Goal: Task Accomplishment & Management: Manage account settings

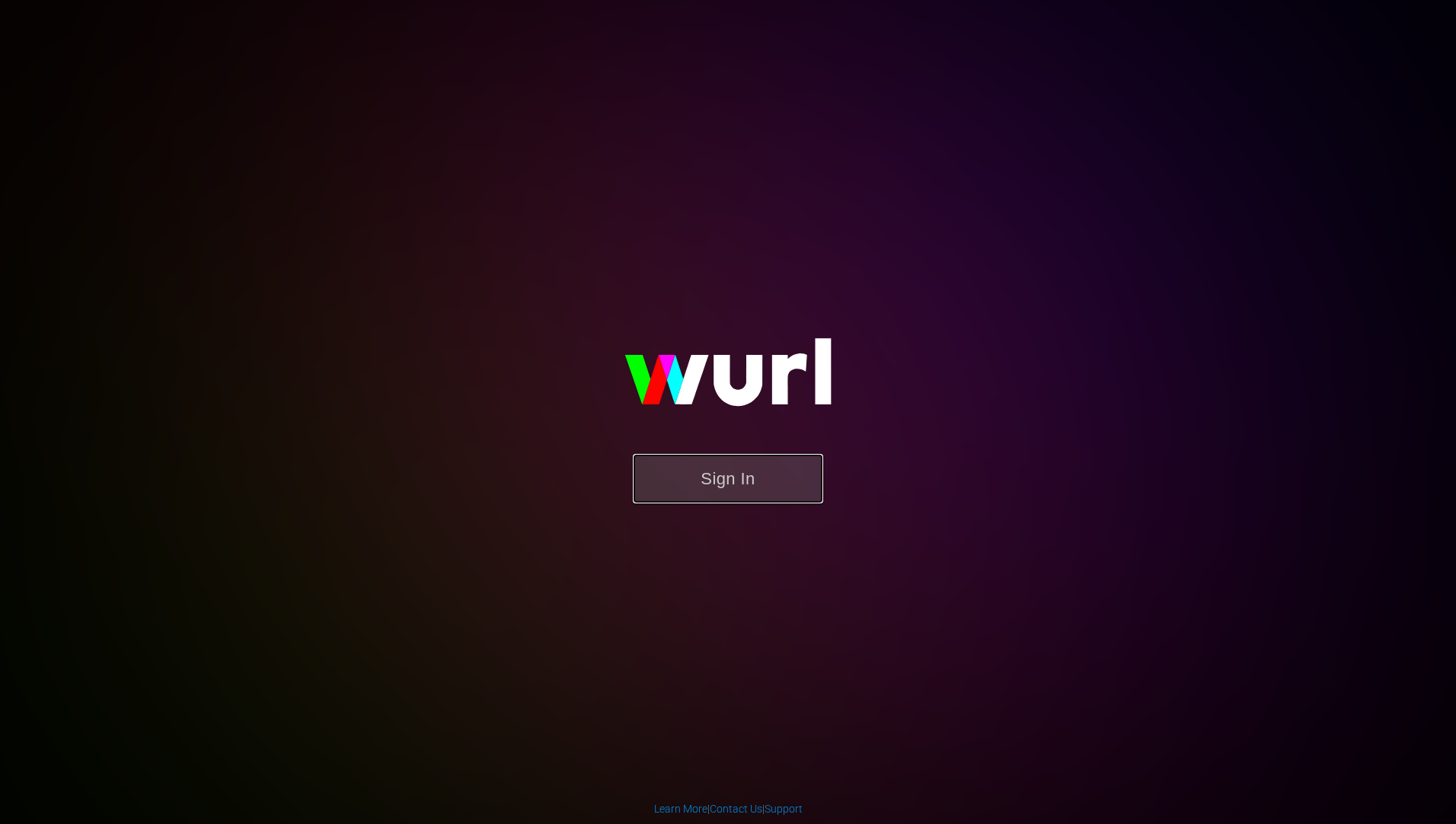
click at [730, 480] on button "Sign In" at bounding box center [728, 478] width 191 height 50
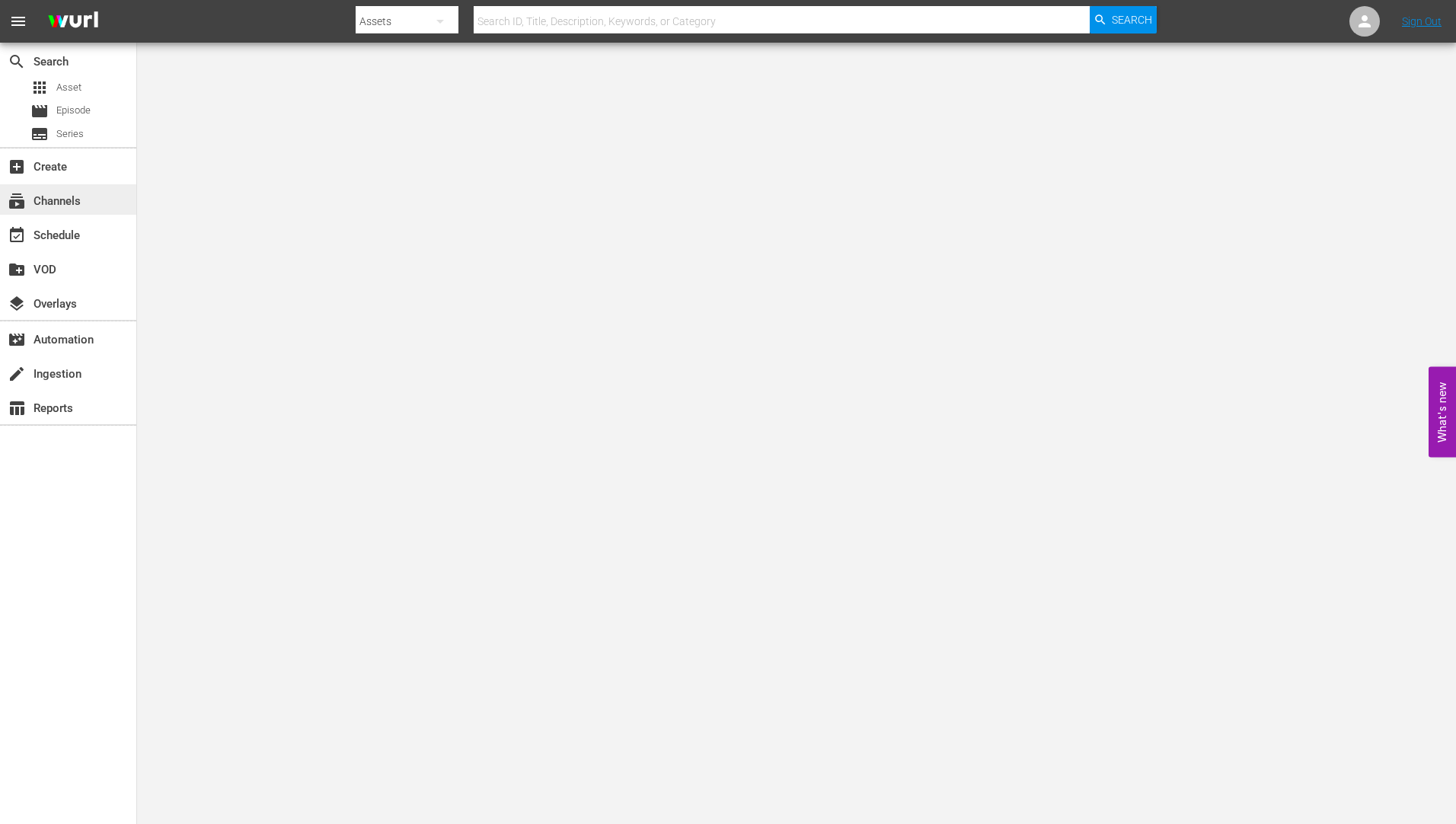
click at [54, 199] on div "subscriptions Channels" at bounding box center [42, 198] width 85 height 14
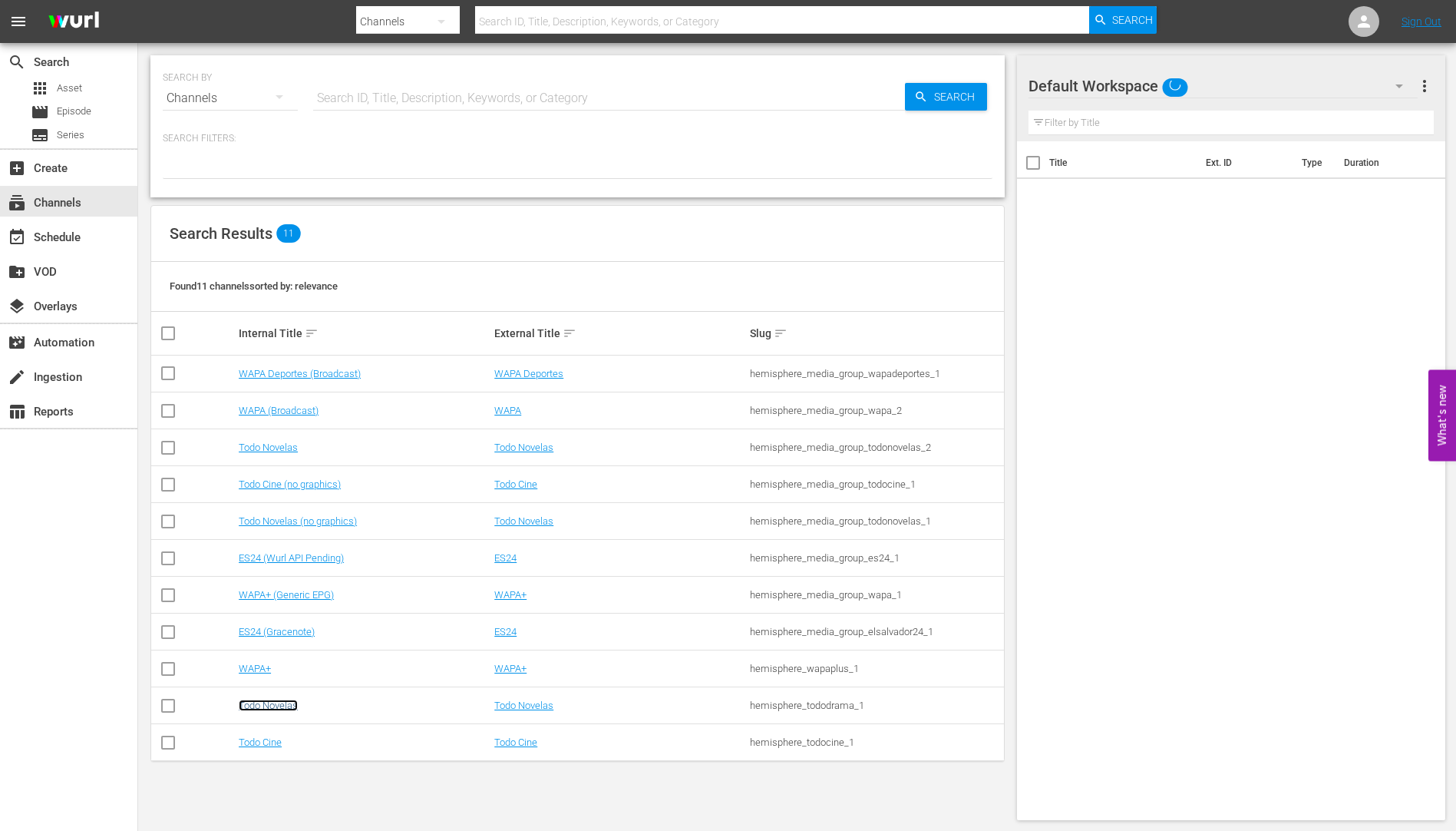
click at [278, 706] on link "Todo Novelas" at bounding box center [268, 705] width 59 height 12
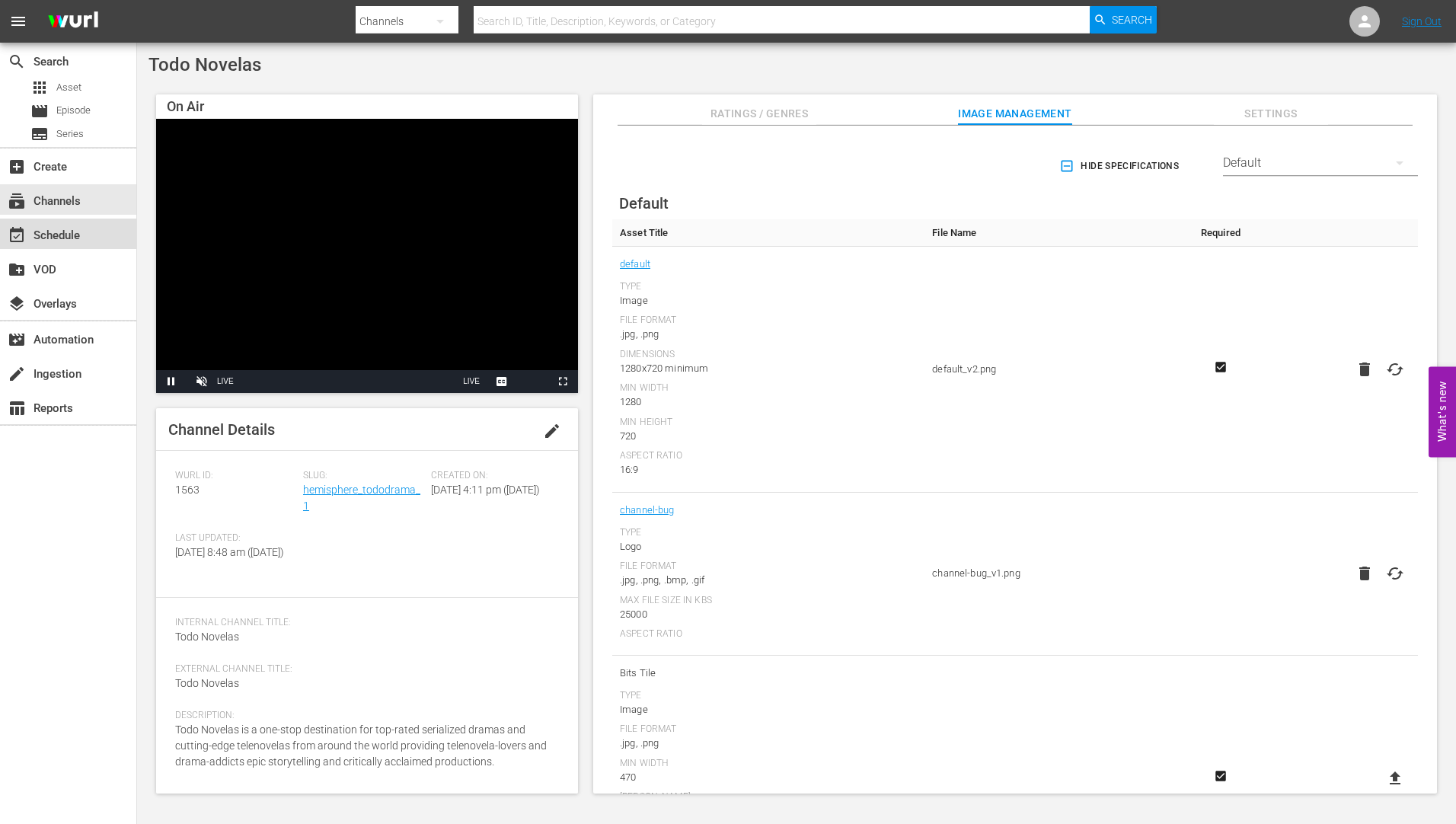
click at [66, 229] on div "event_available Schedule" at bounding box center [42, 233] width 85 height 14
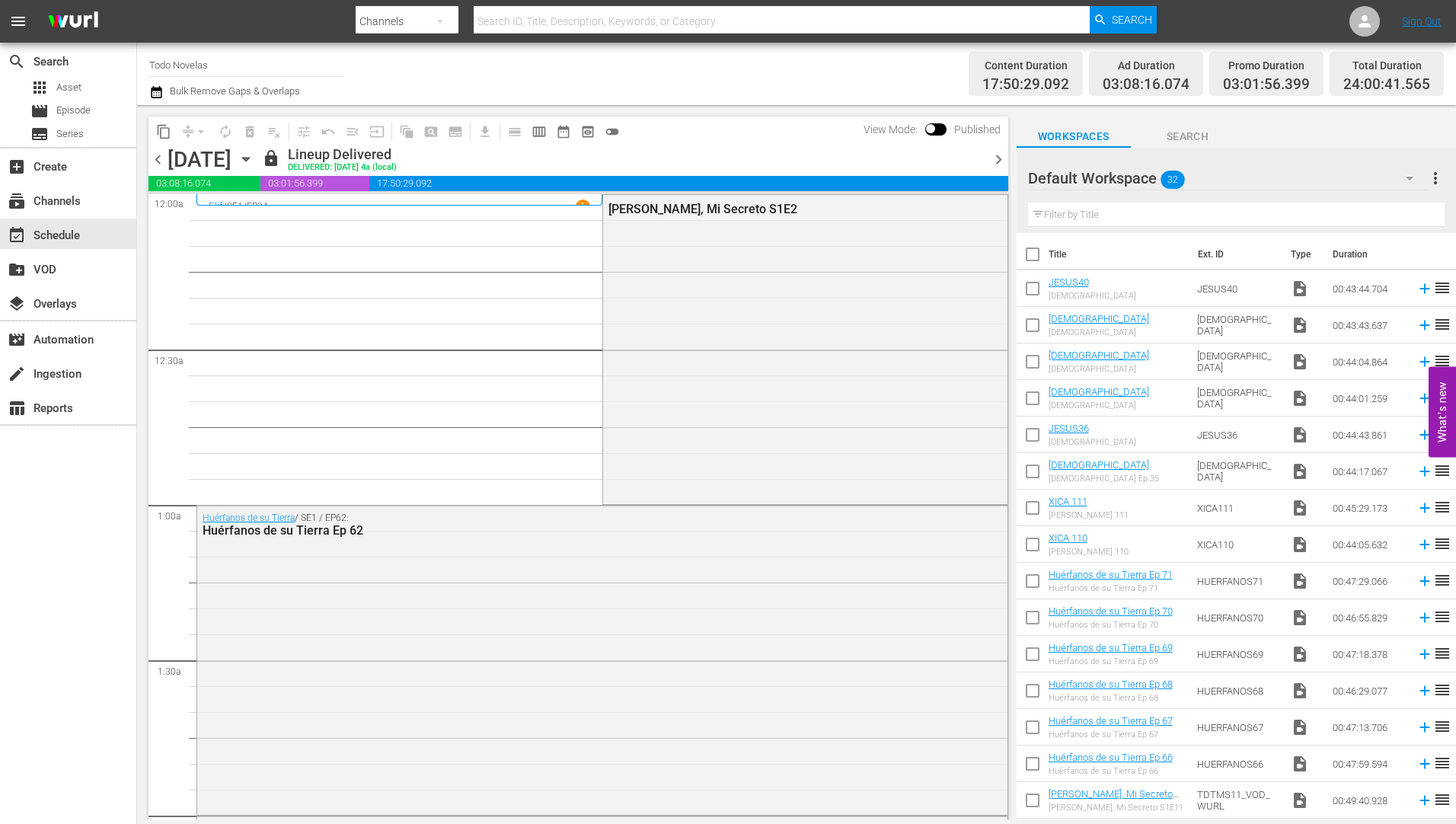
click at [254, 156] on icon "button" at bounding box center [245, 158] width 17 height 17
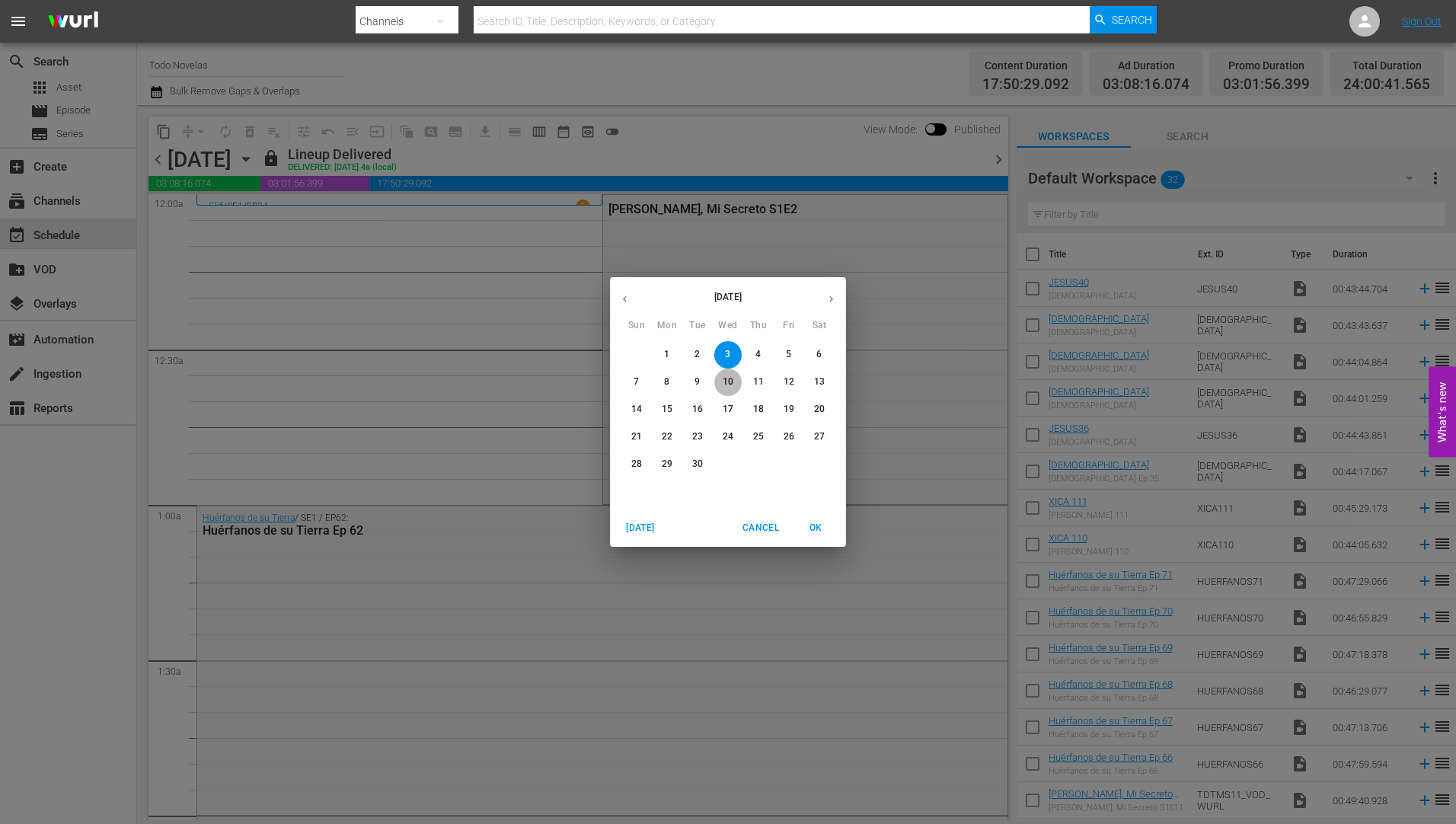
click at [728, 376] on p "10" at bounding box center [728, 381] width 11 height 13
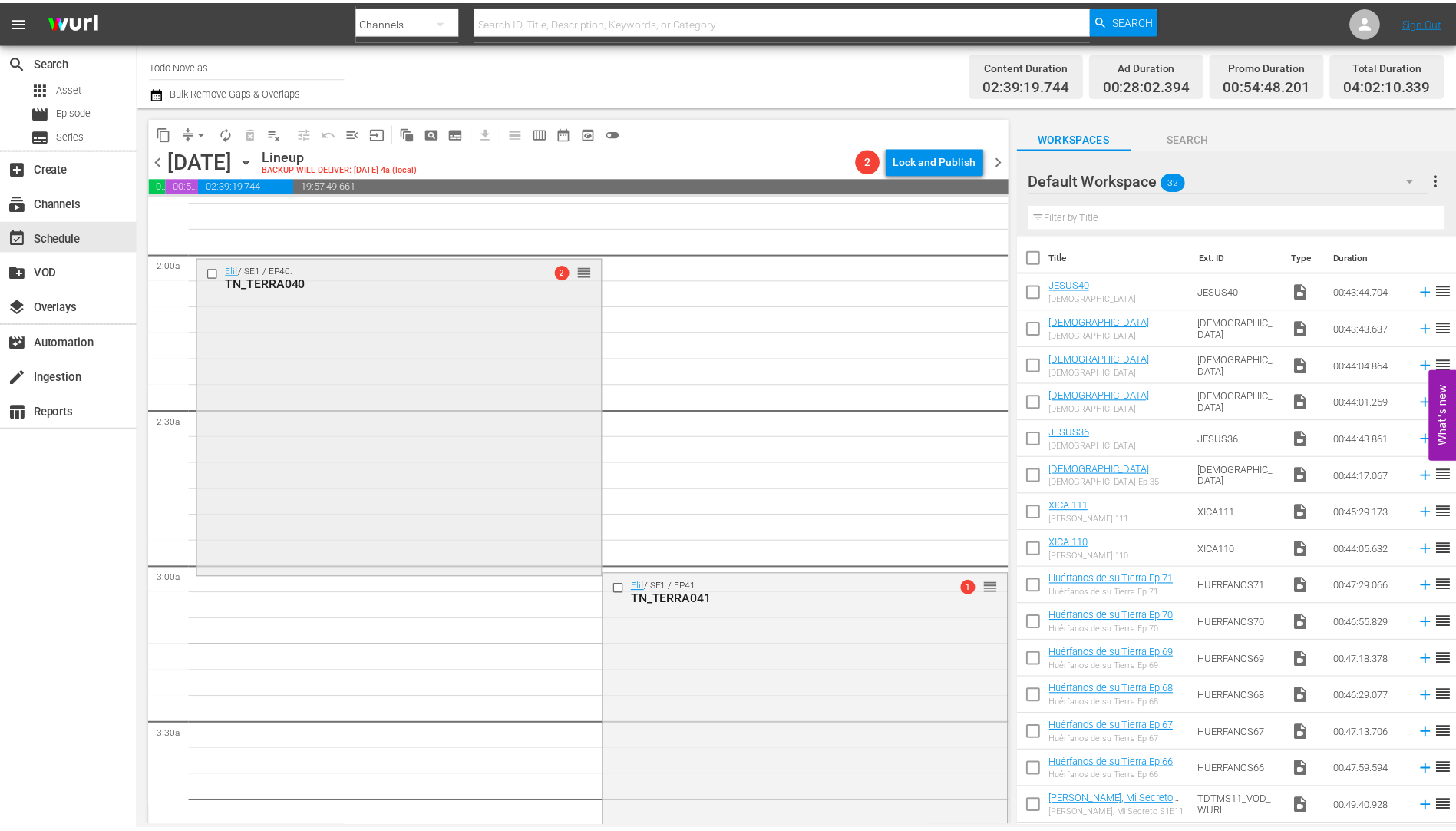
scroll to position [383, 0]
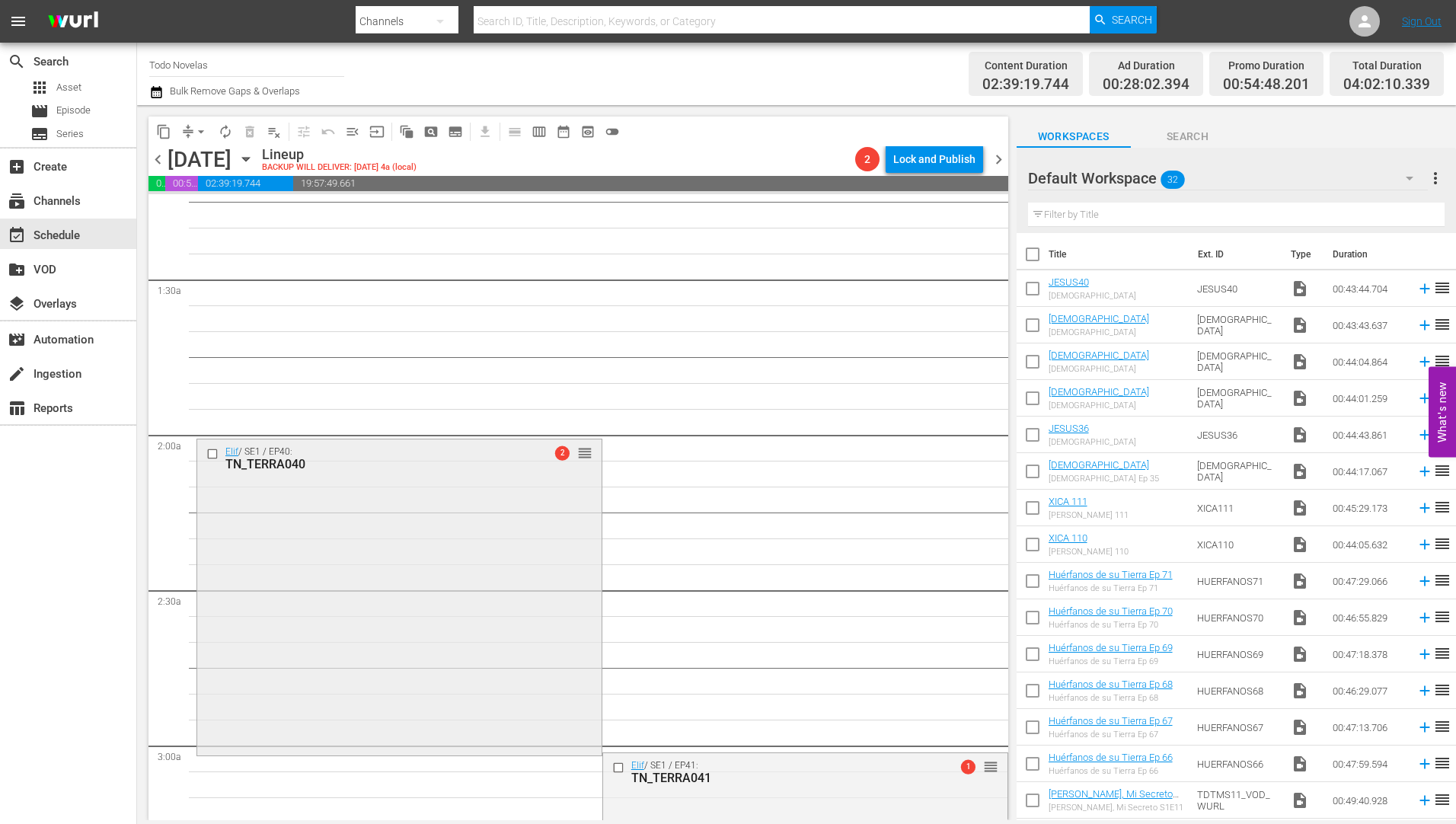
click at [260, 456] on div "TN_TERRA040" at bounding box center [374, 463] width 298 height 15
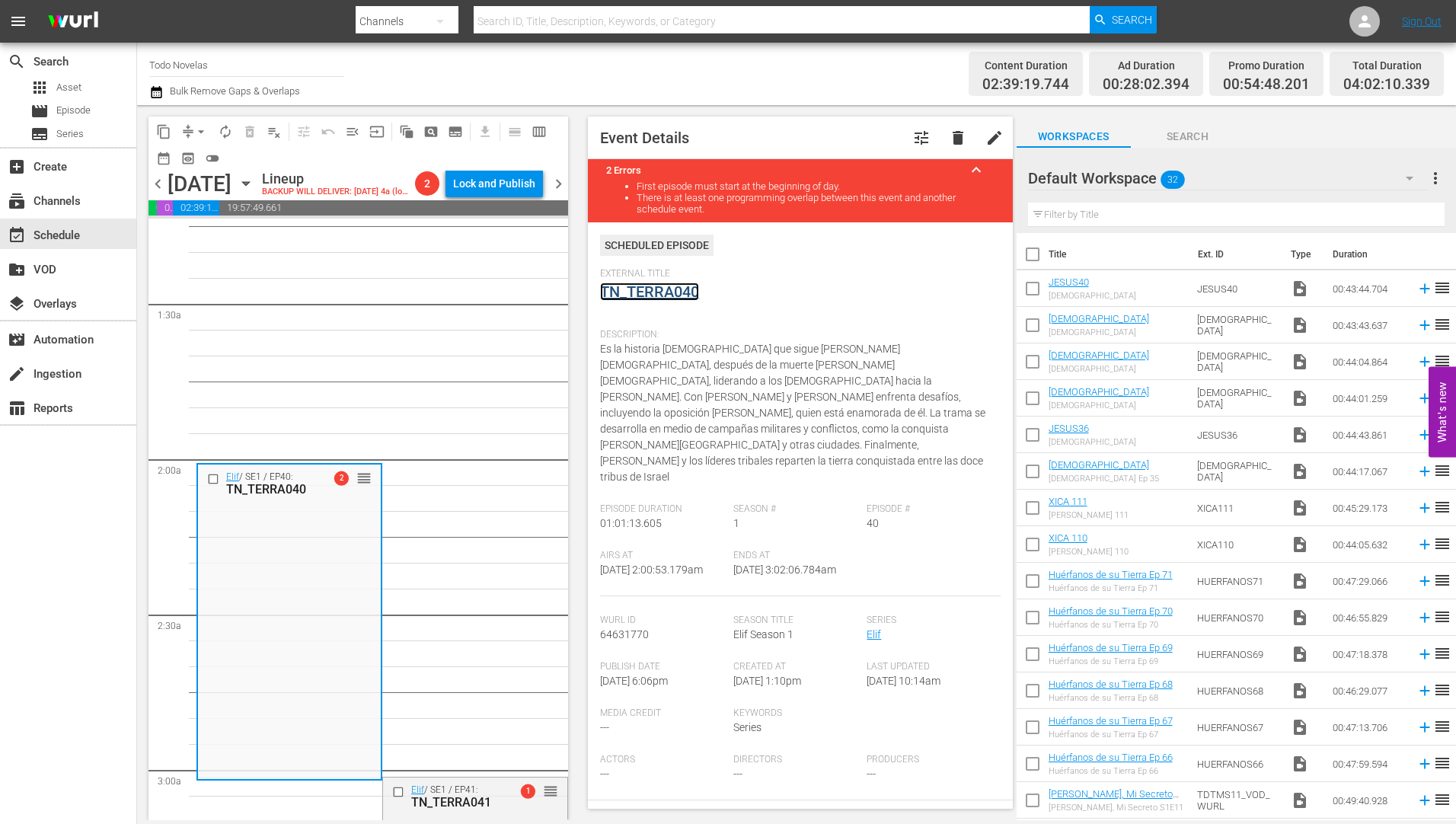
click at [662, 292] on link "TN_TERRA040" at bounding box center [649, 291] width 99 height 19
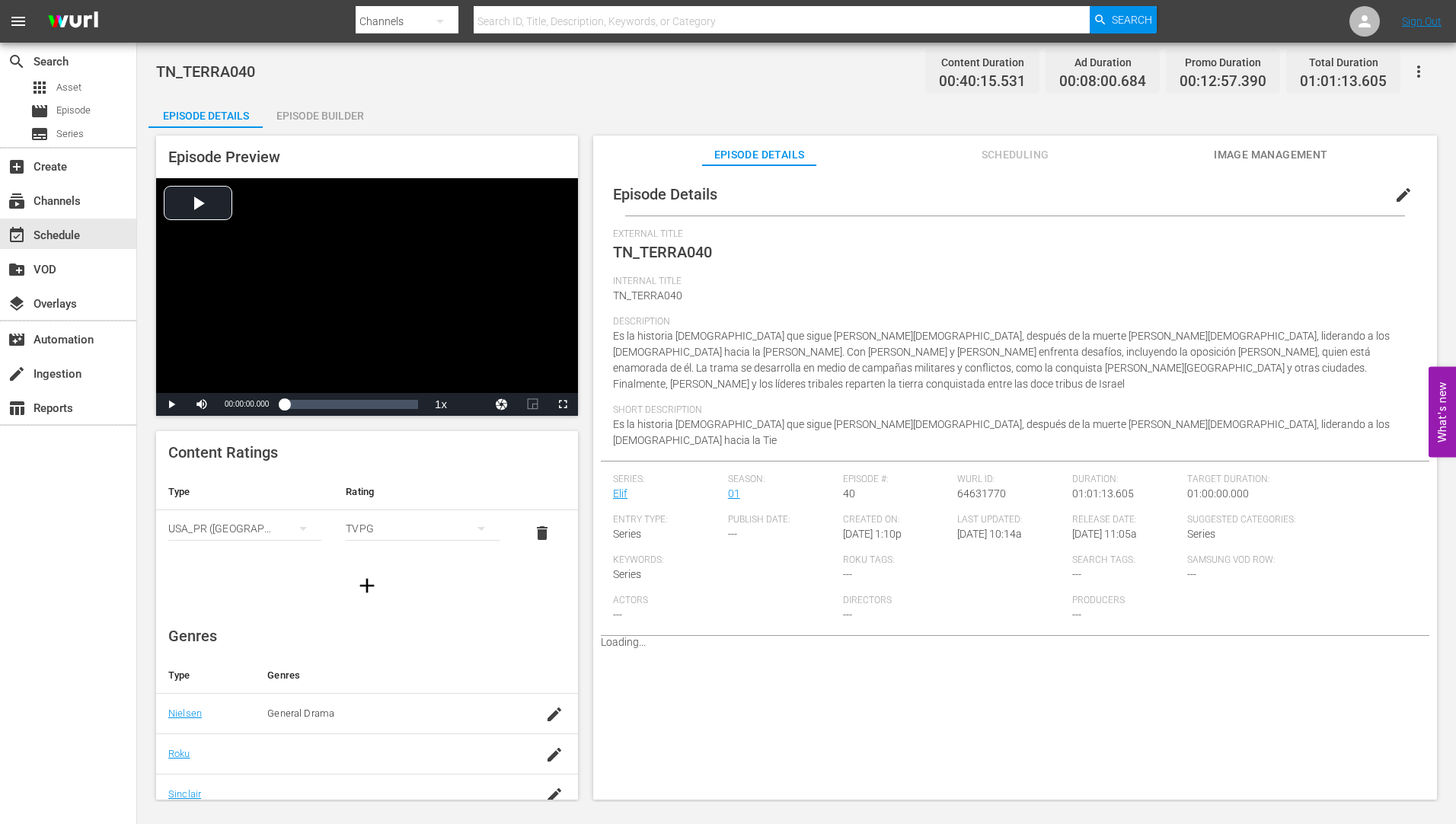
click at [331, 114] on div "Episode Builder" at bounding box center [320, 115] width 114 height 36
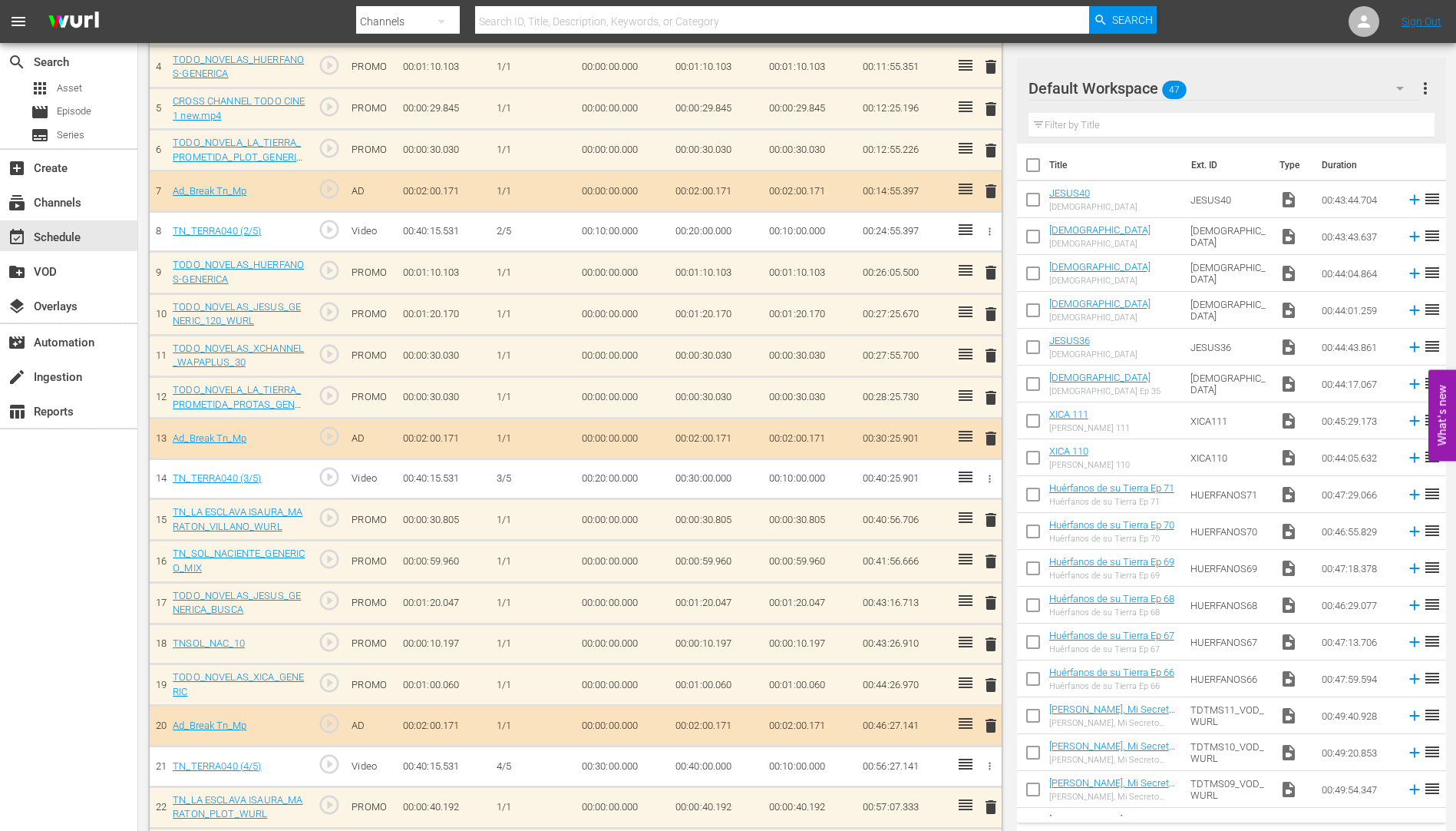
scroll to position [614, 0]
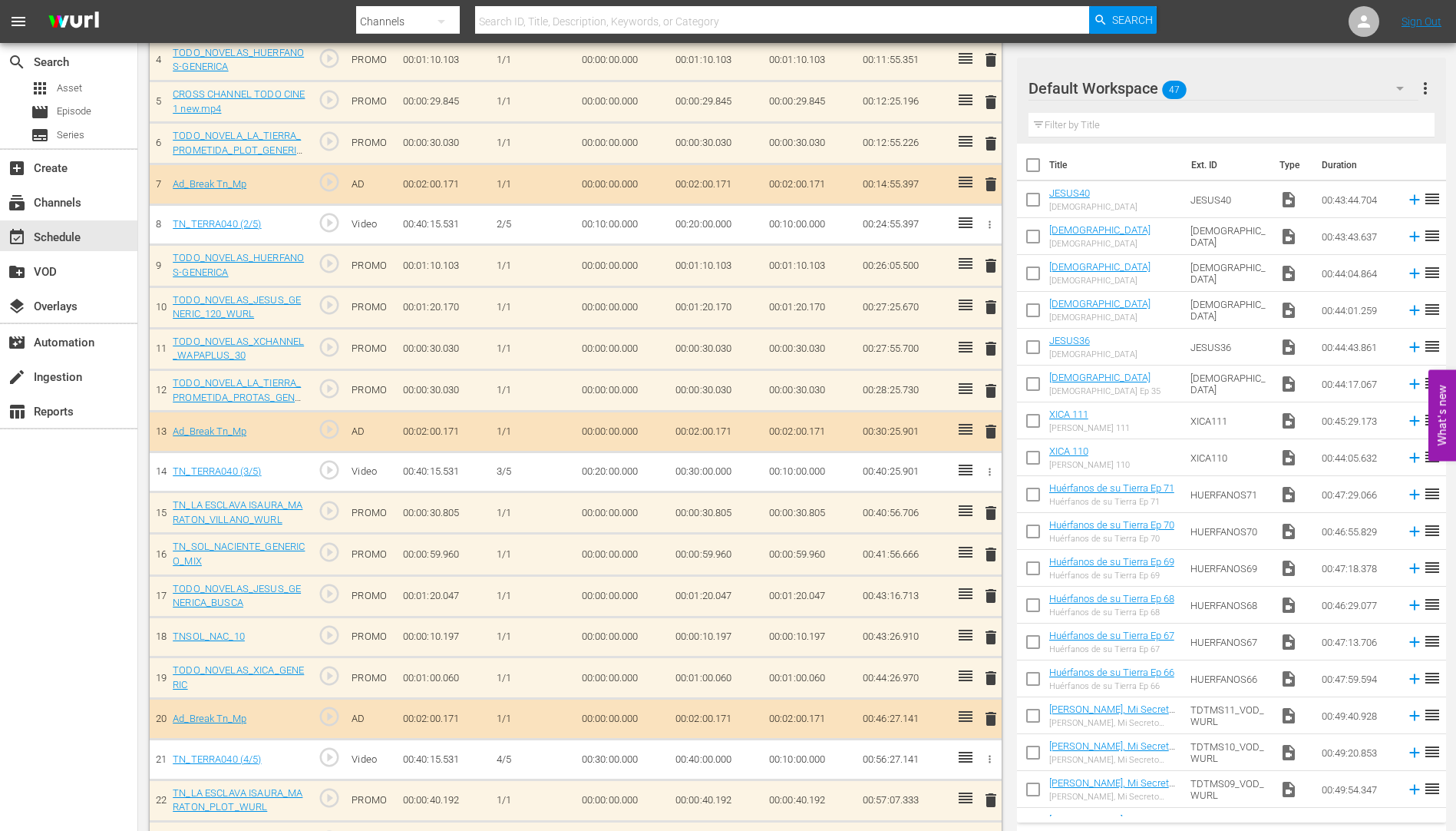
click at [989, 554] on span "delete" at bounding box center [991, 554] width 19 height 19
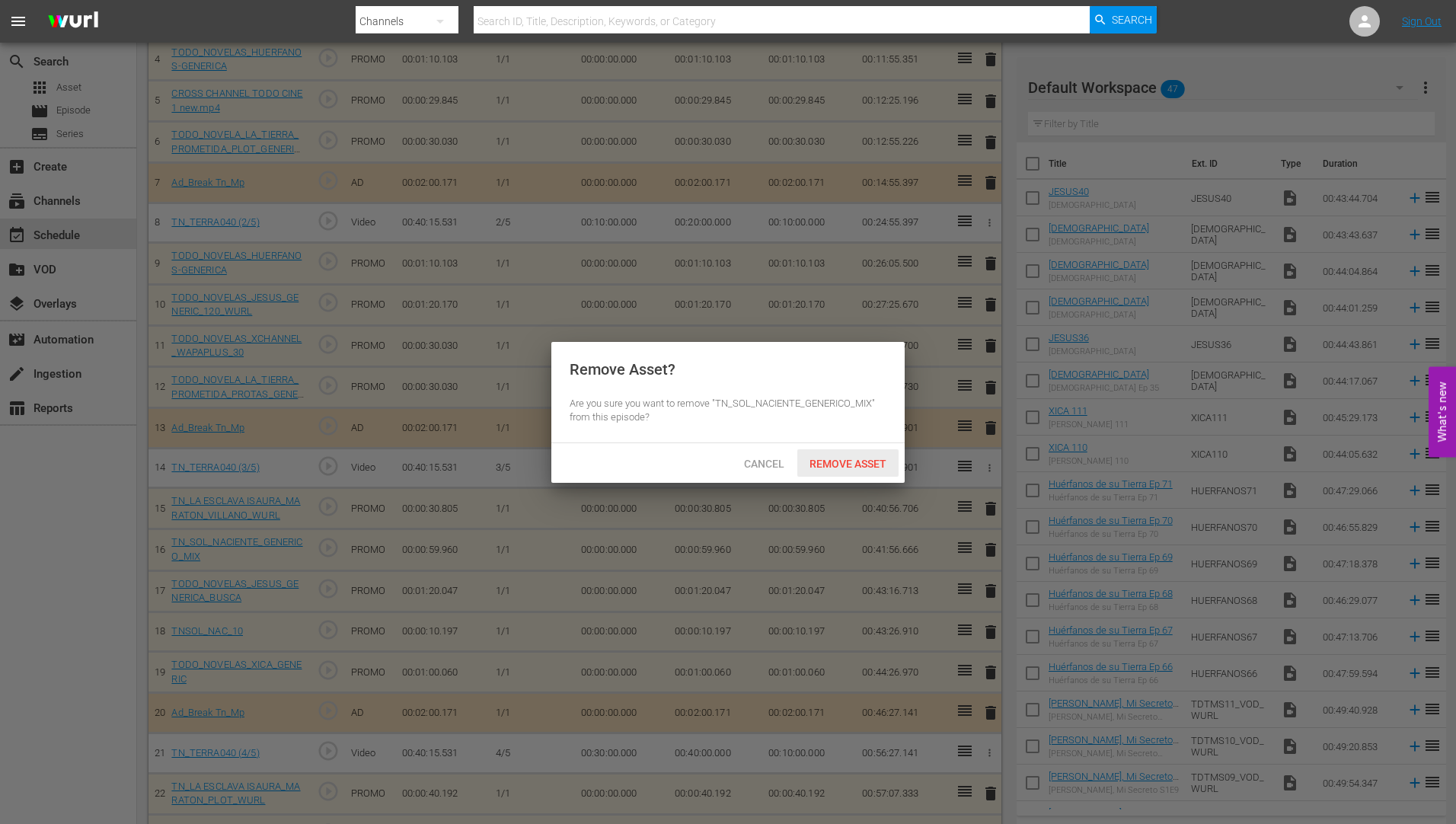
click at [865, 457] on span "Remove Asset" at bounding box center [848, 463] width 102 height 12
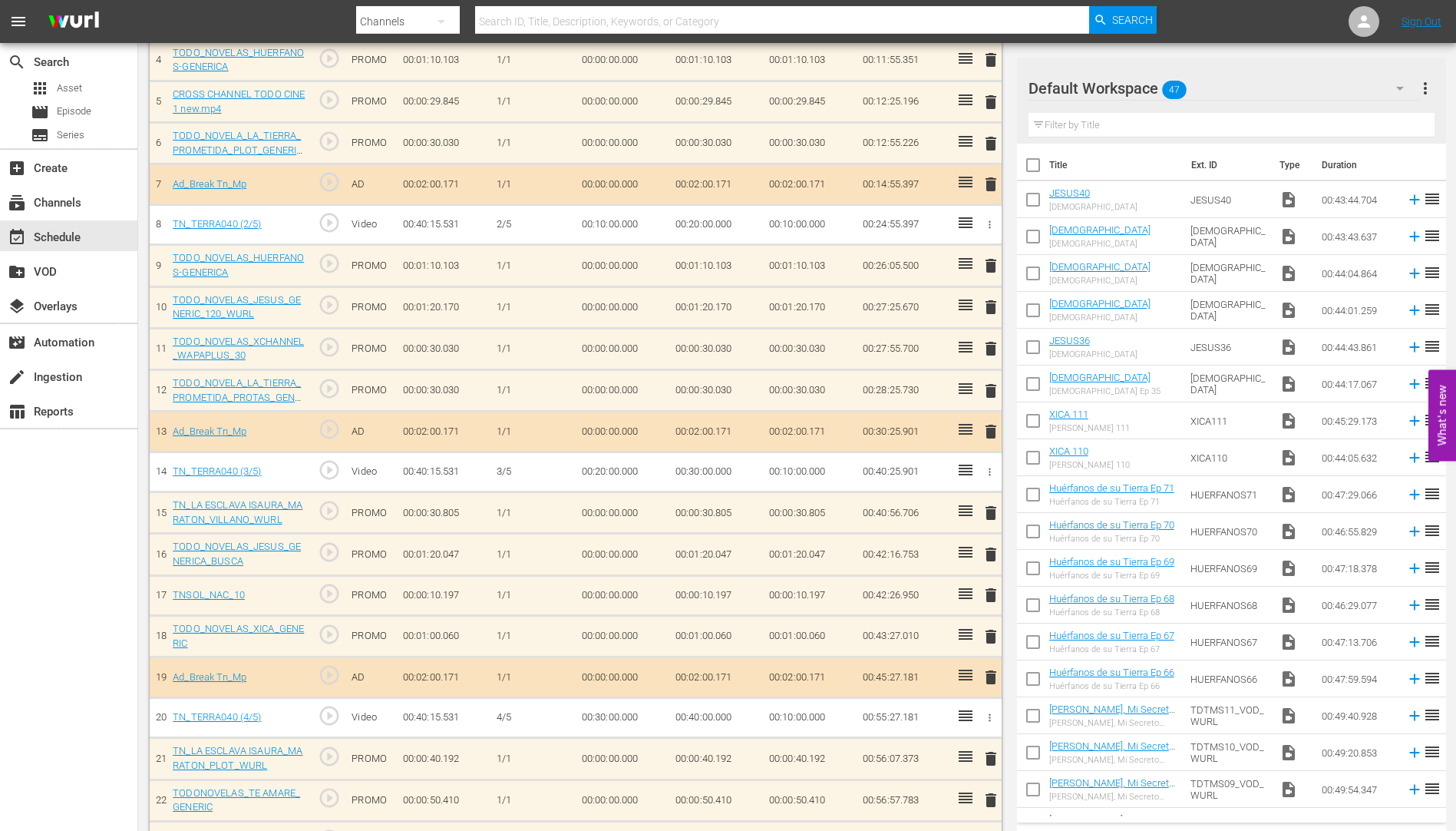
click at [990, 591] on span "delete" at bounding box center [991, 594] width 19 height 19
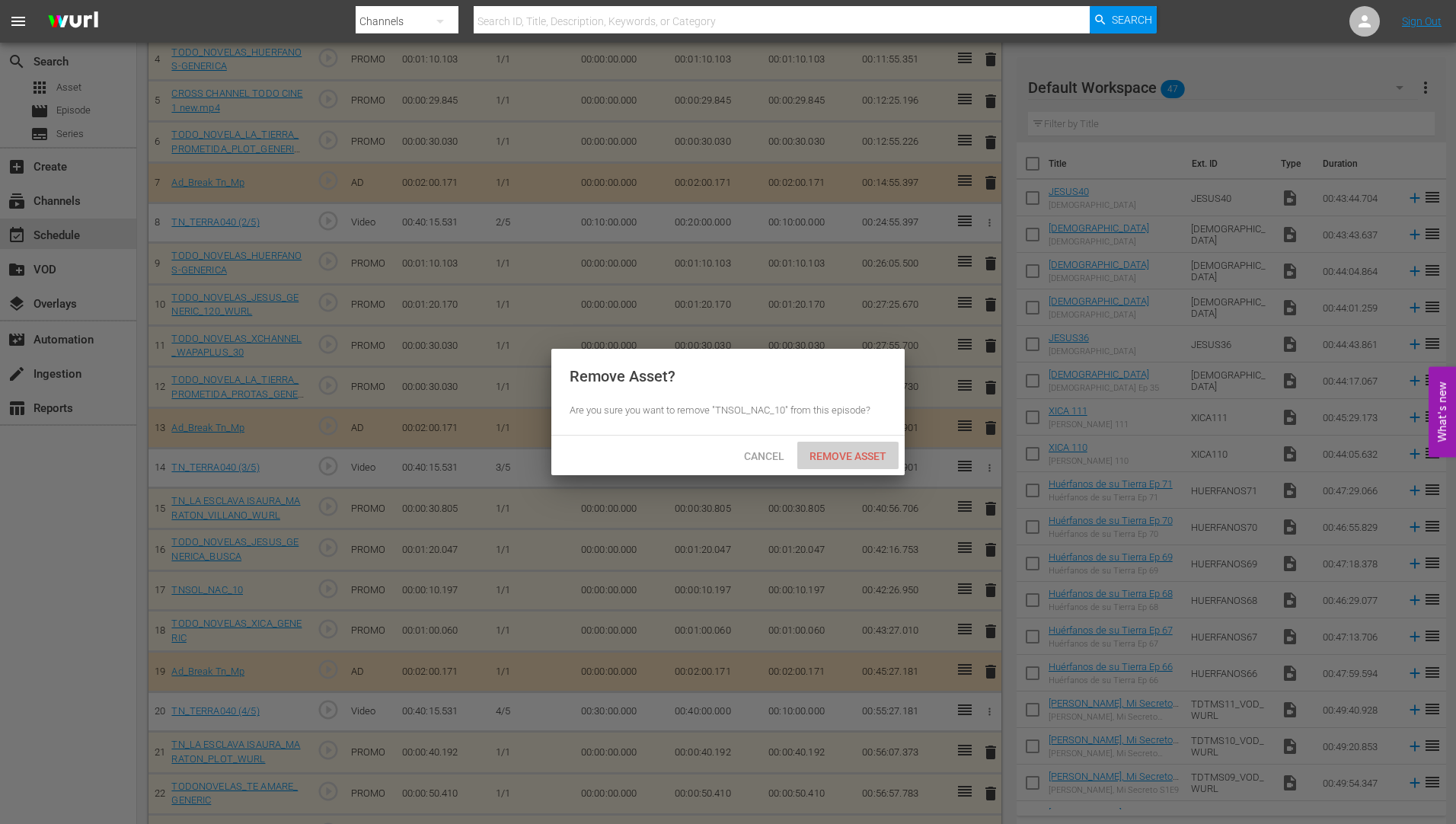
click at [841, 450] on span "Remove Asset" at bounding box center [848, 455] width 102 height 12
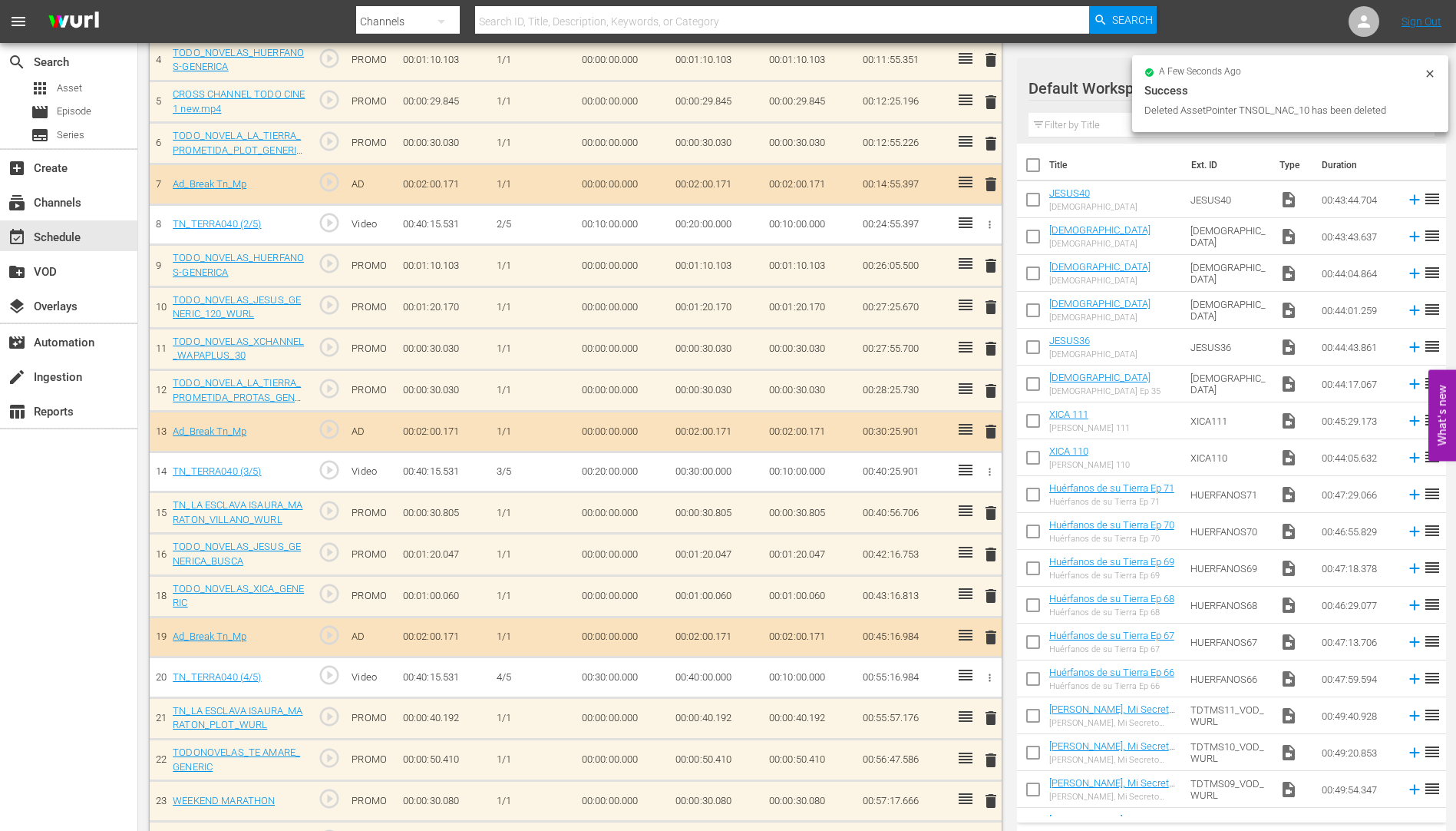
scroll to position [737, 0]
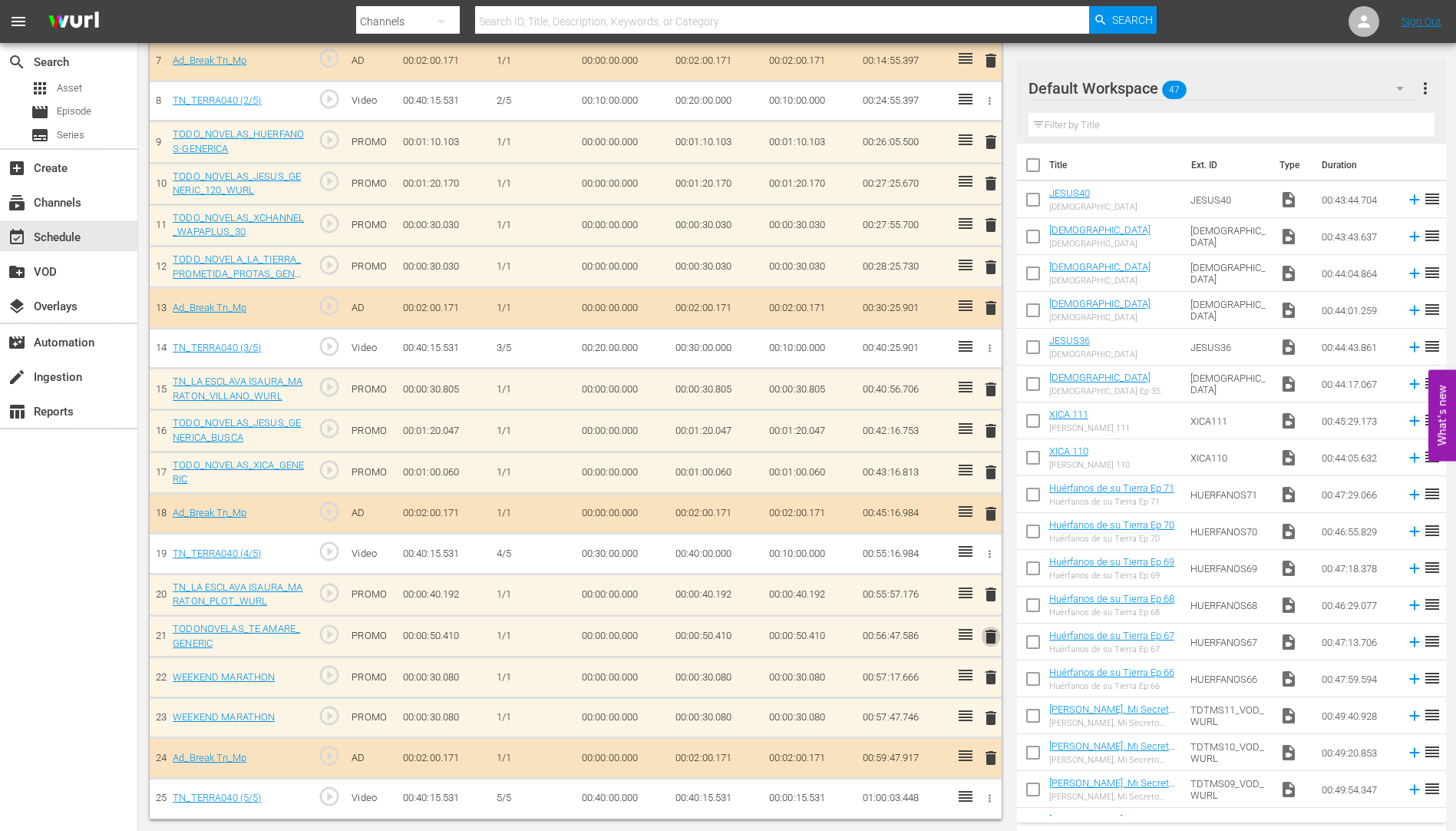
click at [990, 636] on span "delete" at bounding box center [991, 636] width 19 height 19
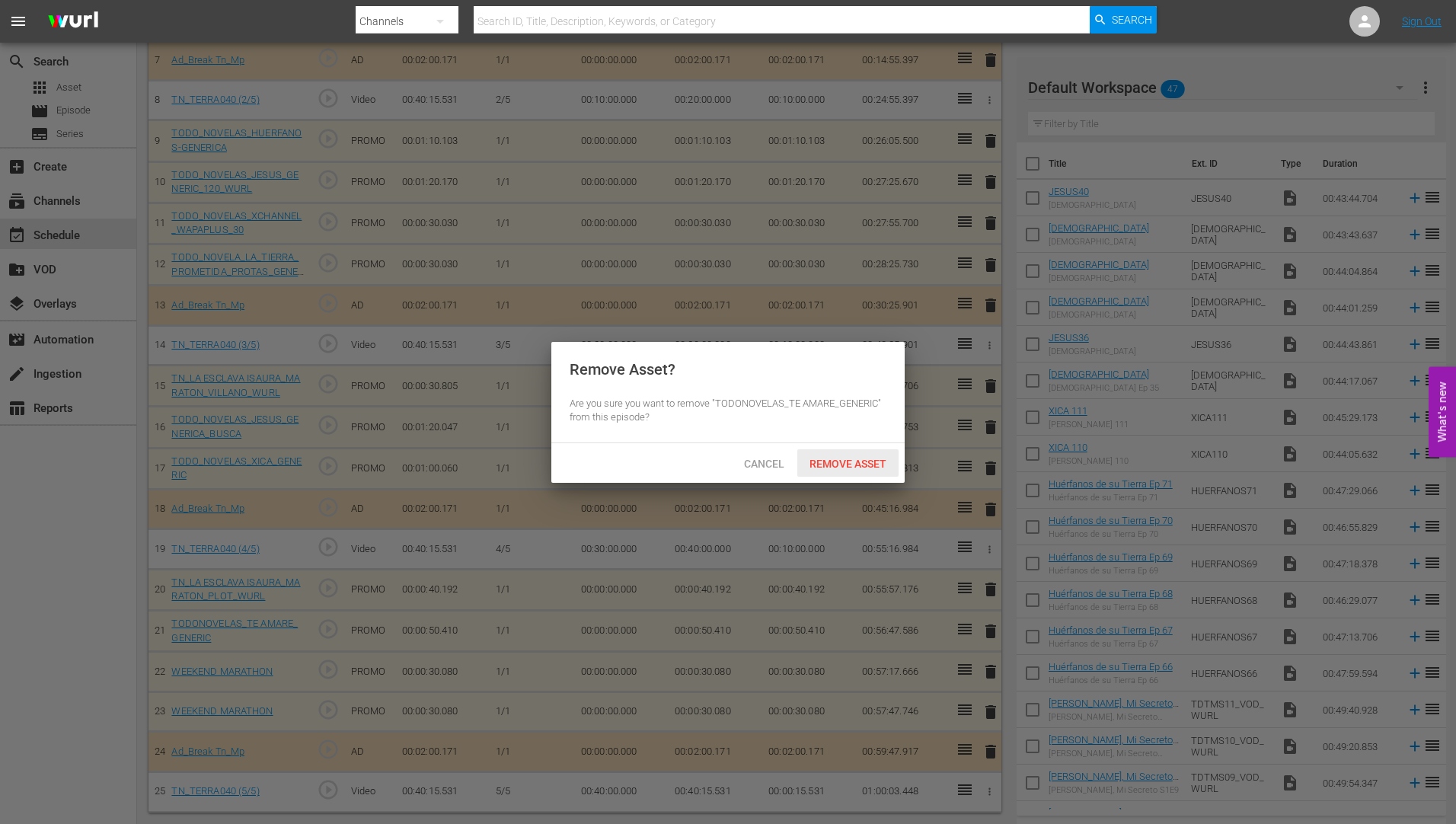
click at [848, 459] on span "Remove Asset" at bounding box center [848, 463] width 102 height 12
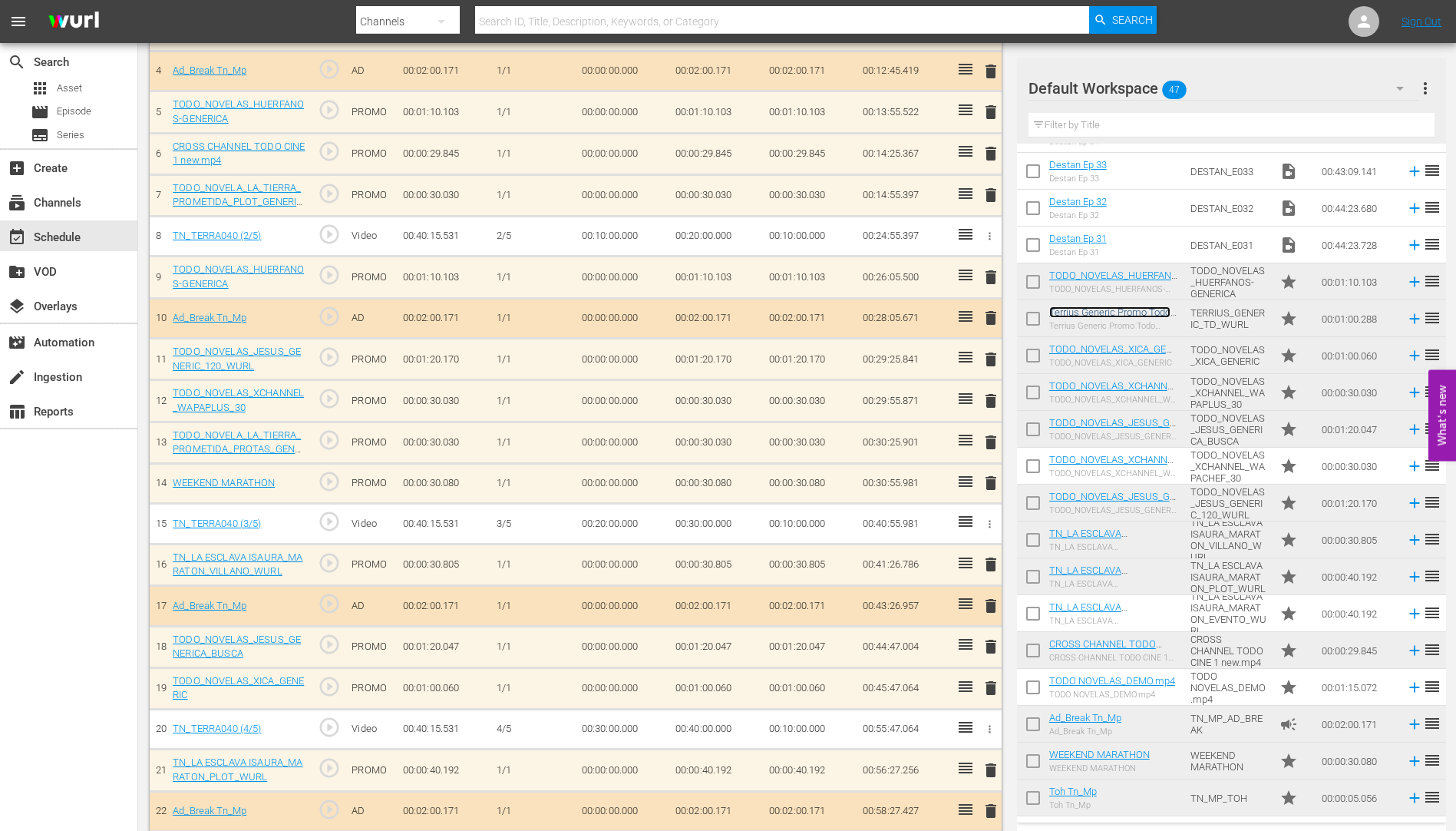
scroll to position [585, 0]
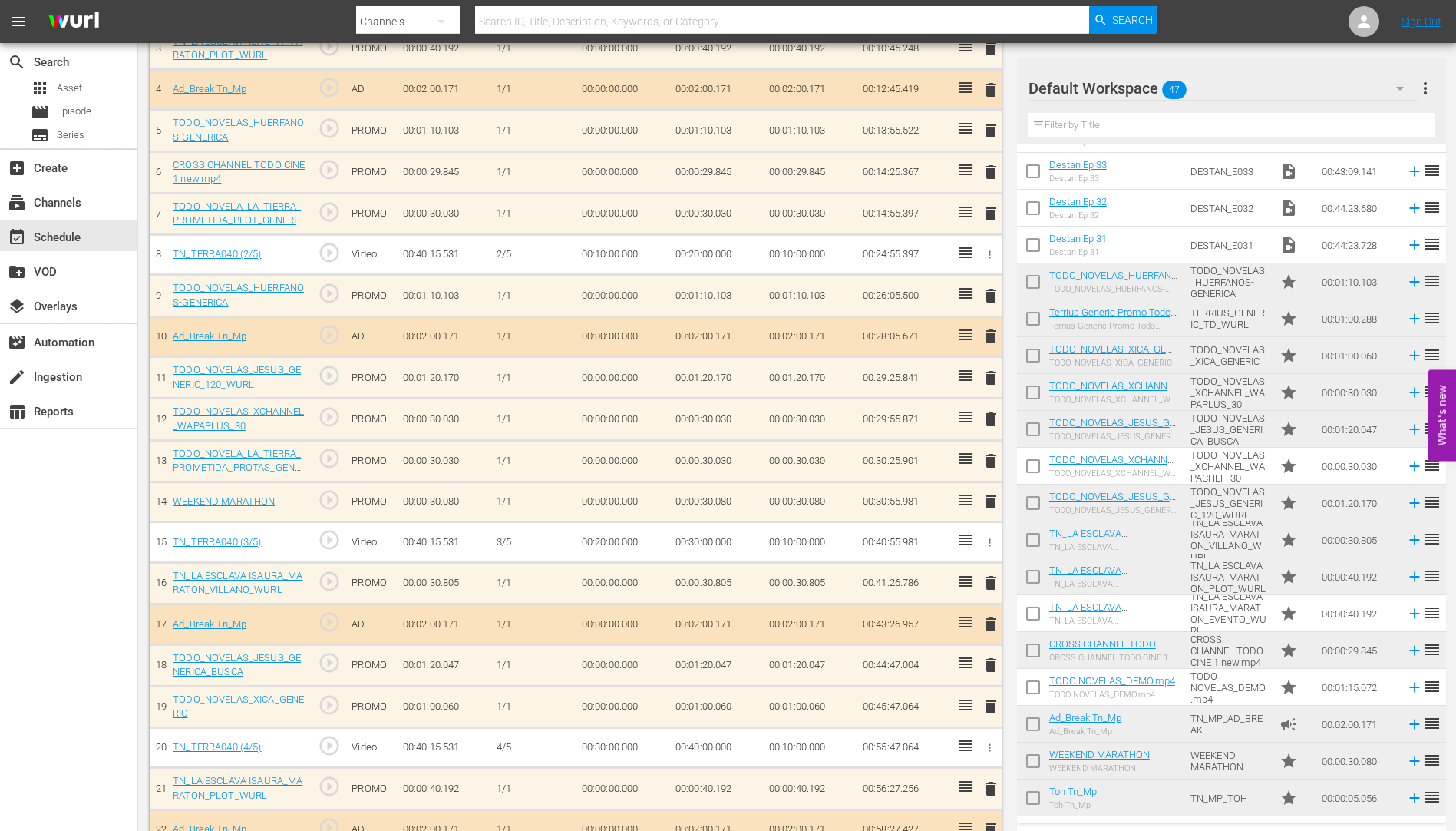
click at [993, 501] on span "delete" at bounding box center [991, 501] width 19 height 19
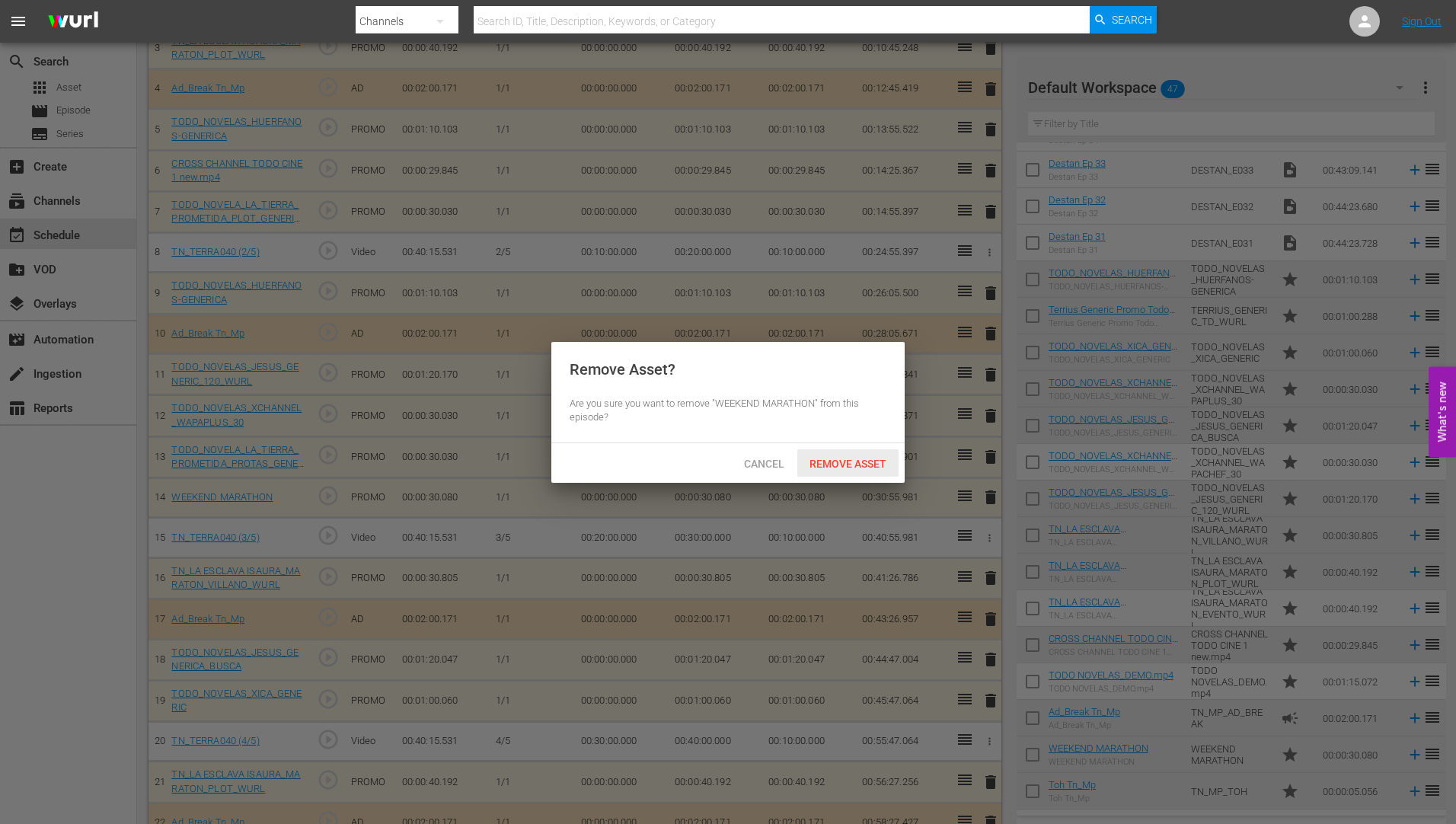
click at [852, 457] on span "Remove Asset" at bounding box center [848, 463] width 102 height 12
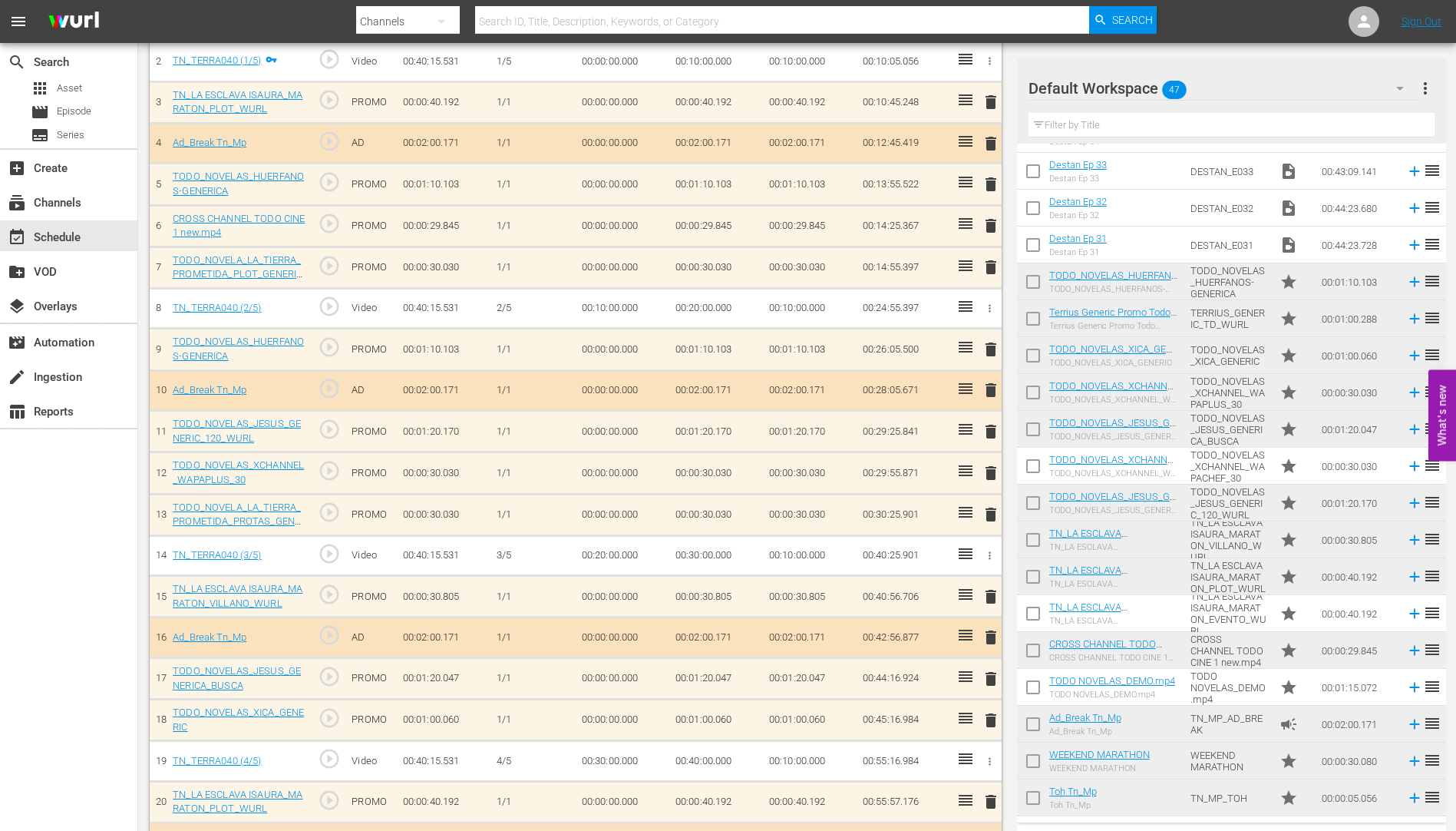
scroll to position [431, 0]
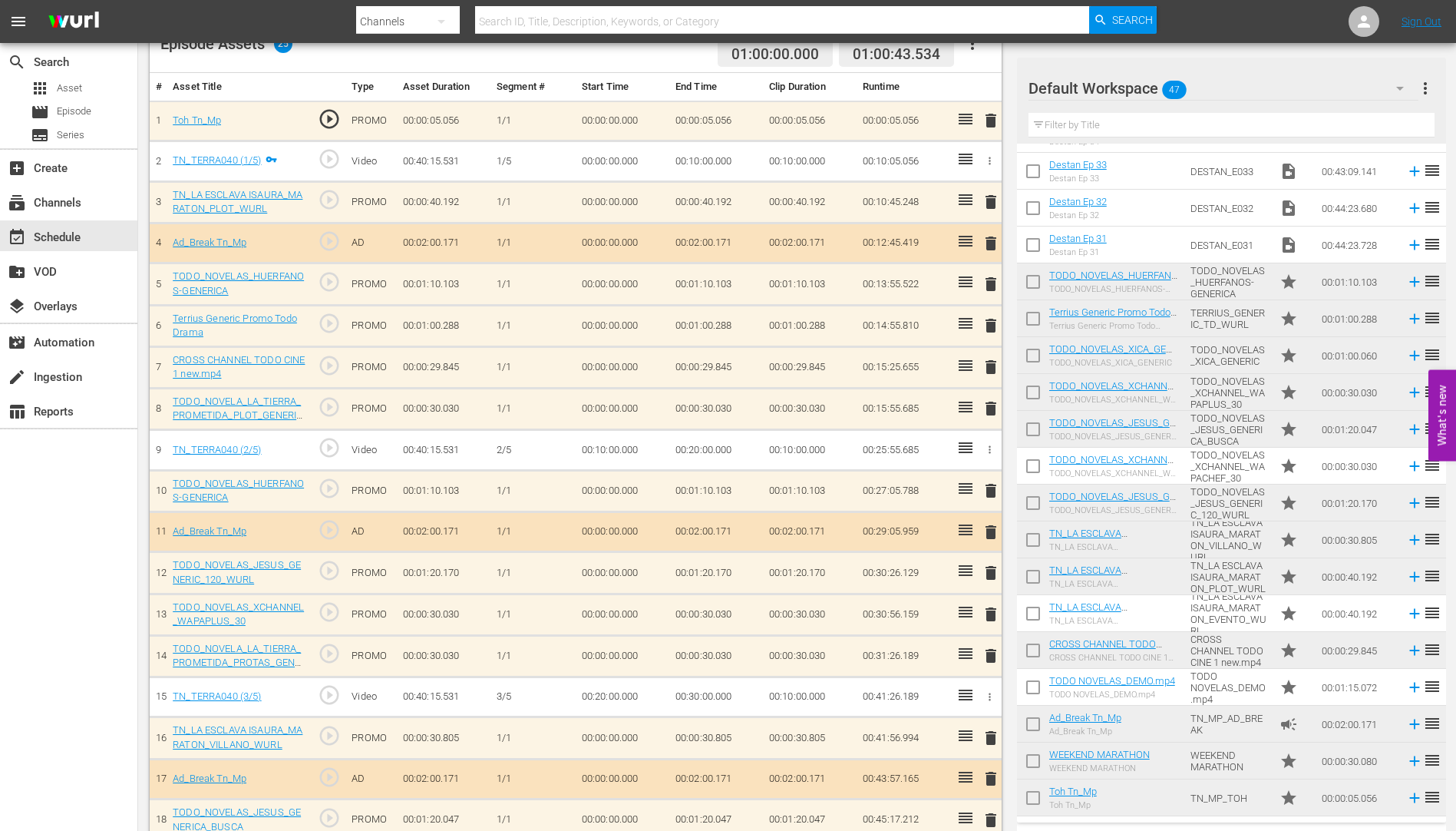
click at [989, 406] on span "delete" at bounding box center [991, 408] width 19 height 19
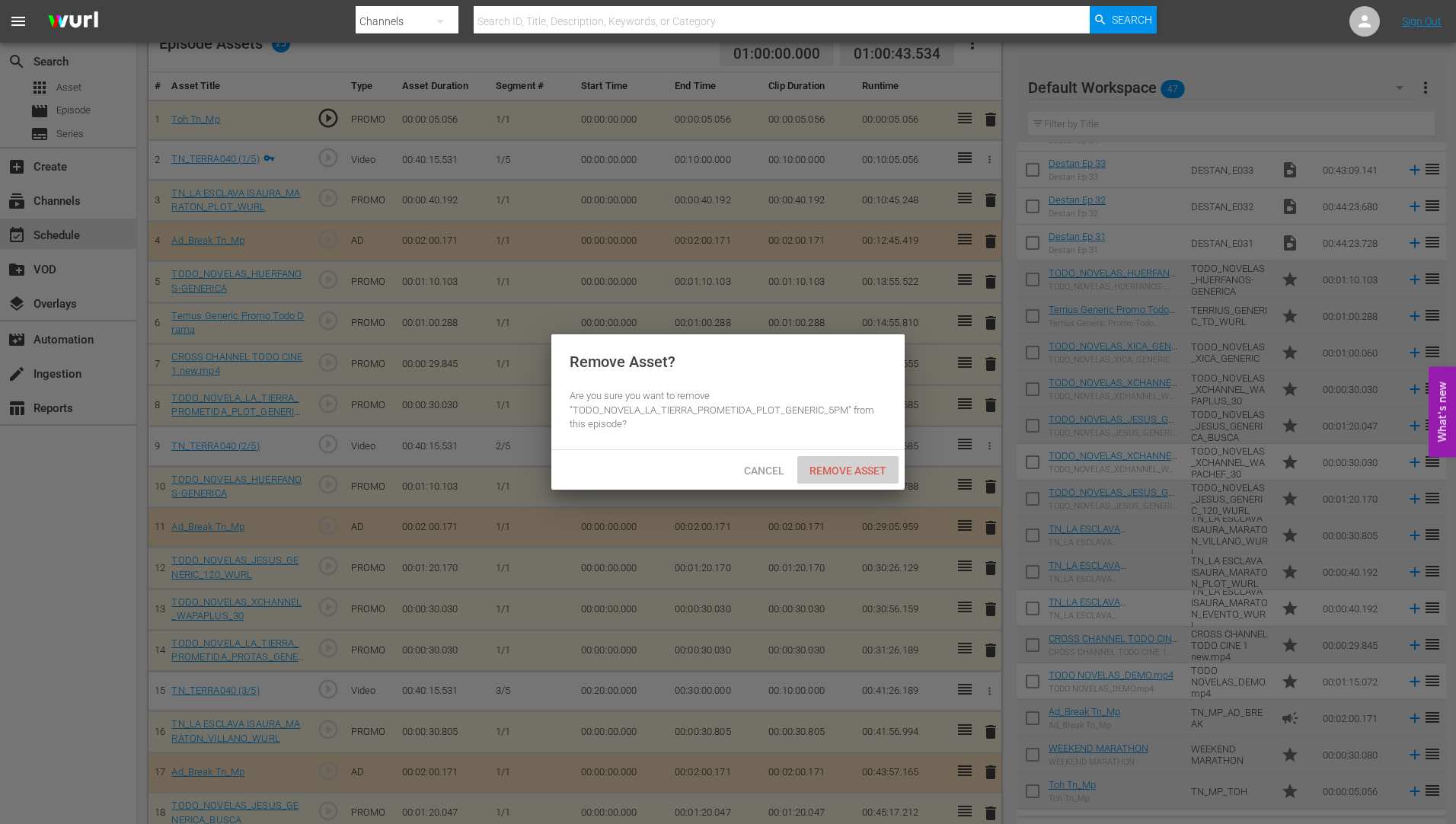
click at [860, 464] on span "Remove Asset" at bounding box center [848, 470] width 102 height 12
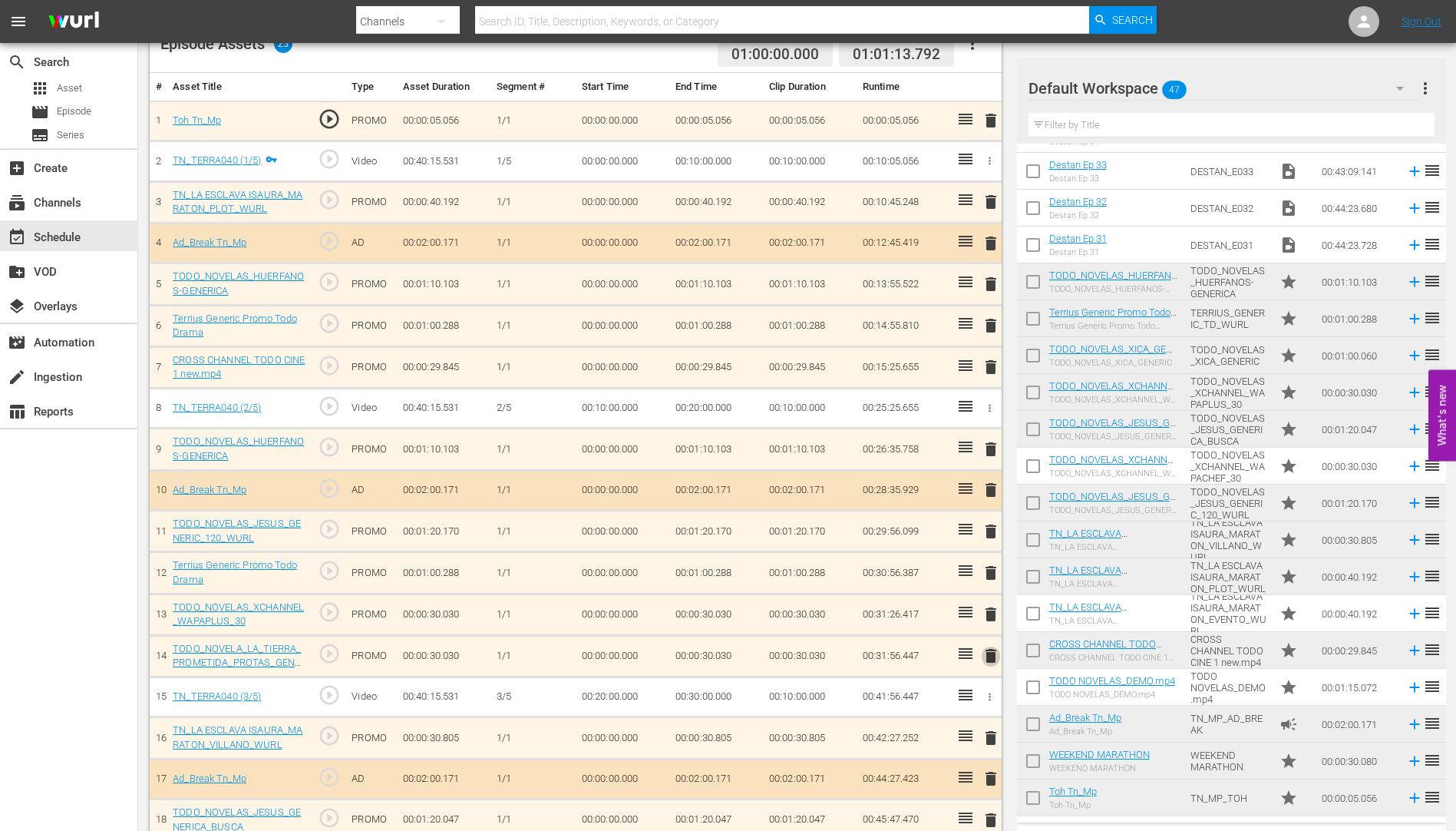
click at [987, 653] on span "delete" at bounding box center [991, 656] width 19 height 19
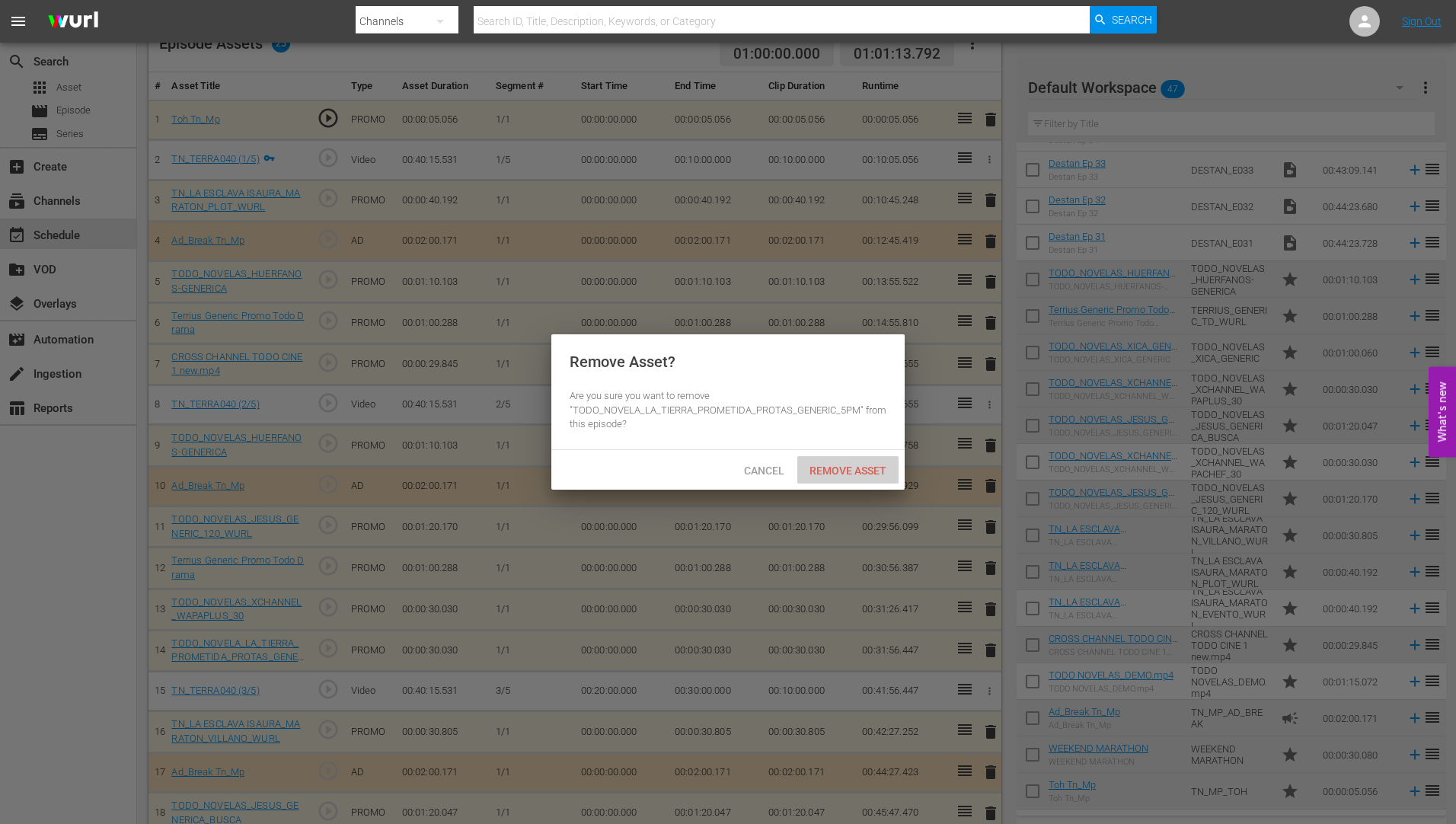
click at [860, 464] on span "Remove Asset" at bounding box center [848, 470] width 102 height 12
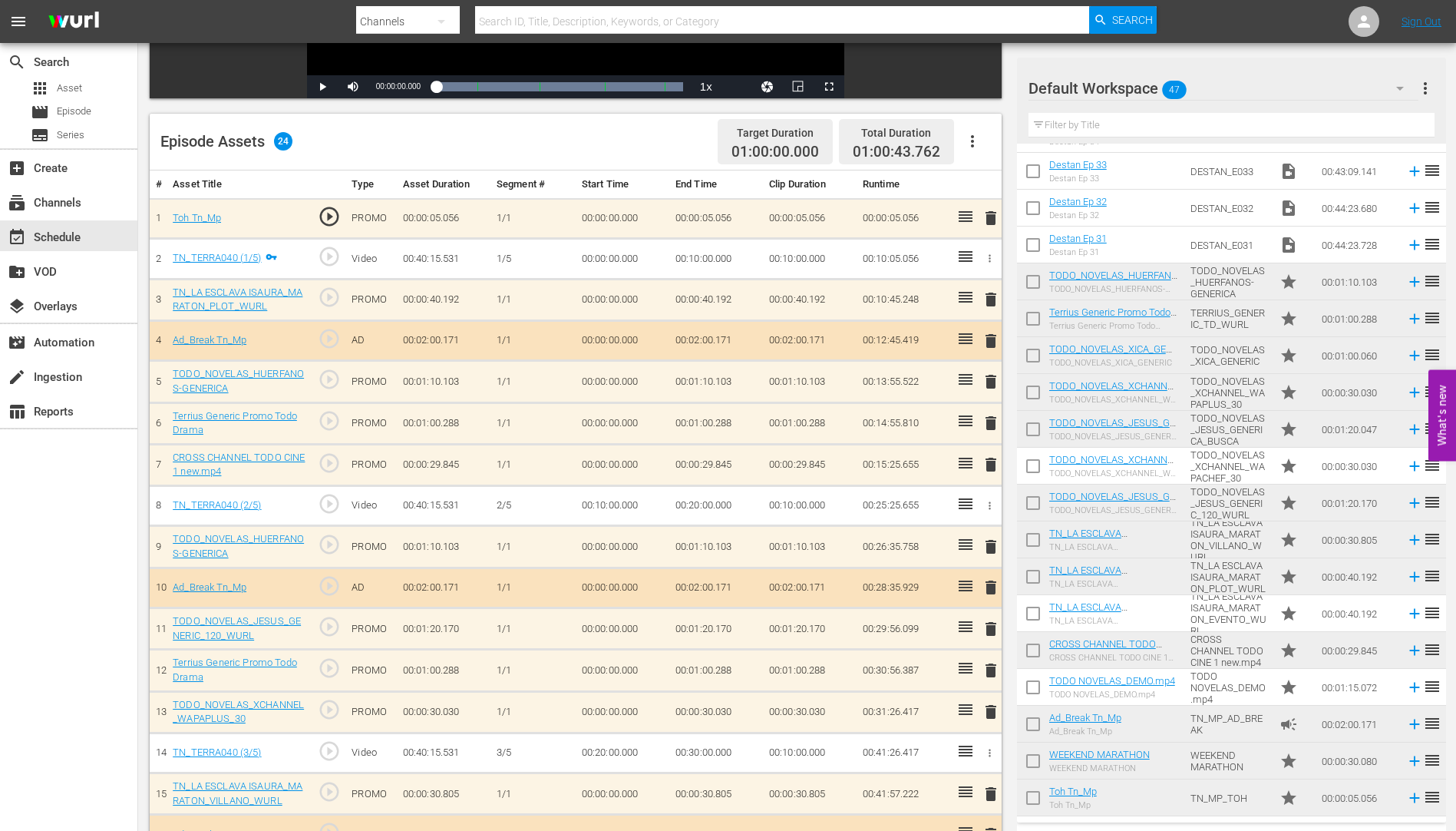
scroll to position [313, 0]
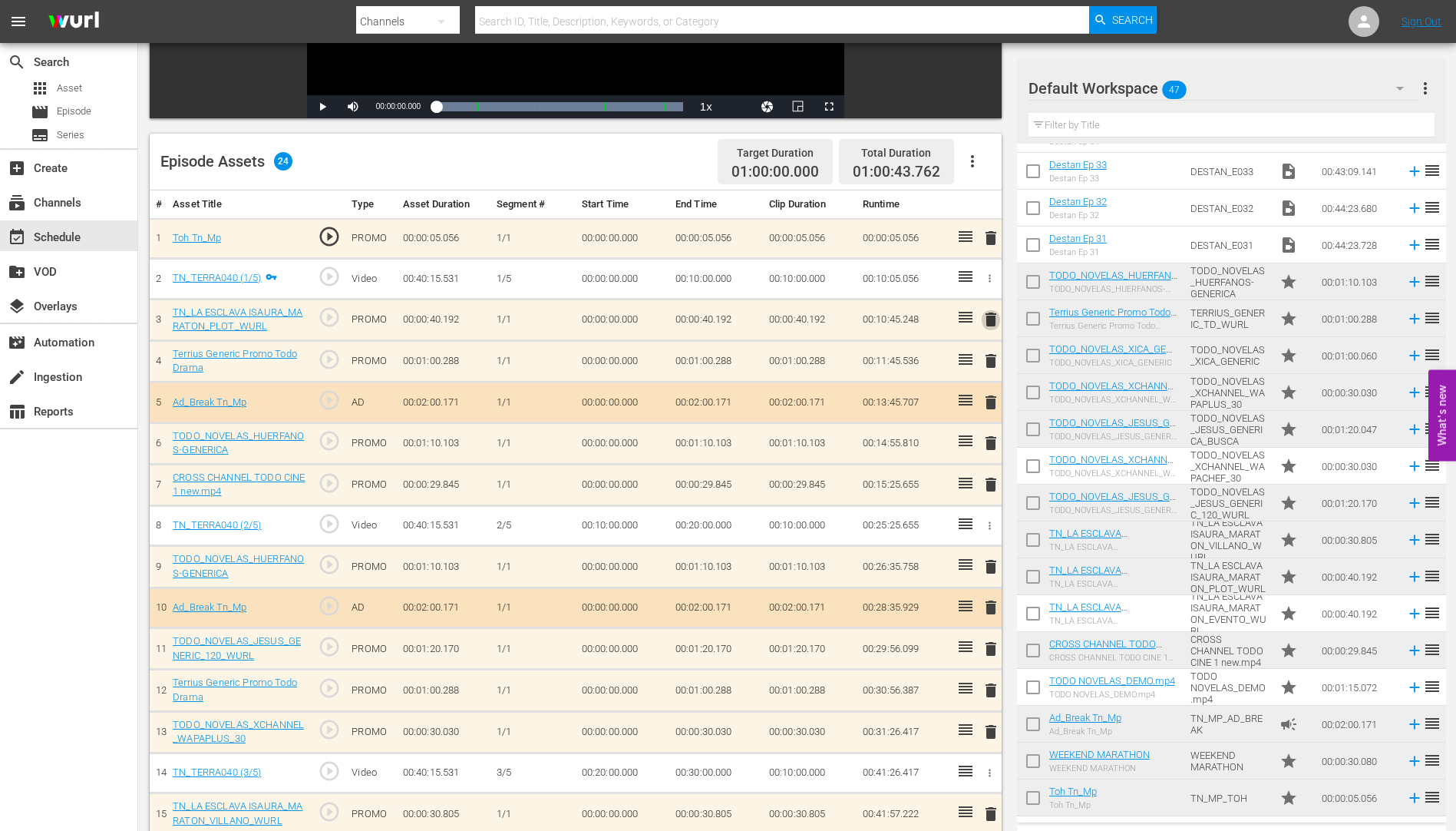
click at [991, 321] on span "delete" at bounding box center [991, 319] width 19 height 19
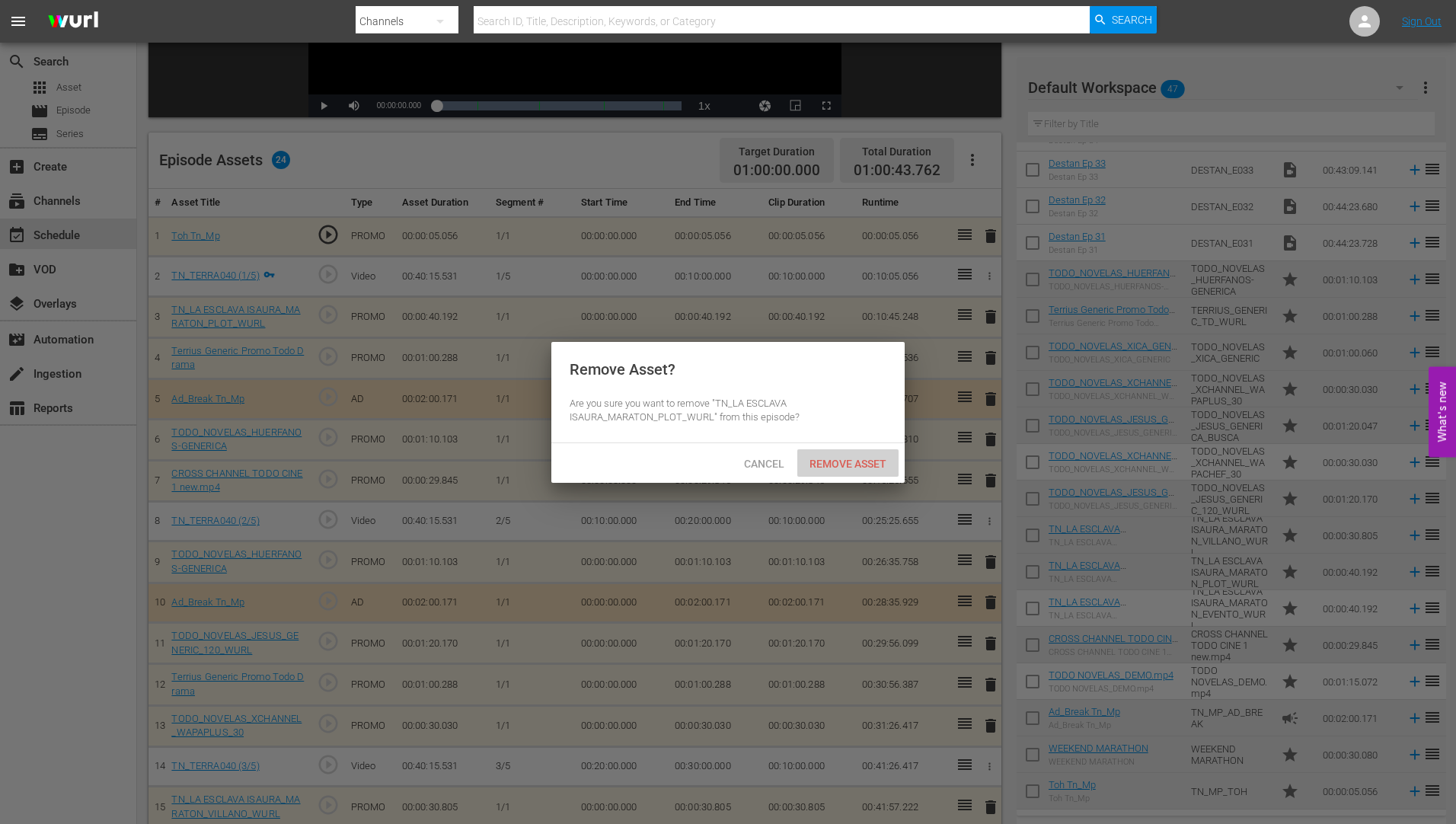
click at [838, 455] on div "Remove Asset" at bounding box center [848, 462] width 102 height 28
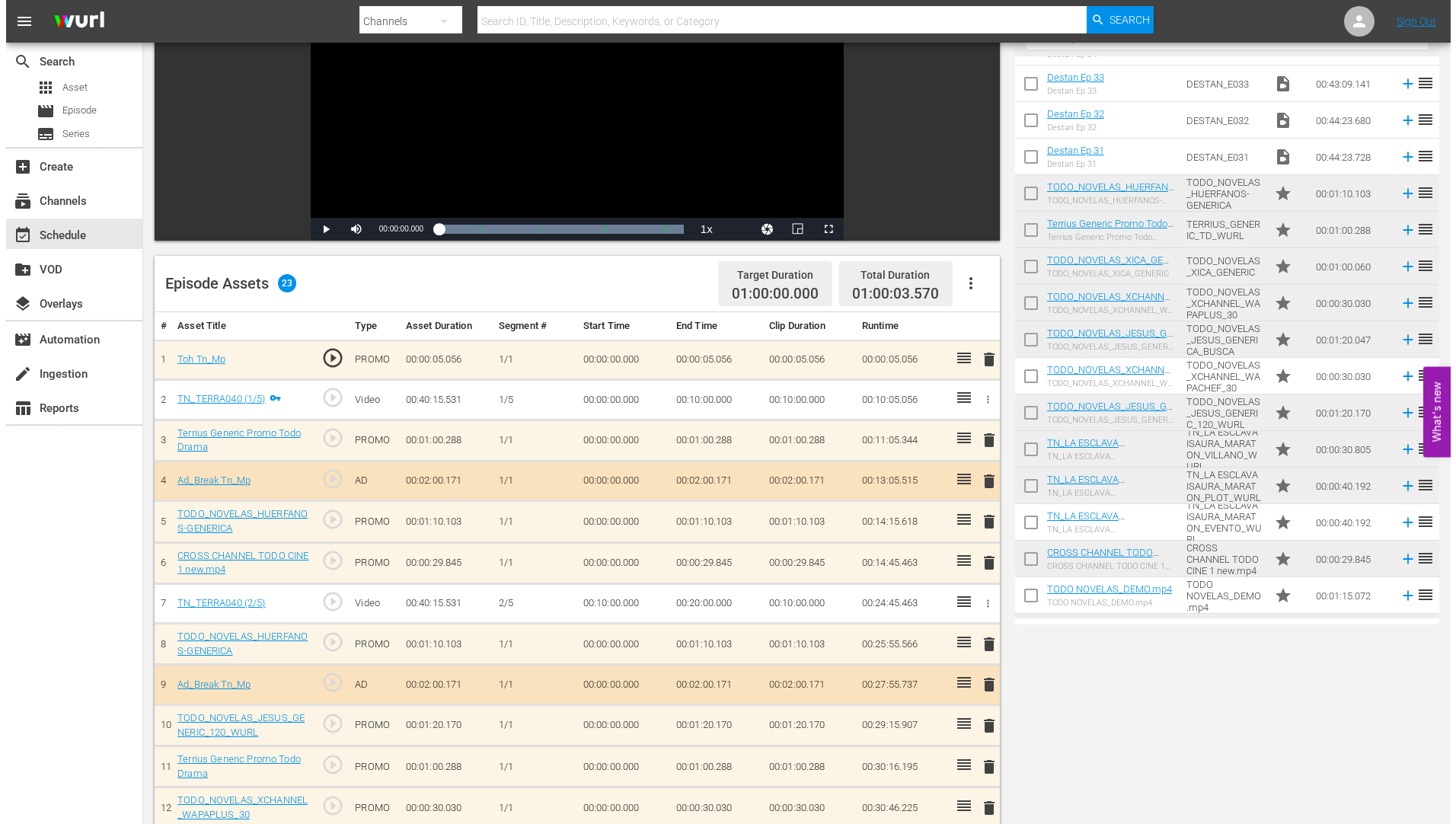
scroll to position [0, 0]
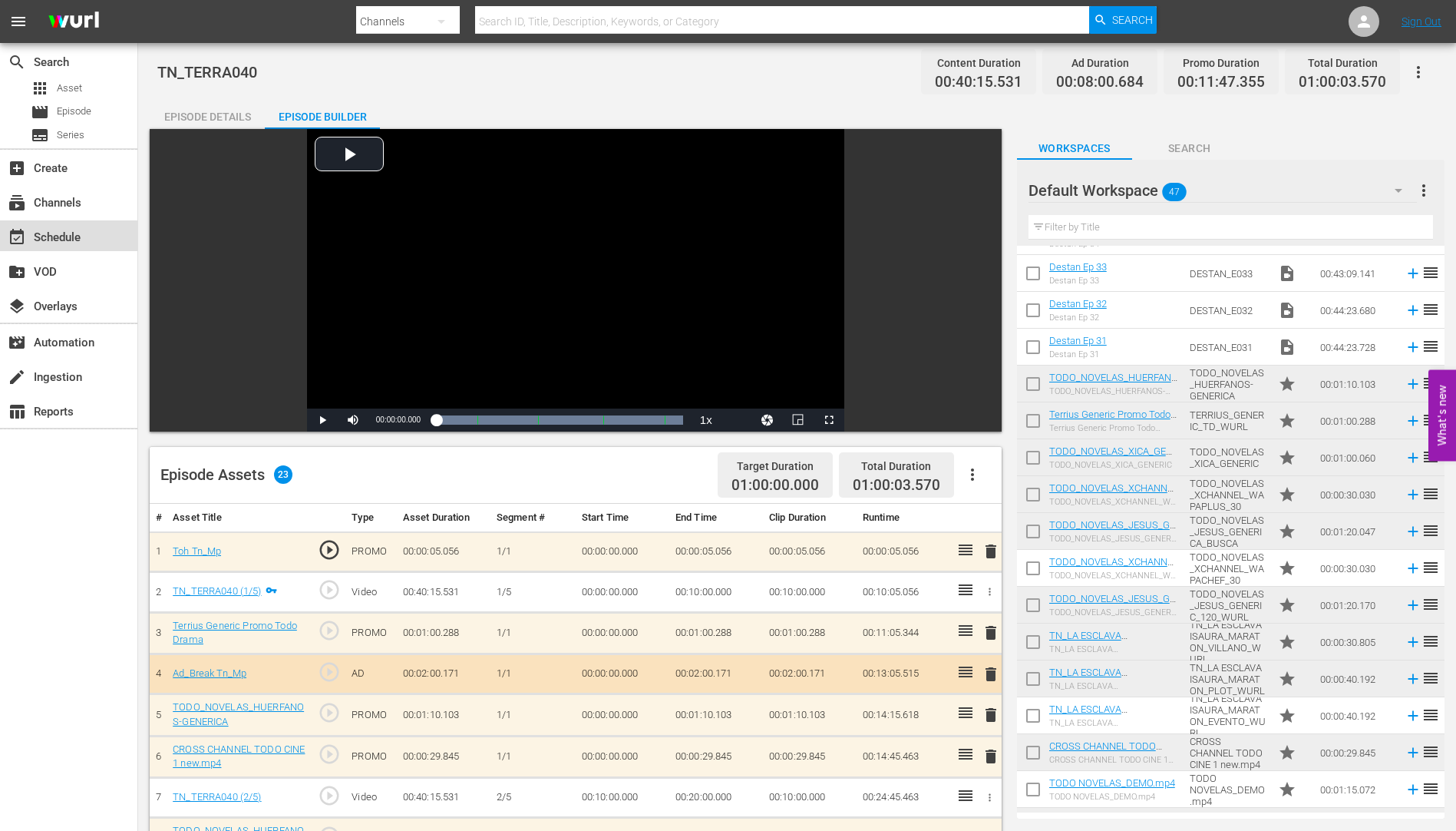
click at [65, 231] on div "event_available Schedule" at bounding box center [42, 235] width 86 height 14
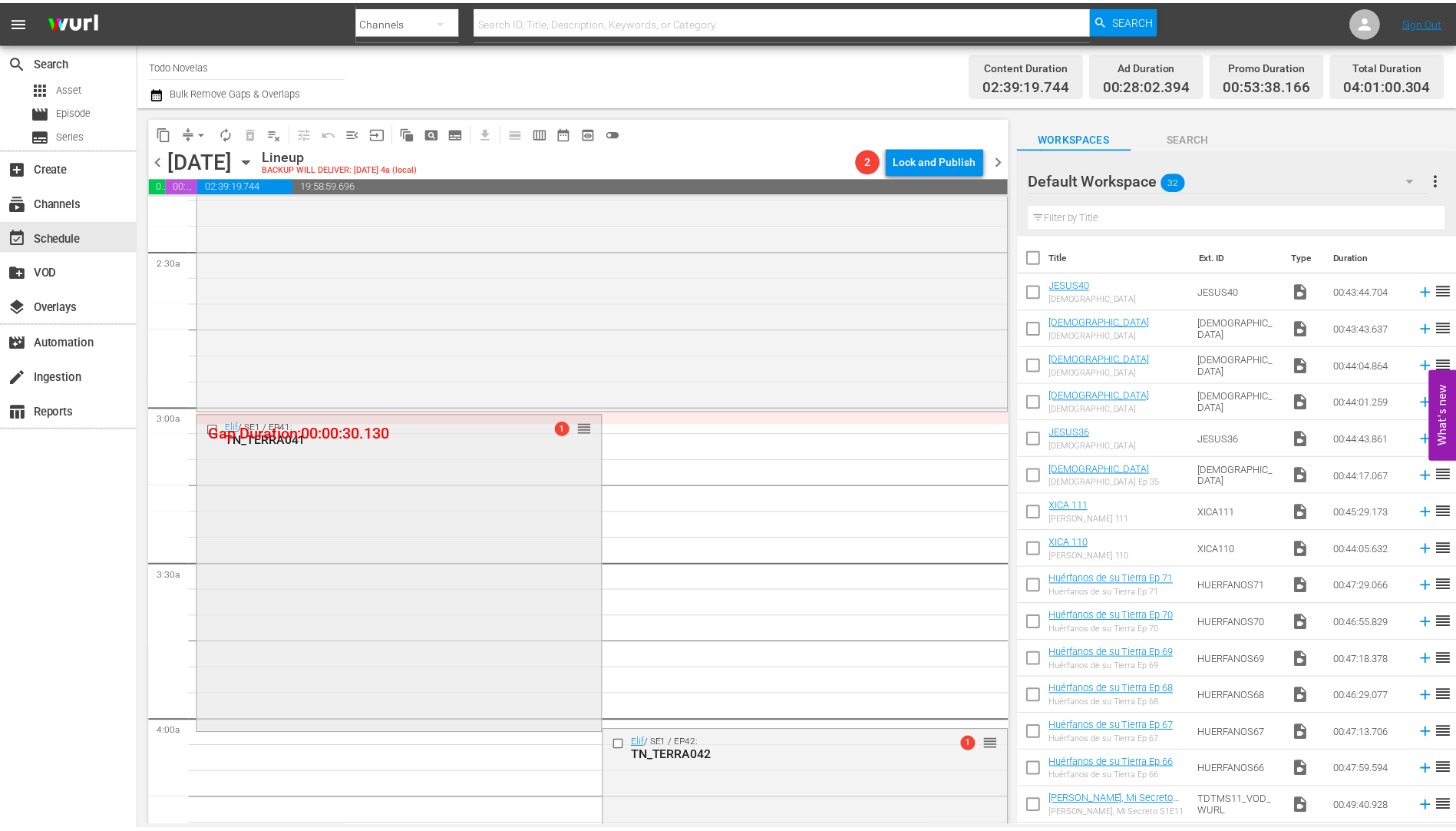
scroll to position [768, 0]
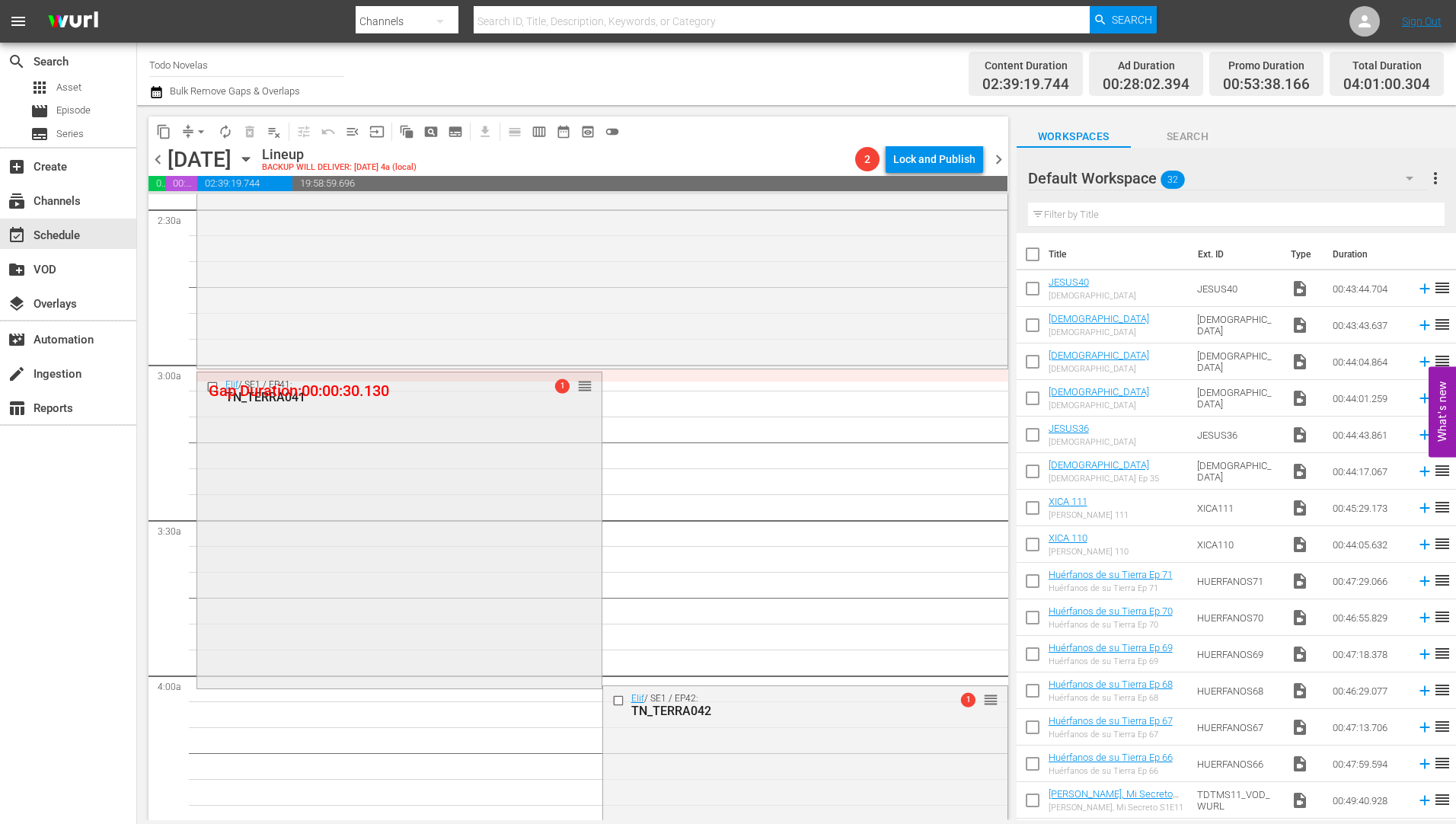
click at [276, 396] on div "TN_TERRA041" at bounding box center [374, 397] width 298 height 15
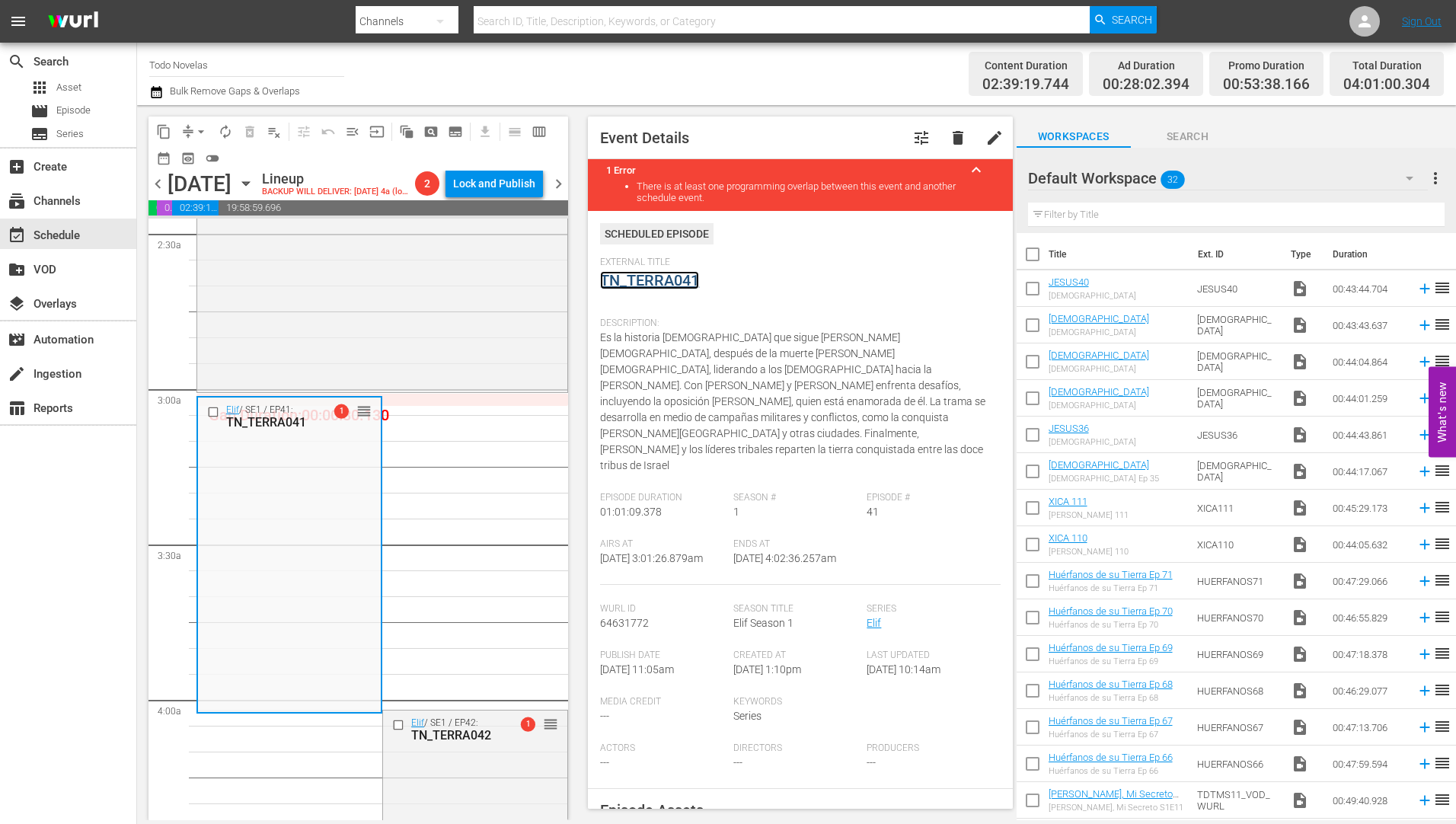
click at [662, 276] on link "TN_TERRA041" at bounding box center [649, 280] width 99 height 19
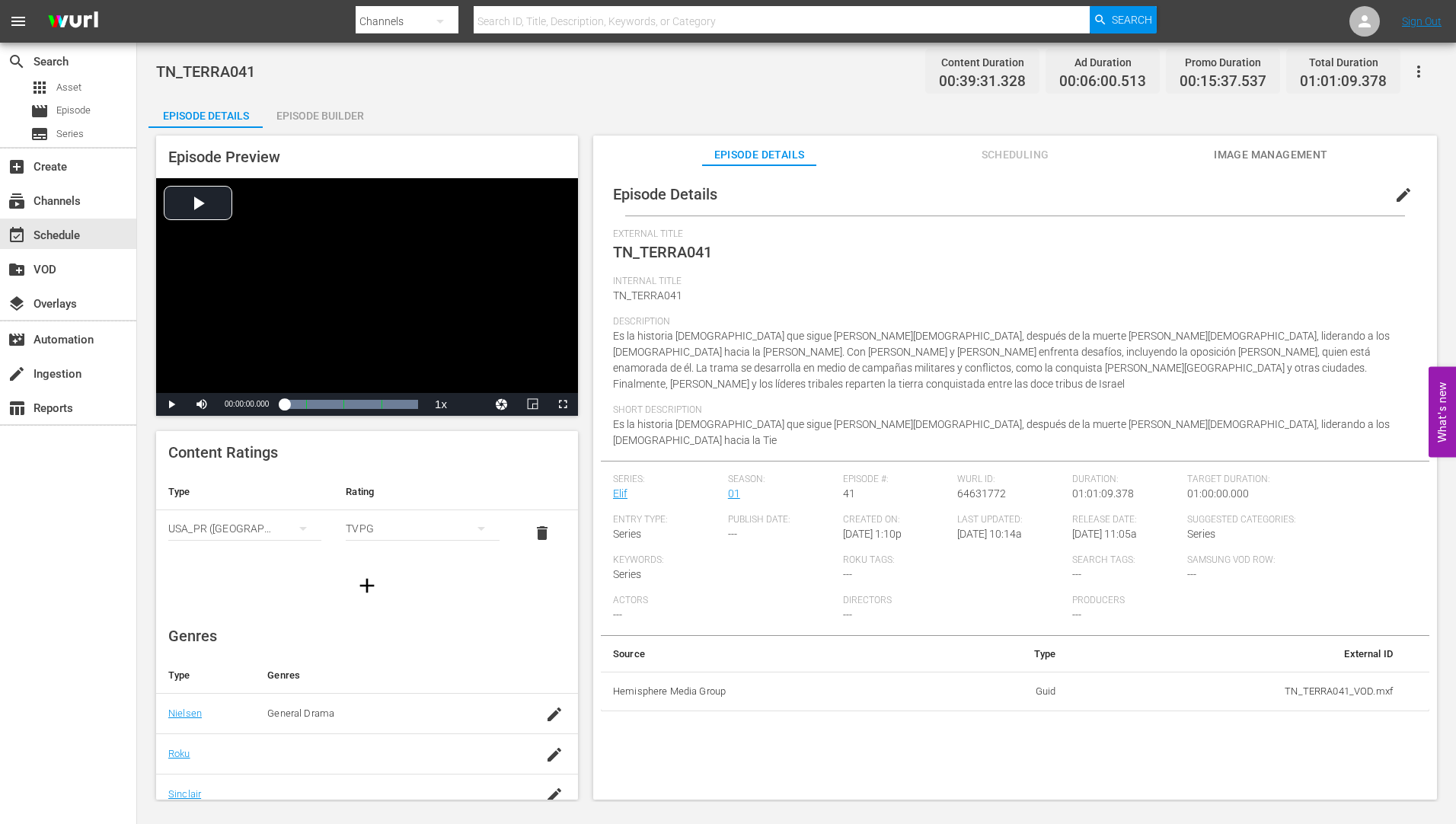
click at [318, 109] on div "Episode Builder" at bounding box center [320, 115] width 114 height 36
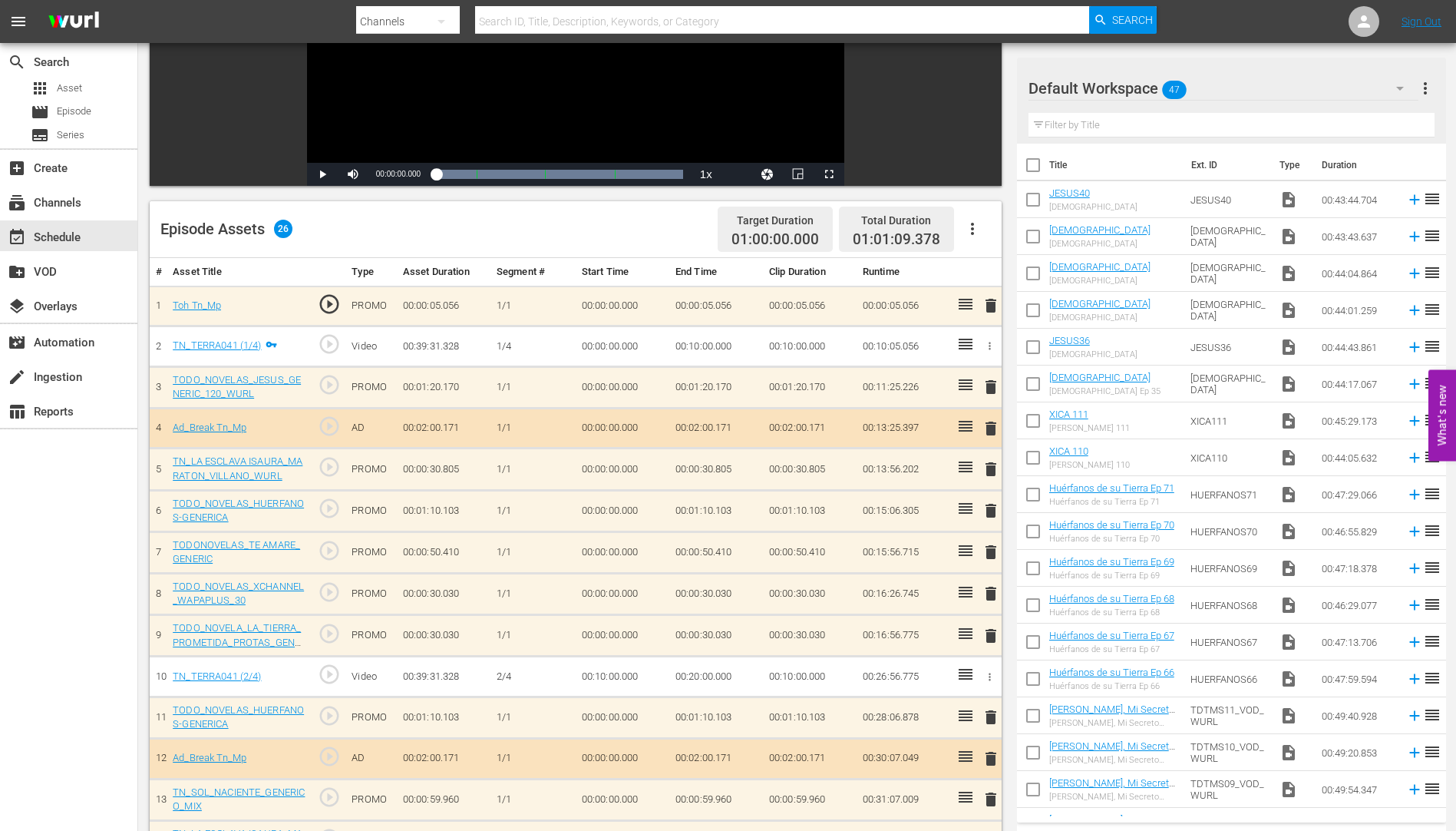
scroll to position [246, 0]
click at [993, 550] on span "delete" at bounding box center [991, 551] width 19 height 19
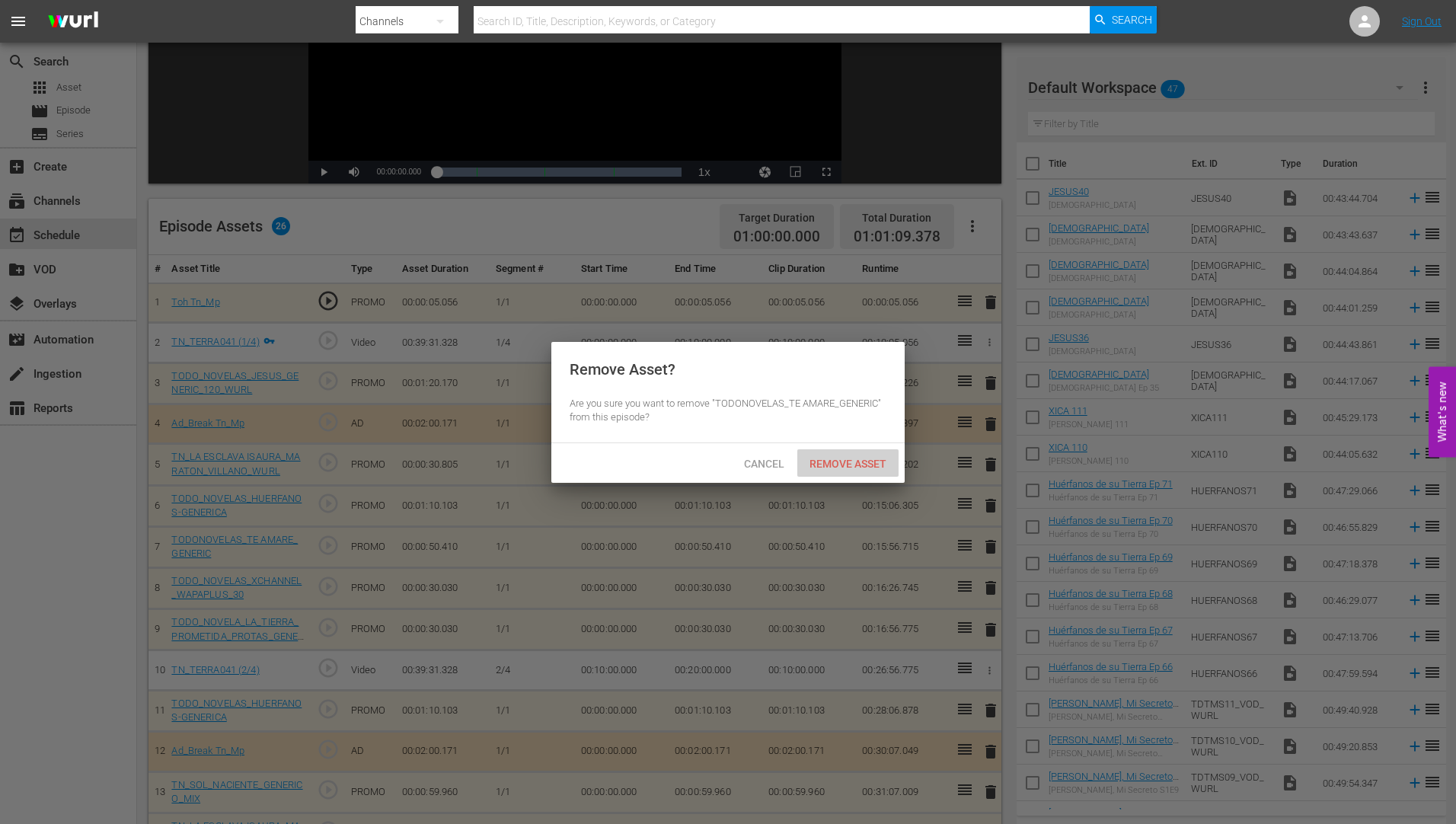
click at [852, 457] on span "Remove Asset" at bounding box center [848, 463] width 102 height 12
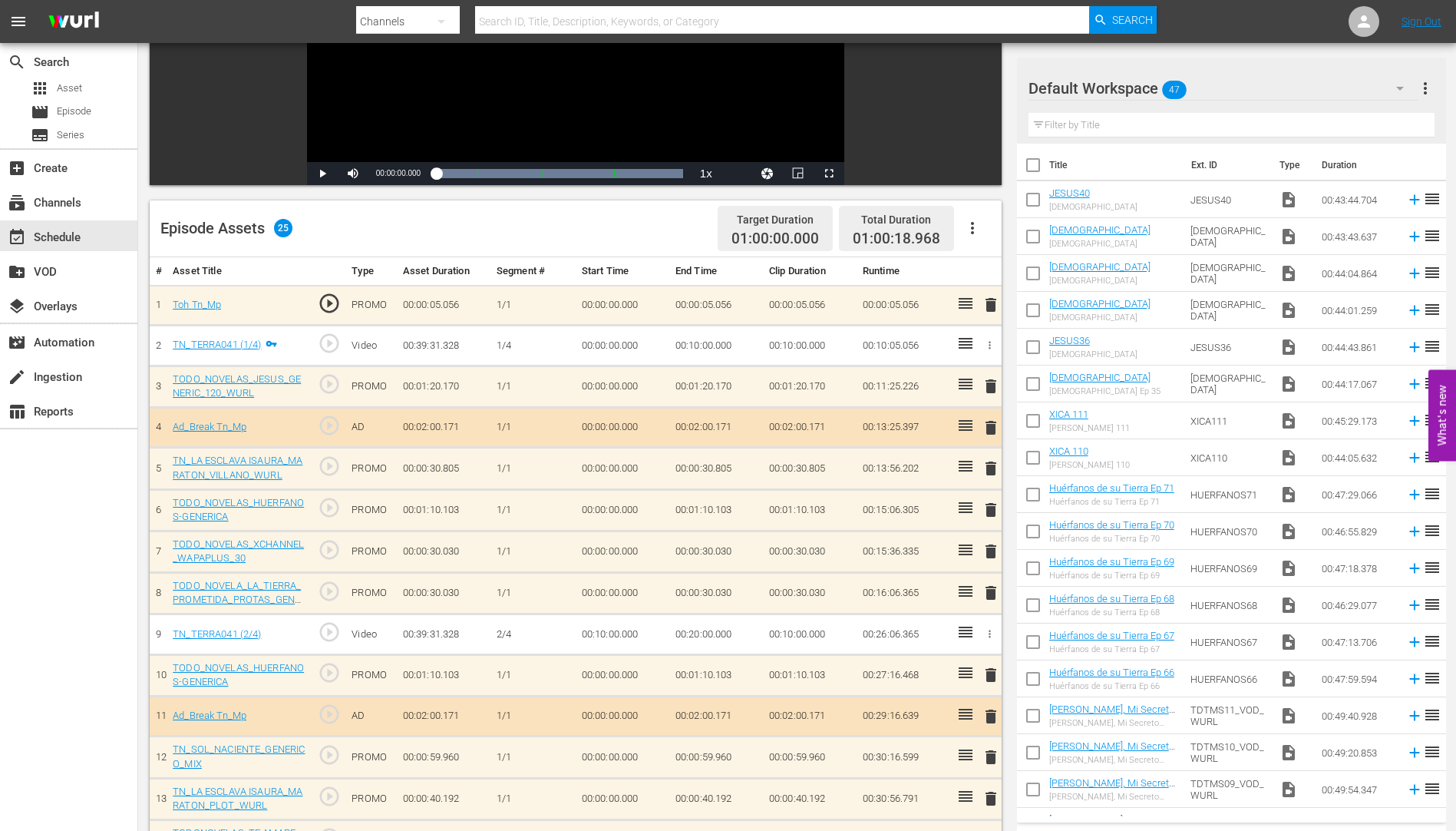
click at [990, 592] on span "delete" at bounding box center [991, 592] width 19 height 19
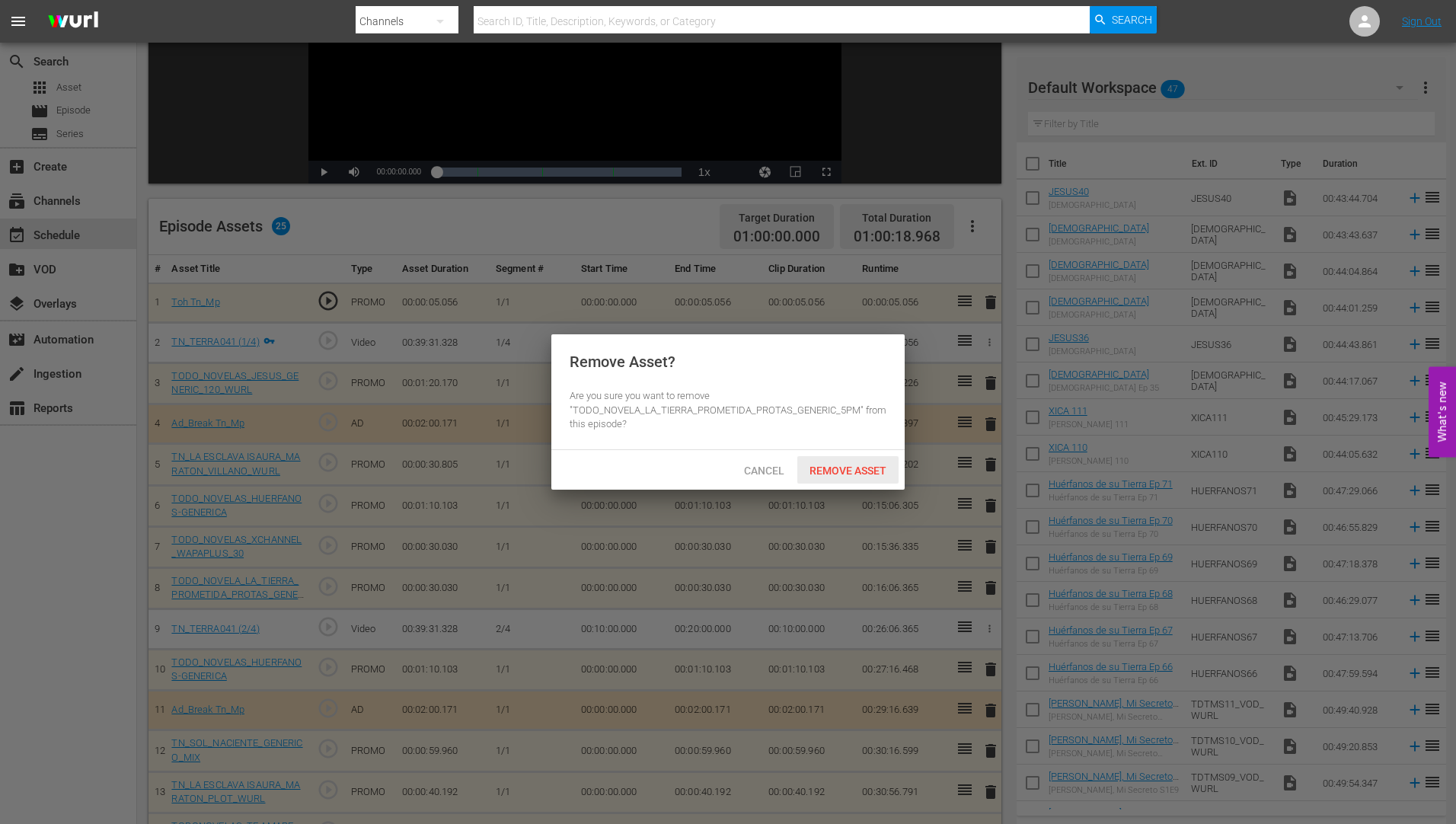
click at [836, 464] on span "Remove Asset" at bounding box center [848, 470] width 102 height 12
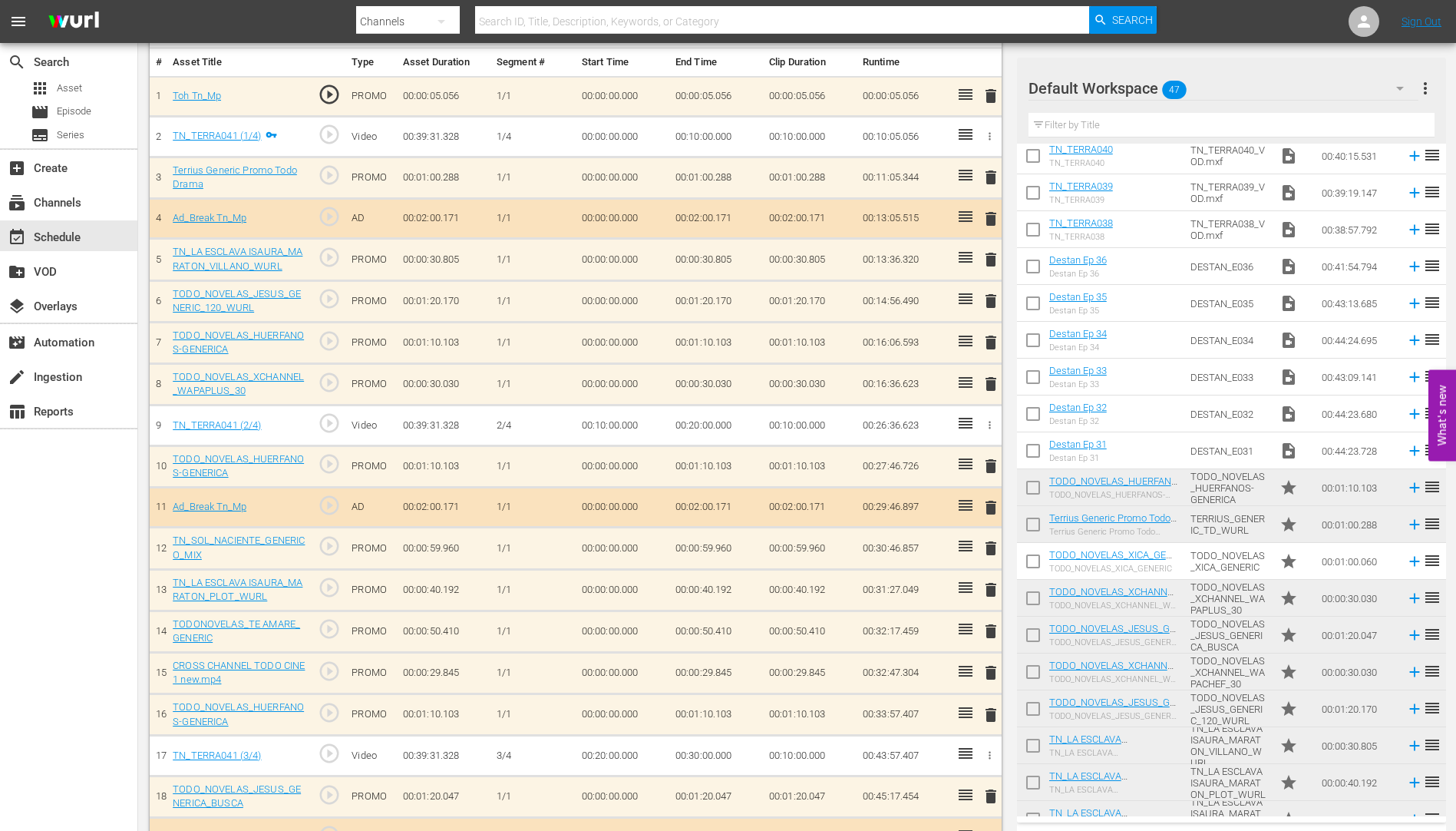
scroll to position [477, 0]
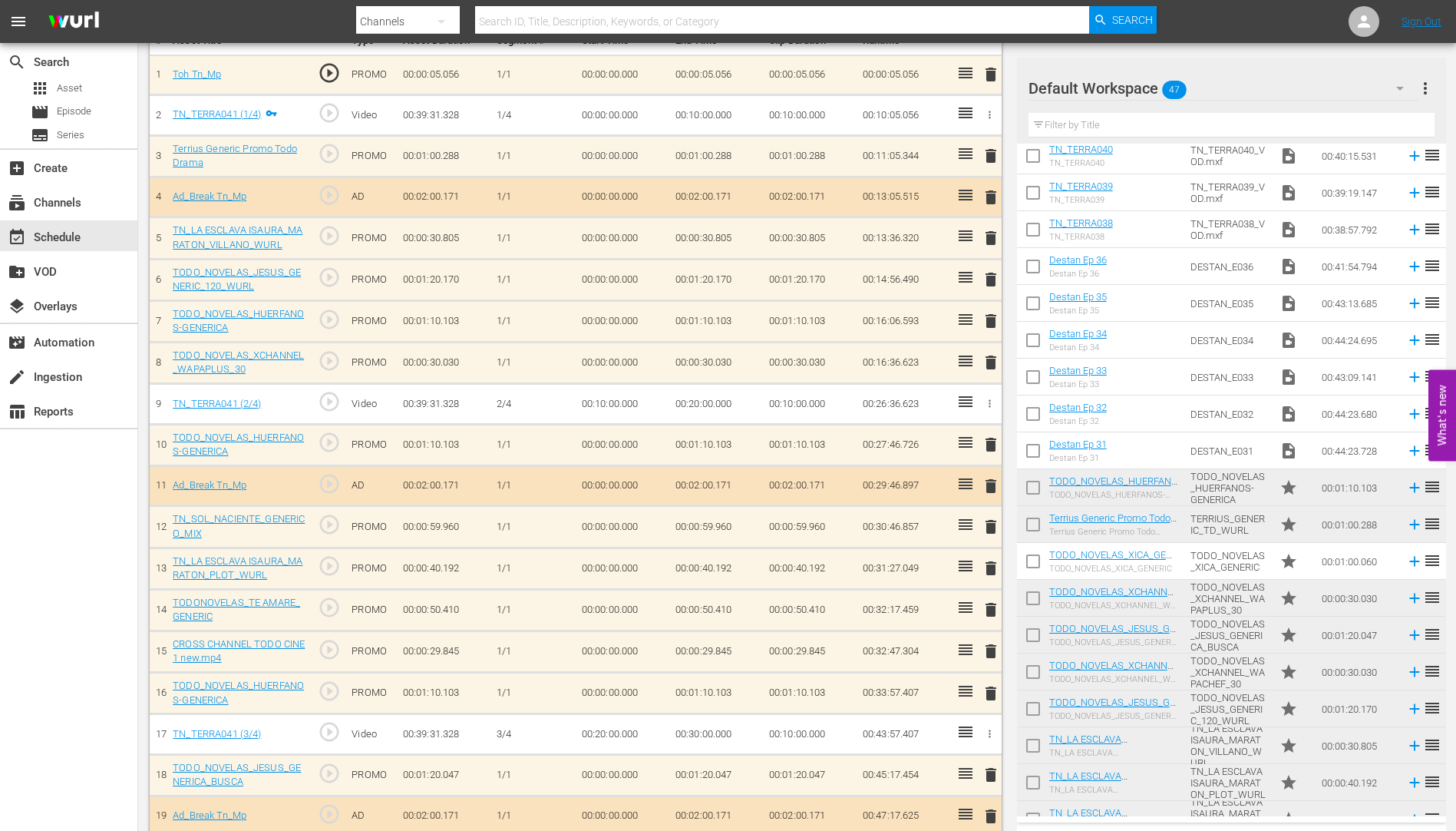
click at [992, 525] on span "delete" at bounding box center [991, 526] width 19 height 19
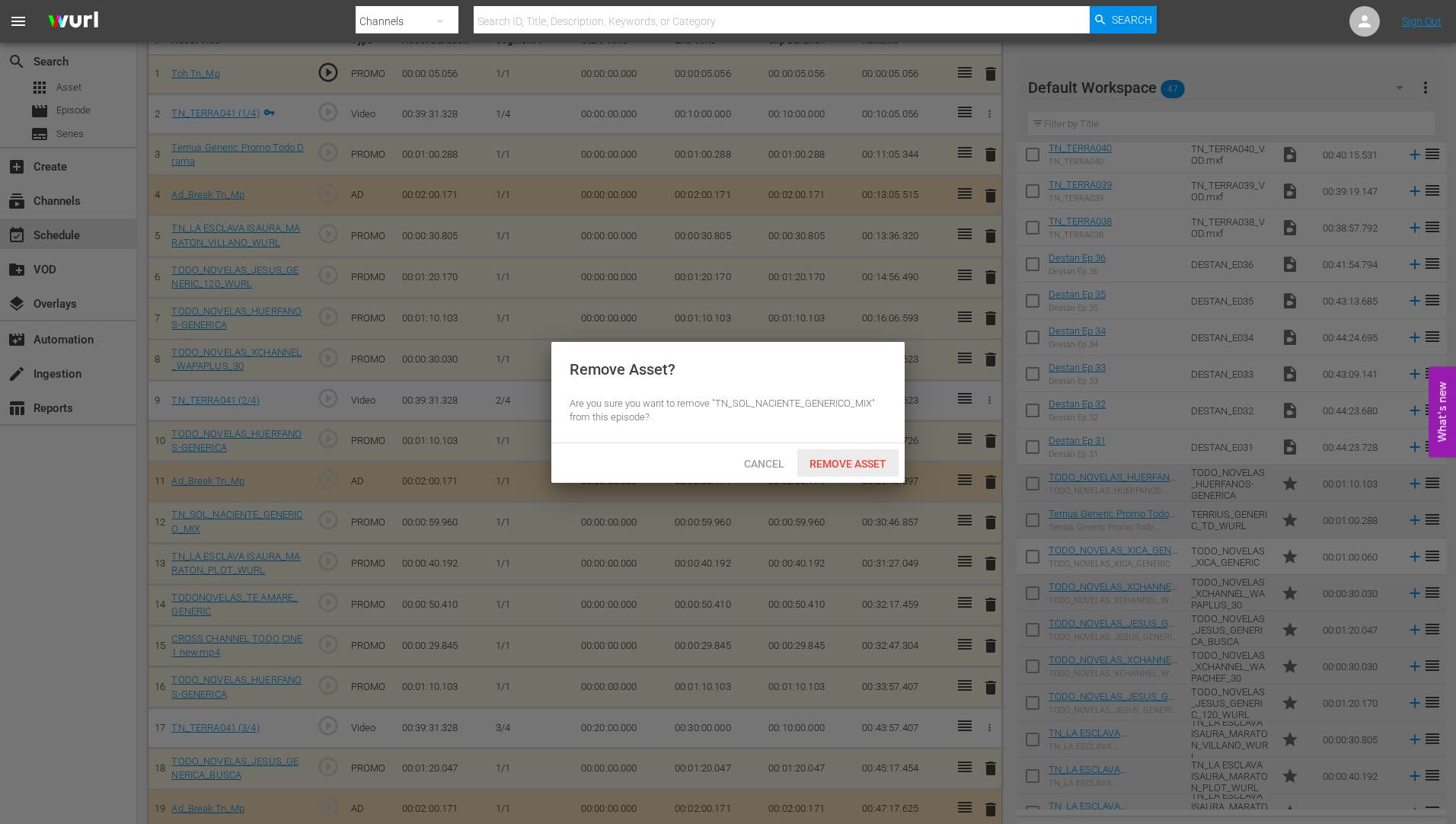
click at [874, 460] on span "Remove Asset" at bounding box center [848, 463] width 102 height 12
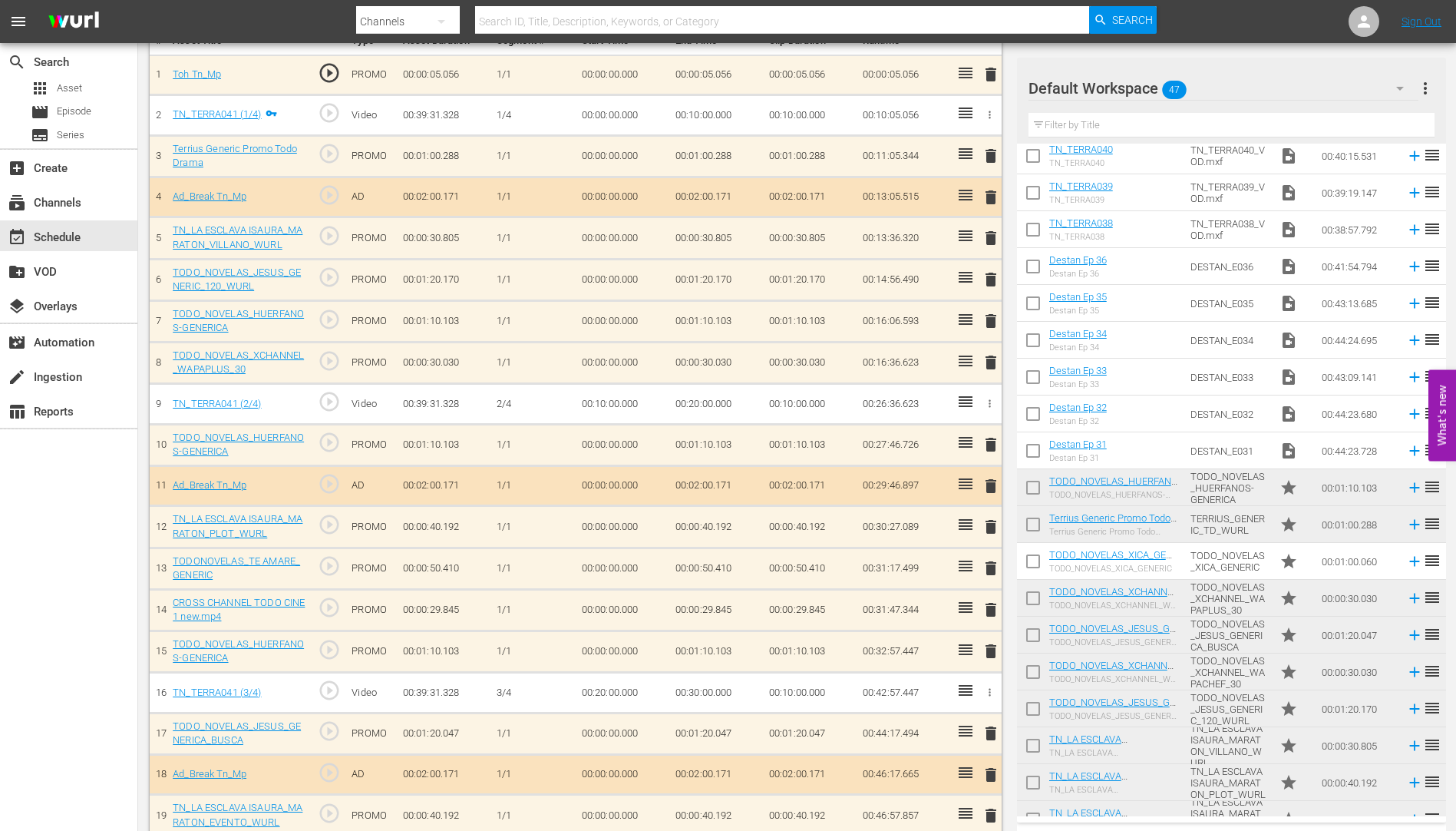
click at [994, 565] on span "delete" at bounding box center [991, 568] width 19 height 19
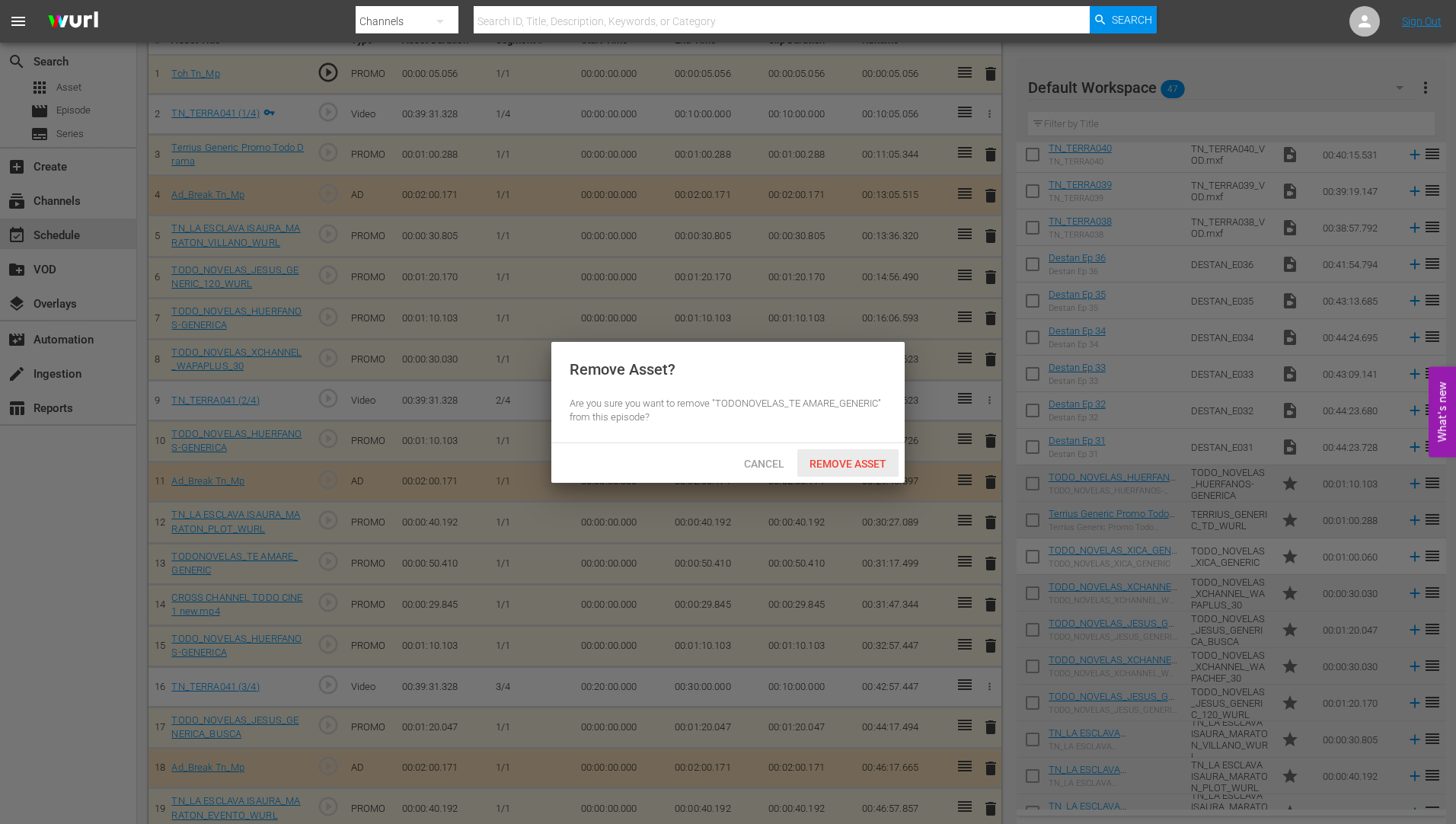
click at [845, 457] on span "Remove Asset" at bounding box center [848, 463] width 102 height 12
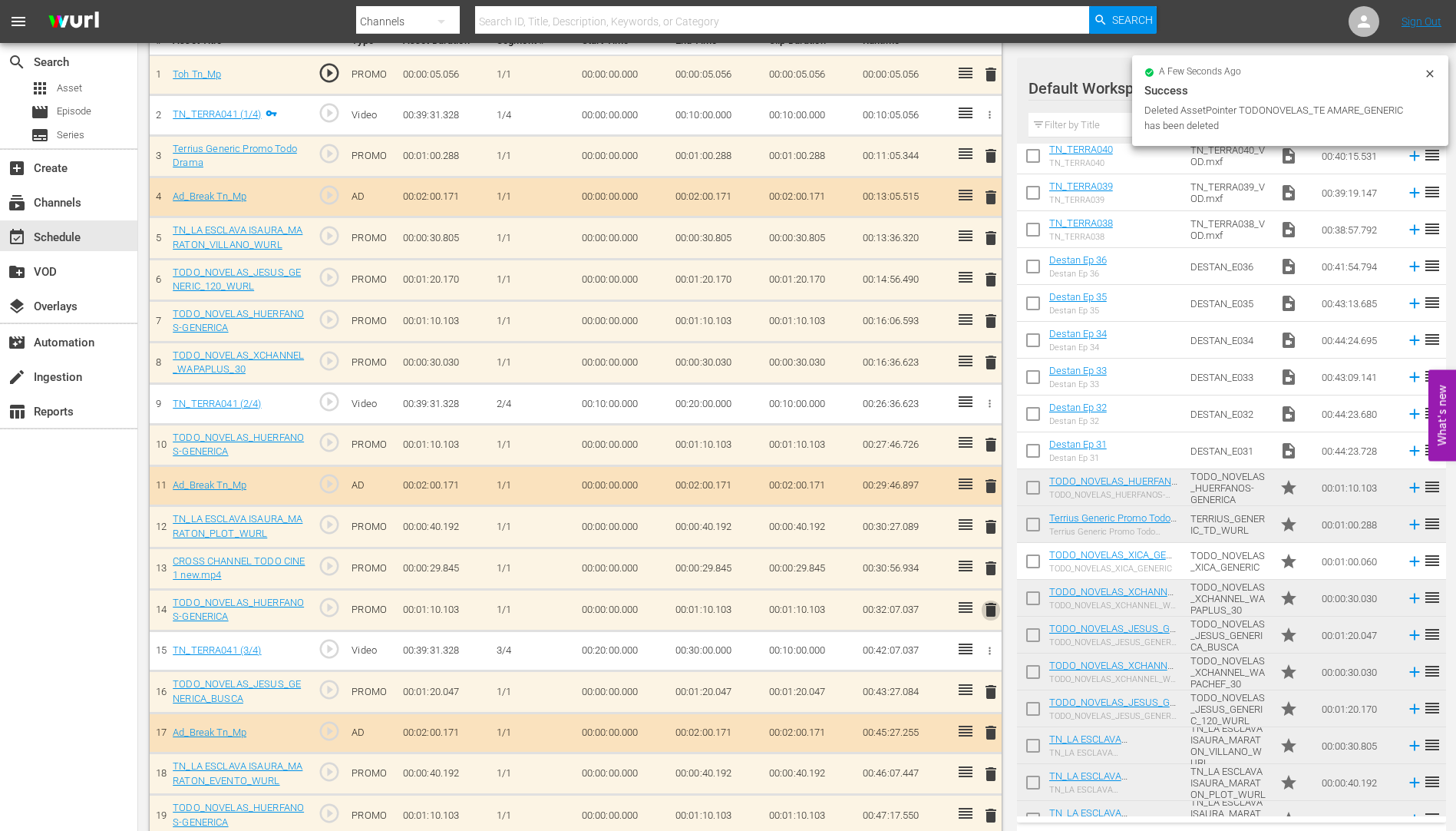
click at [994, 610] on span "delete" at bounding box center [991, 609] width 19 height 19
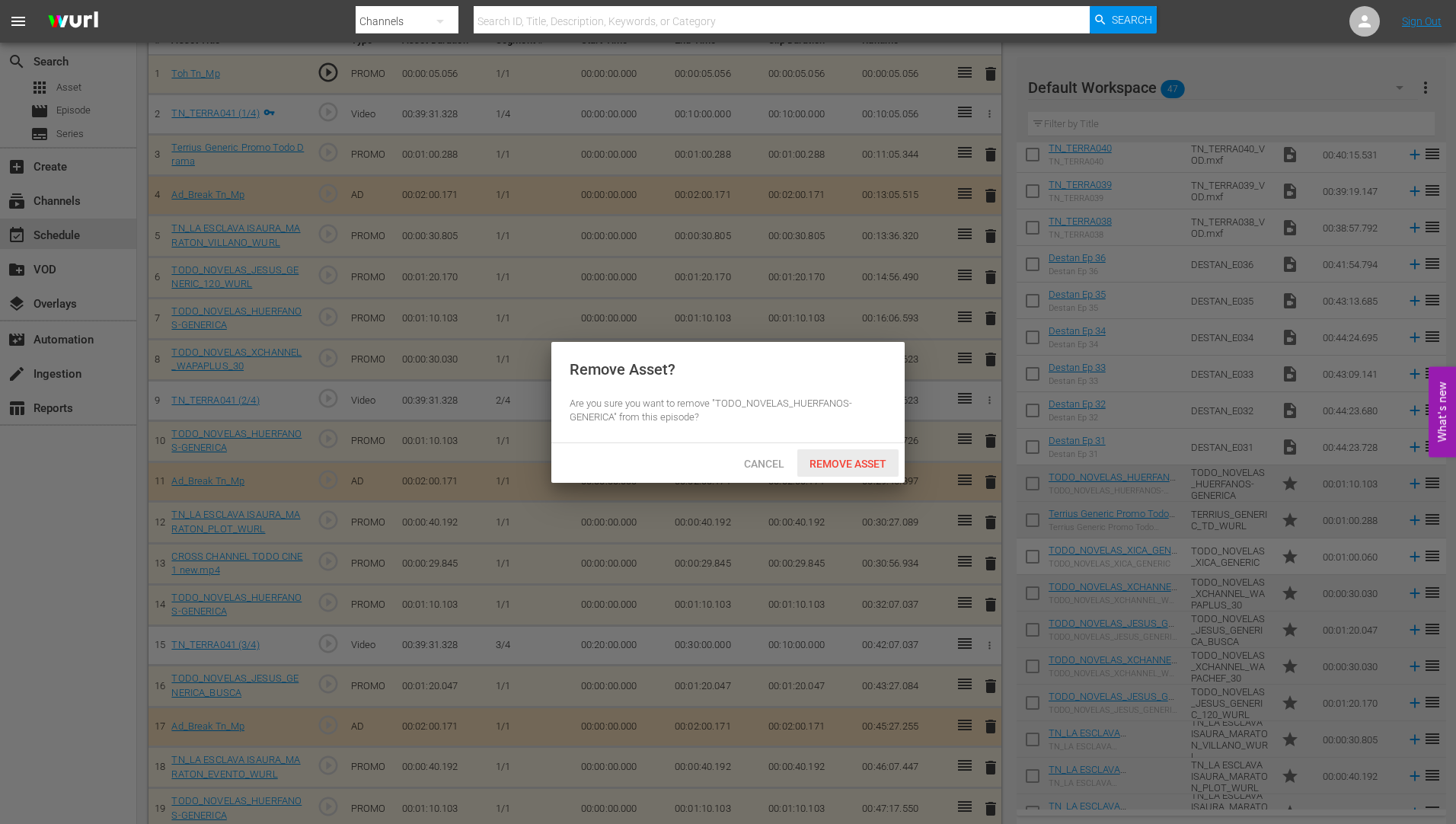
click at [867, 457] on span "Remove Asset" at bounding box center [848, 463] width 102 height 12
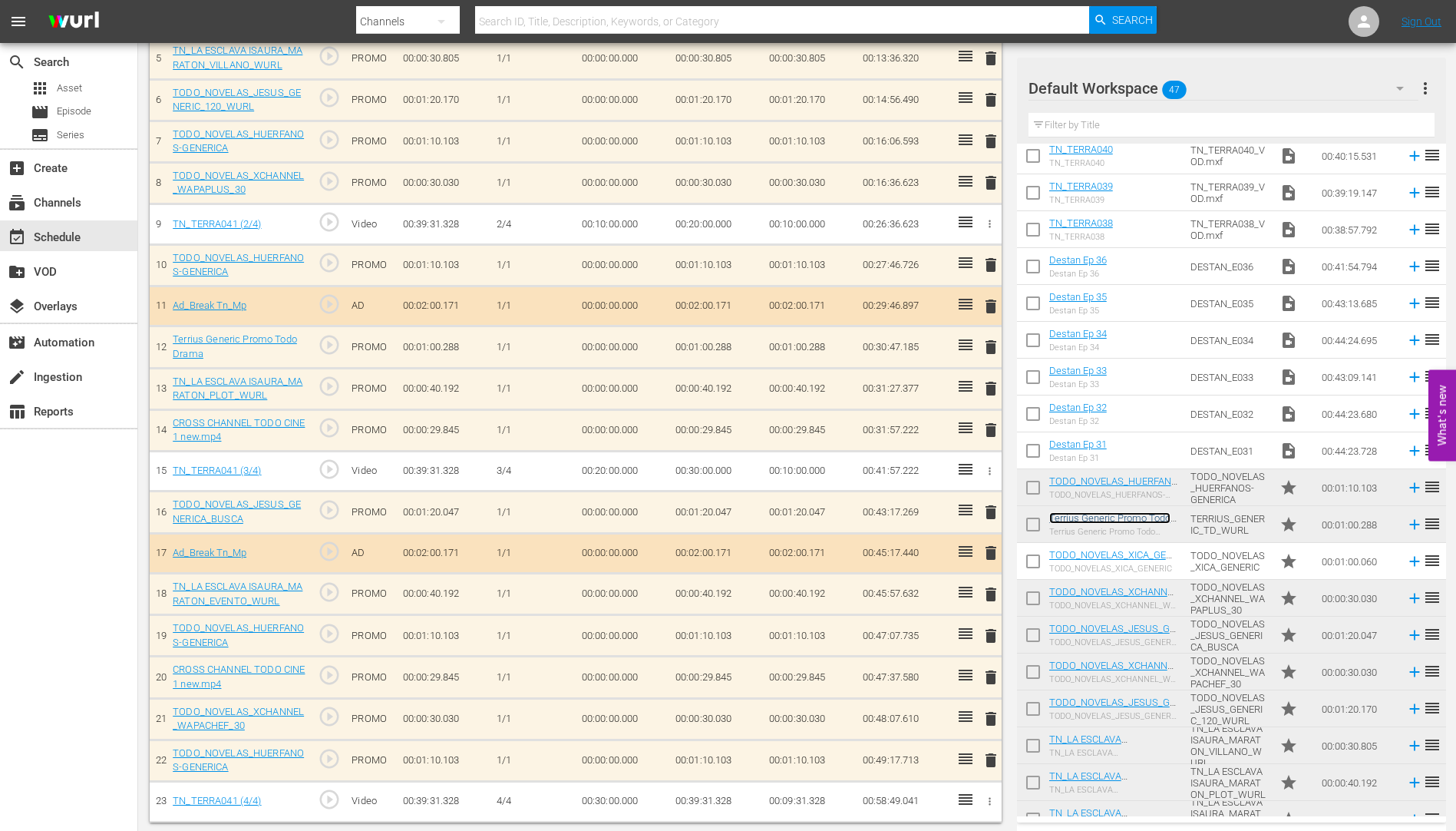
scroll to position [659, 0]
click at [993, 754] on span "delete" at bounding box center [991, 756] width 19 height 19
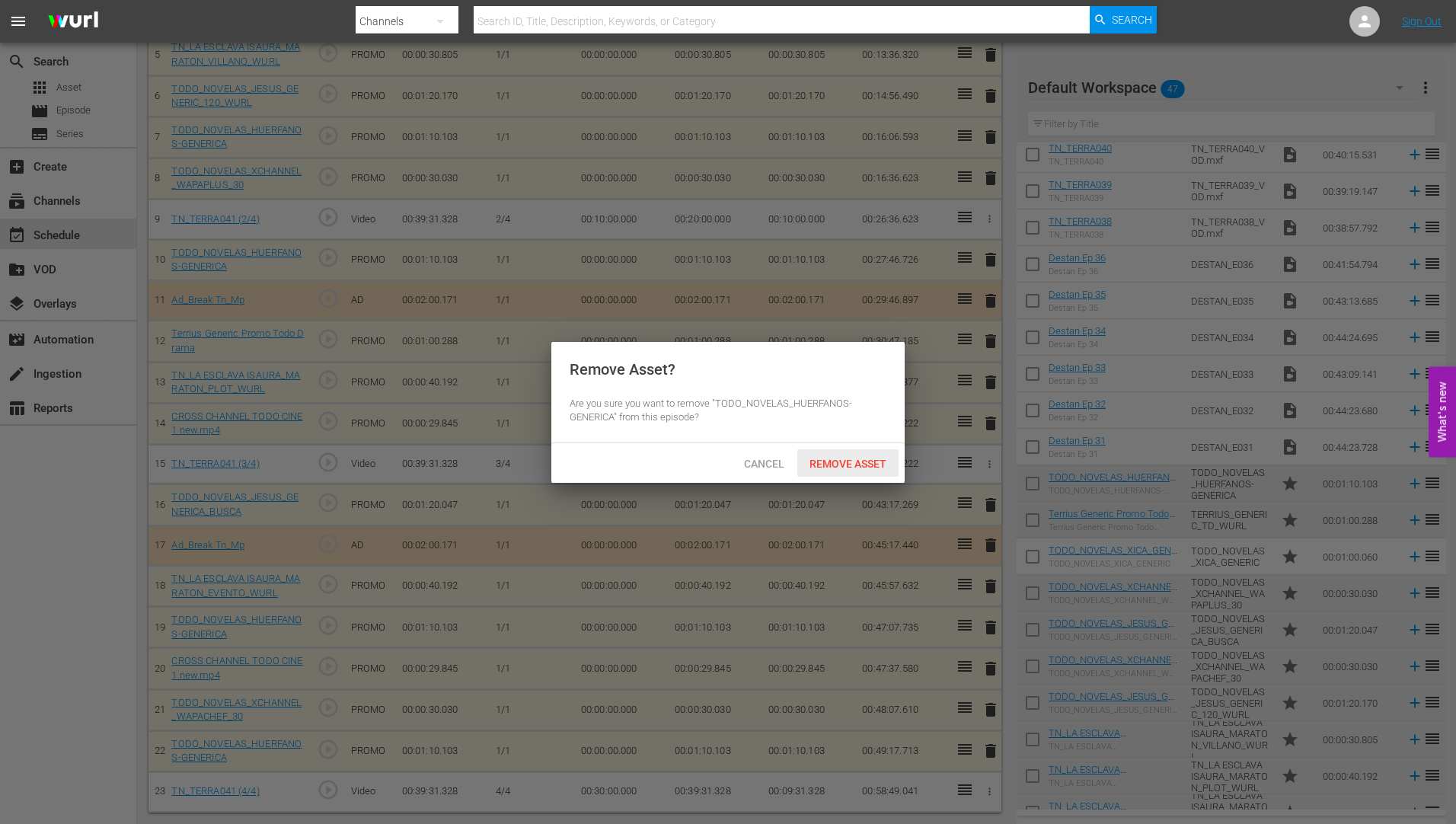
click at [839, 457] on span "Remove Asset" at bounding box center [848, 463] width 102 height 12
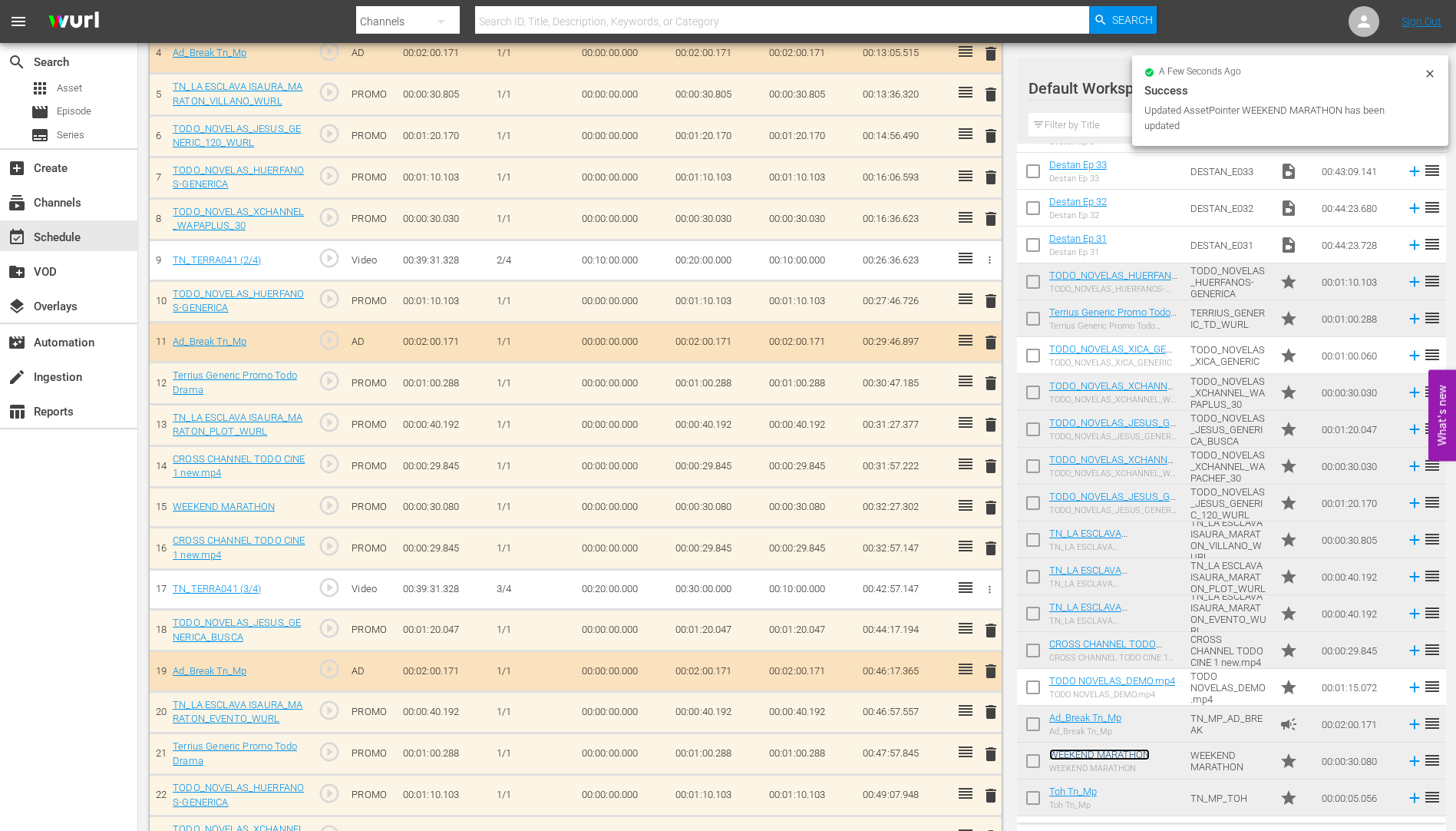
scroll to position [617, 0]
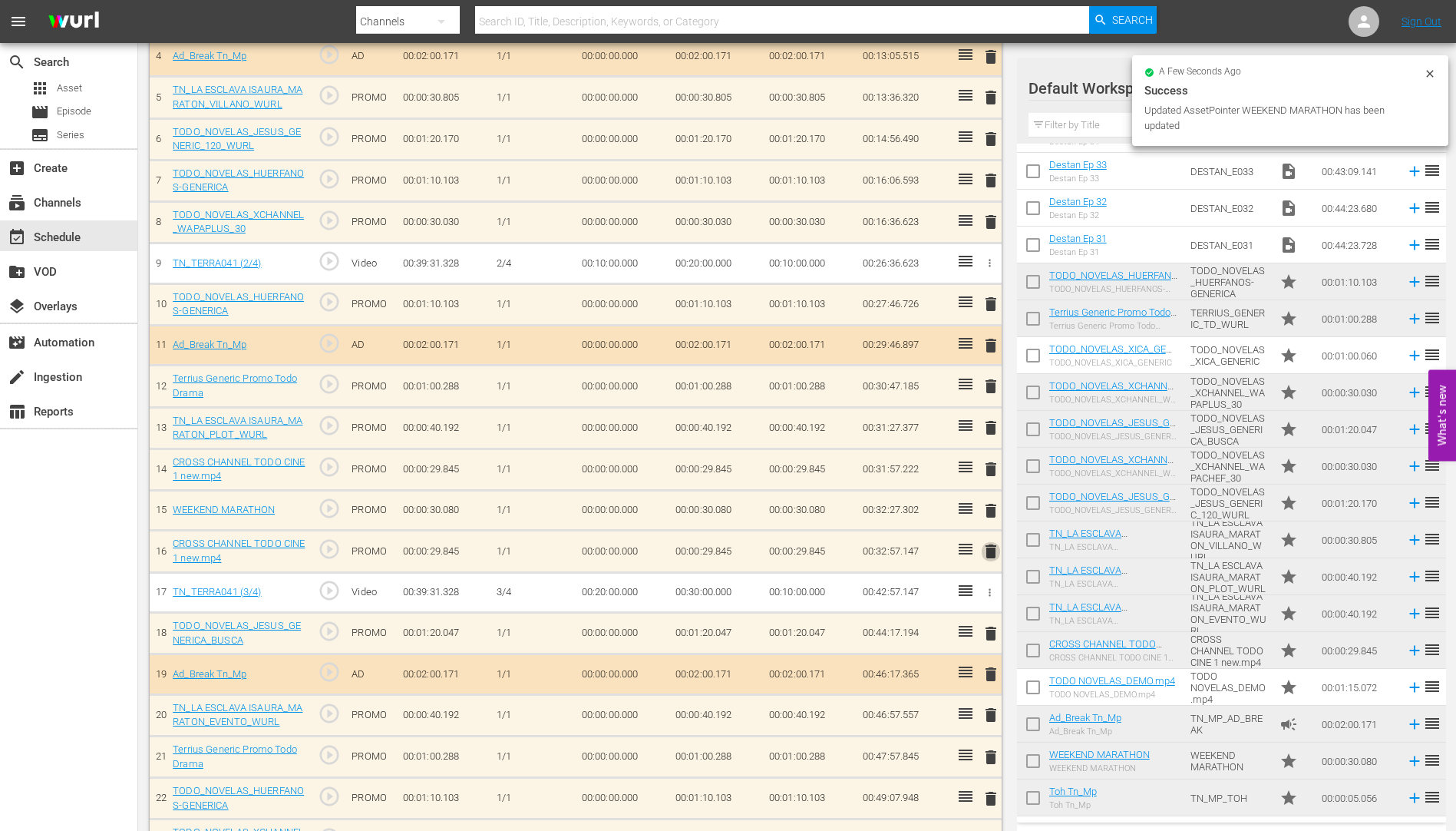
click at [990, 549] on span "delete" at bounding box center [991, 551] width 19 height 19
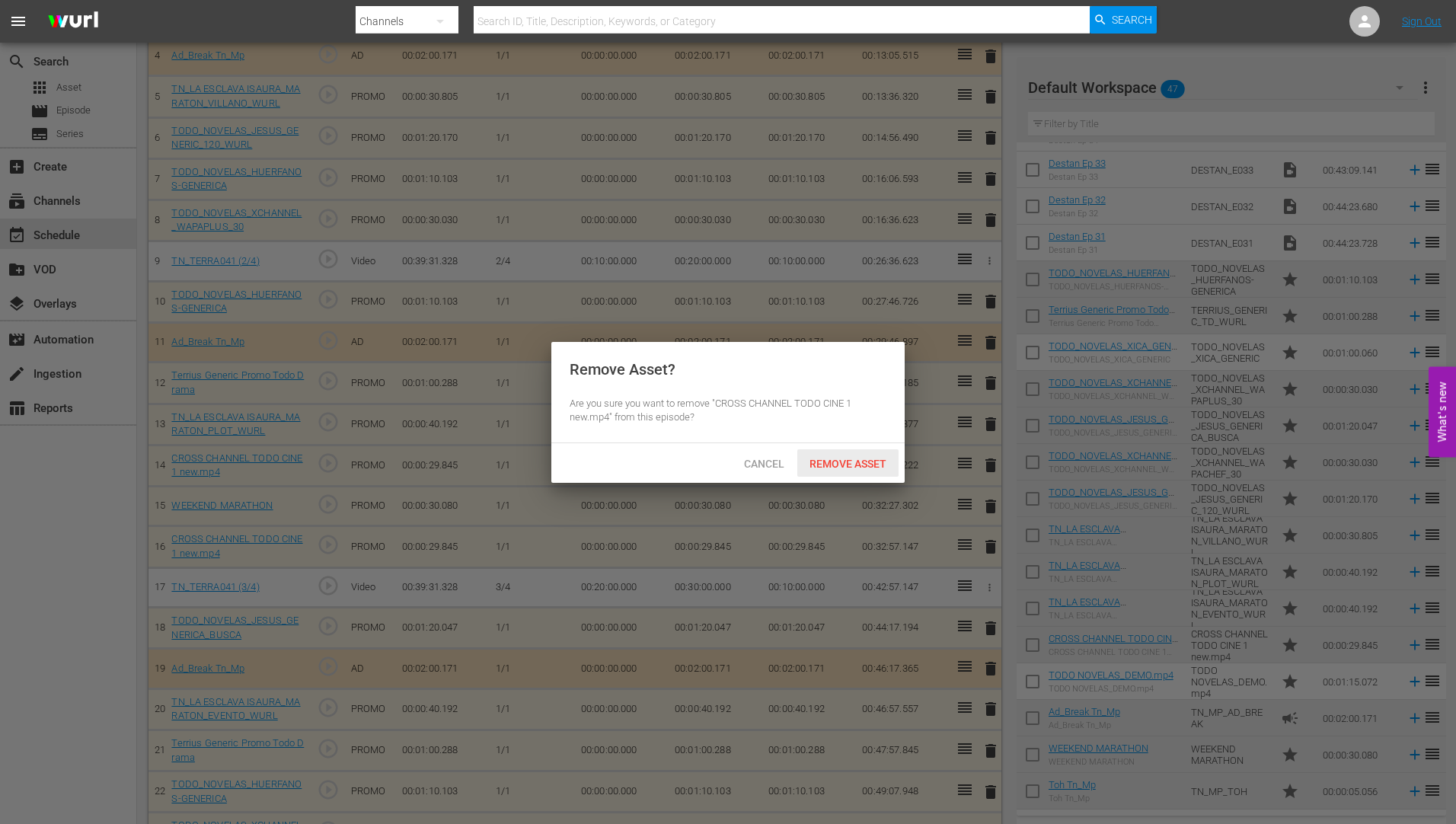
click at [842, 460] on span "Remove Asset" at bounding box center [848, 463] width 102 height 12
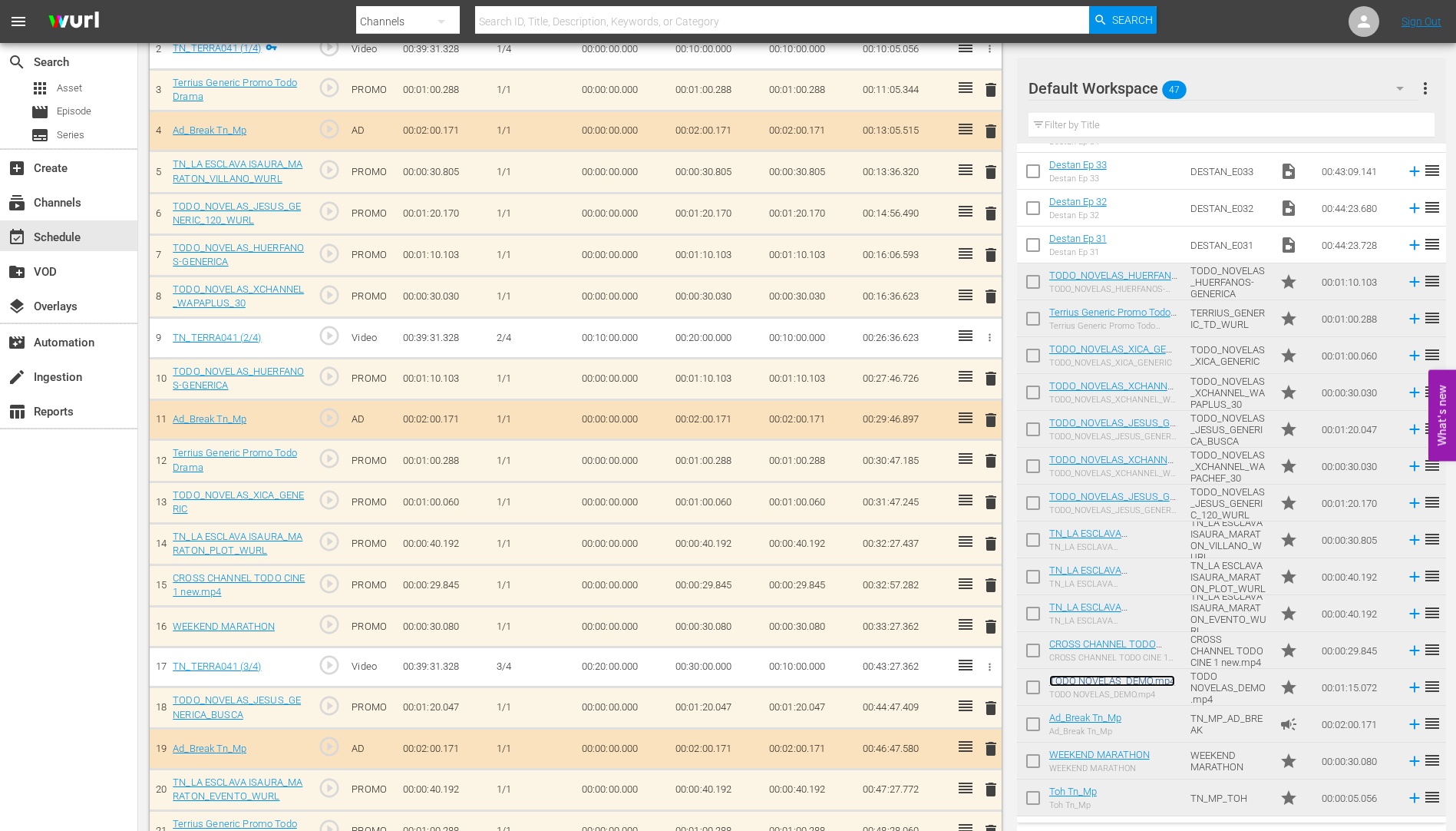
scroll to position [546, 0]
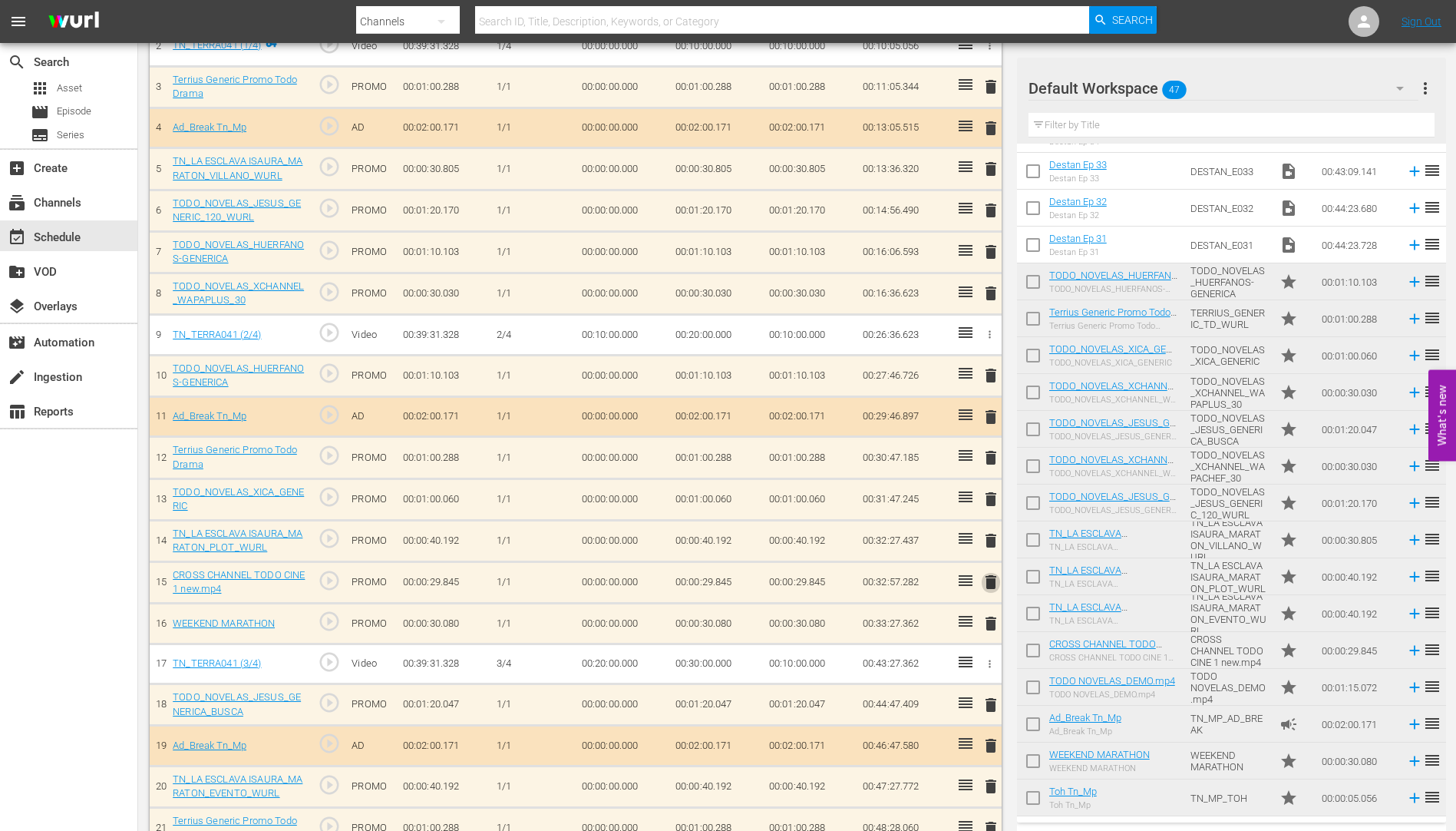
click at [991, 585] on span "delete" at bounding box center [991, 582] width 19 height 19
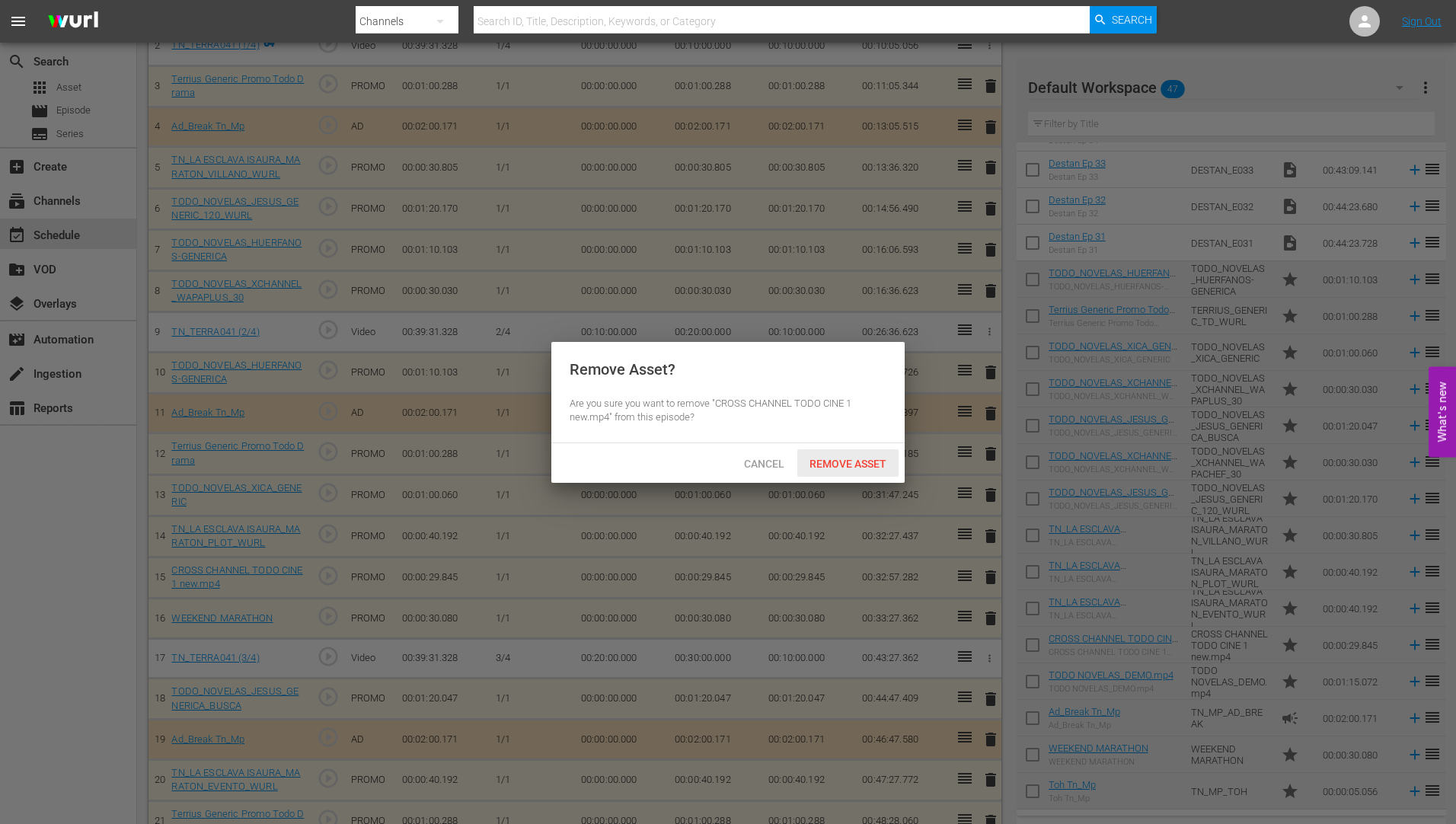
click at [852, 458] on span "Remove Asset" at bounding box center [848, 463] width 102 height 12
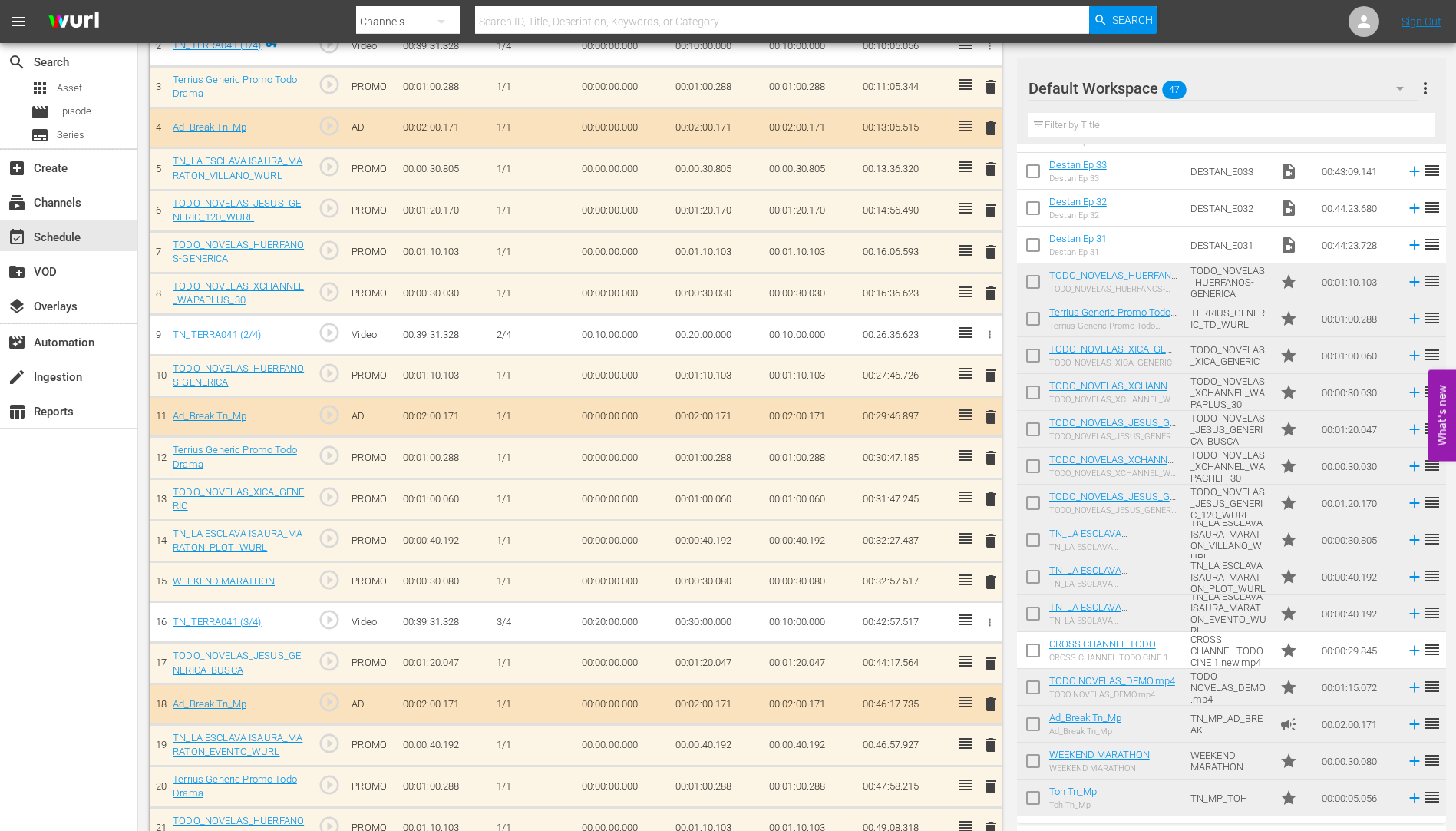
scroll to position [699, 0]
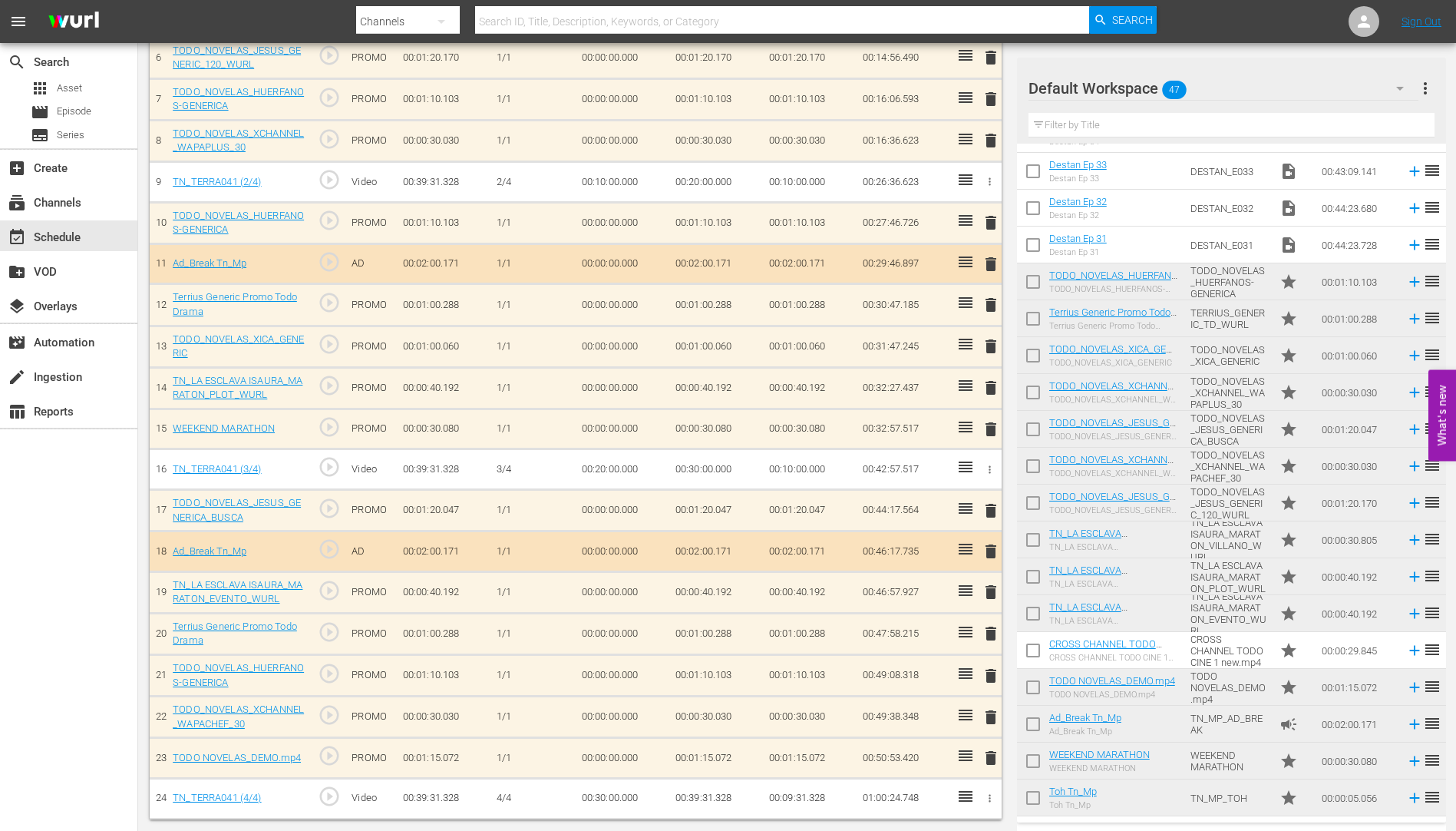
click at [993, 716] on span "delete" at bounding box center [991, 717] width 19 height 19
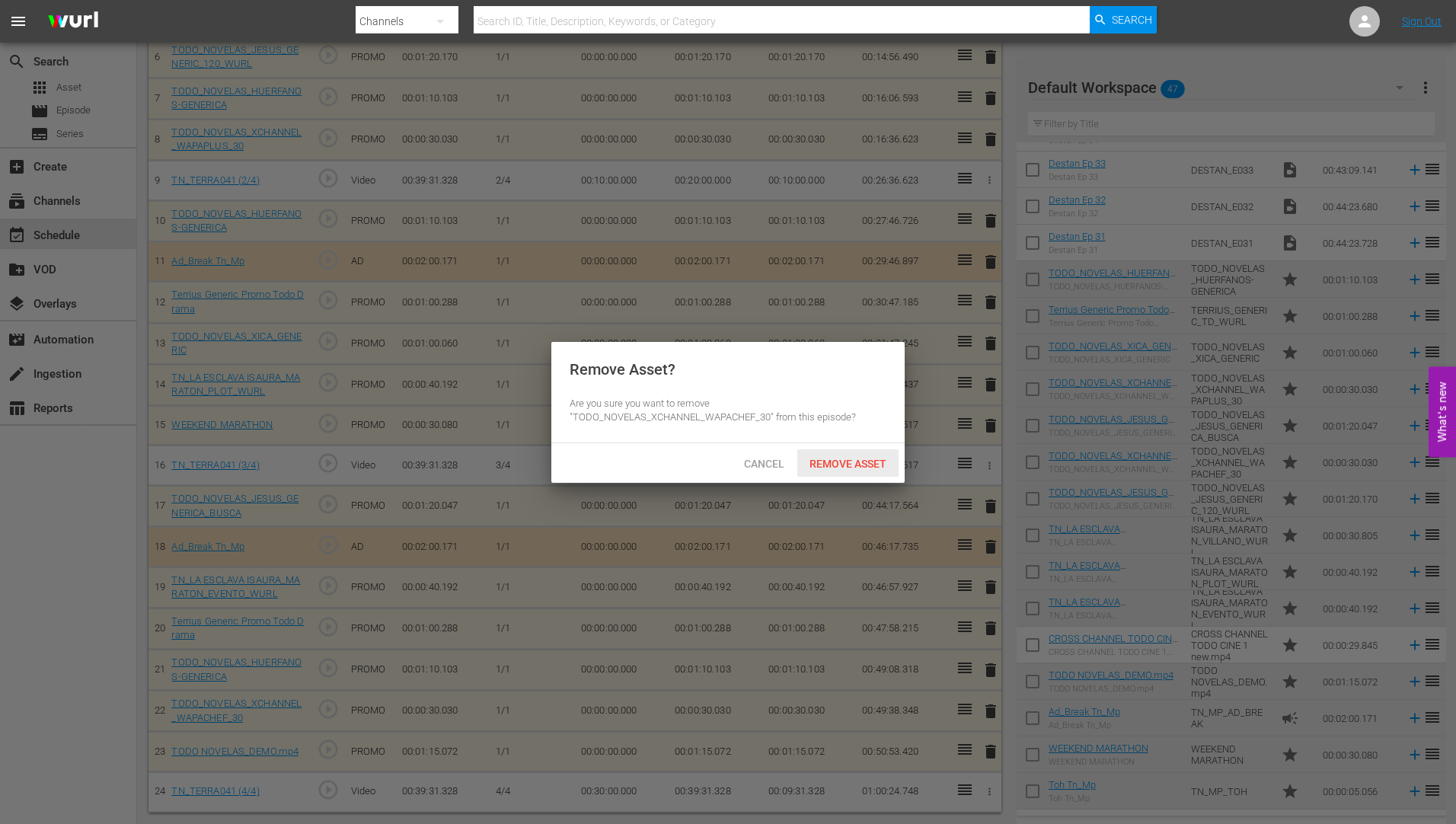
click at [866, 461] on span "Remove Asset" at bounding box center [848, 463] width 102 height 12
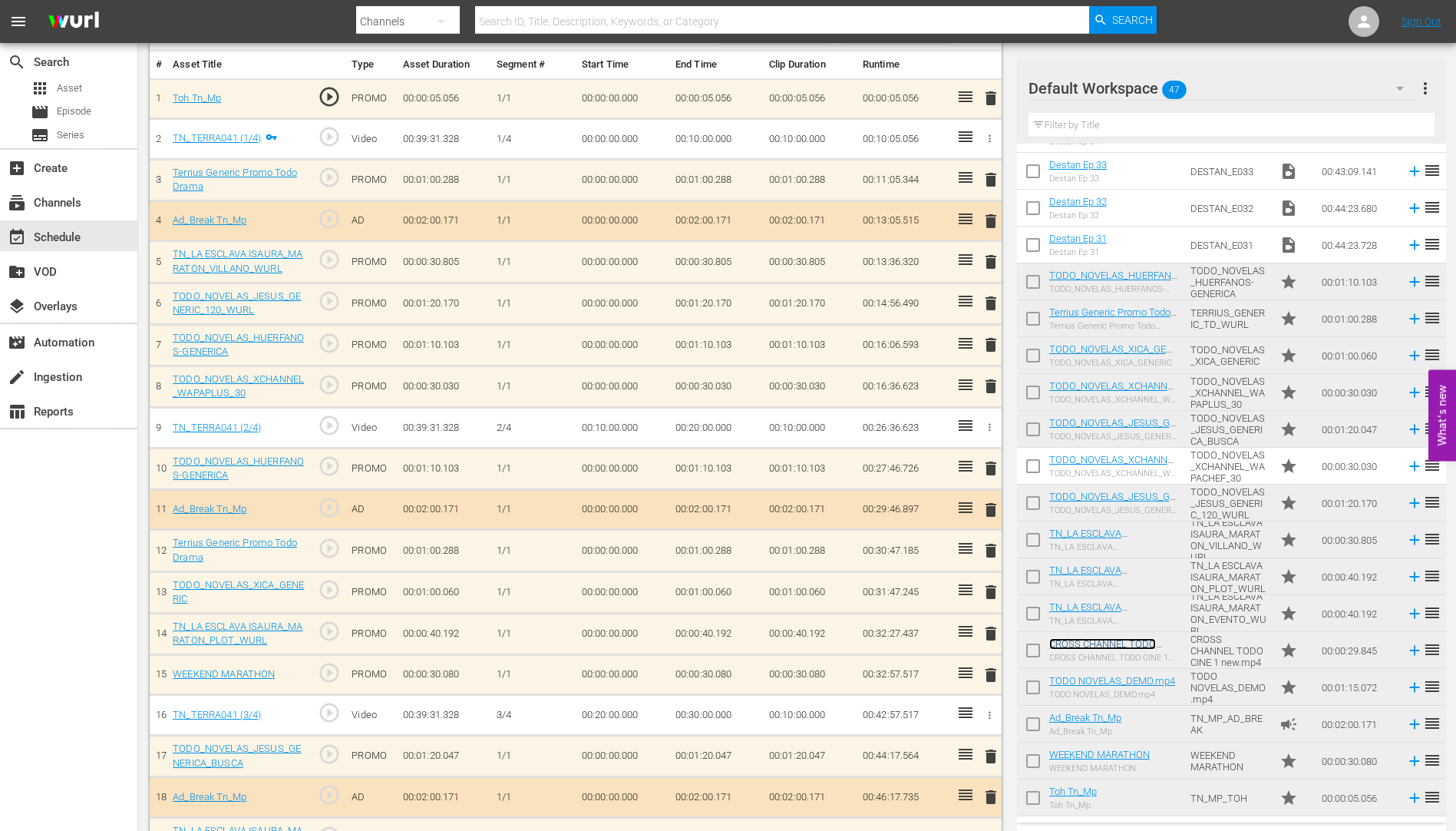
scroll to position [503, 0]
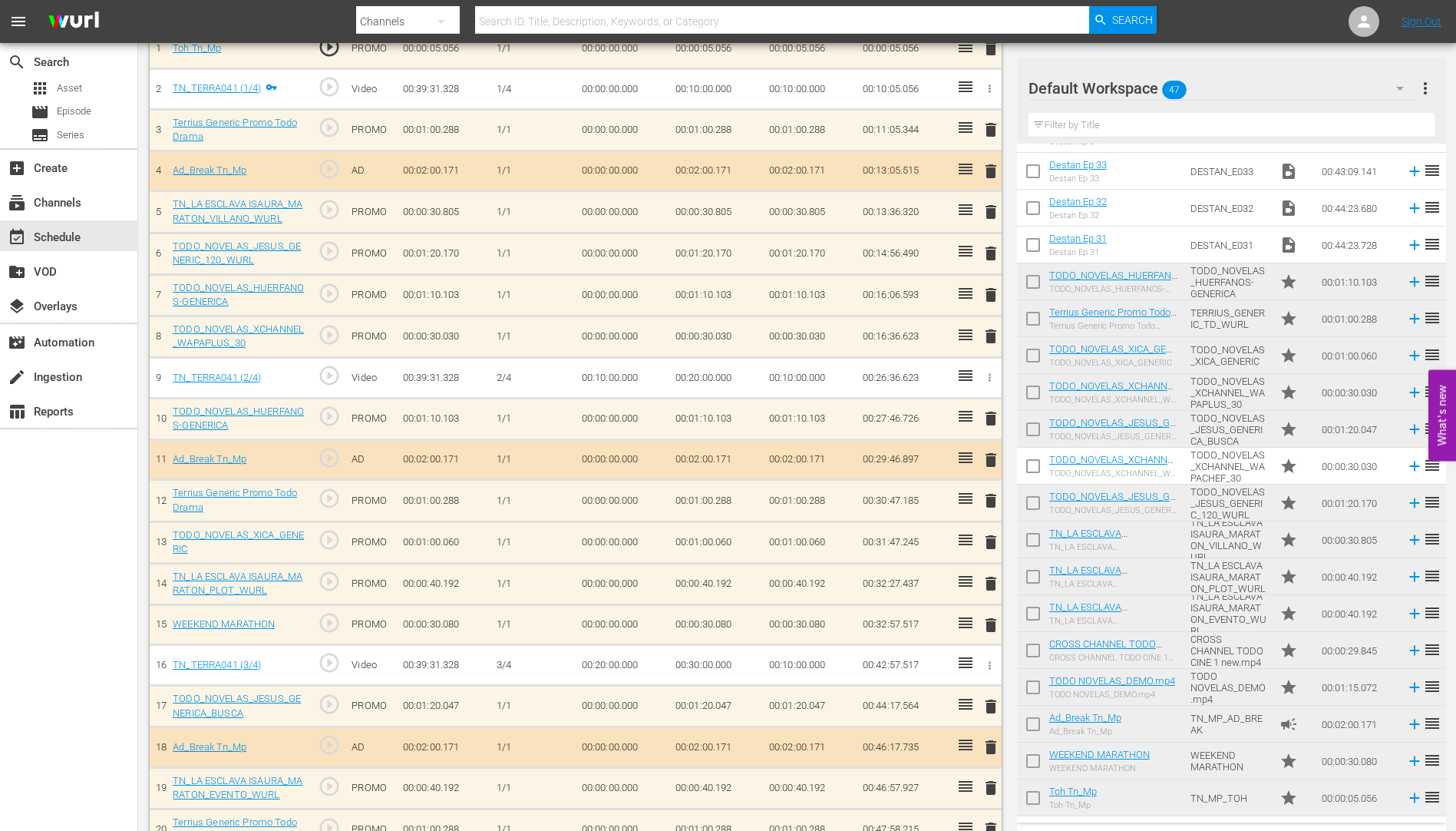
click at [993, 334] on span "delete" at bounding box center [991, 336] width 19 height 19
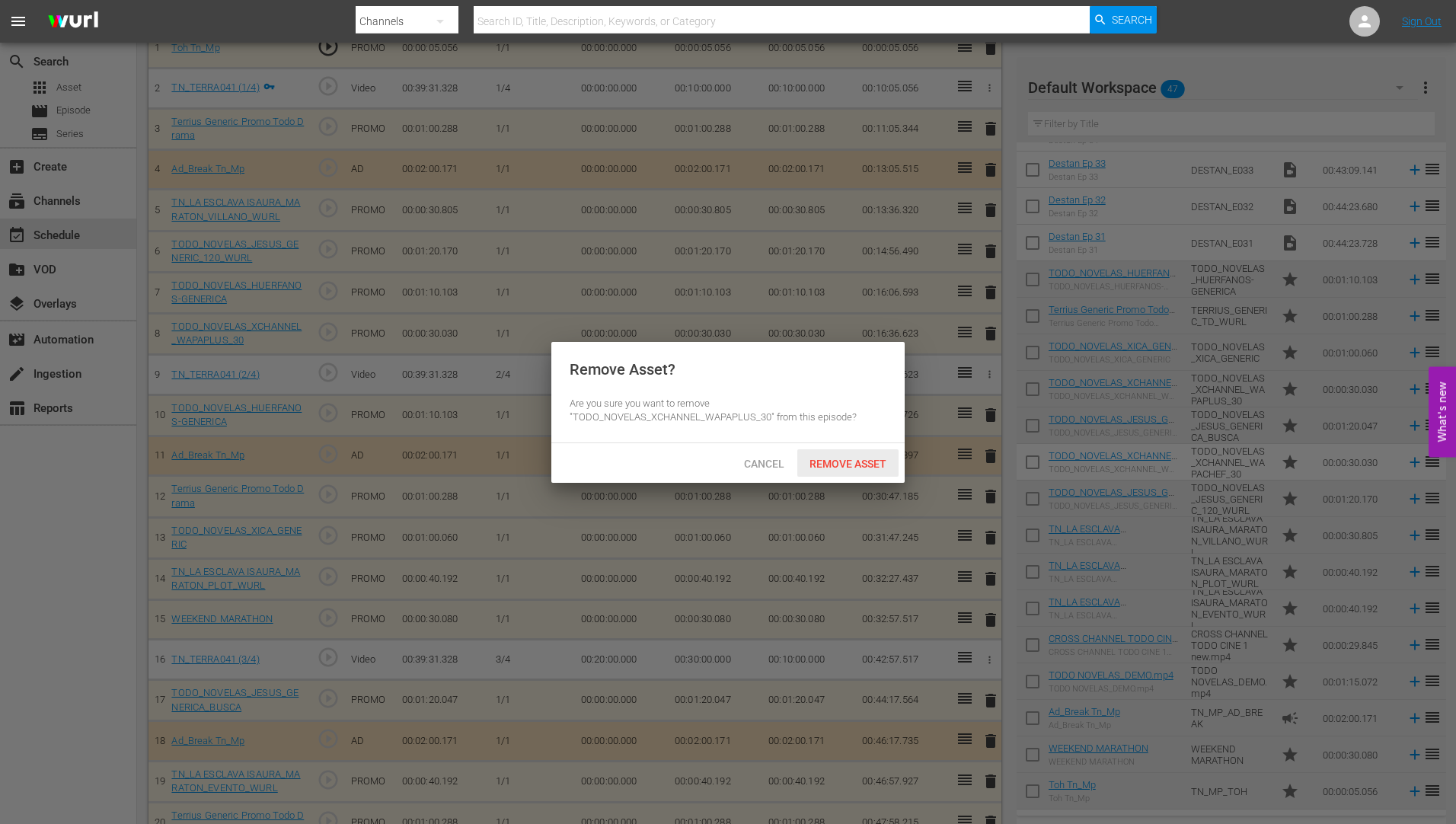
click at [829, 457] on span "Remove Asset" at bounding box center [848, 463] width 102 height 12
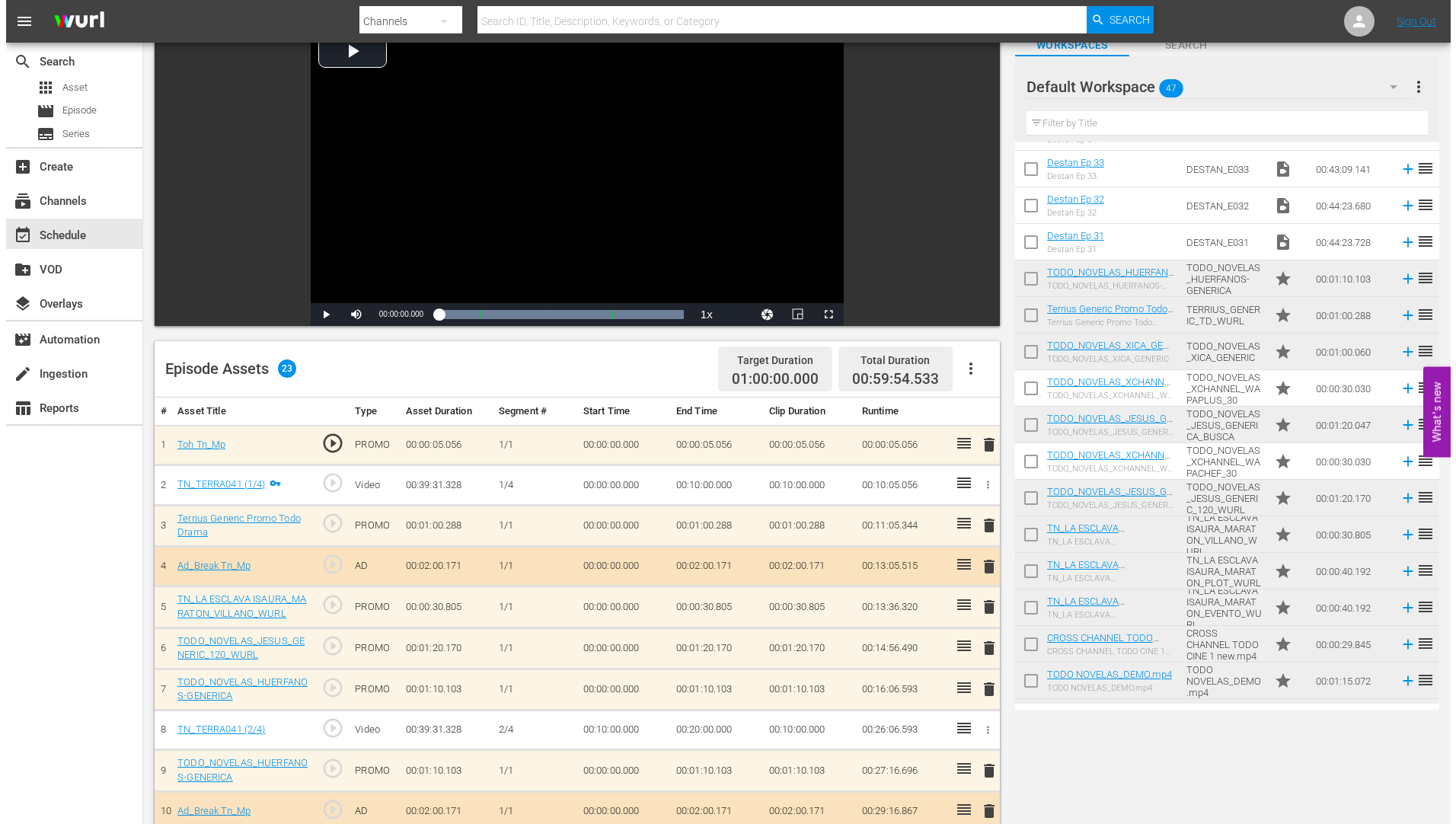
scroll to position [0, 0]
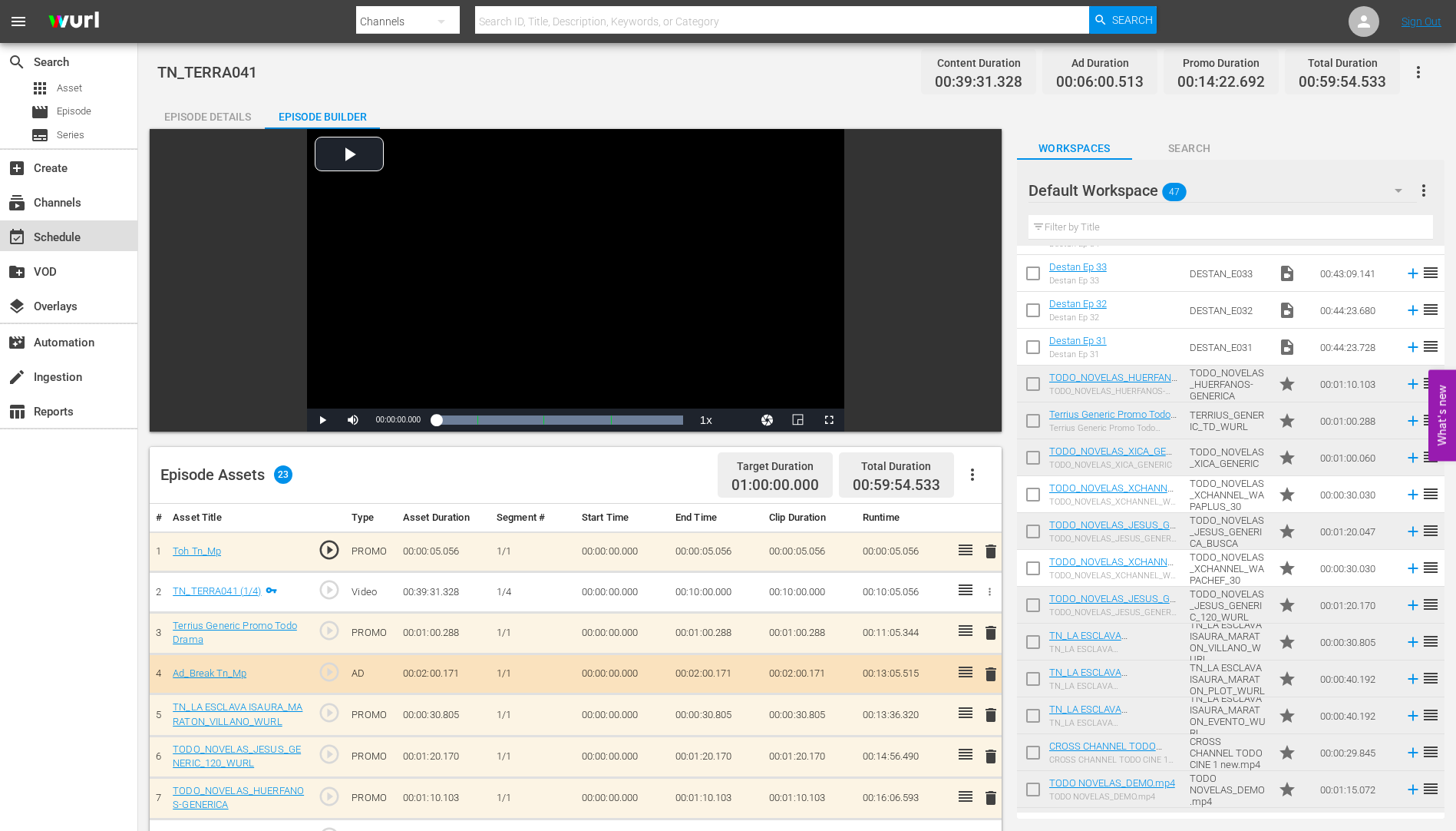
click at [59, 234] on div "event_available Schedule" at bounding box center [42, 235] width 86 height 14
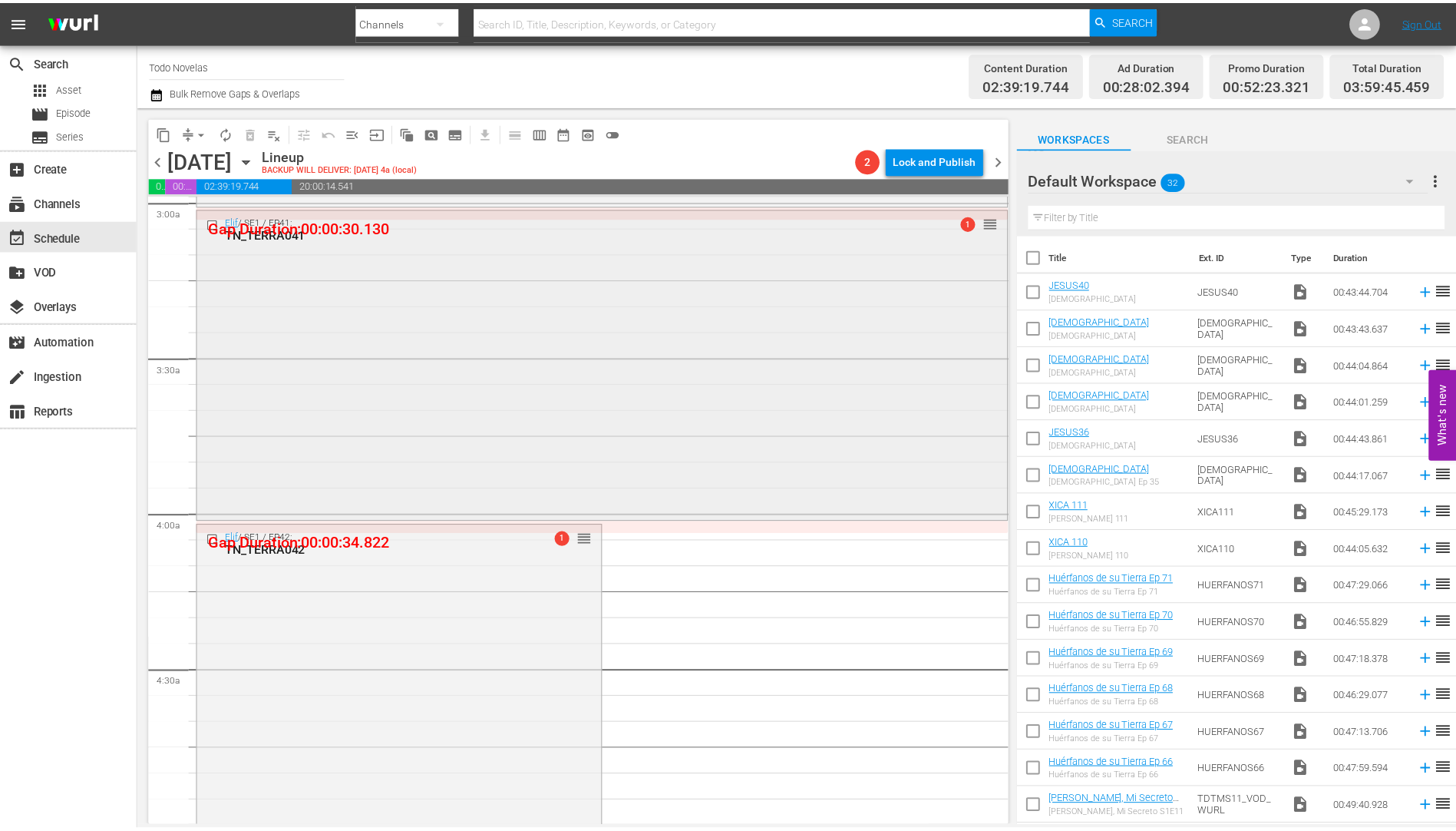
scroll to position [1074, 0]
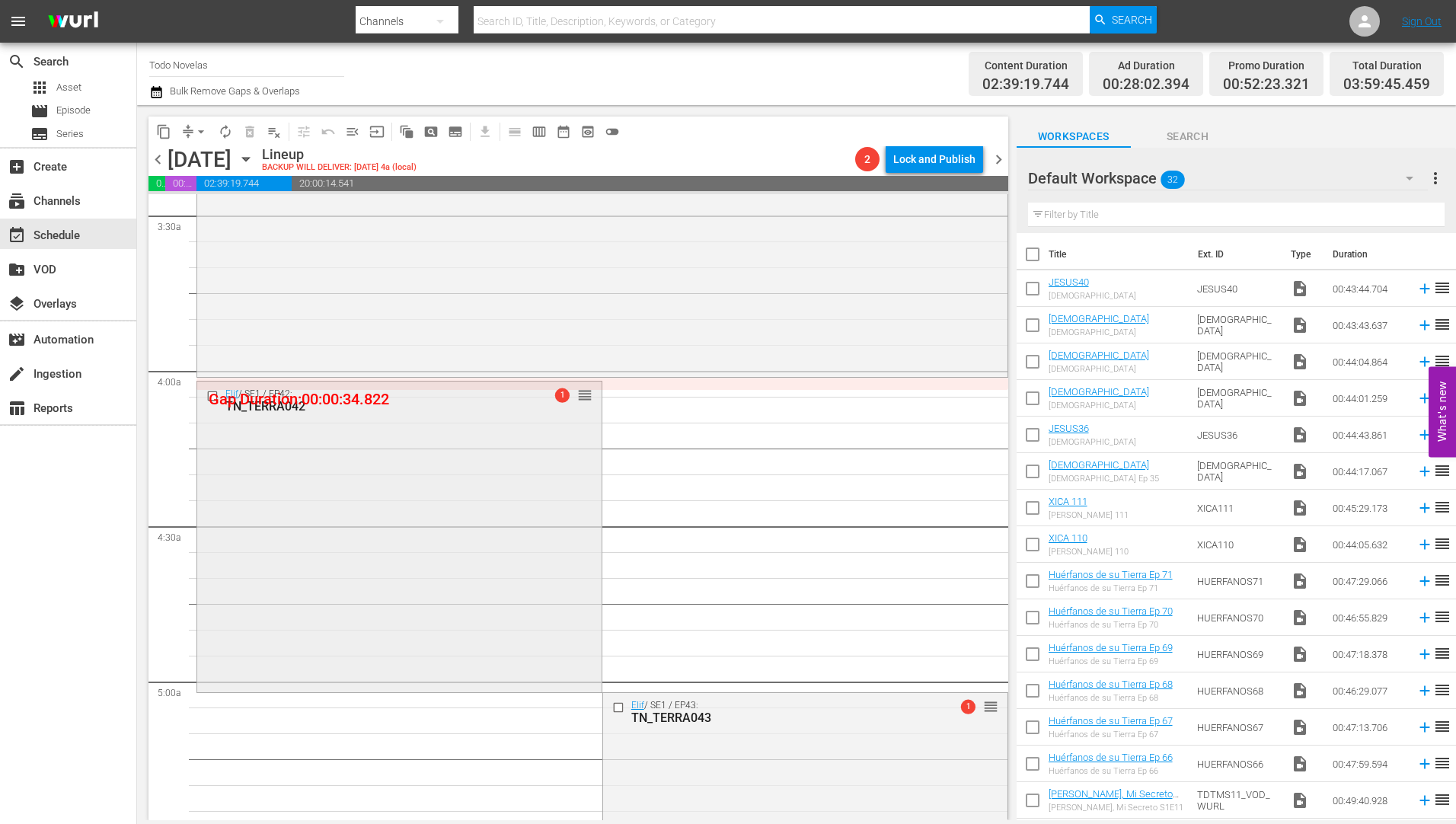
click at [291, 405] on div "TN_TERRA042" at bounding box center [374, 406] width 298 height 15
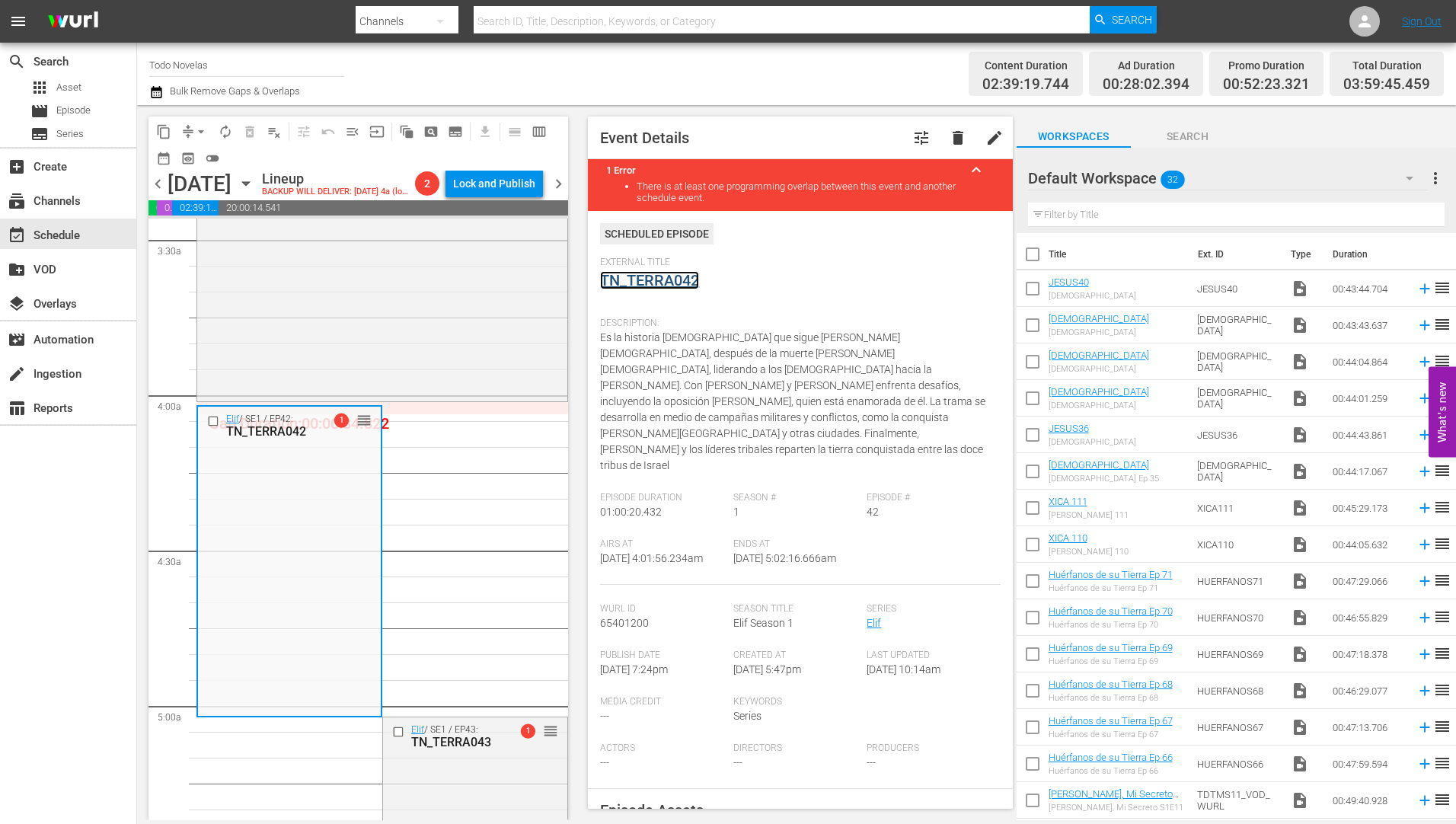
click at [662, 277] on link "TN_TERRA042" at bounding box center [649, 280] width 99 height 19
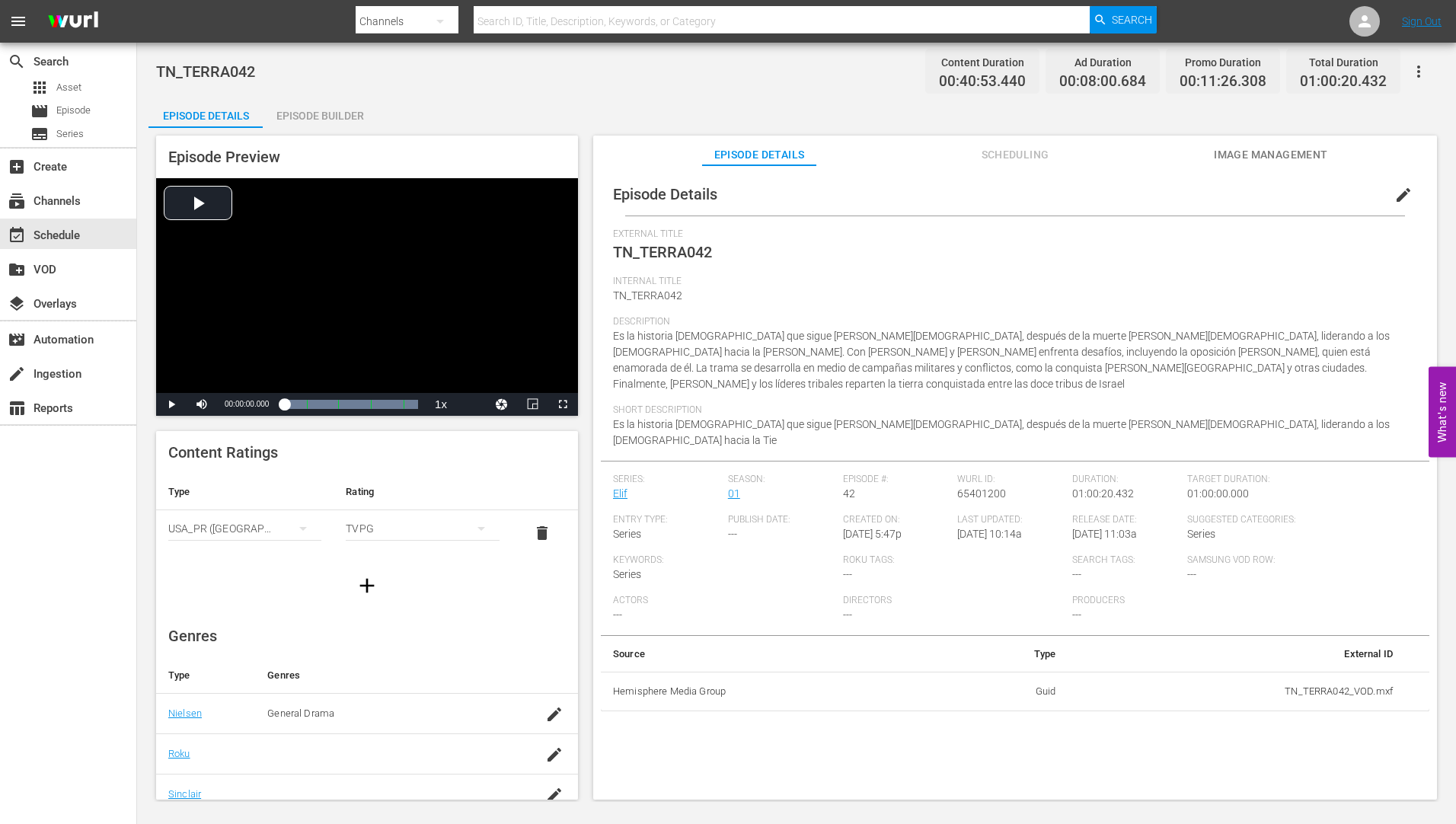
click at [342, 116] on div "Episode Builder" at bounding box center [320, 115] width 114 height 36
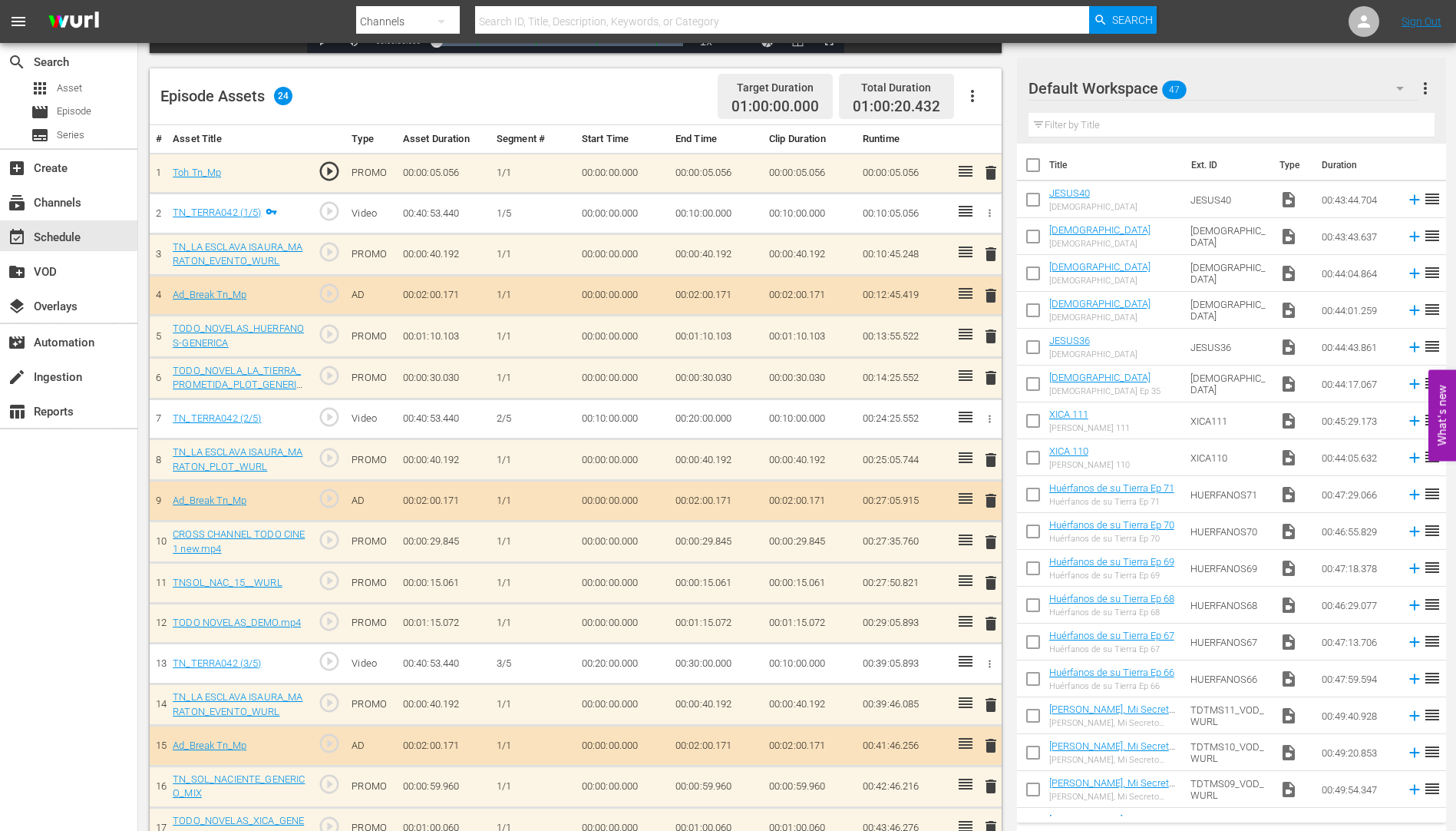
scroll to position [537, 0]
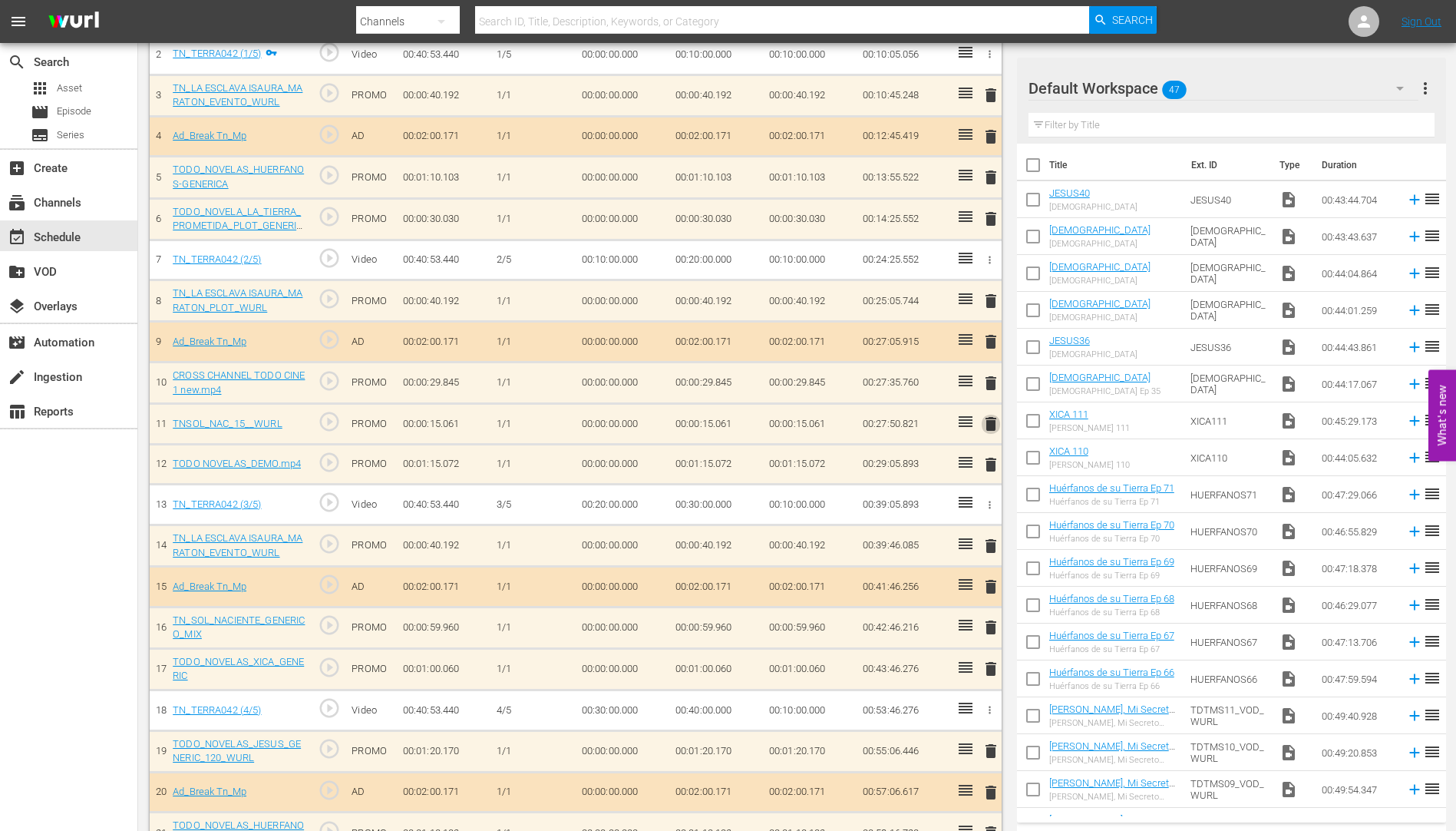
click at [990, 421] on span "delete" at bounding box center [991, 423] width 19 height 19
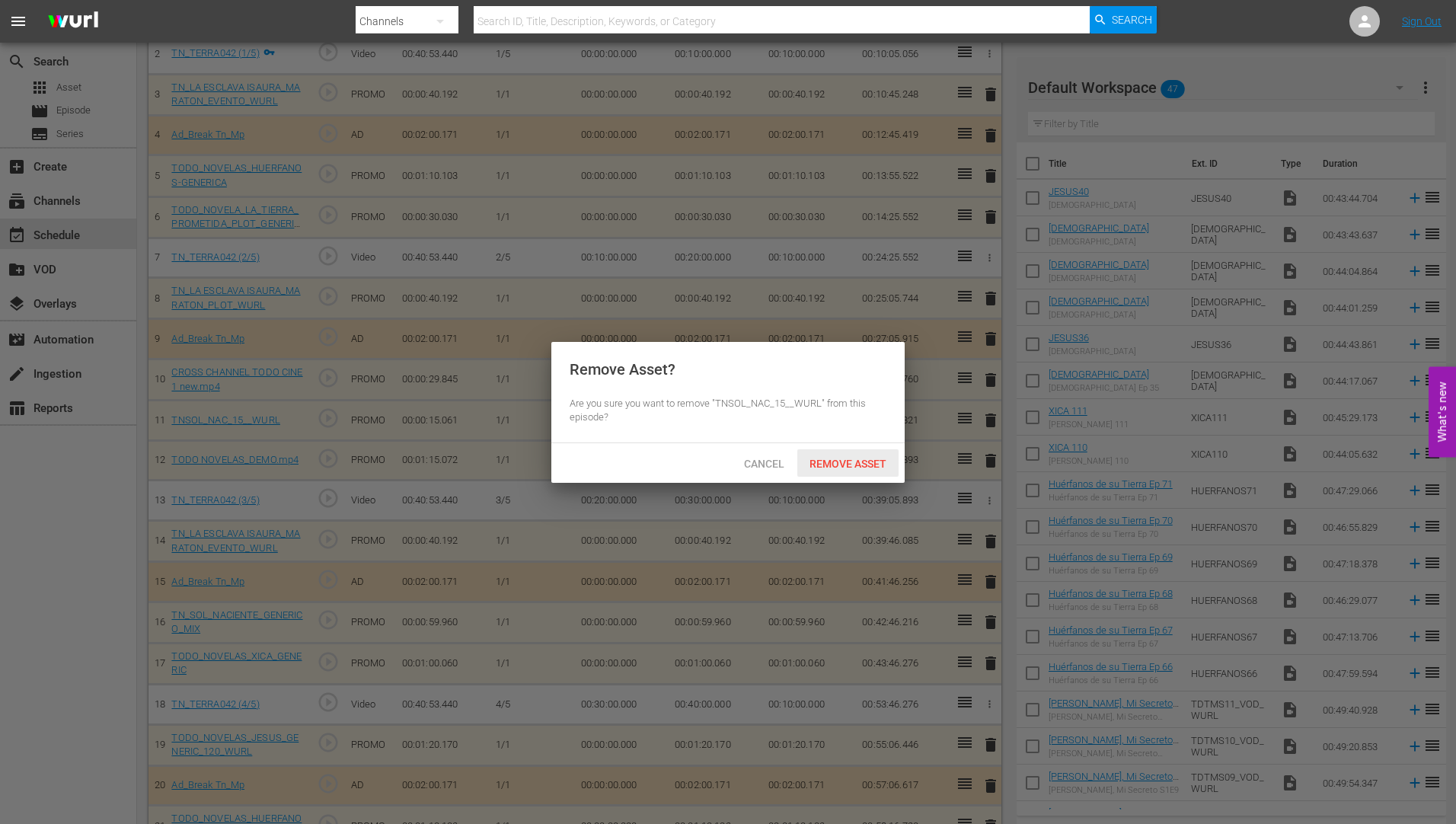
click at [835, 462] on span "Remove Asset" at bounding box center [848, 463] width 102 height 12
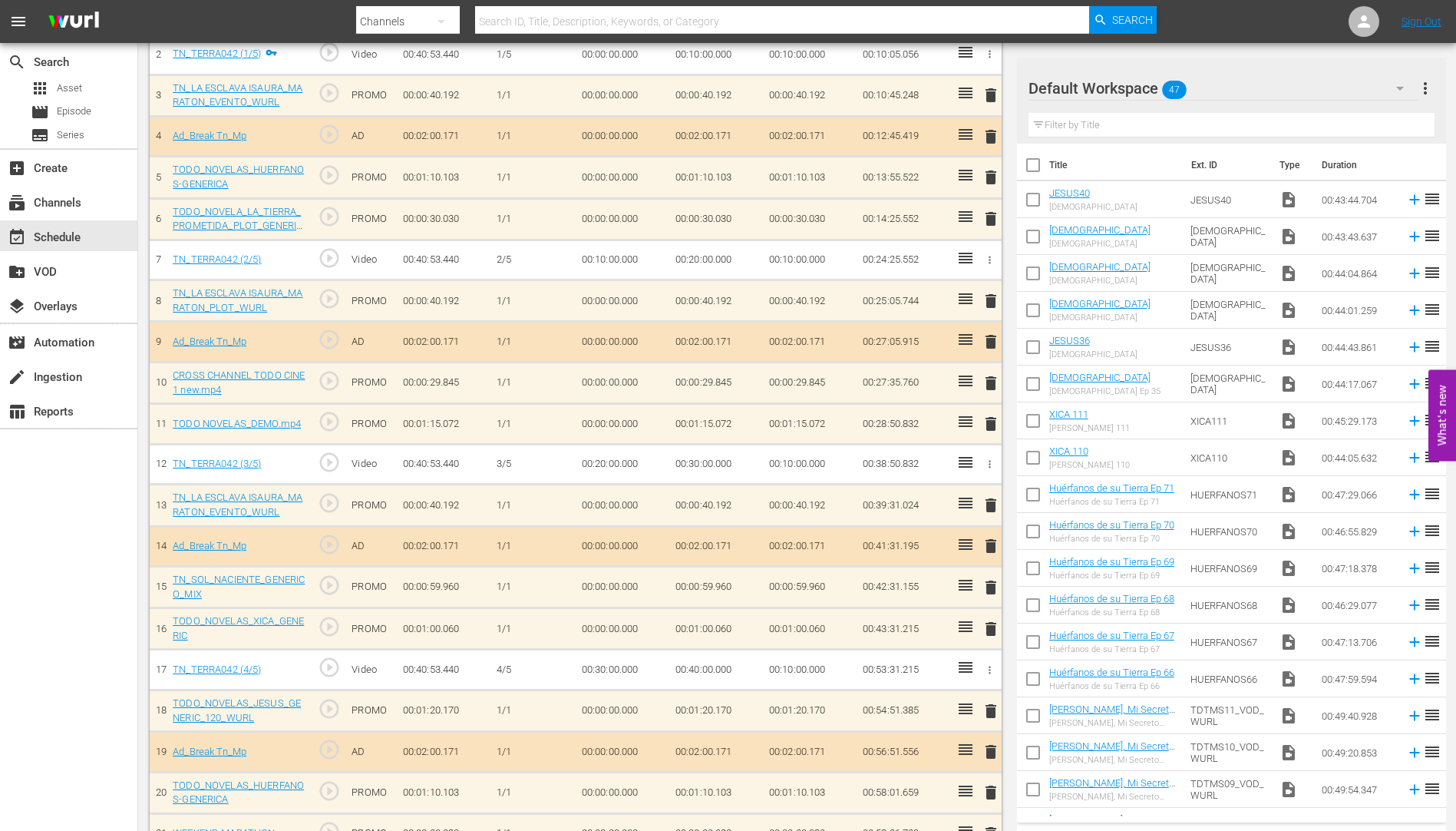
click at [991, 585] on span "delete" at bounding box center [991, 587] width 19 height 19
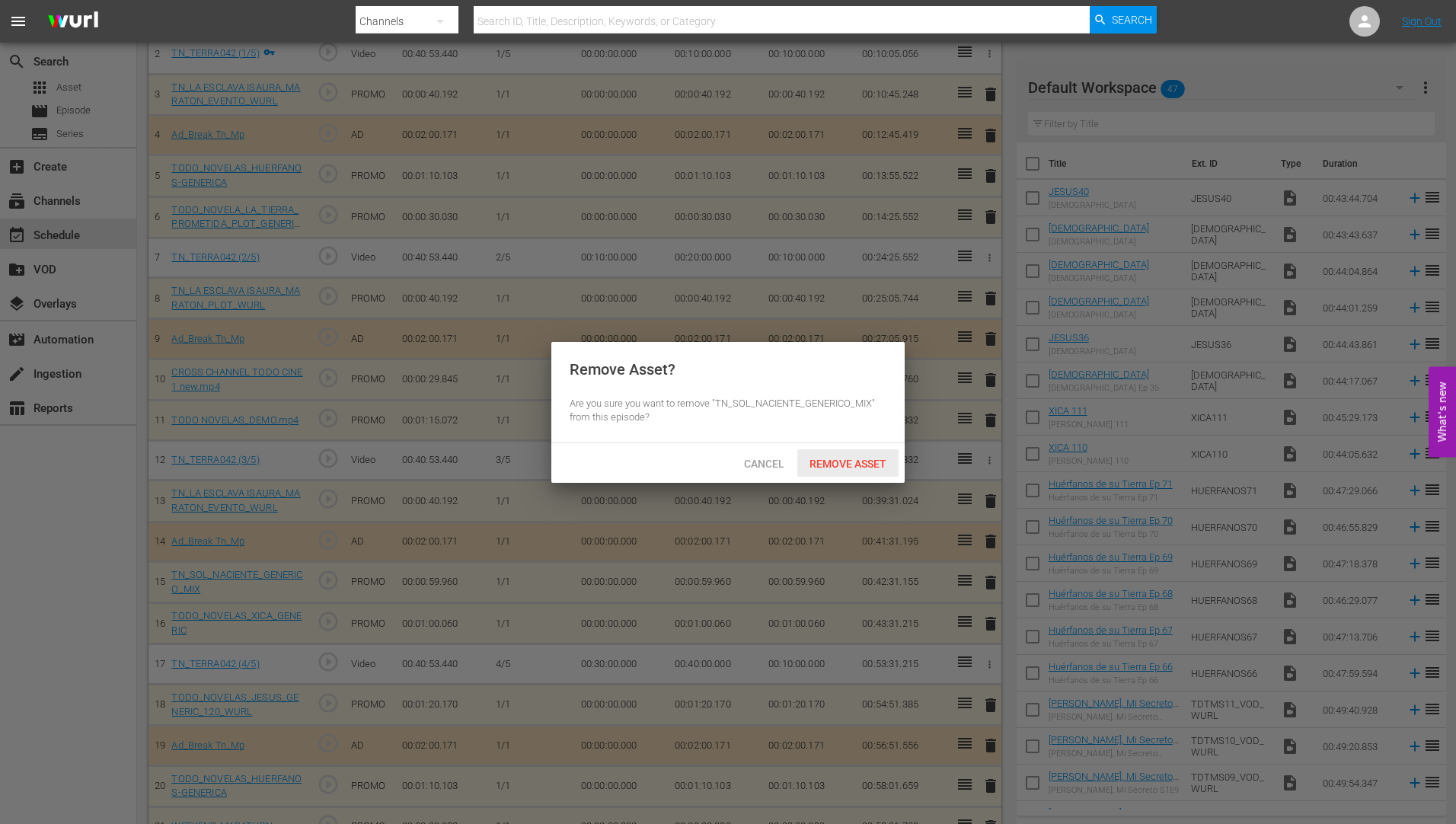
click at [861, 458] on span "Remove Asset" at bounding box center [848, 463] width 102 height 12
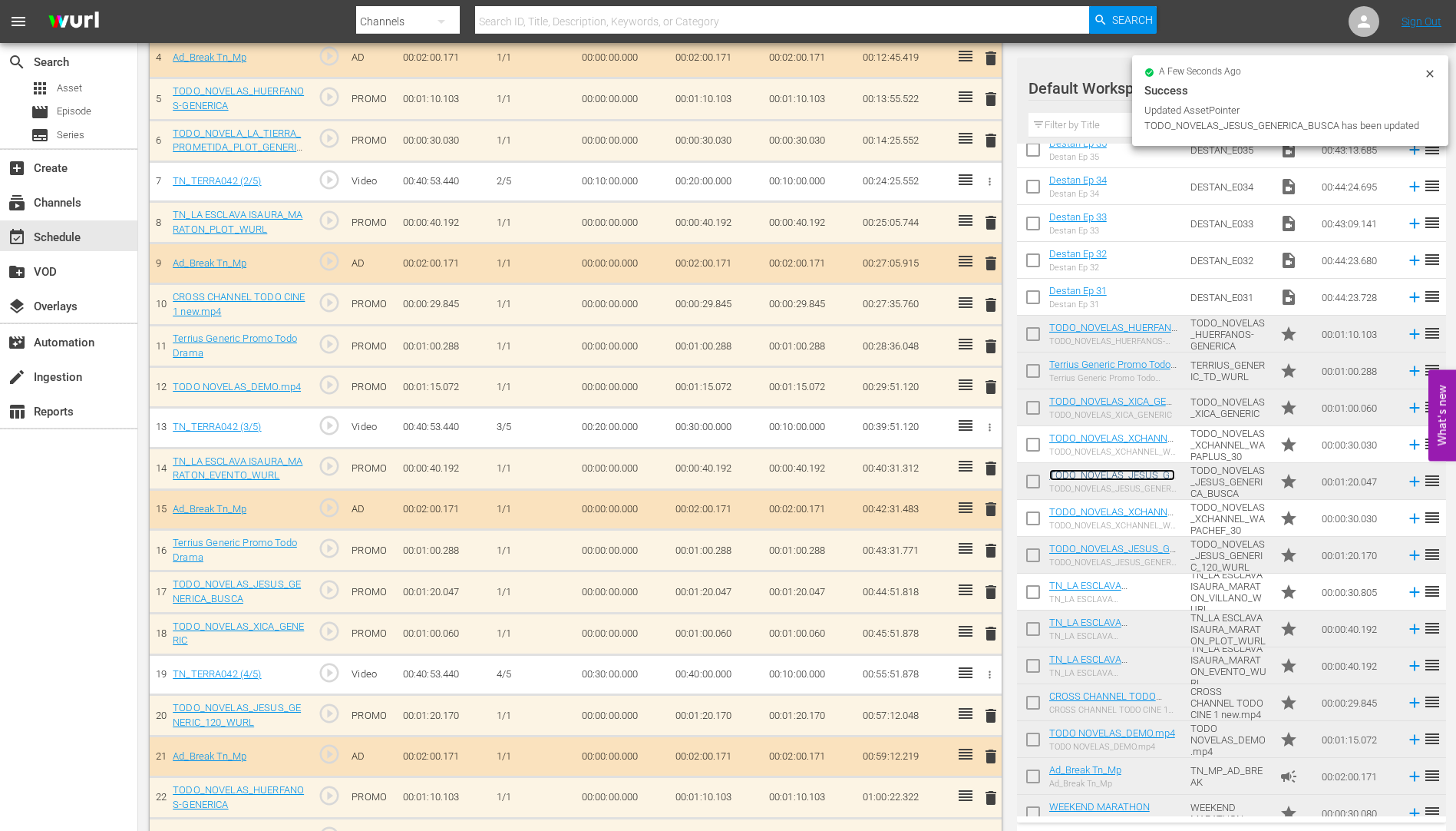
scroll to position [306, 0]
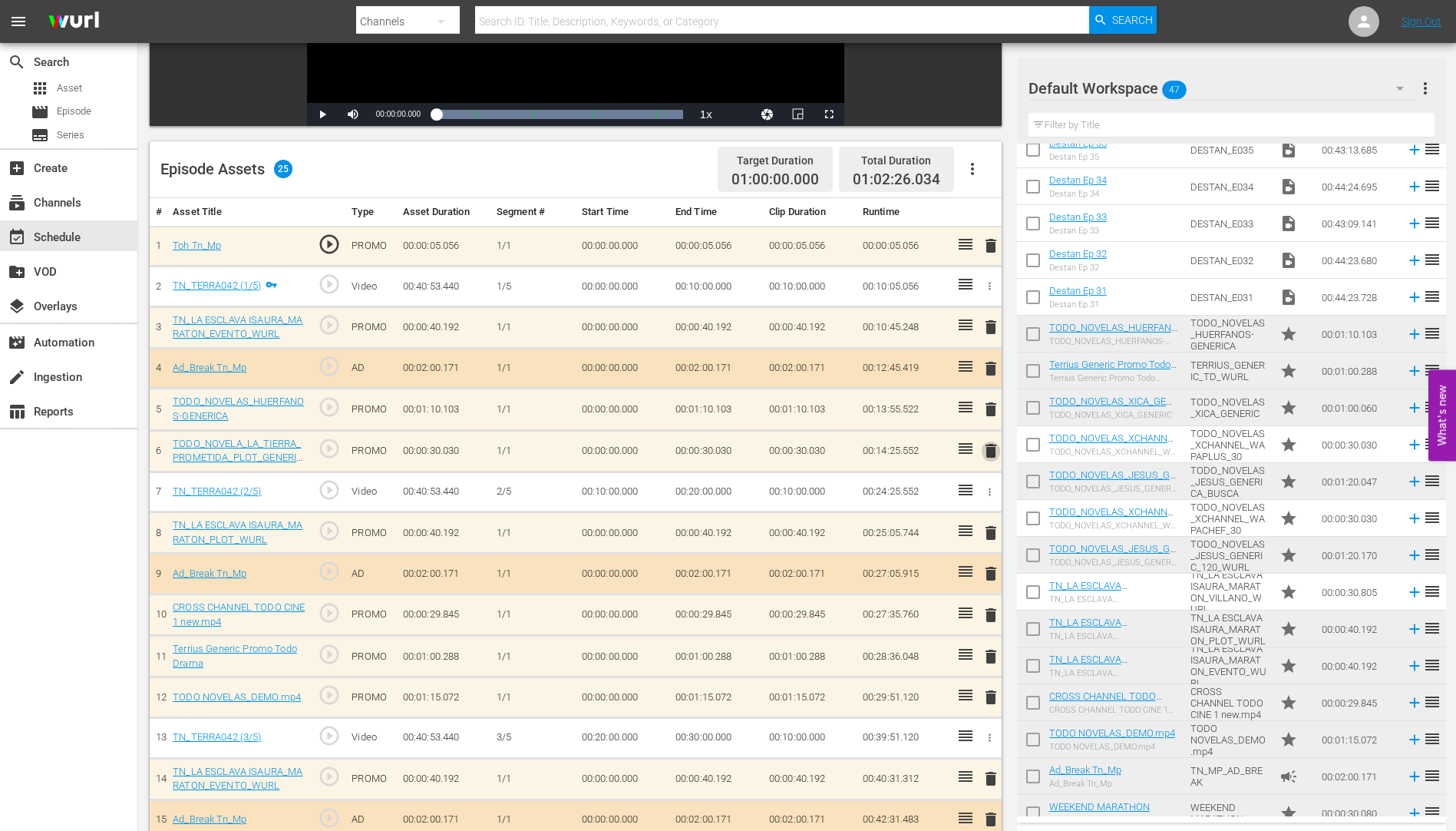
click at [993, 447] on span "delete" at bounding box center [991, 450] width 19 height 19
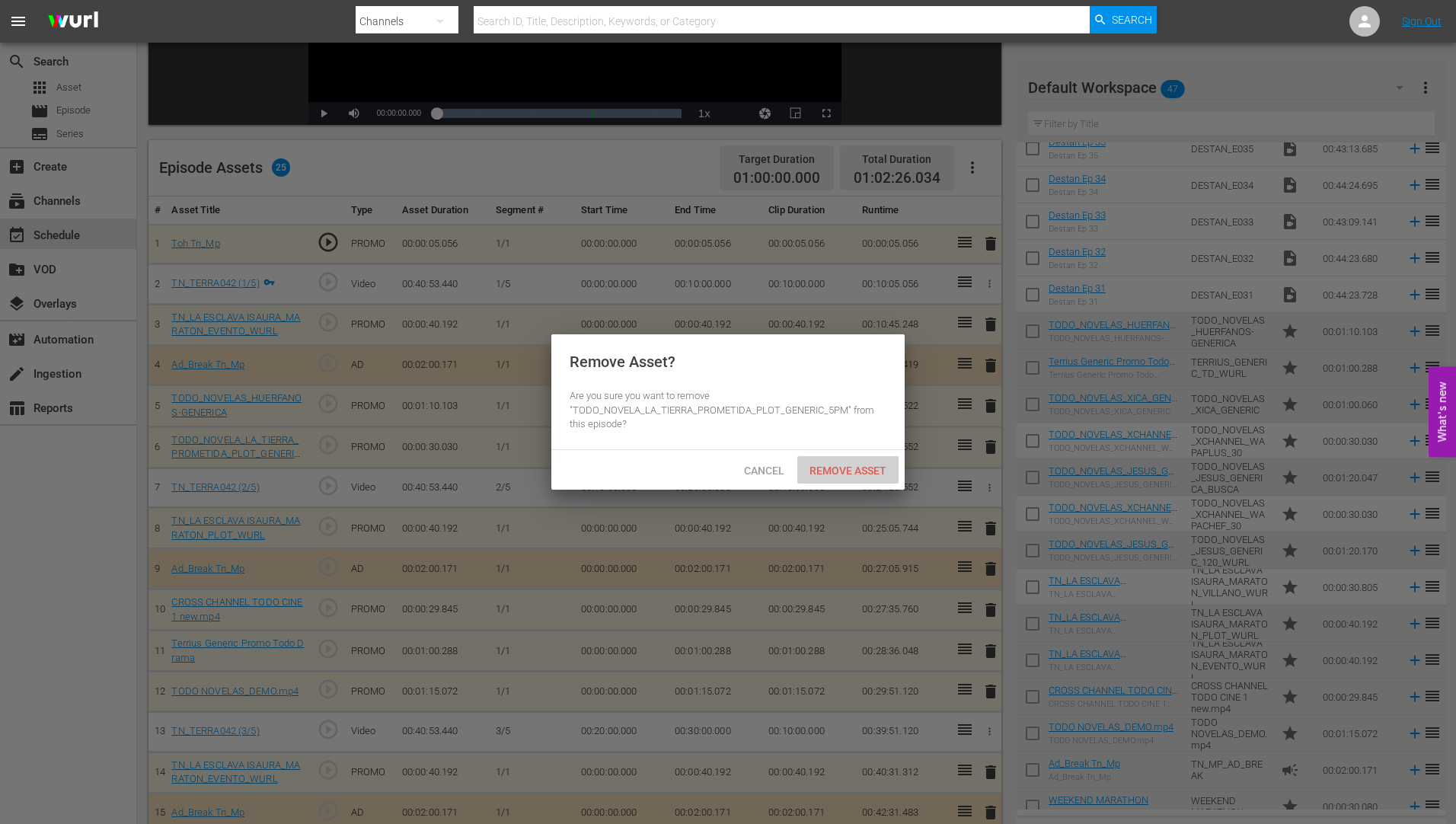
click at [844, 461] on div "Remove Asset" at bounding box center [848, 469] width 102 height 28
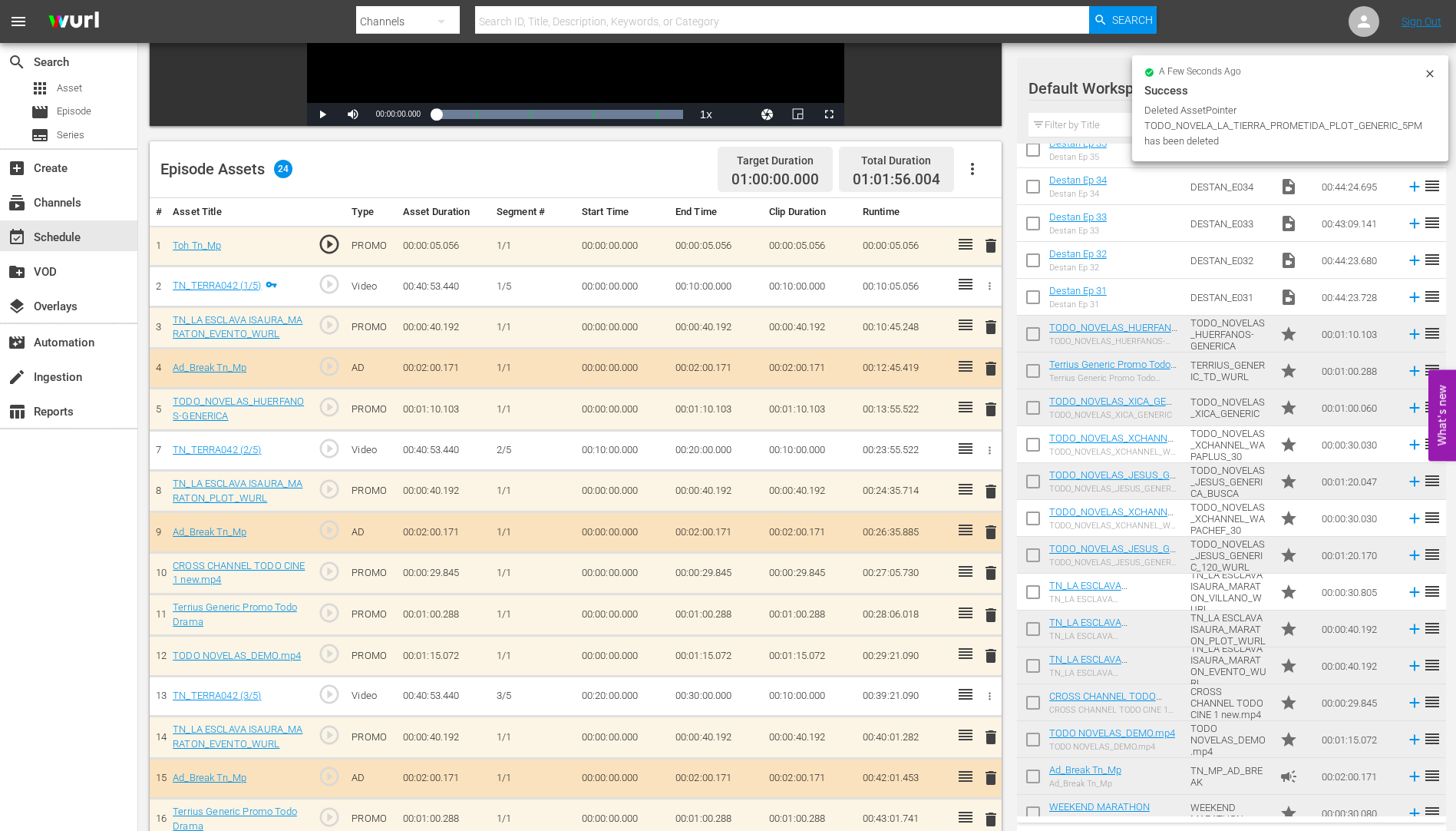
click at [990, 571] on span "delete" at bounding box center [991, 573] width 19 height 19
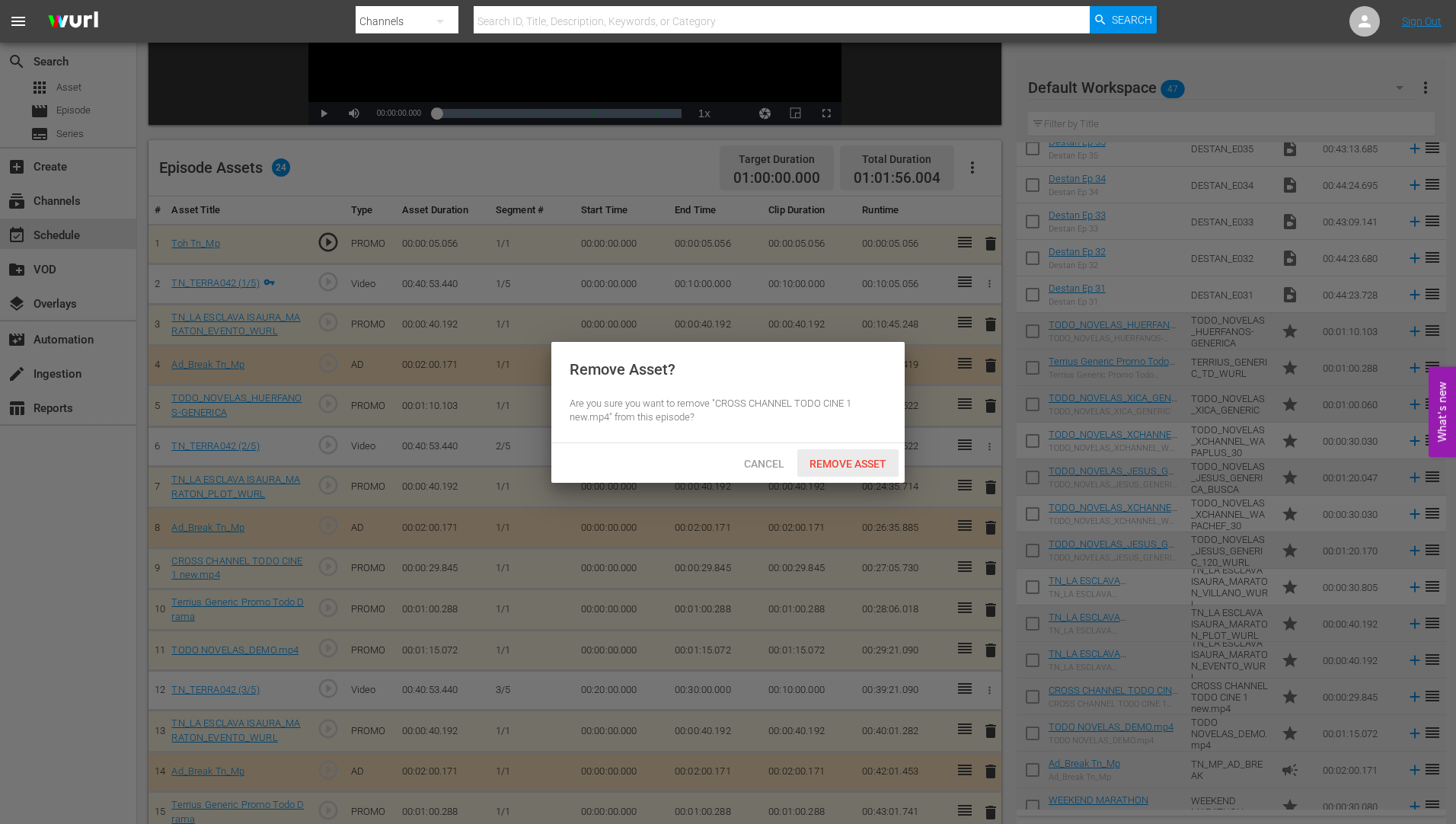
click at [843, 460] on span "Remove Asset" at bounding box center [848, 463] width 102 height 12
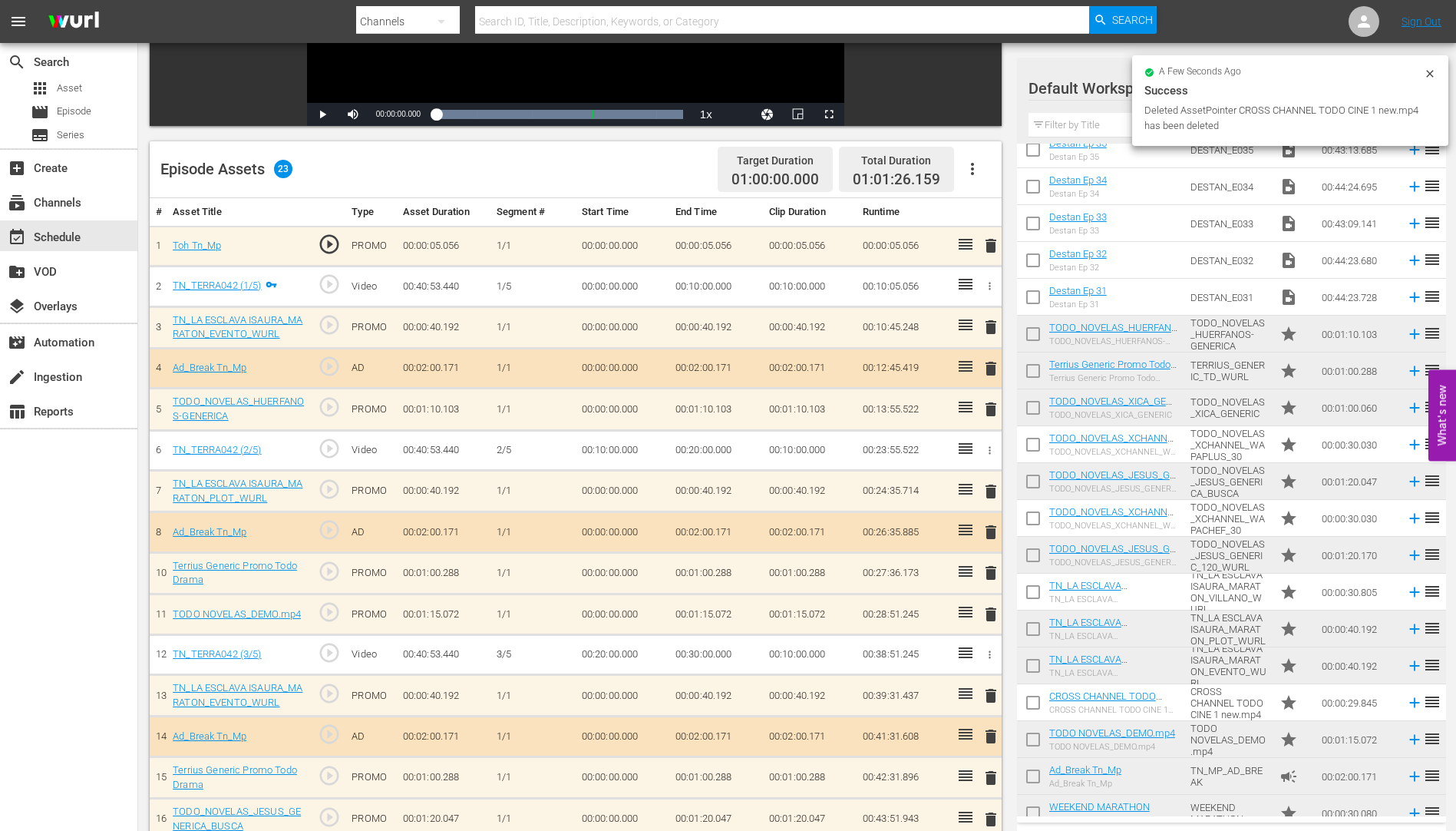
click at [990, 611] on span "delete" at bounding box center [991, 614] width 19 height 19
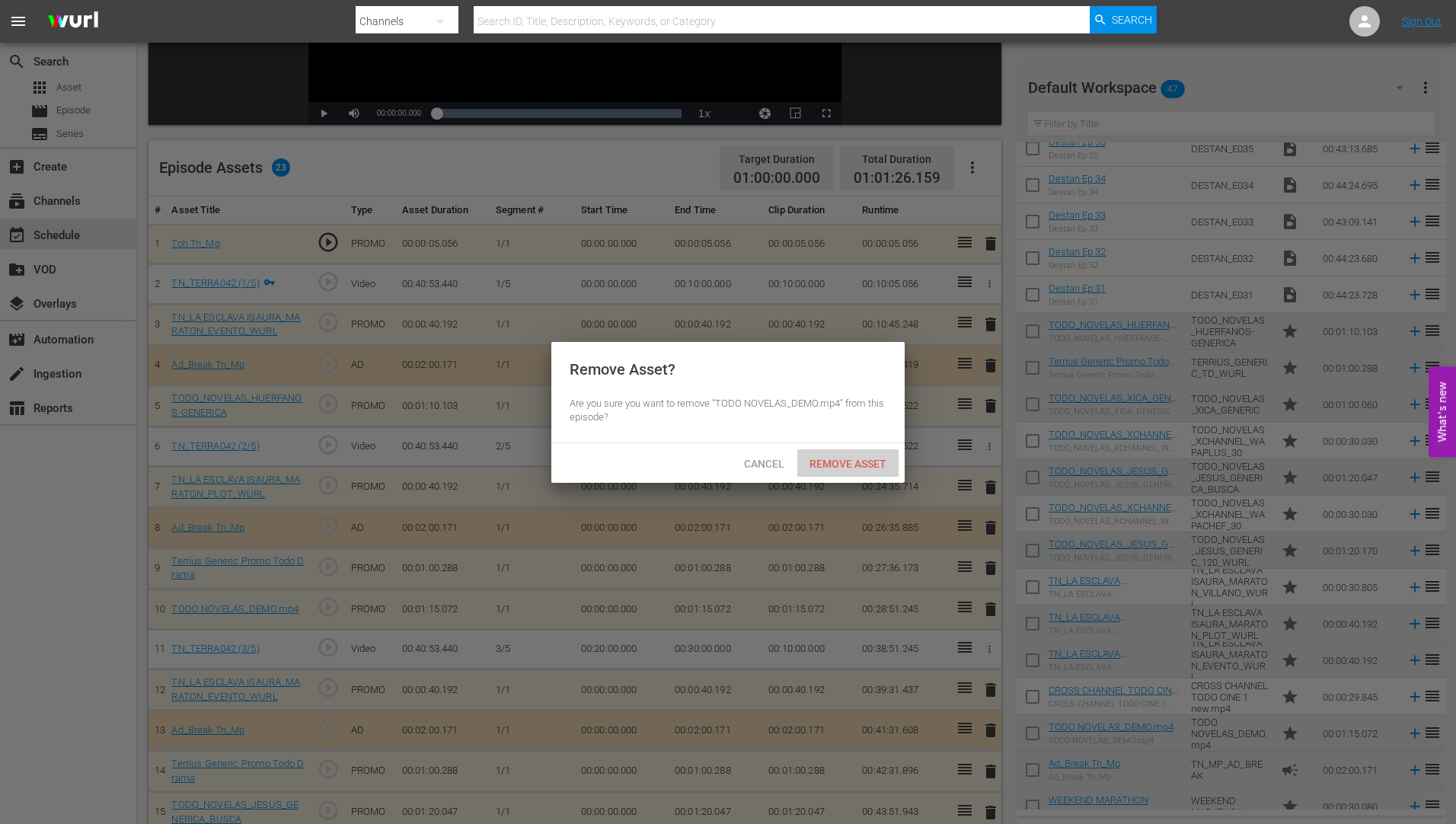
click at [860, 458] on span "Remove Asset" at bounding box center [848, 463] width 102 height 12
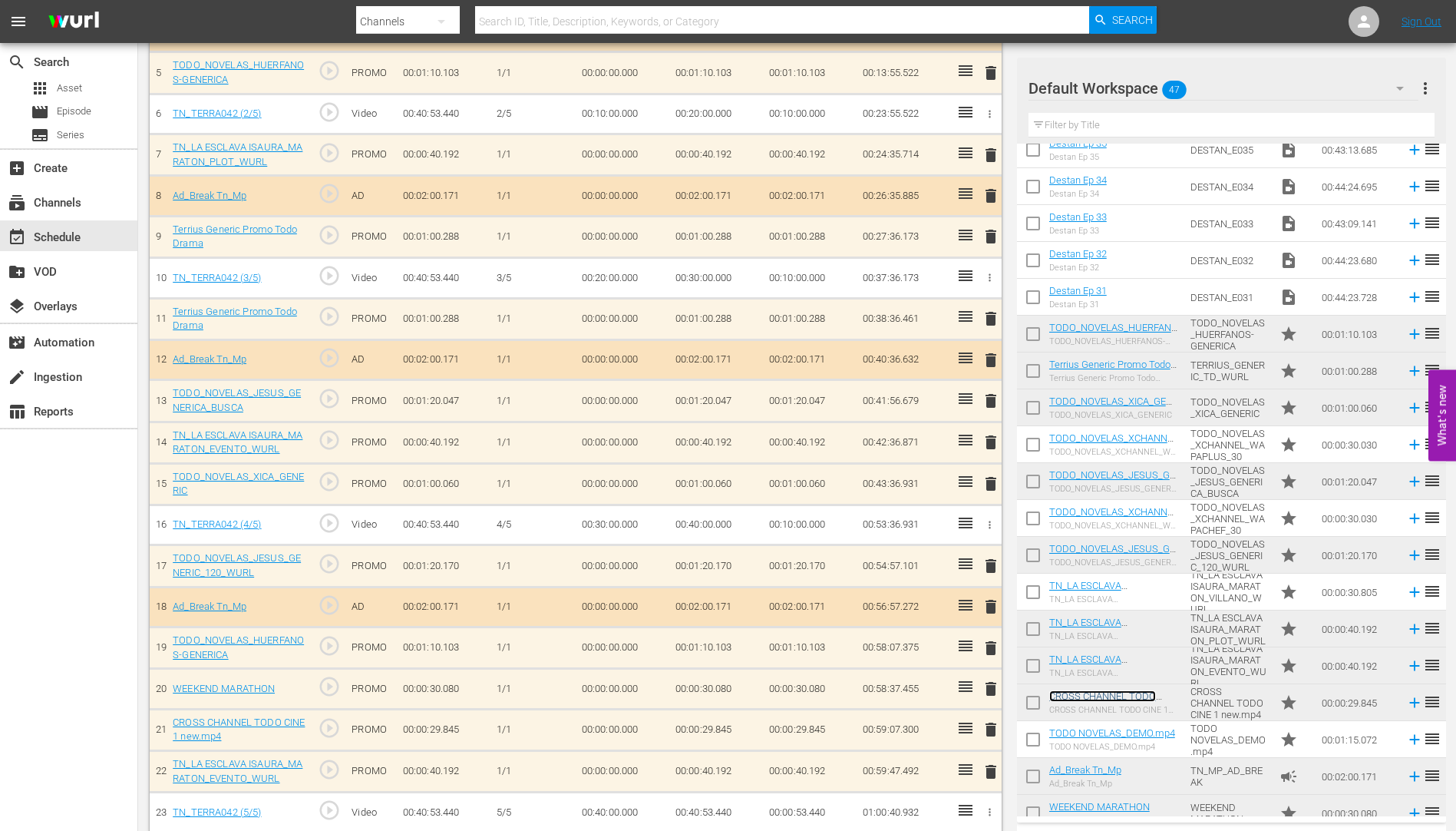
scroll to position [656, 0]
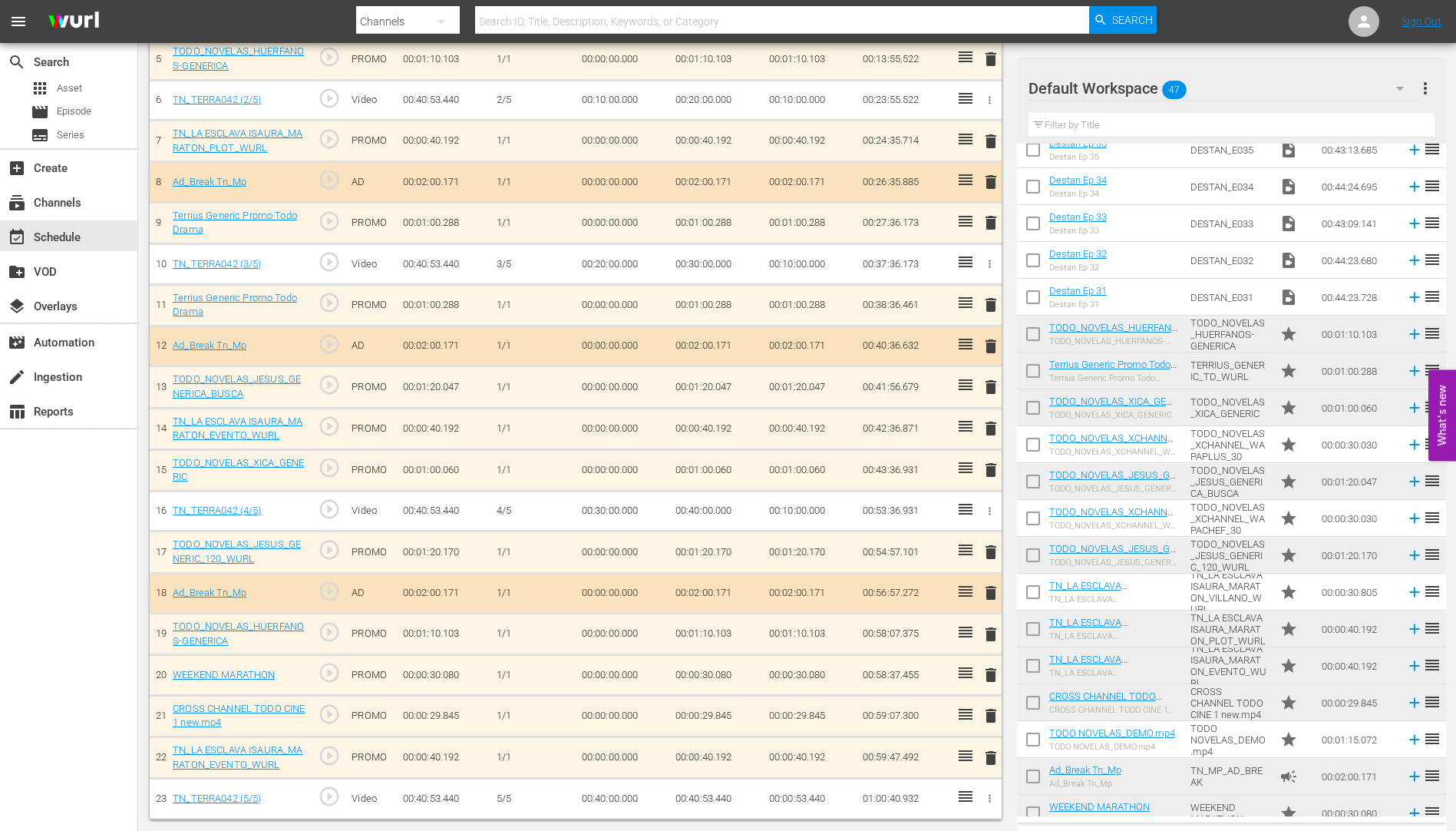
click at [993, 756] on span "delete" at bounding box center [991, 757] width 19 height 19
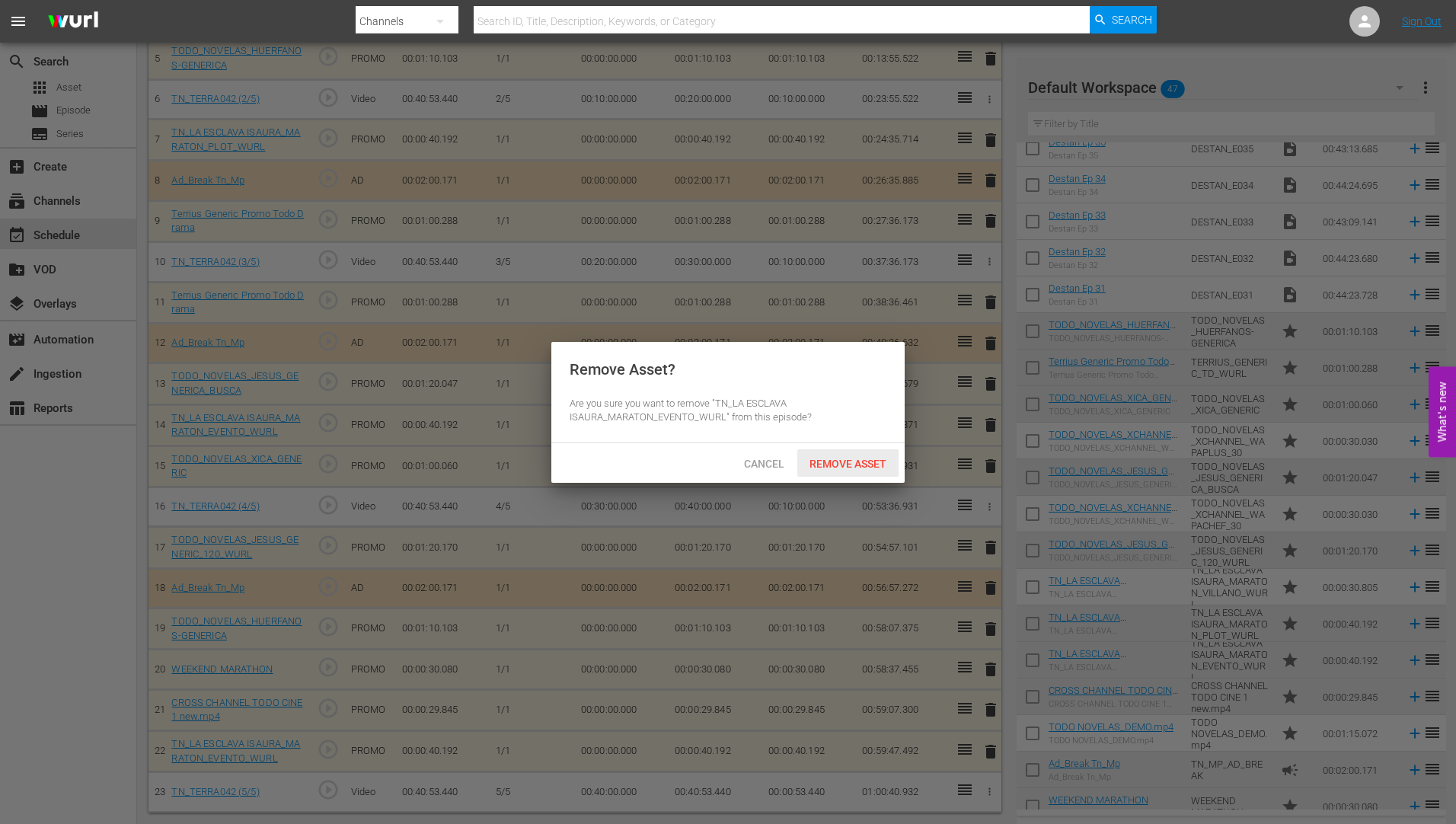
click at [859, 458] on span "Remove Asset" at bounding box center [848, 463] width 102 height 12
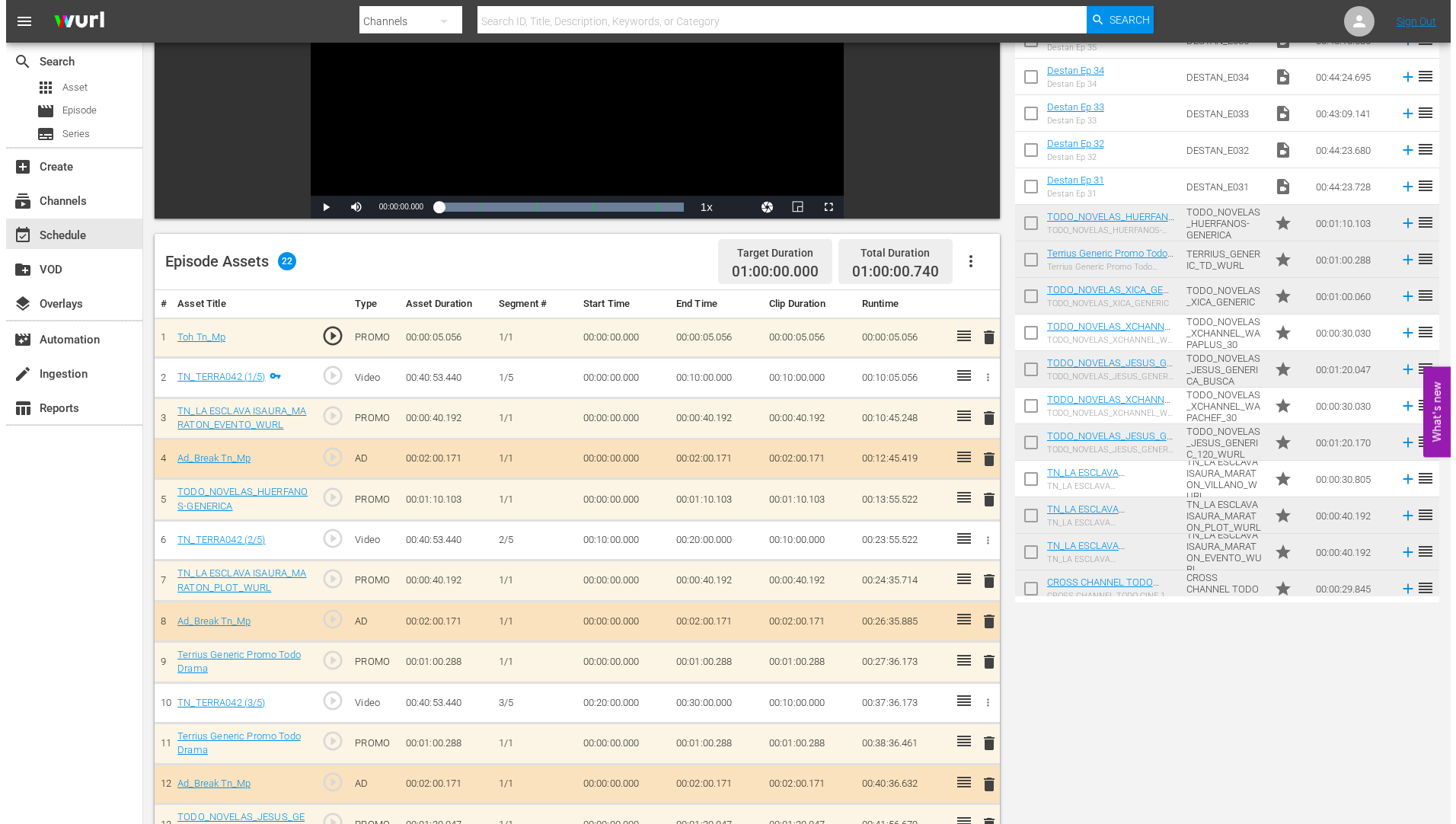
scroll to position [0, 0]
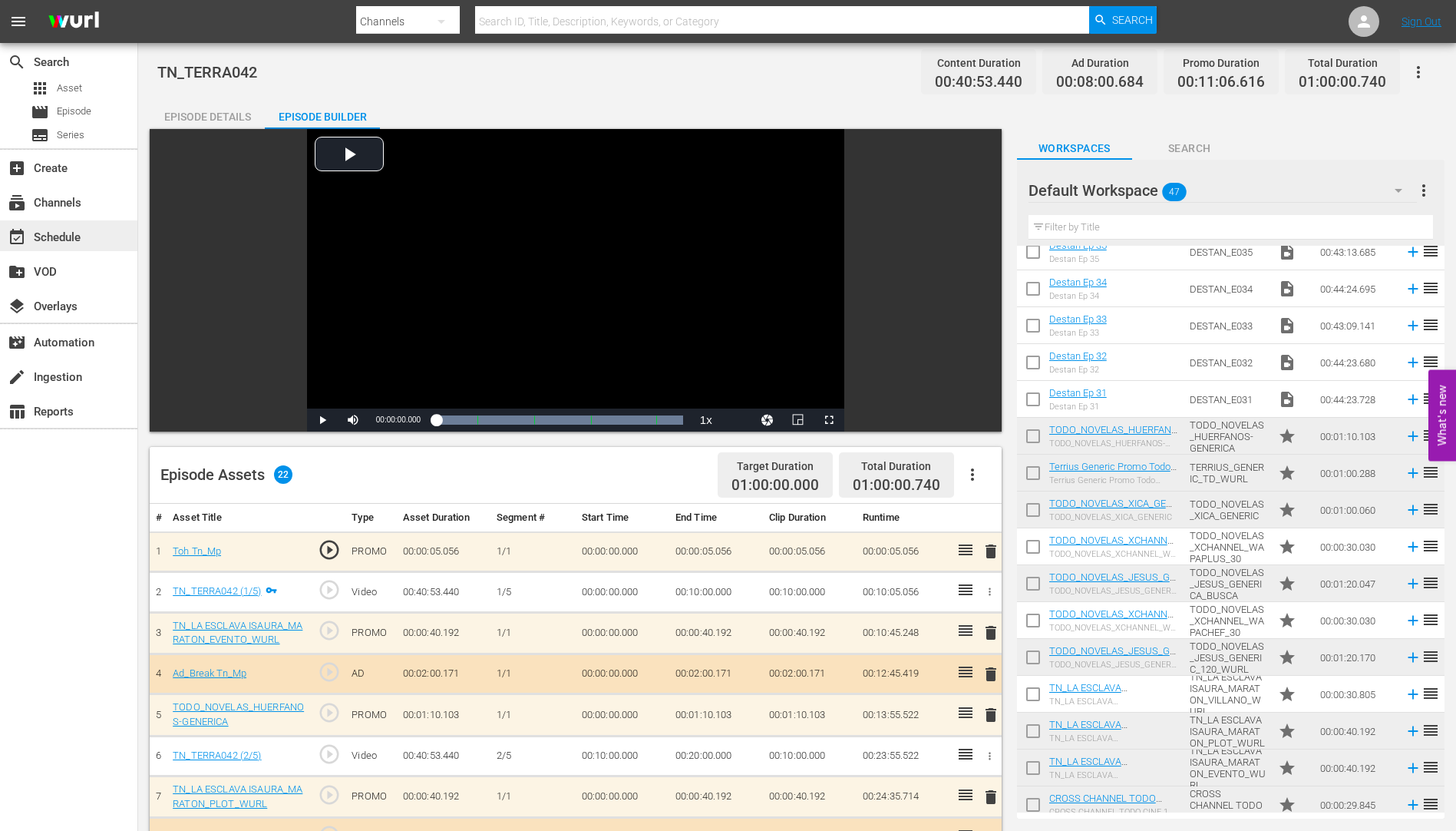
click at [64, 229] on div "event_available Schedule" at bounding box center [42, 235] width 86 height 14
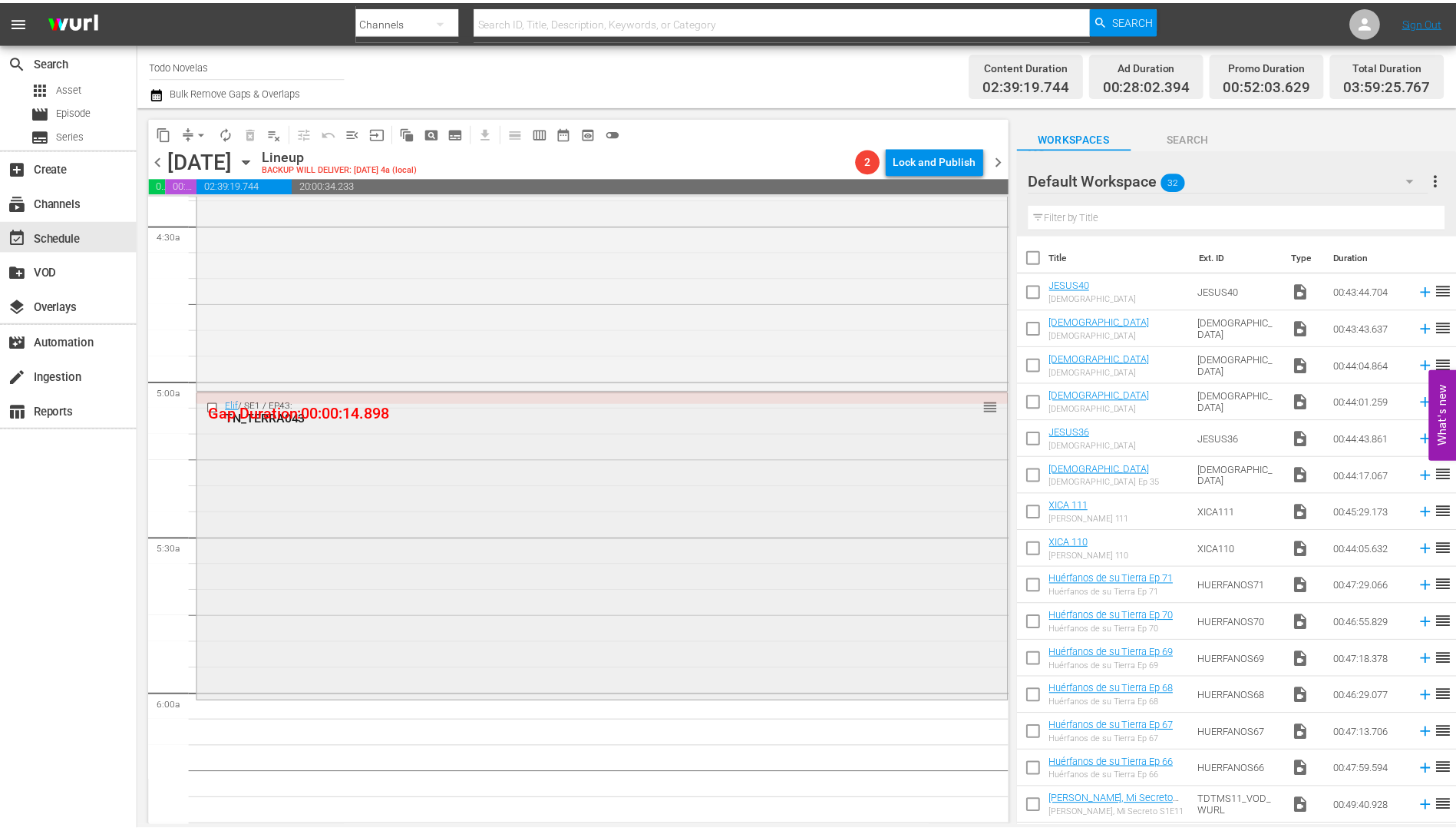
scroll to position [1382, 0]
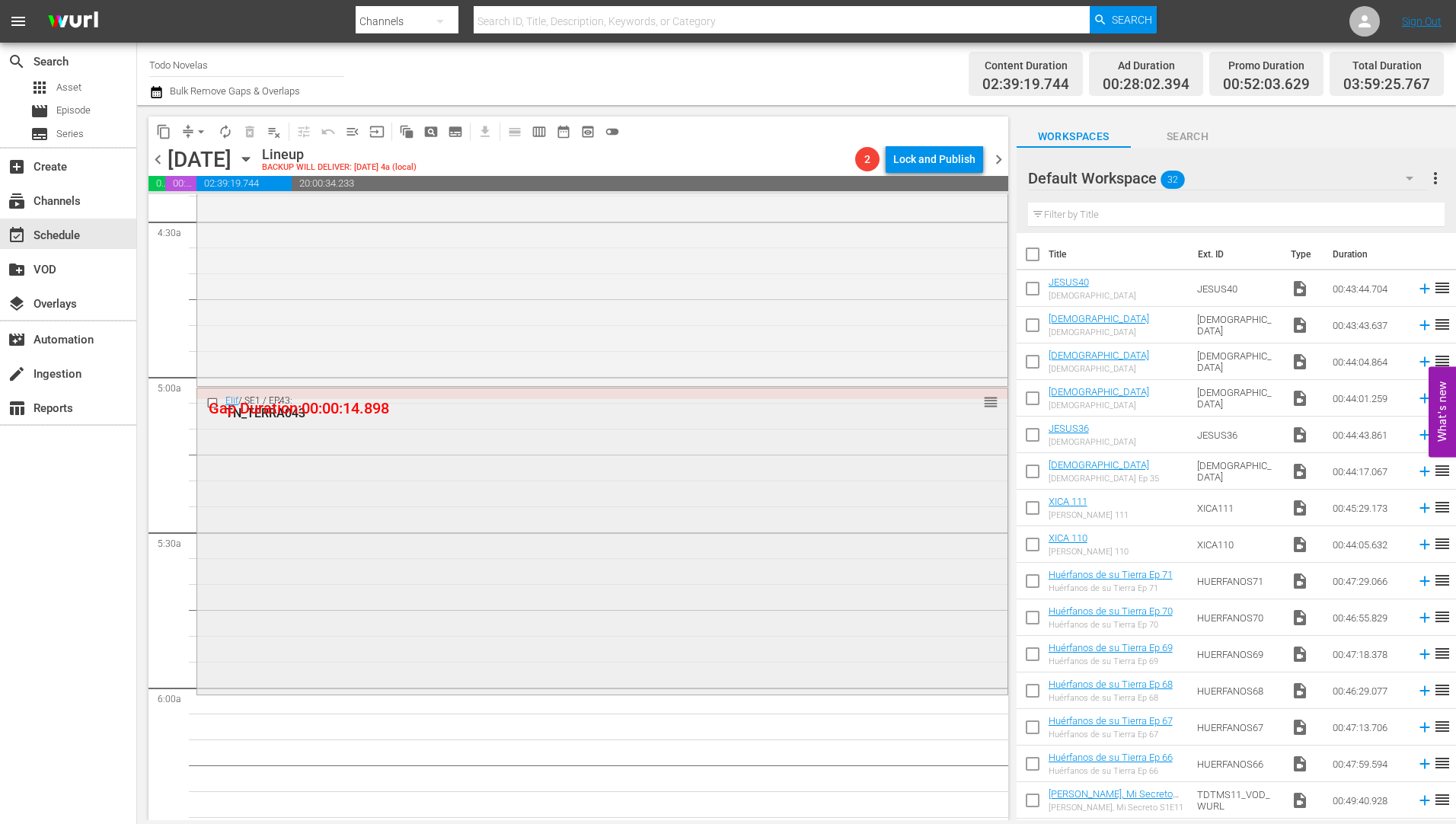
click at [282, 412] on div "TN_TERRA043" at bounding box center [573, 412] width 696 height 15
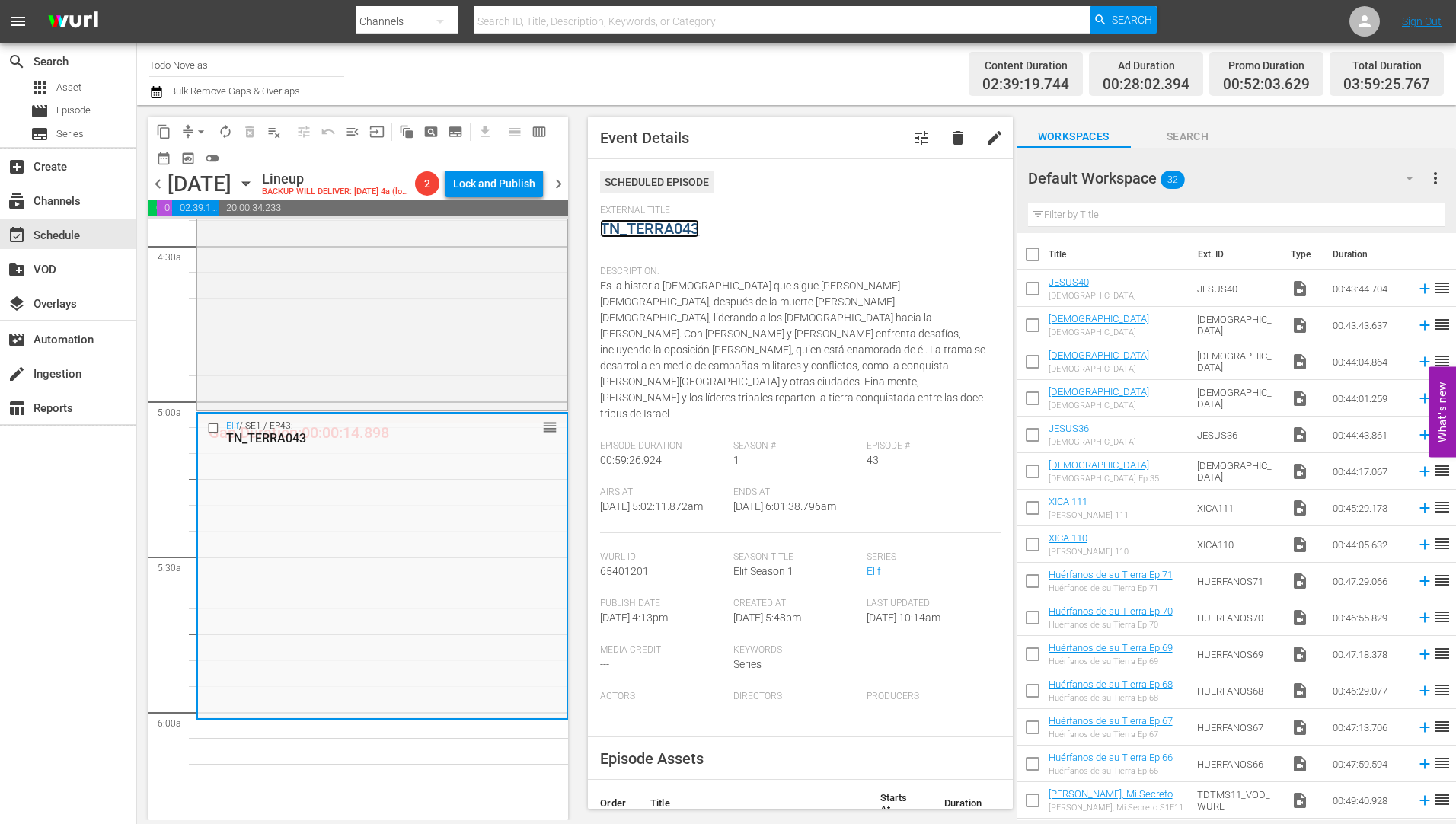
click at [638, 225] on link "TN_TERRA043" at bounding box center [649, 228] width 99 height 19
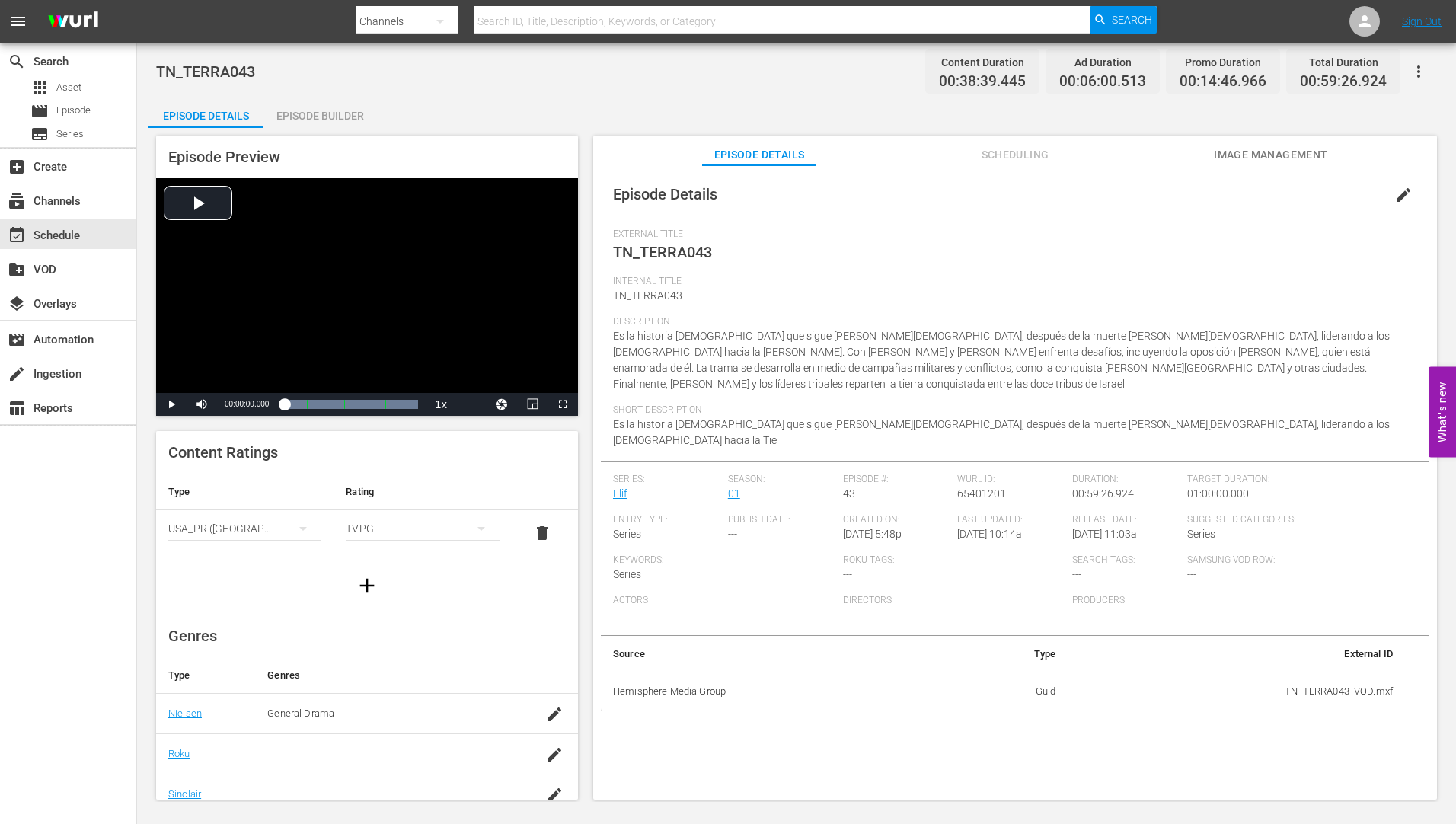
click at [331, 108] on div "Episode Builder" at bounding box center [320, 115] width 114 height 36
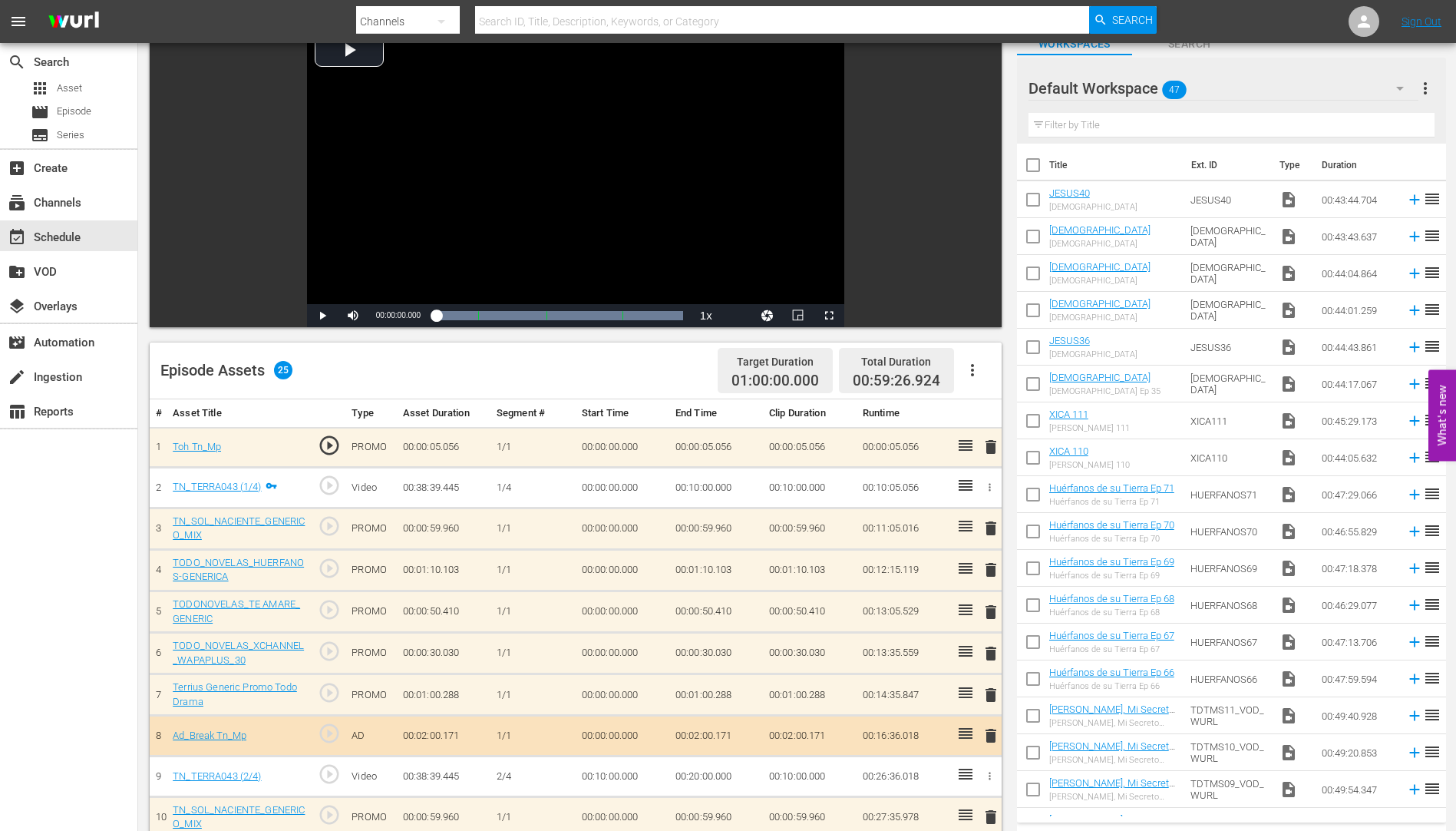
scroll to position [307, 0]
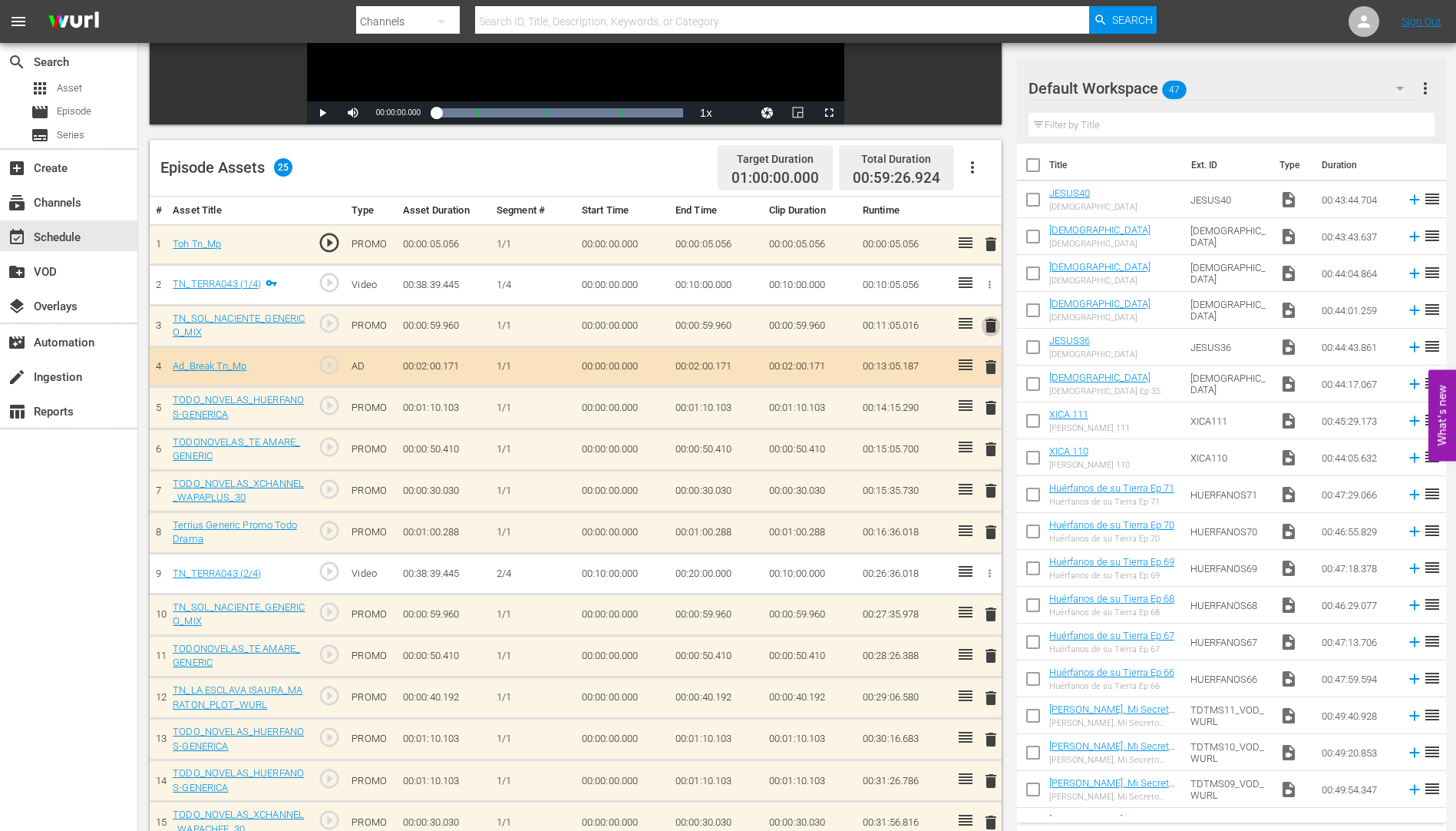
click at [991, 320] on span "delete" at bounding box center [991, 325] width 19 height 19
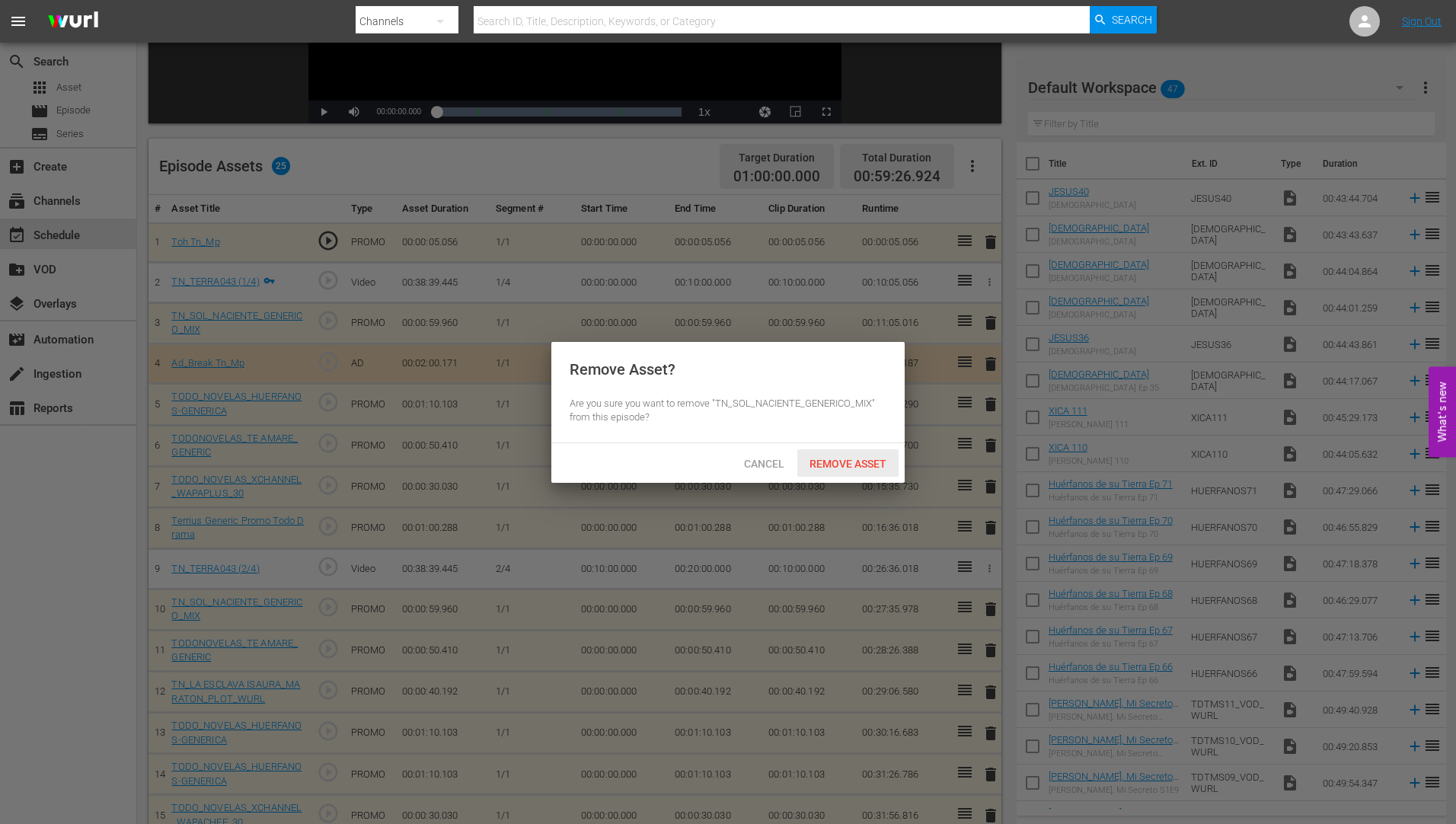
click at [852, 459] on span "Remove Asset" at bounding box center [848, 463] width 102 height 12
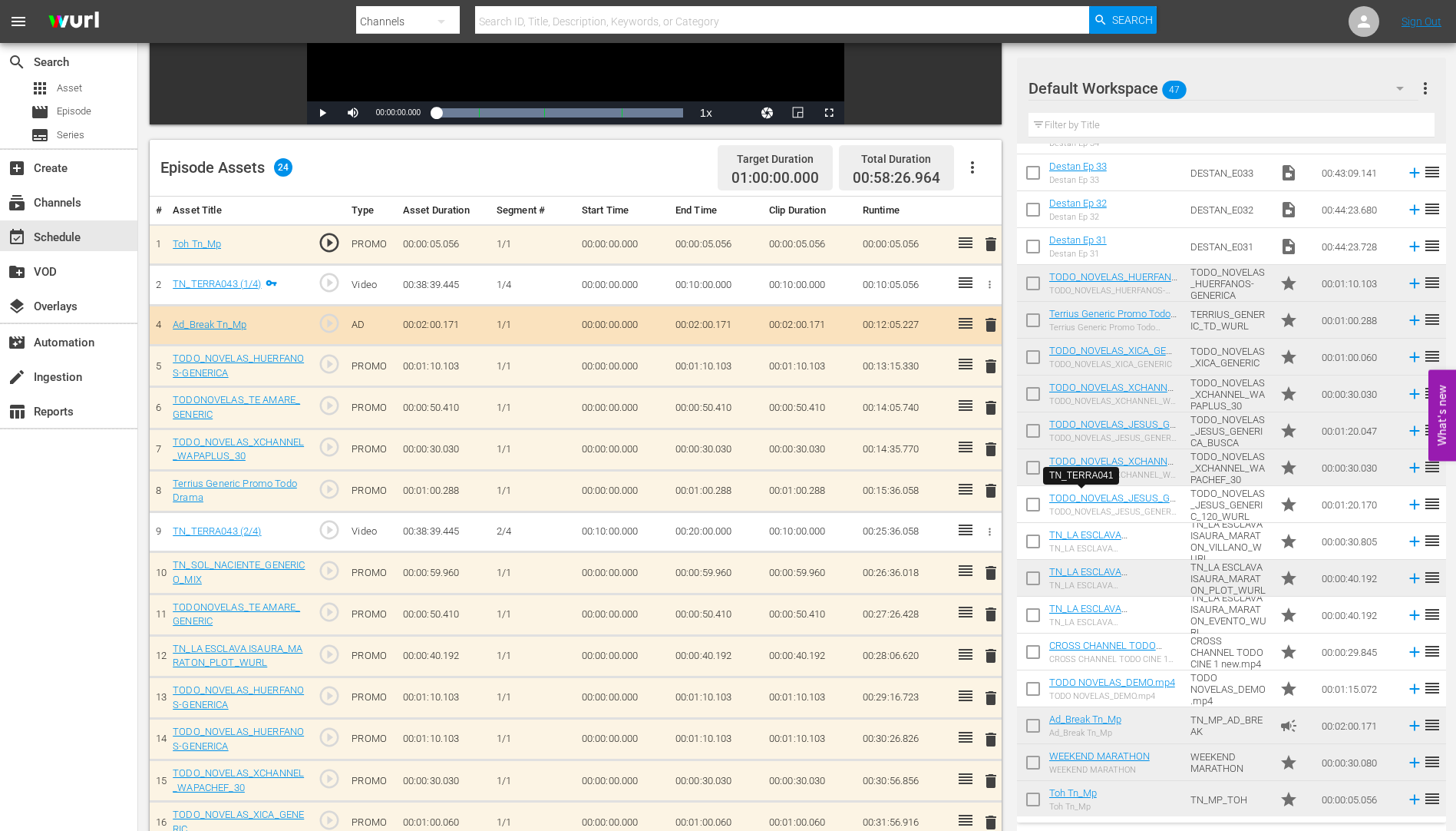
scroll to position [1097, 0]
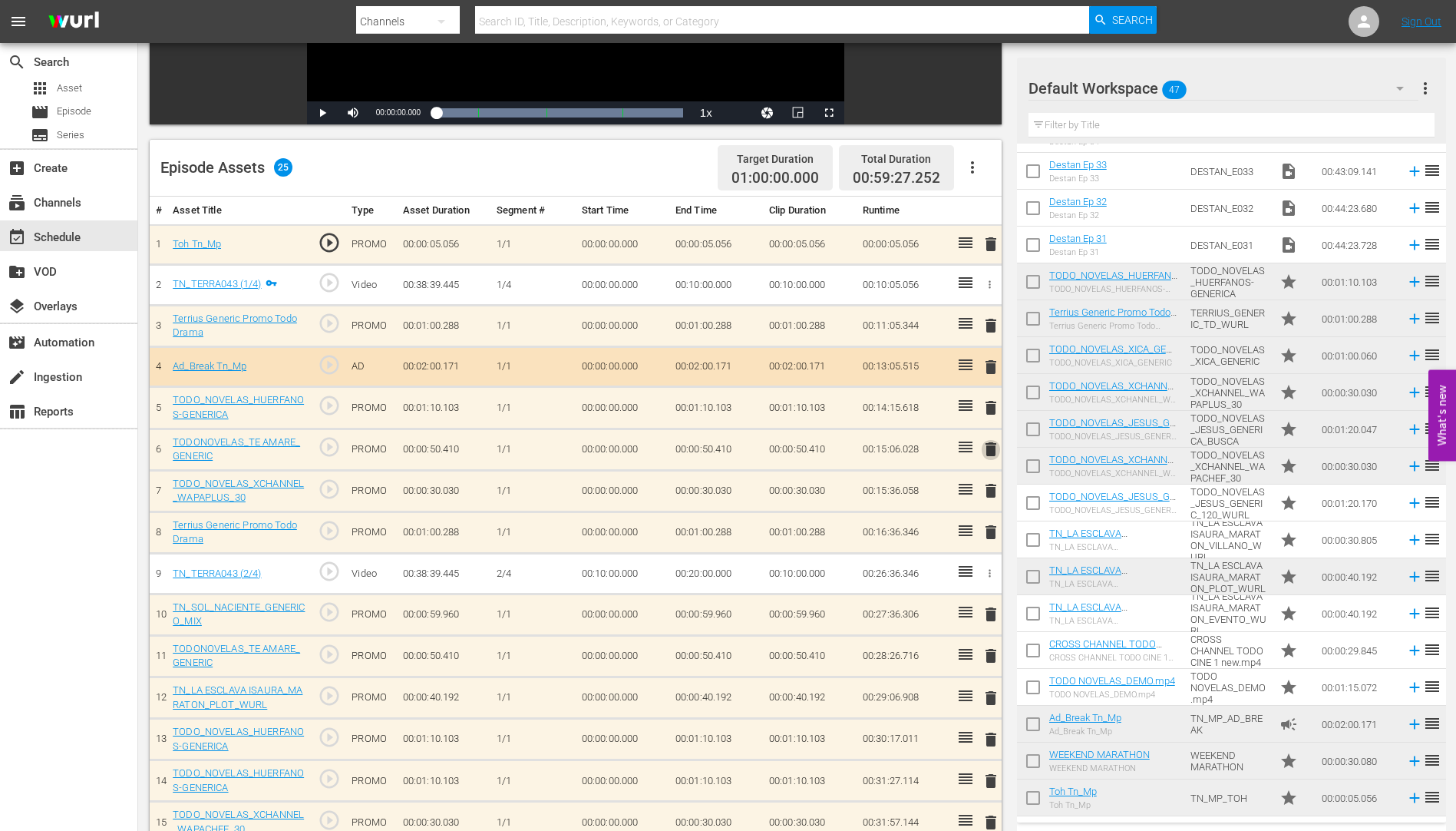
click at [995, 447] on span "delete" at bounding box center [991, 449] width 19 height 19
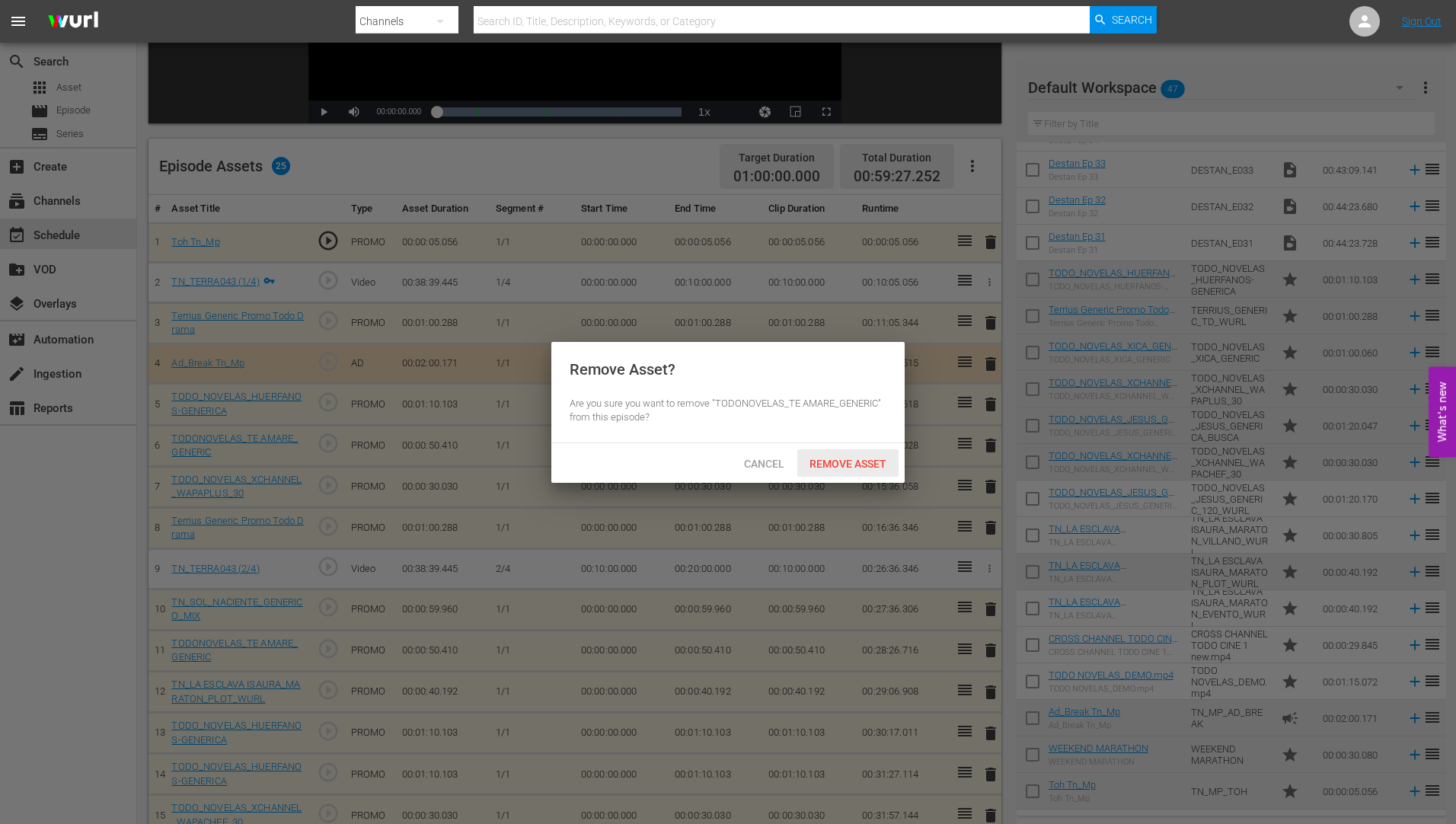
click at [842, 457] on span "Remove Asset" at bounding box center [848, 463] width 102 height 12
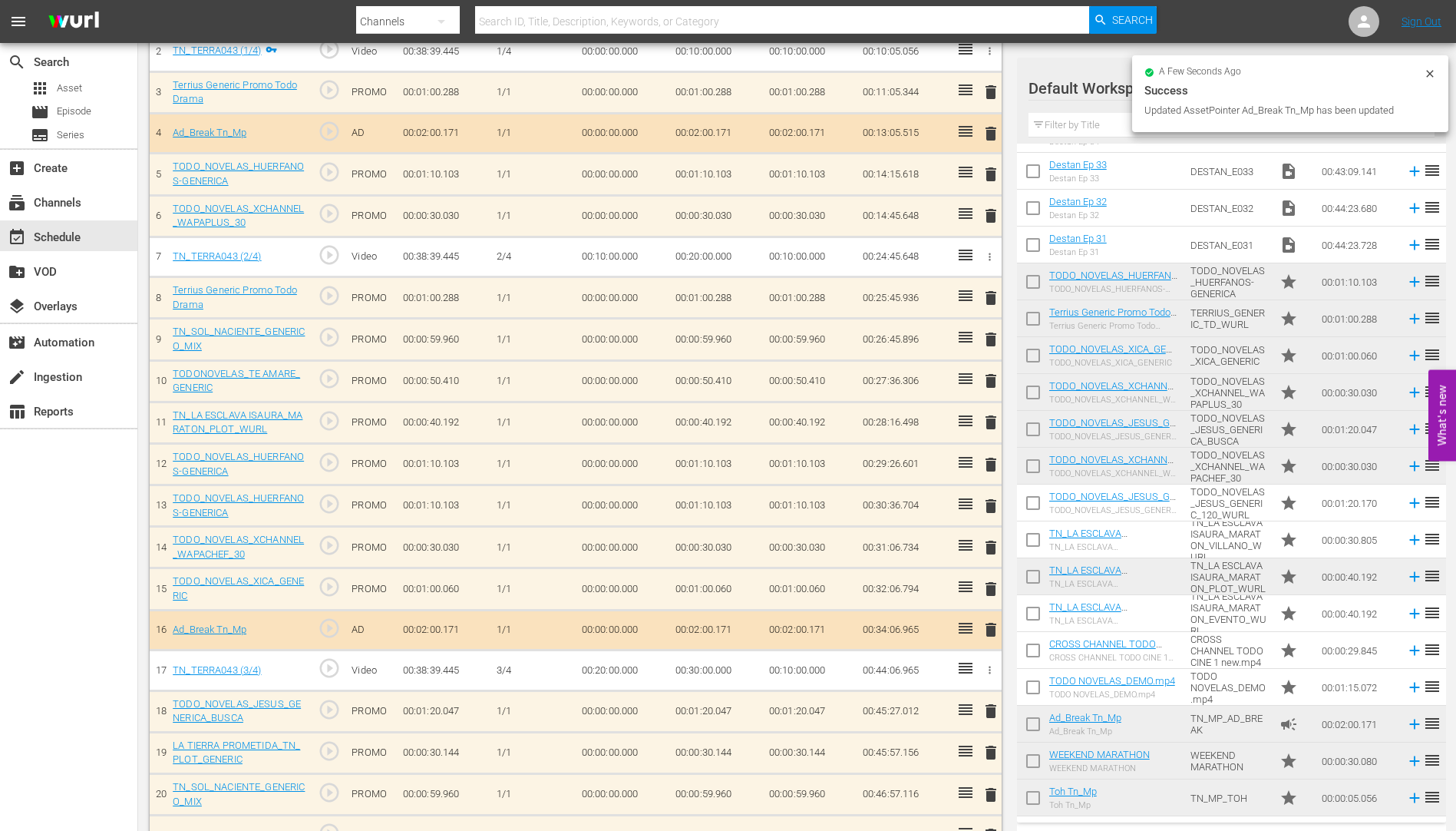
scroll to position [537, 0]
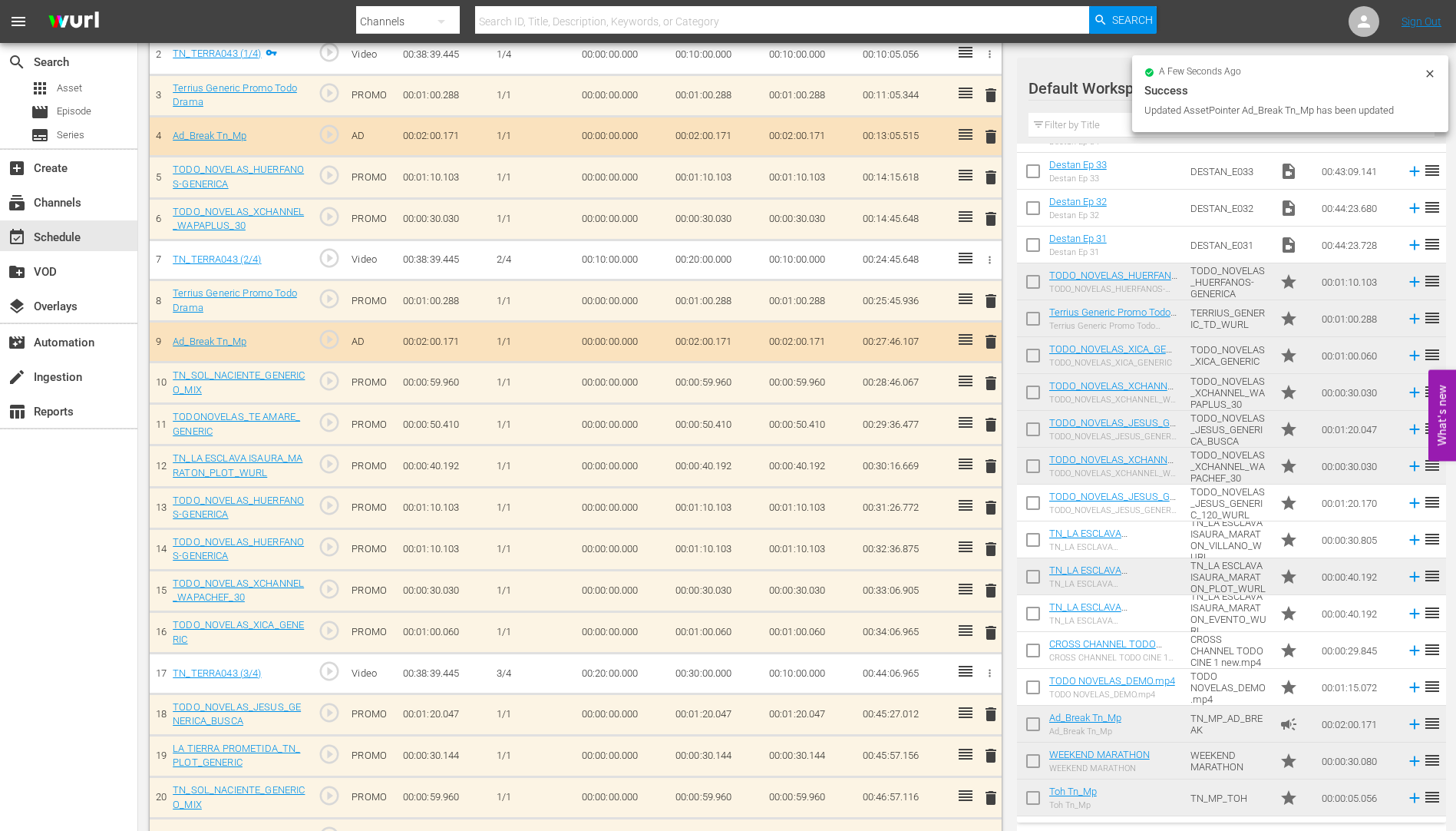
click at [993, 380] on span "delete" at bounding box center [991, 382] width 19 height 19
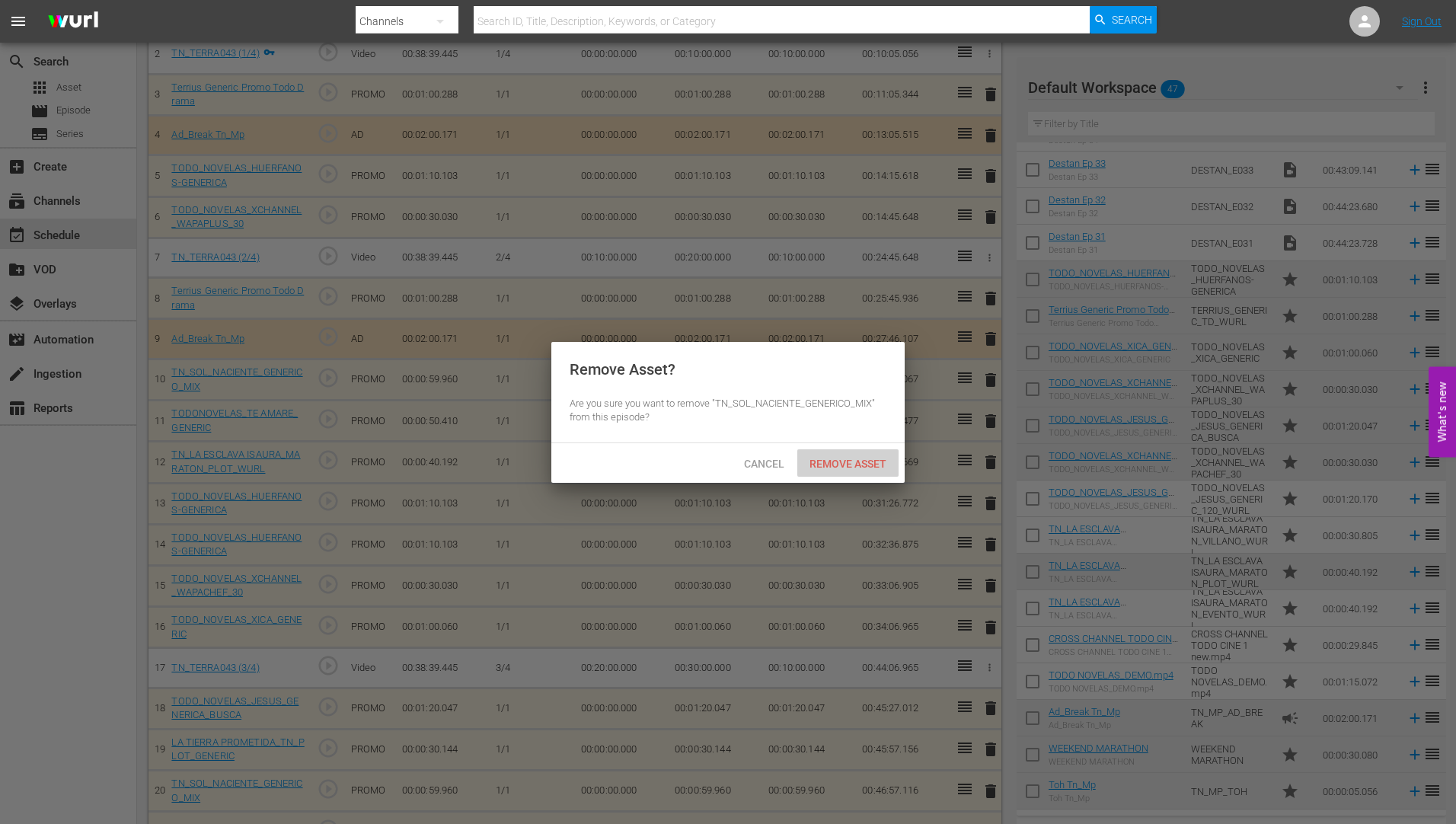
click at [838, 455] on div "Remove Asset" at bounding box center [848, 462] width 102 height 28
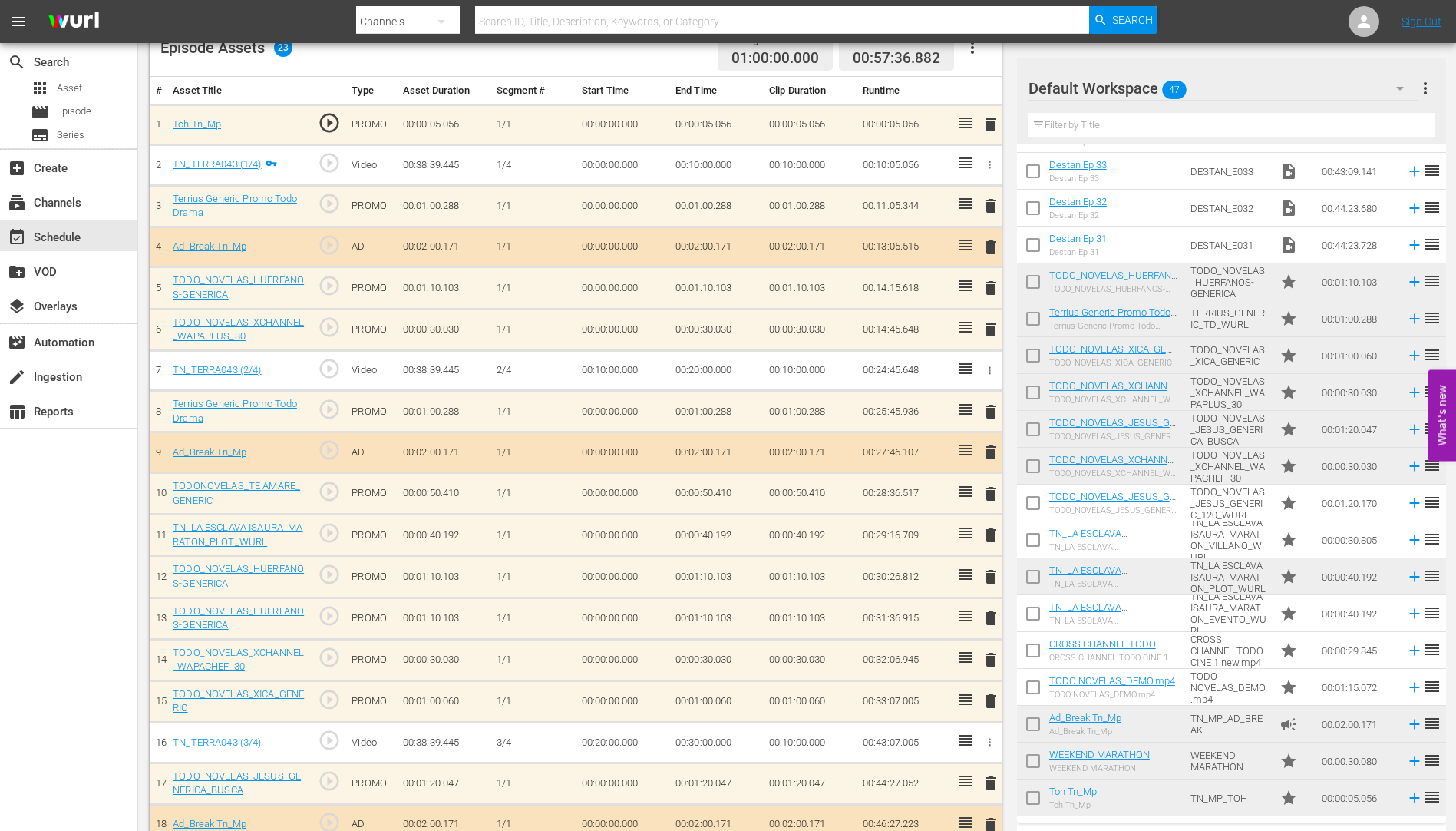
scroll to position [428, 0]
click at [992, 492] on span "delete" at bounding box center [991, 493] width 19 height 19
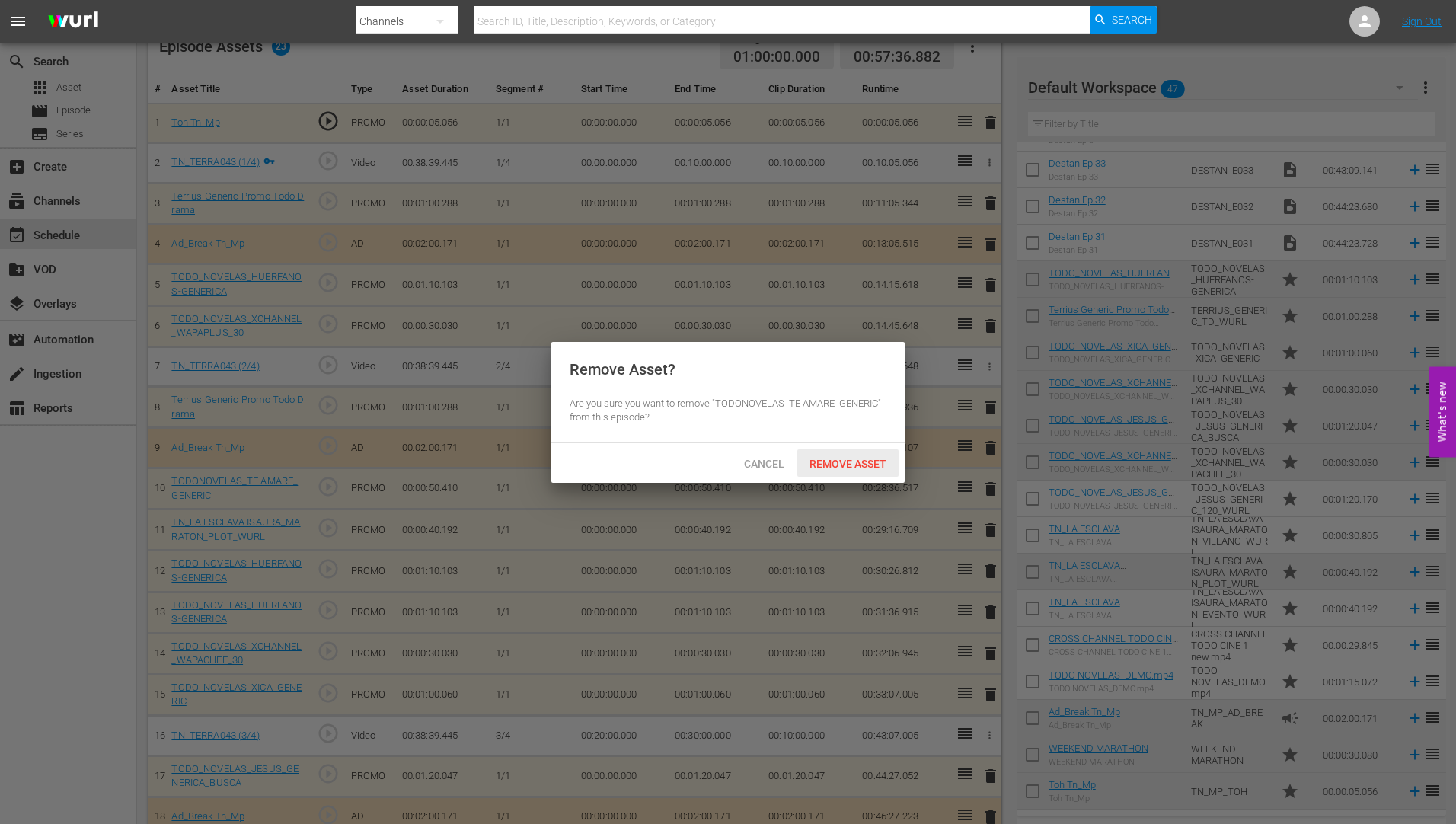
click at [841, 461] on span "Remove Asset" at bounding box center [848, 463] width 102 height 12
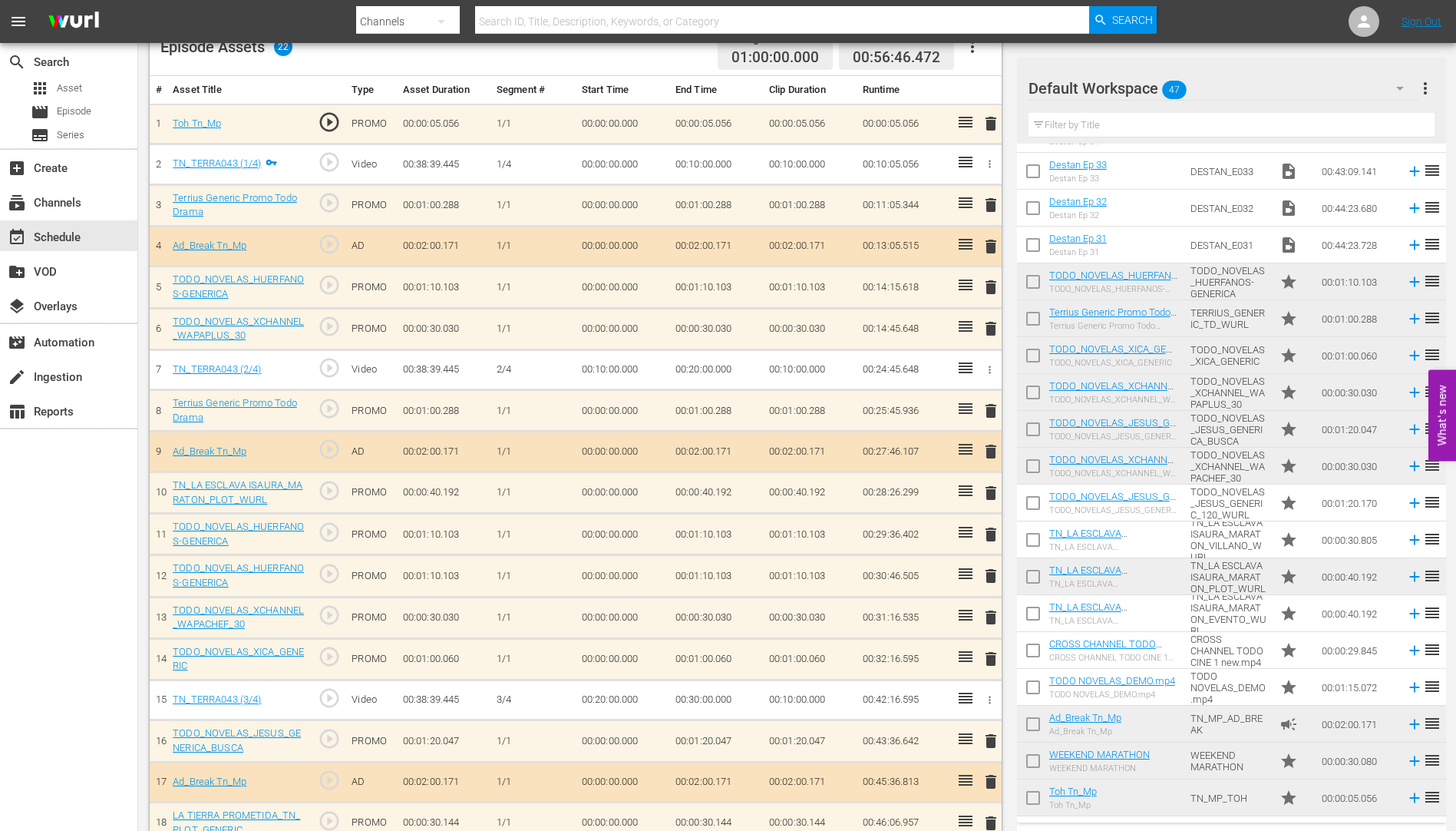
click at [994, 576] on span "delete" at bounding box center [991, 576] width 19 height 19
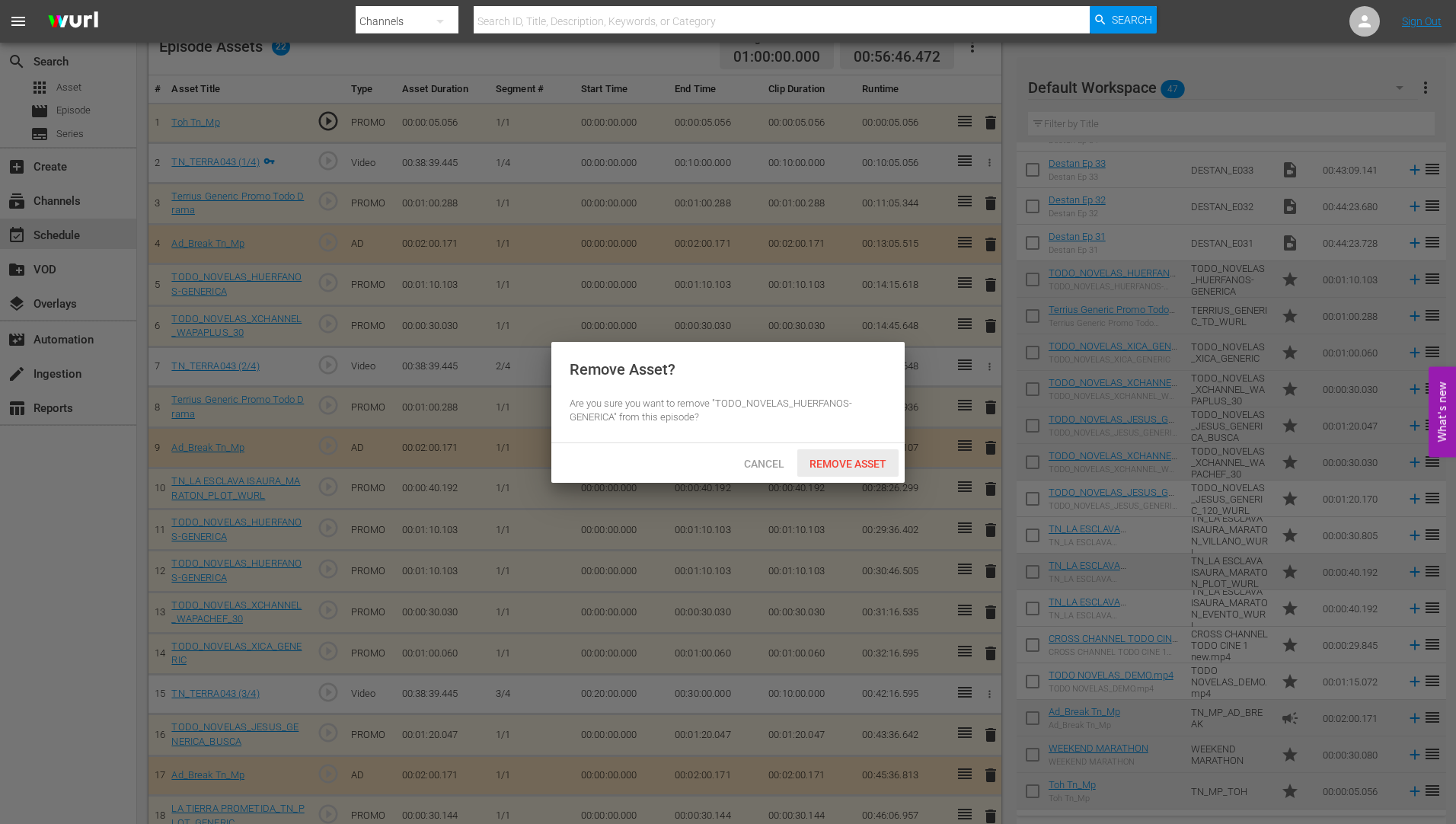
click at [852, 457] on span "Remove Asset" at bounding box center [848, 463] width 102 height 12
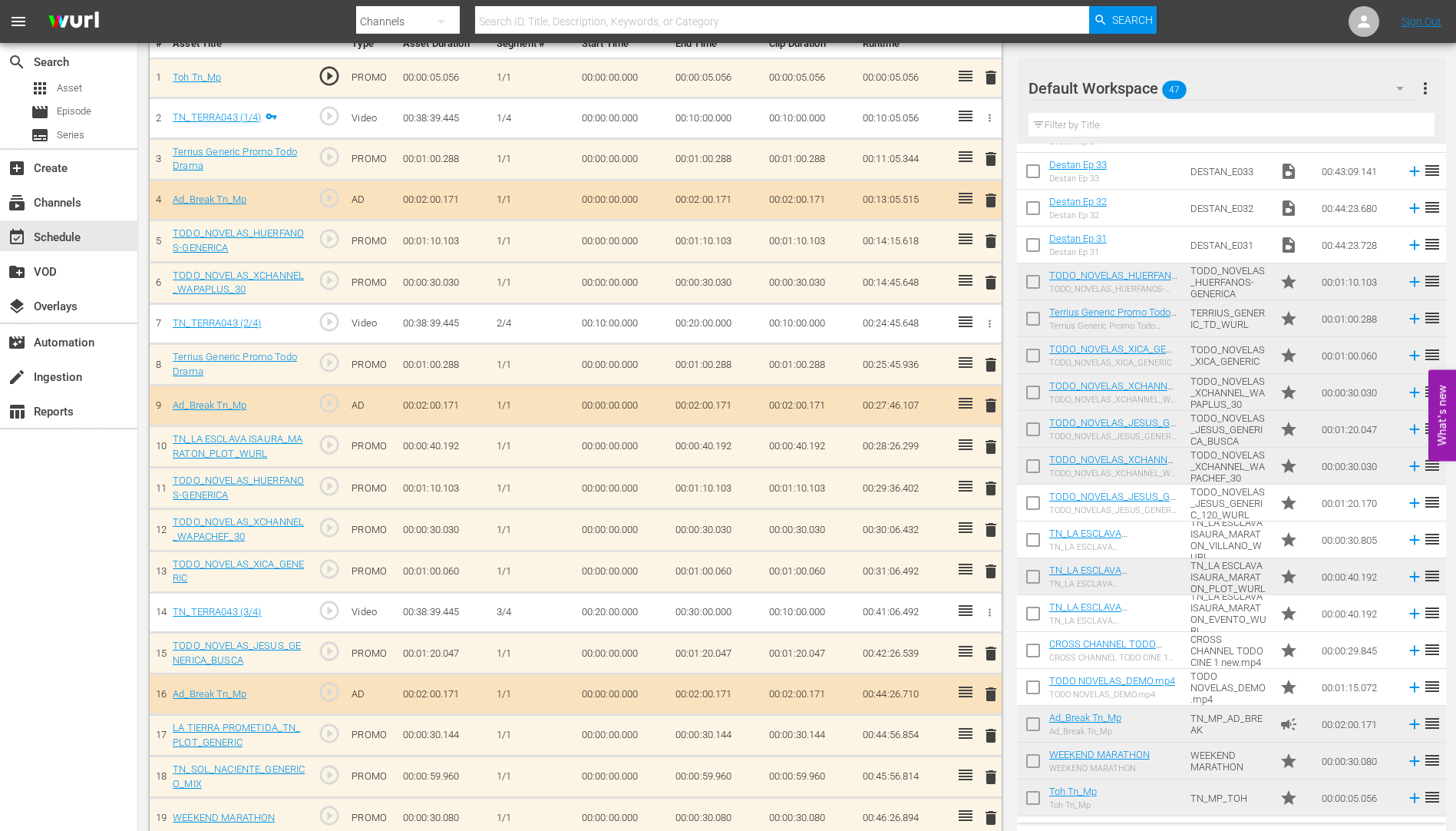
scroll to position [575, 0]
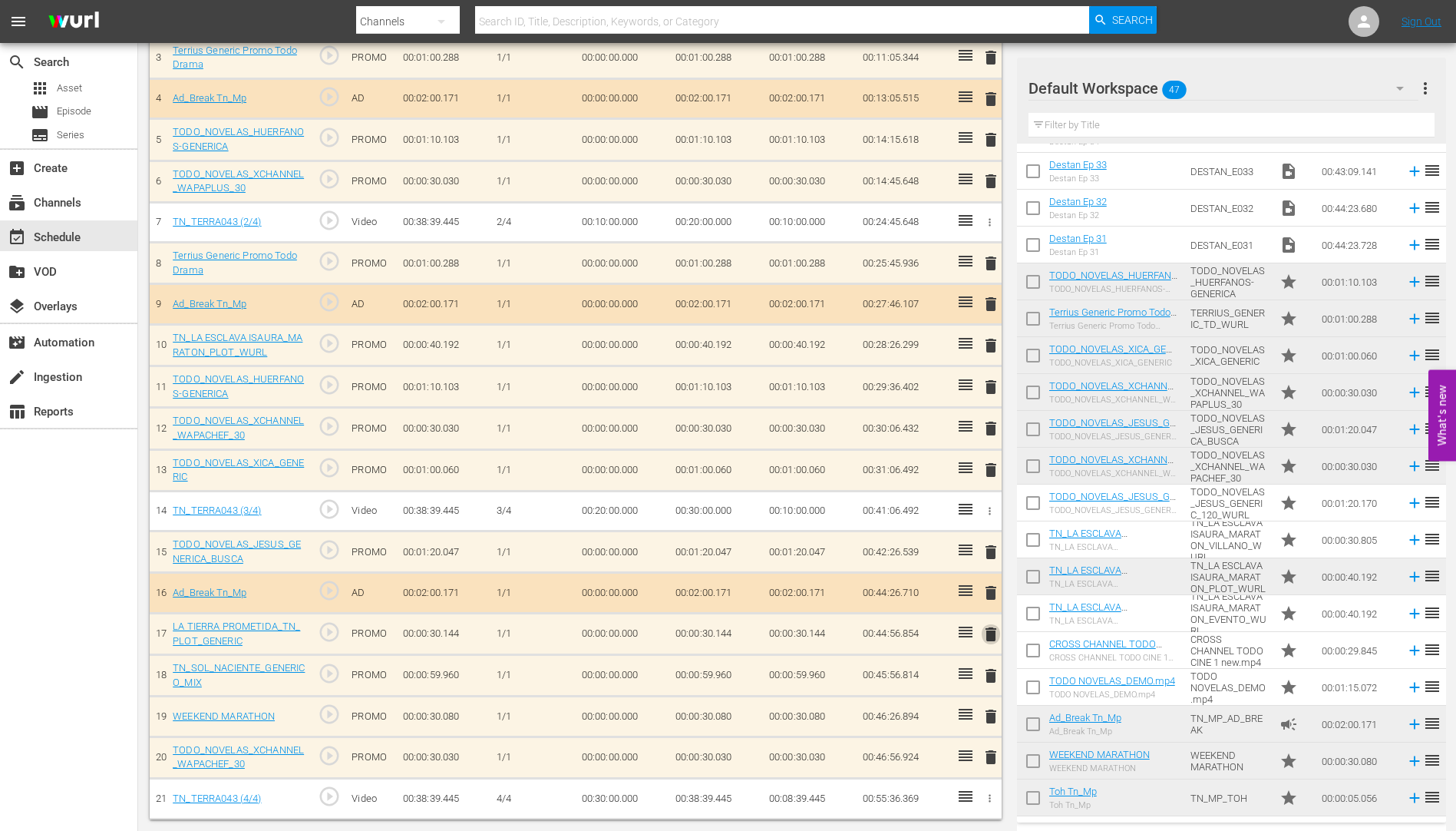
click at [995, 633] on span "delete" at bounding box center [991, 634] width 19 height 19
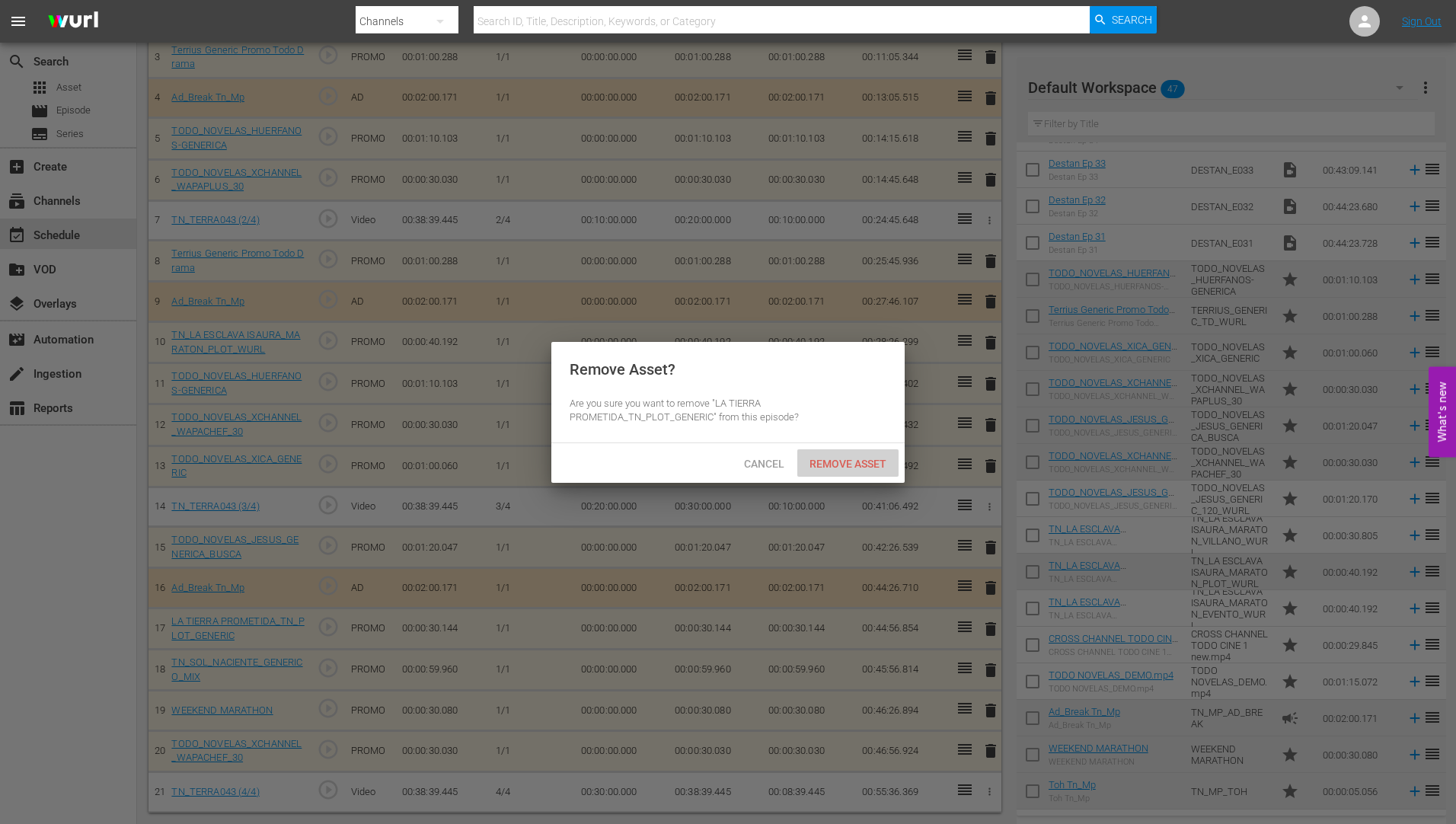
click at [831, 459] on span "Remove Asset" at bounding box center [848, 463] width 102 height 12
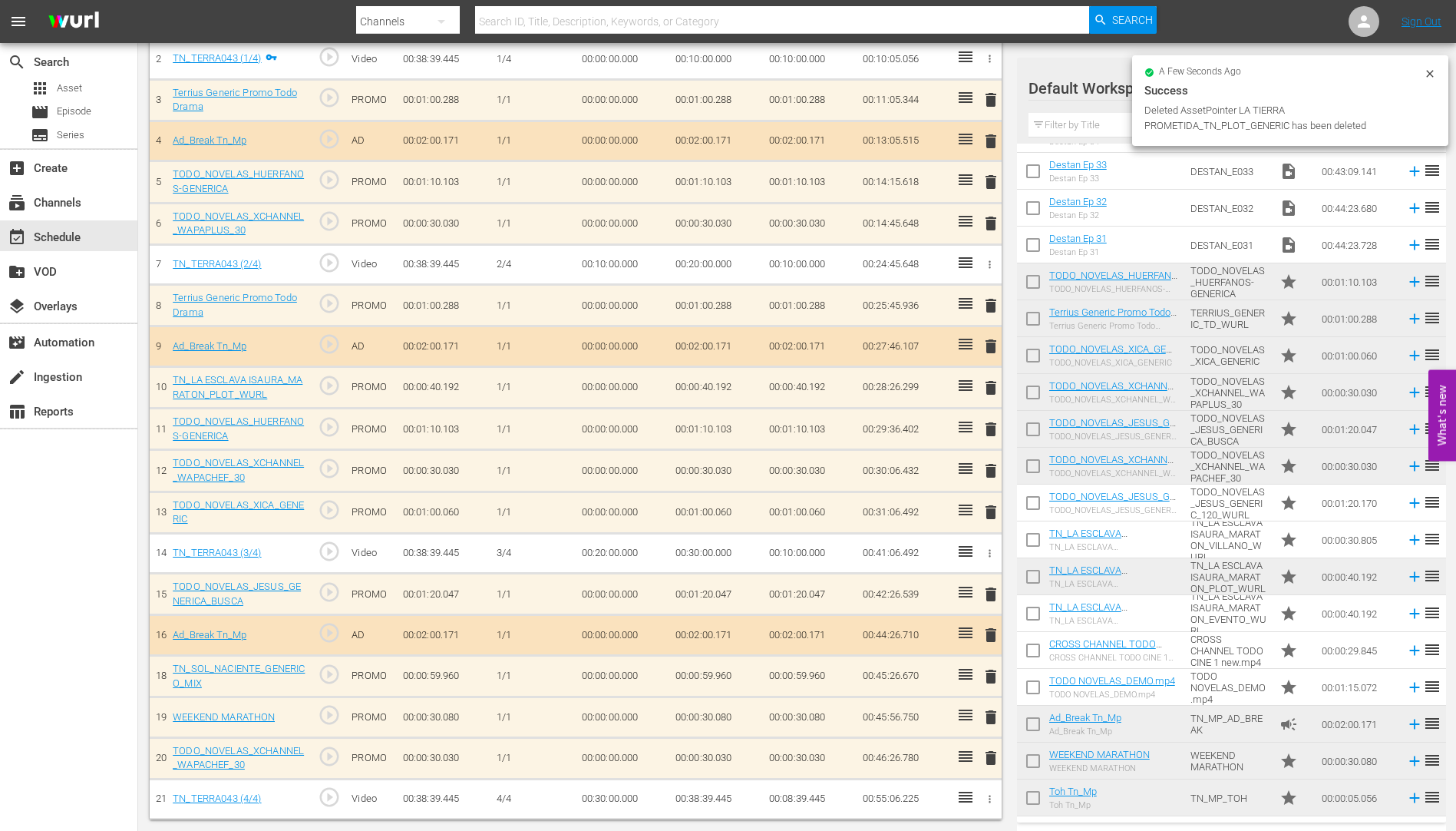
scroll to position [532, 0]
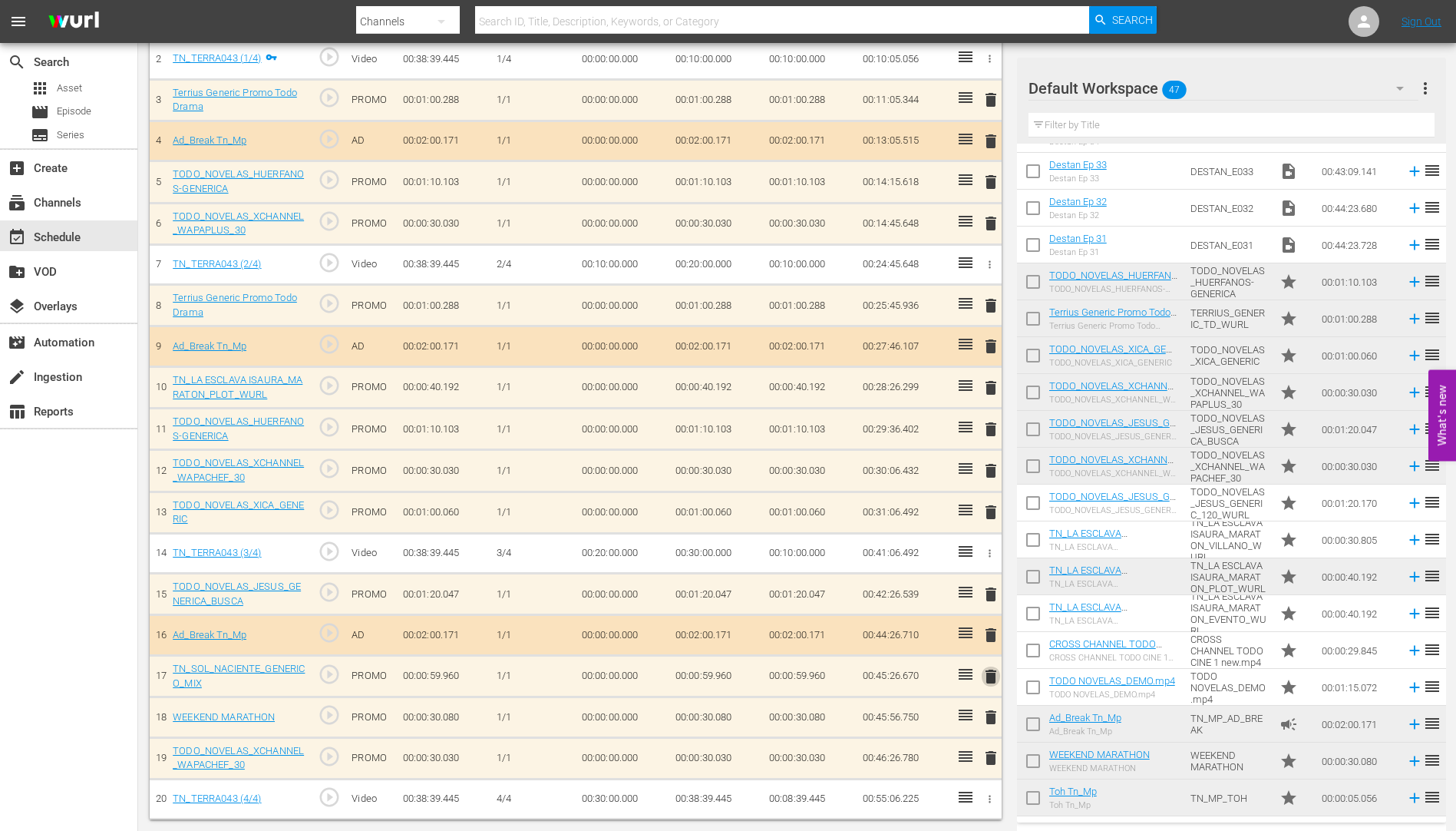
click at [990, 678] on span "delete" at bounding box center [991, 676] width 19 height 19
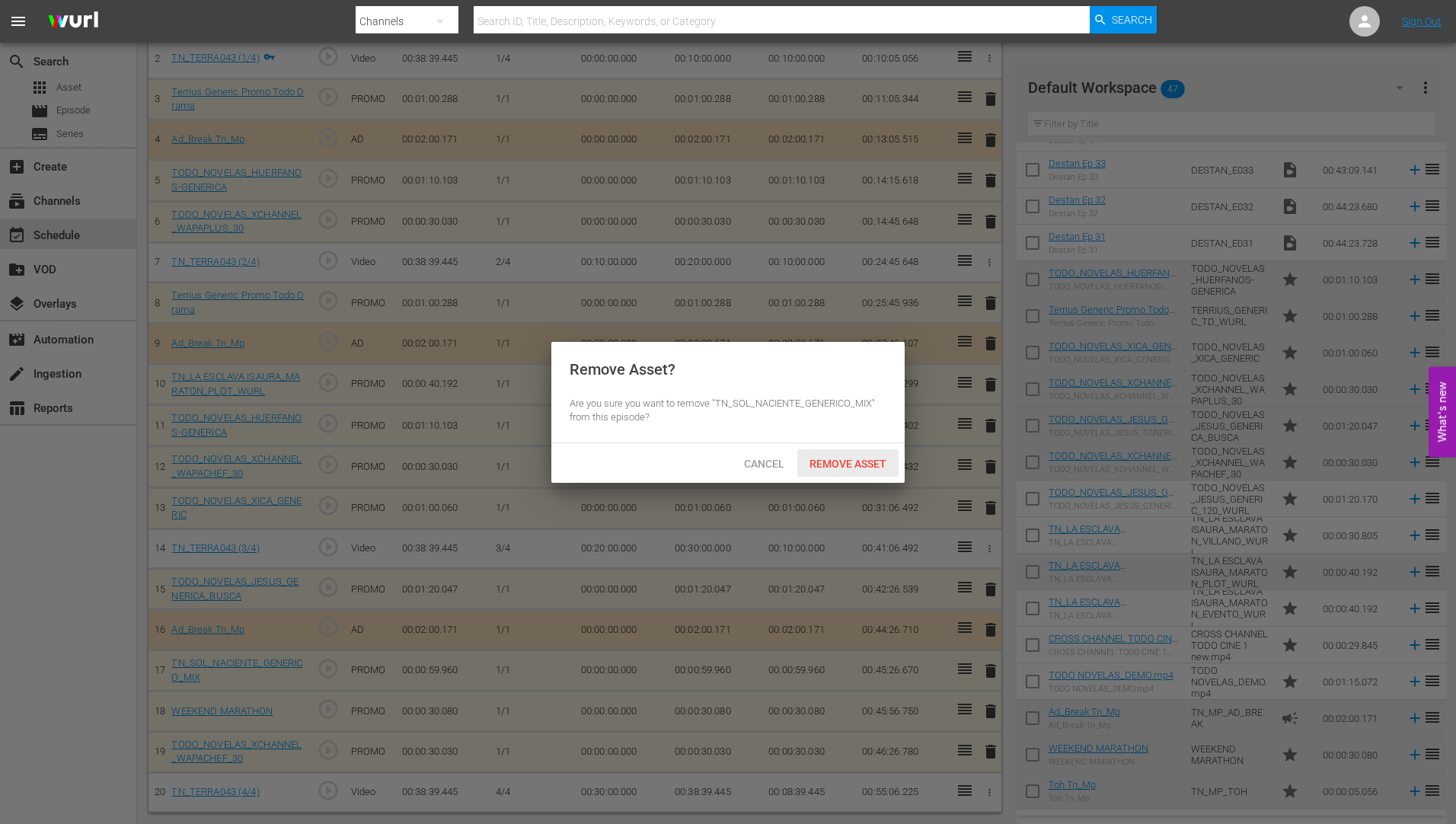
click at [856, 457] on span "Remove Asset" at bounding box center [848, 463] width 102 height 12
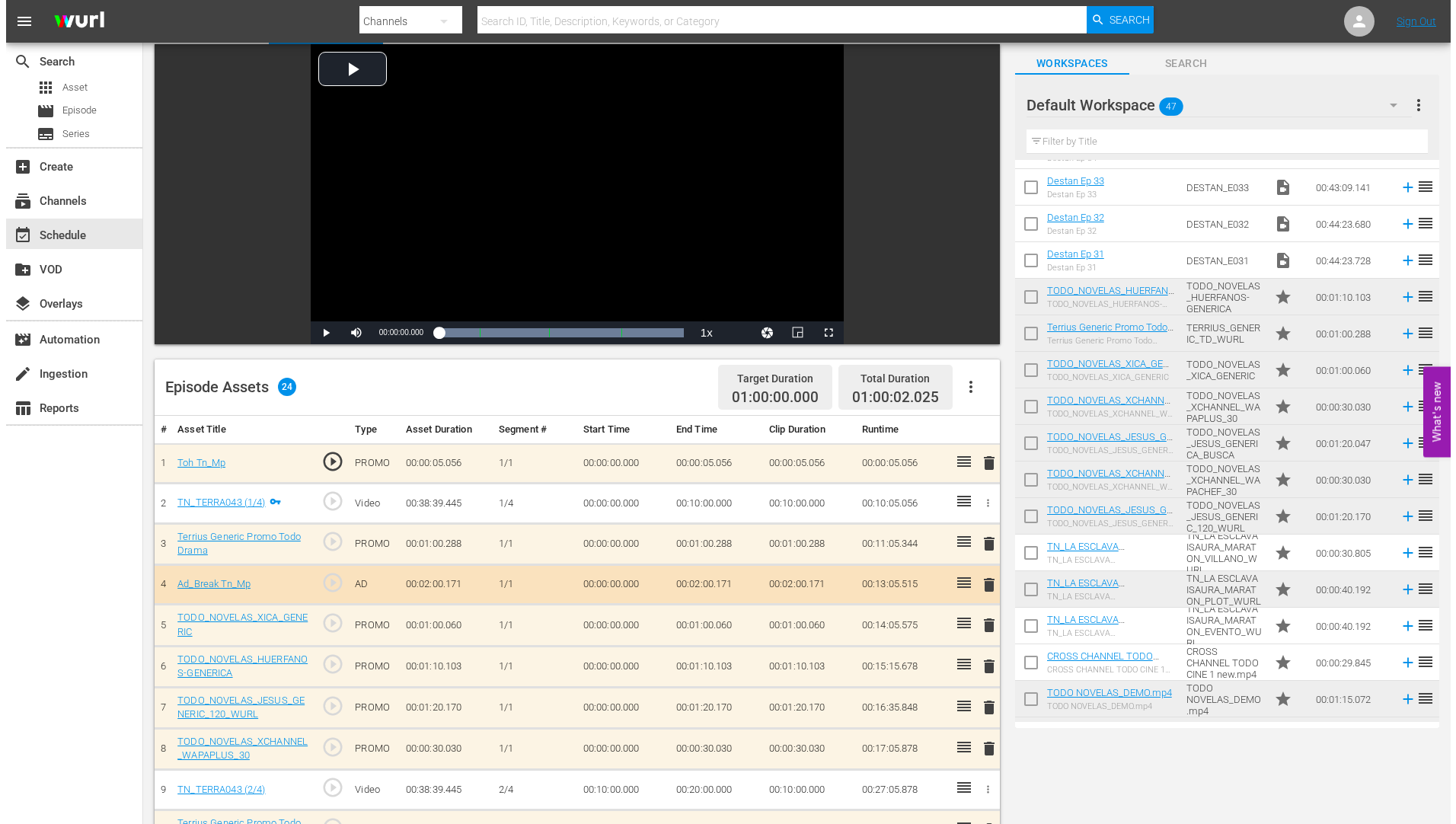
scroll to position [0, 0]
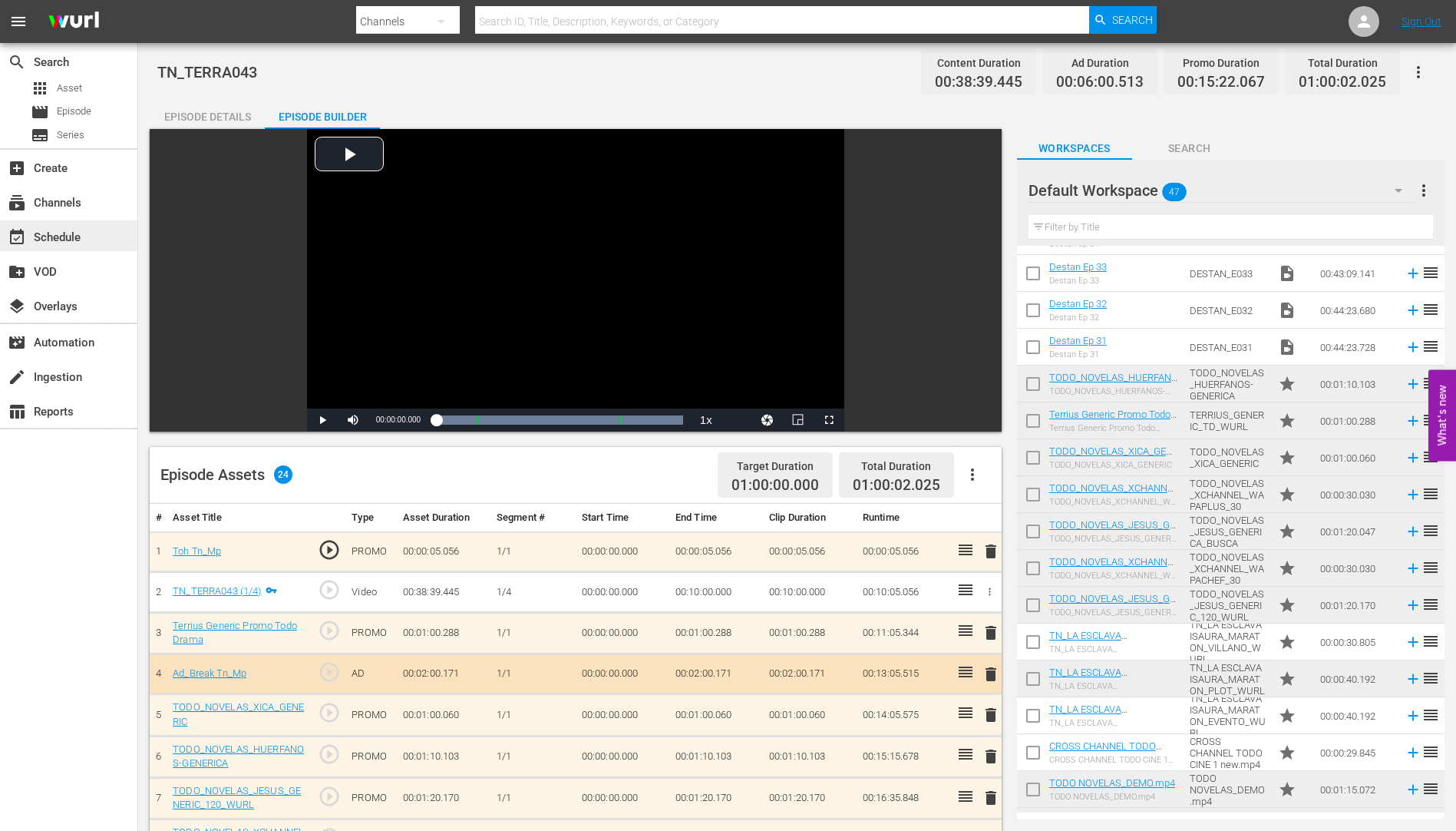
click at [69, 234] on div "event_available Schedule" at bounding box center [42, 235] width 86 height 14
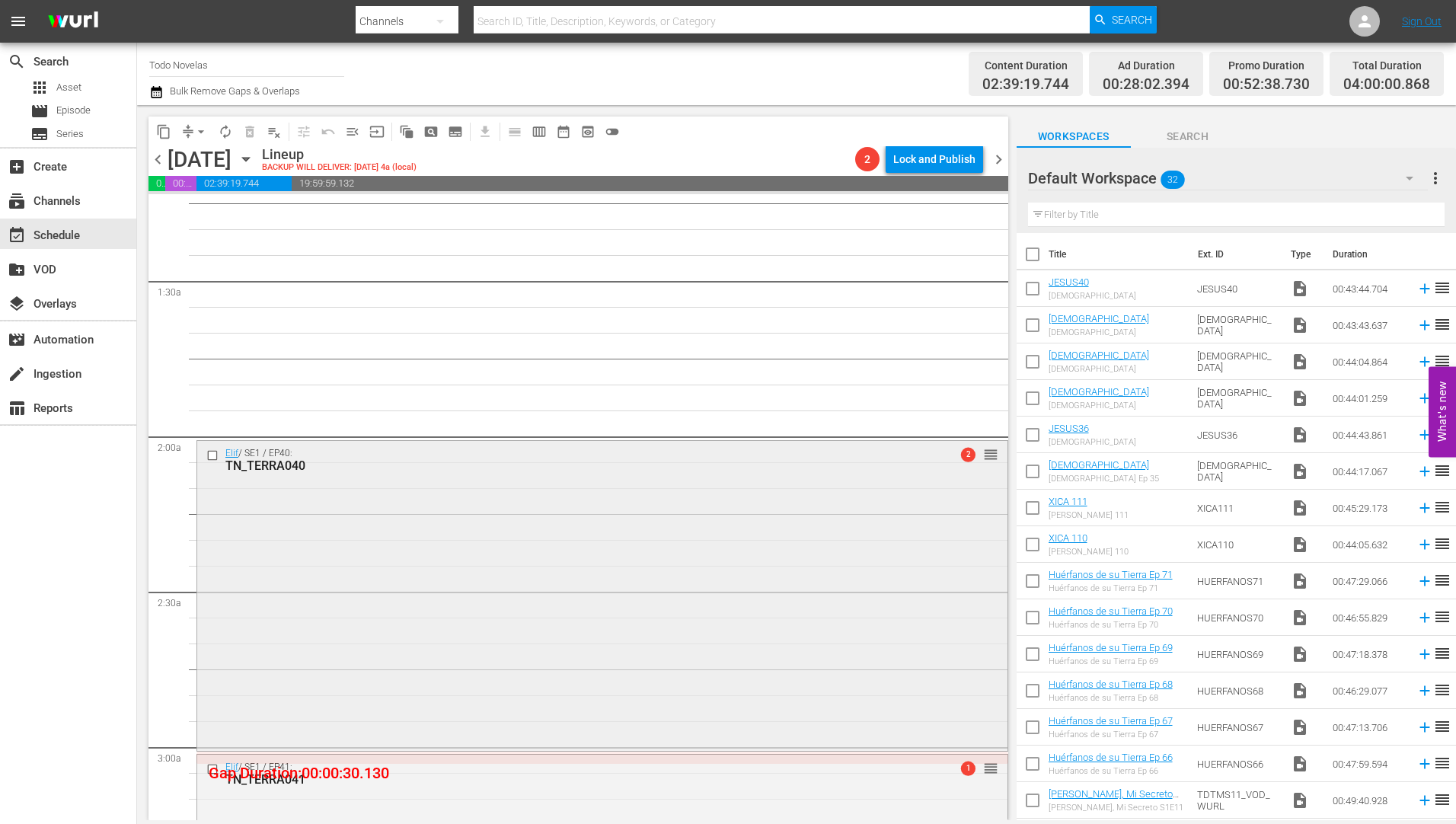
scroll to position [380, 0]
click at [212, 455] on input "checkbox" at bounding box center [214, 454] width 16 height 13
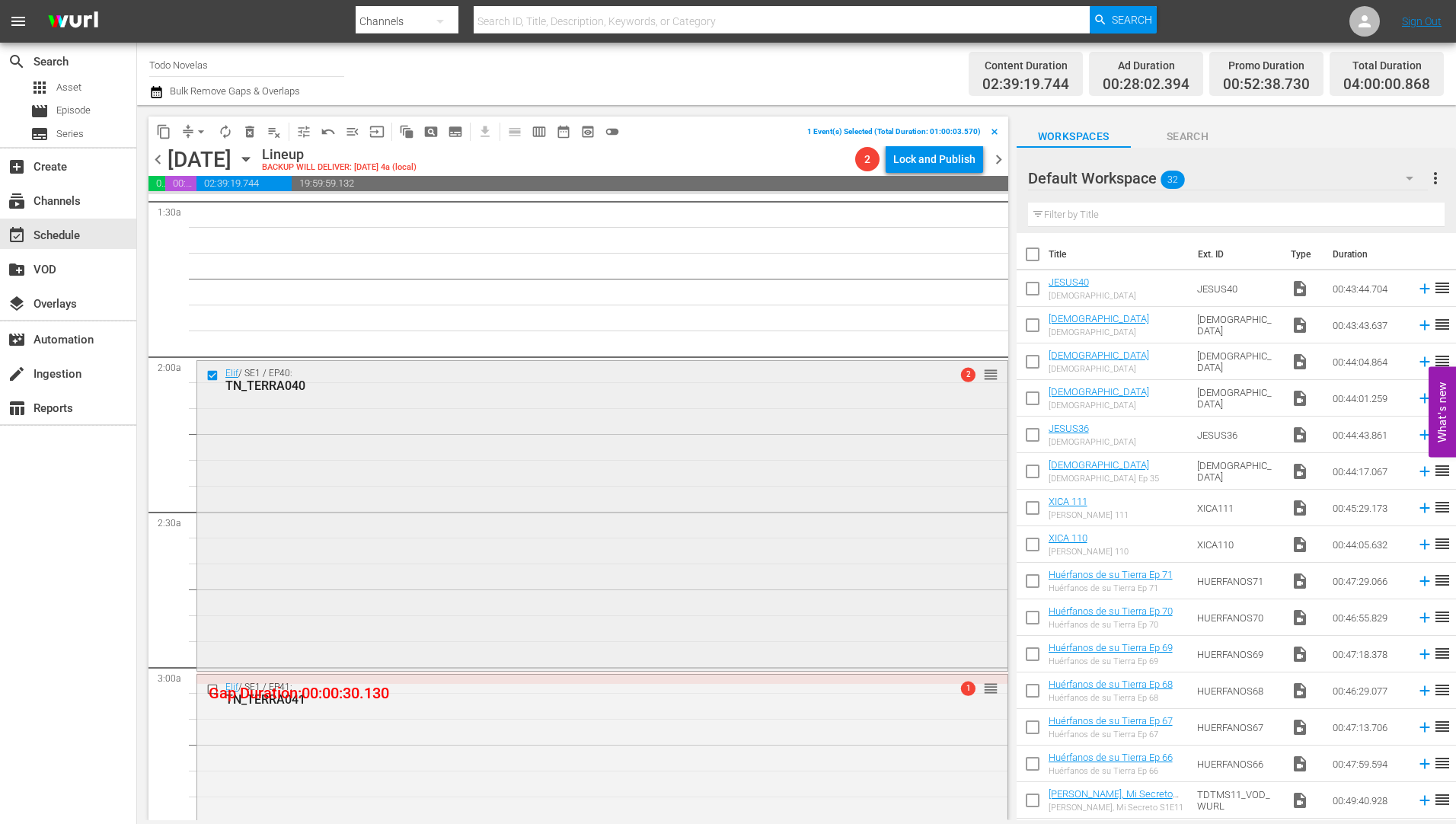
scroll to position [533, 0]
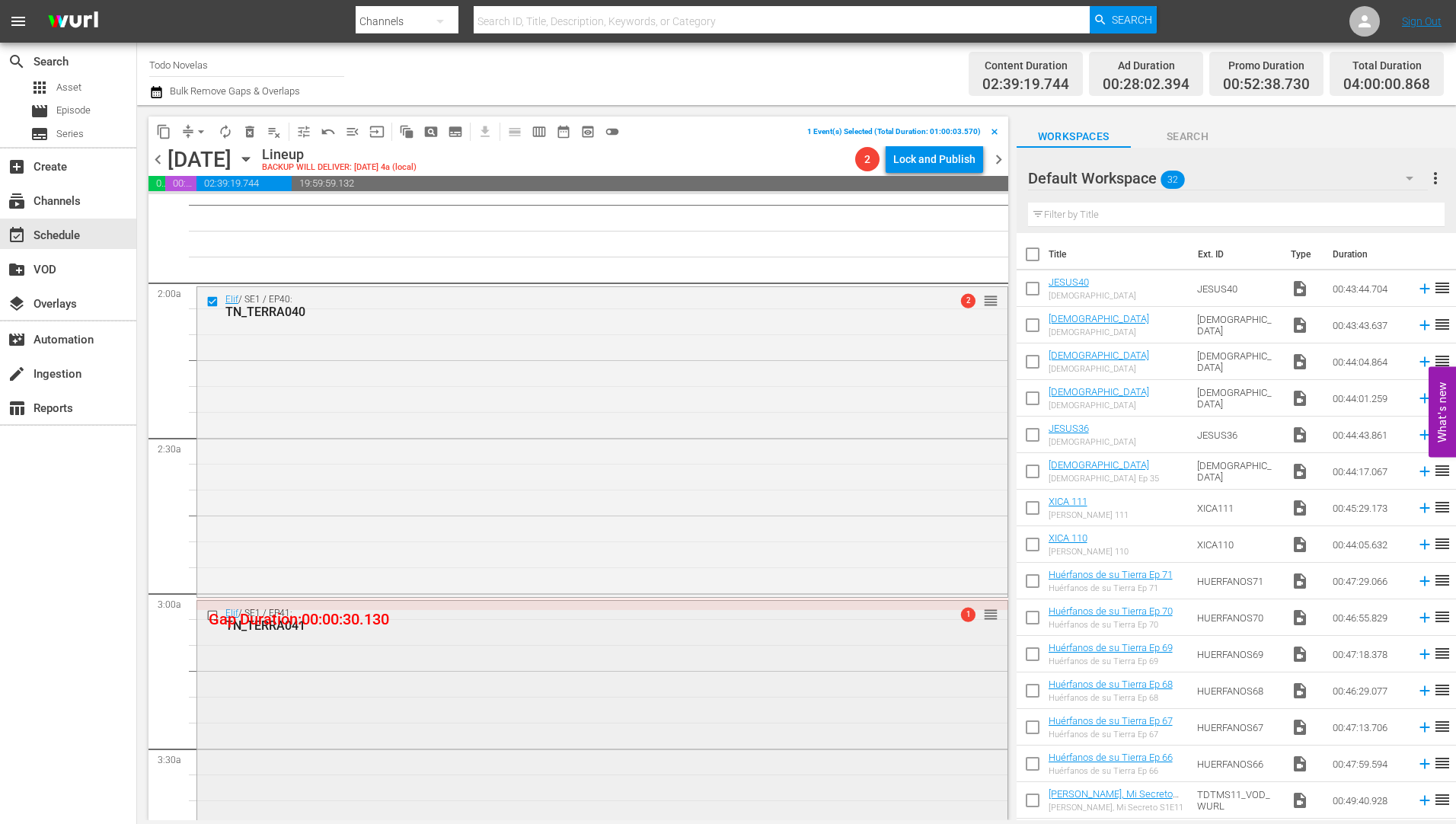
click at [211, 614] on input "checkbox" at bounding box center [214, 615] width 16 height 13
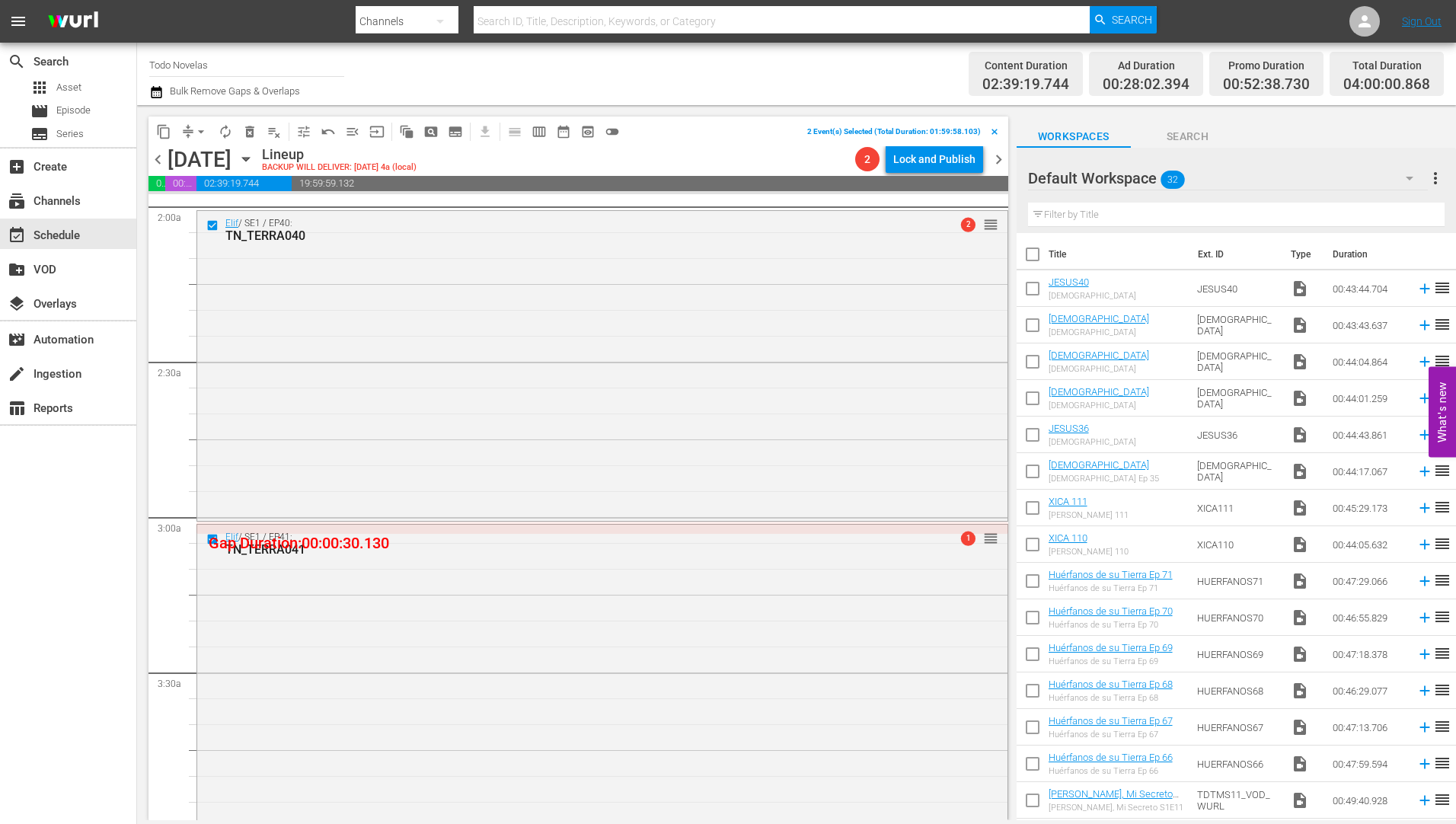
scroll to position [838, 0]
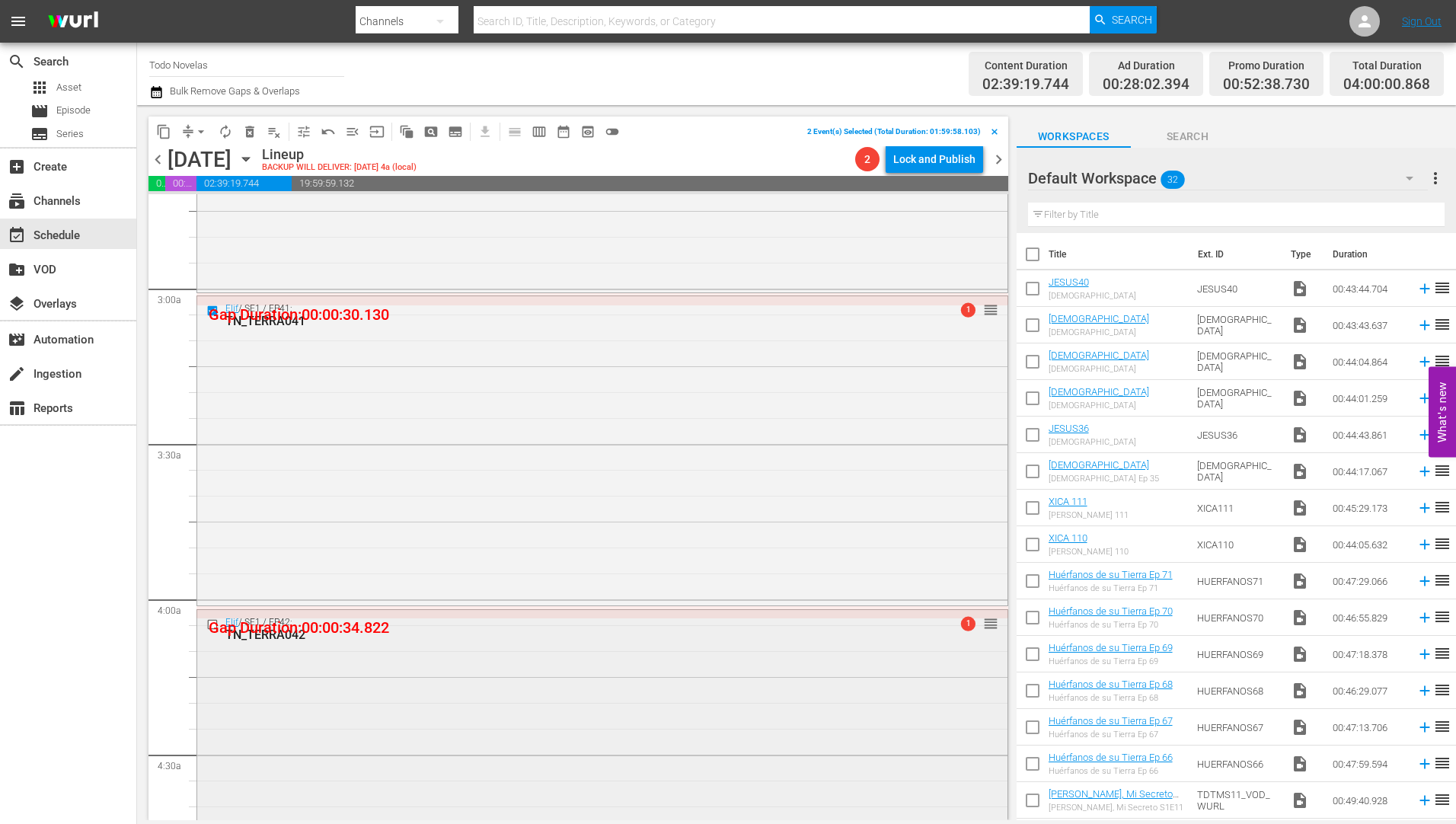
click at [213, 624] on input "checkbox" at bounding box center [214, 623] width 16 height 13
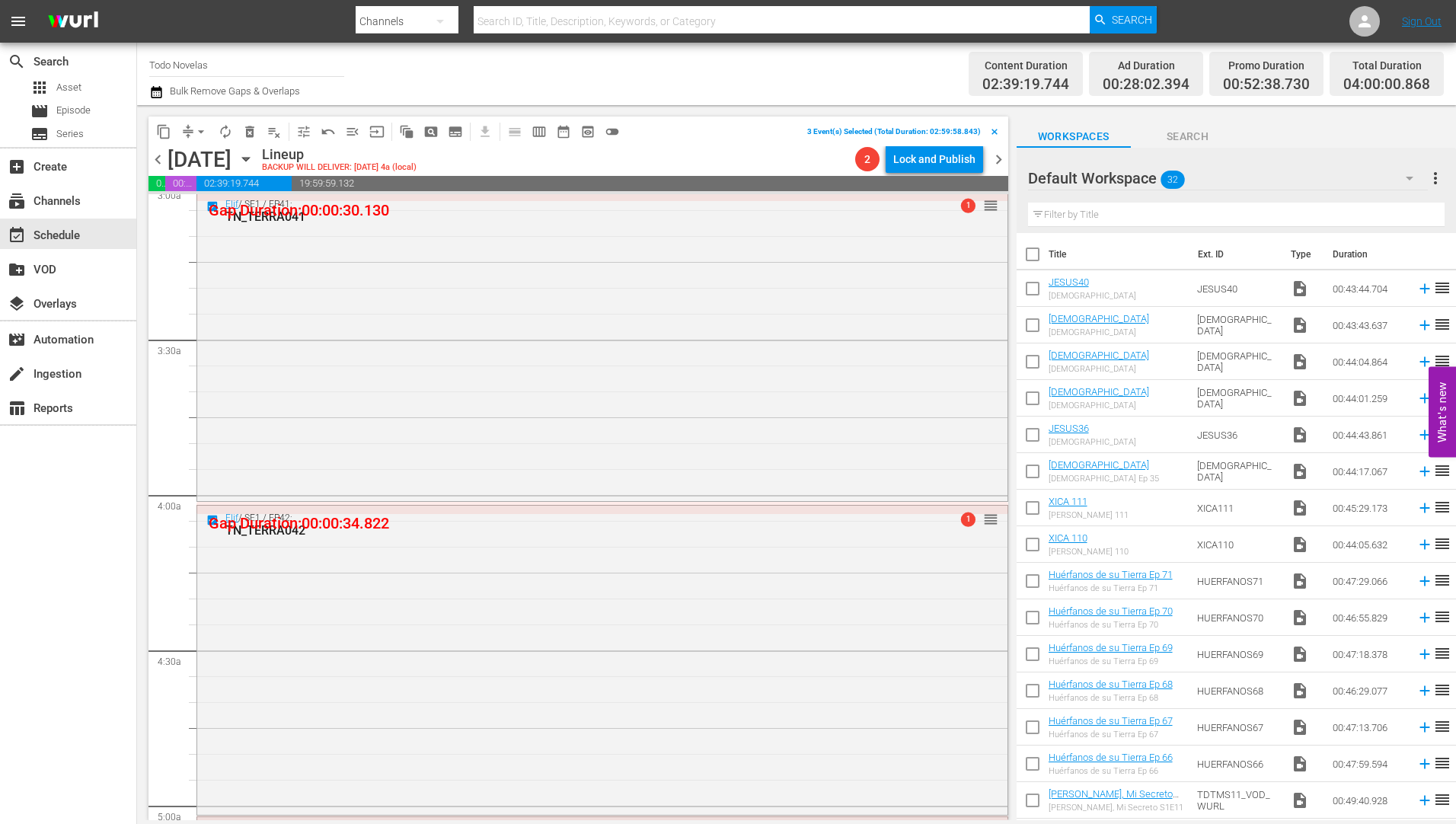
scroll to position [1142, 0]
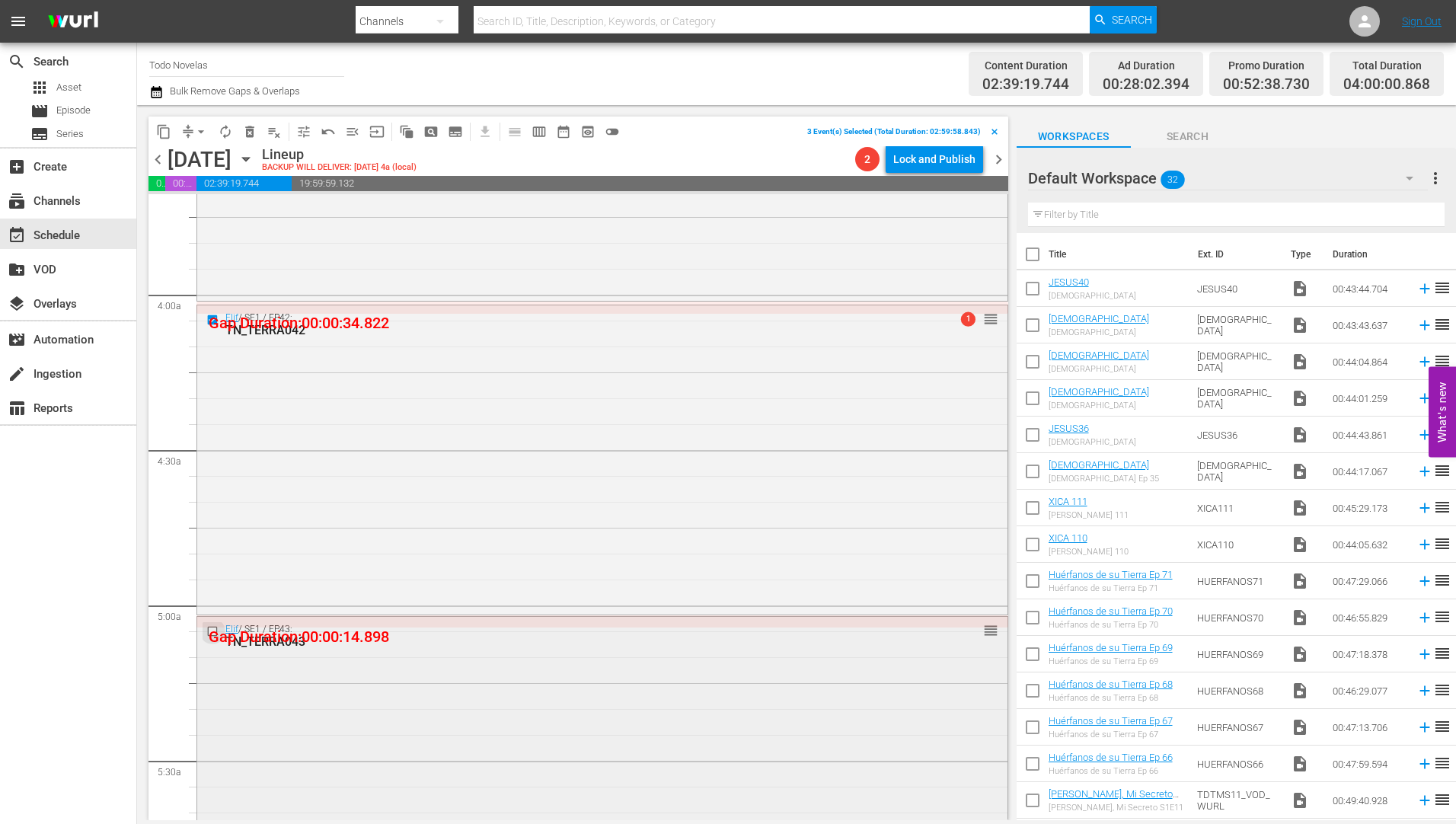
click at [214, 629] on input "checkbox" at bounding box center [214, 630] width 16 height 13
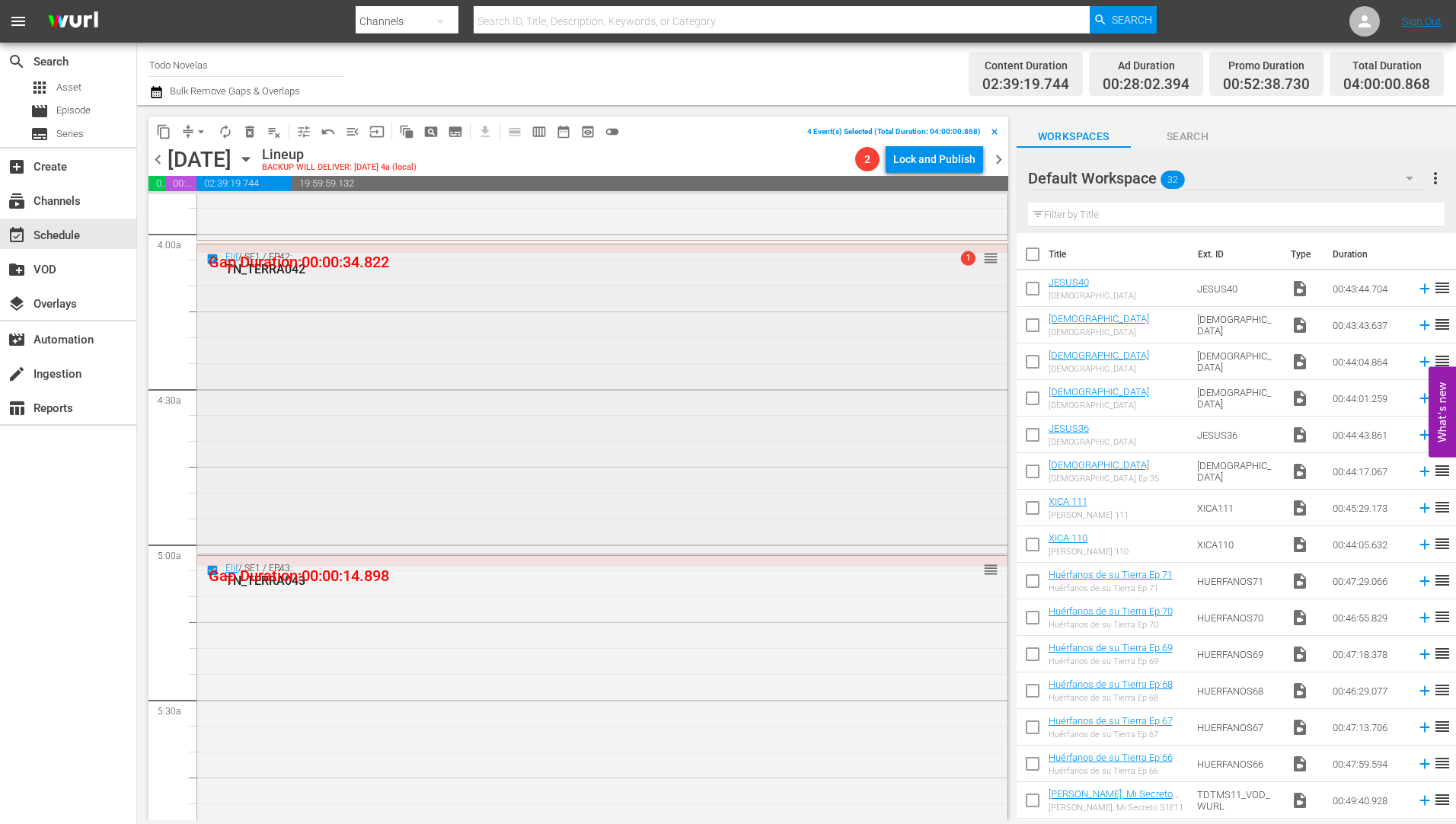
scroll to position [1446, 0]
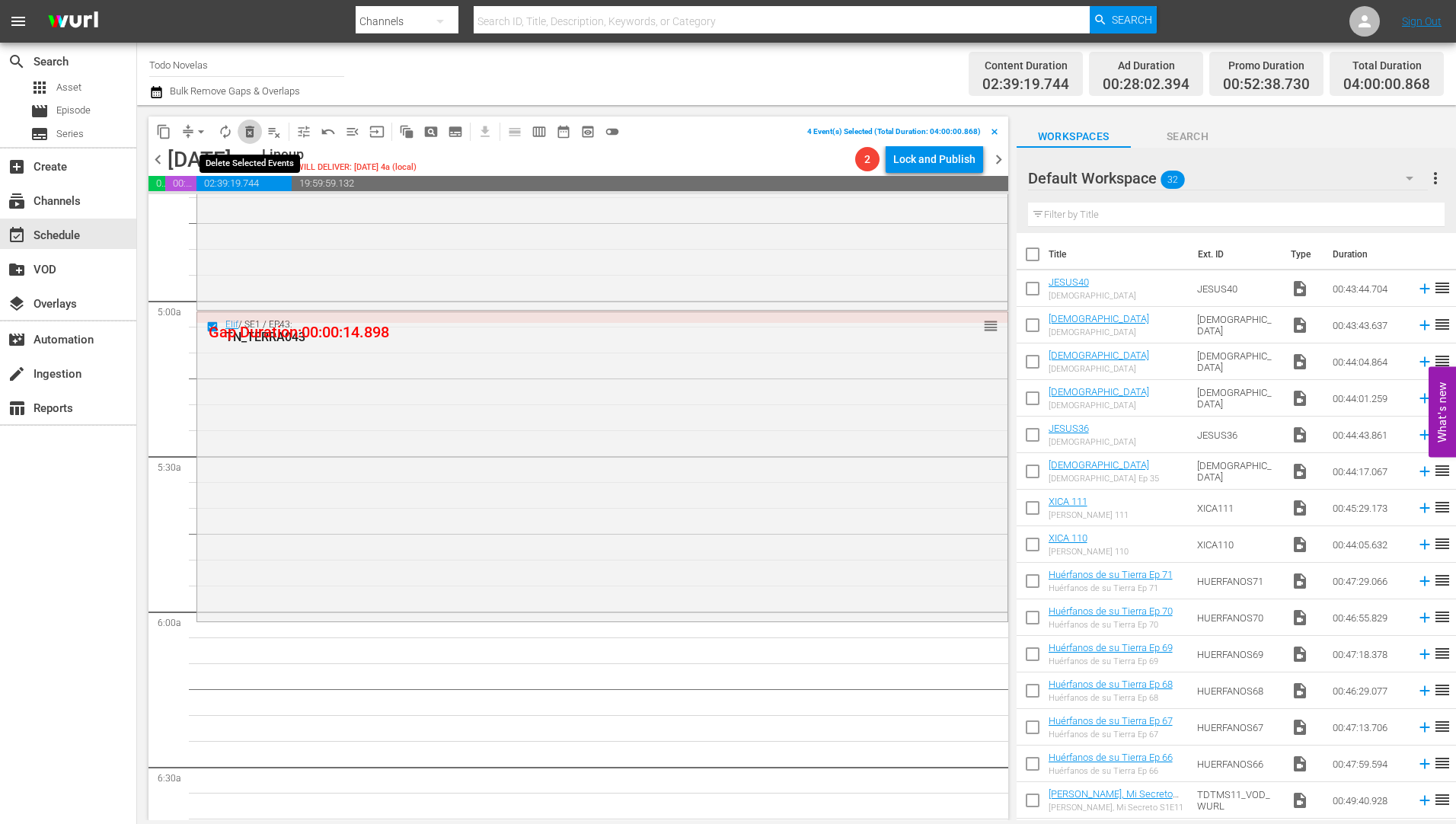
click at [251, 128] on span "delete_forever_outlined" at bounding box center [250, 132] width 16 height 16
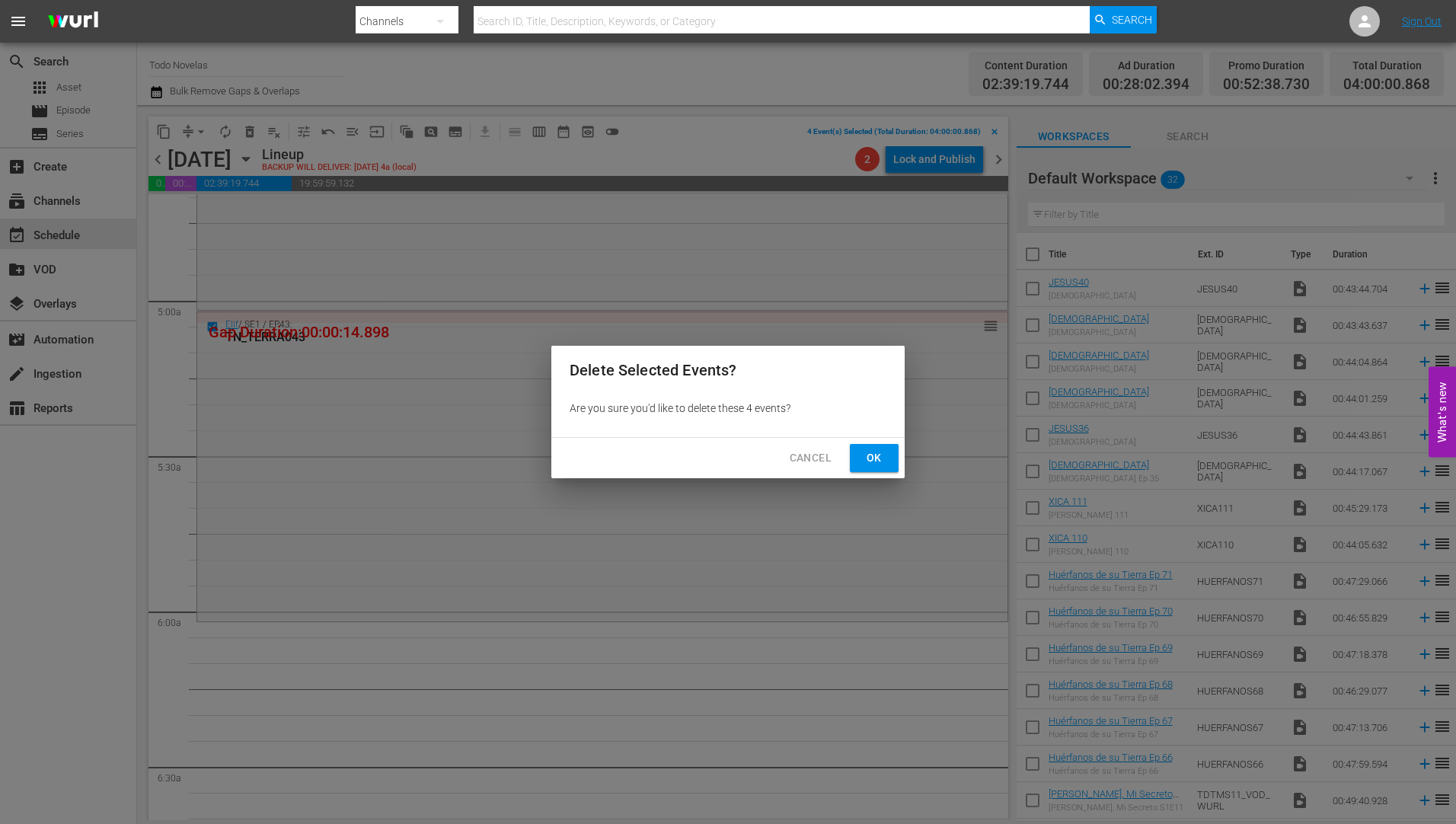
click at [872, 456] on span "Ok" at bounding box center [873, 457] width 24 height 19
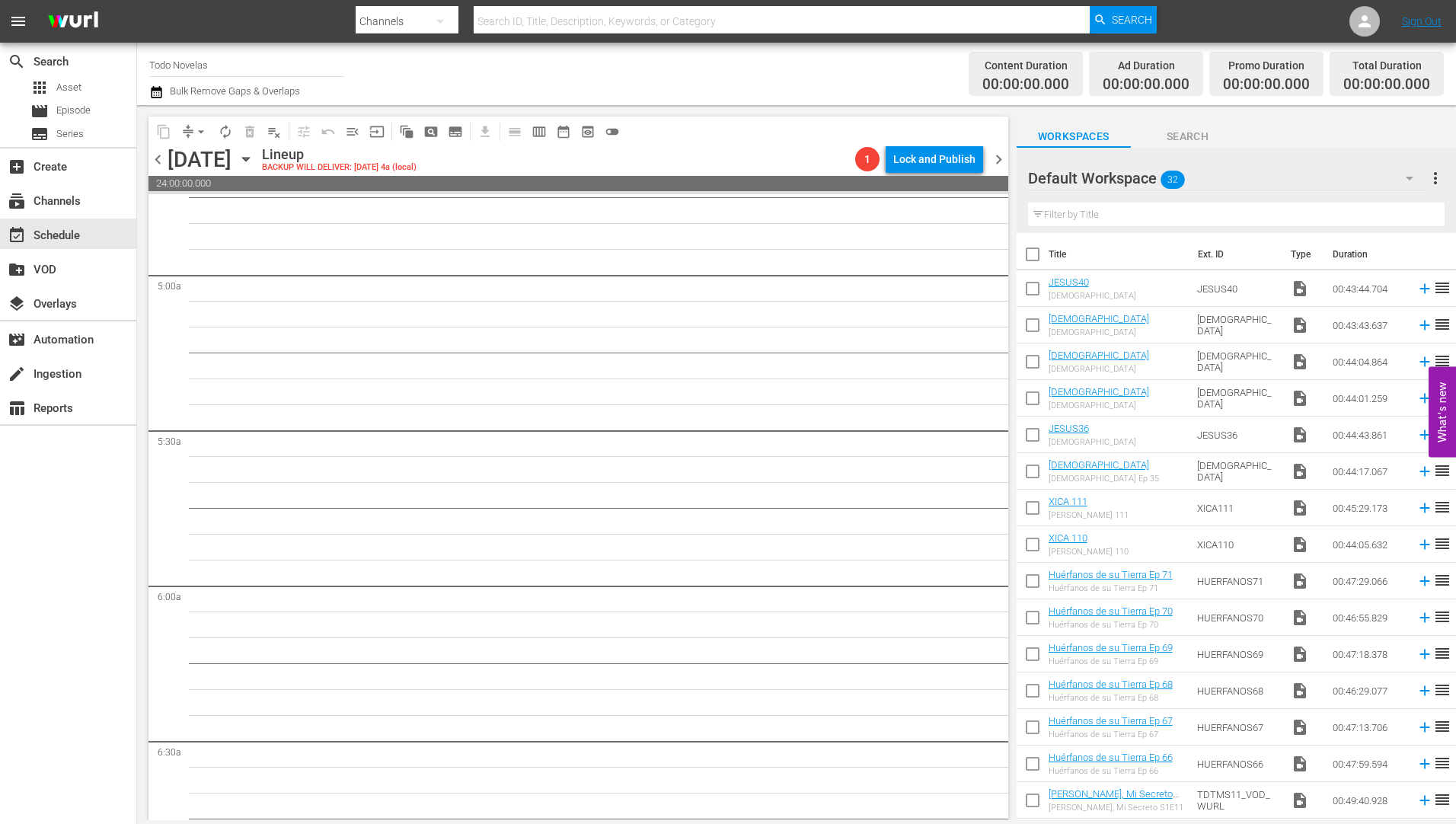
scroll to position [0, 0]
click at [249, 158] on icon "button" at bounding box center [245, 159] width 7 height 4
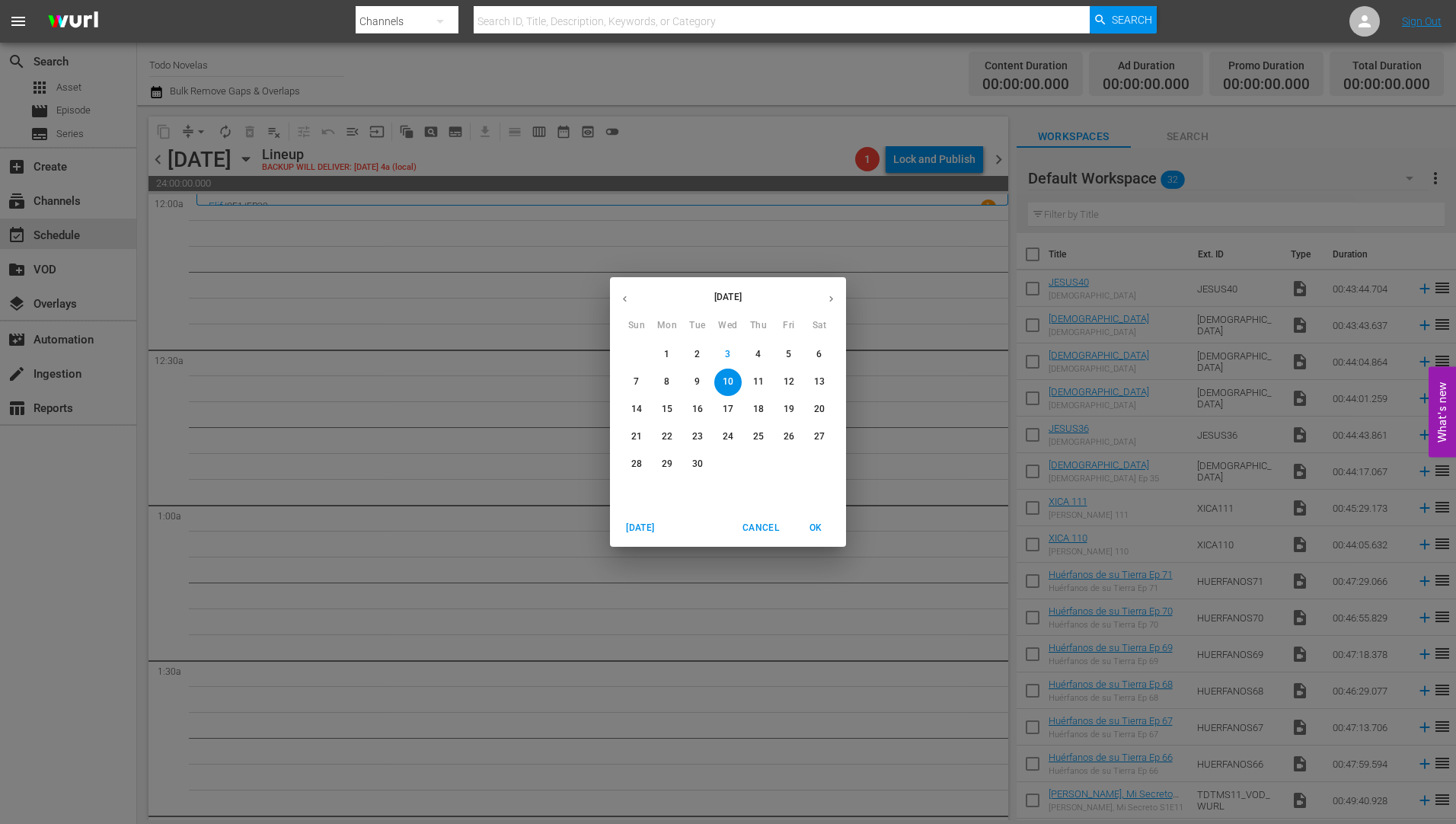
click at [759, 375] on p "11" at bounding box center [758, 381] width 11 height 13
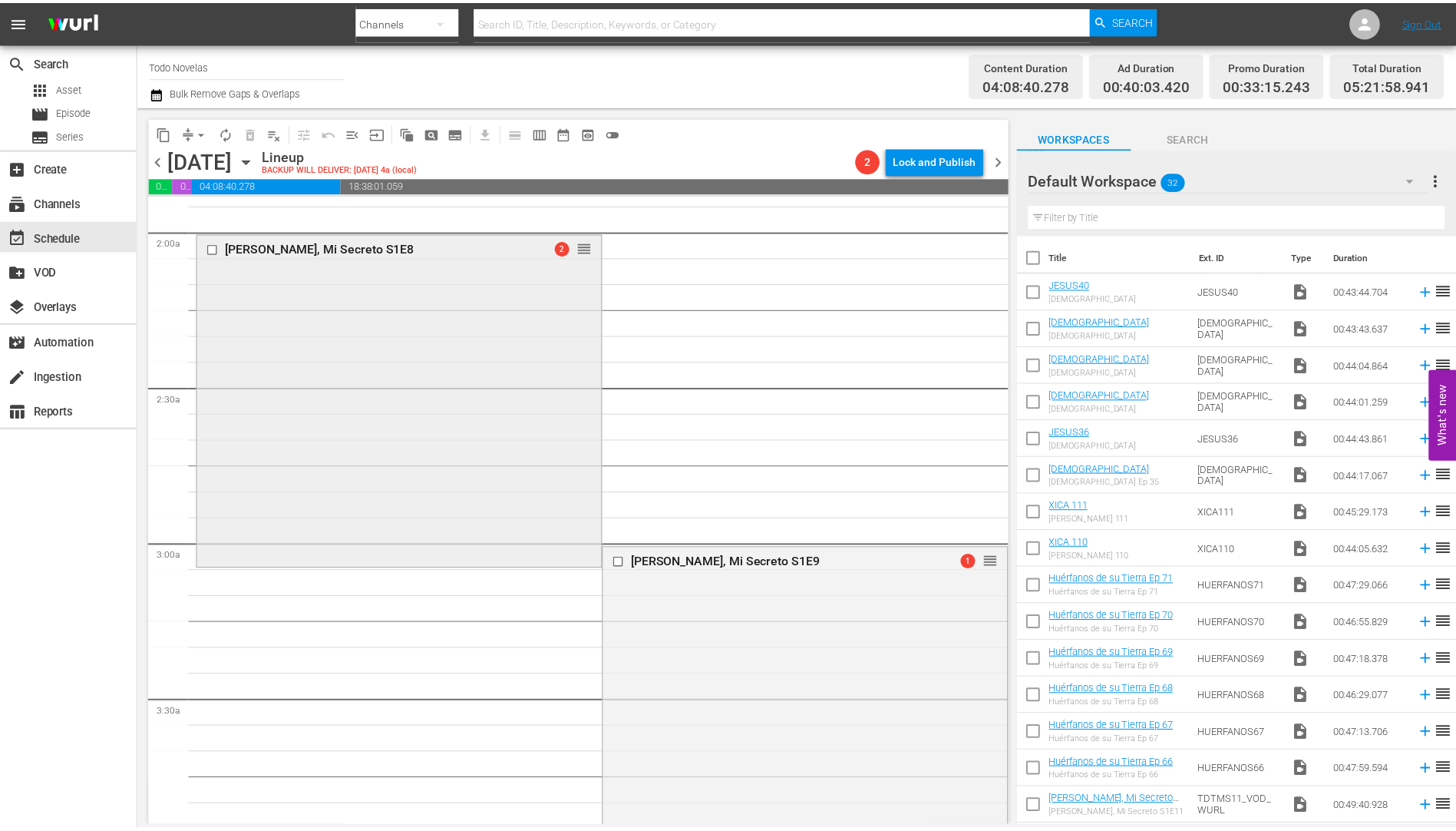
scroll to position [614, 0]
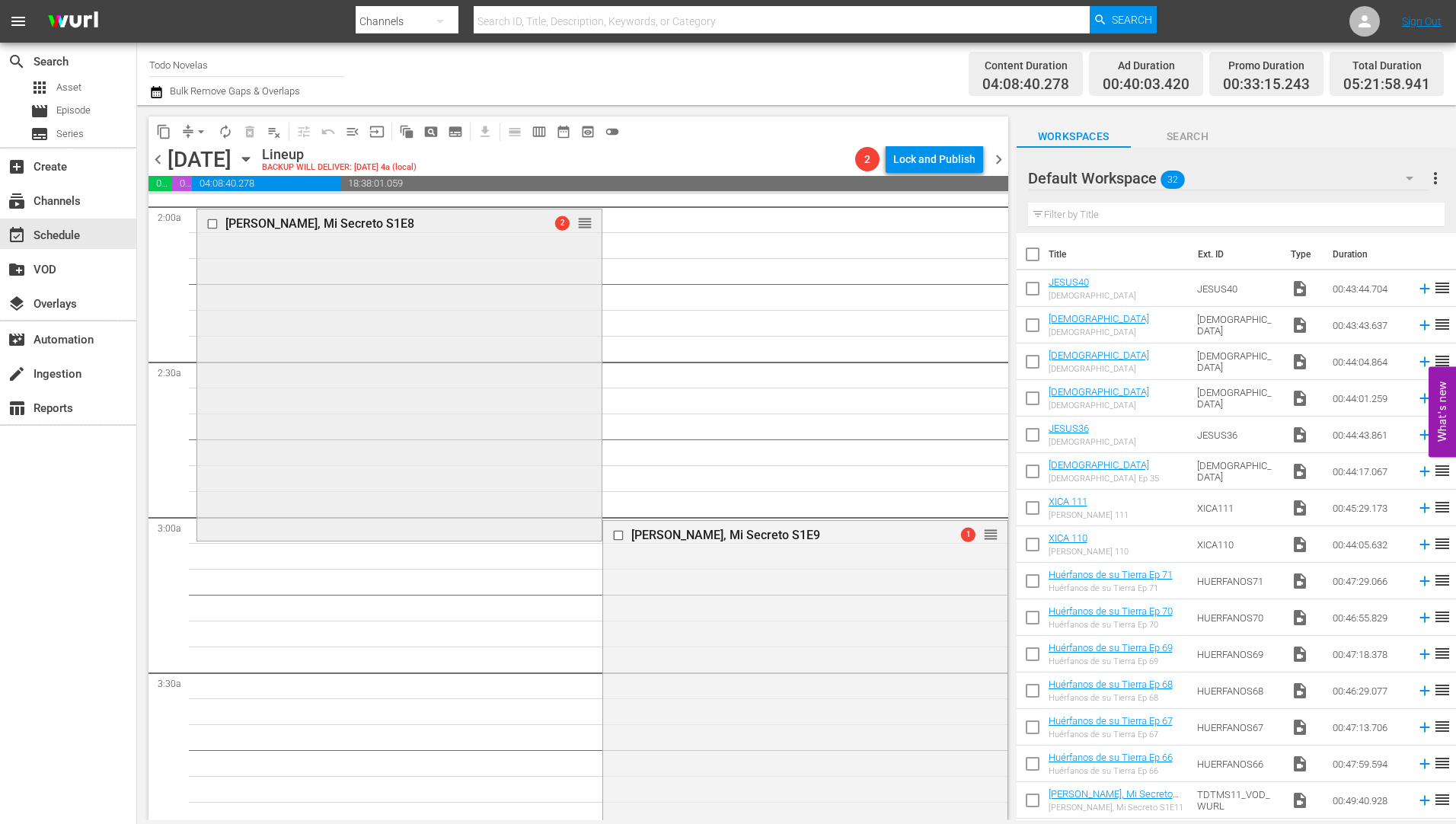
click at [254, 225] on div "[PERSON_NAME], Mi Secreto S1E8" at bounding box center [374, 223] width 298 height 15
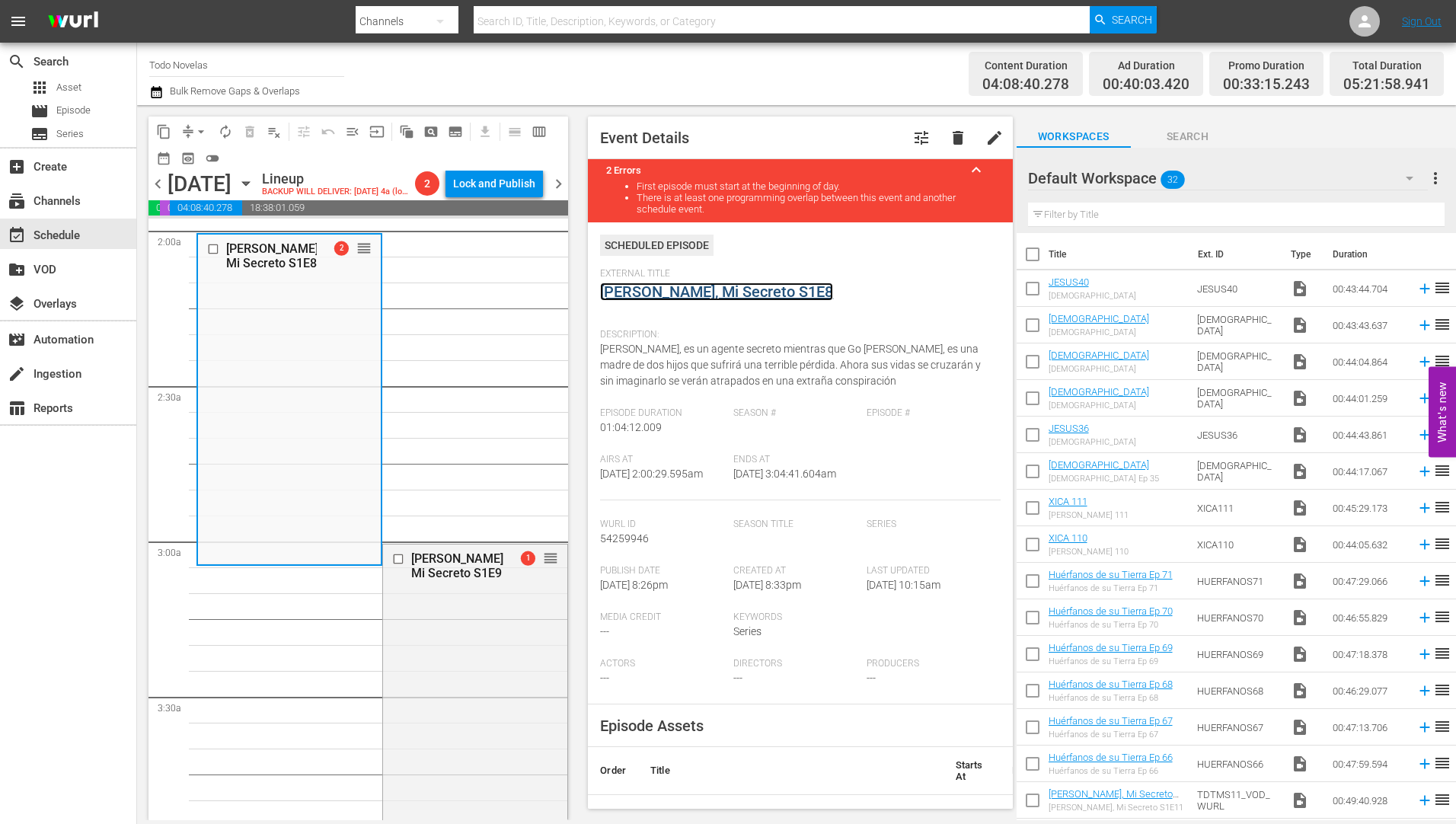
click at [705, 287] on link "[PERSON_NAME], Mi Secreto S1E8" at bounding box center [717, 291] width 233 height 19
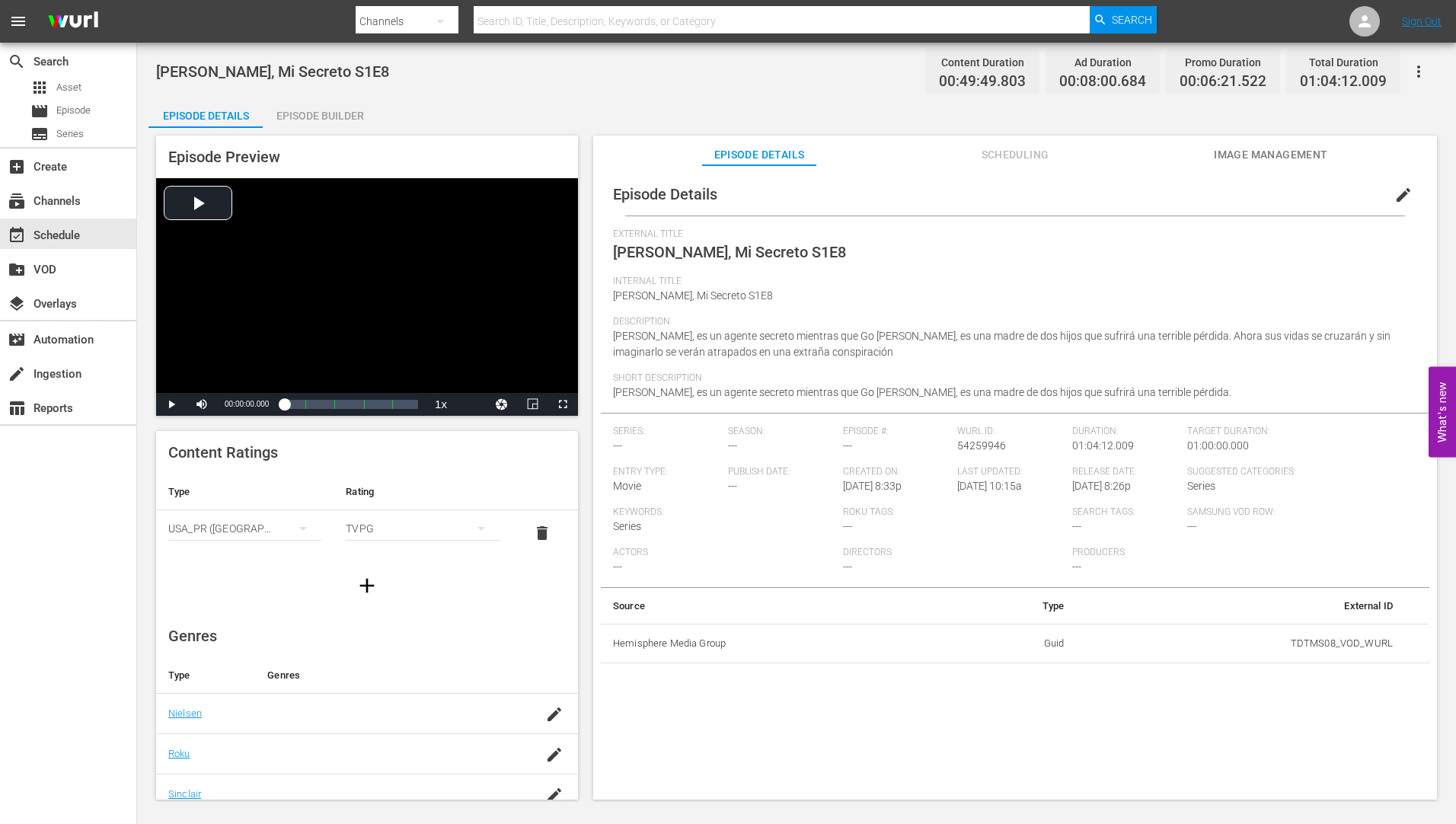
click at [322, 111] on div "Episode Builder" at bounding box center [320, 115] width 114 height 36
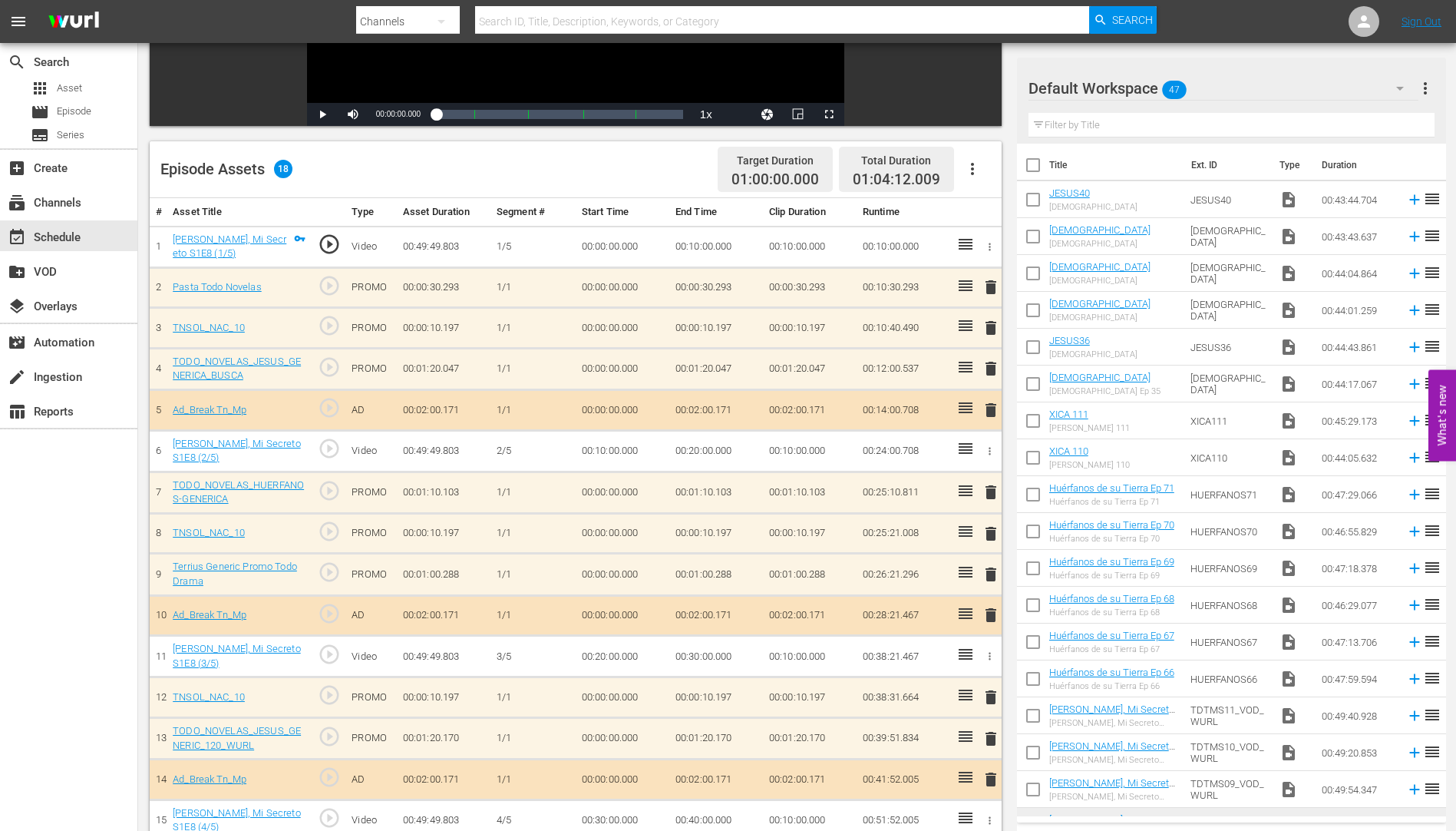
scroll to position [307, 0]
click at [973, 165] on icon "button" at bounding box center [972, 167] width 19 height 19
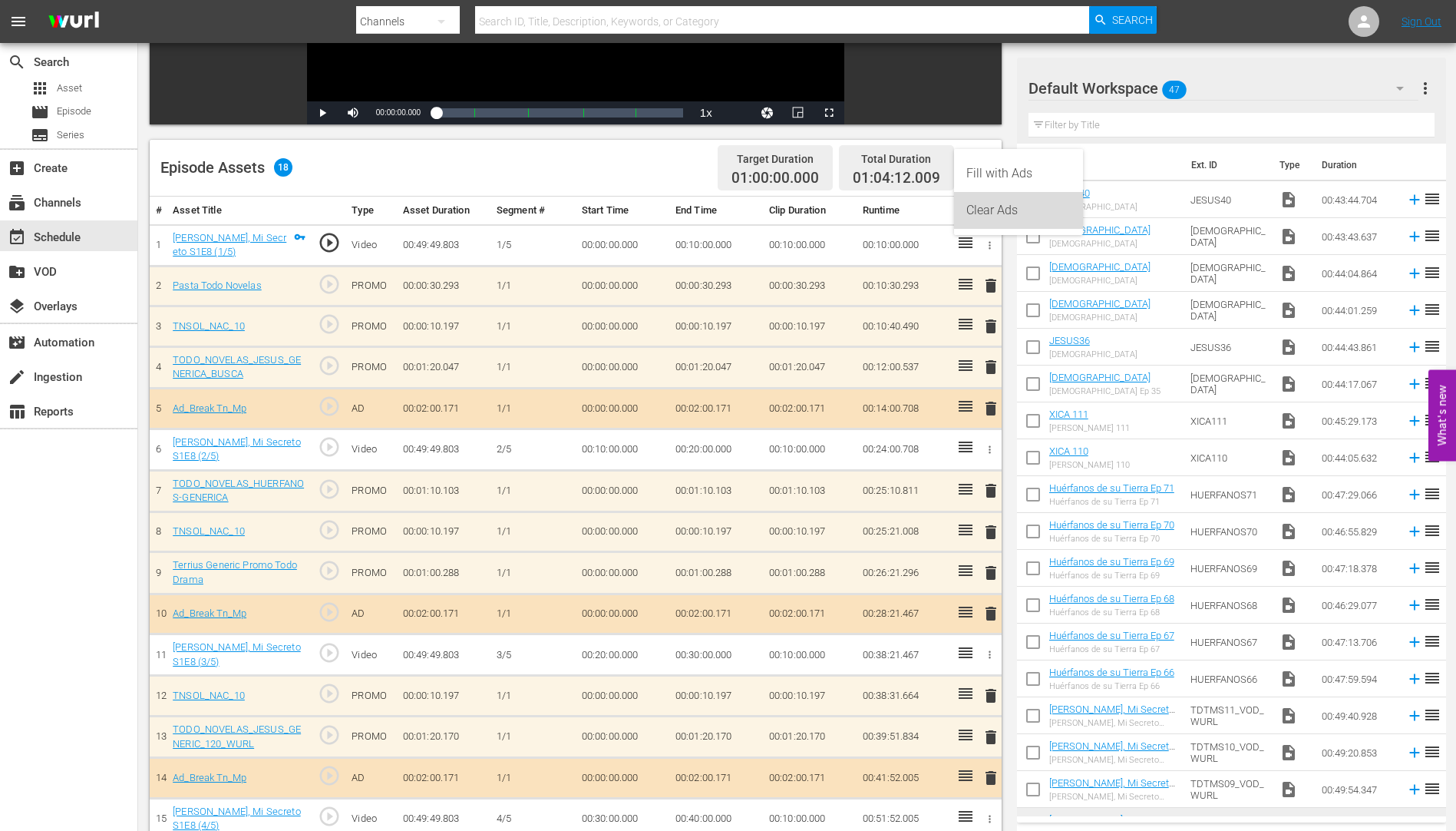
click at [983, 203] on div "Clear Ads" at bounding box center [1018, 210] width 104 height 36
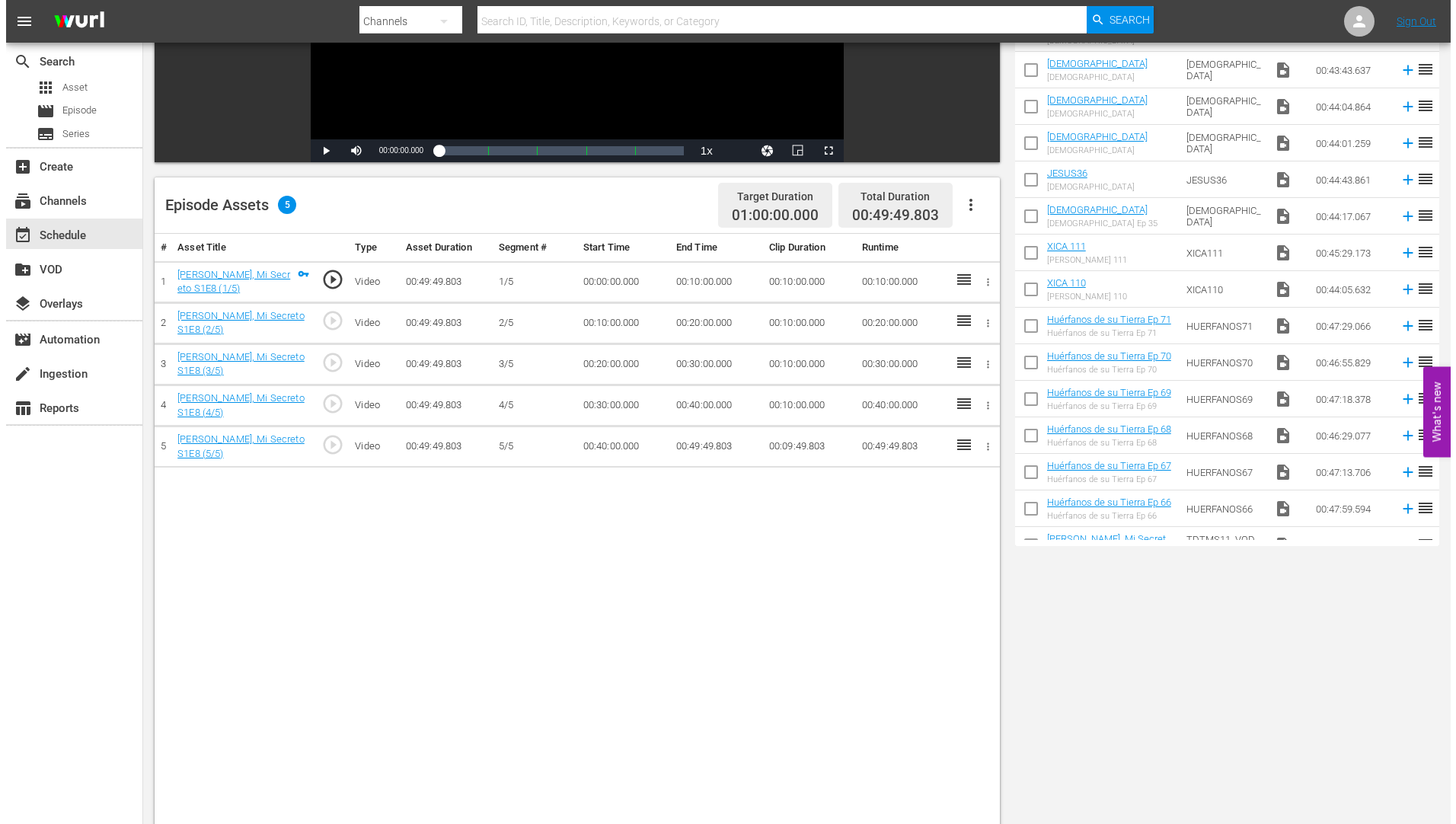
scroll to position [0, 0]
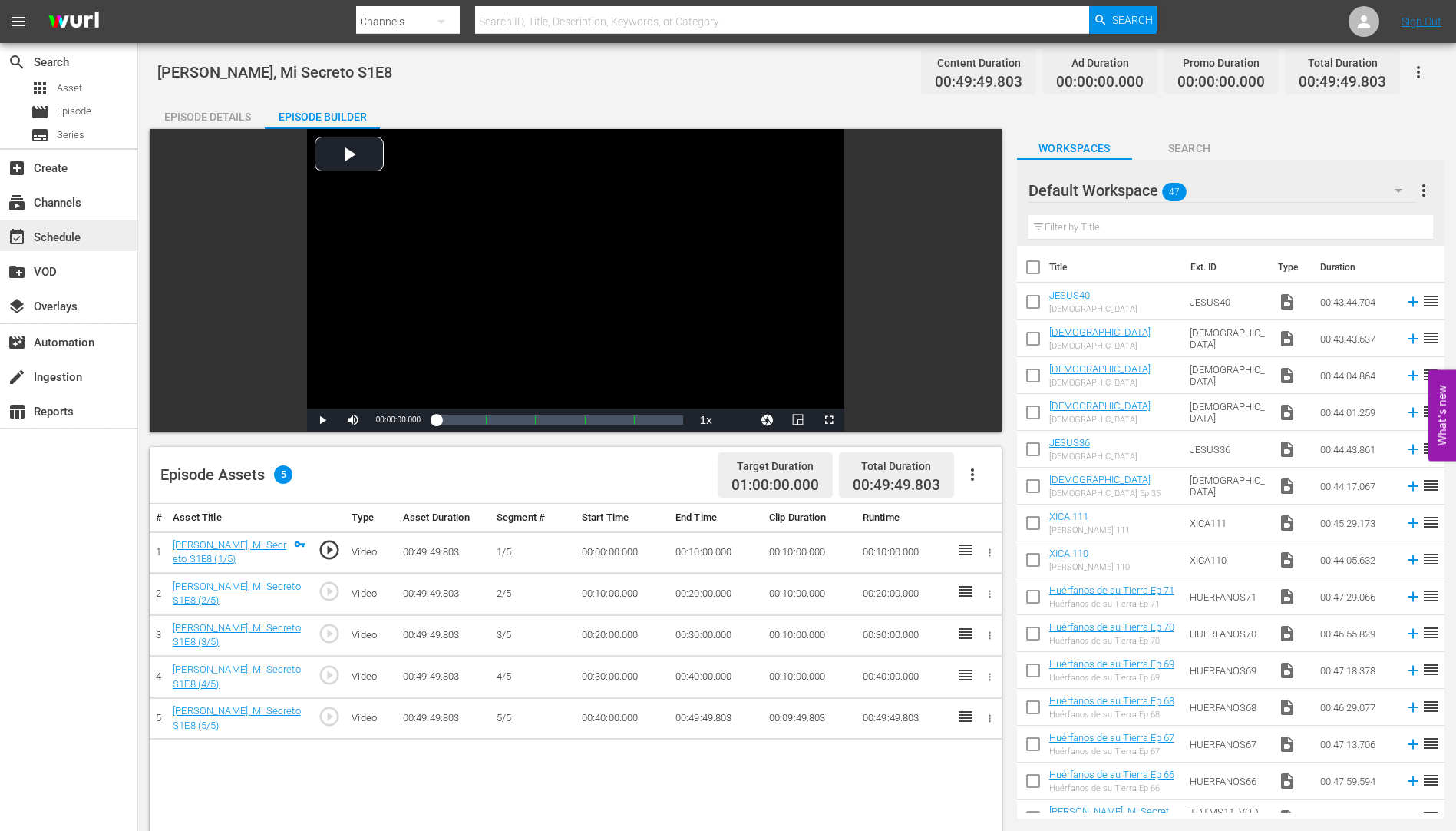
click at [56, 234] on div "event_available Schedule" at bounding box center [42, 235] width 86 height 14
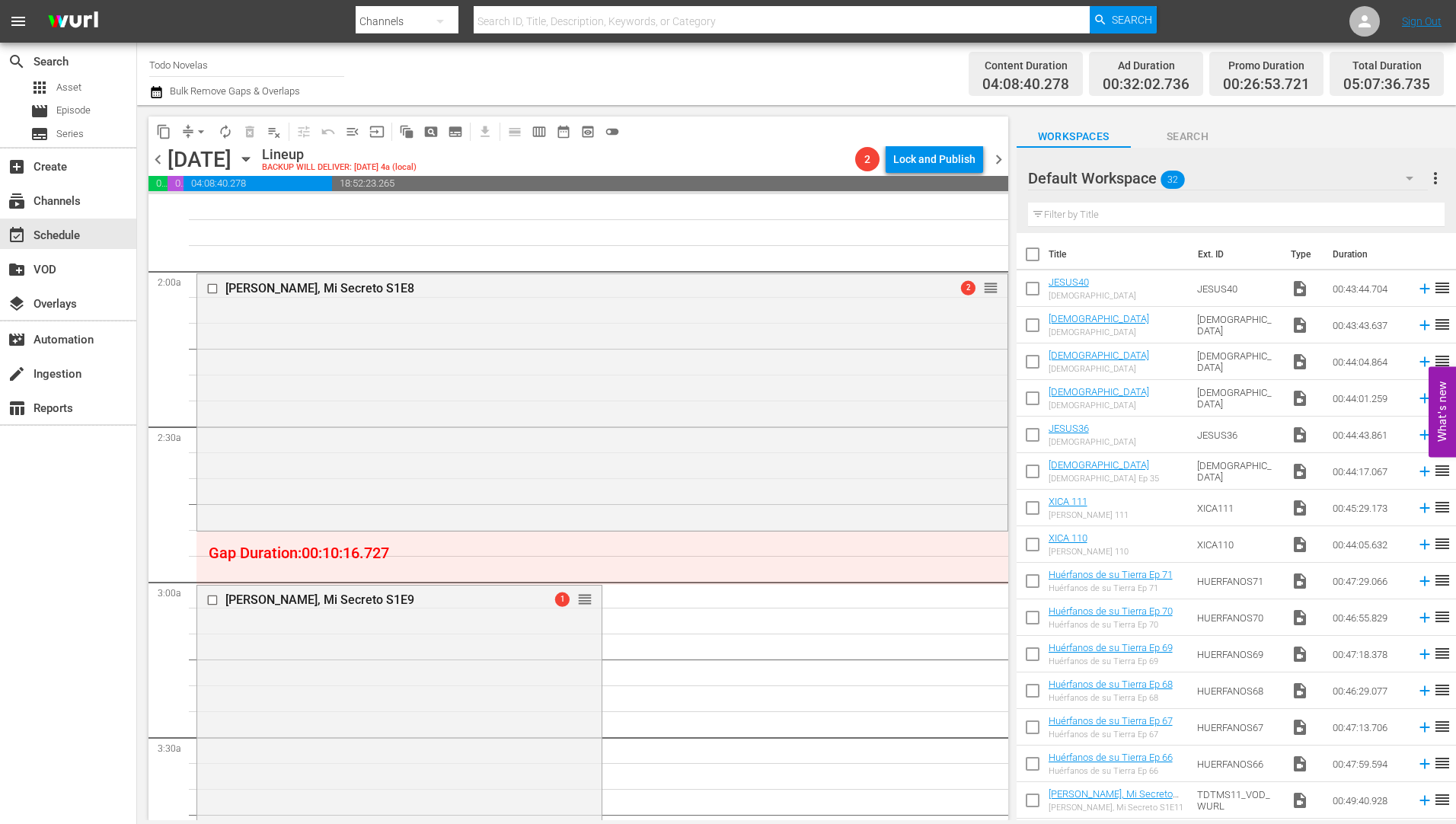
scroll to position [609, 0]
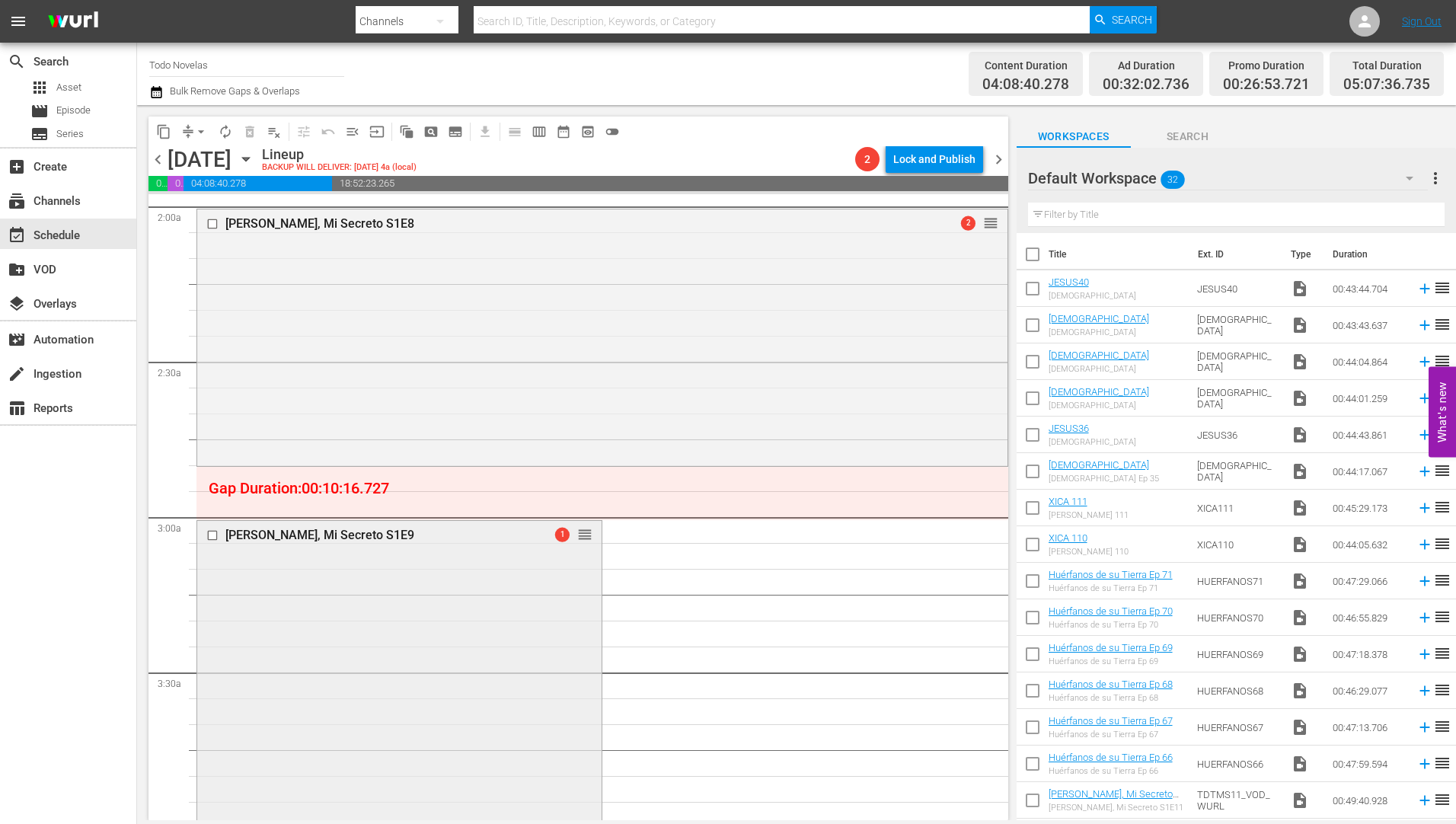
click at [271, 536] on div "[PERSON_NAME], Mi Secreto S1E9" at bounding box center [374, 535] width 298 height 15
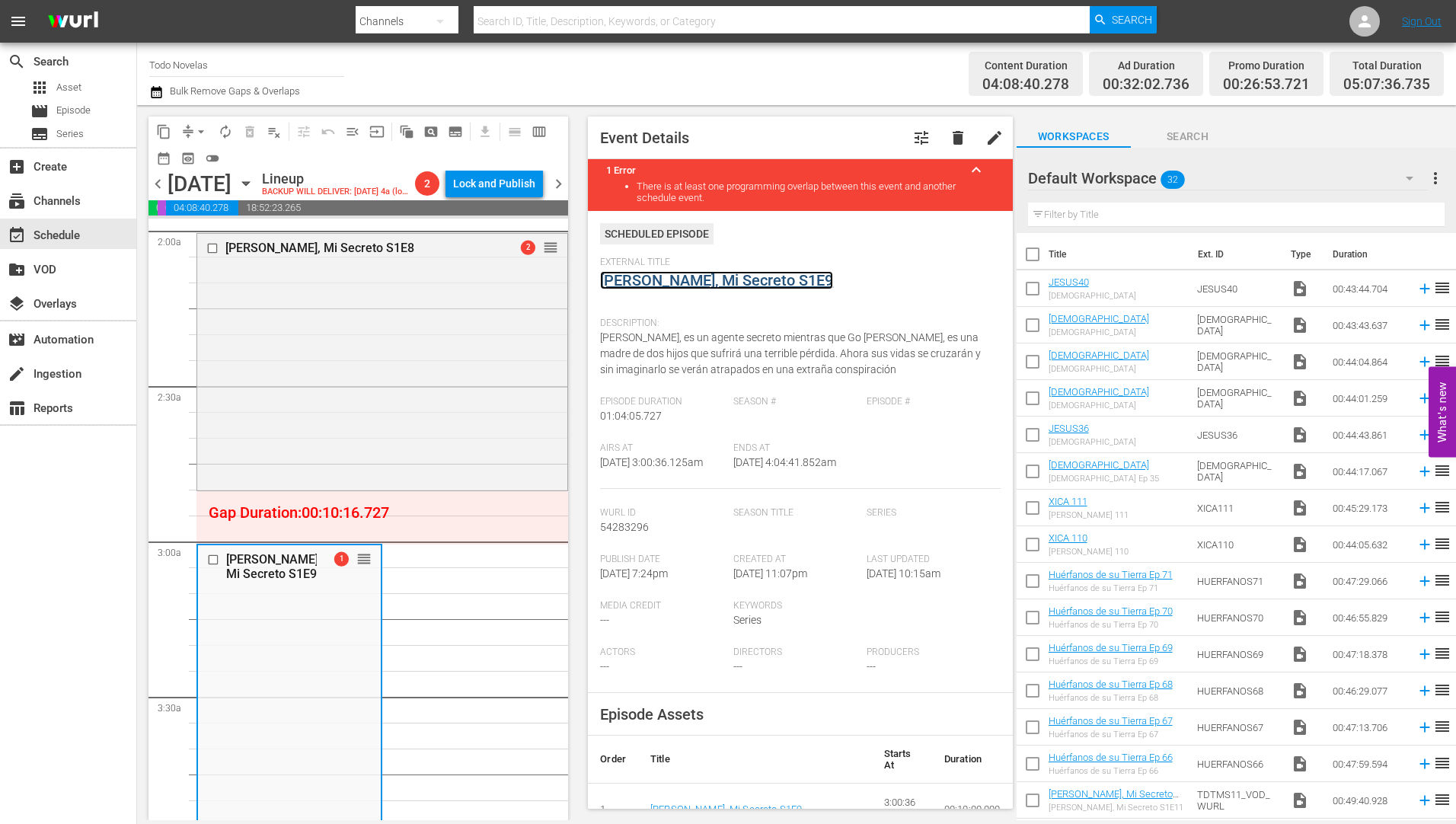
click at [699, 282] on link "[PERSON_NAME], Mi Secreto S1E9" at bounding box center [717, 280] width 233 height 19
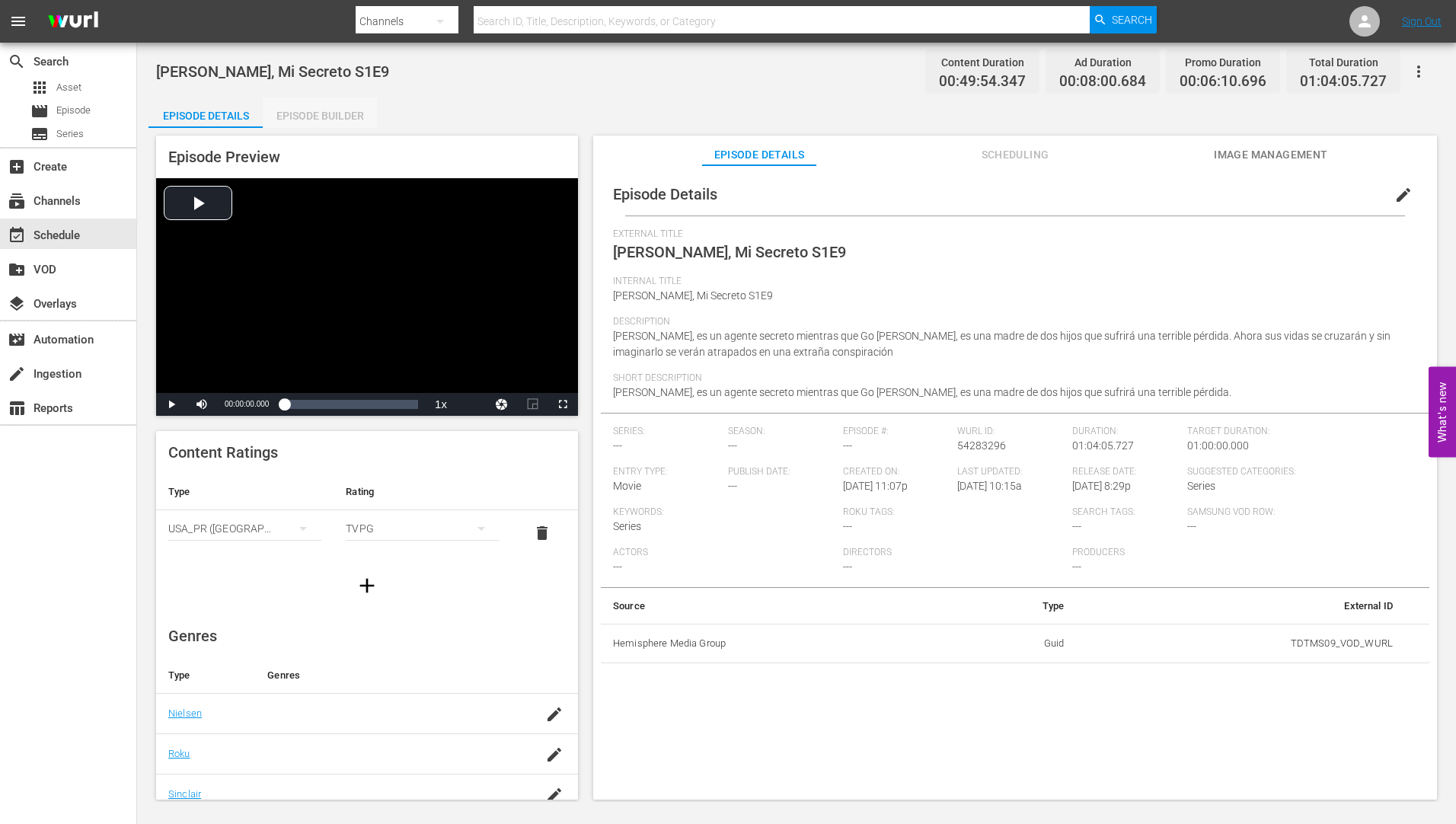
click at [346, 111] on div "Episode Builder" at bounding box center [320, 115] width 114 height 36
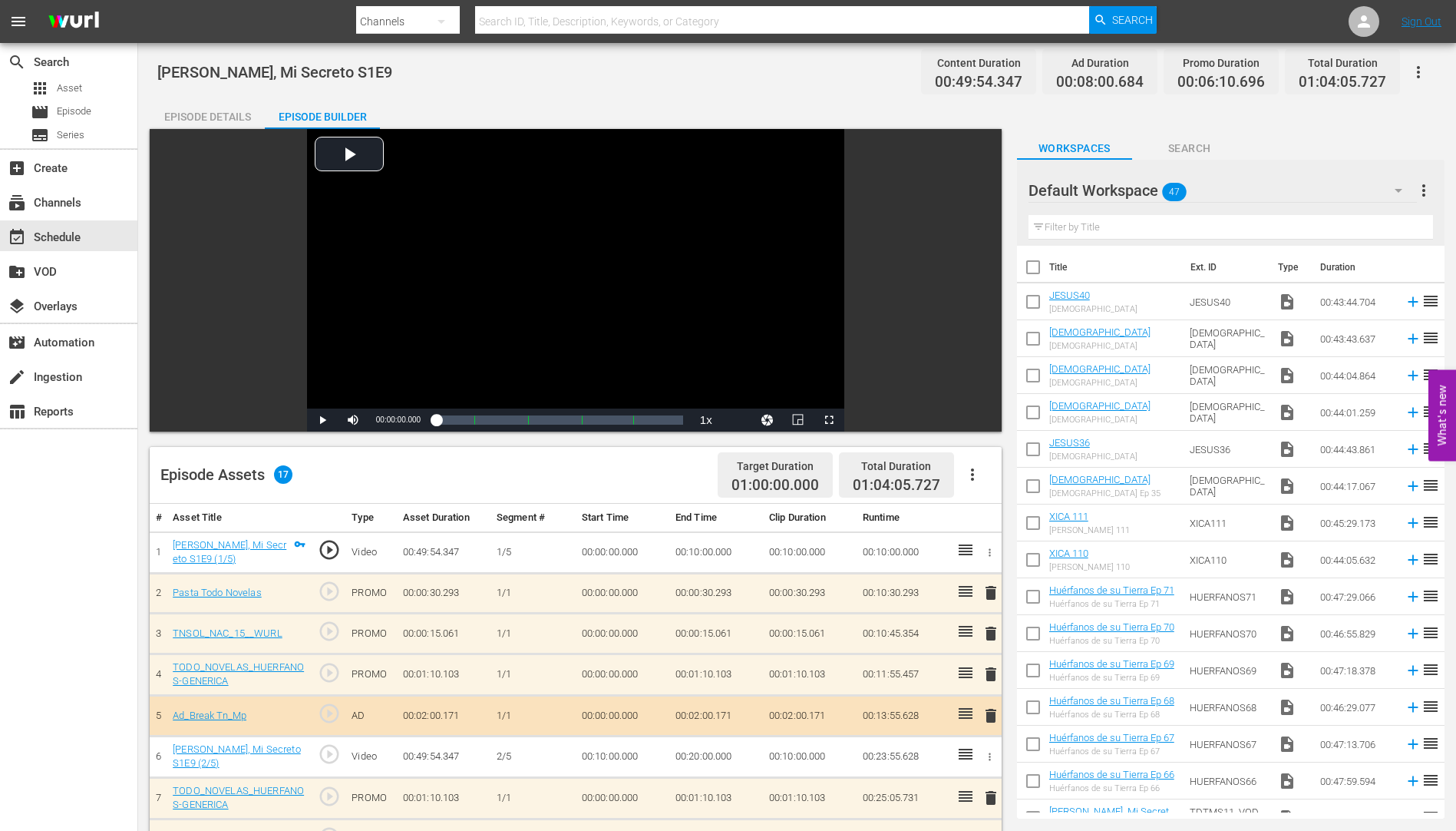
click at [969, 470] on icon "button" at bounding box center [972, 474] width 19 height 19
click at [985, 511] on div "Clear Ads" at bounding box center [1018, 517] width 104 height 36
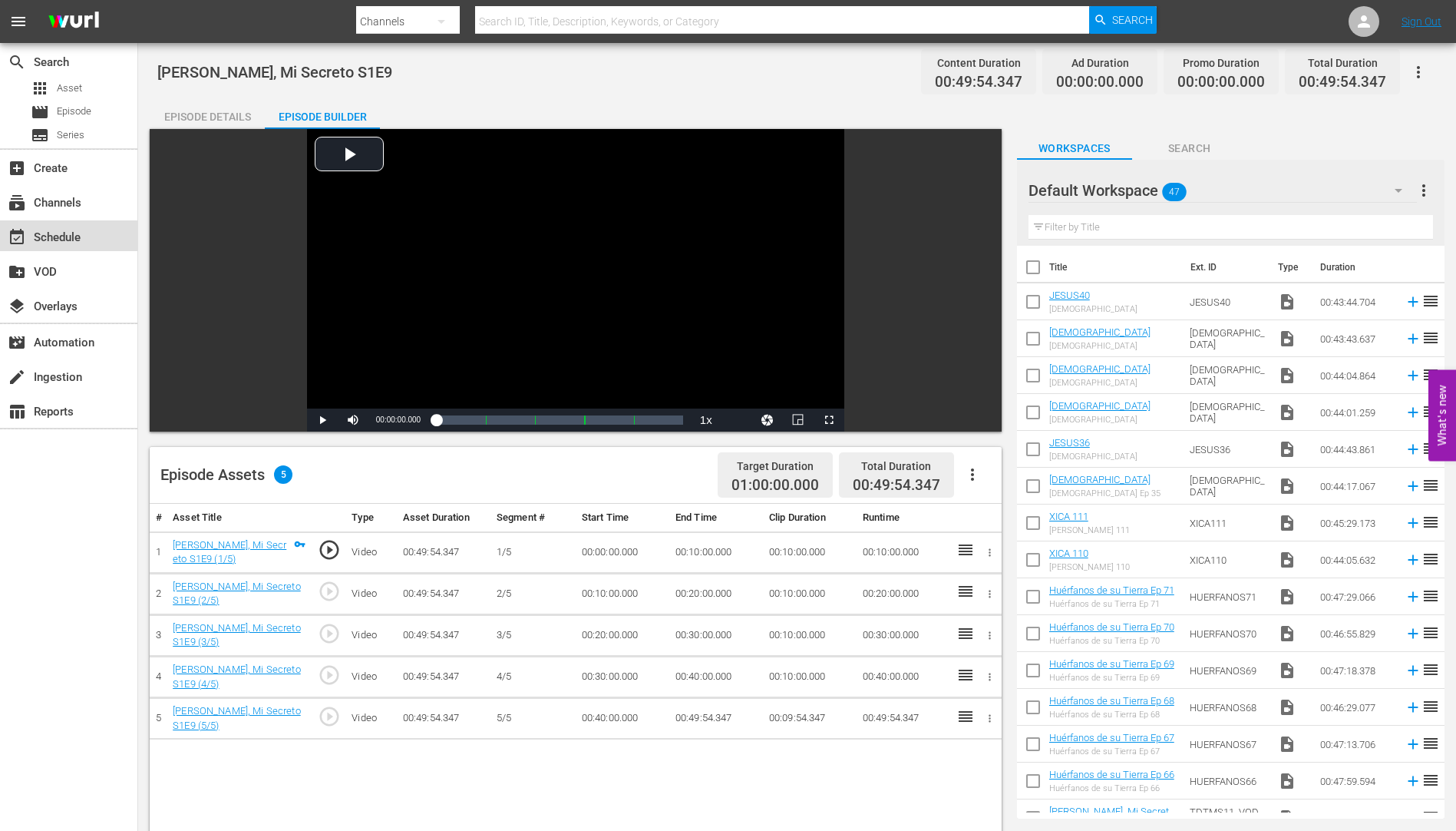
click at [64, 232] on div "event_available Schedule" at bounding box center [42, 235] width 86 height 14
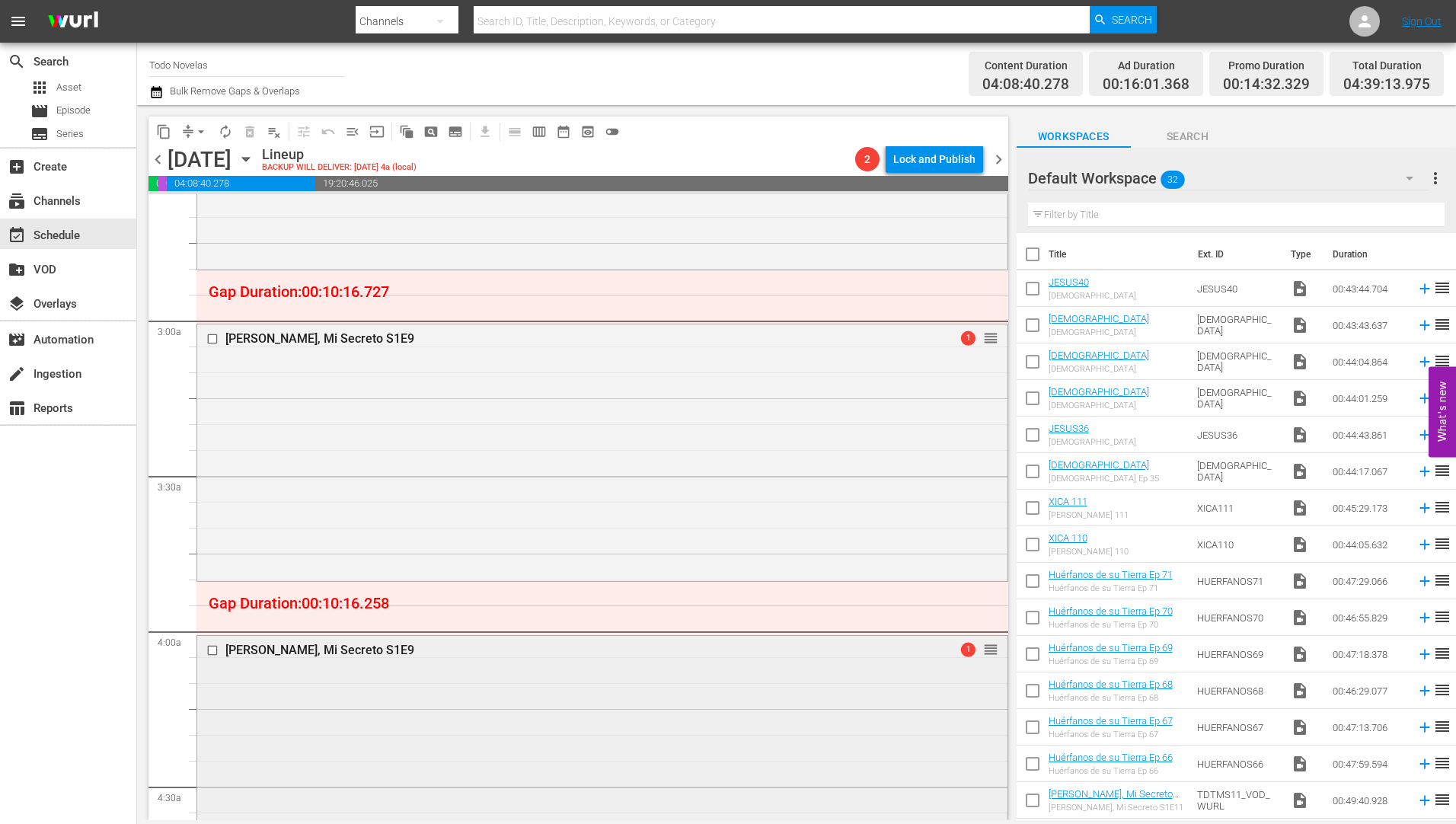
scroll to position [838, 0]
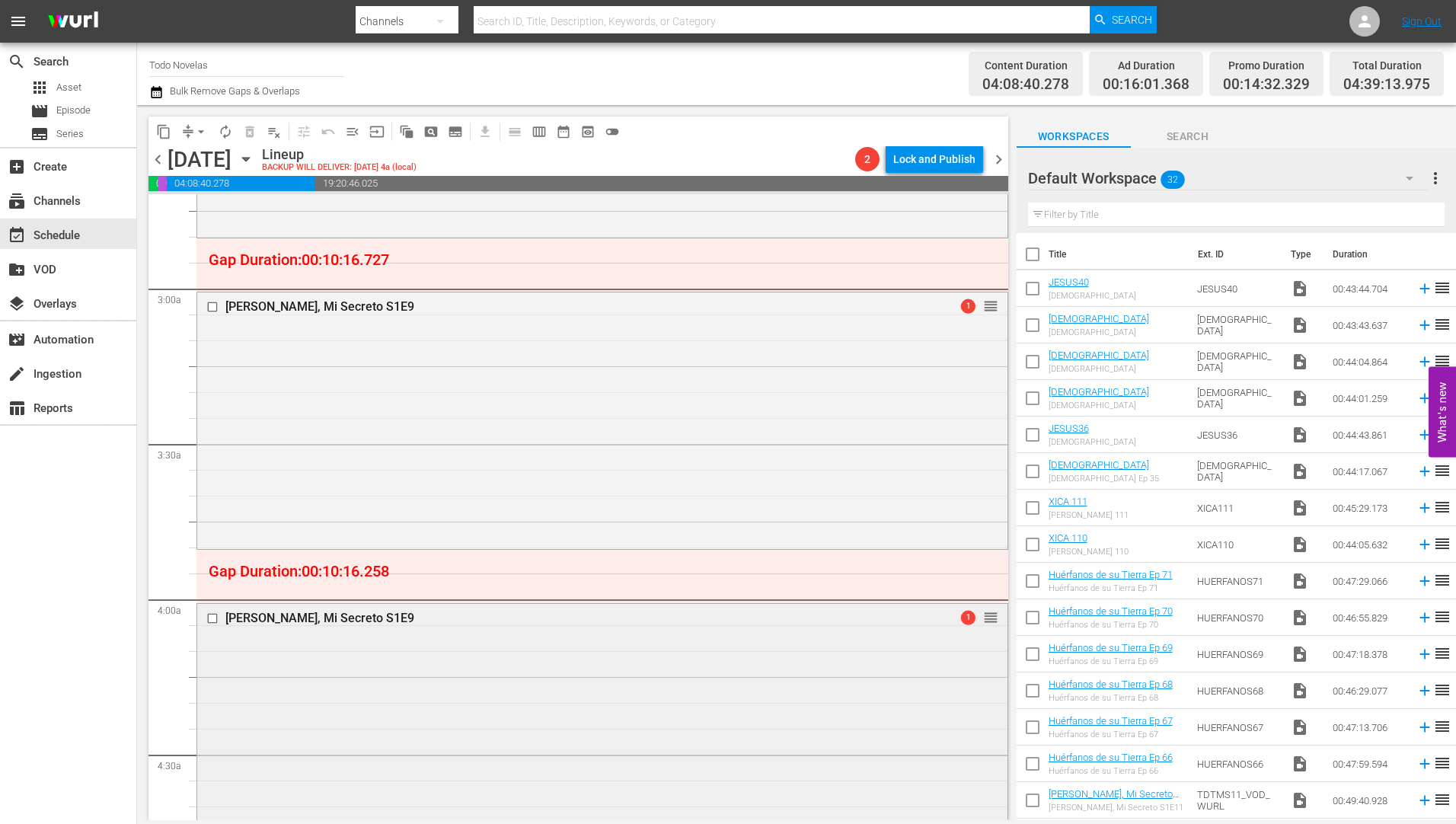
click at [208, 619] on input "checkbox" at bounding box center [214, 618] width 16 height 13
click at [247, 129] on span "delete_forever_outlined" at bounding box center [250, 132] width 16 height 16
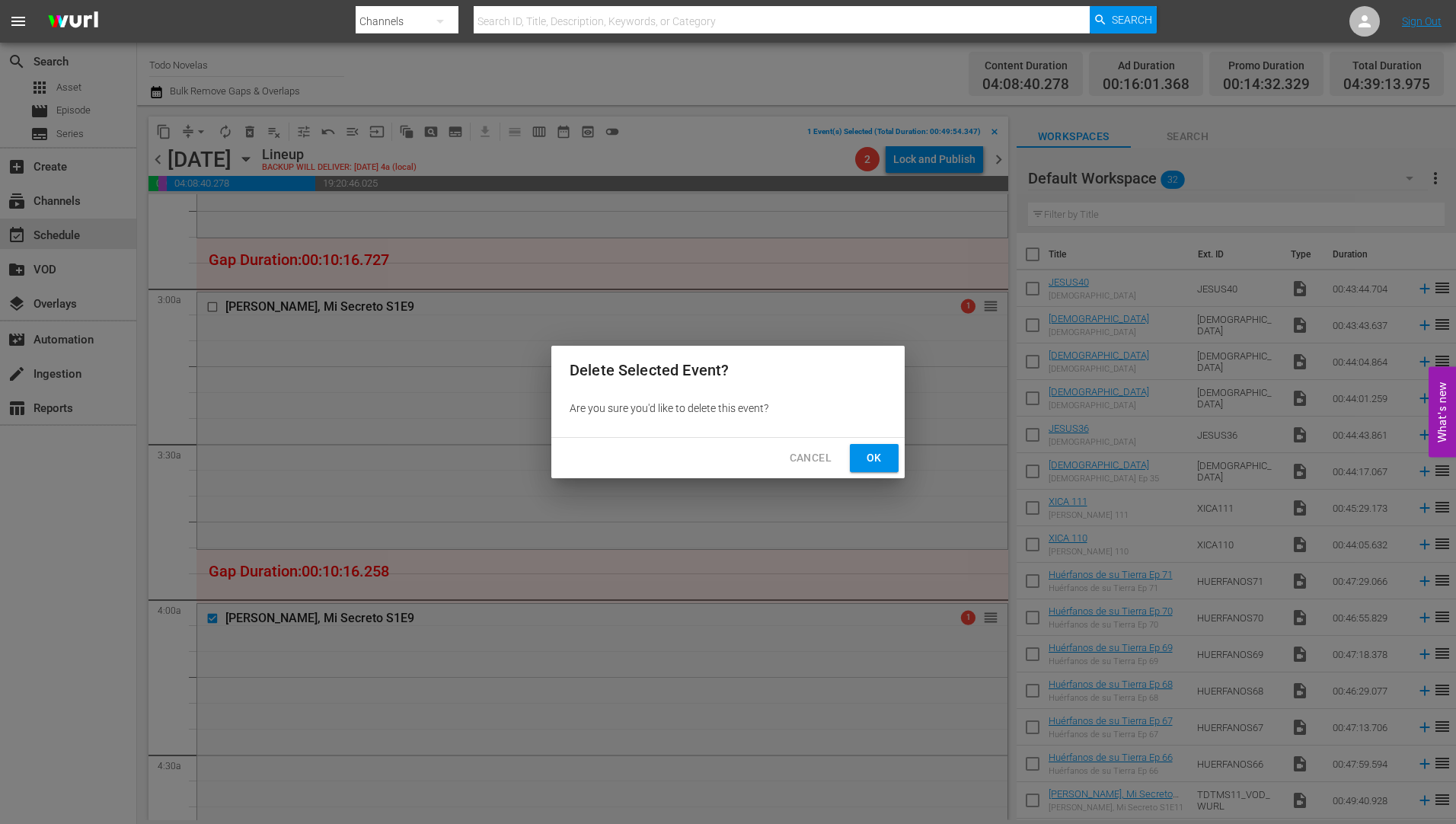
click at [868, 450] on span "Ok" at bounding box center [873, 457] width 24 height 19
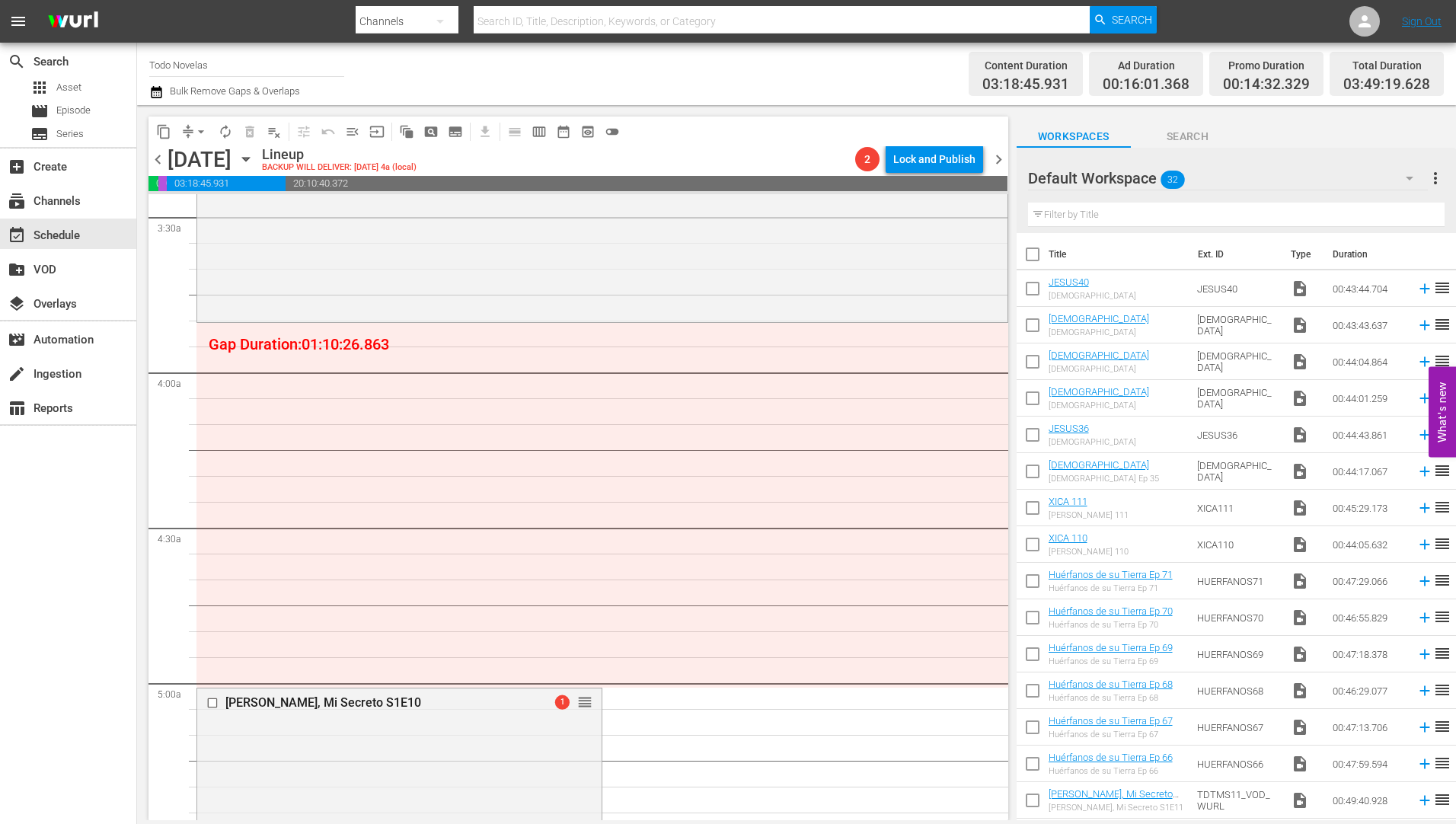
scroll to position [1065, 0]
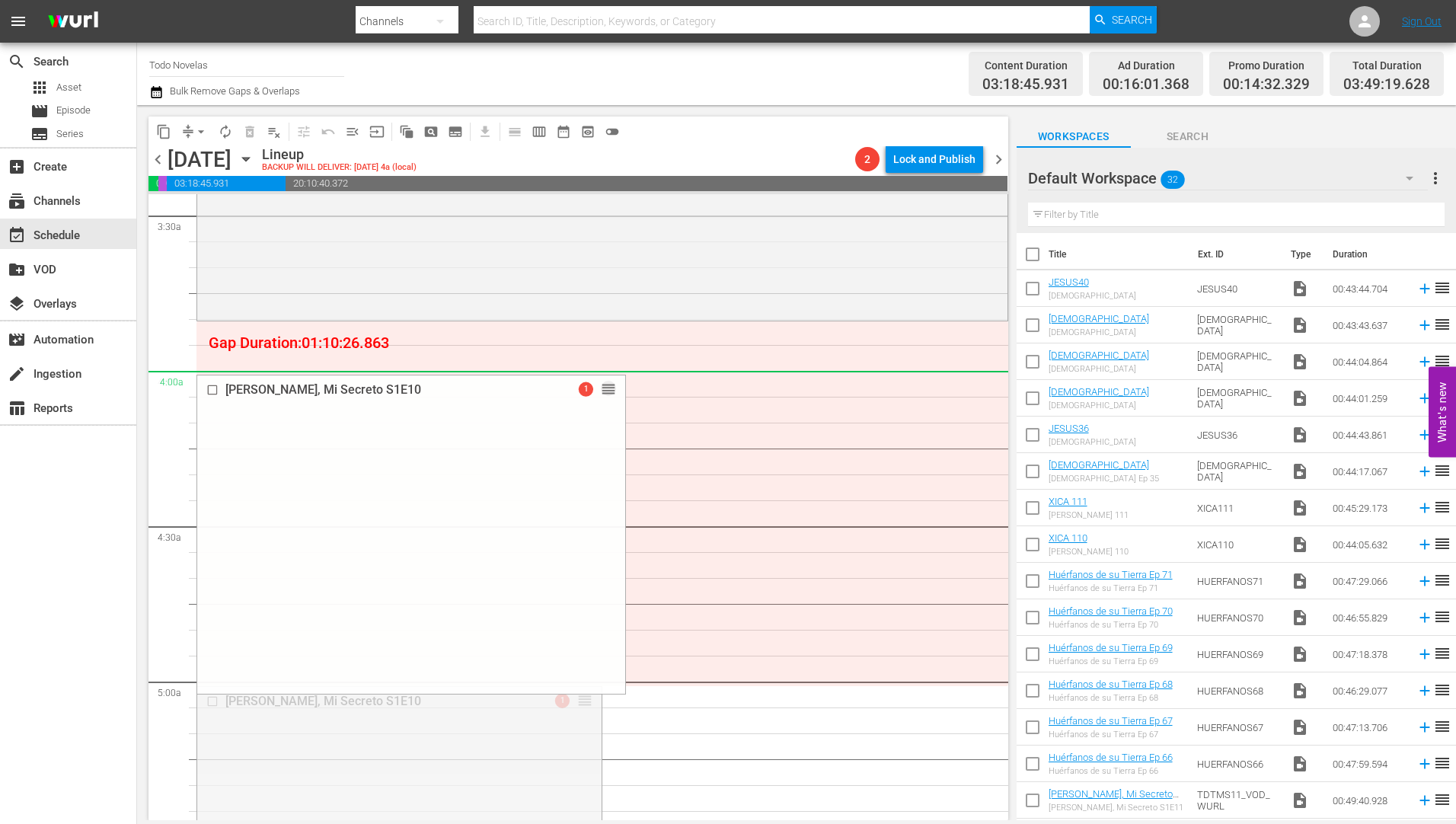
drag, startPoint x: 580, startPoint y: 700, endPoint x: 563, endPoint y: 371, distance: 329.4
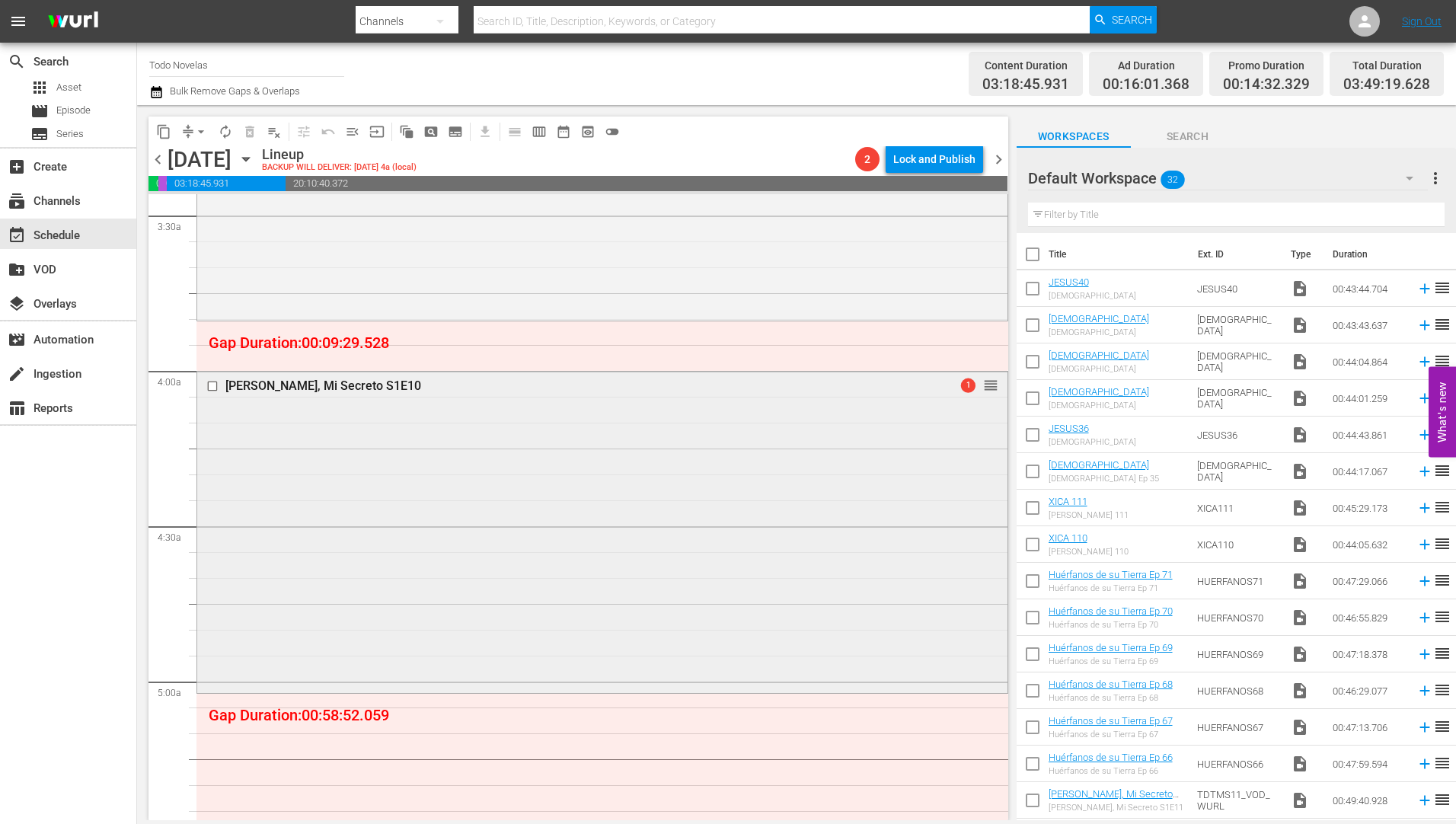
click at [262, 383] on div "[PERSON_NAME], Mi Secreto S1E10" at bounding box center [573, 385] width 696 height 15
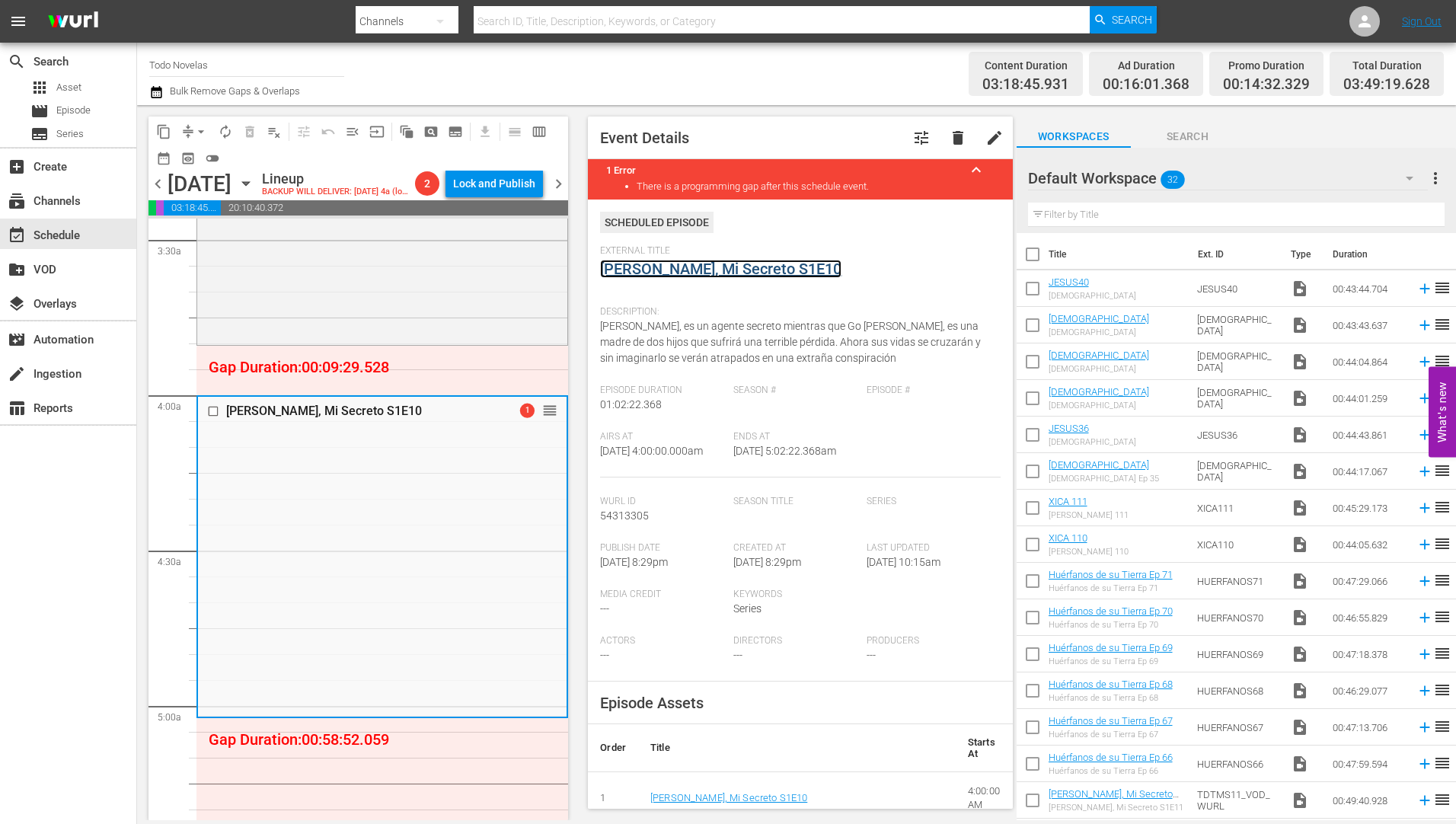
click at [687, 267] on link "[PERSON_NAME], Mi Secreto S1E10" at bounding box center [721, 269] width 242 height 19
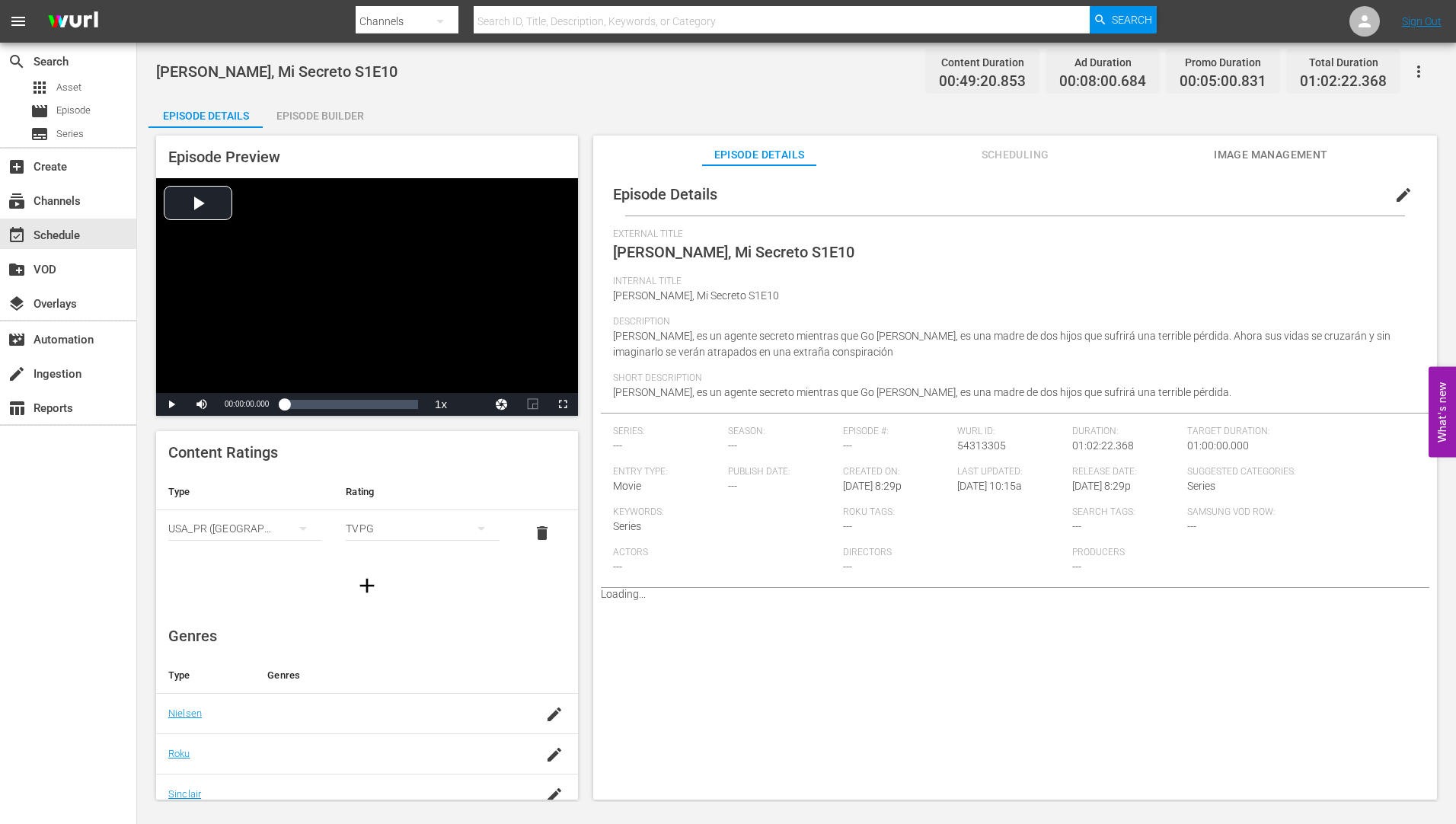
click at [325, 112] on div "Episode Builder" at bounding box center [320, 115] width 114 height 36
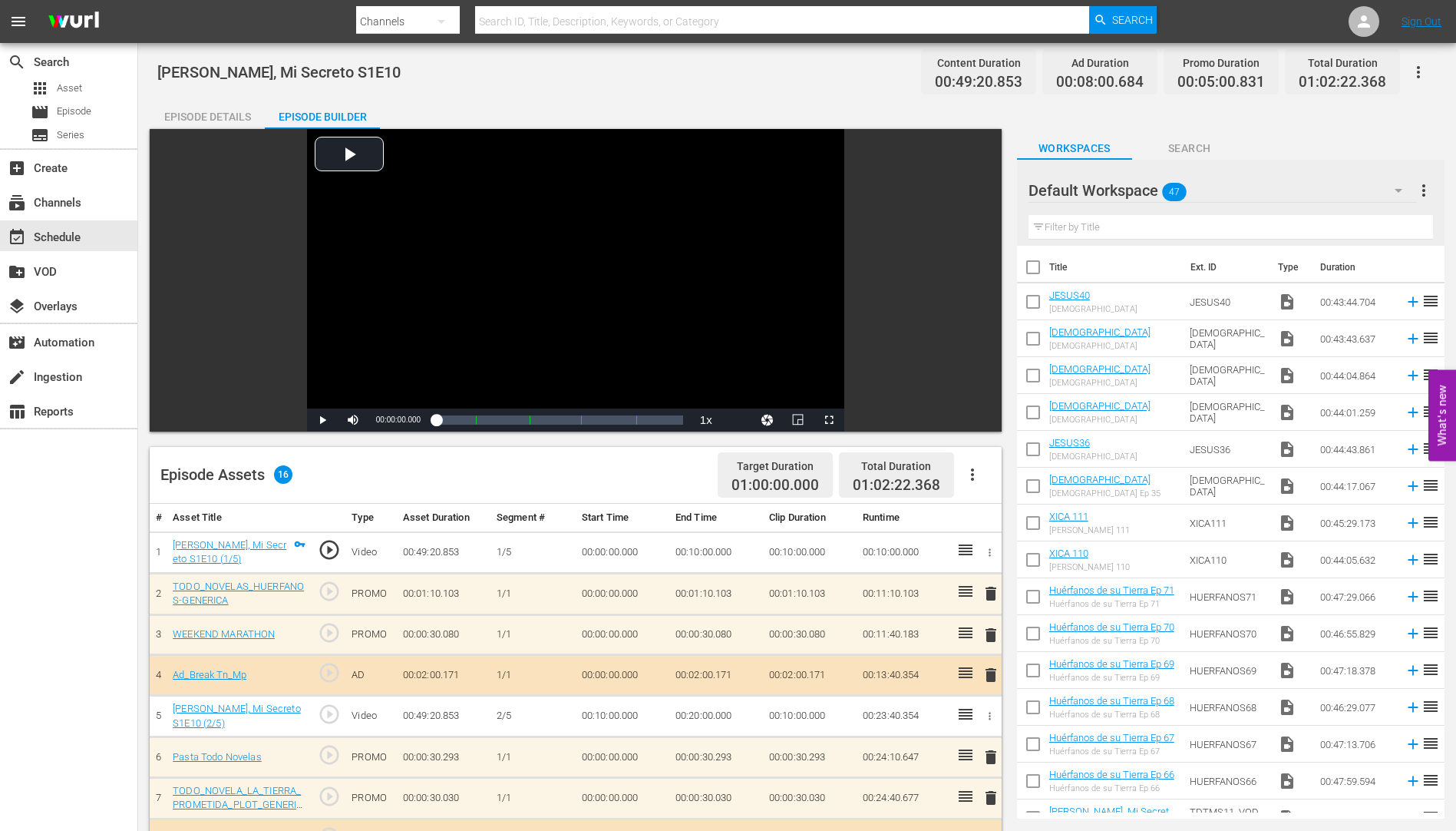
click at [971, 470] on icon "button" at bounding box center [972, 474] width 3 height 12
click at [990, 512] on div "Clear Ads" at bounding box center [1018, 517] width 104 height 36
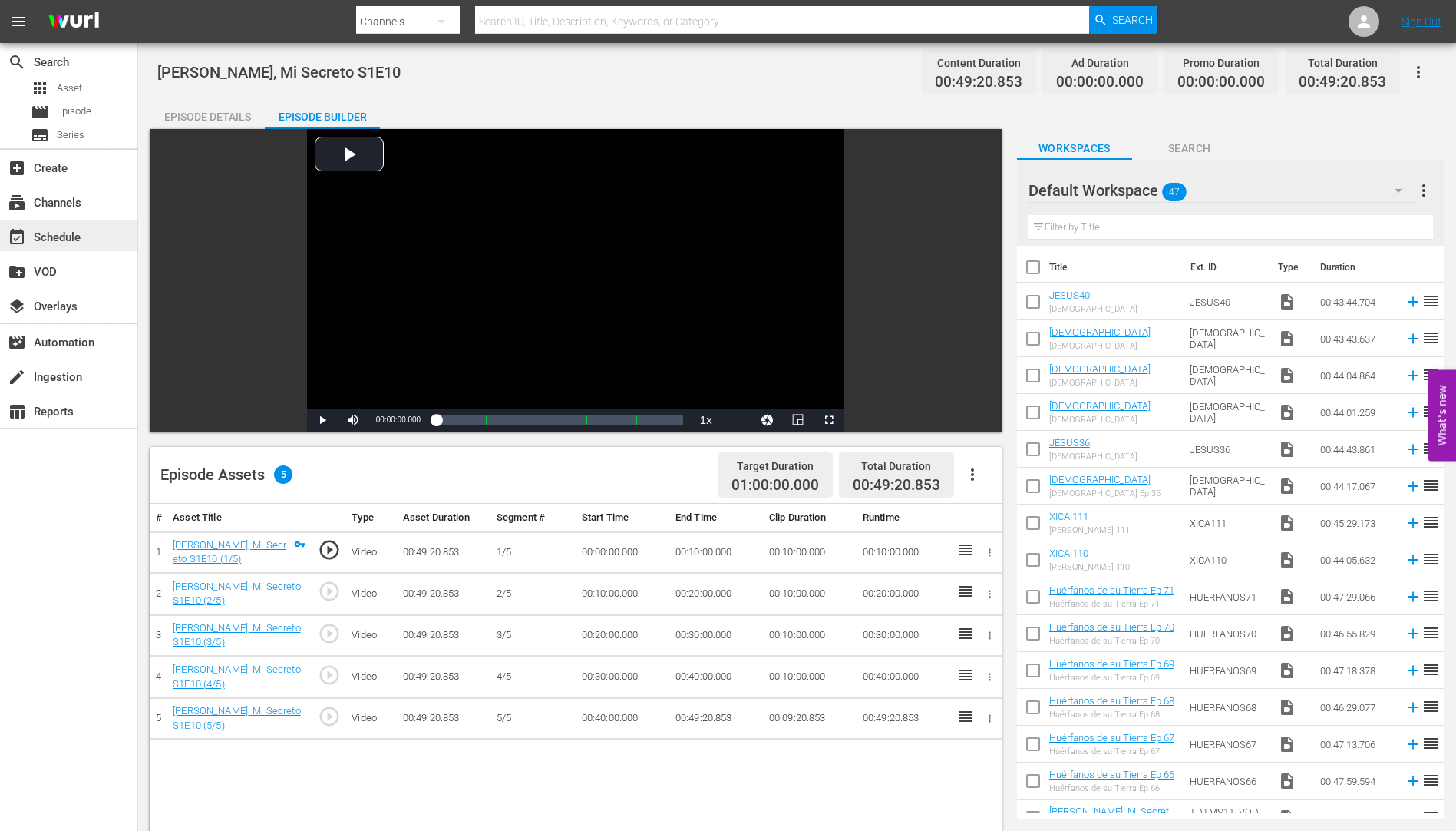
click at [71, 232] on div "event_available Schedule" at bounding box center [42, 235] width 86 height 14
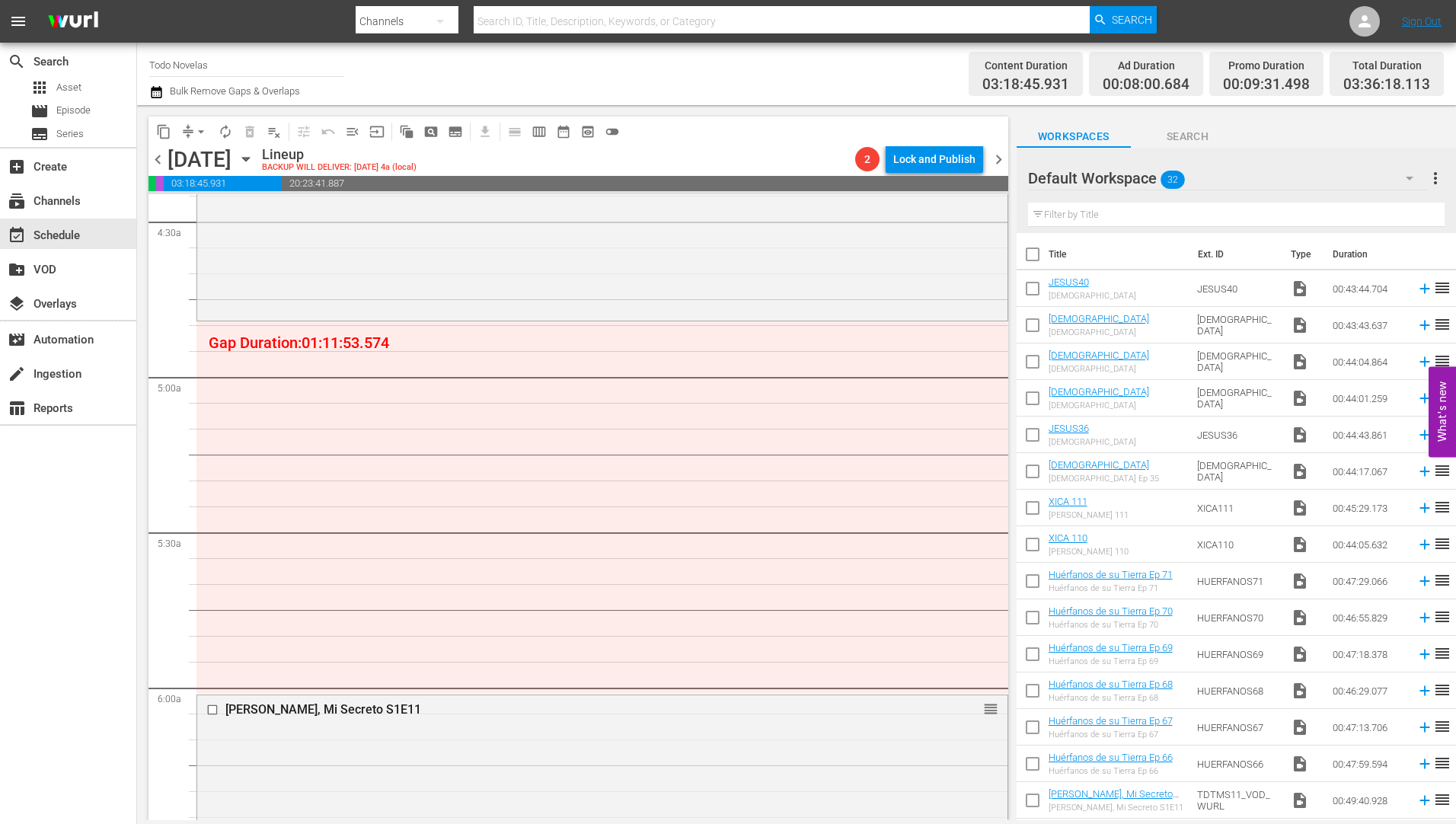
scroll to position [1446, 0]
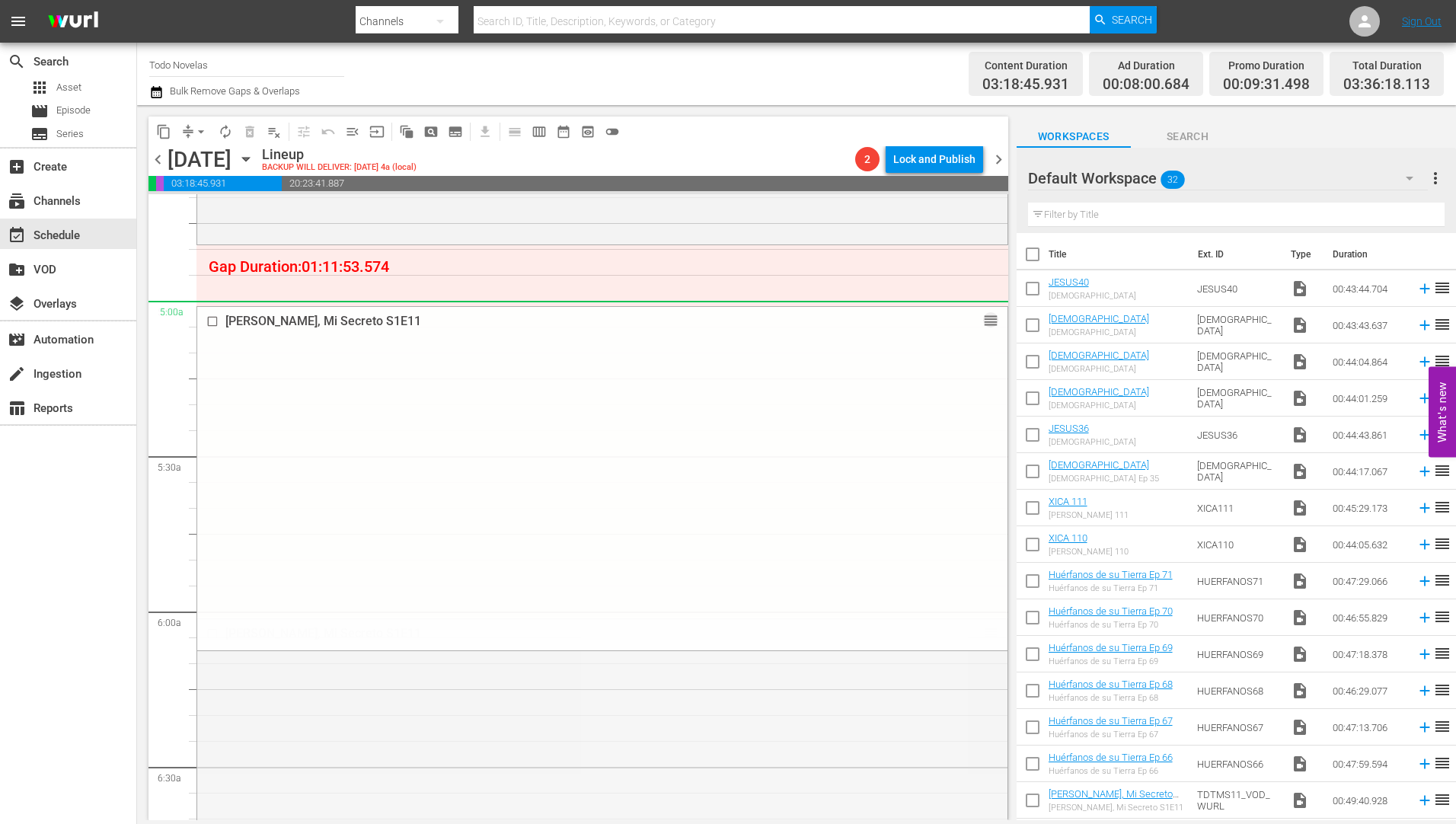
drag, startPoint x: 978, startPoint y: 634, endPoint x: 864, endPoint y: 319, distance: 335.0
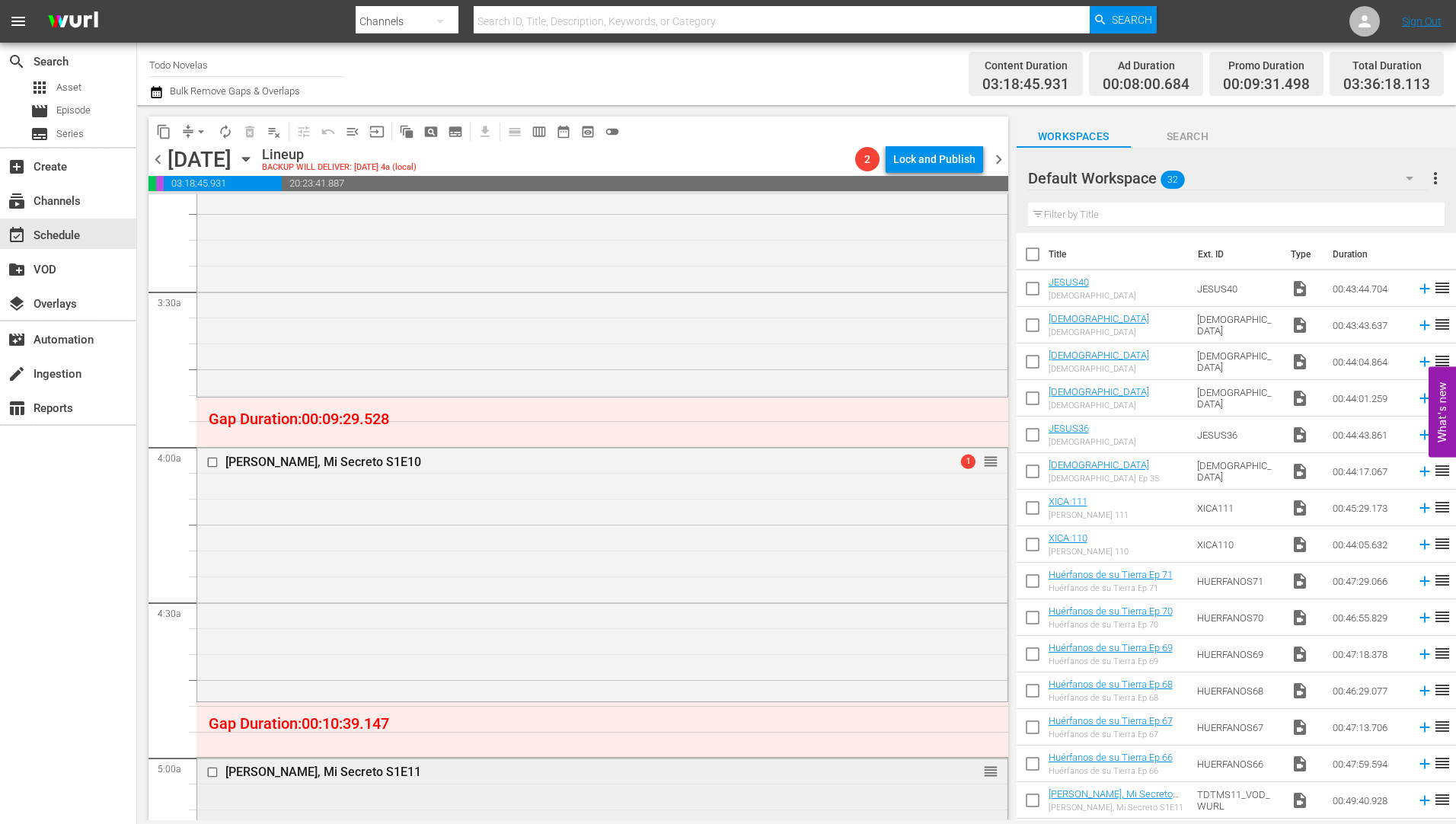
scroll to position [1370, 0]
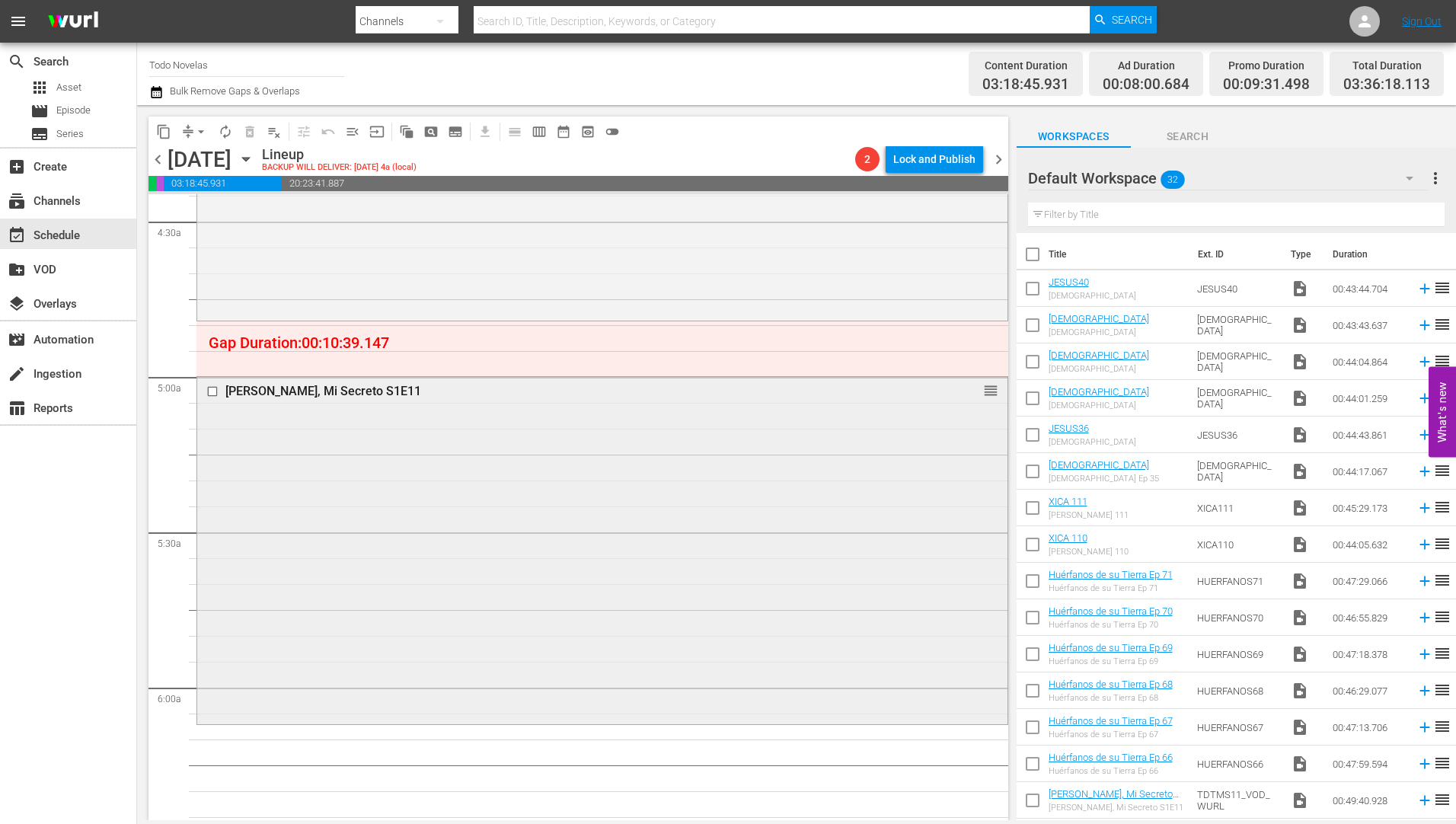
click at [302, 390] on div "[PERSON_NAME], Mi Secreto S1E11" at bounding box center [573, 390] width 696 height 15
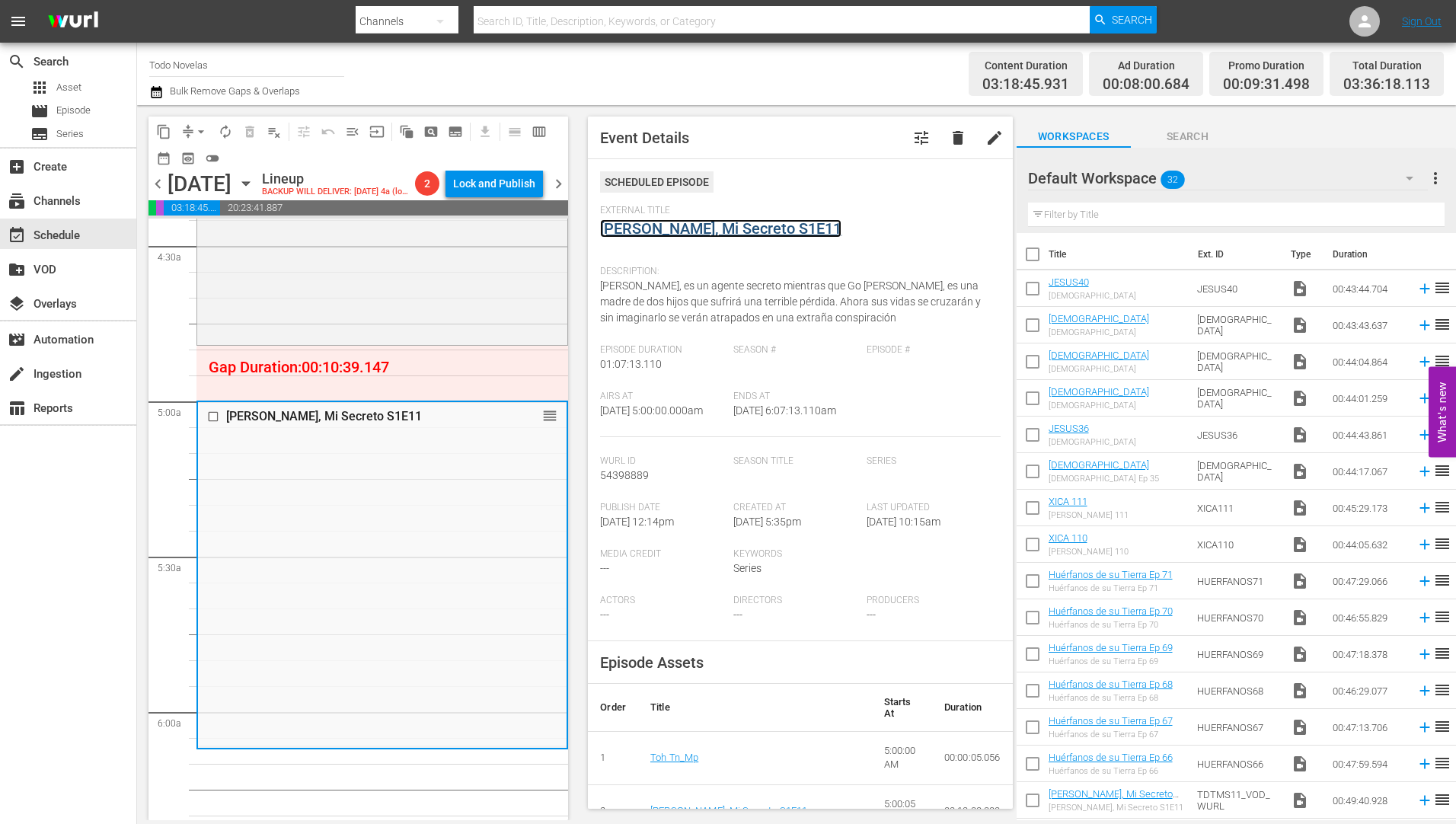
click at [692, 228] on link "[PERSON_NAME], Mi Secreto S1E11" at bounding box center [721, 228] width 242 height 19
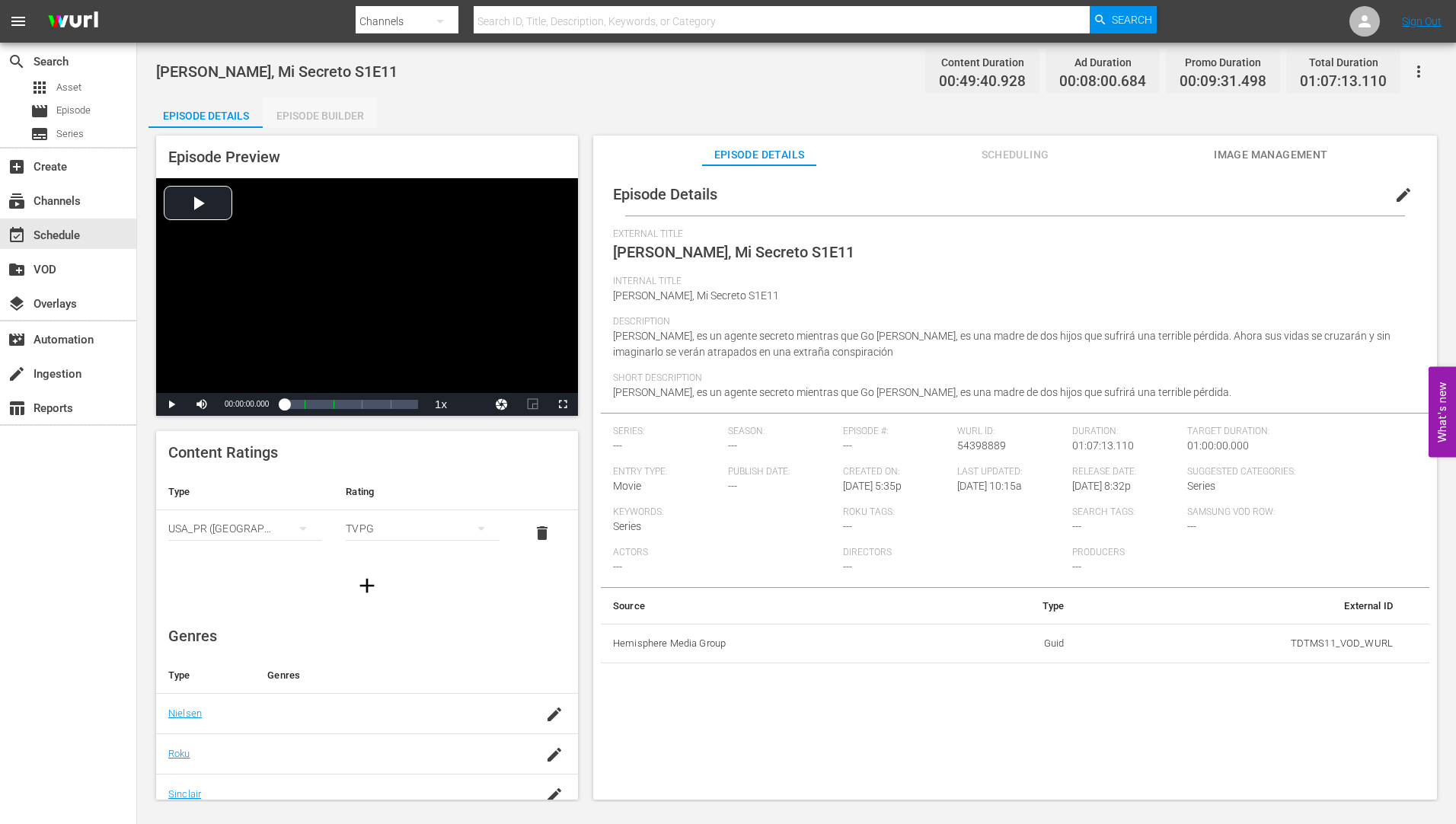
click at [339, 112] on div "Episode Builder" at bounding box center [320, 115] width 114 height 36
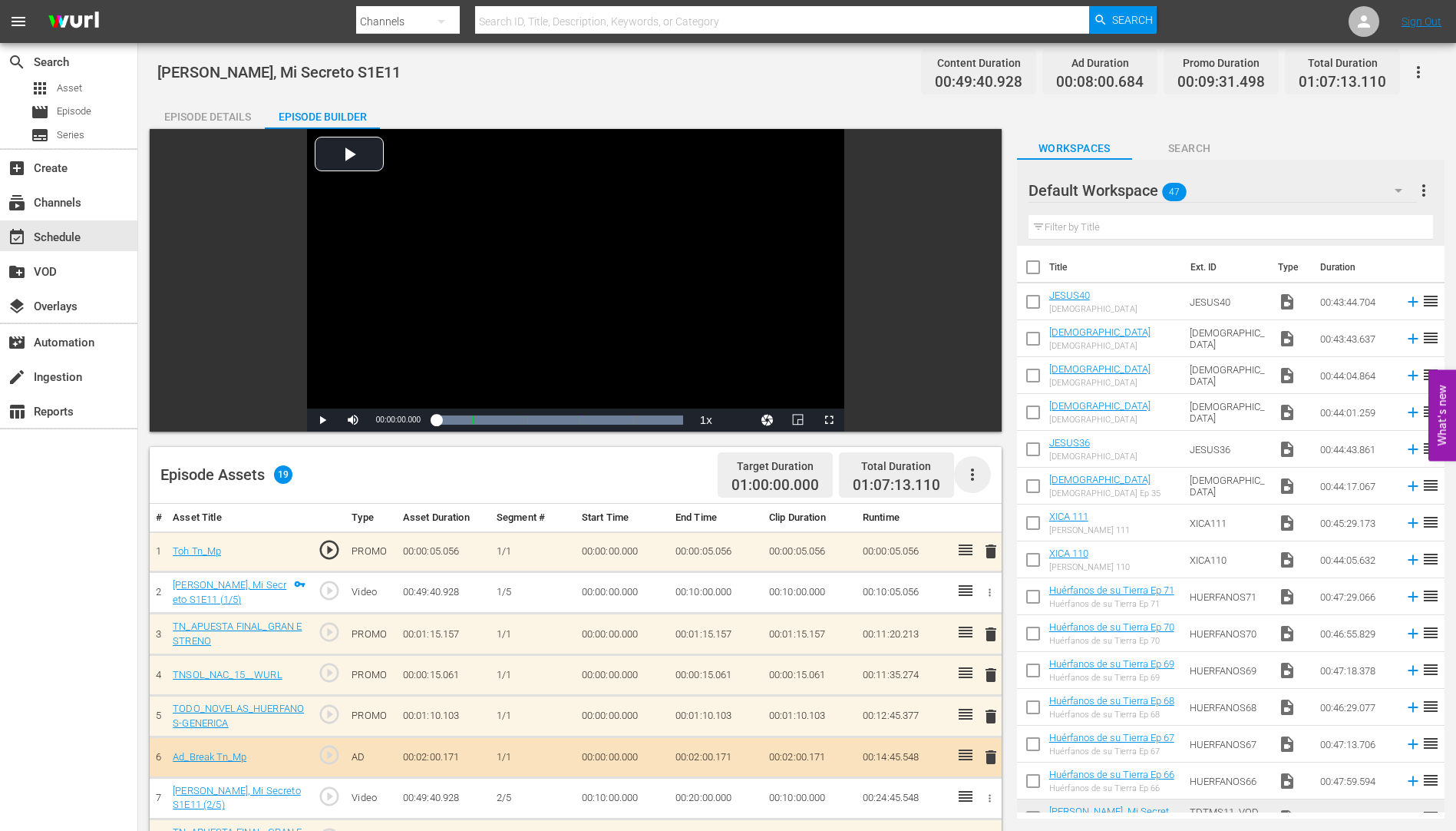
click at [969, 470] on icon "button" at bounding box center [972, 474] width 19 height 19
click at [994, 516] on div "Clear Ads" at bounding box center [1018, 517] width 104 height 36
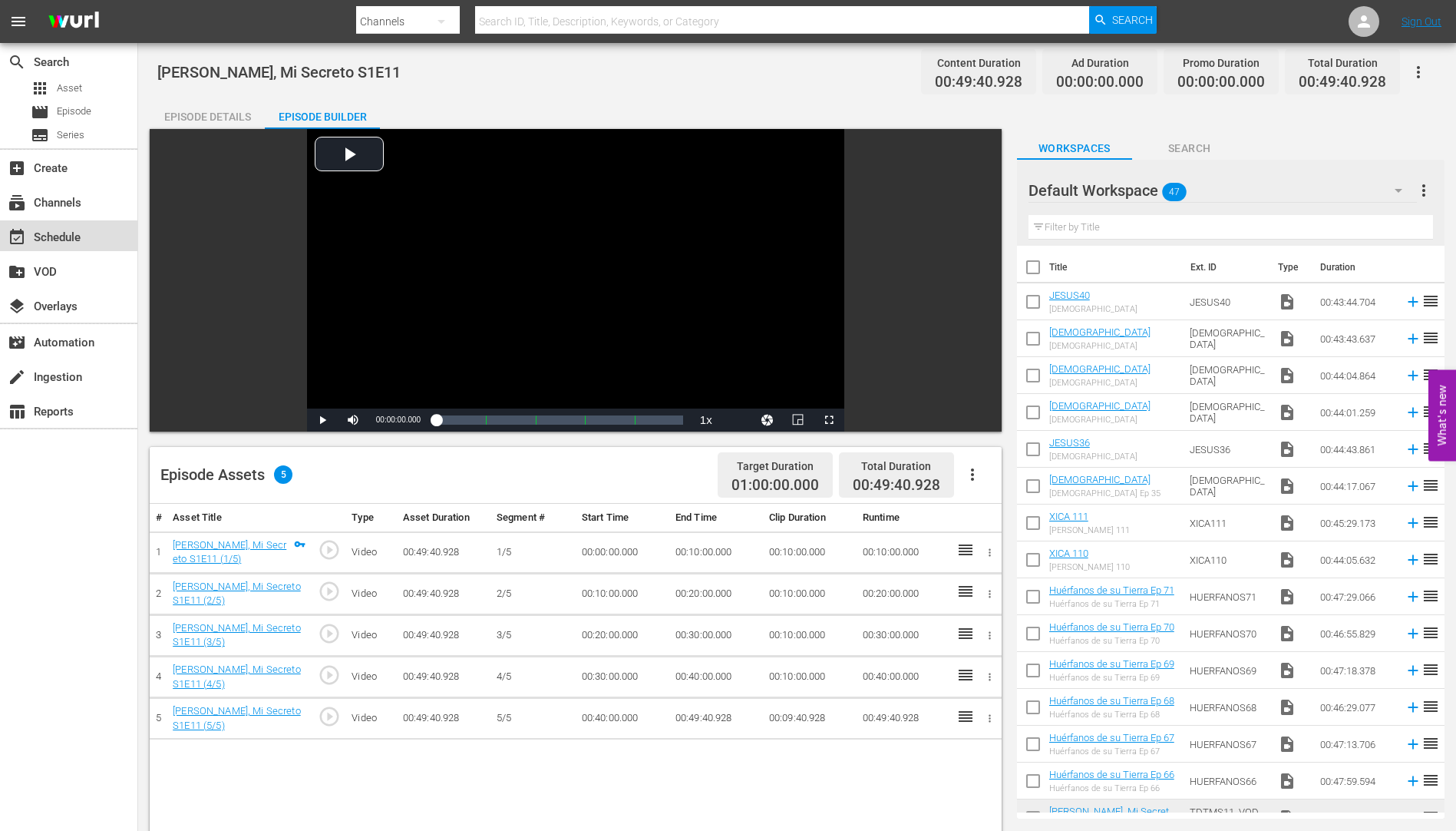
click at [60, 235] on div "event_available Schedule" at bounding box center [42, 235] width 86 height 14
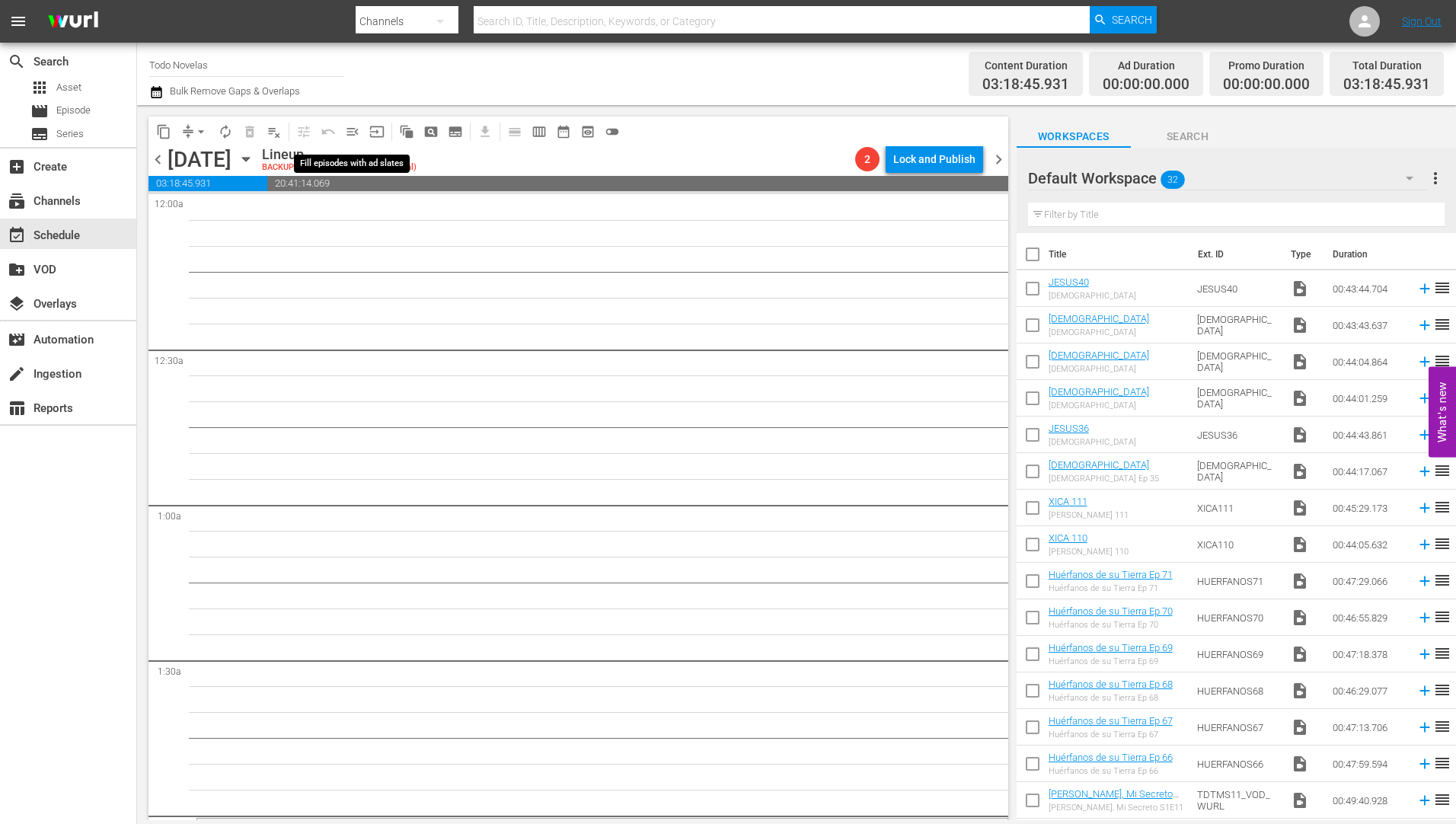
click at [351, 128] on span "menu_open" at bounding box center [353, 132] width 16 height 16
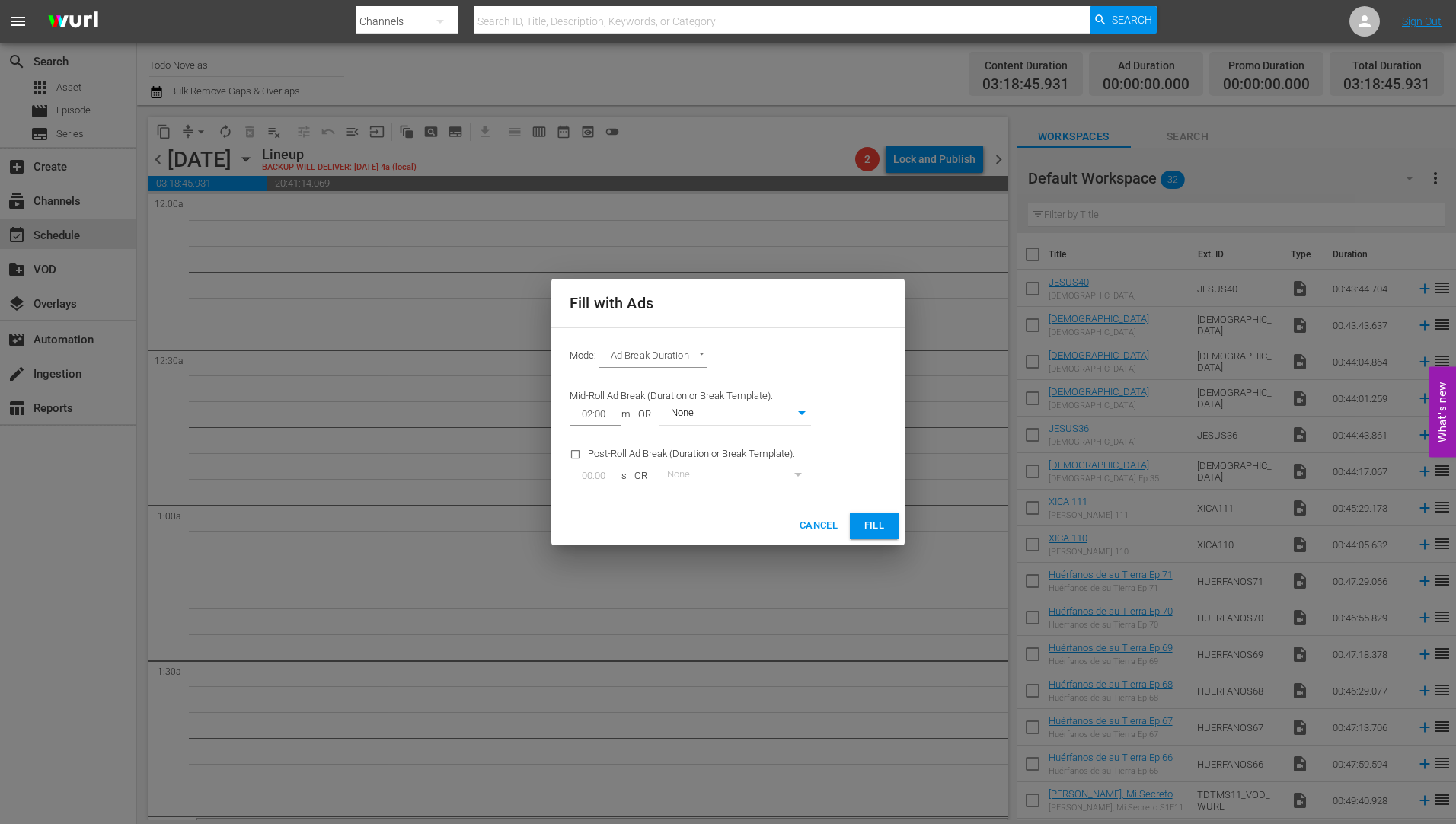
click at [872, 524] on span "Fill" at bounding box center [873, 526] width 24 height 18
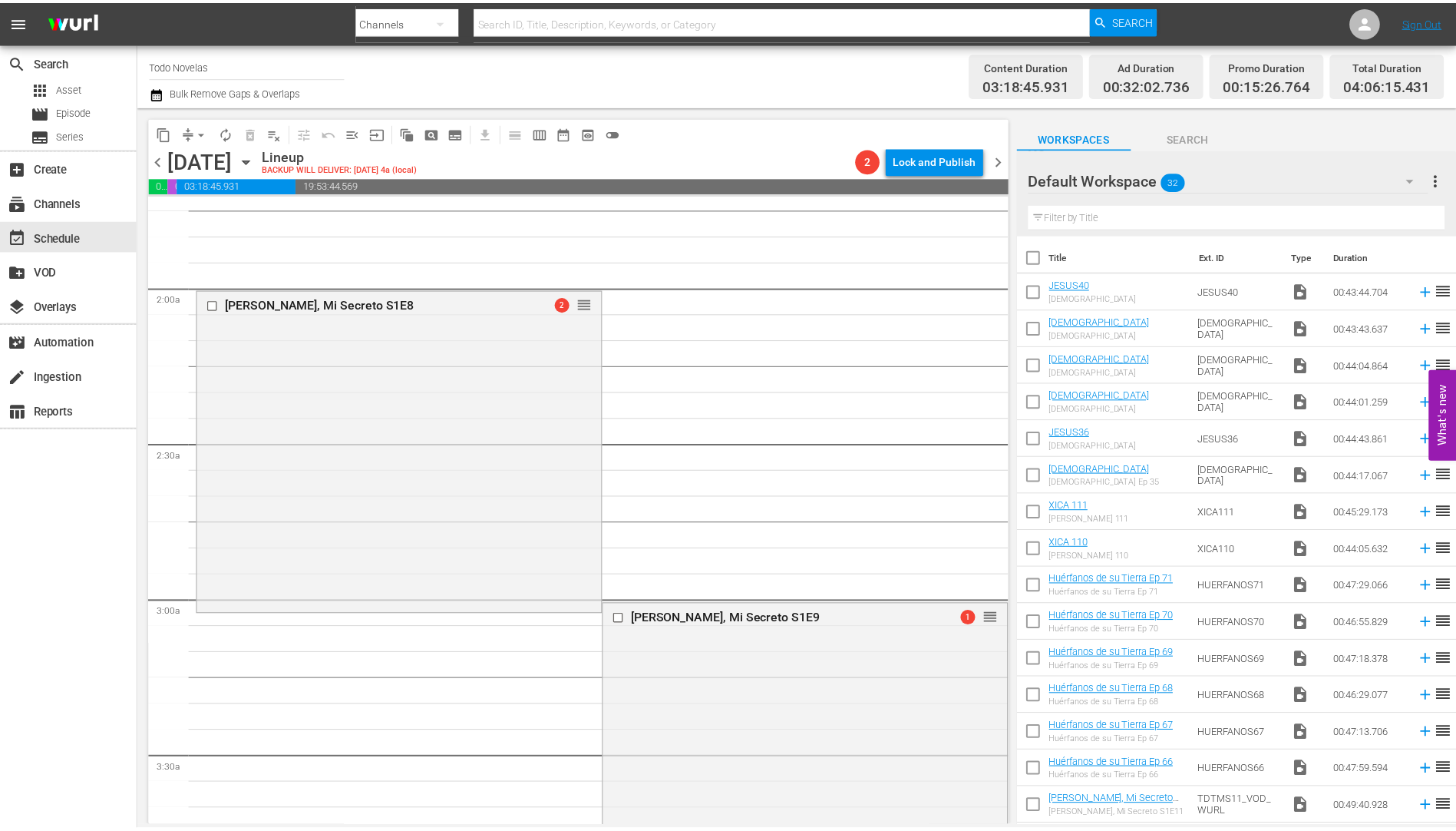
scroll to position [537, 0]
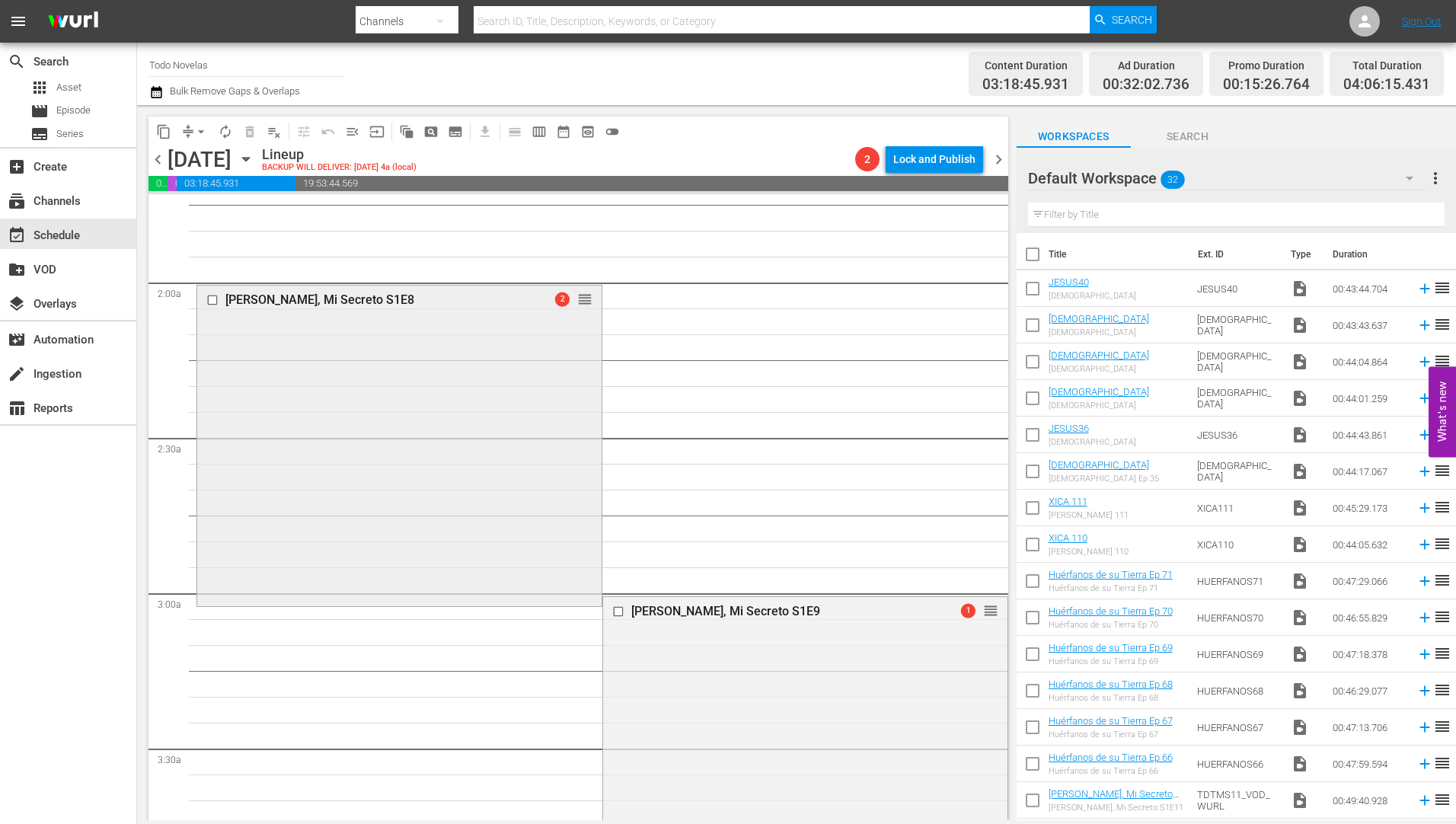
click at [299, 298] on div "[PERSON_NAME], Mi Secreto S1E8" at bounding box center [374, 299] width 298 height 15
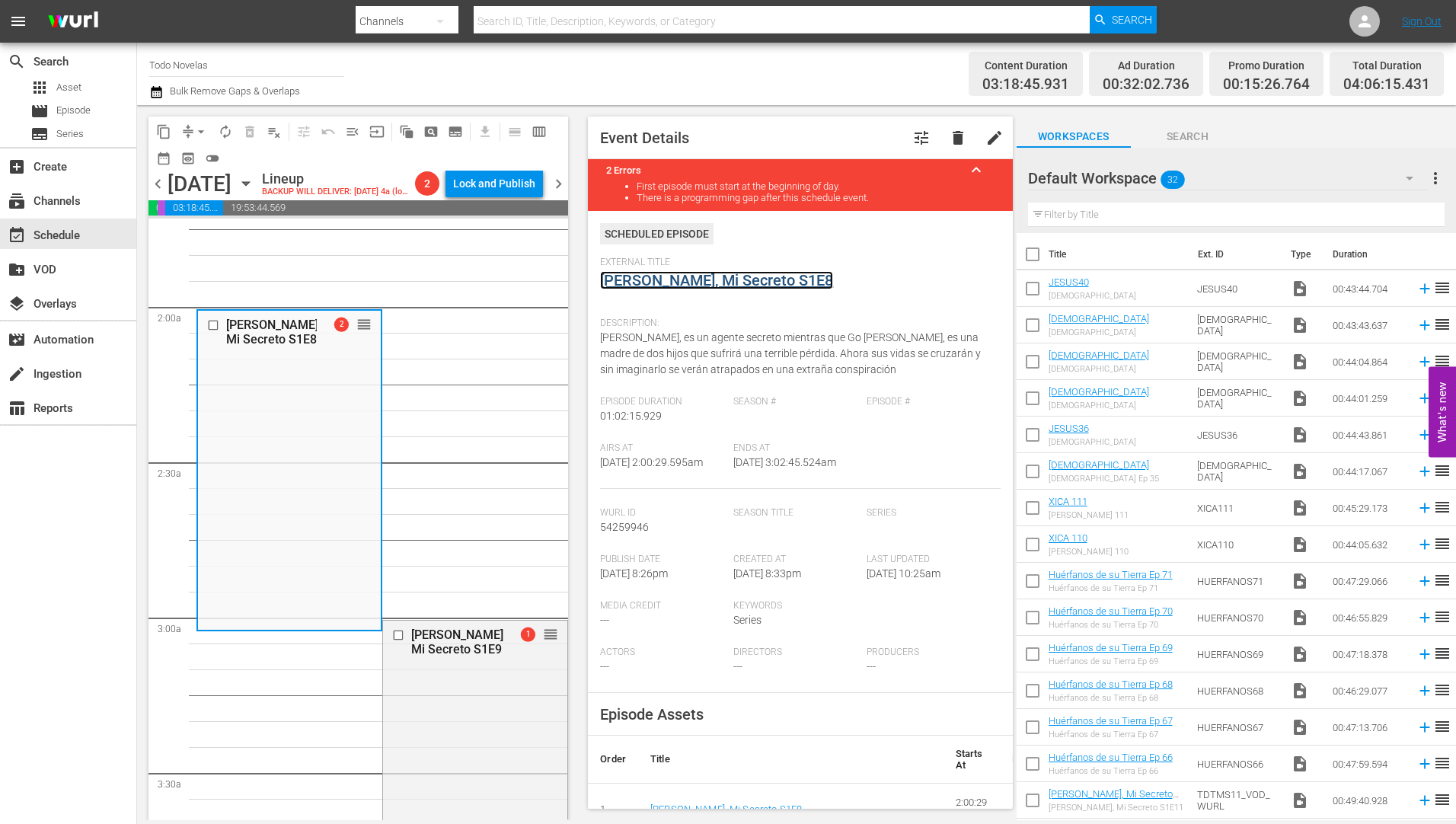
click at [703, 277] on link "[PERSON_NAME], Mi Secreto S1E8" at bounding box center [717, 280] width 233 height 19
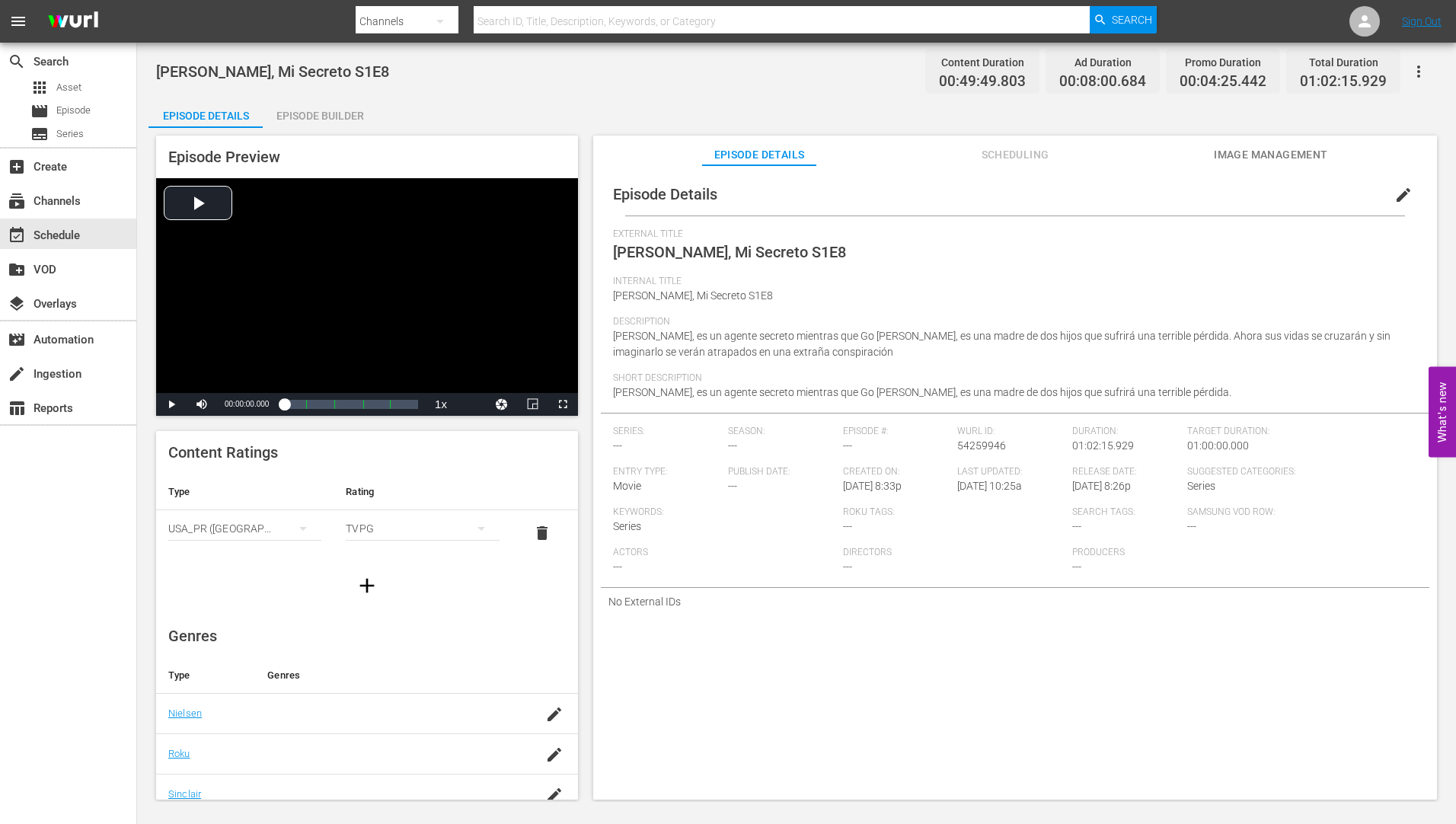
click at [309, 111] on div "Episode Builder" at bounding box center [320, 115] width 114 height 36
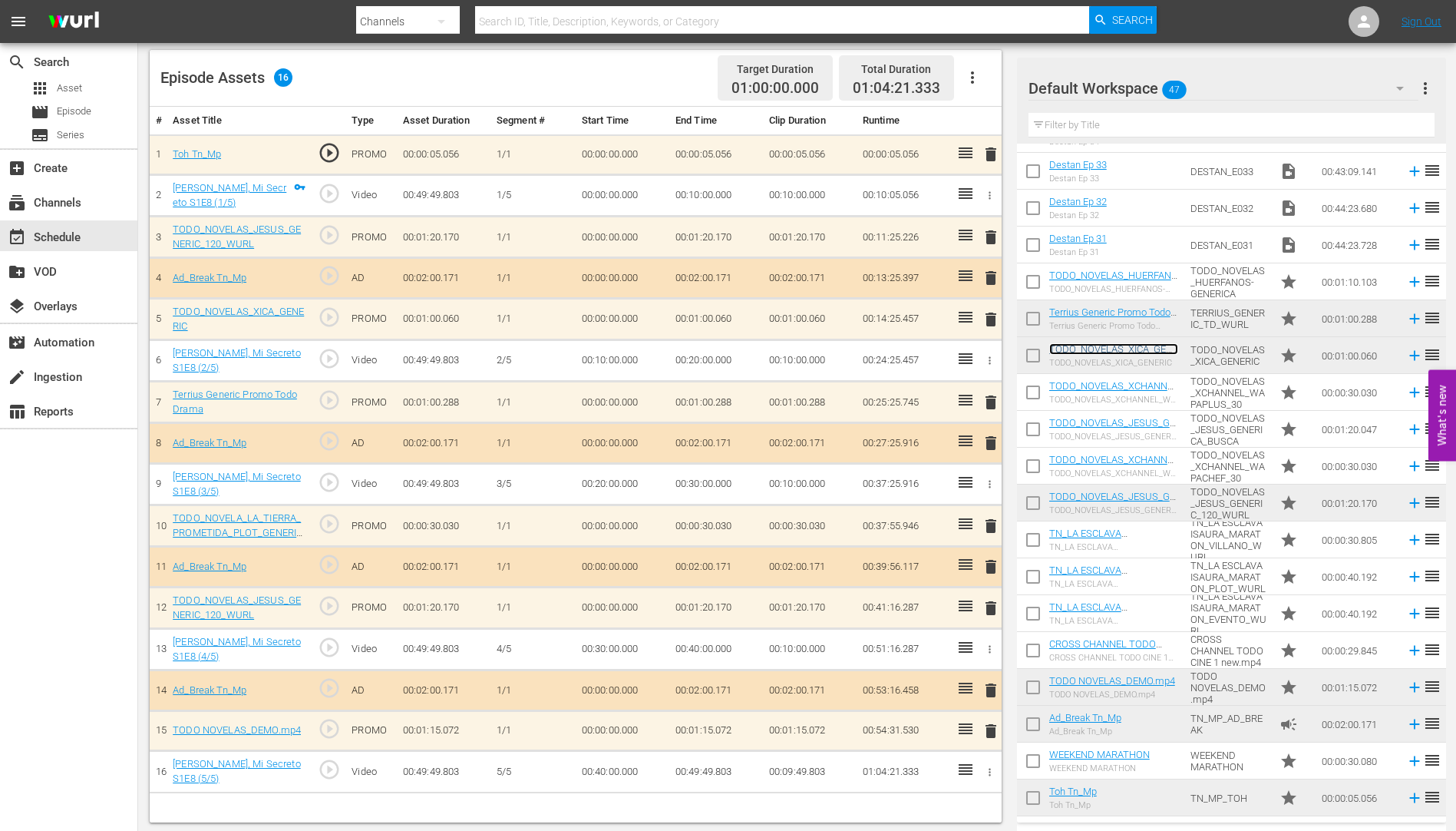
scroll to position [400, 0]
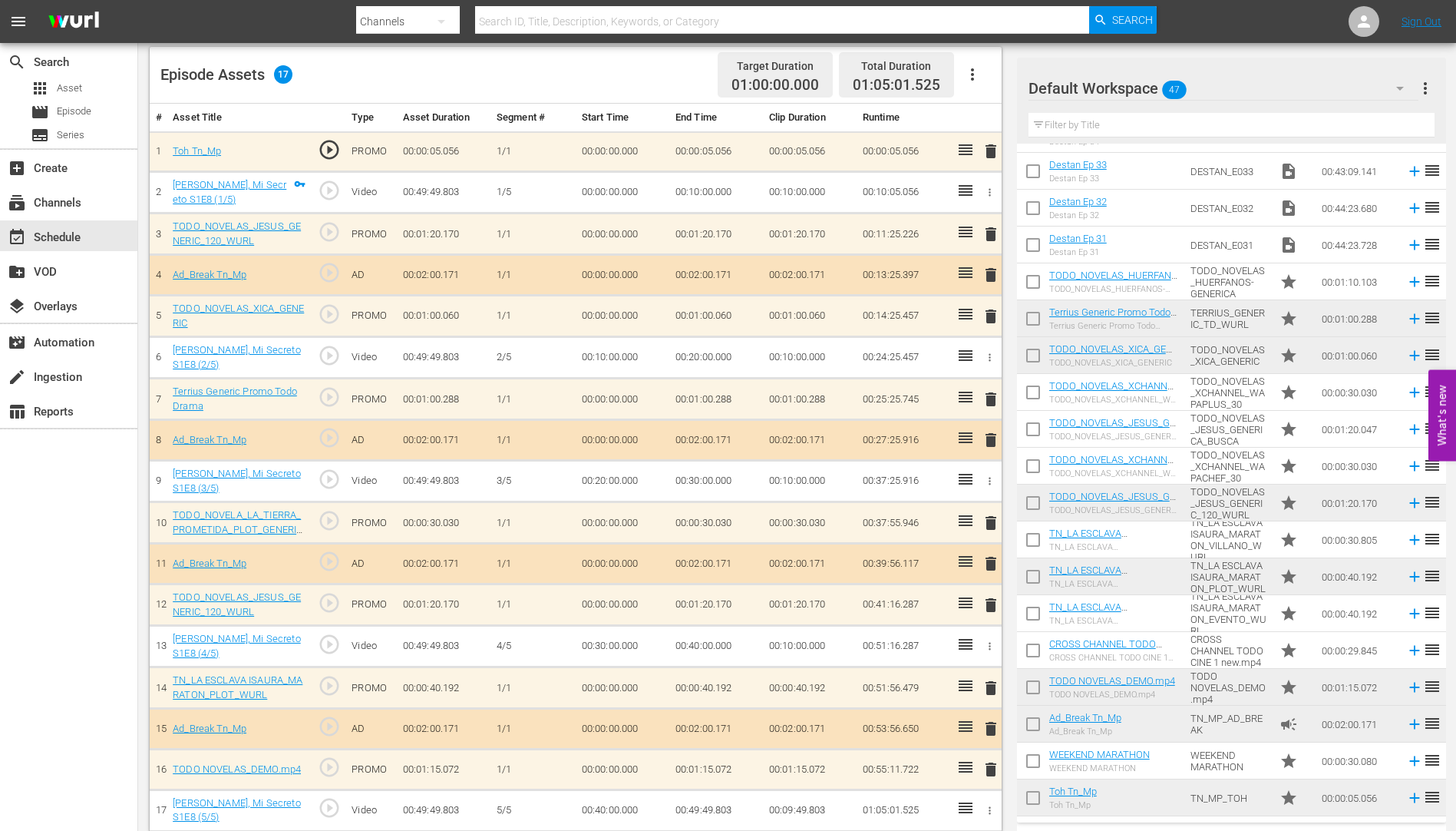
click at [993, 313] on span "delete" at bounding box center [991, 315] width 19 height 19
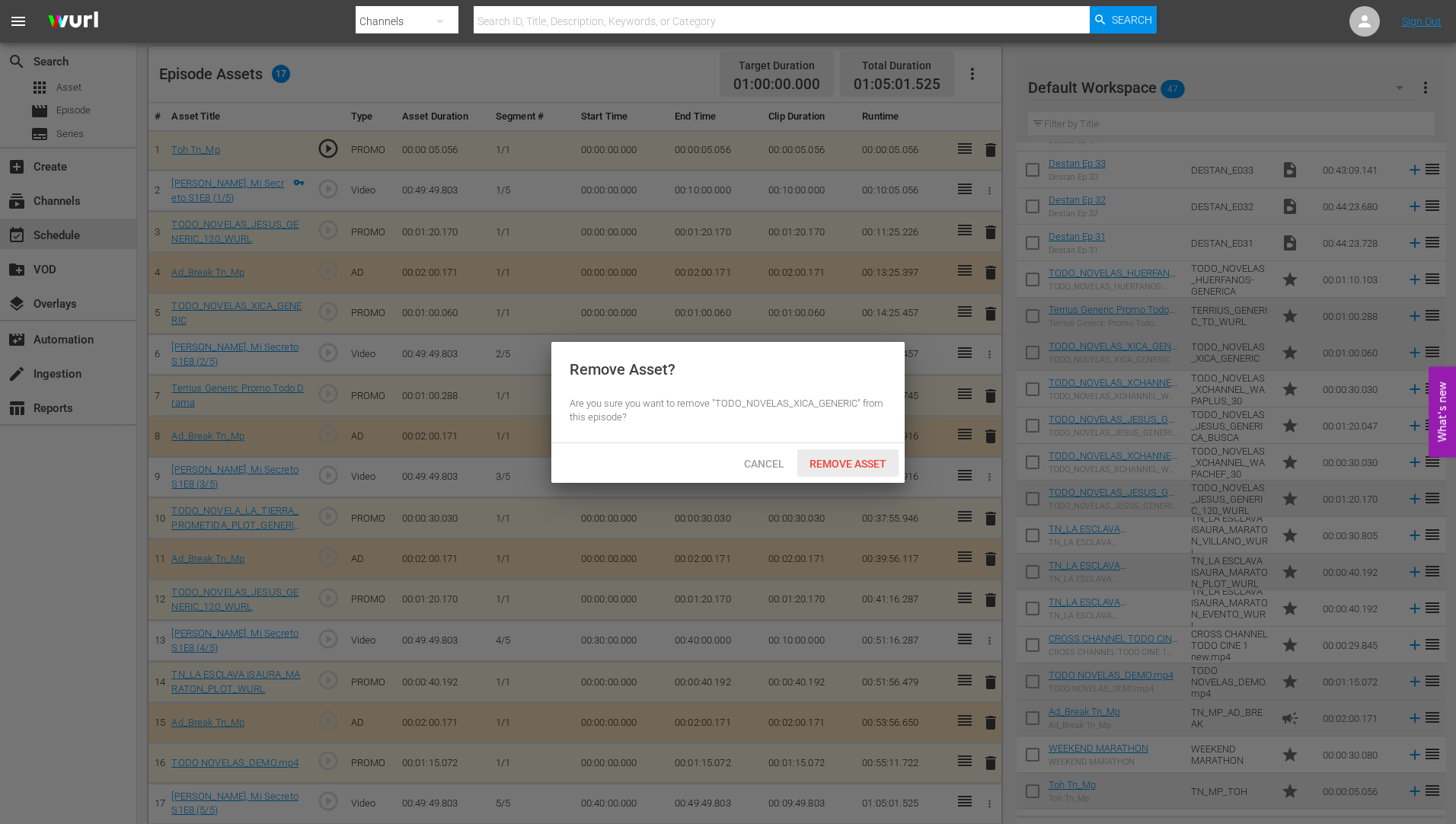
click at [858, 459] on span "Remove Asset" at bounding box center [848, 463] width 102 height 12
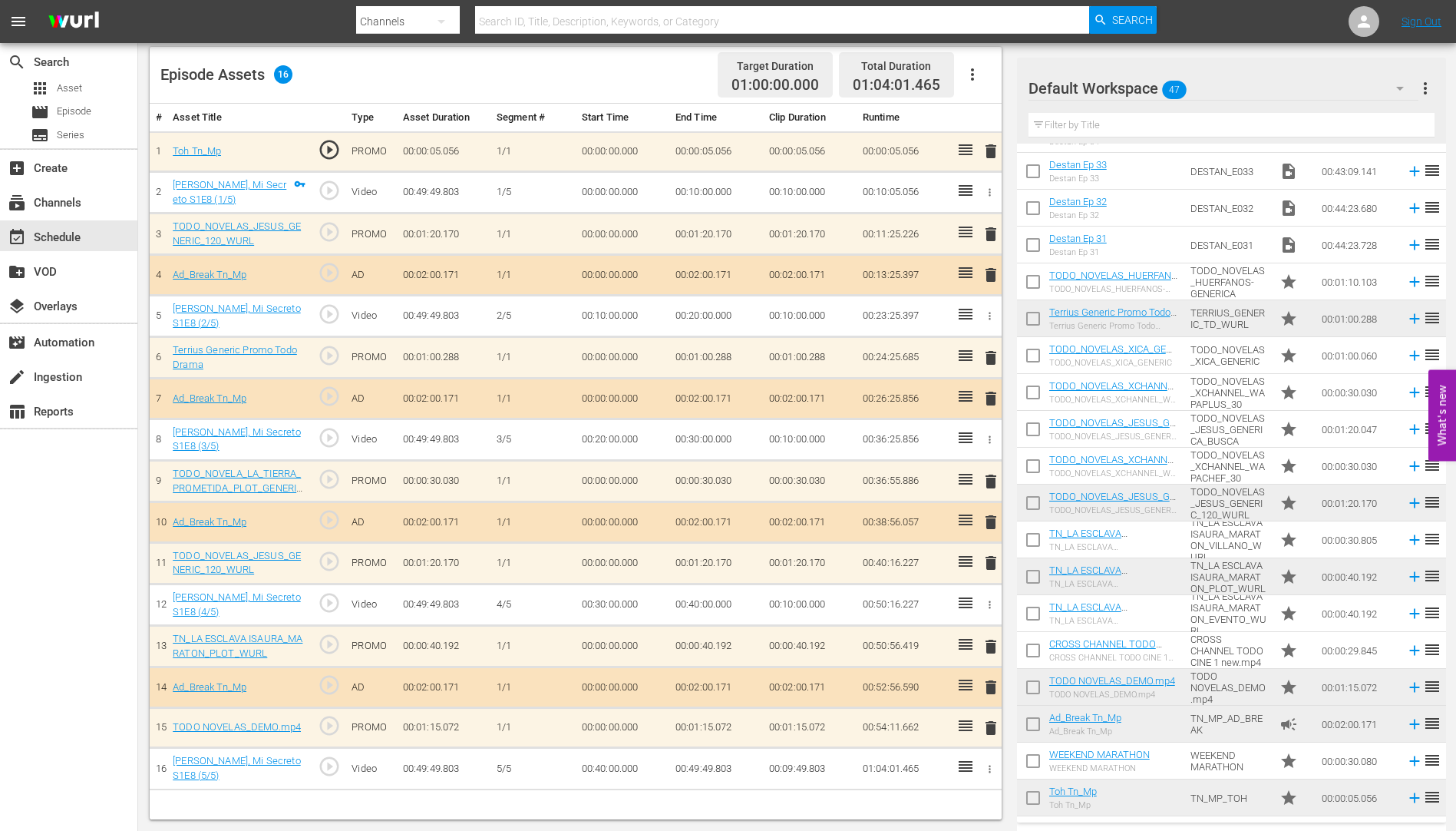
click at [991, 565] on span "delete" at bounding box center [991, 562] width 19 height 19
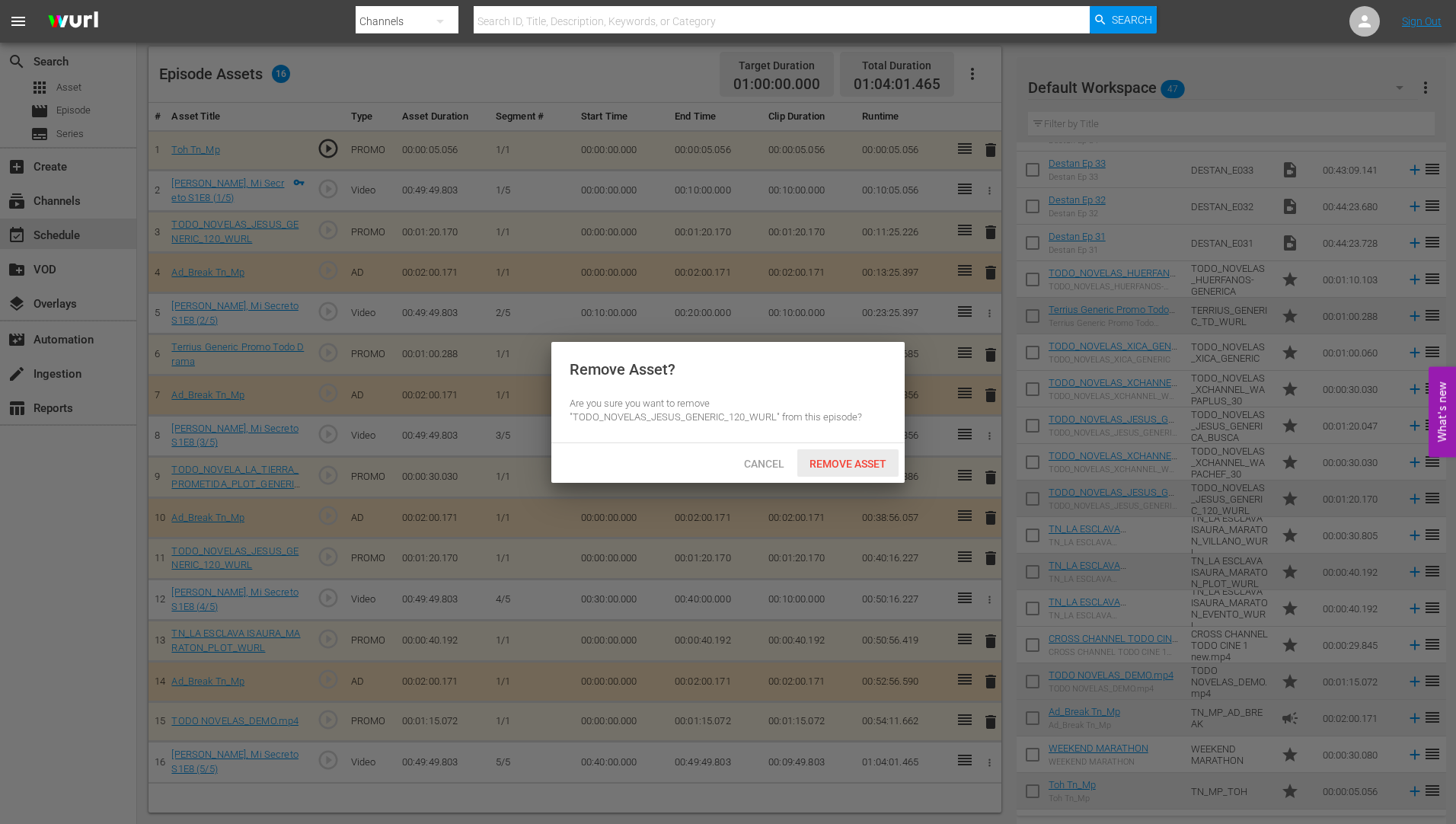
click at [855, 457] on span "Remove Asset" at bounding box center [848, 463] width 102 height 12
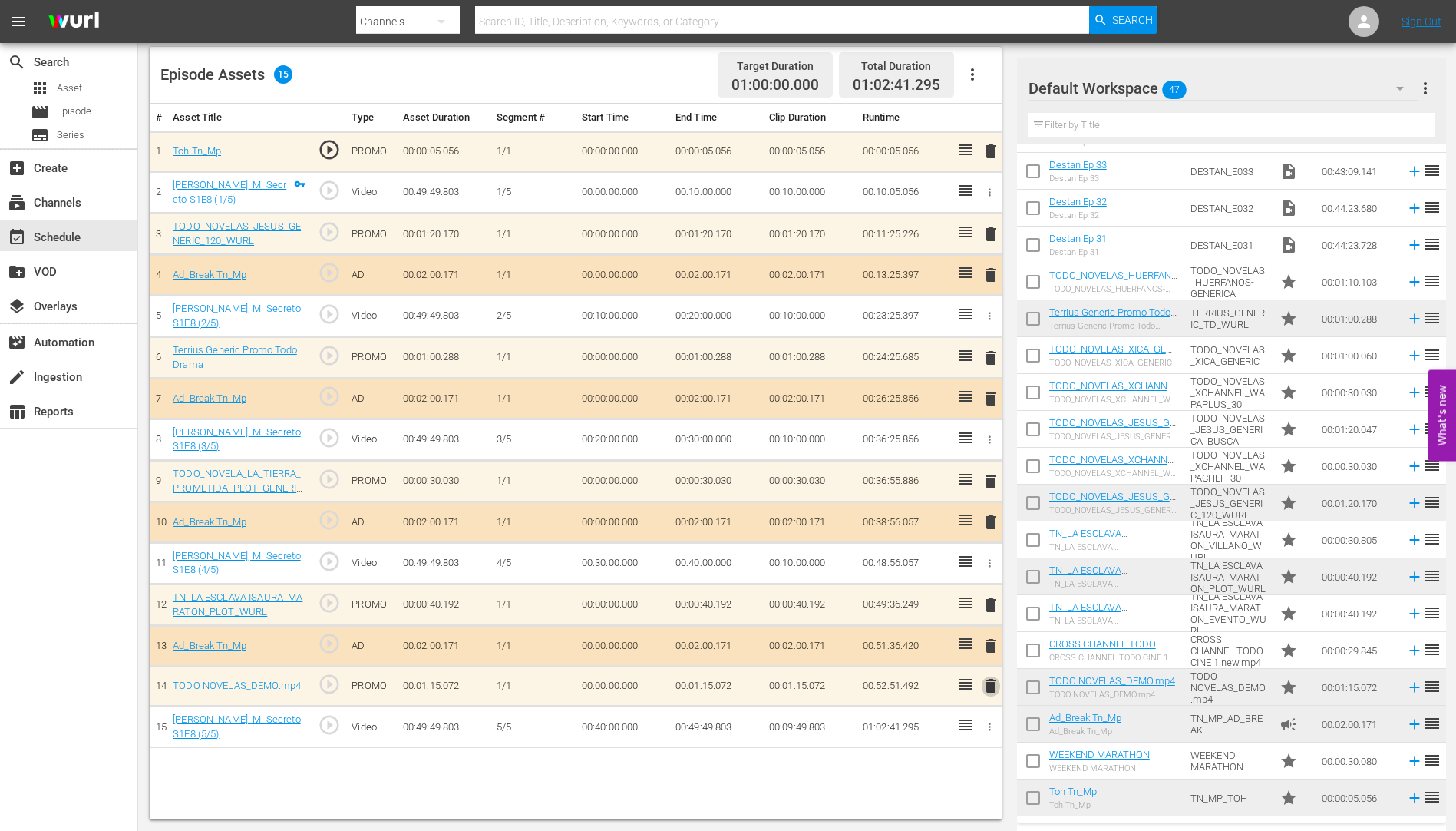
click at [990, 681] on span "delete" at bounding box center [991, 685] width 19 height 19
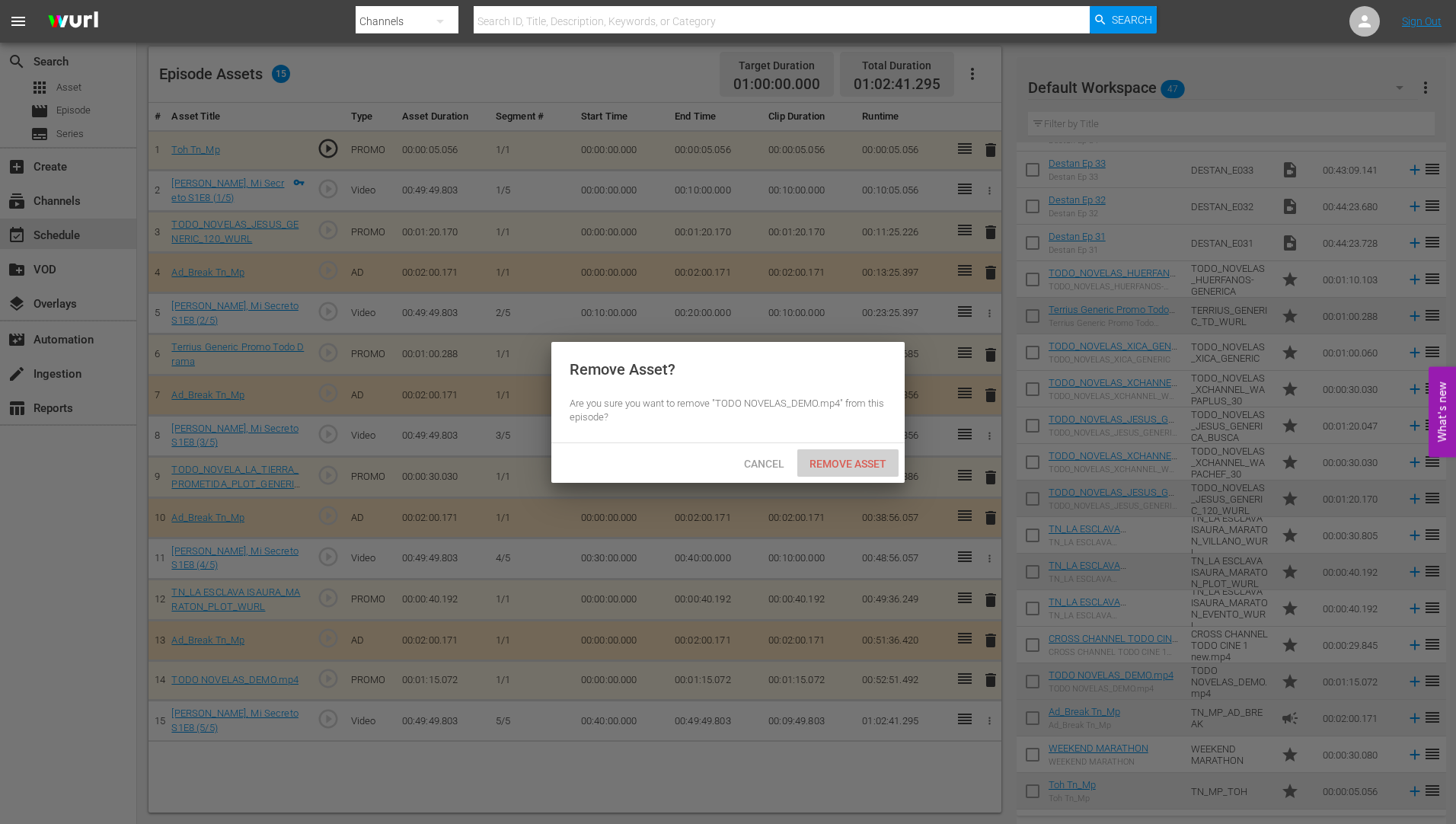
click at [856, 454] on div "Remove Asset" at bounding box center [848, 462] width 102 height 28
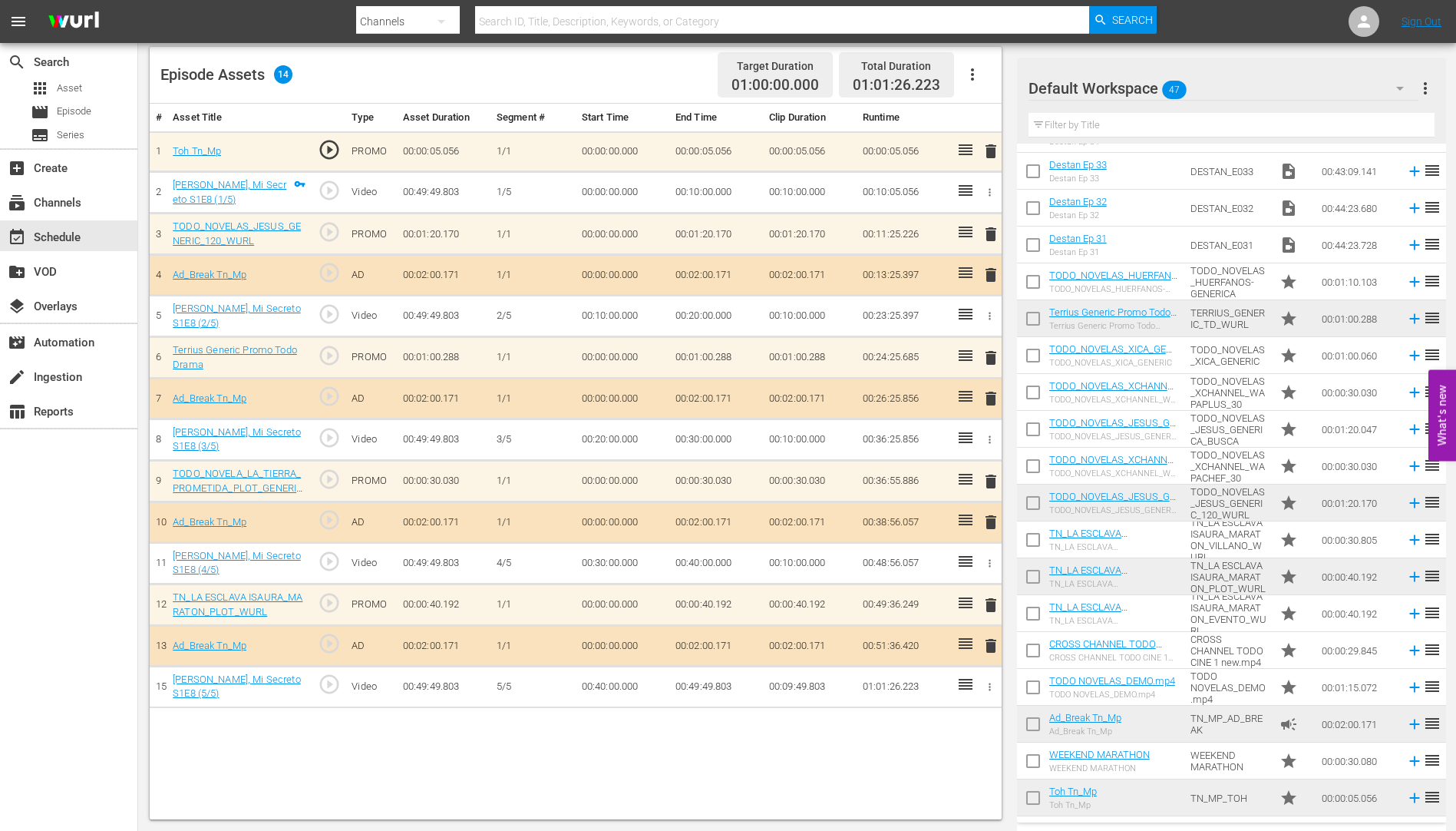
click at [994, 234] on span "delete" at bounding box center [991, 234] width 19 height 19
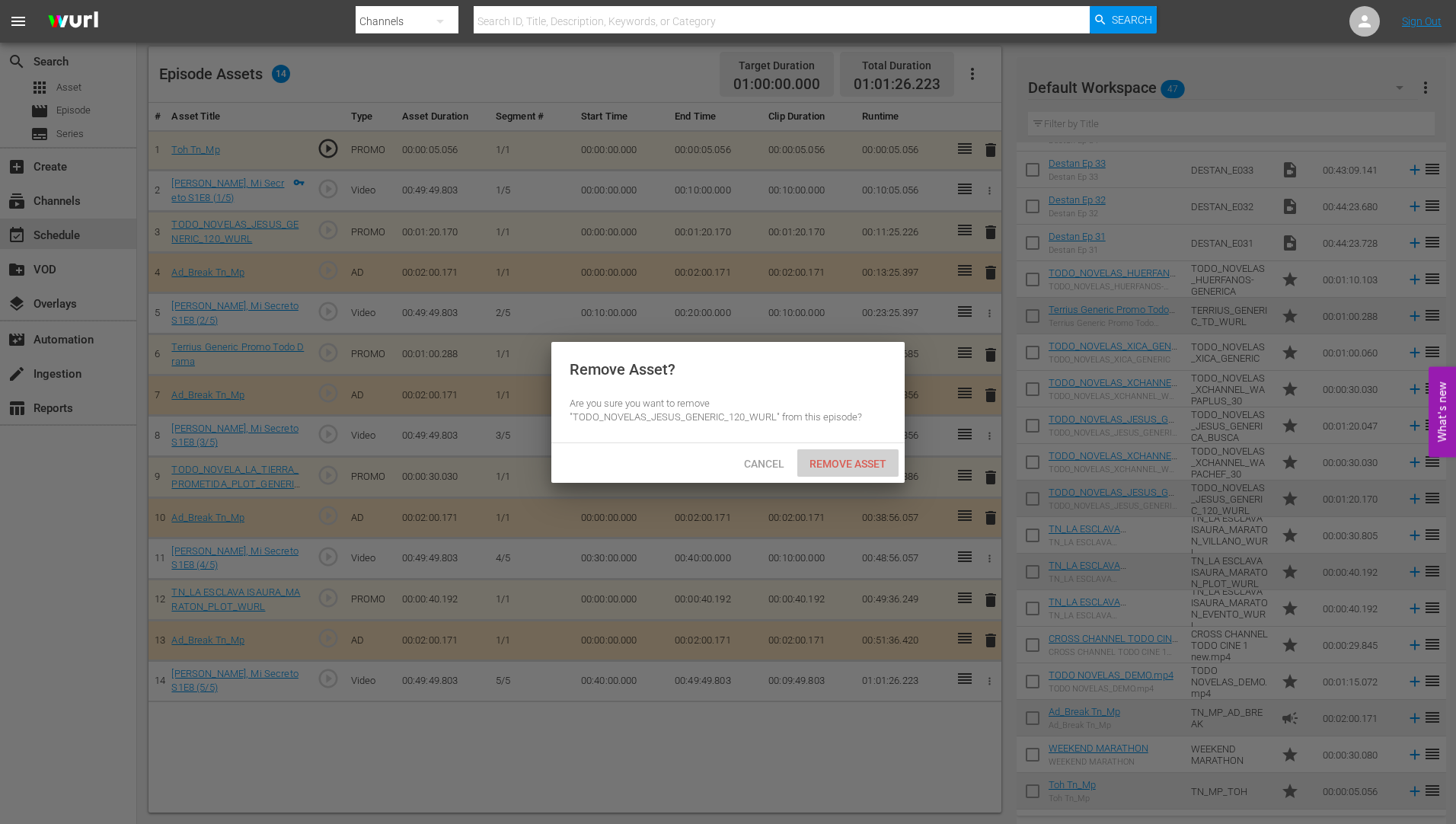
click at [843, 462] on span "Remove Asset" at bounding box center [848, 463] width 102 height 12
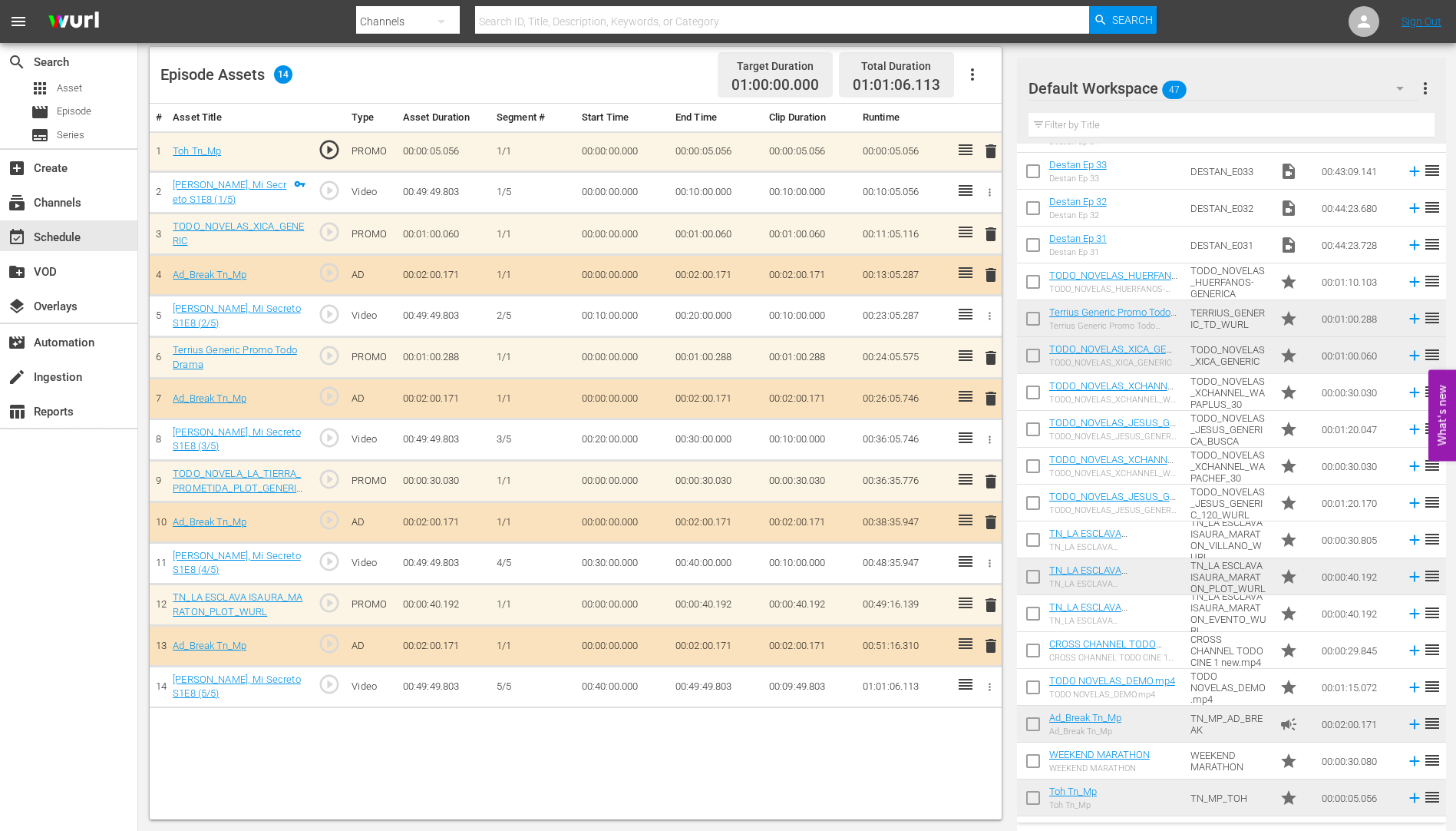
click at [994, 353] on span "delete" at bounding box center [991, 358] width 19 height 19
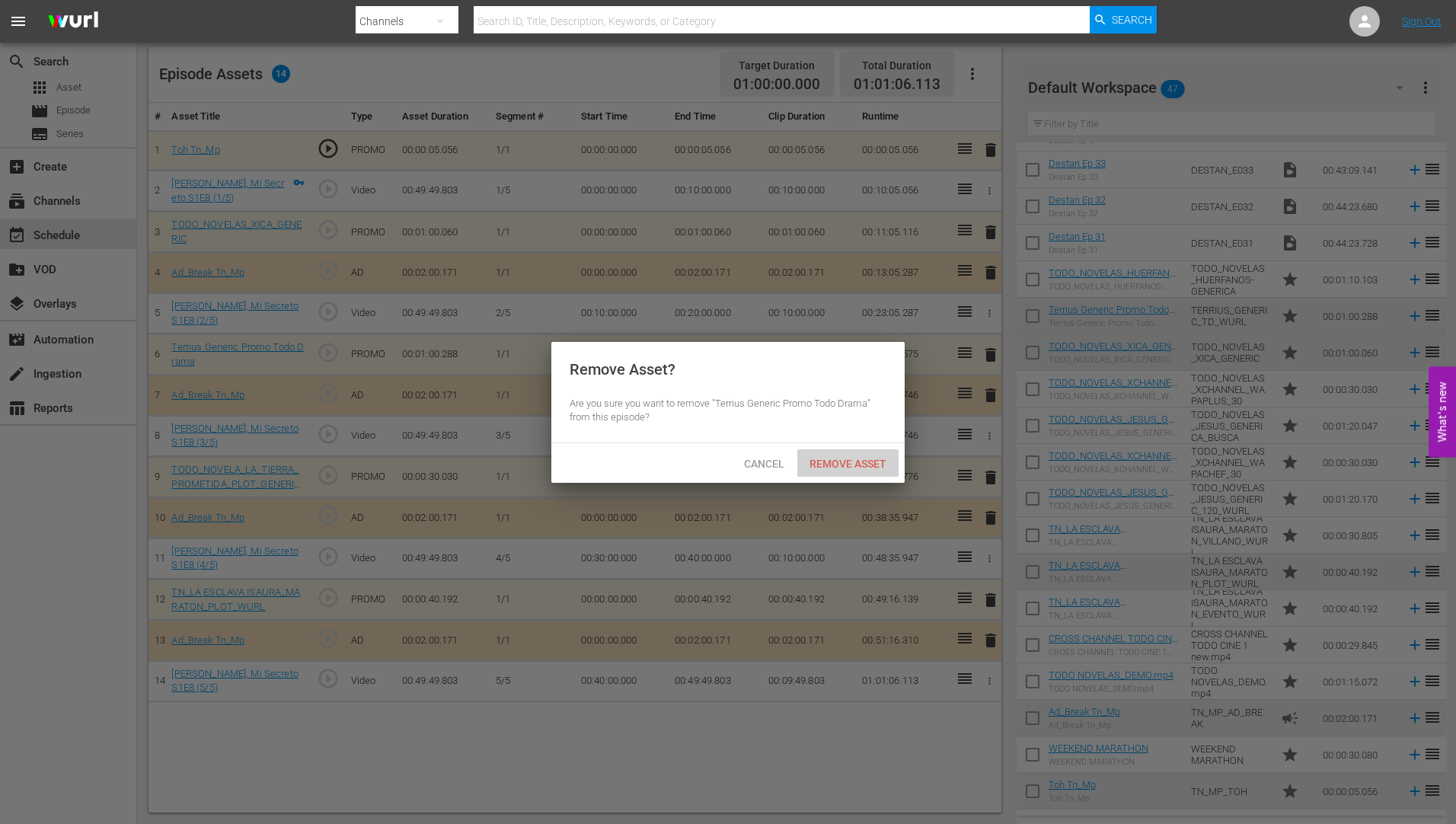
click at [868, 461] on span "Remove Asset" at bounding box center [848, 463] width 102 height 12
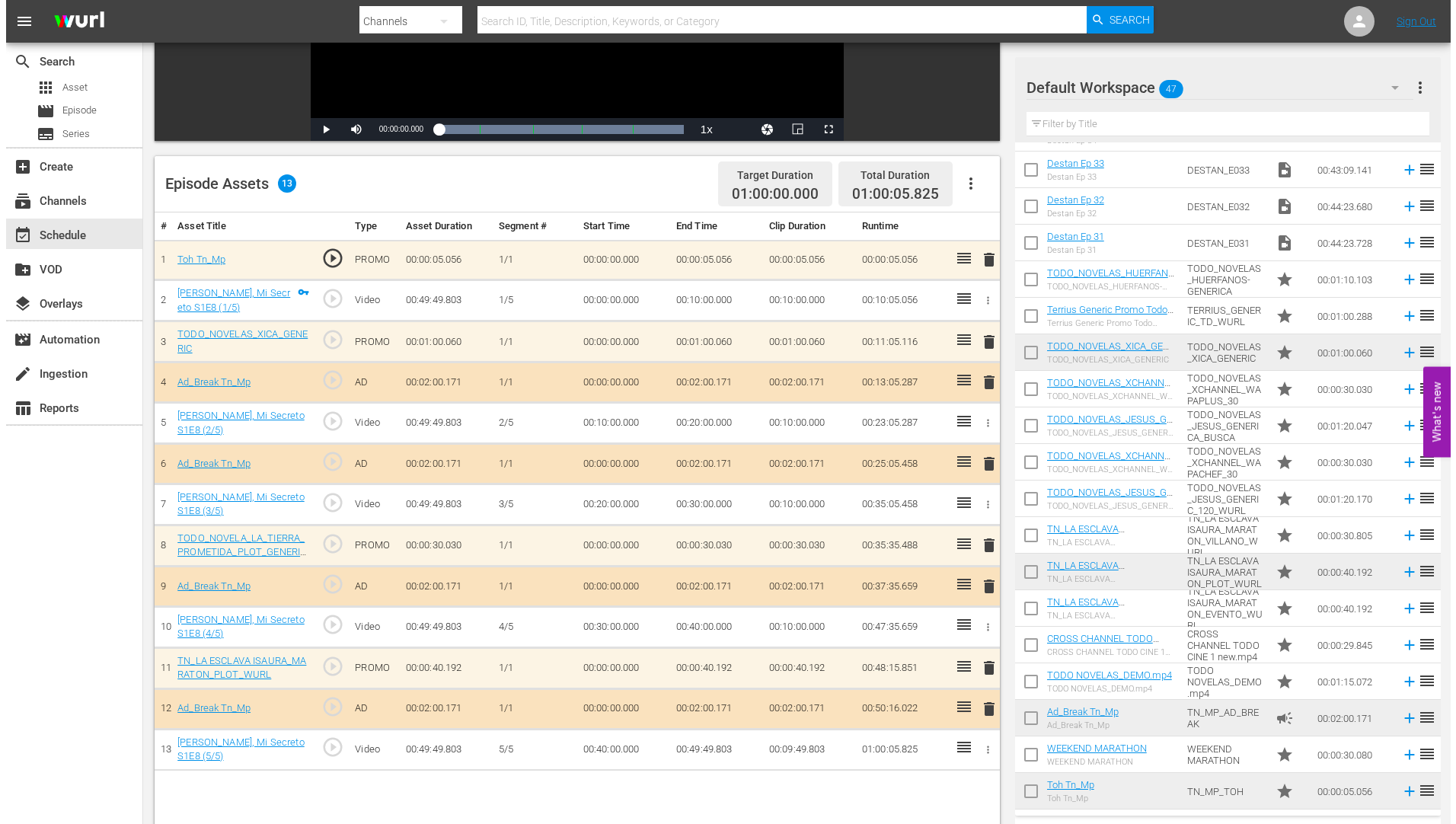
scroll to position [0, 0]
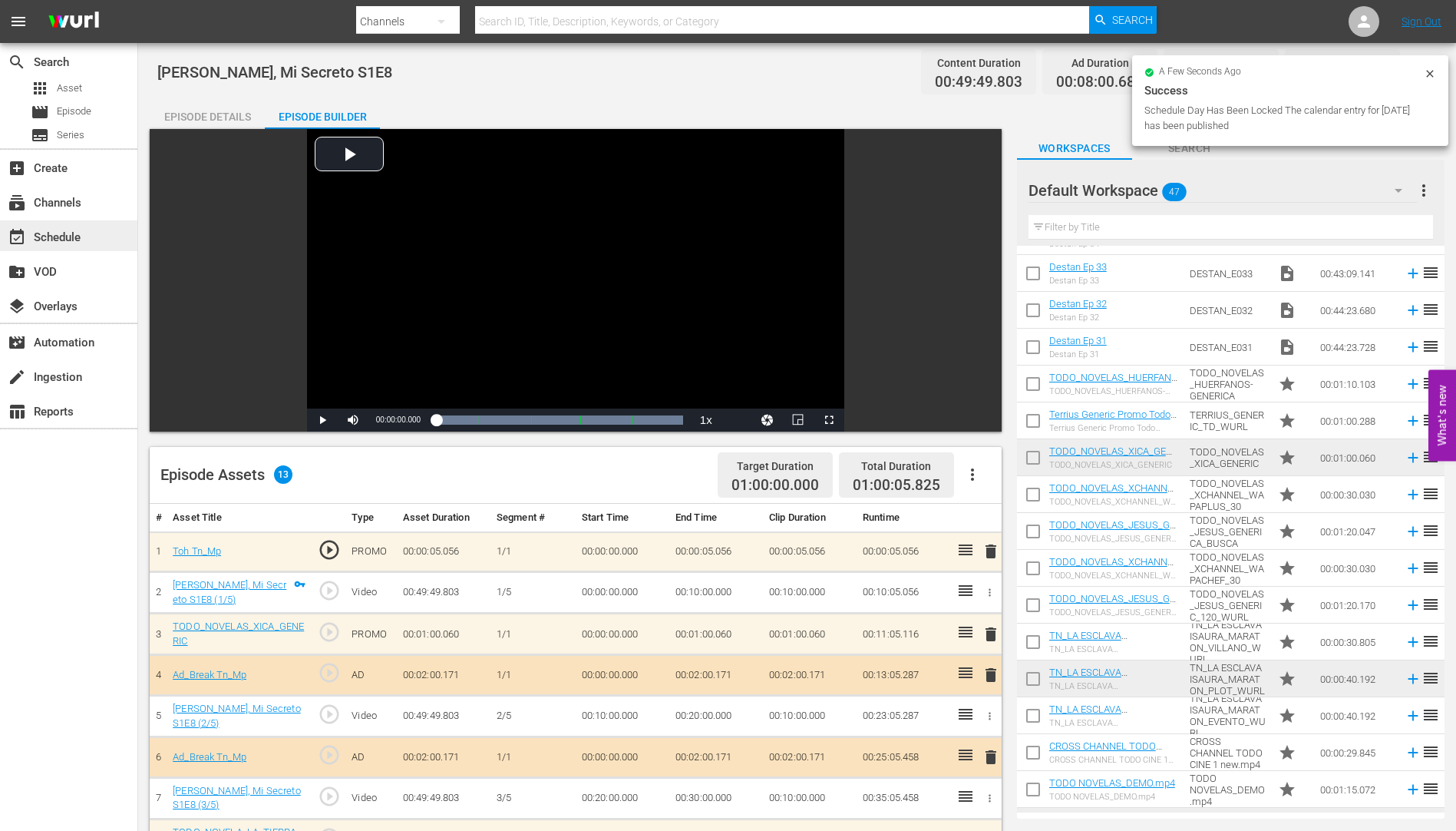
click at [57, 234] on div "event_available Schedule" at bounding box center [42, 235] width 86 height 14
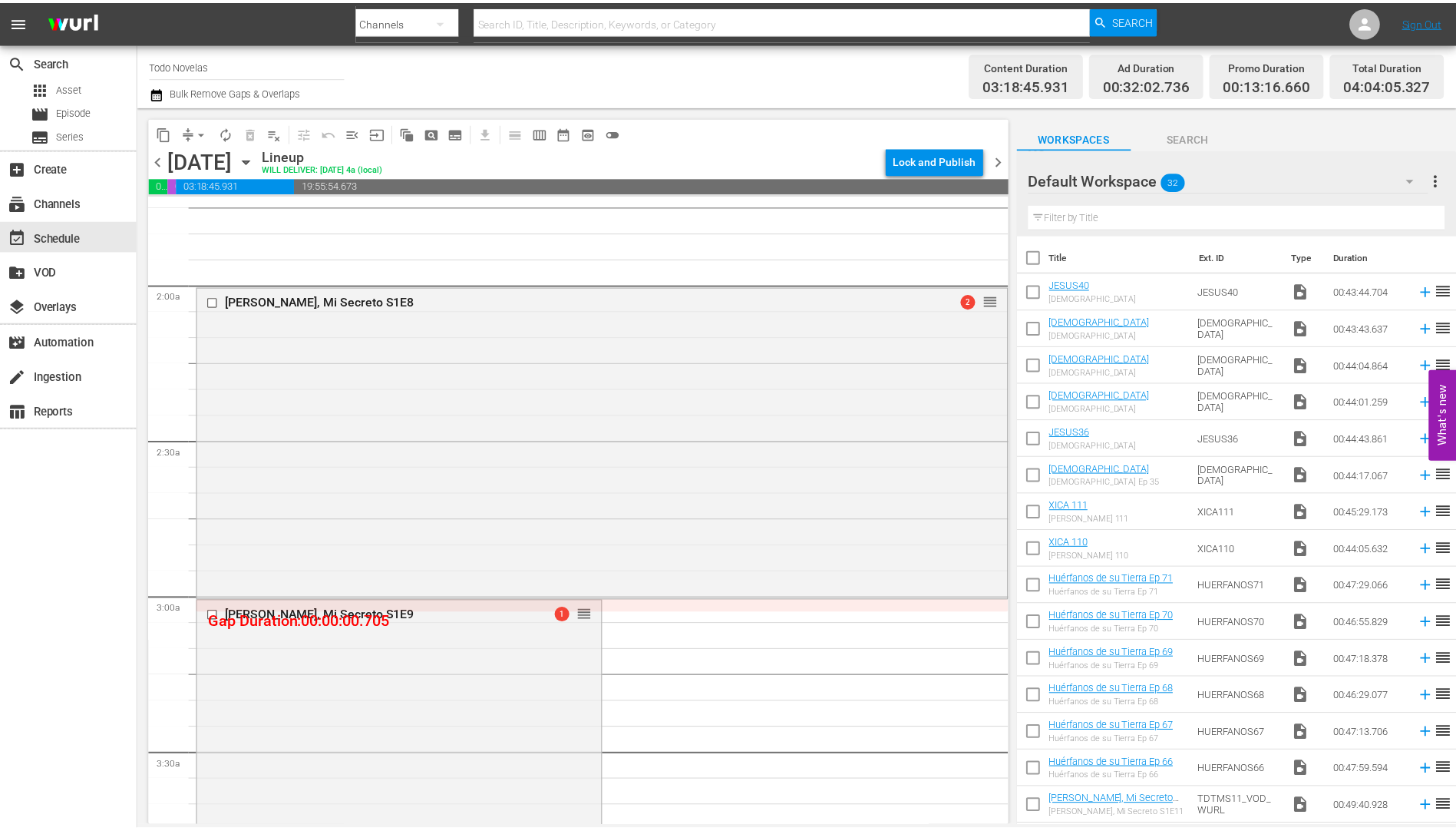
scroll to position [768, 0]
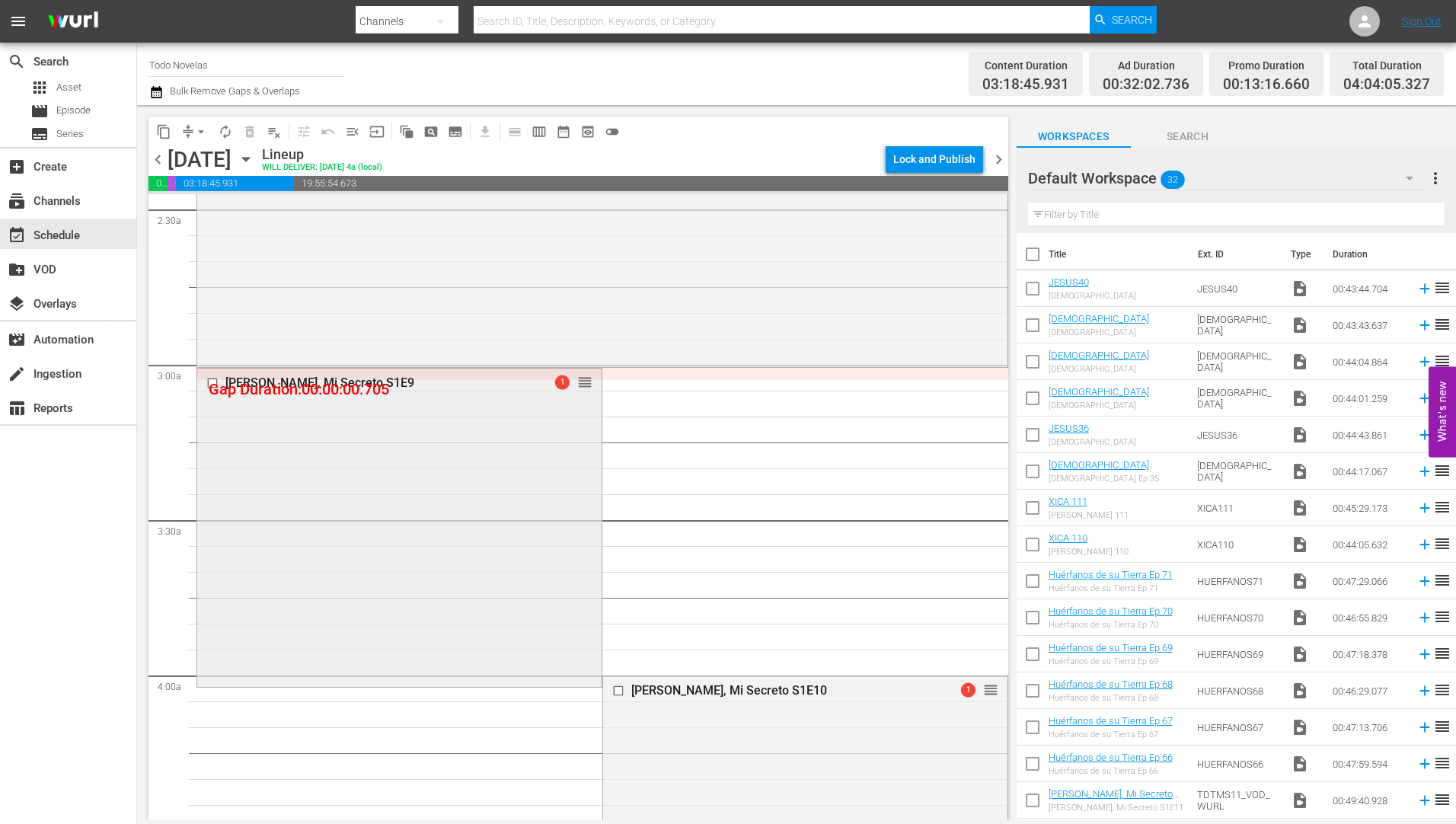
click at [292, 382] on div "[PERSON_NAME], Mi Secreto S1E9" at bounding box center [374, 382] width 298 height 15
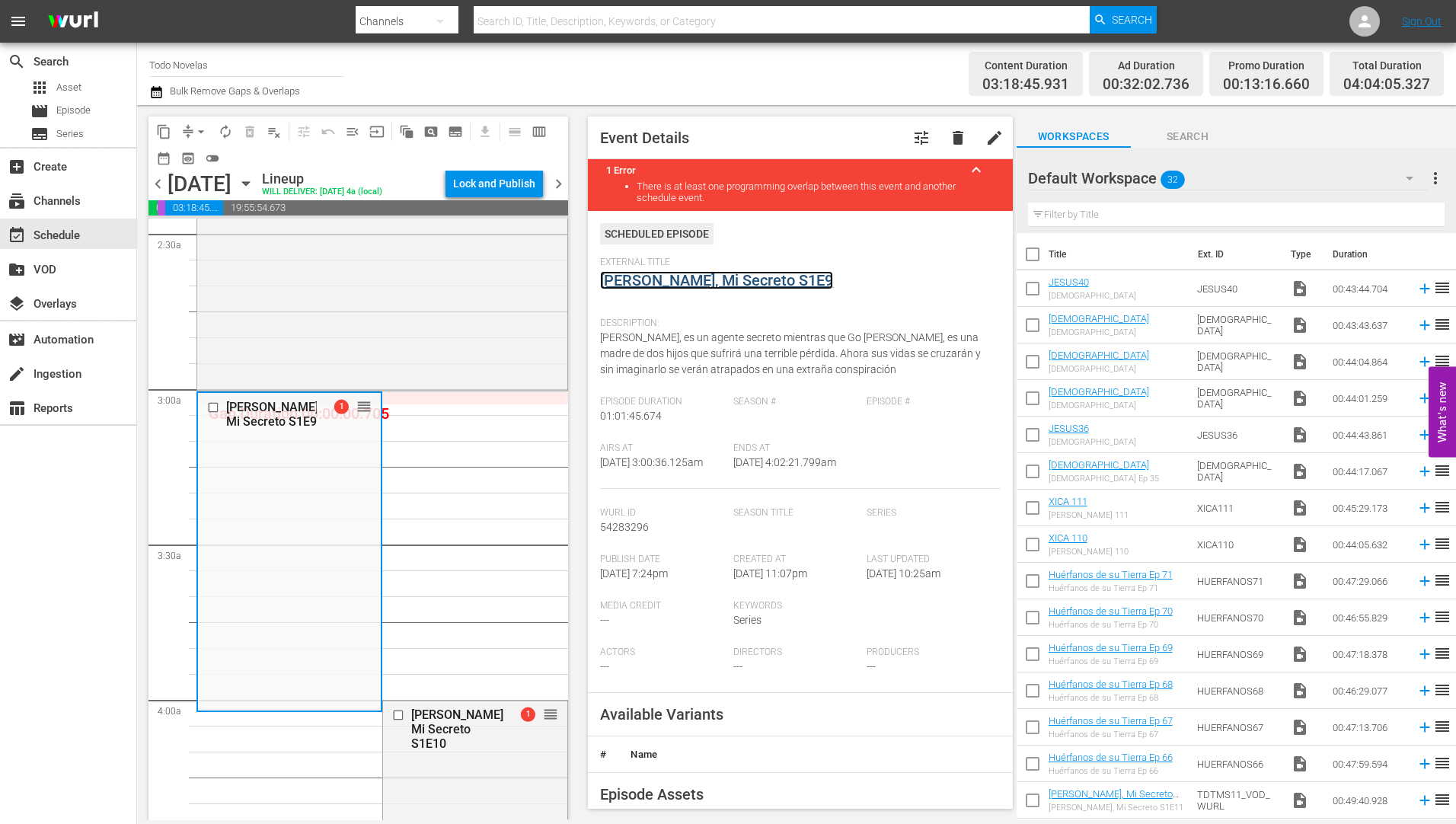
click at [694, 276] on link "[PERSON_NAME], Mi Secreto S1E9" at bounding box center [717, 280] width 233 height 19
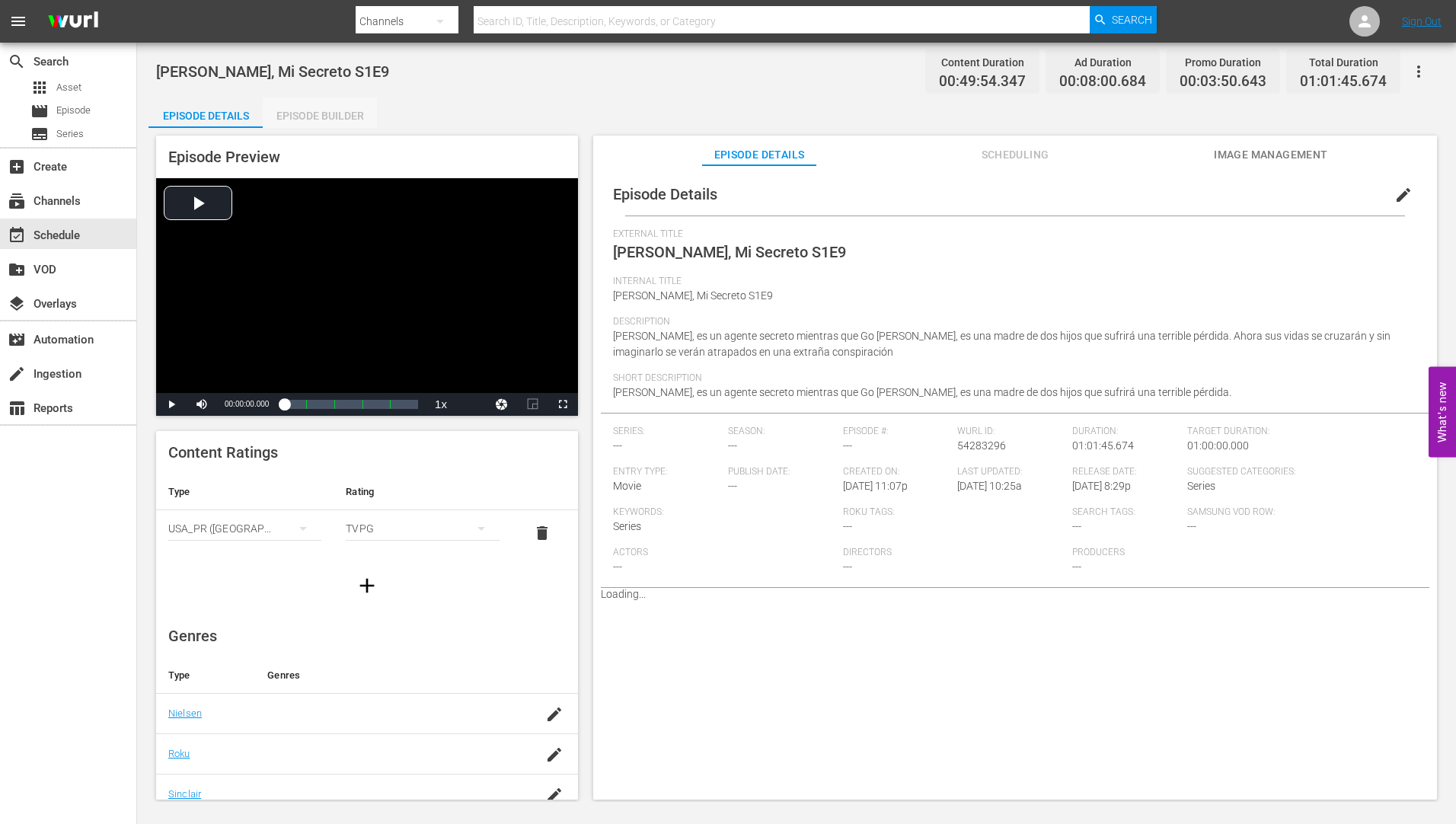
click at [336, 110] on div "Episode Builder" at bounding box center [320, 115] width 114 height 36
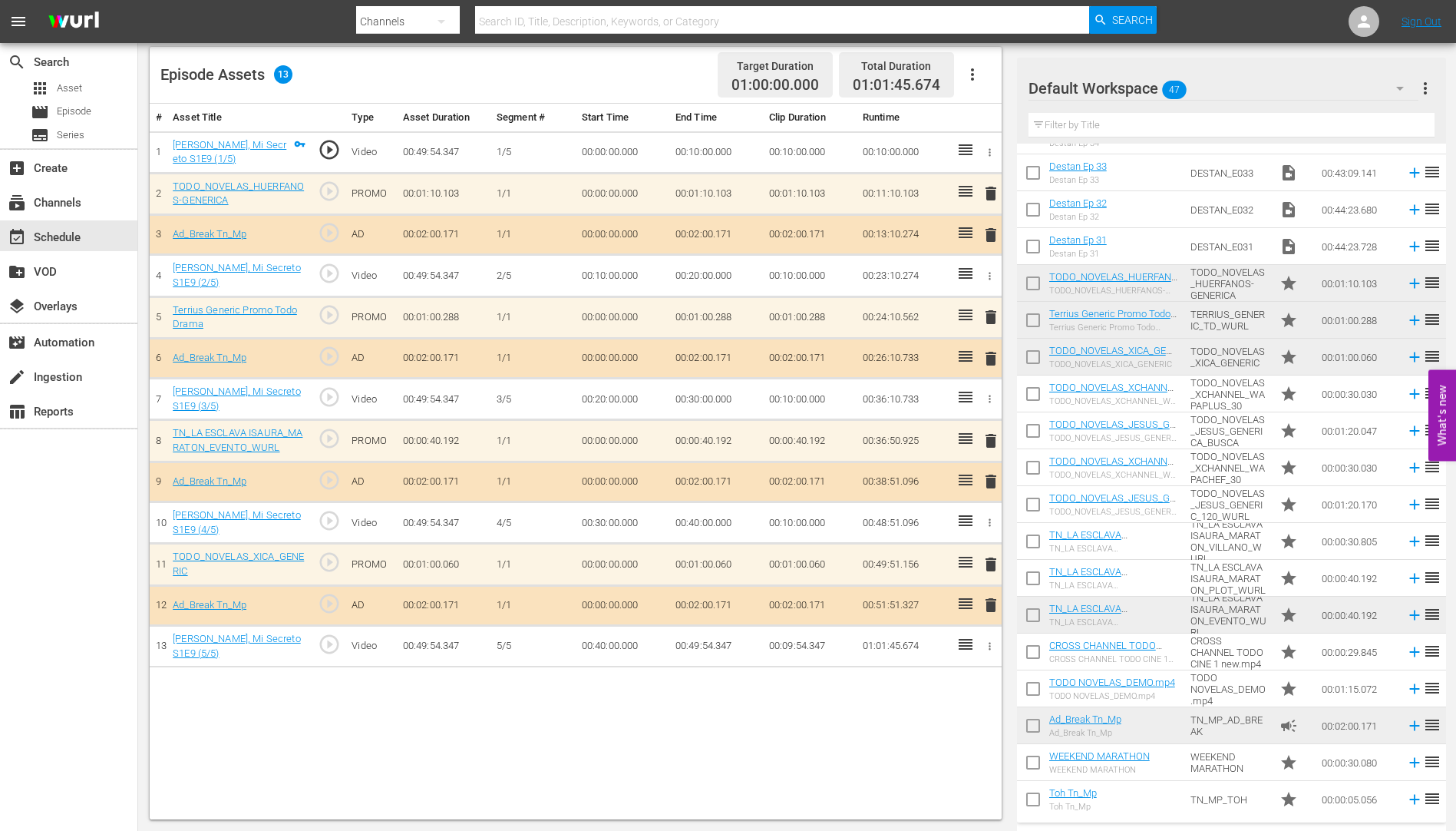
scroll to position [1097, 0]
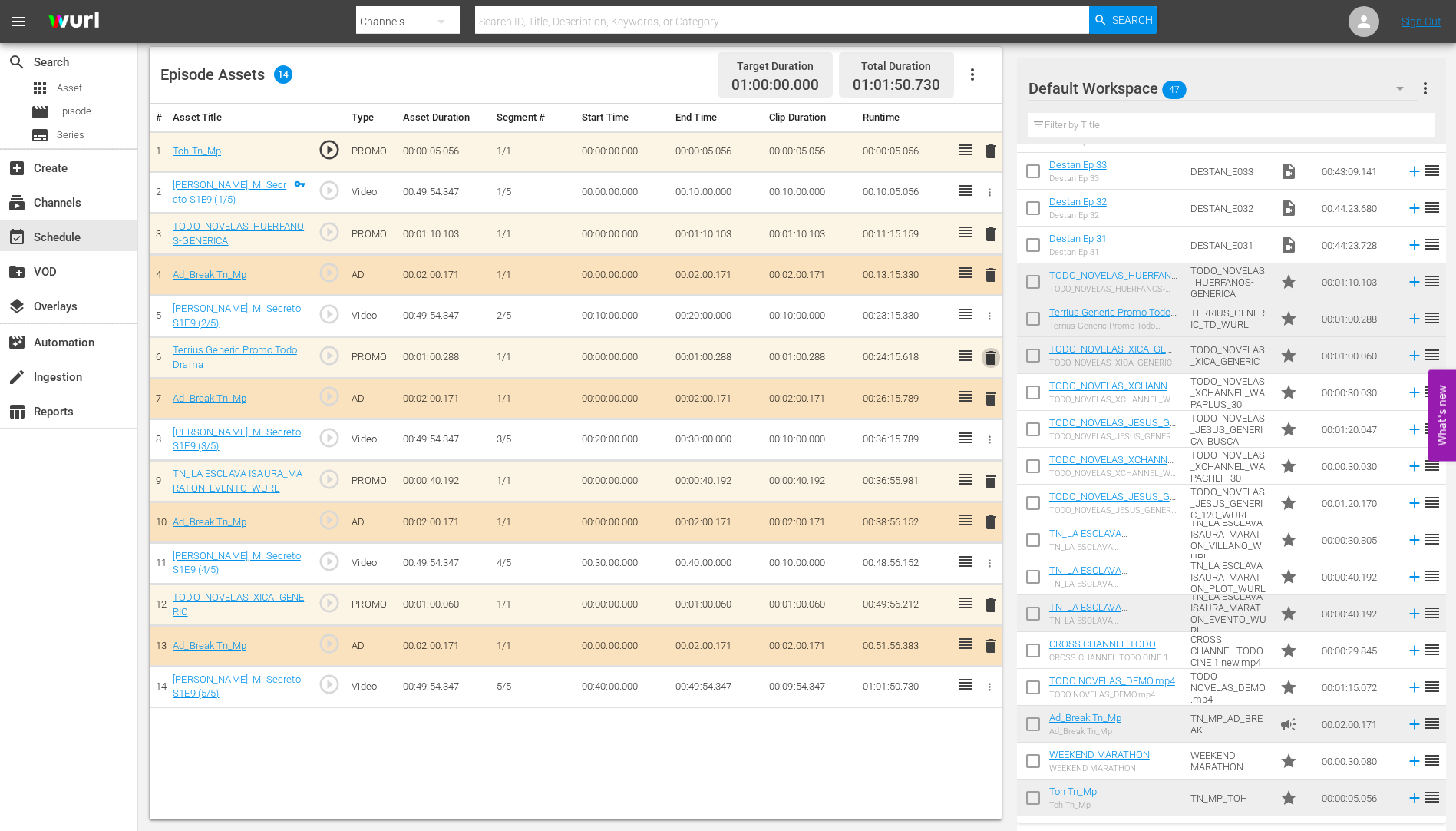
click at [991, 356] on span "delete" at bounding box center [991, 358] width 19 height 19
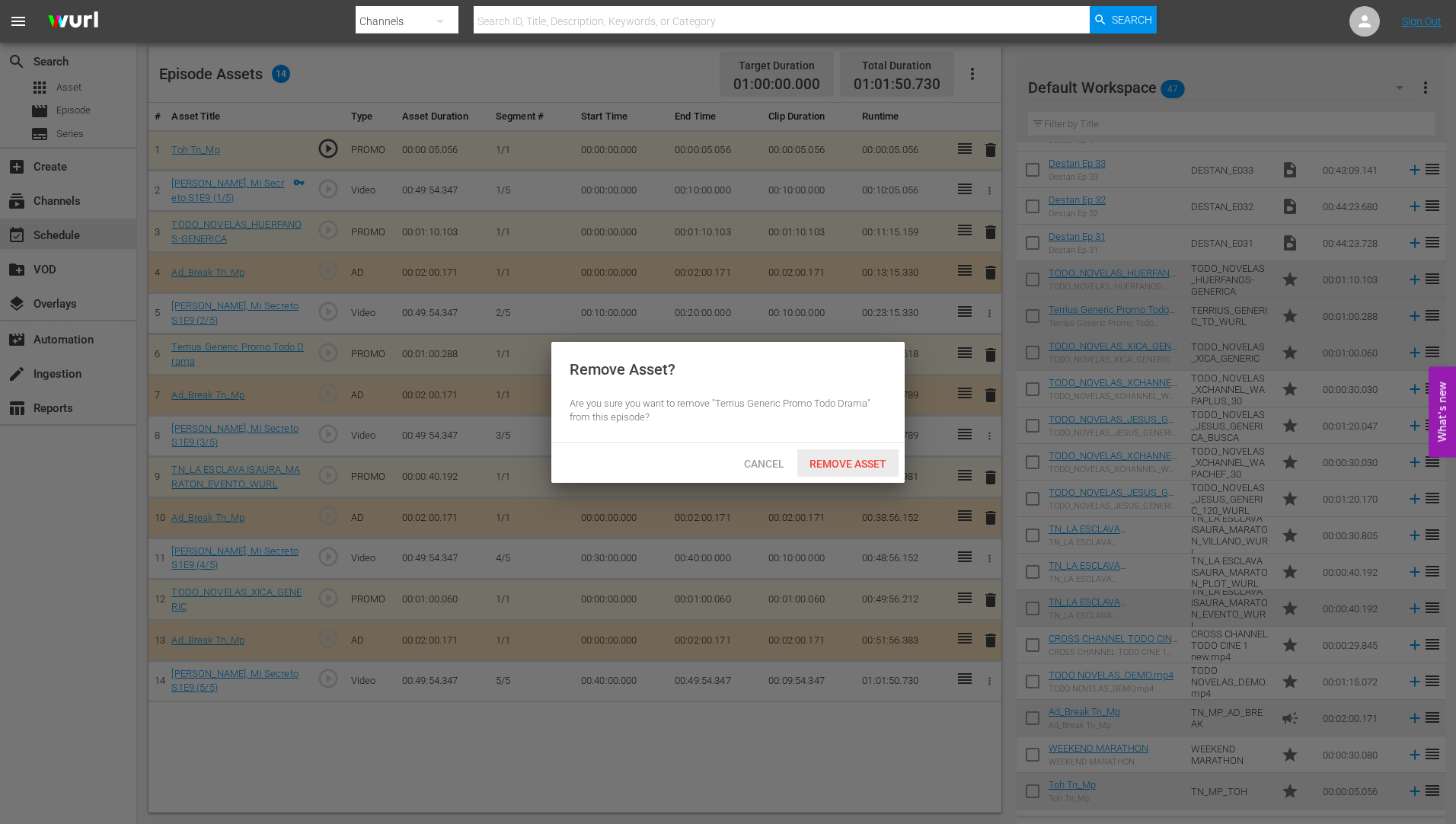
click at [833, 466] on span "Remove Asset" at bounding box center [848, 463] width 102 height 12
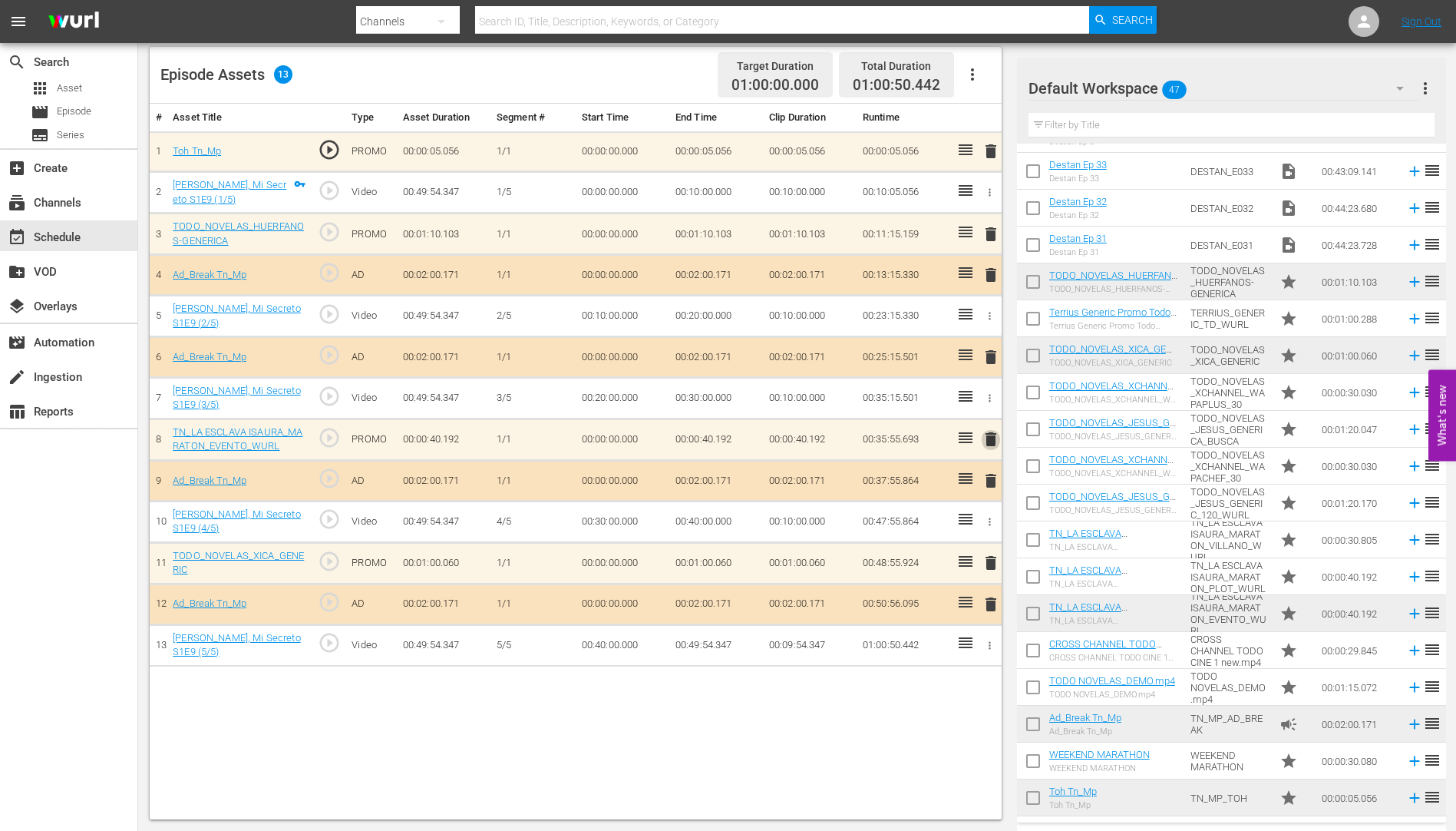
click at [992, 438] on span "delete" at bounding box center [991, 439] width 19 height 19
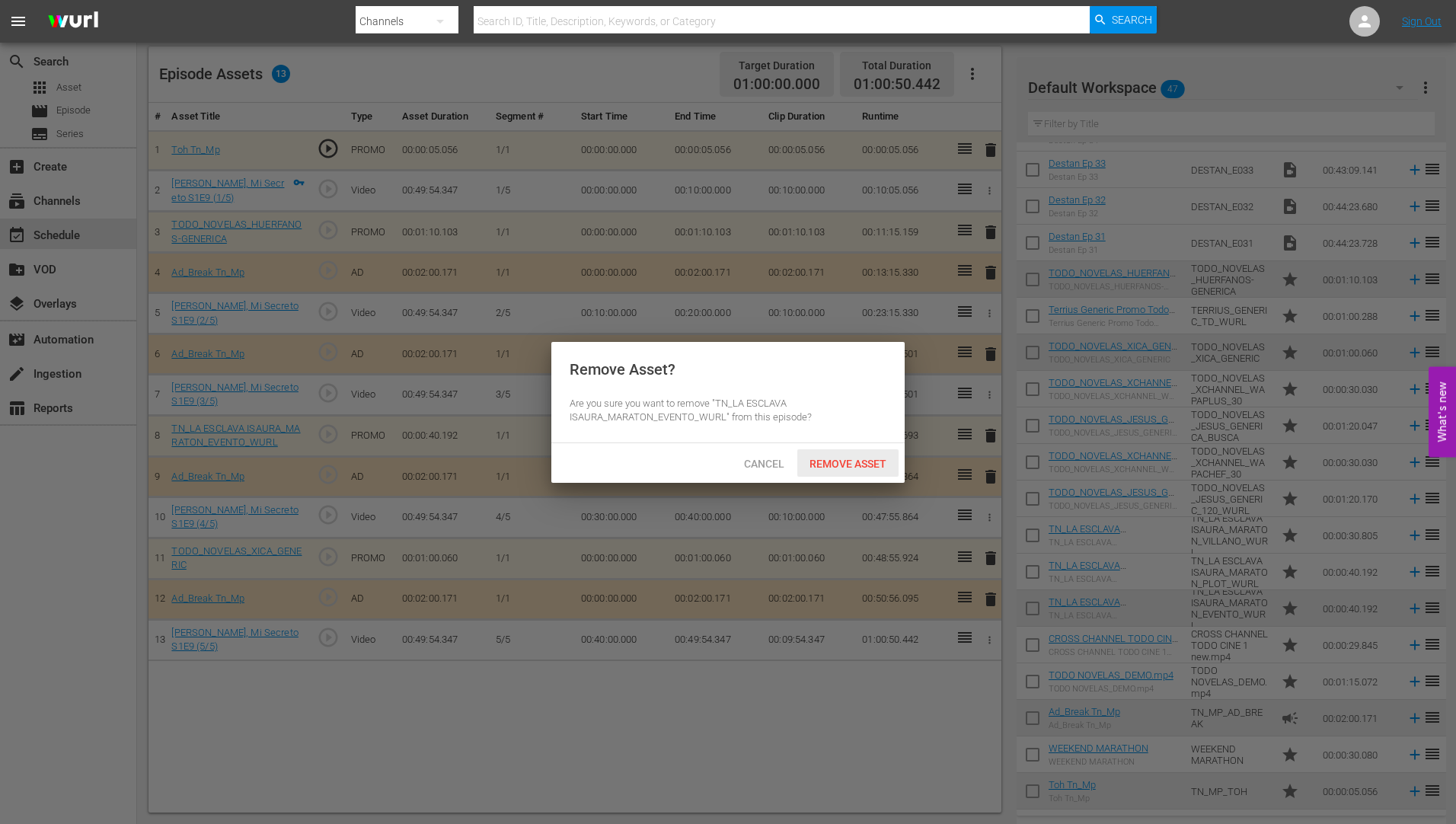
click at [824, 458] on span "Remove Asset" at bounding box center [848, 463] width 102 height 12
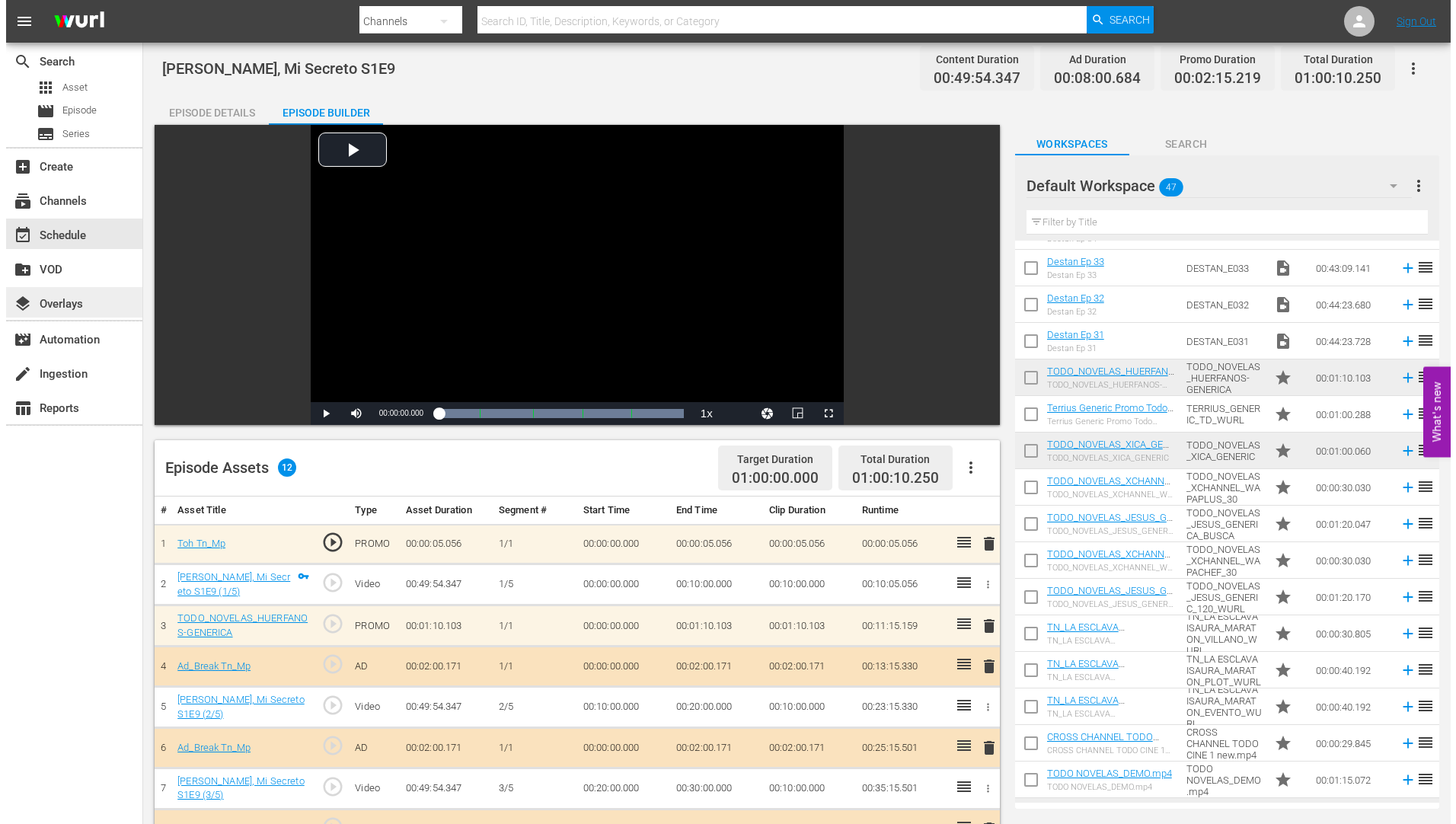
scroll to position [0, 0]
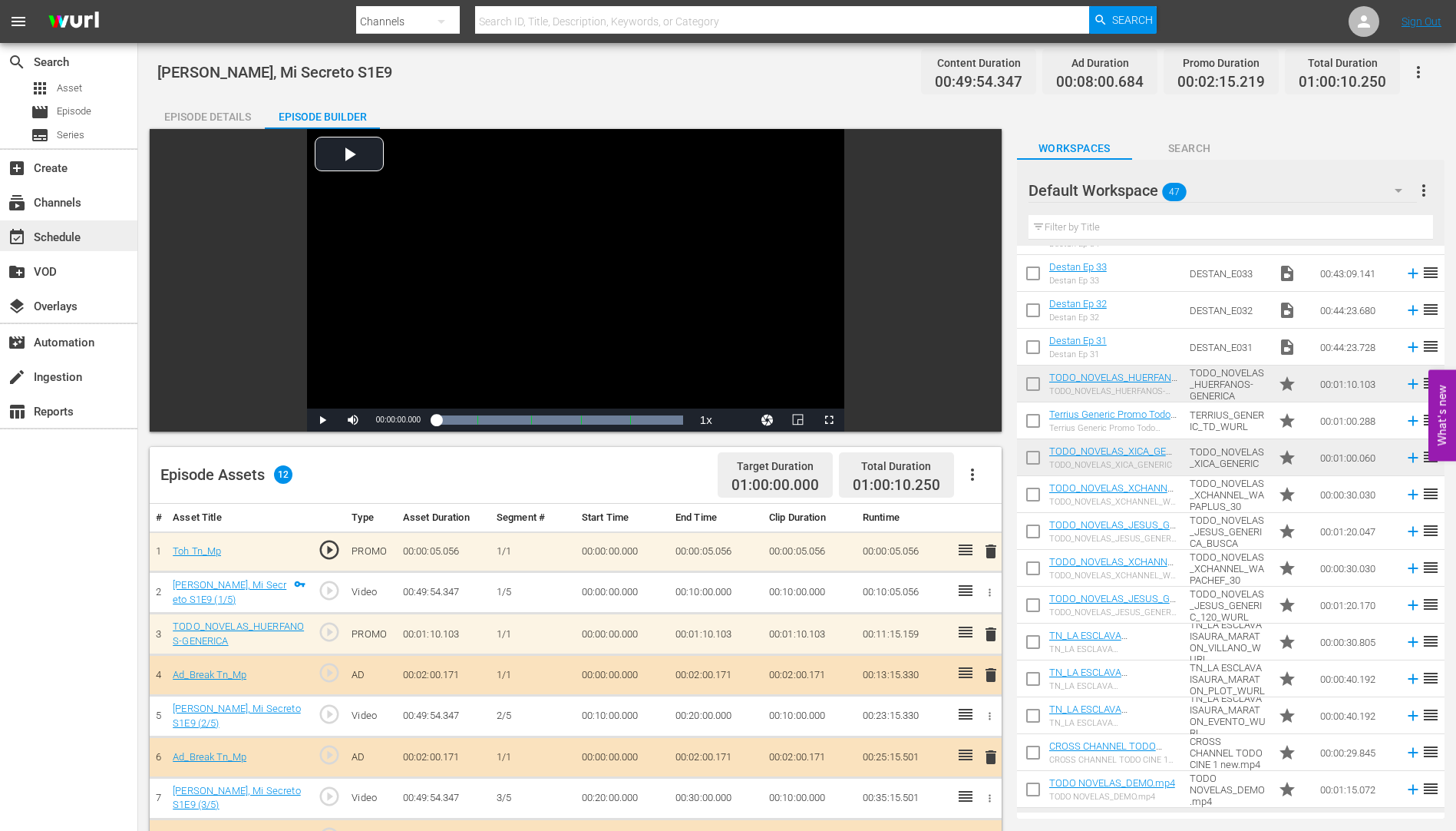
click at [67, 233] on div "event_available Schedule" at bounding box center [42, 235] width 86 height 14
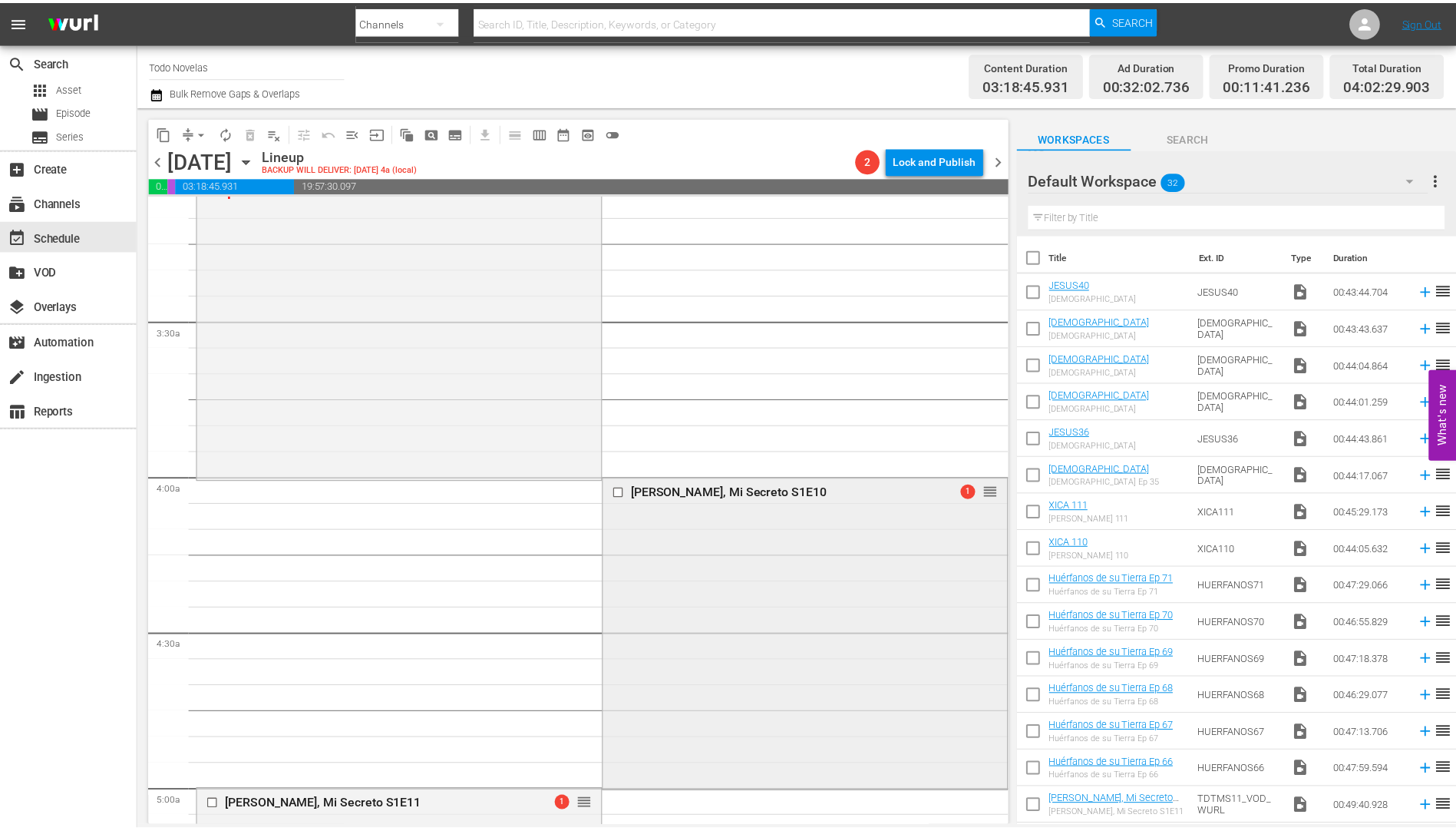
scroll to position [998, 0]
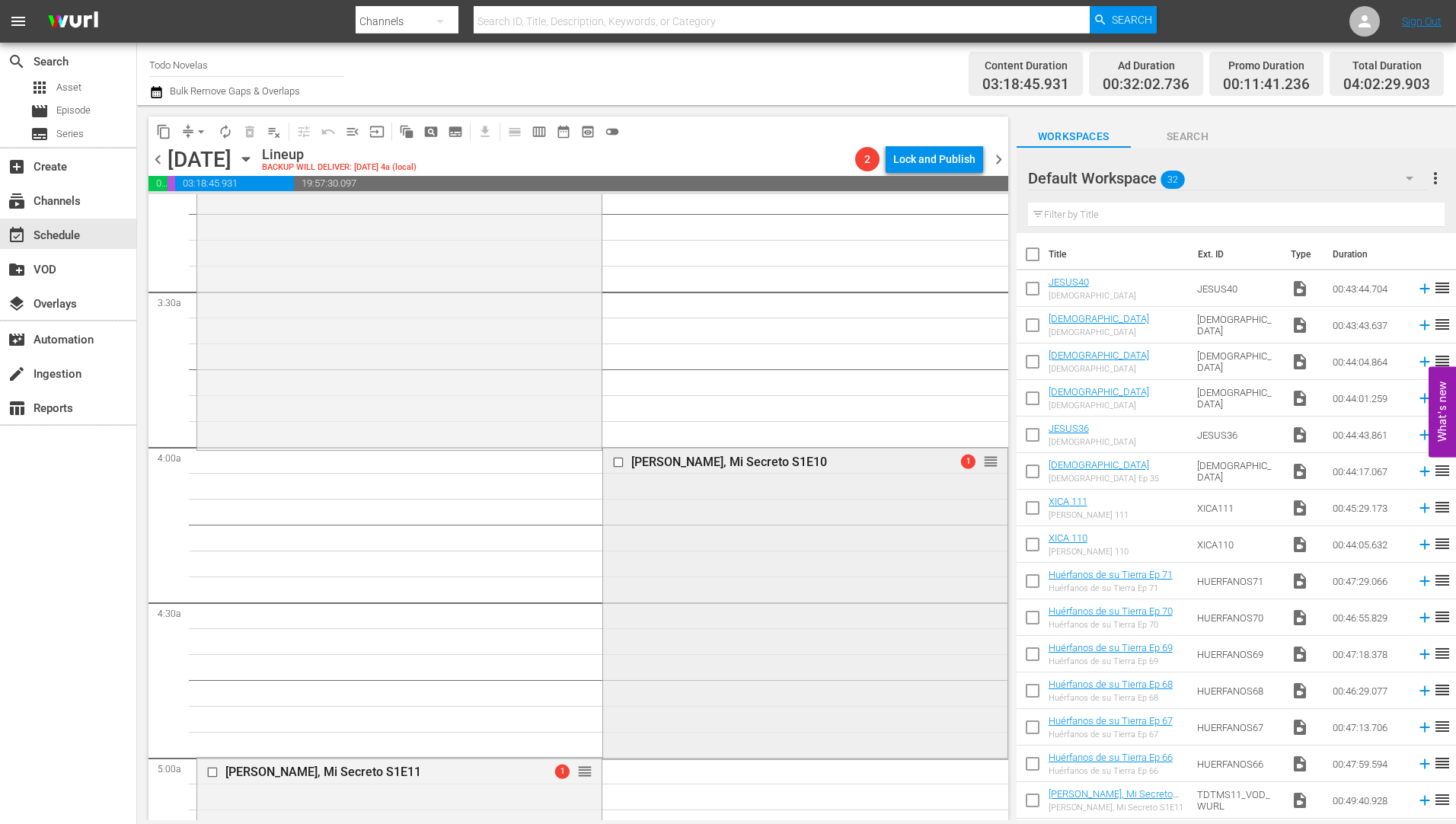
click at [662, 457] on div "[PERSON_NAME], Mi Secreto S1E10" at bounding box center [780, 461] width 298 height 15
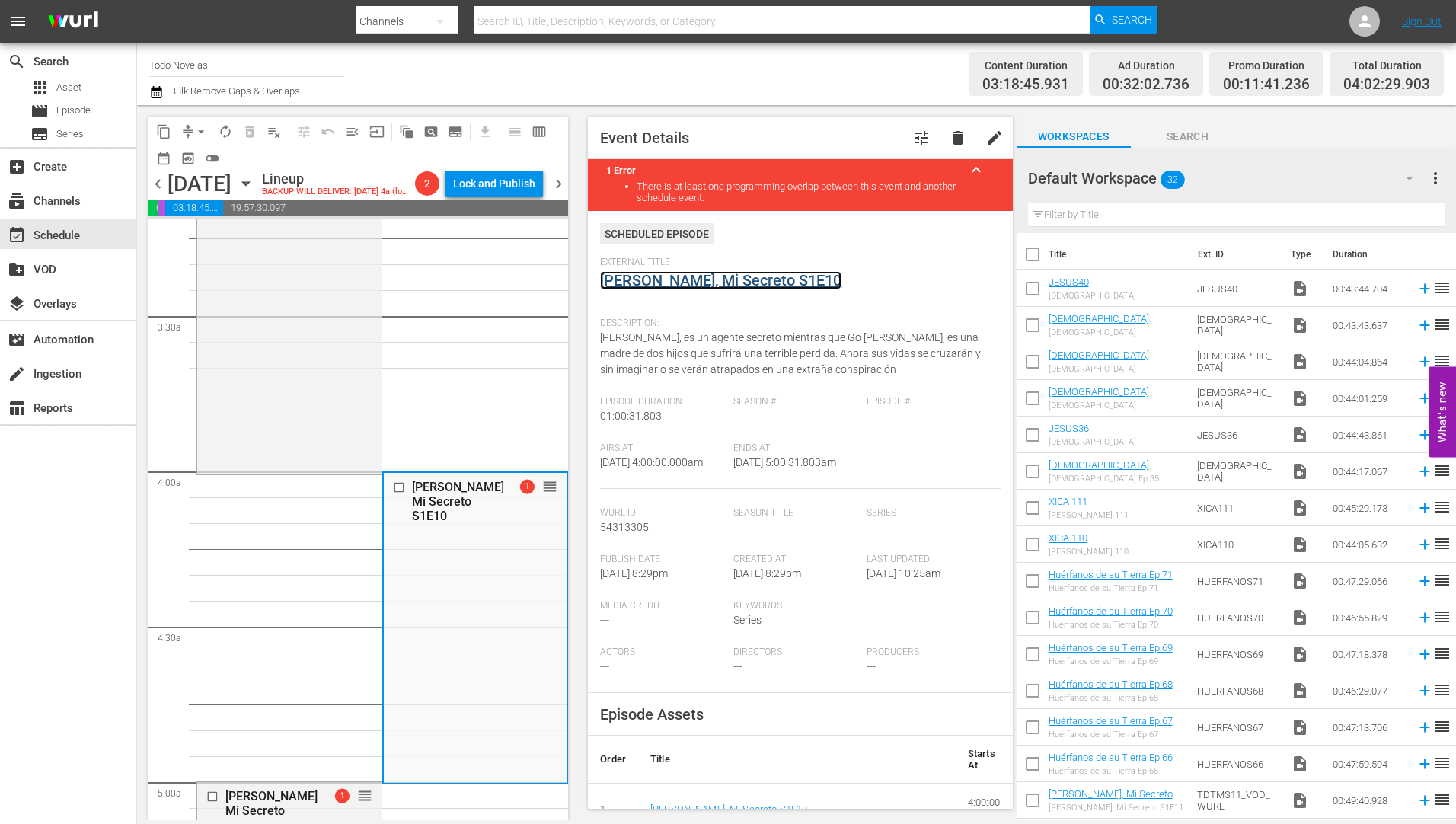
click at [696, 282] on link "[PERSON_NAME], Mi Secreto S1E10" at bounding box center [721, 280] width 242 height 19
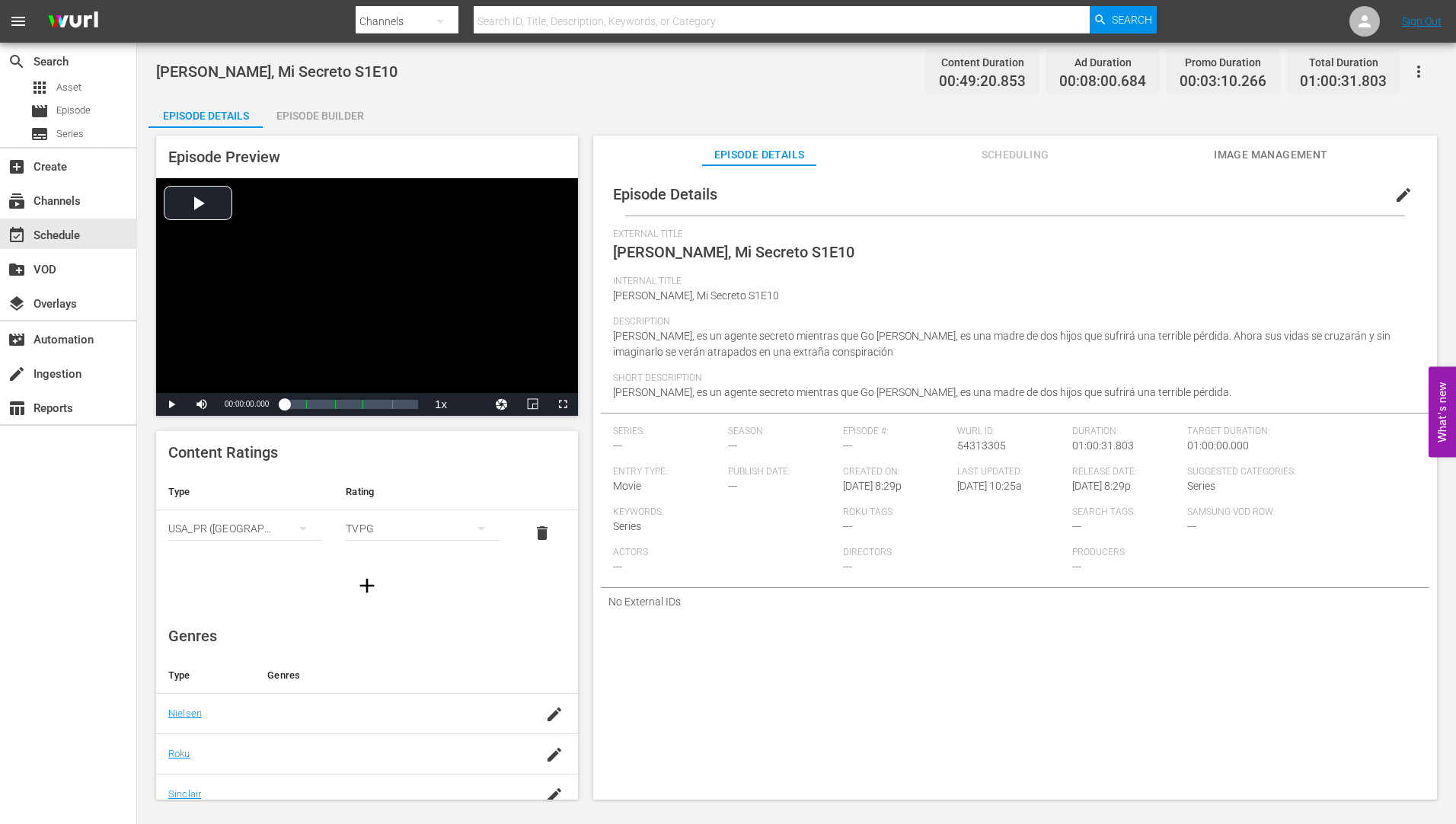
click at [322, 112] on div "Episode Builder" at bounding box center [320, 115] width 114 height 36
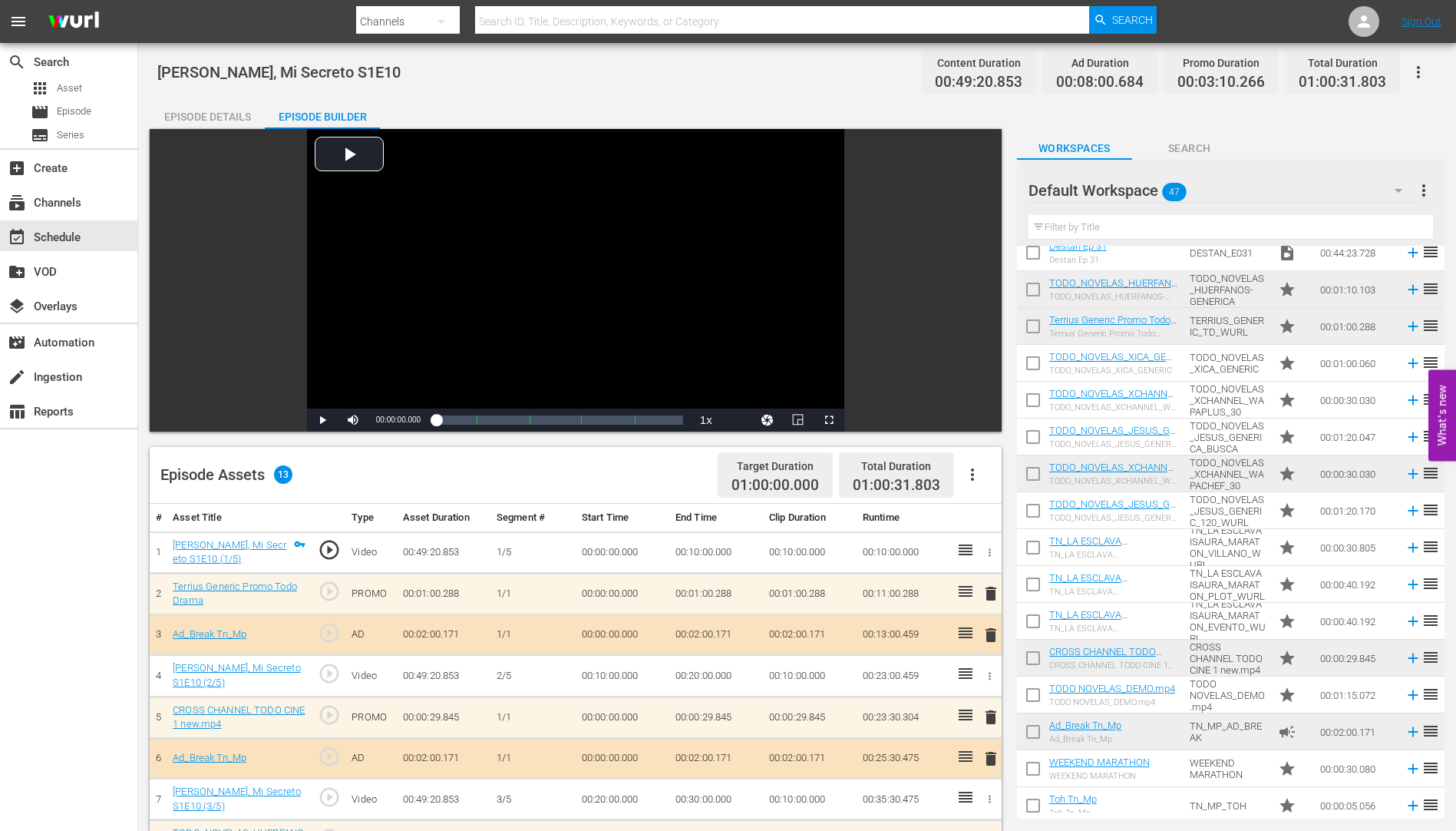
scroll to position [1203, 0]
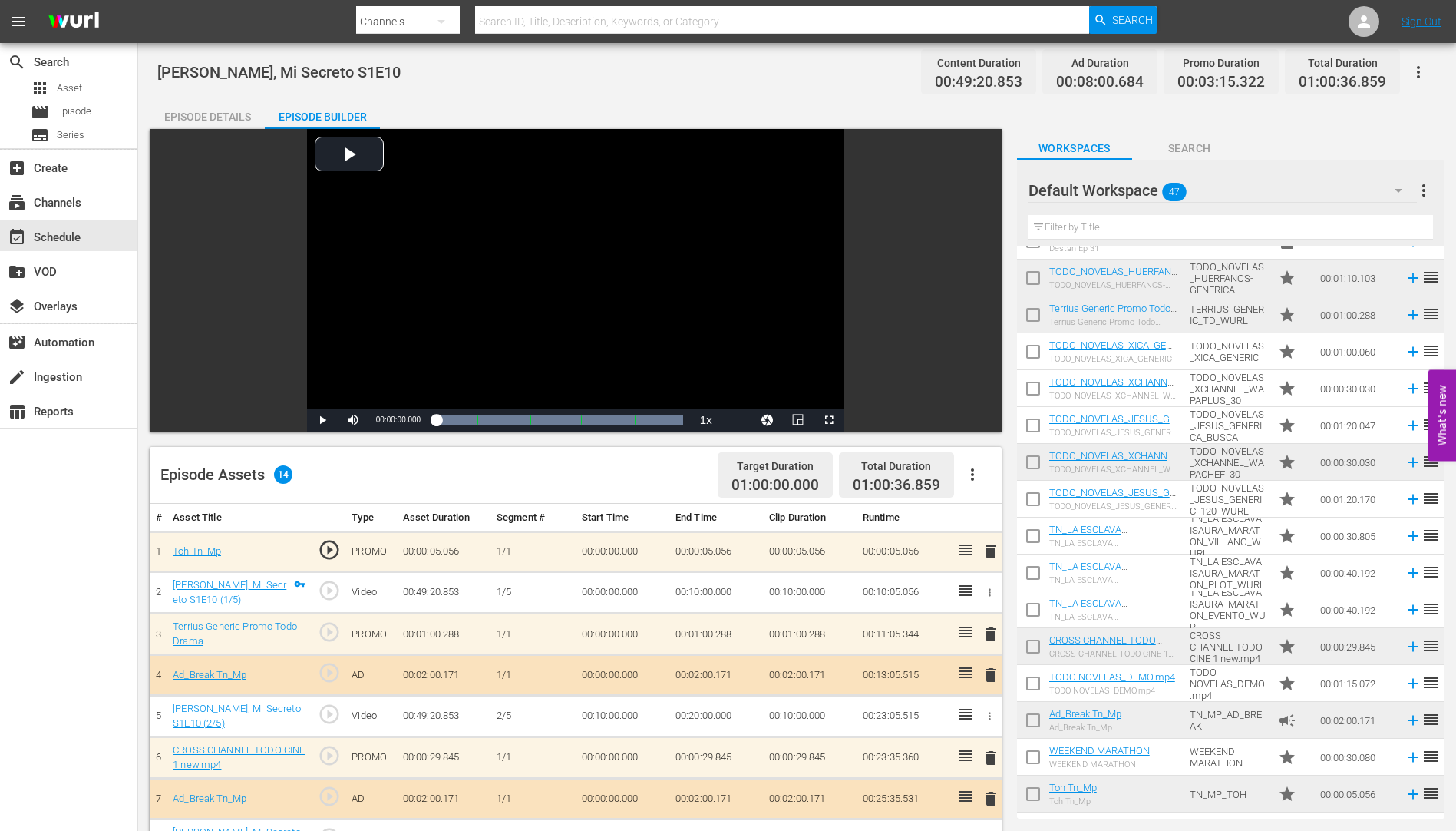
click at [990, 634] on span "delete" at bounding box center [991, 634] width 19 height 19
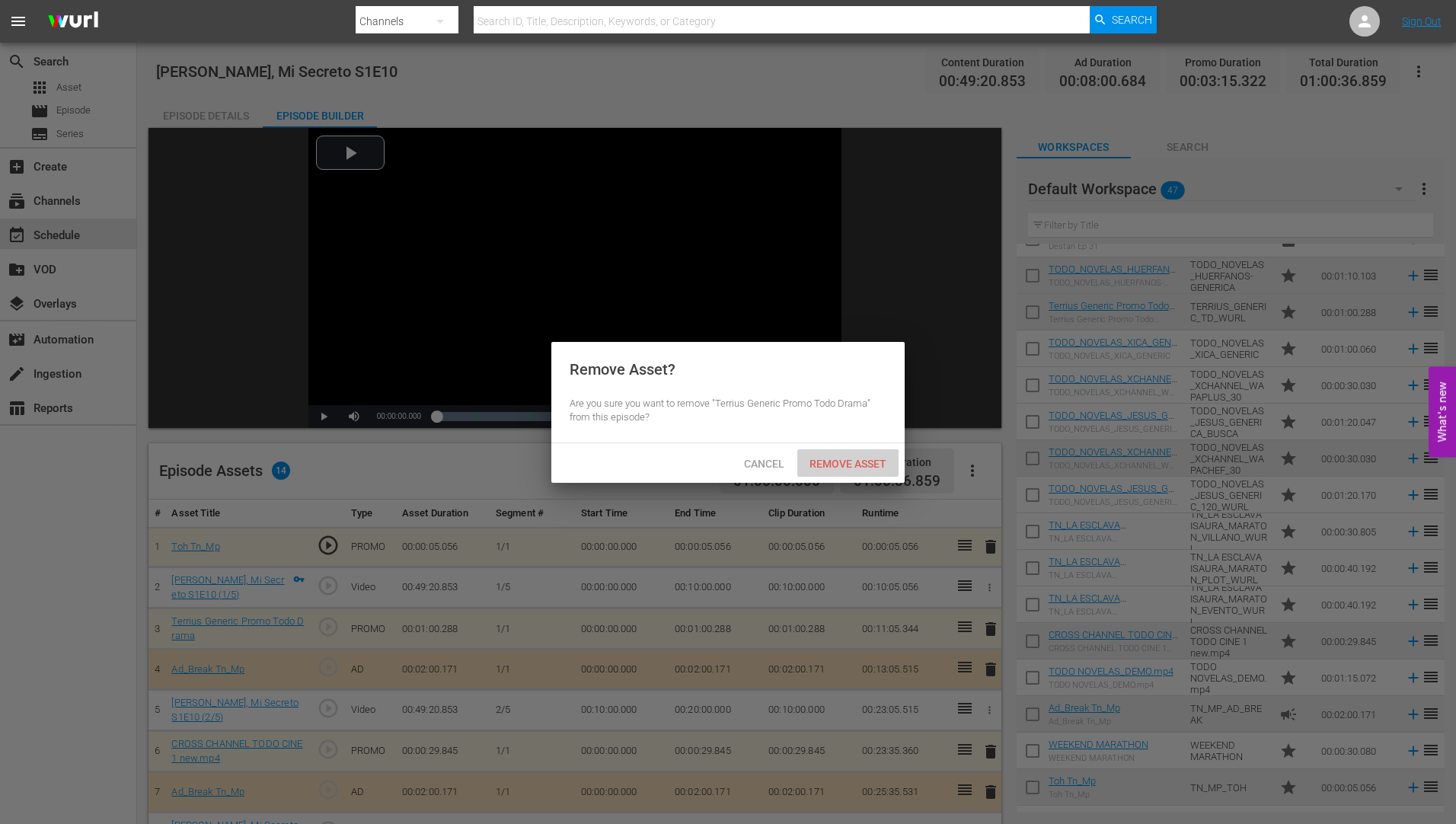
click at [838, 457] on span "Remove Asset" at bounding box center [848, 463] width 102 height 12
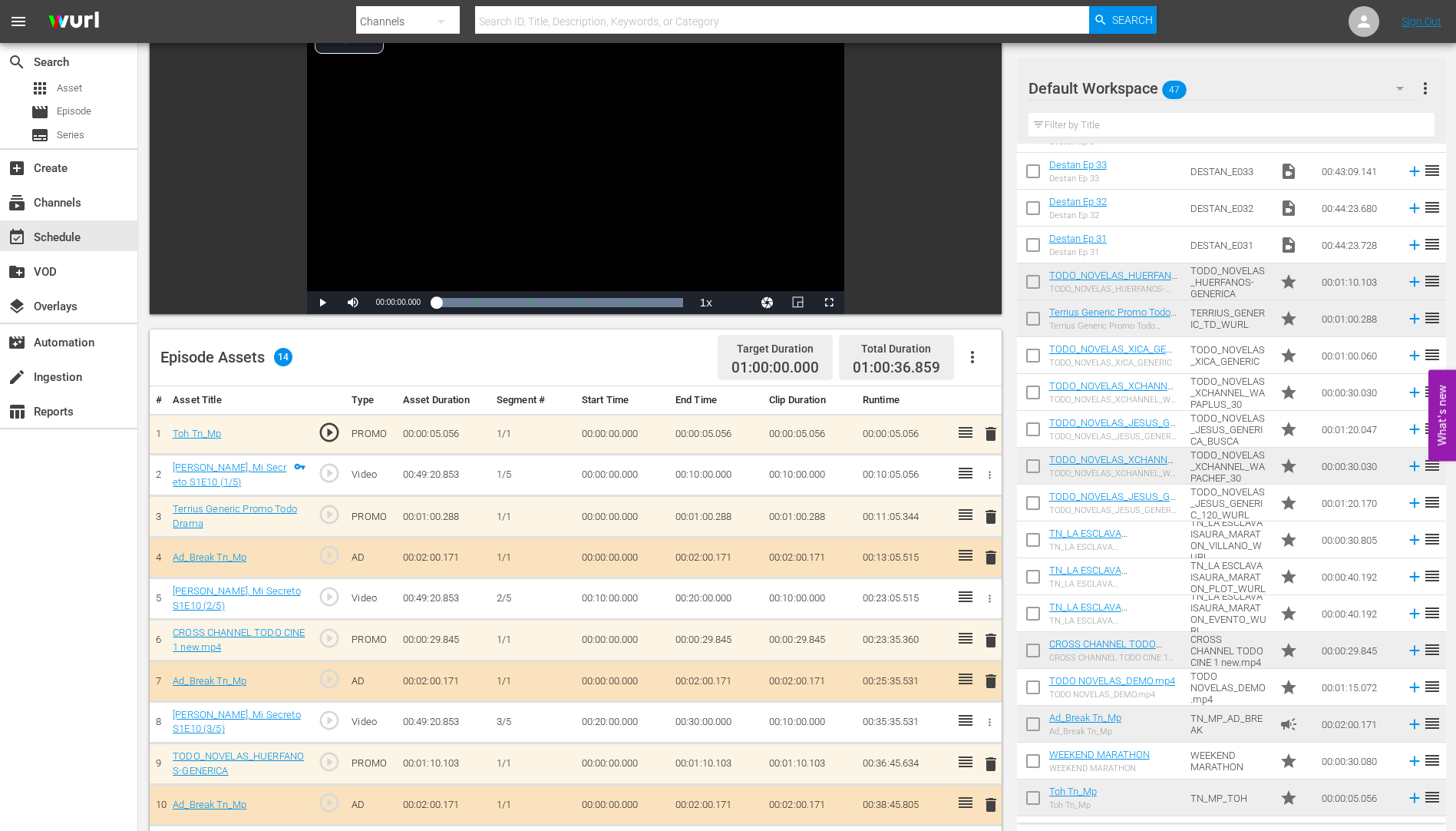
scroll to position [1097, 0]
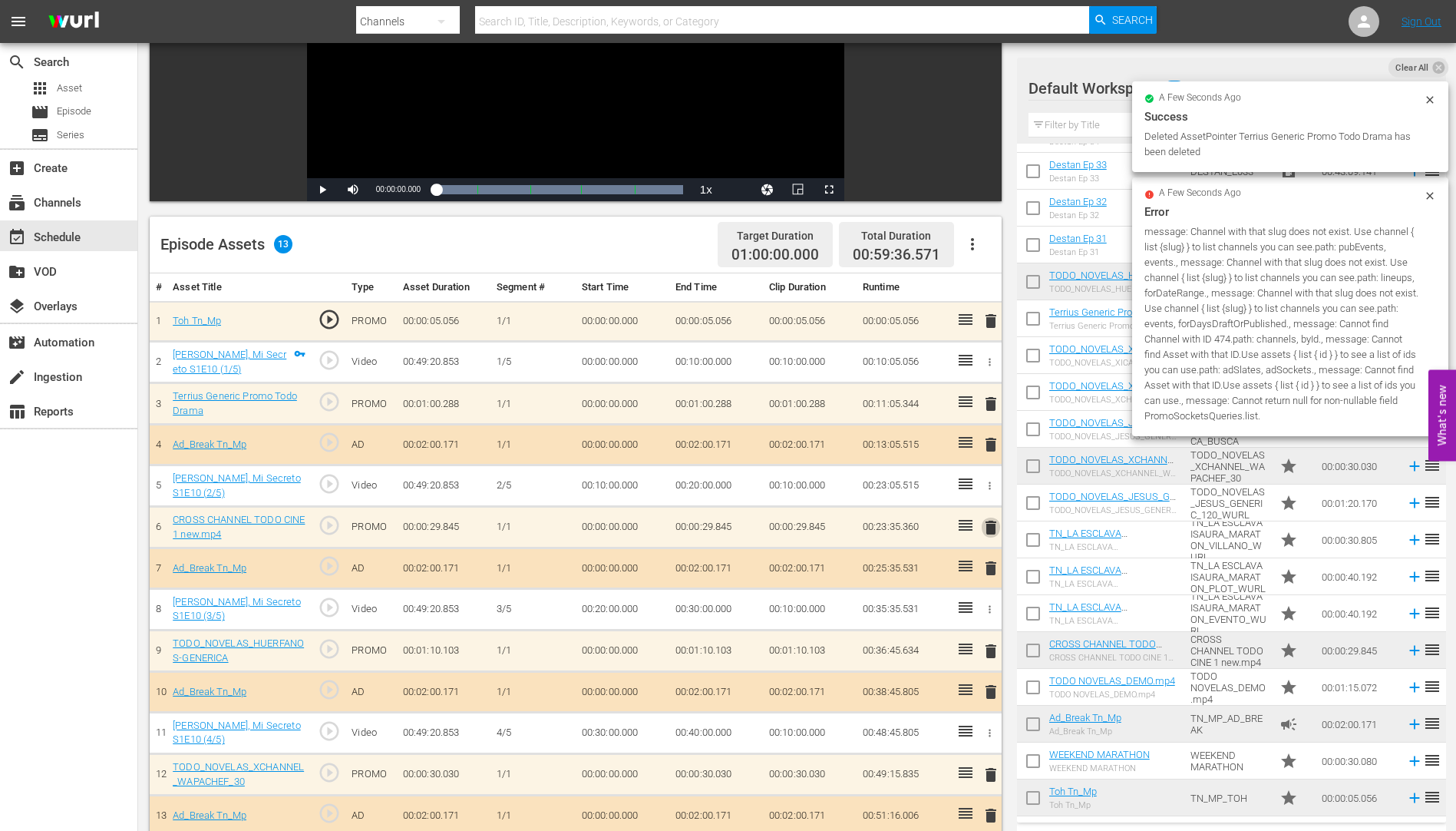
click at [993, 525] on span "delete" at bounding box center [991, 527] width 19 height 19
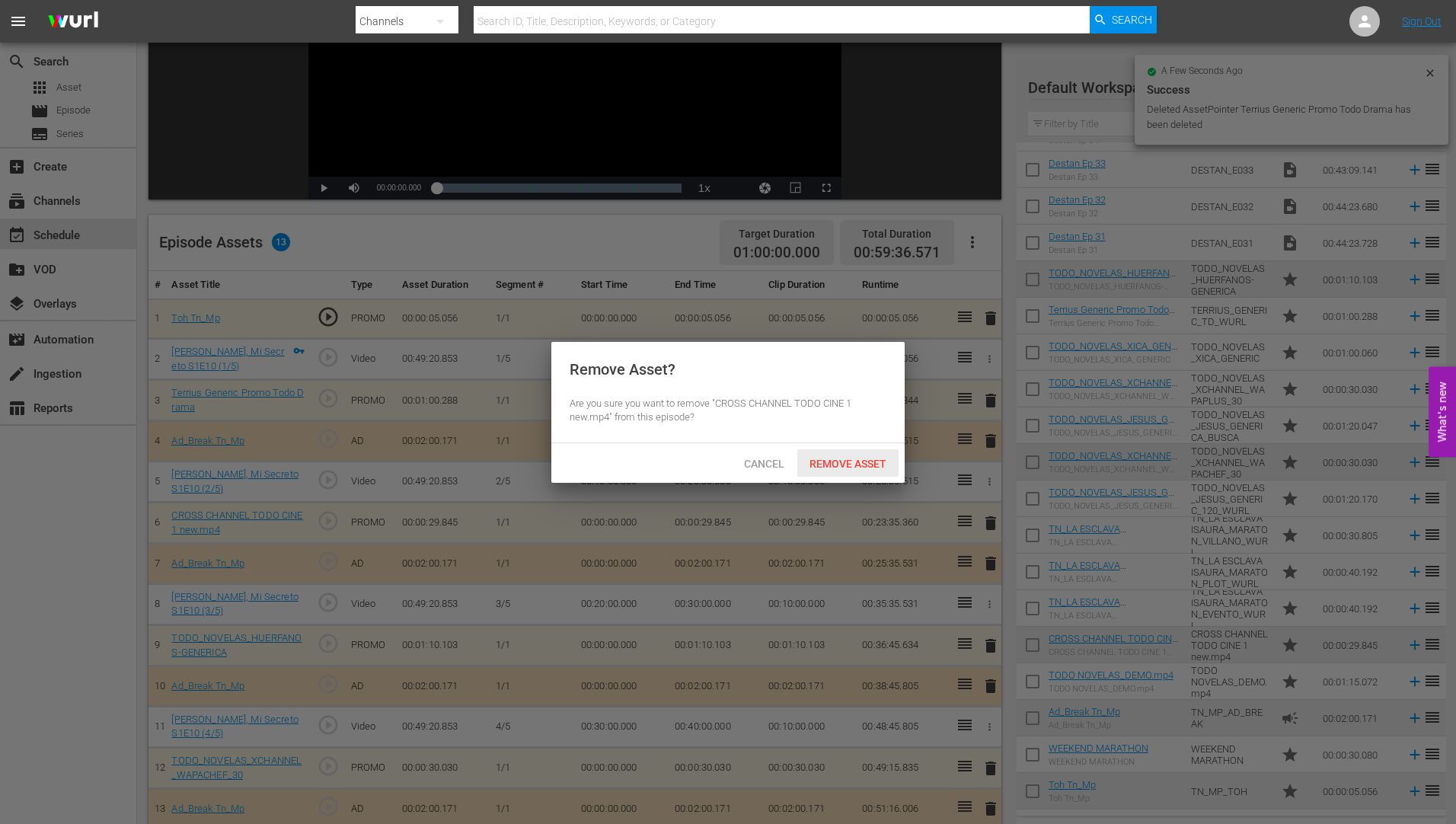
click at [835, 457] on span "Remove Asset" at bounding box center [848, 463] width 102 height 12
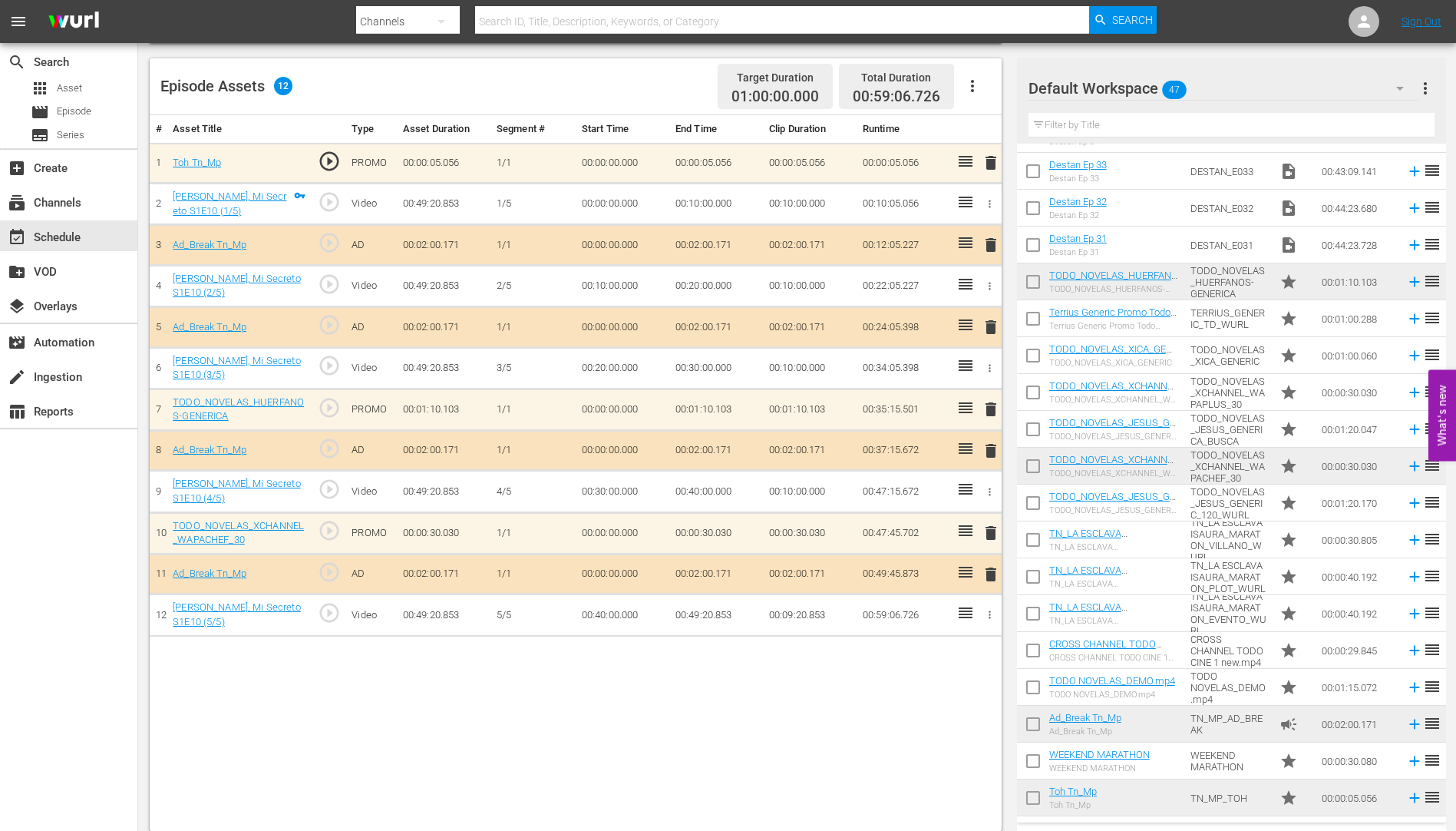
scroll to position [400, 0]
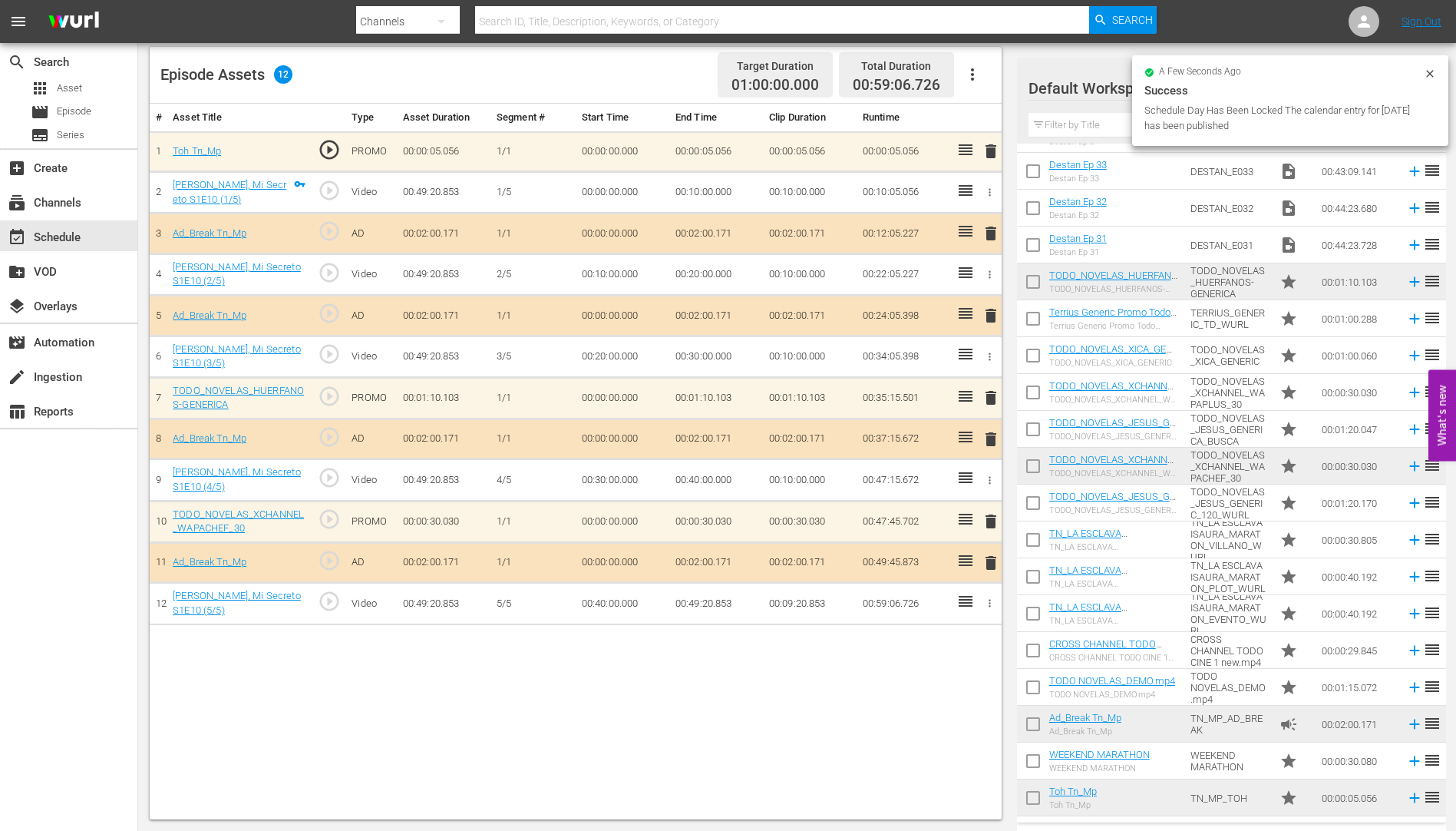
click at [994, 521] on span "delete" at bounding box center [991, 520] width 19 height 19
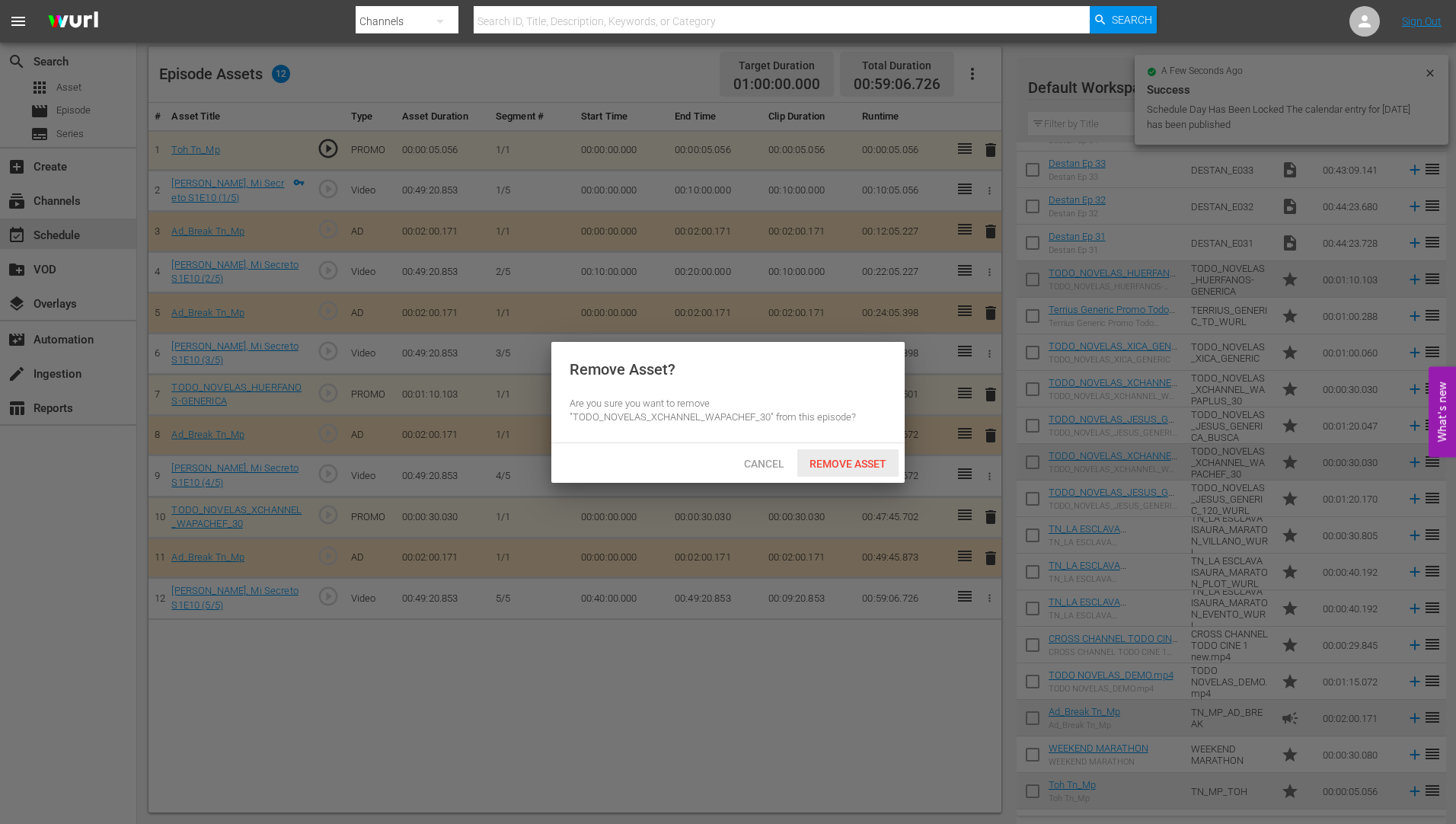
click at [834, 457] on span "Remove Asset" at bounding box center [848, 463] width 102 height 12
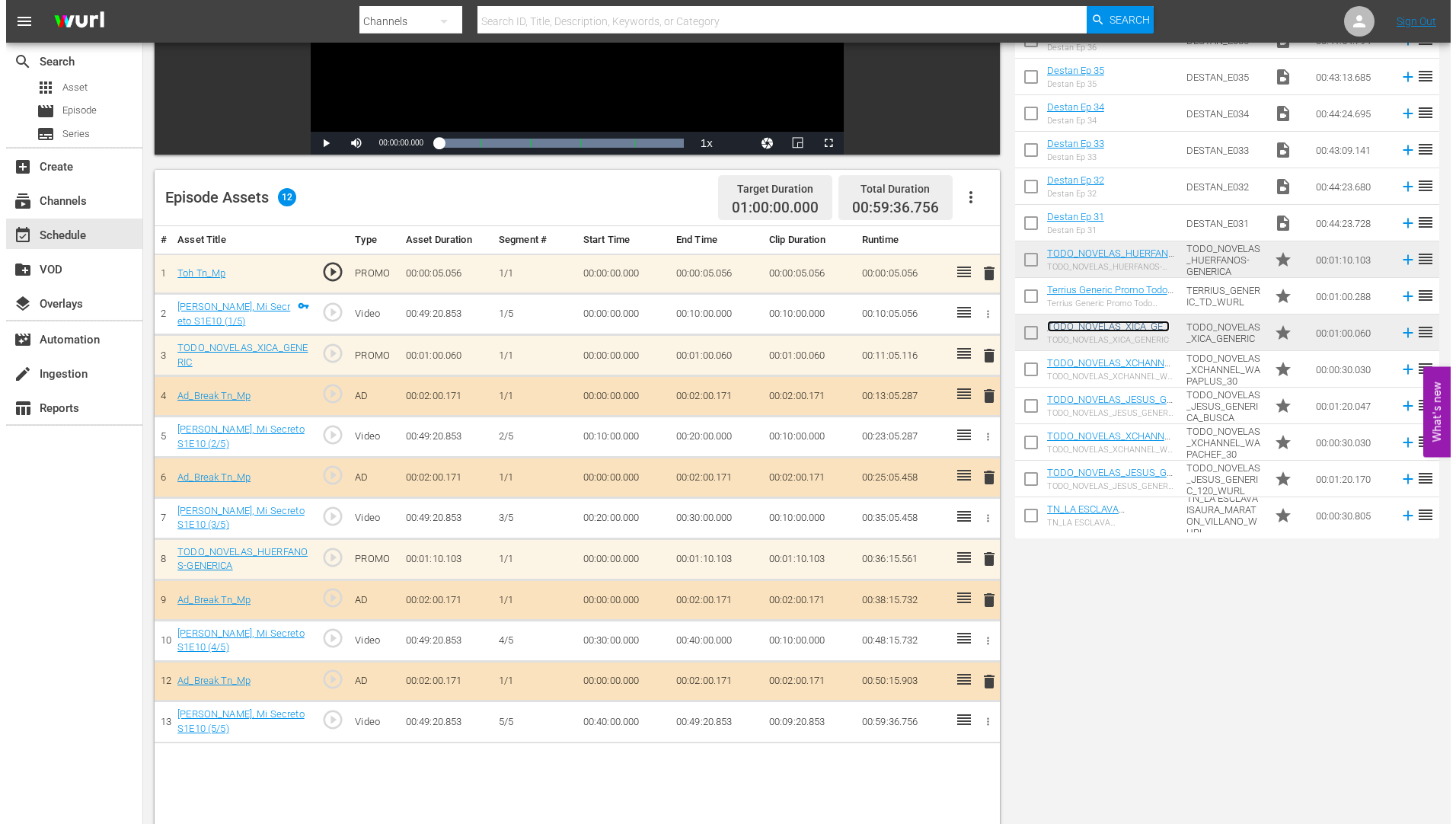
scroll to position [0, 0]
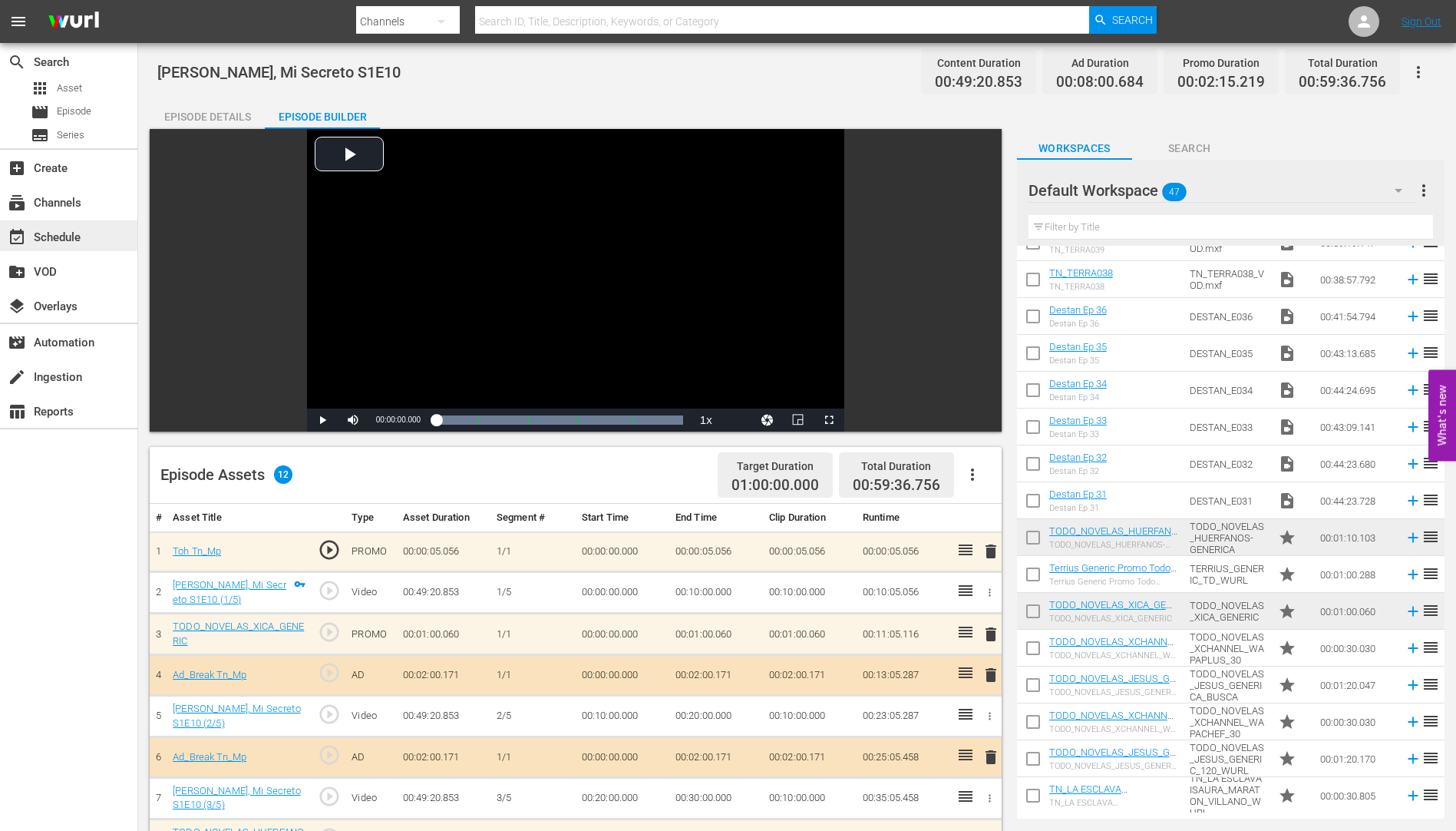
click at [59, 231] on div "event_available Schedule" at bounding box center [42, 235] width 86 height 14
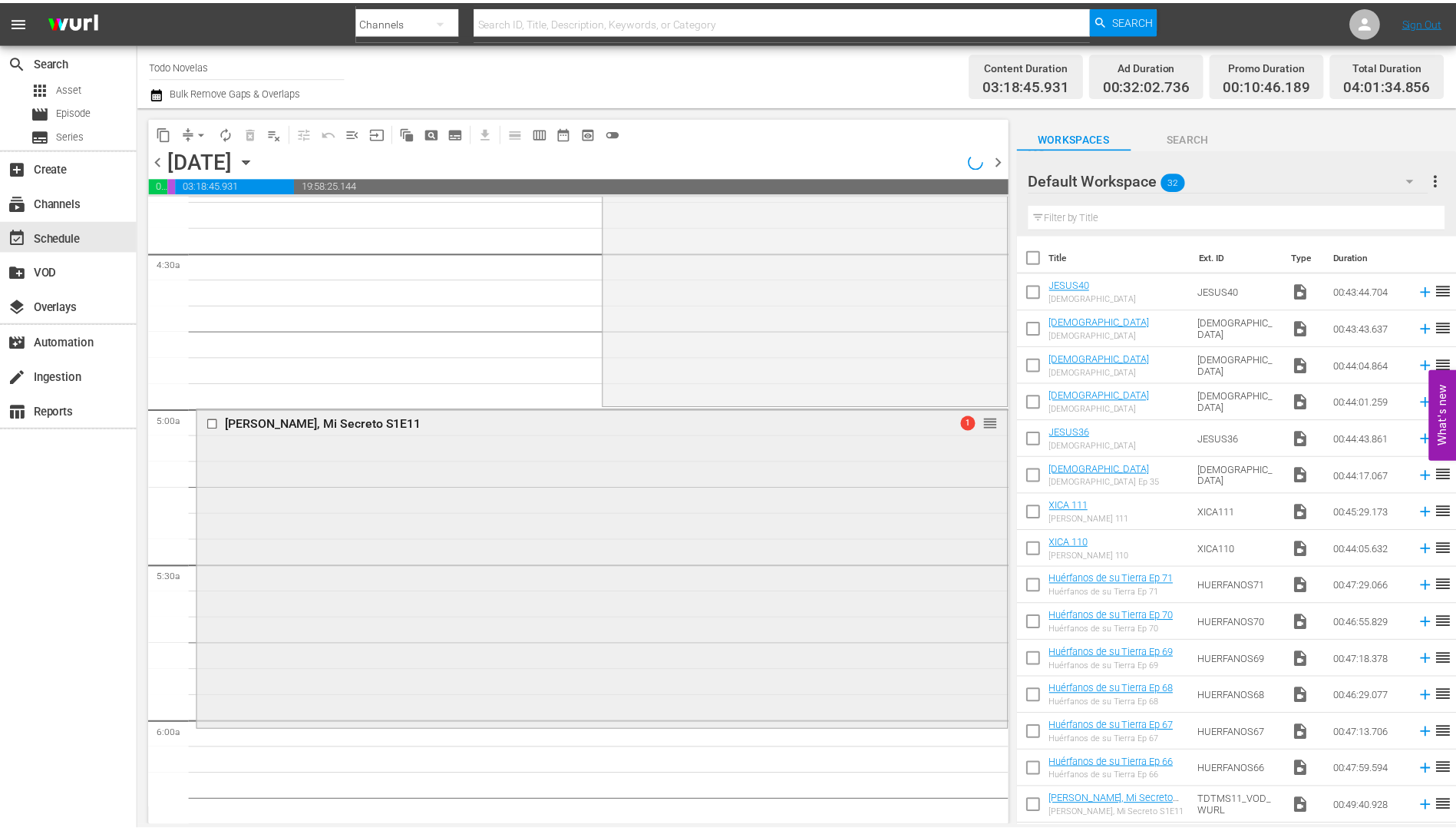
scroll to position [1382, 0]
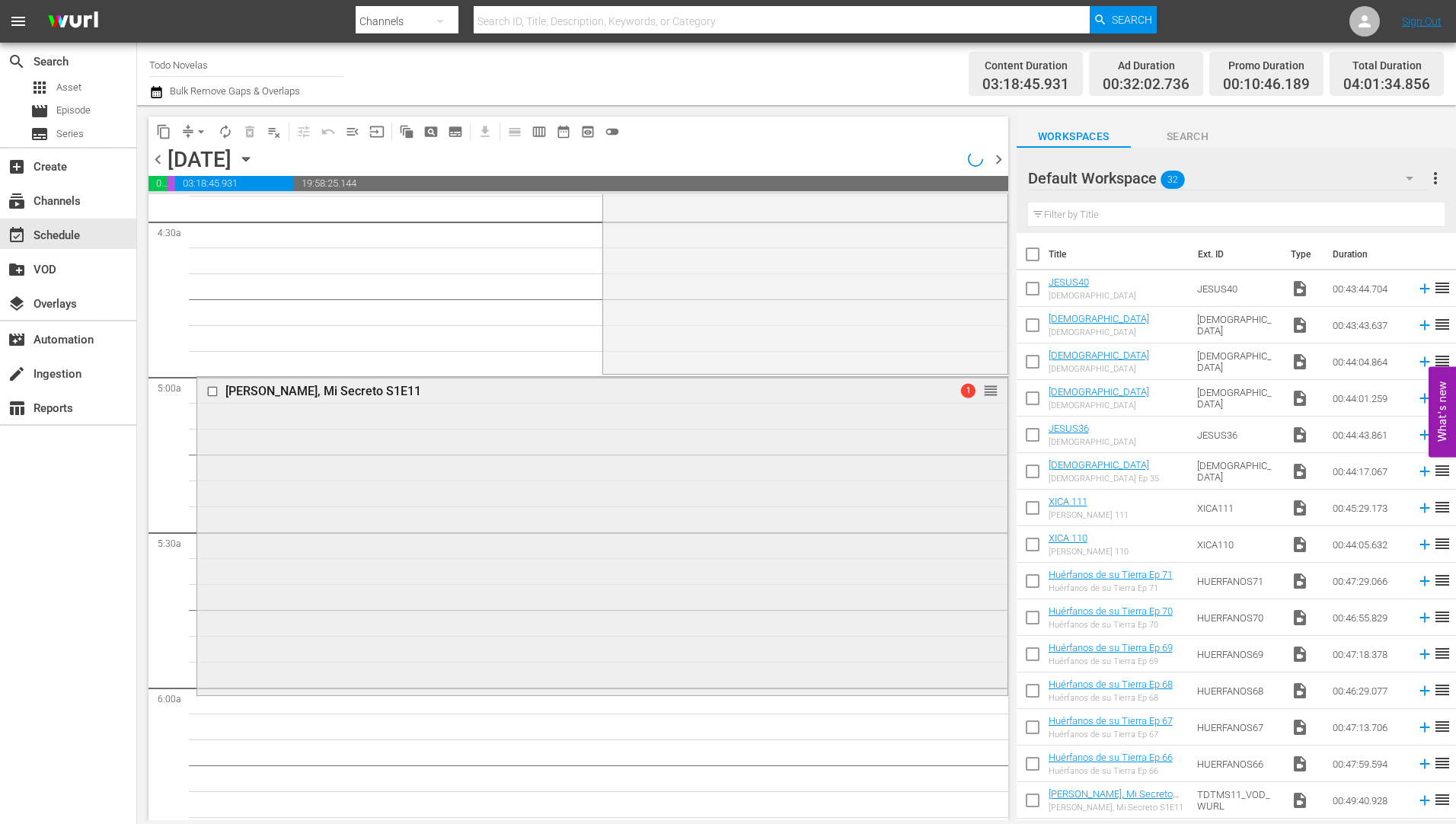
click at [297, 383] on div "[PERSON_NAME], Mi Secreto S1E11" at bounding box center [573, 390] width 696 height 16
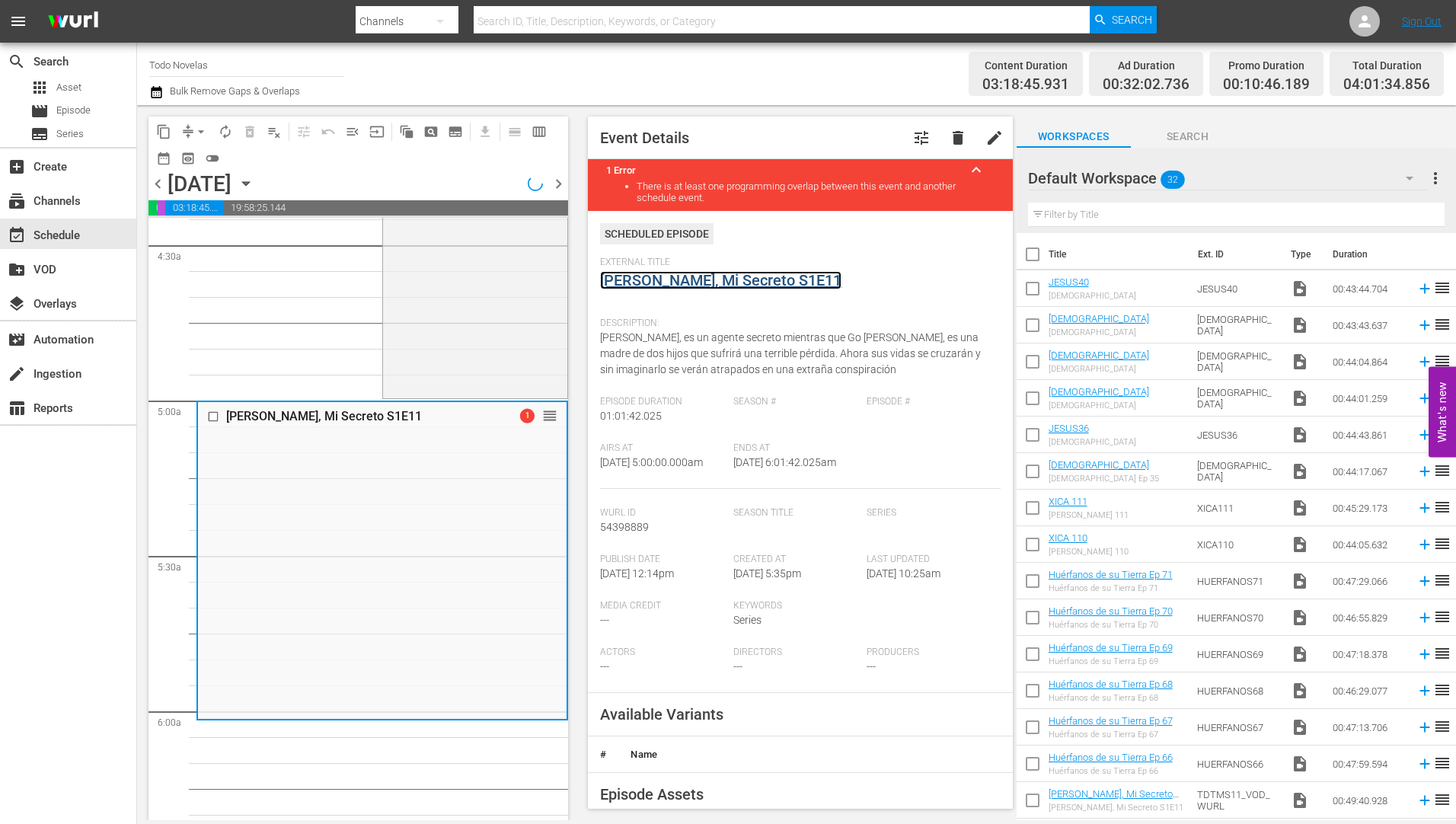
click at [721, 278] on link "[PERSON_NAME], Mi Secreto S1E11" at bounding box center [721, 280] width 242 height 19
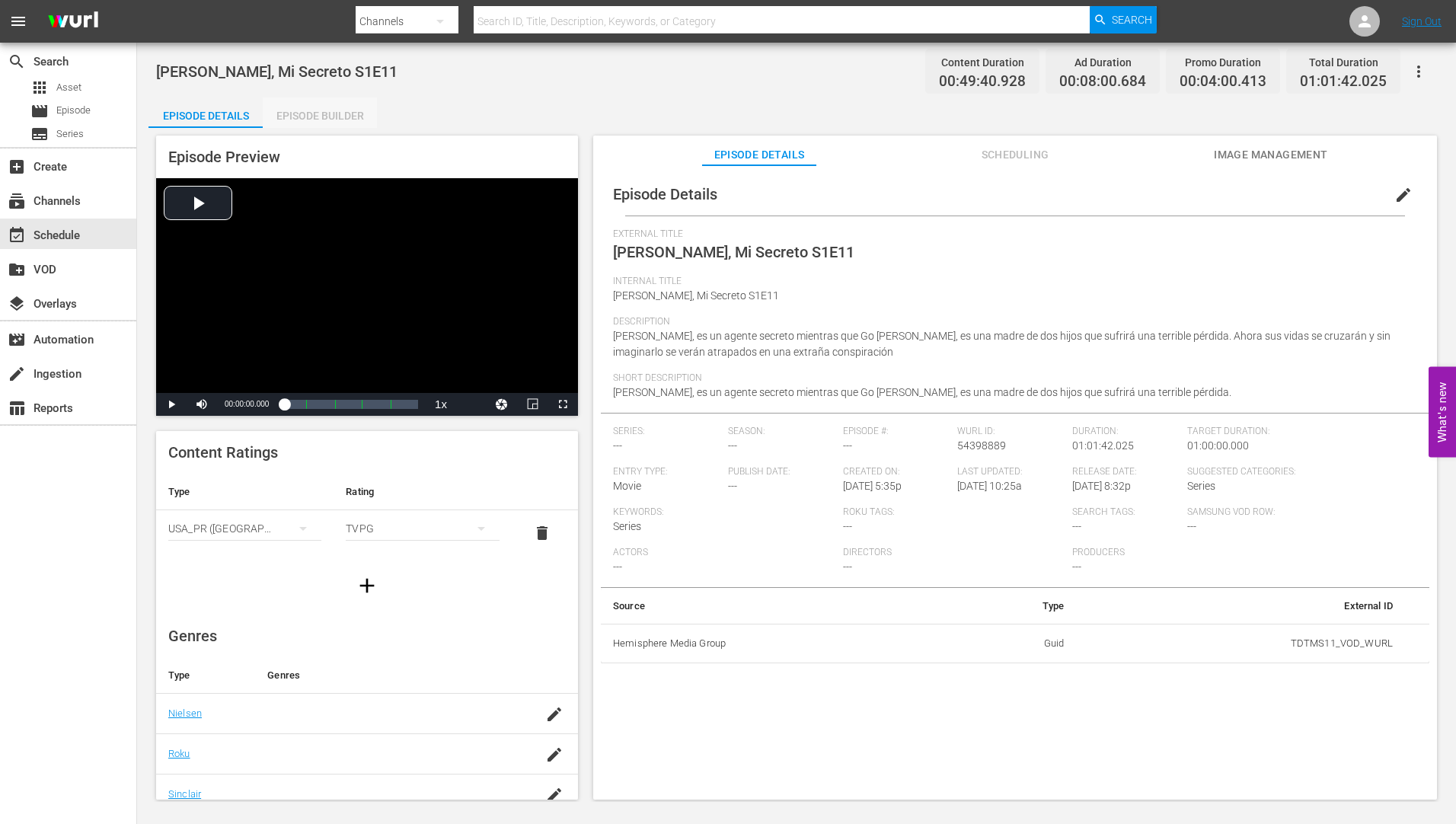
click at [318, 111] on div "Episode Builder" at bounding box center [320, 115] width 114 height 36
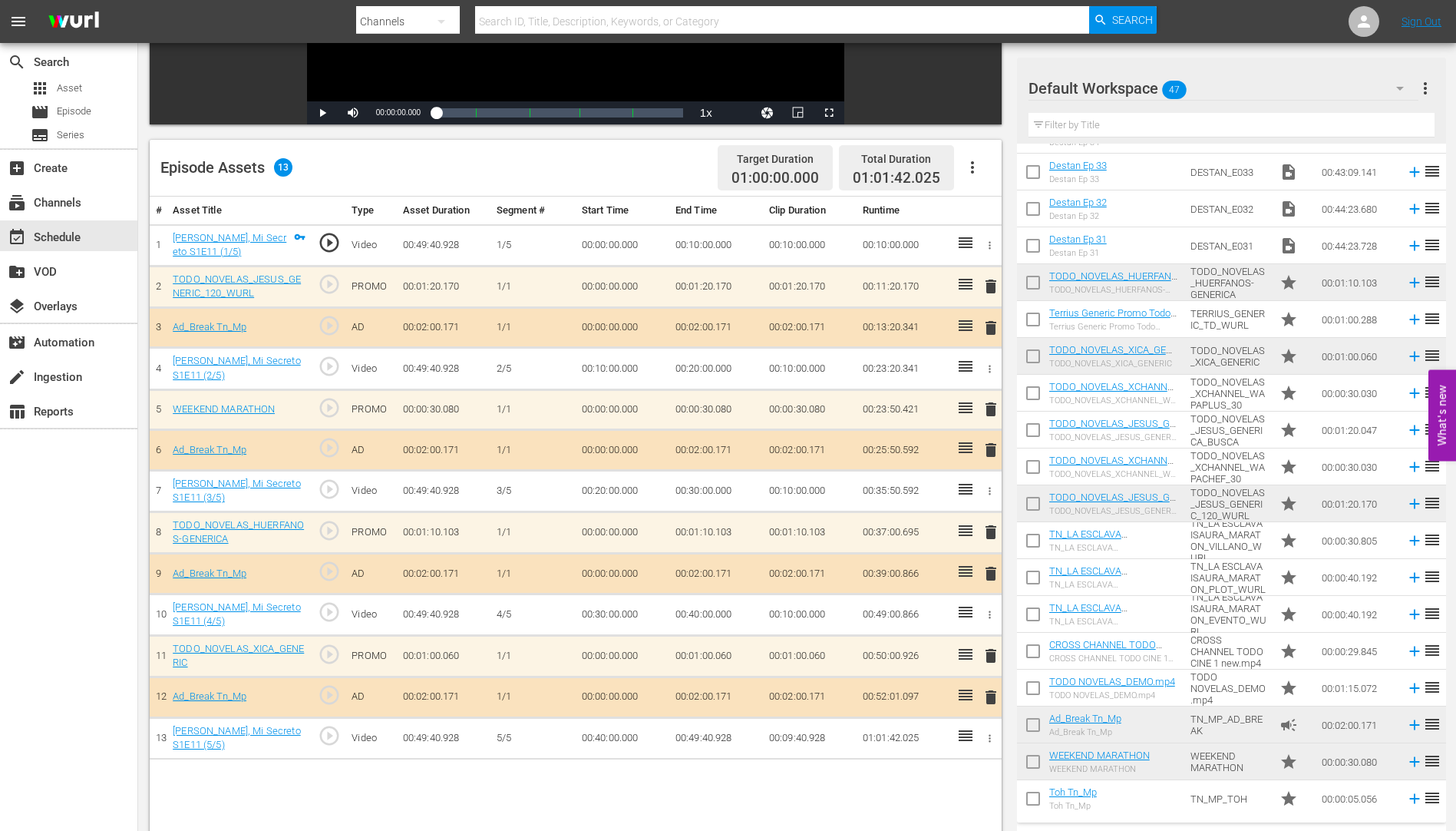
scroll to position [1097, 0]
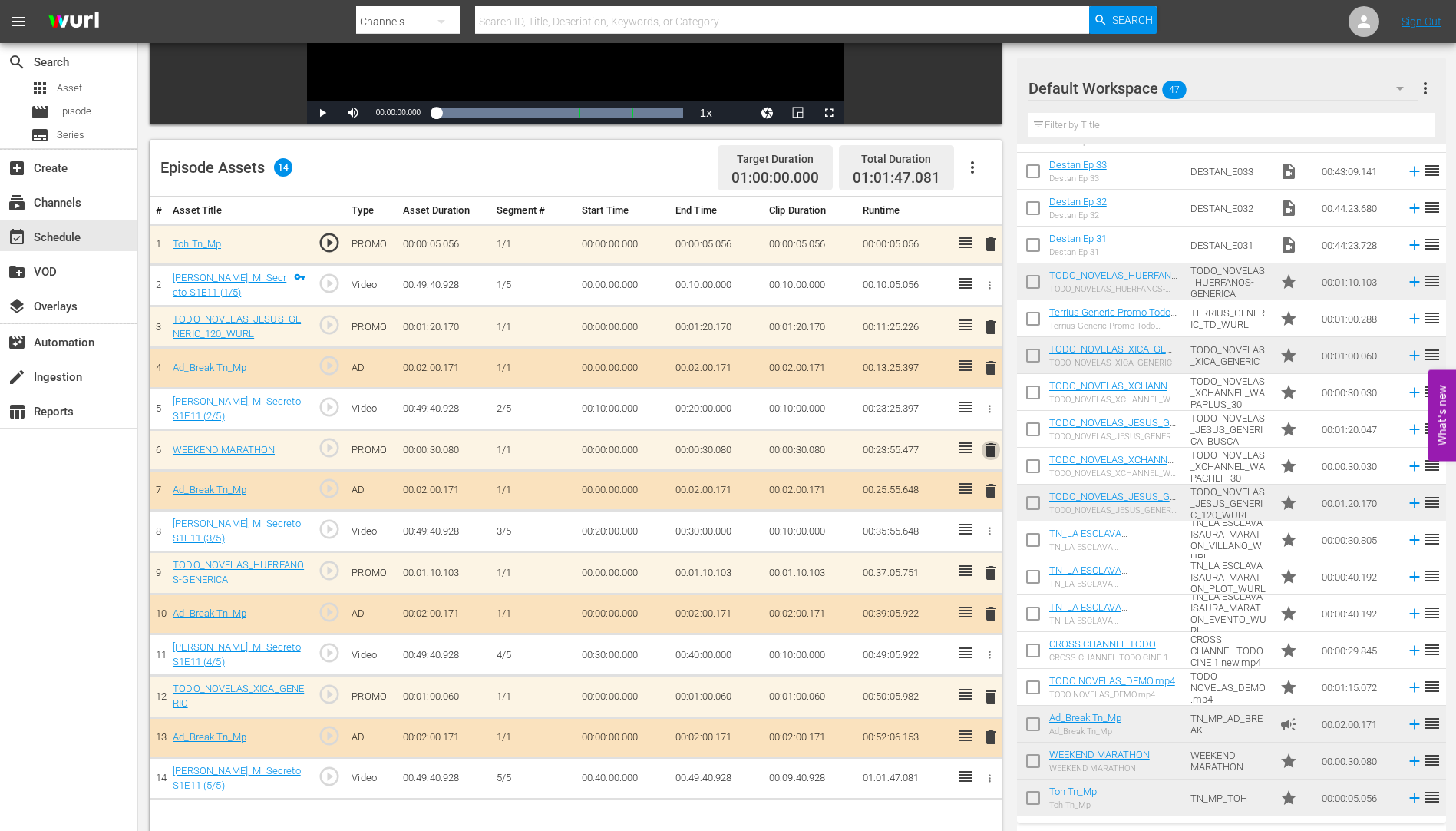
click at [993, 448] on span "delete" at bounding box center [991, 450] width 19 height 19
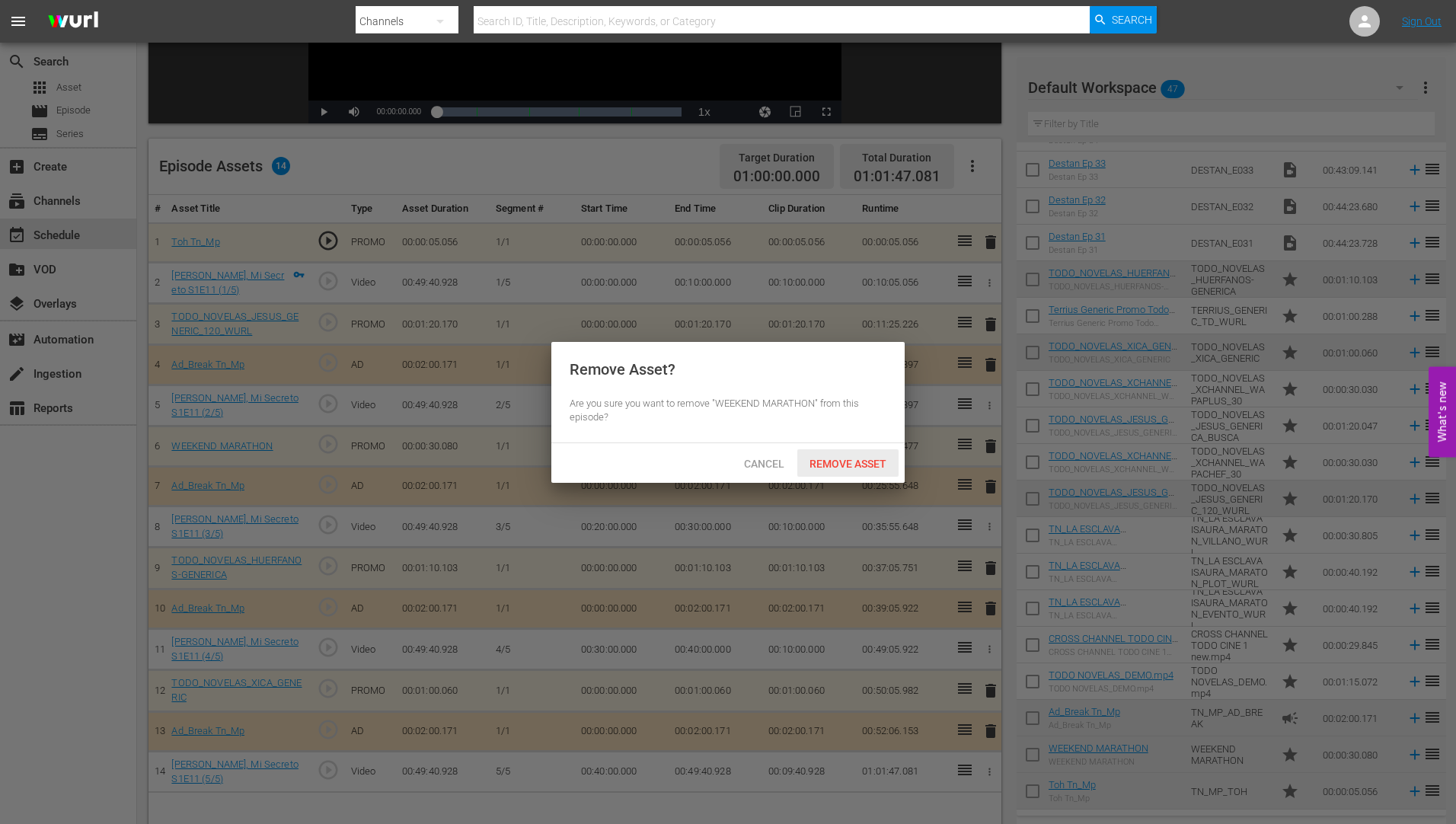
click at [826, 457] on span "Remove Asset" at bounding box center [848, 463] width 102 height 12
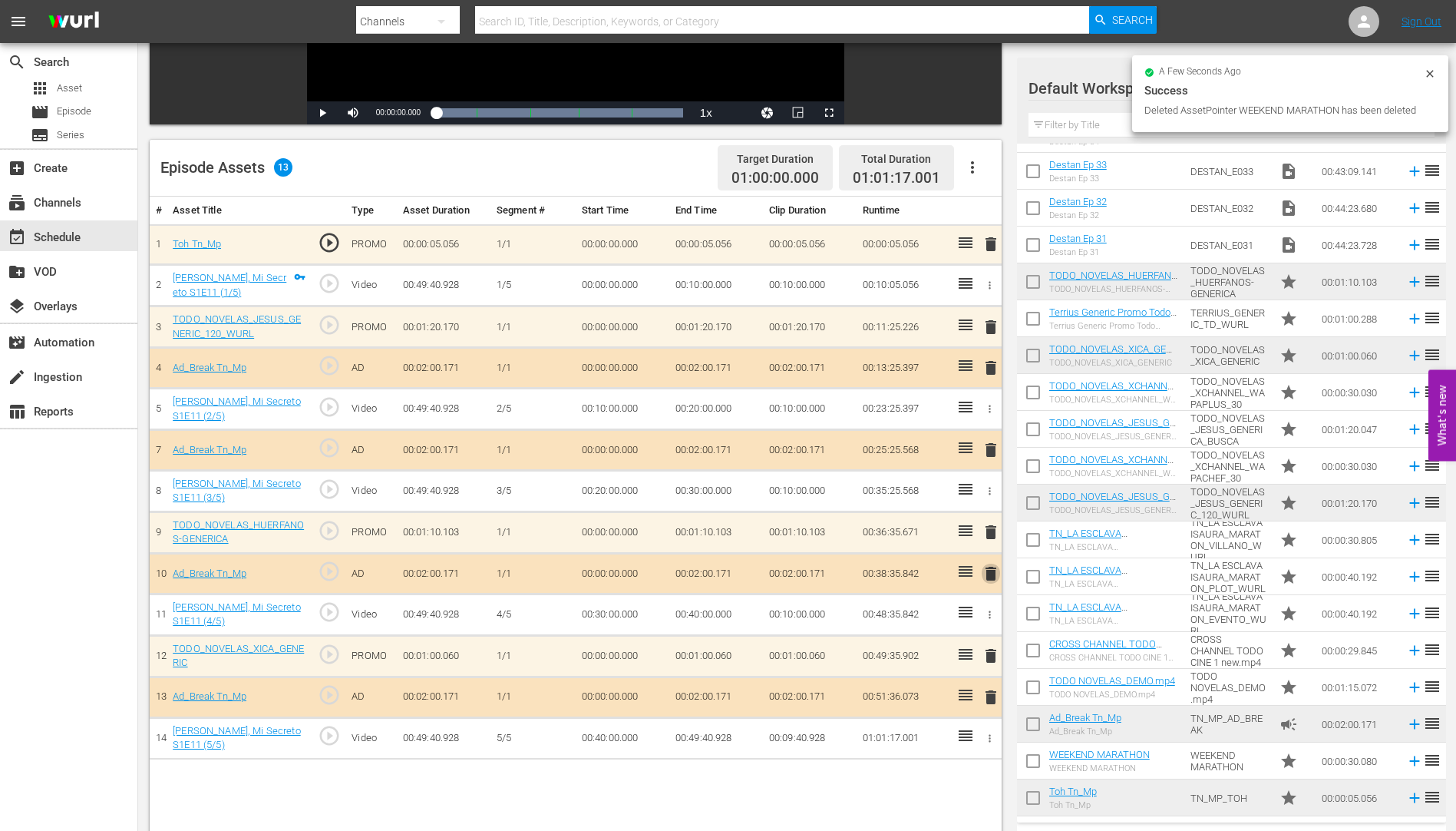
click at [990, 572] on span "delete" at bounding box center [991, 573] width 19 height 19
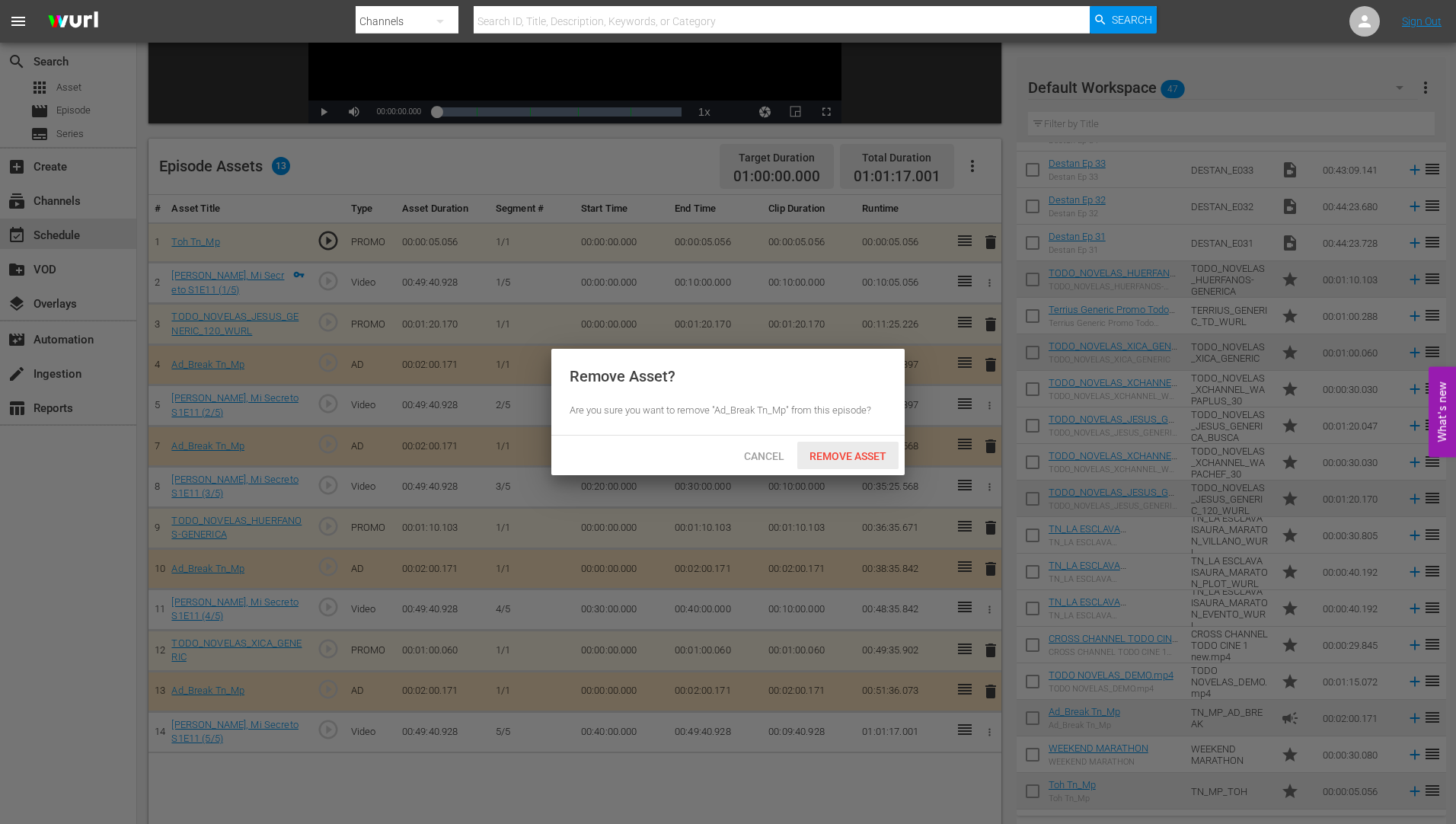
click at [825, 450] on span "Remove Asset" at bounding box center [848, 455] width 102 height 12
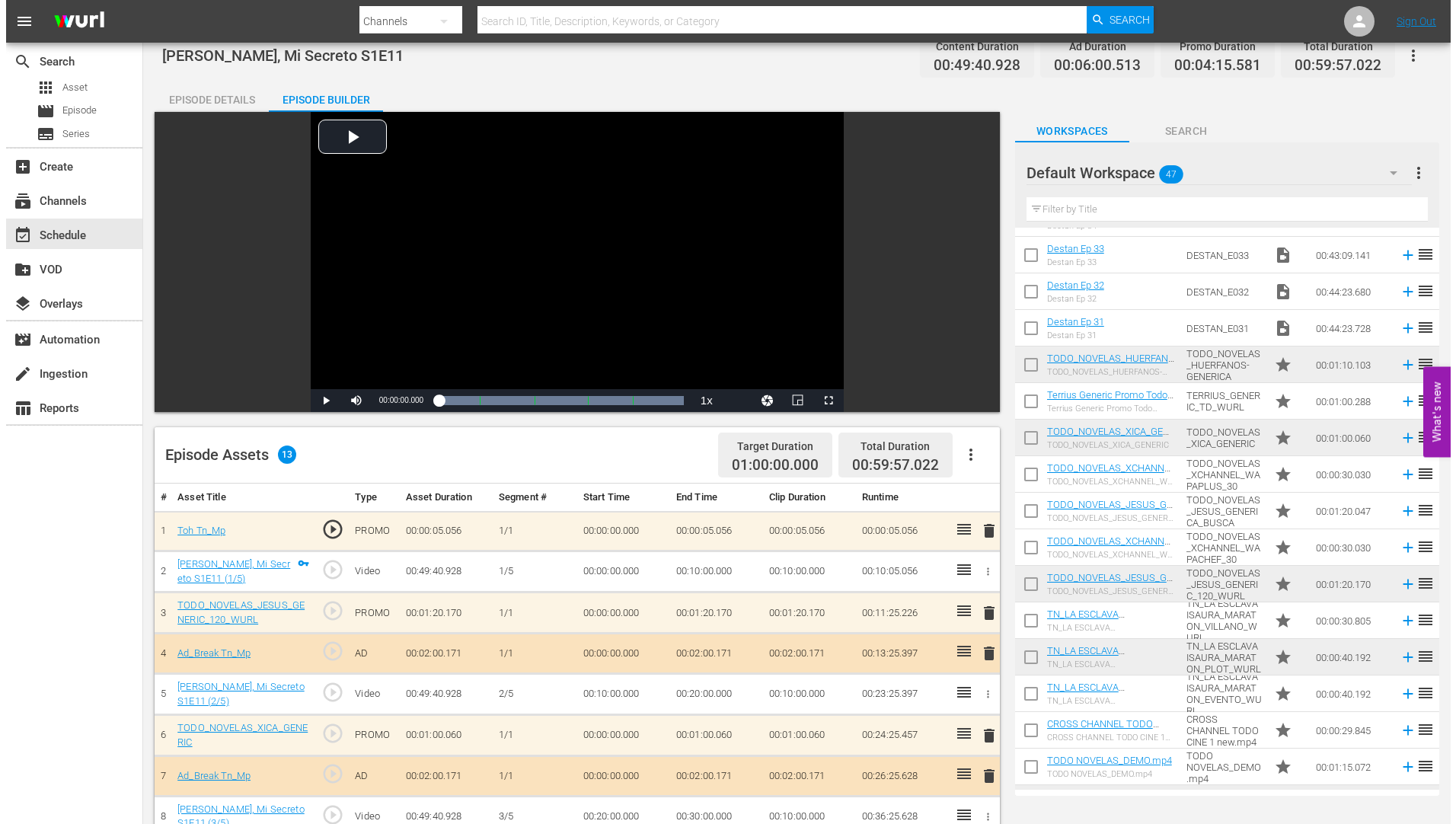
scroll to position [0, 0]
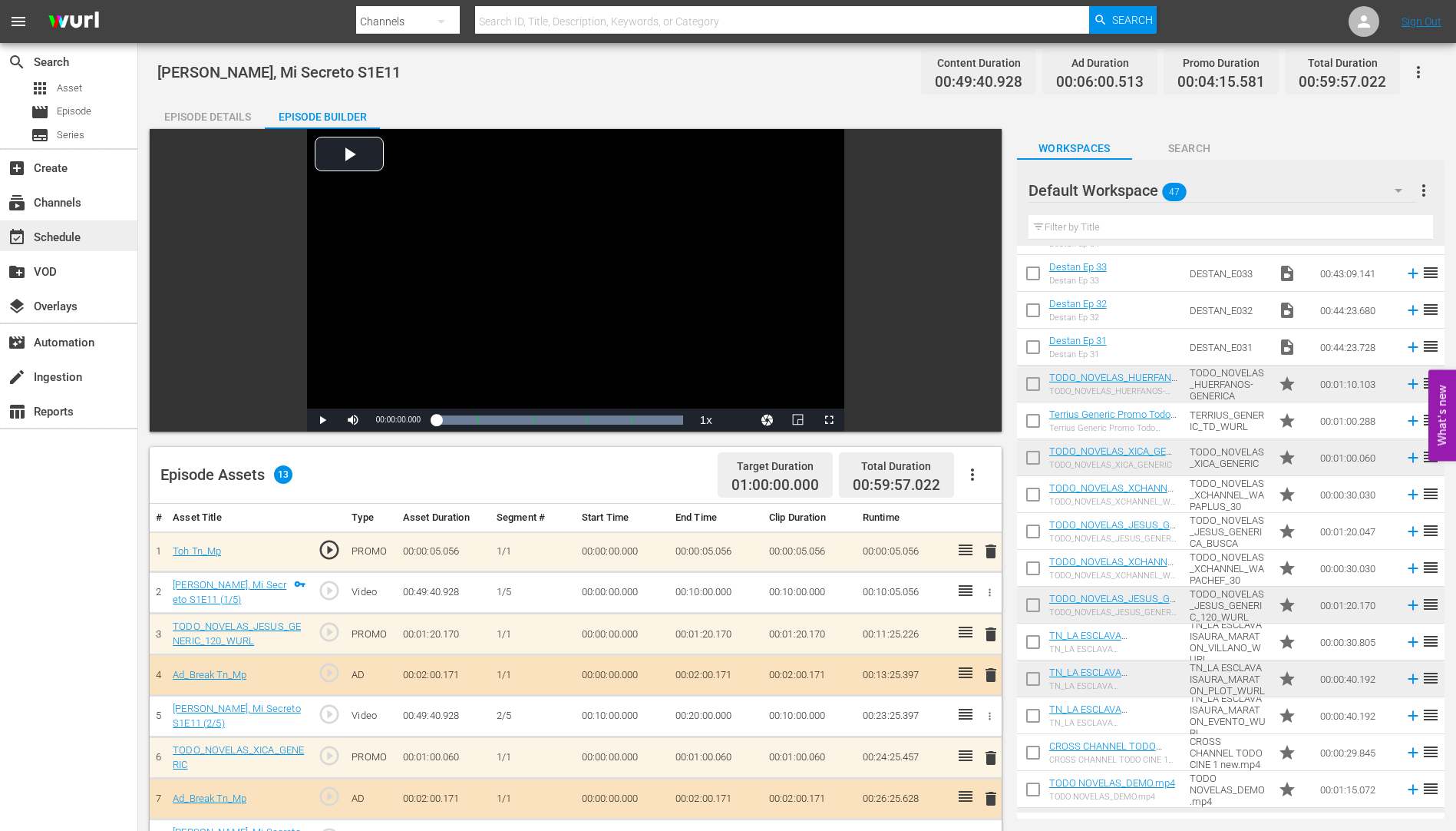
click at [60, 234] on div "event_available Schedule" at bounding box center [42, 235] width 86 height 14
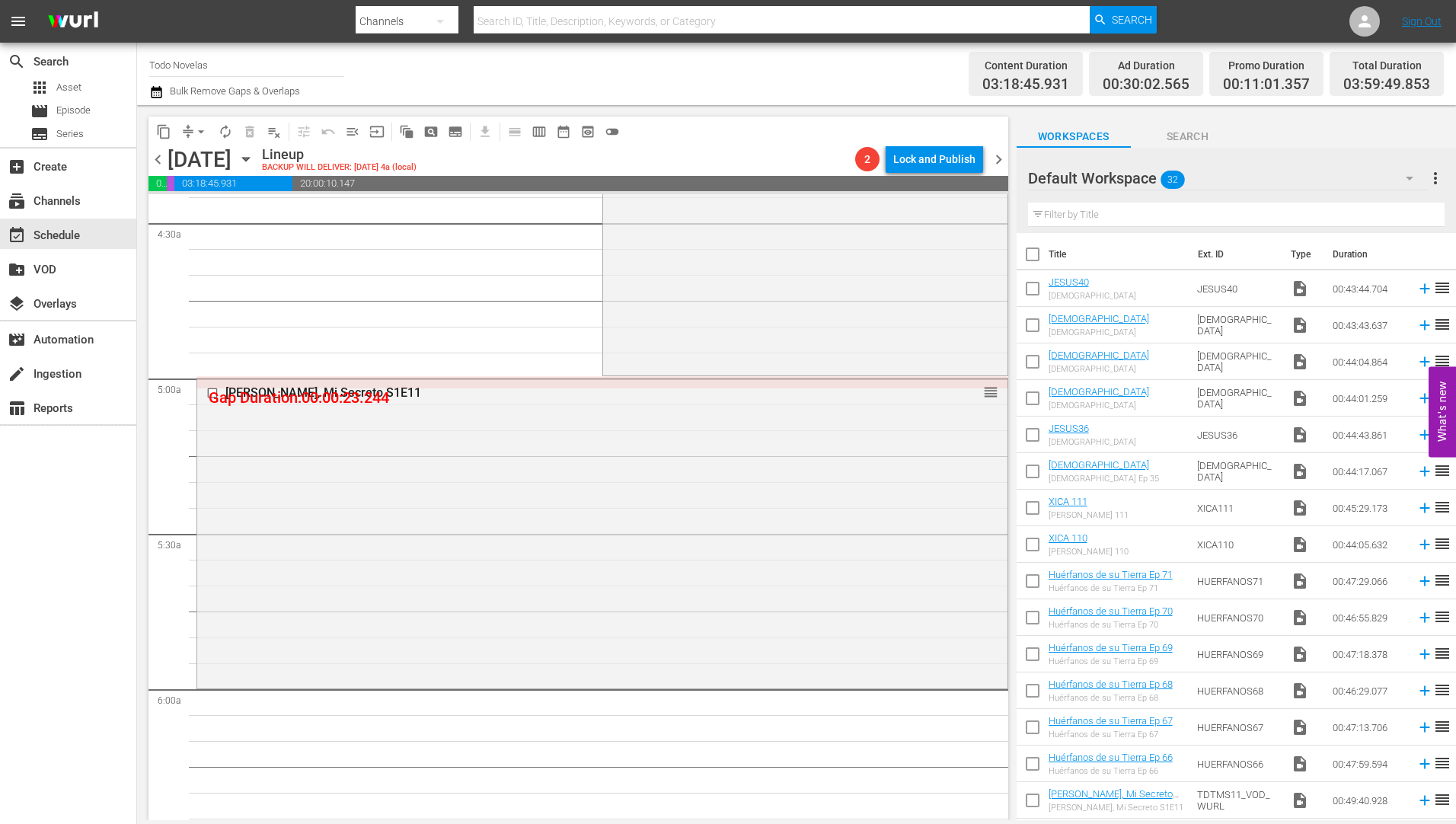
scroll to position [1370, 0]
click at [211, 391] on input "checkbox" at bounding box center [214, 391] width 16 height 13
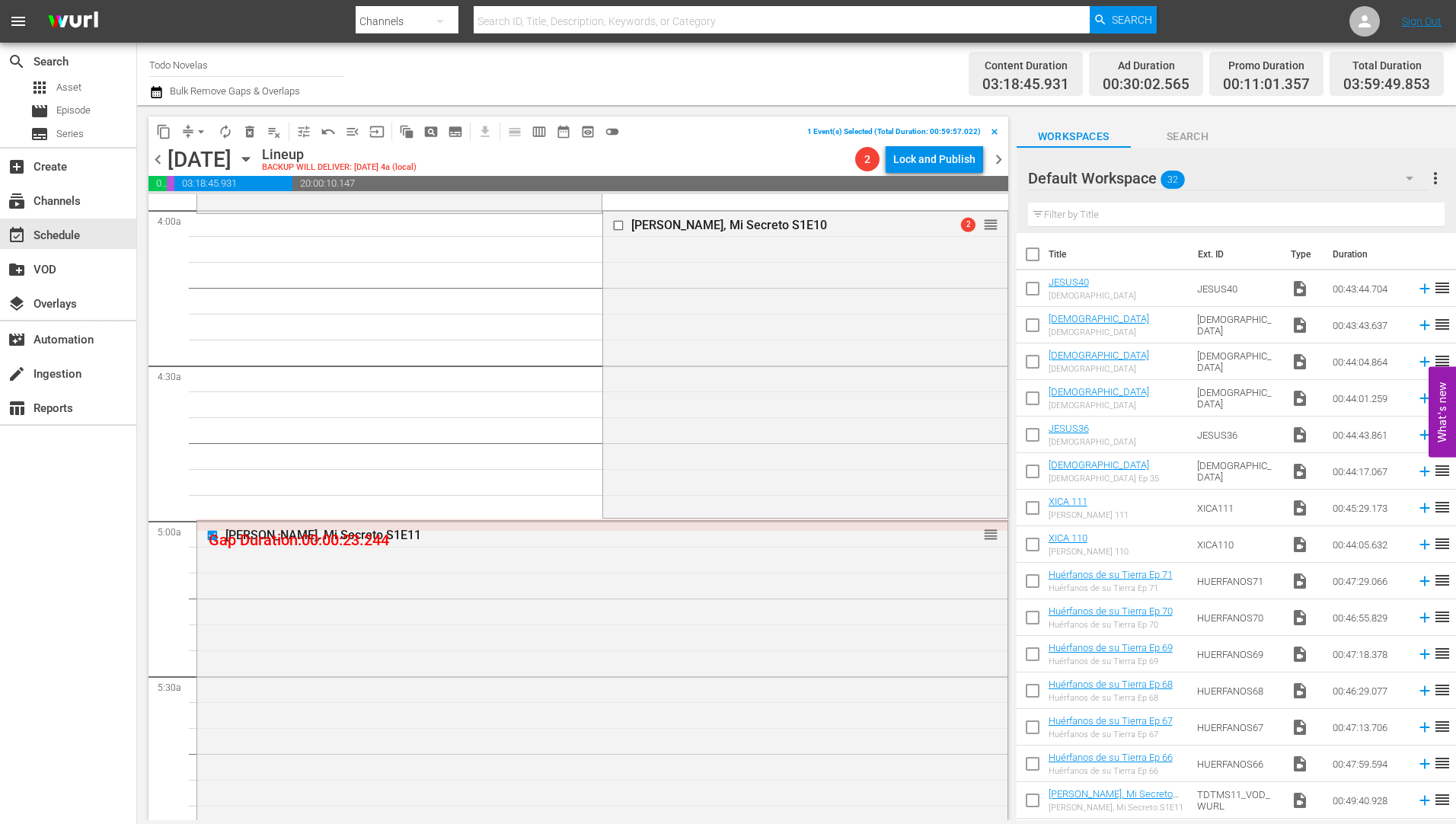
scroll to position [1218, 0]
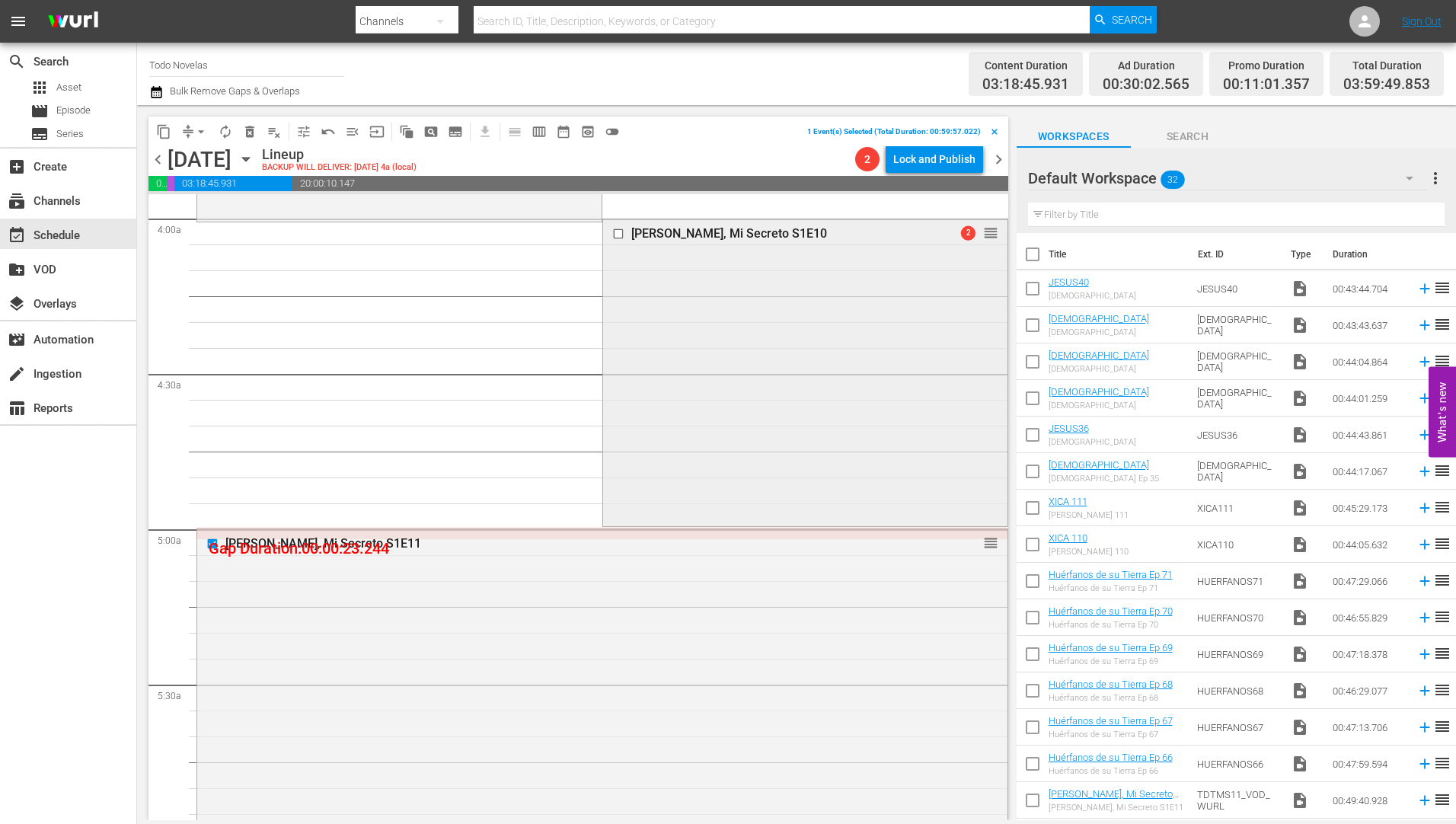
click at [611, 236] on input "checkbox" at bounding box center [619, 234] width 16 height 13
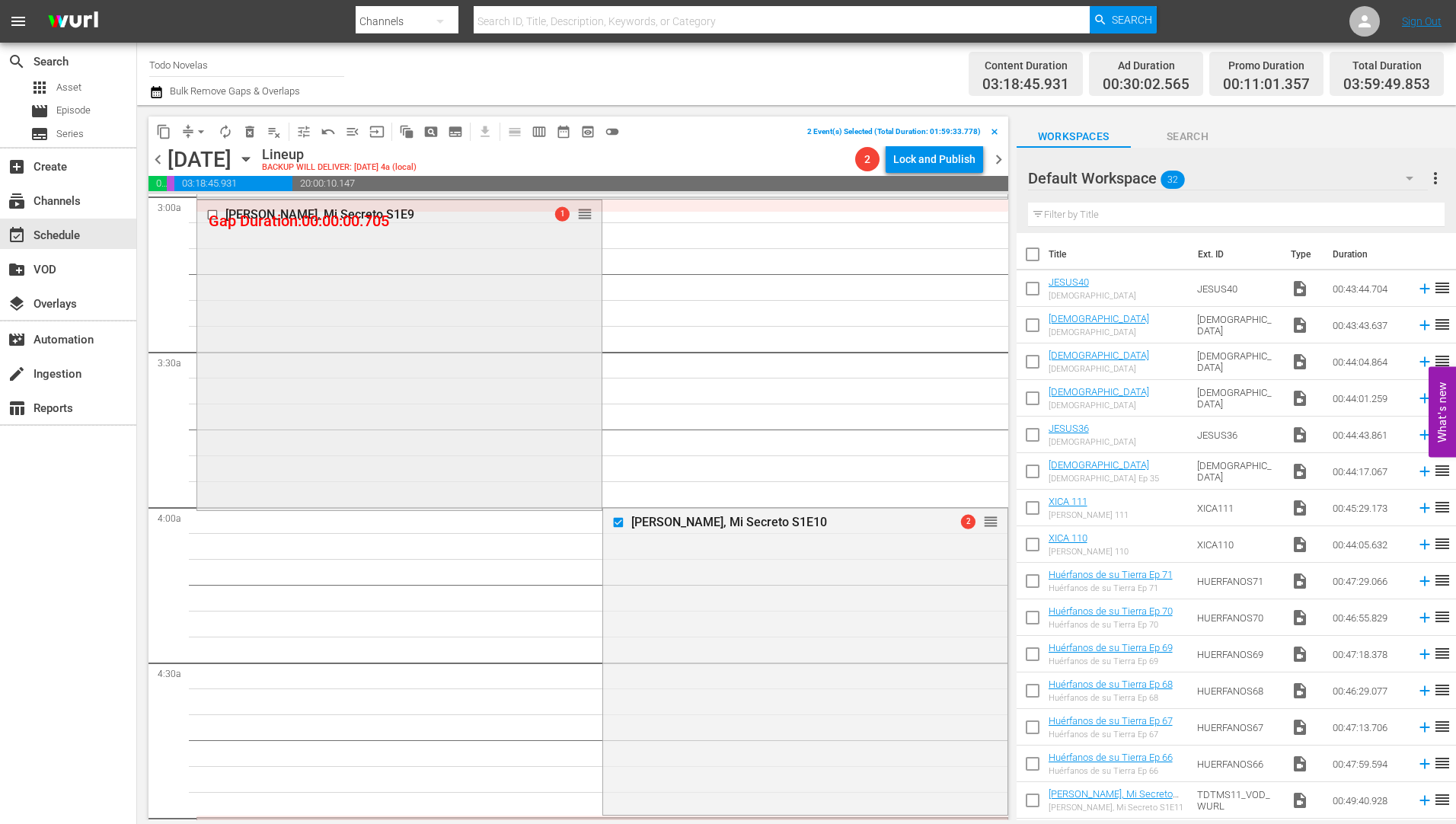
scroll to position [838, 0]
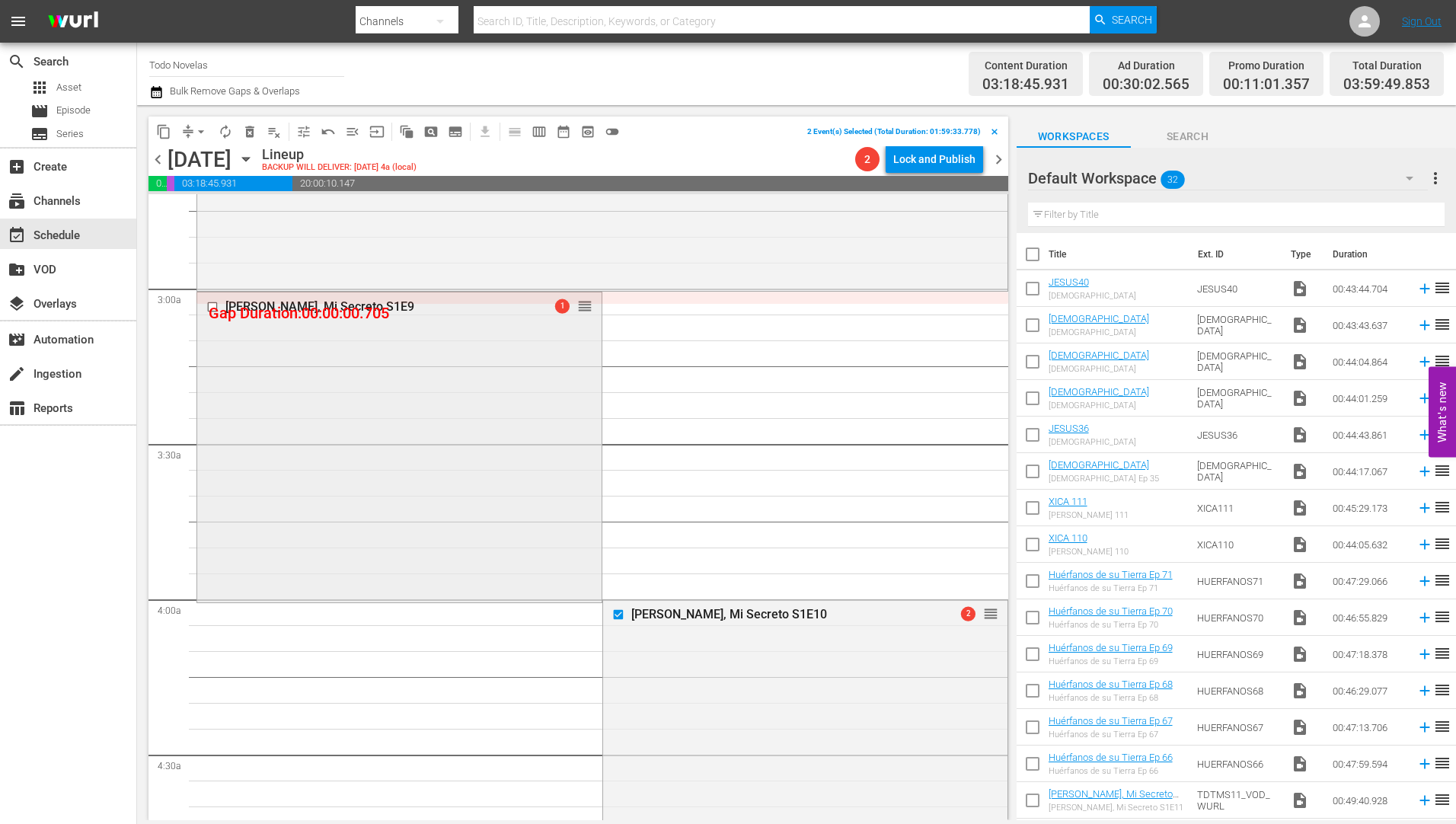
click at [210, 305] on input "checkbox" at bounding box center [214, 306] width 16 height 13
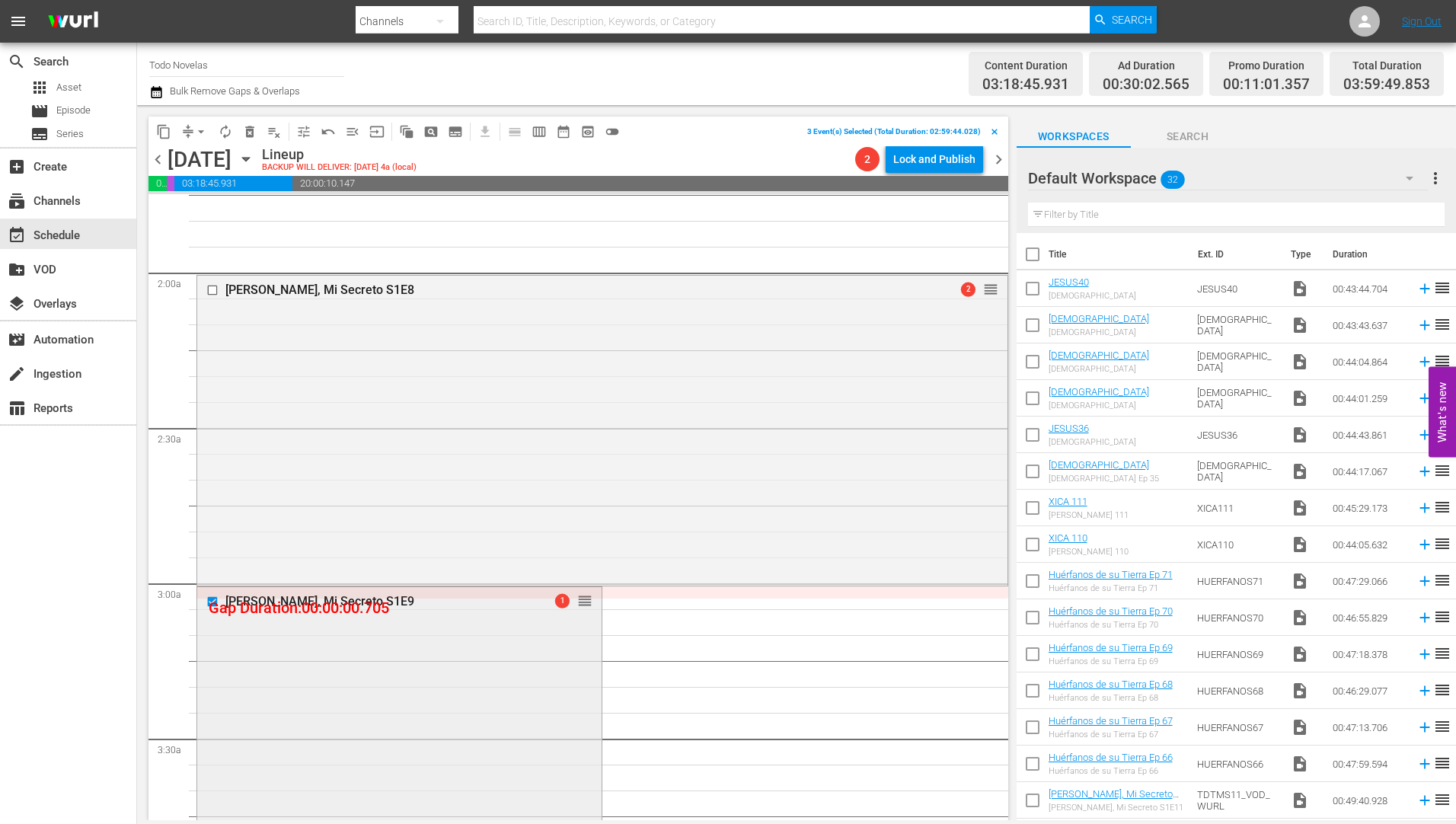
scroll to position [533, 0]
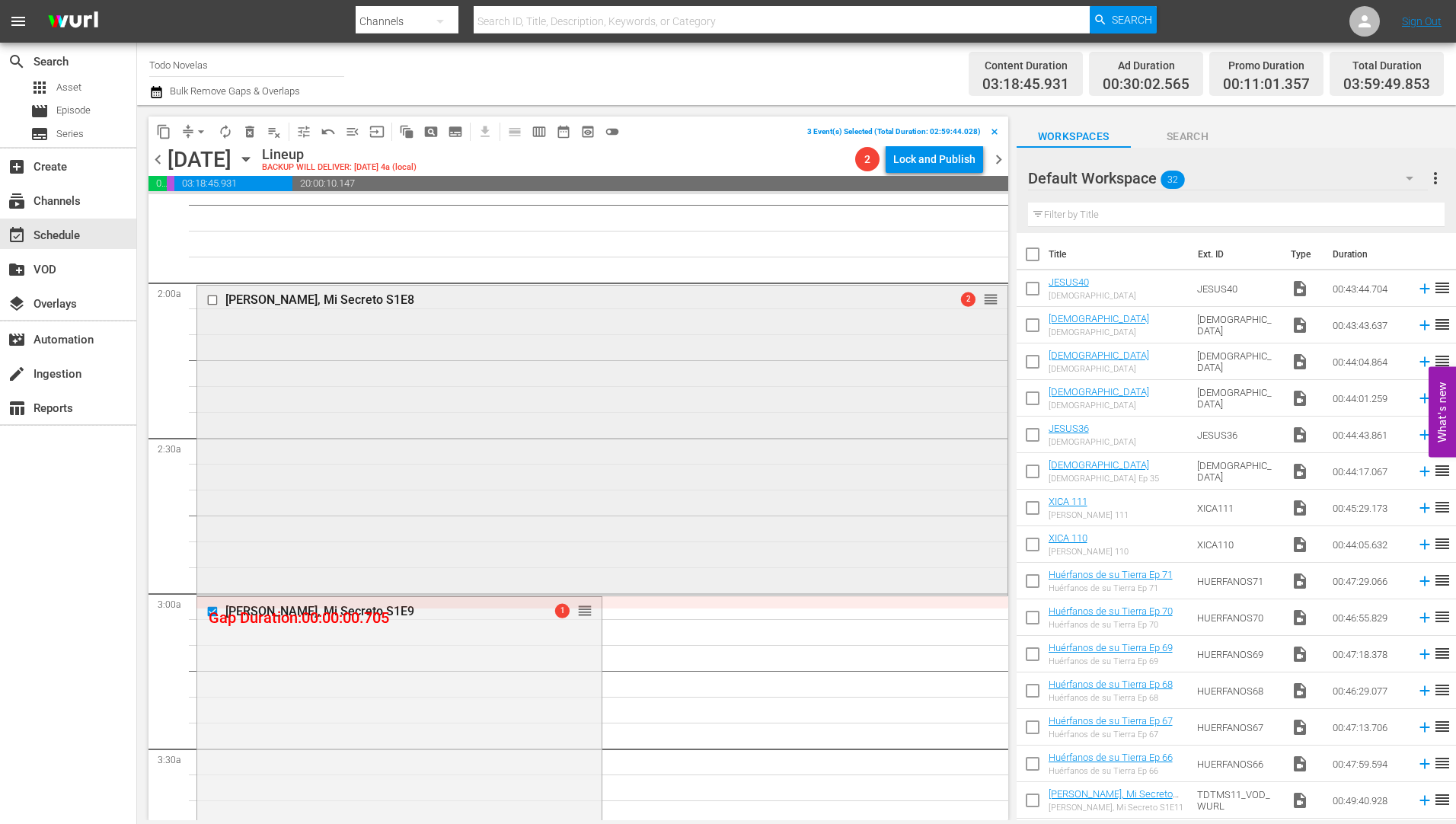
click at [213, 301] on input "checkbox" at bounding box center [214, 300] width 16 height 13
click at [243, 131] on span "delete_forever_outlined" at bounding box center [250, 132] width 16 height 16
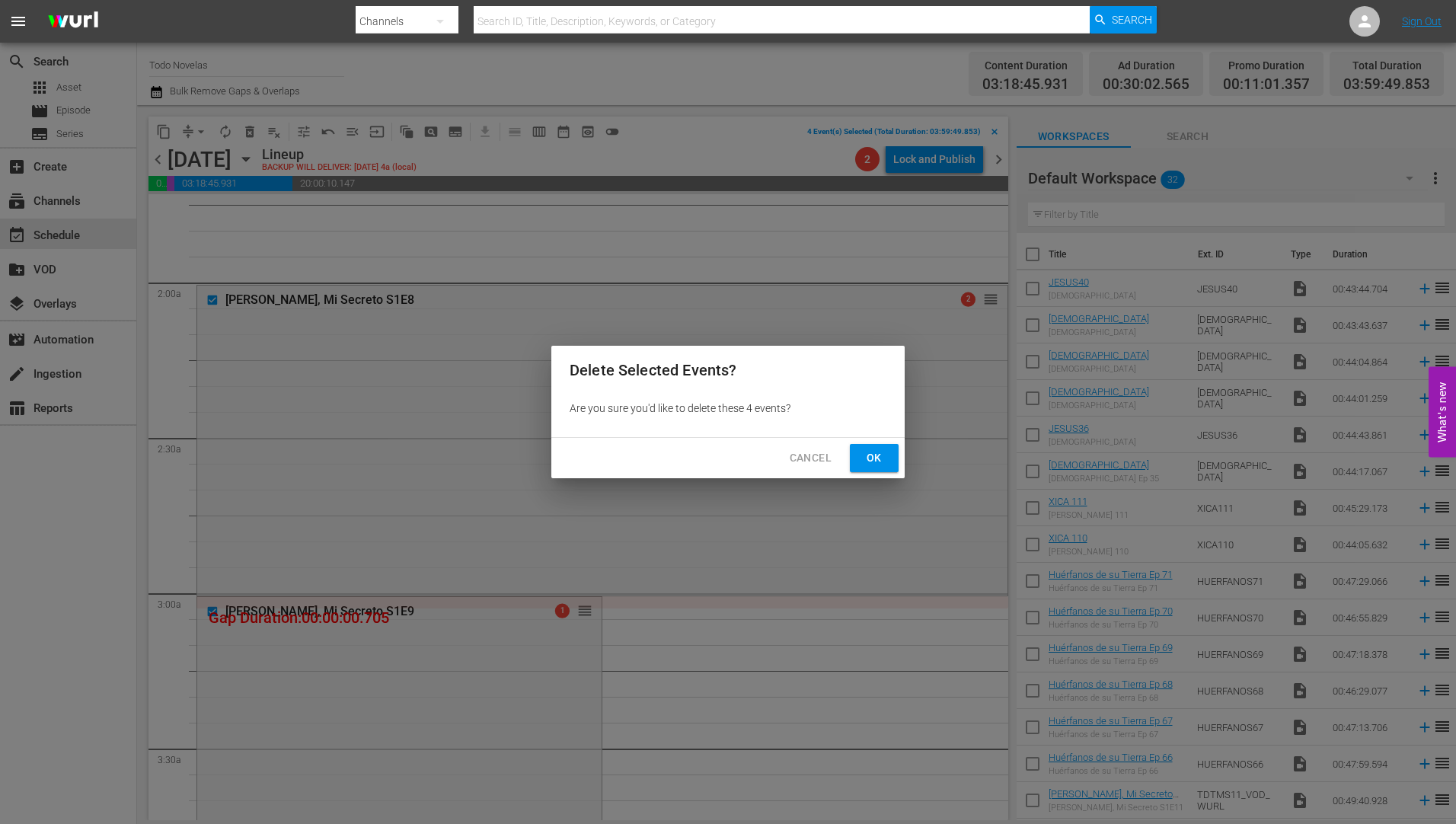
click at [875, 454] on span "Ok" at bounding box center [873, 457] width 24 height 19
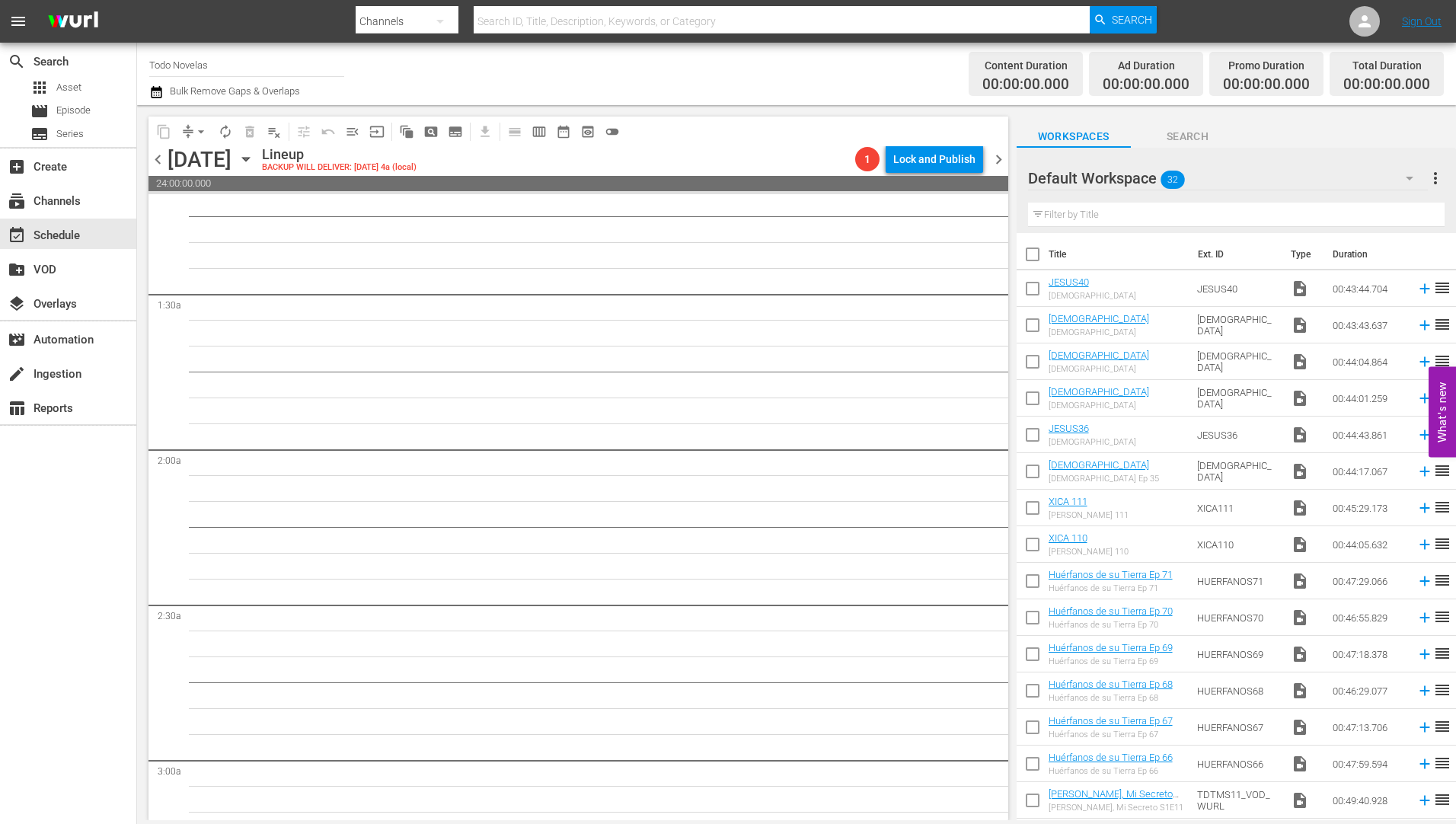
scroll to position [0, 0]
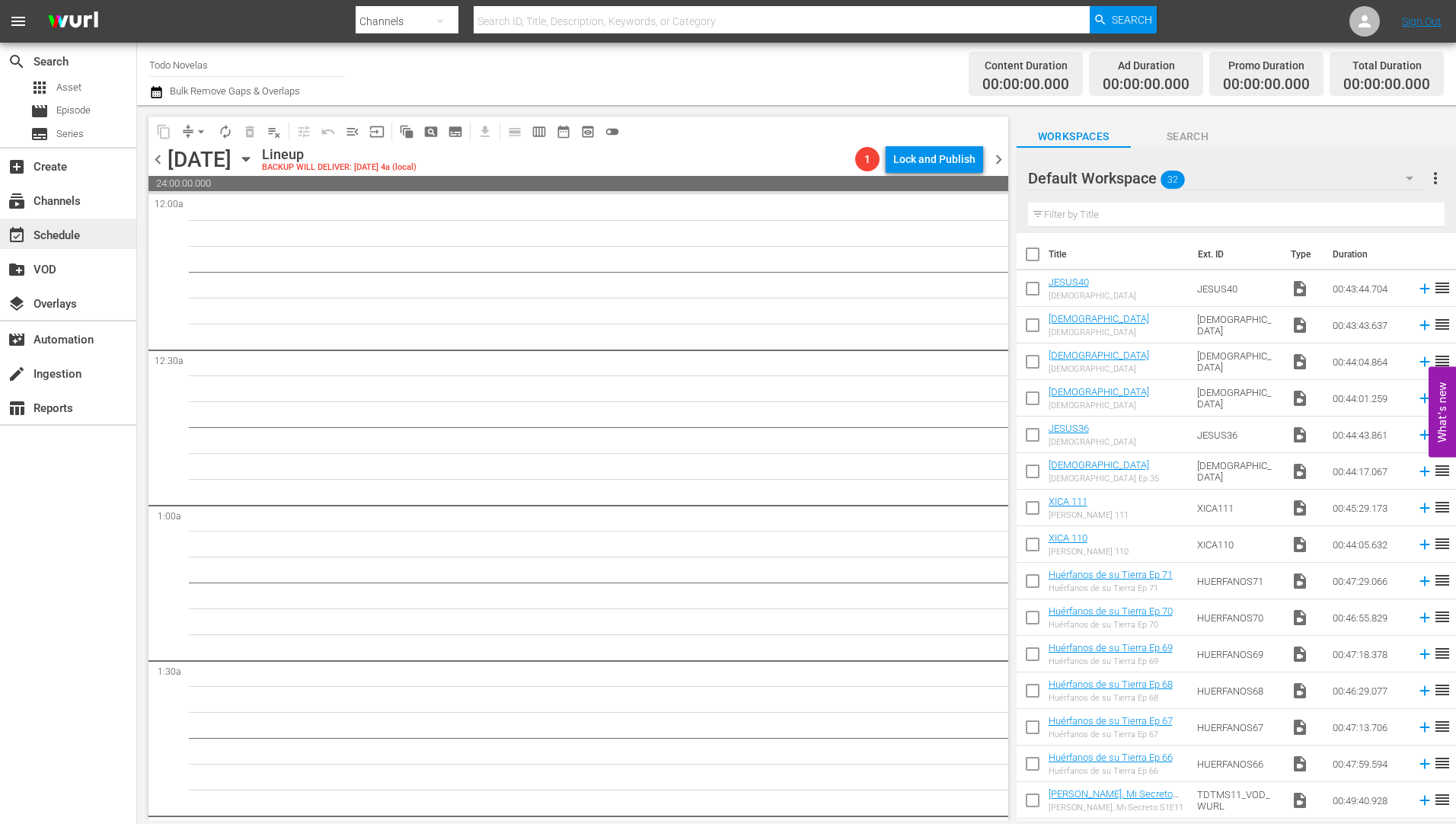
click at [59, 229] on div "event_available Schedule" at bounding box center [42, 233] width 85 height 14
click at [249, 159] on icon "button" at bounding box center [245, 159] width 7 height 4
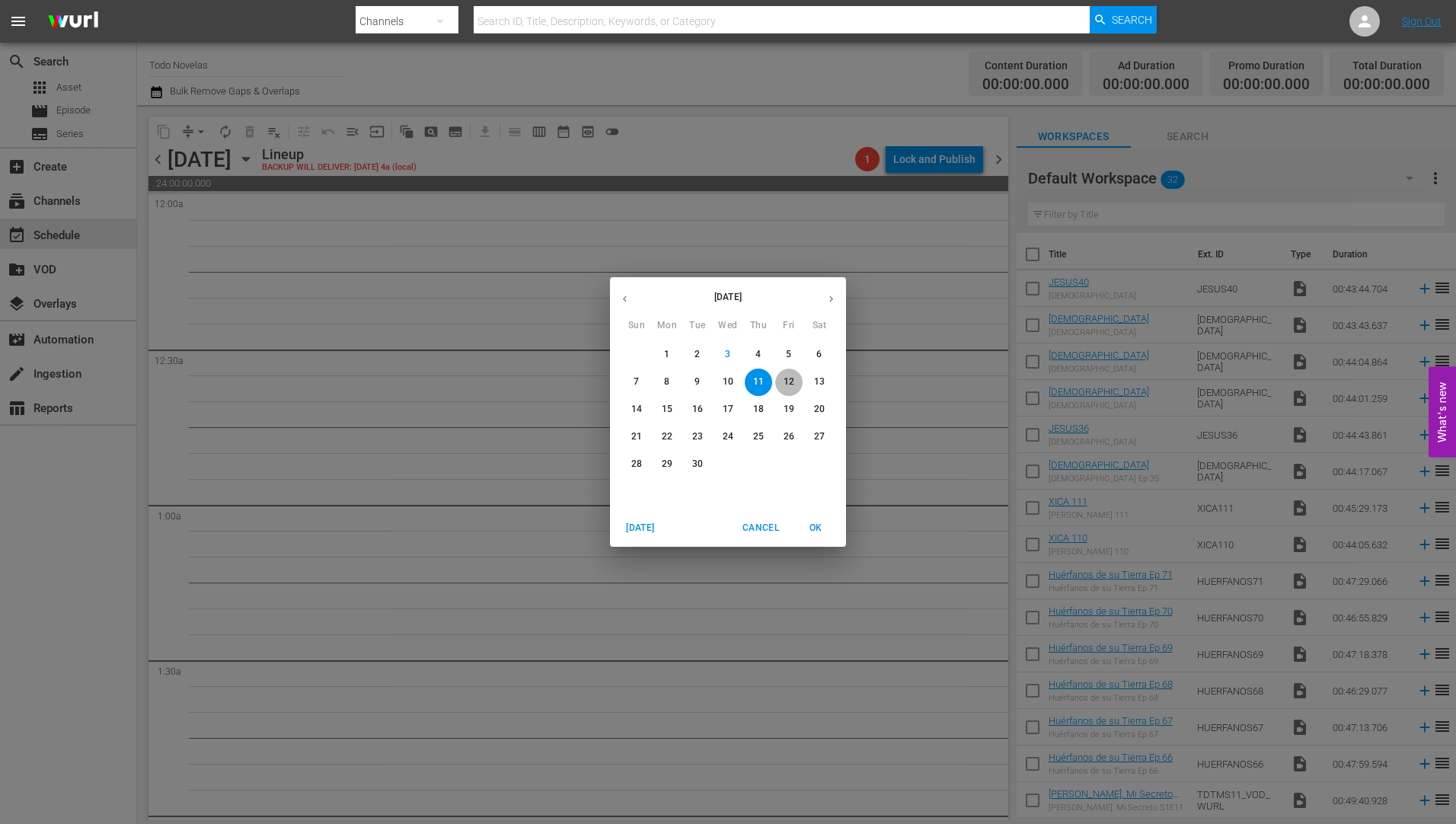
click at [789, 379] on p "12" at bounding box center [788, 381] width 11 height 13
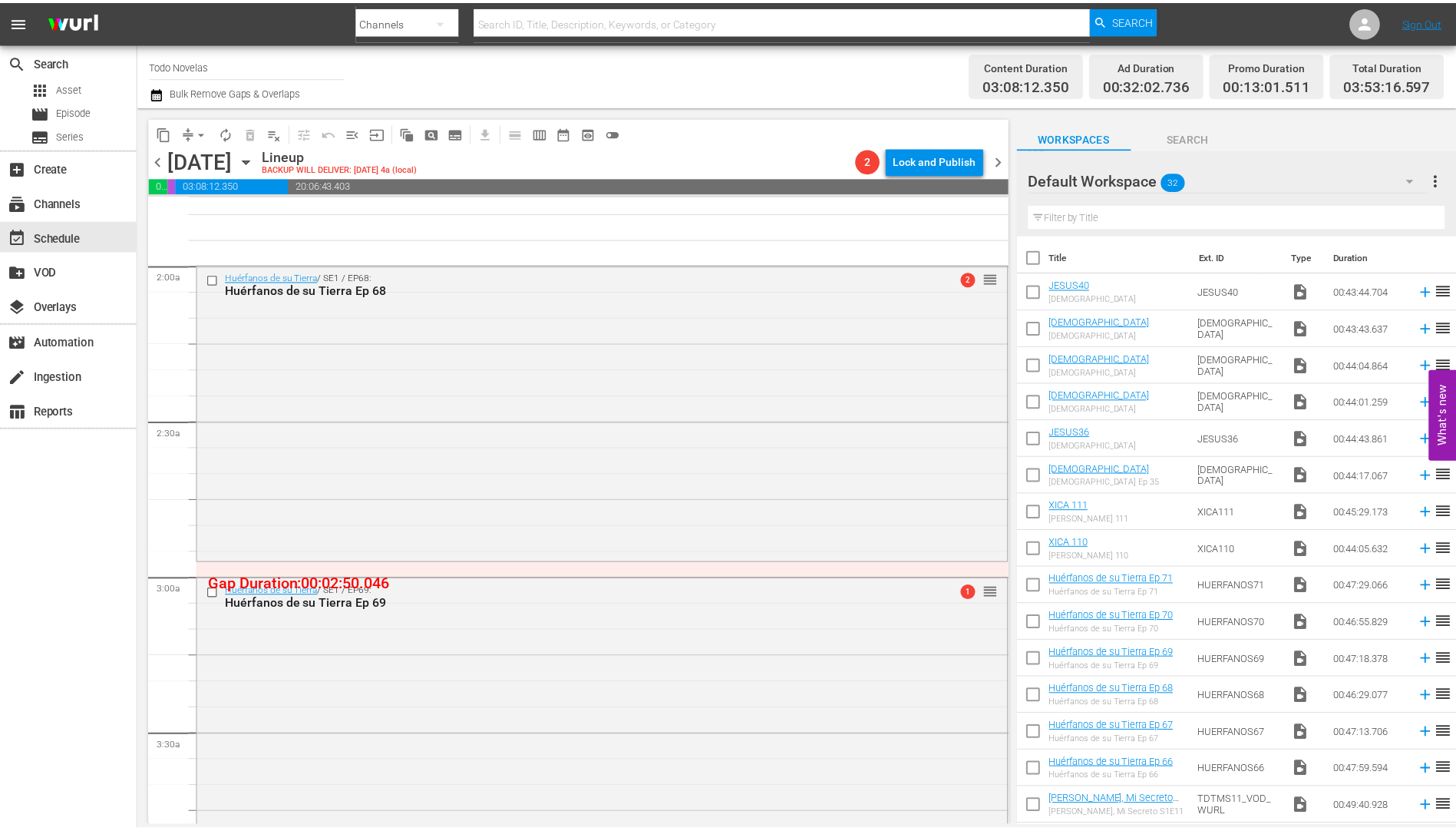
scroll to position [460, 0]
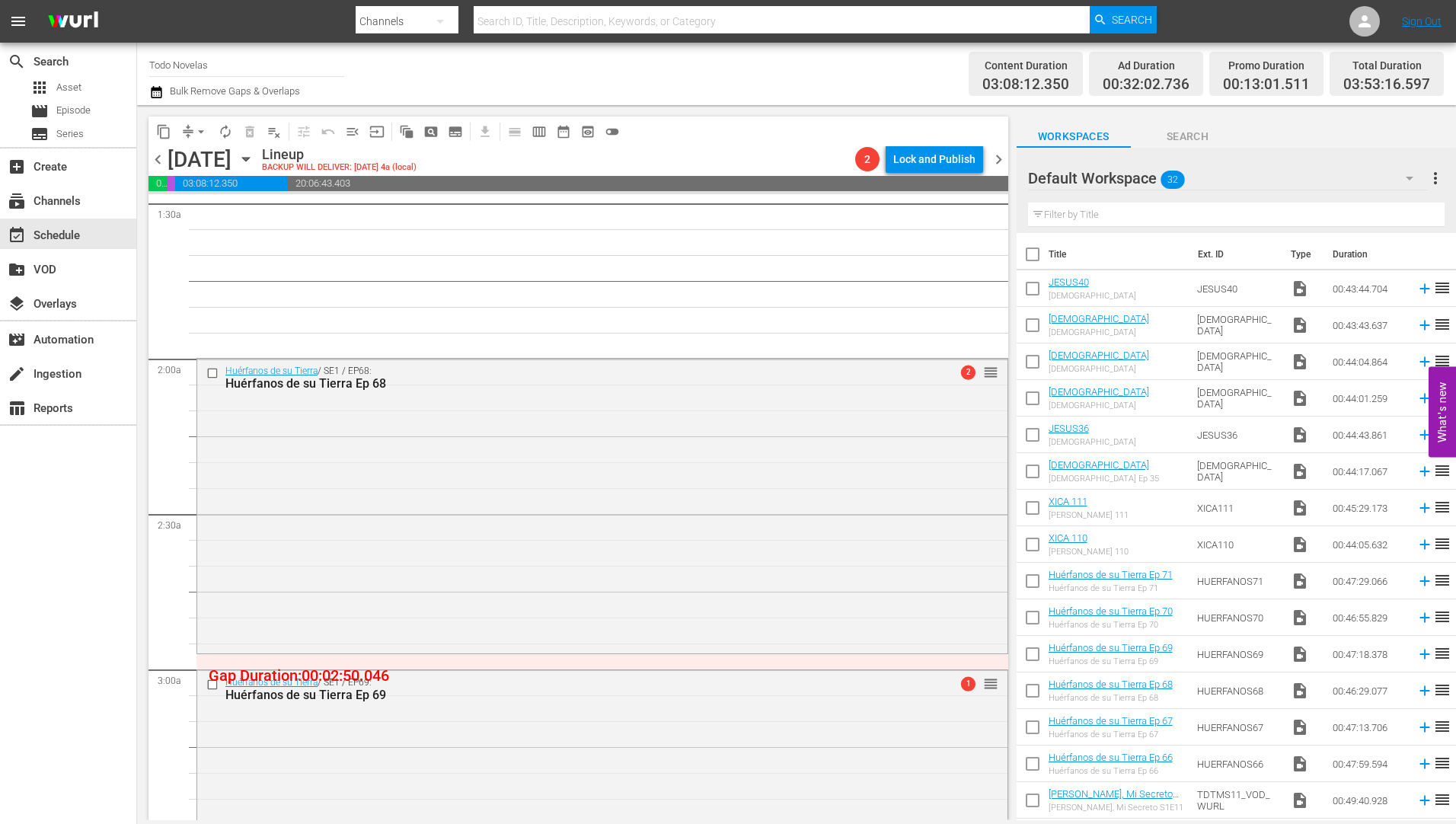
click at [287, 385] on div "Huérfanos de su Tierra Ep 68" at bounding box center [573, 383] width 696 height 15
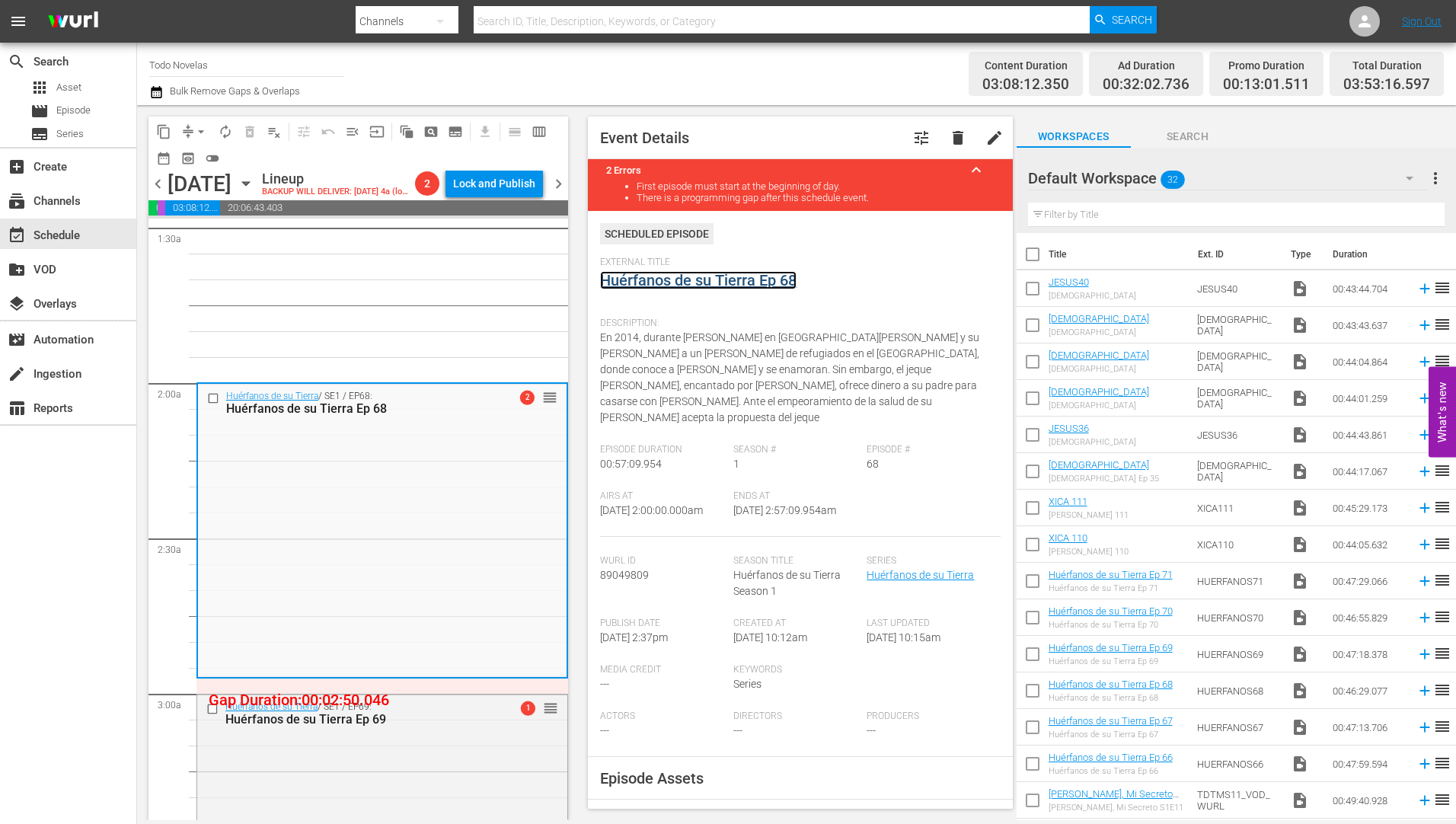
click at [683, 281] on link "Huérfanos de su Tierra Ep 68" at bounding box center [698, 280] width 197 height 19
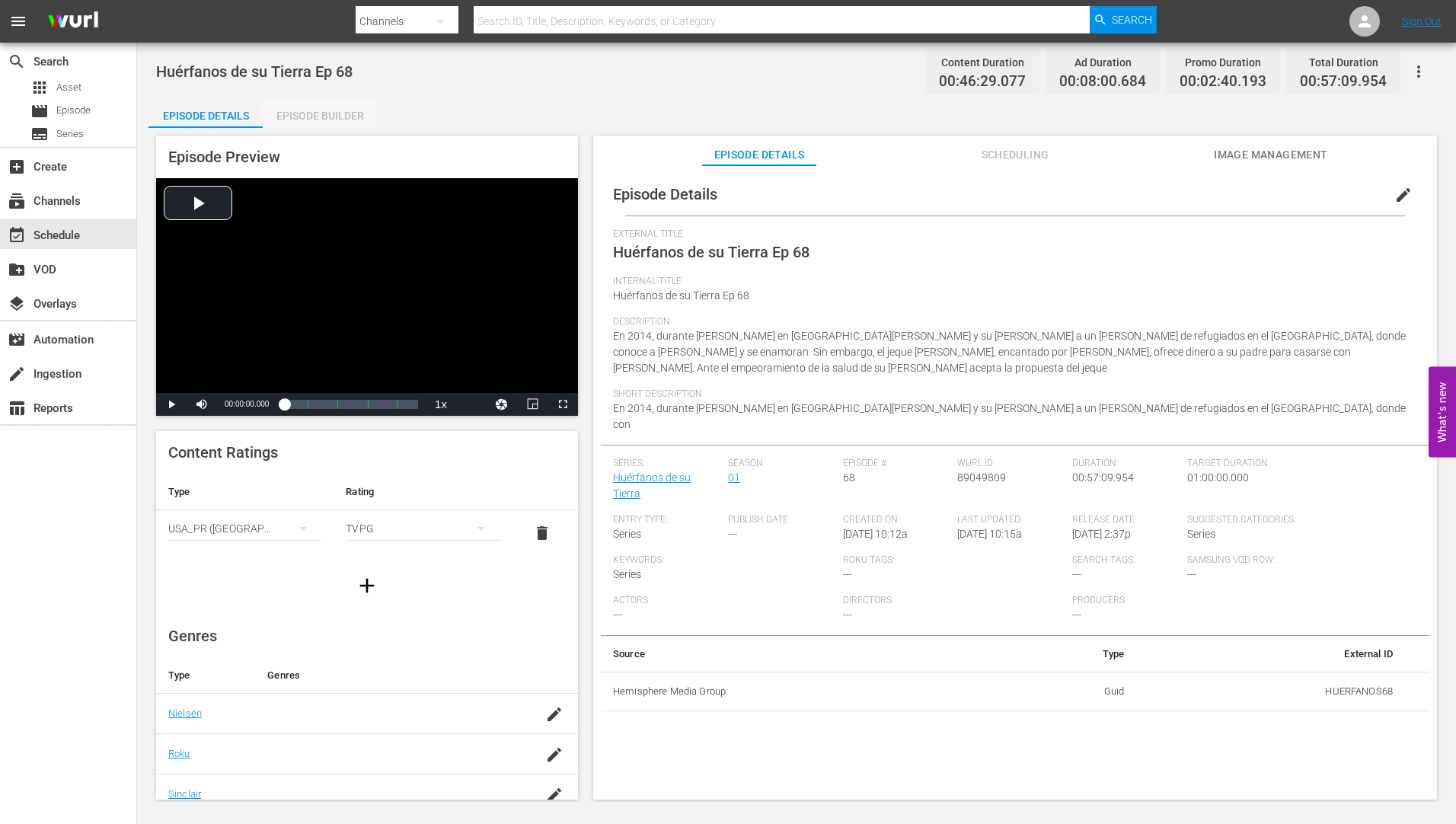
click at [311, 109] on div "Episode Builder" at bounding box center [320, 115] width 114 height 36
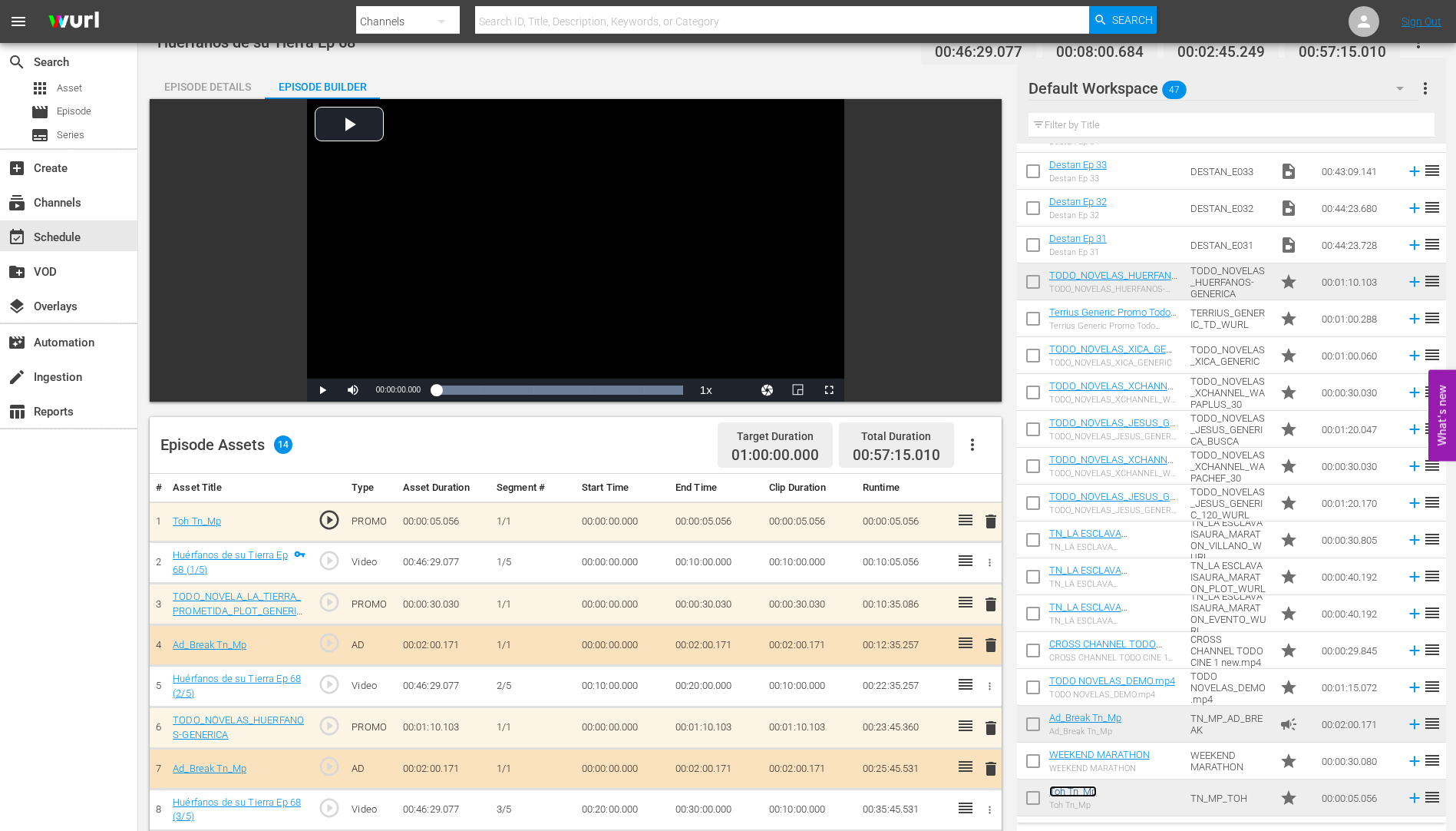
scroll to position [1097, 0]
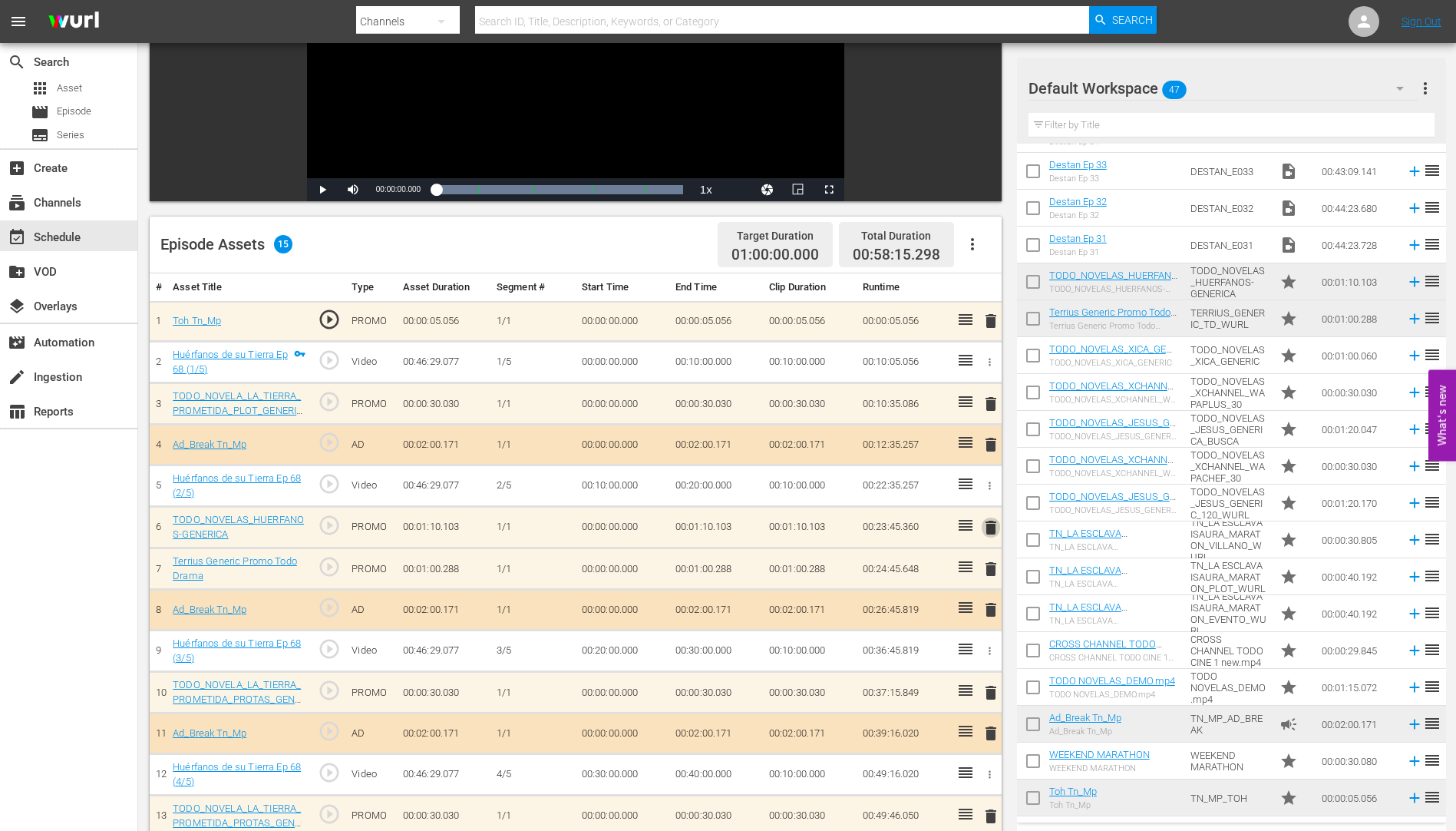
click at [994, 526] on span "delete" at bounding box center [991, 527] width 19 height 19
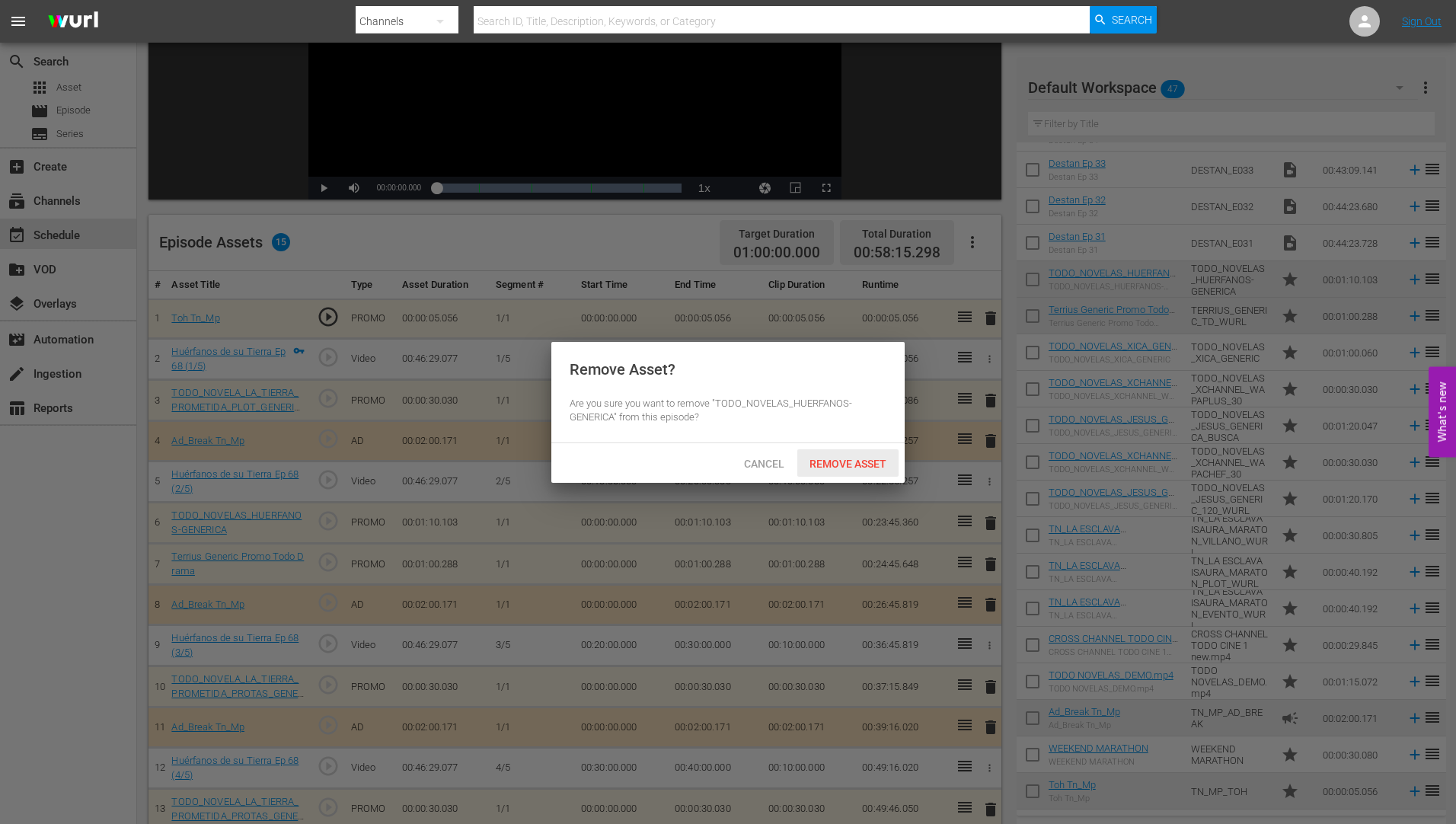
click at [825, 459] on span "Remove Asset" at bounding box center [848, 463] width 102 height 12
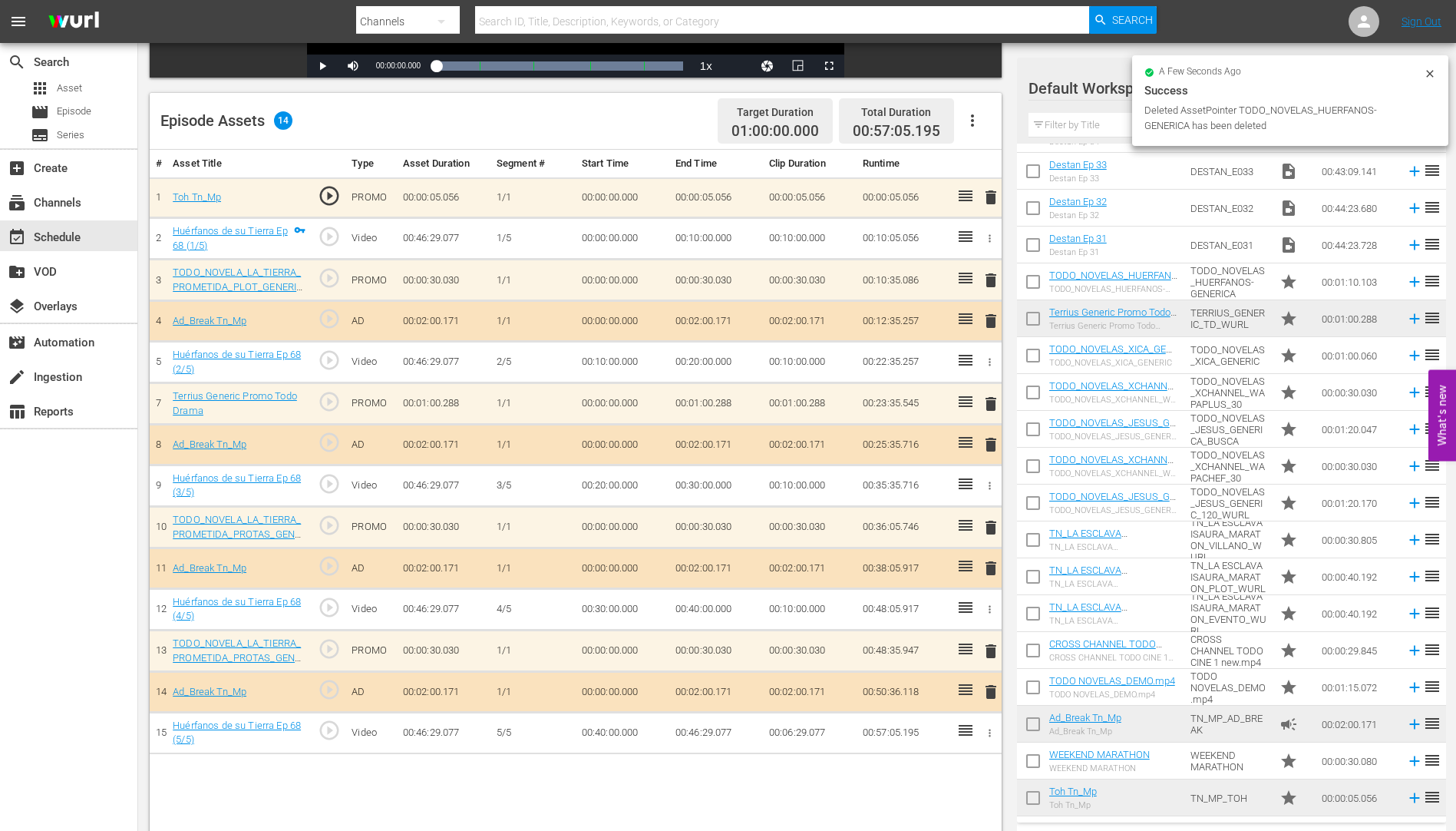
scroll to position [383, 0]
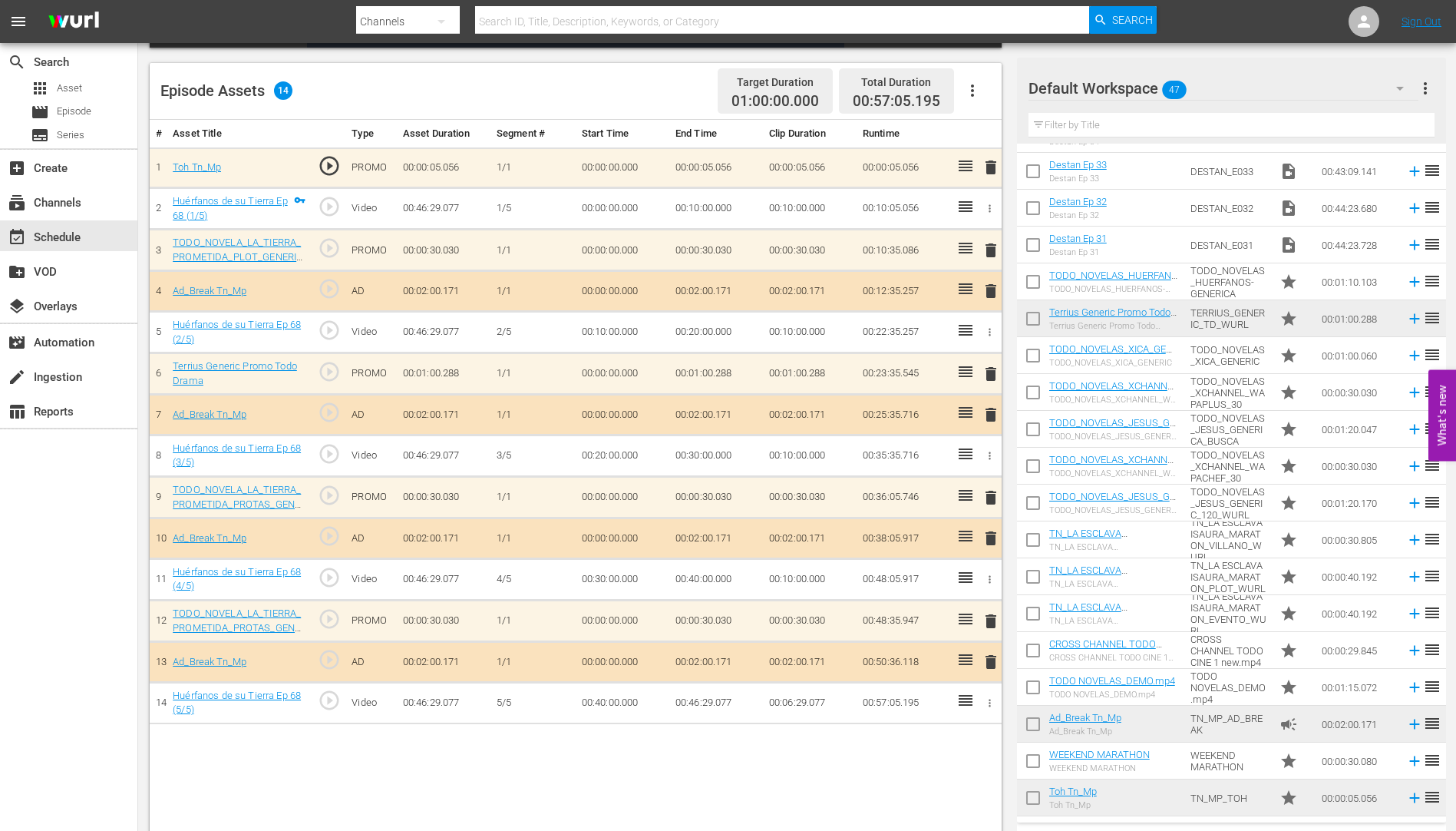
click at [992, 622] on span "delete" at bounding box center [991, 621] width 19 height 19
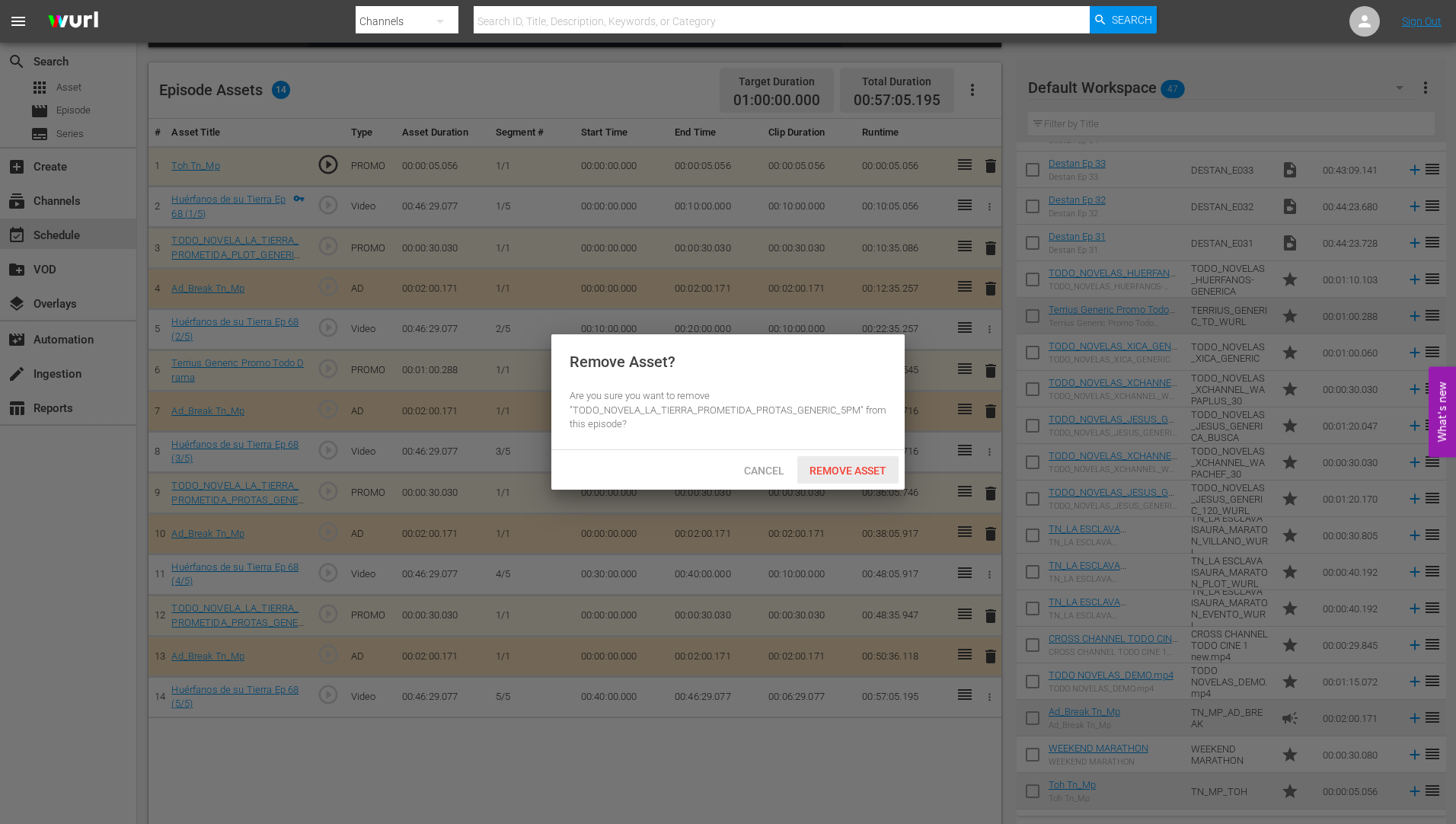
click at [860, 461] on div "Remove Asset" at bounding box center [848, 469] width 102 height 28
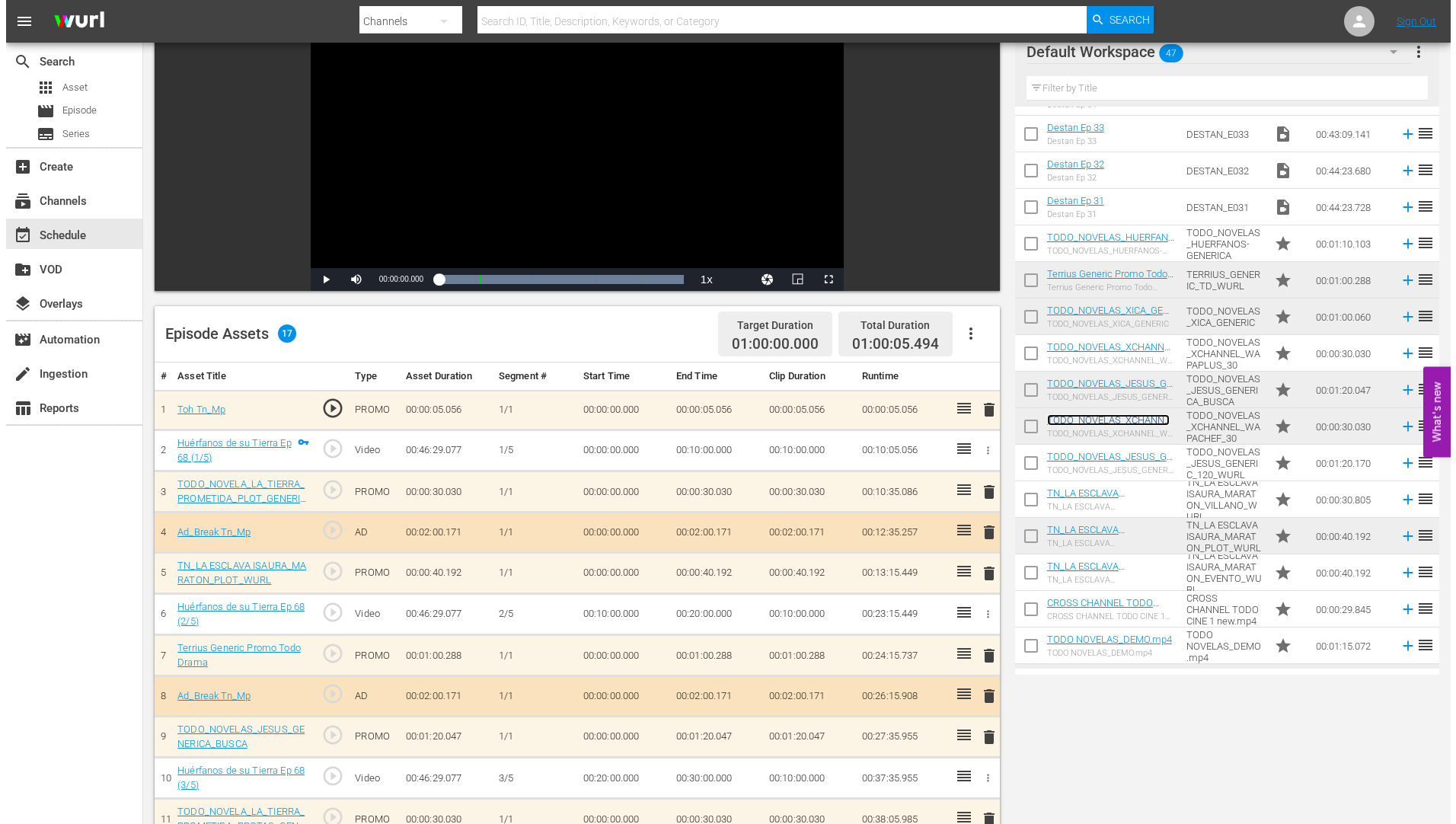
scroll to position [0, 0]
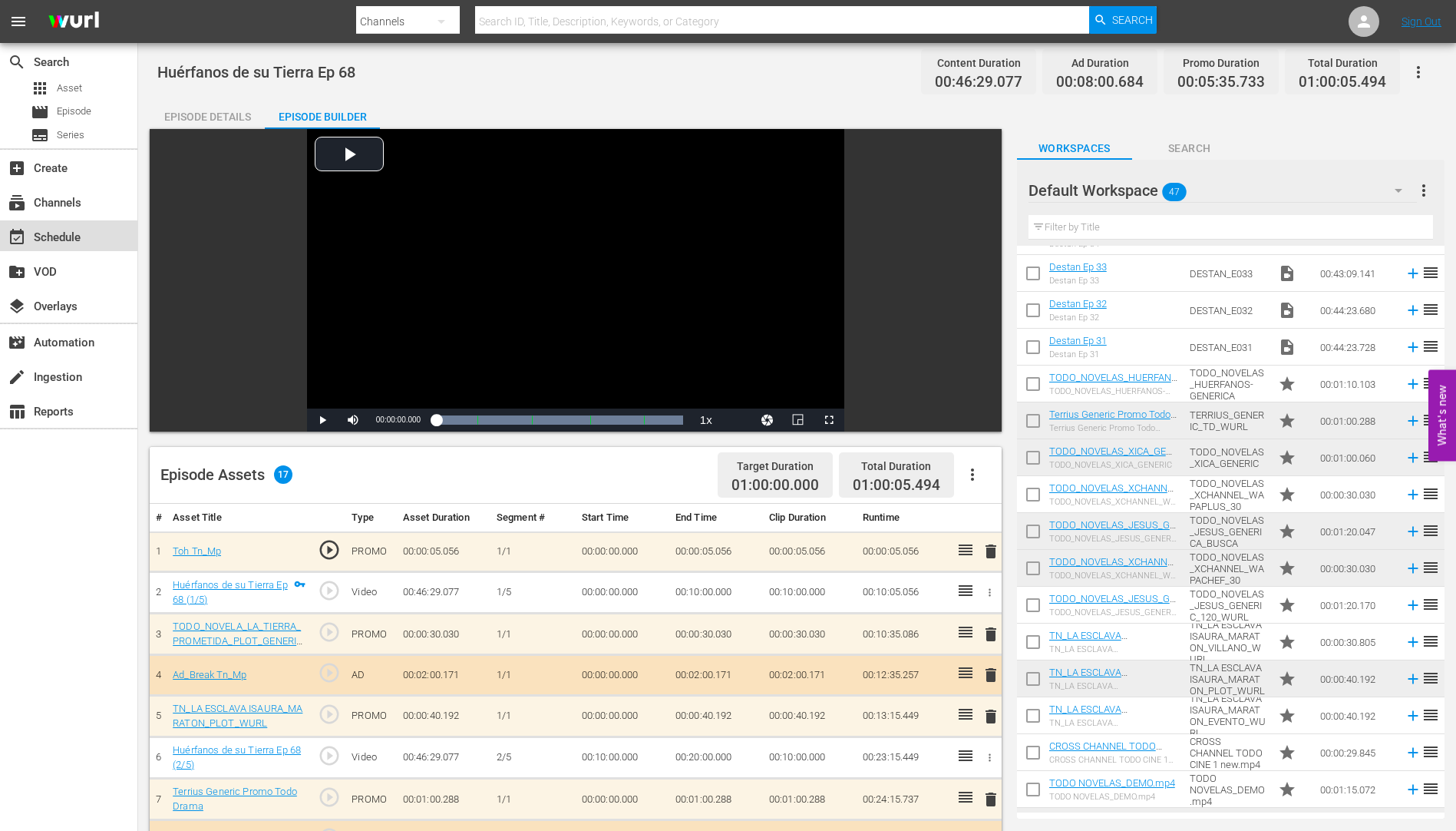
click at [54, 236] on div "event_available Schedule" at bounding box center [42, 235] width 86 height 14
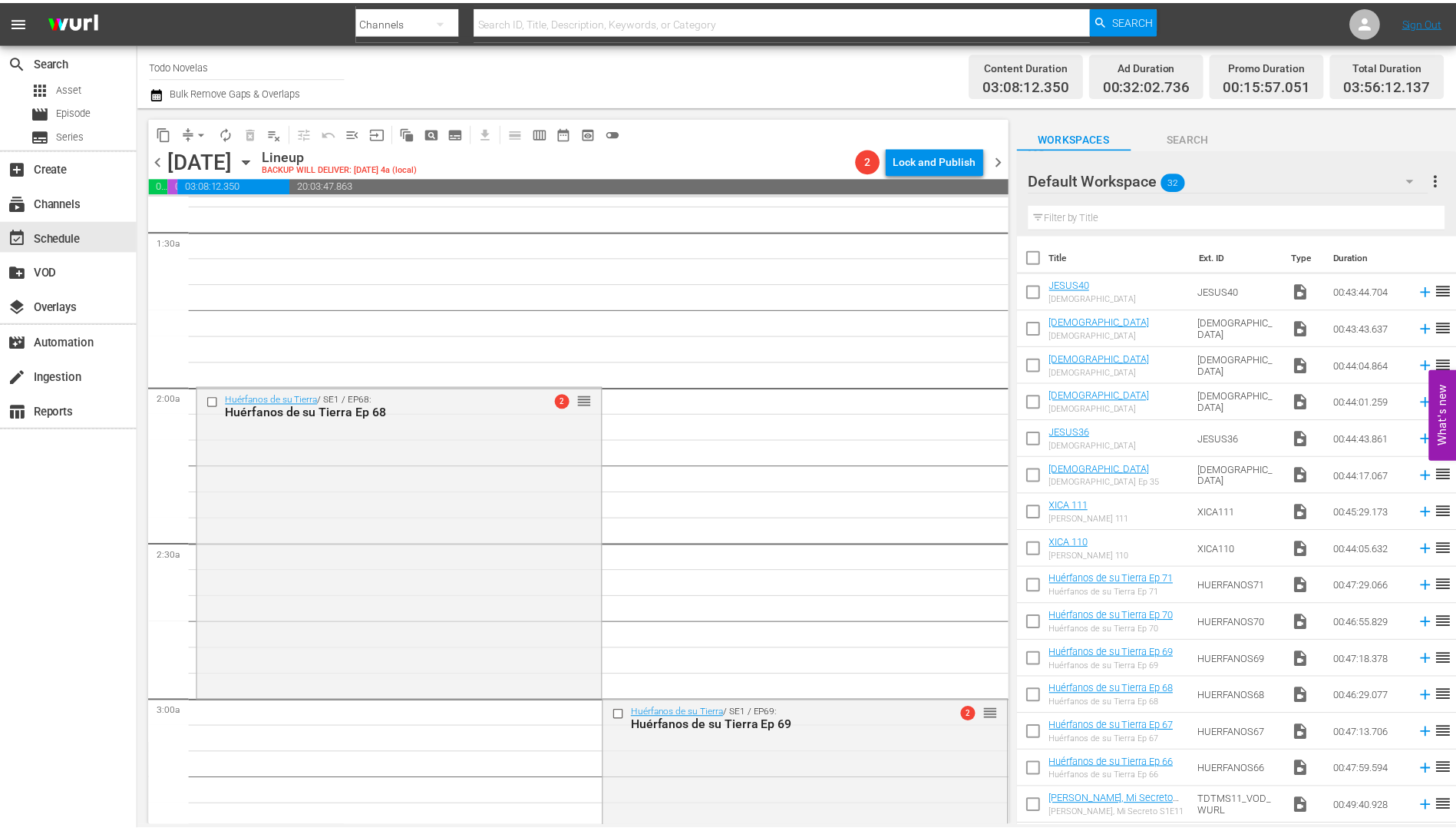
scroll to position [460, 0]
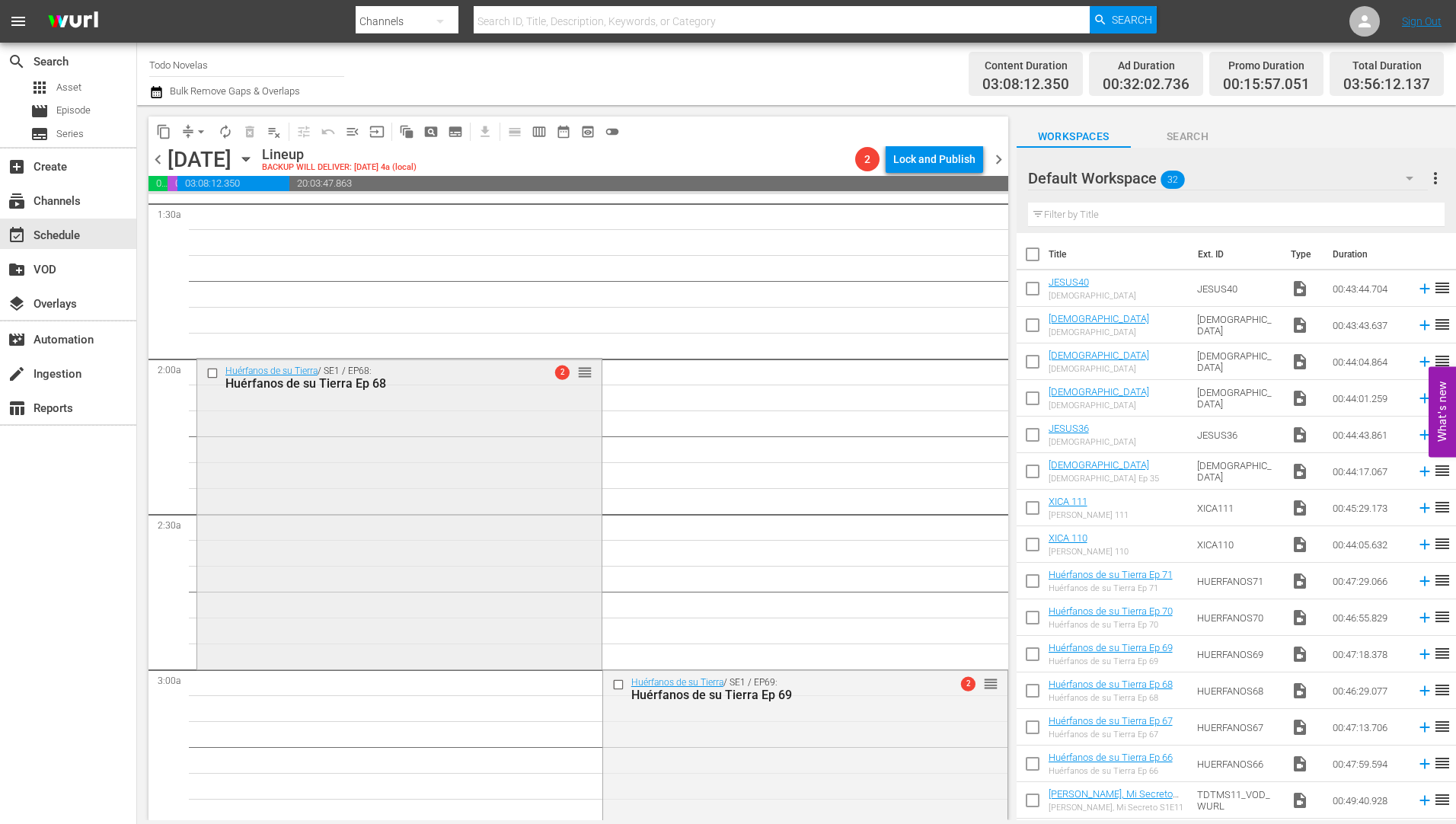
click at [281, 376] on div "Huérfanos de su Tierra Ep 68" at bounding box center [374, 383] width 298 height 15
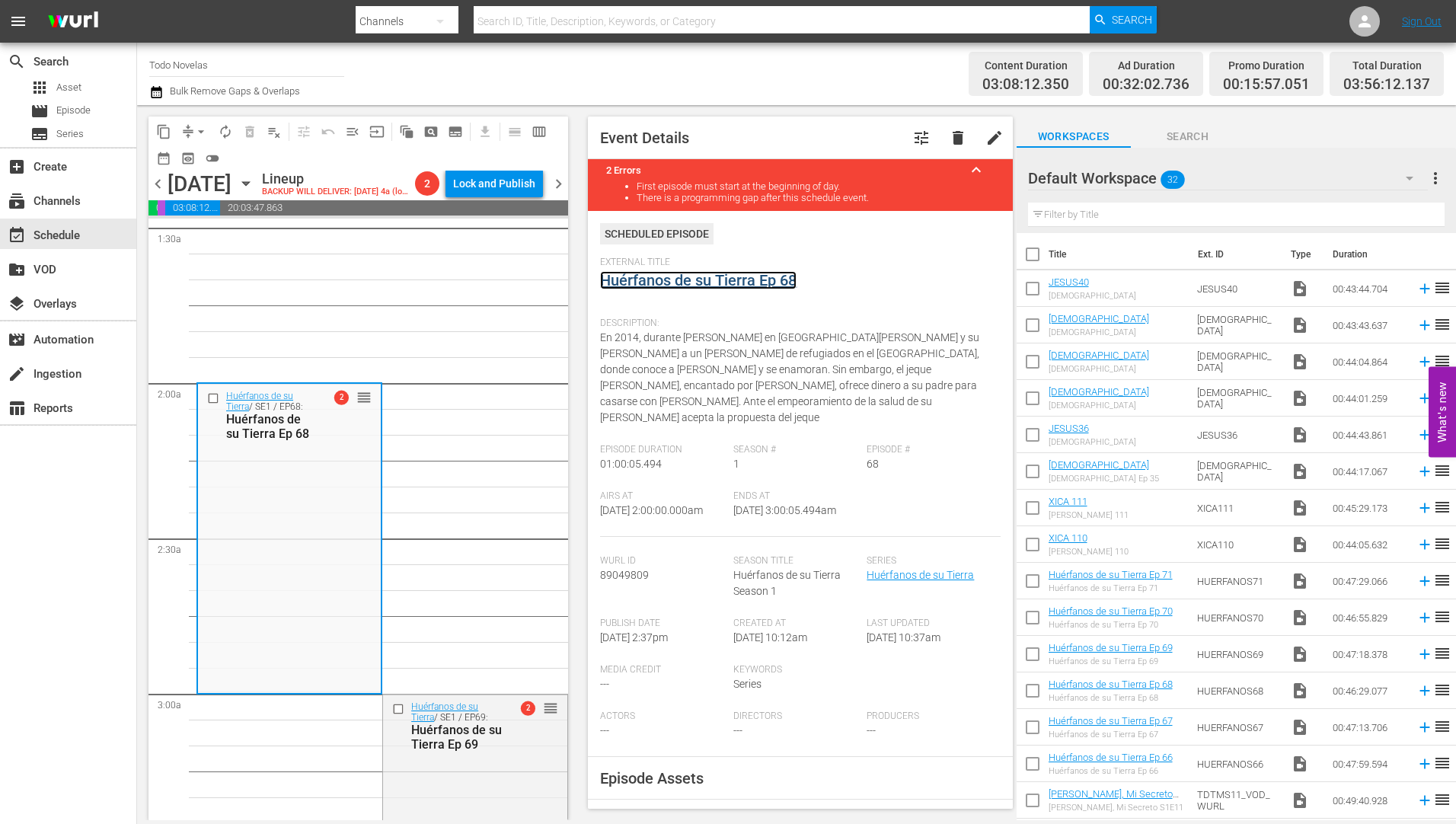
click at [684, 282] on link "Huérfanos de su Tierra Ep 68" at bounding box center [698, 280] width 197 height 19
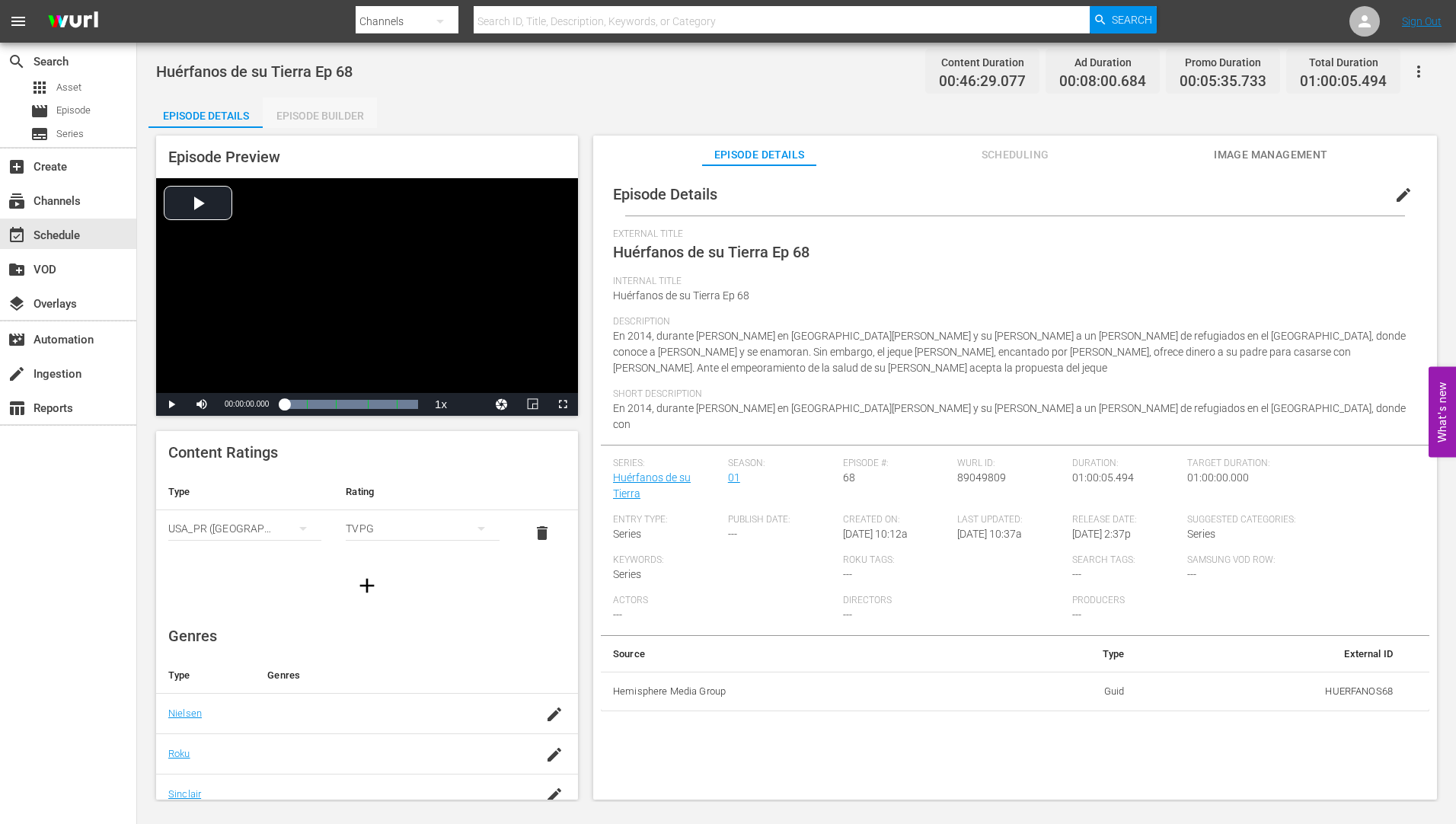
click at [344, 110] on div "Episode Builder" at bounding box center [320, 115] width 114 height 36
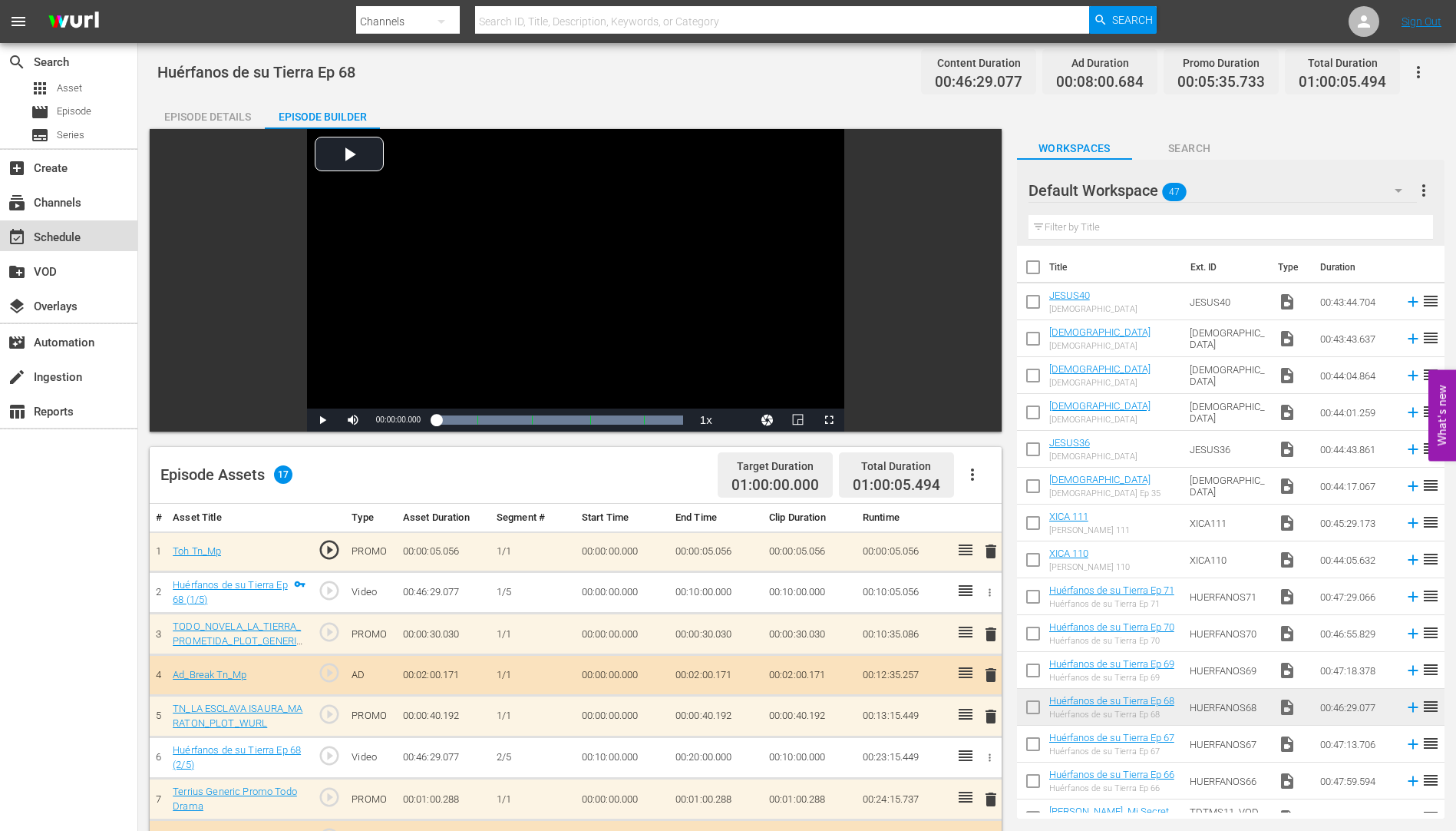
click at [54, 231] on div "event_available Schedule" at bounding box center [42, 235] width 86 height 14
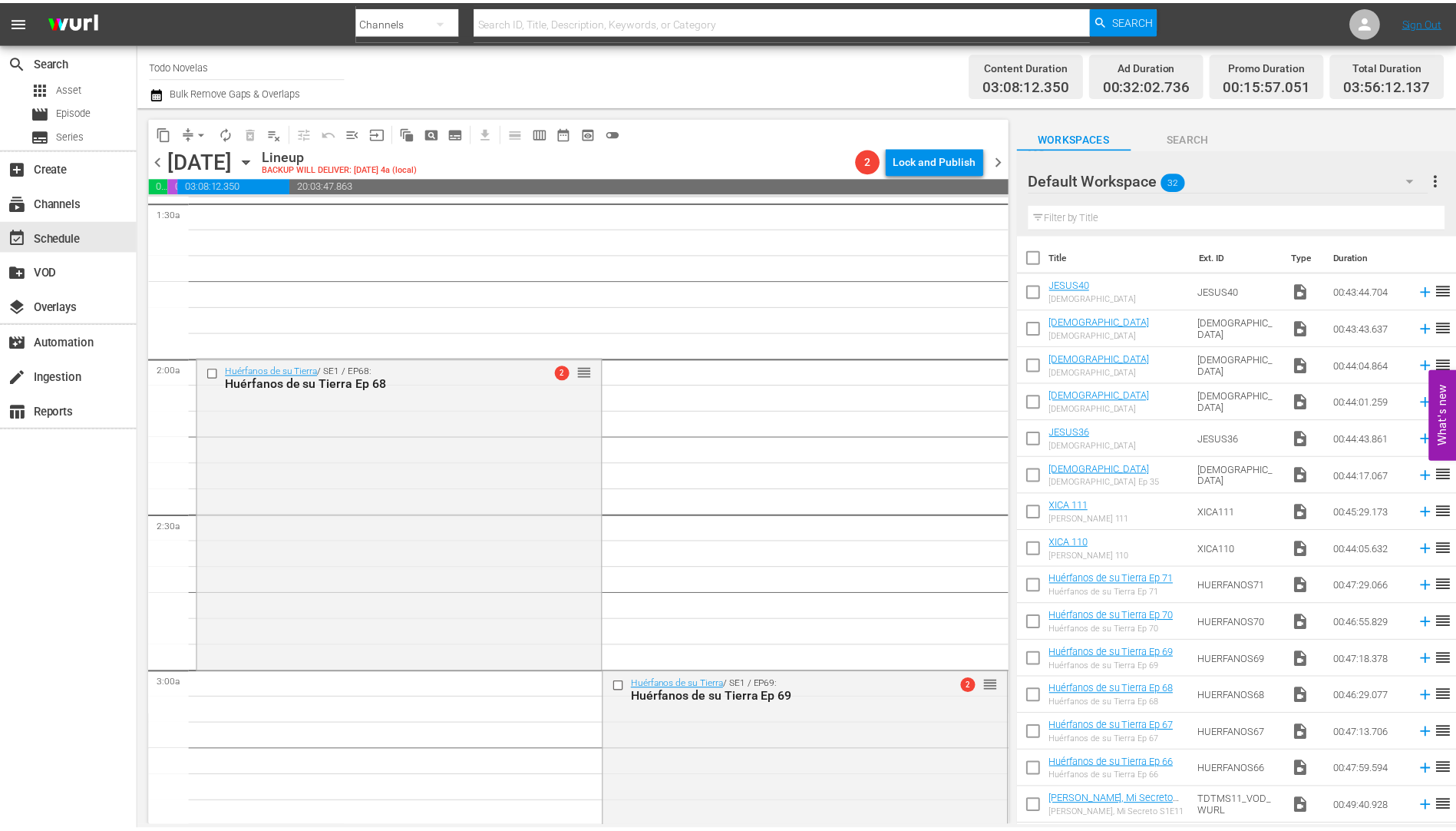
scroll to position [614, 0]
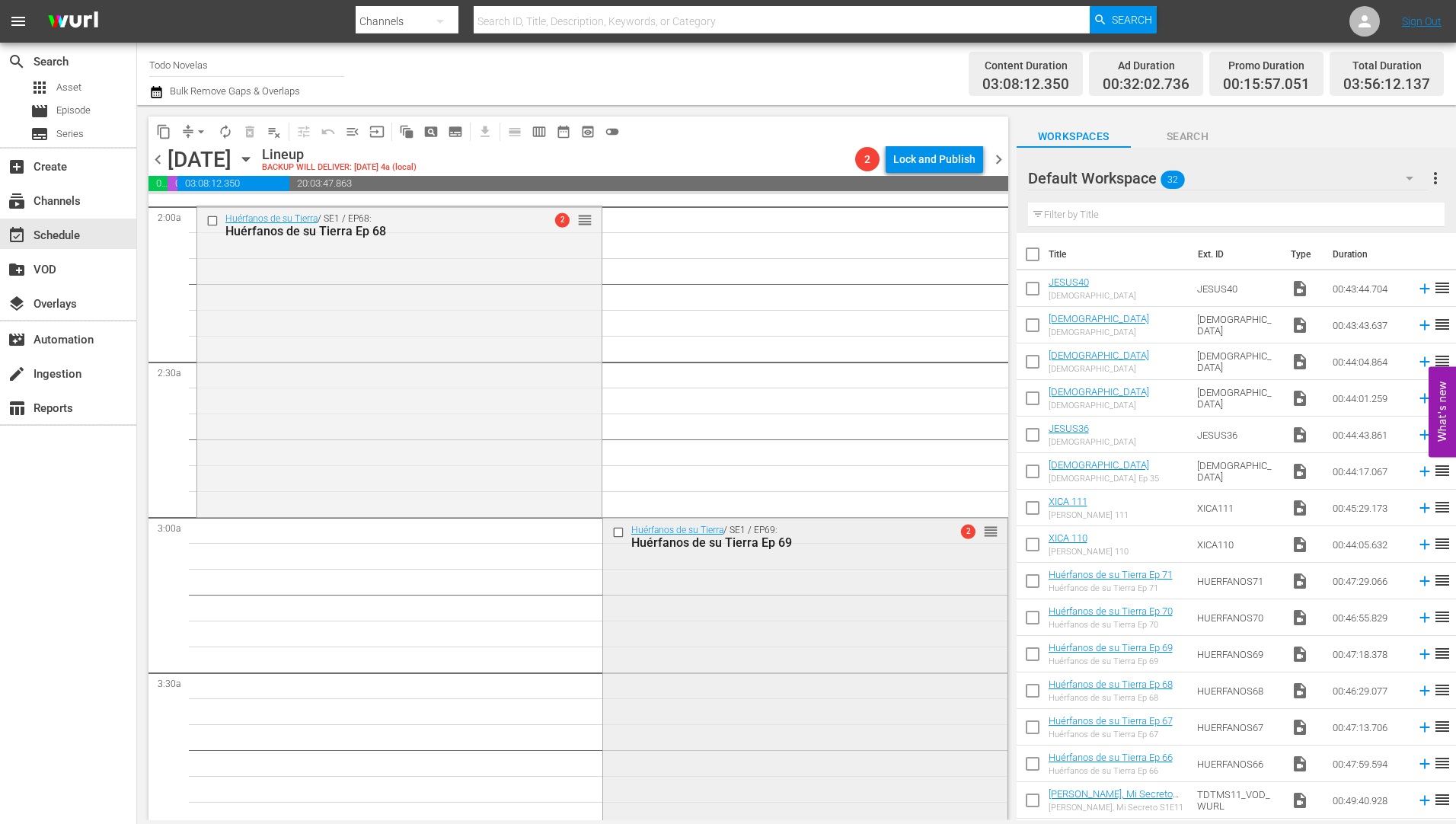
click at [696, 541] on div "Huérfanos de su Tierra Ep 69" at bounding box center [780, 542] width 298 height 15
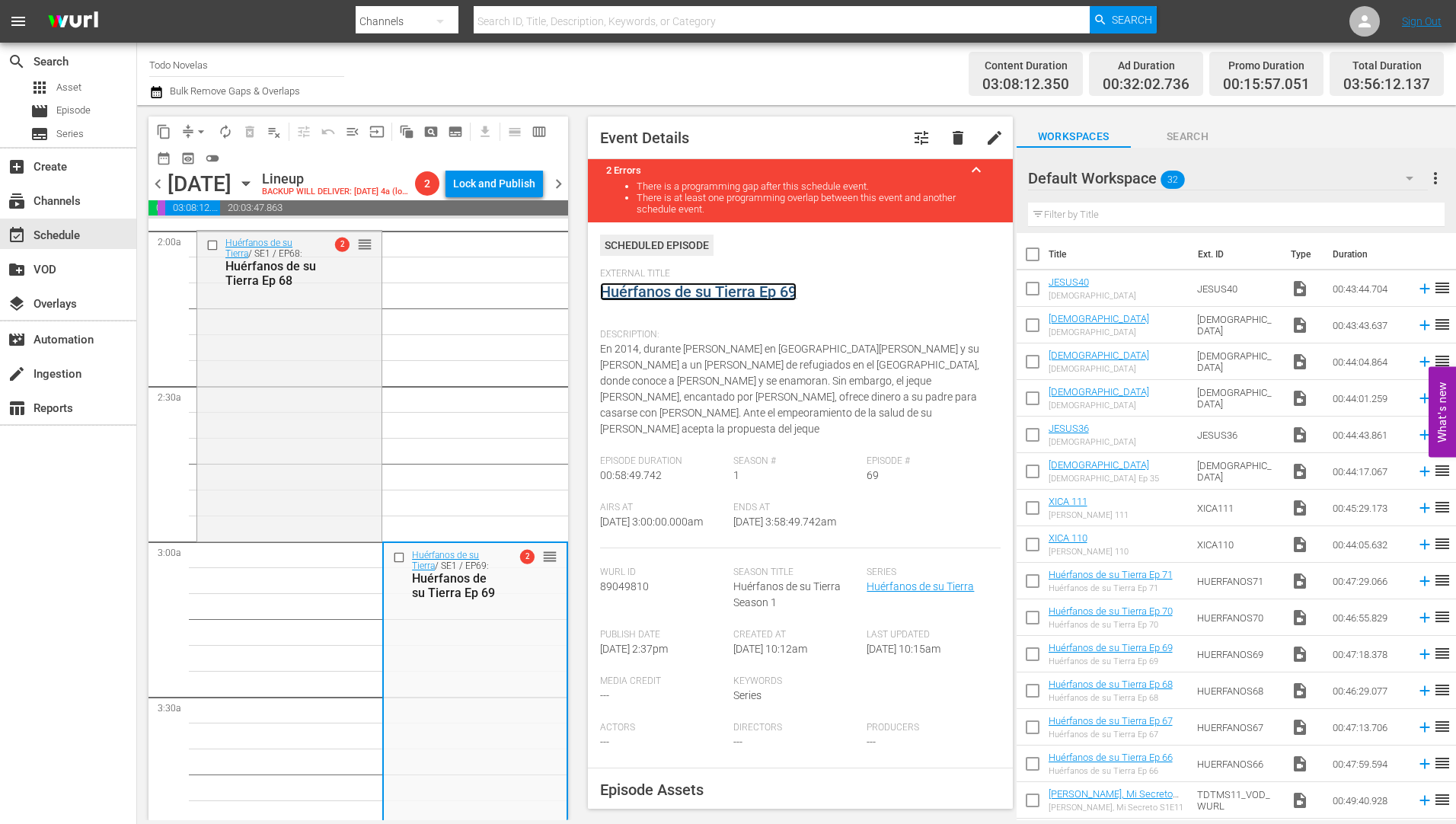
click at [680, 293] on link "Huérfanos de su Tierra Ep 69" at bounding box center [698, 291] width 197 height 19
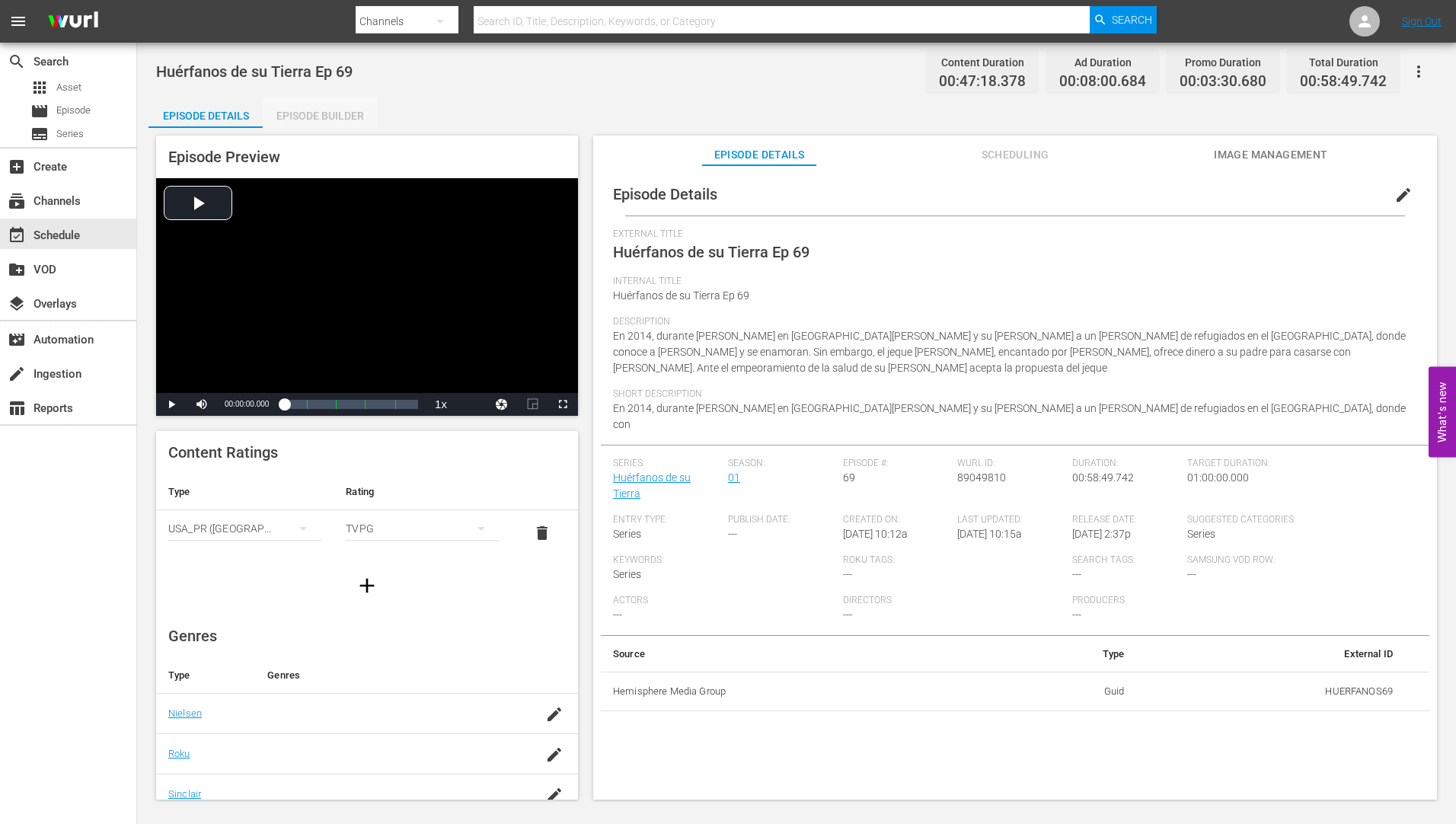
click at [330, 110] on div "Episode Builder" at bounding box center [320, 115] width 114 height 36
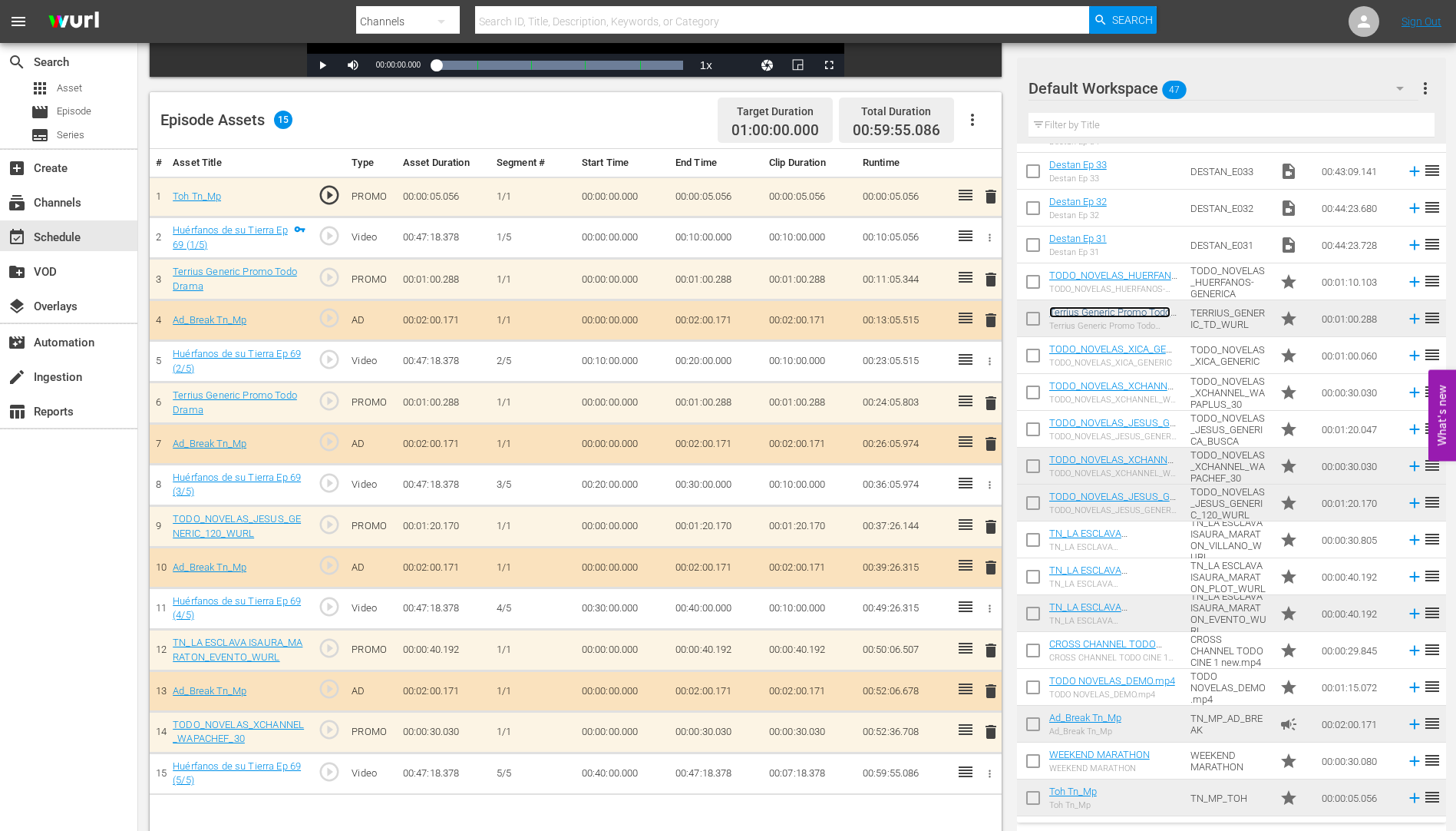
scroll to position [400, 0]
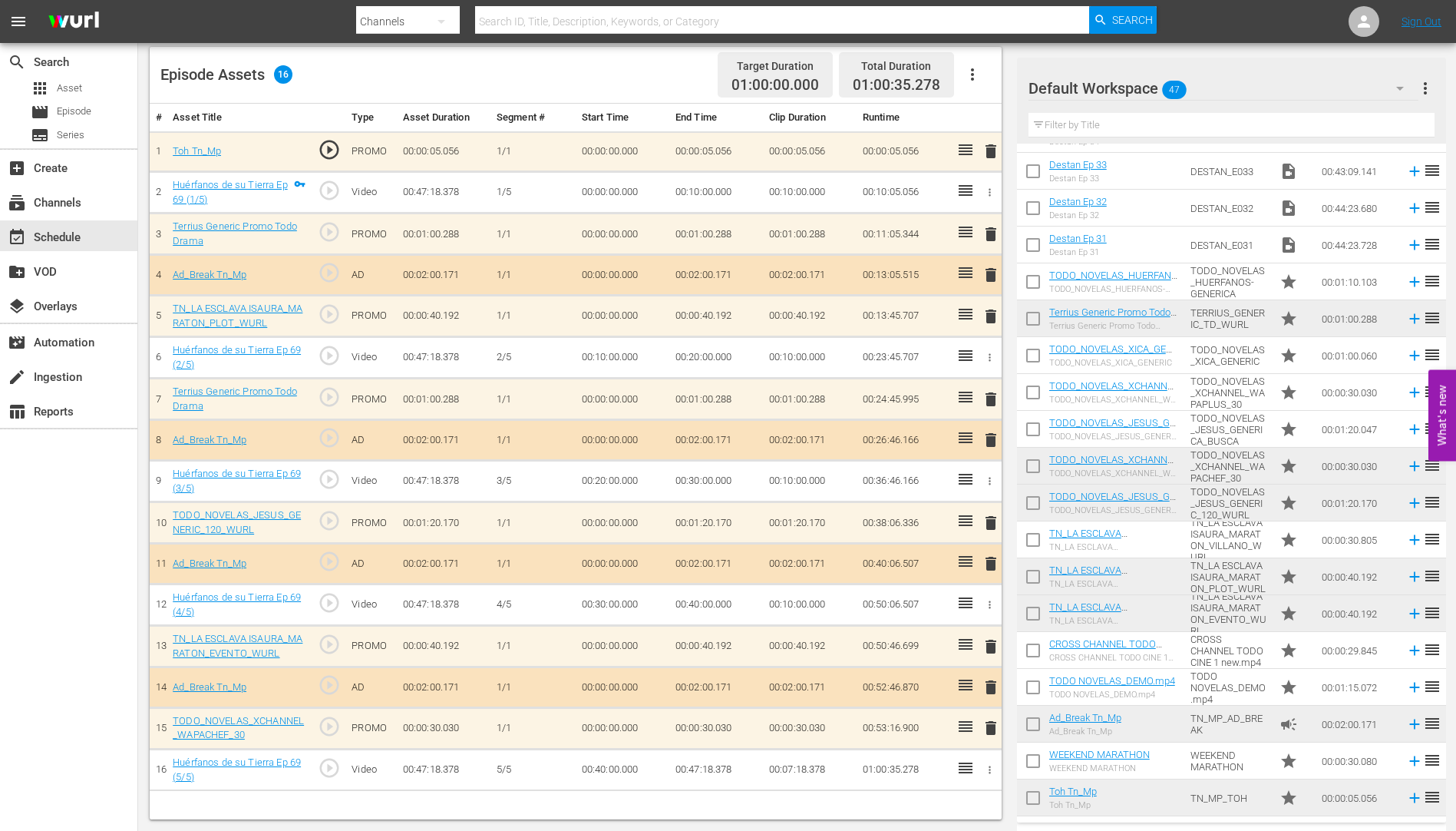
click at [991, 727] on span "delete" at bounding box center [991, 727] width 19 height 19
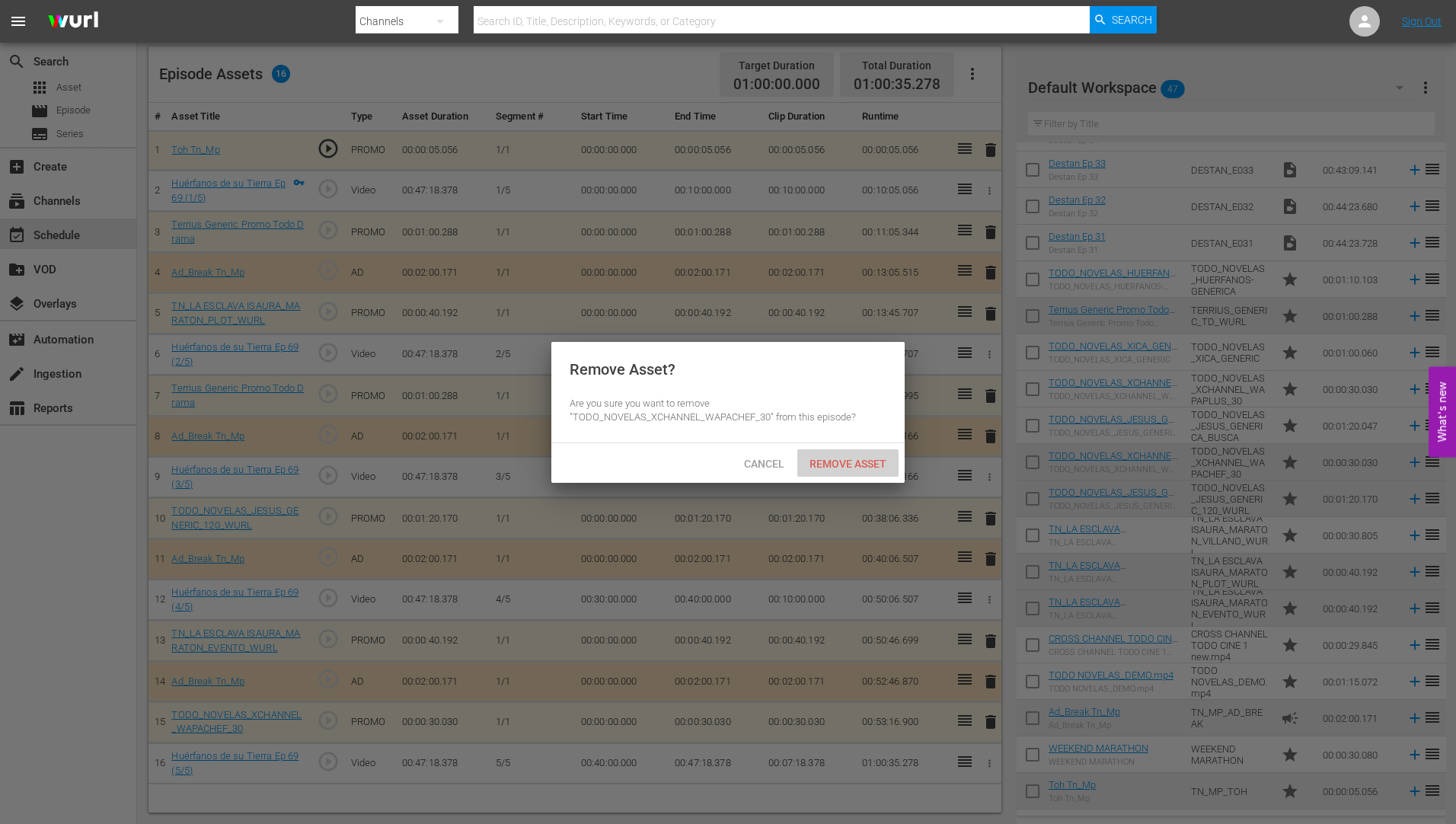
click at [843, 459] on span "Remove Asset" at bounding box center [848, 463] width 102 height 12
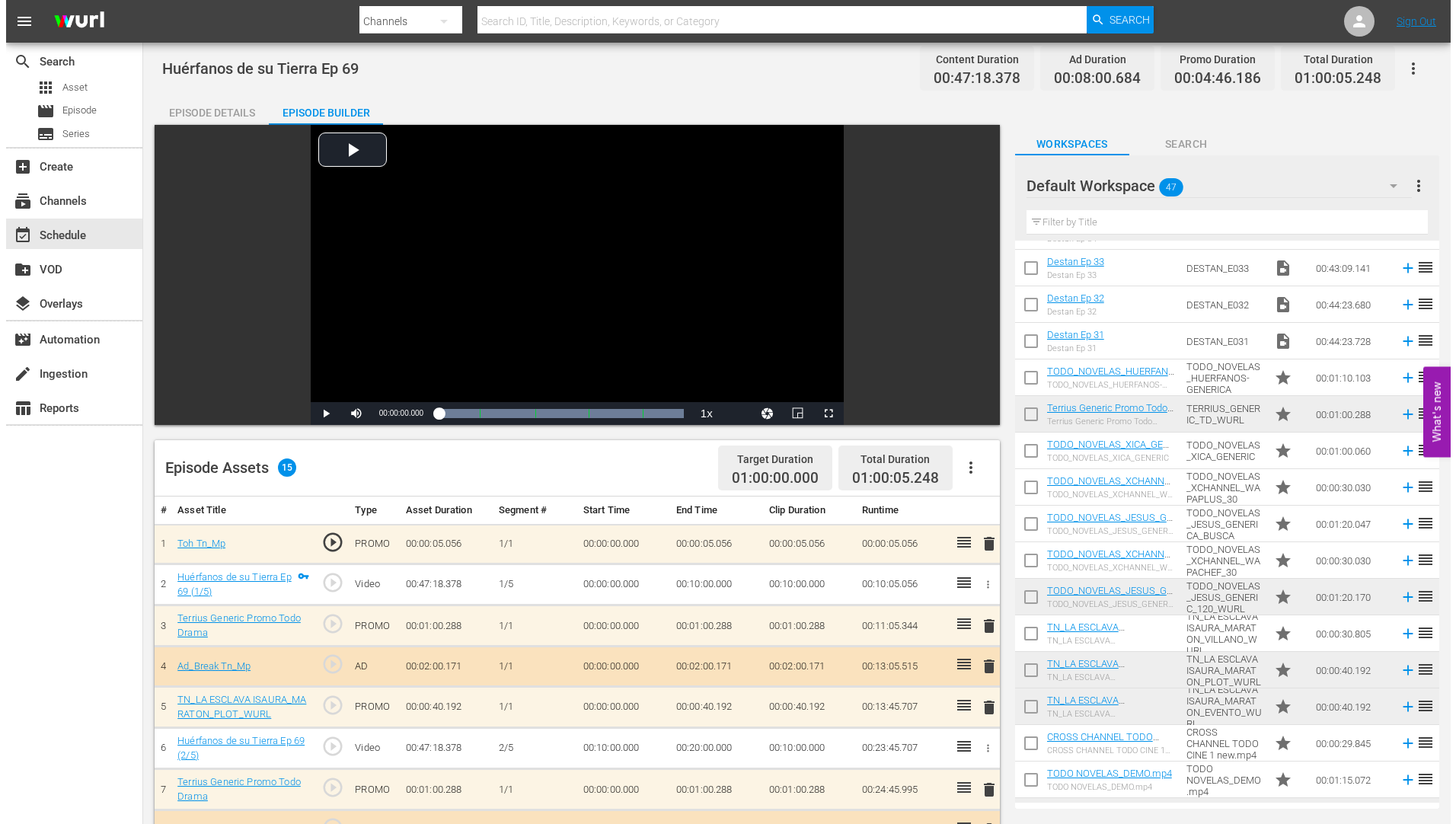
scroll to position [0, 0]
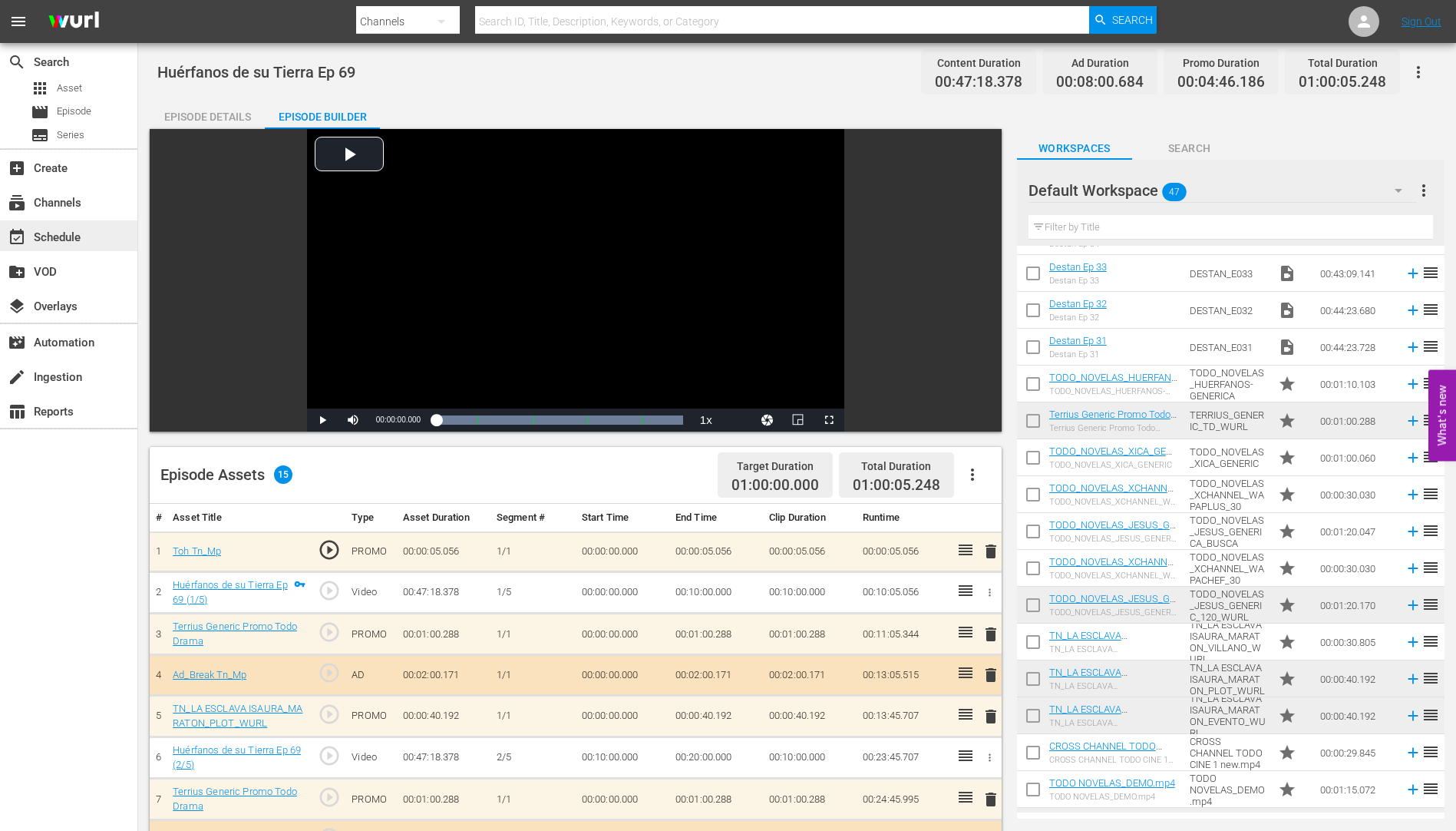
click at [66, 235] on div "event_available Schedule" at bounding box center [42, 235] width 86 height 14
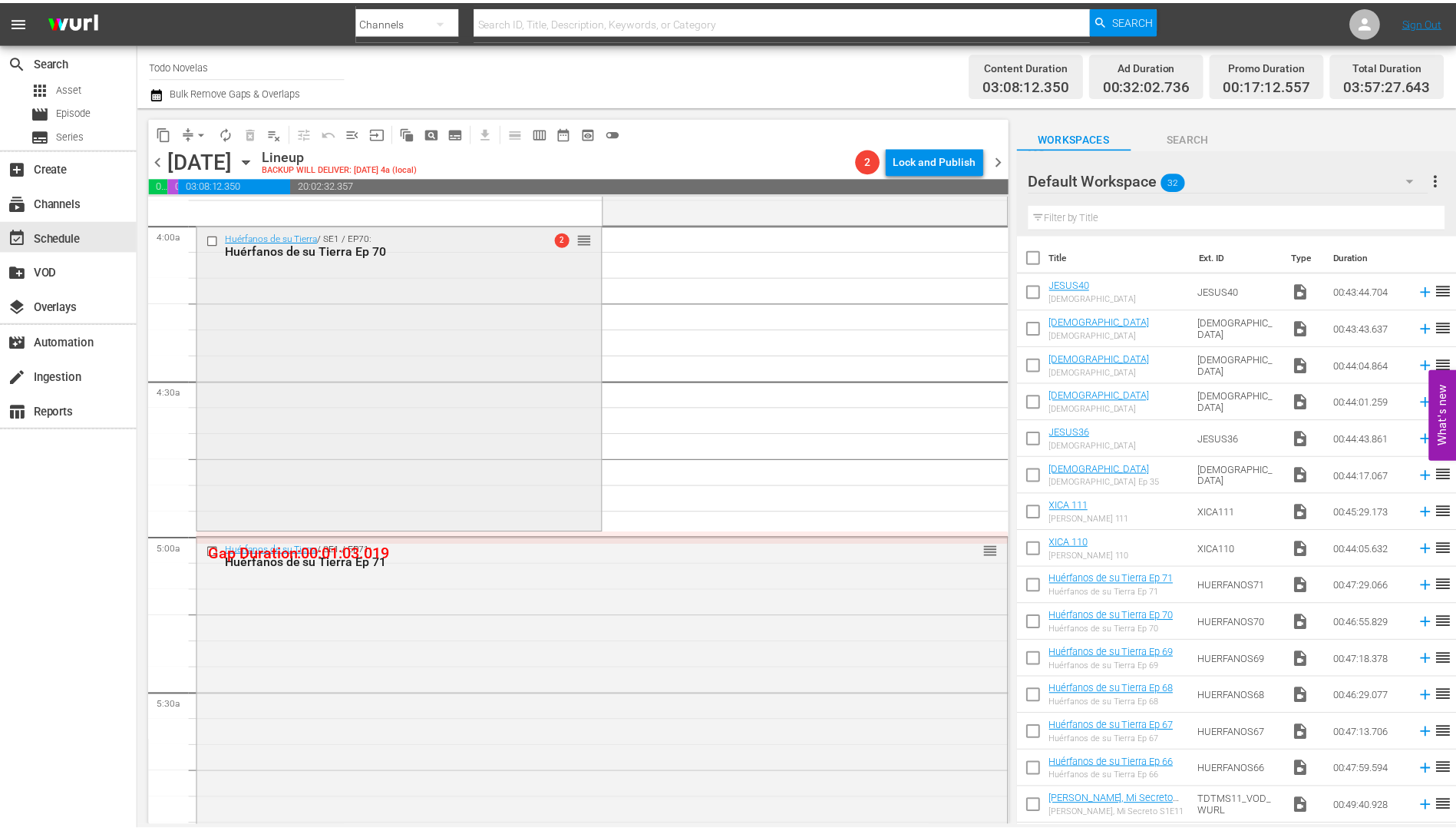
scroll to position [1228, 0]
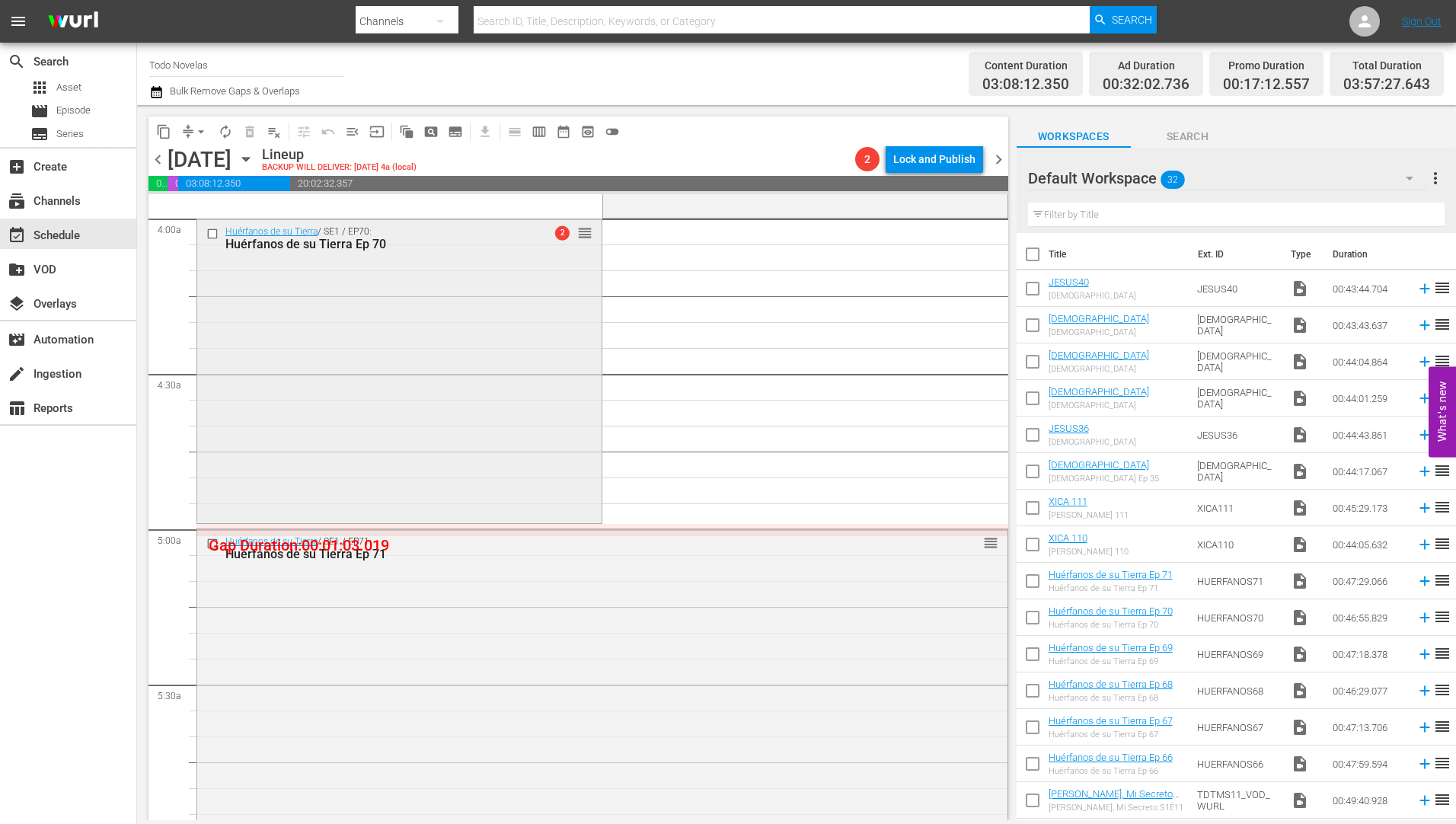
click at [333, 244] on div "Huérfanos de su Tierra Ep 70" at bounding box center [374, 243] width 298 height 15
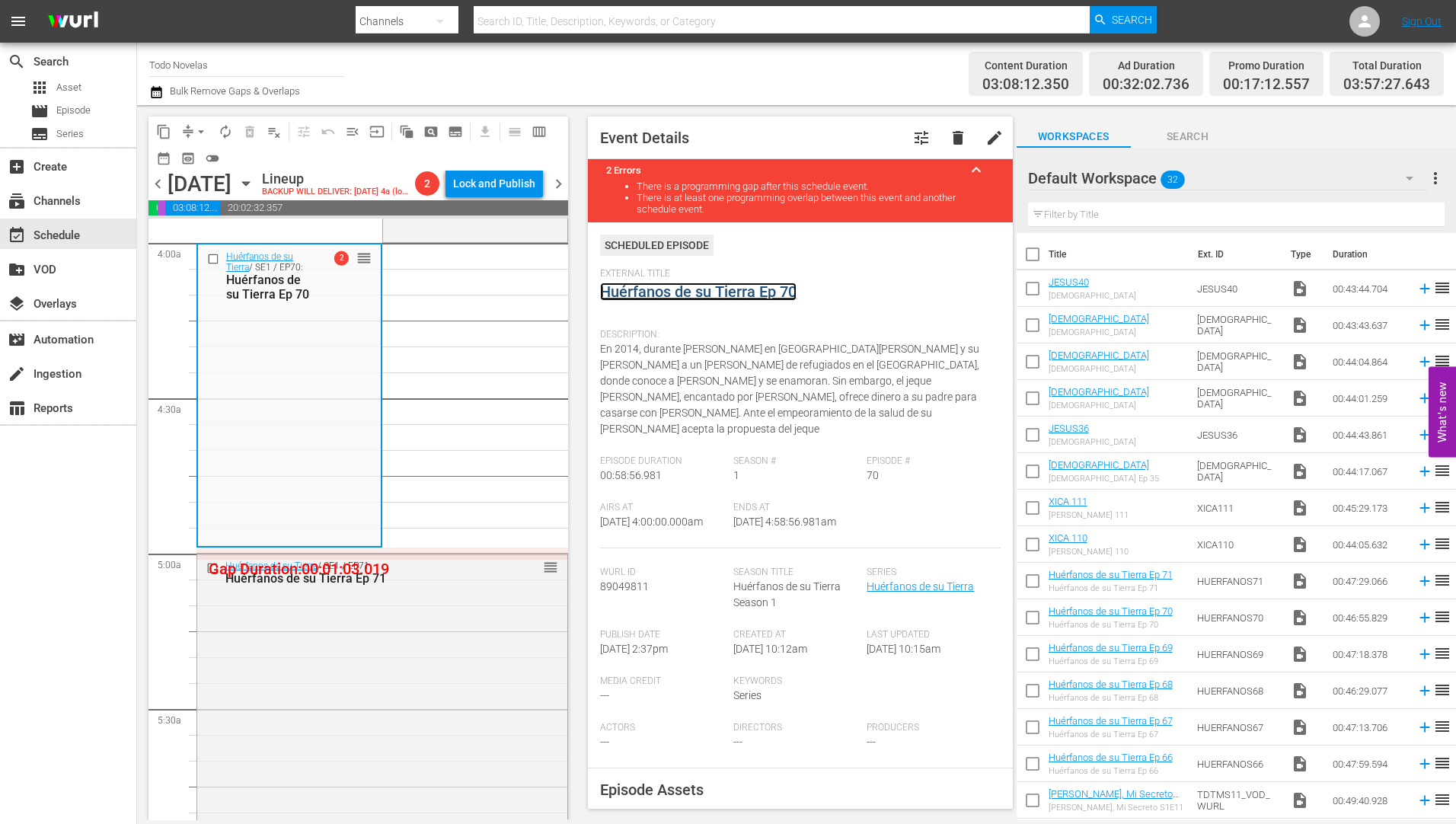
click at [723, 291] on link "Huérfanos de su Tierra Ep 70" at bounding box center [698, 291] width 197 height 19
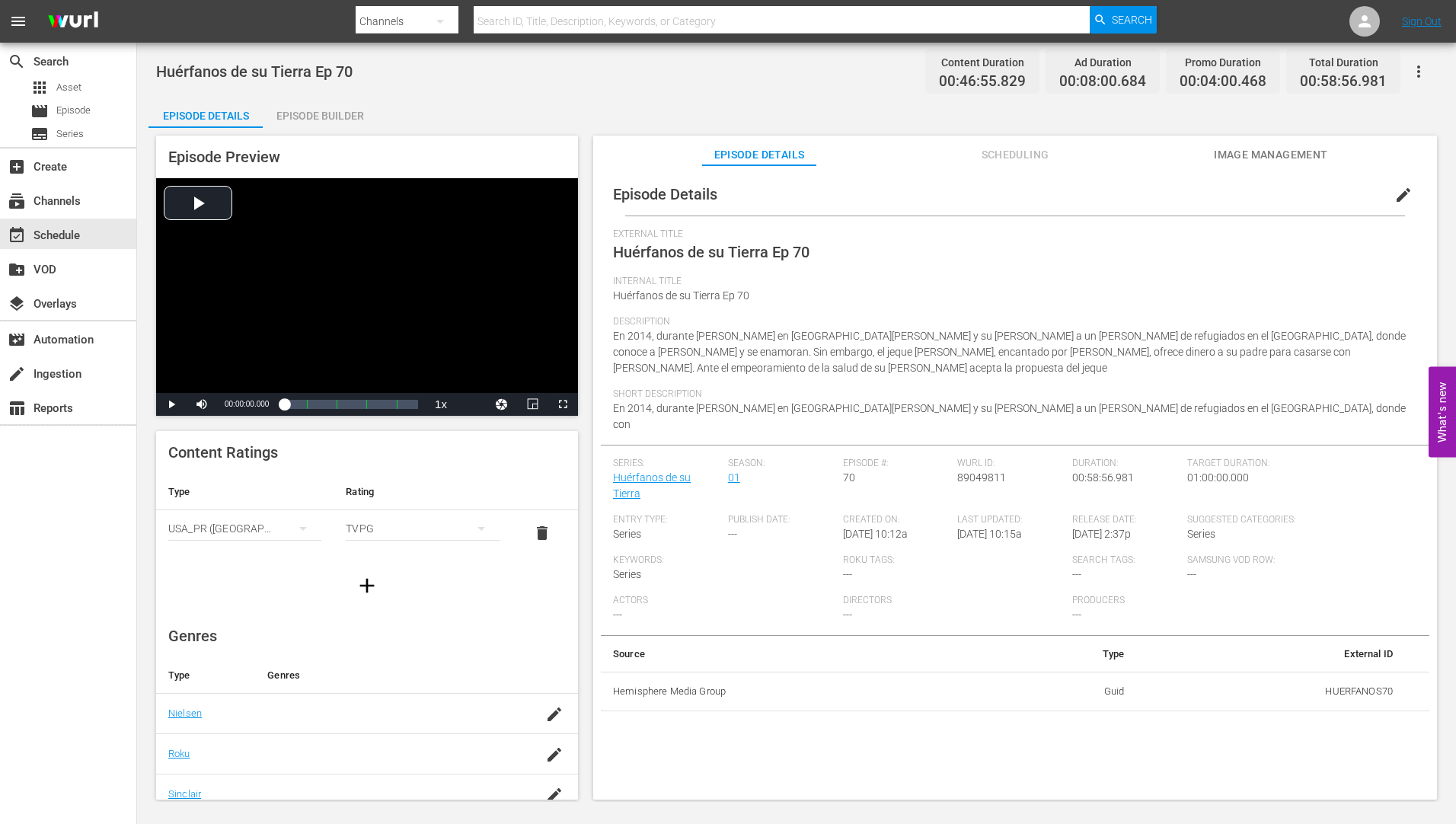
click at [339, 111] on div "Episode Builder" at bounding box center [320, 115] width 114 height 36
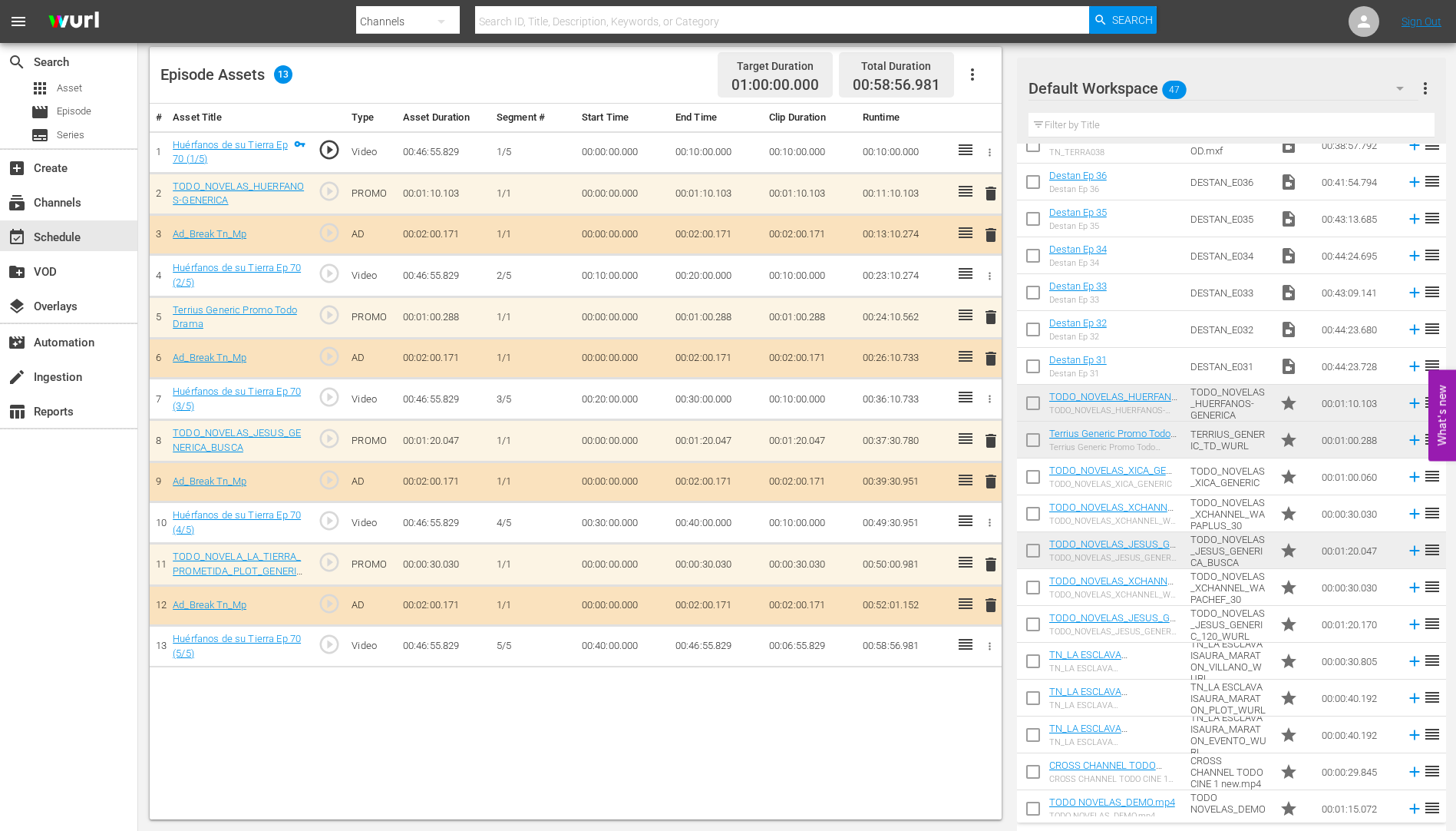
scroll to position [1097, 0]
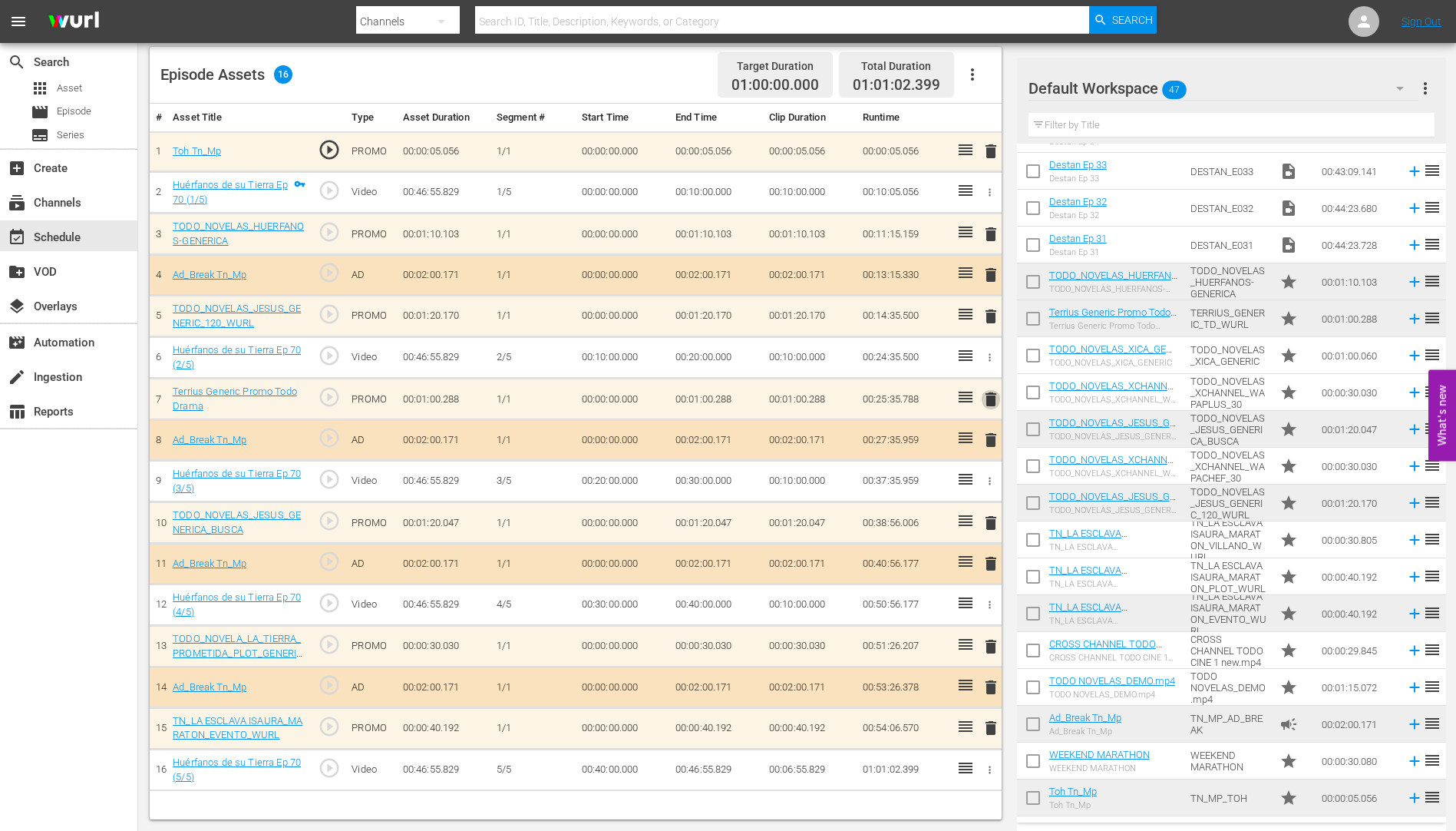
click at [990, 397] on span "delete" at bounding box center [991, 399] width 19 height 19
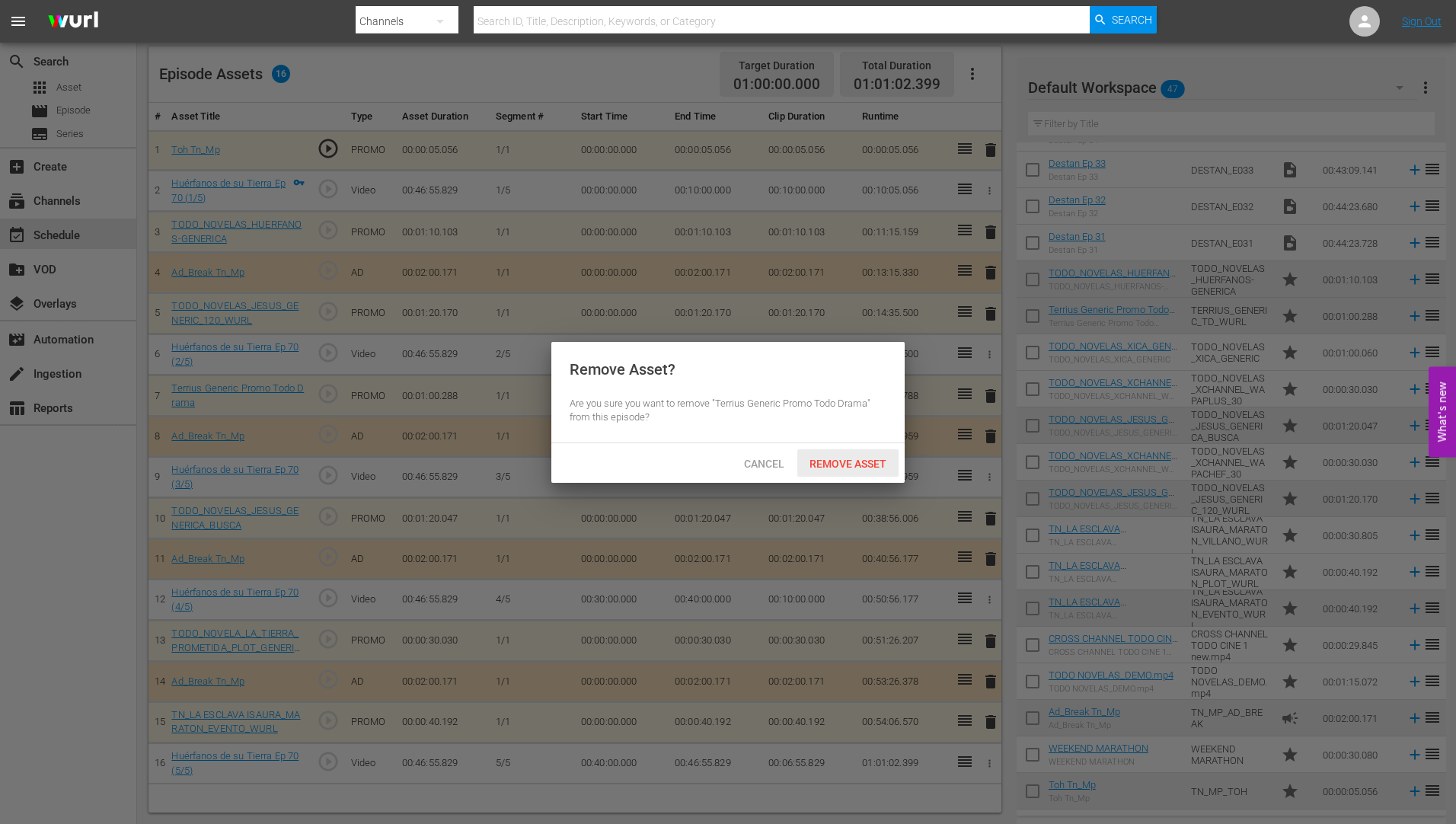
click at [828, 457] on span "Remove Asset" at bounding box center [848, 463] width 102 height 12
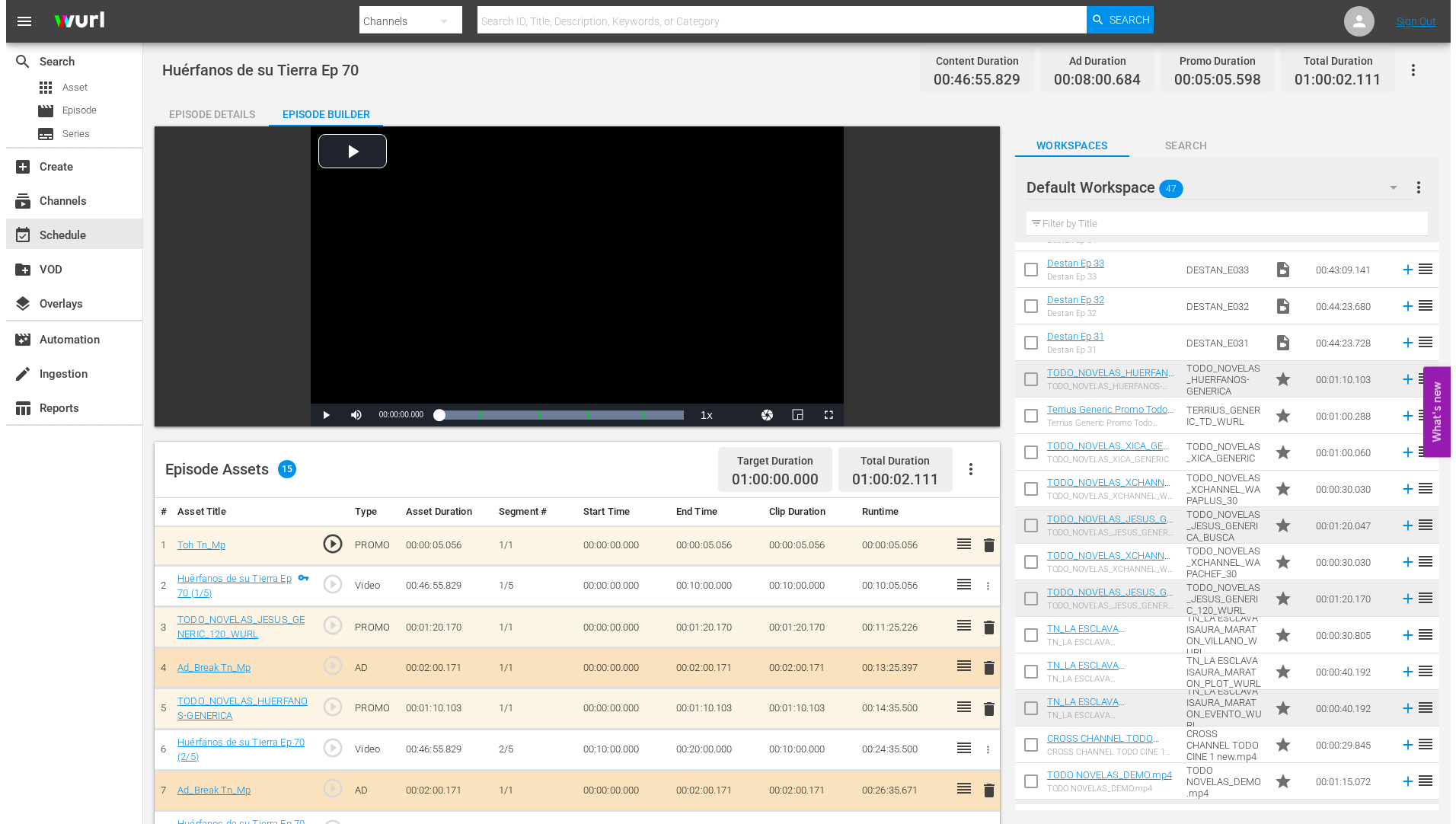
scroll to position [0, 0]
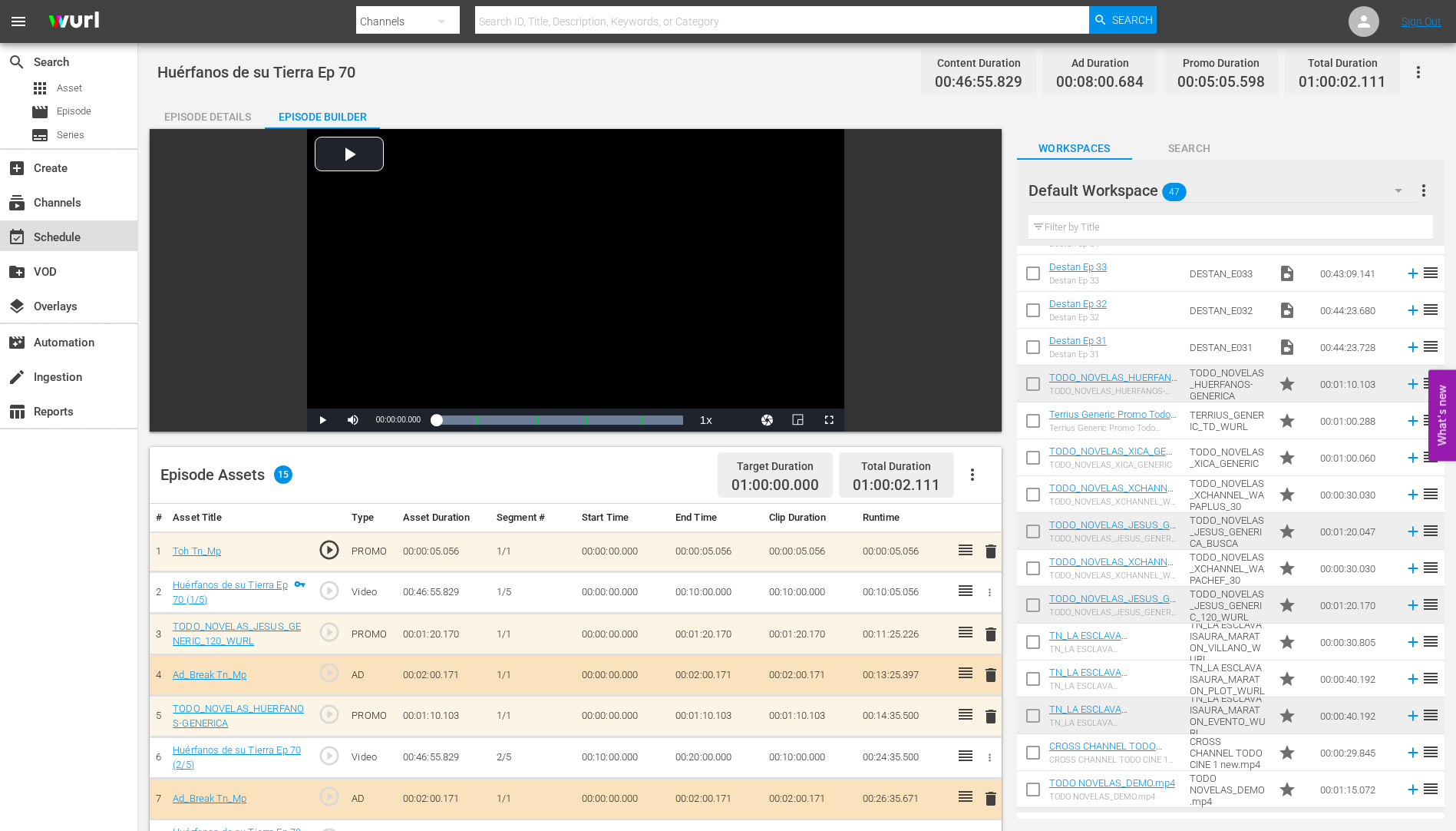
click at [63, 231] on div "event_available Schedule" at bounding box center [42, 235] width 86 height 14
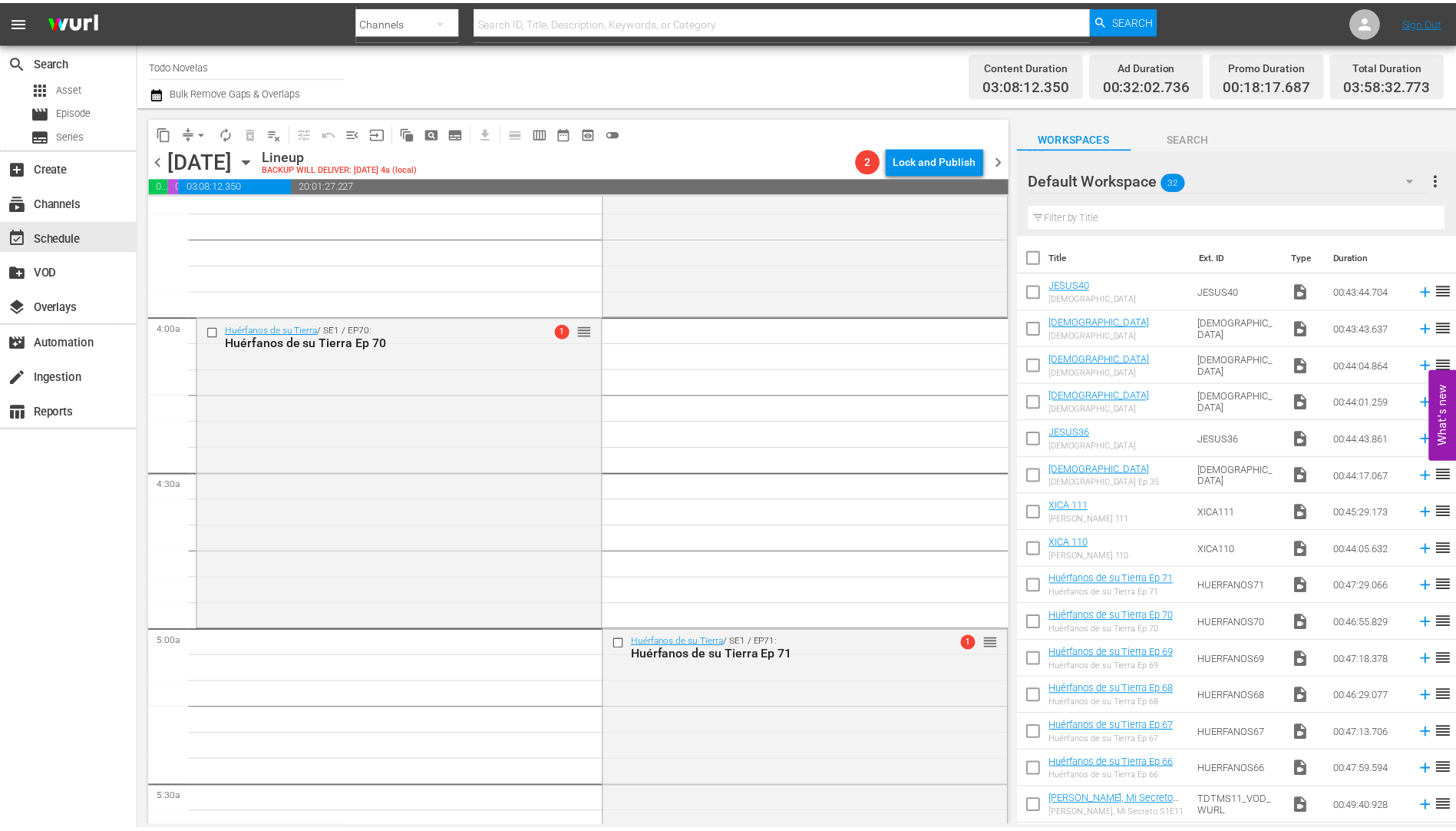
scroll to position [1151, 0]
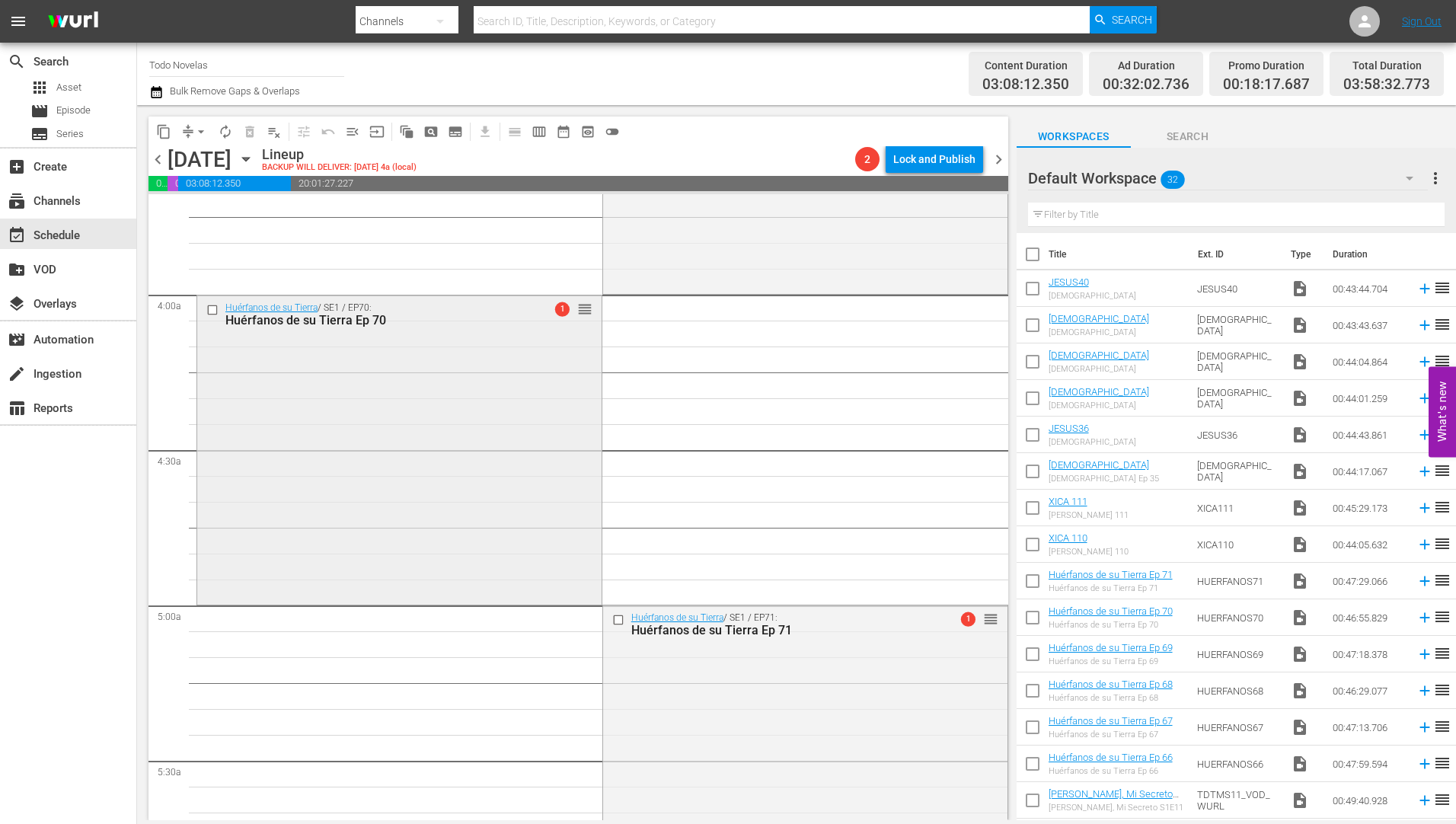
click at [319, 322] on div "Huérfanos de su Tierra Ep 70" at bounding box center [374, 320] width 298 height 15
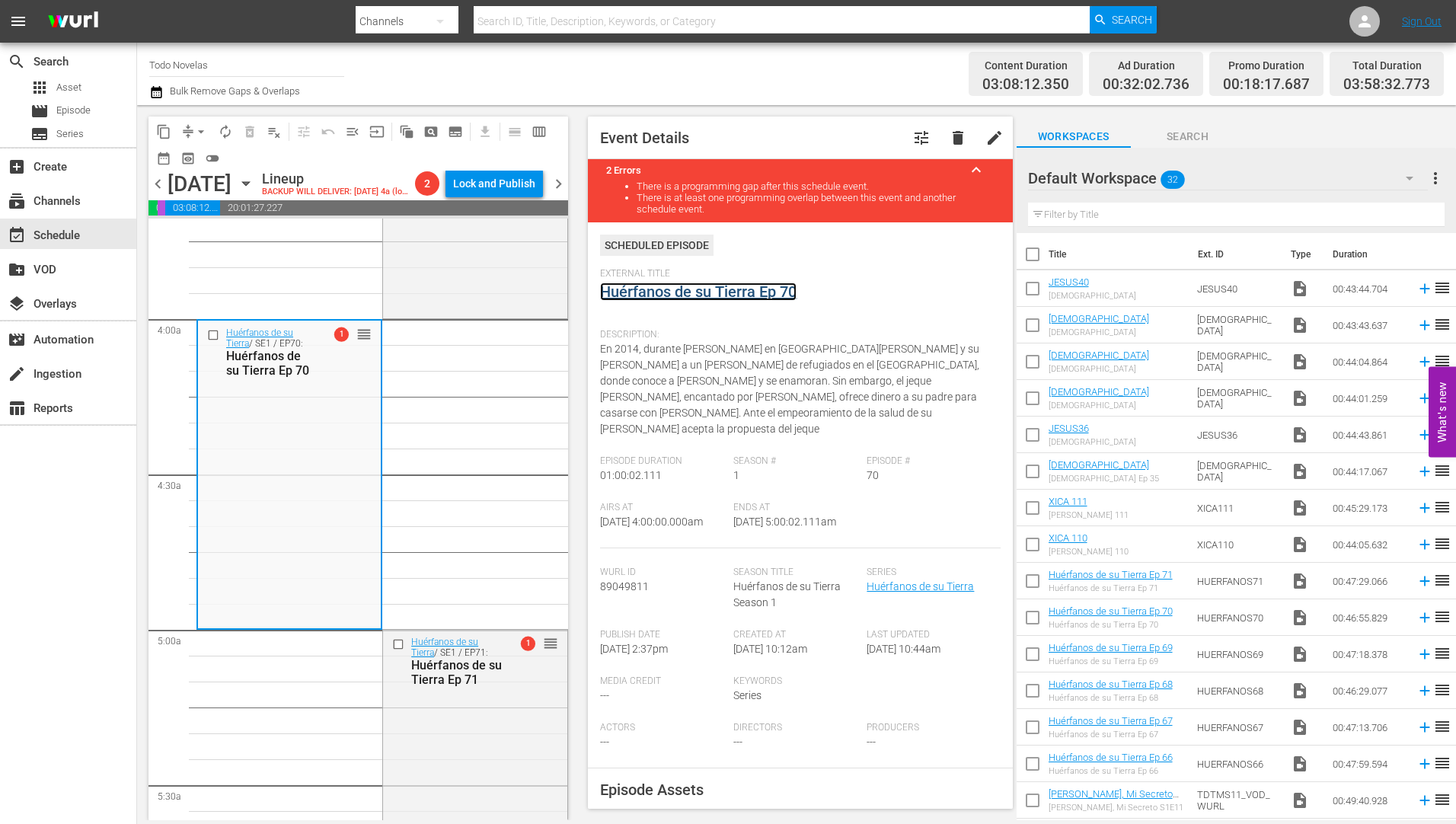
click at [714, 291] on link "Huérfanos de su Tierra Ep 70" at bounding box center [698, 291] width 197 height 19
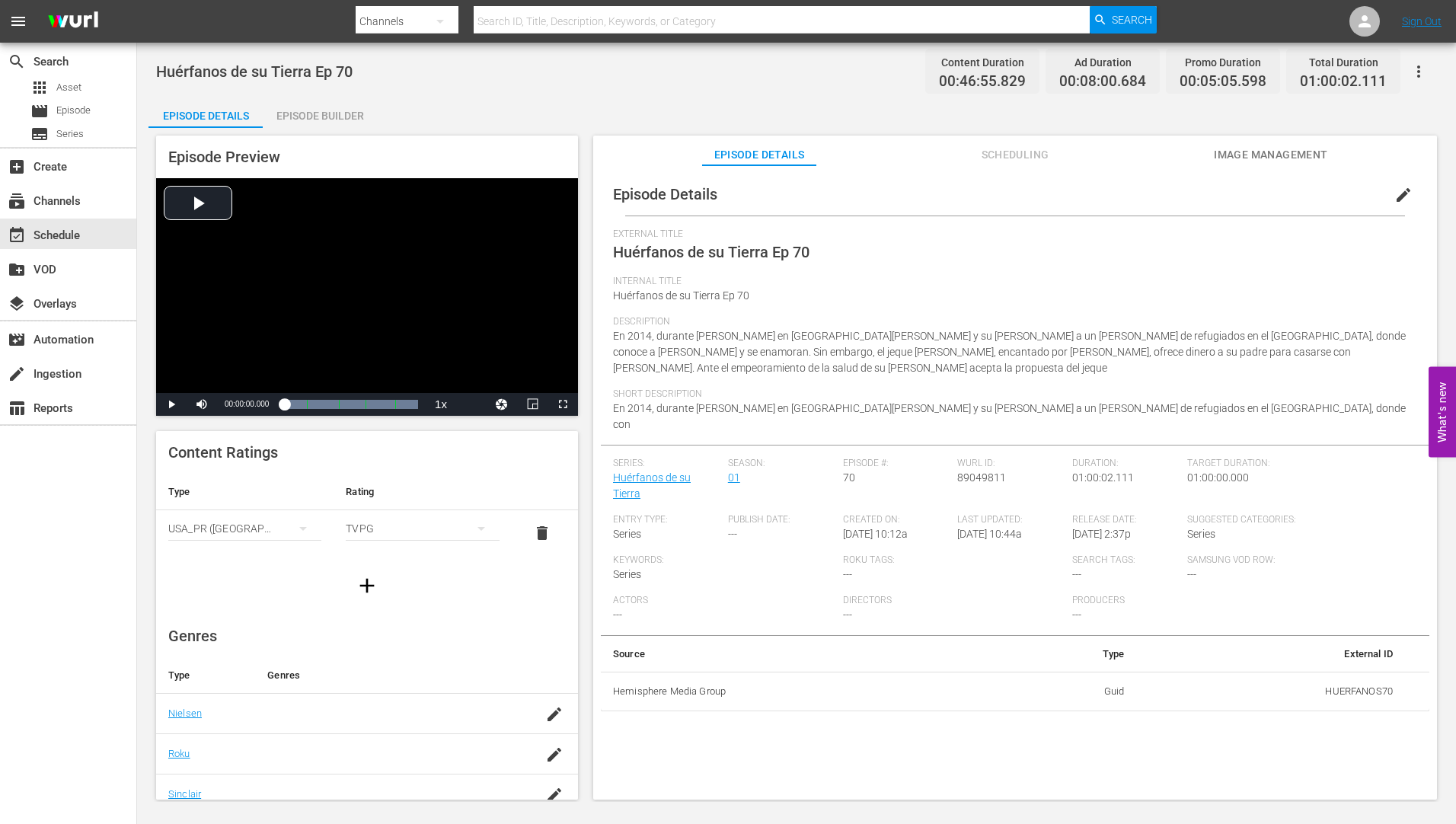
click at [329, 115] on div "Episode Builder" at bounding box center [320, 115] width 114 height 36
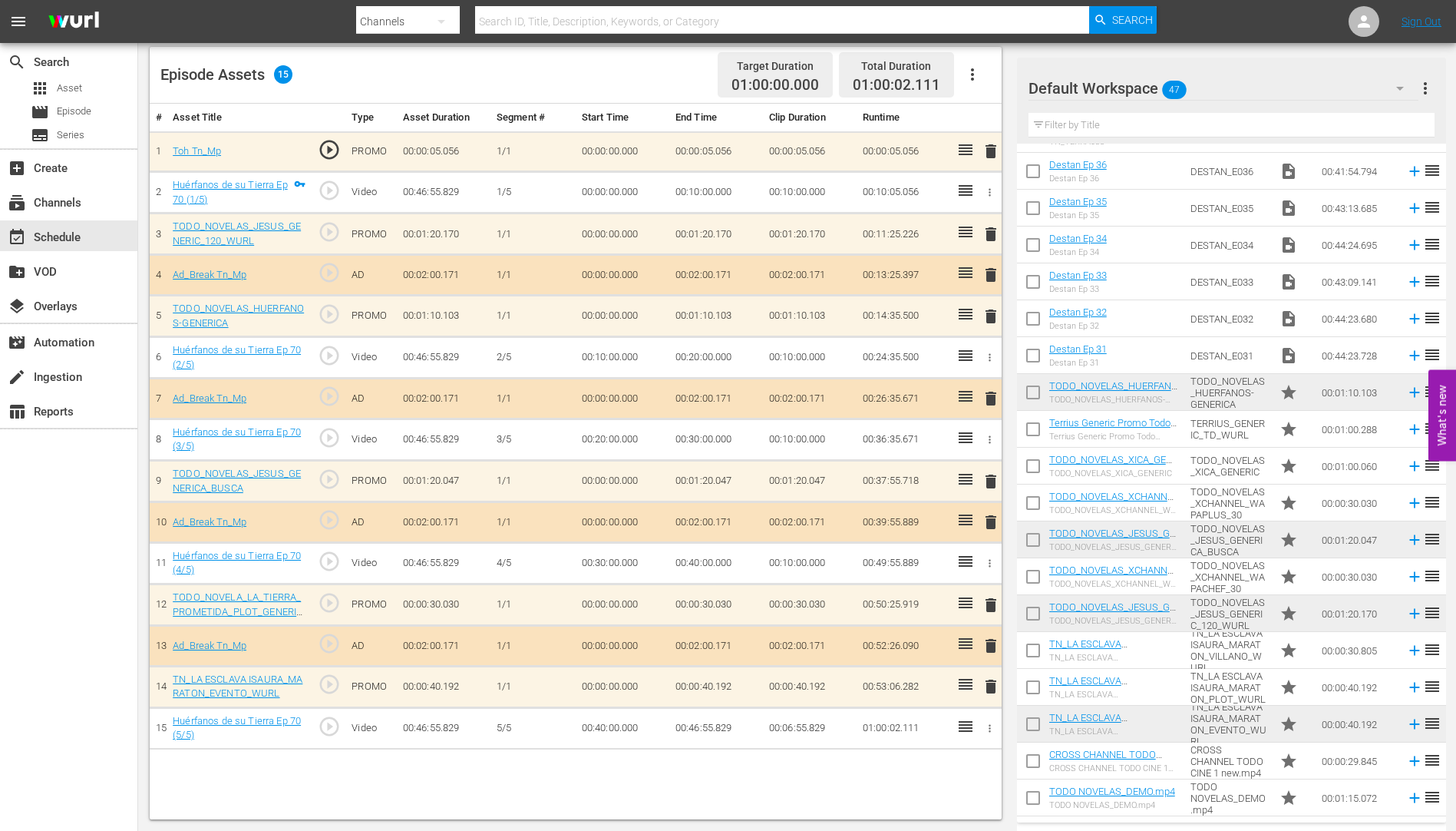
scroll to position [1097, 0]
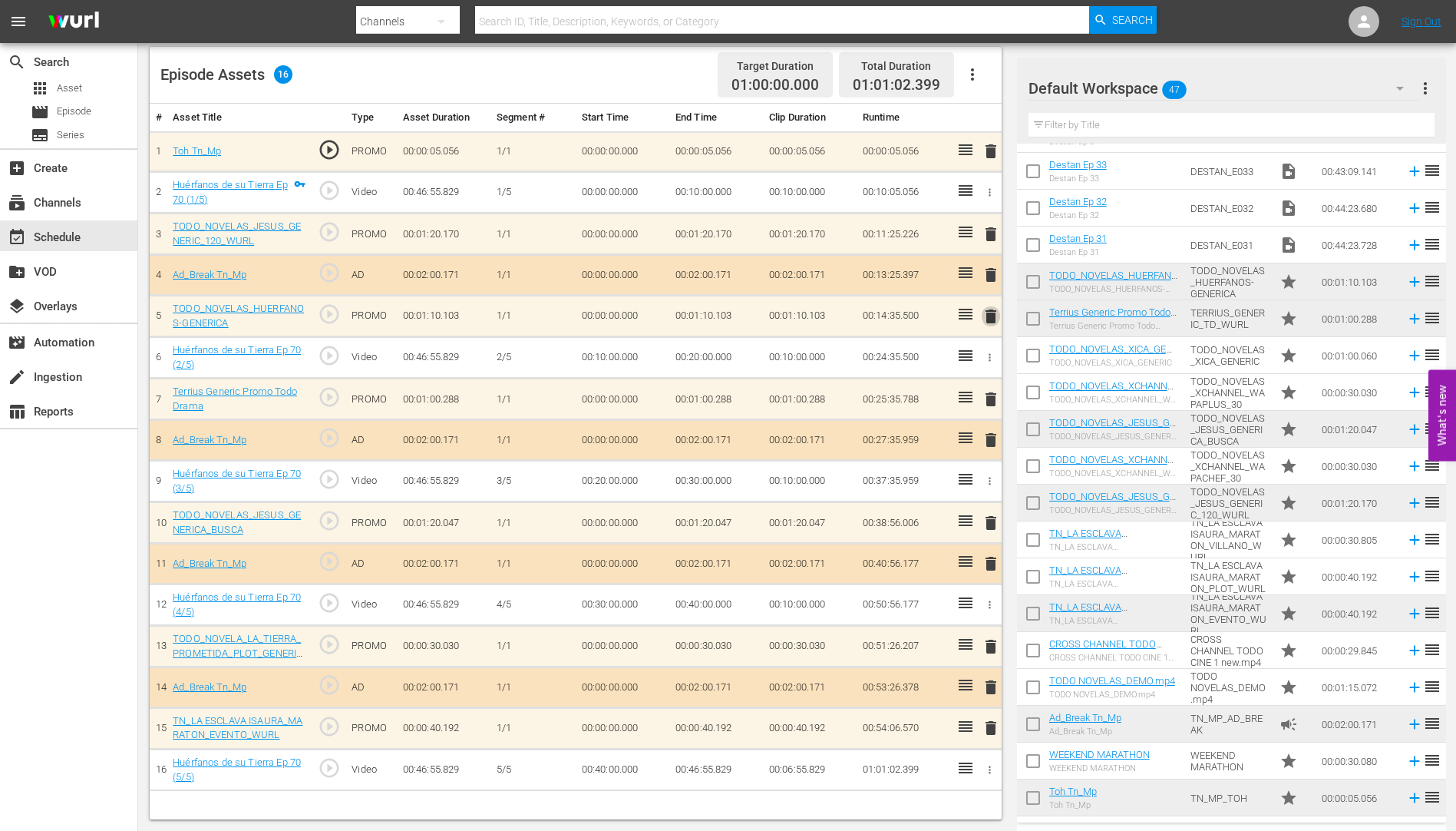
click at [989, 312] on span "delete" at bounding box center [991, 315] width 19 height 19
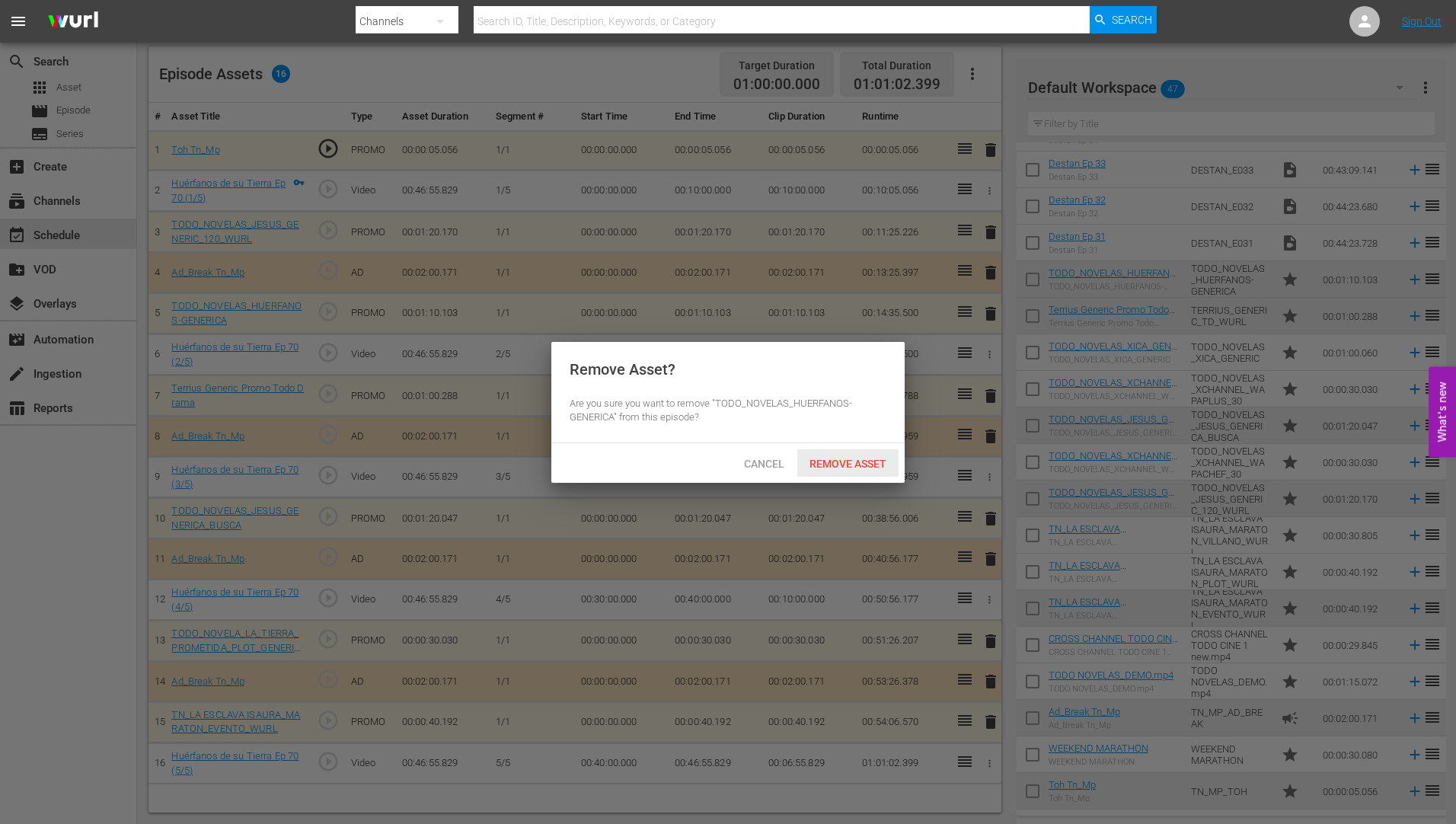
click at [845, 457] on span "Remove Asset" at bounding box center [848, 463] width 102 height 12
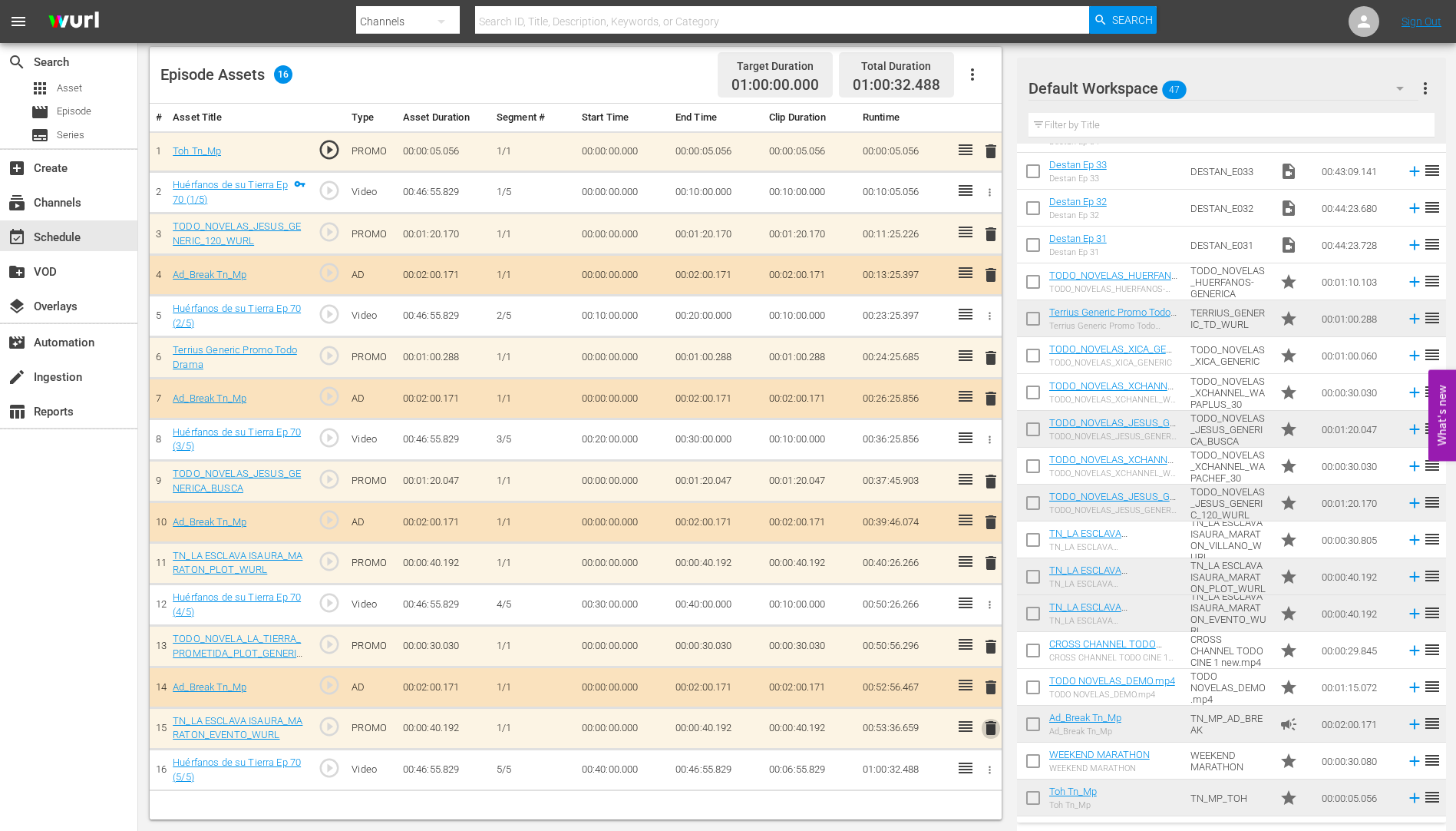
click at [988, 725] on span "delete" at bounding box center [991, 727] width 19 height 19
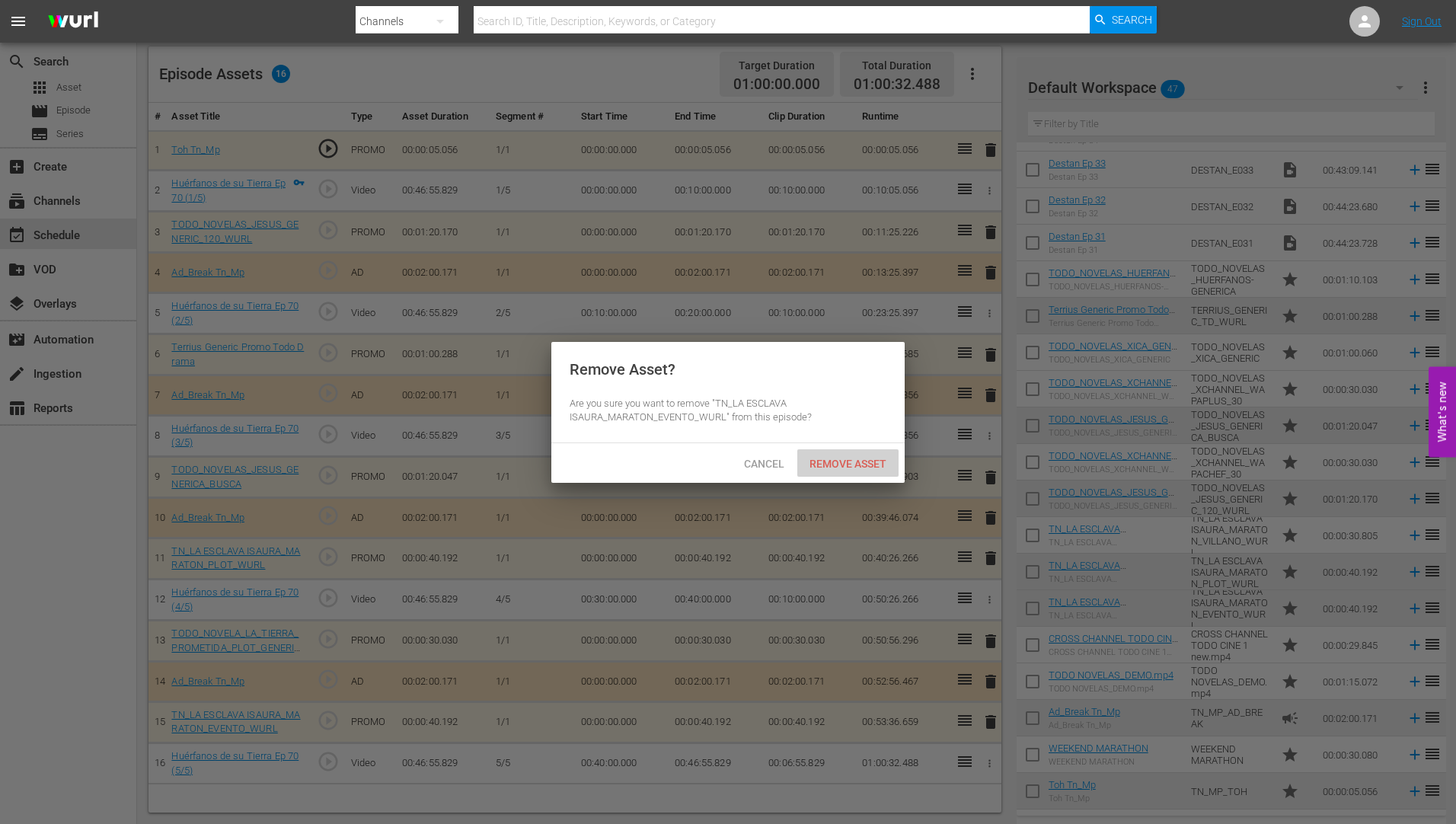
click at [875, 460] on span "Remove Asset" at bounding box center [848, 463] width 102 height 12
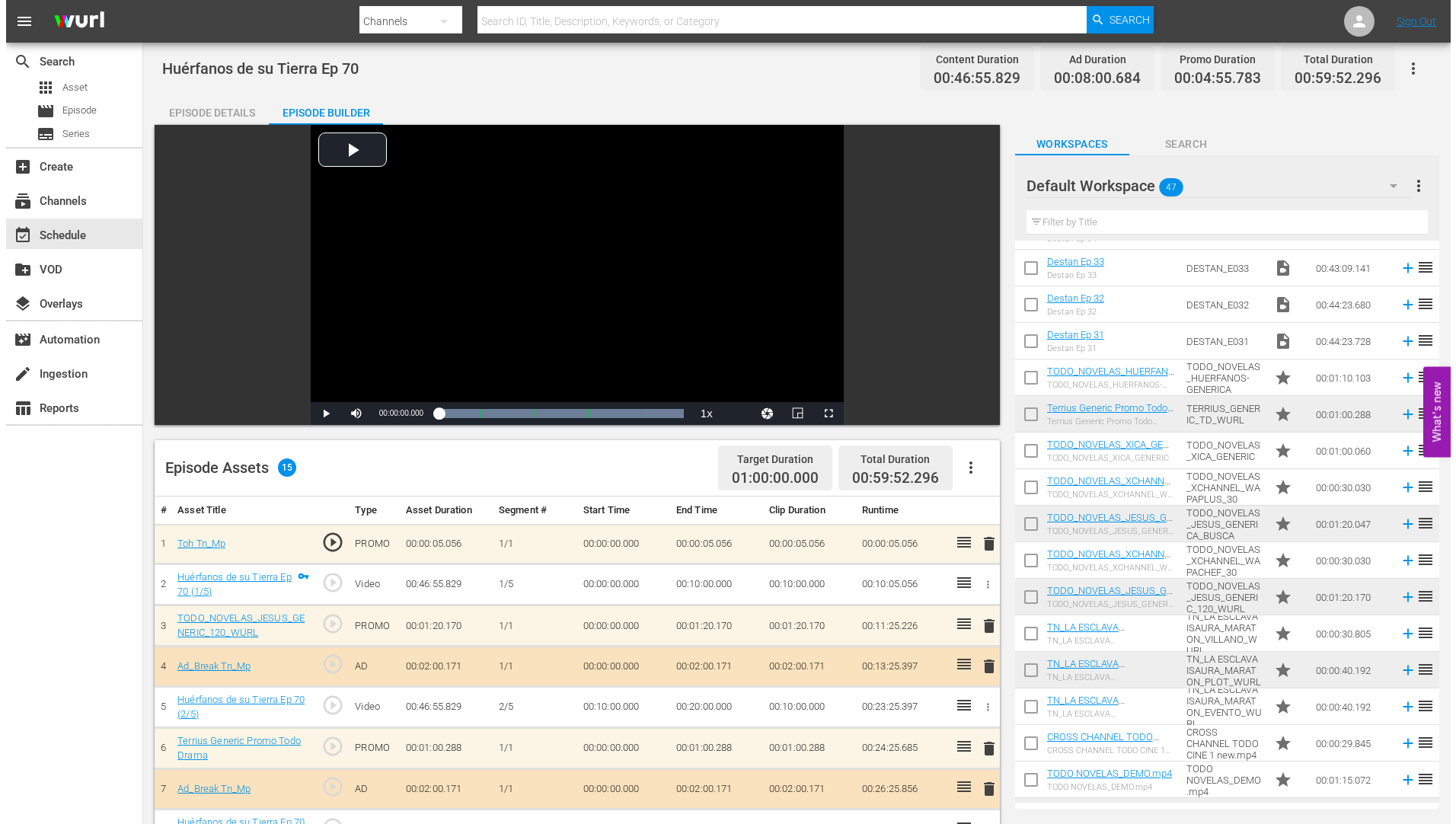
scroll to position [0, 0]
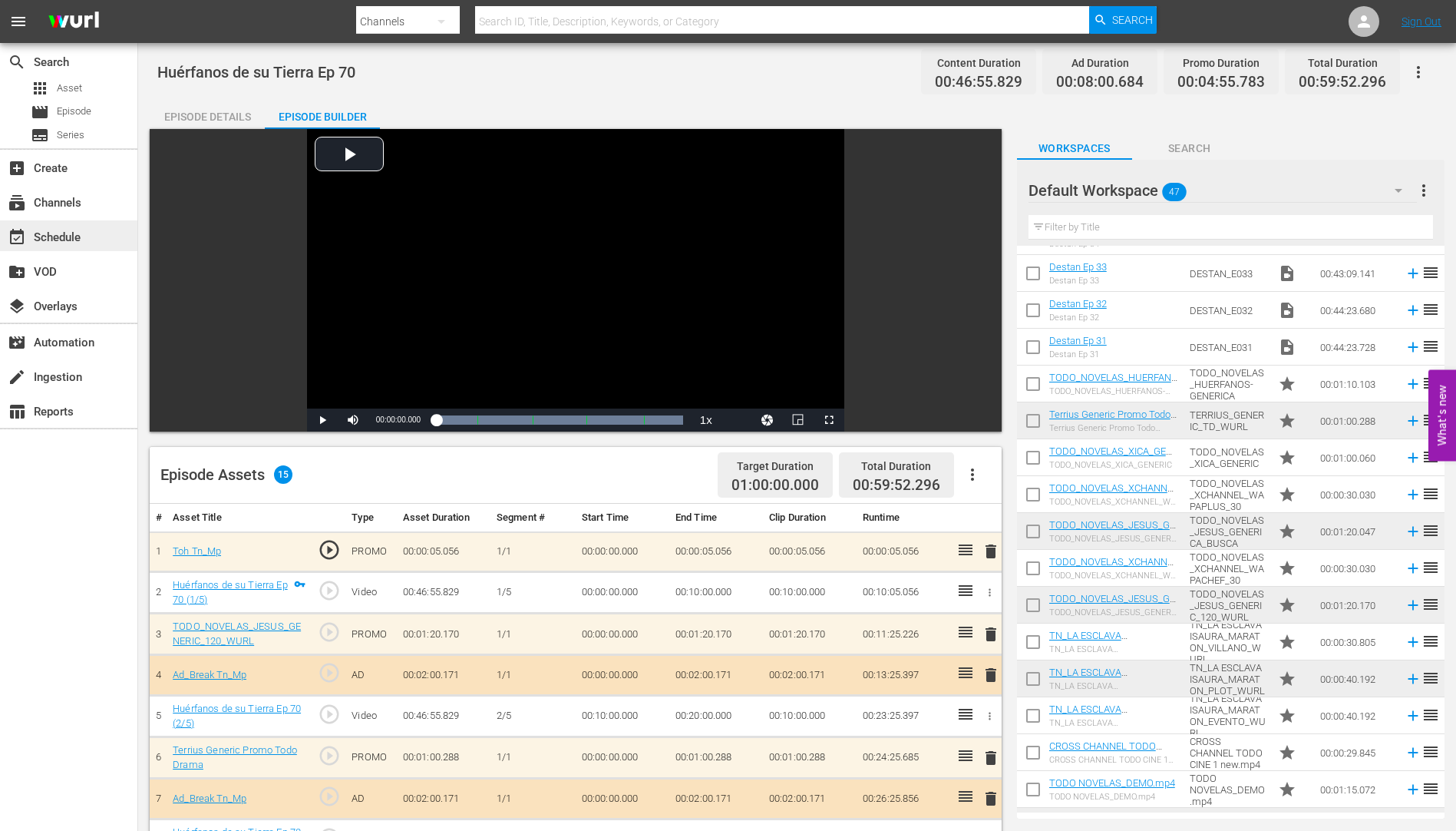
click at [51, 238] on div "event_available Schedule" at bounding box center [42, 235] width 86 height 14
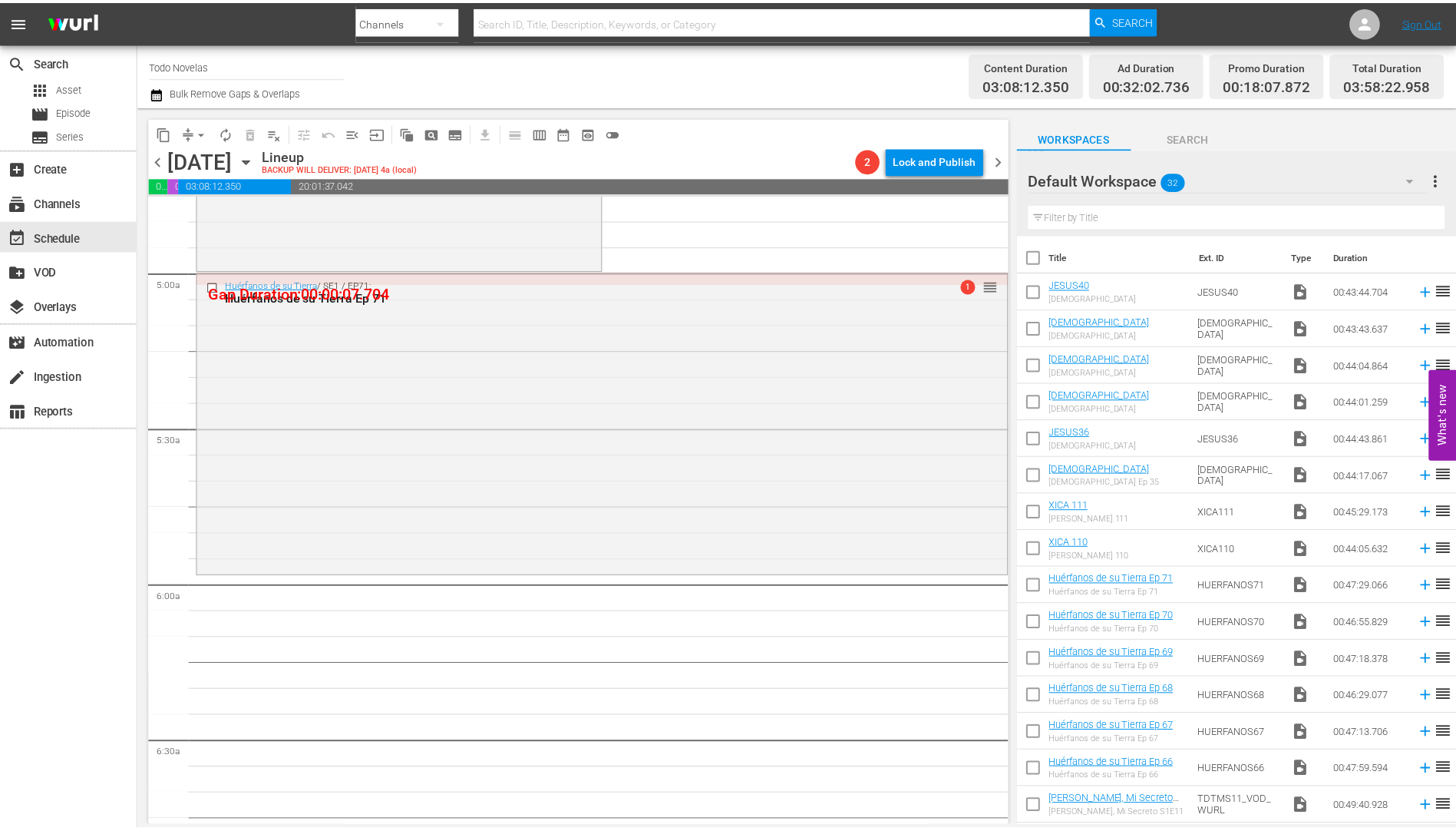
scroll to position [1535, 0]
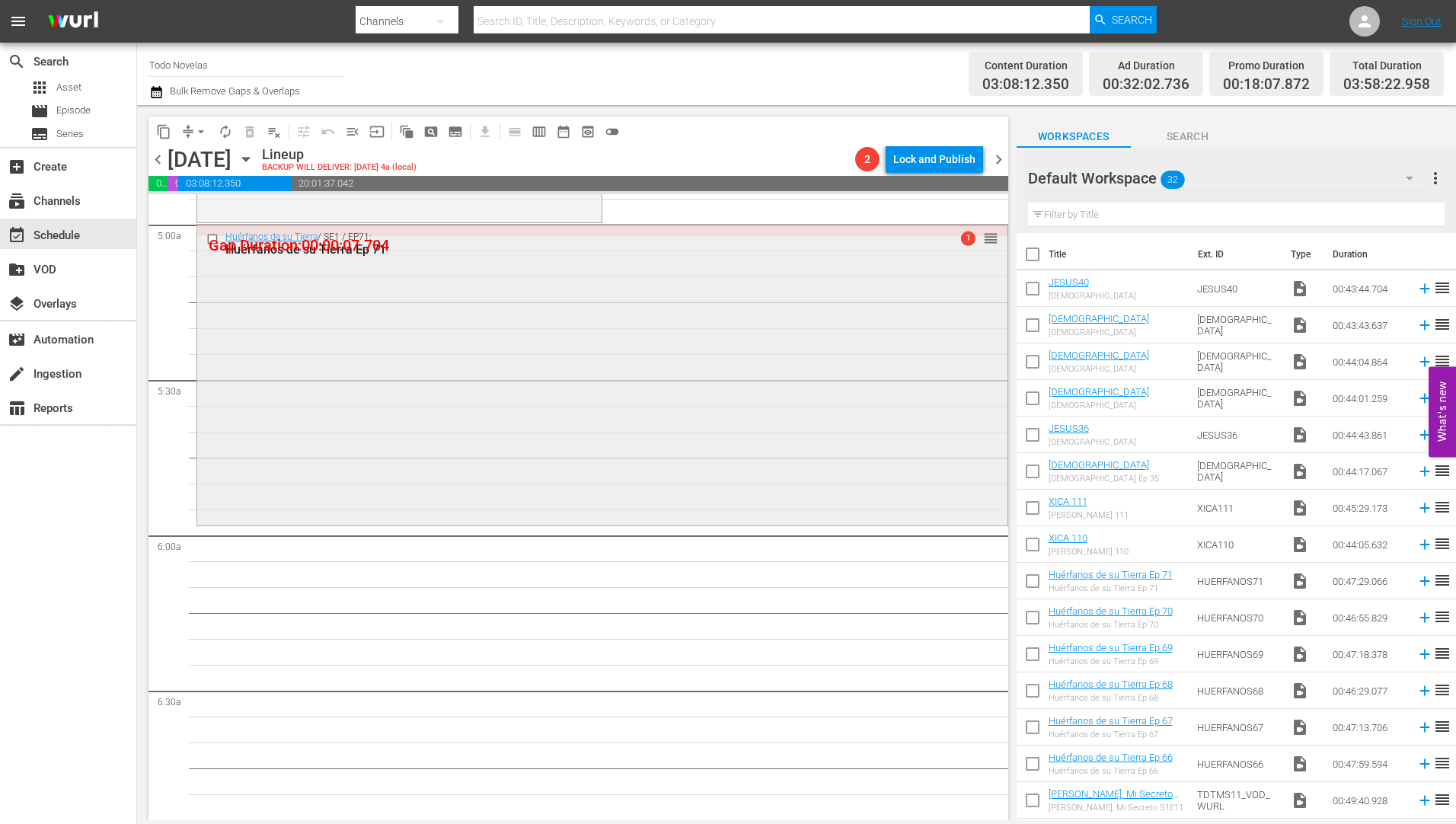
click at [302, 249] on div "Huérfanos de su Tierra Ep 71" at bounding box center [573, 249] width 696 height 15
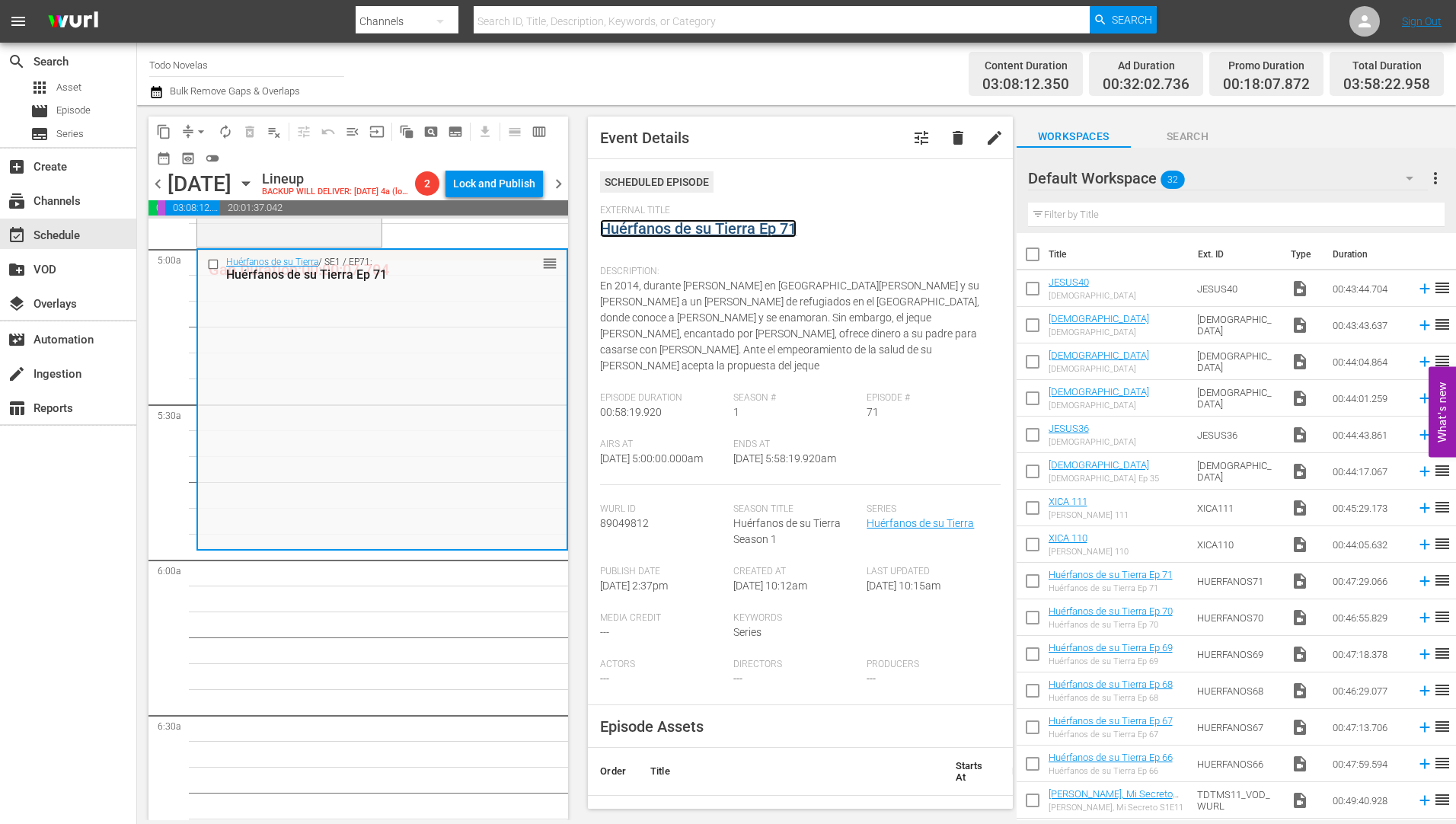
click at [680, 227] on link "Huérfanos de su Tierra Ep 71" at bounding box center [698, 228] width 197 height 19
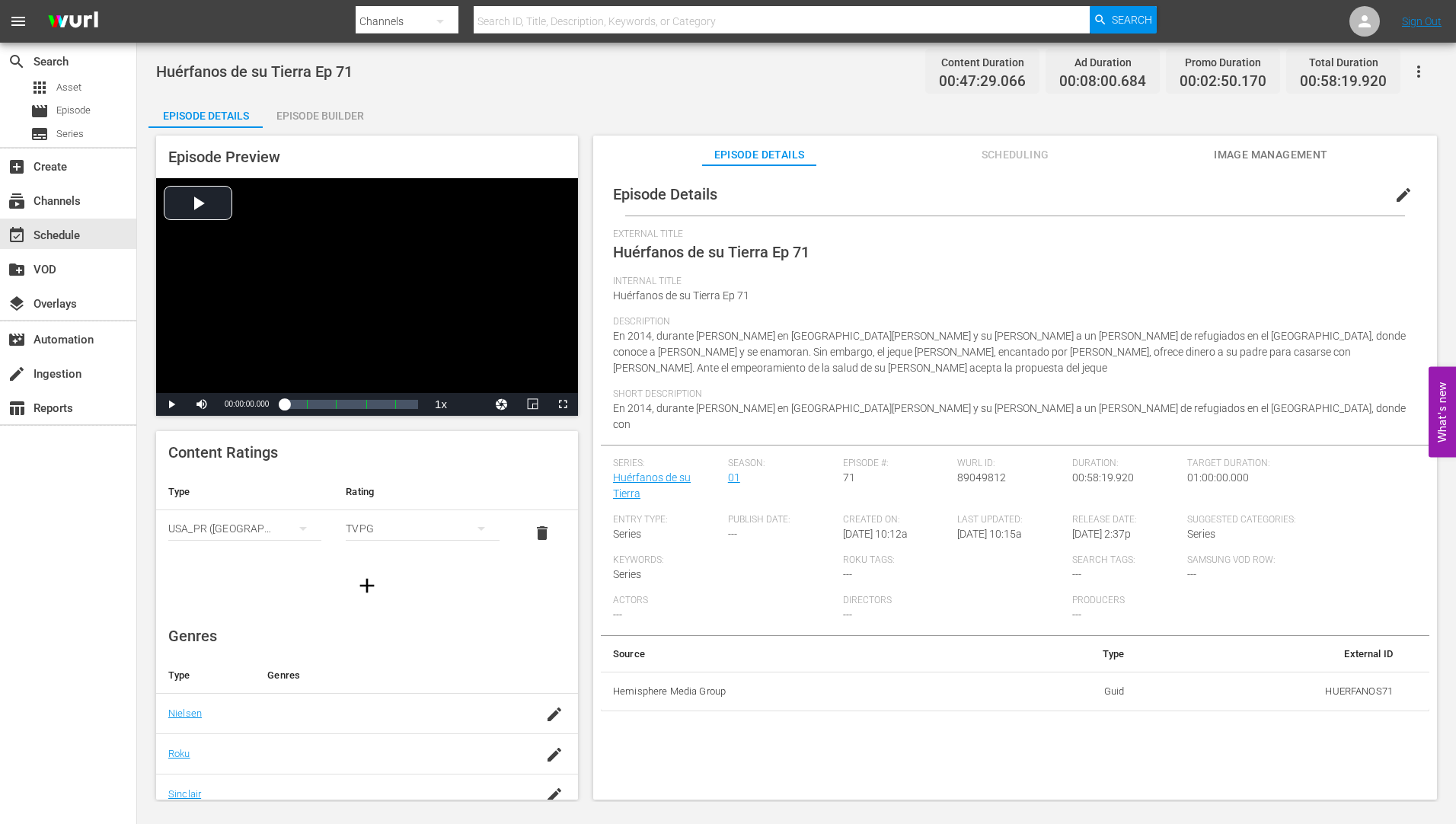
click at [319, 113] on div "Episode Builder" at bounding box center [320, 115] width 114 height 36
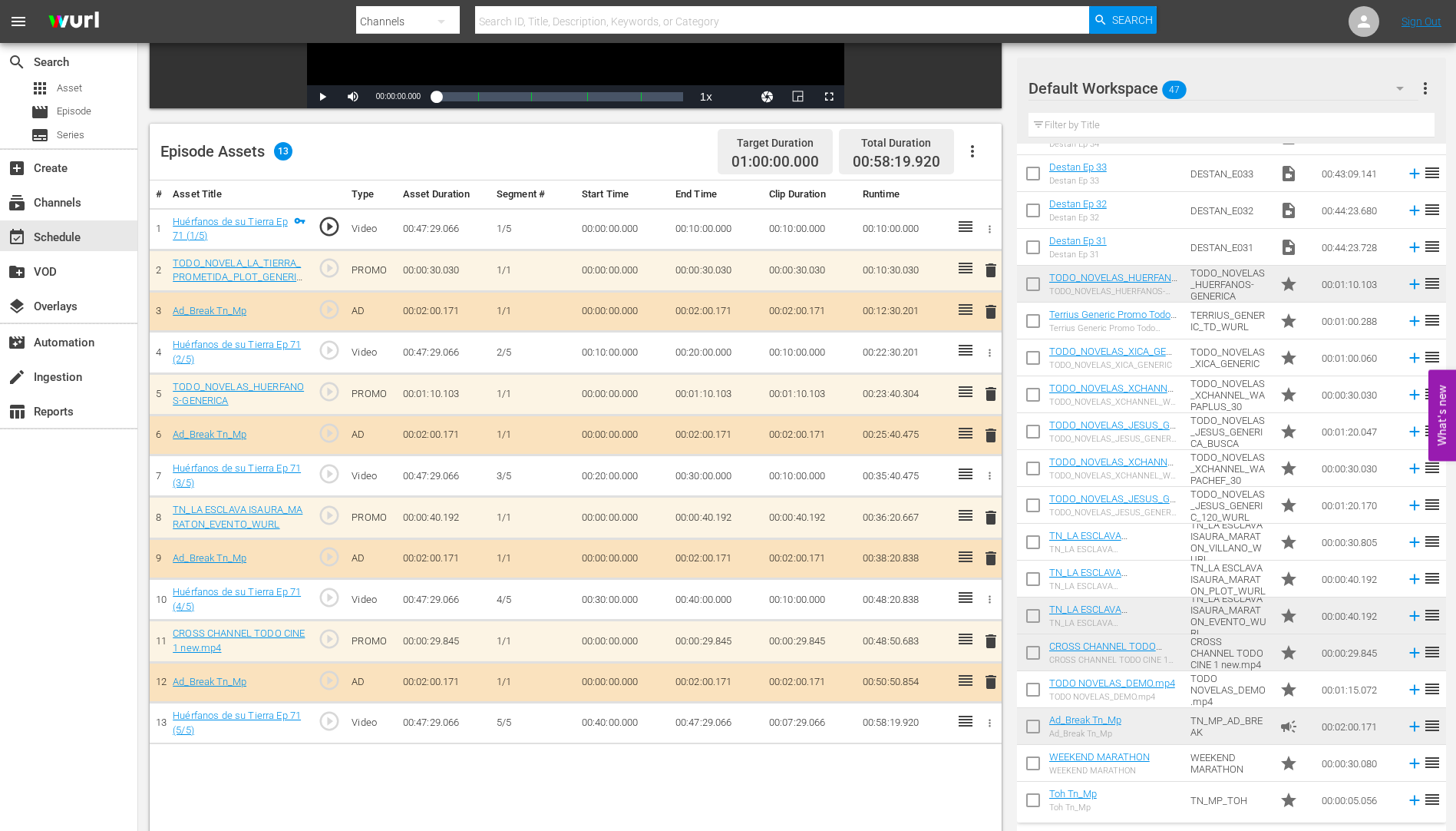
scroll to position [1097, 0]
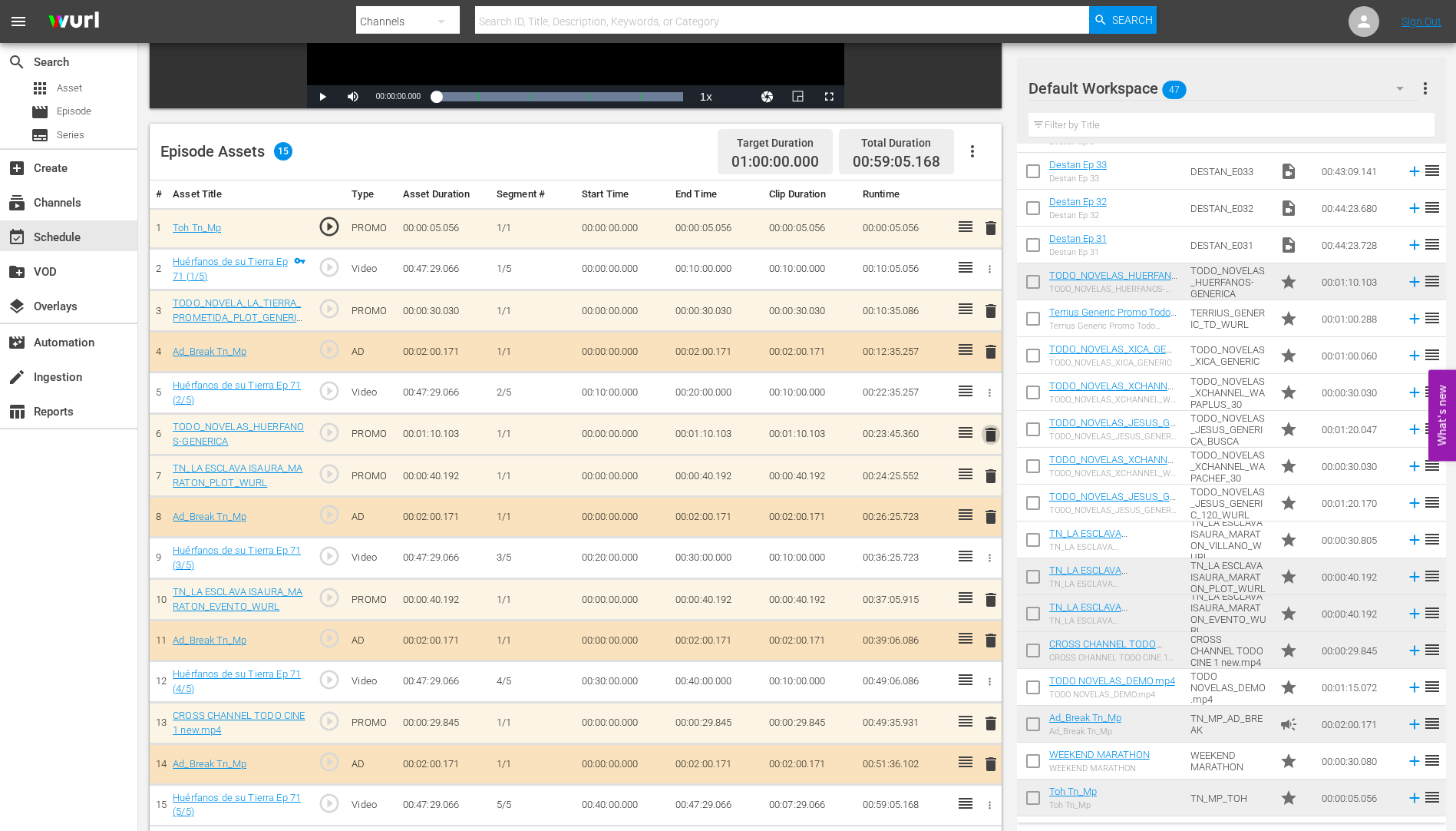
click at [993, 435] on span "delete" at bounding box center [991, 434] width 19 height 19
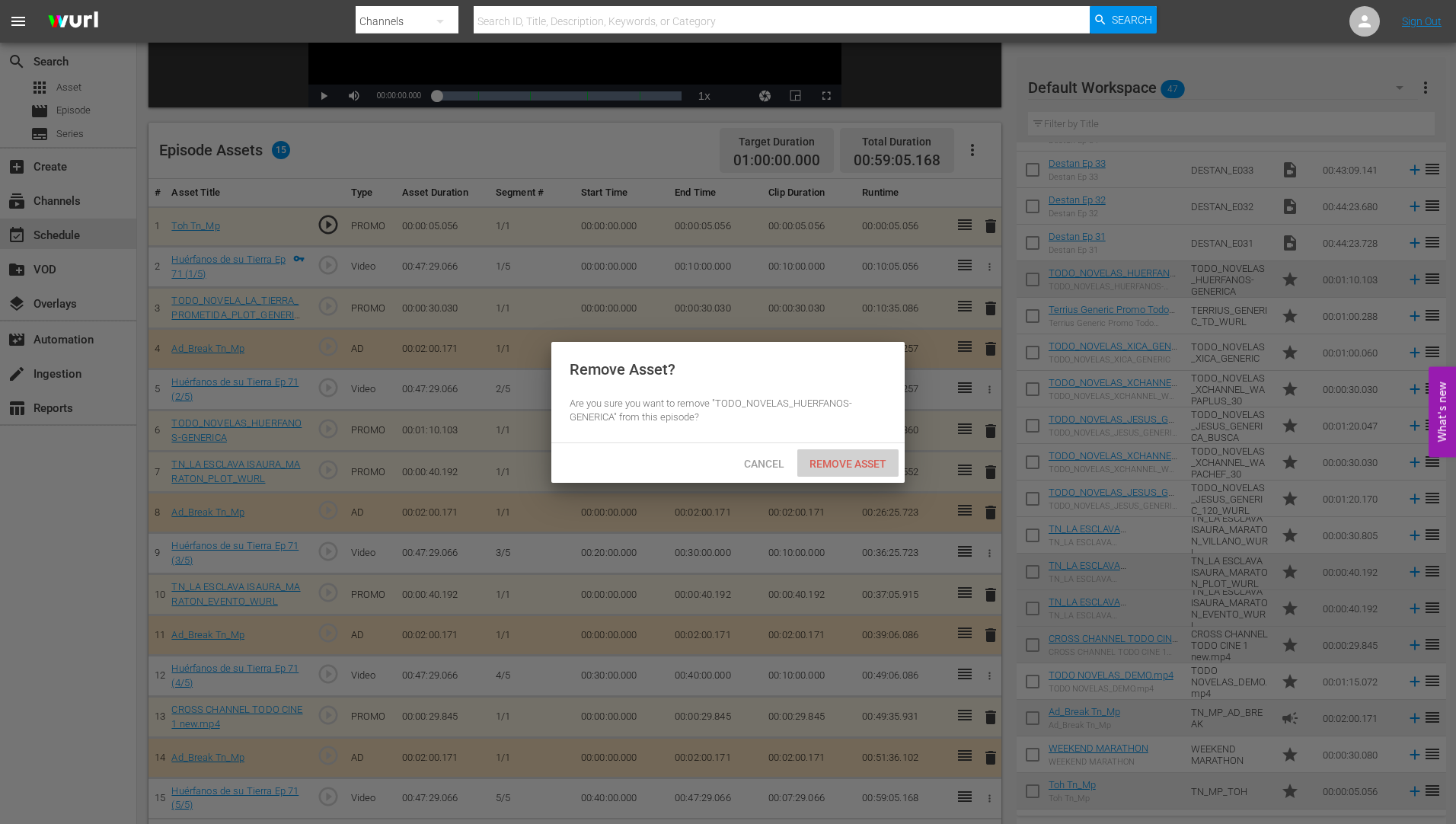
click at [855, 460] on span "Remove Asset" at bounding box center [848, 463] width 102 height 12
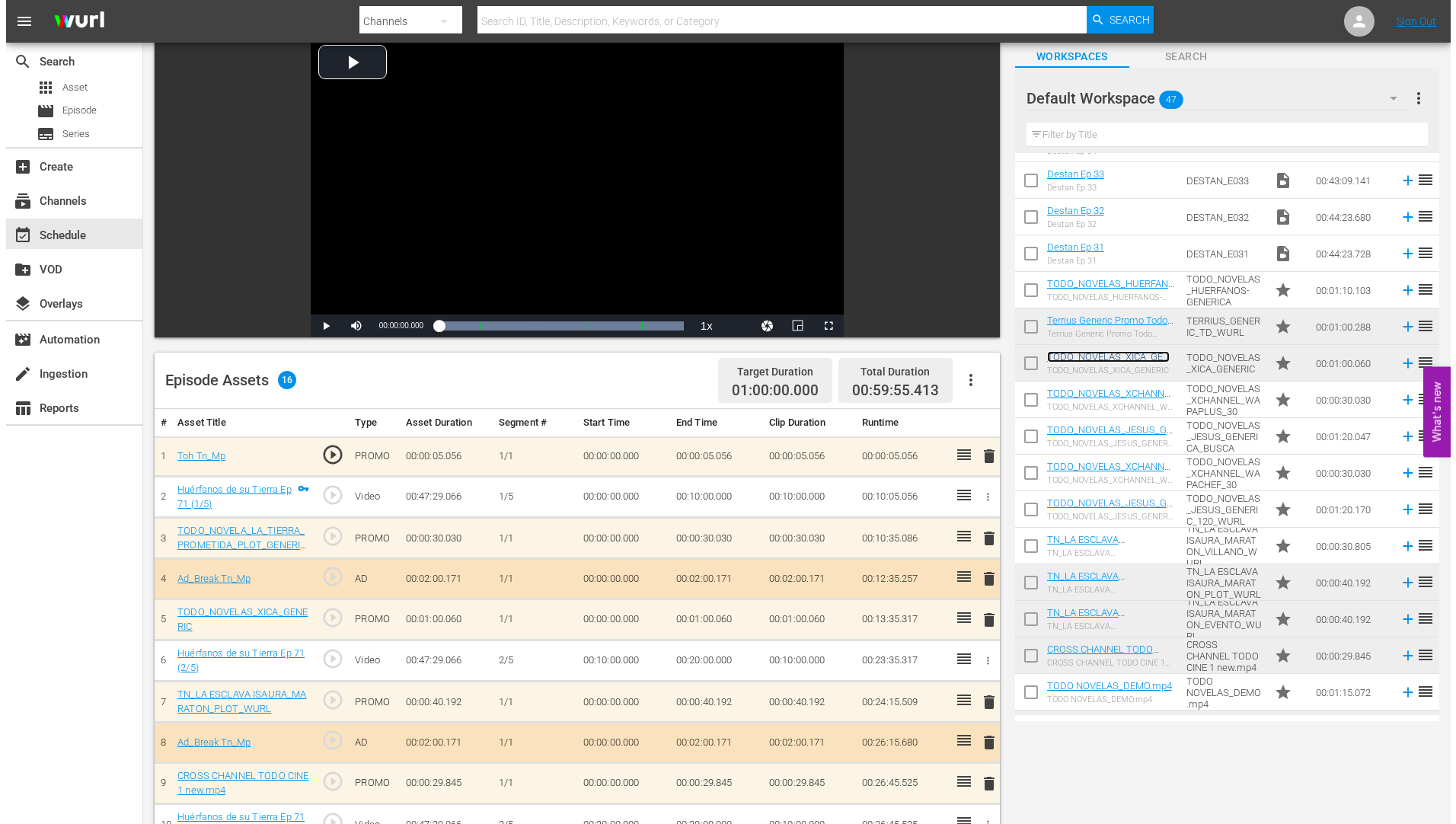
scroll to position [0, 0]
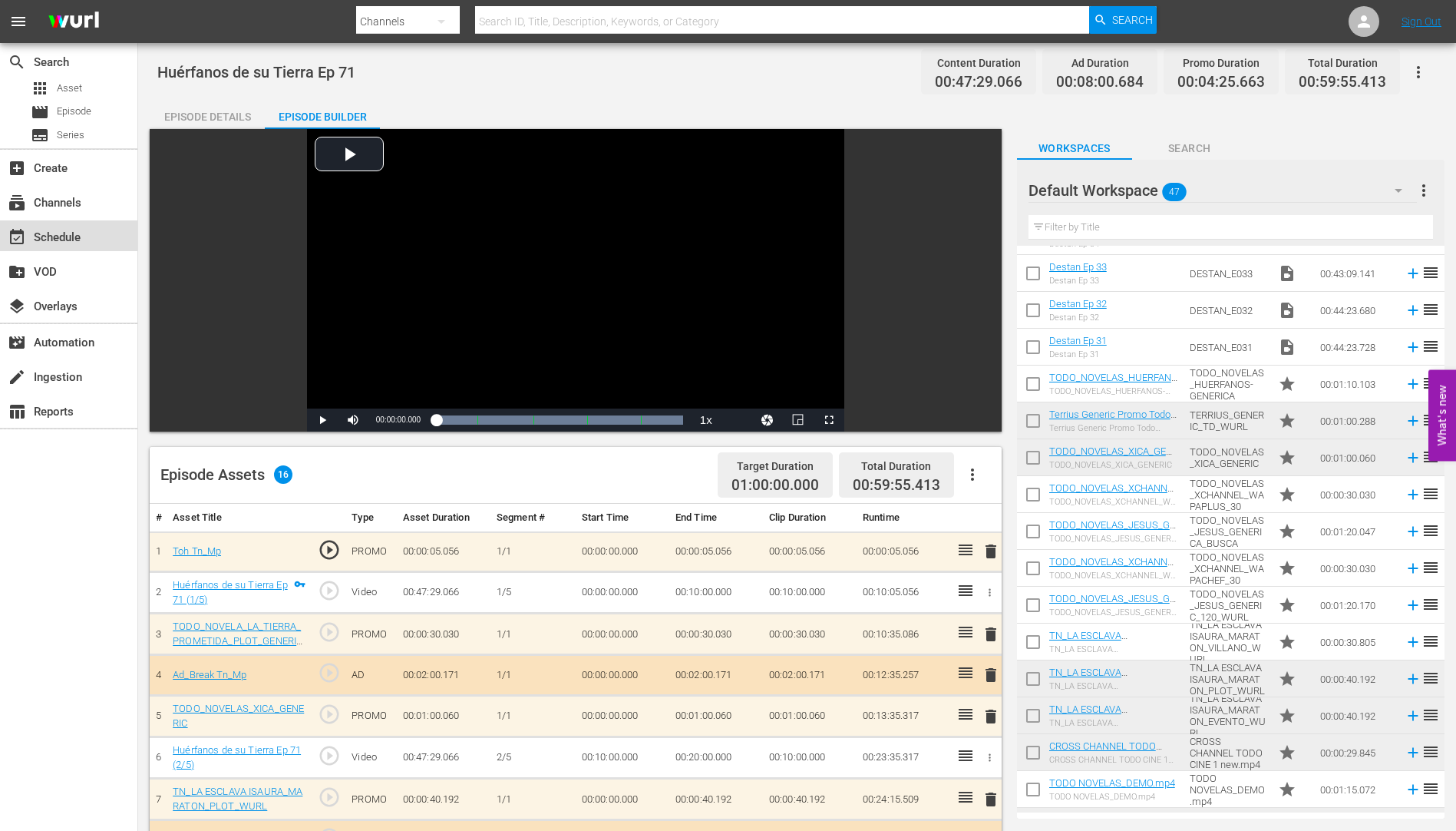
click at [54, 233] on div "event_available Schedule" at bounding box center [42, 235] width 86 height 14
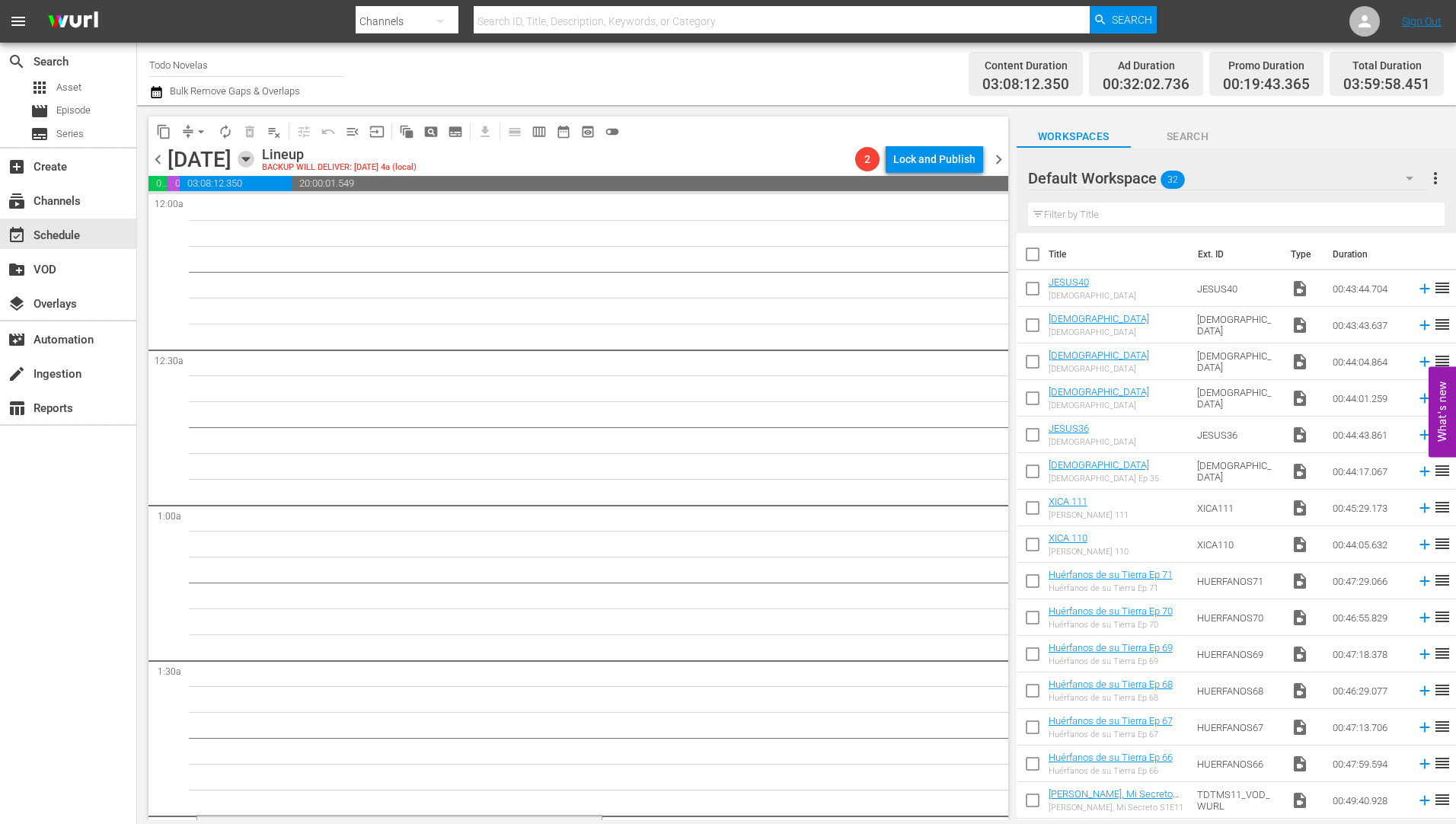
click at [254, 156] on icon "button" at bounding box center [245, 158] width 17 height 17
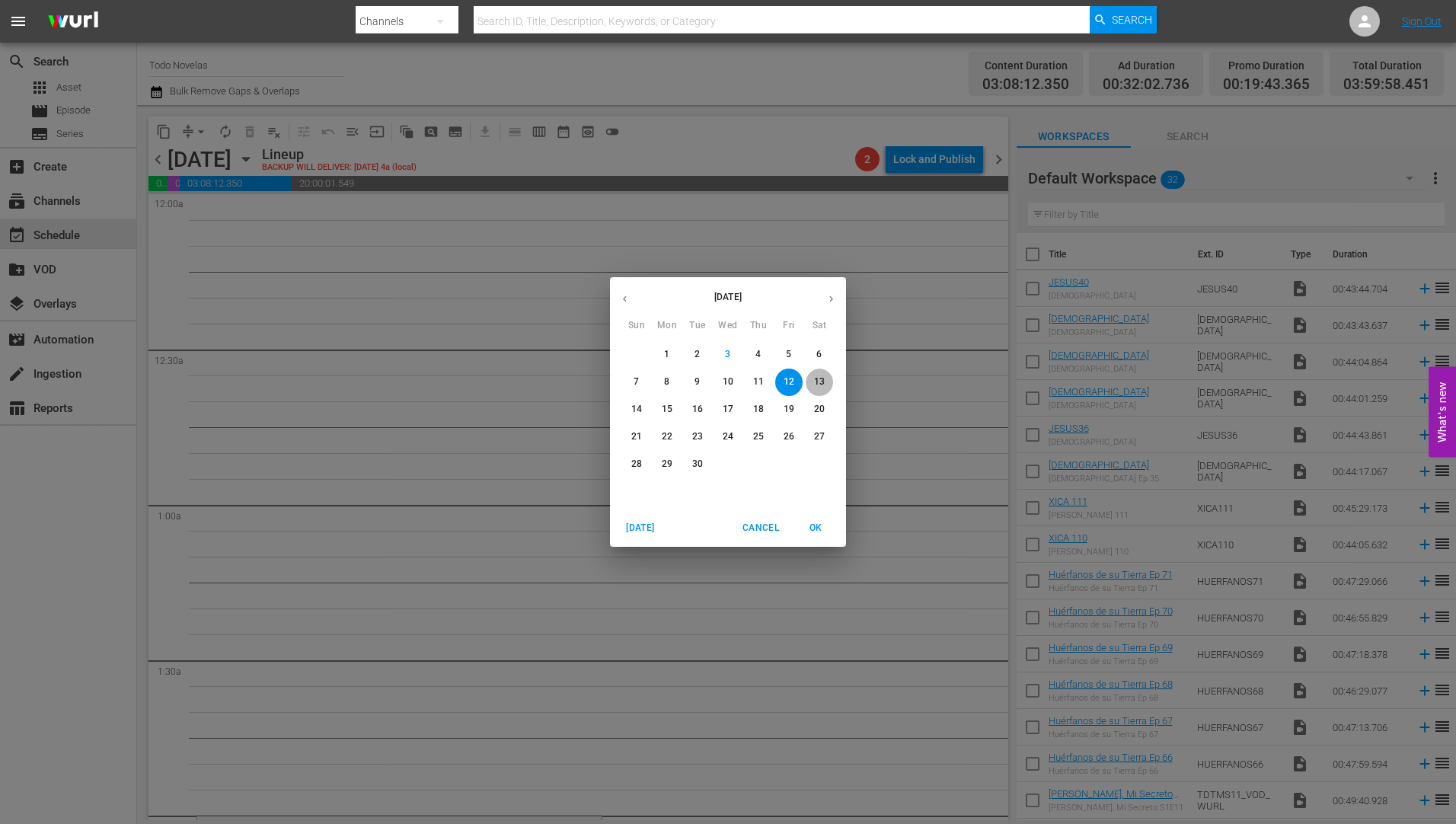
click at [821, 380] on p "13" at bounding box center [818, 381] width 11 height 13
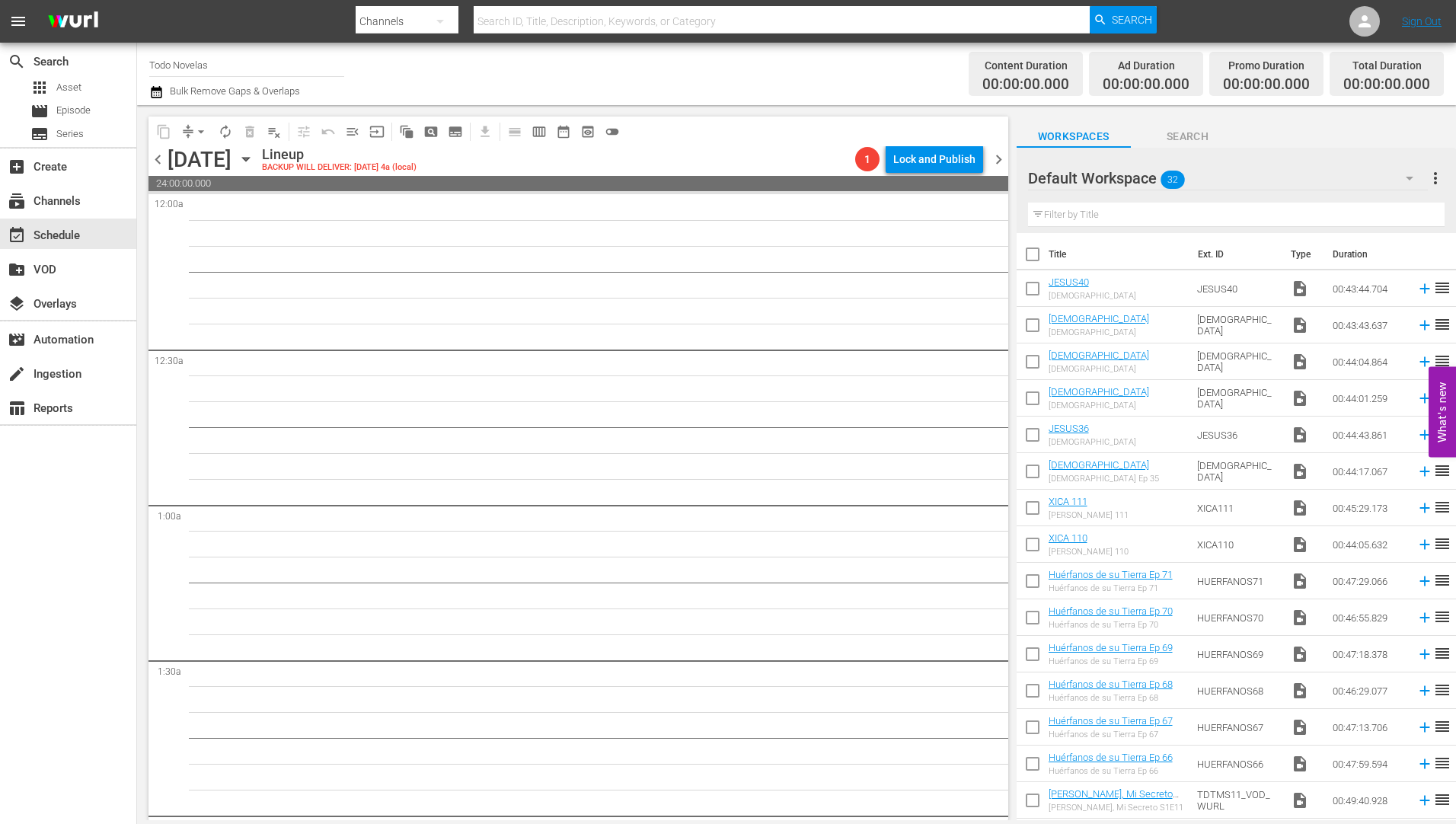
click at [254, 155] on icon "button" at bounding box center [245, 158] width 17 height 17
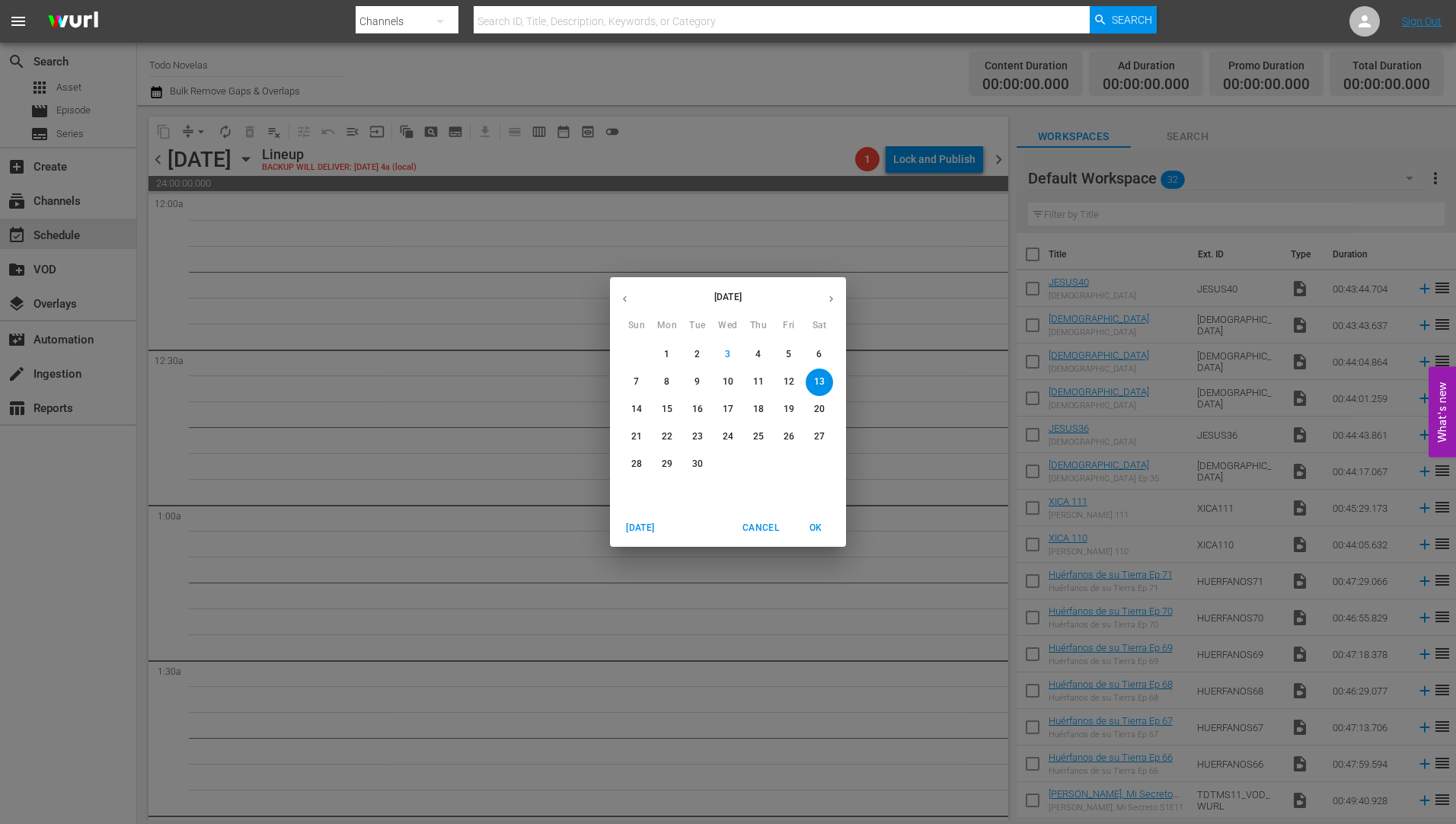
click at [635, 407] on p "14" at bounding box center [637, 409] width 11 height 13
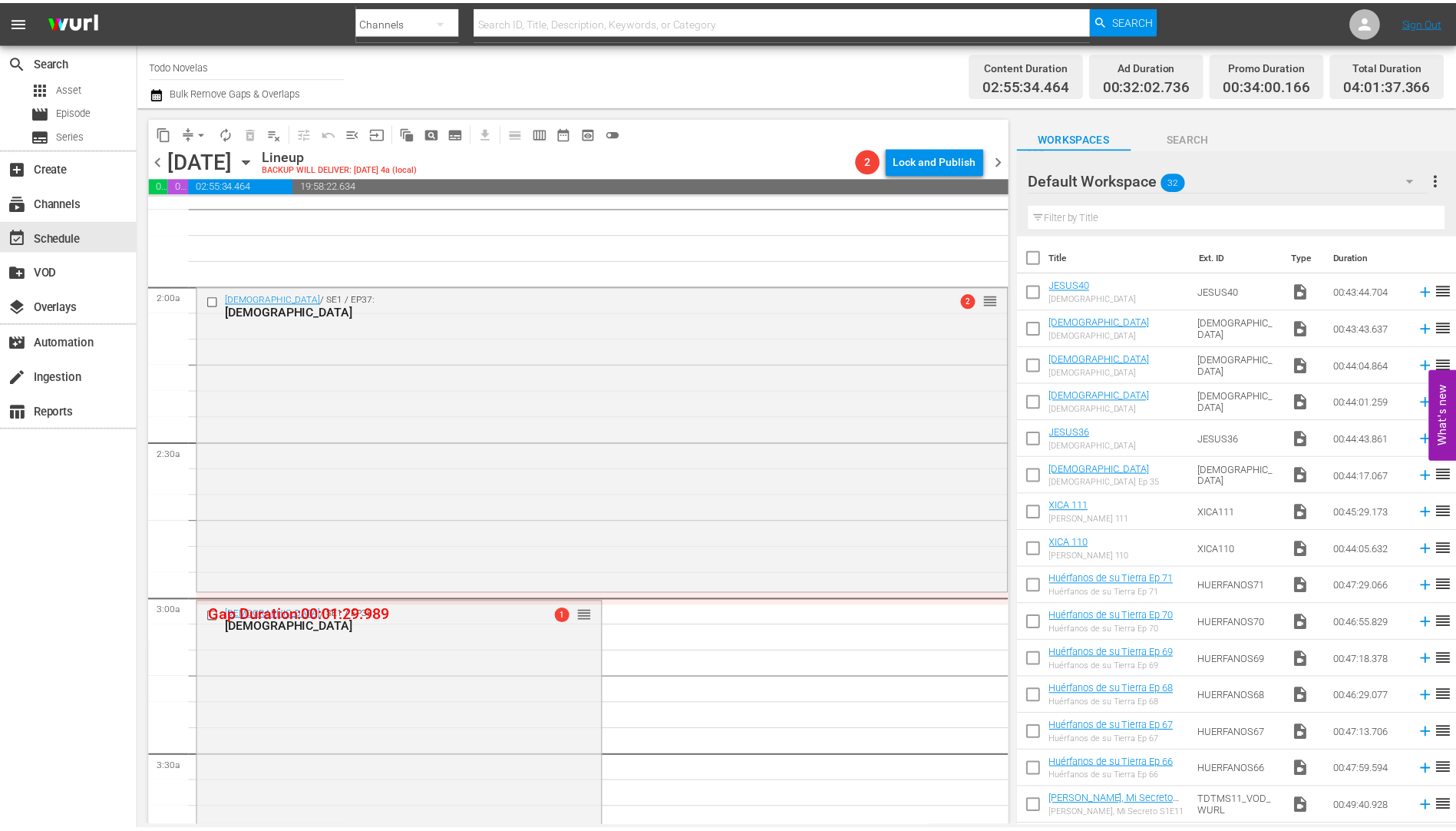
scroll to position [537, 0]
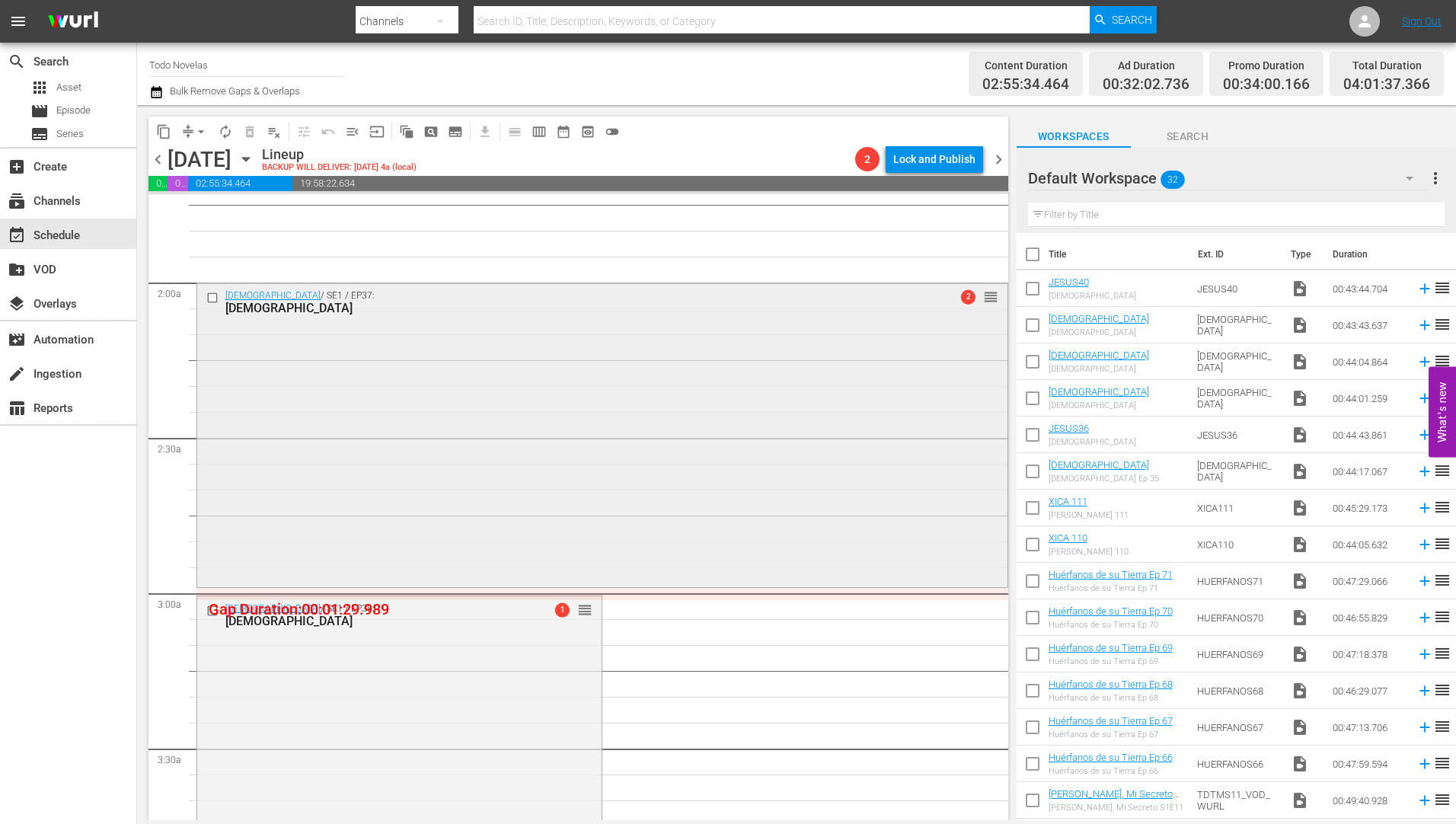
click at [263, 303] on div "[DEMOGRAPHIC_DATA]" at bounding box center [573, 308] width 696 height 15
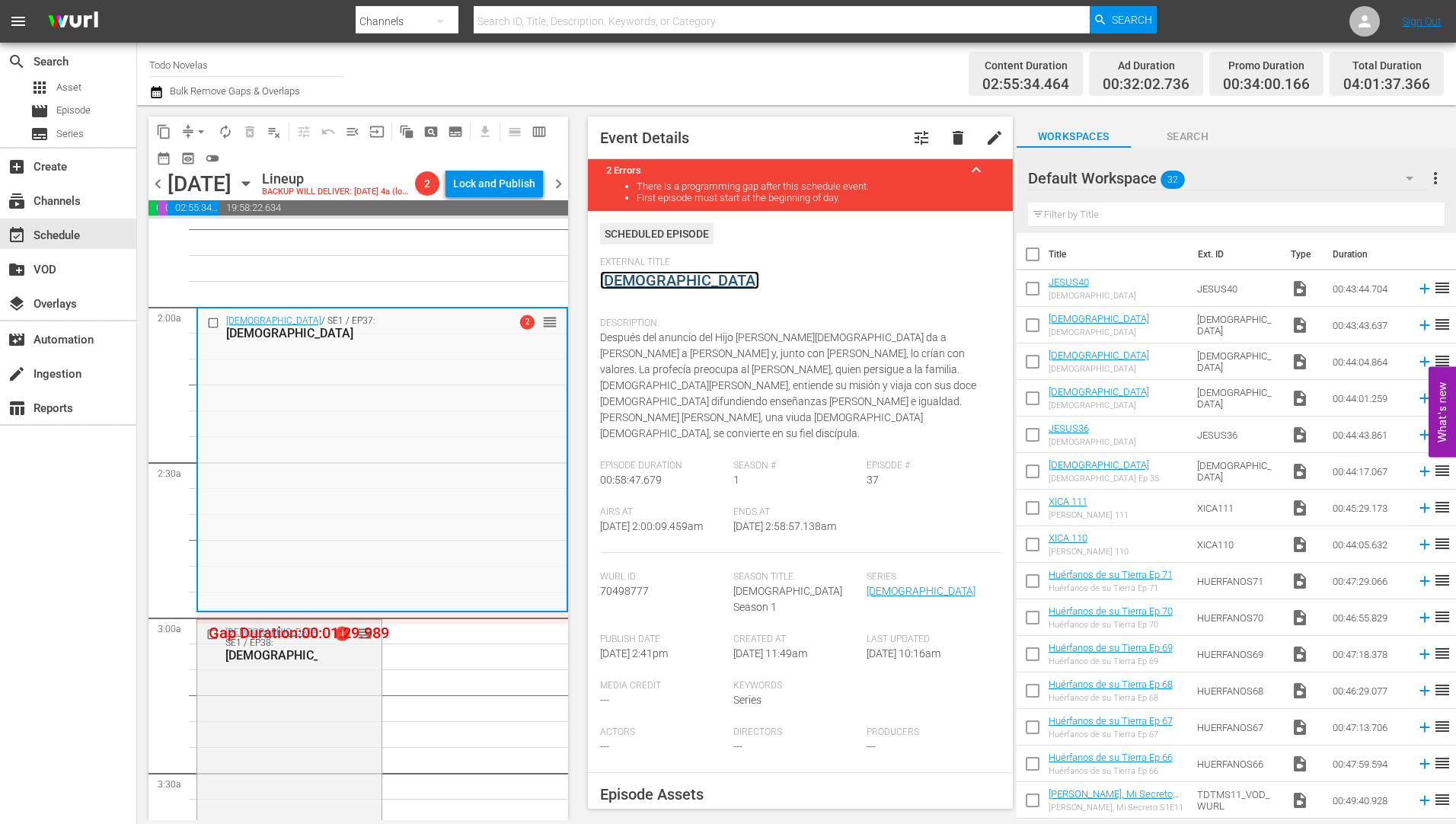
click at [627, 277] on link "[DEMOGRAPHIC_DATA]" at bounding box center [680, 280] width 159 height 19
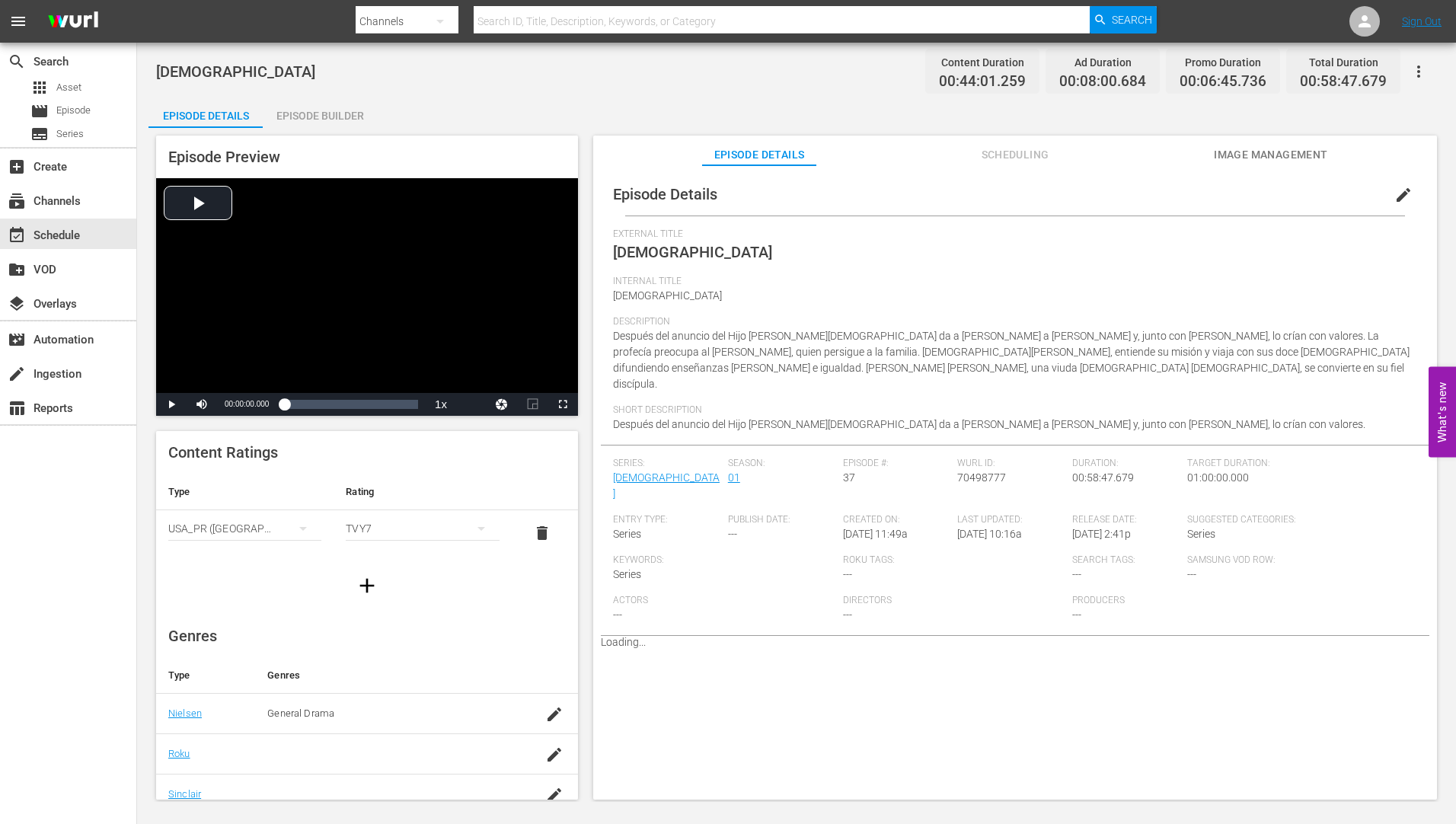
click at [331, 111] on div "Episode Builder" at bounding box center [320, 115] width 114 height 36
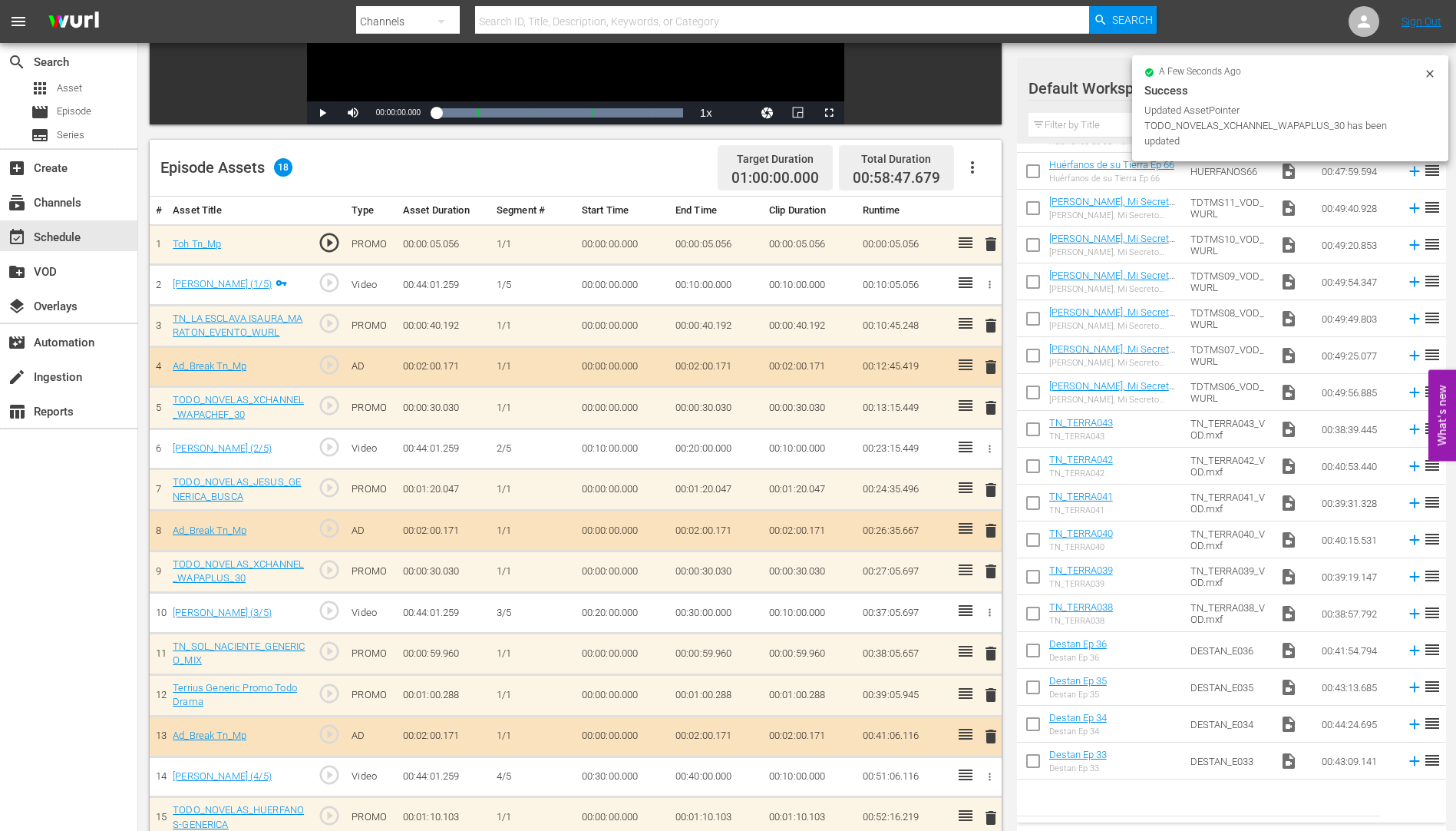
scroll to position [450, 0]
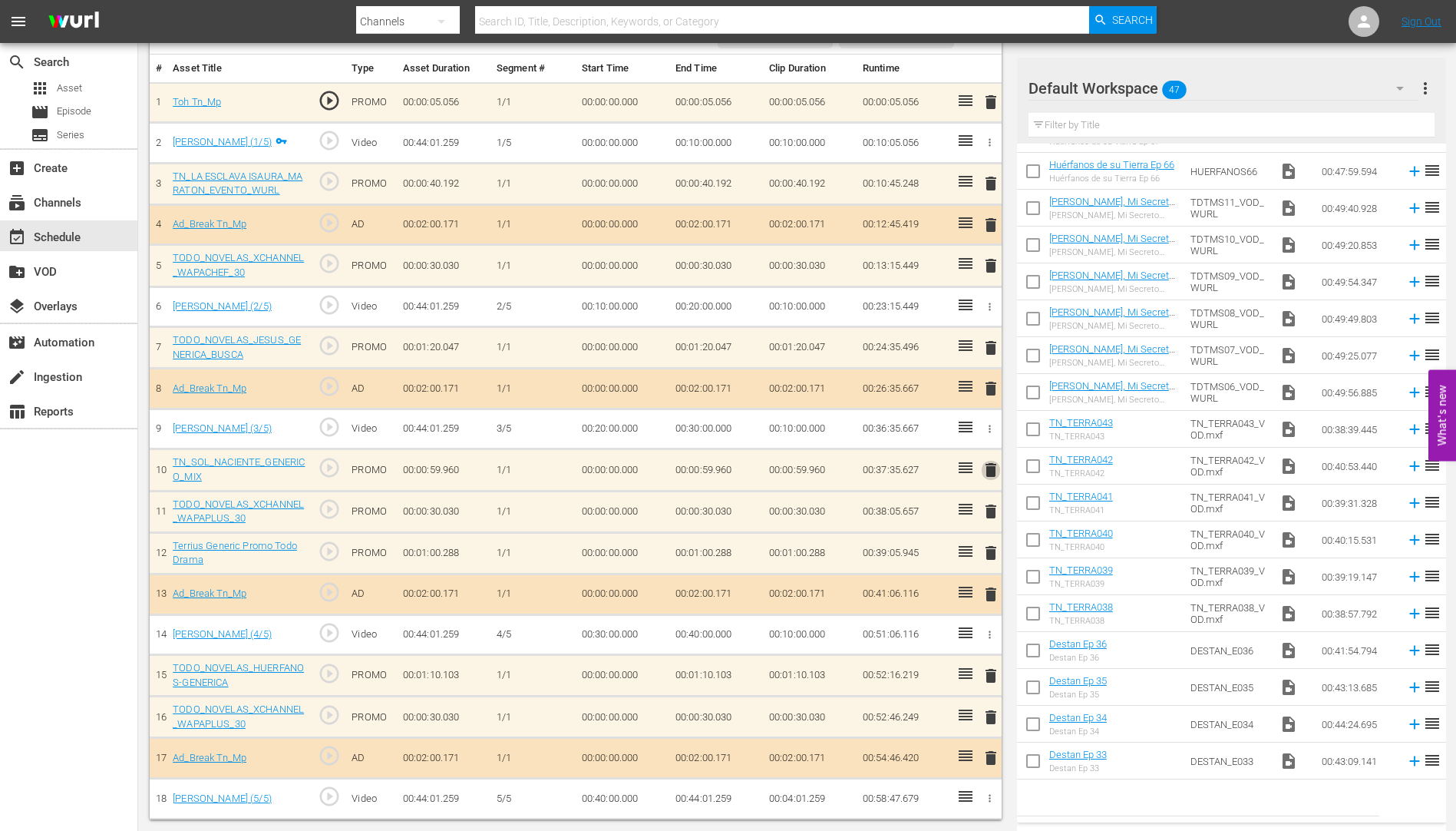
click at [990, 464] on span "delete" at bounding box center [991, 469] width 19 height 19
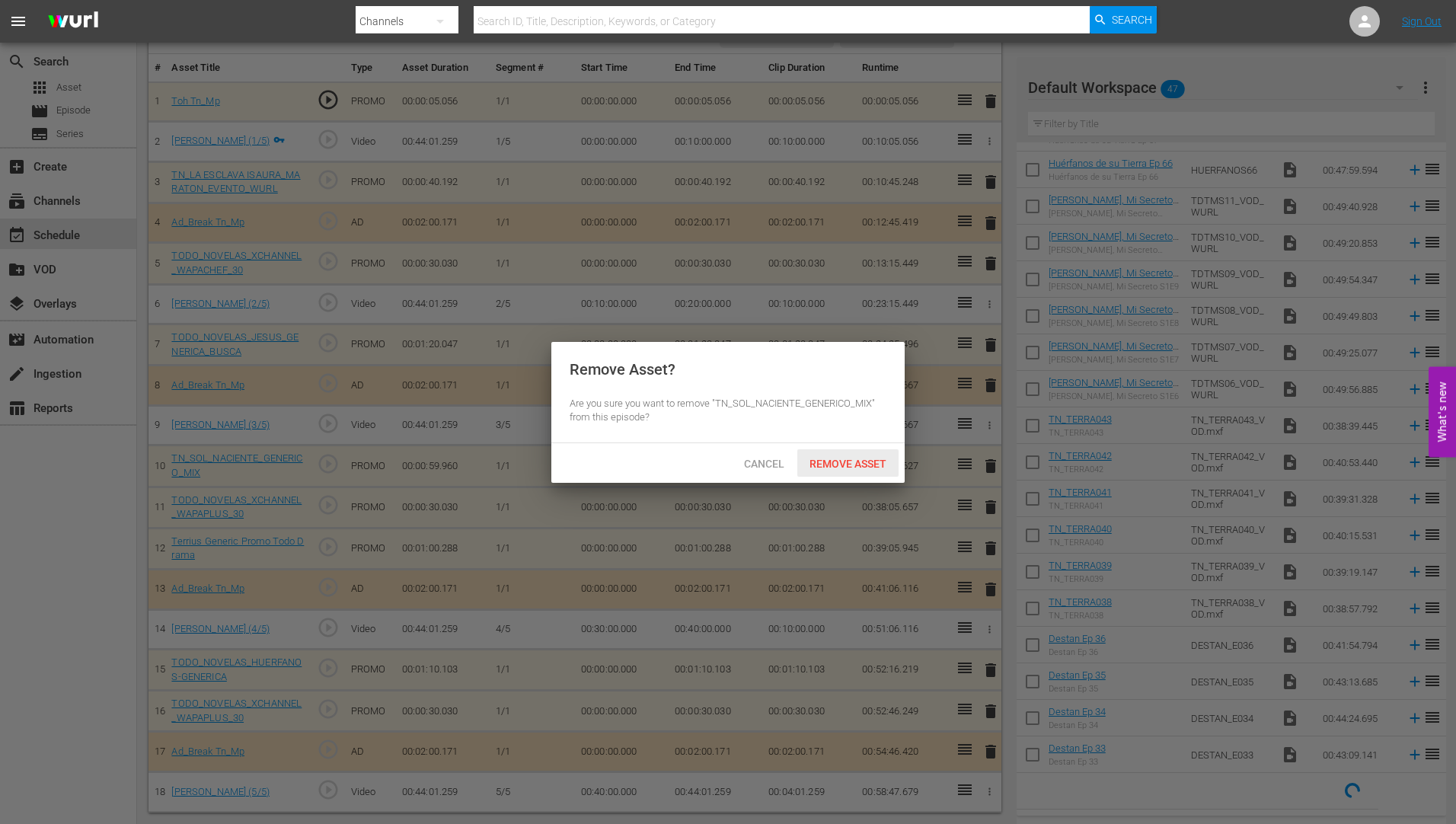
click at [848, 457] on span "Remove Asset" at bounding box center [848, 463] width 102 height 12
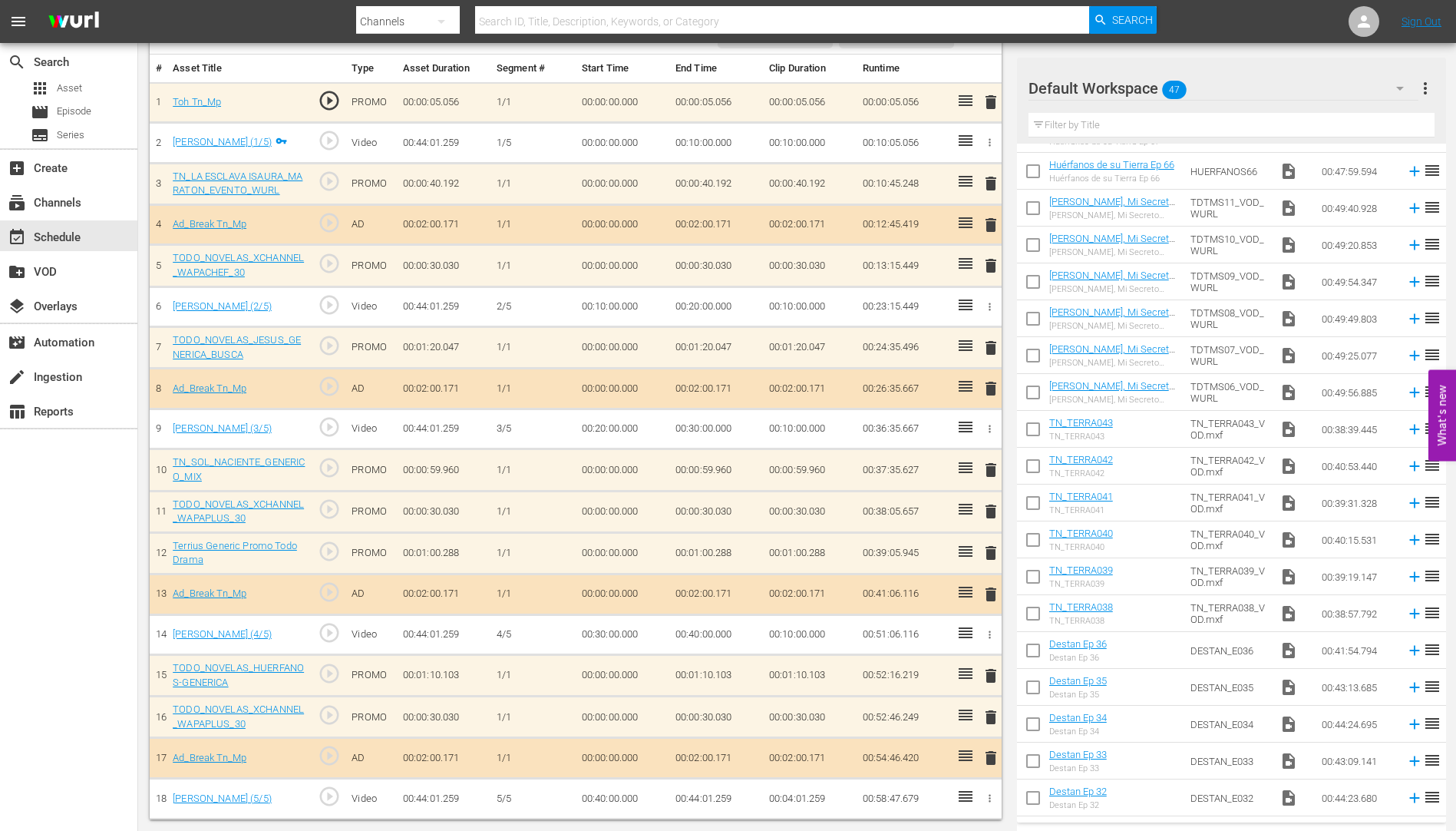
click at [994, 463] on span "delete" at bounding box center [991, 469] width 19 height 19
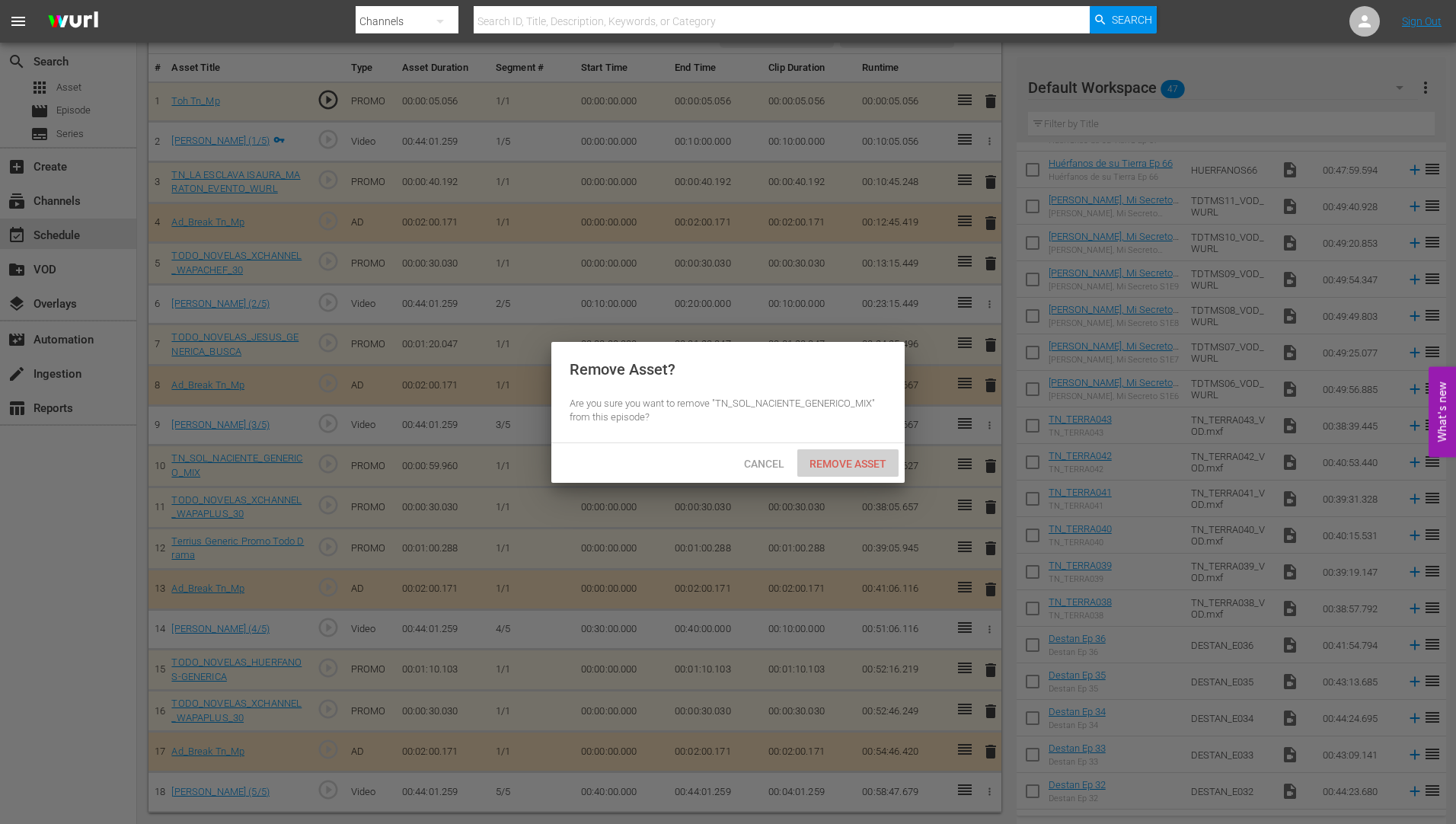
click at [836, 458] on span "Remove Asset" at bounding box center [848, 463] width 102 height 12
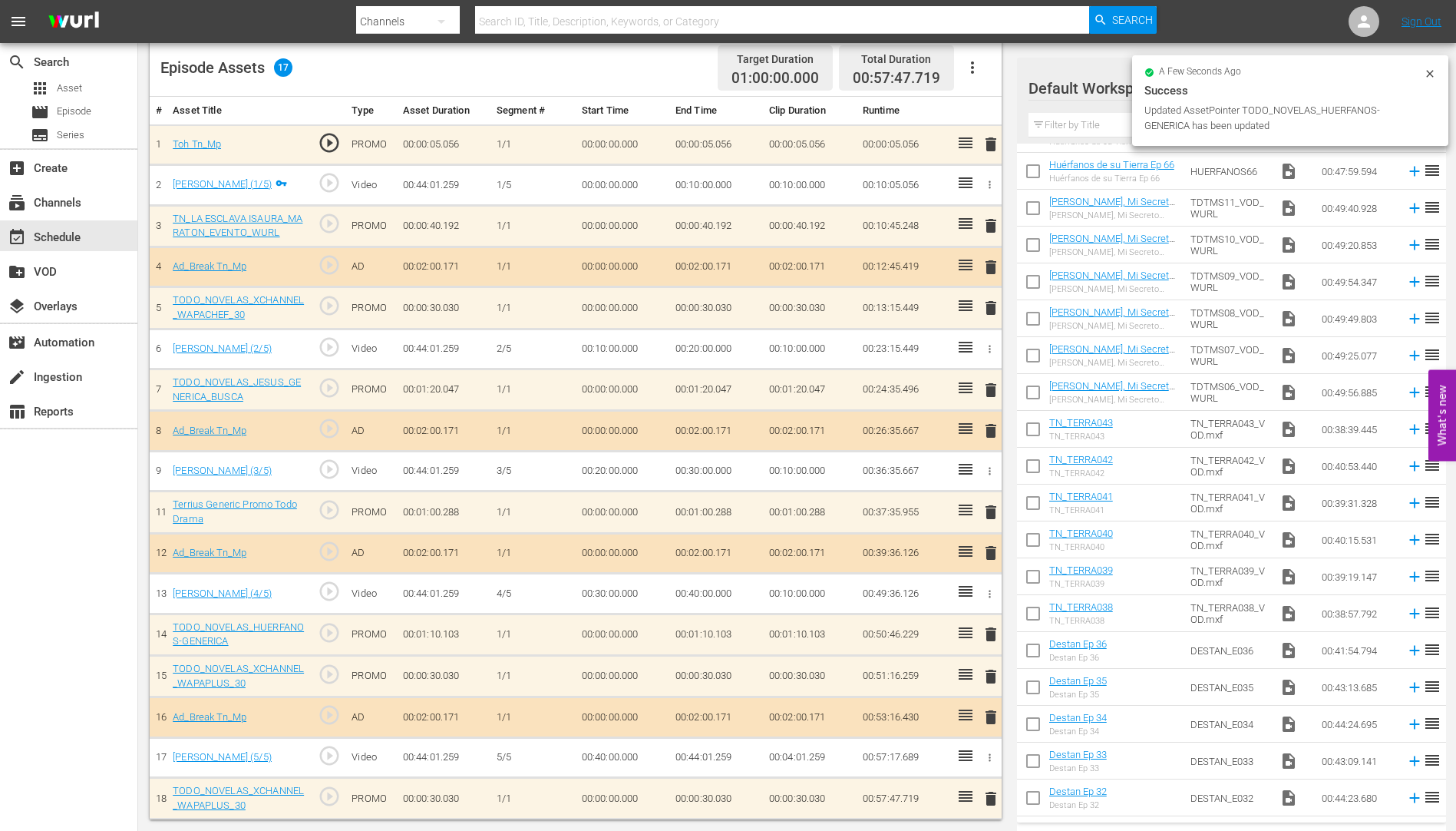
scroll to position [407, 0]
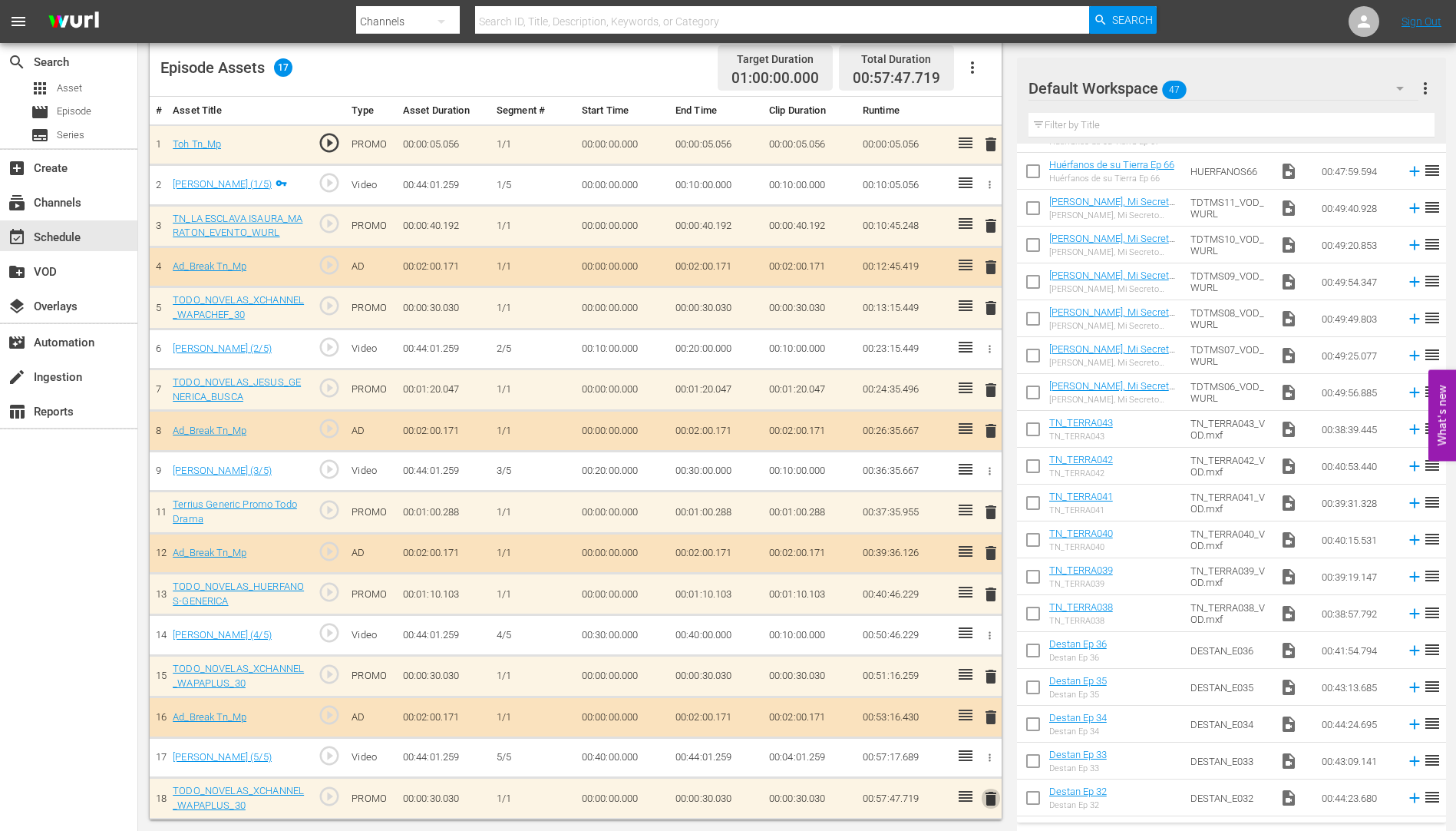
click at [994, 796] on span "delete" at bounding box center [991, 797] width 19 height 19
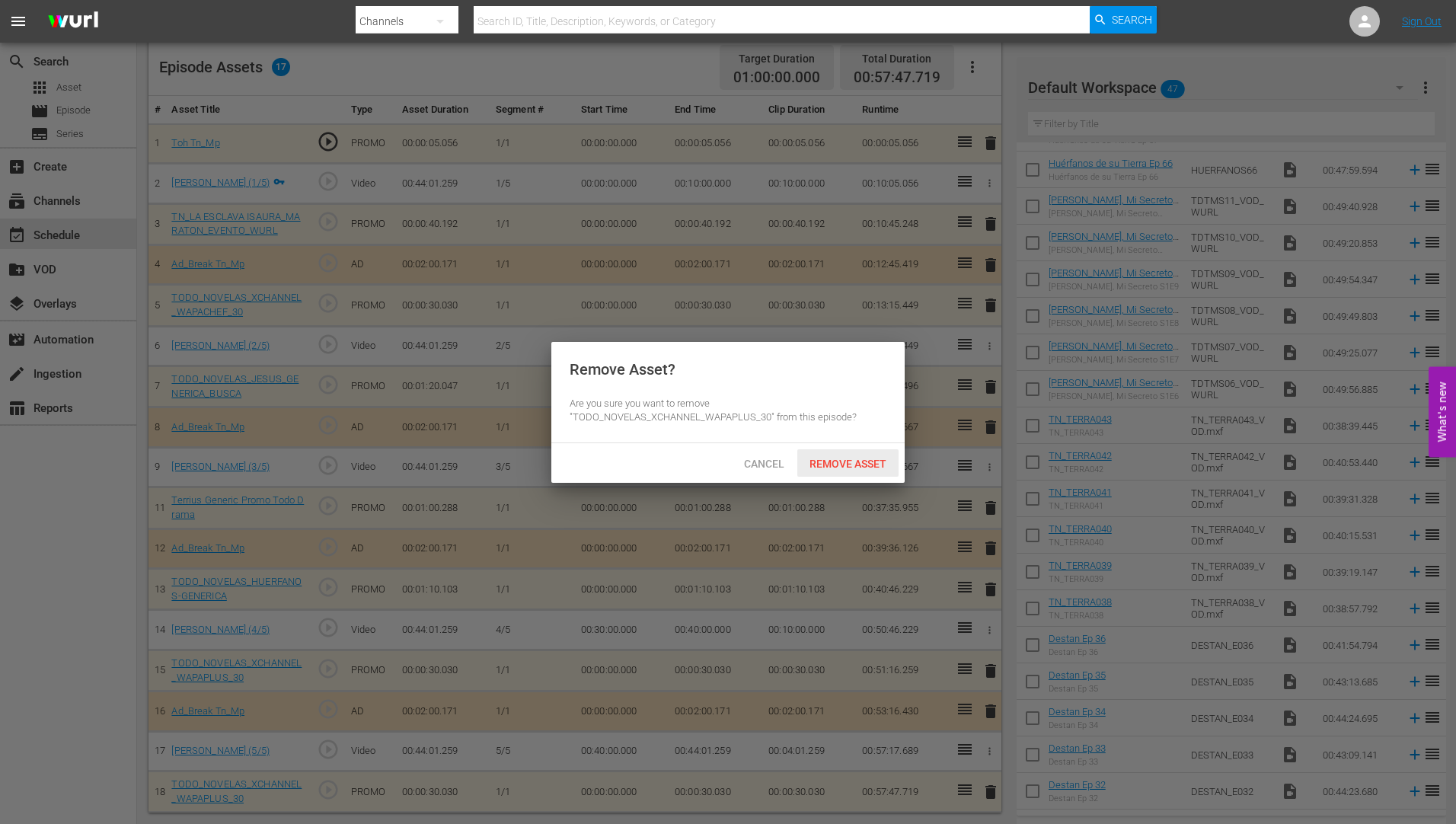
click at [867, 458] on span "Remove Asset" at bounding box center [848, 463] width 102 height 12
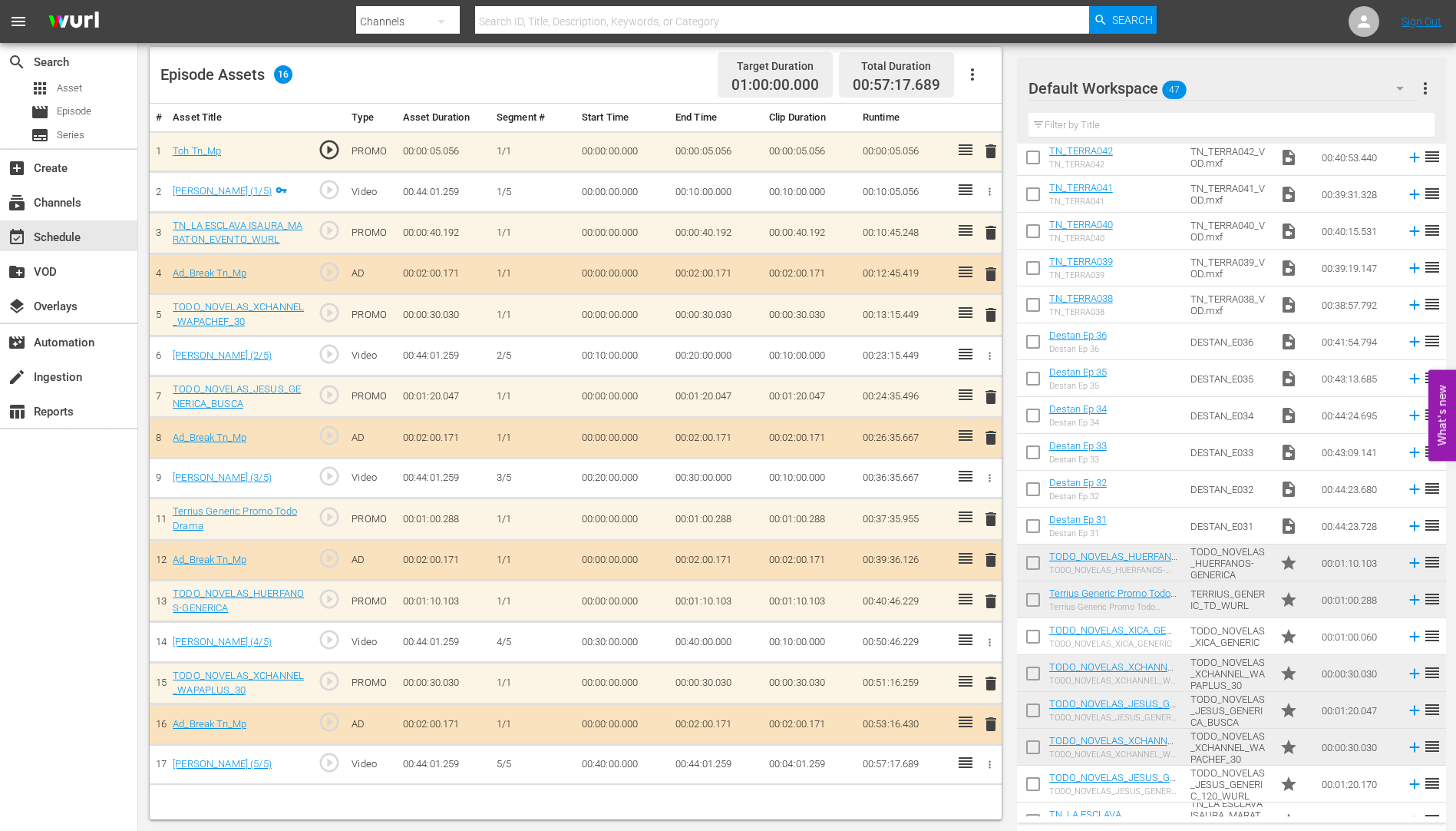
scroll to position [1045, 0]
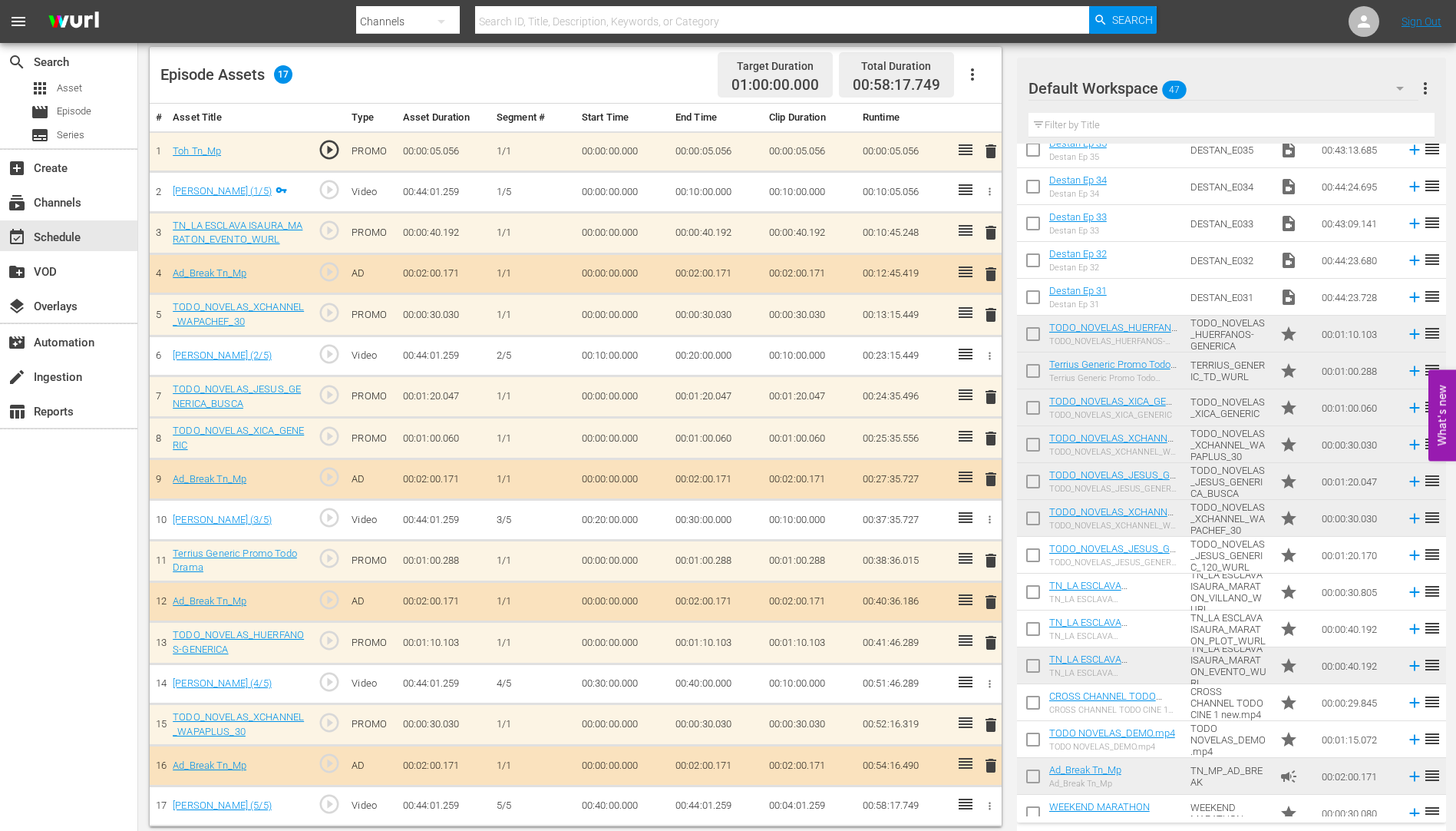
click at [990, 394] on span "delete" at bounding box center [991, 396] width 19 height 19
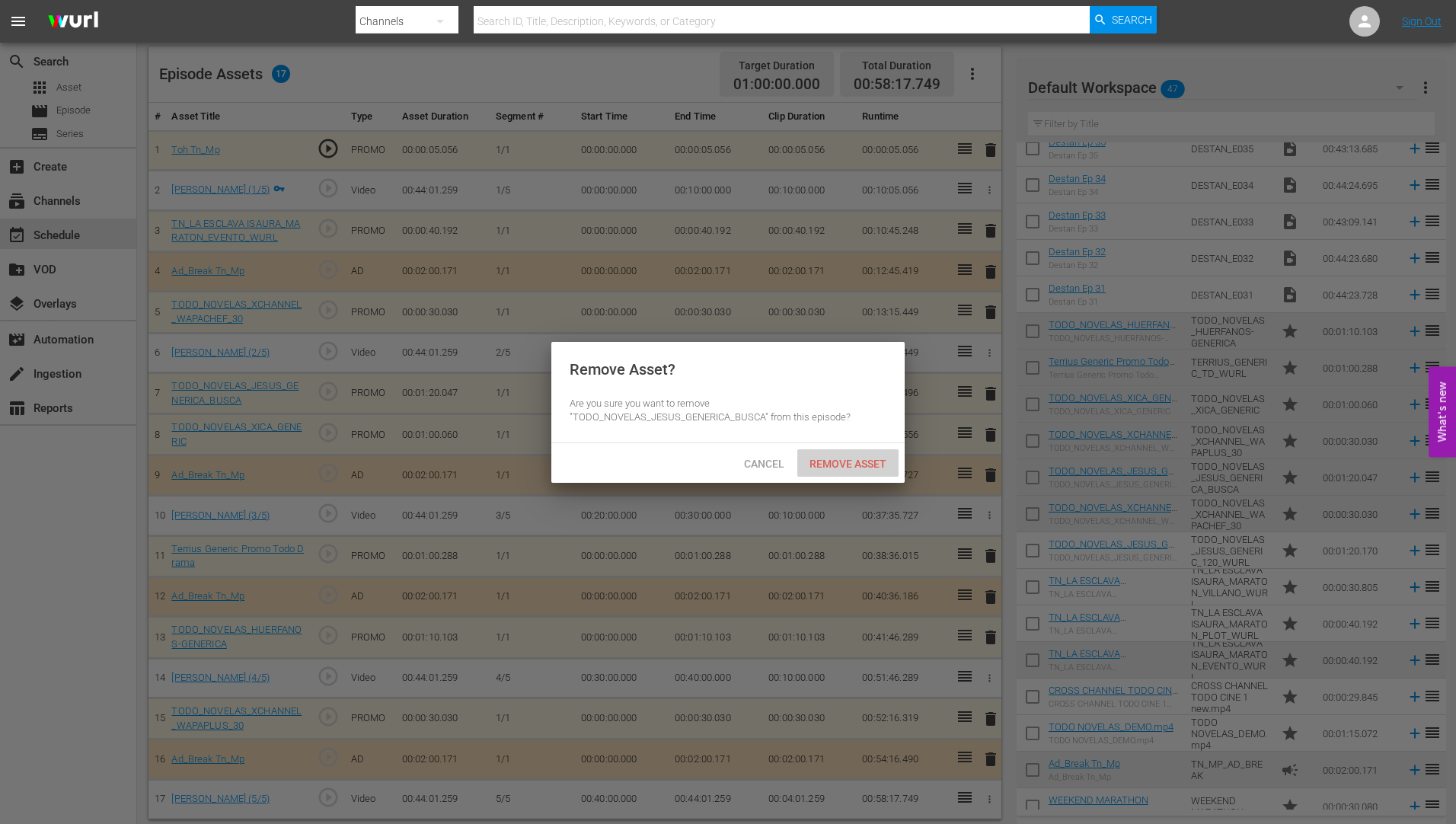
click at [858, 459] on span "Remove Asset" at bounding box center [848, 463] width 102 height 12
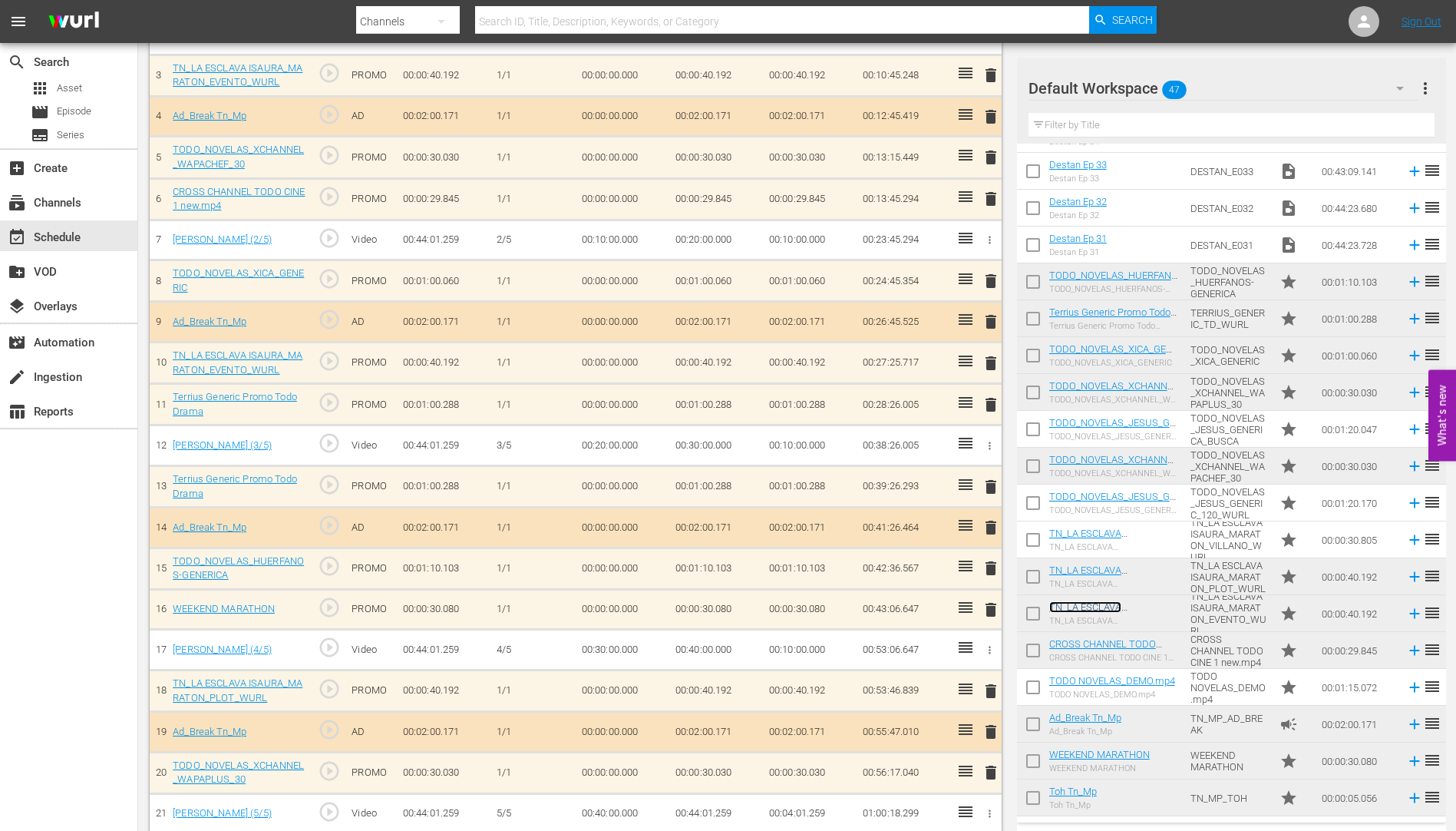
scroll to position [572, 0]
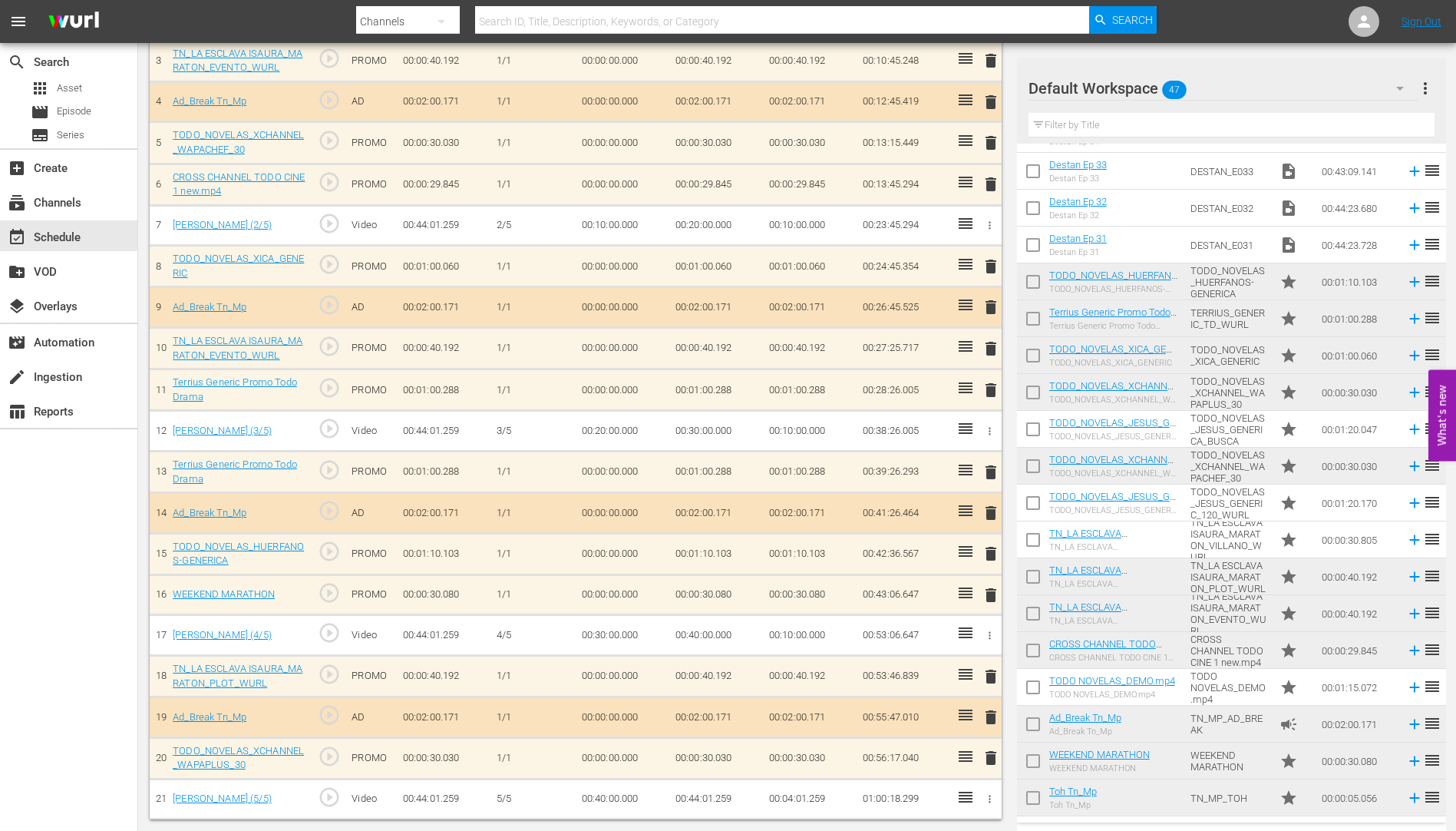
click at [992, 590] on span "delete" at bounding box center [991, 594] width 19 height 19
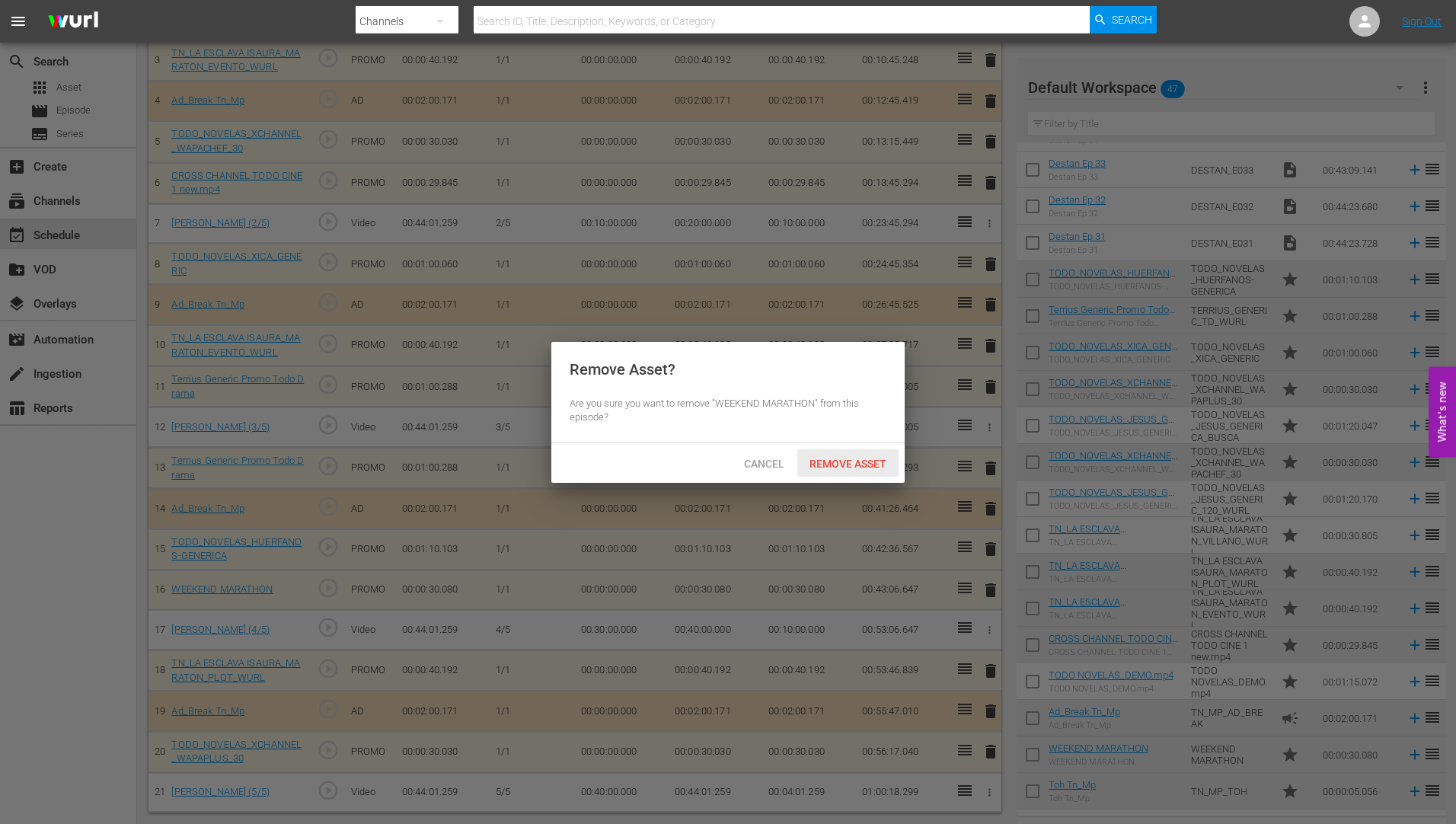
click at [856, 454] on div "Remove Asset" at bounding box center [848, 462] width 102 height 28
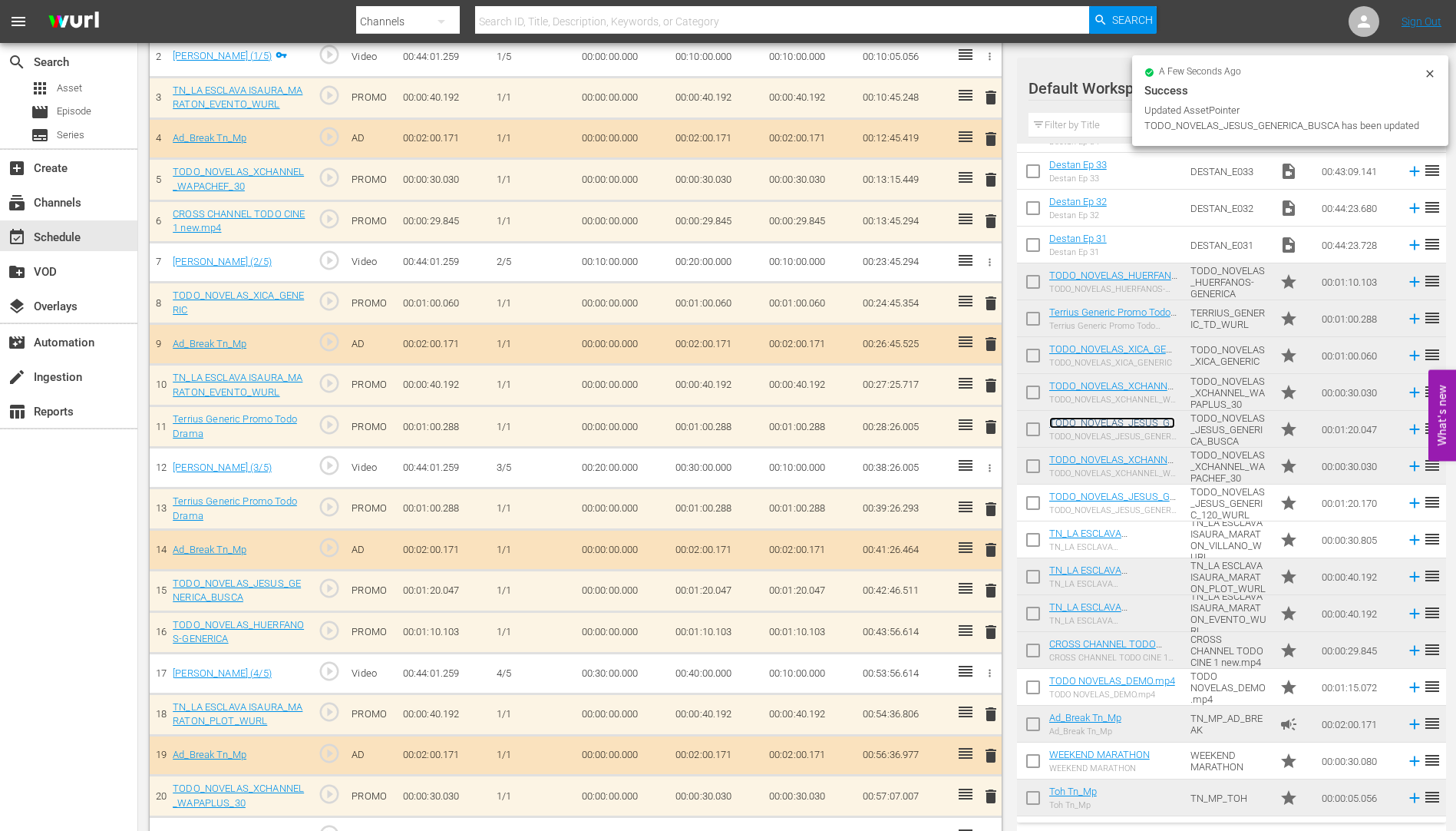
scroll to position [532, 0]
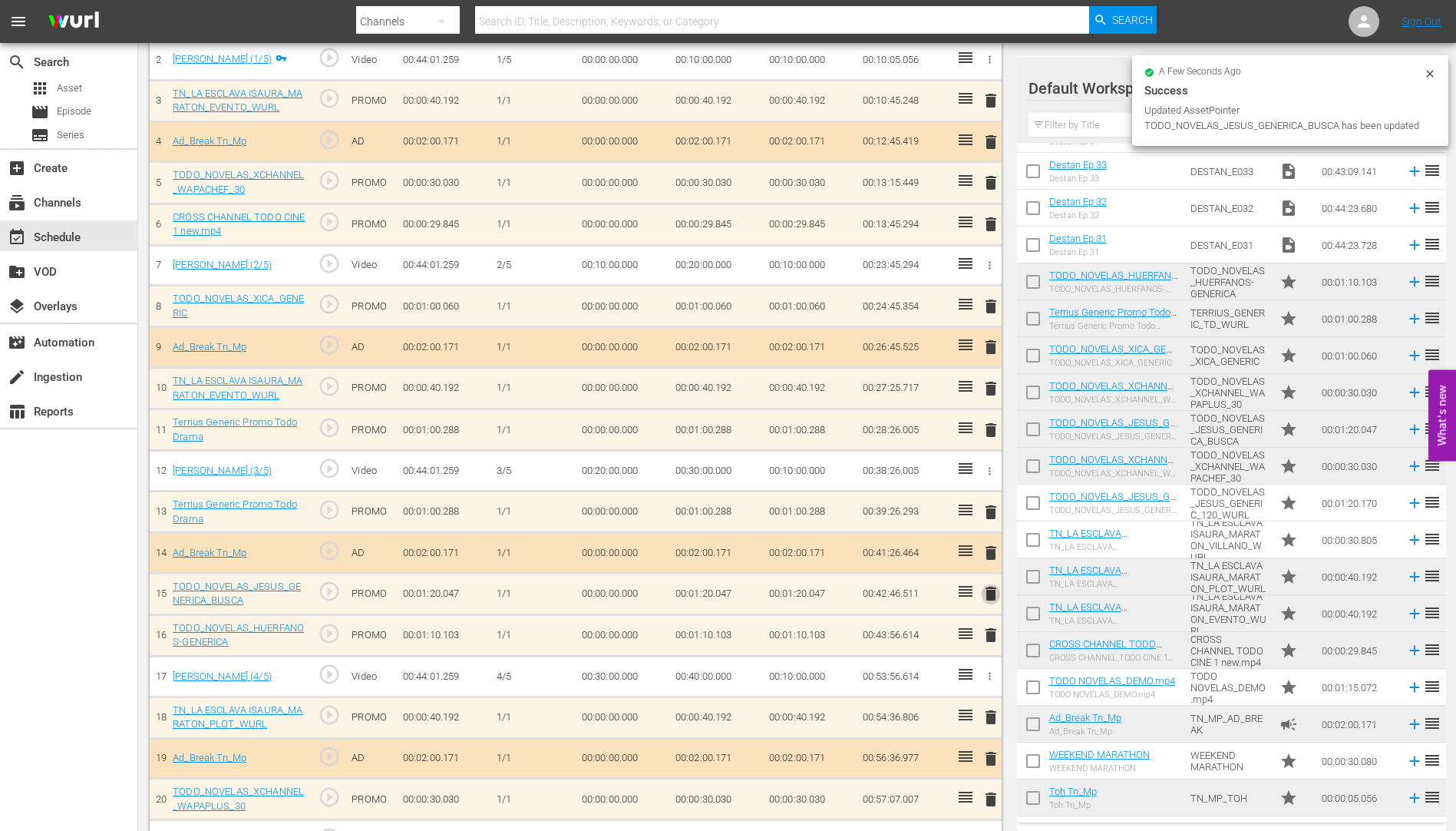
click at [990, 591] on span "delete" at bounding box center [991, 593] width 19 height 19
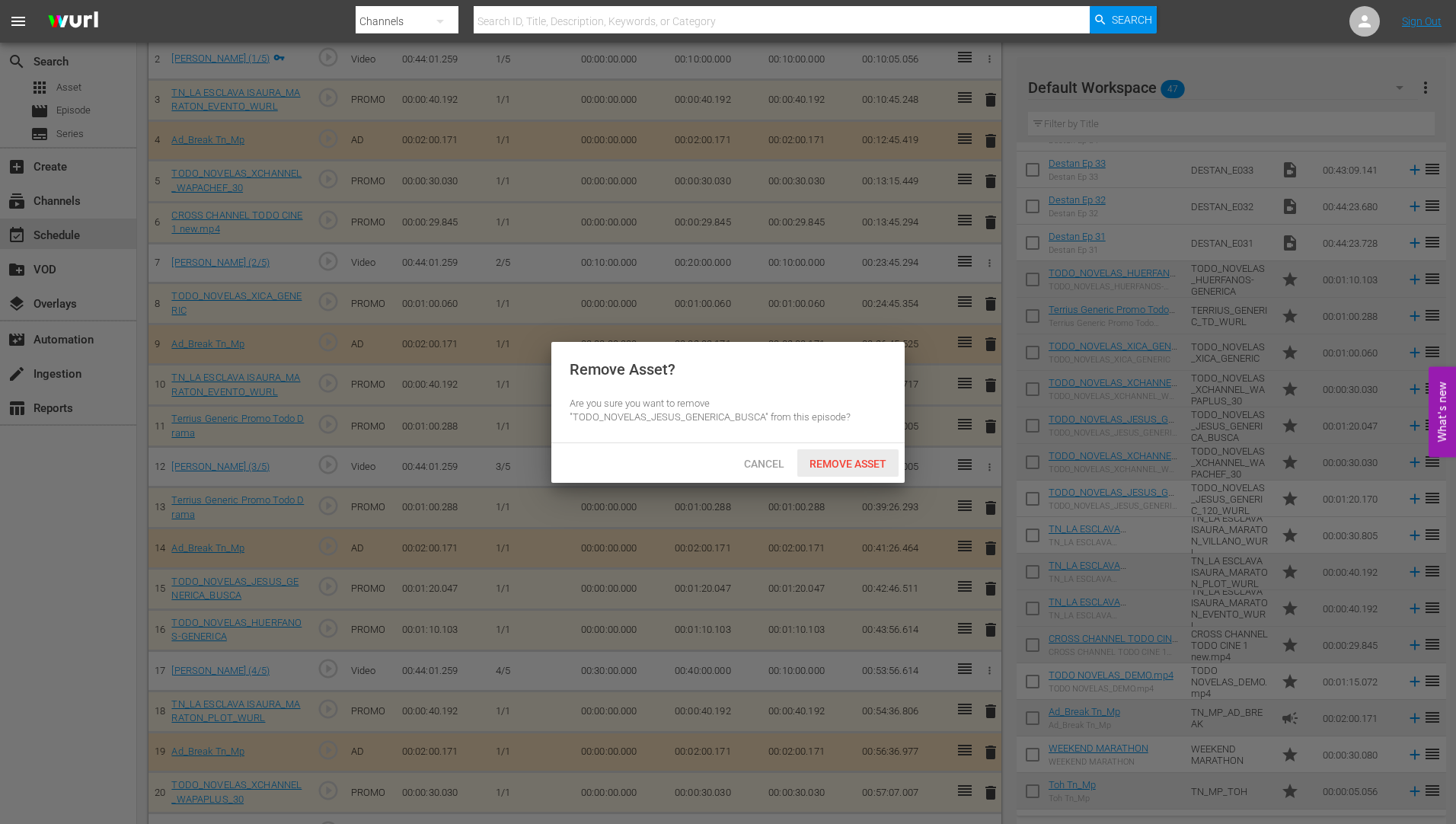
click at [836, 457] on span "Remove Asset" at bounding box center [848, 463] width 102 height 12
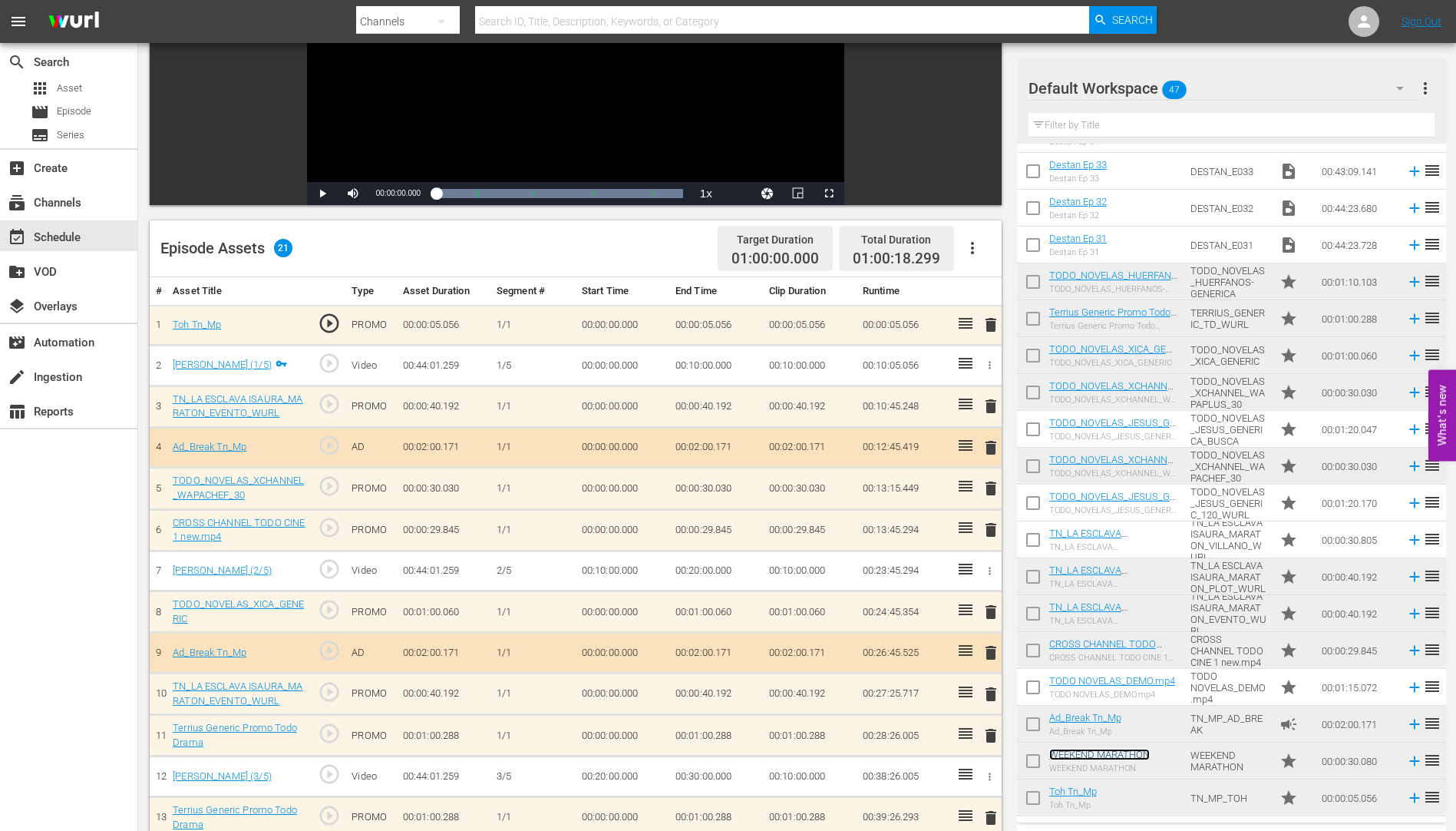
scroll to position [225, 0]
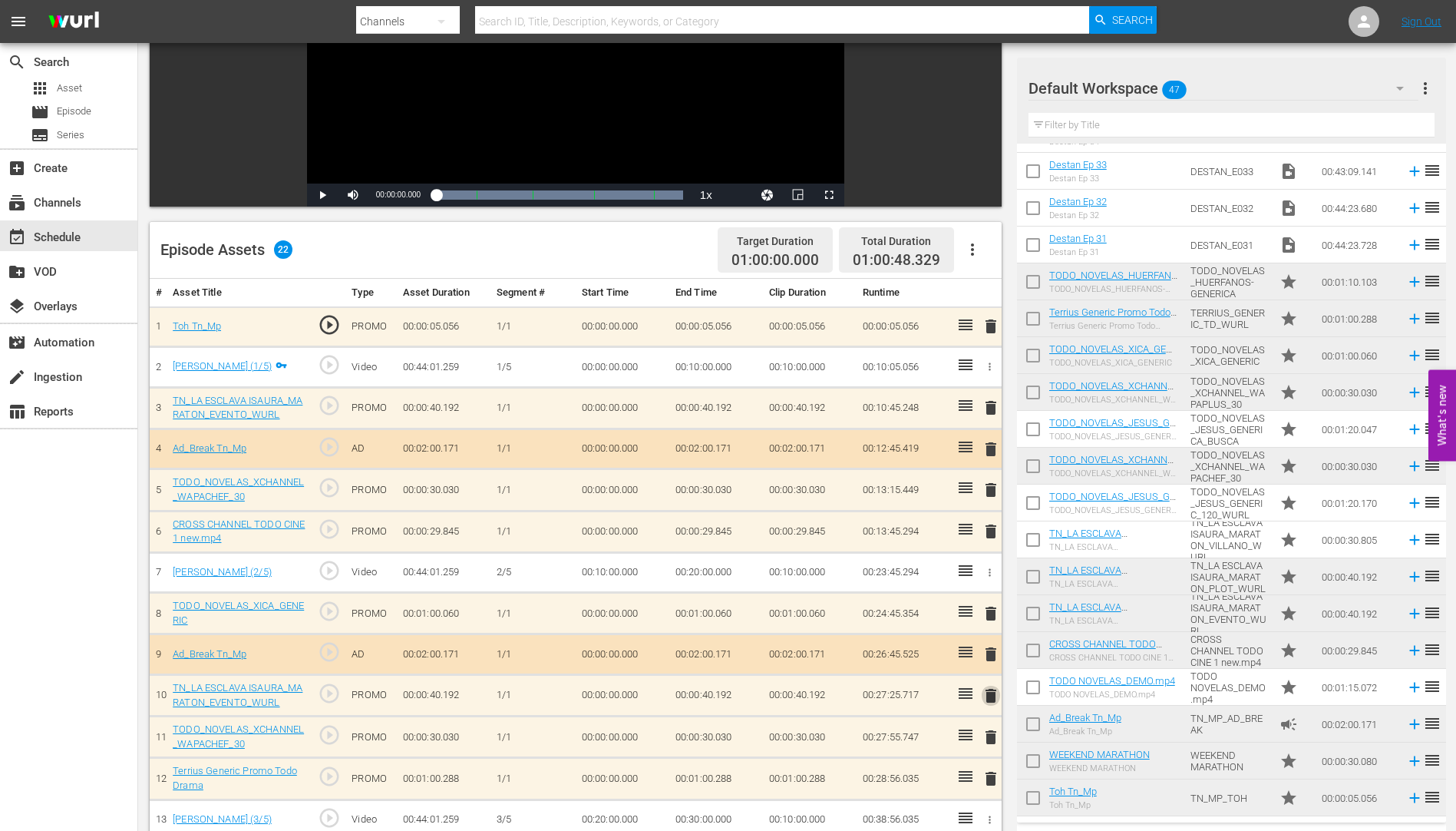
click at [992, 694] on span "delete" at bounding box center [991, 695] width 19 height 19
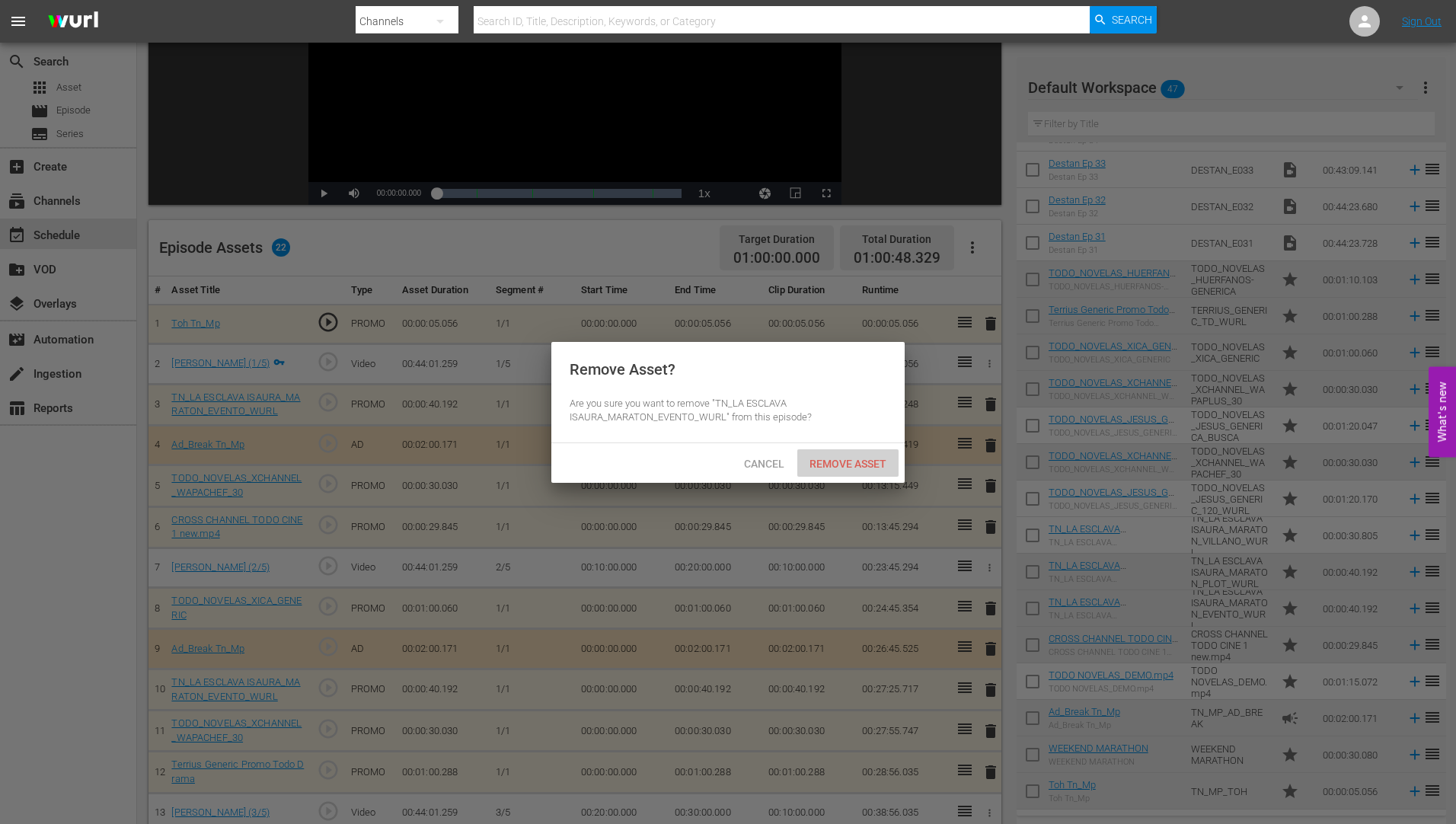
click at [870, 455] on div "Remove Asset" at bounding box center [848, 462] width 102 height 28
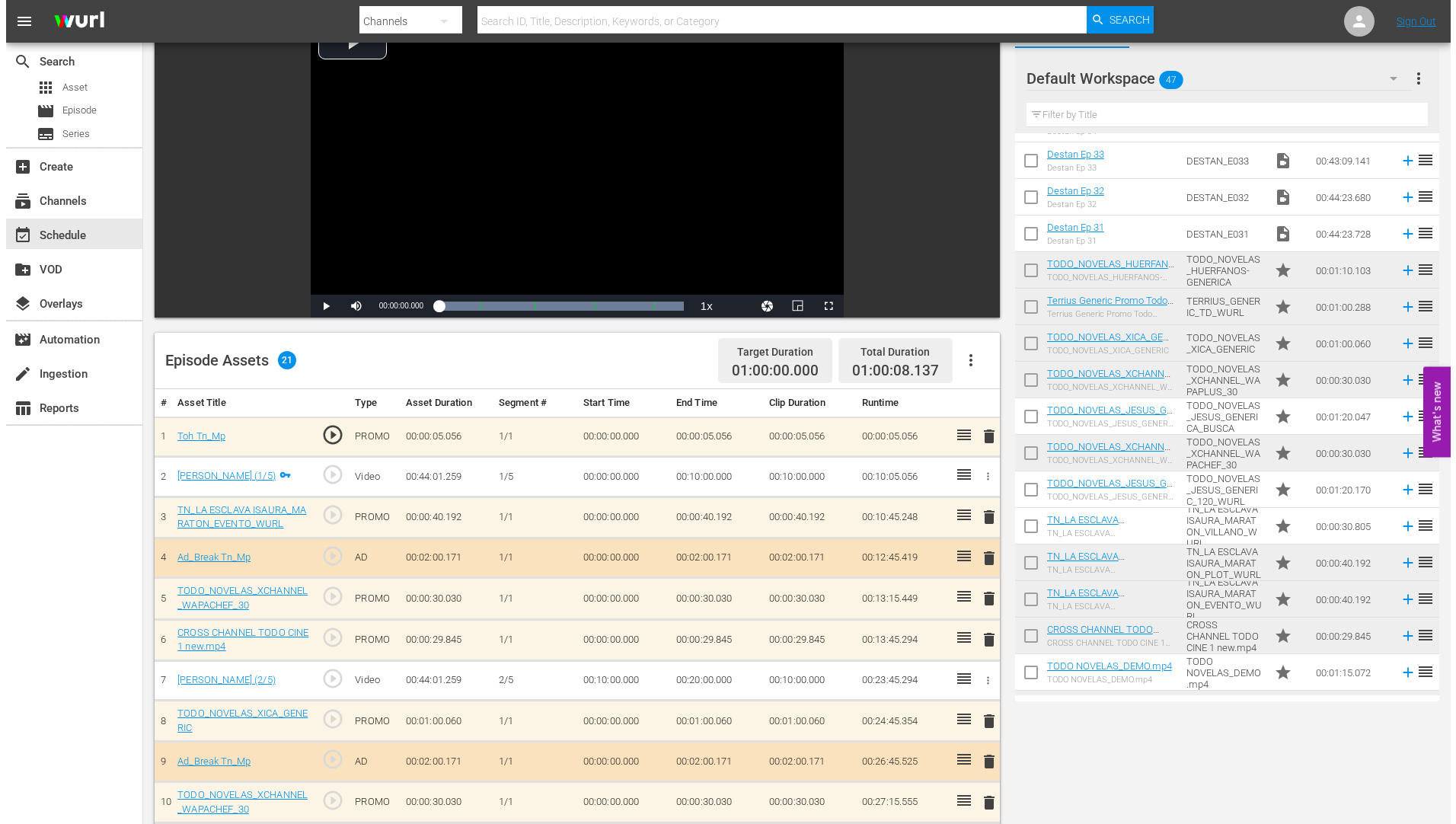
scroll to position [0, 0]
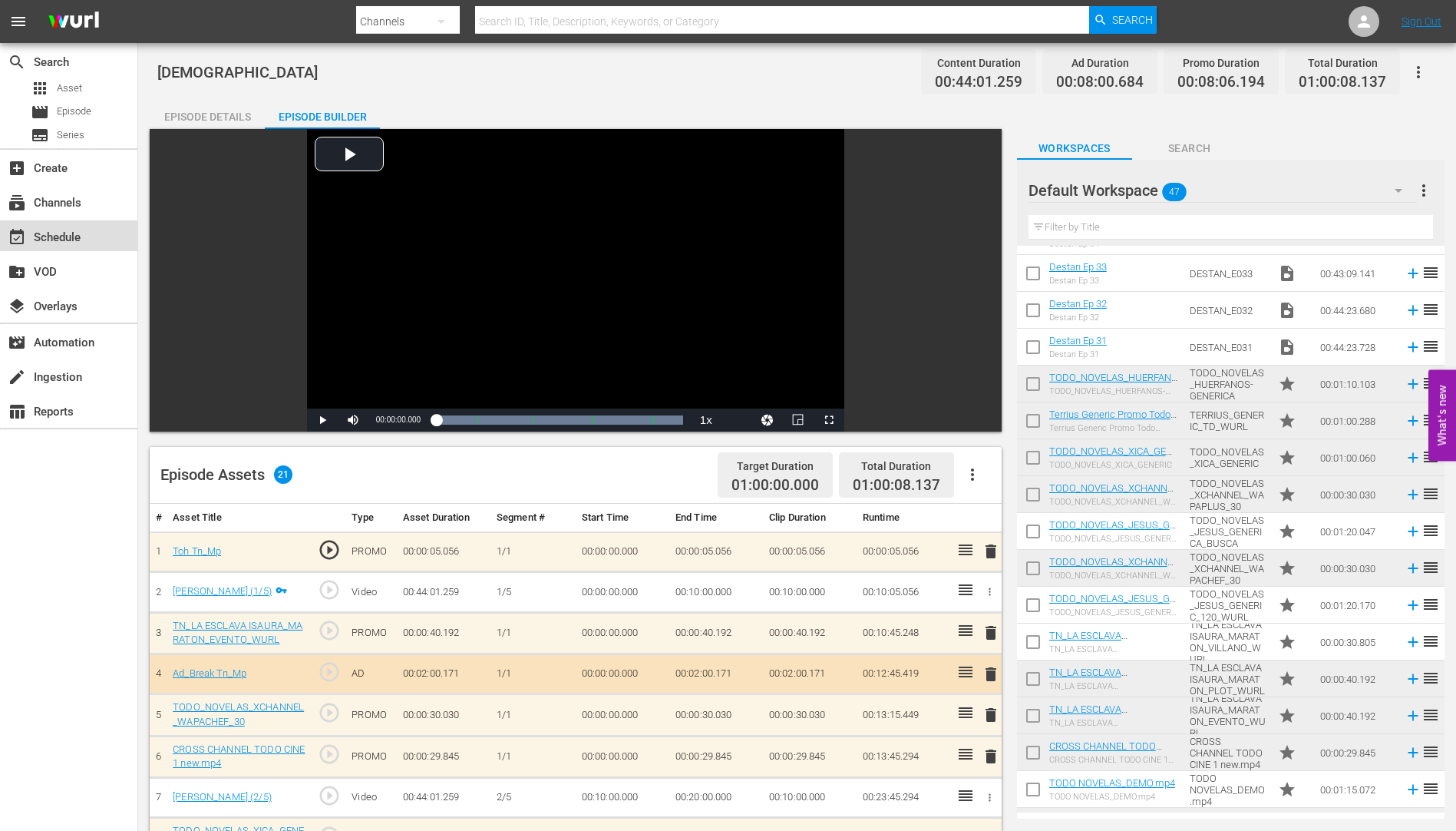
click at [60, 235] on div "event_available Schedule" at bounding box center [42, 235] width 86 height 14
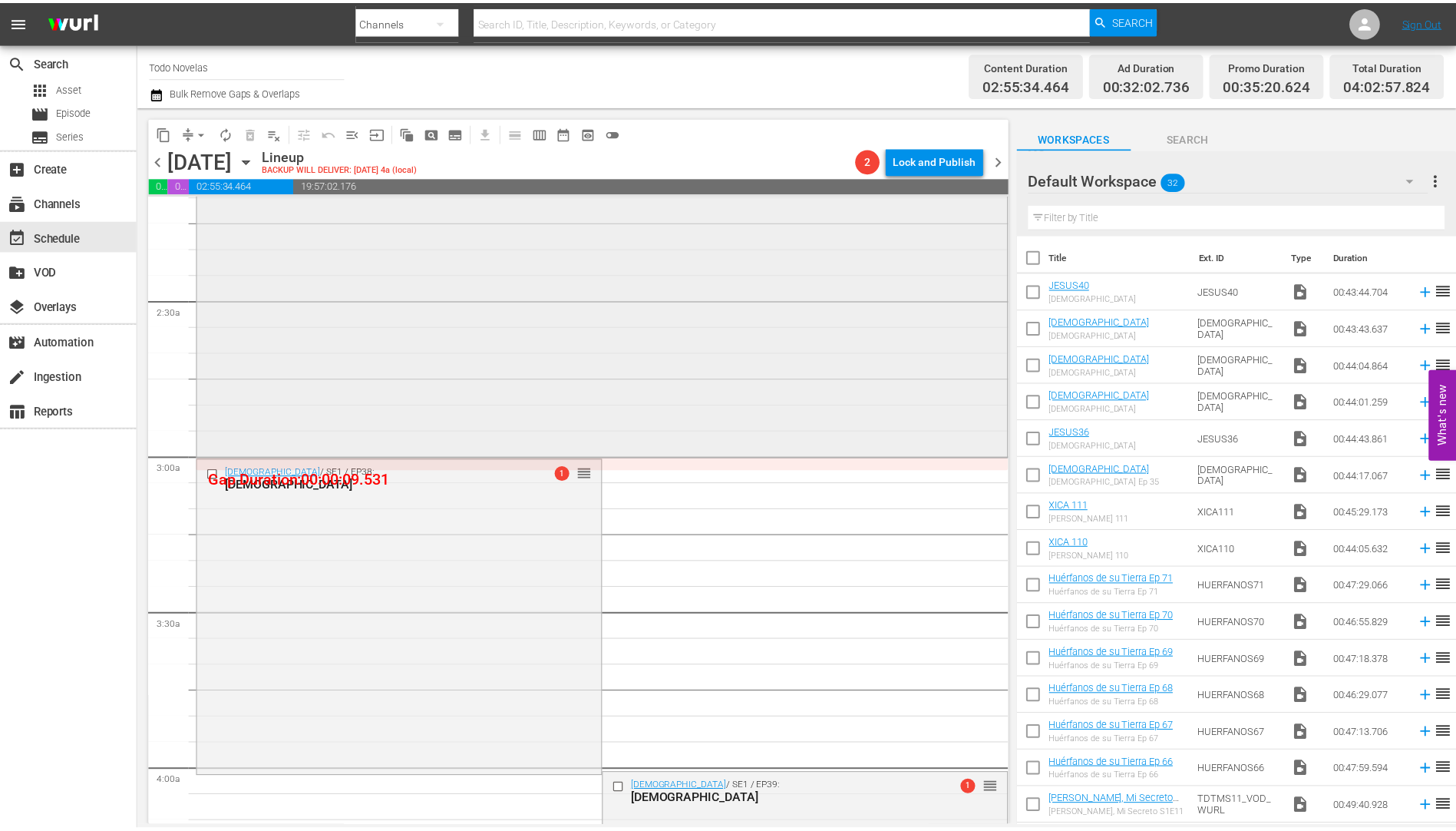
scroll to position [691, 0]
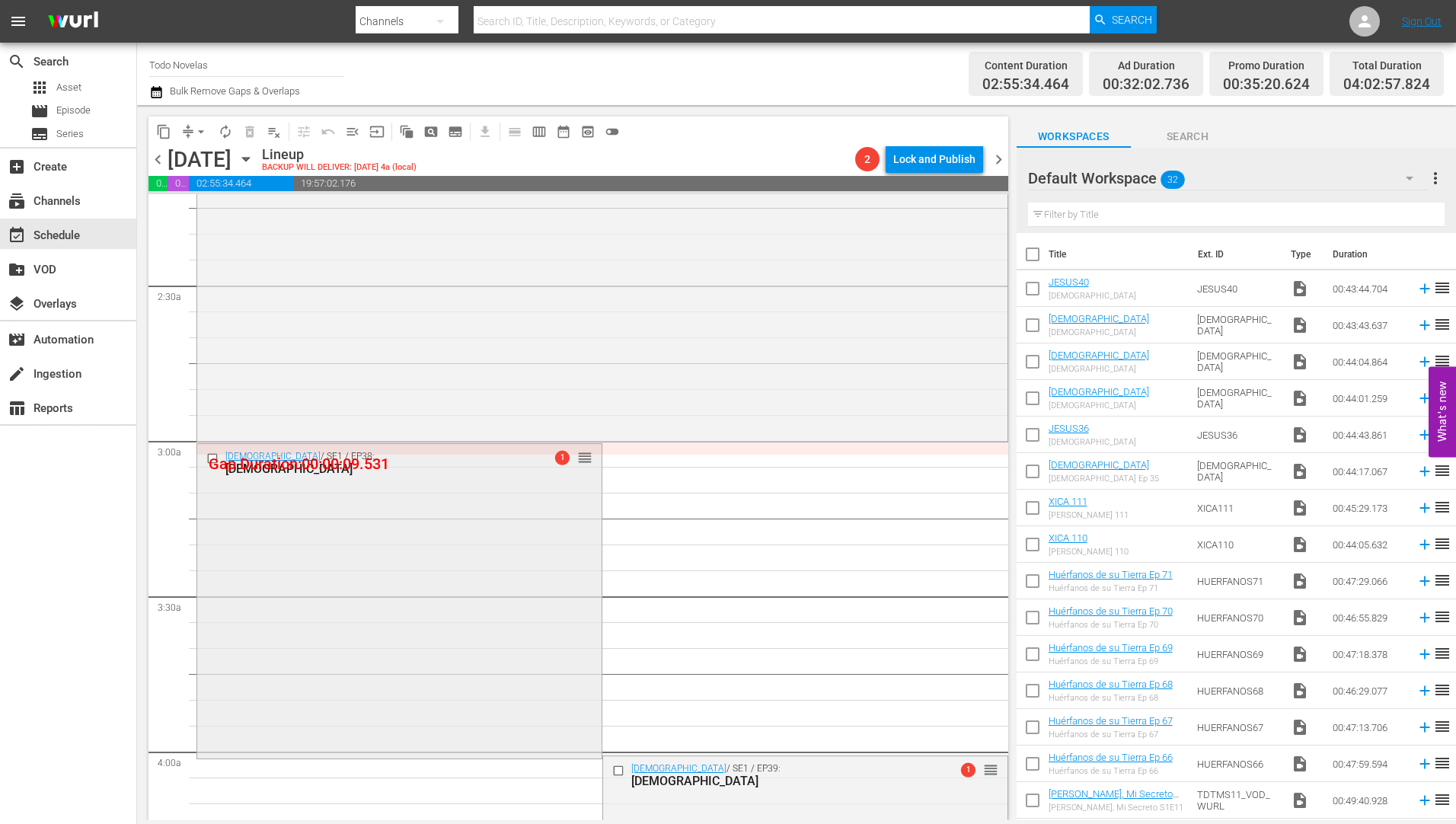
click at [265, 467] on div "[DEMOGRAPHIC_DATA]" at bounding box center [374, 468] width 298 height 15
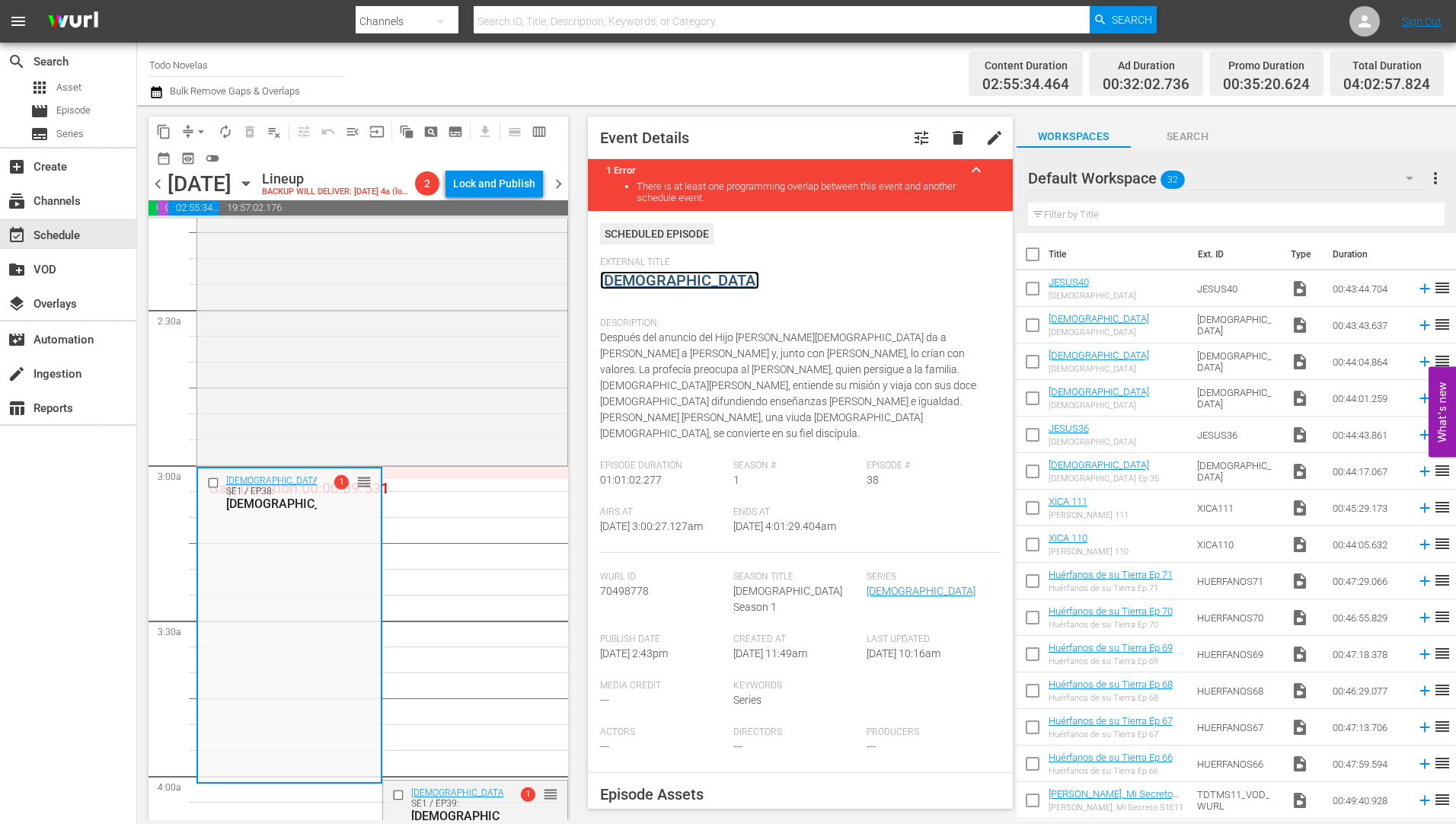
click at [614, 280] on link "[DEMOGRAPHIC_DATA]" at bounding box center [680, 280] width 159 height 19
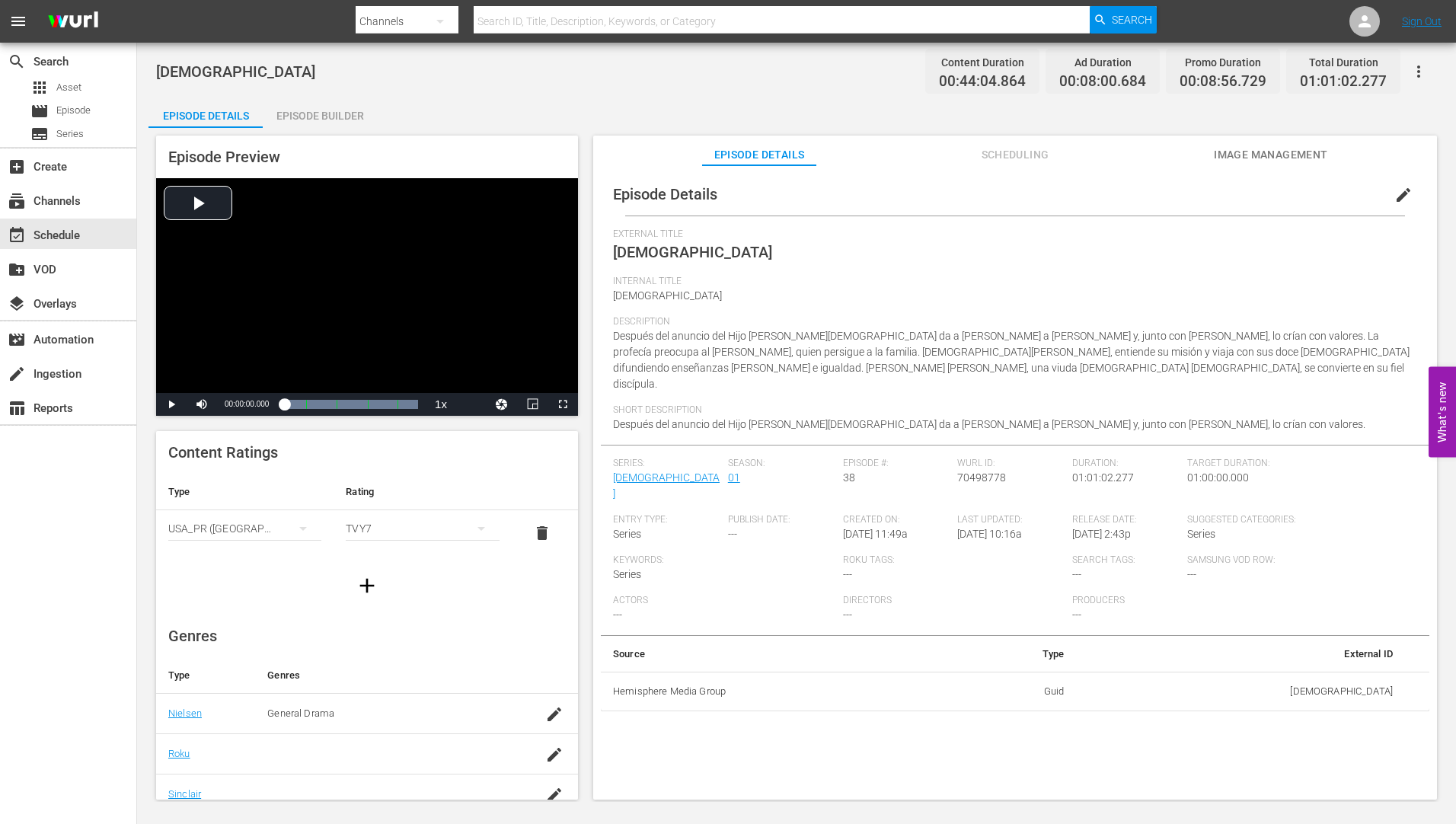
click at [330, 118] on div "Episode Builder" at bounding box center [320, 115] width 114 height 36
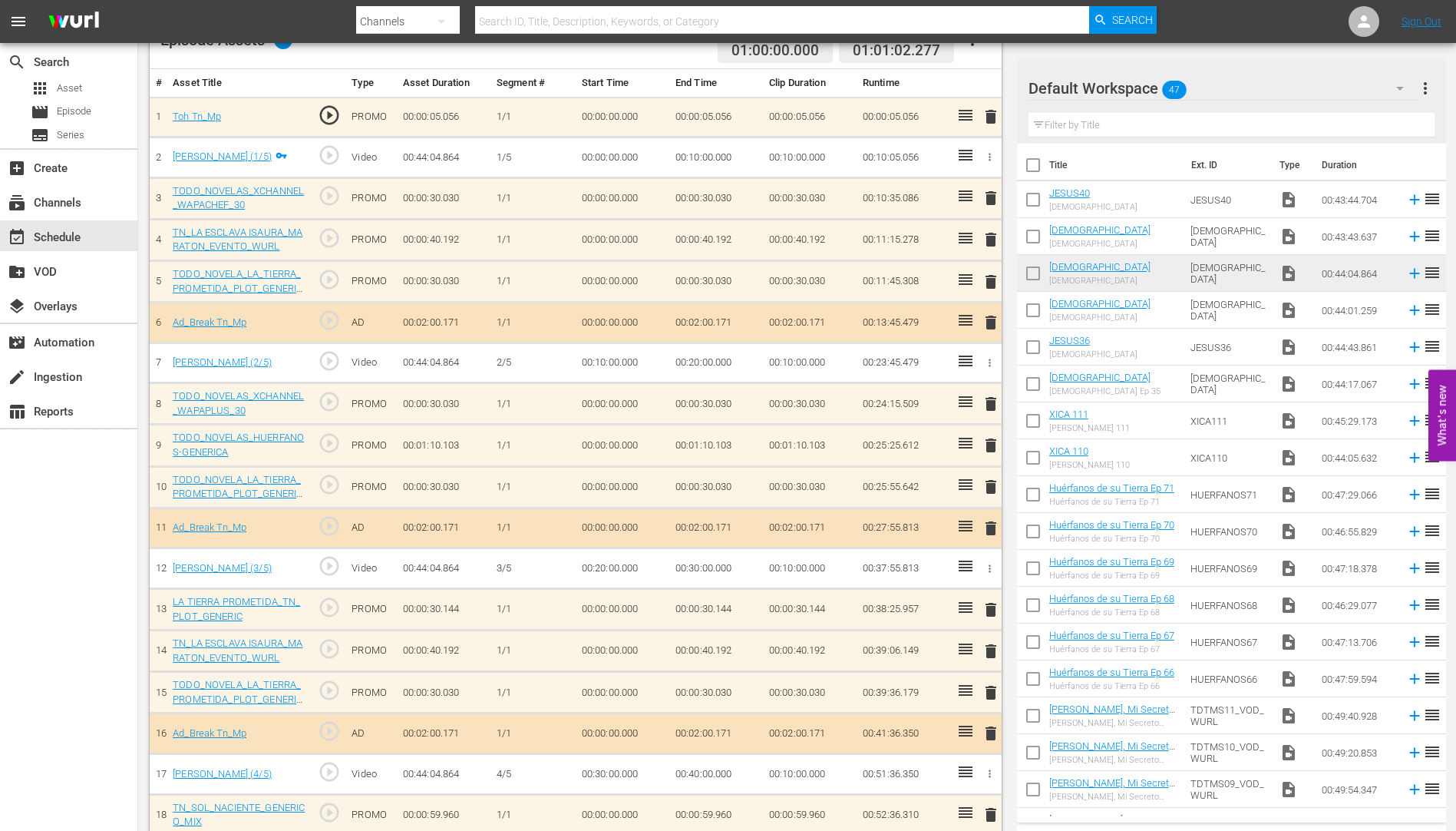
scroll to position [614, 0]
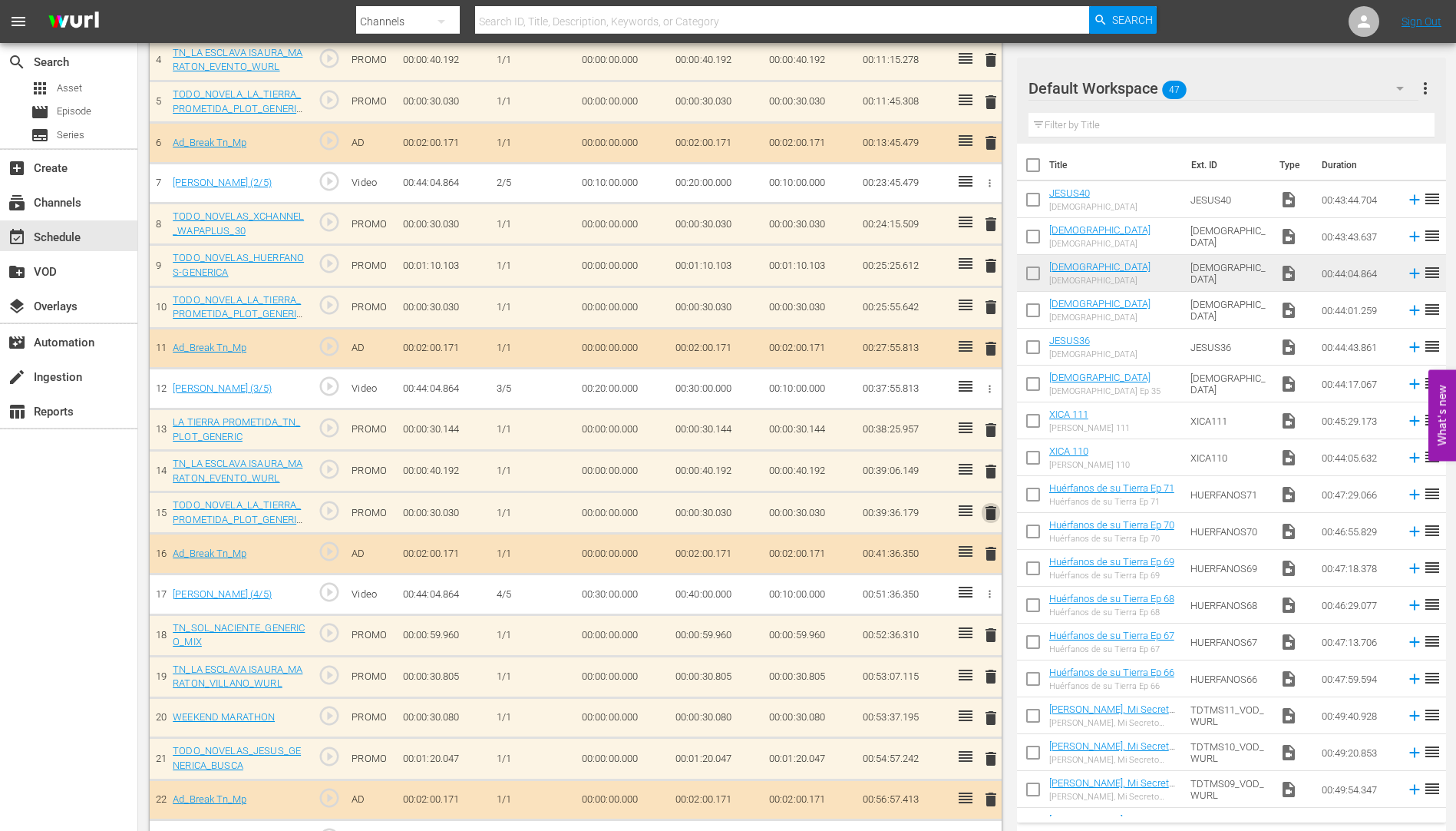
click at [990, 511] on span "delete" at bounding box center [991, 513] width 19 height 19
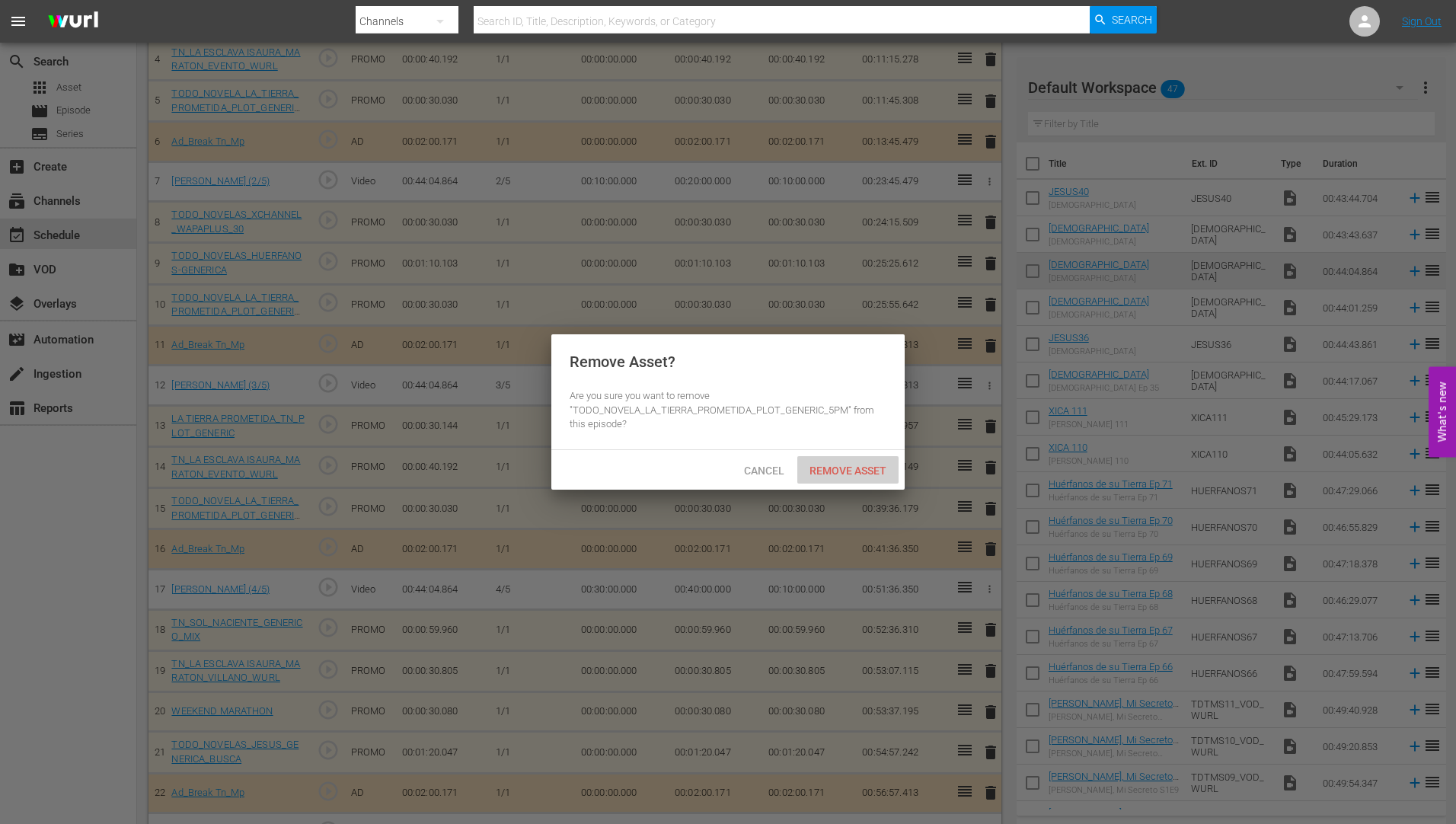
click at [844, 464] on span "Remove Asset" at bounding box center [848, 470] width 102 height 12
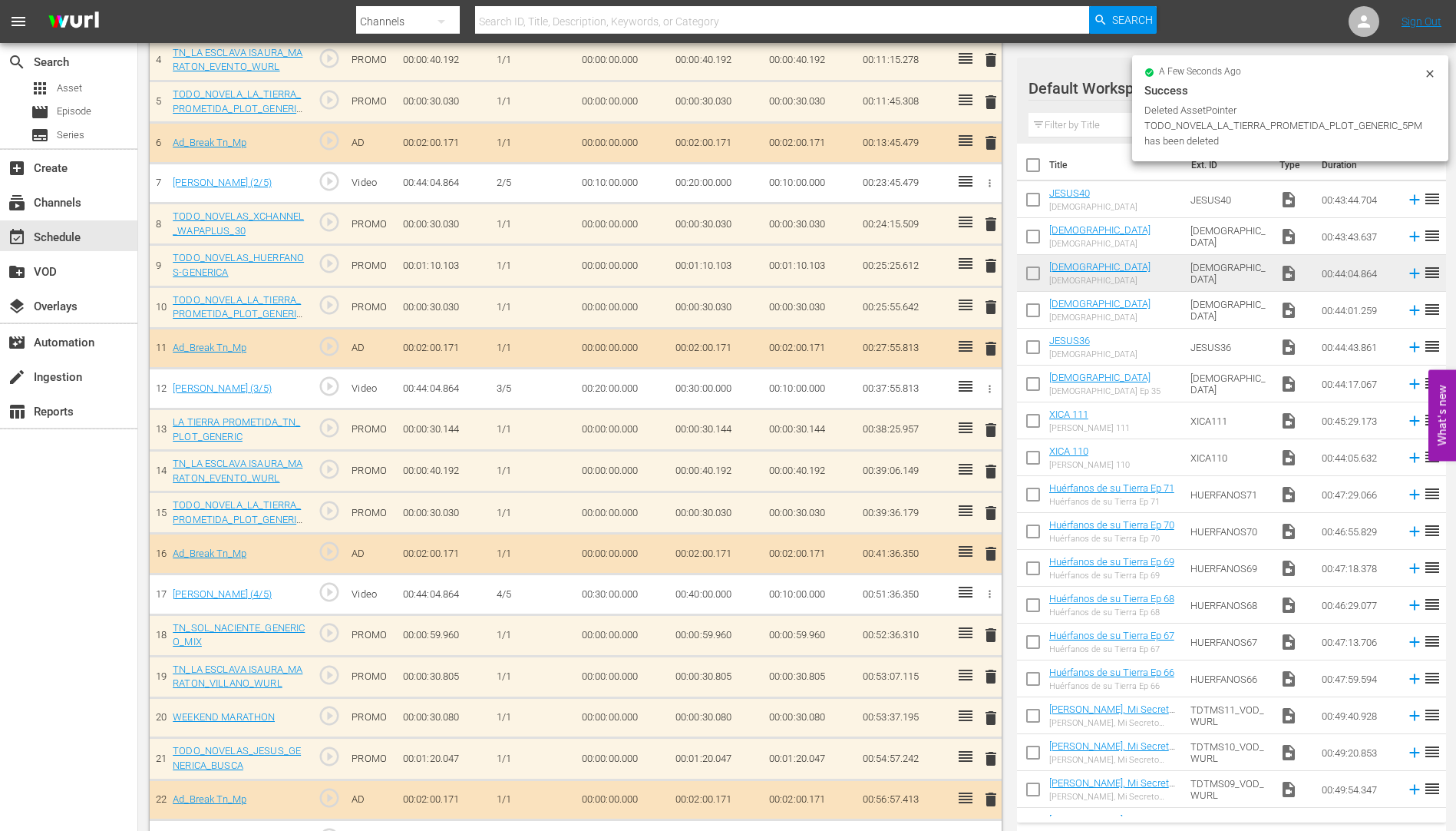
click at [991, 633] on span "delete" at bounding box center [991, 635] width 19 height 19
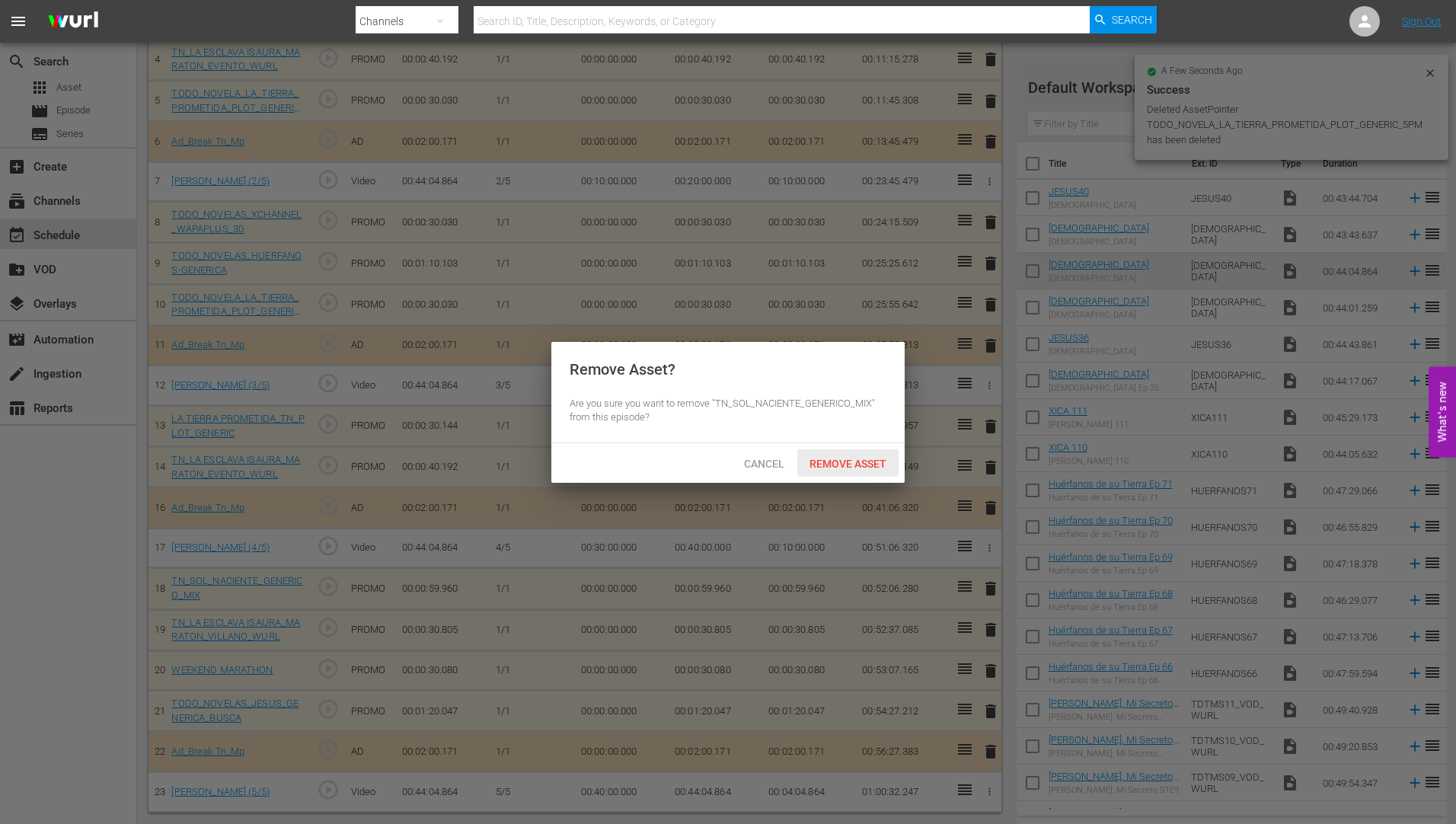
click at [869, 459] on span "Remove Asset" at bounding box center [848, 463] width 102 height 12
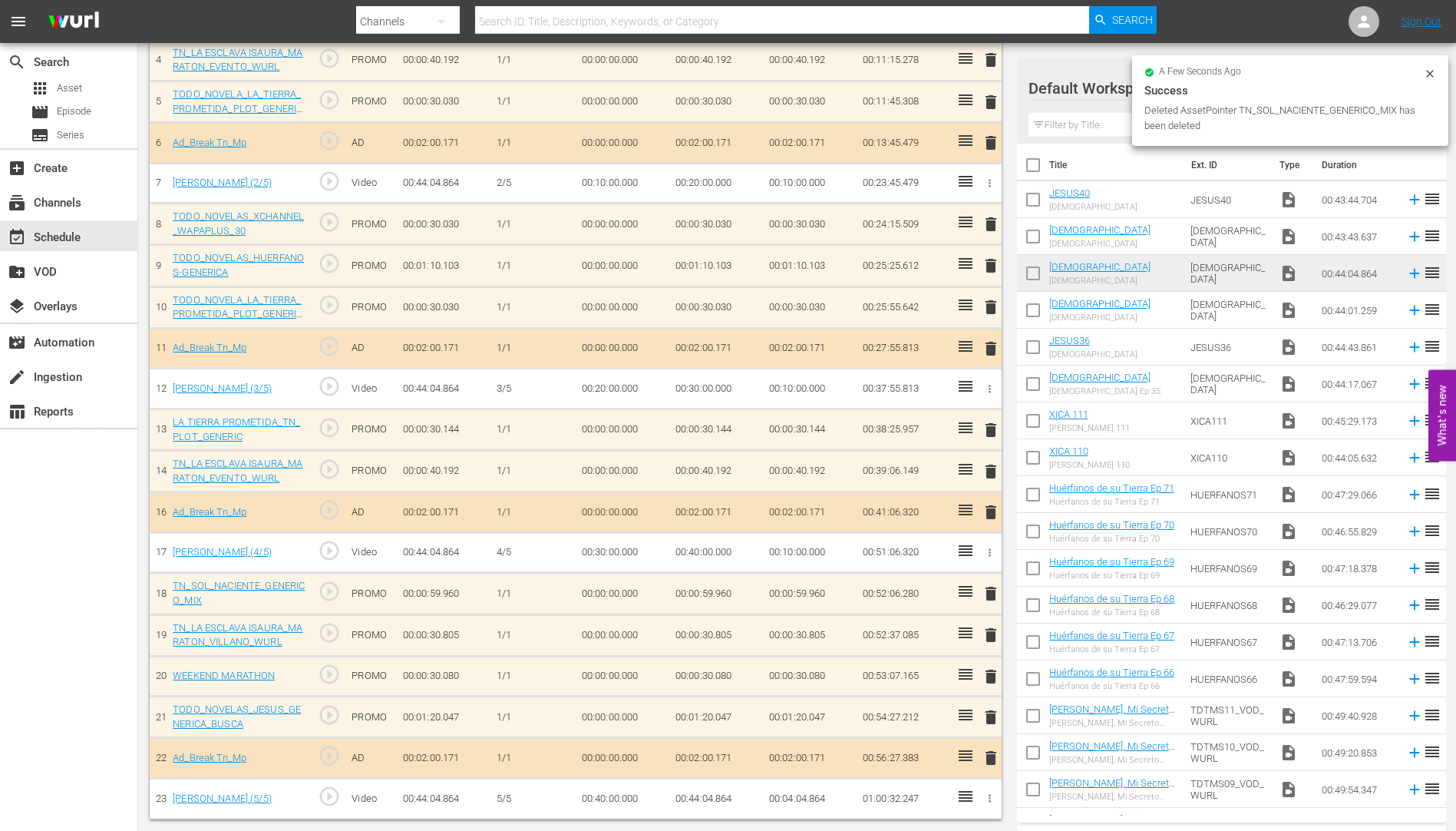
scroll to position [572, 0]
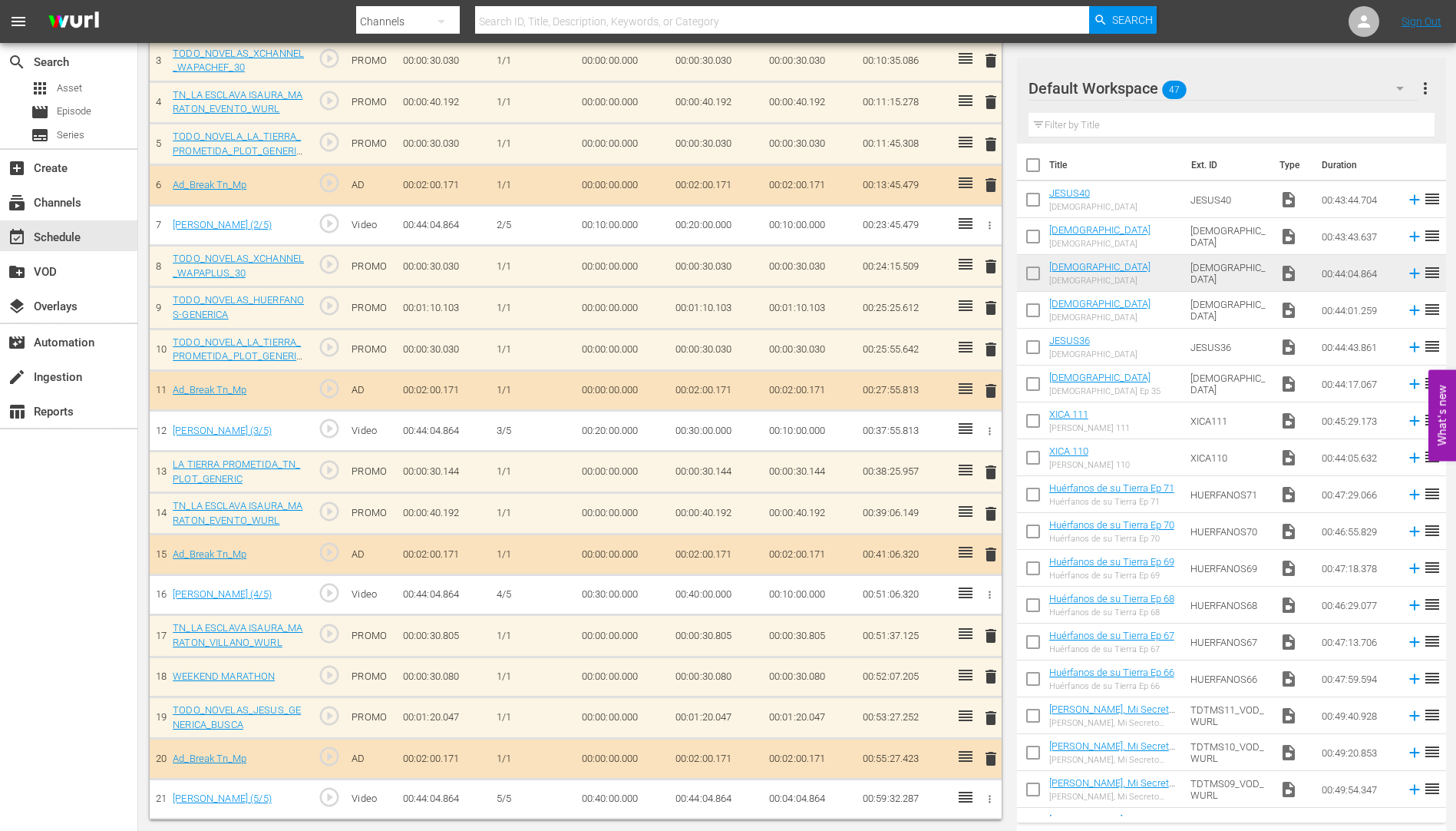
click at [991, 720] on span "delete" at bounding box center [991, 718] width 19 height 19
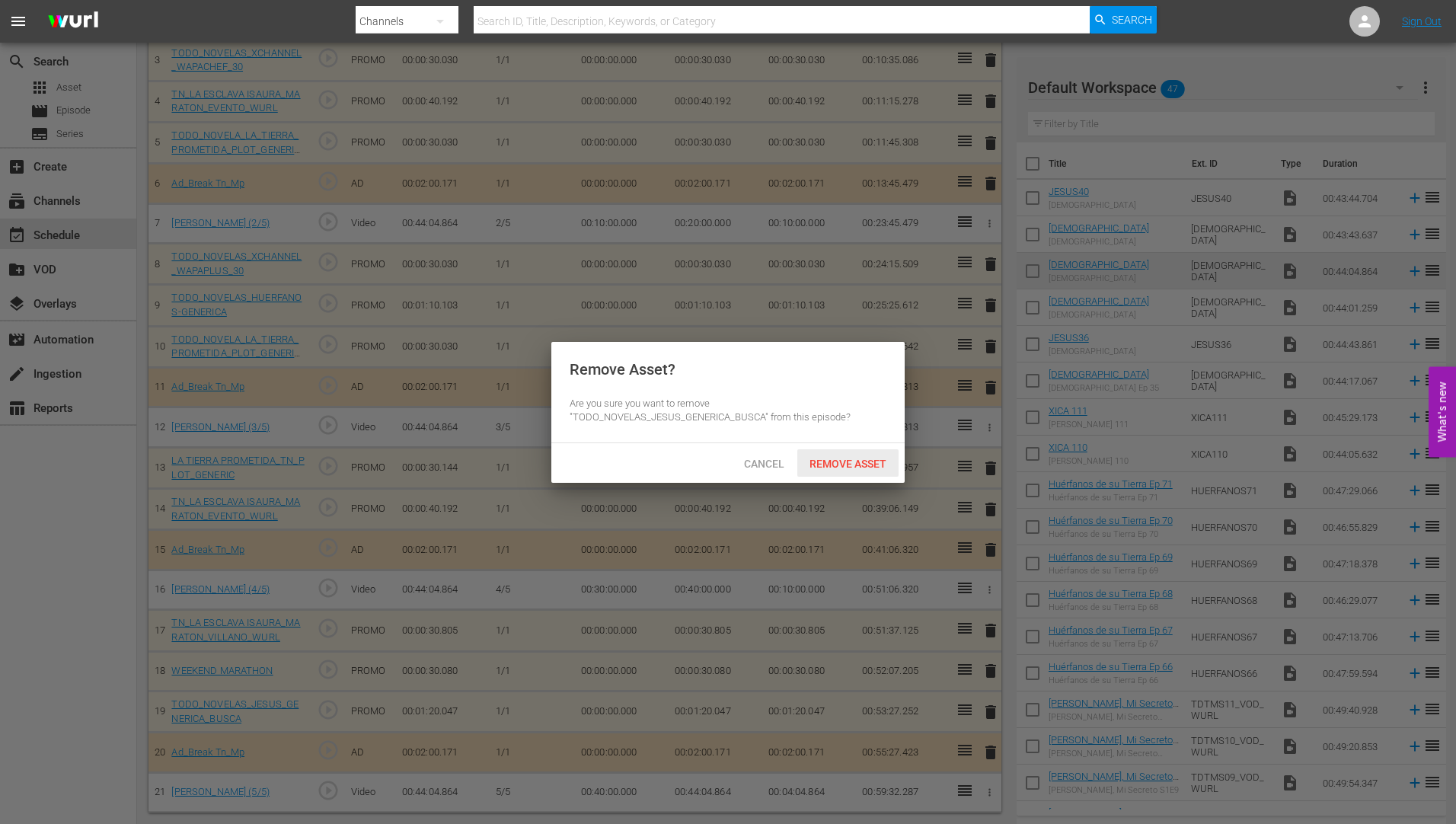
click at [861, 457] on span "Remove Asset" at bounding box center [848, 463] width 102 height 12
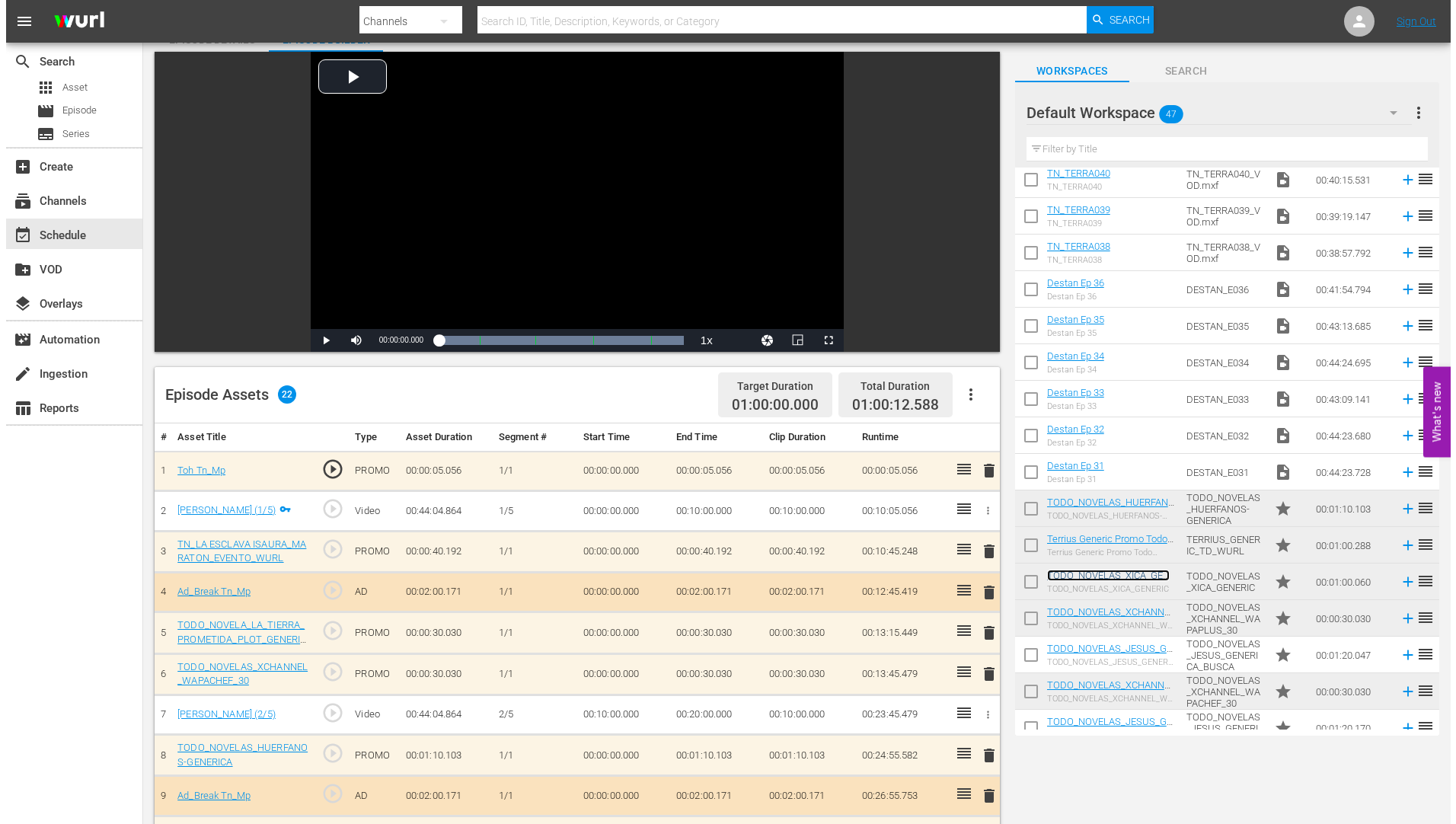
scroll to position [0, 0]
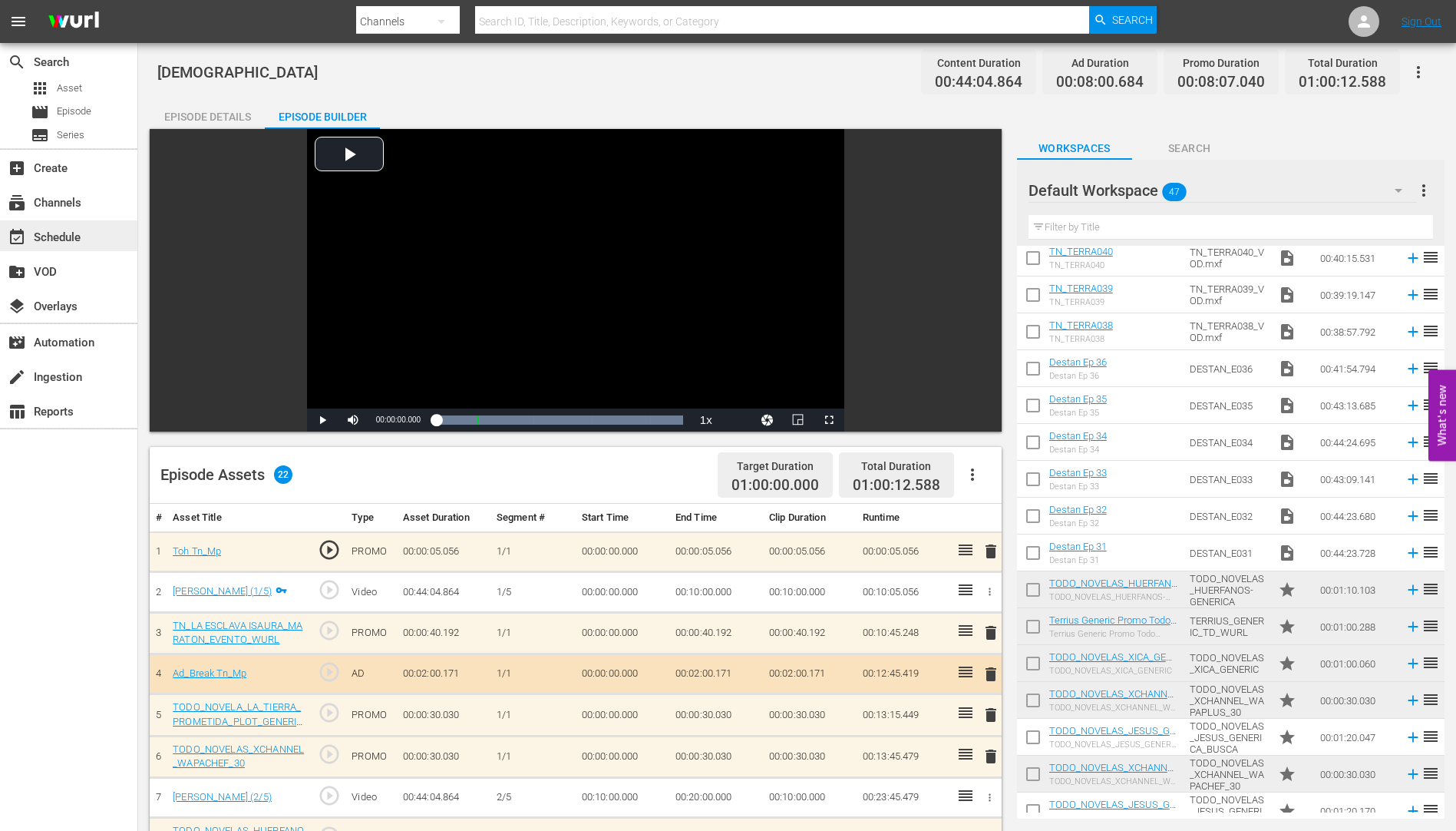
click at [61, 231] on div "event_available Schedule" at bounding box center [42, 235] width 86 height 14
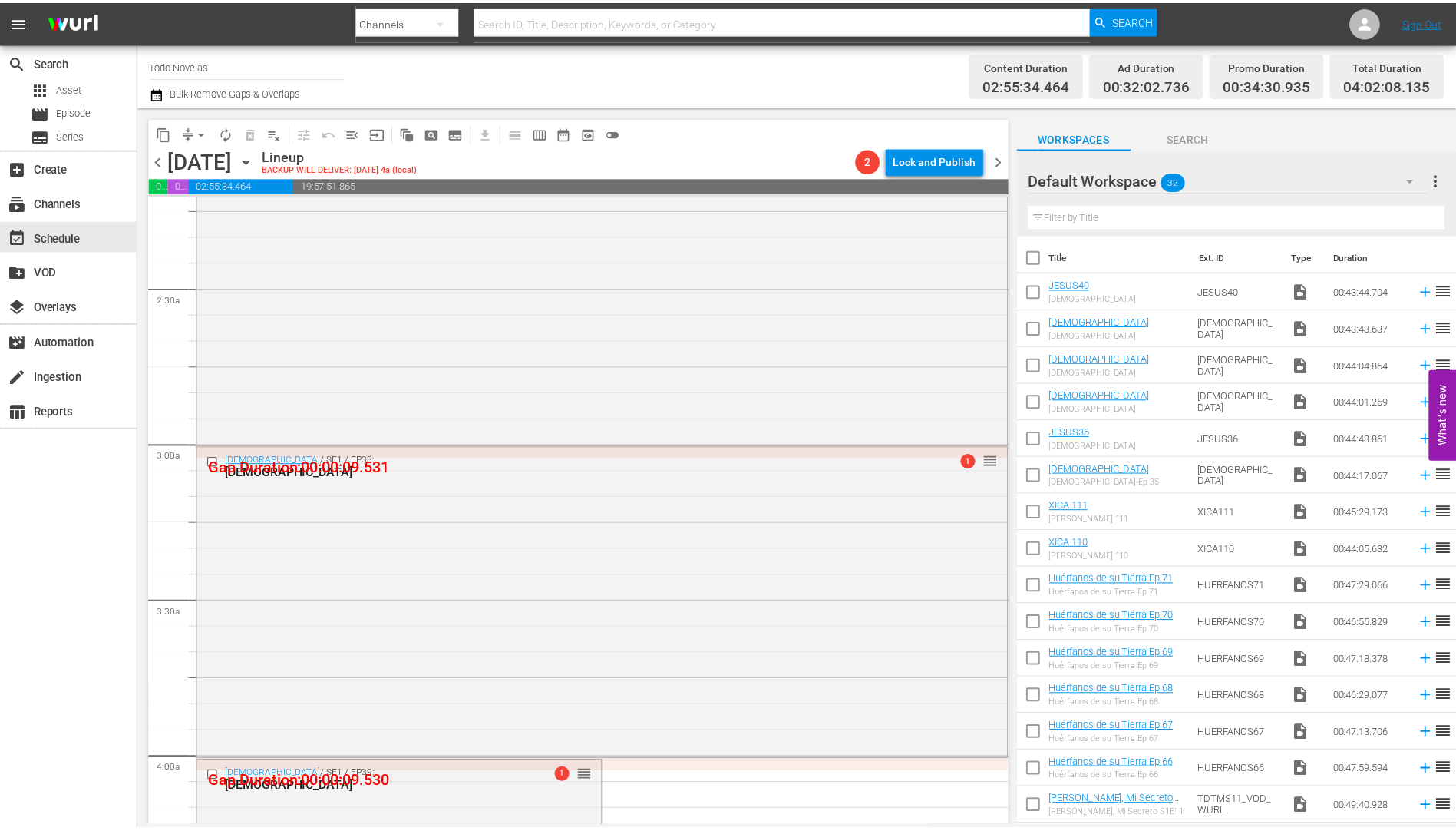
scroll to position [998, 0]
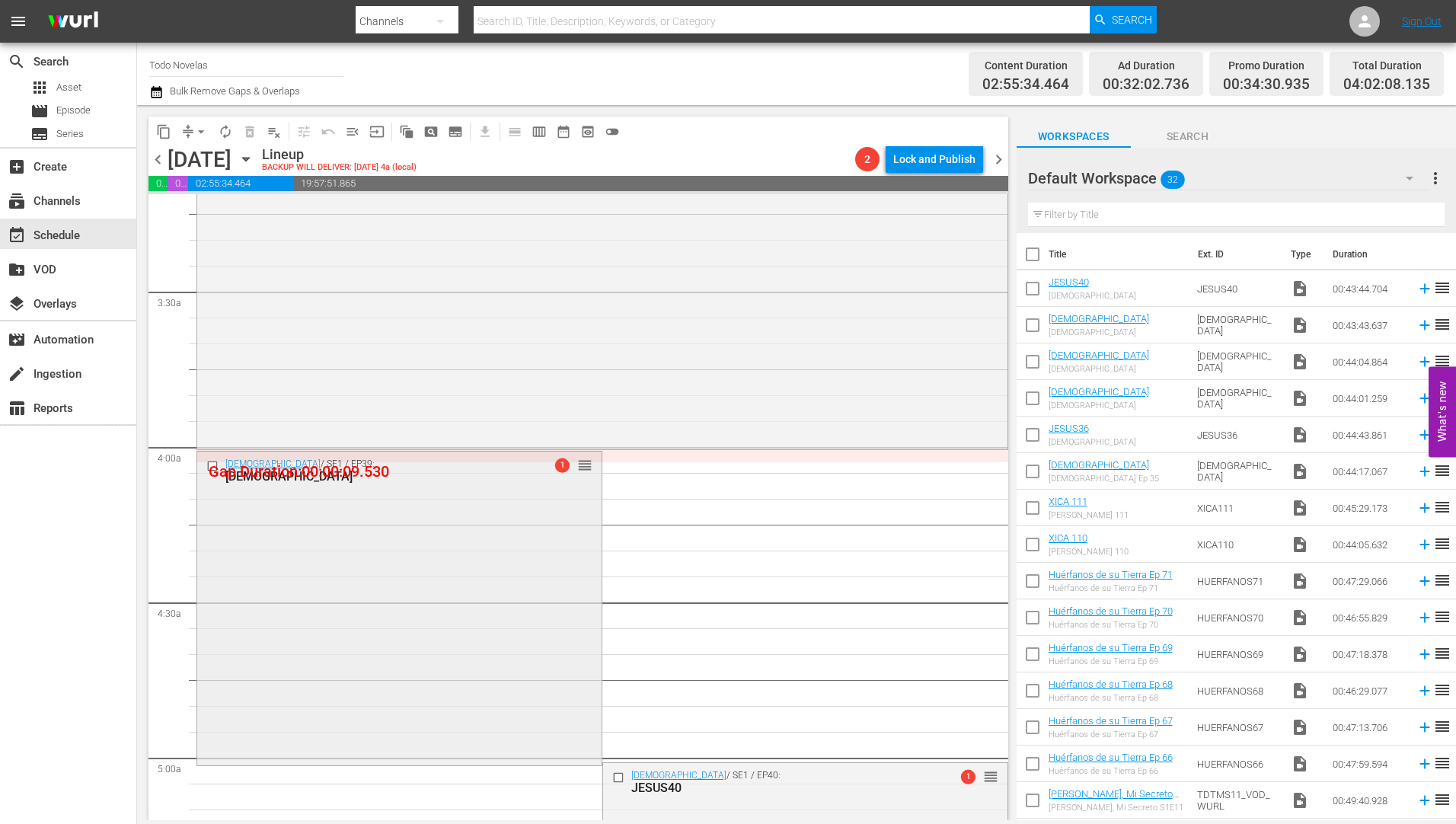
click at [259, 473] on div "[DEMOGRAPHIC_DATA]" at bounding box center [374, 476] width 298 height 15
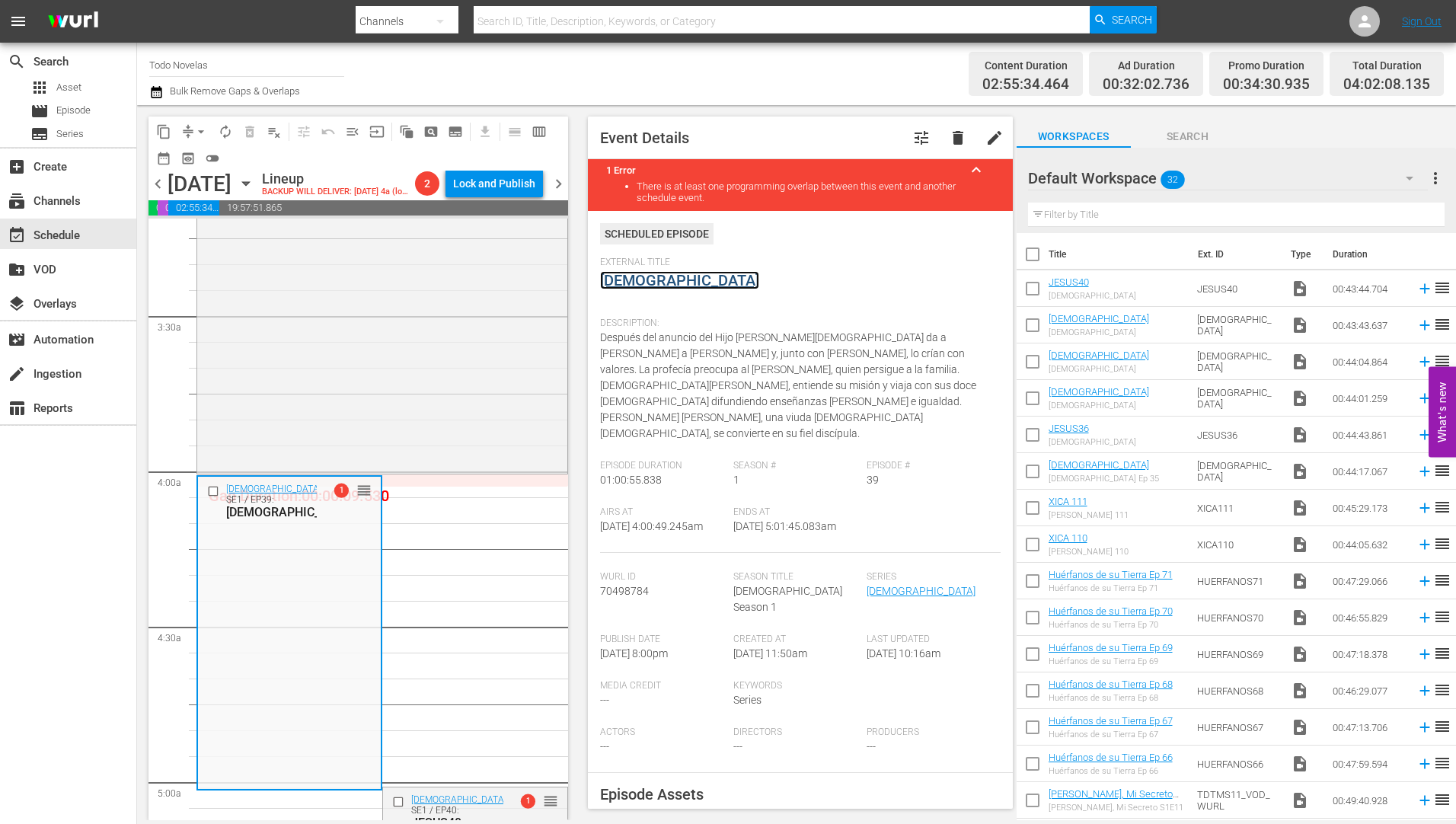
click at [620, 282] on link "[DEMOGRAPHIC_DATA]" at bounding box center [680, 280] width 159 height 19
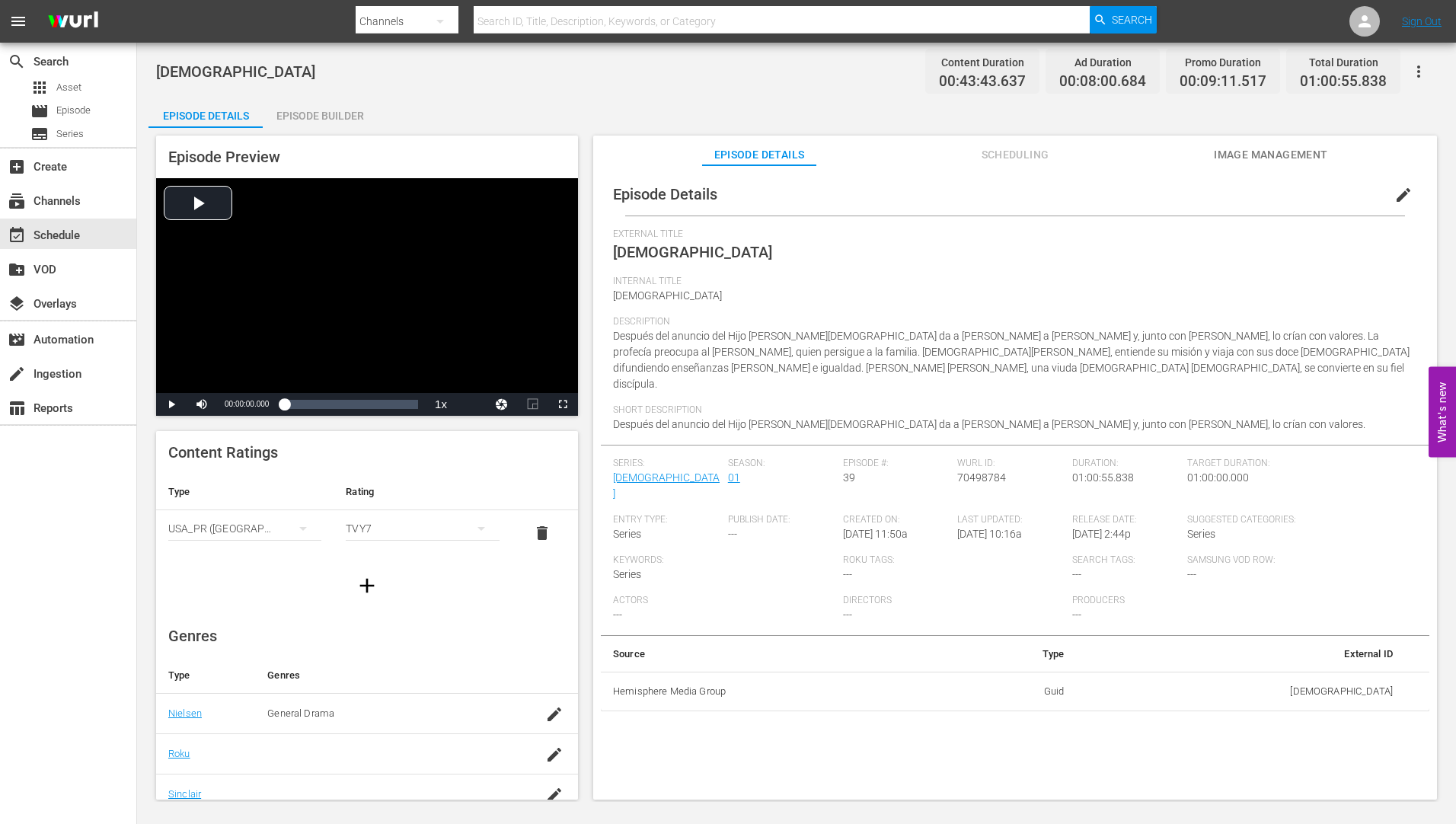
click at [328, 107] on div "Episode Builder" at bounding box center [320, 115] width 114 height 36
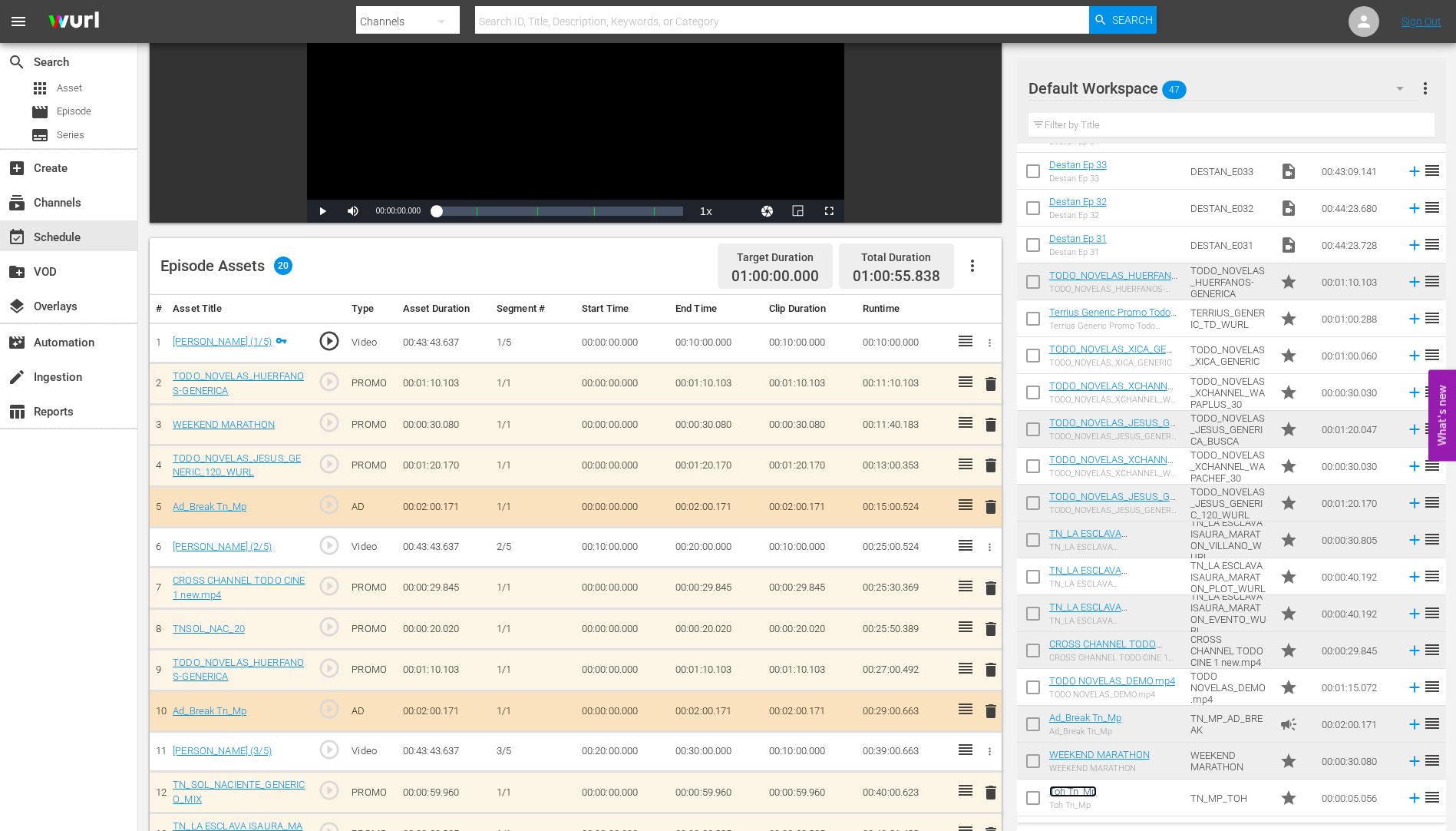
scroll to position [300, 0]
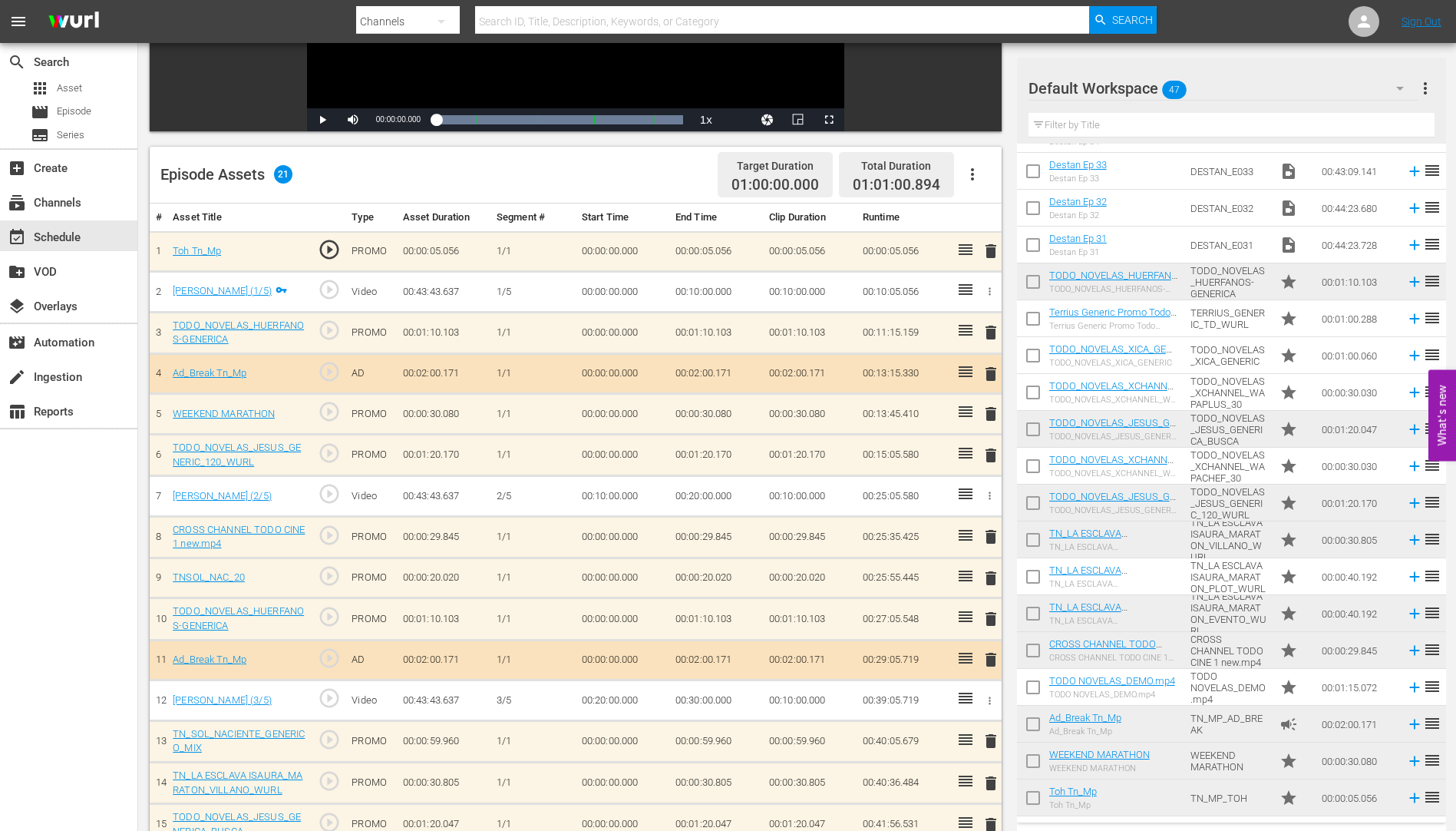
click at [989, 576] on span "delete" at bounding box center [991, 578] width 19 height 19
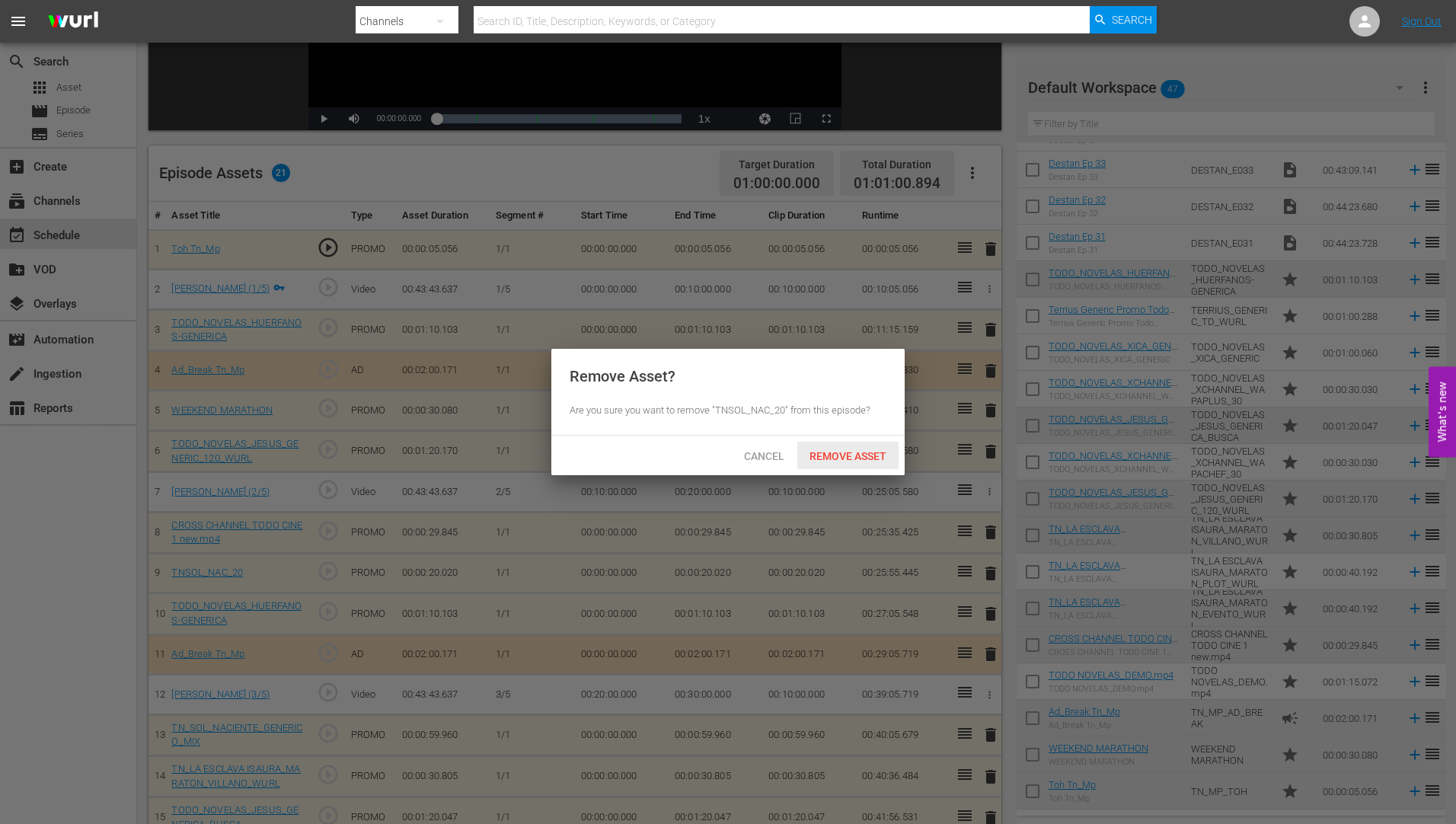
click at [838, 453] on span "Remove Asset" at bounding box center [848, 455] width 102 height 12
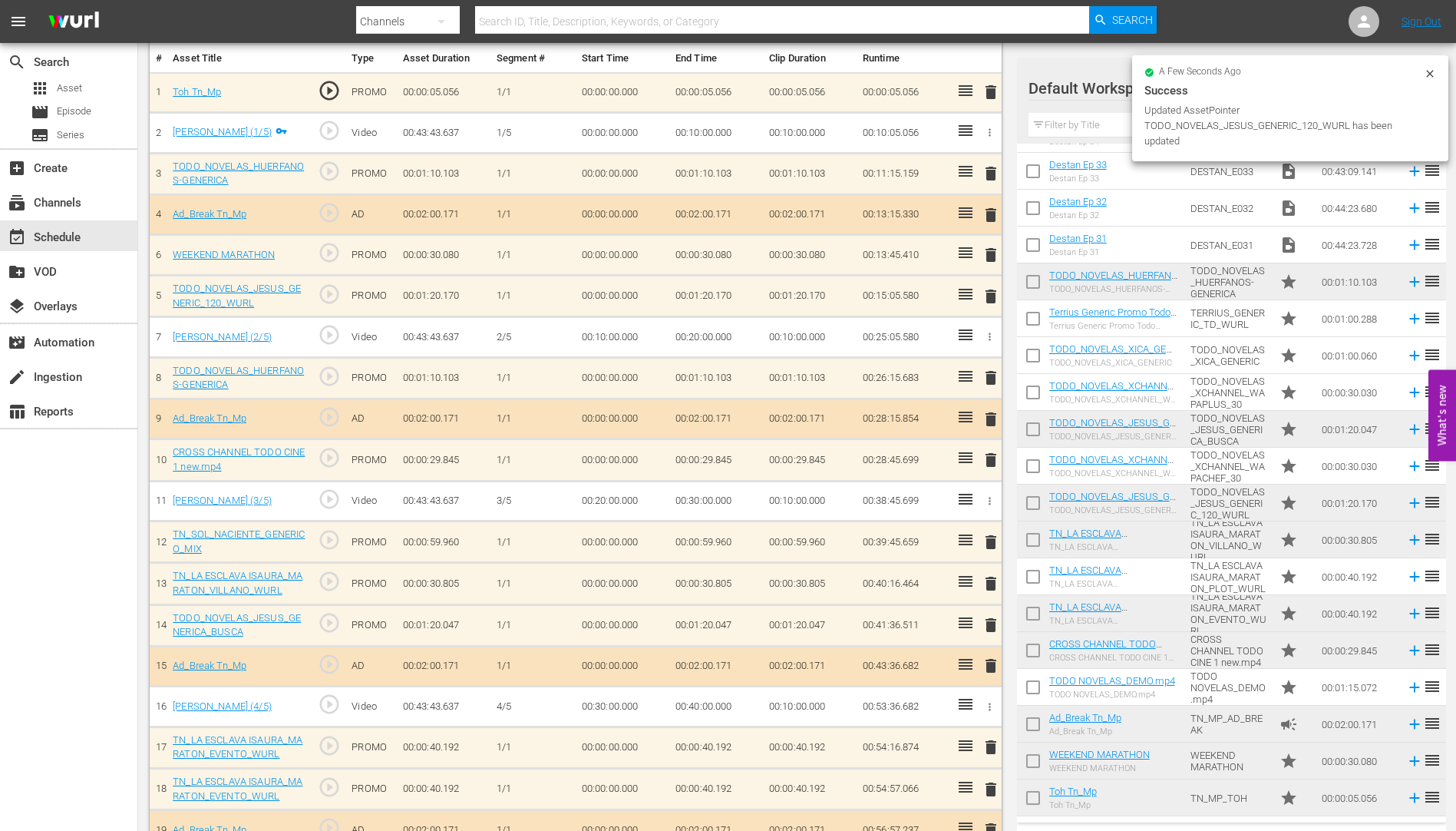
scroll to position [530, 0]
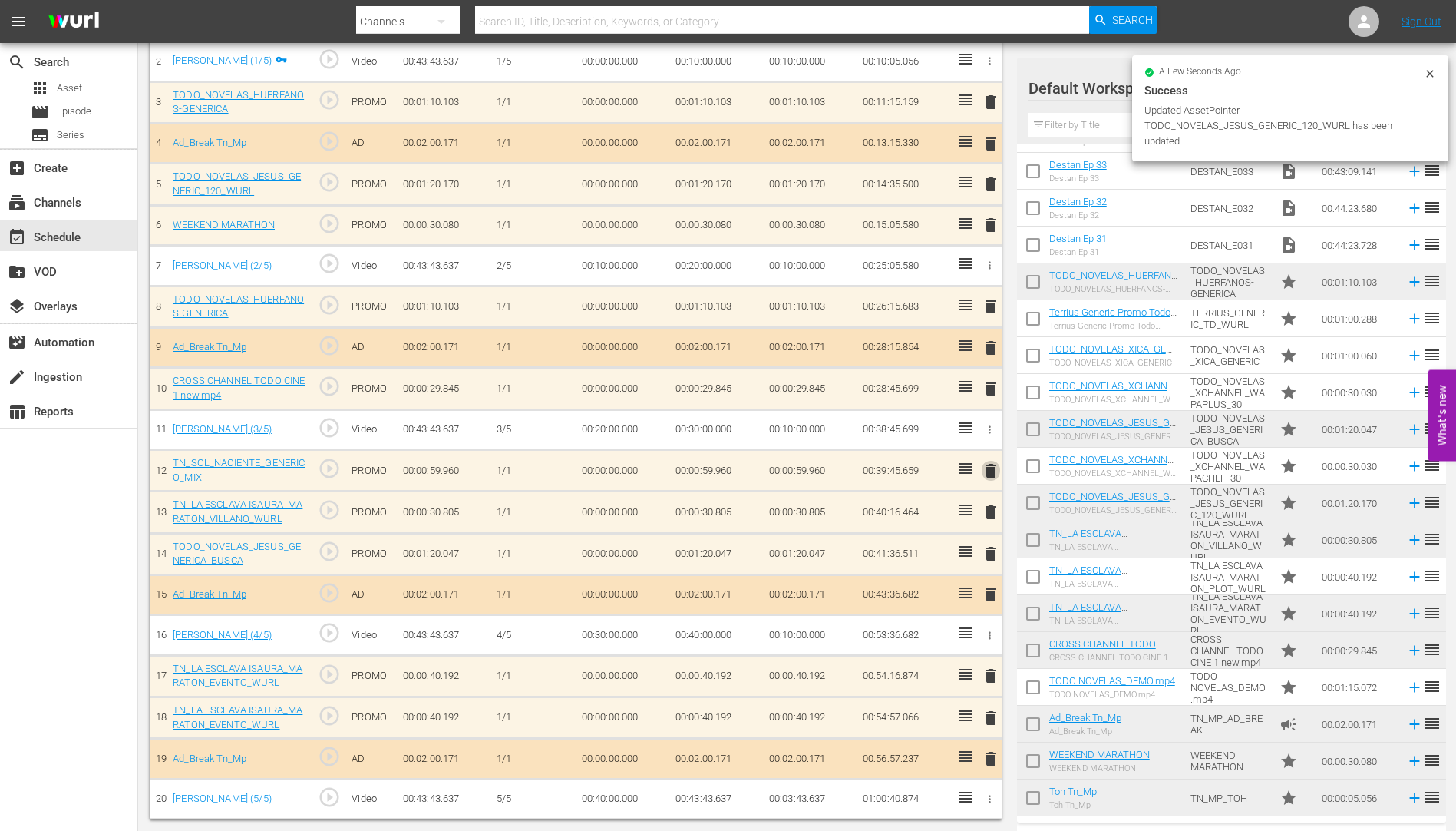
click at [992, 470] on span "delete" at bounding box center [991, 470] width 19 height 19
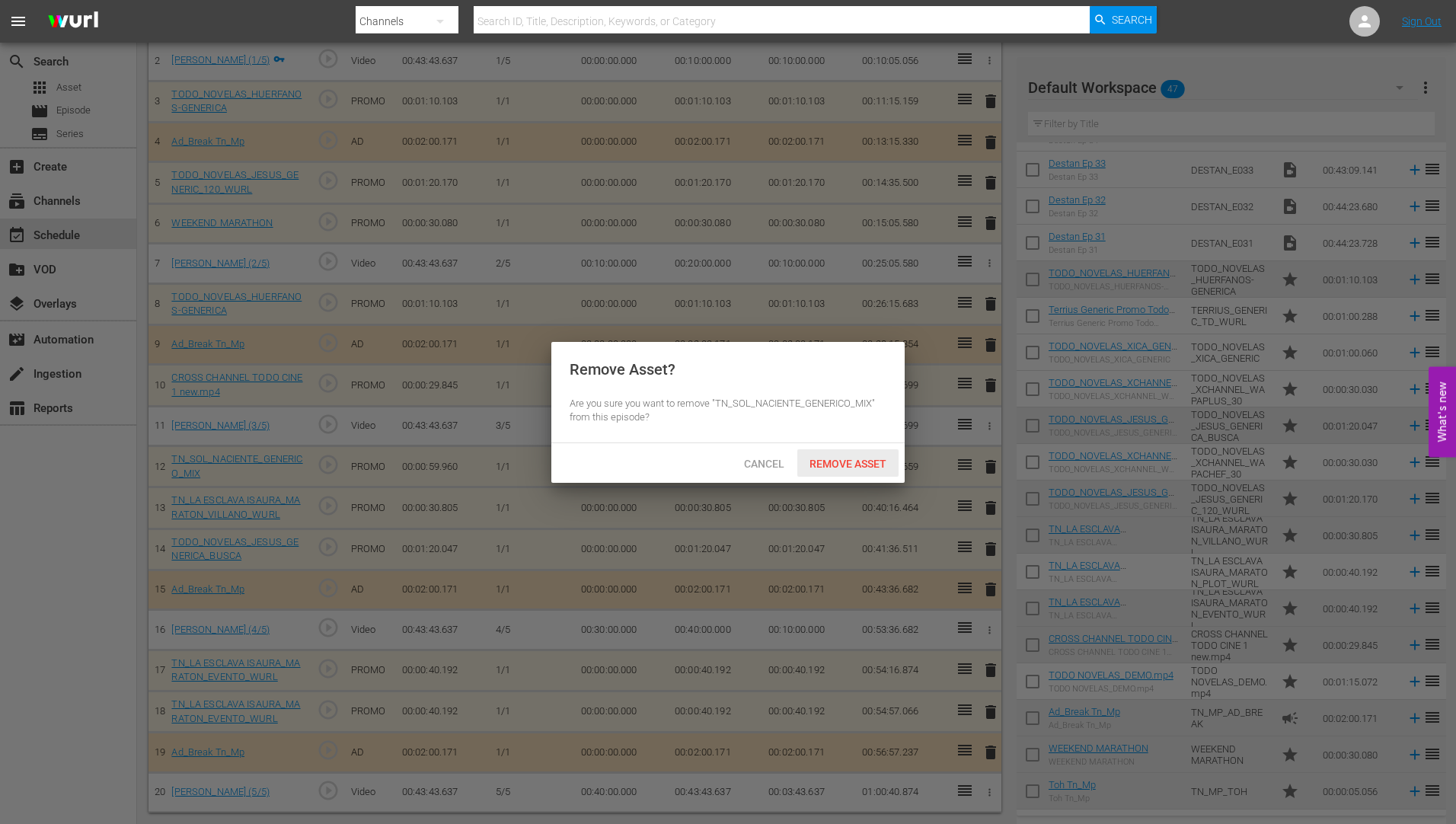
click at [860, 457] on span "Remove Asset" at bounding box center [848, 463] width 102 height 12
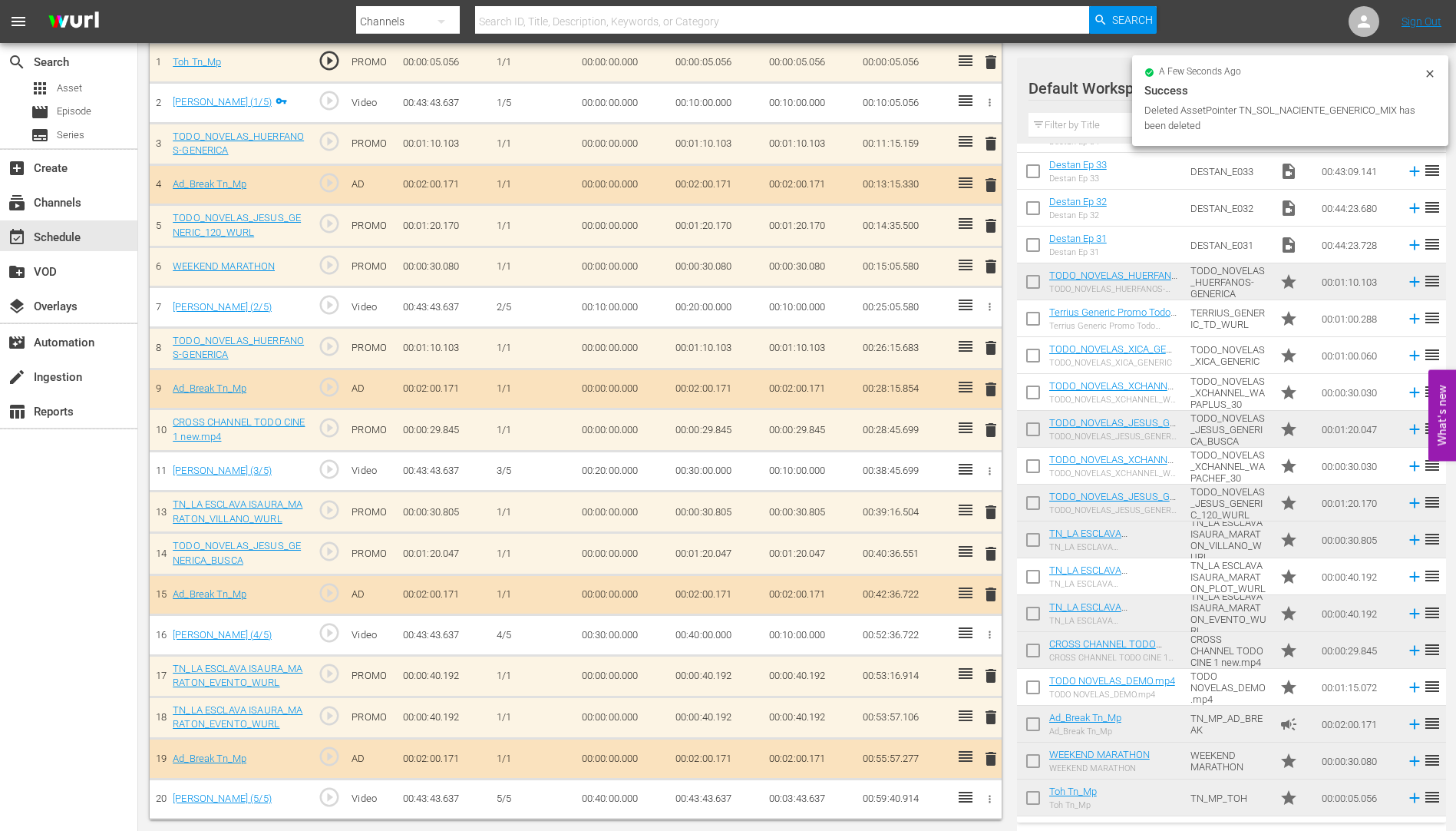
scroll to position [489, 0]
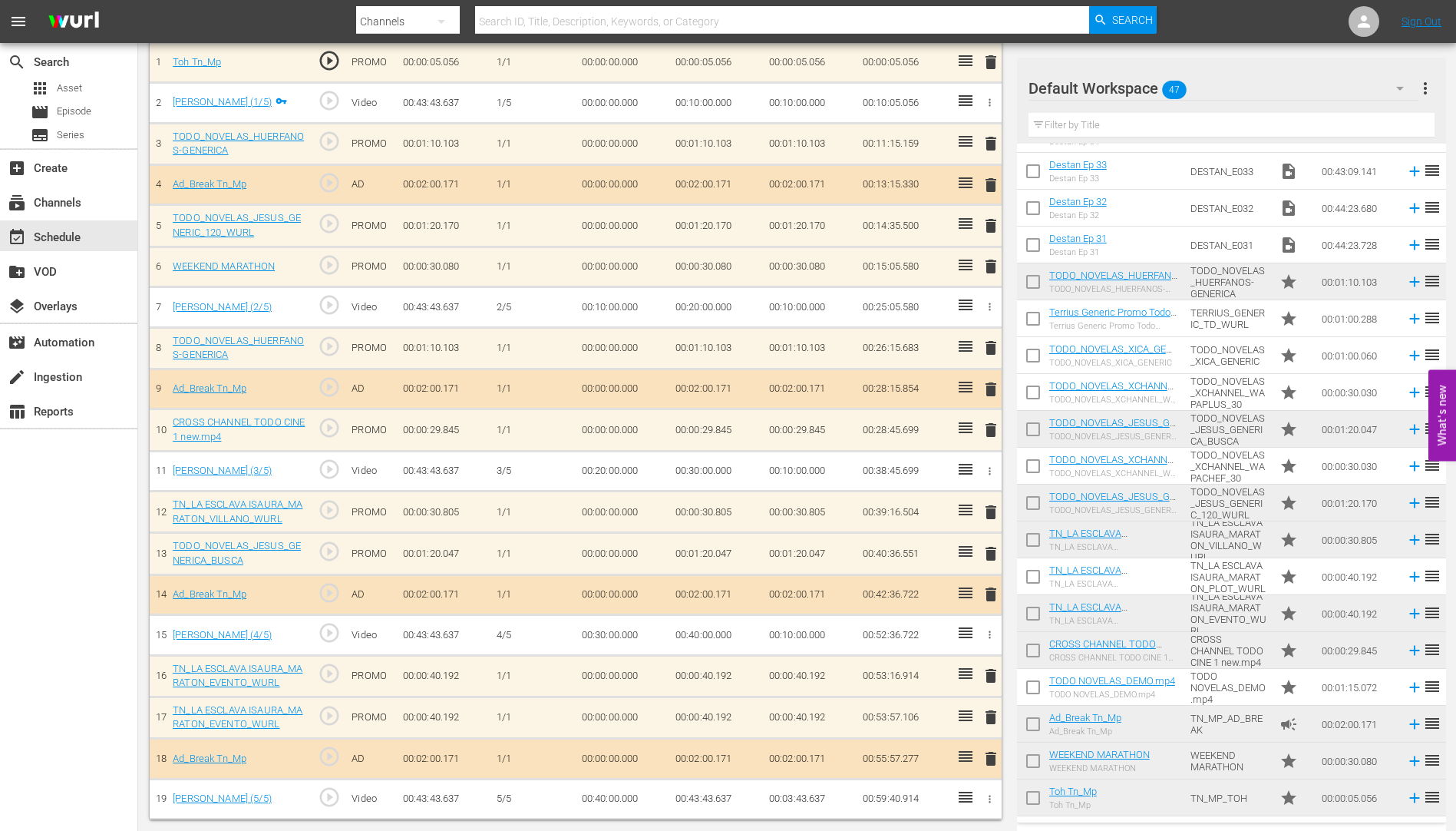
click at [987, 553] on span "delete" at bounding box center [991, 553] width 19 height 19
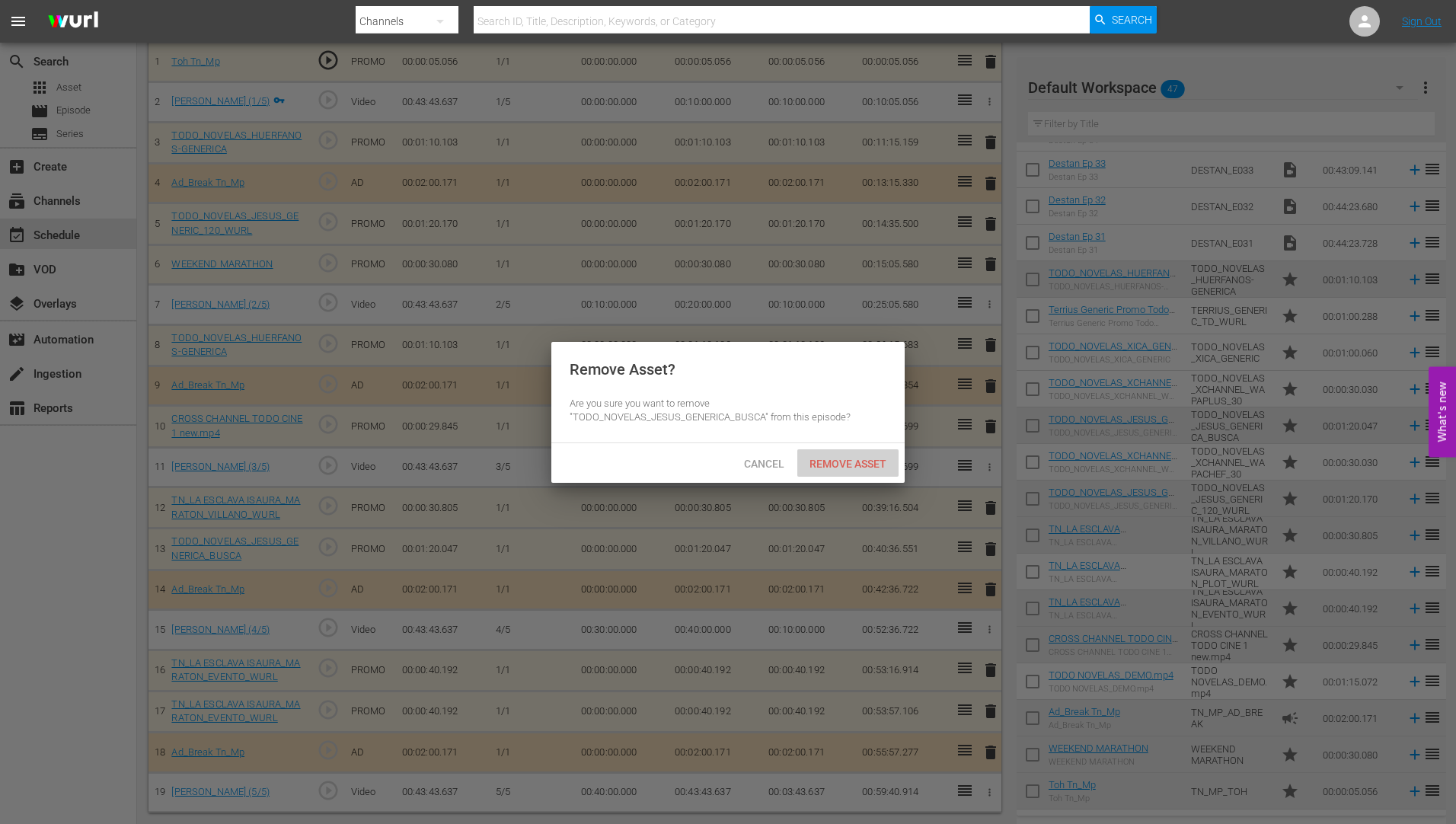
click at [861, 459] on span "Remove Asset" at bounding box center [848, 463] width 102 height 12
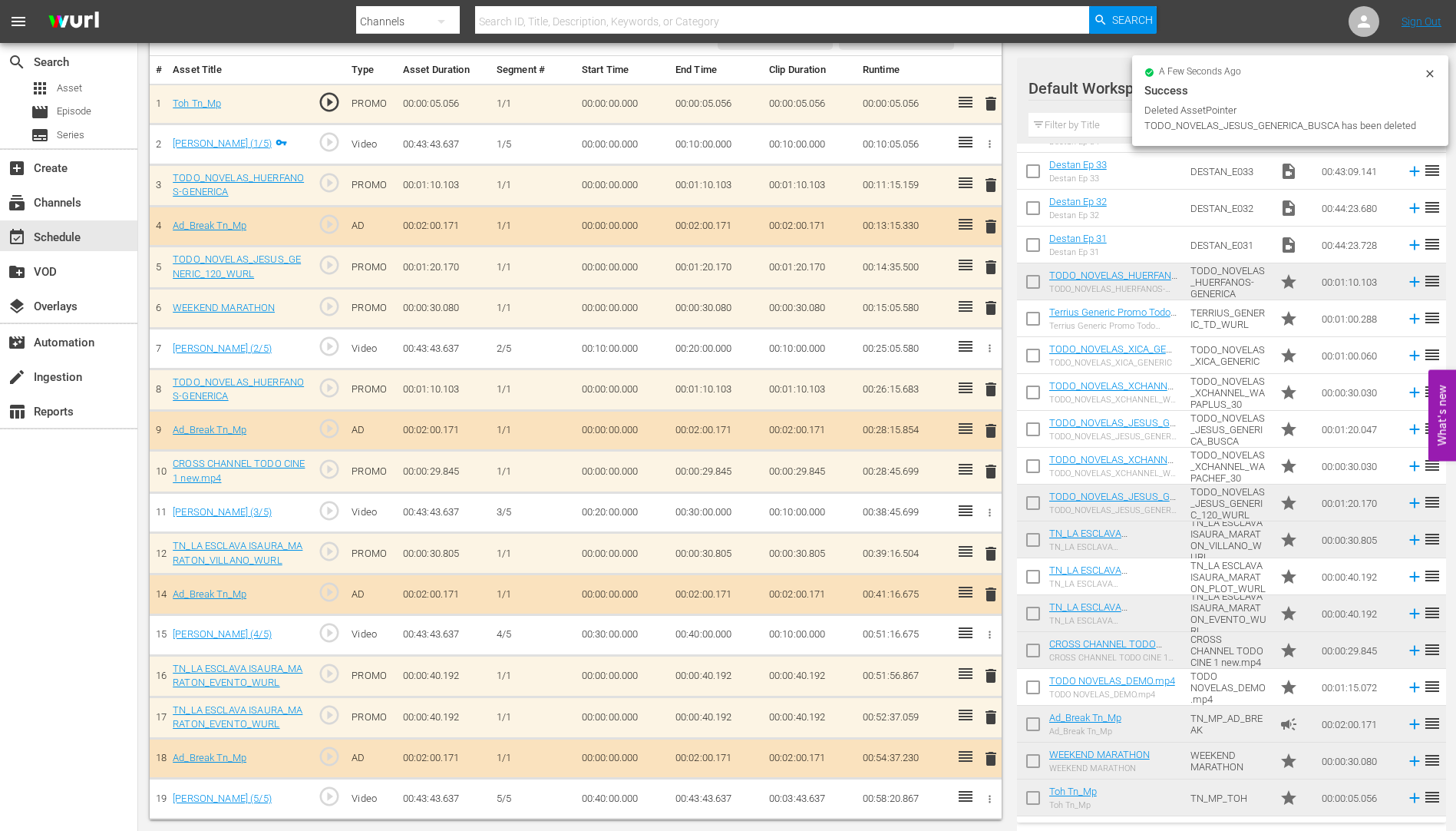
scroll to position [448, 0]
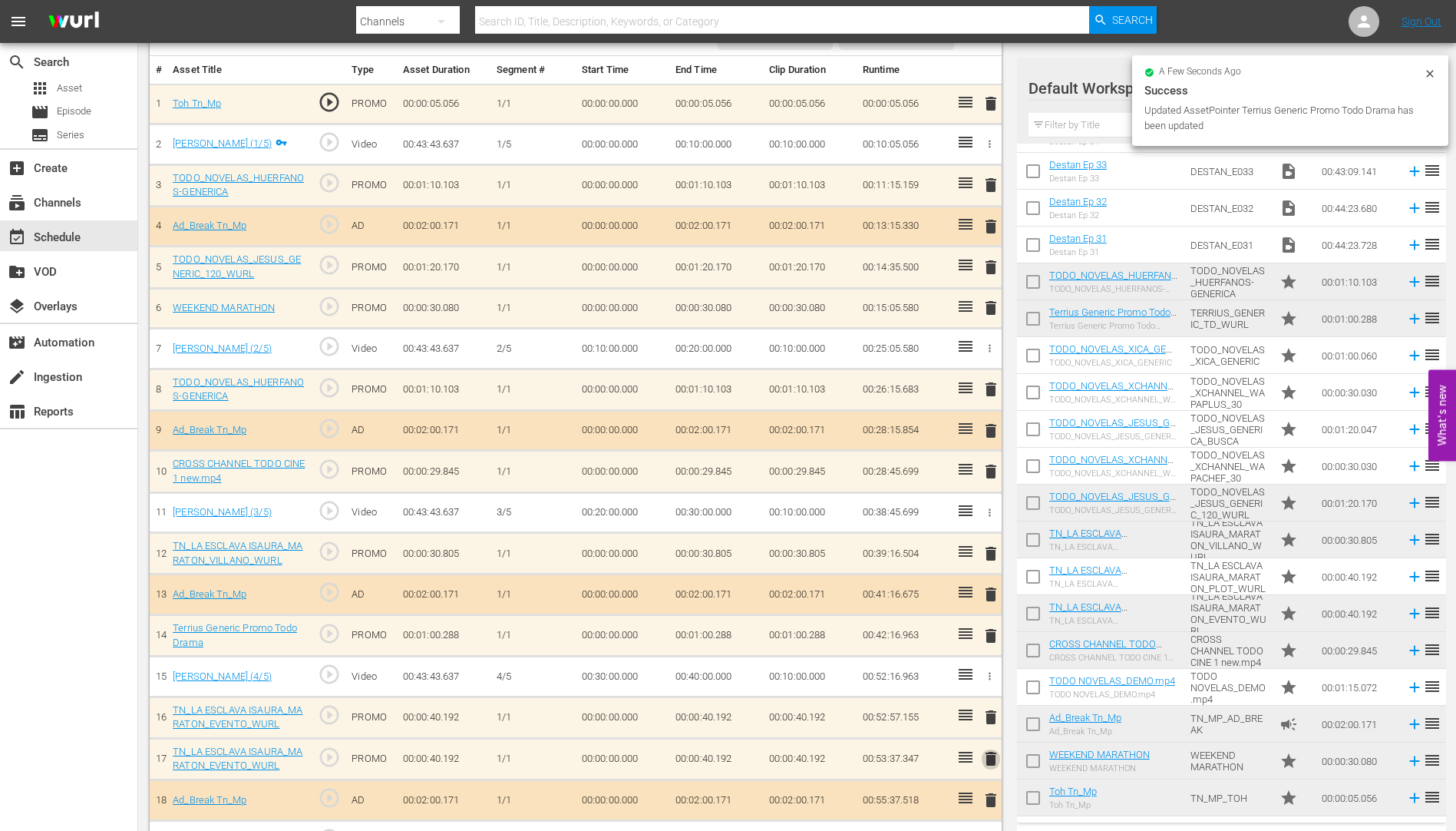
click at [994, 758] on span "delete" at bounding box center [991, 758] width 19 height 19
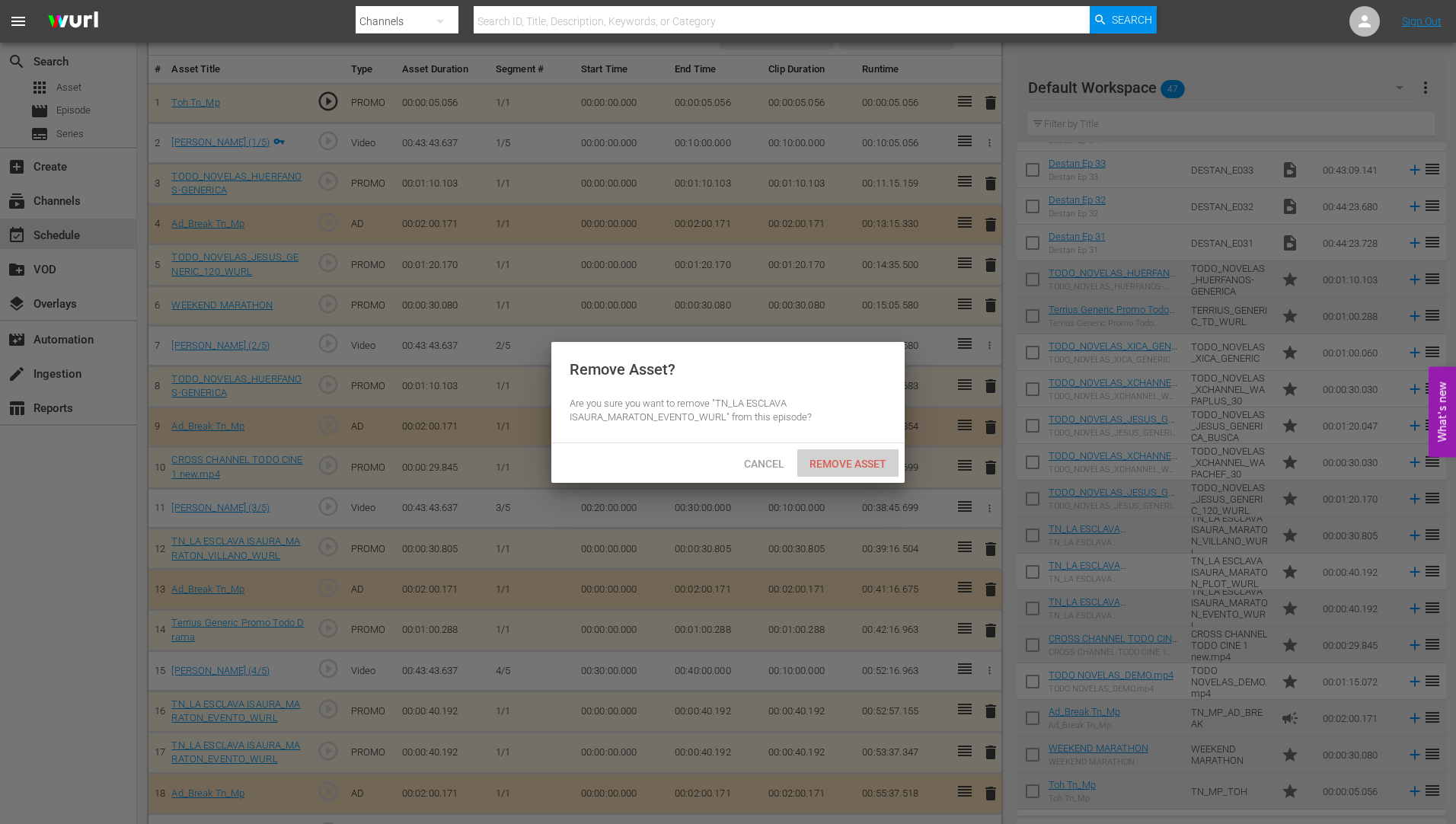
click at [856, 455] on div "Remove Asset" at bounding box center [848, 462] width 102 height 28
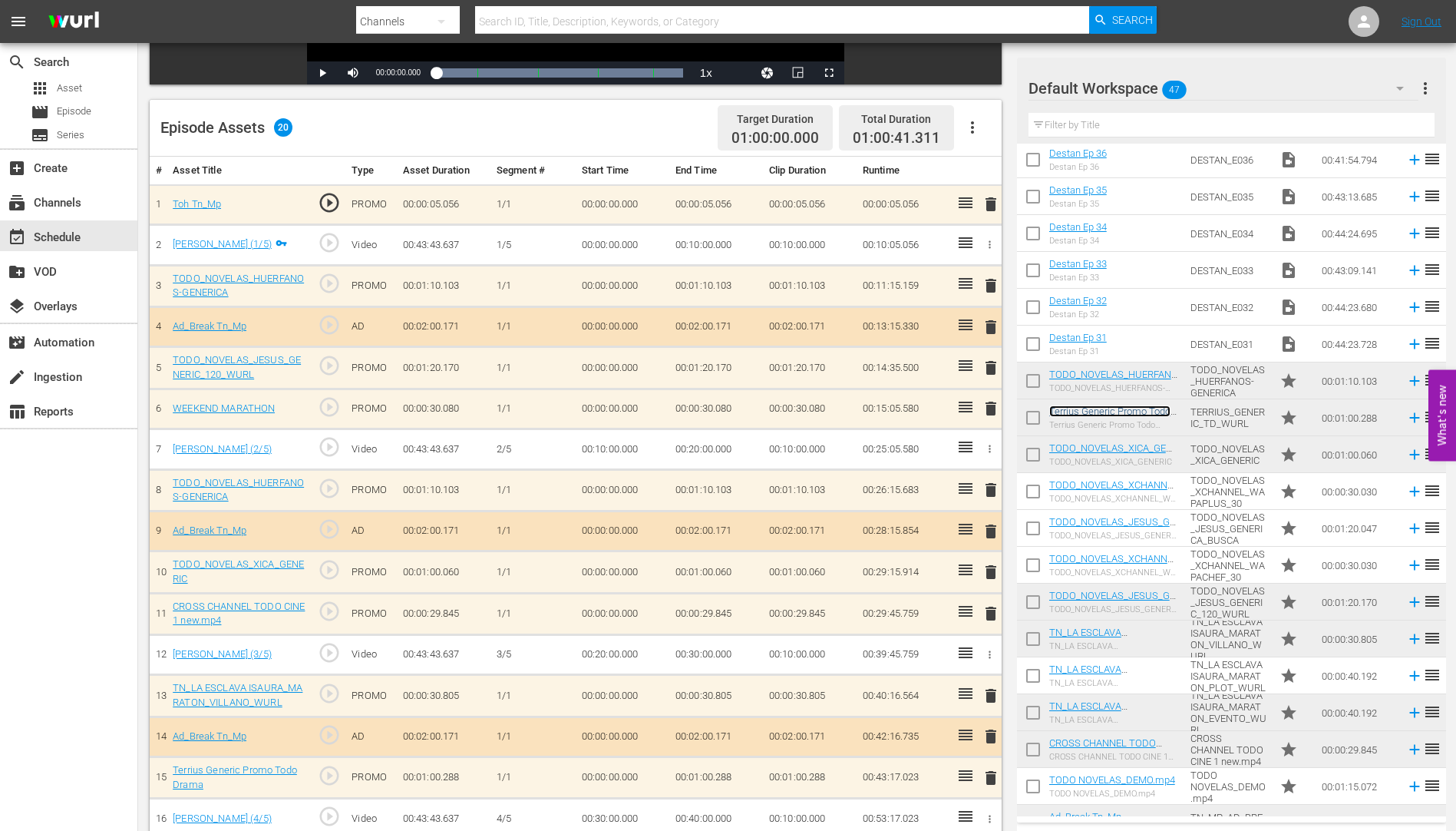
scroll to position [530, 0]
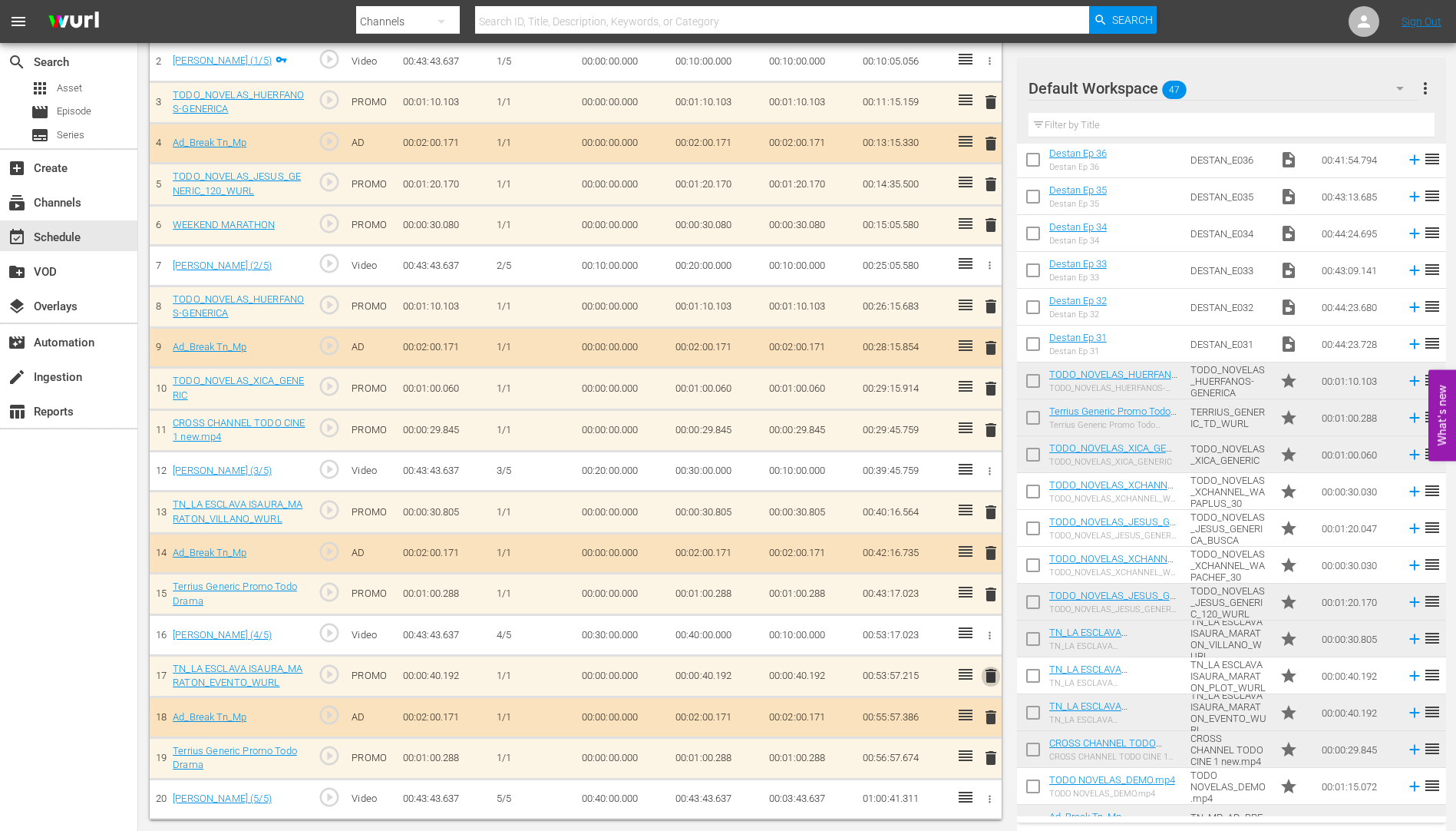
click at [990, 672] on span "delete" at bounding box center [991, 675] width 19 height 19
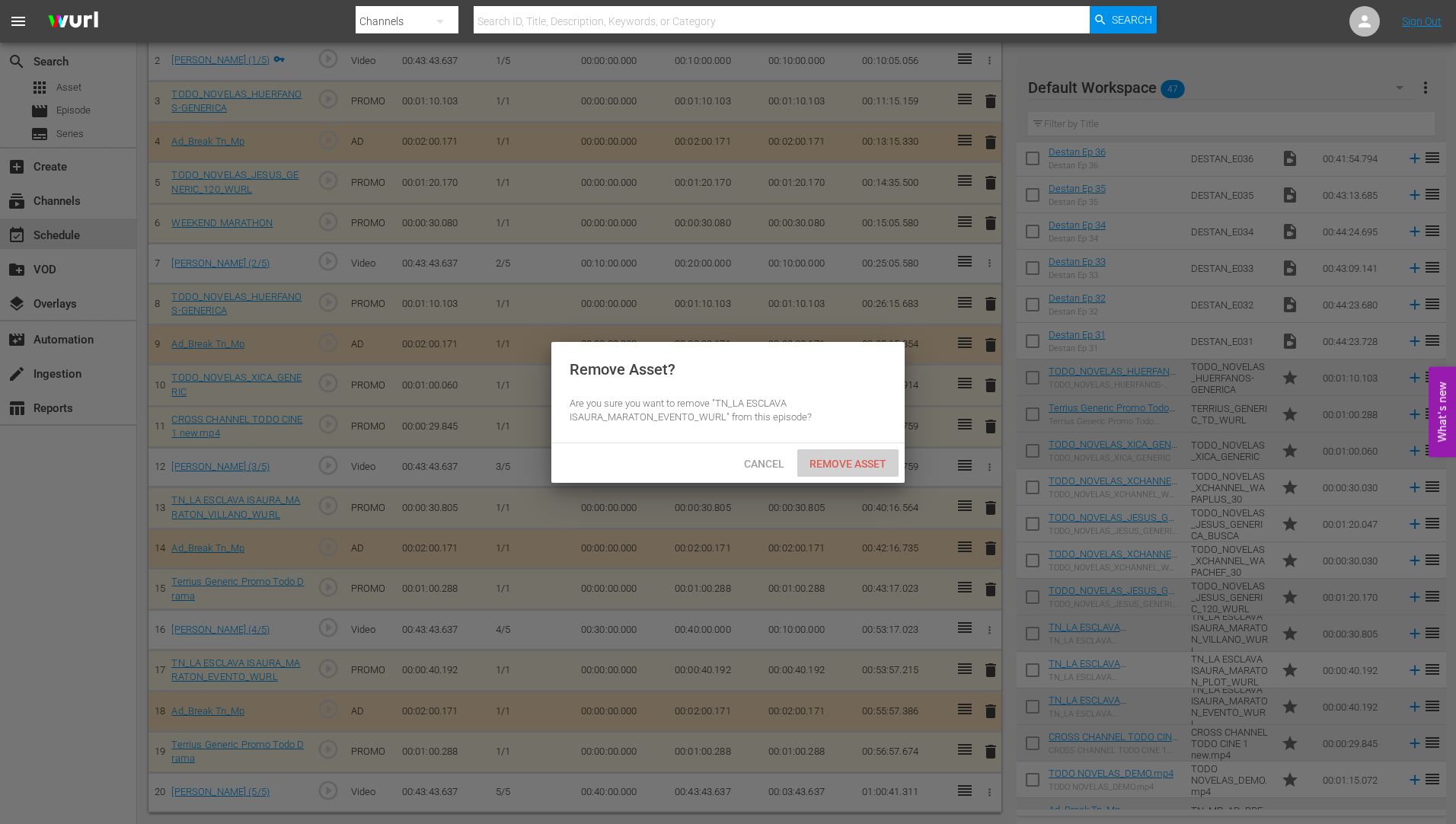
click at [838, 457] on span "Remove Asset" at bounding box center [848, 463] width 102 height 12
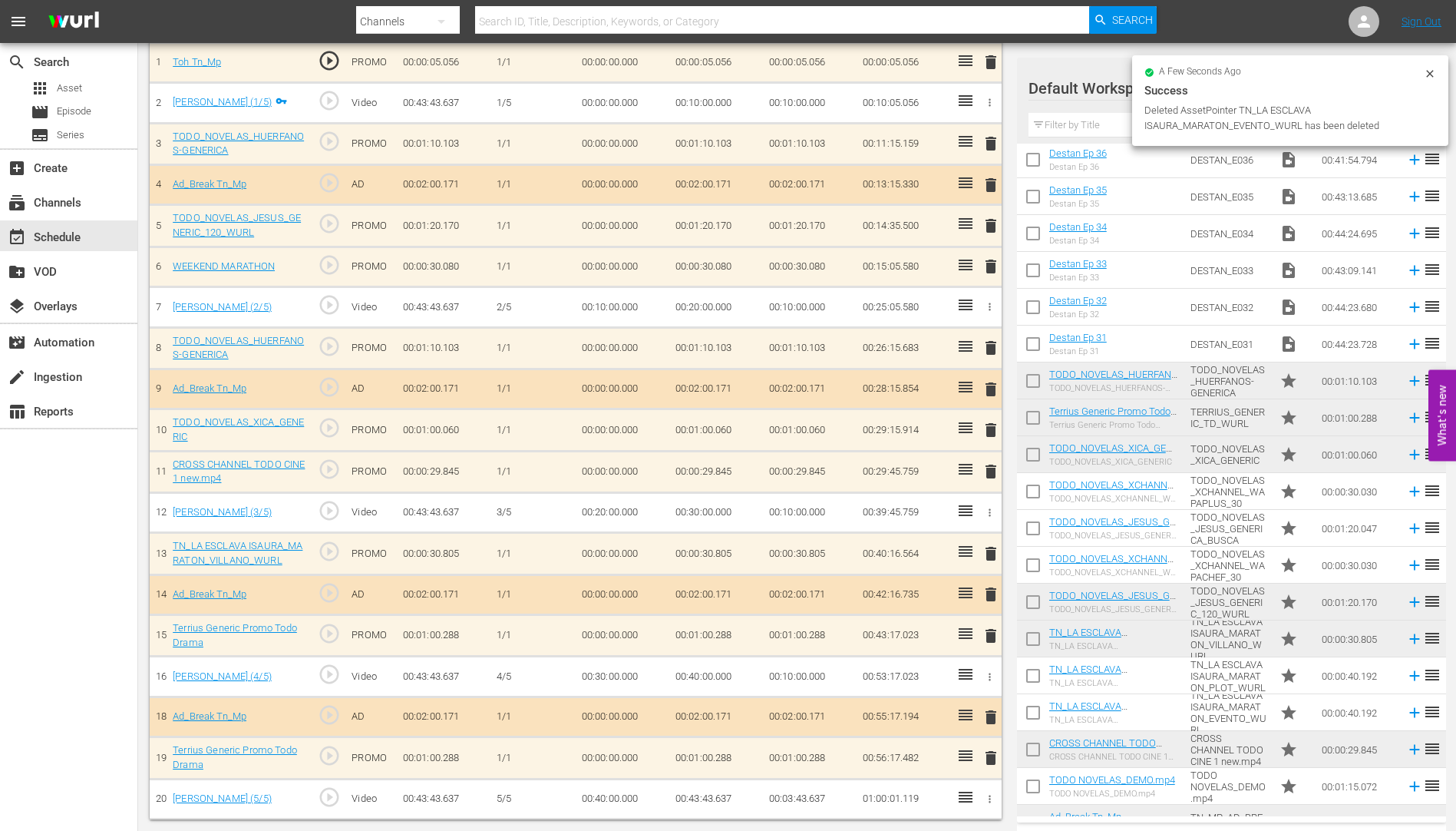
scroll to position [489, 0]
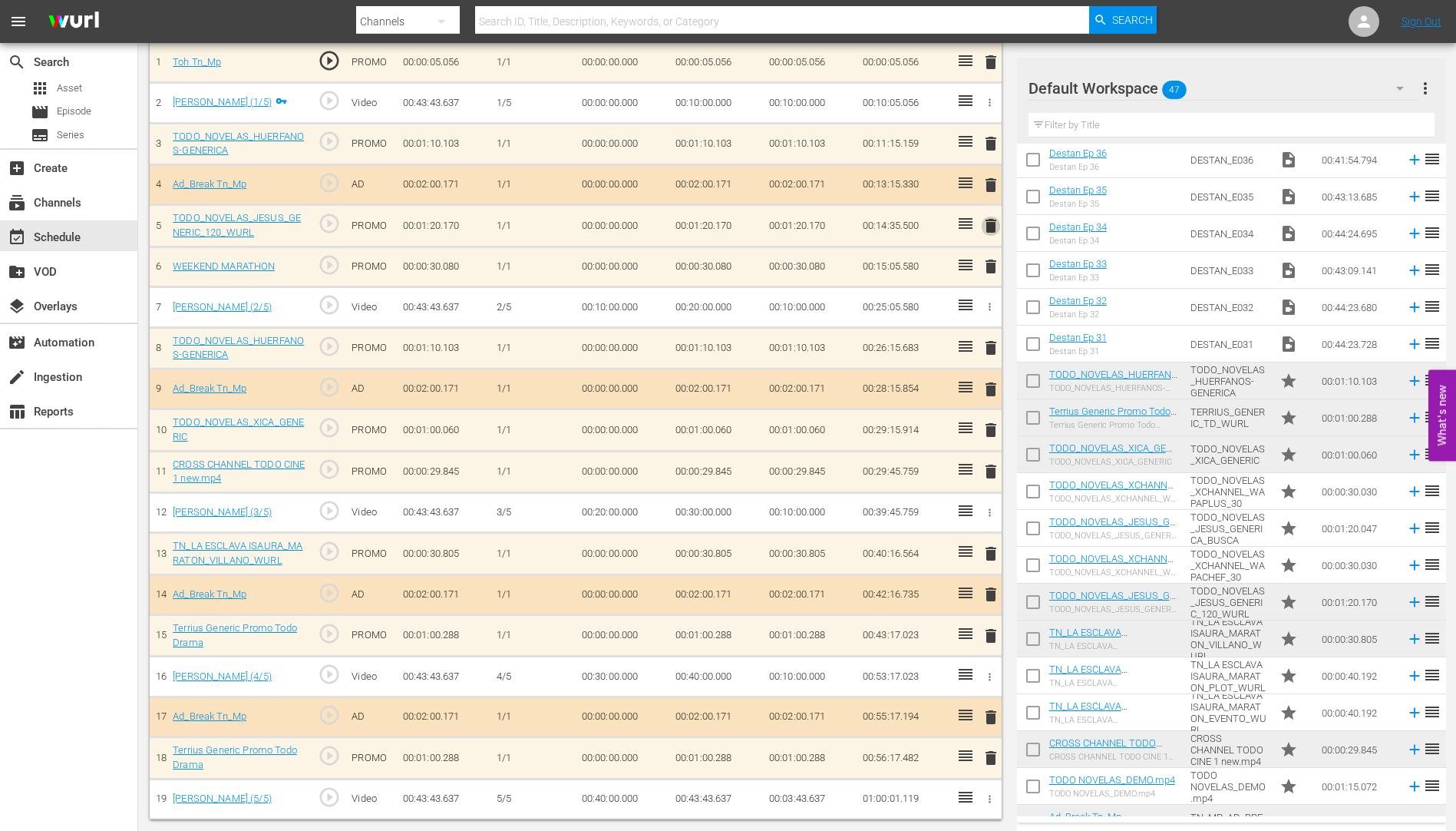
click at [990, 224] on span "delete" at bounding box center [991, 226] width 19 height 19
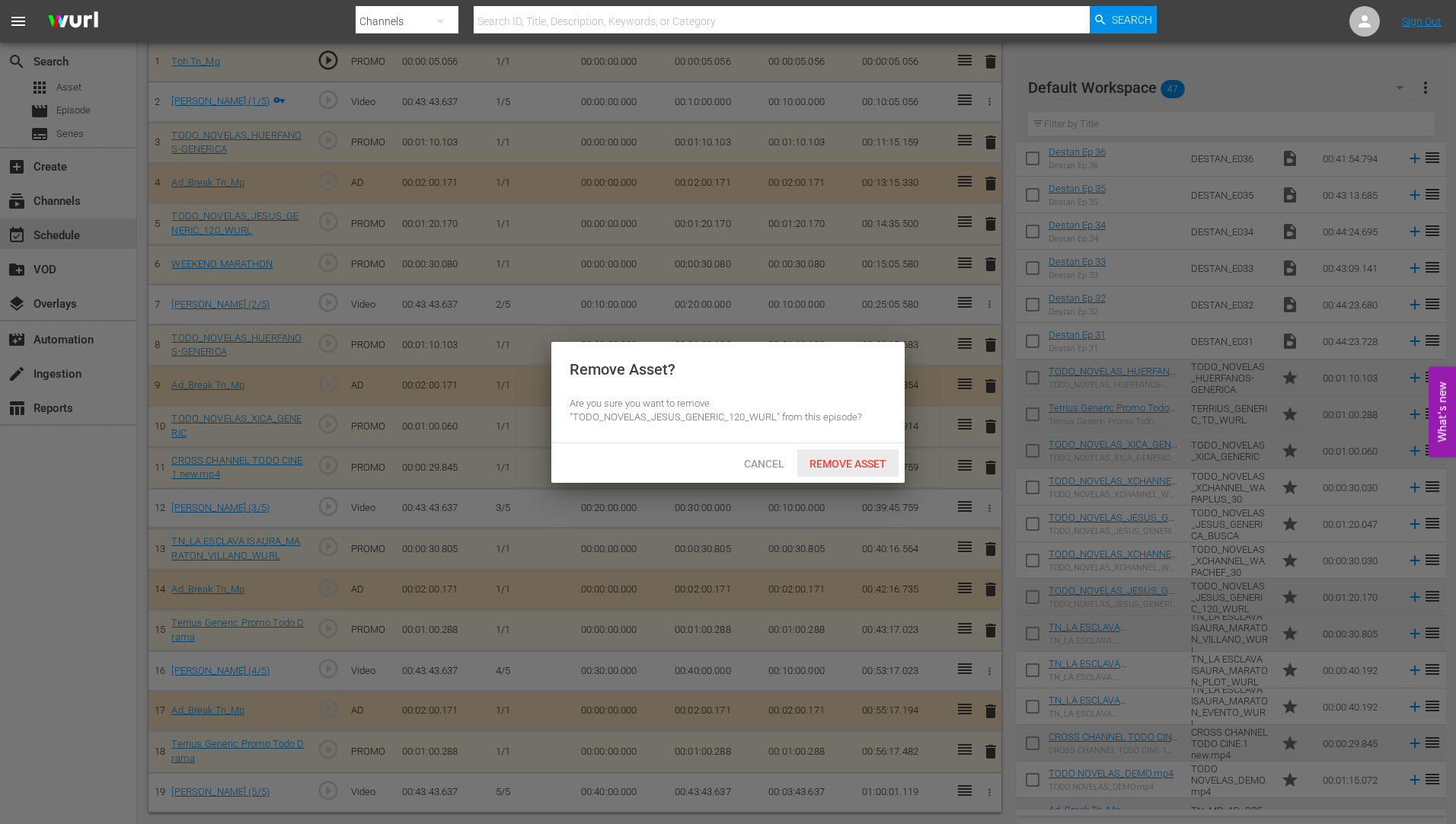
click at [852, 459] on span "Remove Asset" at bounding box center [848, 463] width 102 height 12
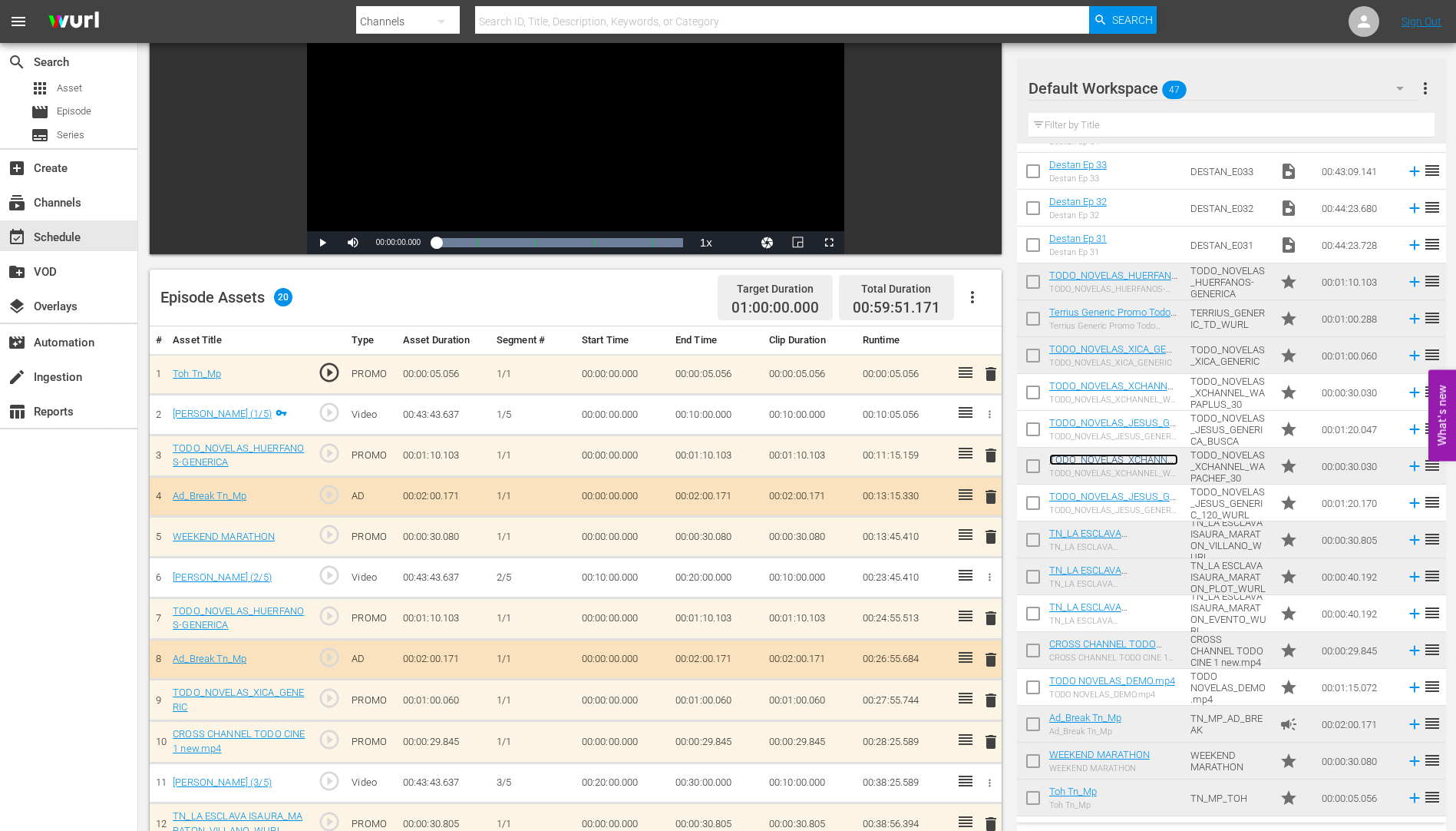
scroll to position [140, 0]
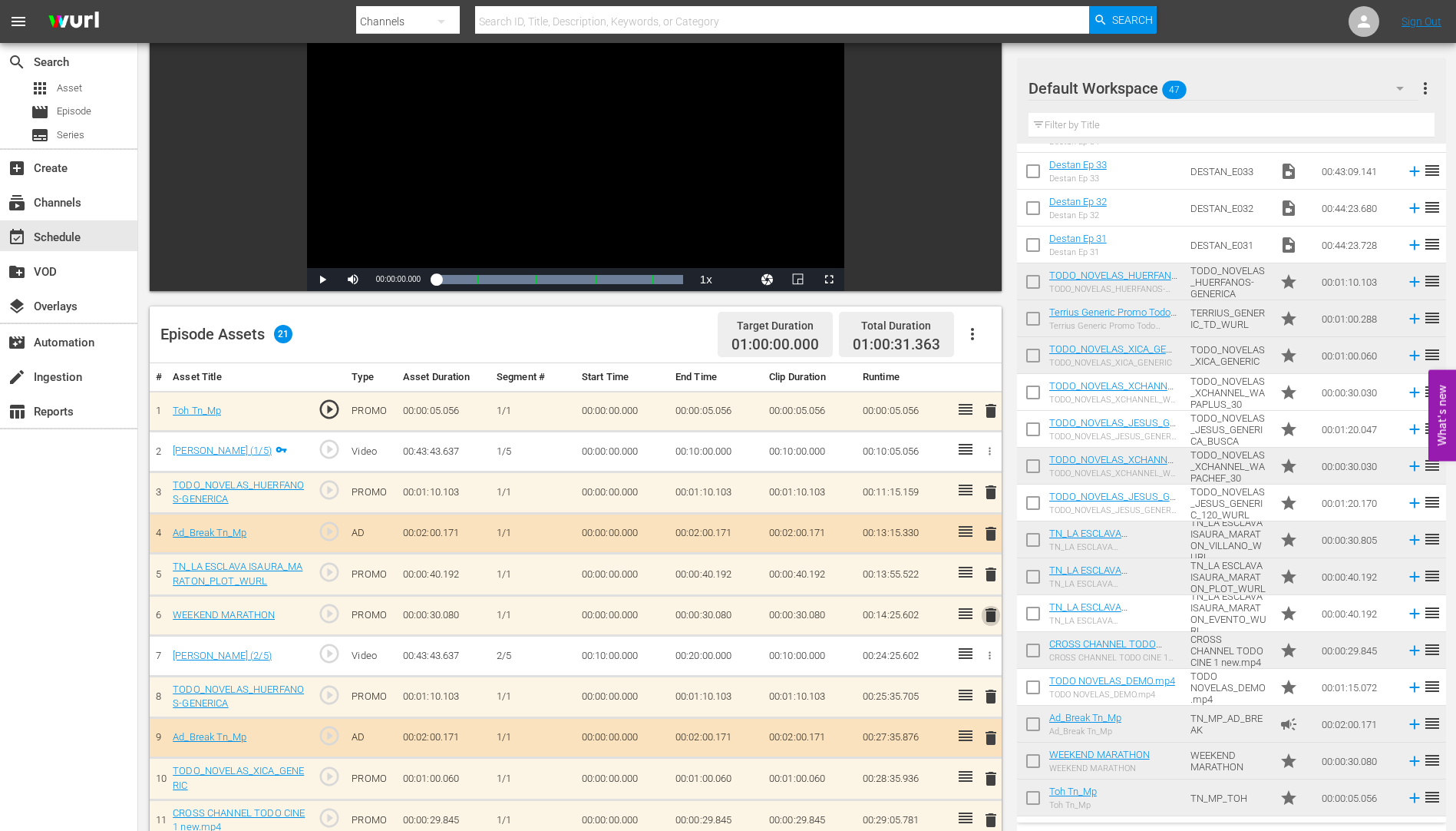
click at [992, 614] on span "delete" at bounding box center [991, 614] width 19 height 19
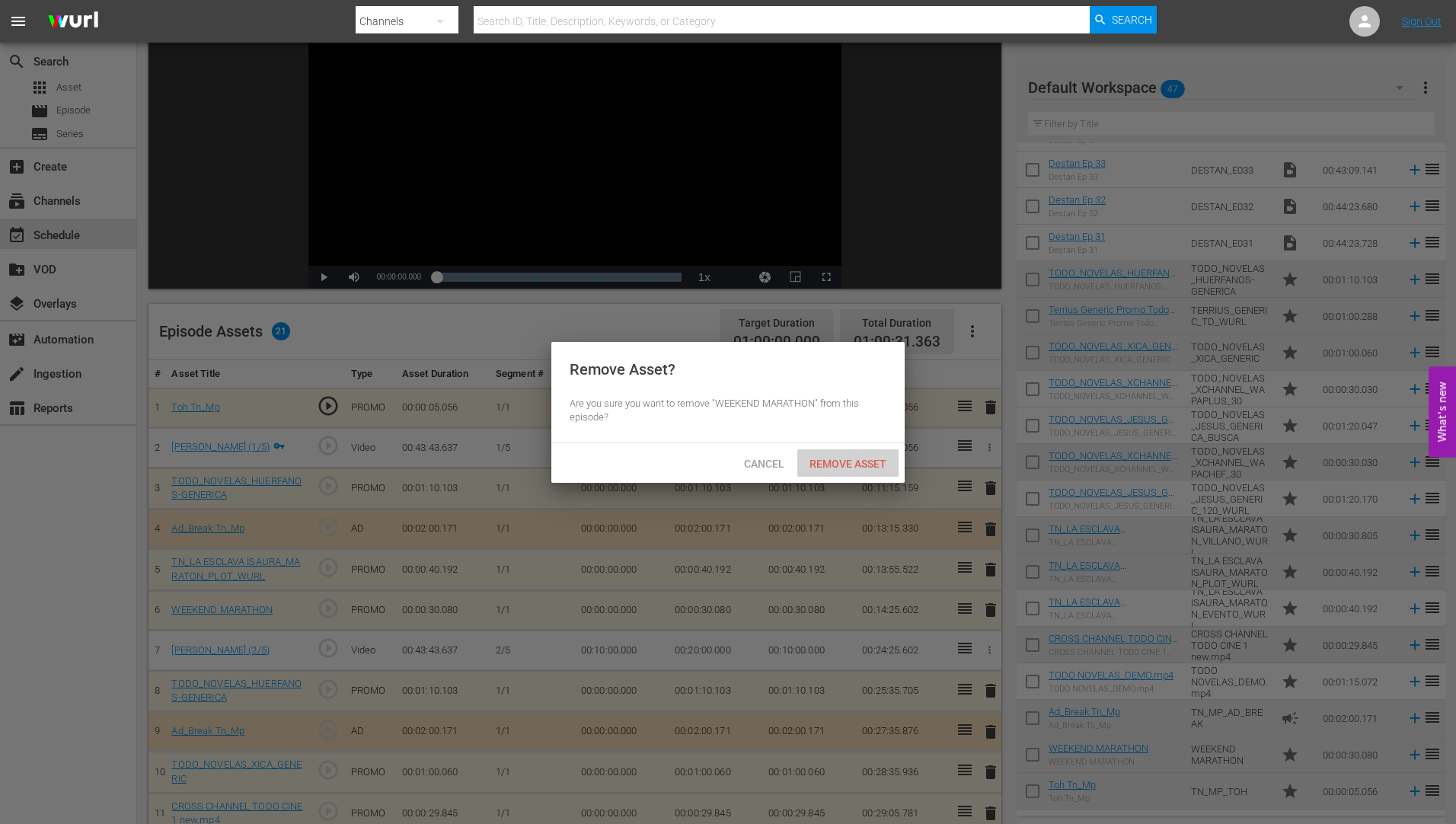
click at [871, 457] on span "Remove Asset" at bounding box center [848, 463] width 102 height 12
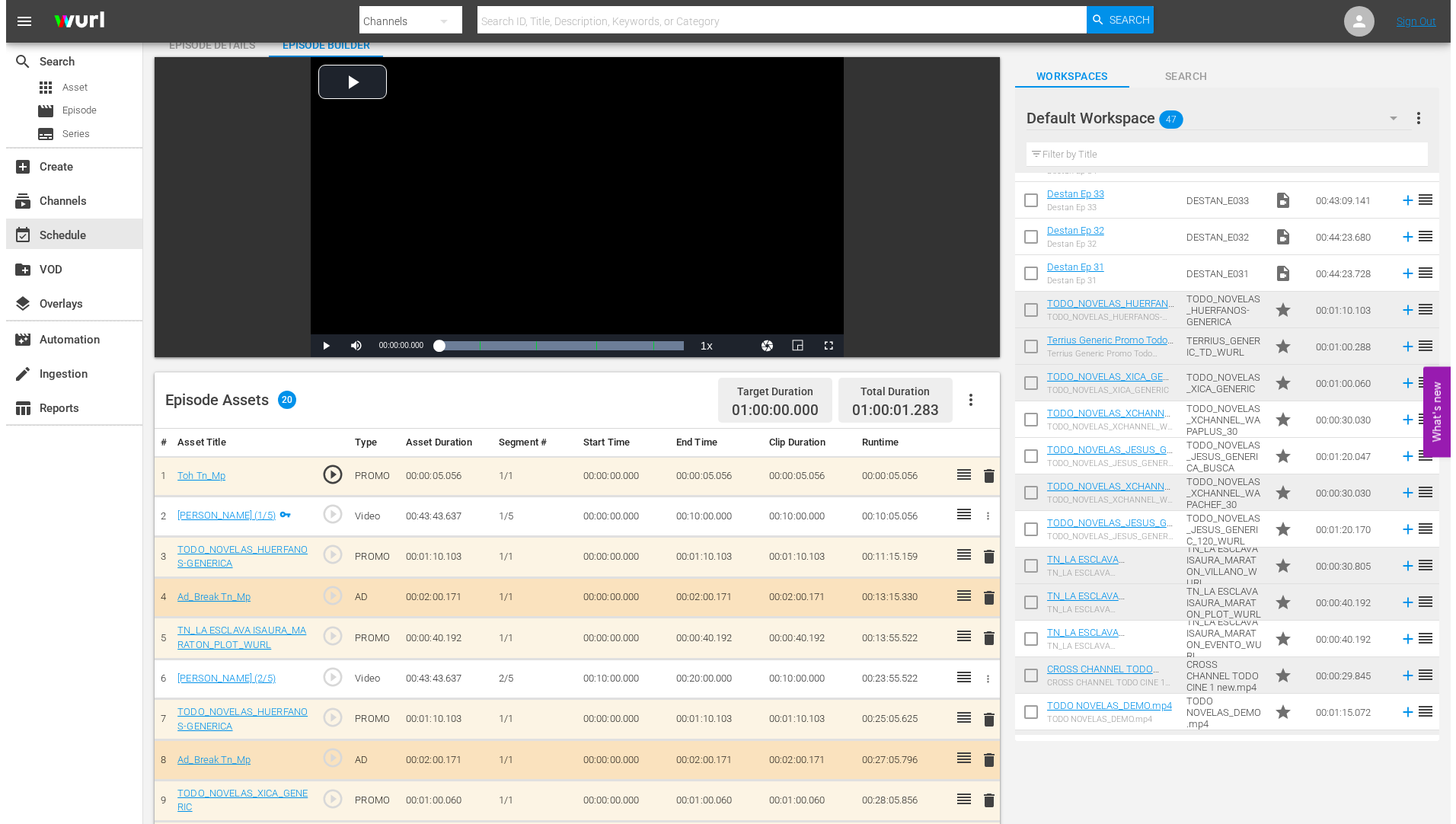
scroll to position [0, 0]
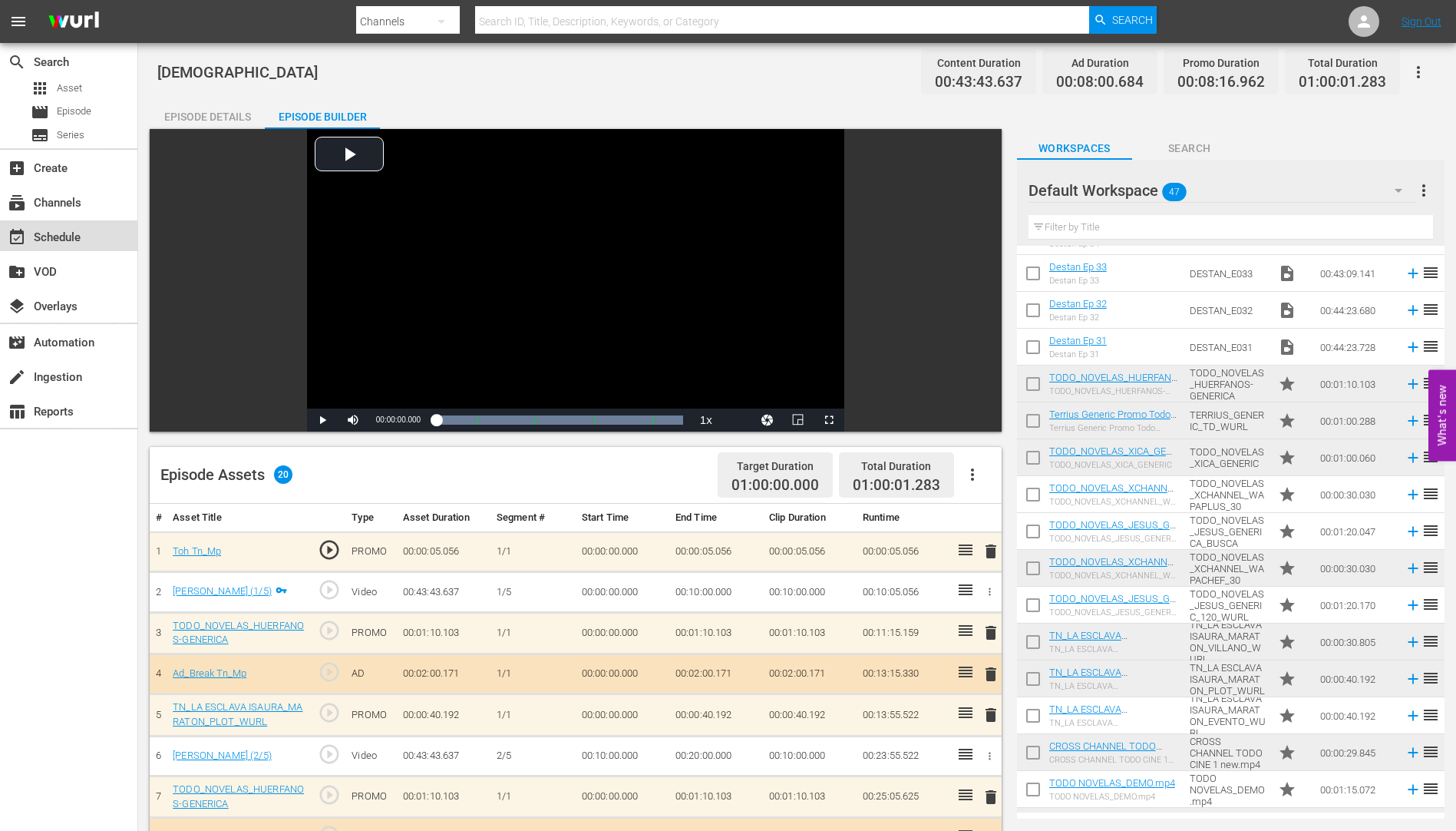
click at [59, 229] on div "event_available Schedule" at bounding box center [42, 235] width 86 height 14
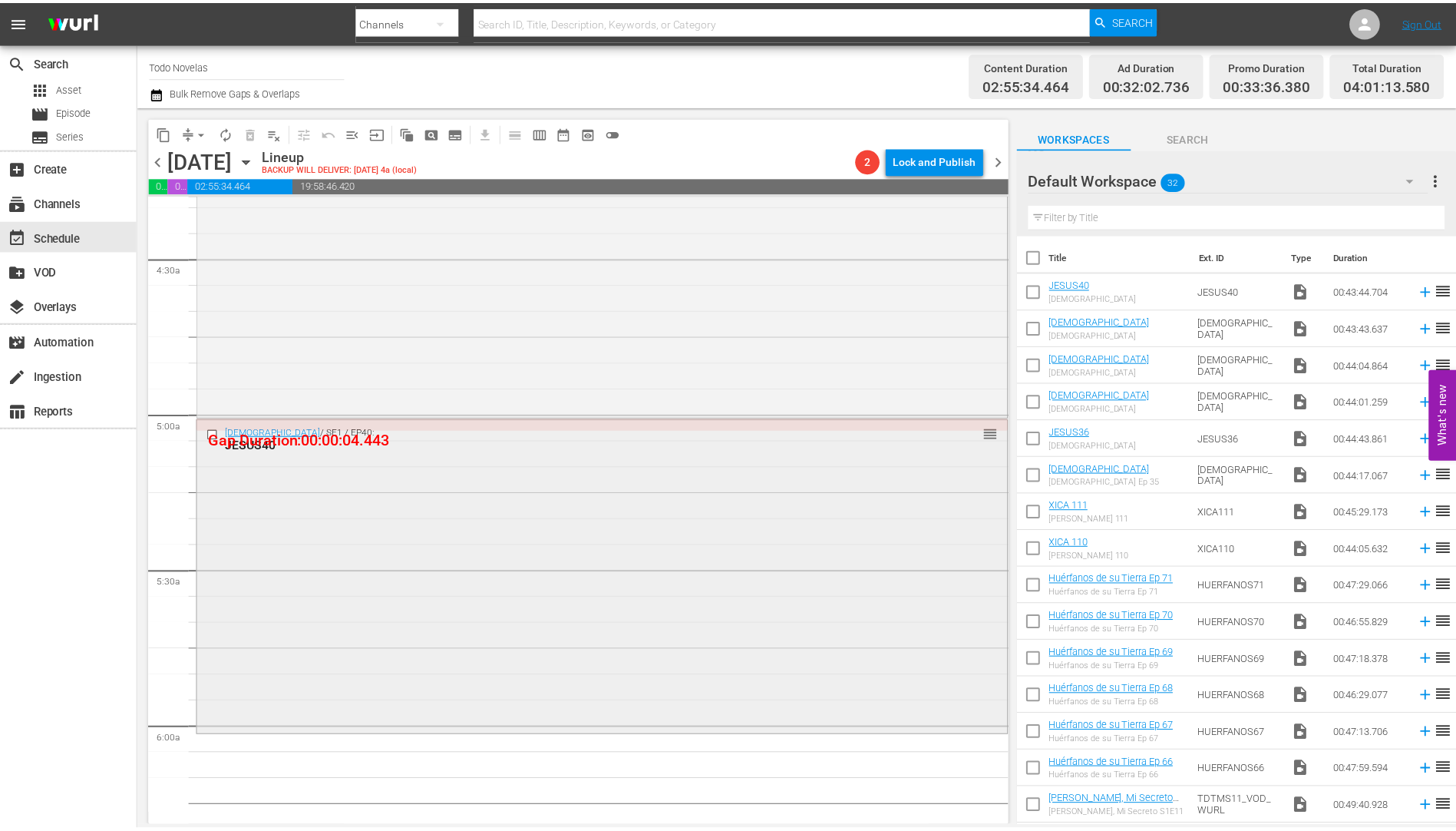
scroll to position [1458, 0]
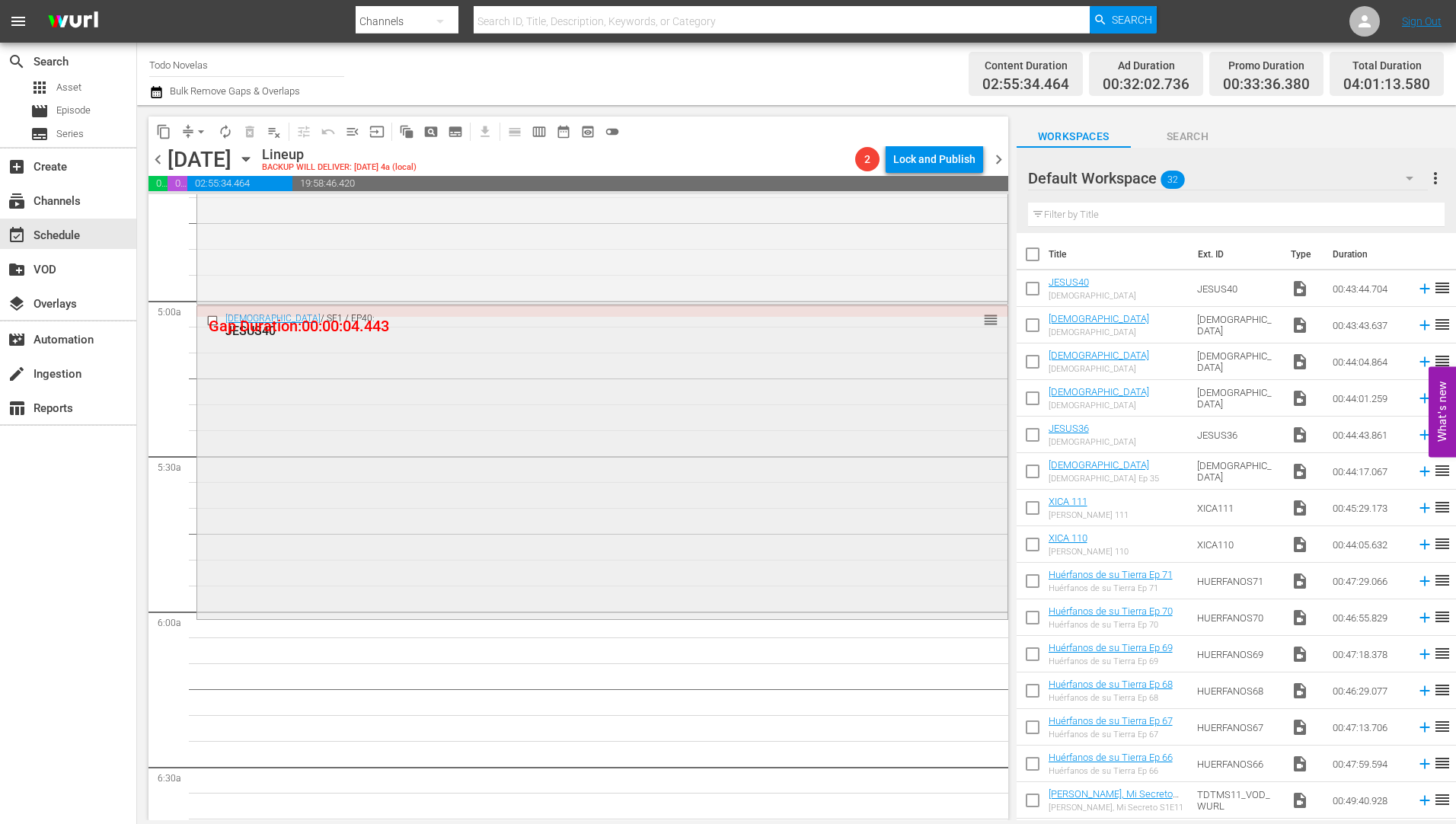
click at [256, 329] on div "JESUS40" at bounding box center [573, 330] width 696 height 15
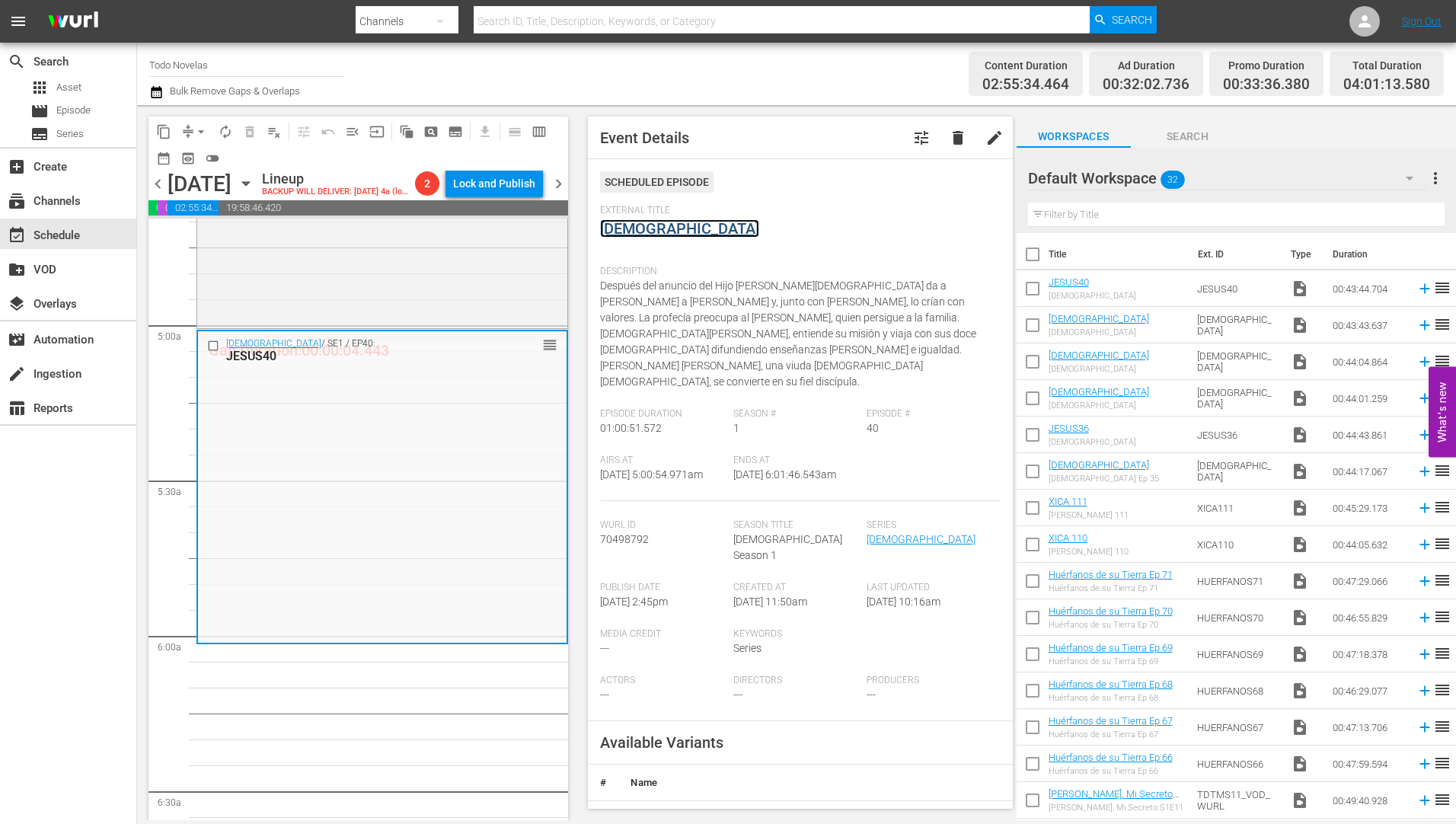
click at [624, 227] on link "[DEMOGRAPHIC_DATA]" at bounding box center [680, 228] width 159 height 19
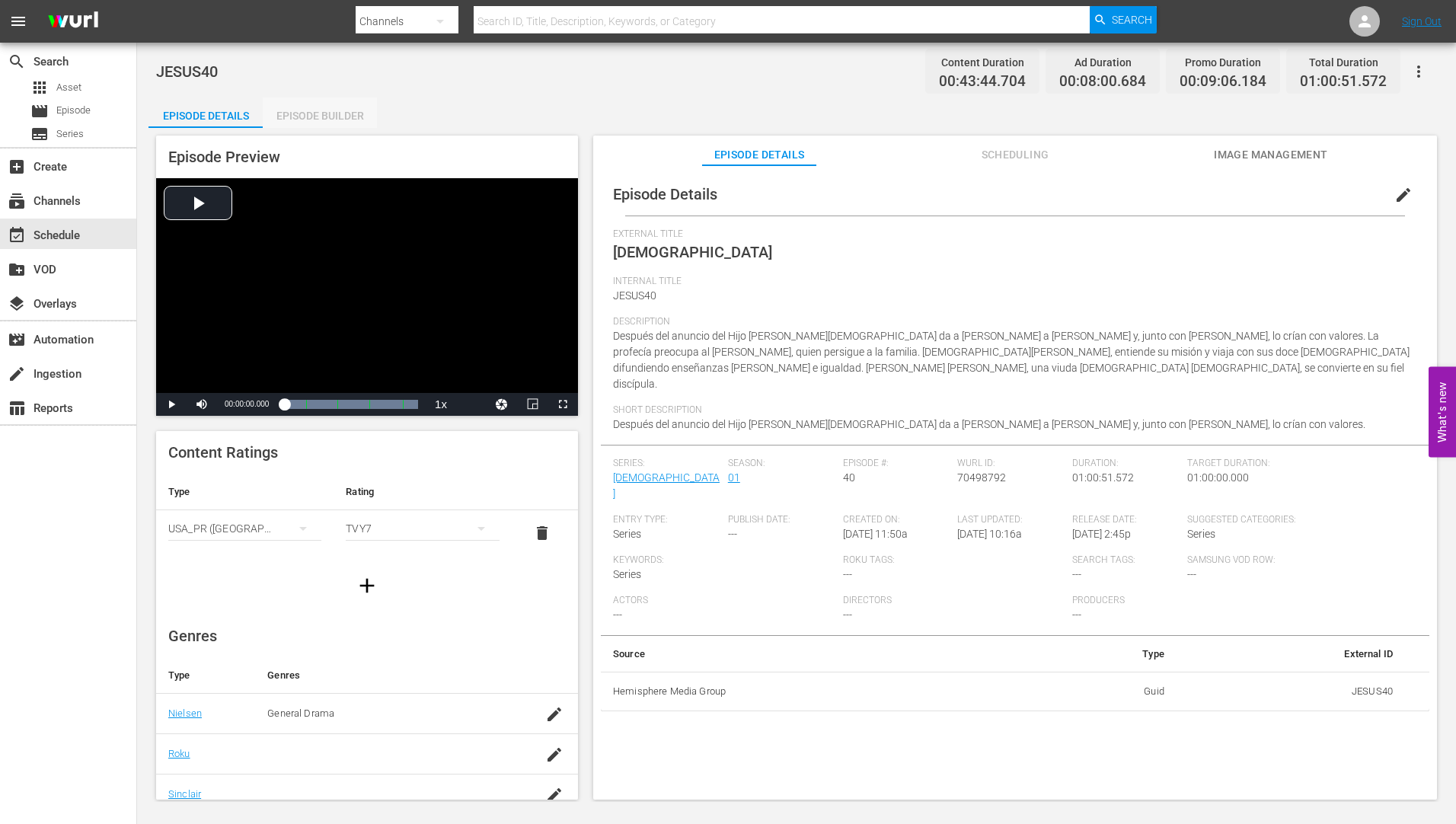
click at [337, 110] on div "Episode Builder" at bounding box center [320, 115] width 114 height 36
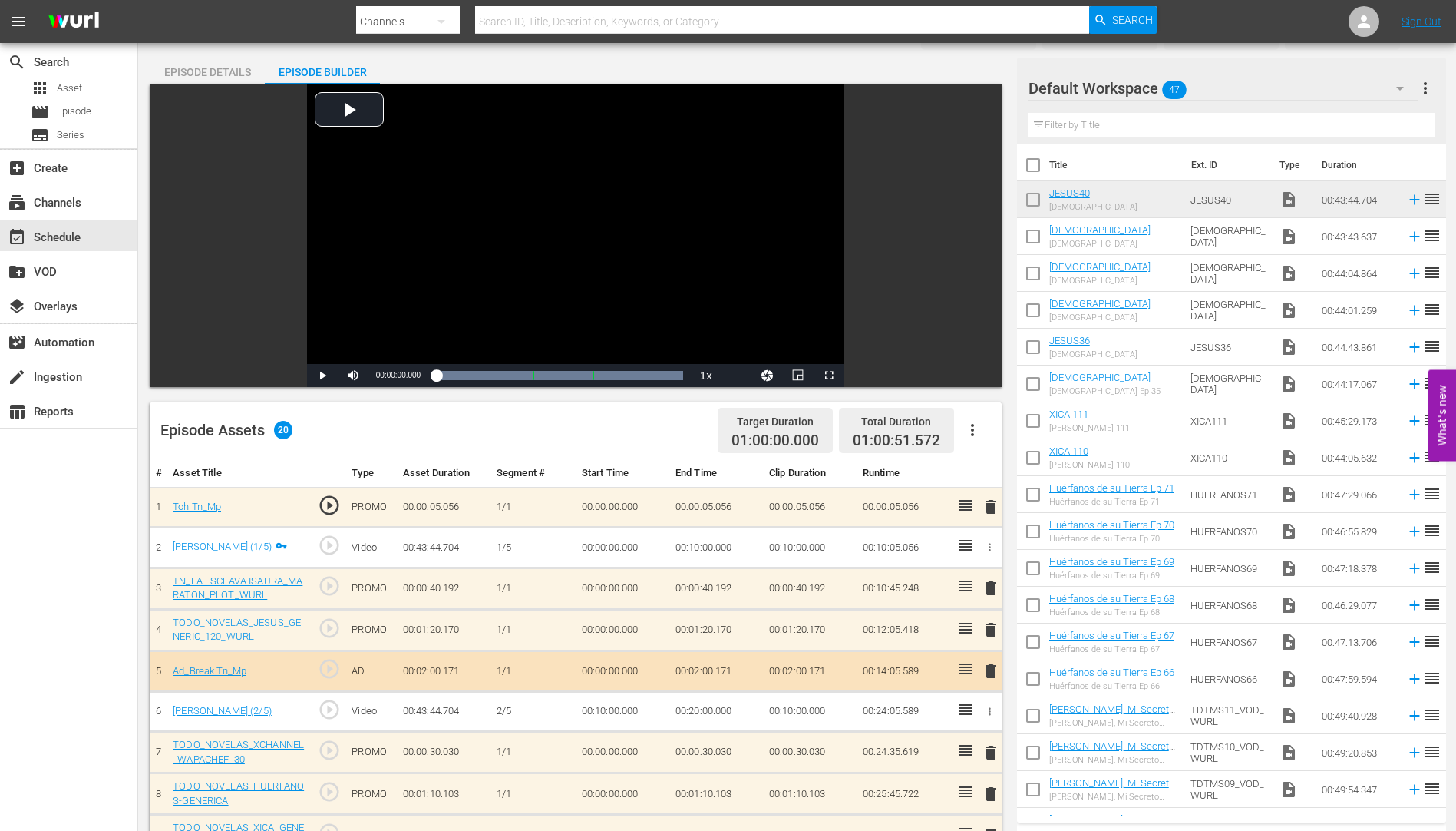
scroll to position [231, 0]
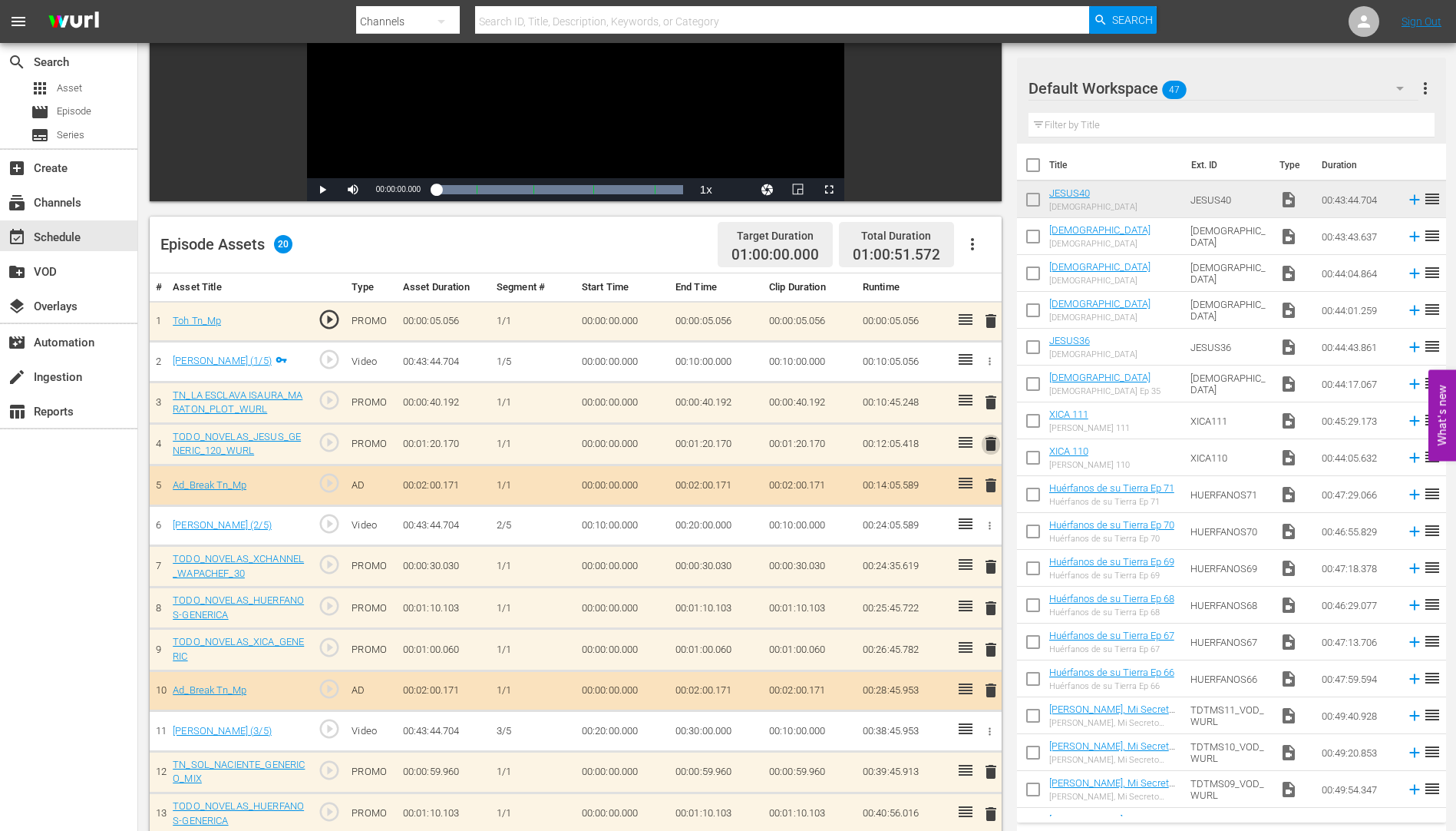
click at [987, 442] on span "delete" at bounding box center [991, 444] width 19 height 19
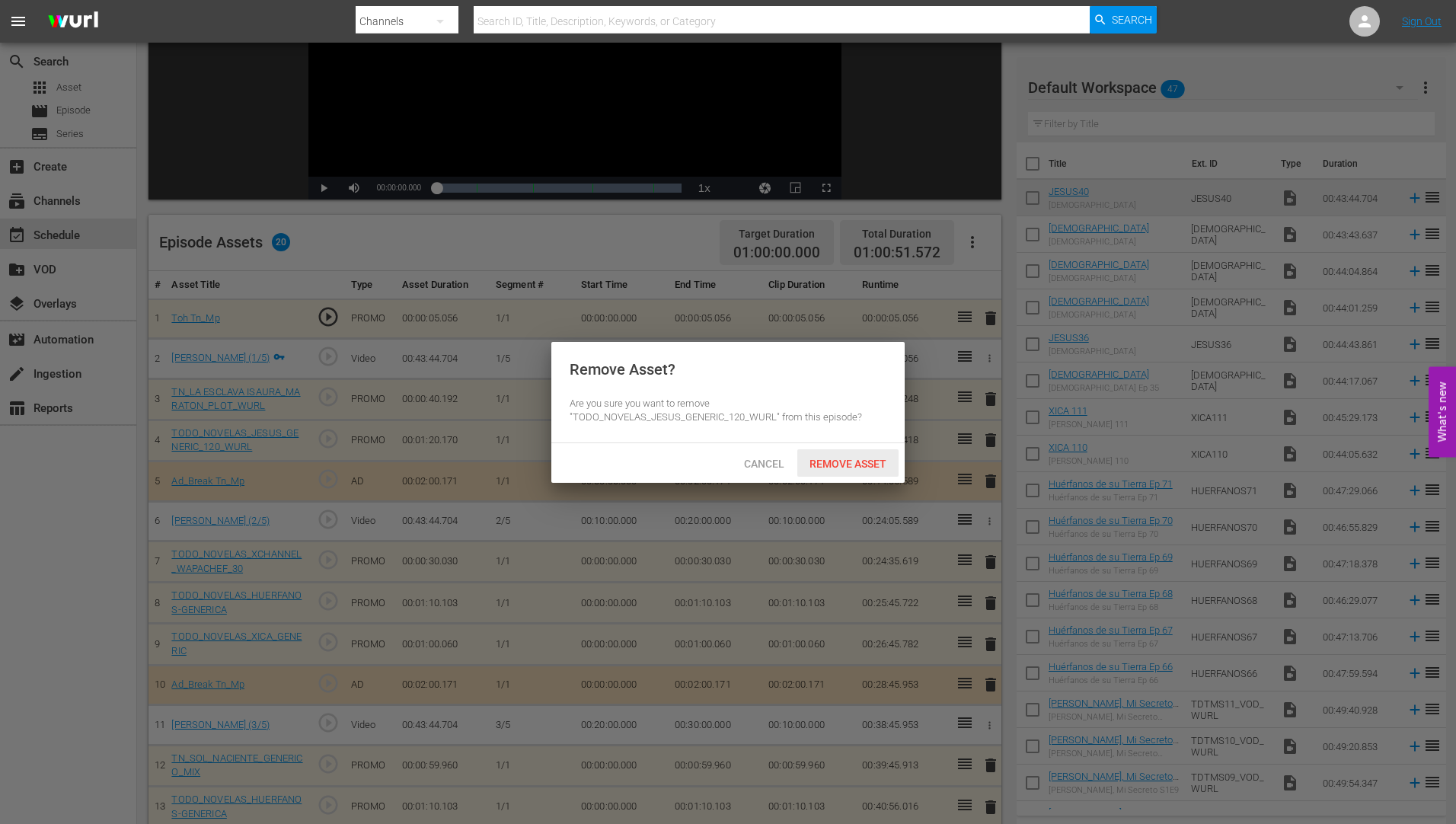
click at [865, 455] on div "Remove Asset" at bounding box center [848, 462] width 102 height 28
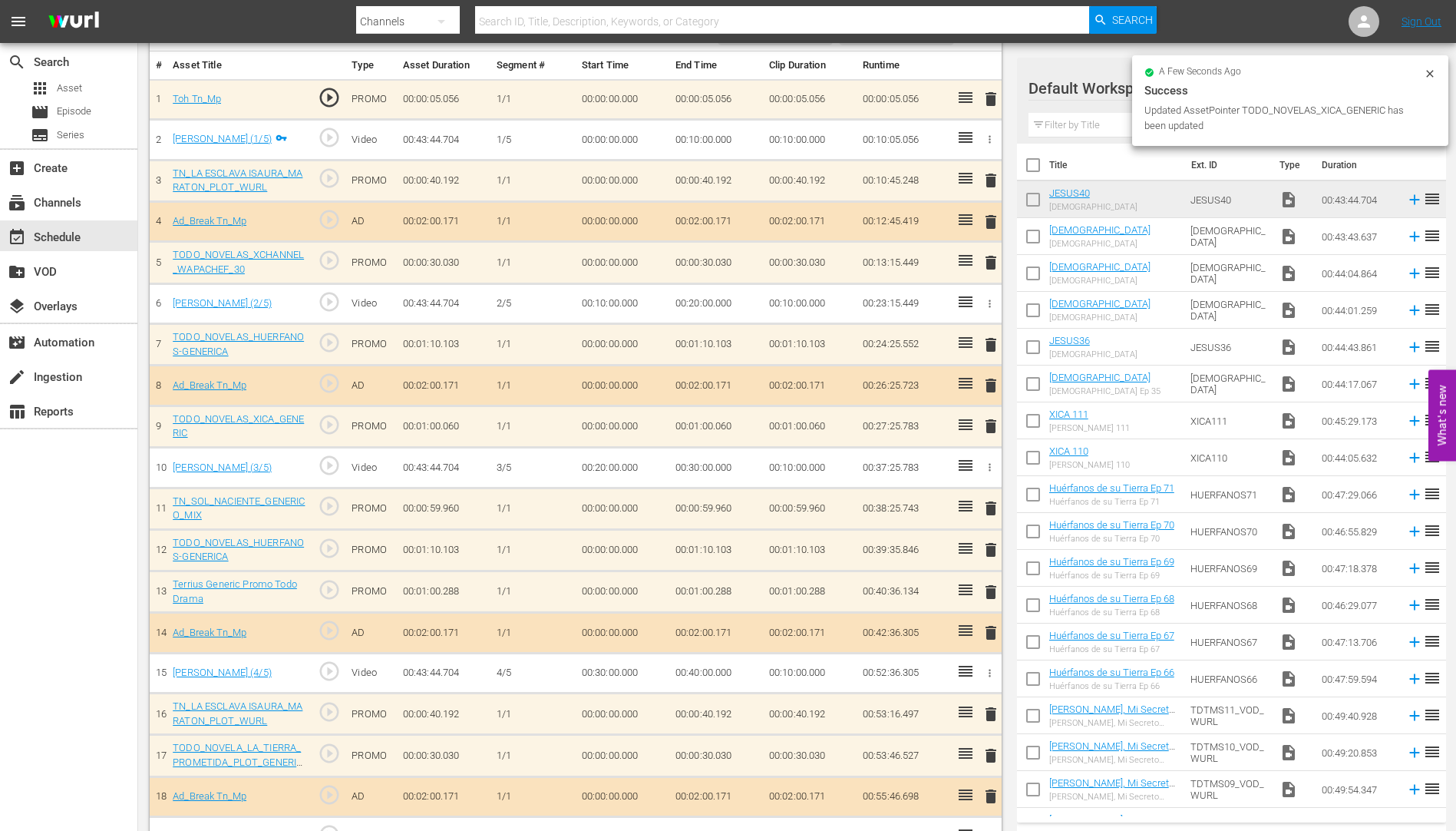
scroll to position [491, 0]
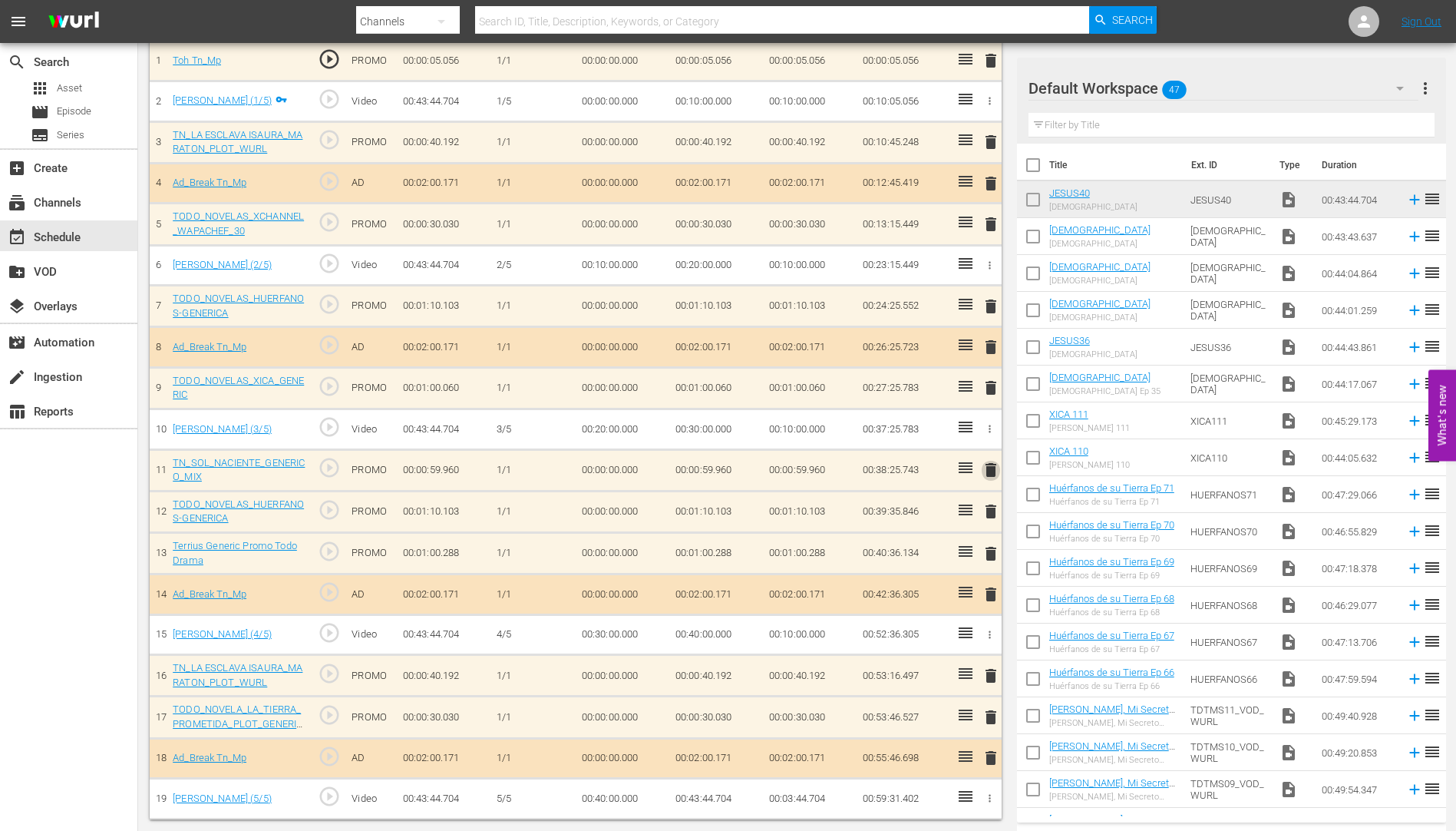
click at [991, 465] on span "delete" at bounding box center [991, 469] width 19 height 19
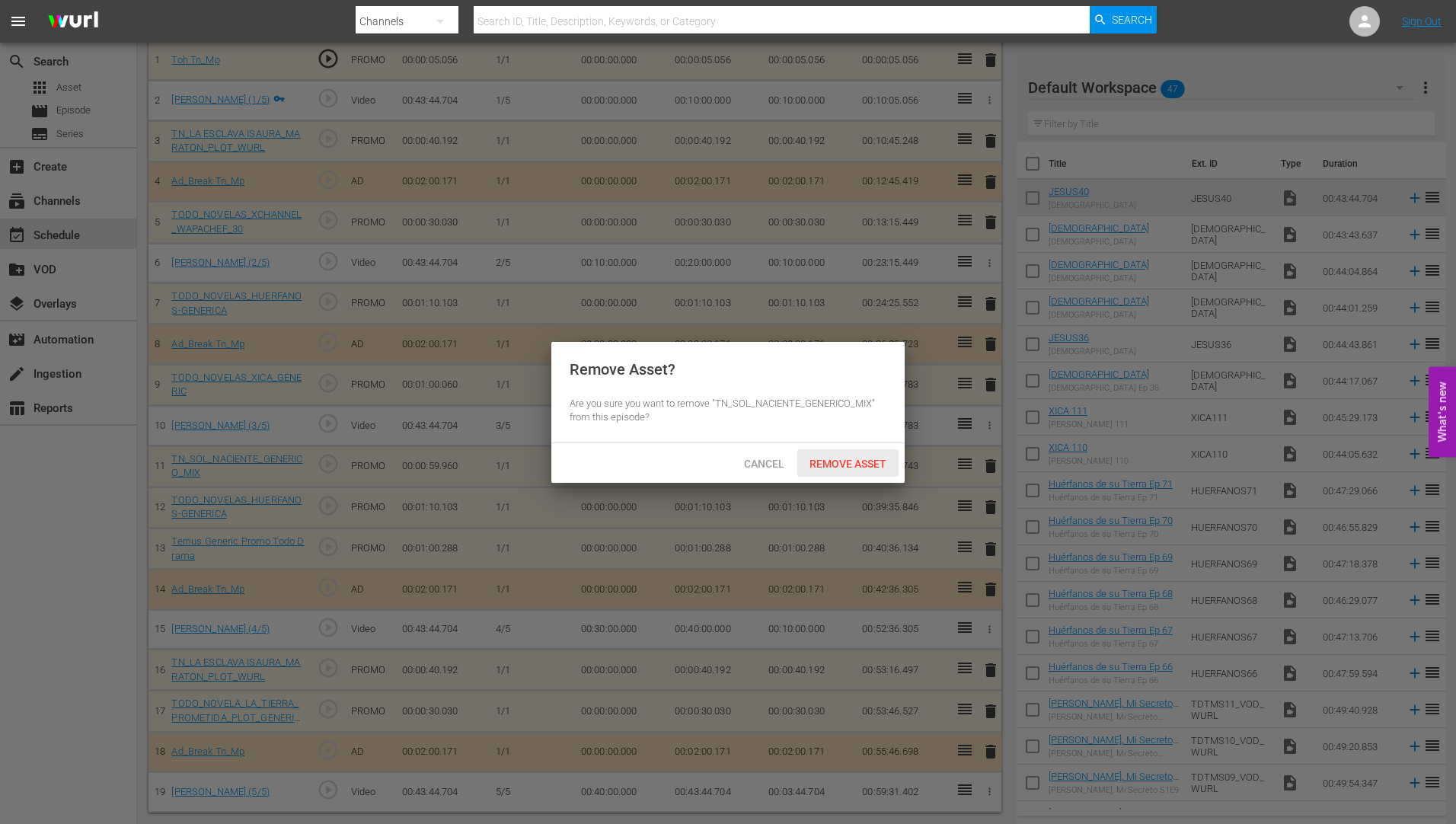
click at [848, 455] on div "Remove Asset" at bounding box center [848, 462] width 102 height 28
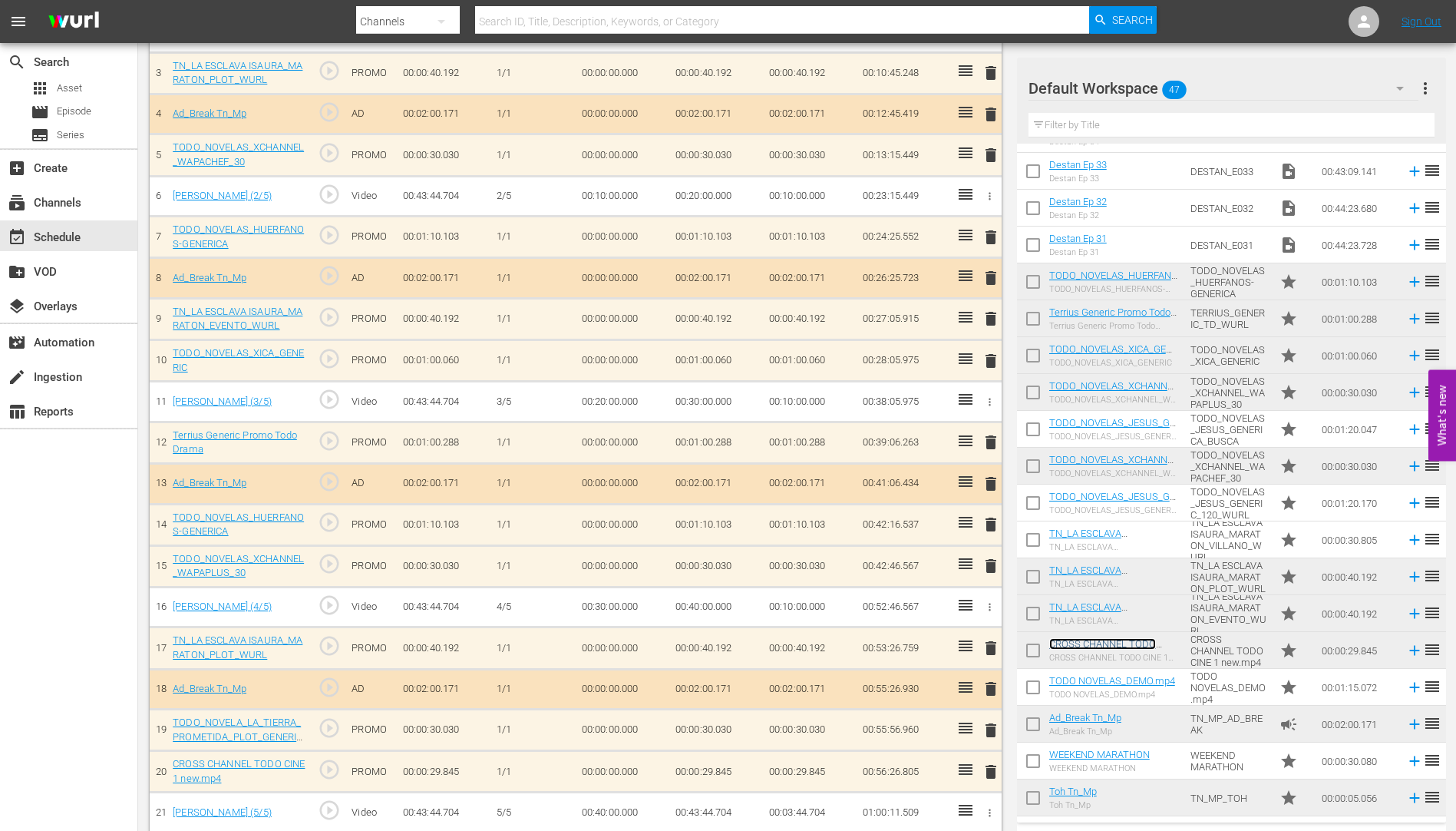
scroll to position [574, 0]
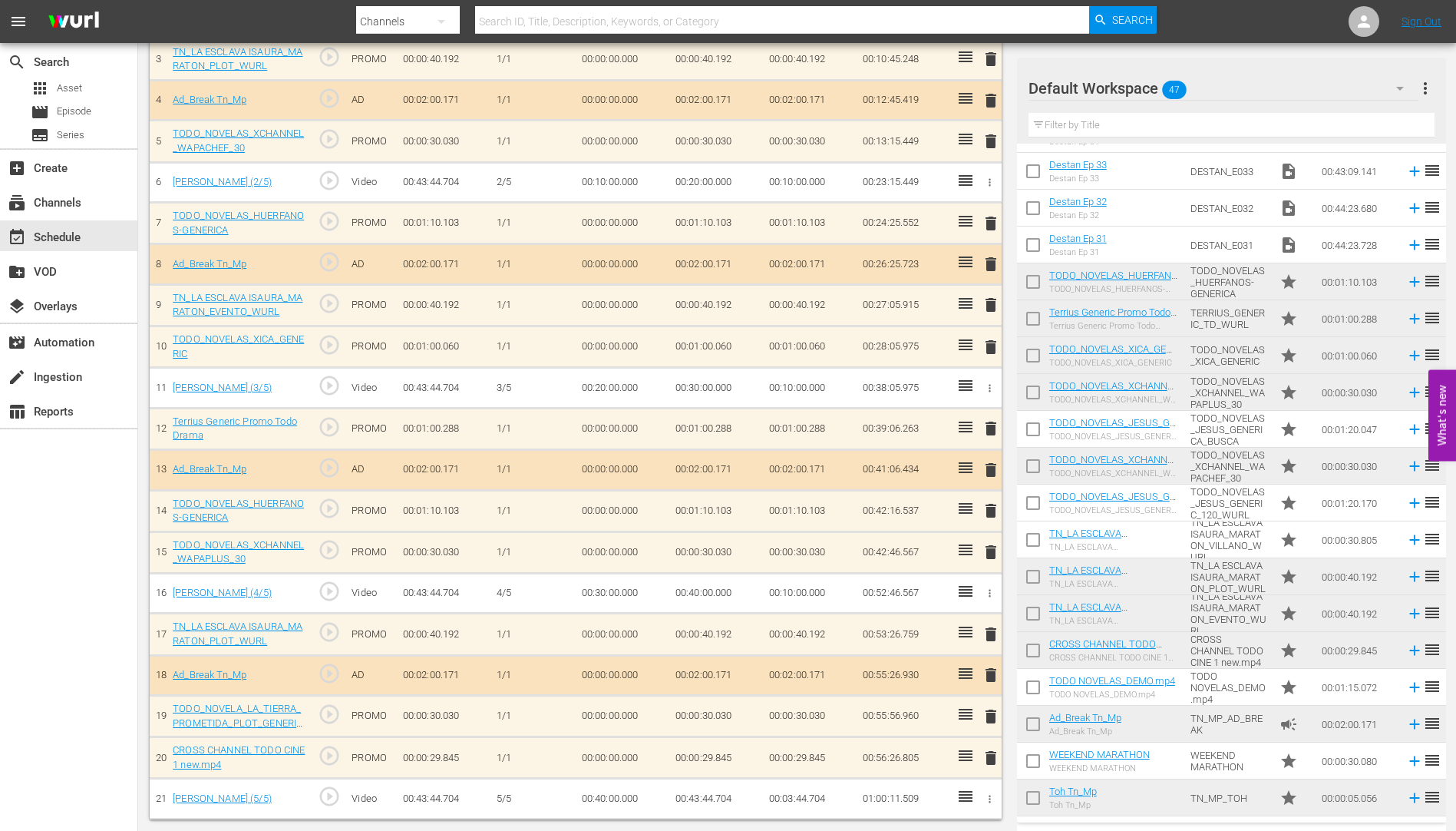
click at [992, 550] on span "delete" at bounding box center [991, 552] width 19 height 19
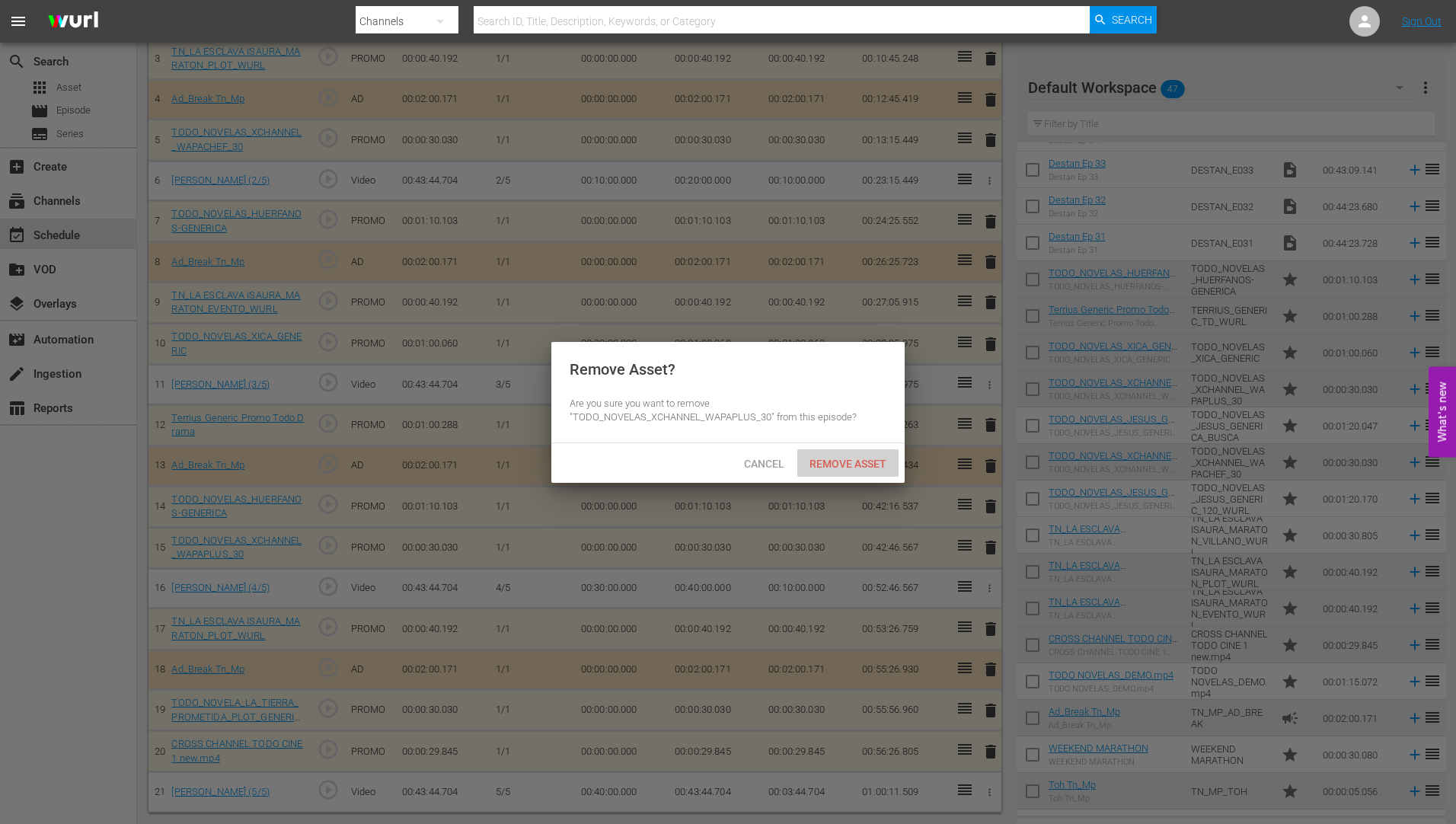
click at [860, 457] on span "Remove Asset" at bounding box center [848, 463] width 102 height 12
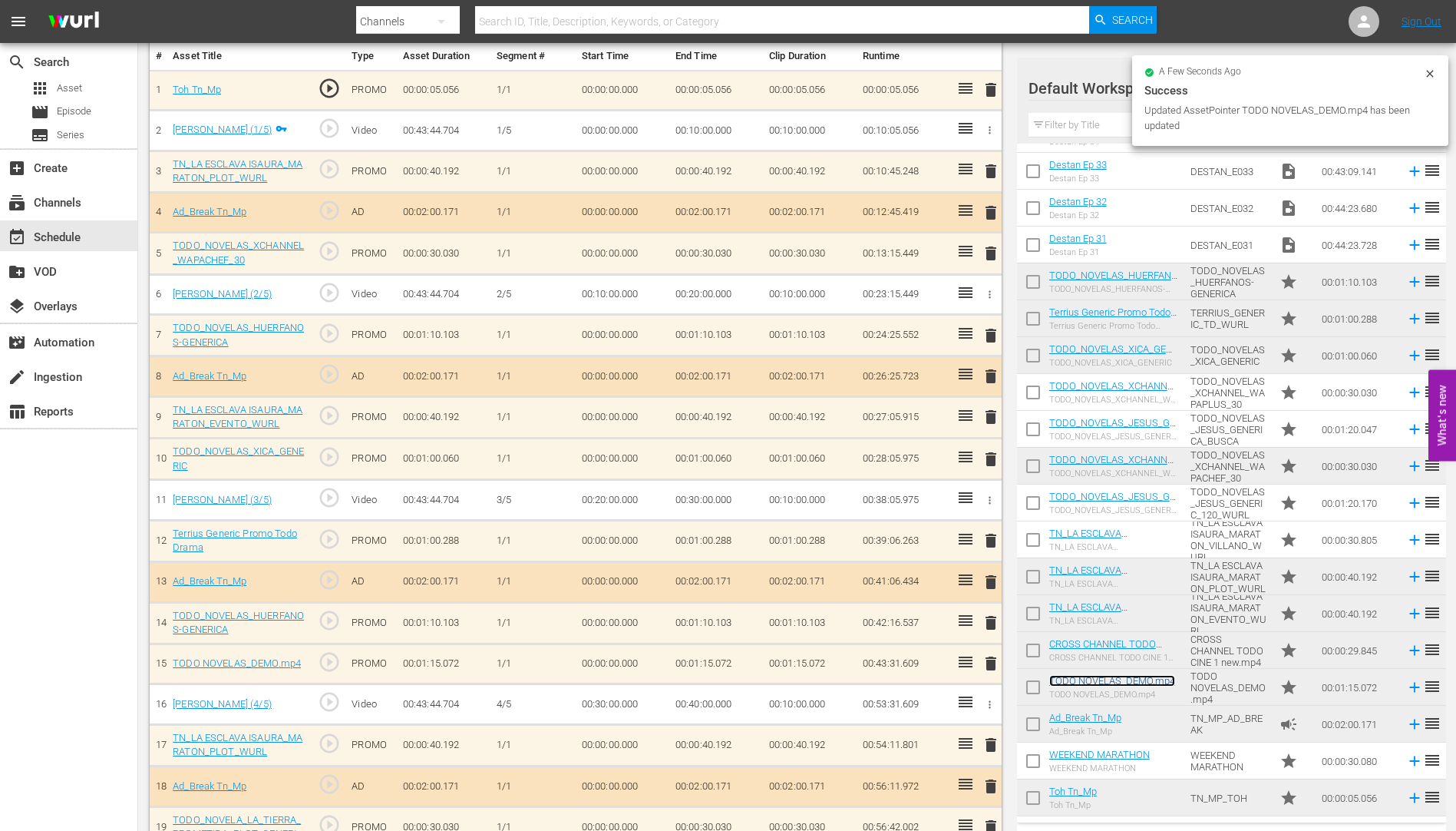
scroll to position [305, 0]
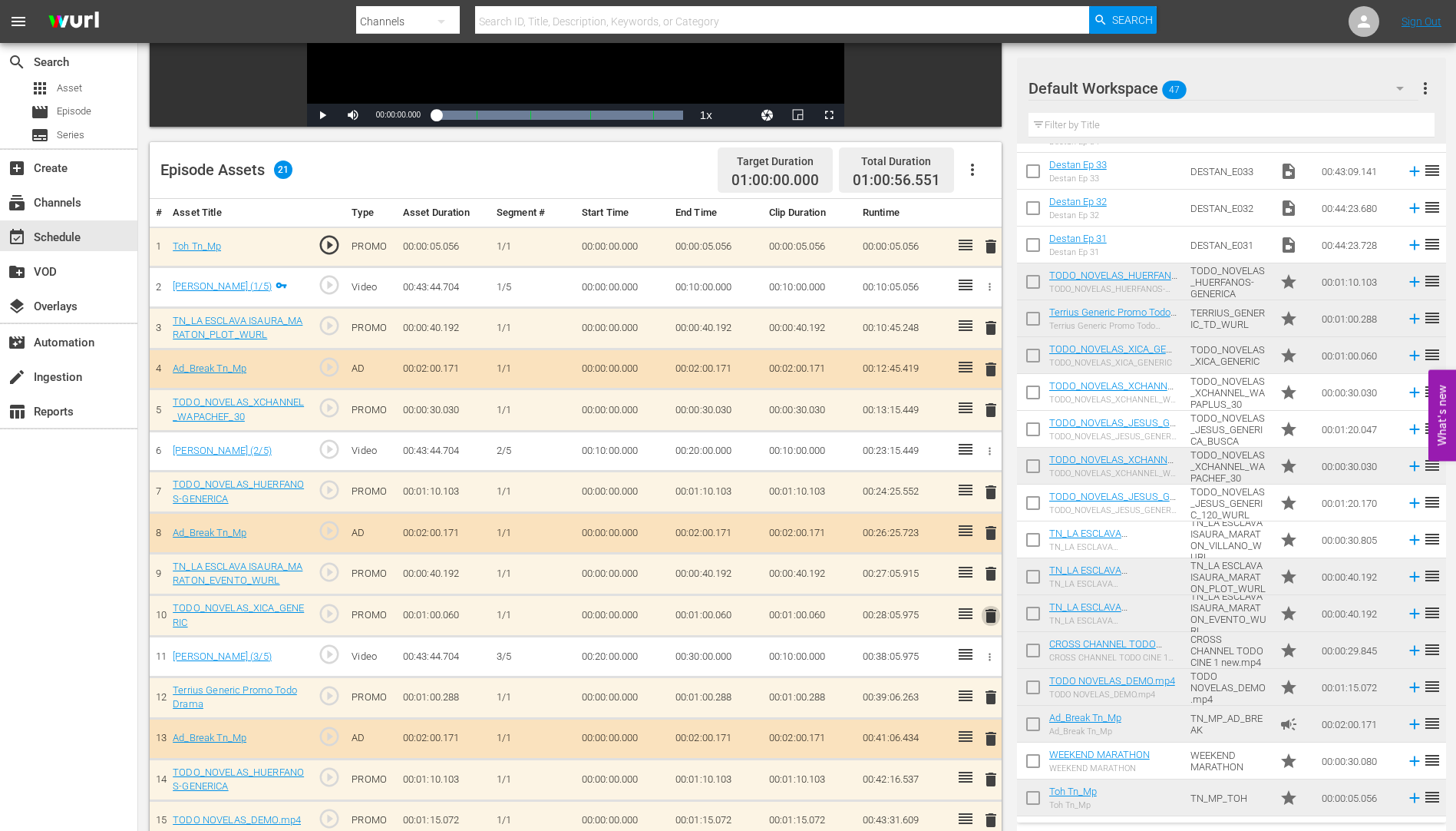
click at [994, 615] on span "delete" at bounding box center [991, 615] width 19 height 19
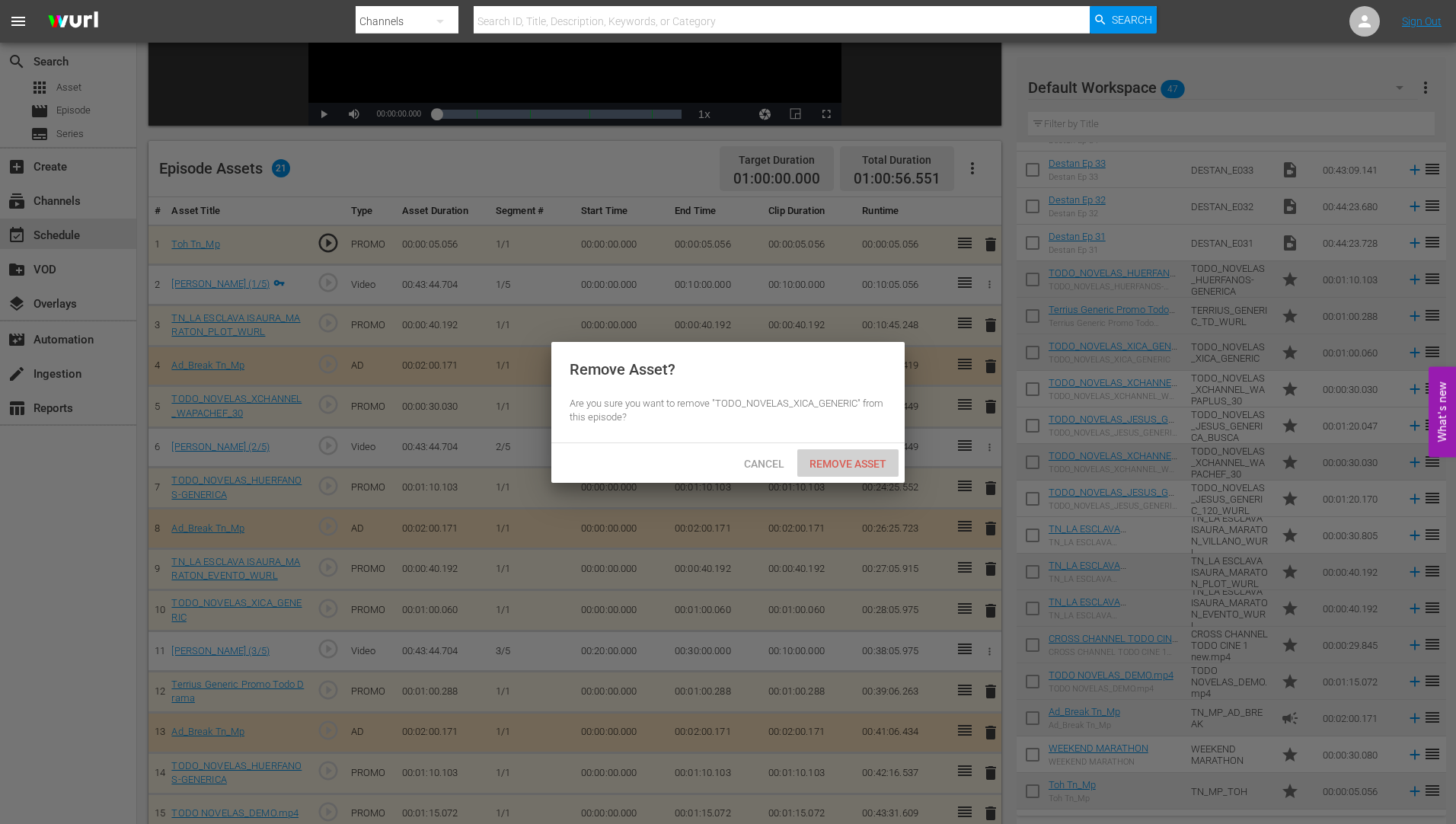
click at [859, 453] on div "Remove Asset" at bounding box center [848, 462] width 102 height 28
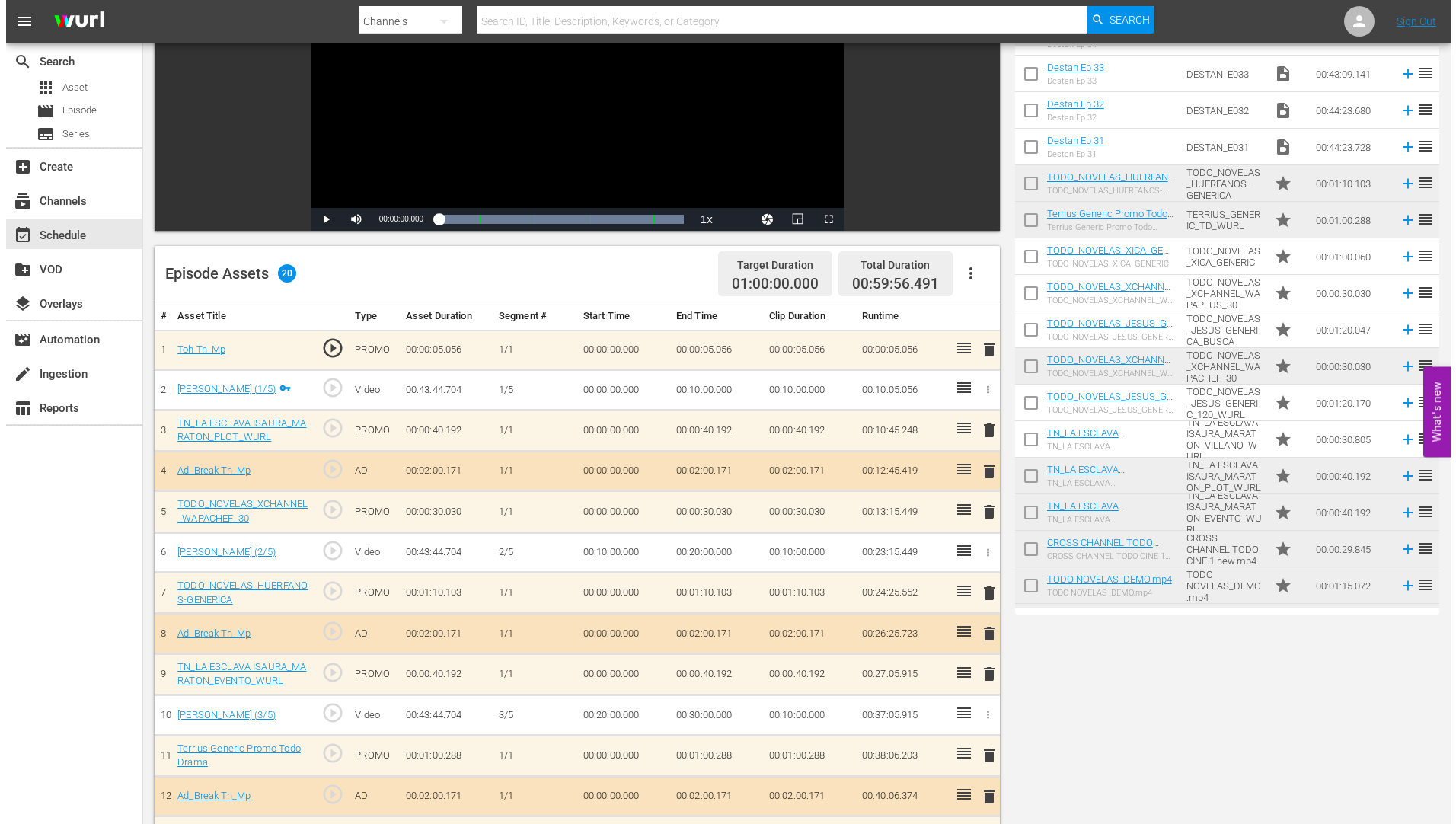
scroll to position [0, 0]
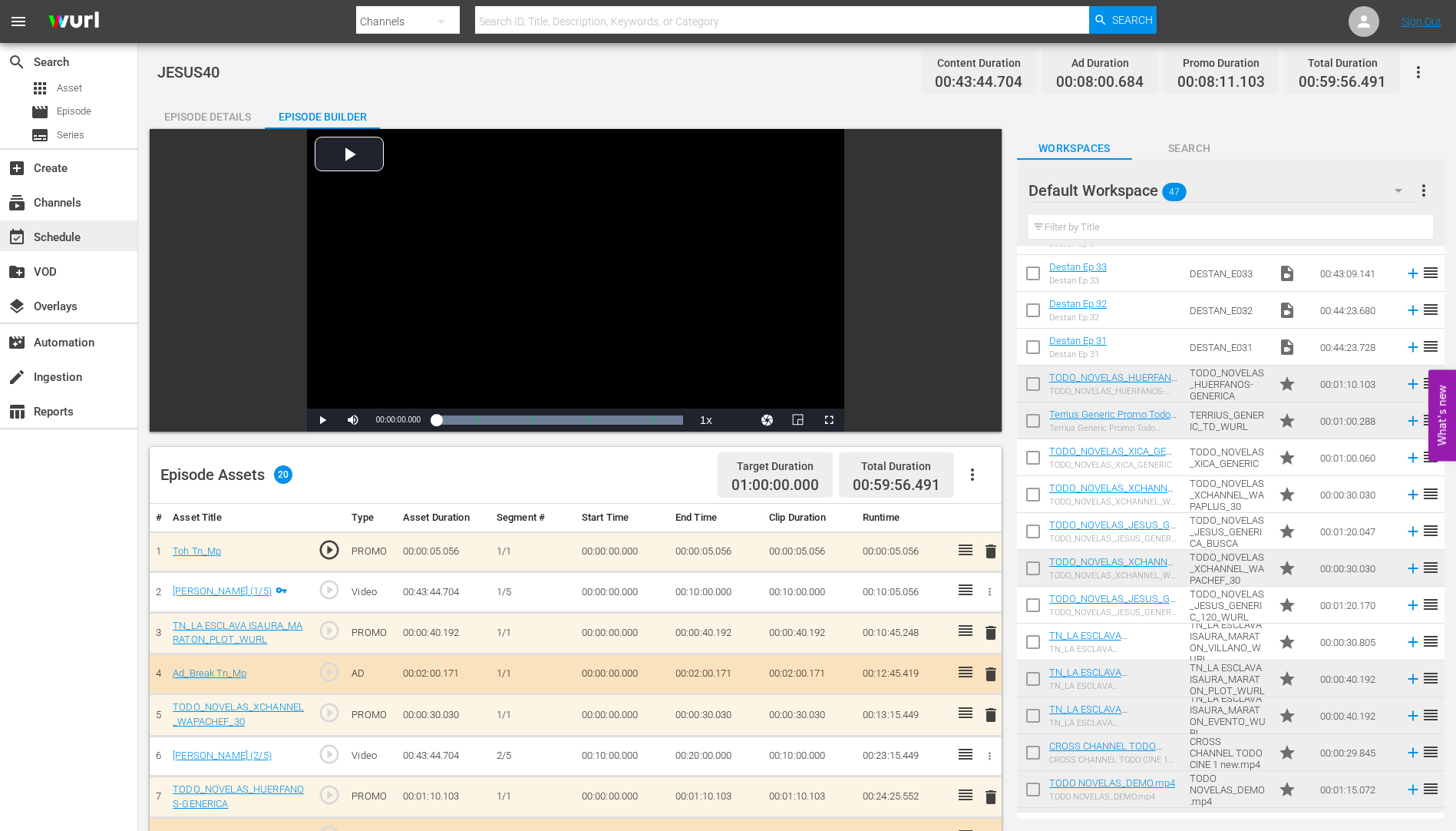
click at [68, 238] on div "event_available Schedule" at bounding box center [42, 235] width 86 height 14
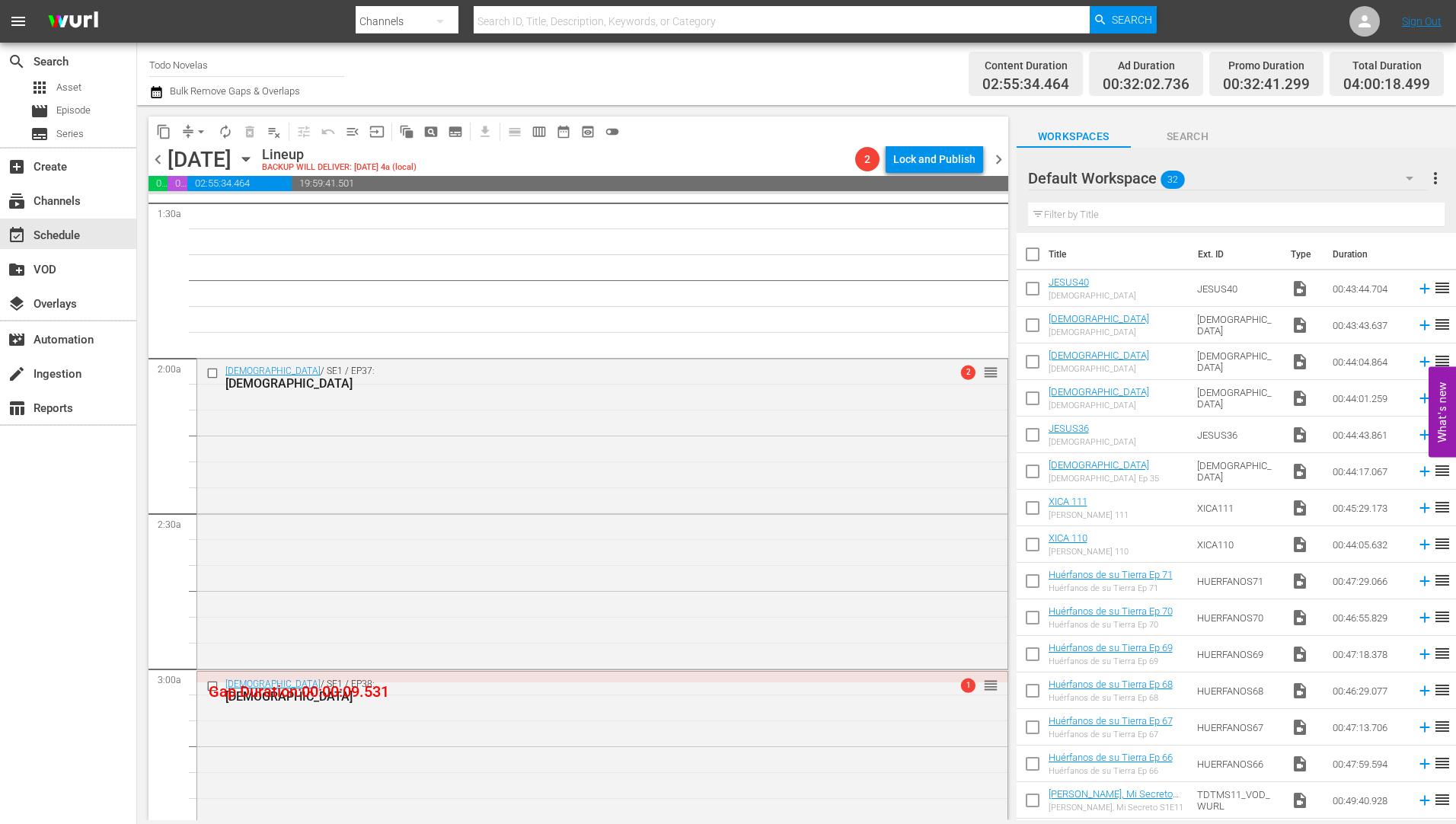
scroll to position [456, 0]
click at [210, 370] on input "checkbox" at bounding box center [214, 373] width 16 height 13
click at [211, 686] on input "checkbox" at bounding box center [214, 685] width 16 height 13
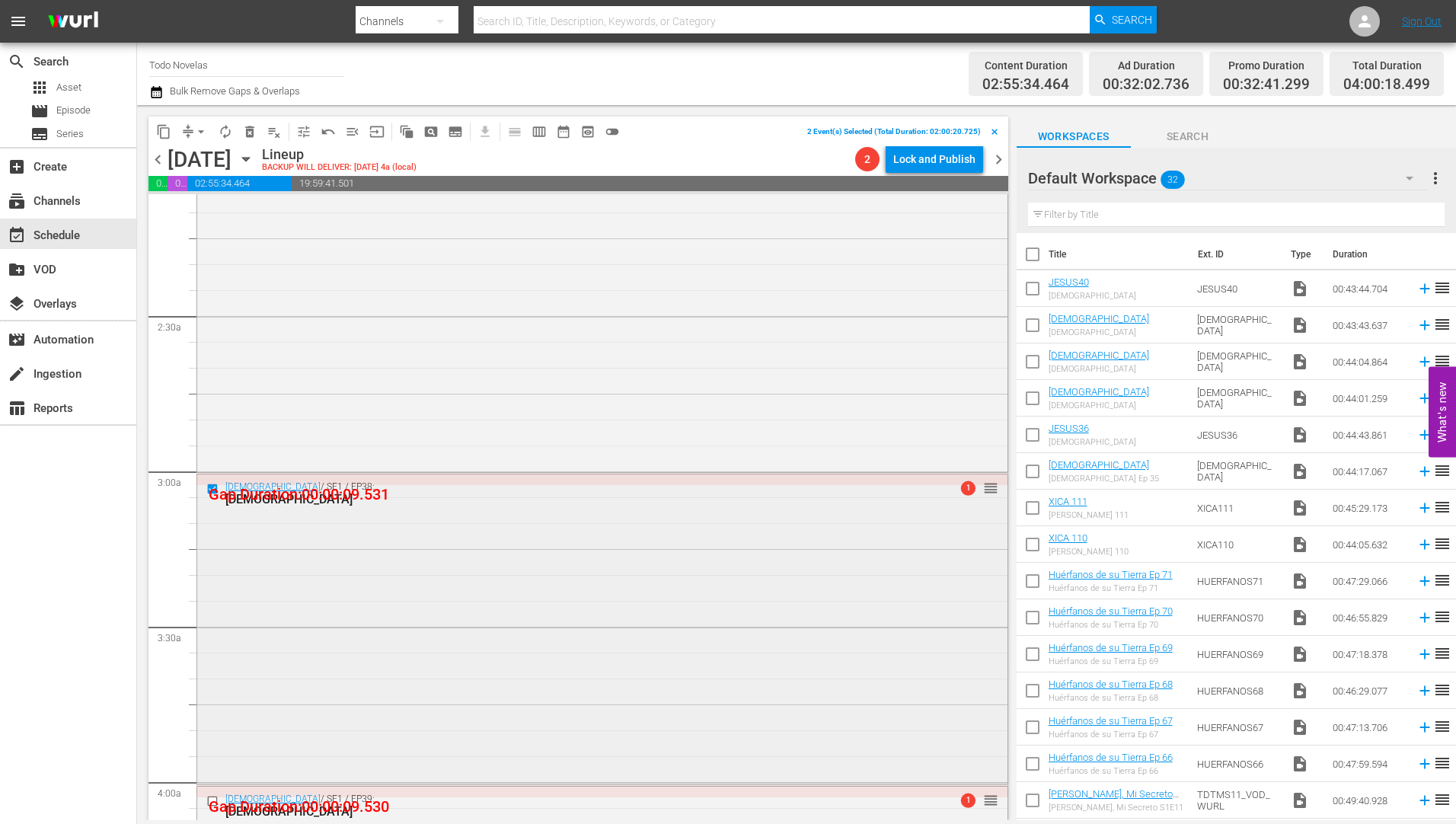
scroll to position [761, 0]
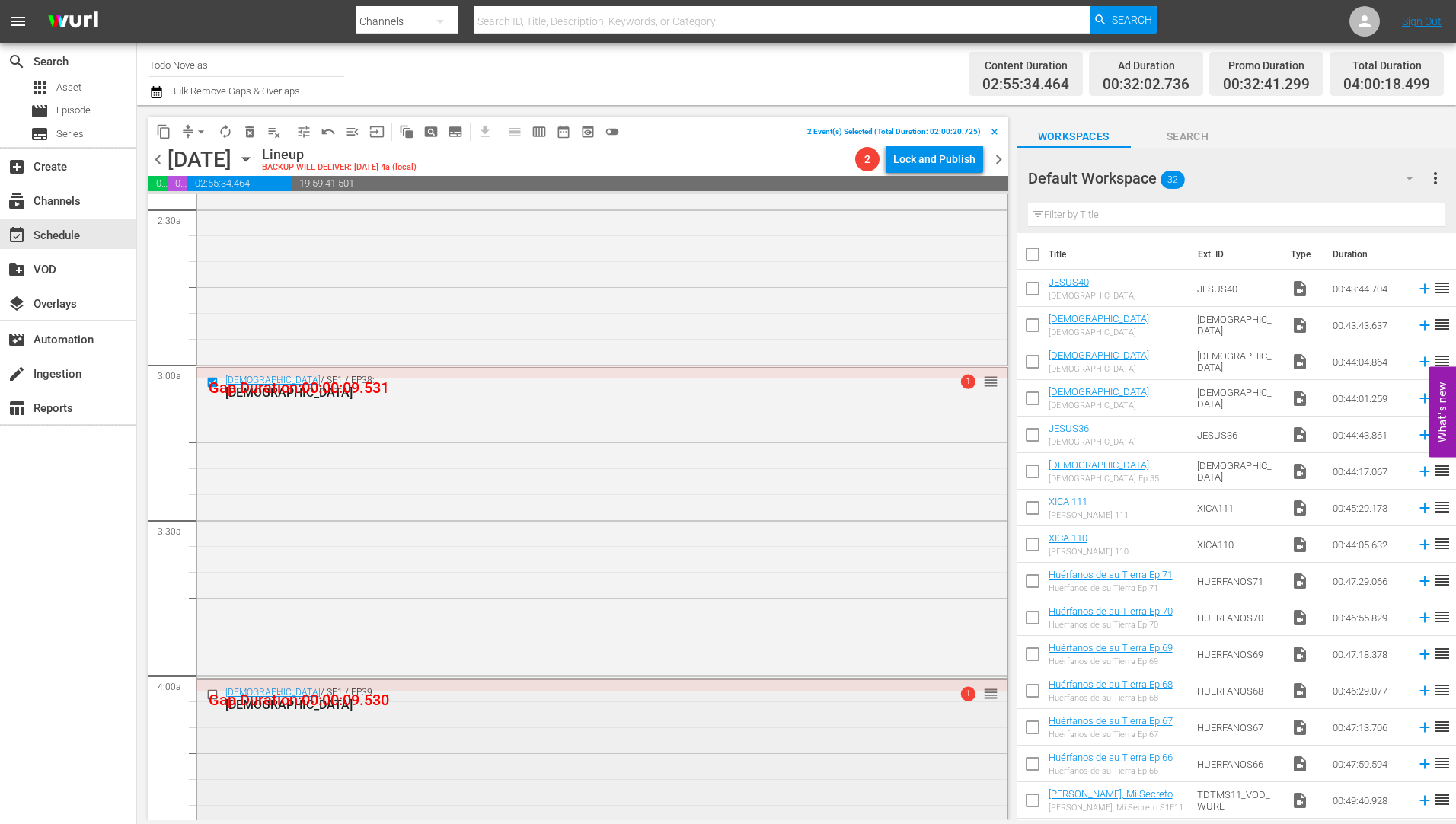
click at [212, 692] on input "checkbox" at bounding box center [214, 694] width 16 height 13
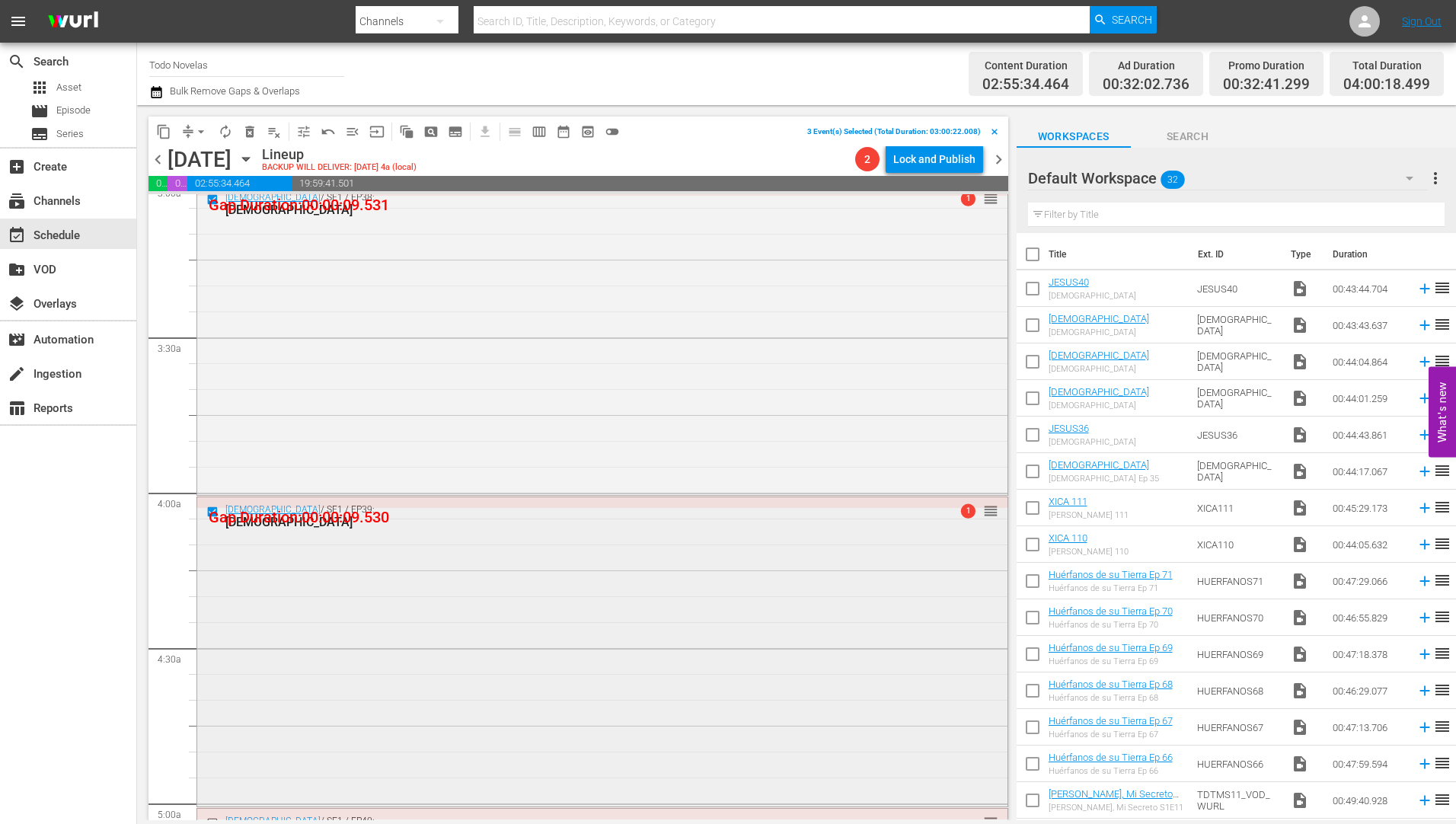
scroll to position [1065, 0]
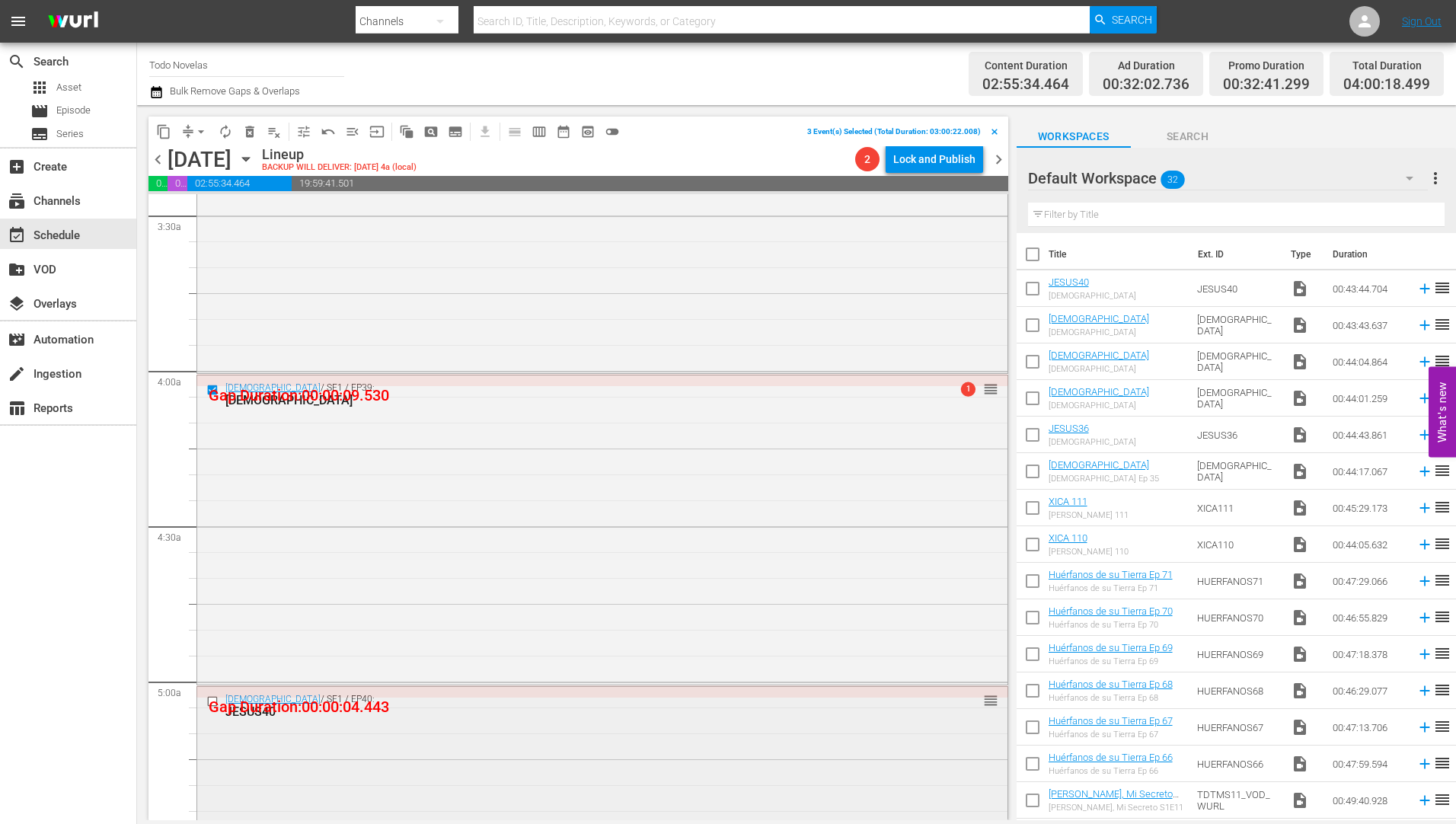
click at [211, 703] on input "checkbox" at bounding box center [214, 701] width 16 height 13
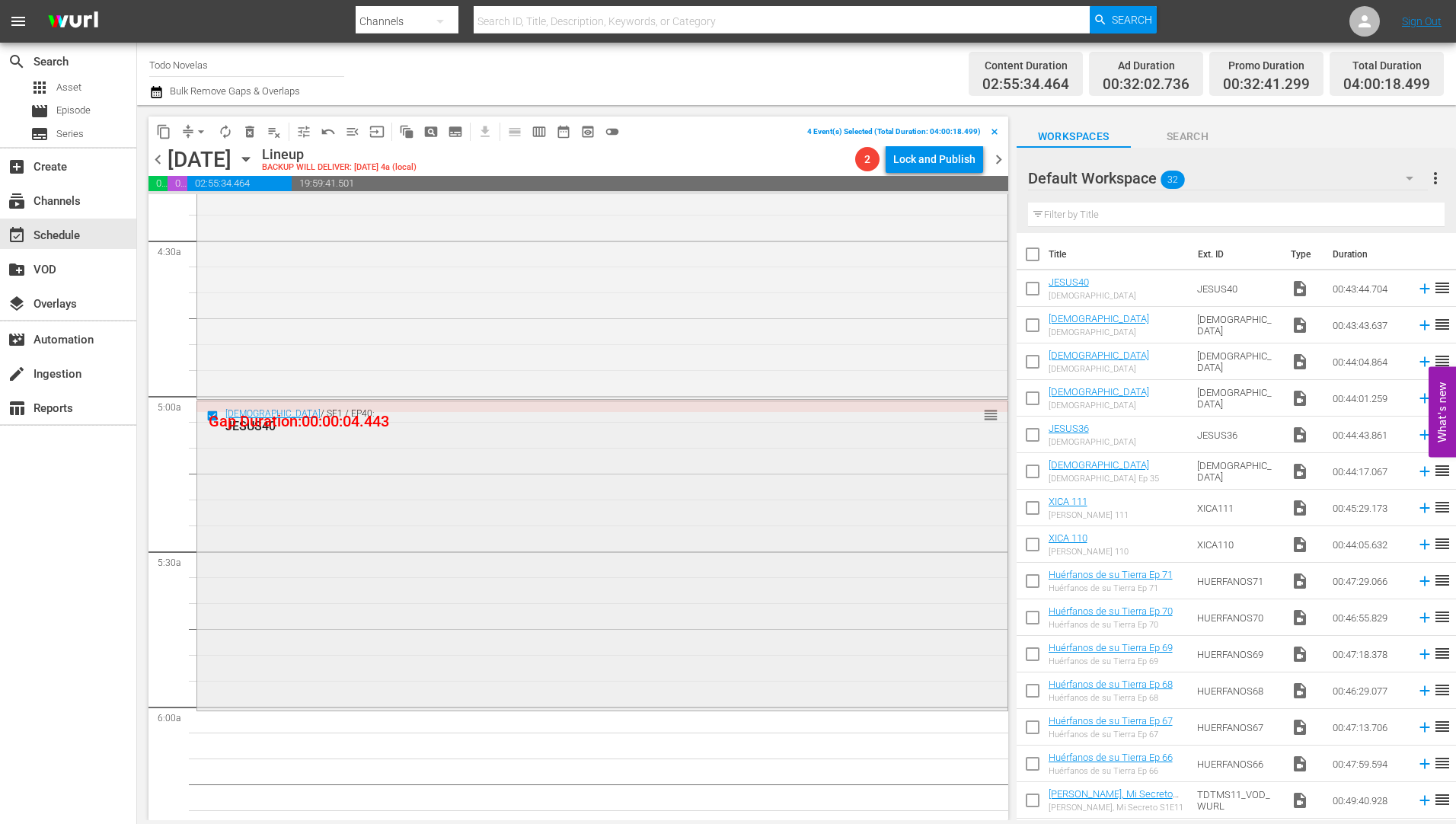
scroll to position [1370, 0]
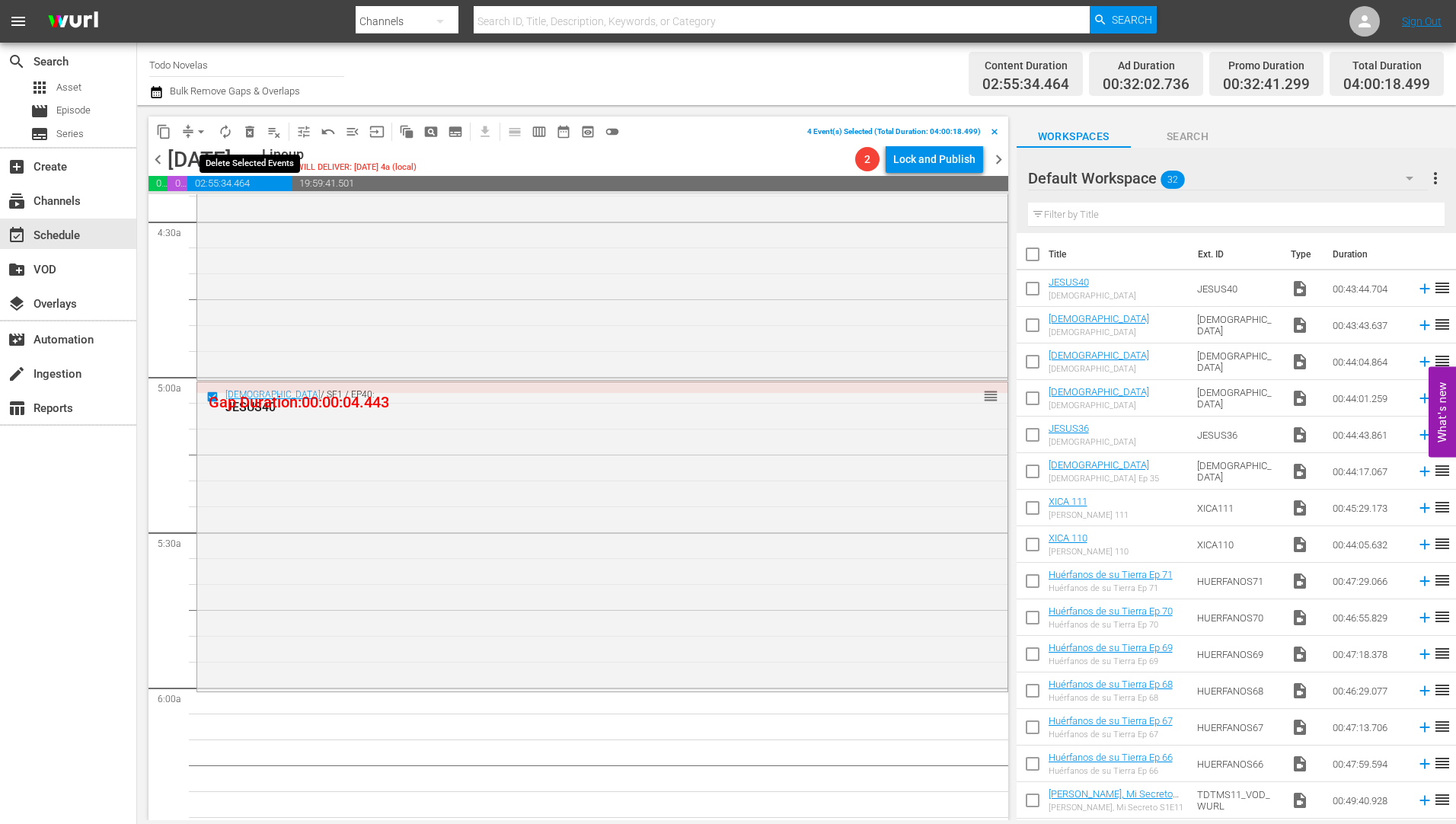
click at [250, 125] on span "delete_forever_outlined" at bounding box center [250, 132] width 16 height 16
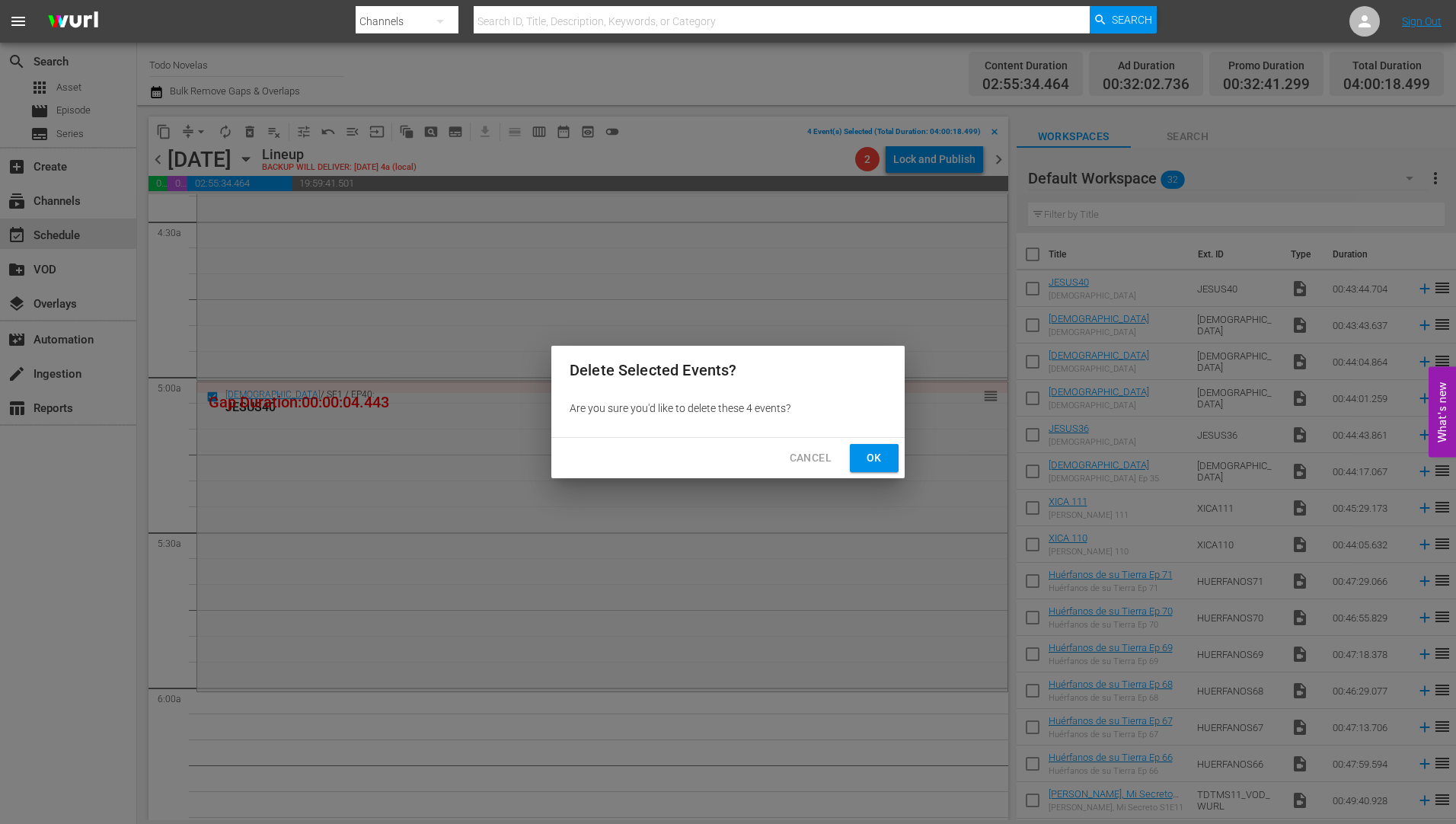
click at [875, 459] on span "Ok" at bounding box center [873, 457] width 24 height 19
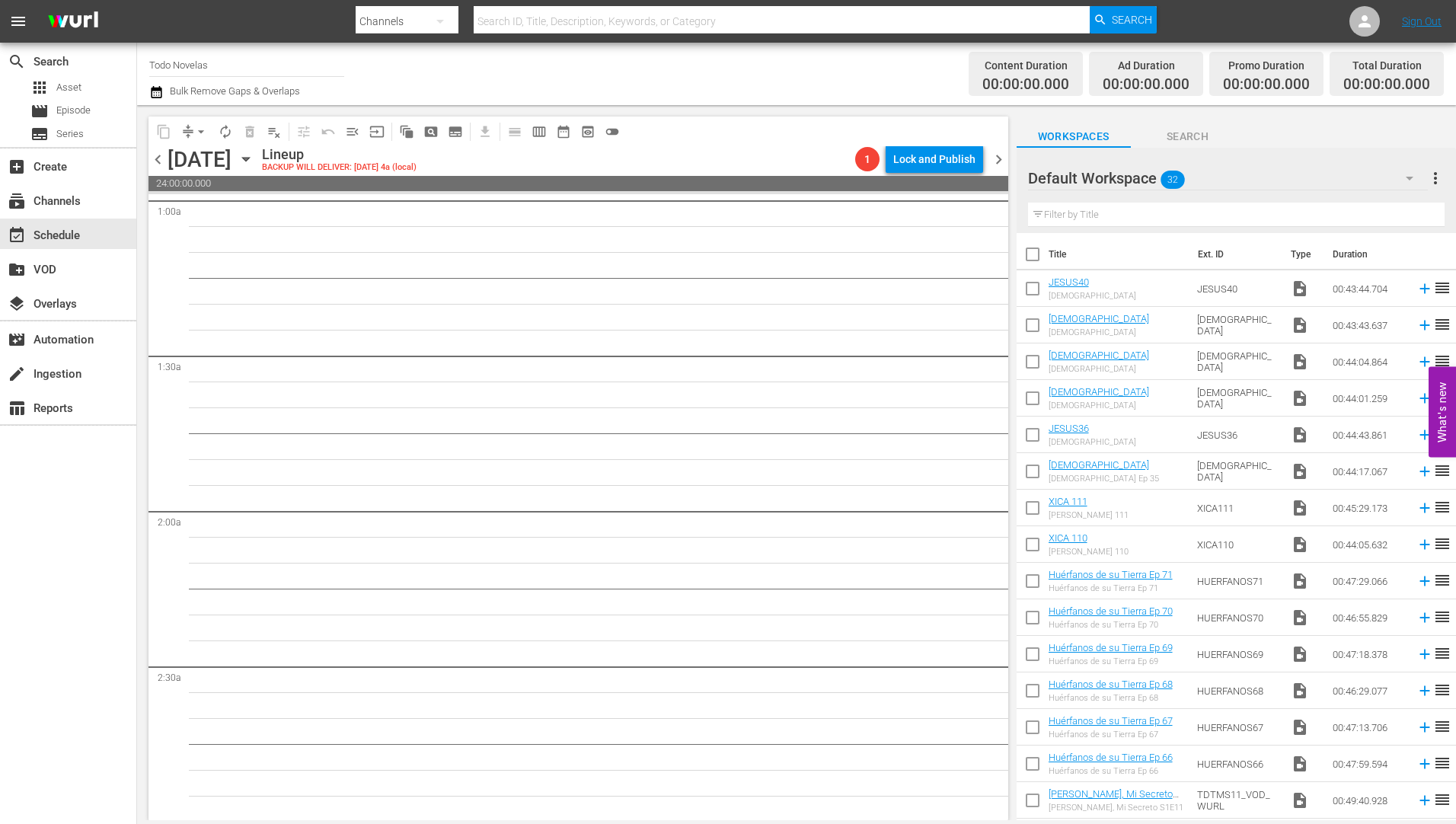
scroll to position [0, 0]
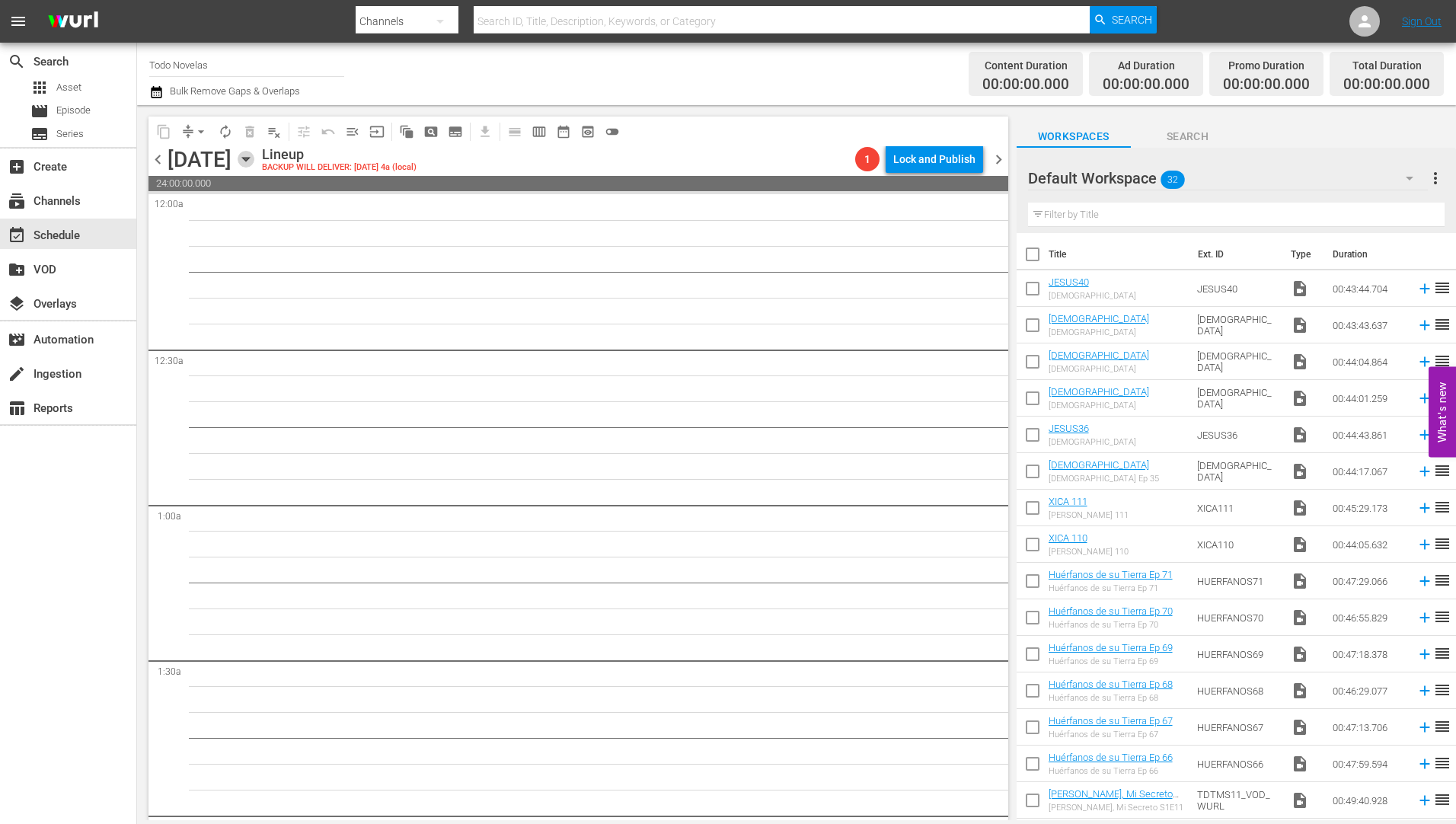
click at [254, 156] on icon "button" at bounding box center [245, 158] width 17 height 17
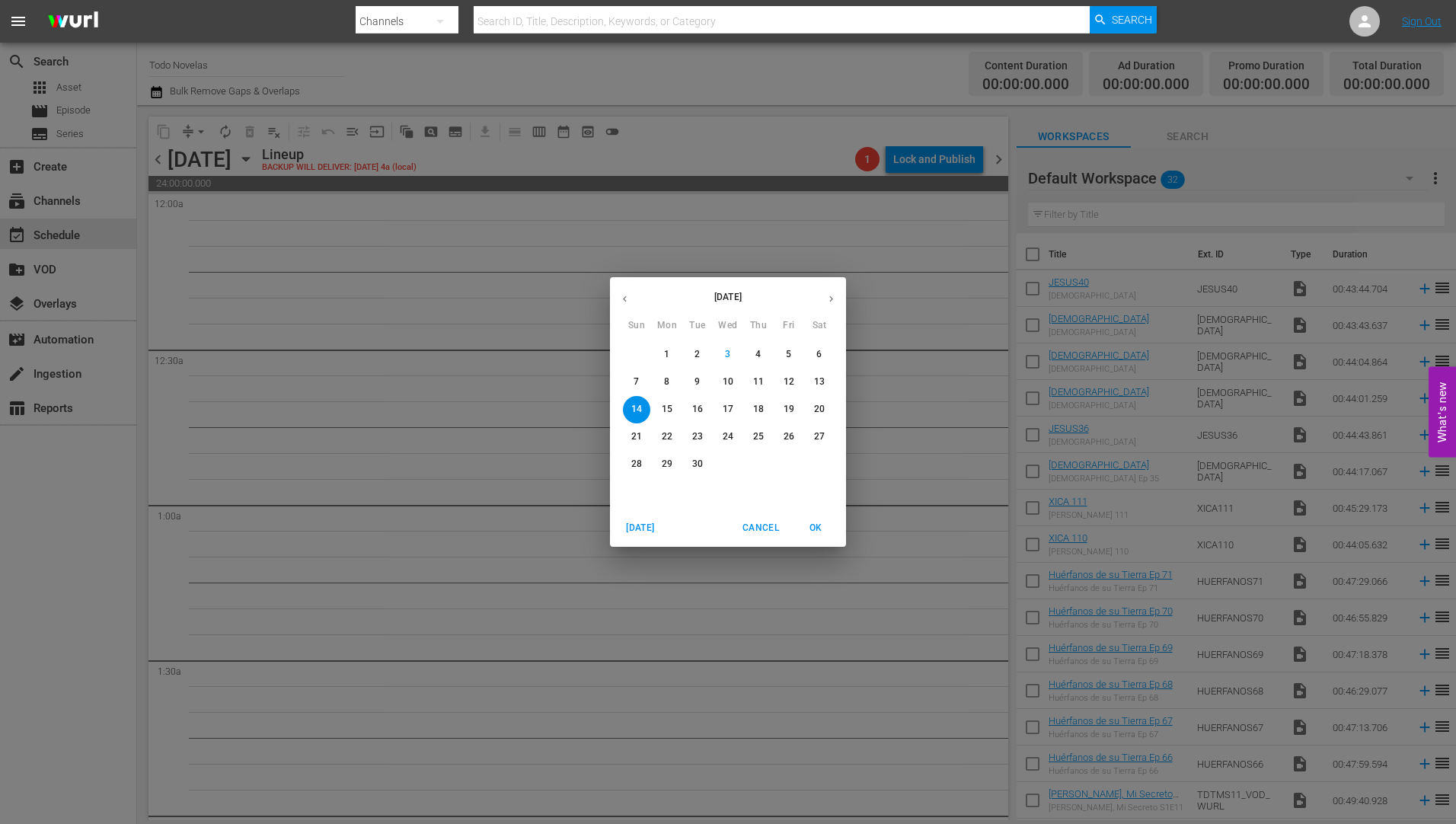
click at [696, 375] on p "9" at bounding box center [696, 381] width 5 height 13
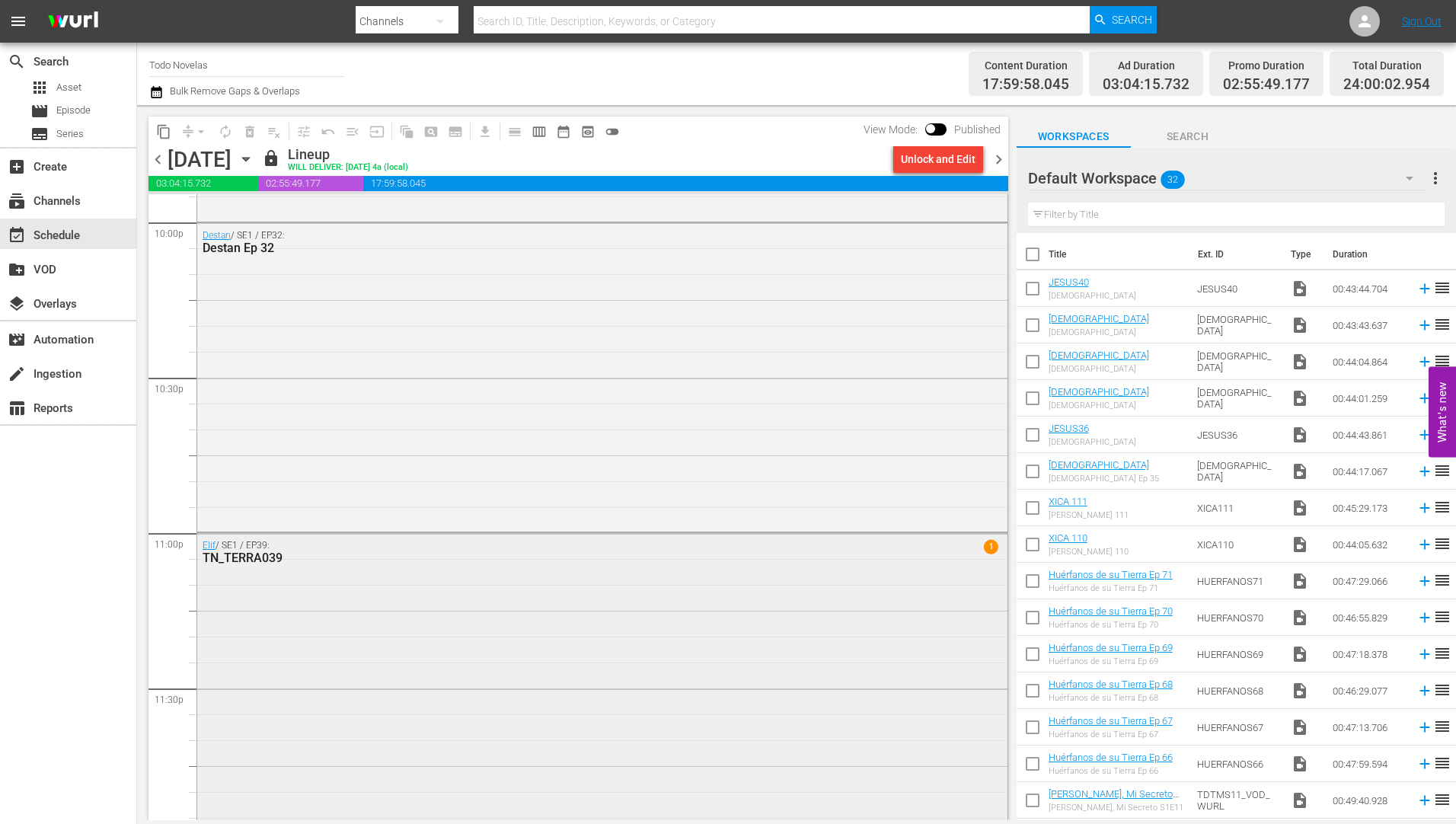
scroll to position [6828, 0]
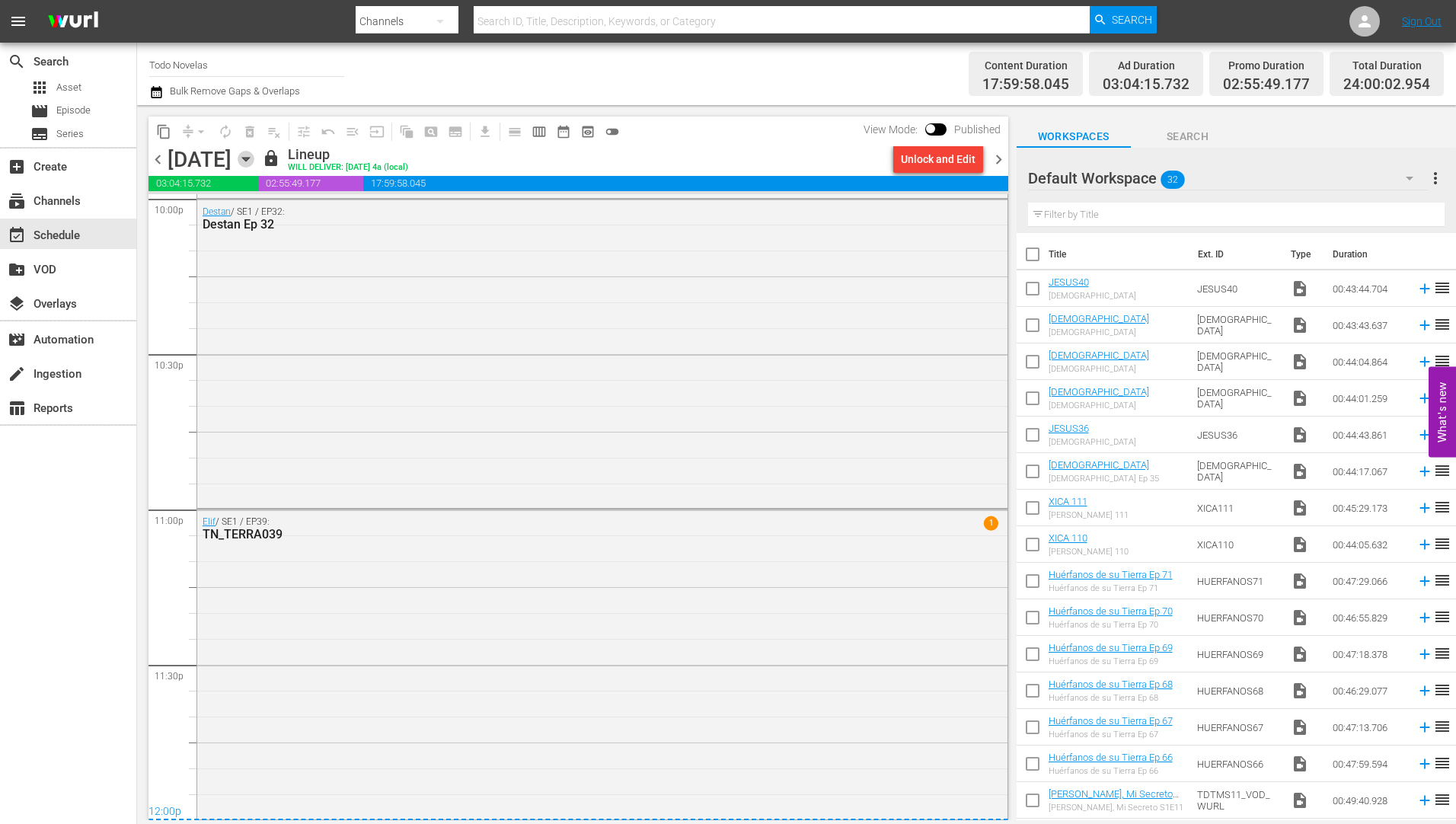
click at [254, 153] on icon "button" at bounding box center [245, 158] width 17 height 17
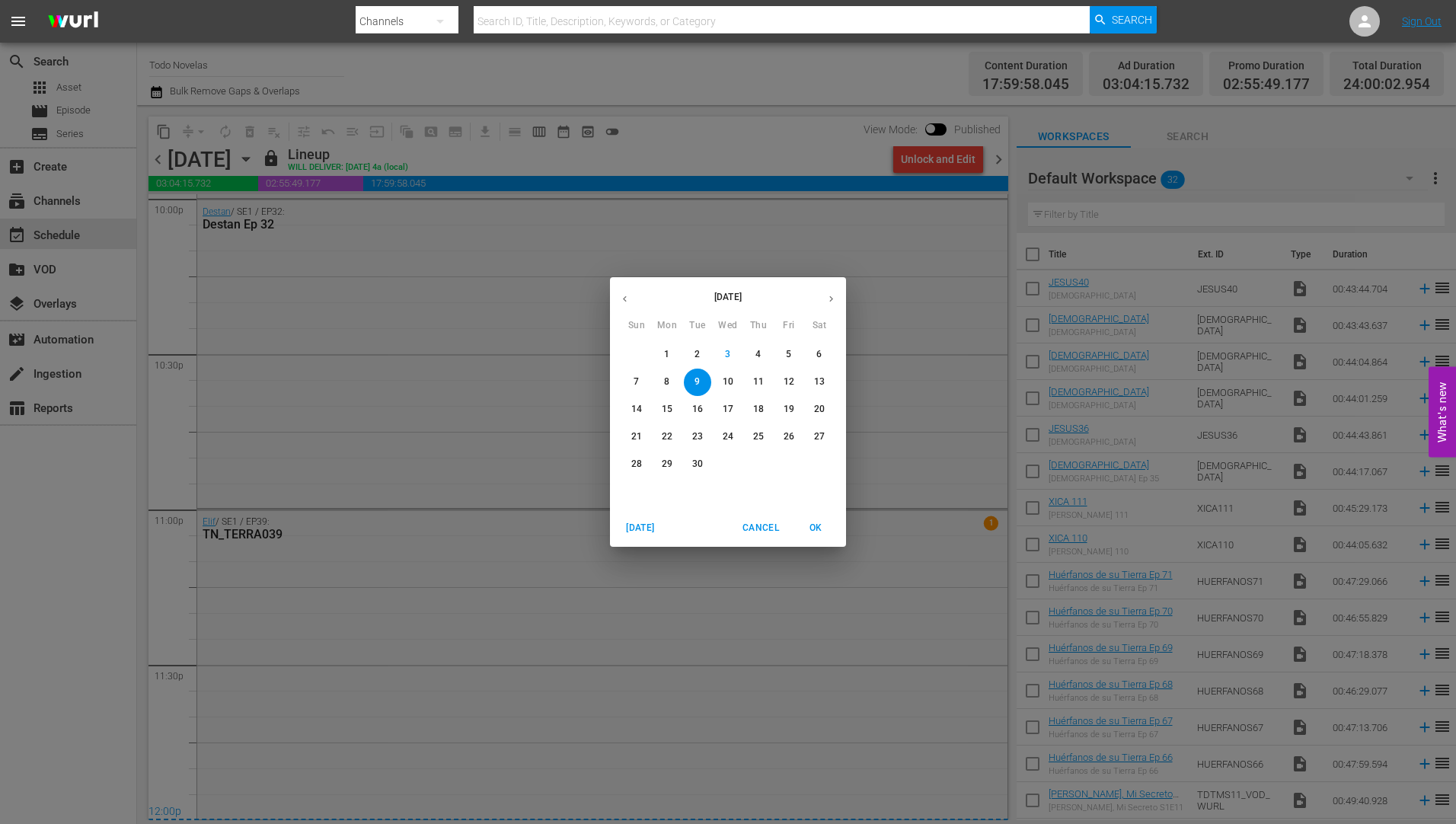
click at [728, 380] on p "10" at bounding box center [728, 381] width 11 height 13
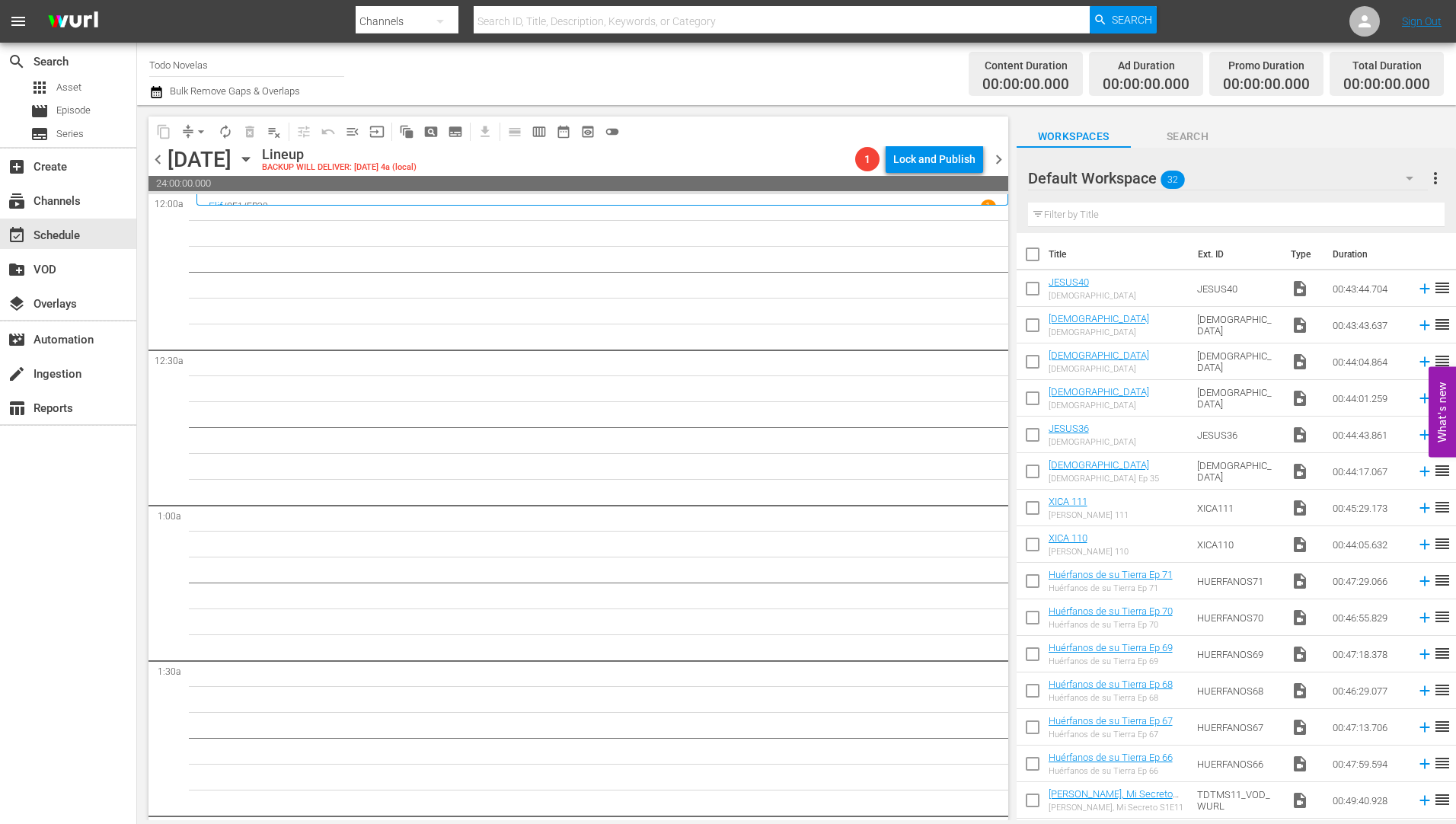
click at [254, 153] on icon "button" at bounding box center [245, 158] width 17 height 17
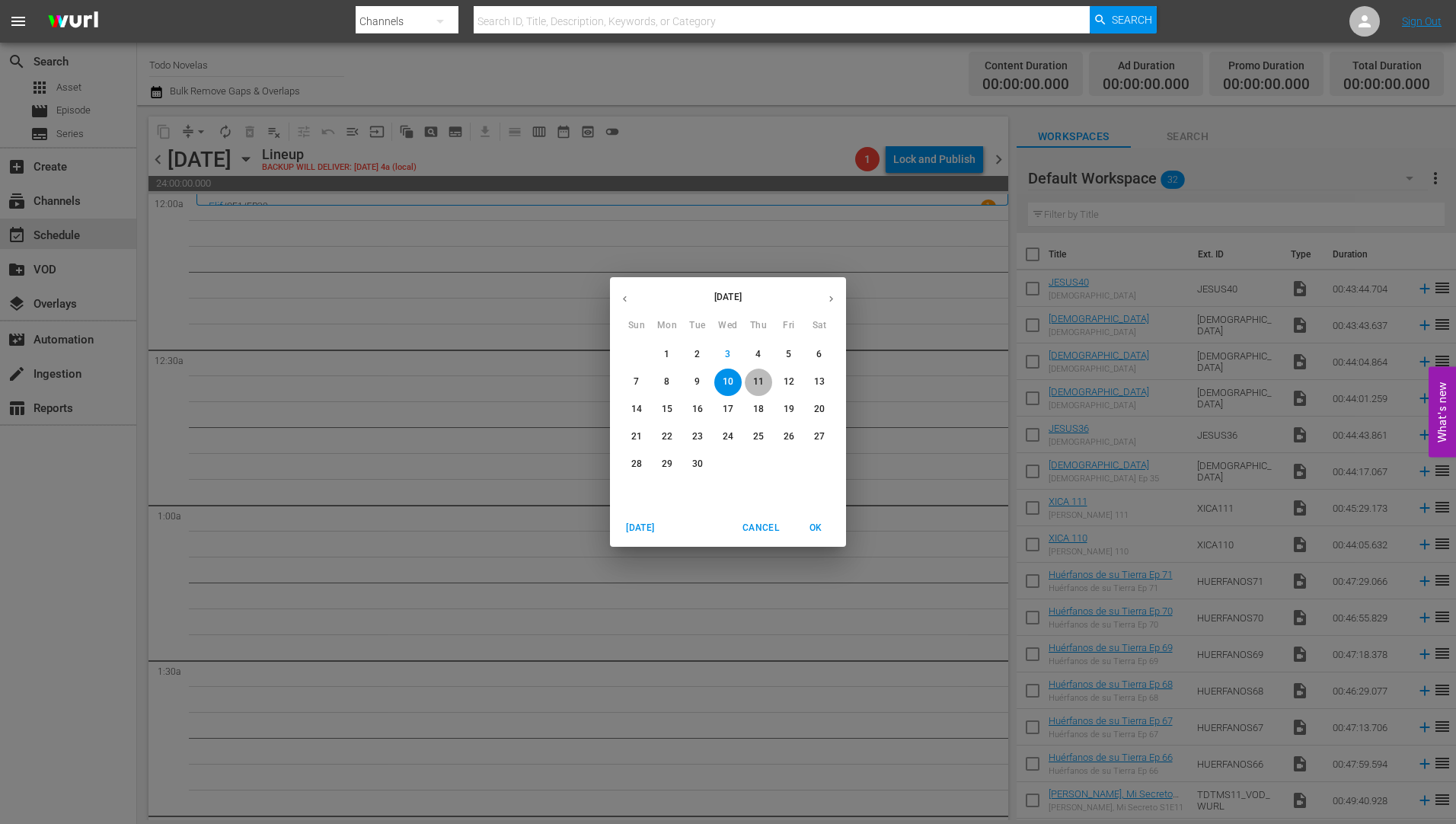
click at [757, 376] on p "11" at bounding box center [758, 381] width 11 height 13
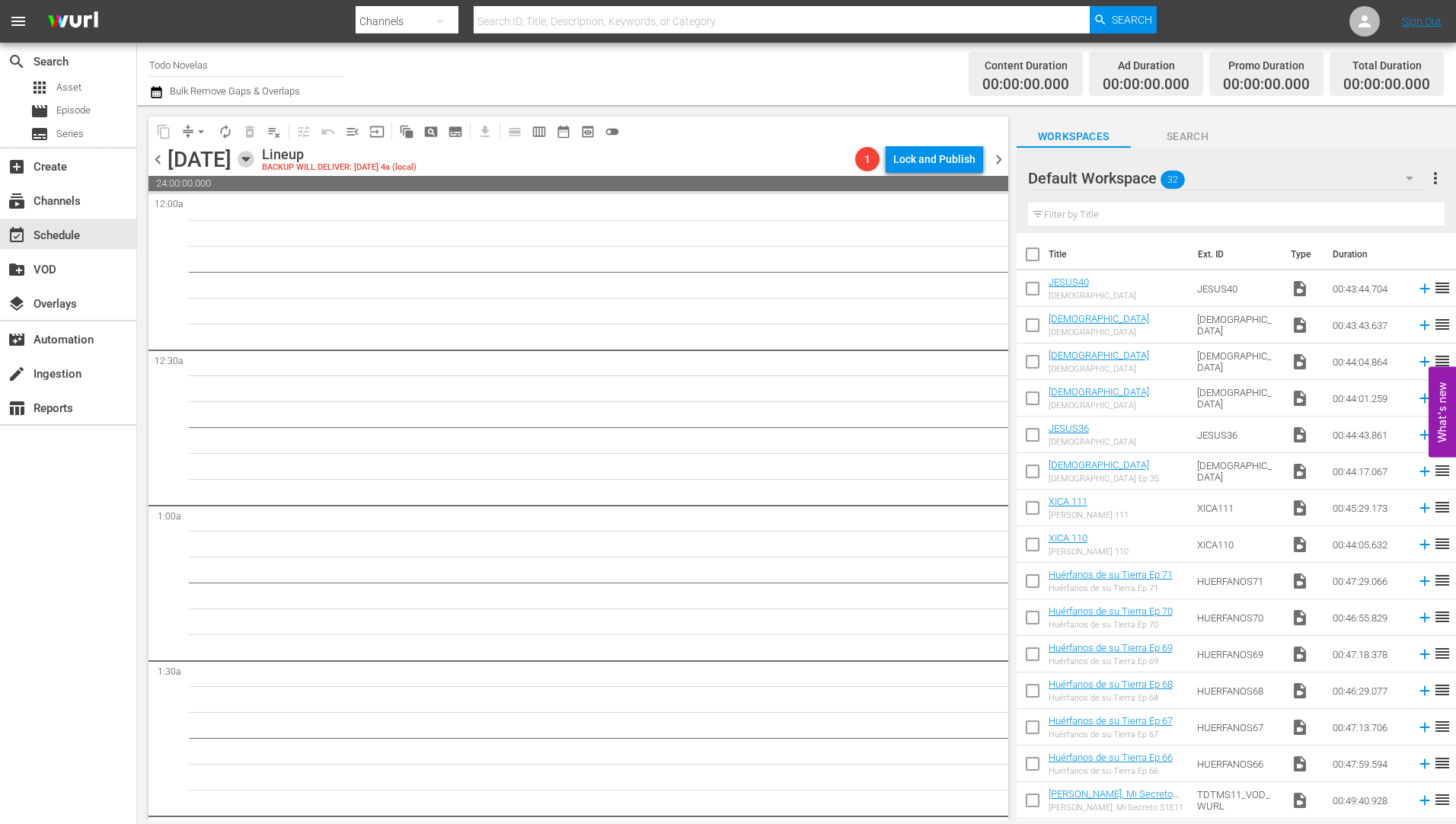
click at [254, 155] on icon "button" at bounding box center [245, 158] width 17 height 17
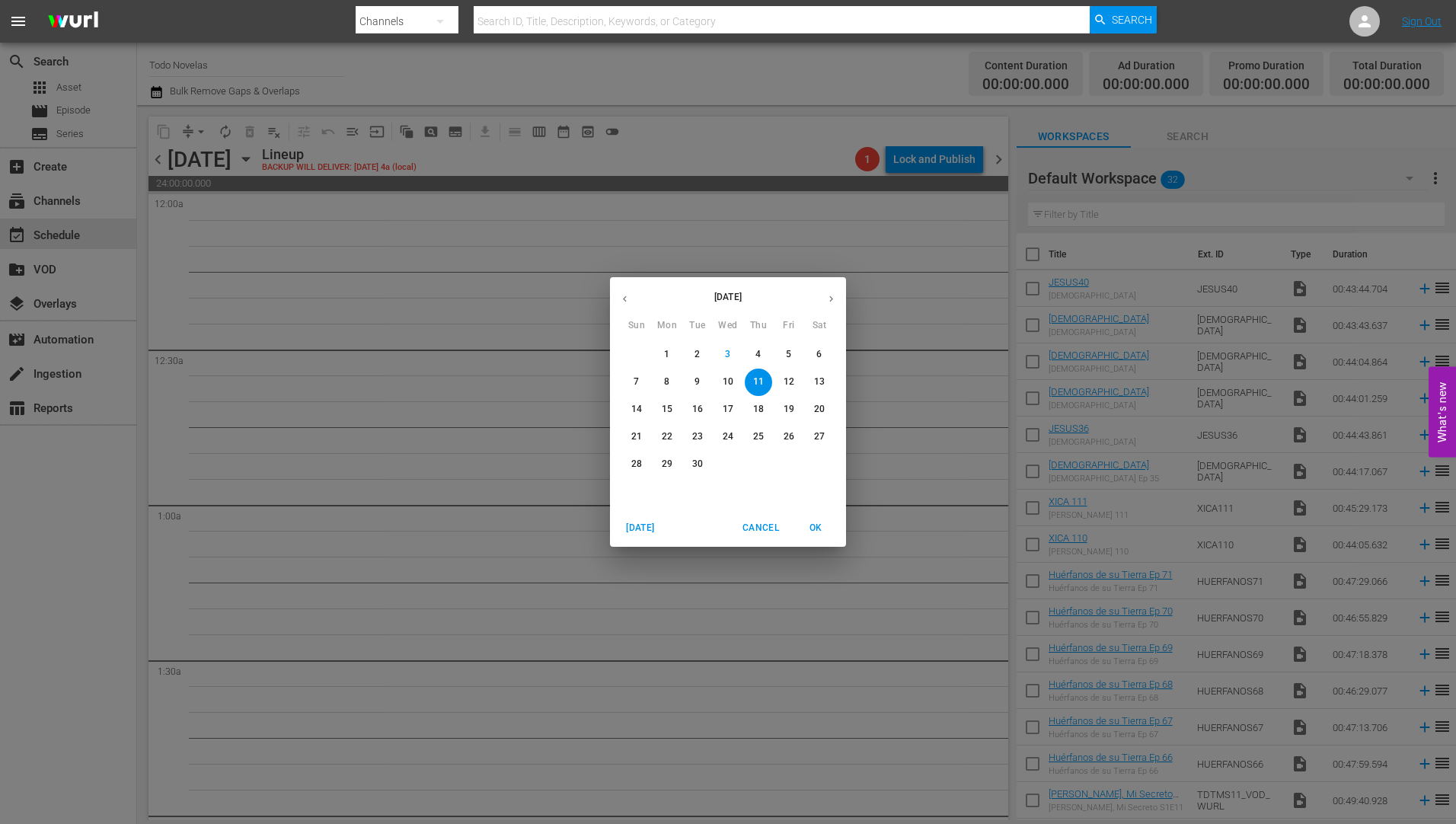
click at [788, 376] on p "12" at bounding box center [788, 381] width 11 height 13
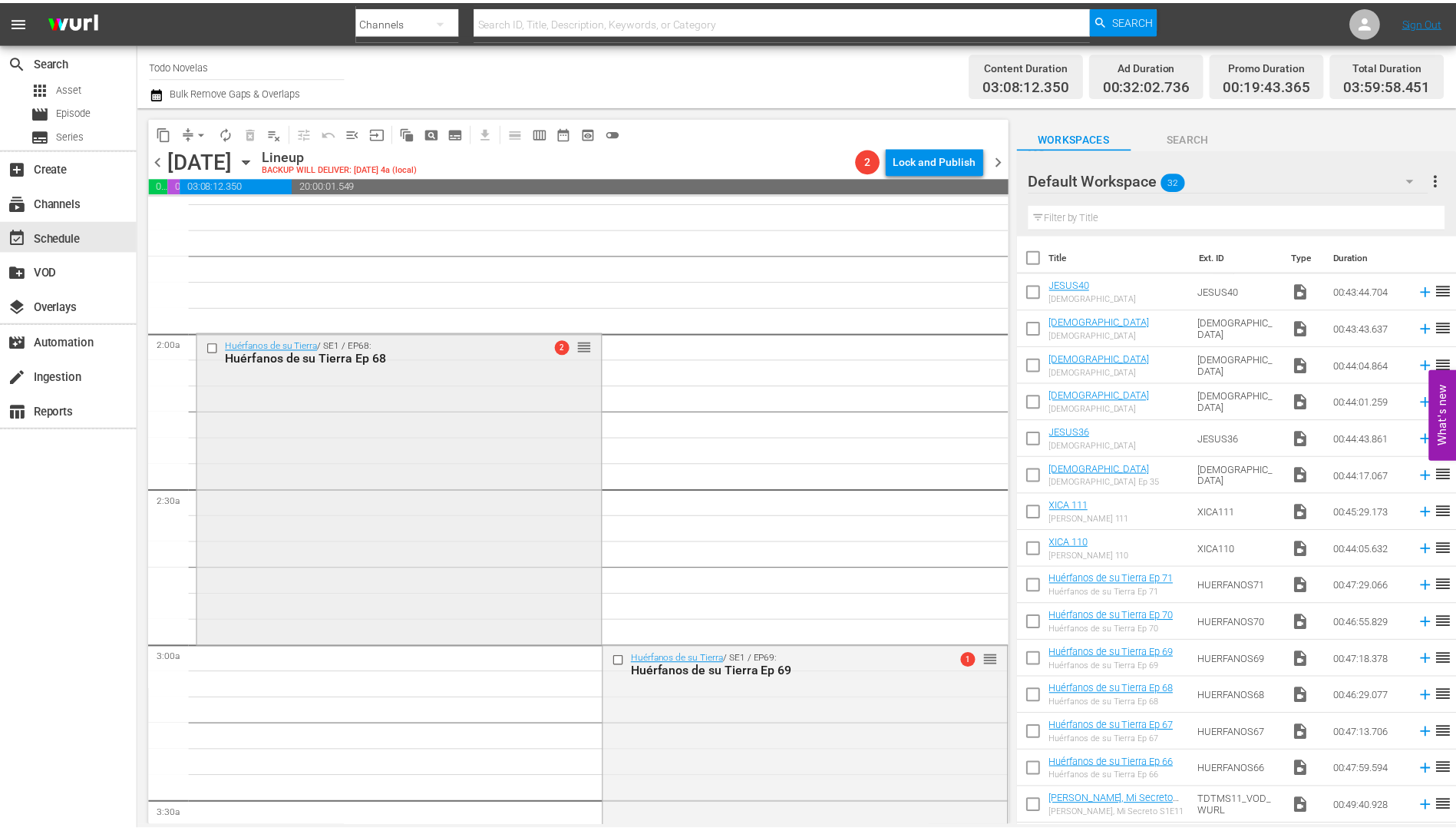
scroll to position [575, 0]
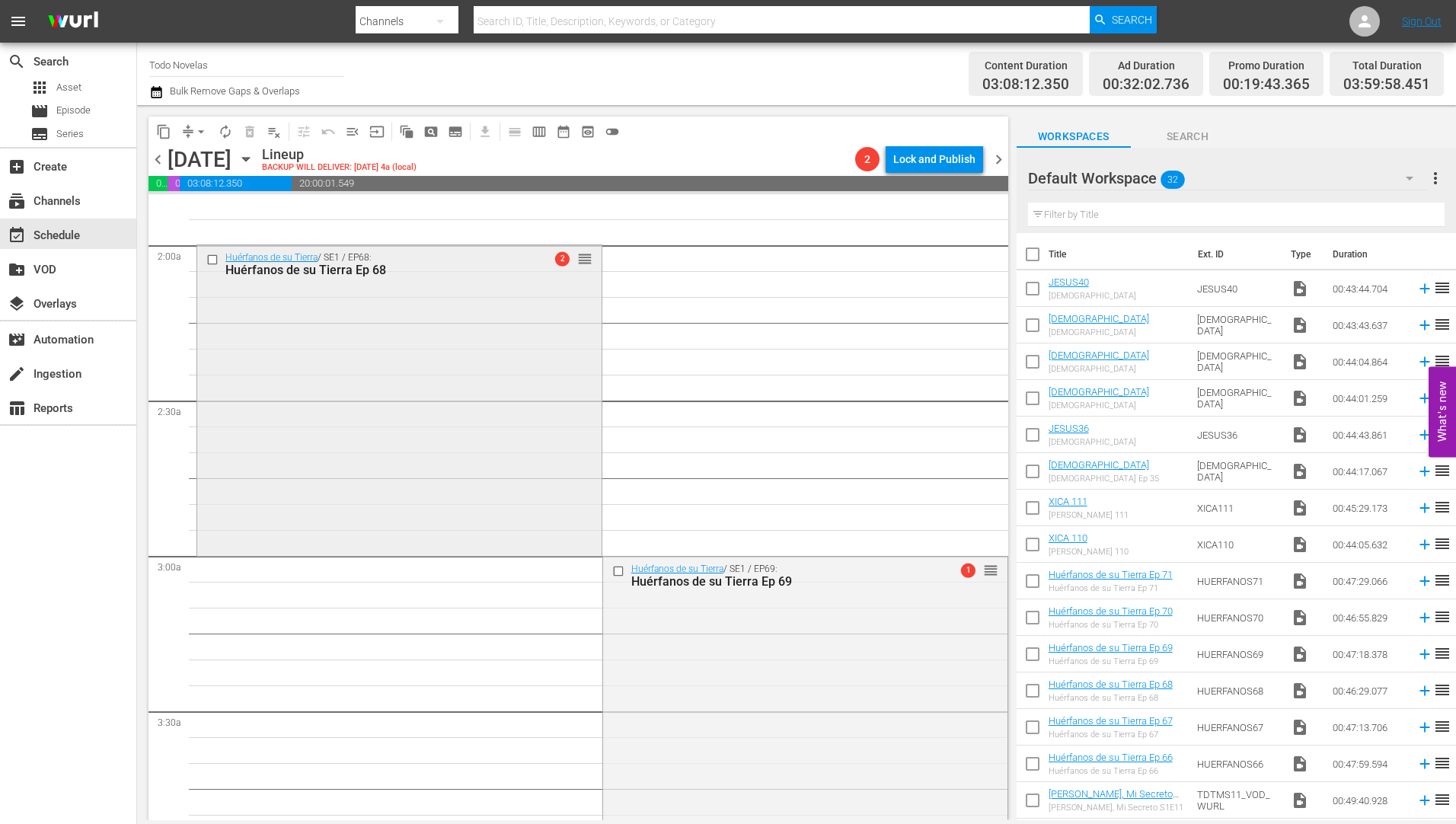
click at [329, 269] on div "Huérfanos de su Tierra Ep 68" at bounding box center [374, 270] width 298 height 15
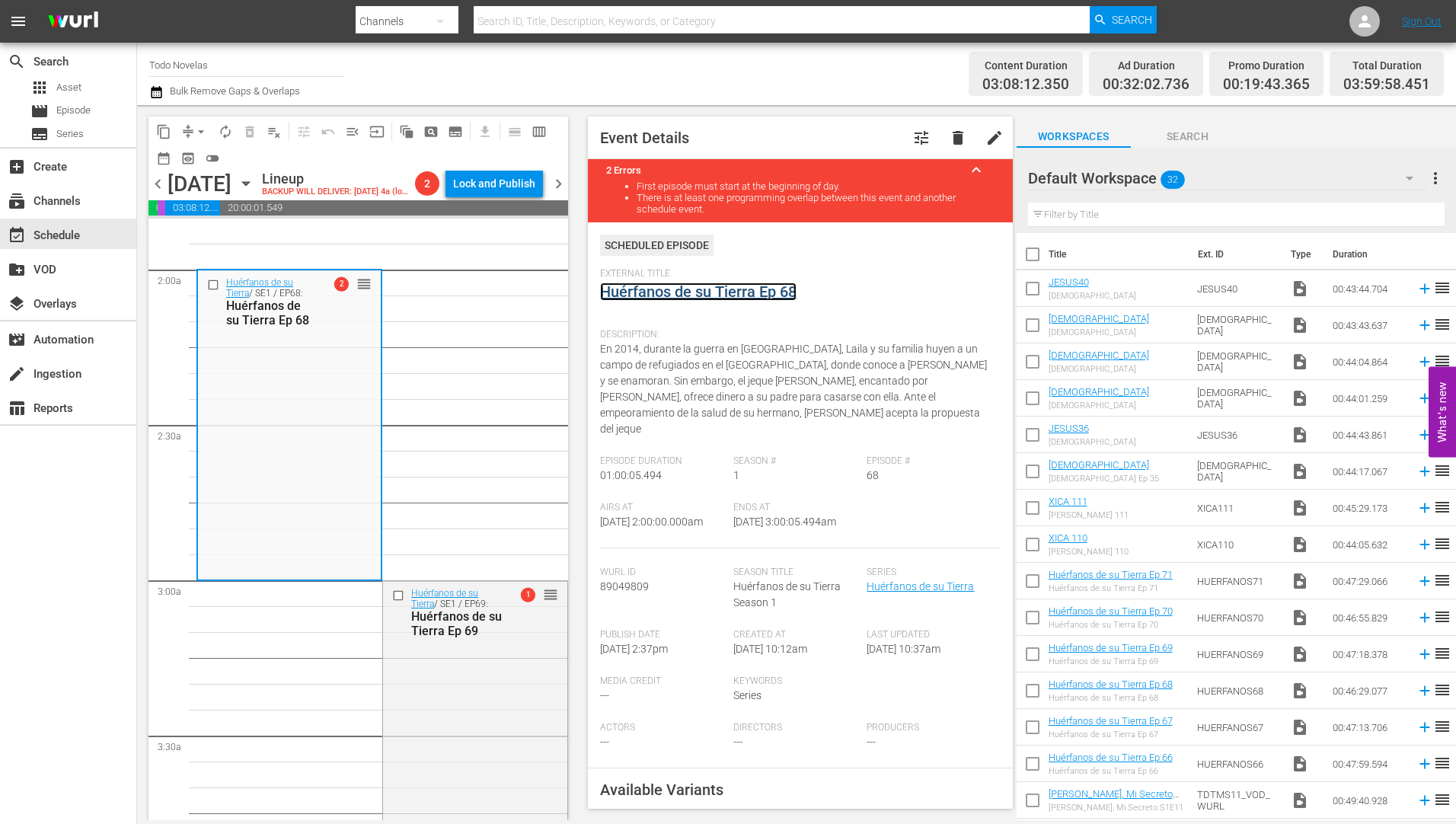
click at [681, 289] on link "Huérfanos de su Tierra Ep 68" at bounding box center [698, 291] width 197 height 19
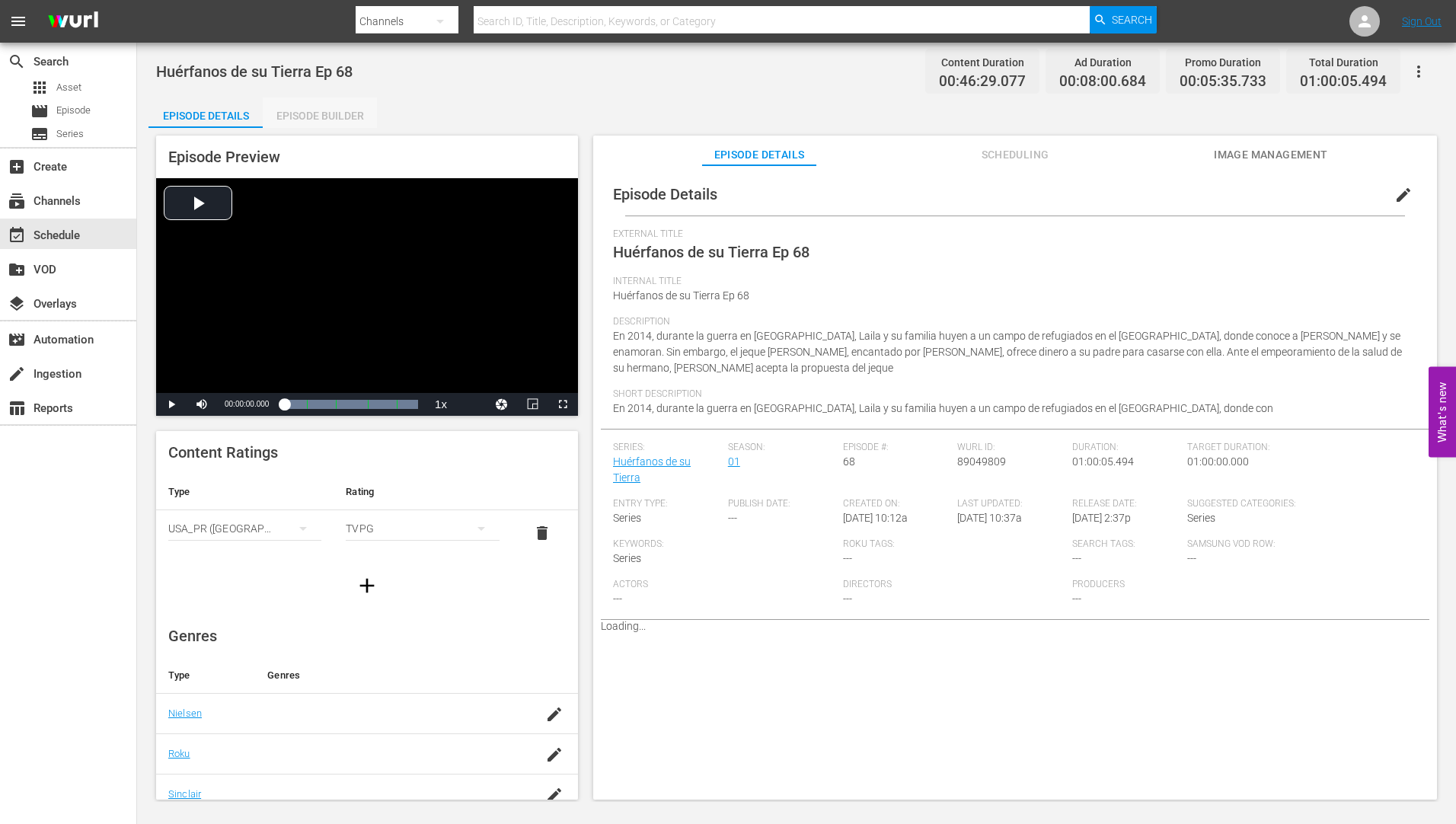
click at [322, 110] on div "Episode Builder" at bounding box center [320, 115] width 114 height 36
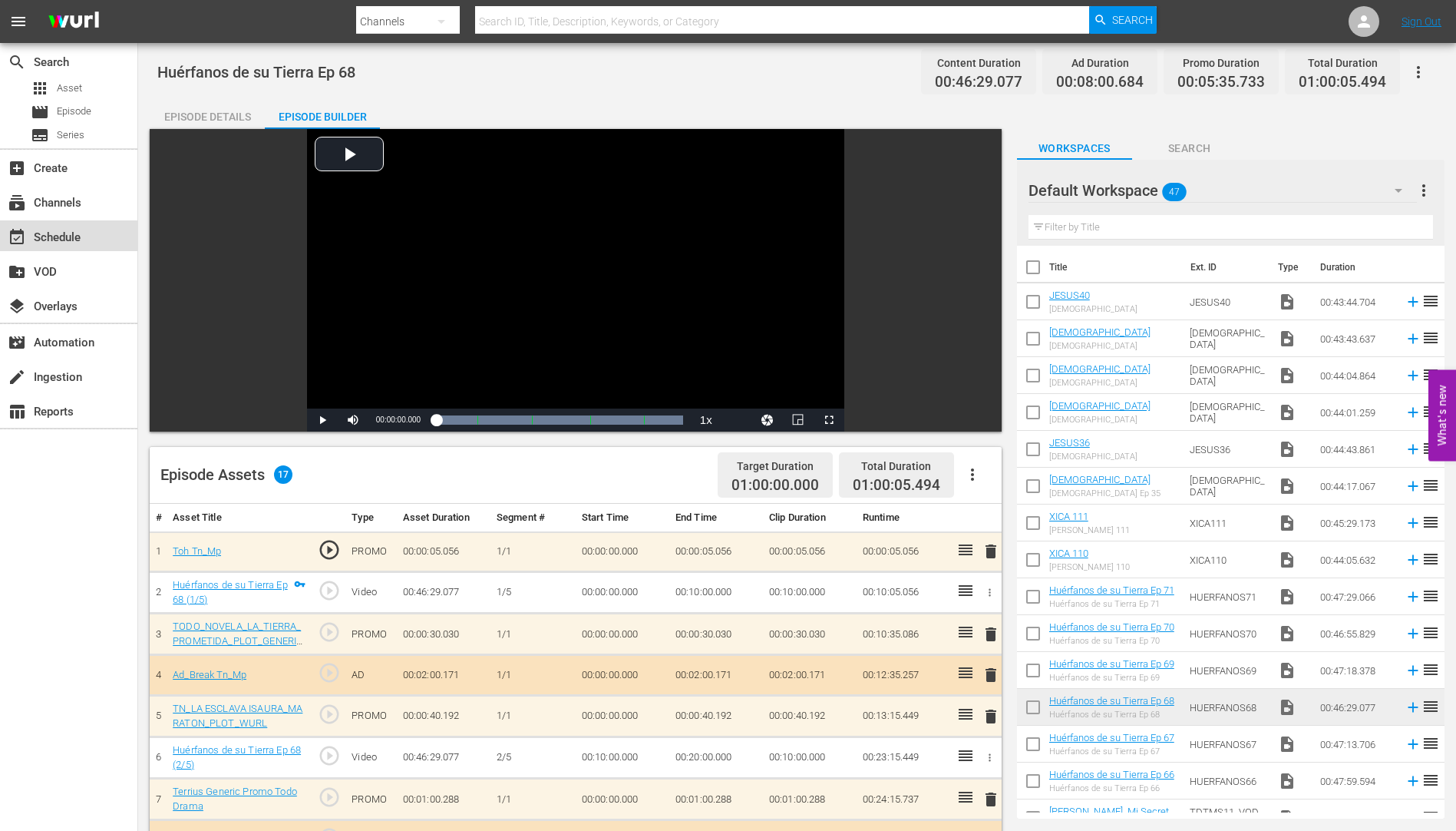
click at [42, 231] on div "event_available Schedule" at bounding box center [42, 235] width 86 height 14
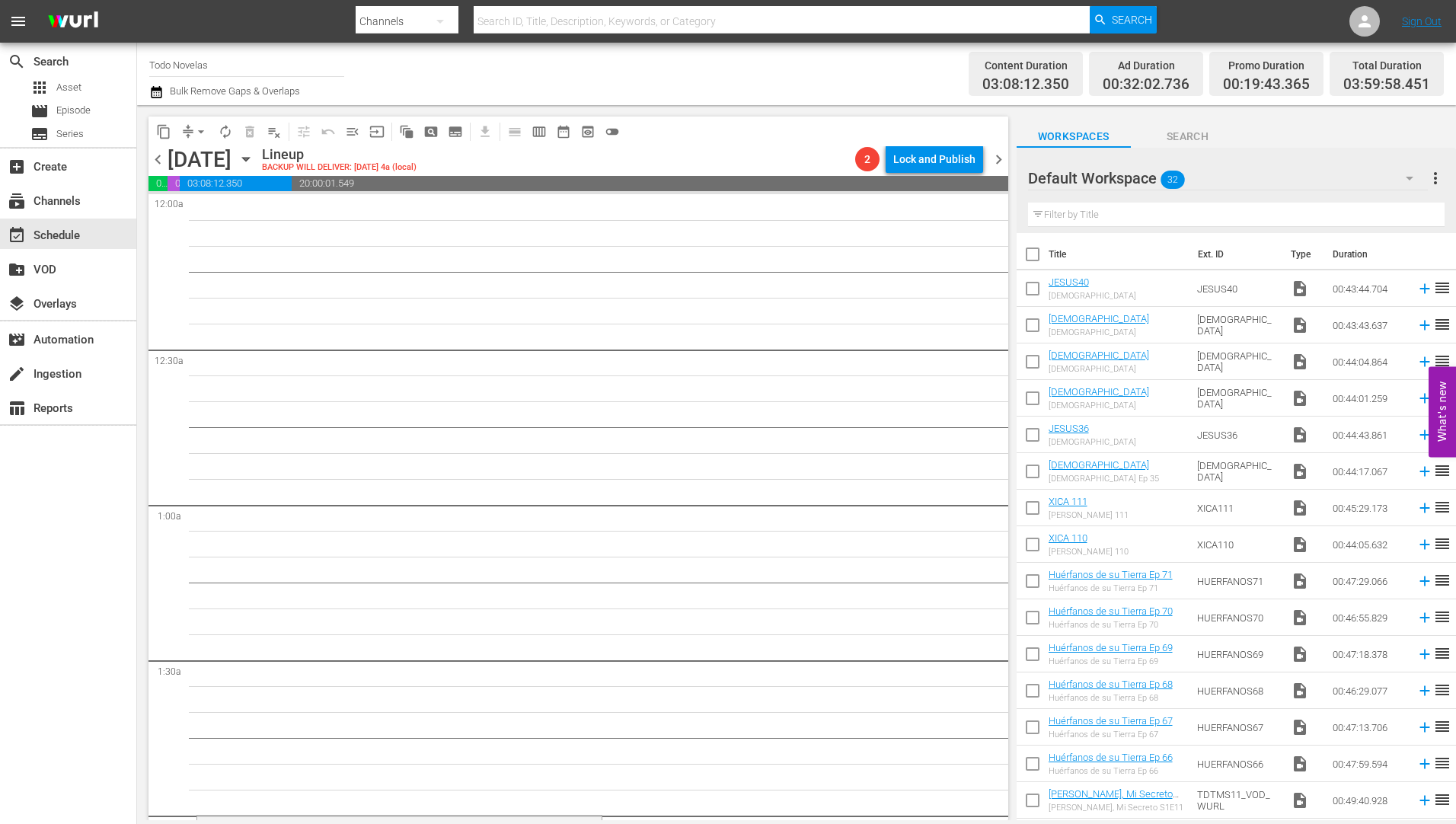
scroll to position [304, 0]
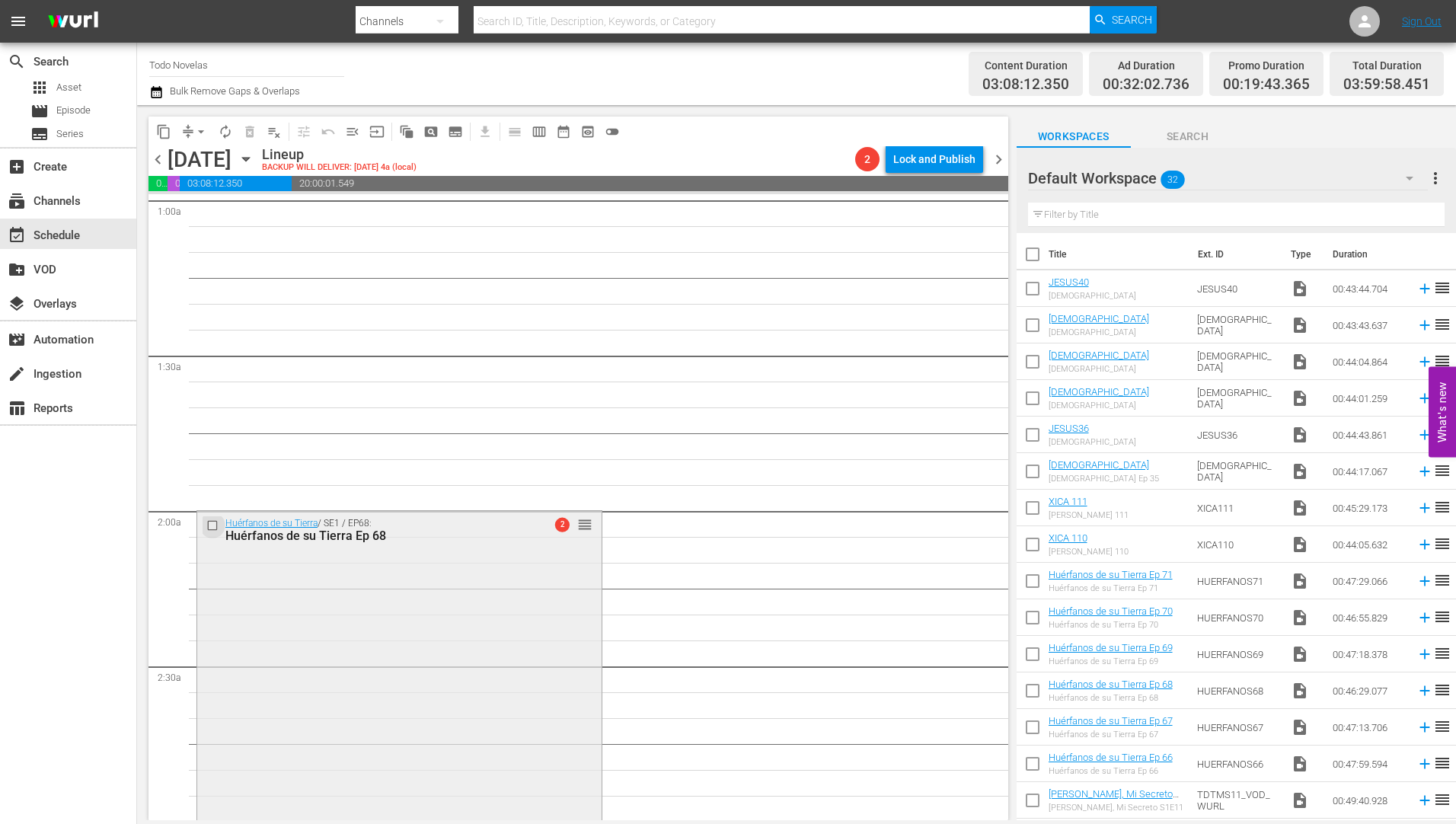
click at [212, 527] on input "checkbox" at bounding box center [214, 525] width 16 height 13
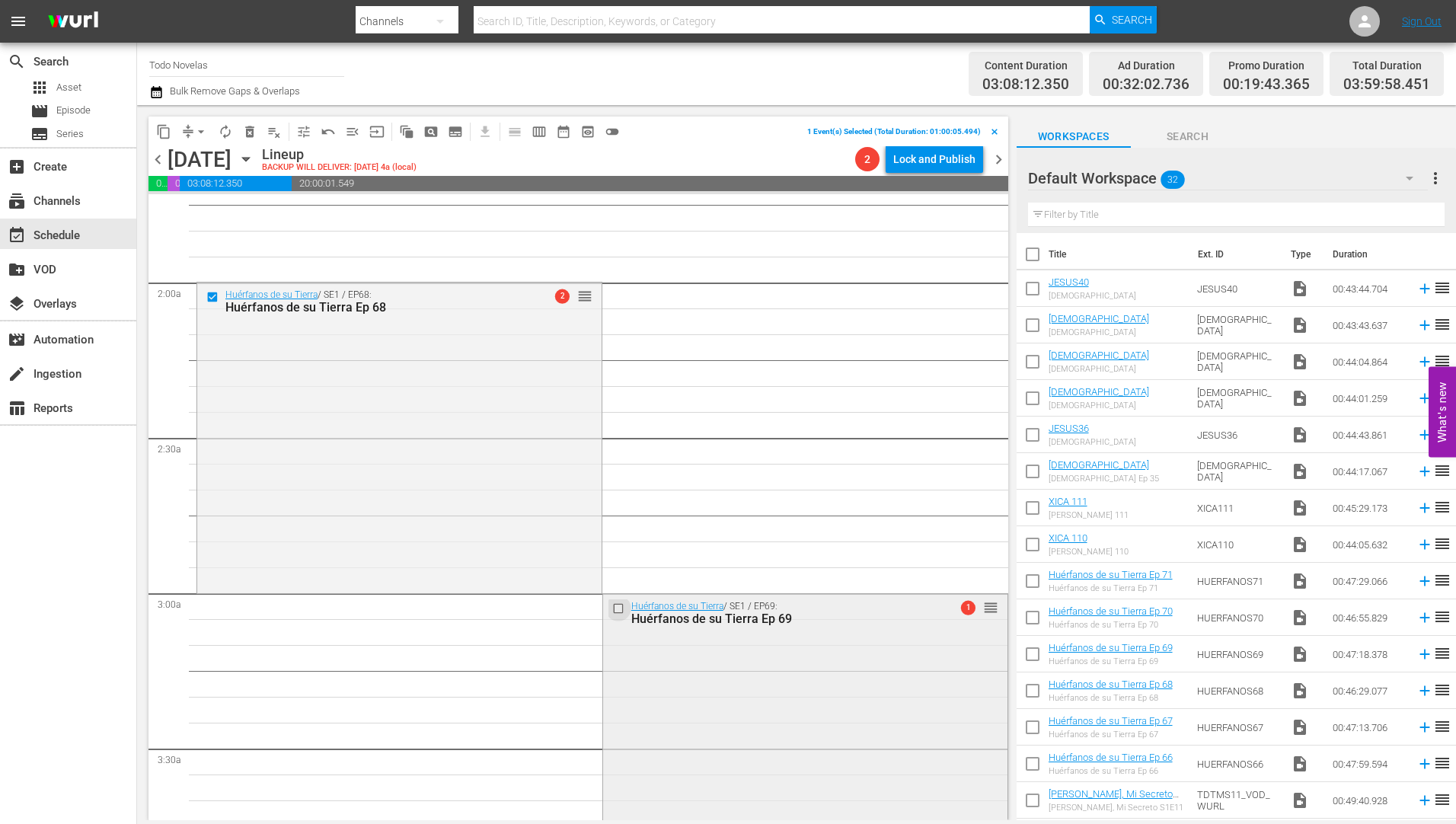
click at [611, 605] on input "checkbox" at bounding box center [619, 607] width 16 height 13
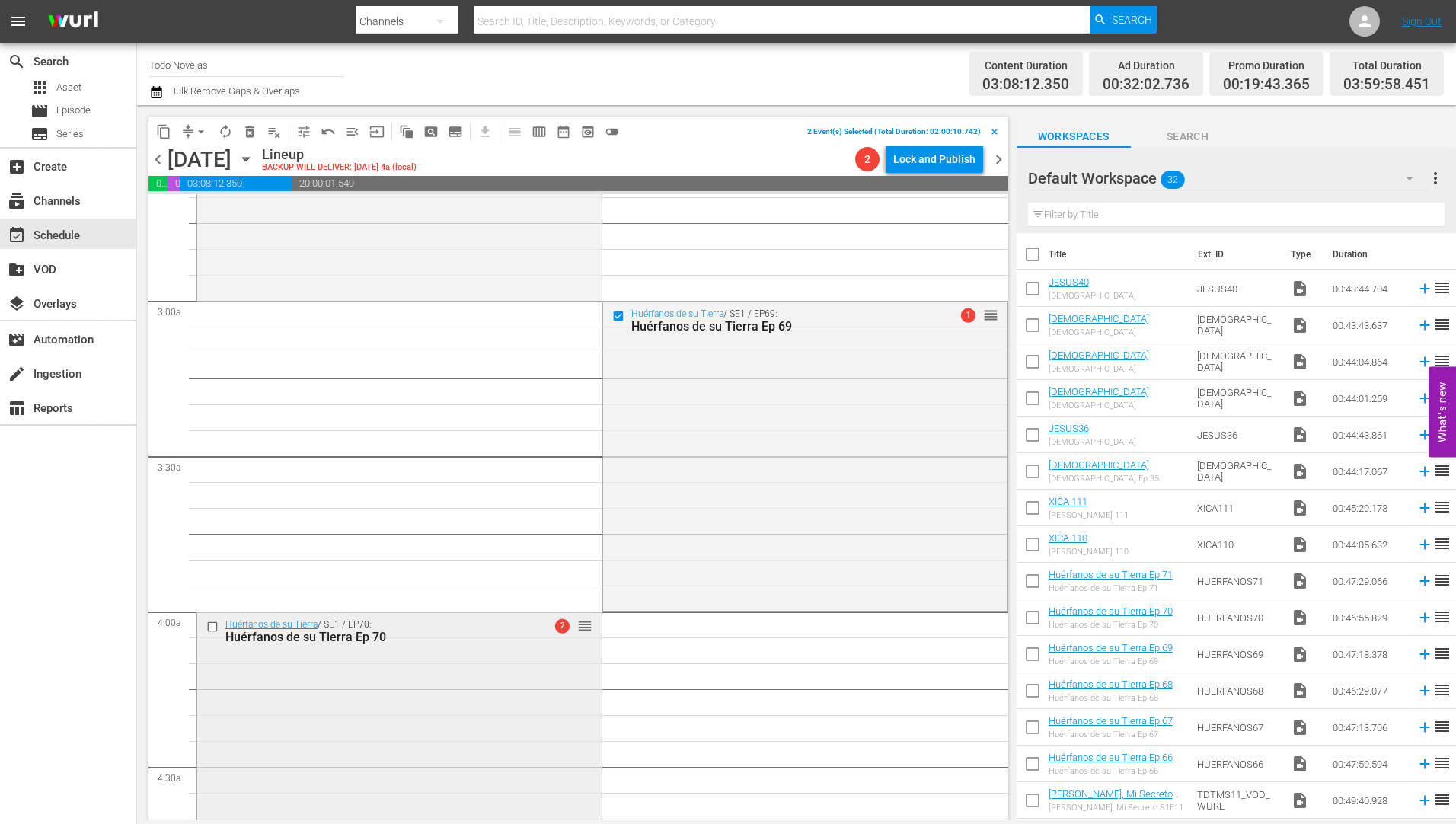
scroll to position [913, 0]
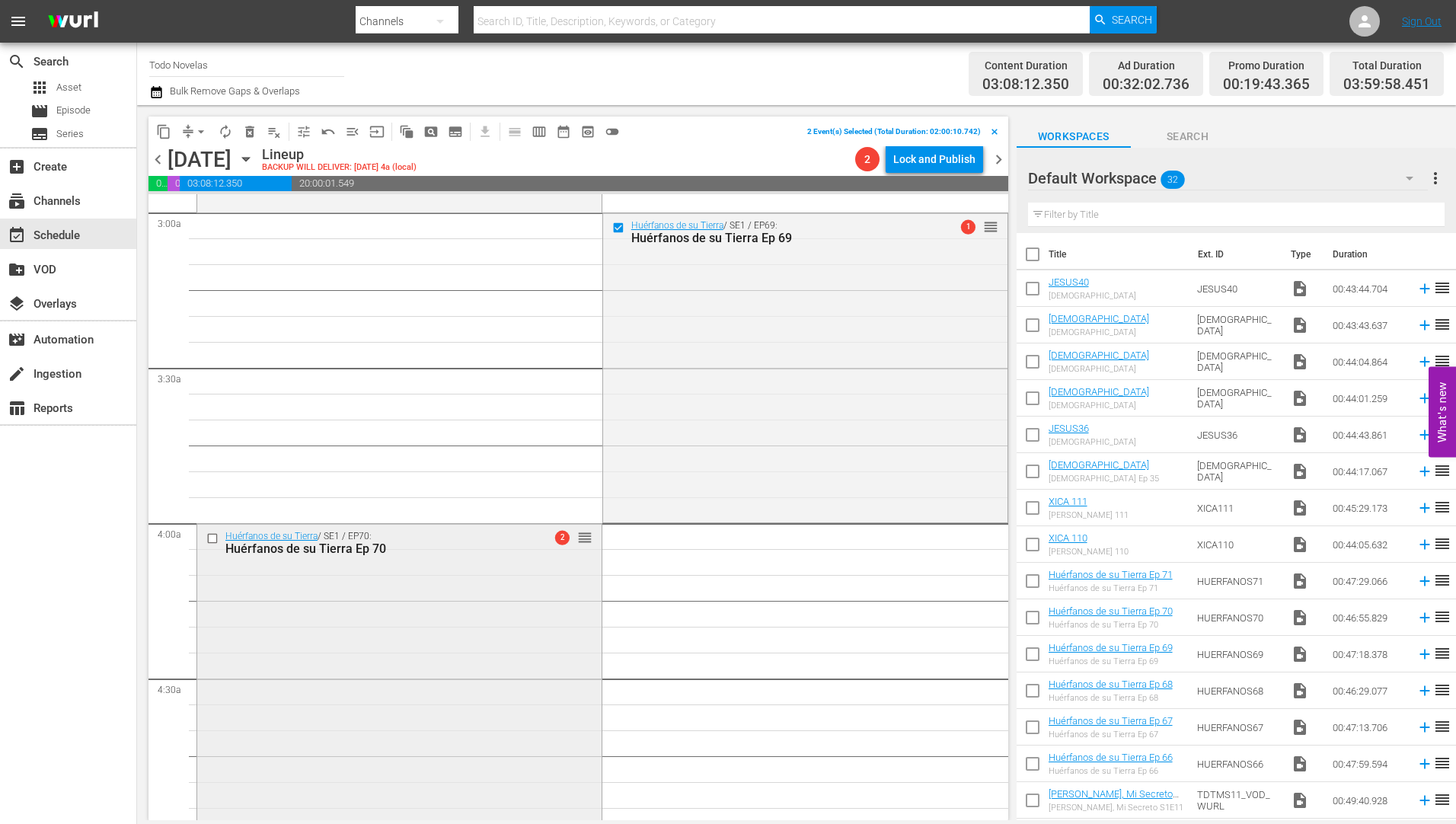
click at [211, 540] on input "checkbox" at bounding box center [214, 538] width 16 height 13
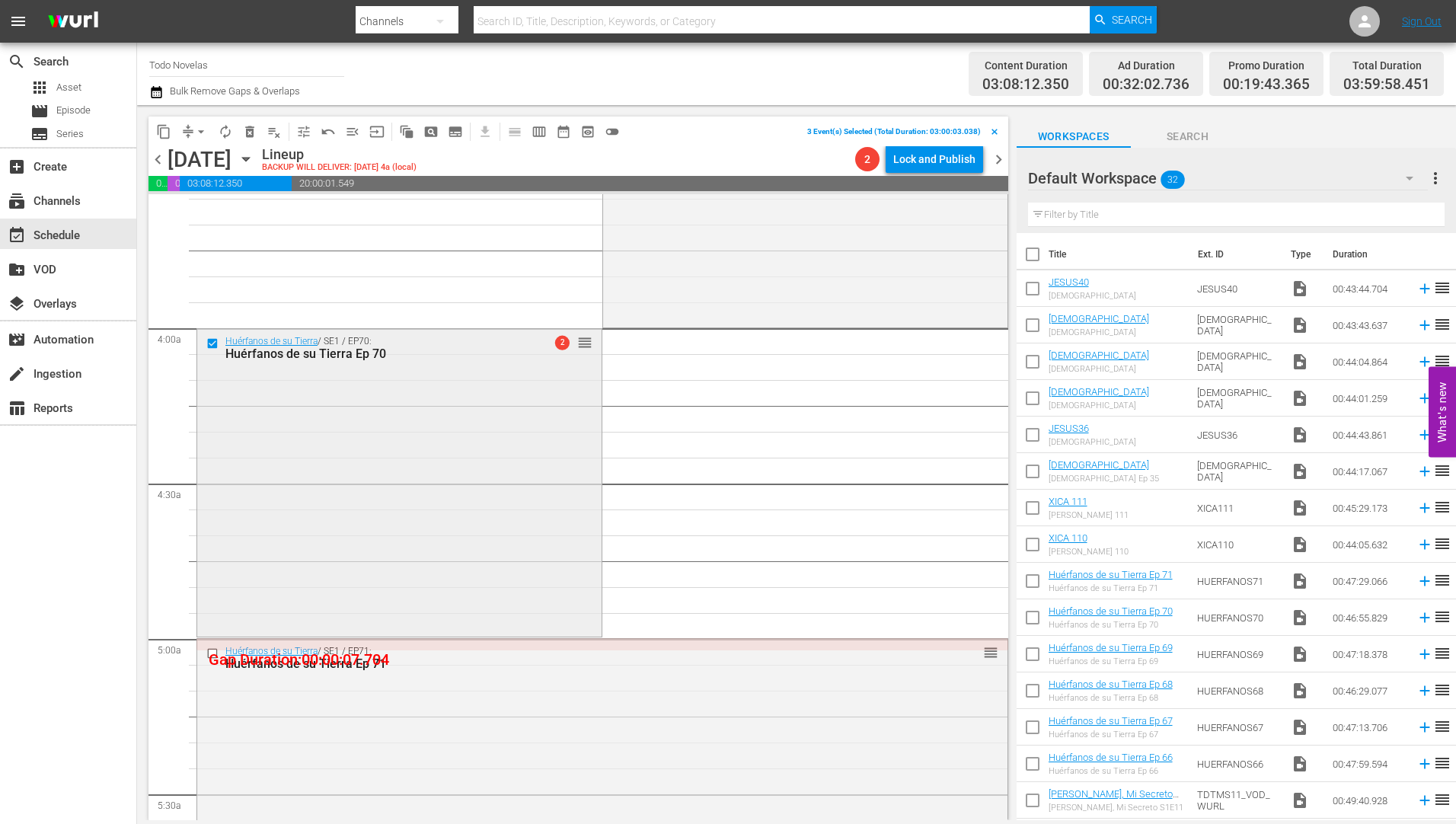
scroll to position [1218, 0]
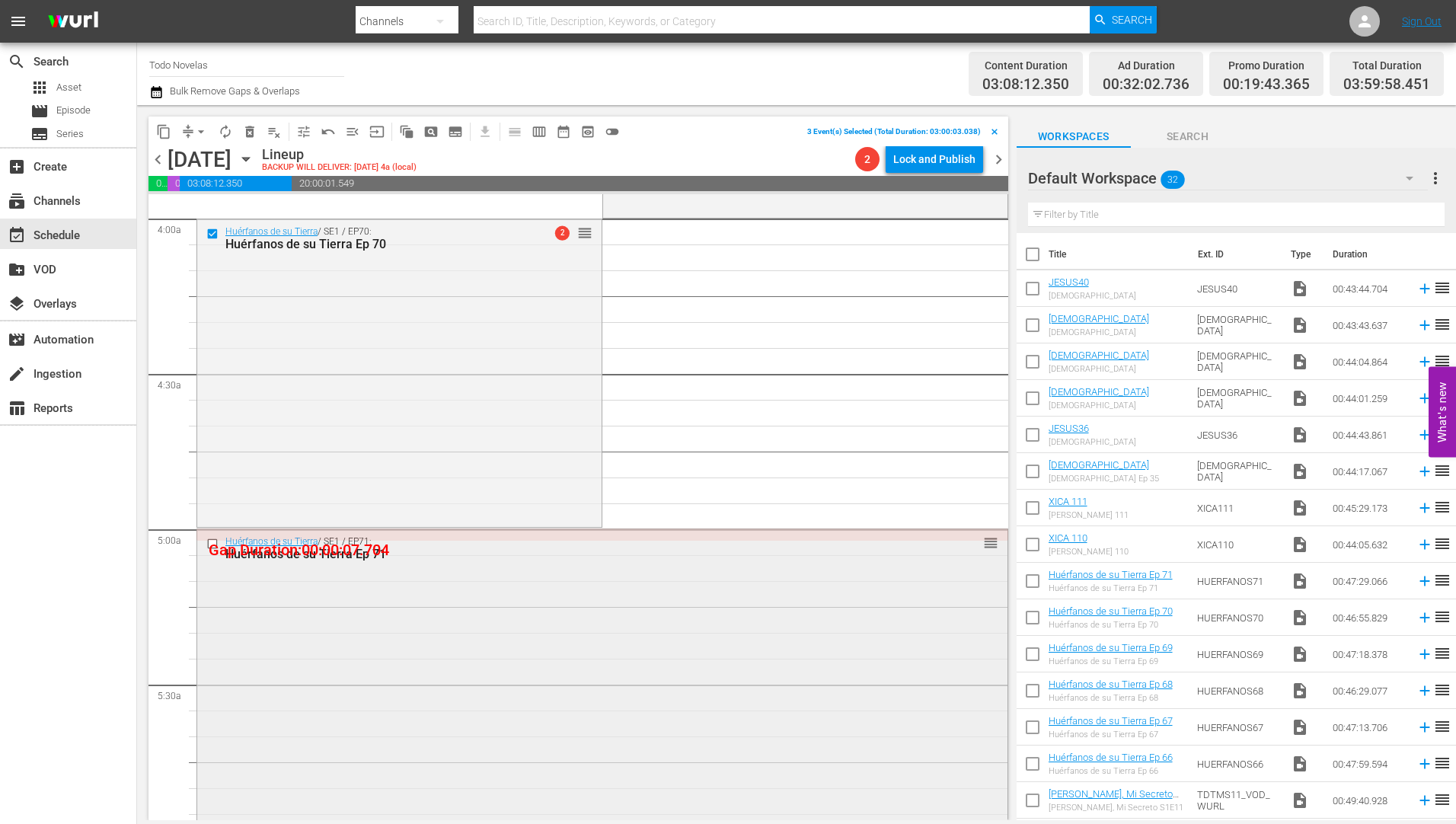
click at [211, 544] on input "checkbox" at bounding box center [214, 543] width 16 height 13
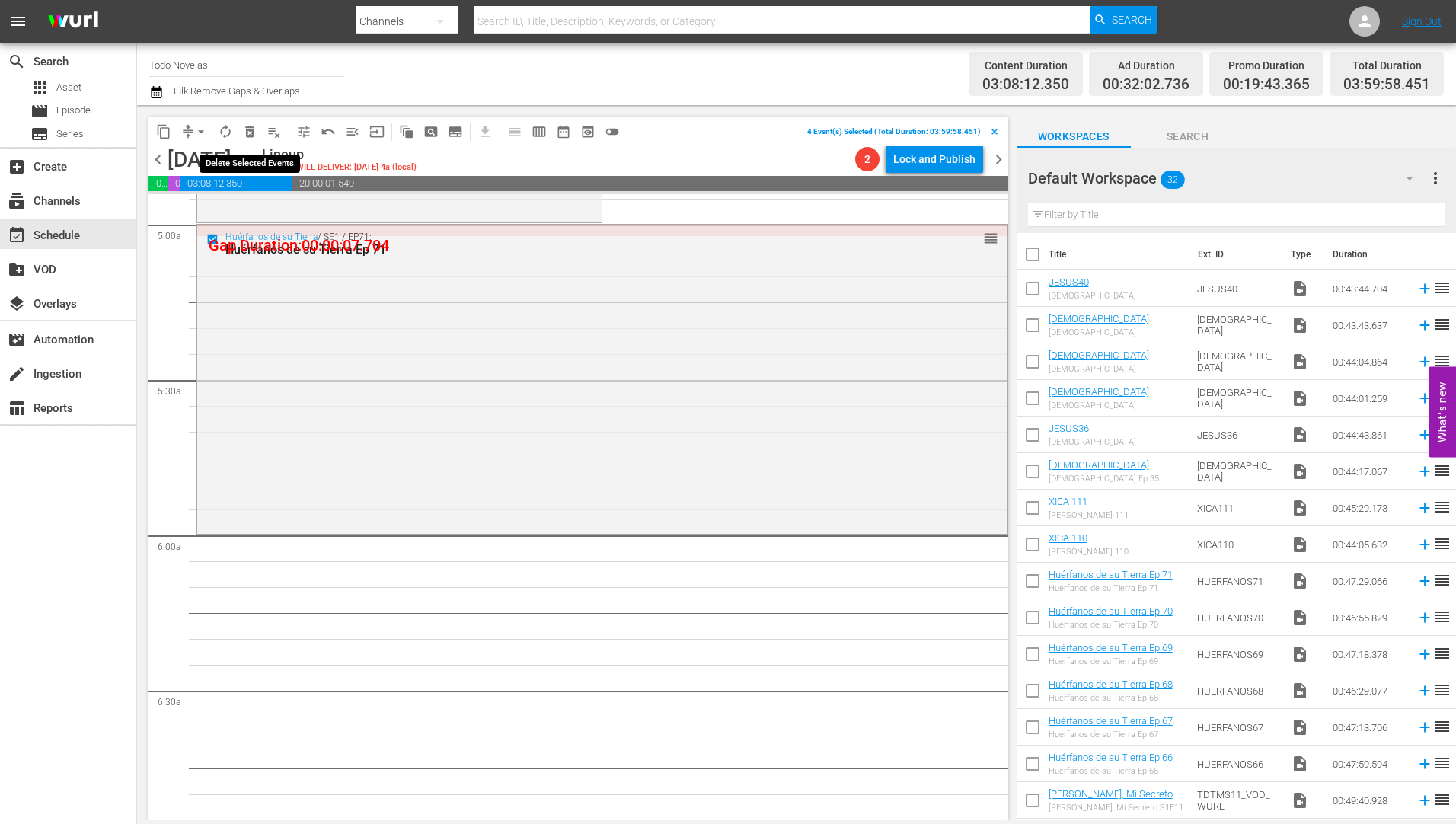
click at [249, 127] on span "delete_forever_outlined" at bounding box center [250, 132] width 16 height 16
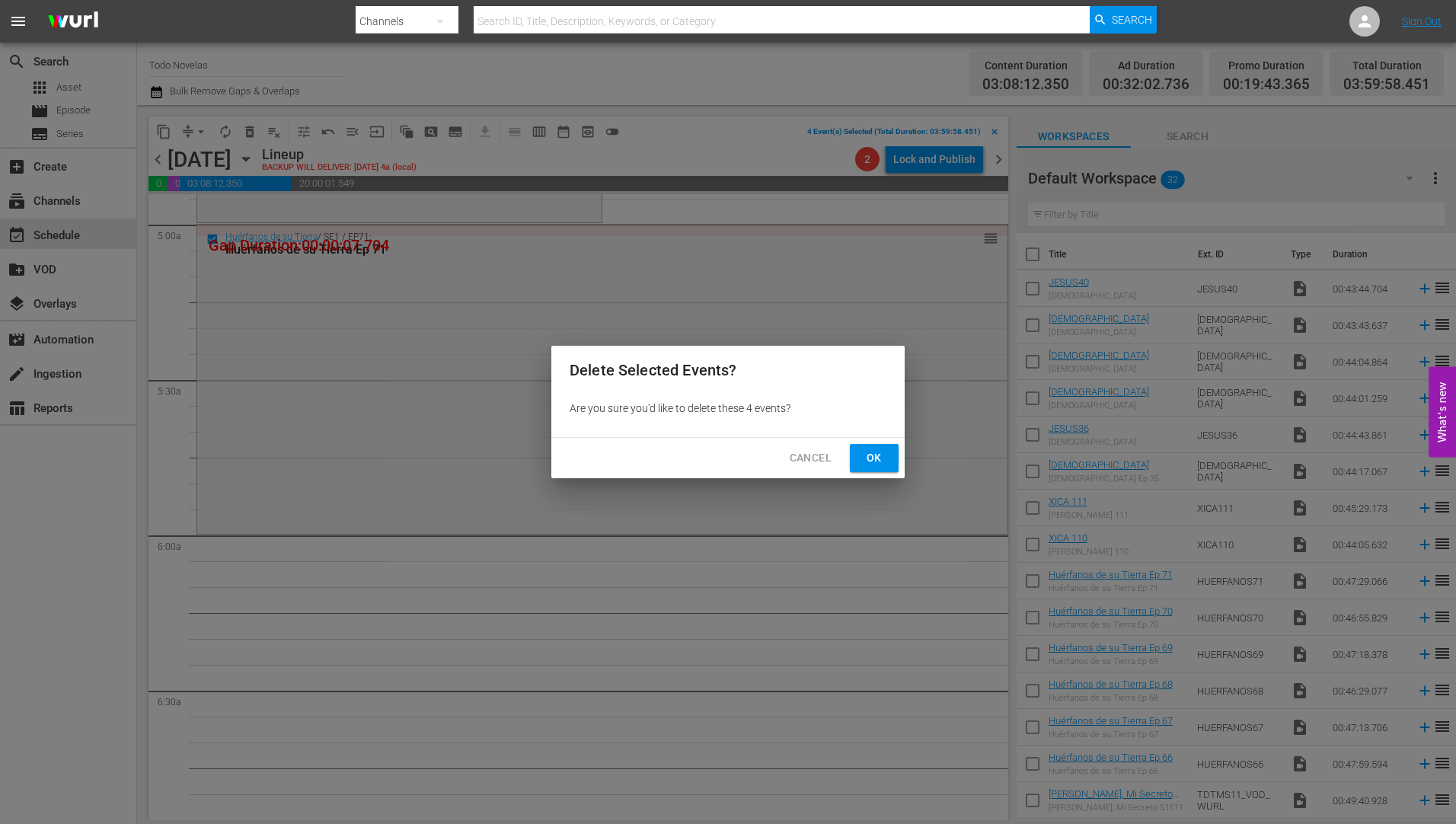
click at [875, 455] on span "Ok" at bounding box center [873, 457] width 24 height 19
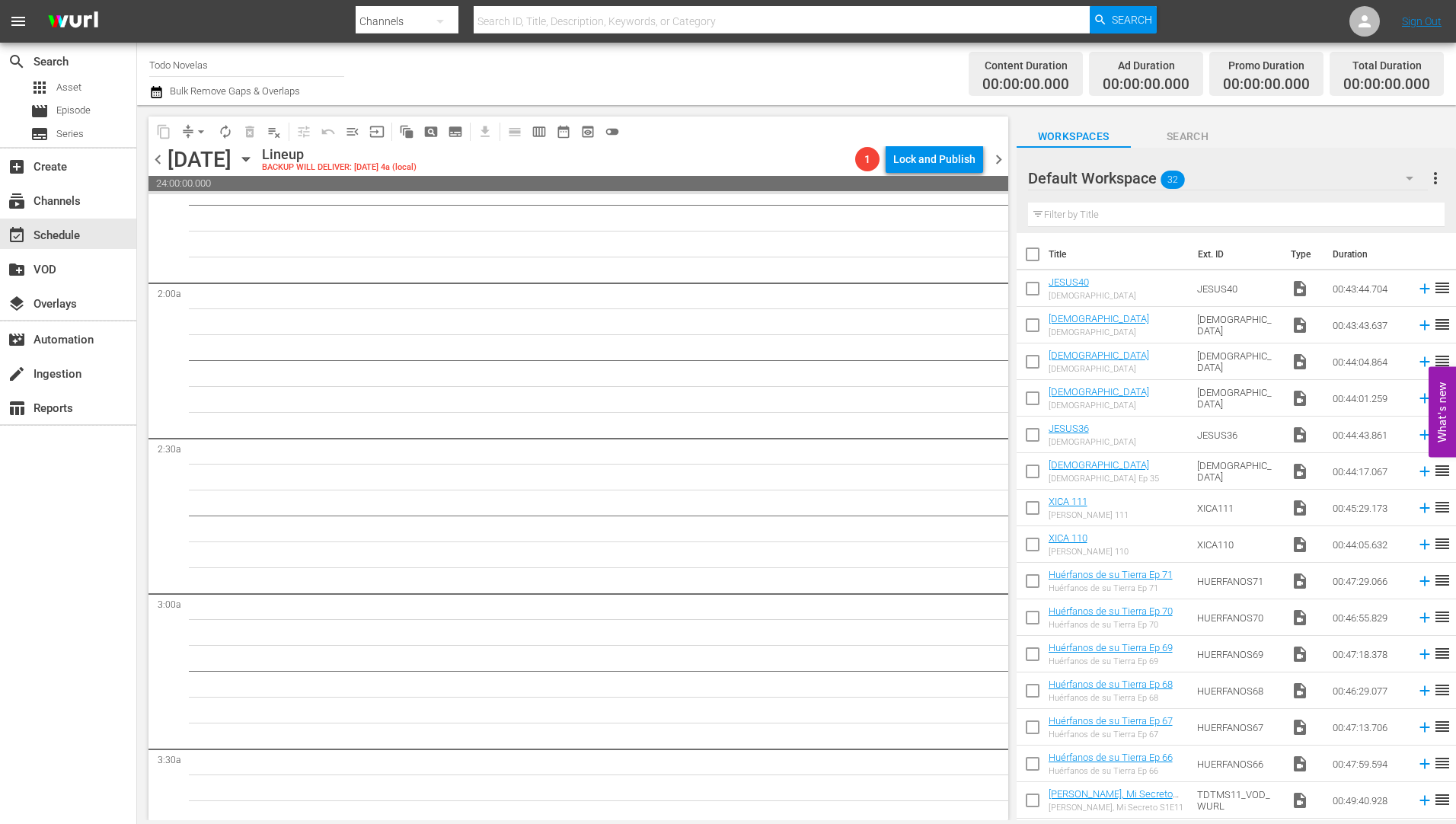
scroll to position [0, 0]
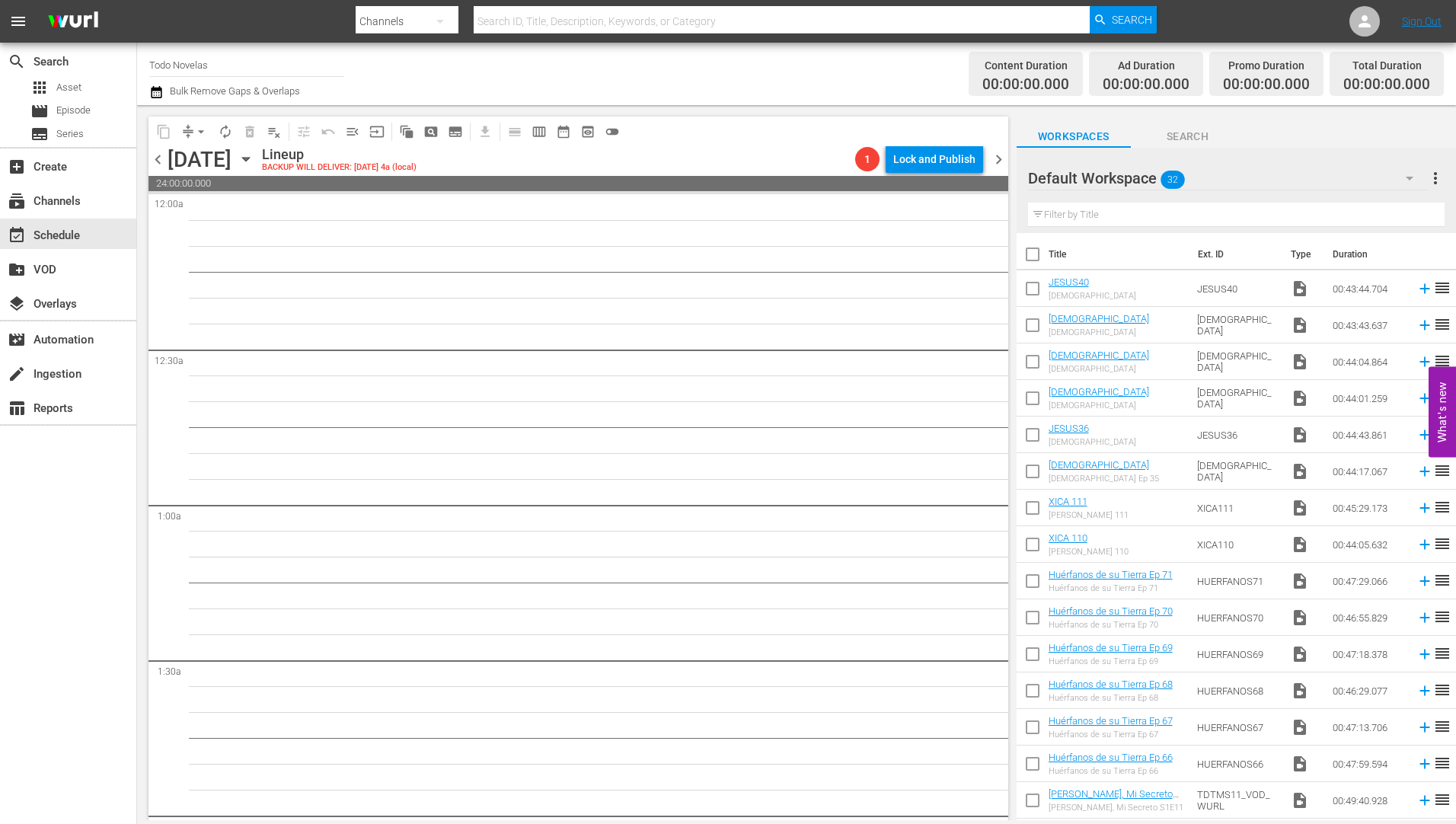
click at [254, 154] on icon "button" at bounding box center [245, 158] width 17 height 17
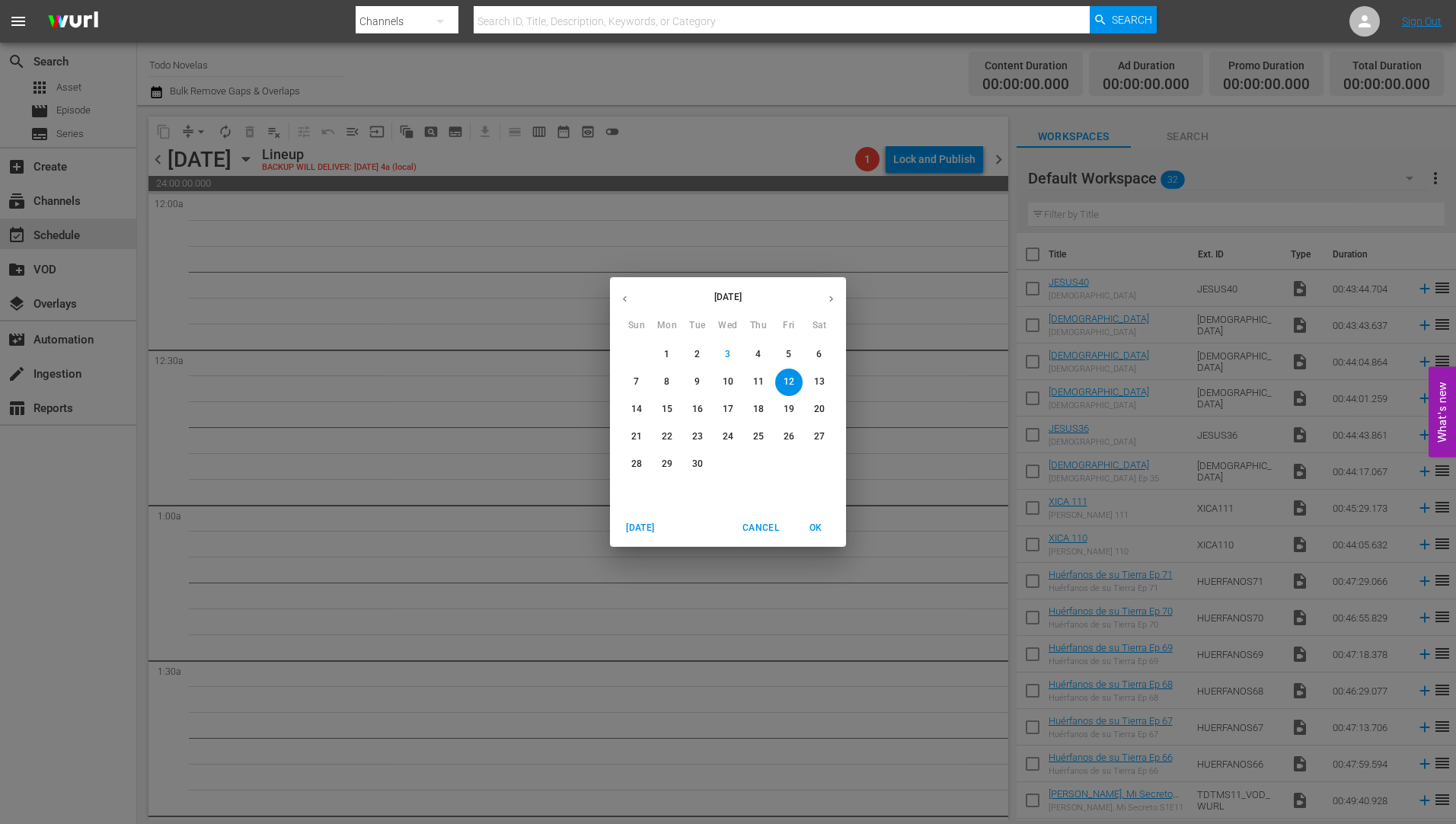
click at [816, 380] on p "13" at bounding box center [818, 381] width 11 height 13
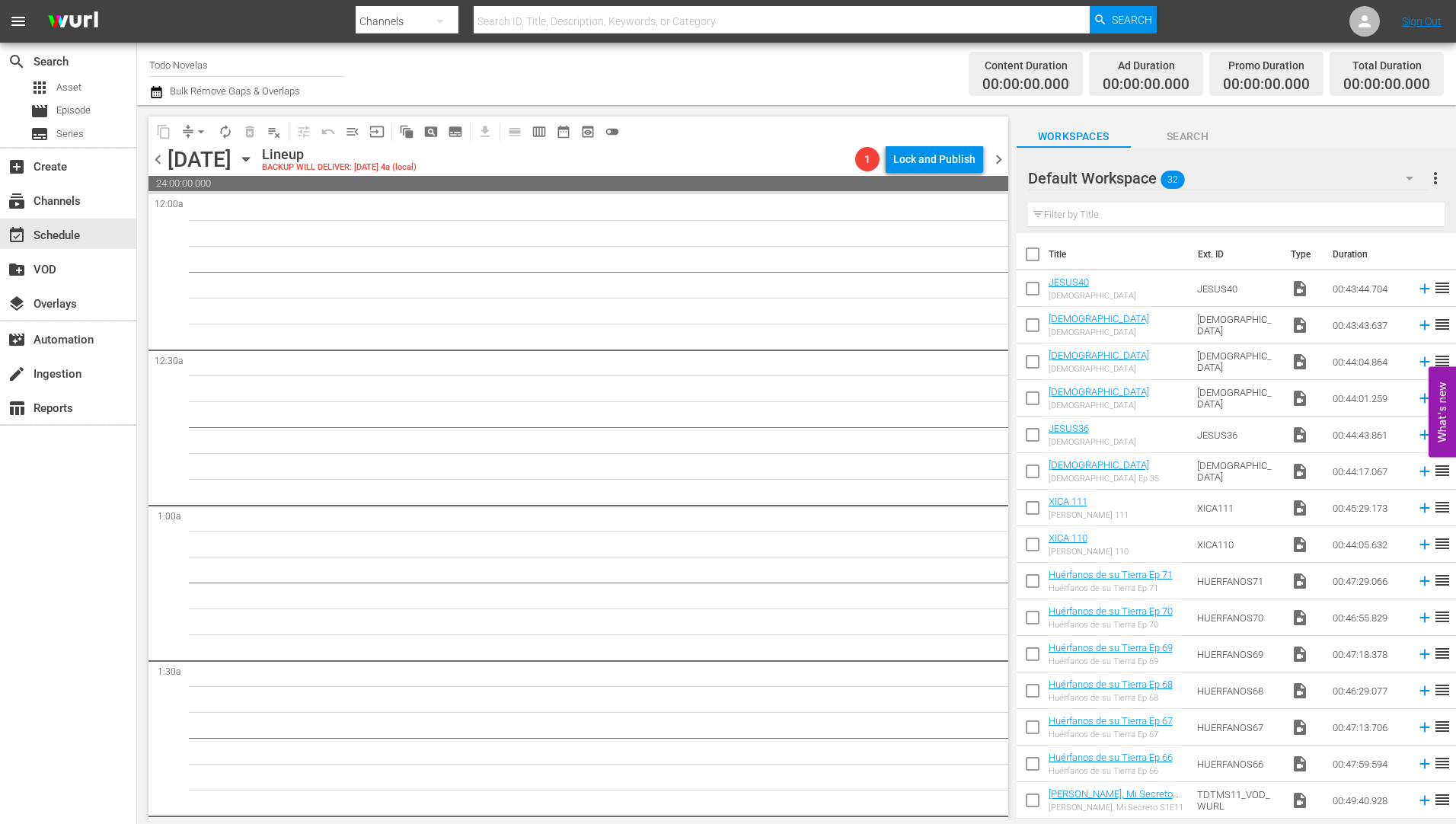
click at [254, 155] on icon "button" at bounding box center [245, 158] width 17 height 17
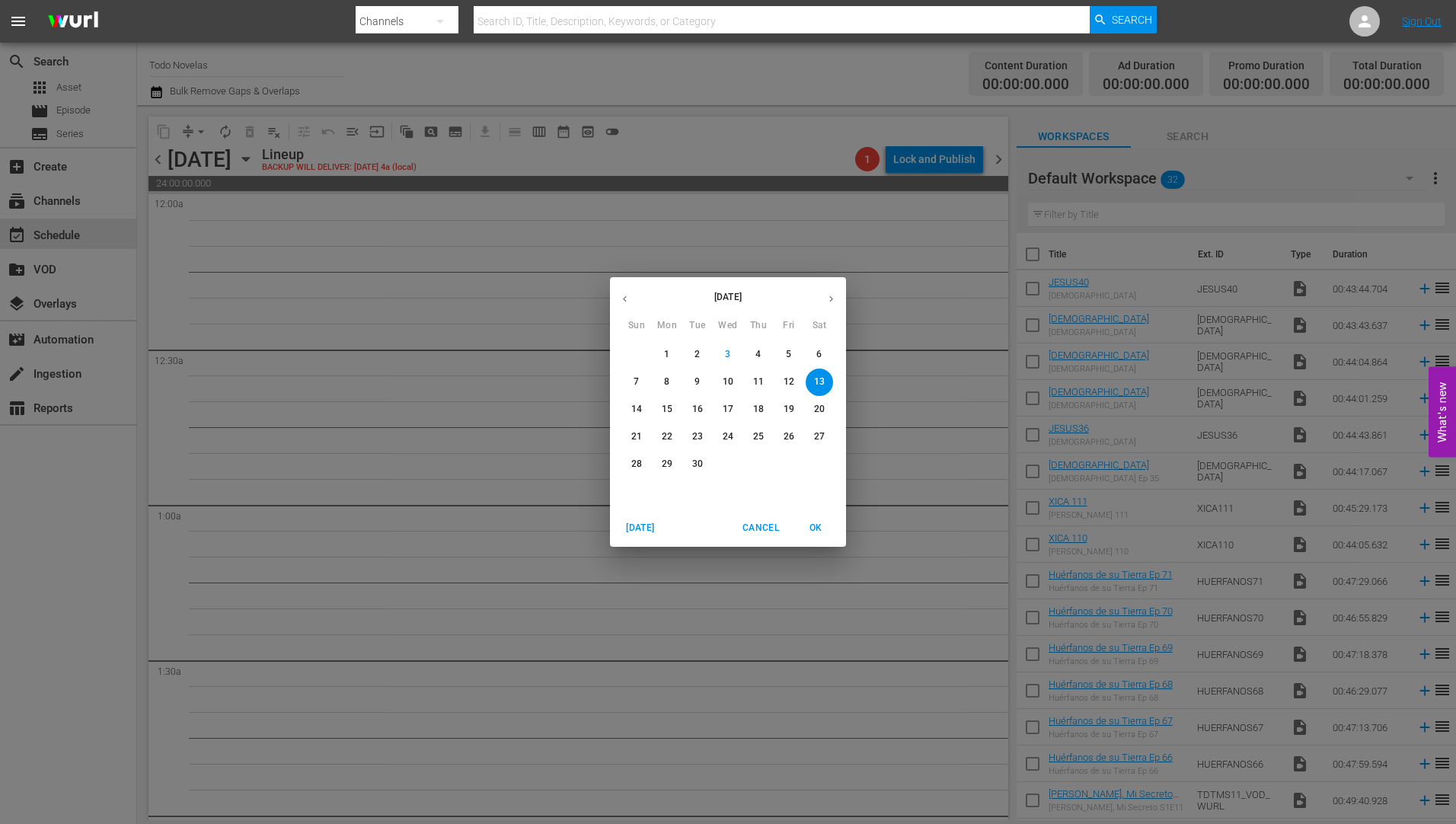
click at [636, 408] on p "14" at bounding box center [637, 409] width 11 height 13
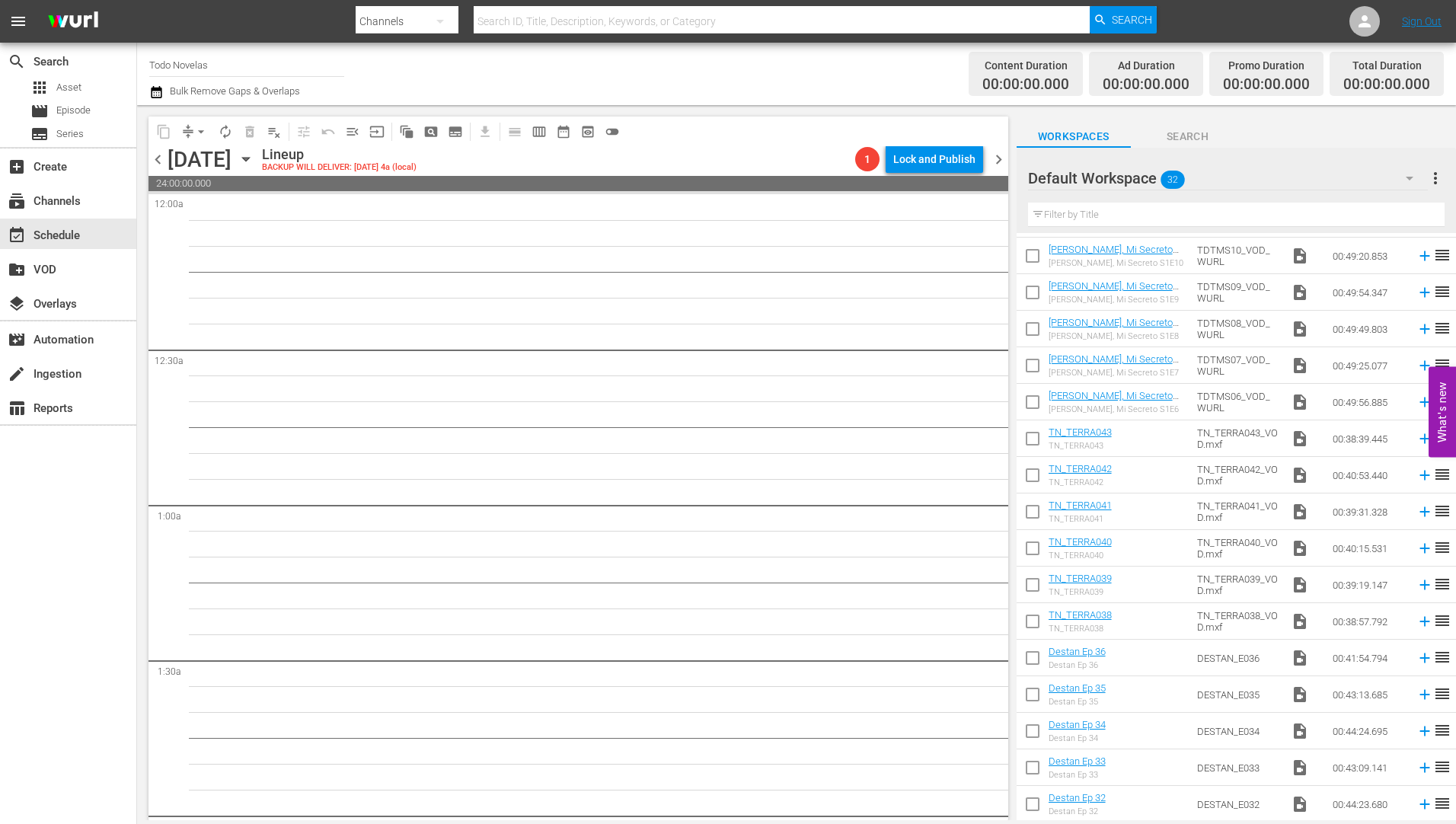
scroll to position [617, 0]
click at [254, 156] on icon "button" at bounding box center [245, 158] width 17 height 17
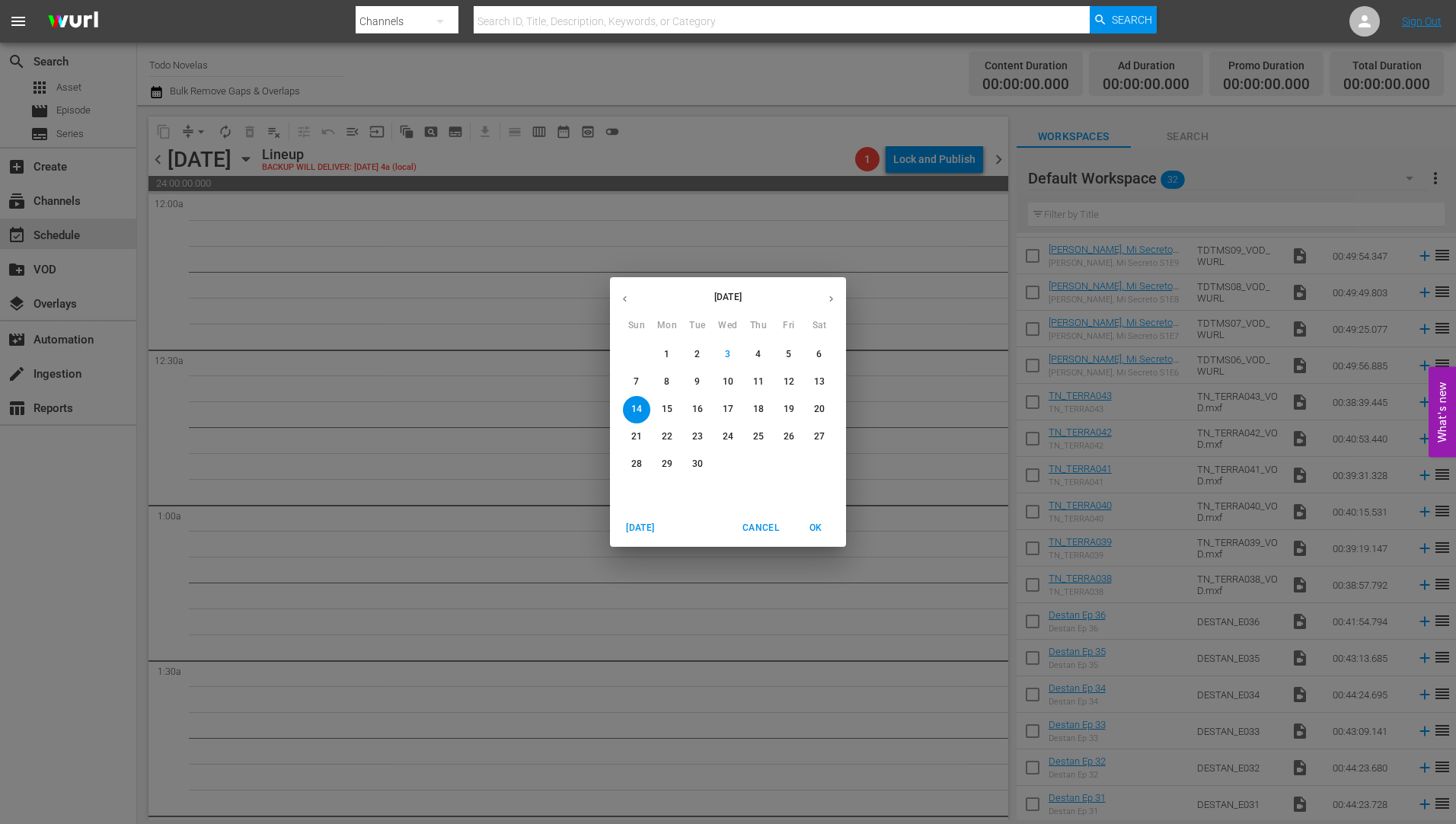
click at [725, 376] on p "10" at bounding box center [728, 381] width 11 height 13
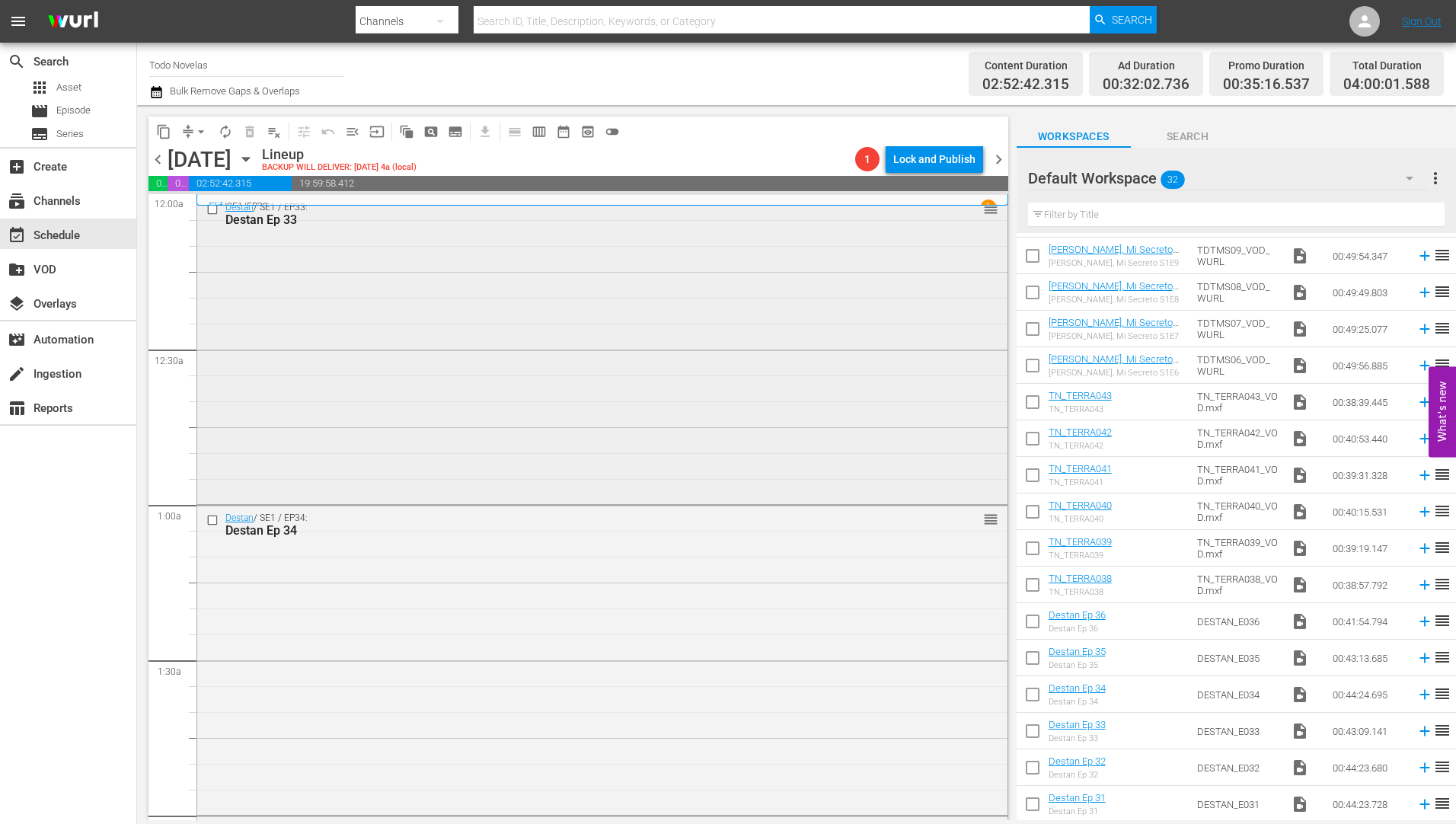
click at [252, 217] on div "Destan Ep 33" at bounding box center [573, 219] width 696 height 15
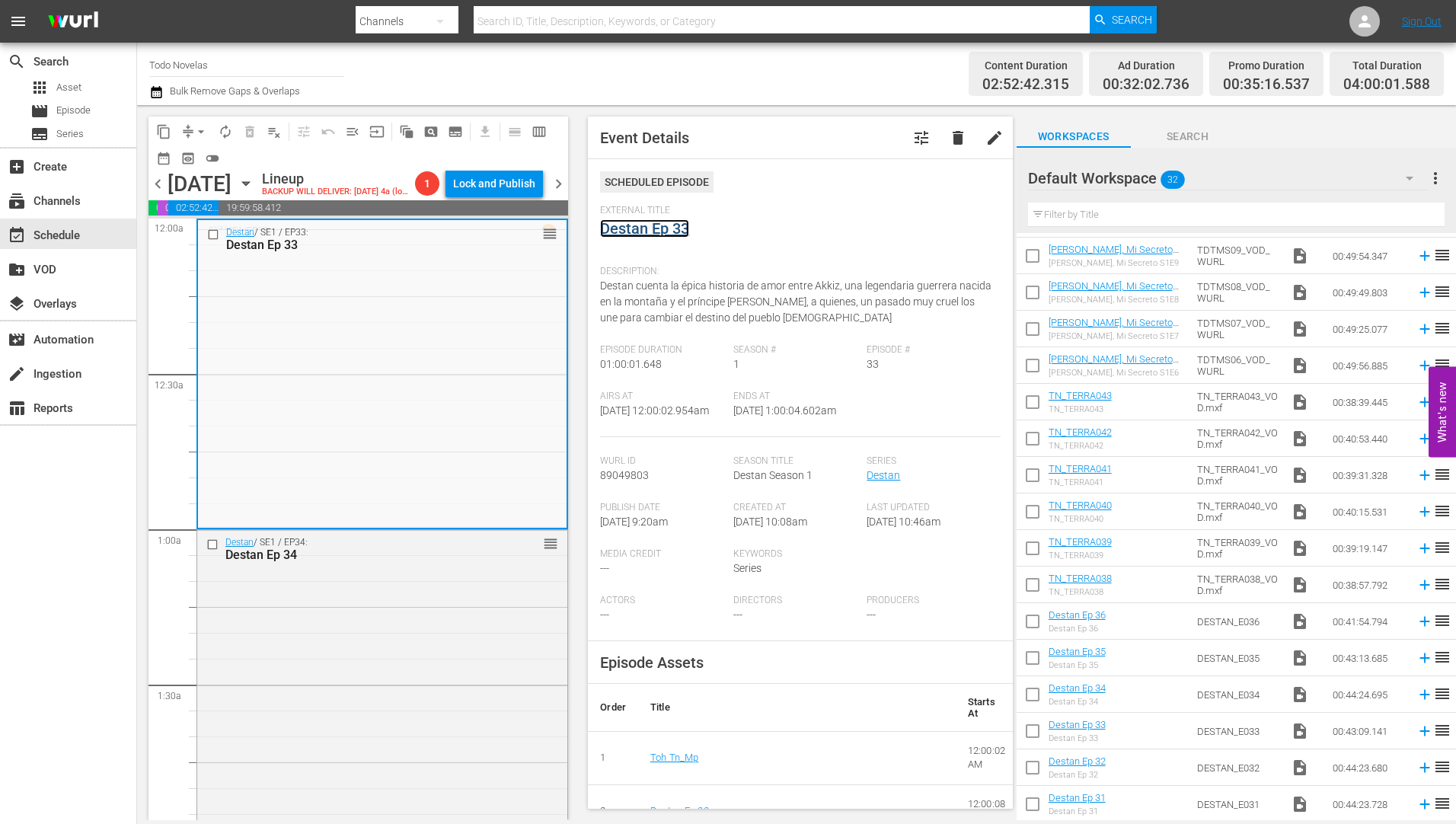
click at [621, 230] on link "Destan Ep 33" at bounding box center [644, 228] width 89 height 19
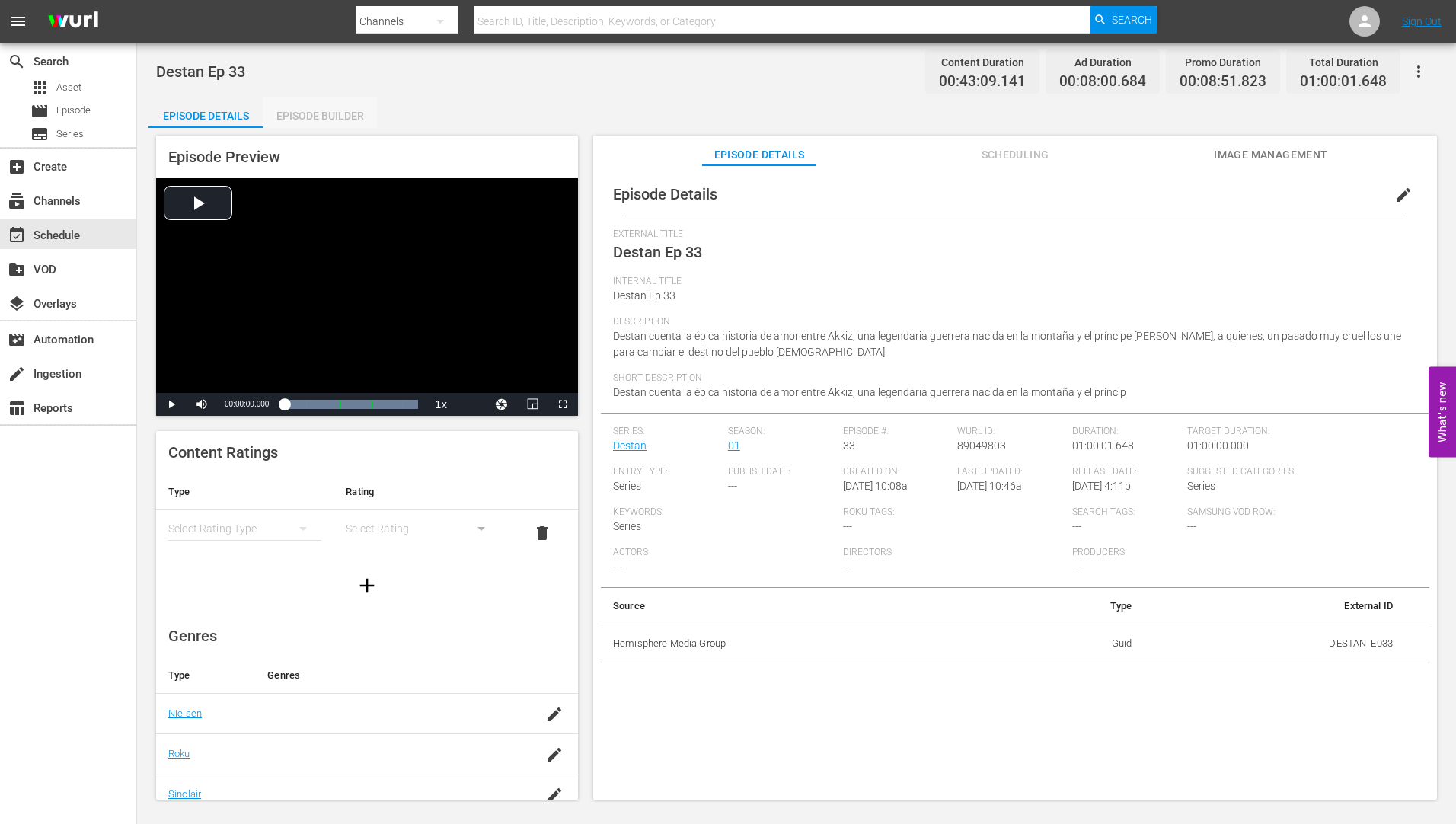
click at [322, 110] on div "Episode Builder" at bounding box center [320, 115] width 114 height 36
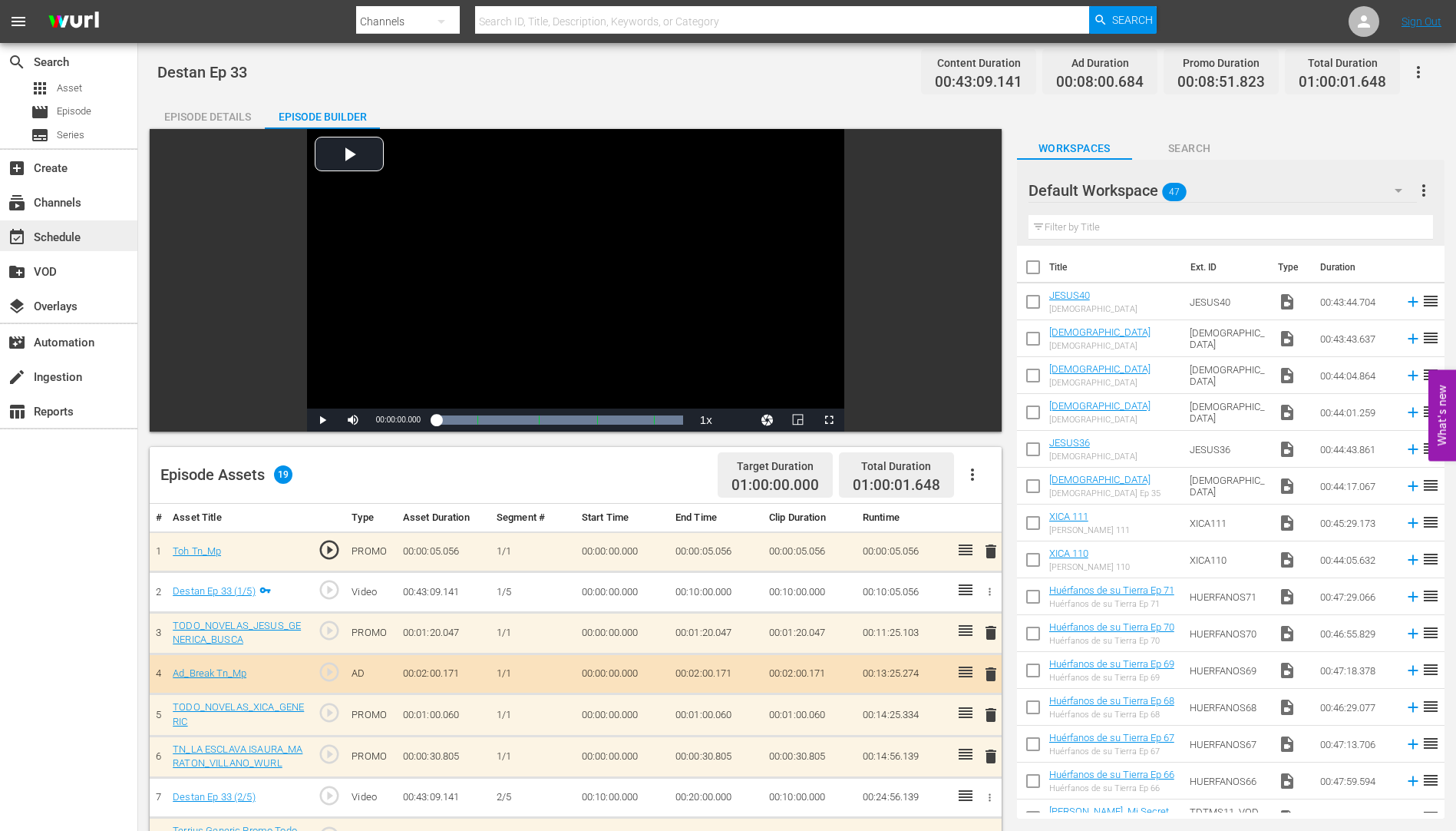
click at [60, 231] on div "event_available Schedule" at bounding box center [42, 235] width 86 height 14
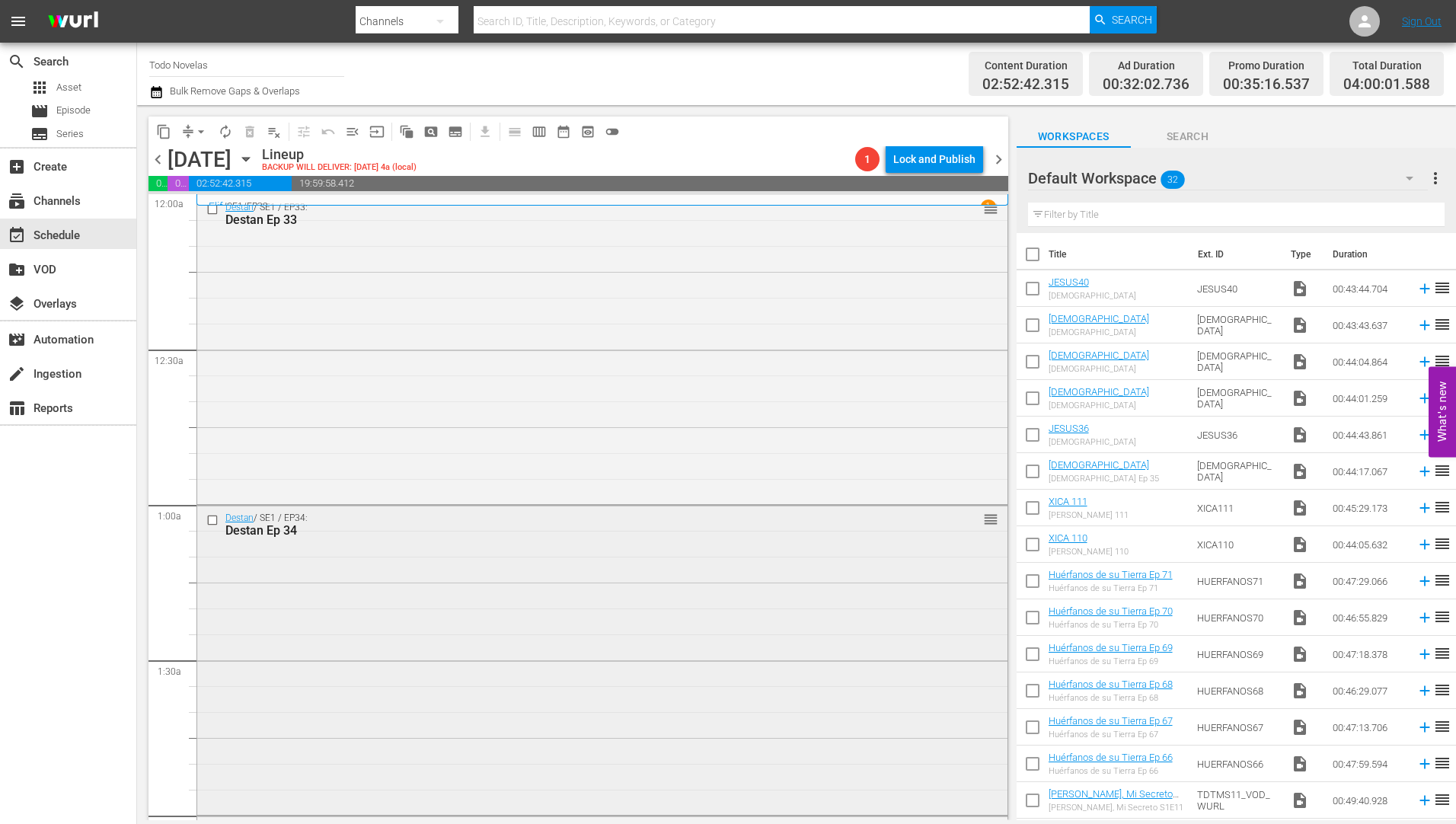
click at [253, 525] on div "Destan / SE1 / EP34: Destan Ep 34" at bounding box center [573, 525] width 696 height 25
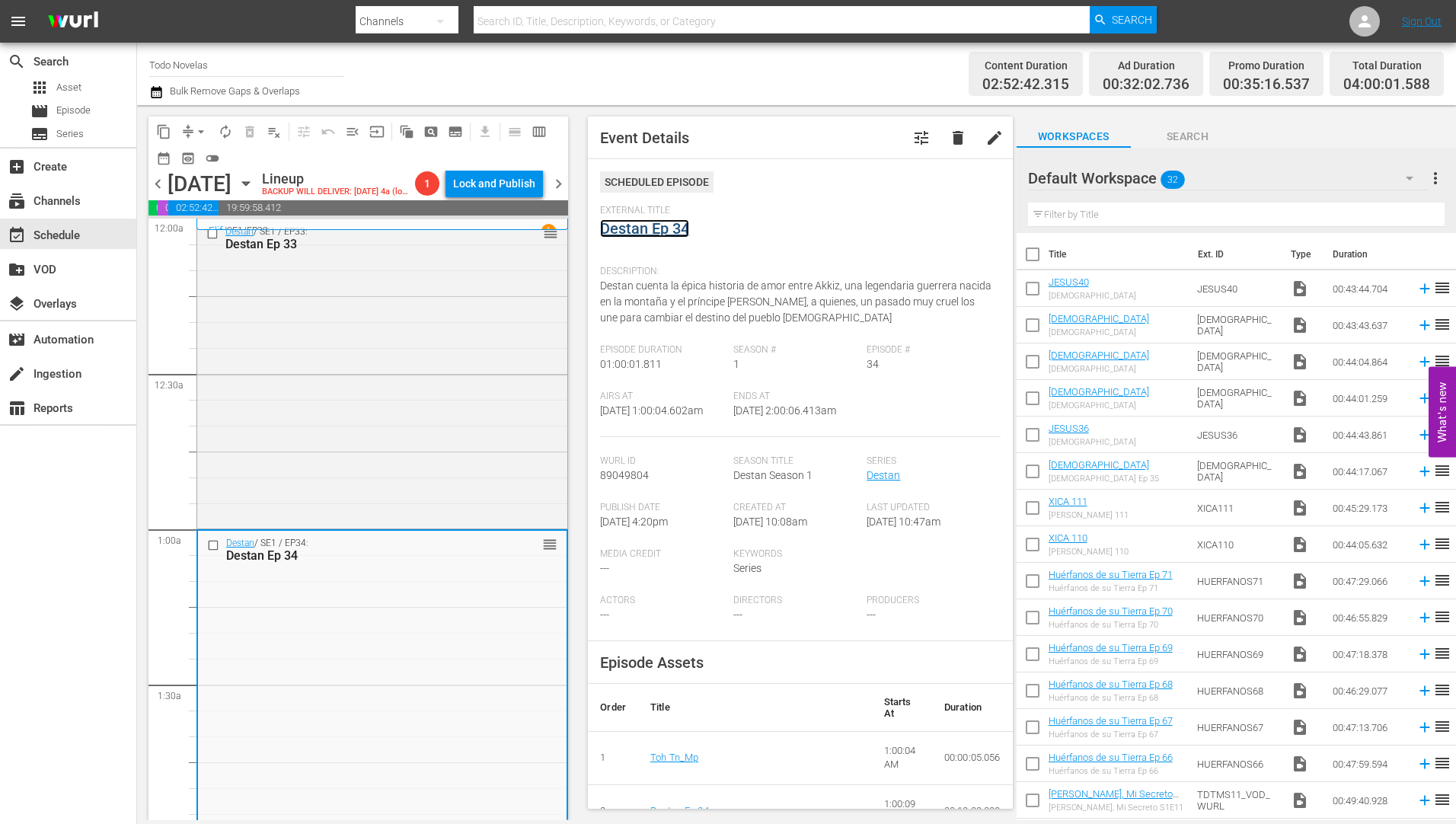
click at [622, 225] on link "Destan Ep 34" at bounding box center [644, 228] width 89 height 19
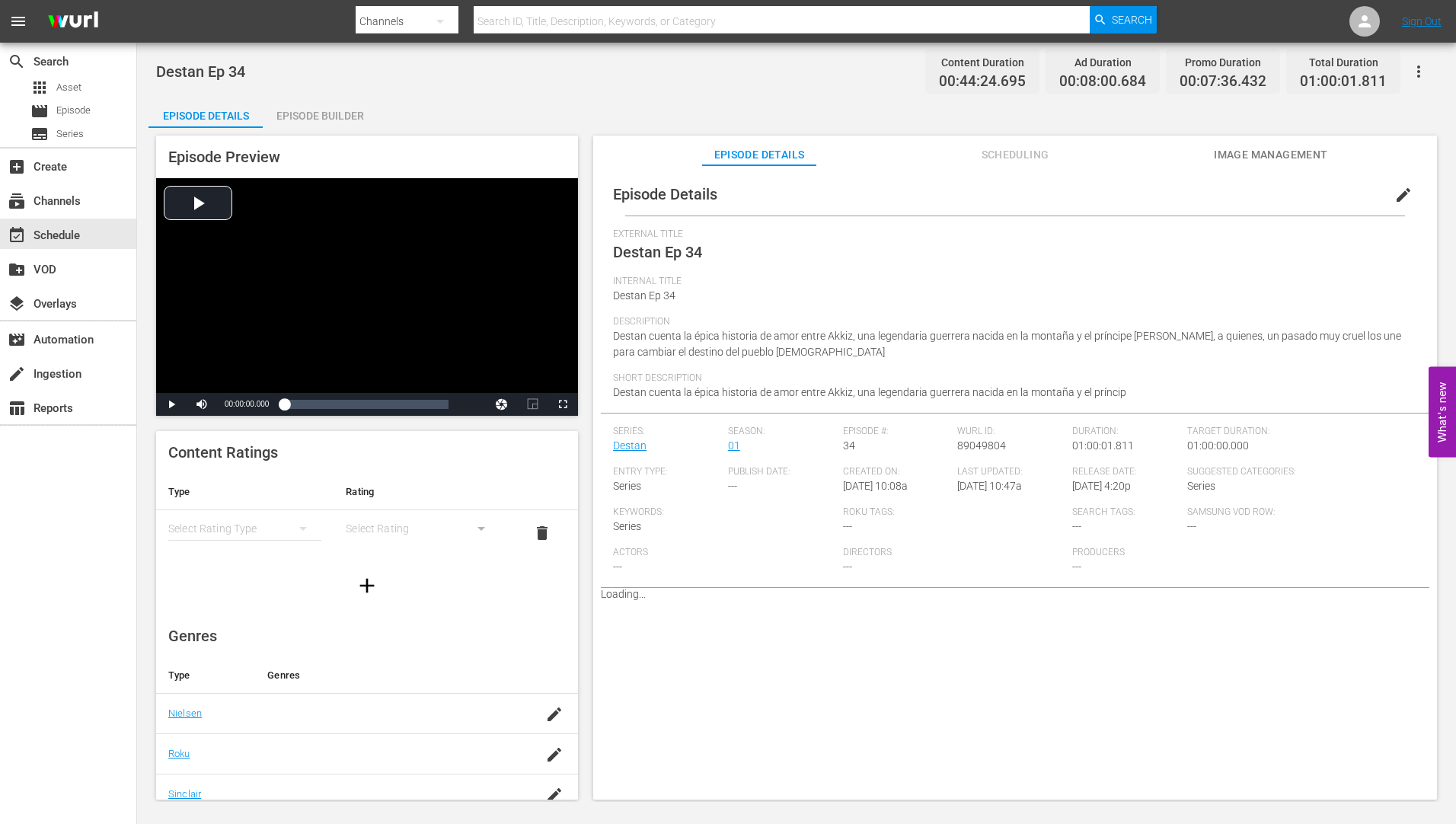
click at [325, 110] on div "Episode Builder" at bounding box center [320, 115] width 114 height 36
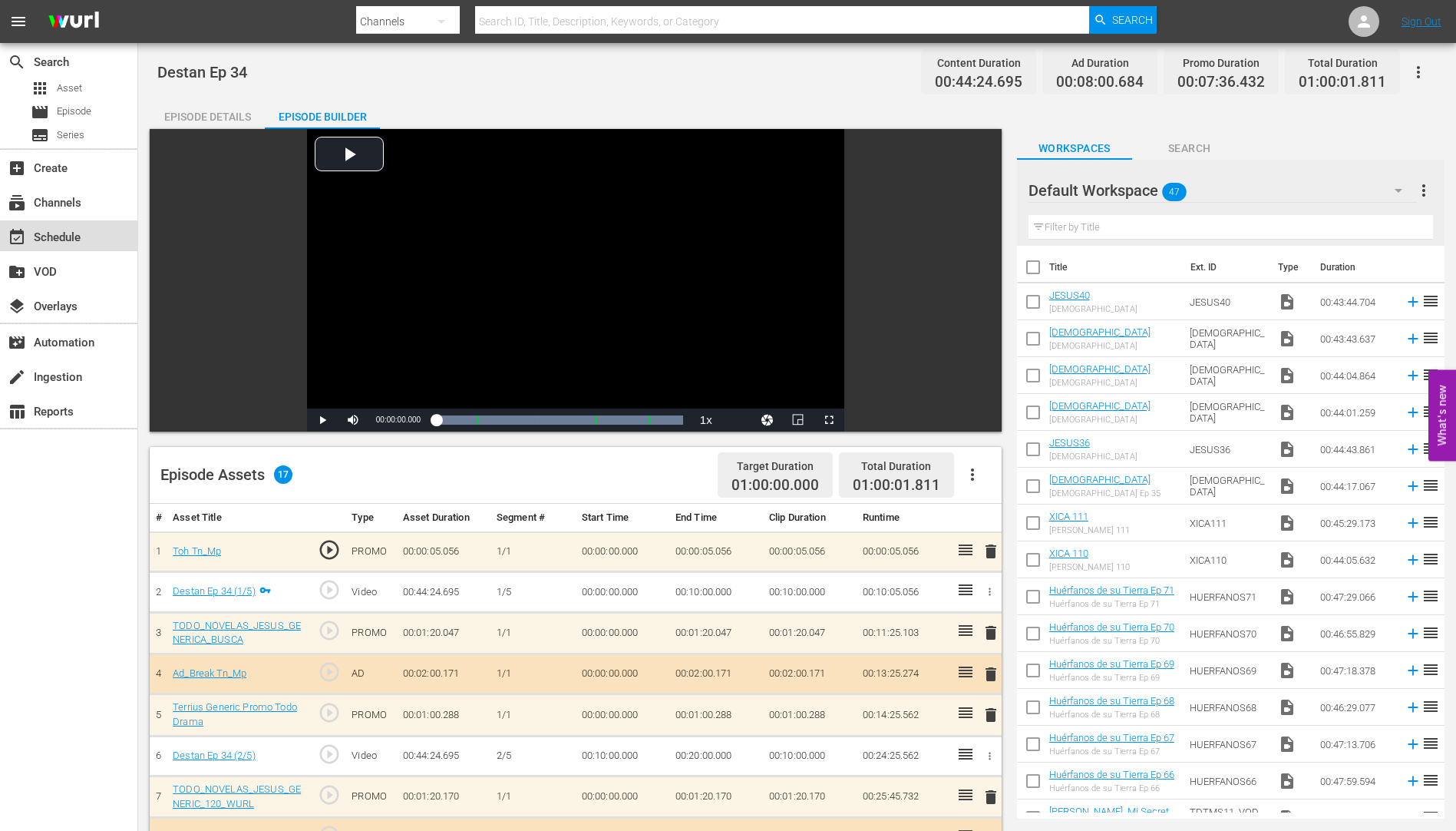
click at [51, 231] on div "event_available Schedule" at bounding box center [42, 235] width 86 height 14
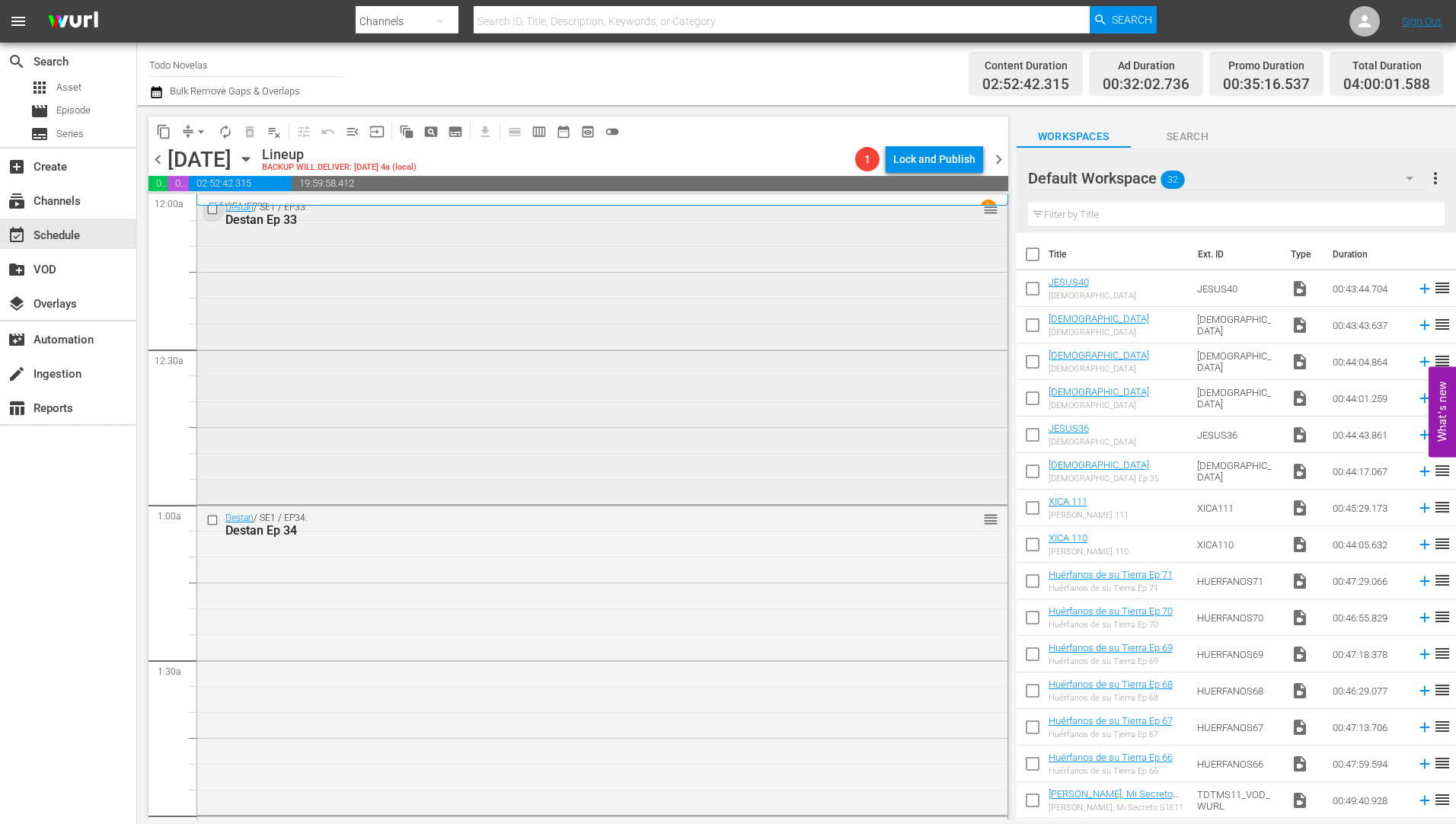
click at [210, 211] on input "checkbox" at bounding box center [214, 208] width 16 height 13
click at [214, 521] on input "checkbox" at bounding box center [214, 520] width 16 height 13
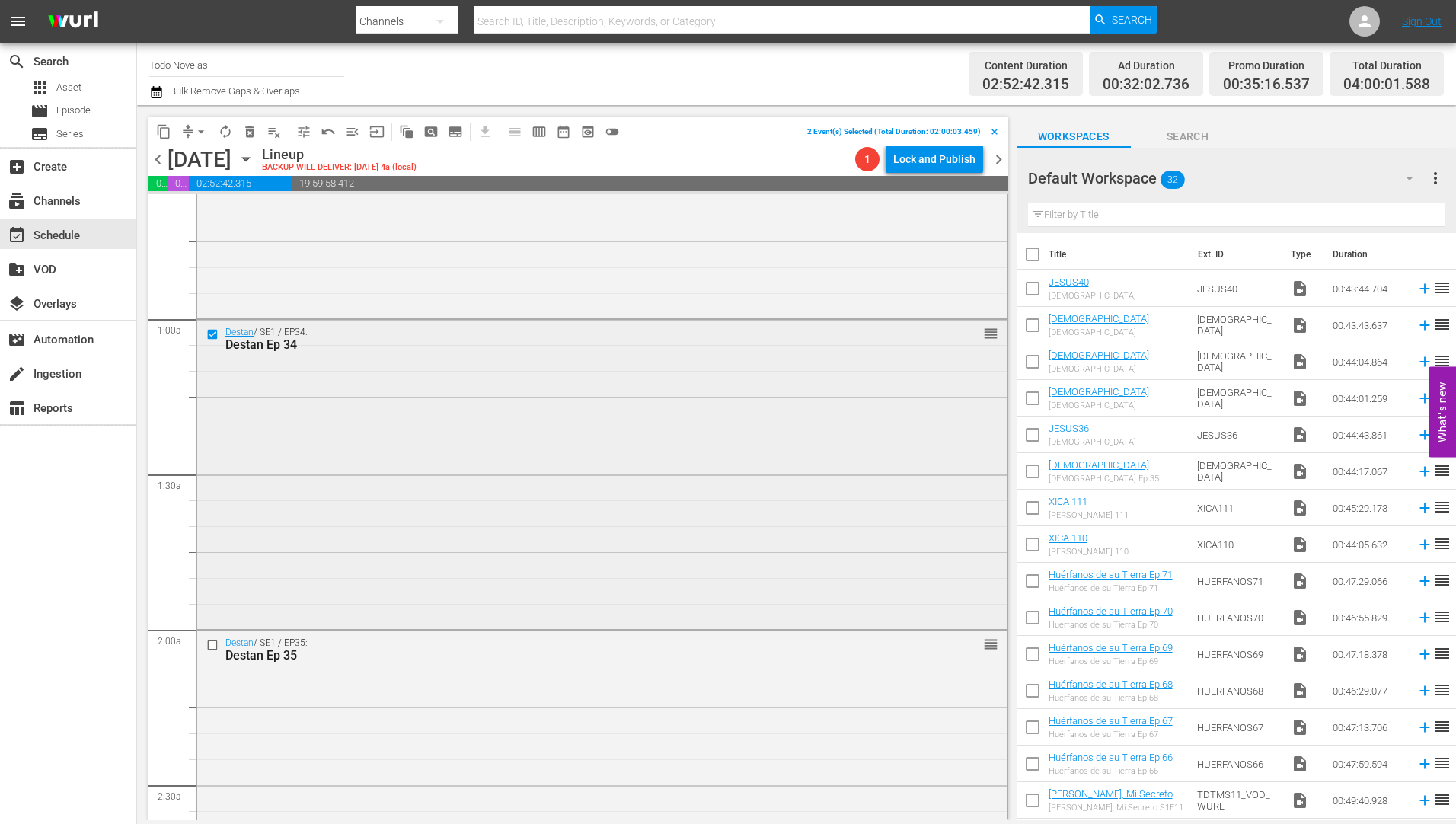
scroll to position [229, 0]
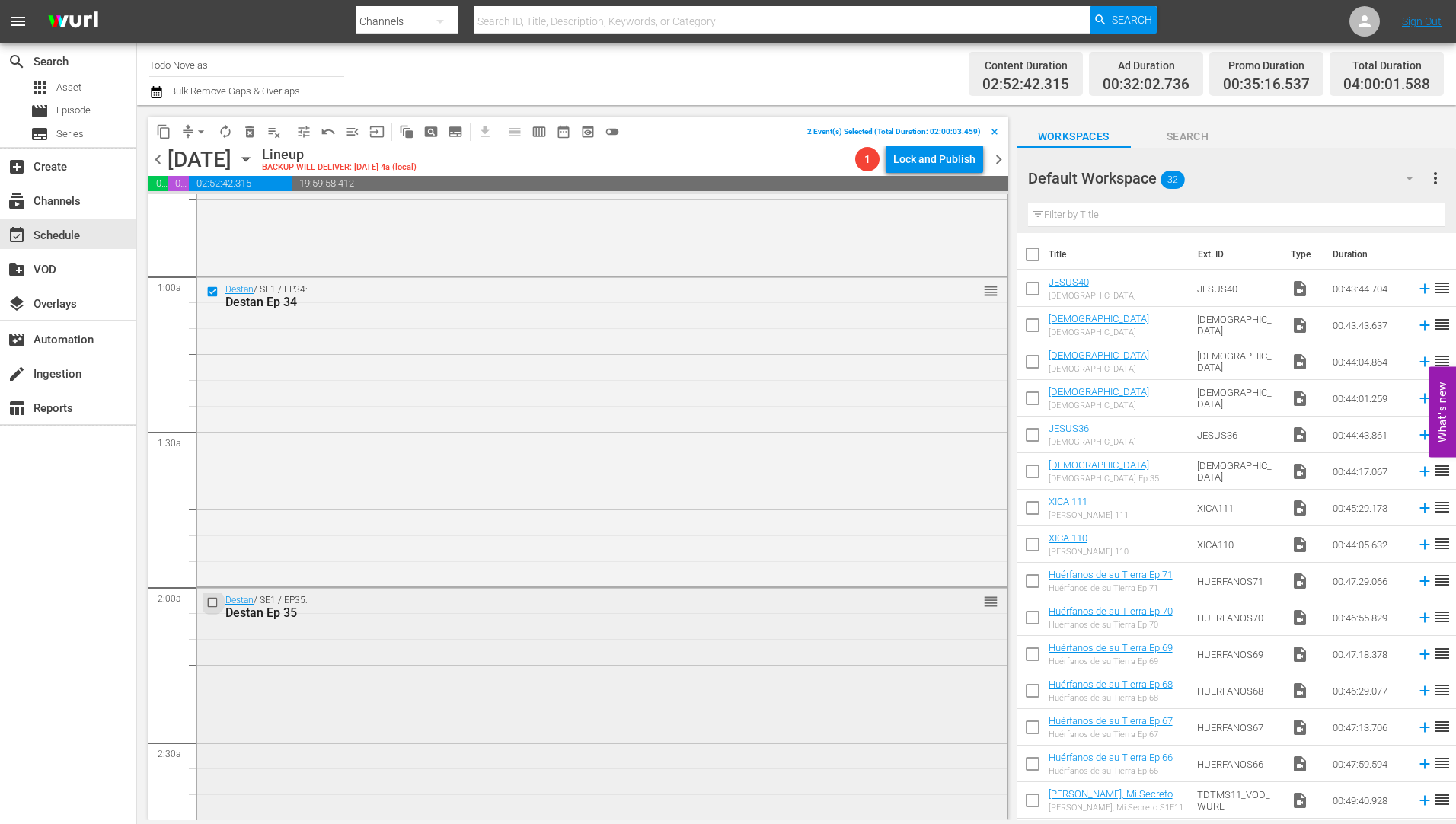
click at [211, 603] on input "checkbox" at bounding box center [214, 602] width 16 height 13
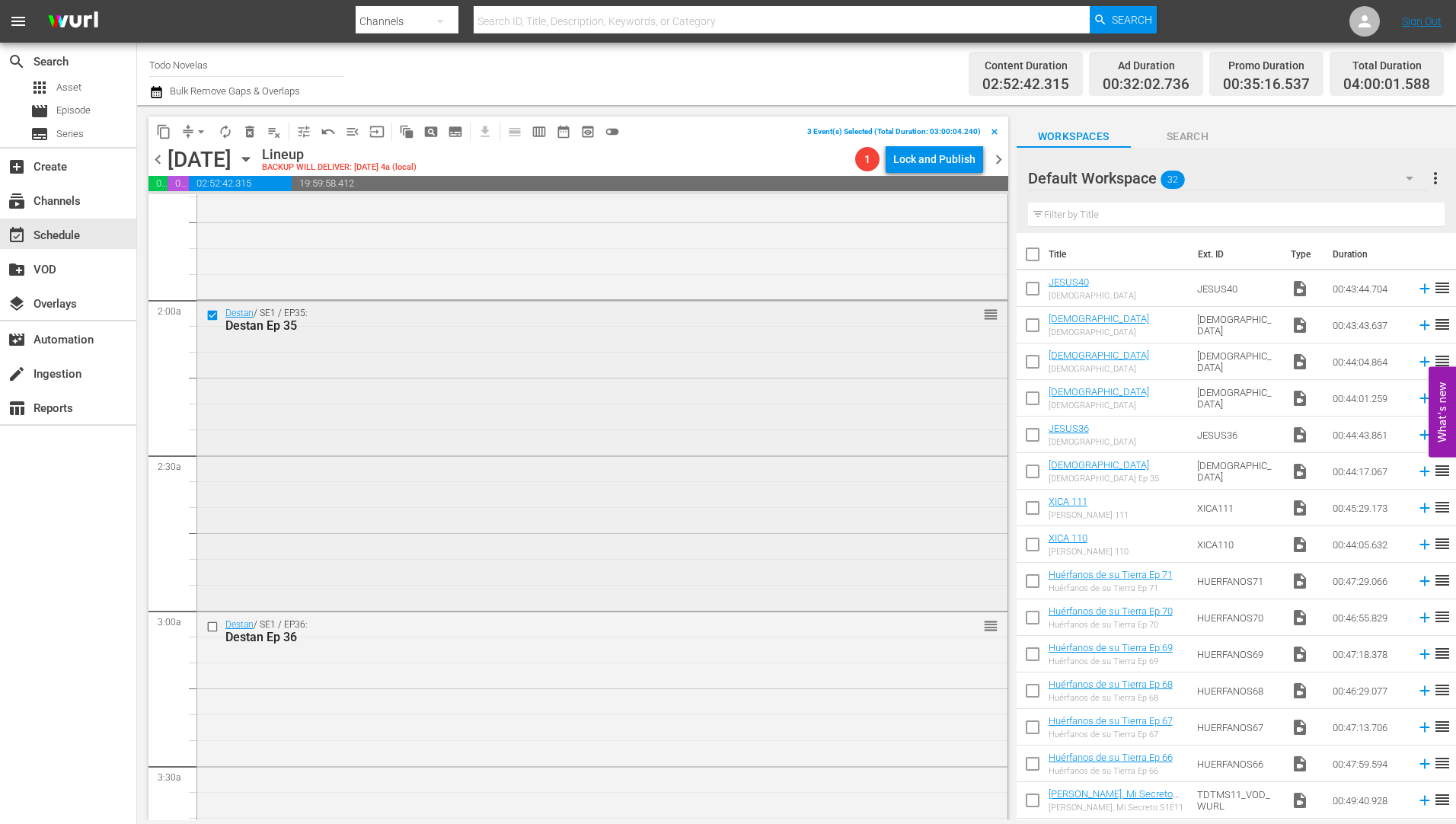
scroll to position [533, 0]
click at [213, 607] on input "checkbox" at bounding box center [214, 608] width 16 height 13
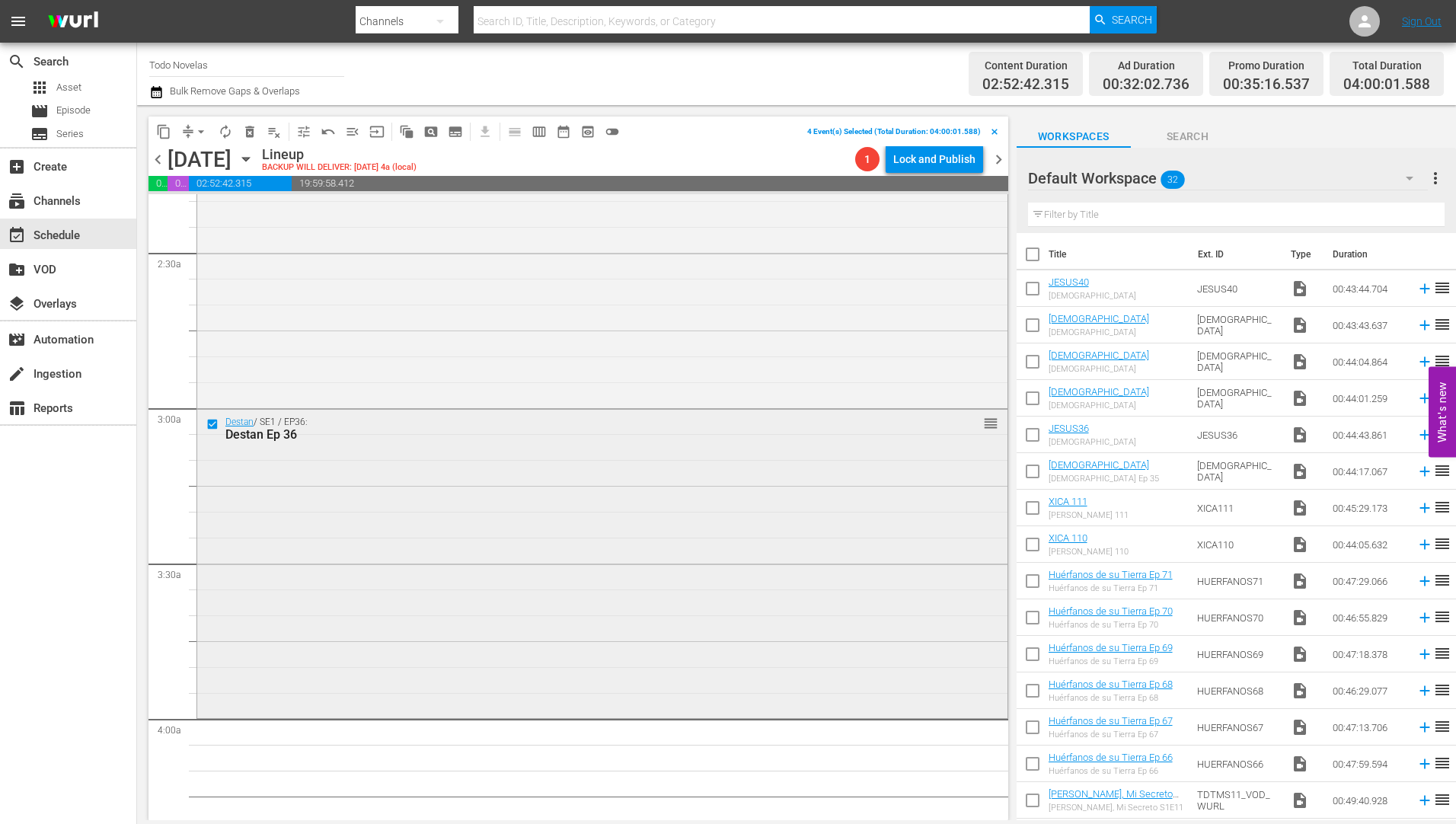
scroll to position [838, 0]
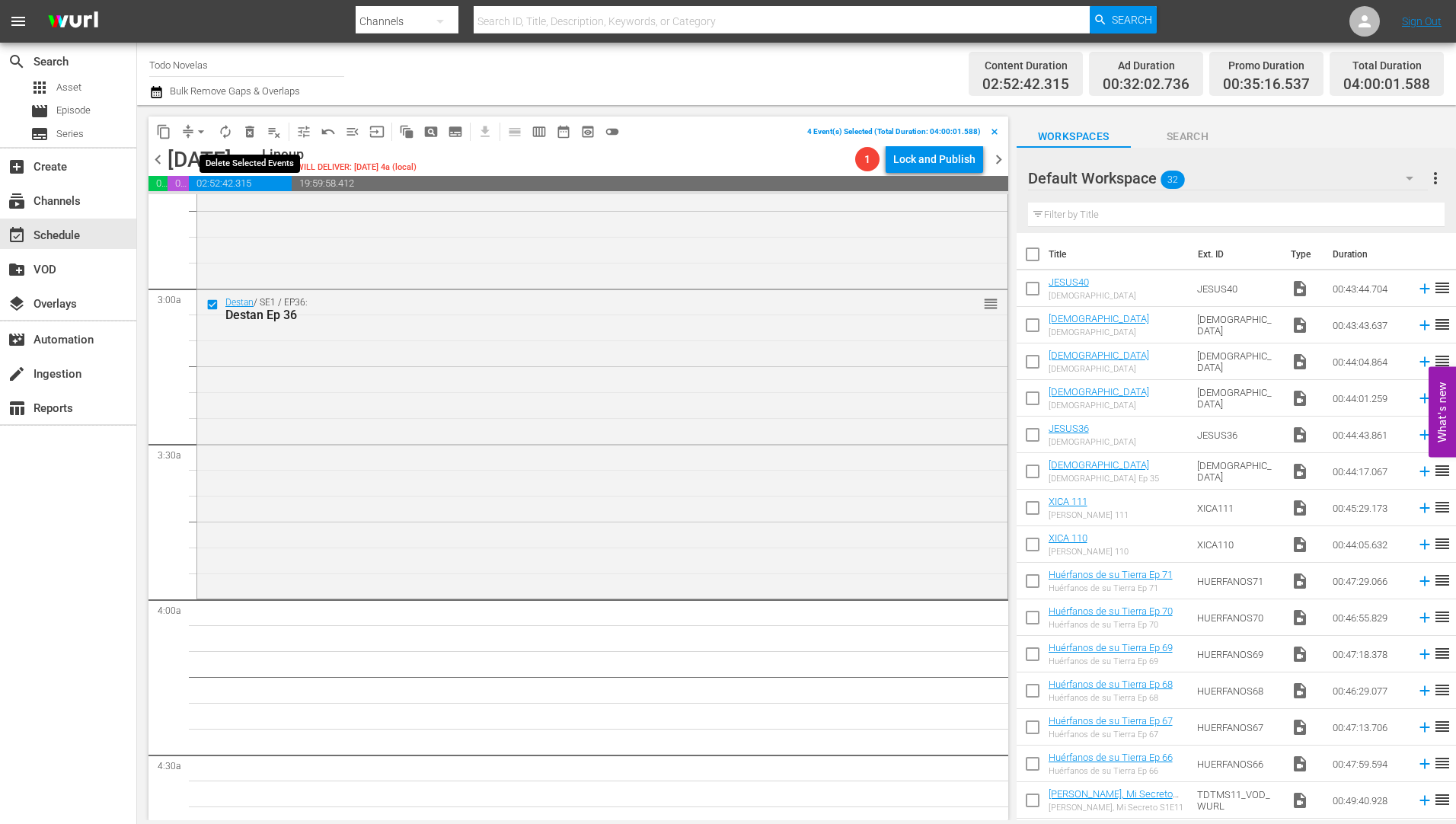
click at [248, 130] on span "delete_forever_outlined" at bounding box center [250, 132] width 16 height 16
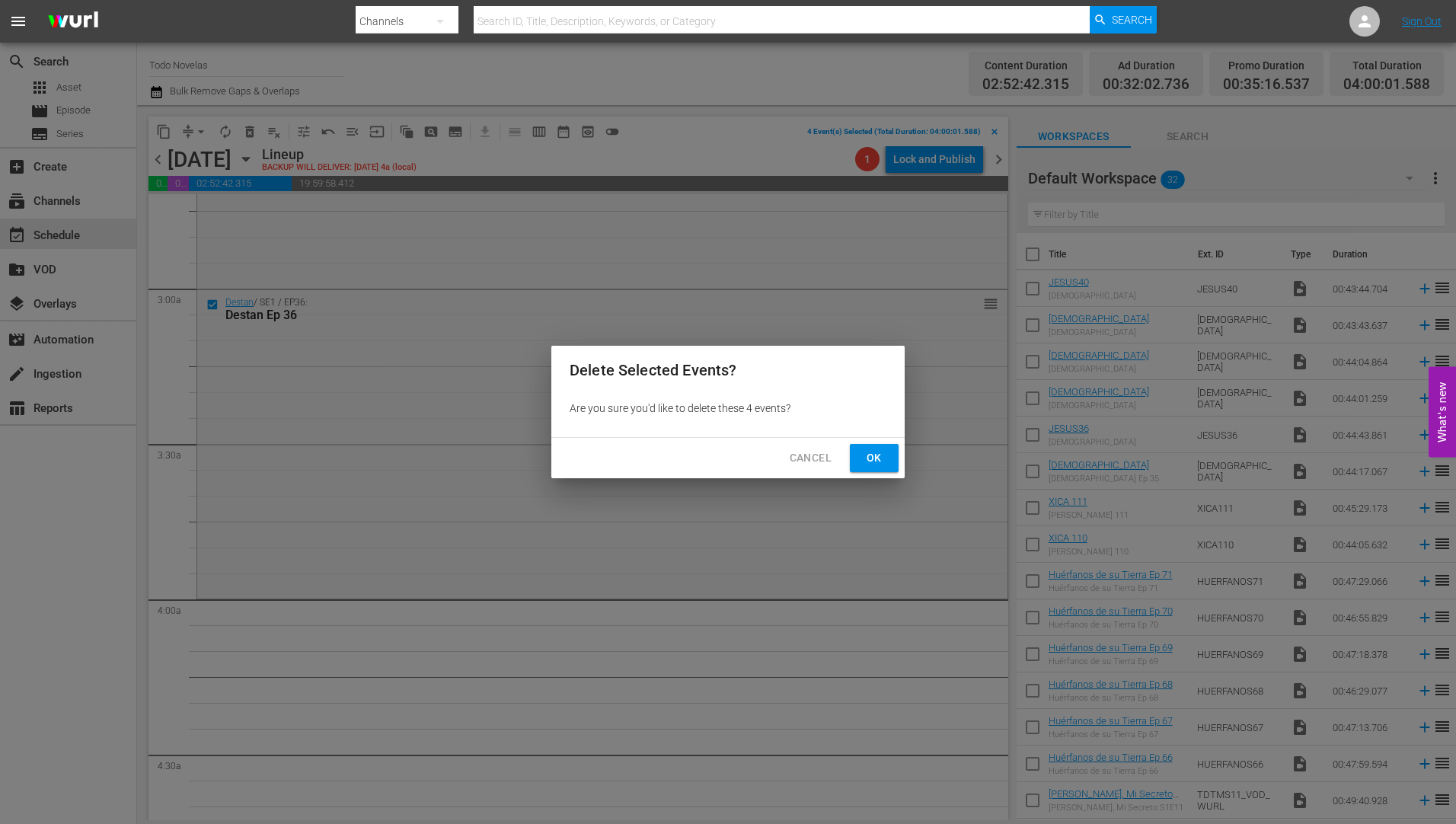
click at [875, 456] on span "Ok" at bounding box center [873, 457] width 24 height 19
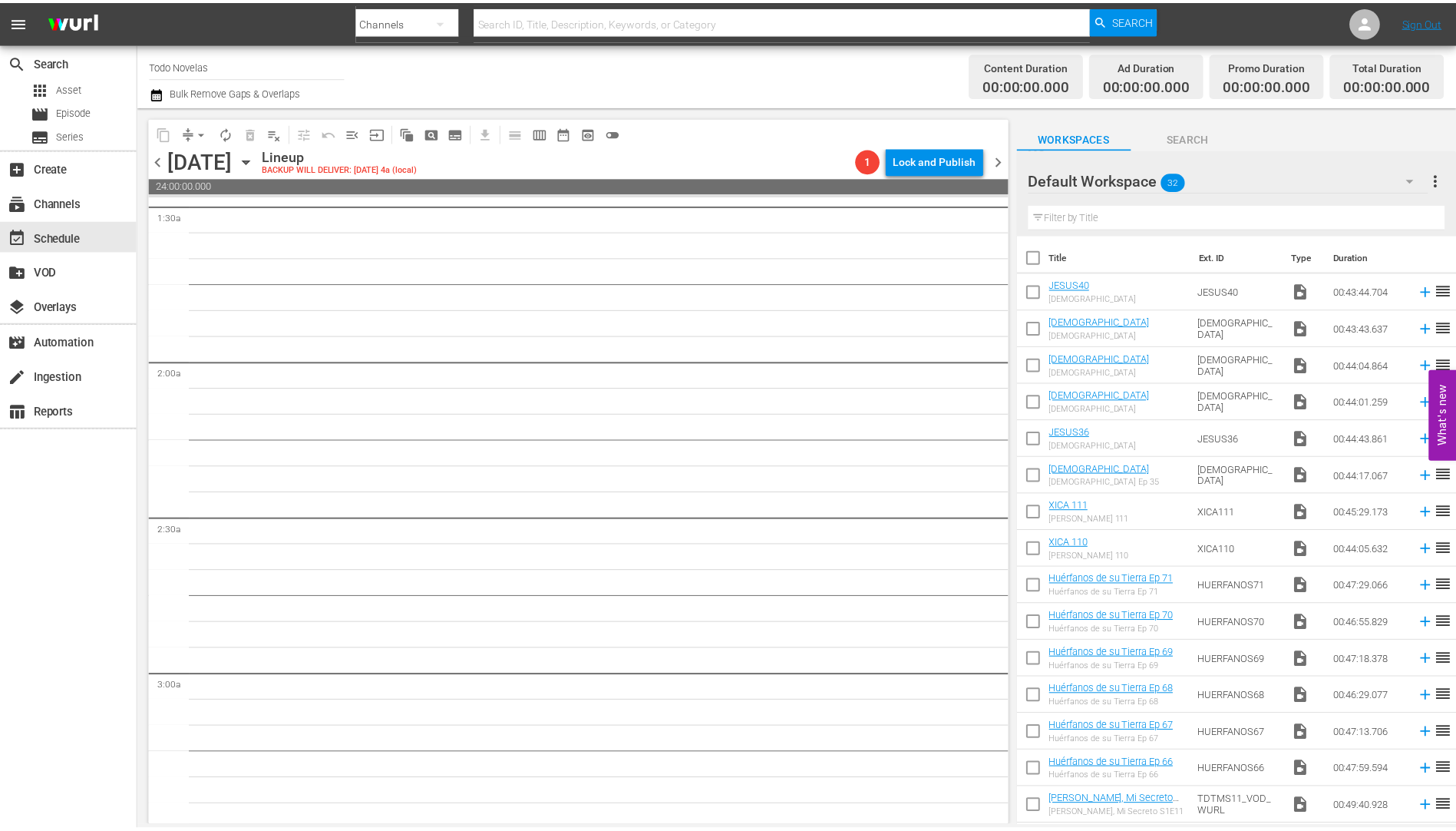
scroll to position [0, 0]
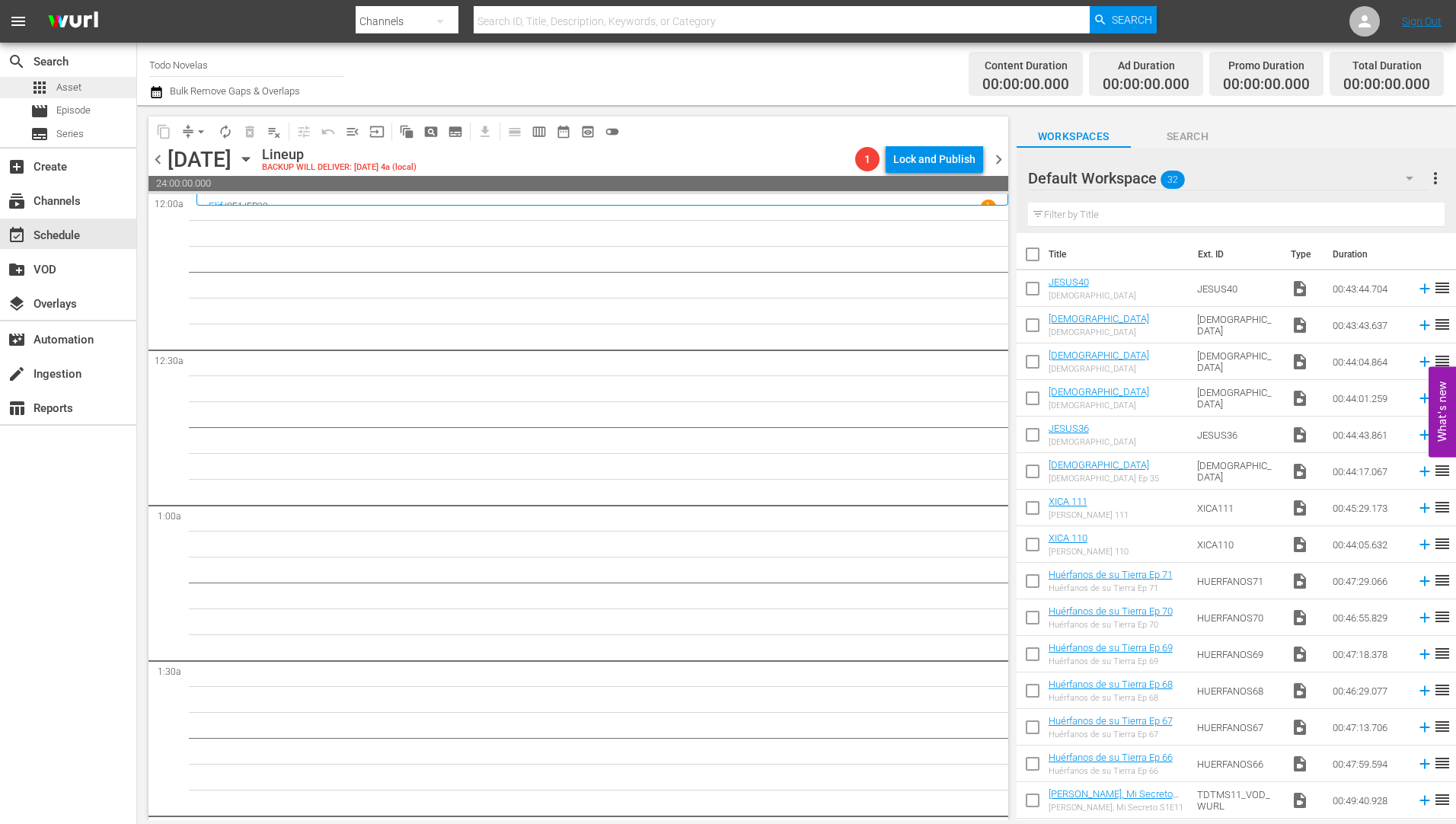
click at [72, 84] on span "Asset" at bounding box center [69, 88] width 25 height 16
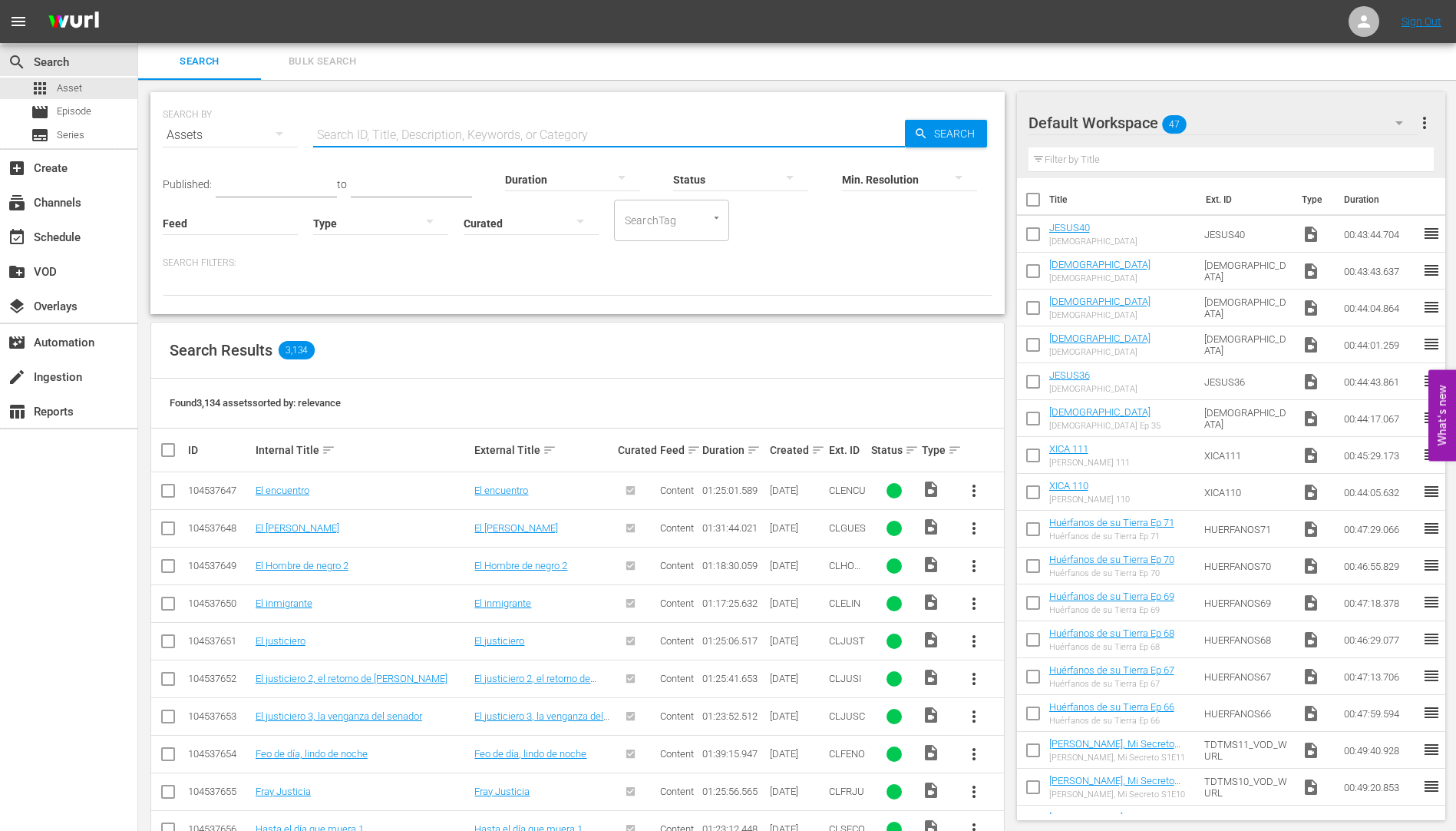
click at [347, 134] on input "text" at bounding box center [609, 134] width 591 height 36
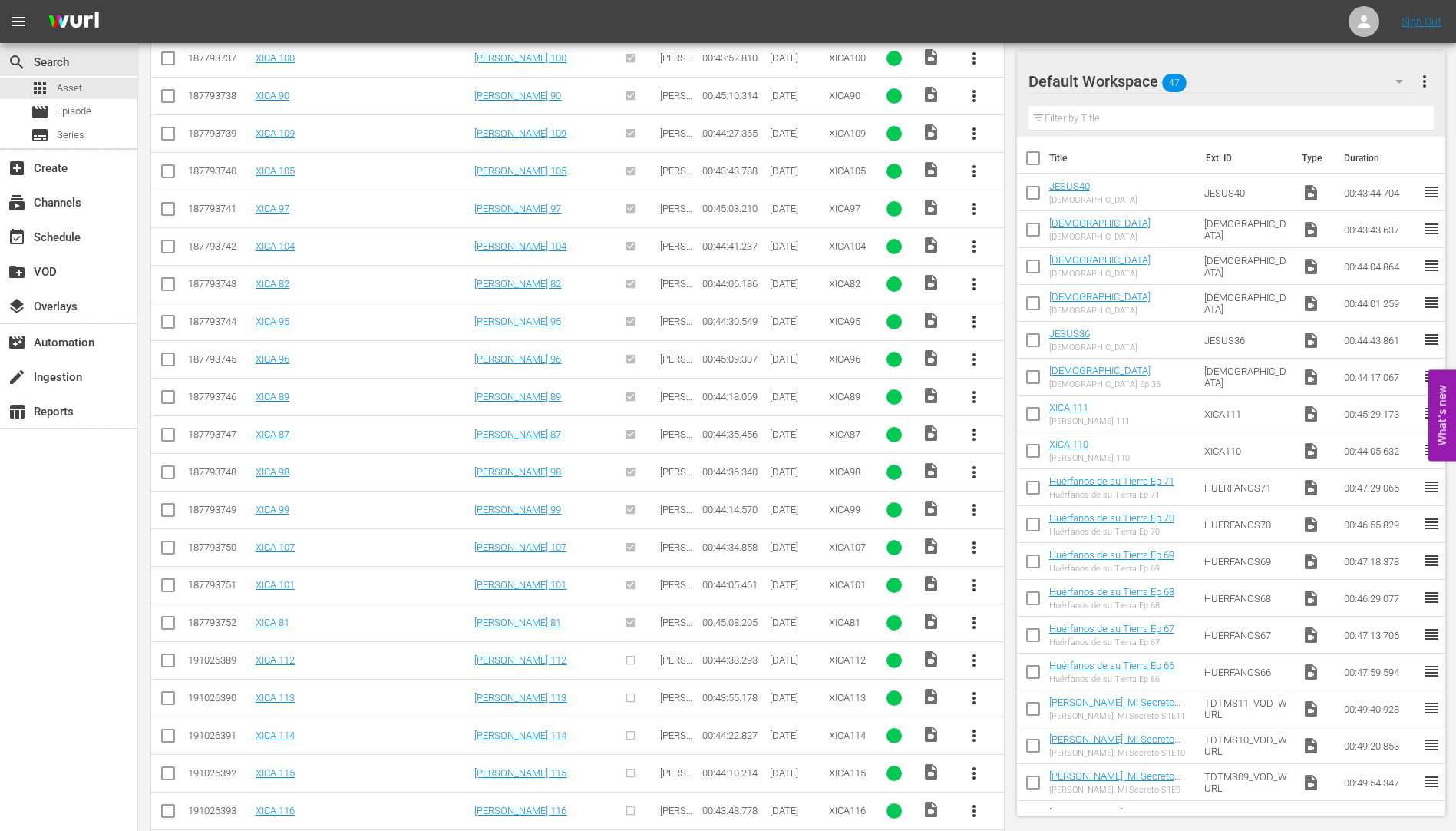
scroll to position [1212, 0]
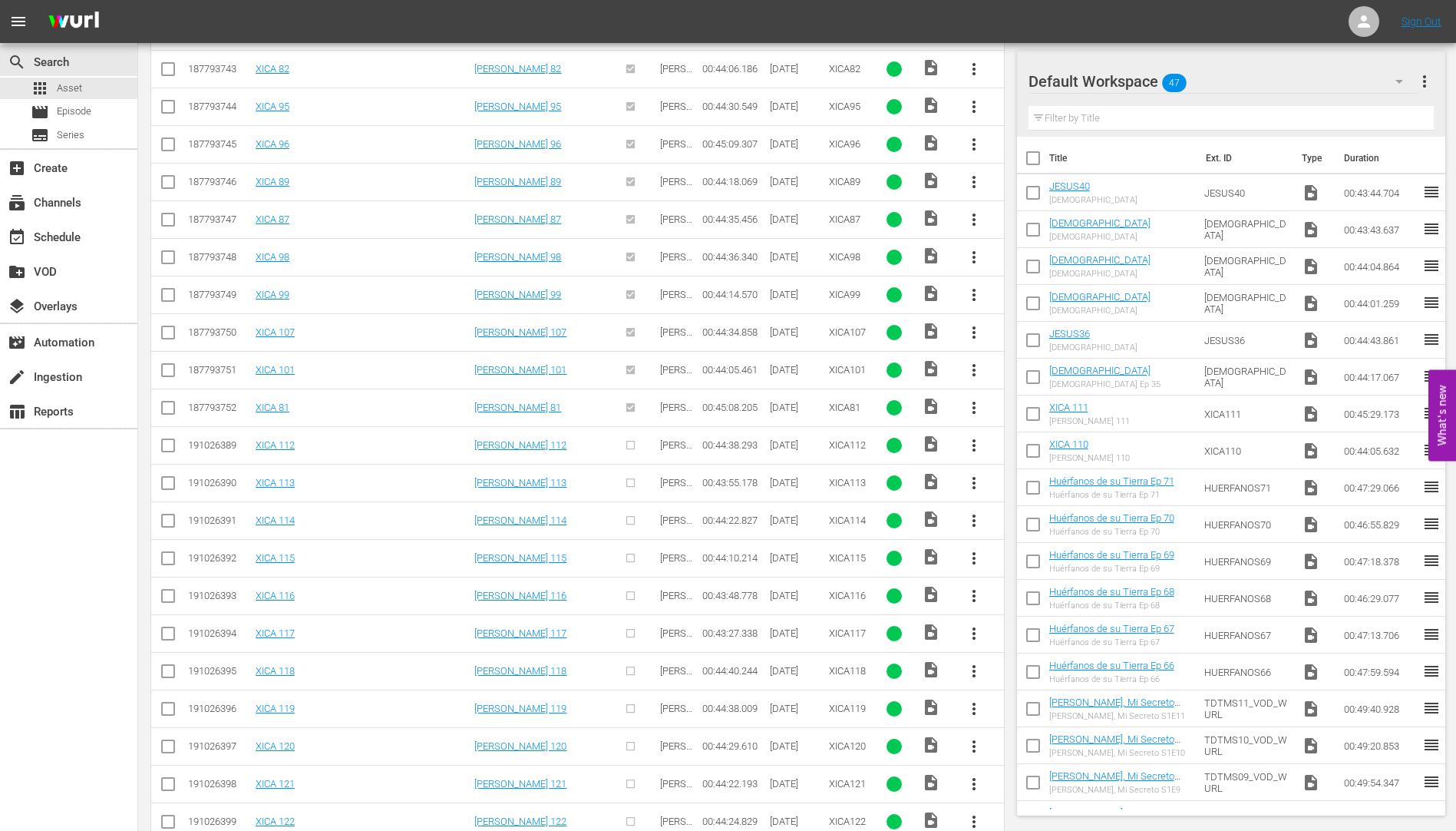
type input "xica"
click at [973, 443] on span "more_vert" at bounding box center [974, 445] width 19 height 19
click at [1039, 485] on div "Workspace" at bounding box center [1057, 488] width 104 height 36
click at [972, 476] on span "more_vert" at bounding box center [974, 482] width 19 height 19
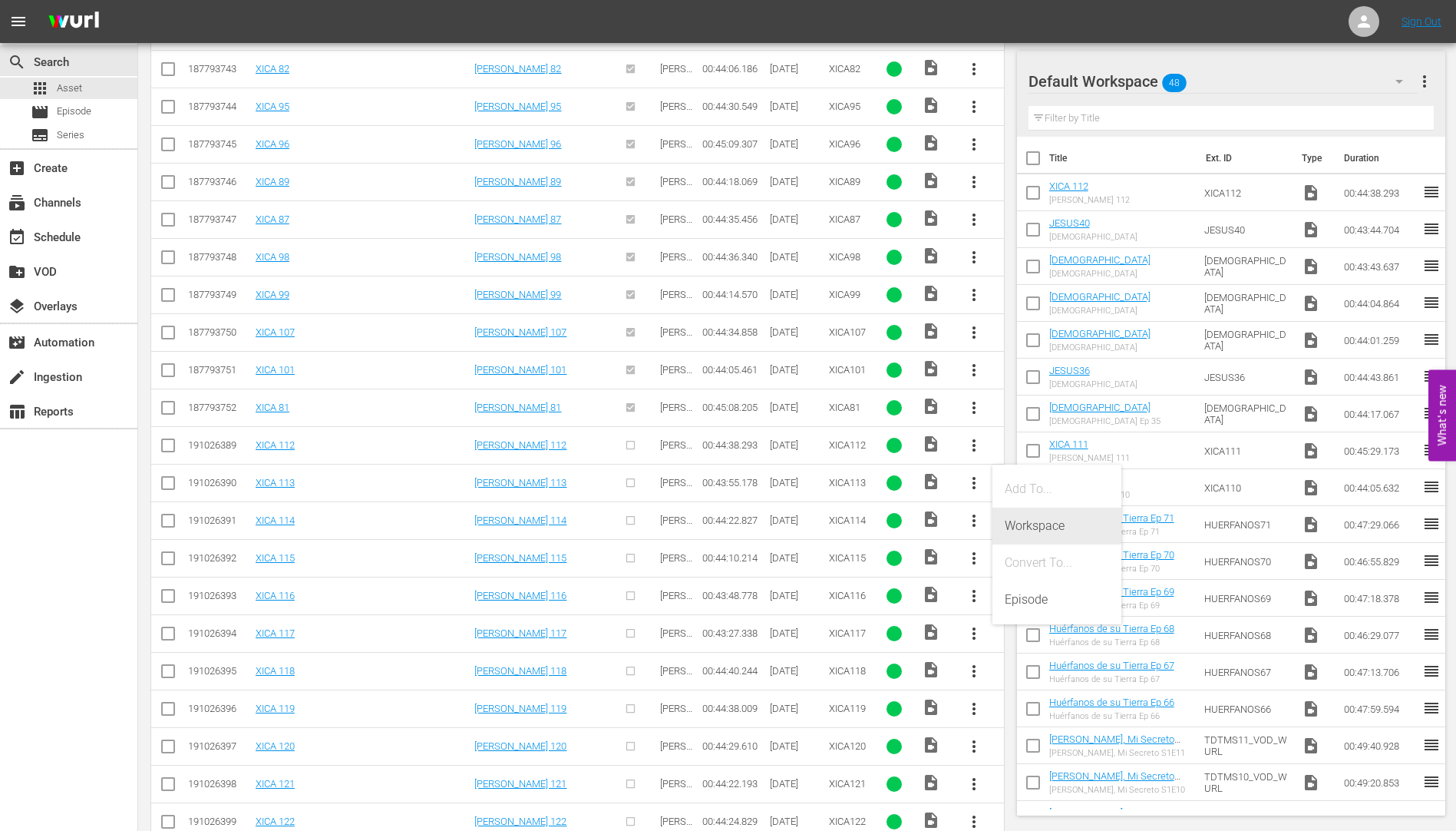
click at [1035, 520] on div "Workspace" at bounding box center [1057, 525] width 104 height 36
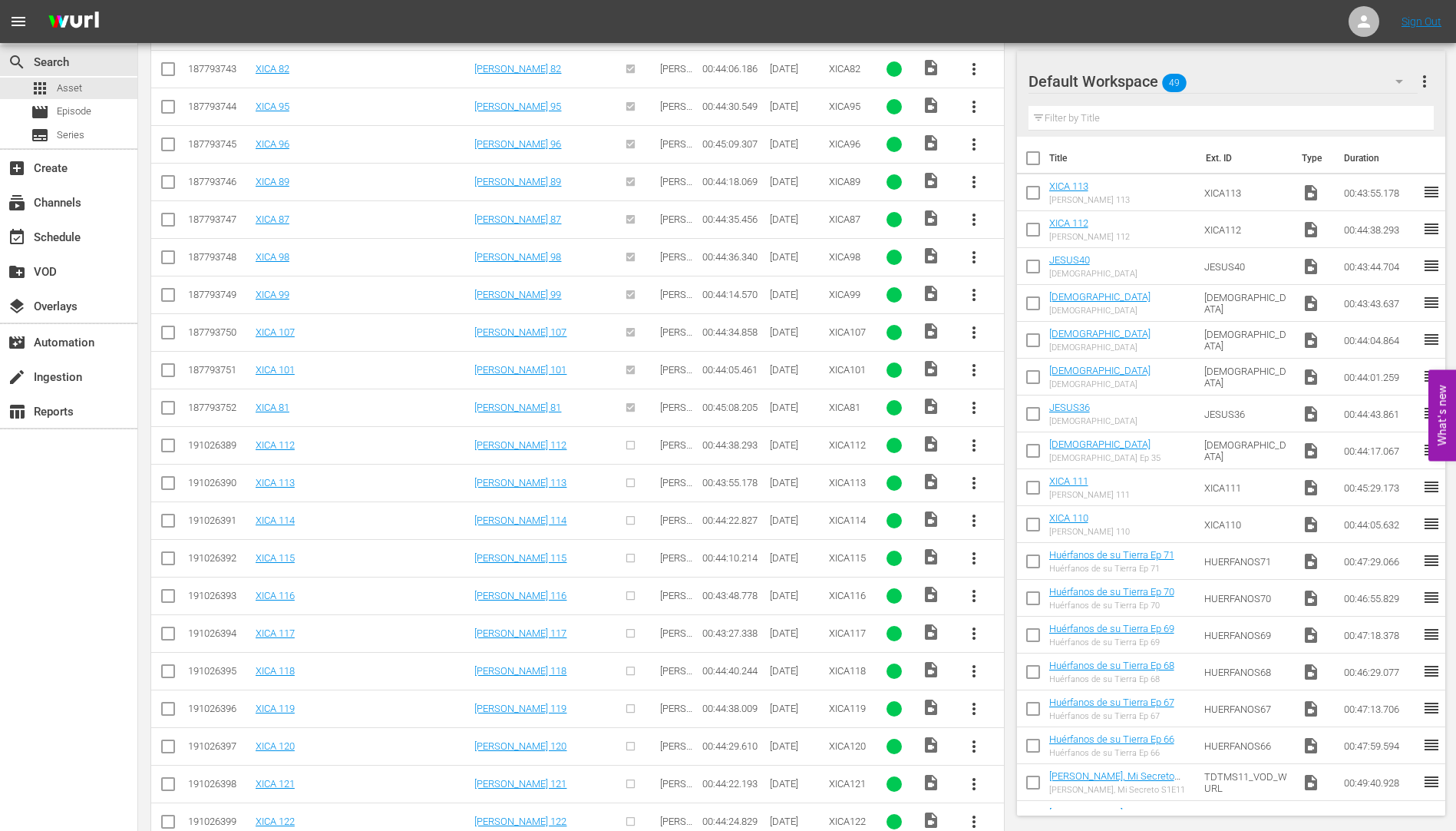
click at [973, 514] on span "more_vert" at bounding box center [974, 520] width 19 height 19
click at [1033, 558] on div "Workspace" at bounding box center [1057, 563] width 104 height 36
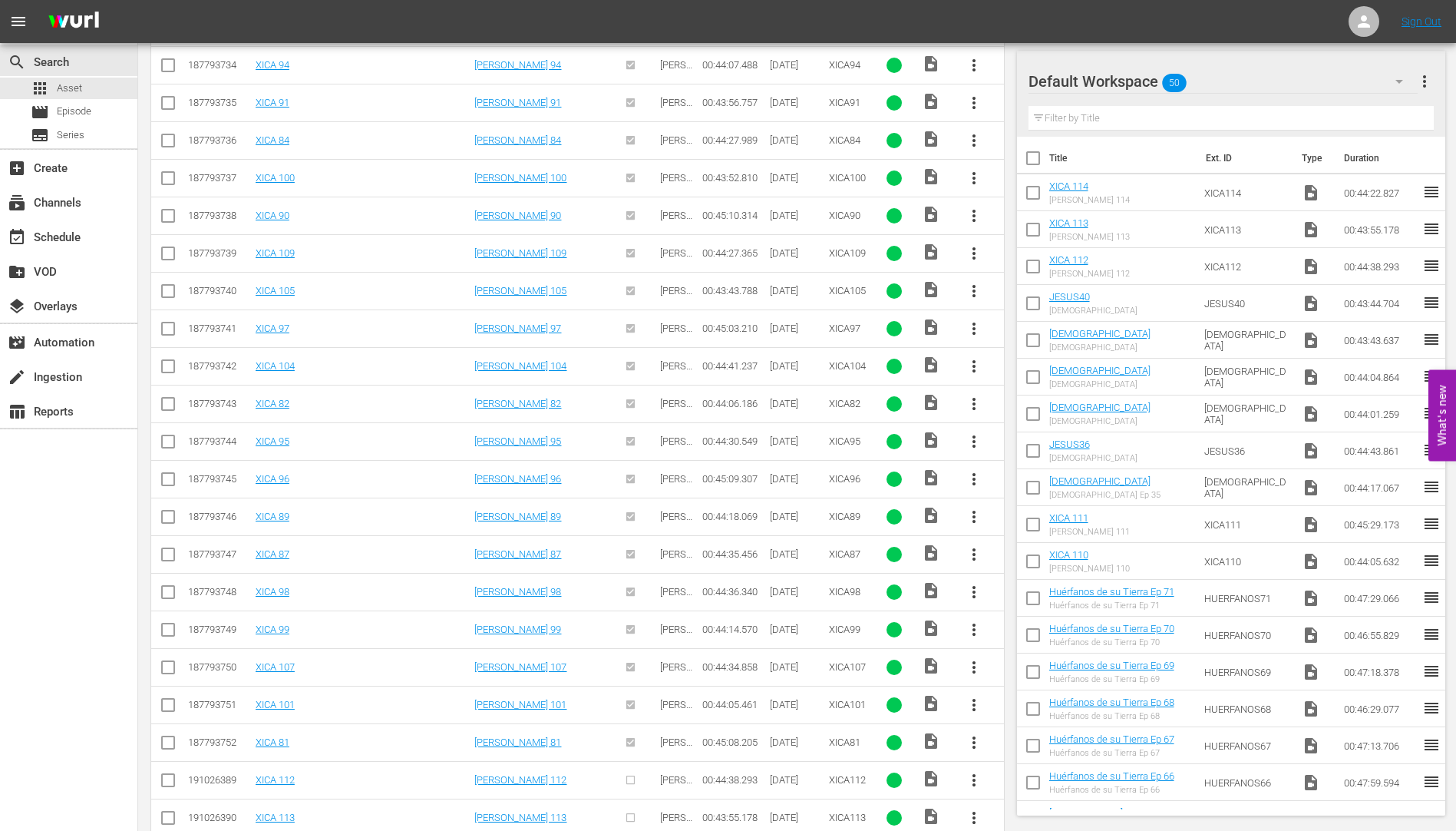
scroll to position [1058, 0]
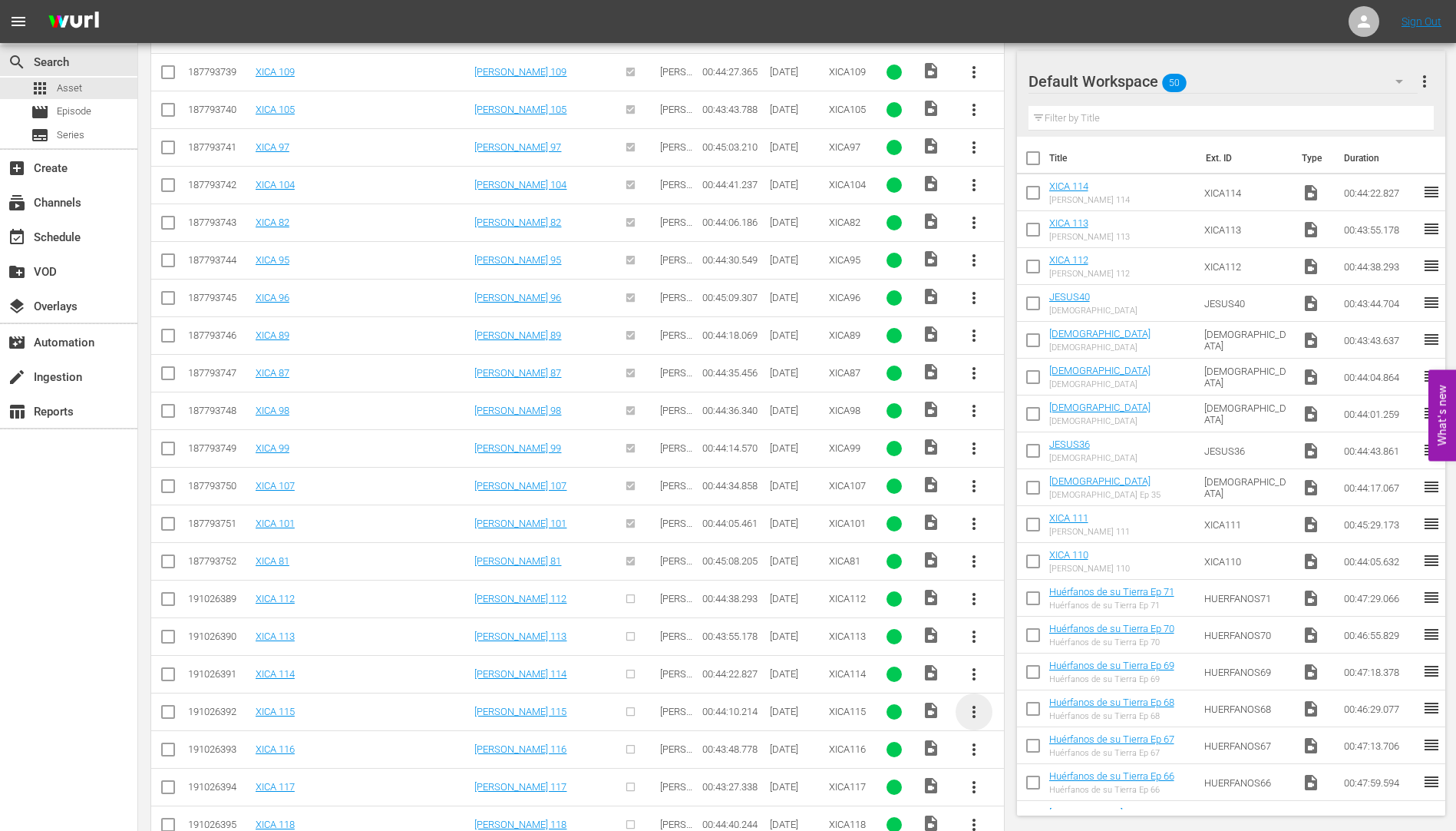
click at [969, 706] on span "more_vert" at bounding box center [974, 711] width 19 height 19
click at [1034, 622] on div "Workspace" at bounding box center [1057, 631] width 104 height 36
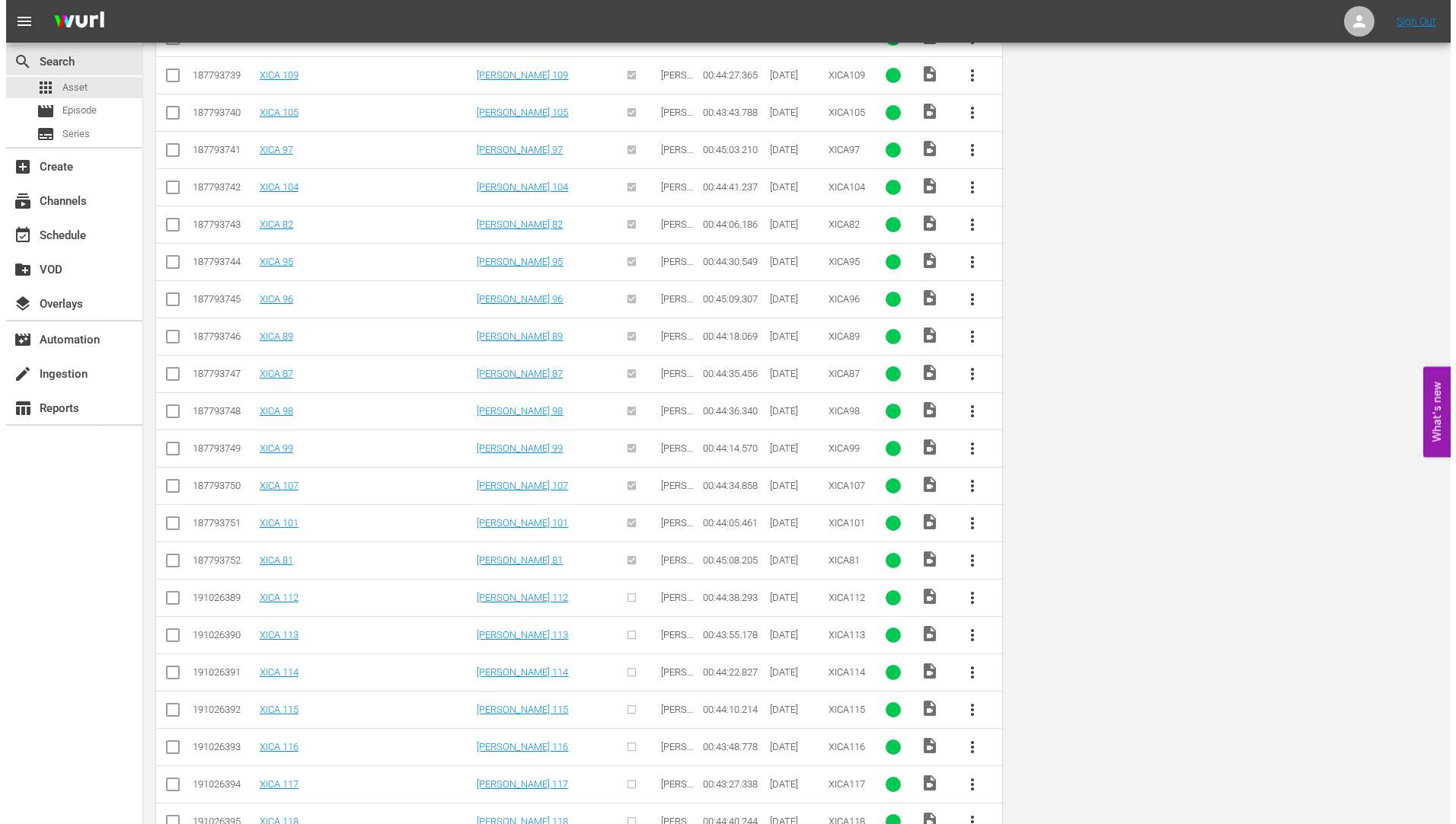
scroll to position [0, 0]
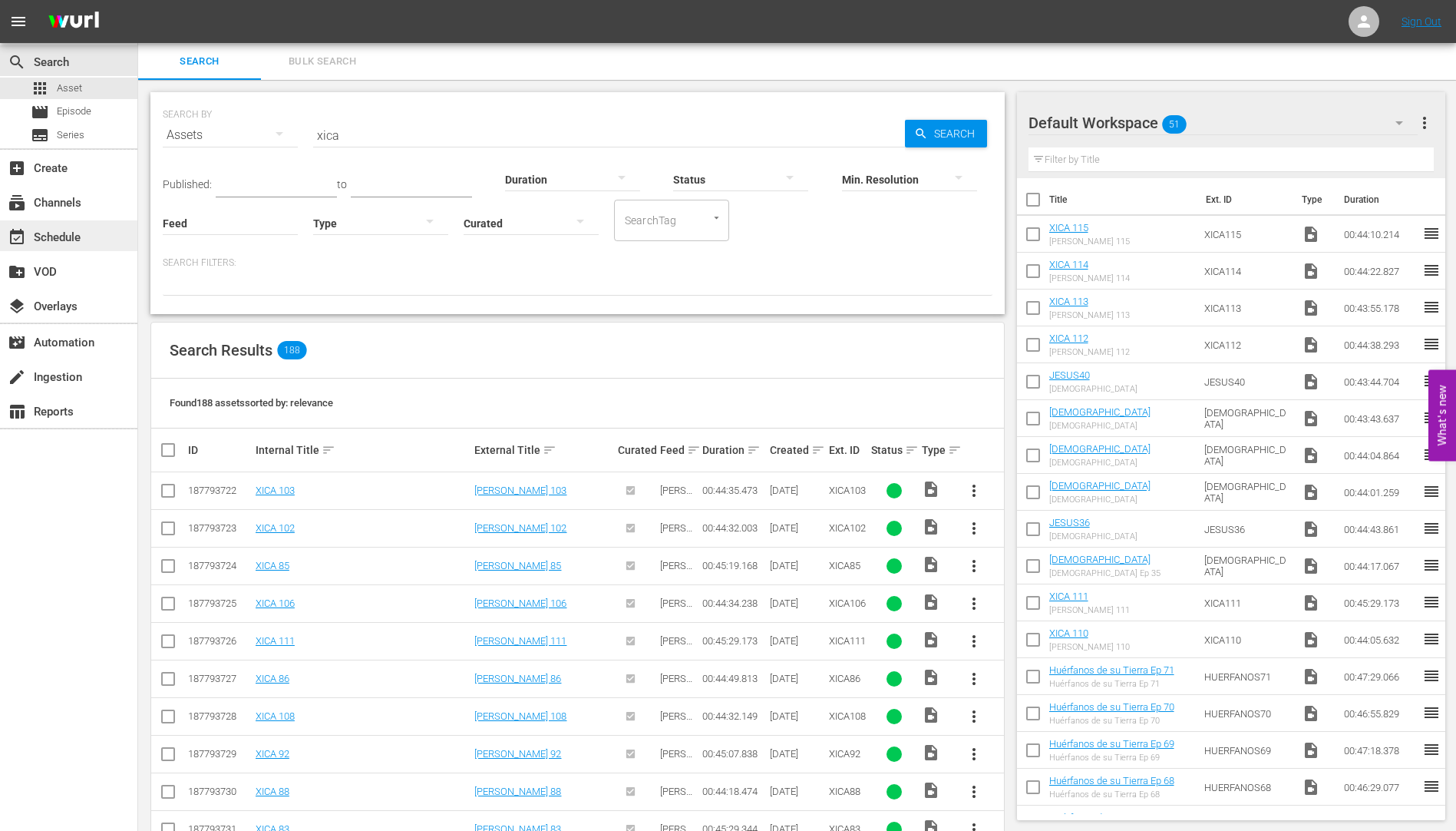
click at [57, 234] on div "event_available Schedule" at bounding box center [42, 235] width 86 height 14
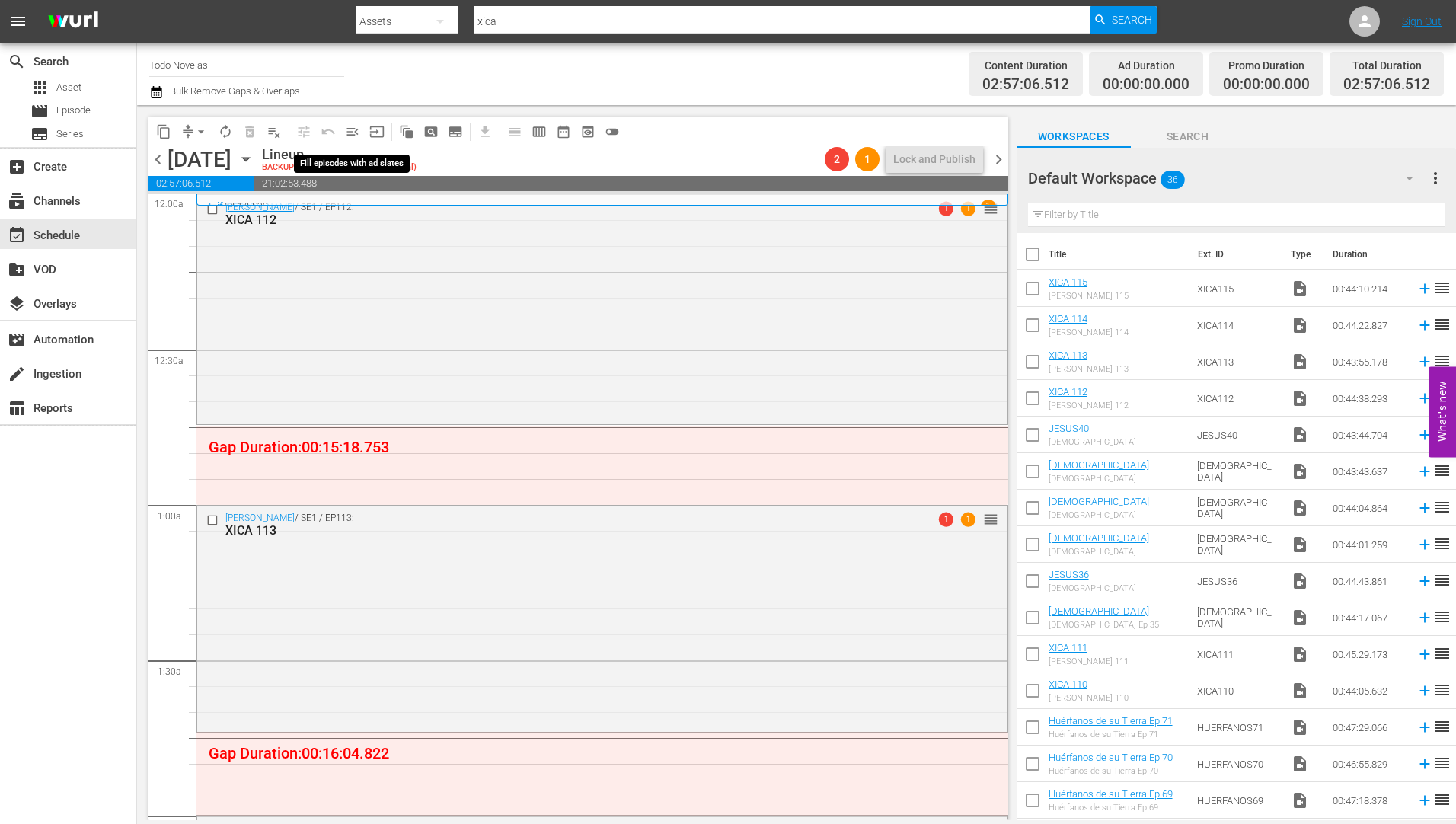
click at [350, 129] on span "menu_open" at bounding box center [353, 132] width 16 height 16
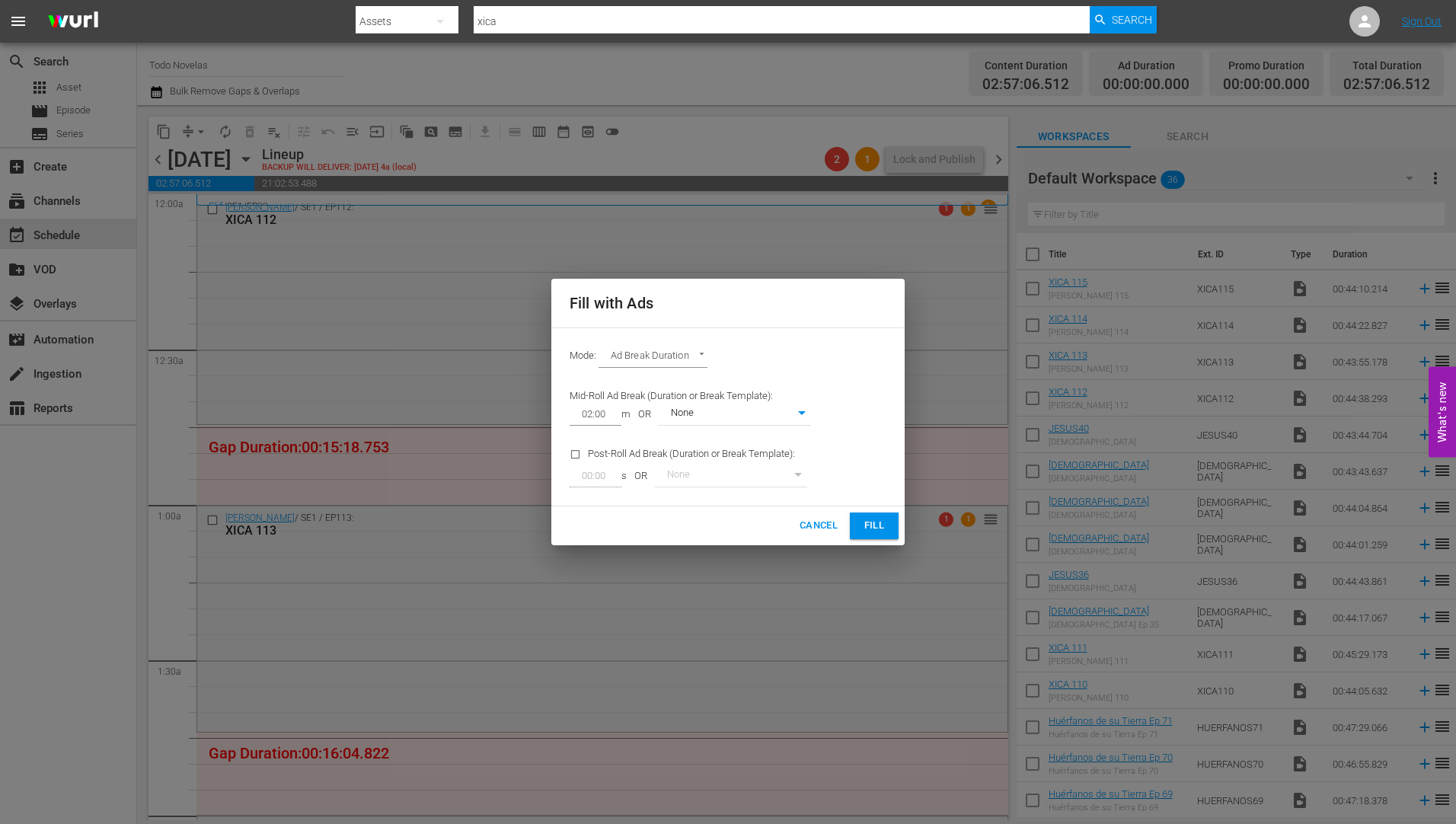
click at [872, 521] on span "Fill" at bounding box center [873, 526] width 24 height 18
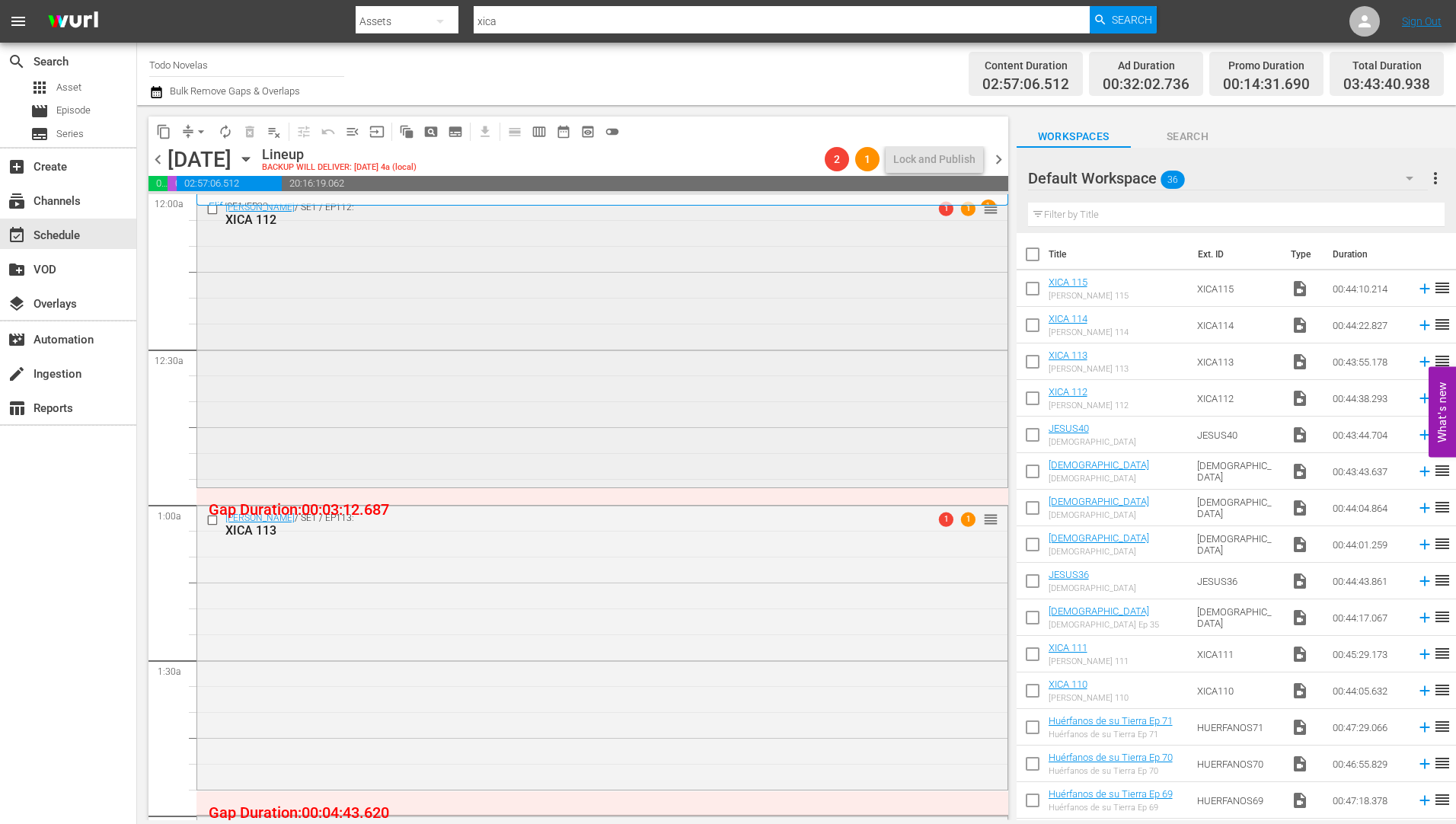
click at [265, 216] on div "XICA 112" at bounding box center [573, 219] width 696 height 15
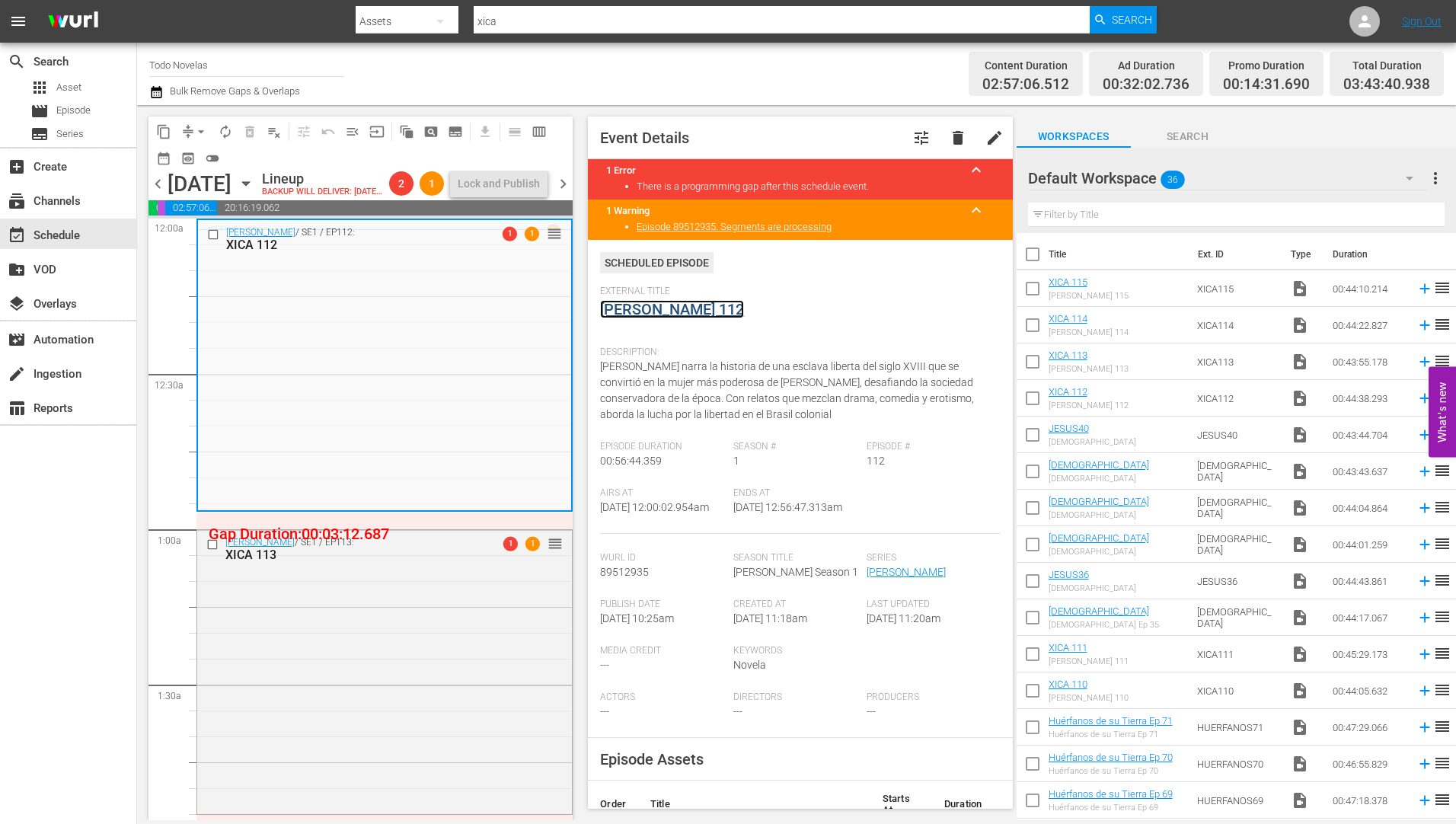
click at [641, 305] on link "Xica Da Silva 112" at bounding box center [672, 309] width 144 height 19
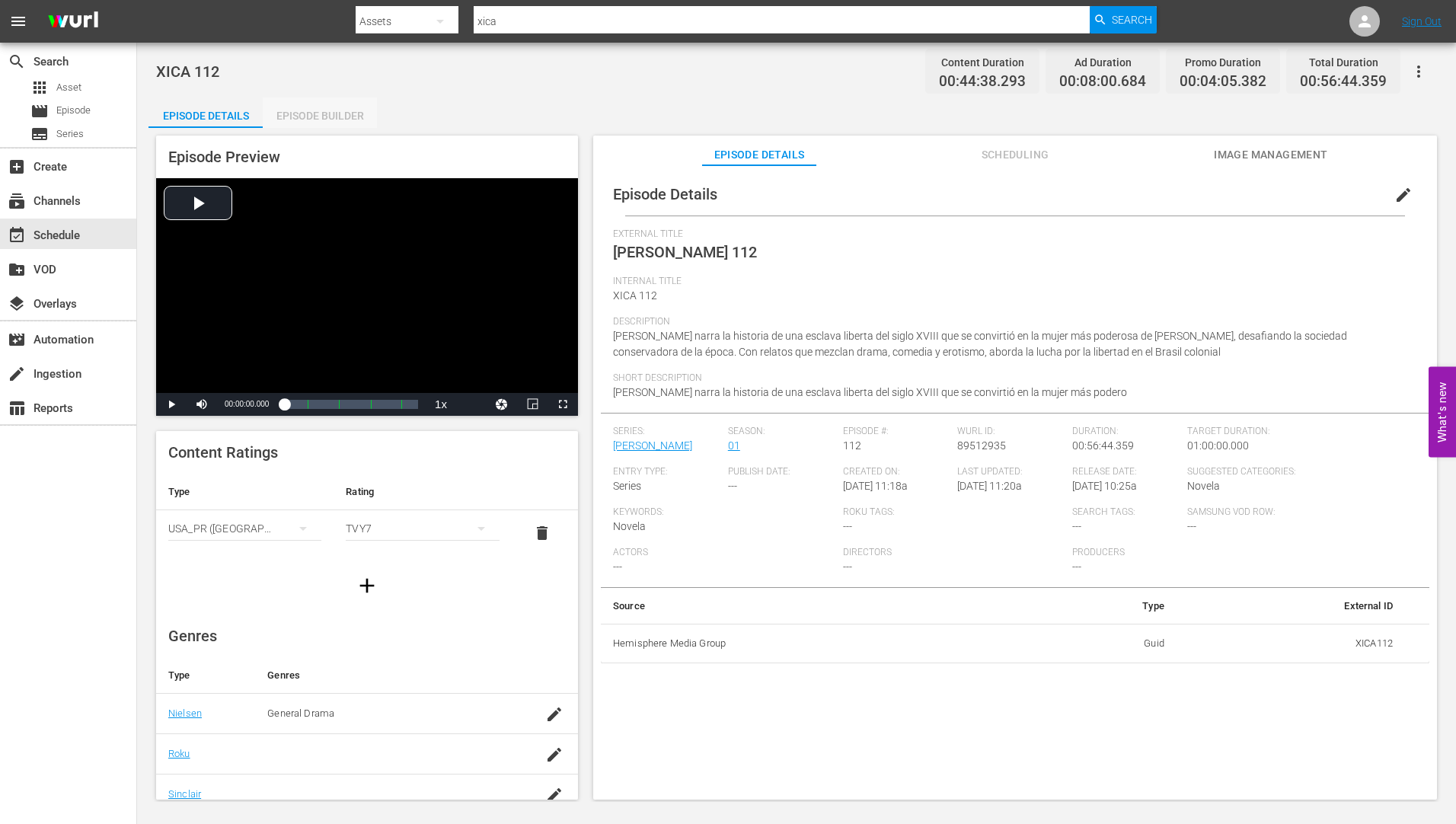
click at [329, 111] on div "Episode Builder" at bounding box center [320, 115] width 114 height 36
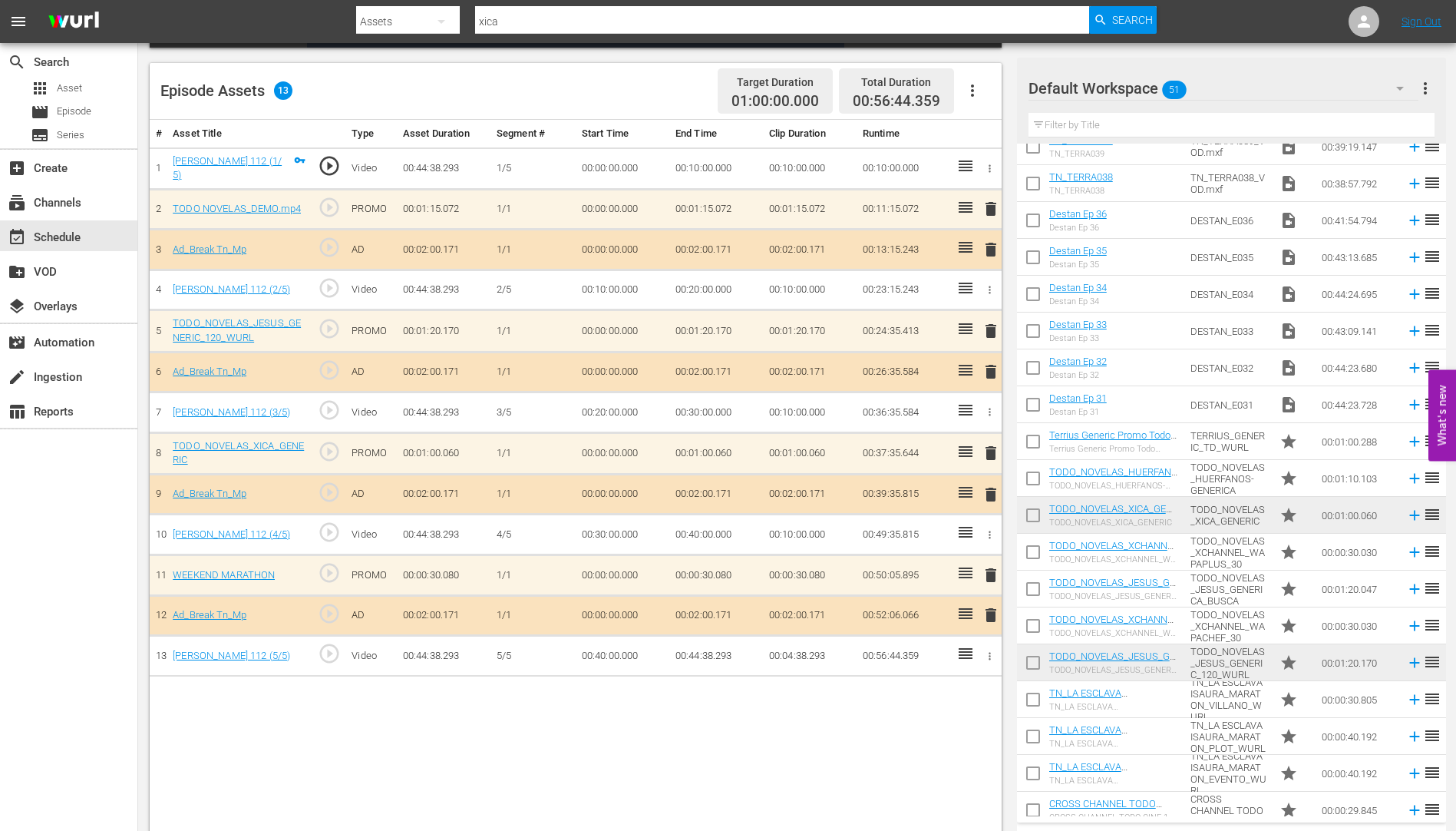
scroll to position [1244, 0]
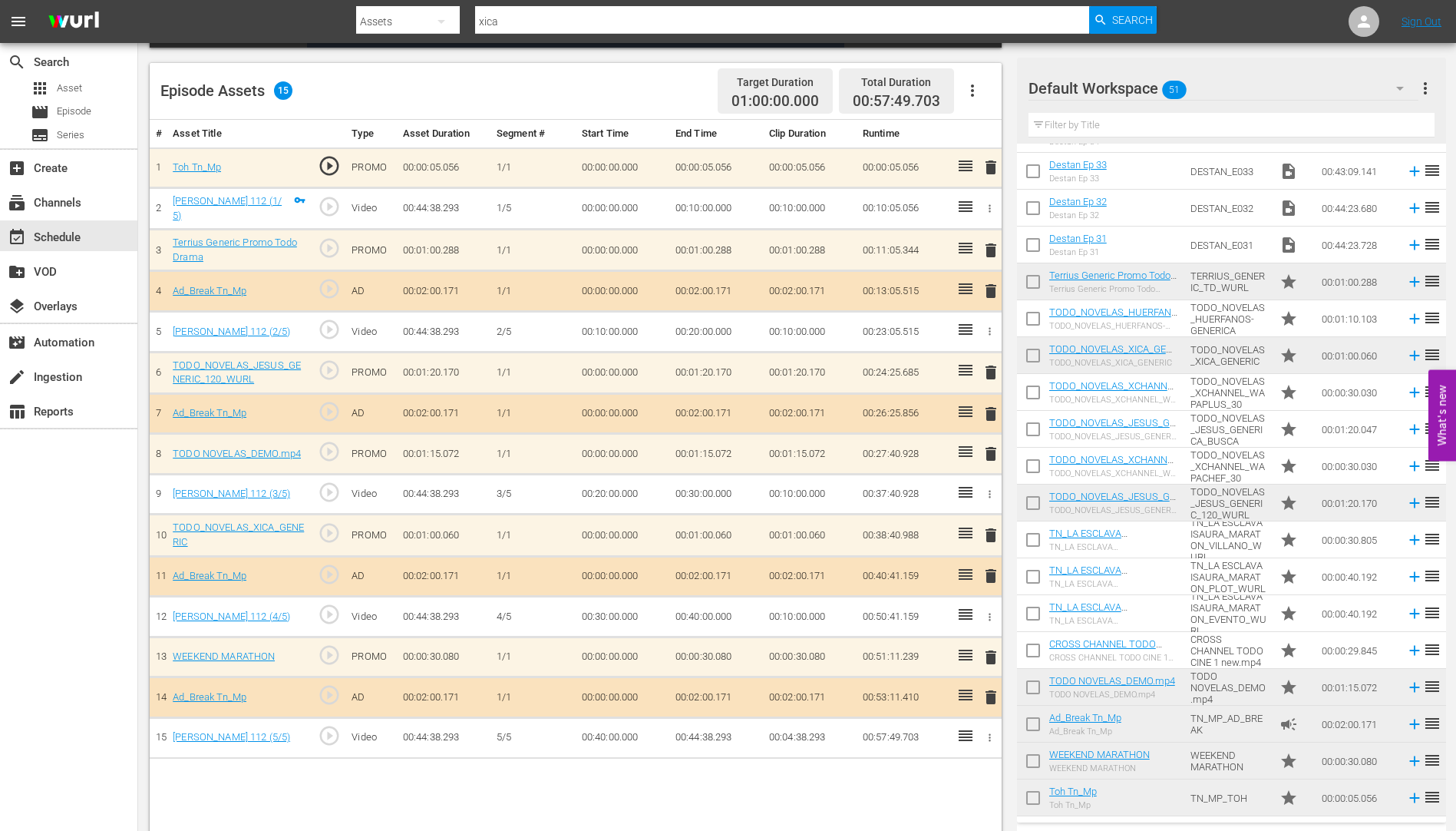
click at [992, 532] on span "delete" at bounding box center [991, 534] width 19 height 19
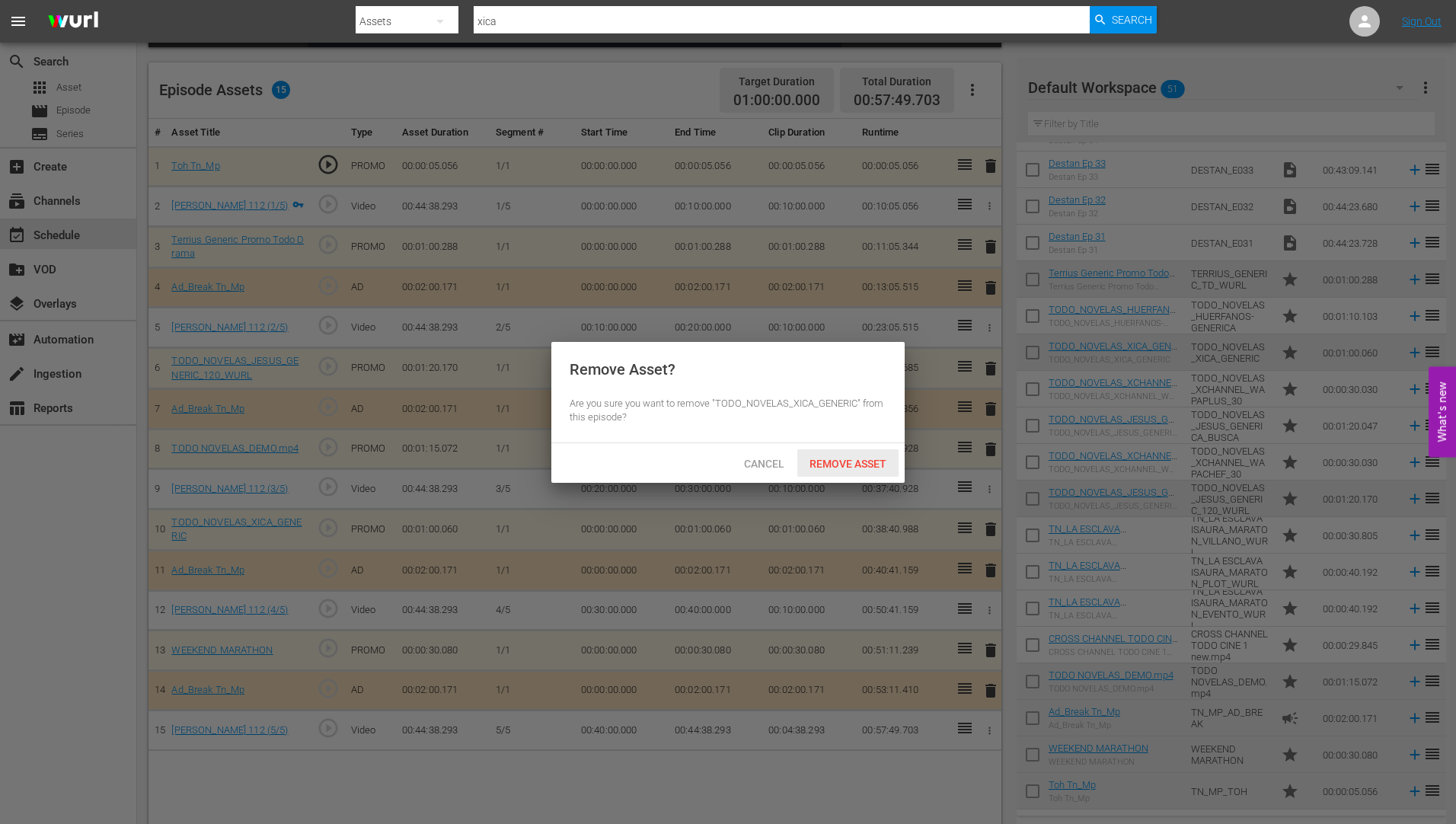
click at [860, 458] on span "Remove Asset" at bounding box center [848, 463] width 102 height 12
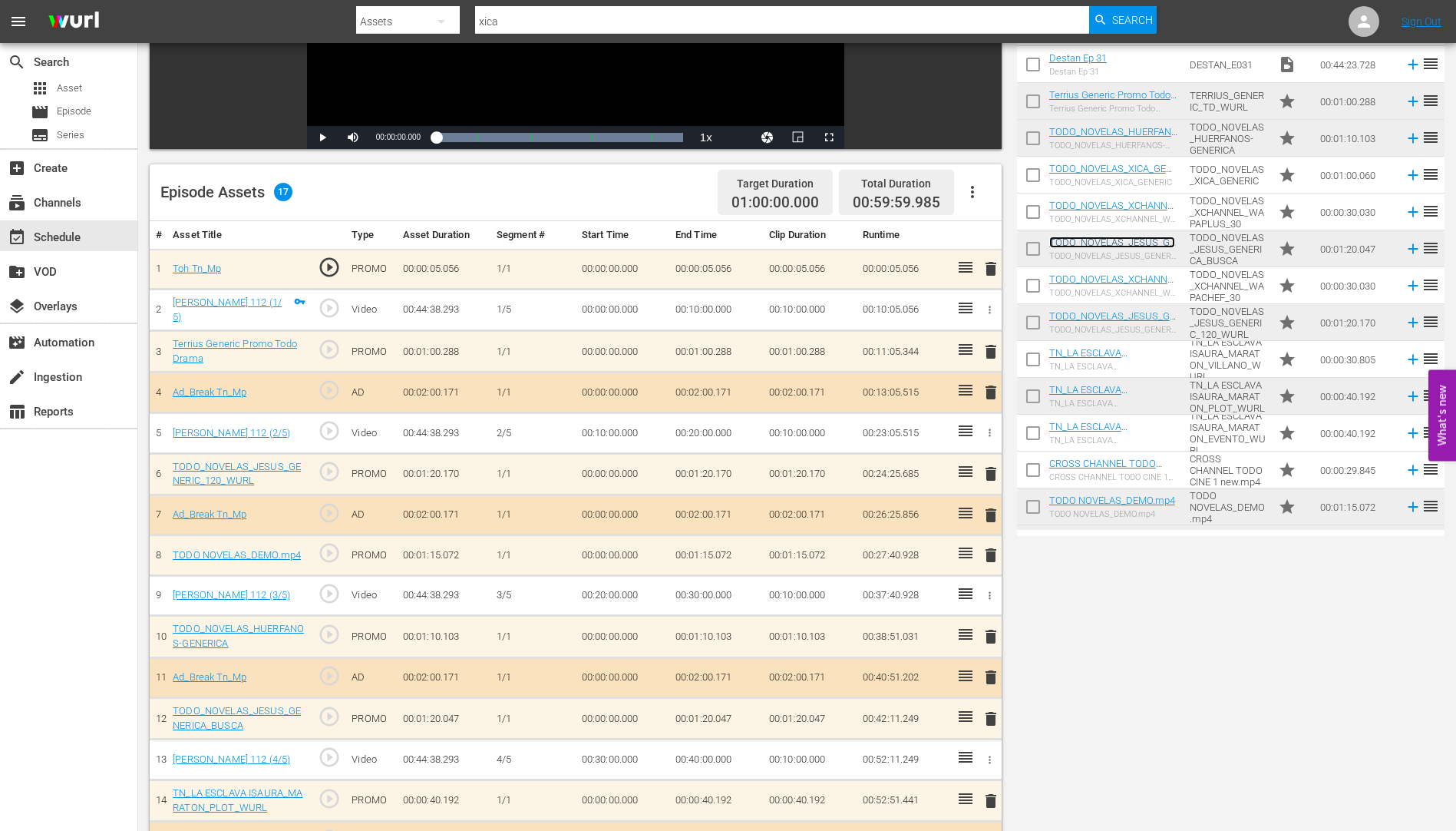
scroll to position [0, 0]
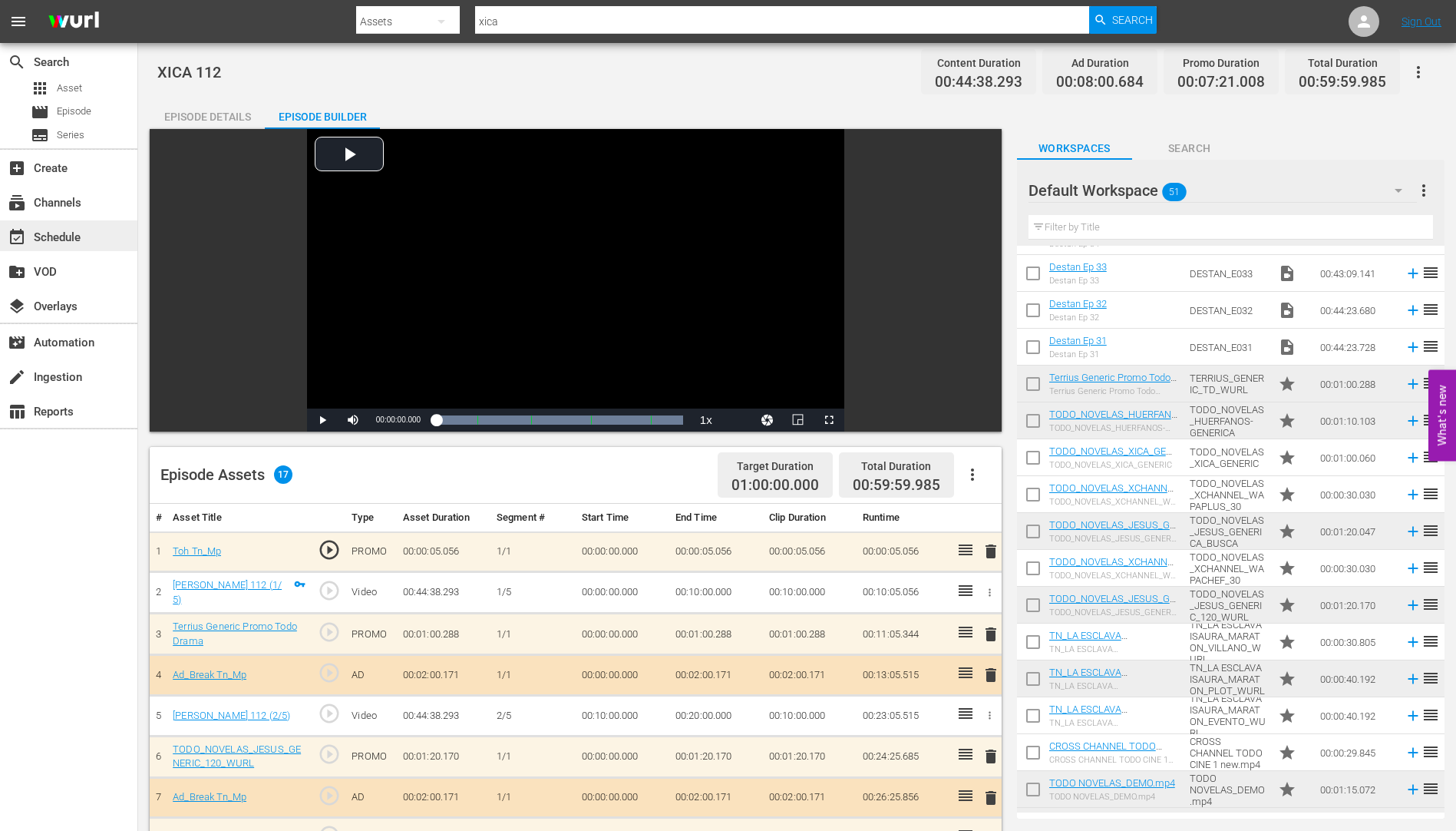
click at [64, 236] on div "event_available Schedule" at bounding box center [42, 235] width 86 height 14
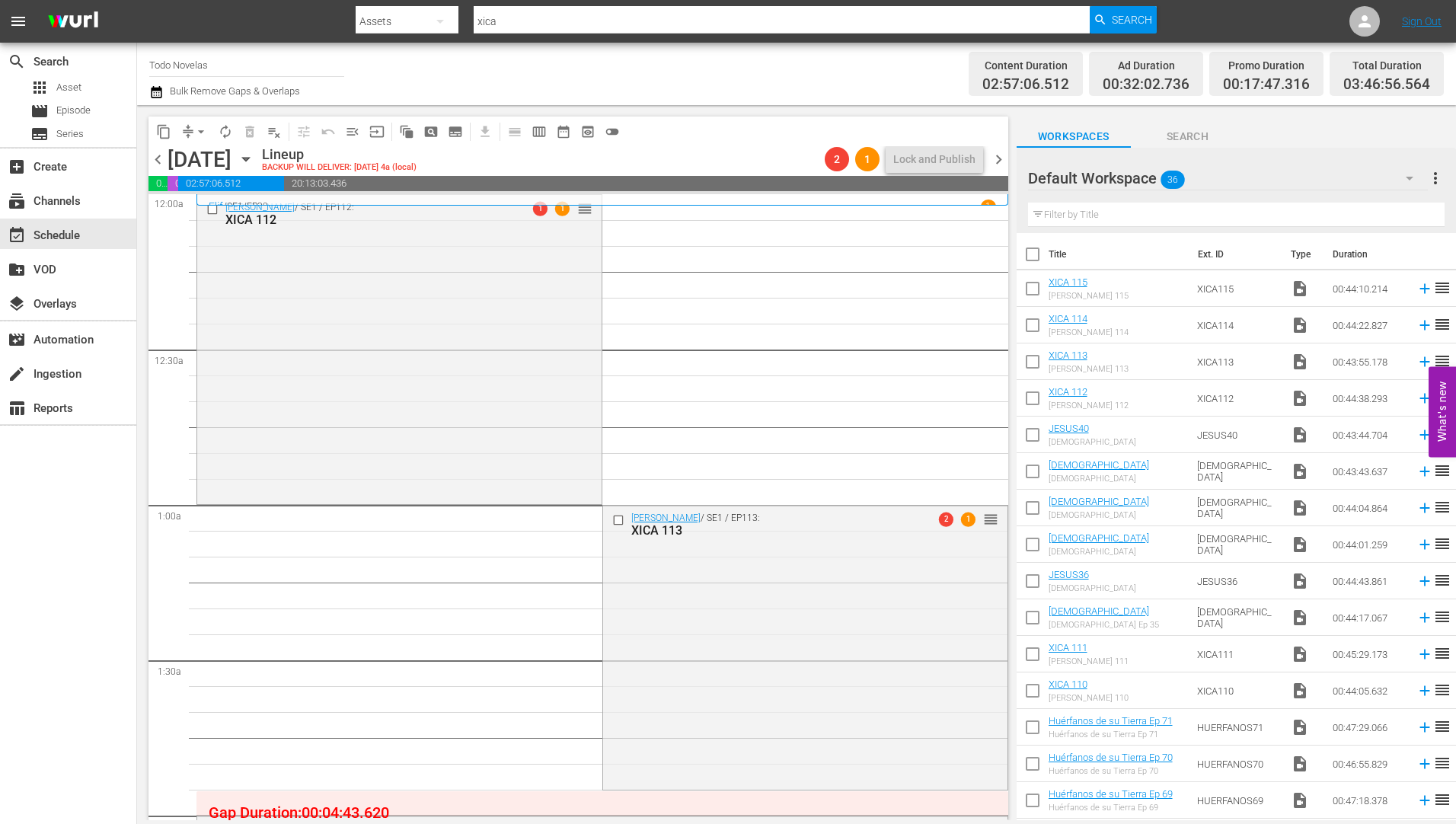
click at [645, 529] on div "XICA 113" at bounding box center [780, 530] width 298 height 15
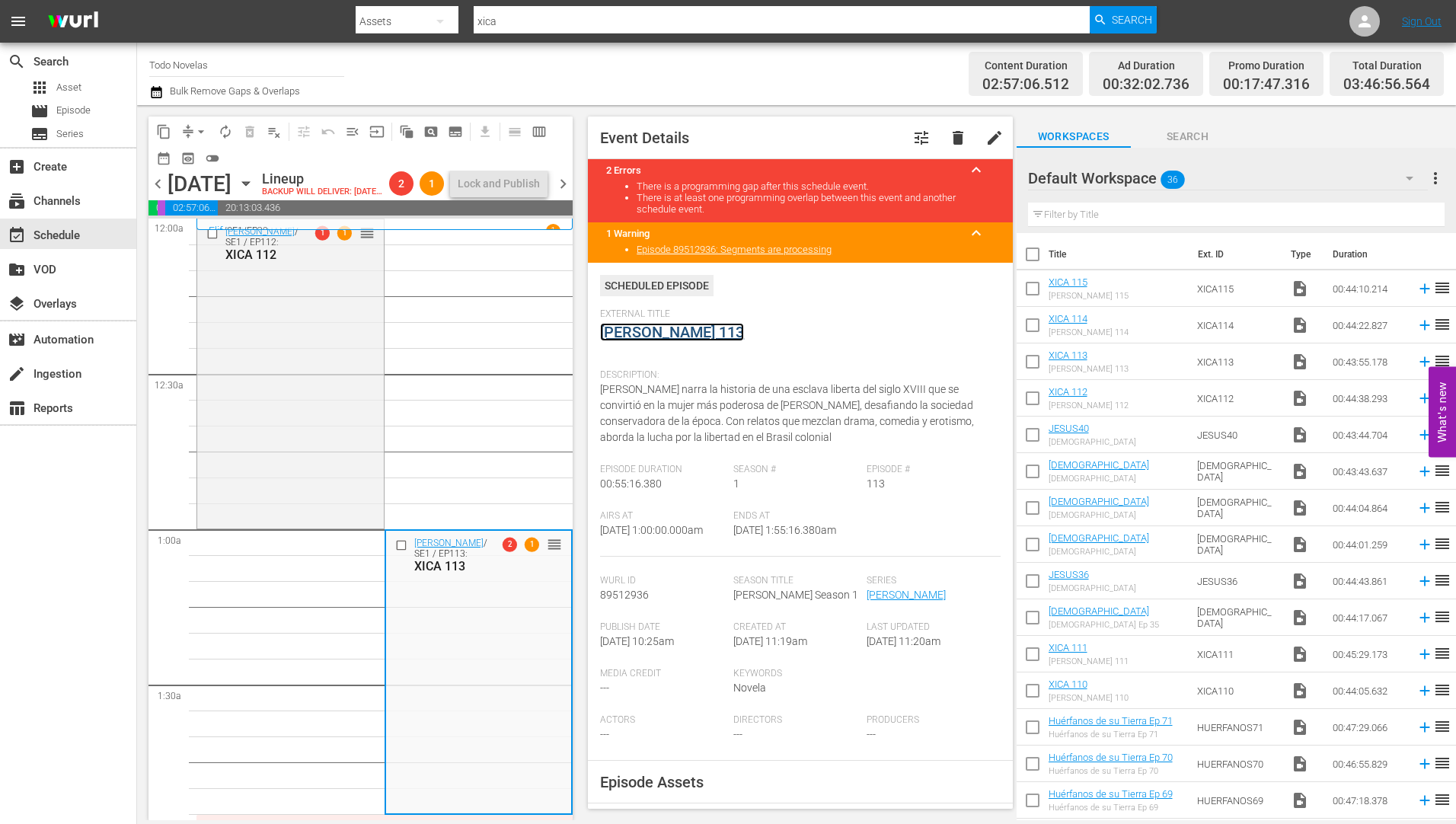
click at [649, 331] on link "Xica Da Silva 113" at bounding box center [672, 331] width 144 height 19
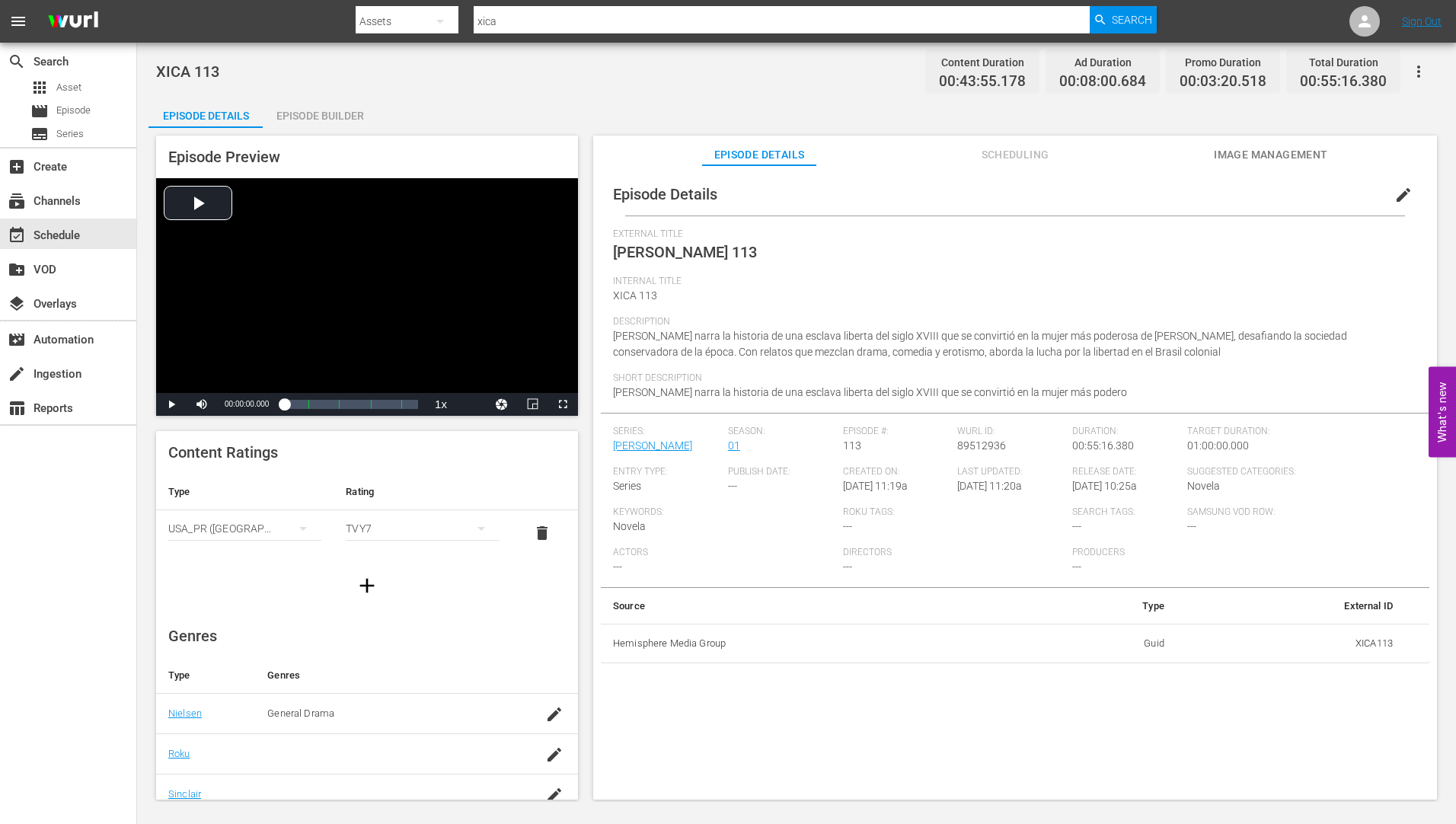
click at [327, 108] on div "Episode Builder" at bounding box center [320, 115] width 114 height 36
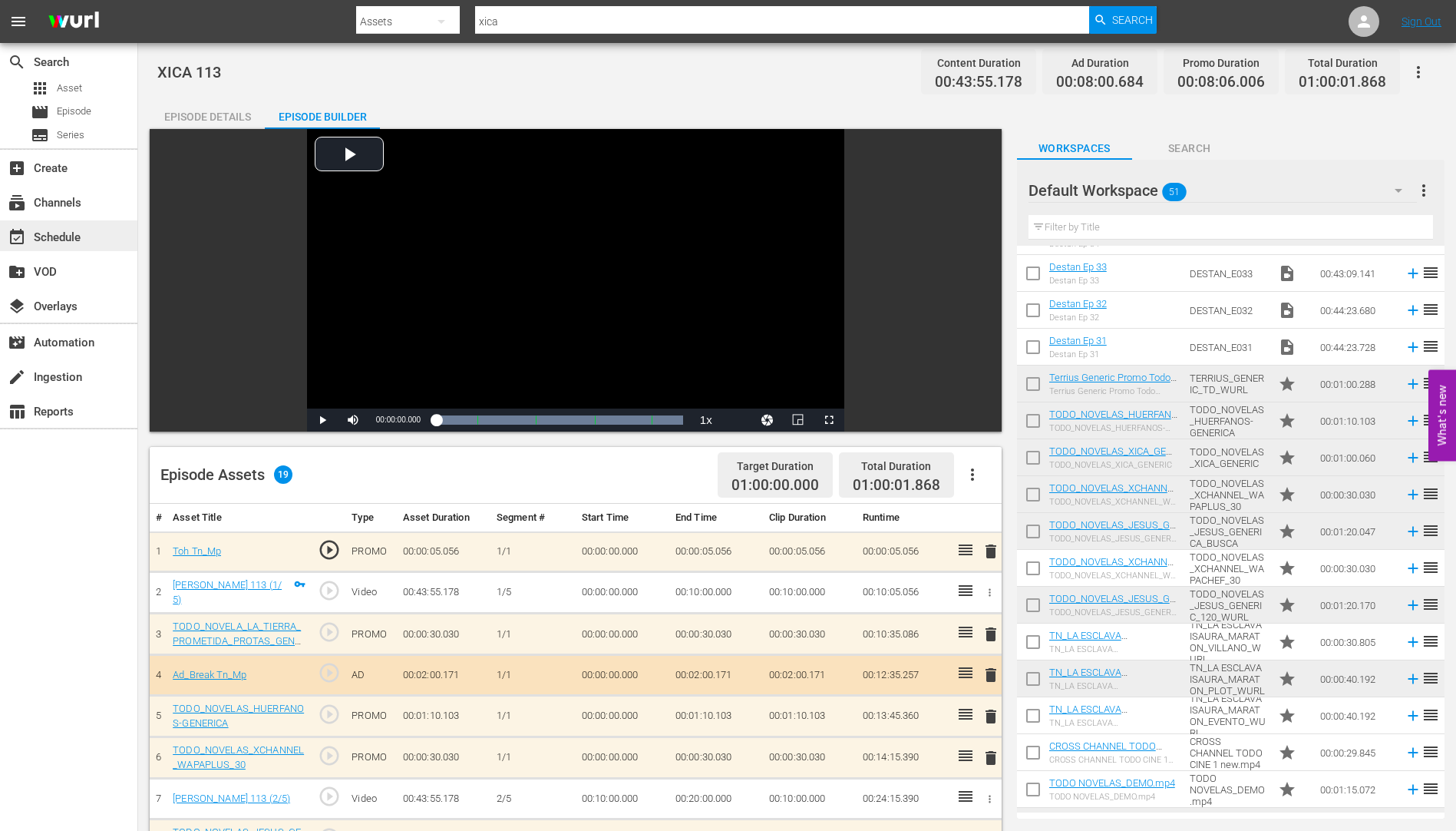
click at [73, 233] on div "event_available Schedule" at bounding box center [42, 235] width 86 height 14
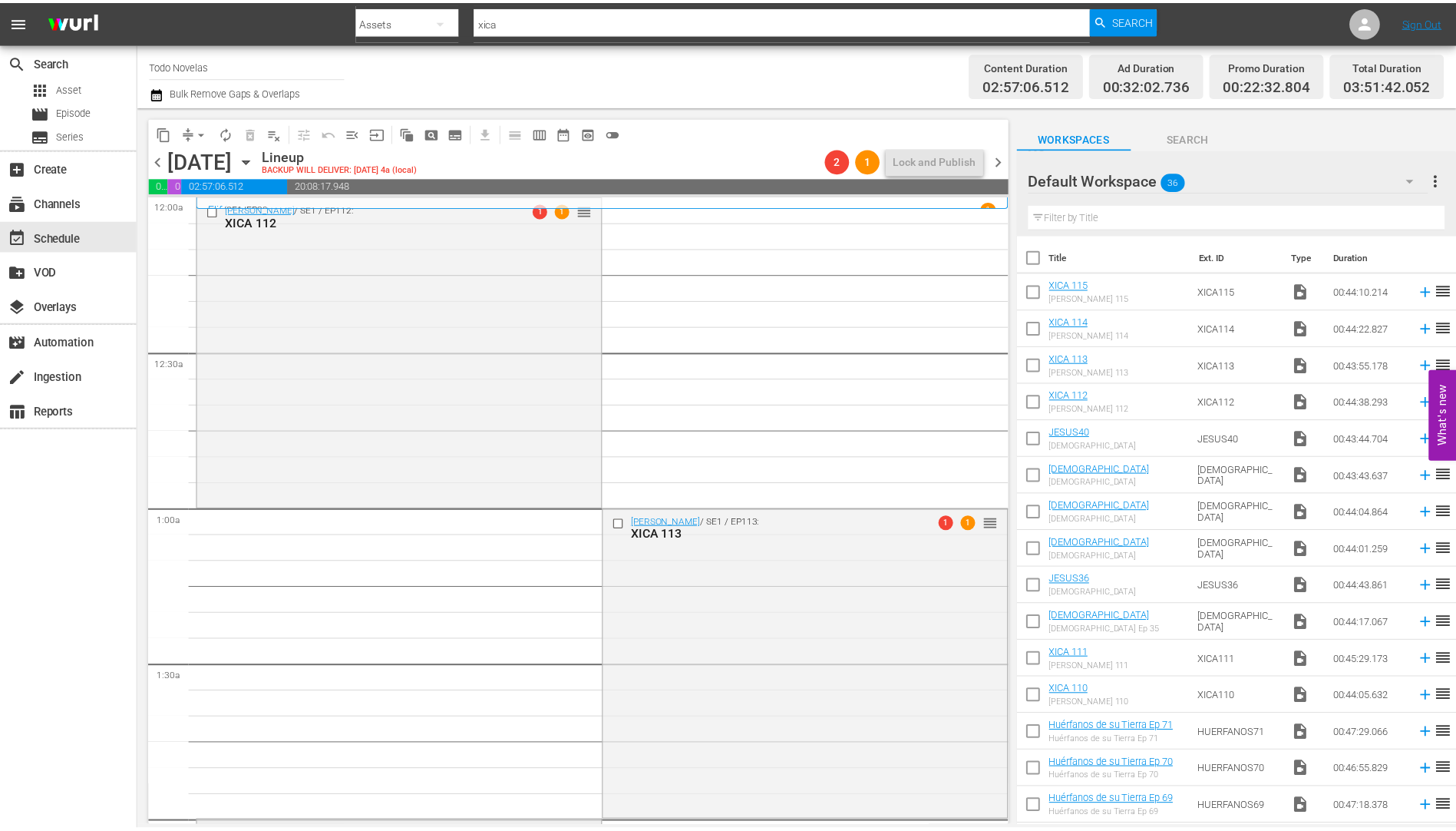
scroll to position [383, 0]
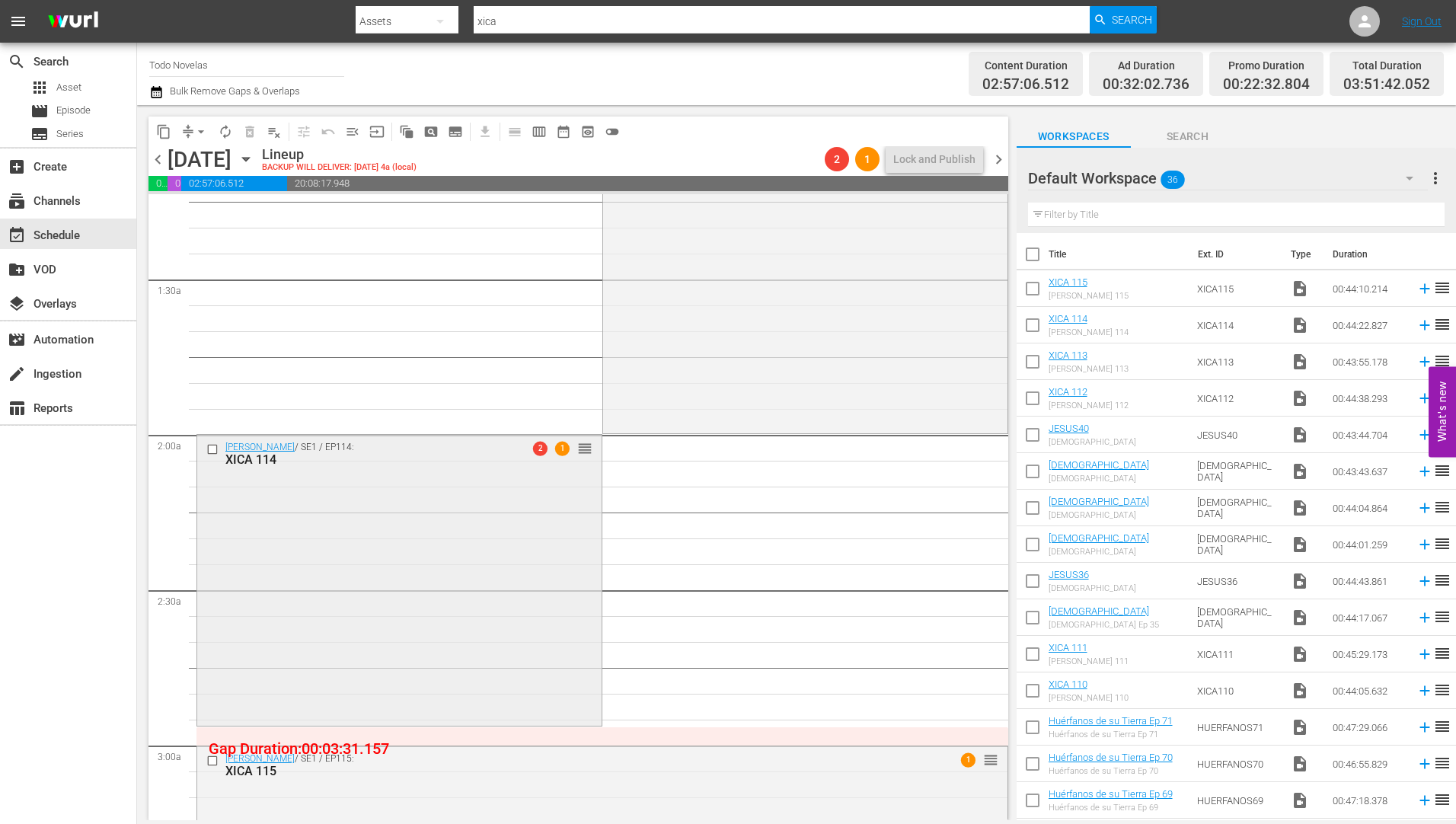
click at [269, 456] on div "XICA 114" at bounding box center [374, 459] width 298 height 15
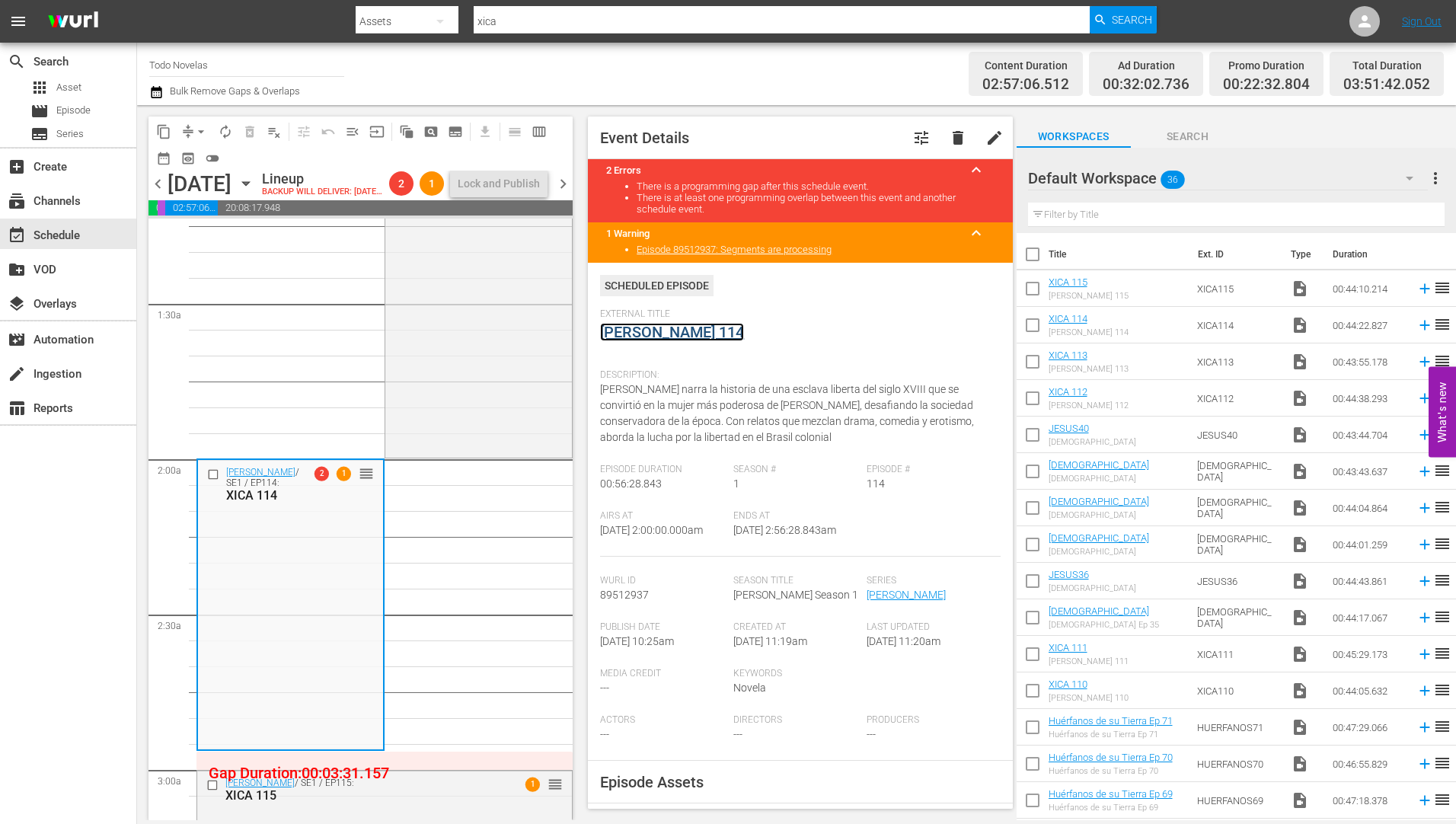
click at [666, 331] on link "Xica Da Silva 114" at bounding box center [672, 331] width 144 height 19
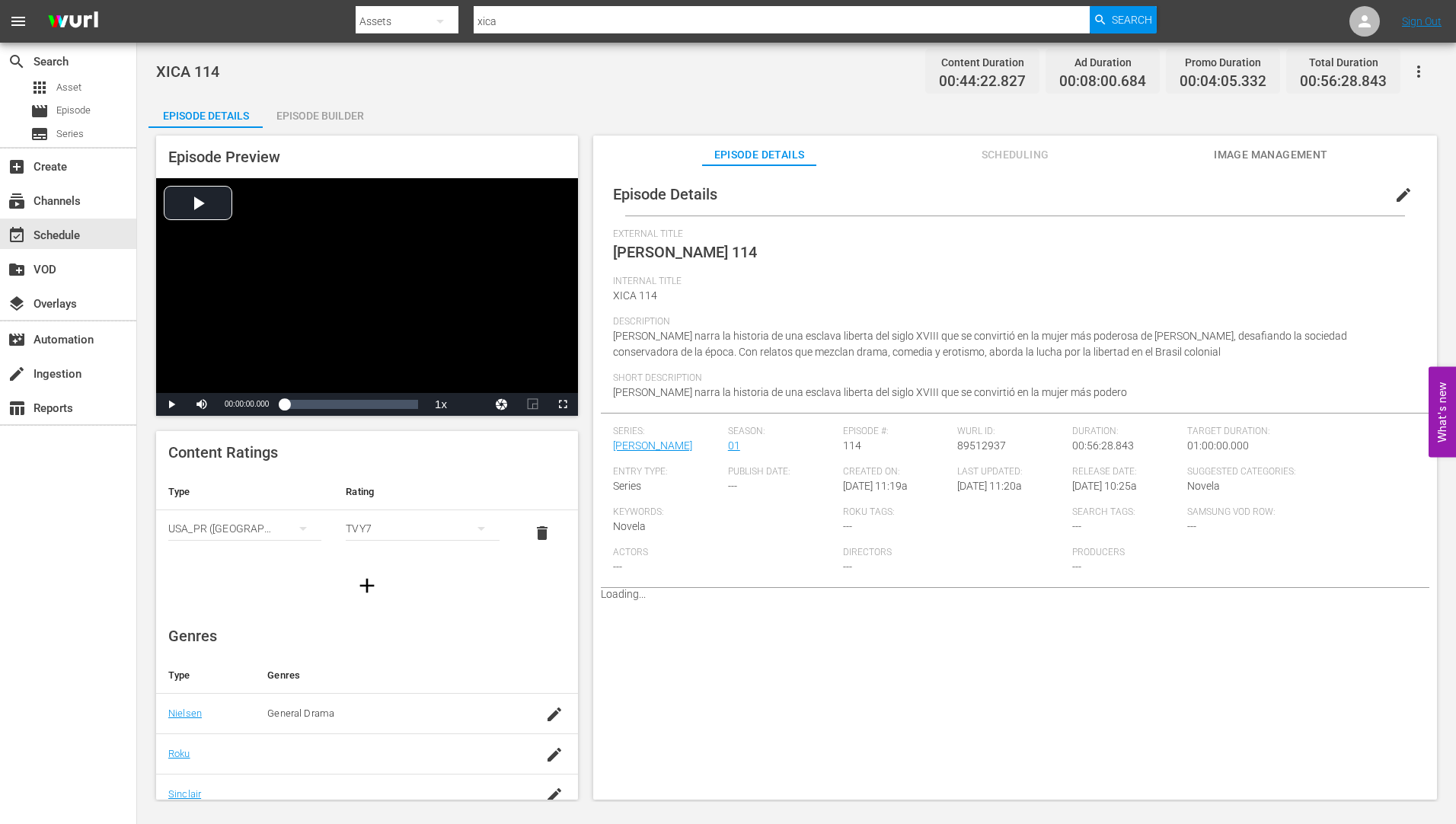
click at [335, 113] on div "Episode Builder" at bounding box center [320, 115] width 114 height 36
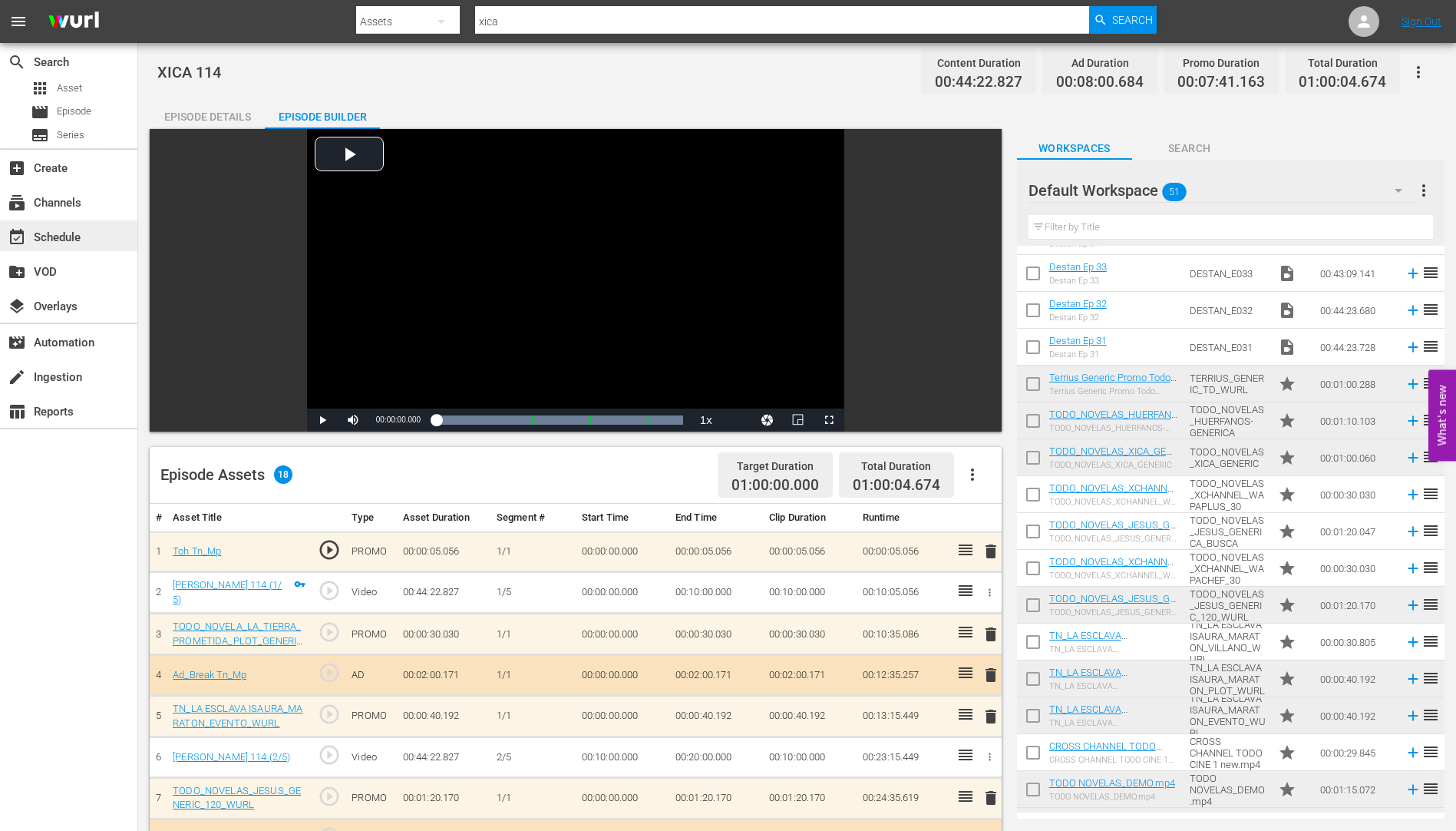
click at [55, 231] on div "event_available Schedule" at bounding box center [42, 235] width 86 height 14
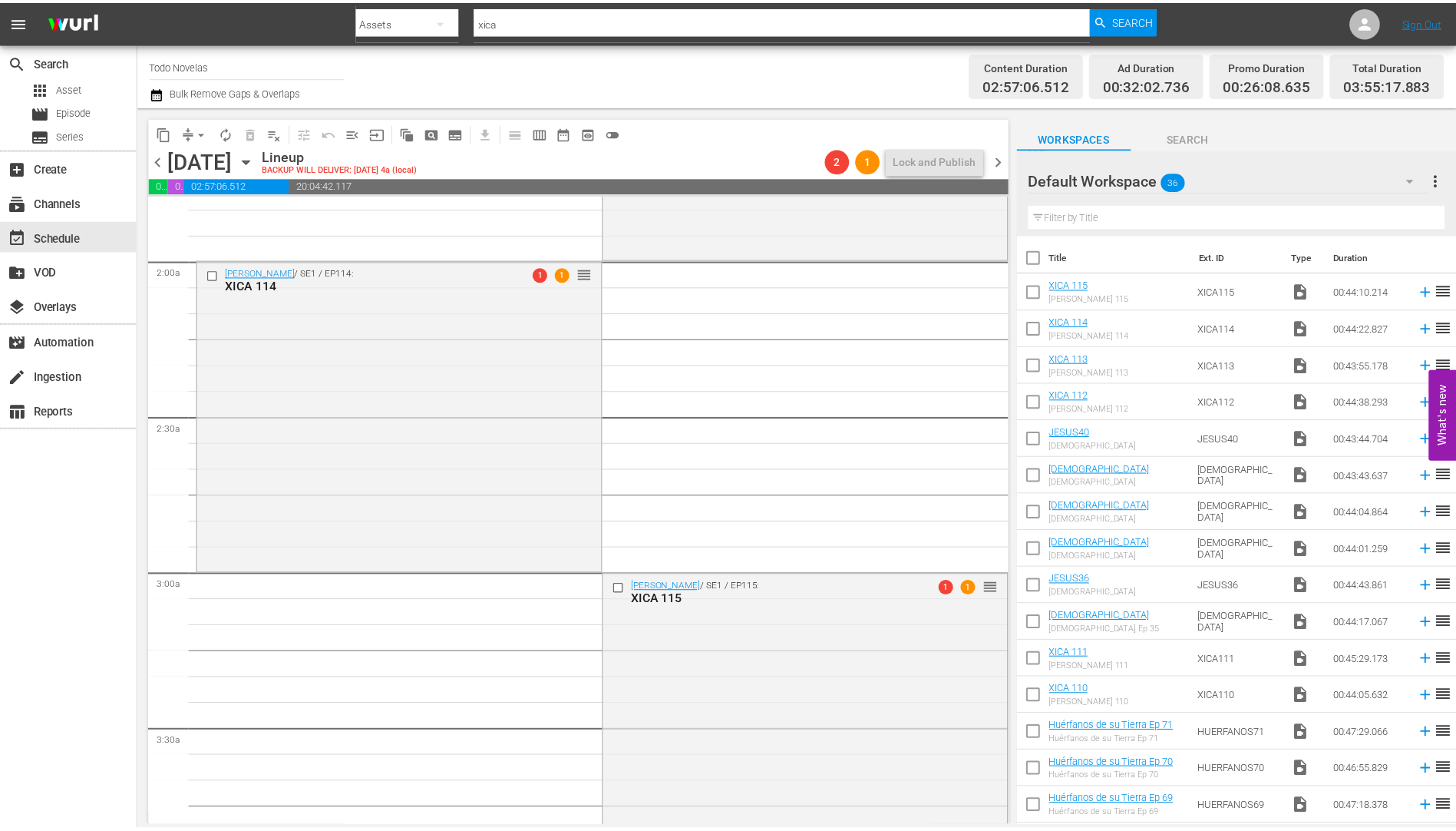
scroll to position [691, 0]
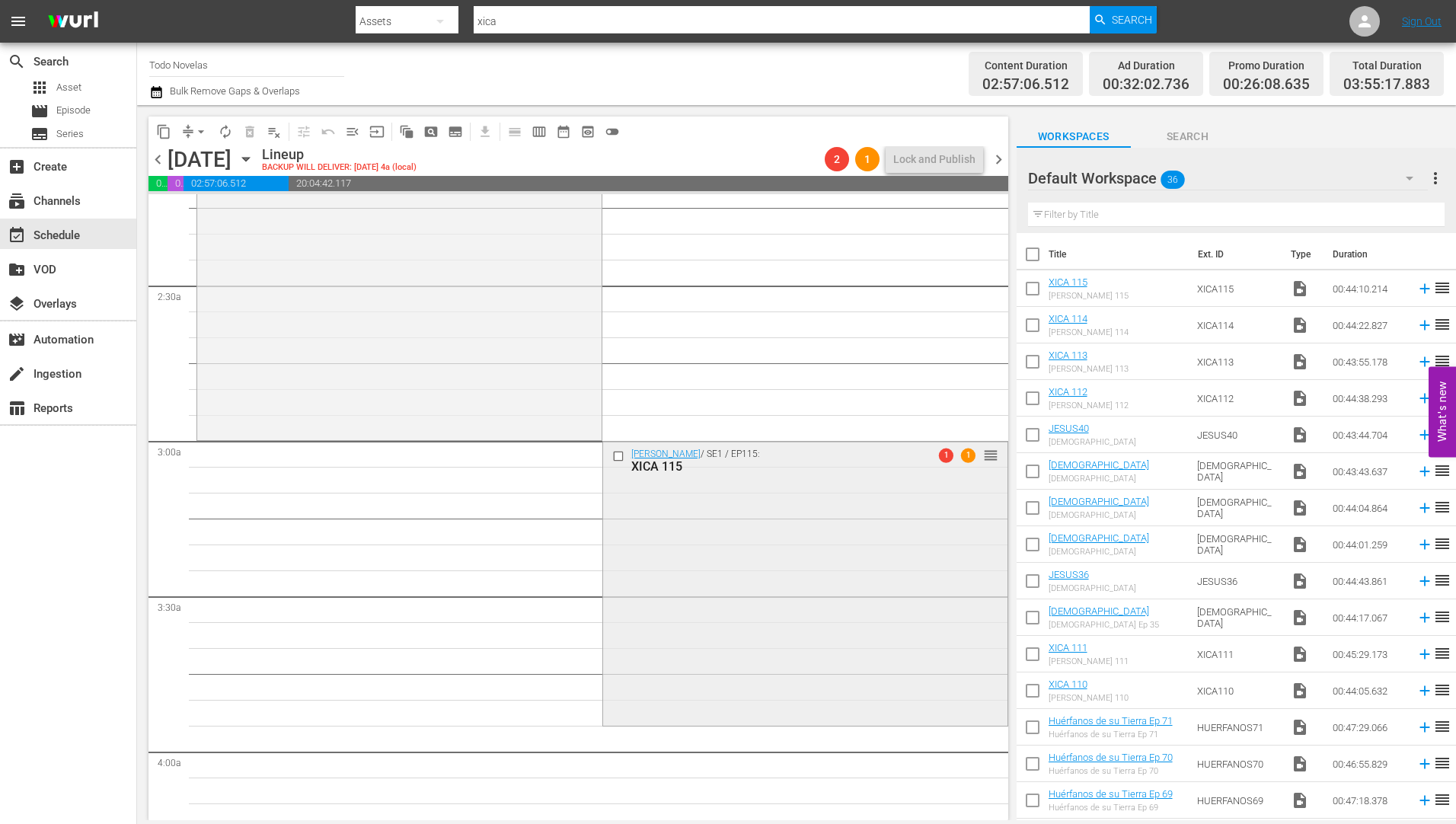
click at [640, 462] on div "XICA 115" at bounding box center [780, 466] width 298 height 15
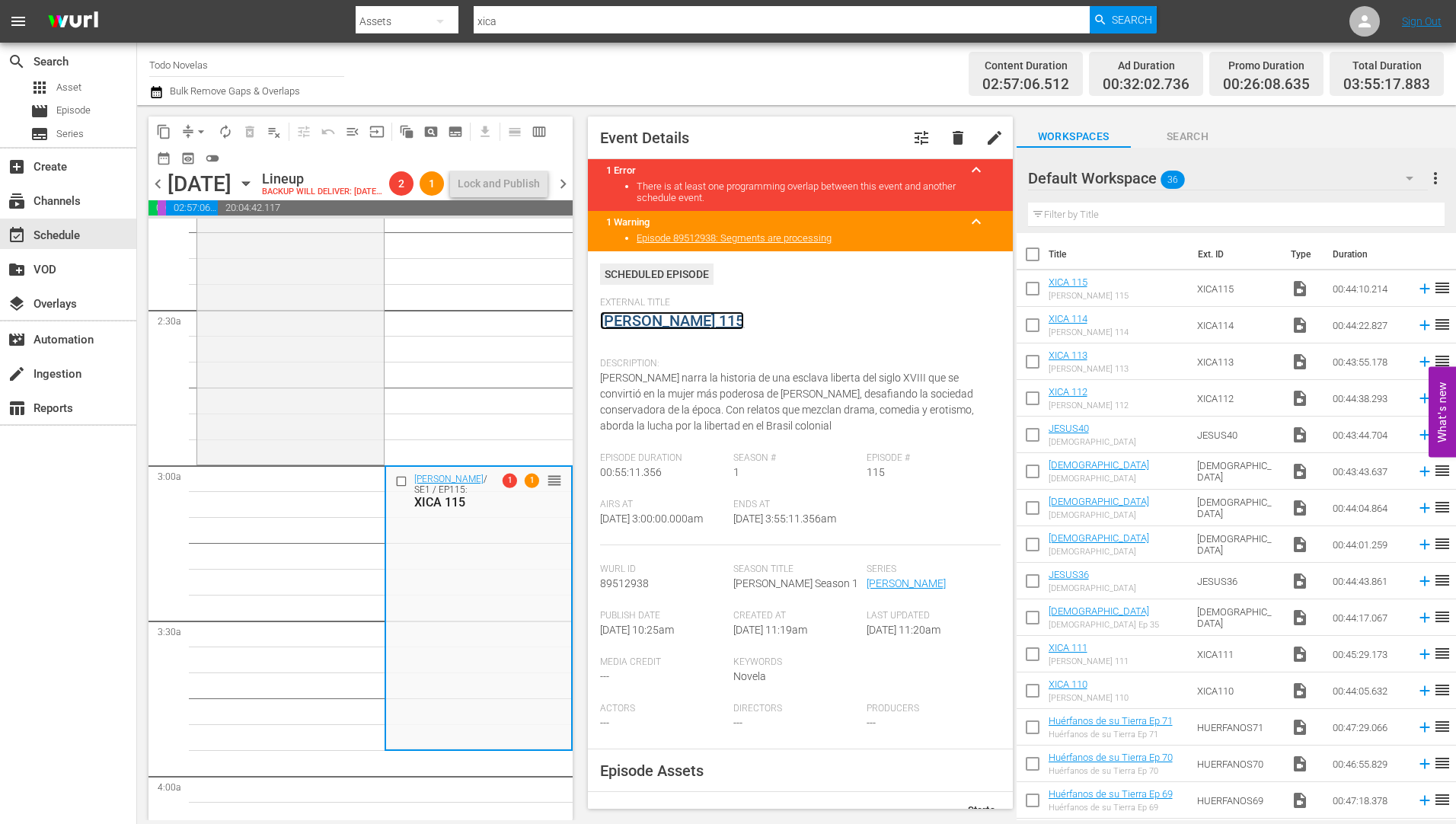
click at [648, 318] on link "Xica Da Silva 115" at bounding box center [672, 320] width 144 height 19
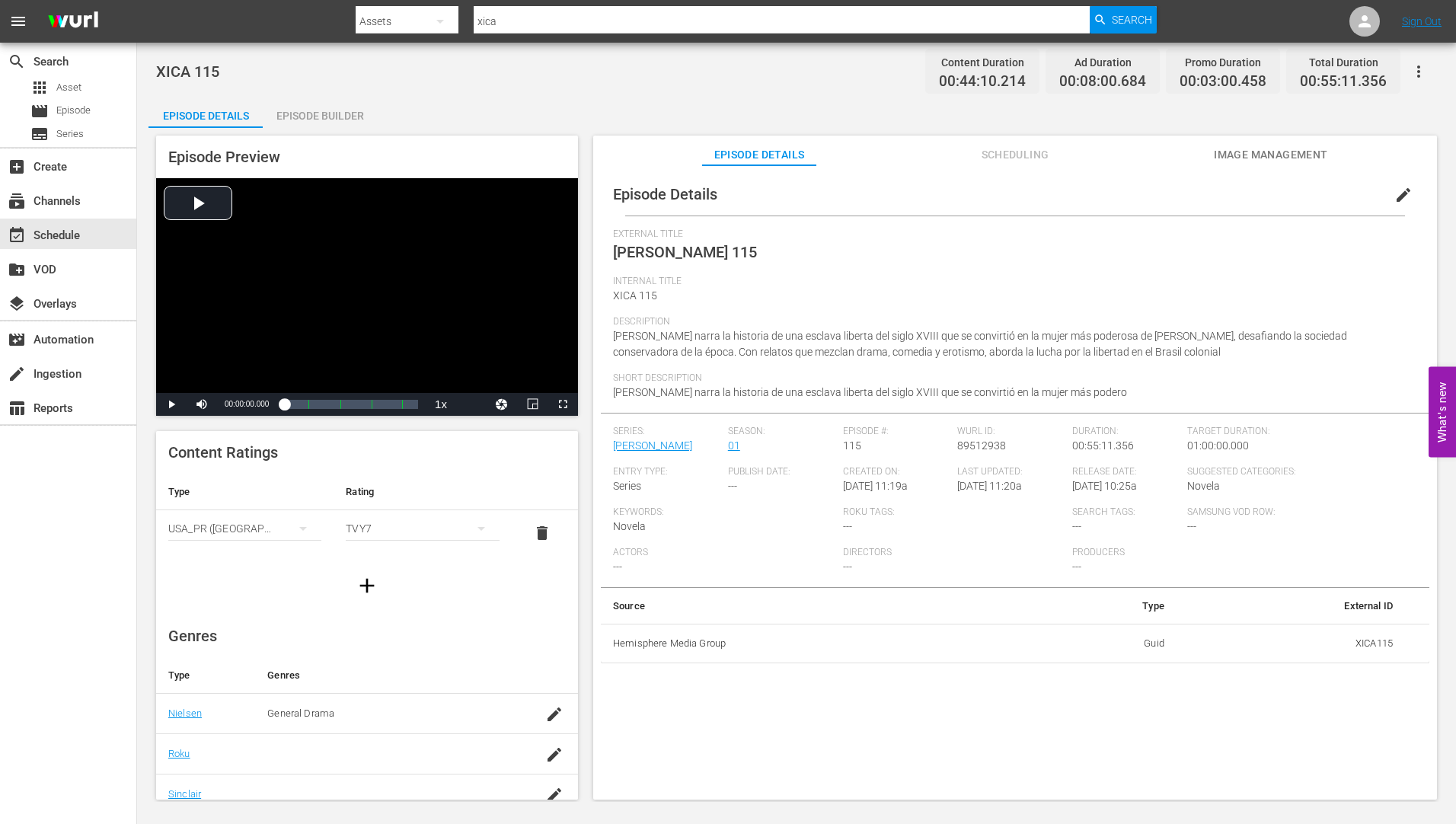
click at [327, 113] on div "Episode Builder" at bounding box center [320, 115] width 114 height 36
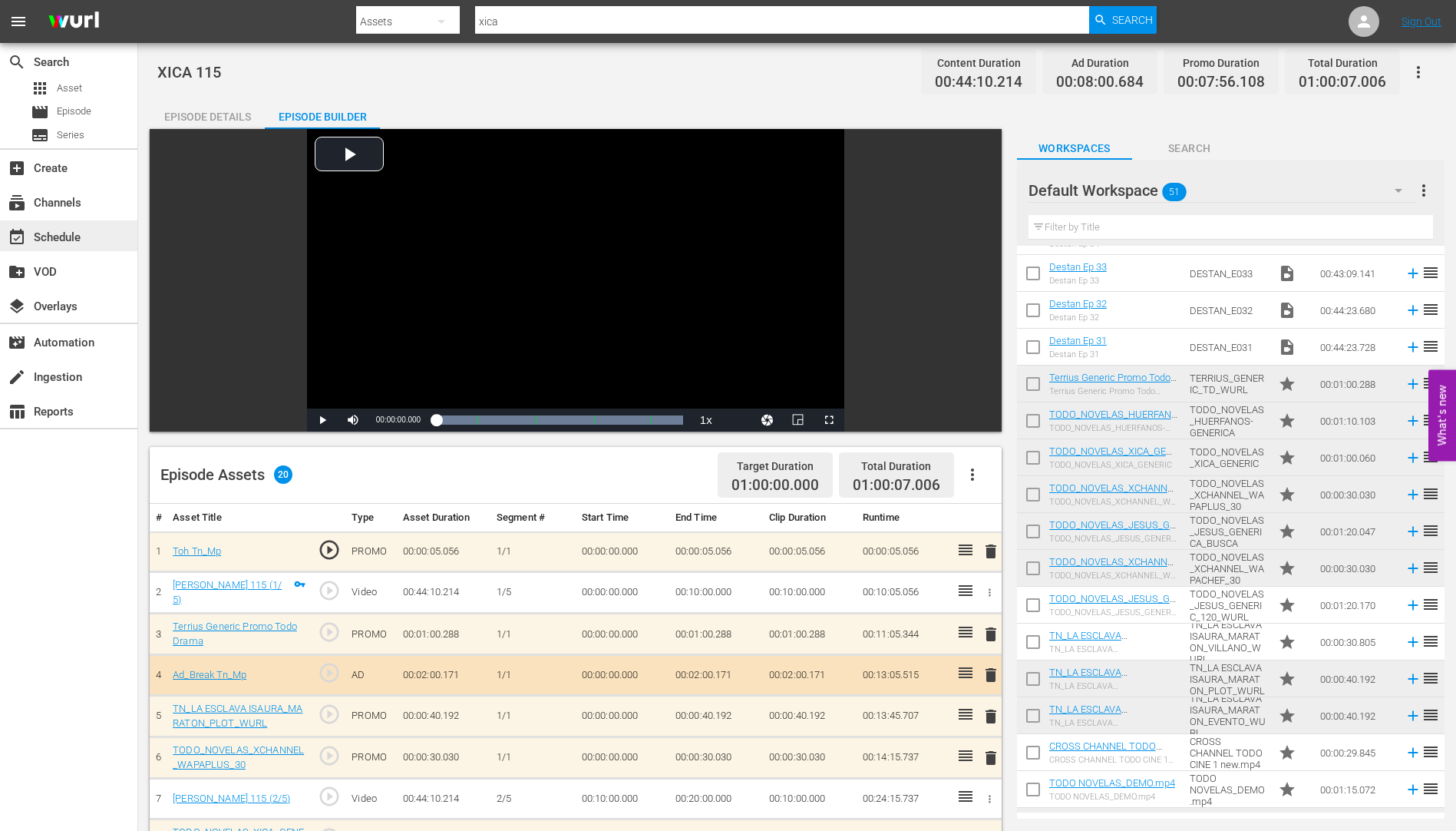
click at [55, 234] on div "event_available Schedule" at bounding box center [42, 235] width 86 height 14
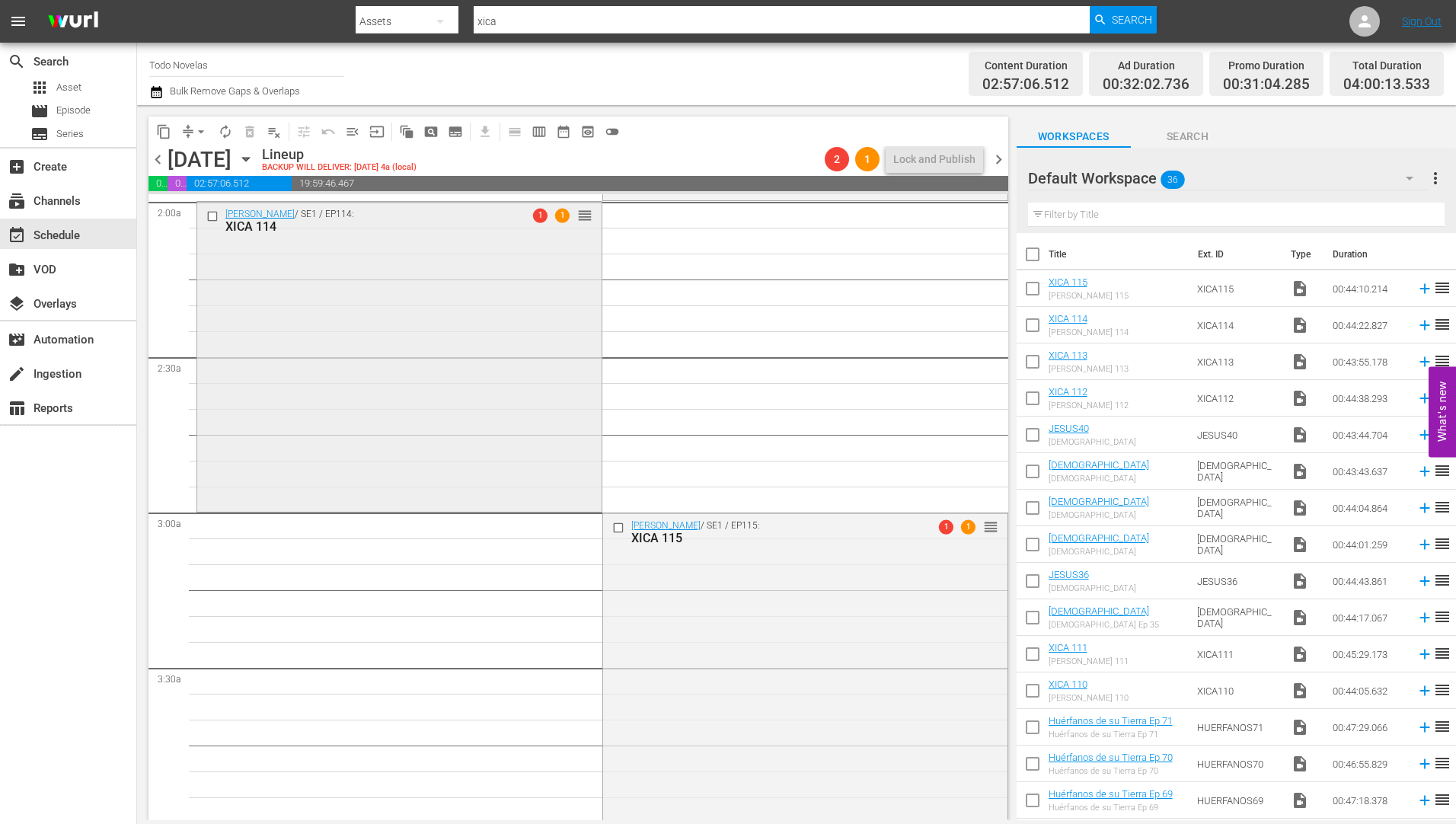
scroll to position [685, 0]
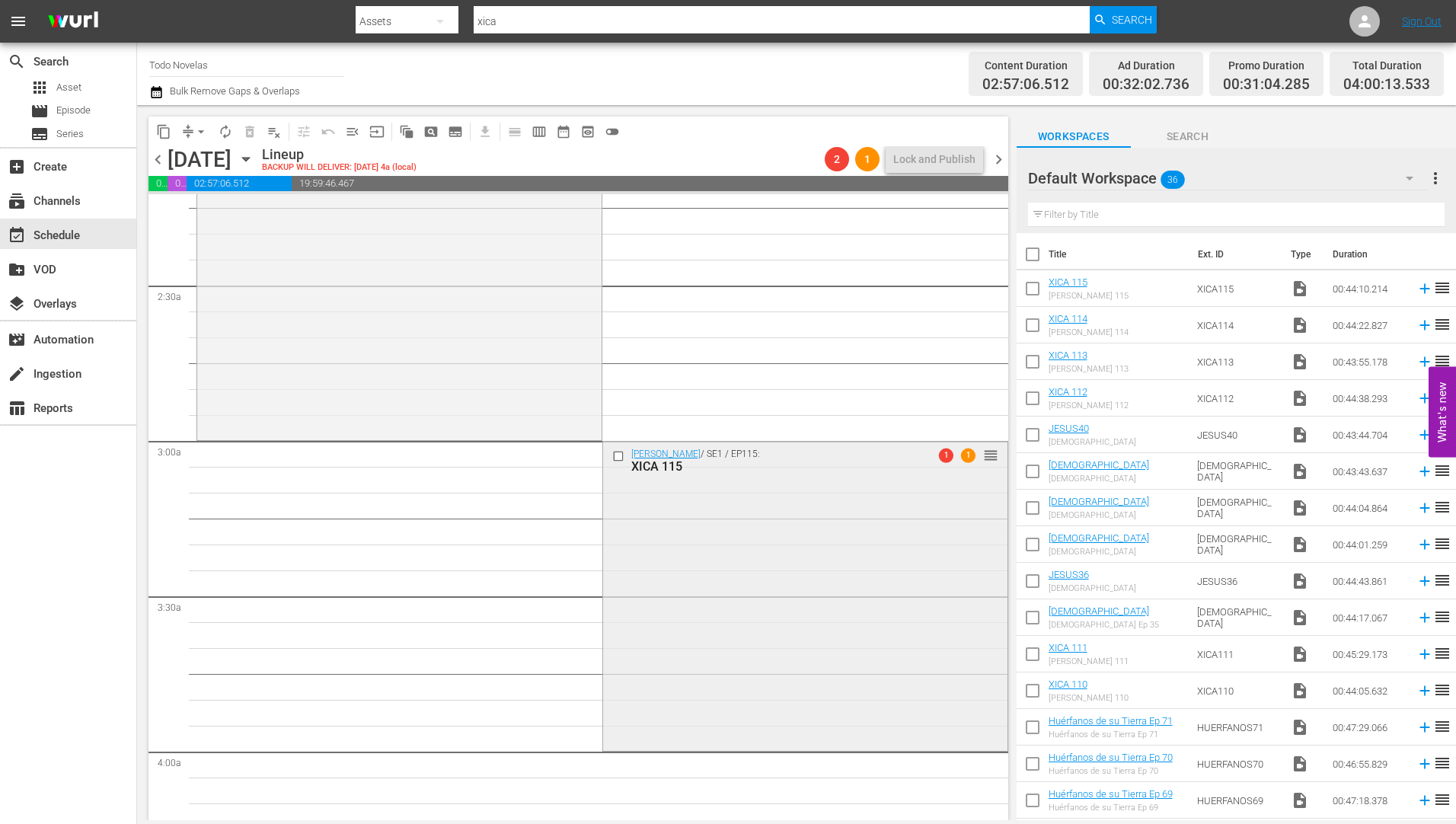
click at [611, 452] on input "checkbox" at bounding box center [619, 455] width 16 height 13
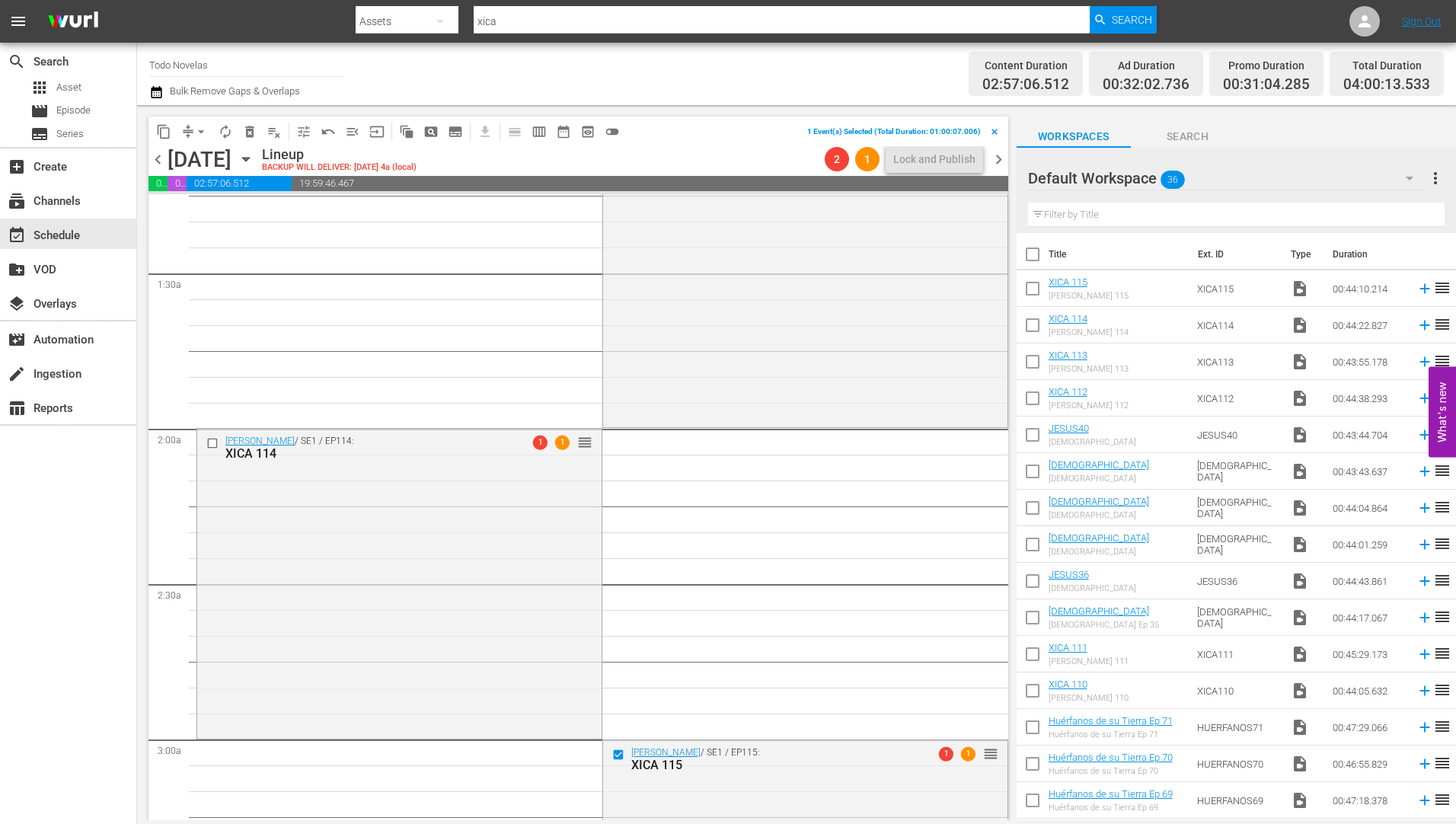
scroll to position [380, 0]
click at [216, 449] on input "checkbox" at bounding box center [214, 449] width 16 height 13
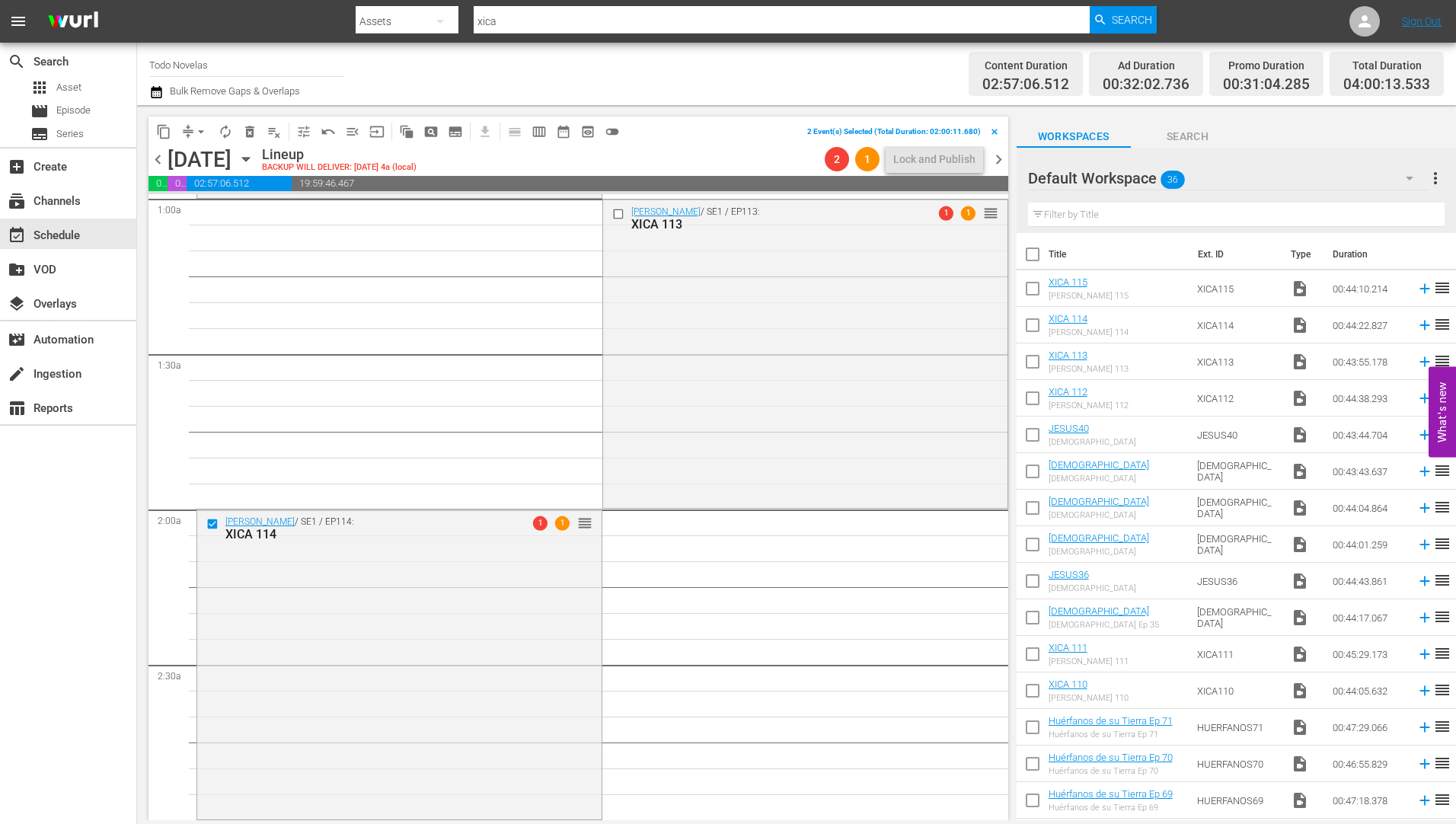
scroll to position [152, 0]
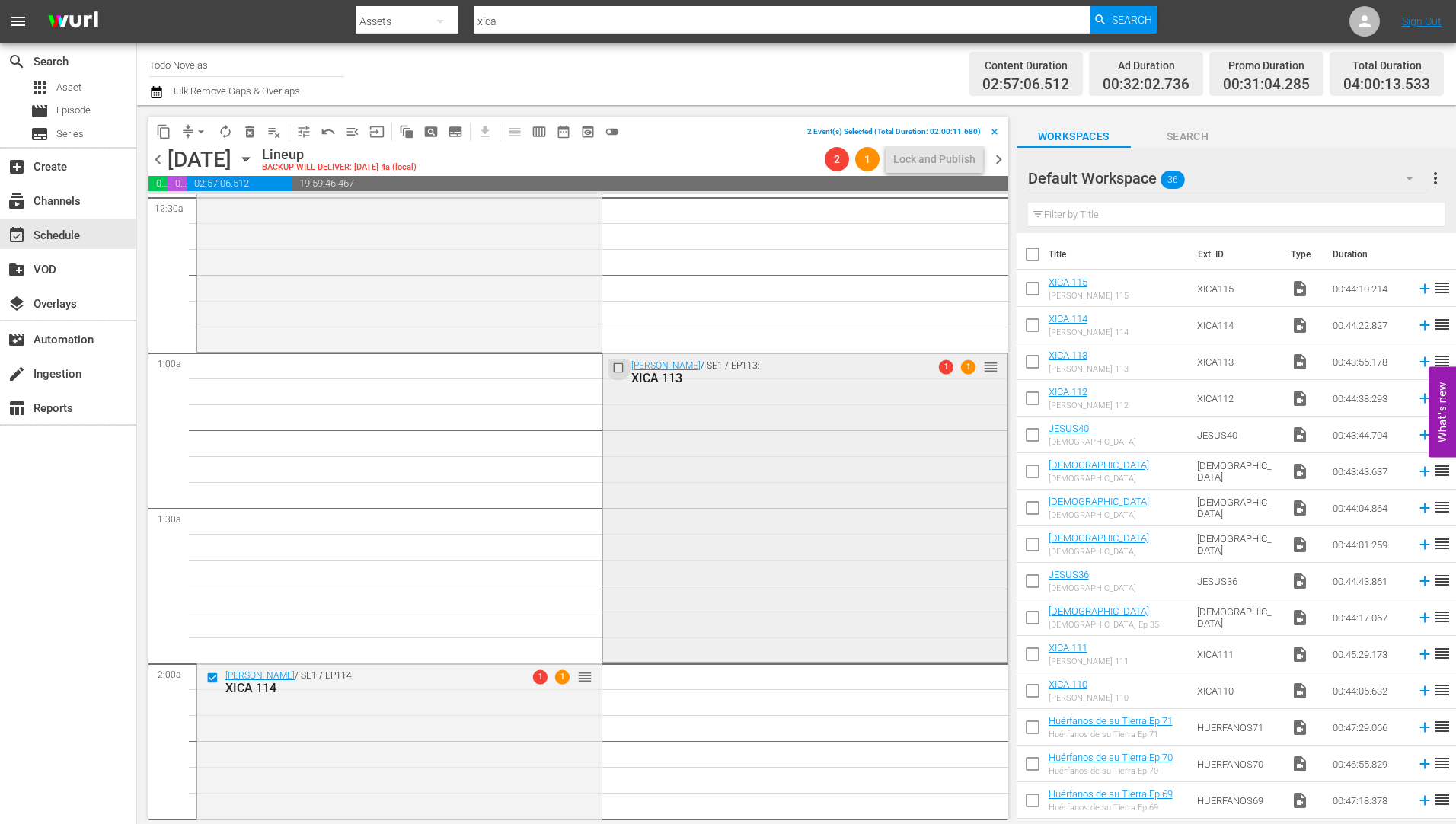
click at [611, 369] on input "checkbox" at bounding box center [619, 368] width 16 height 13
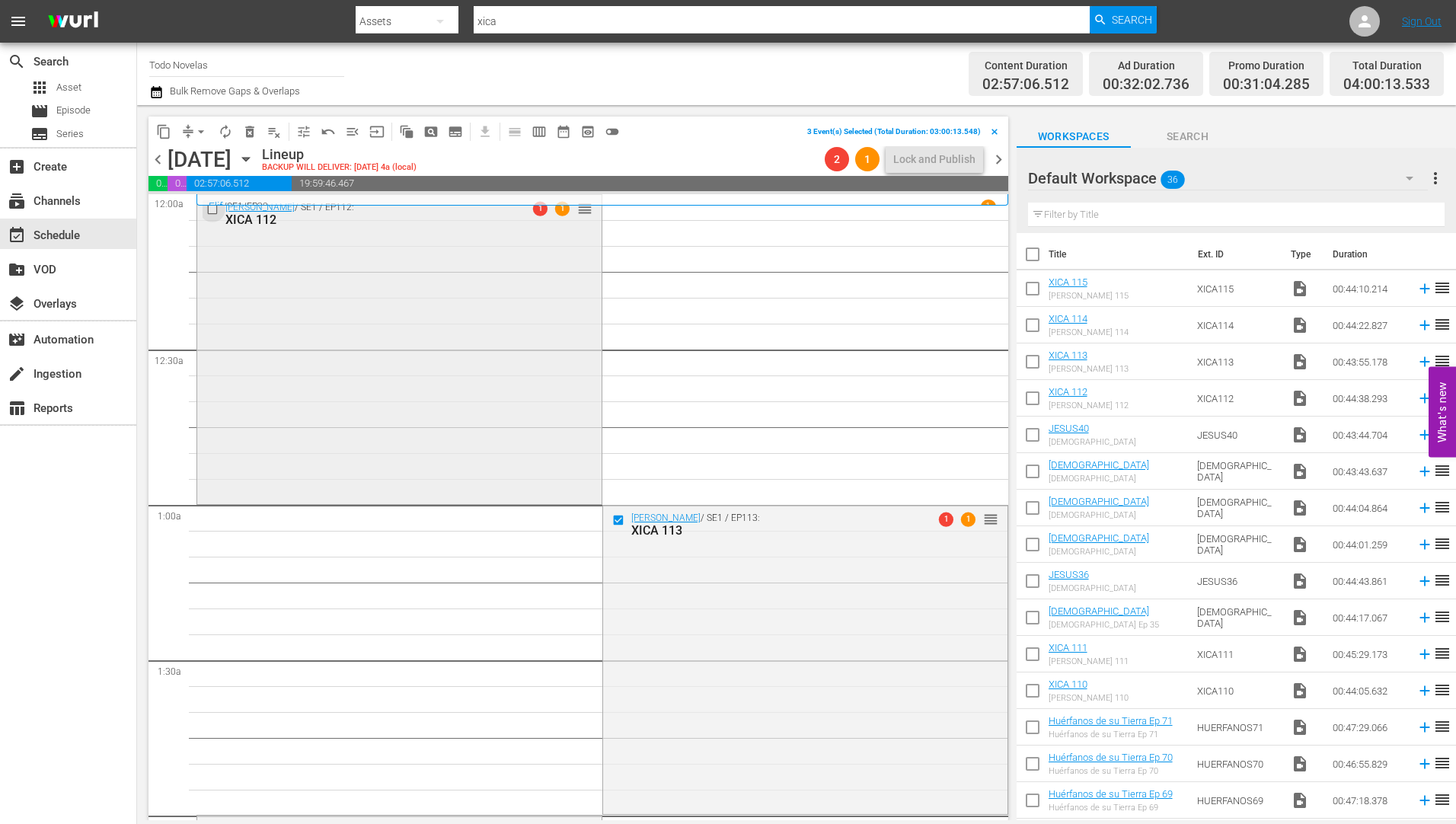
click at [208, 210] on input "checkbox" at bounding box center [214, 208] width 16 height 13
click at [248, 129] on span "delete_forever_outlined" at bounding box center [250, 132] width 16 height 16
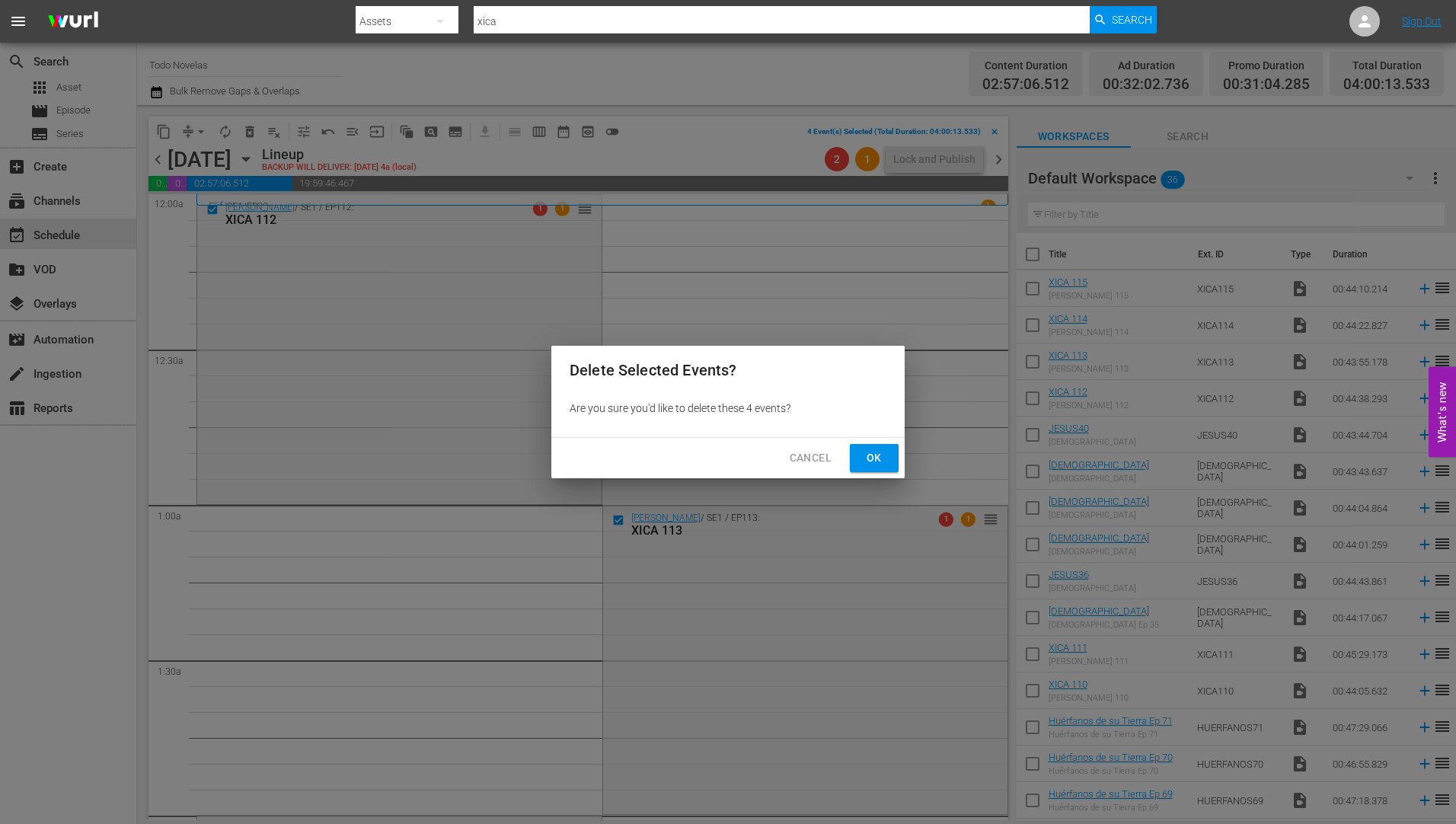
drag, startPoint x: 861, startPoint y: 454, endPoint x: 852, endPoint y: 456, distance: 9.2
click at [859, 455] on button "Ok" at bounding box center [874, 457] width 49 height 28
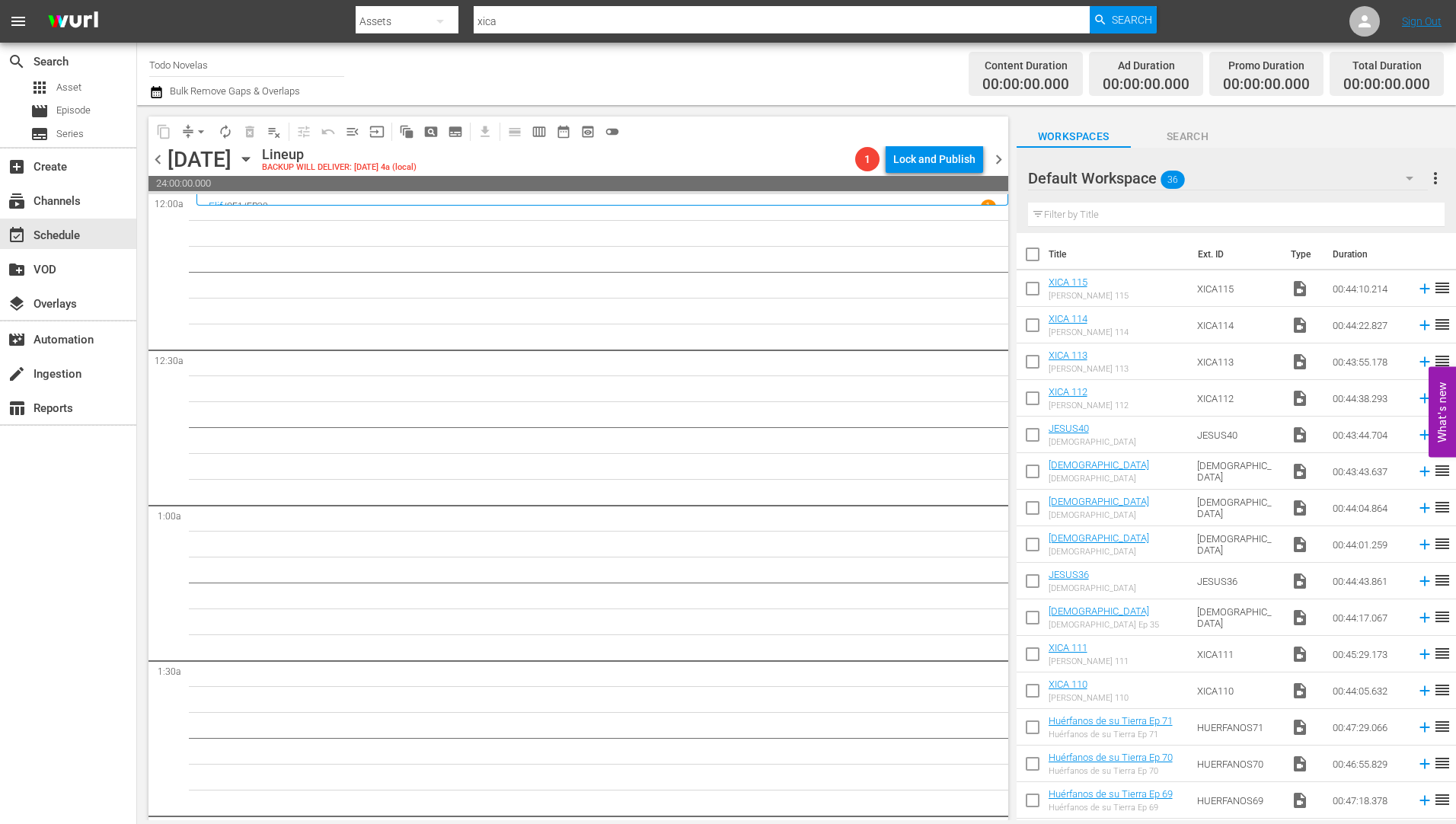
click at [254, 153] on icon "button" at bounding box center [245, 158] width 17 height 17
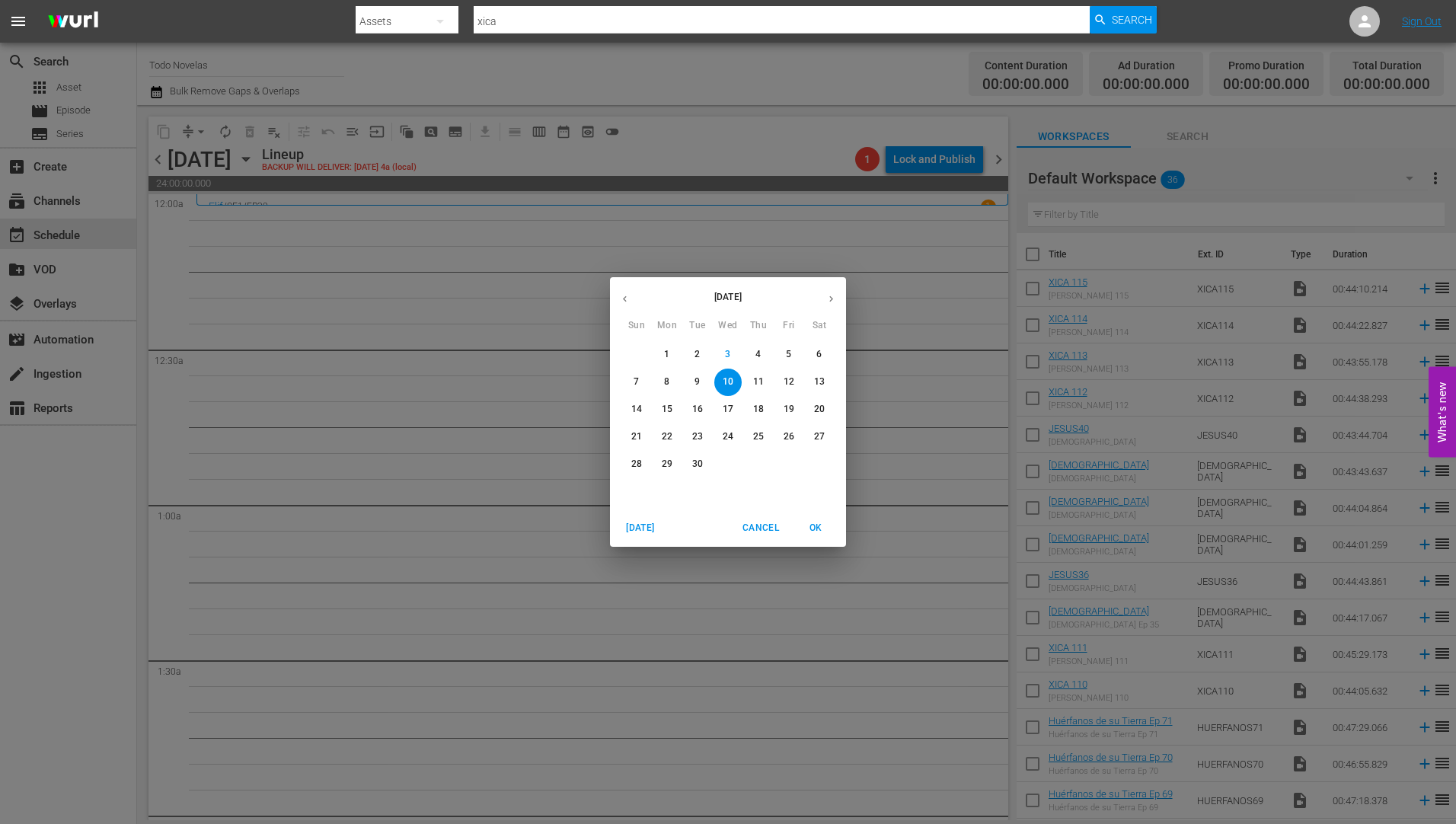
click at [728, 376] on p "10" at bounding box center [728, 381] width 11 height 13
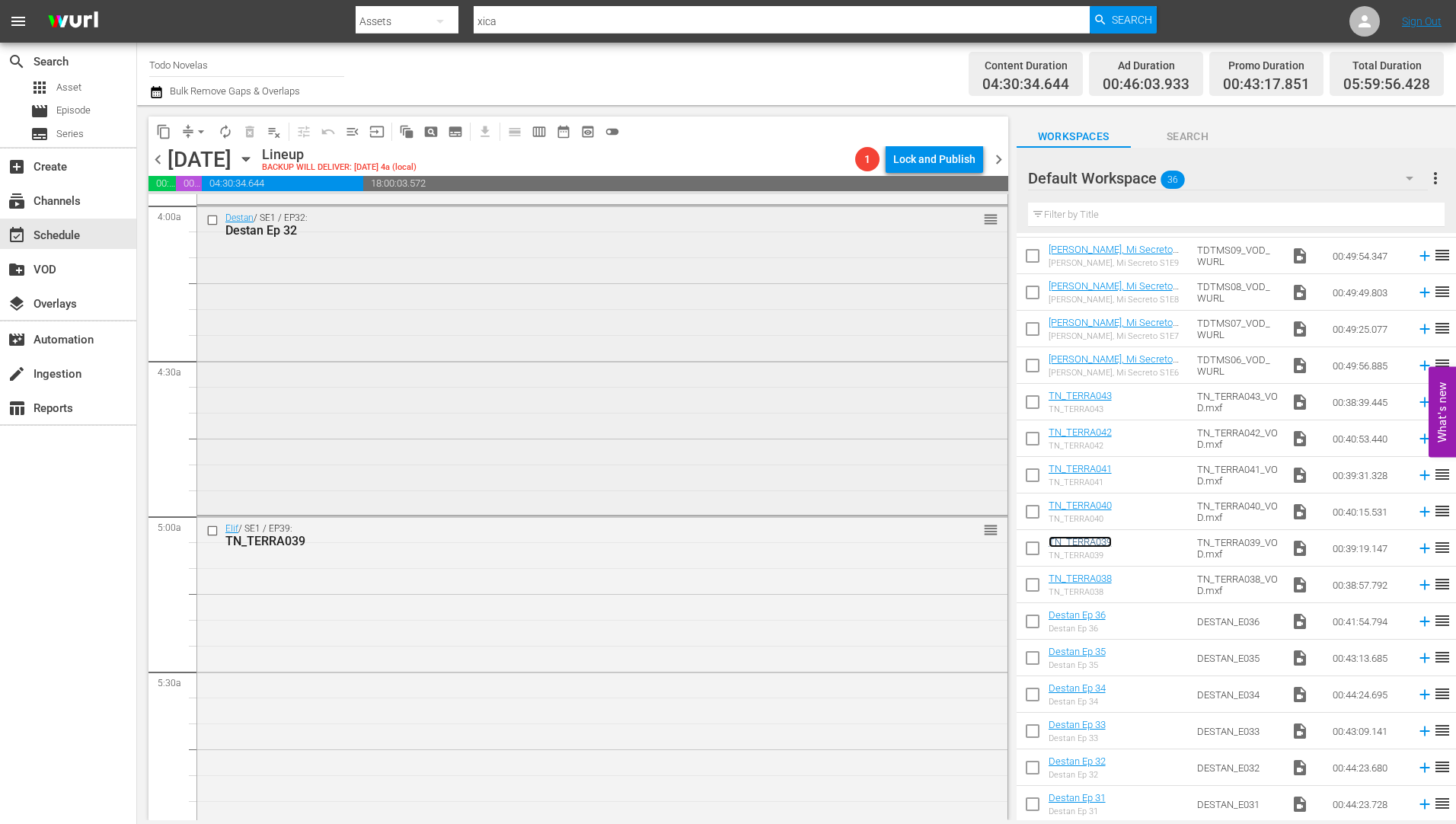
scroll to position [1218, 0]
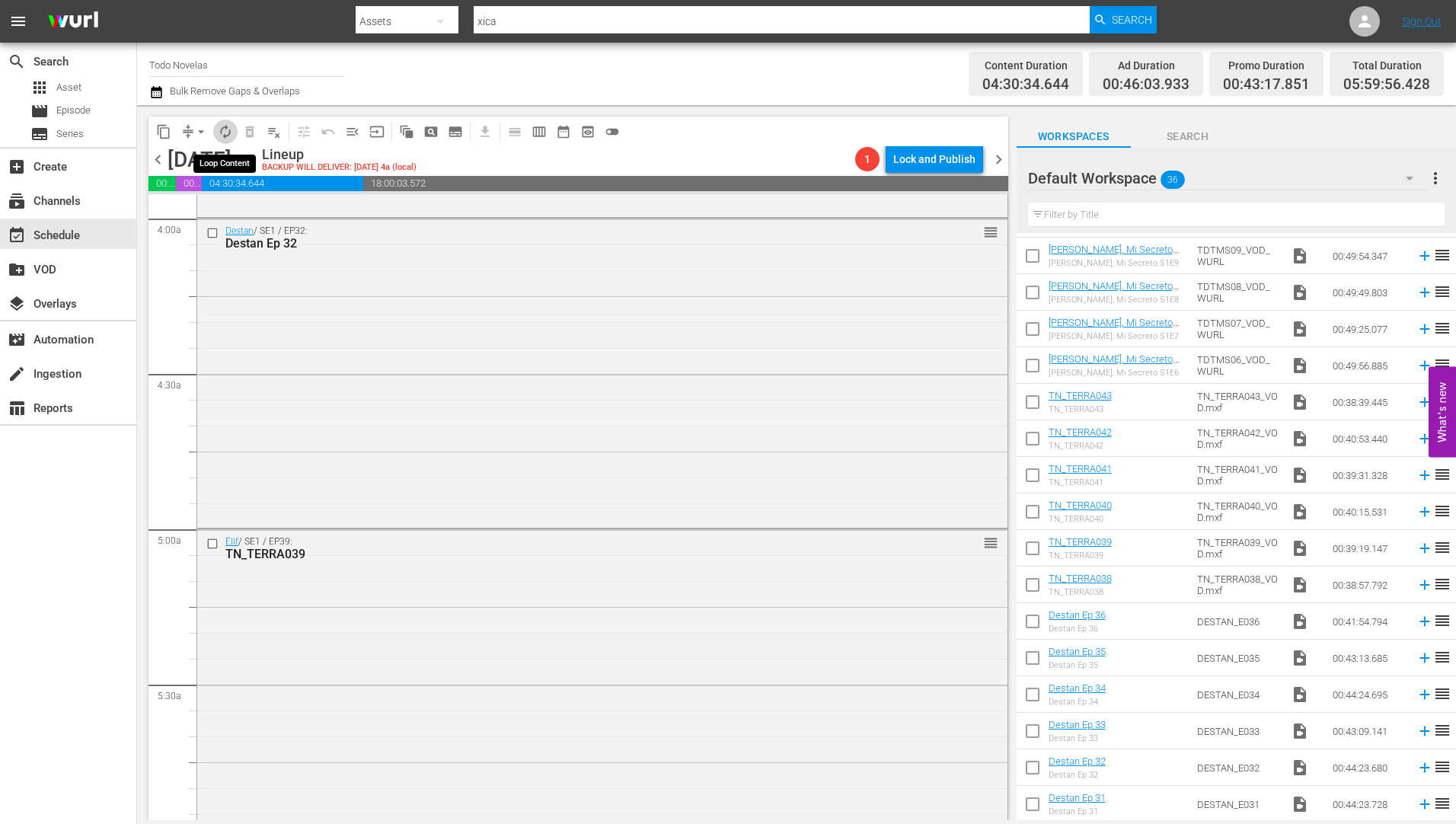
click at [222, 129] on span "autorenew_outlined" at bounding box center [226, 132] width 16 height 16
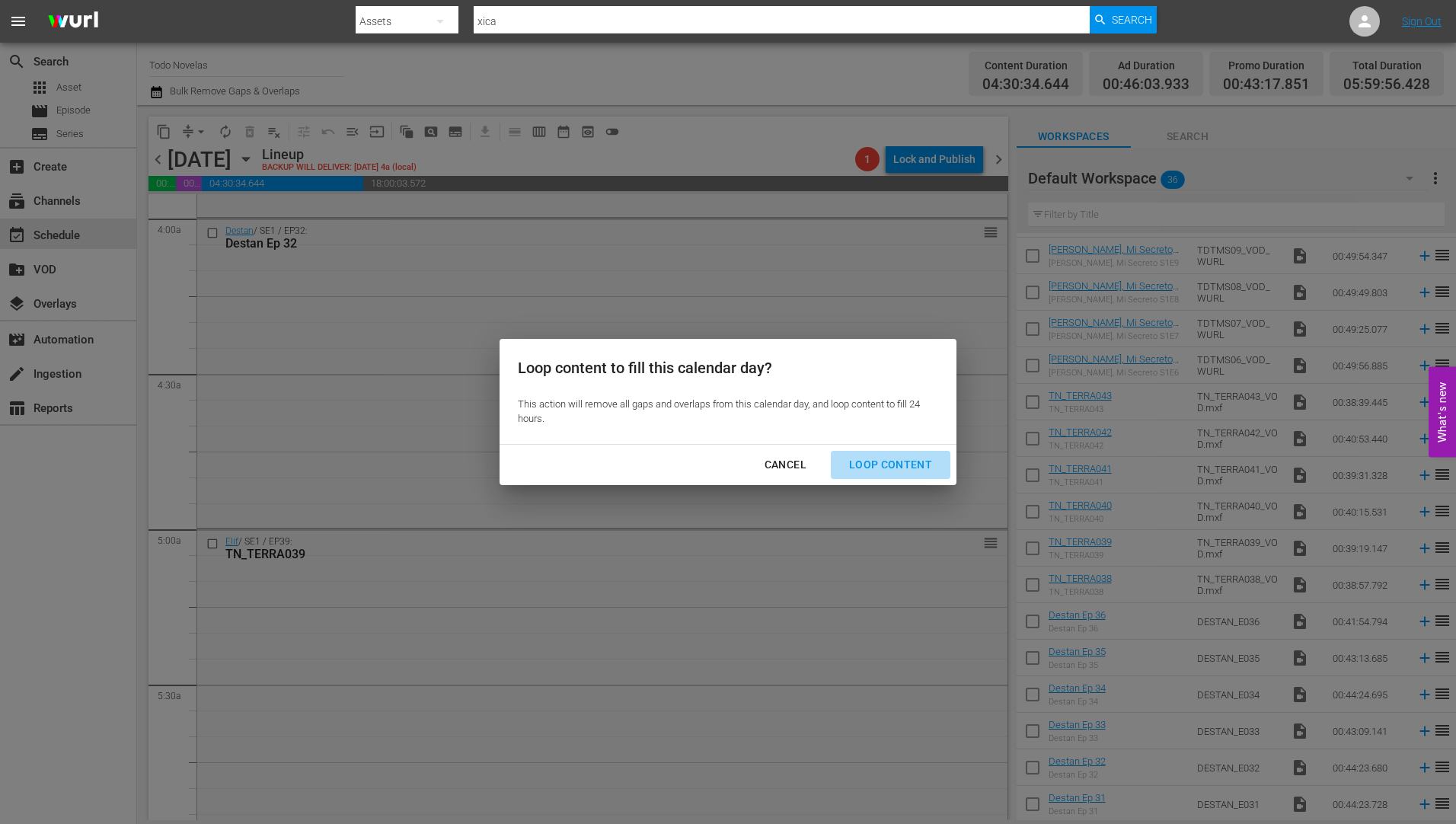
click at [899, 455] on div "Loop Content" at bounding box center [891, 464] width 108 height 19
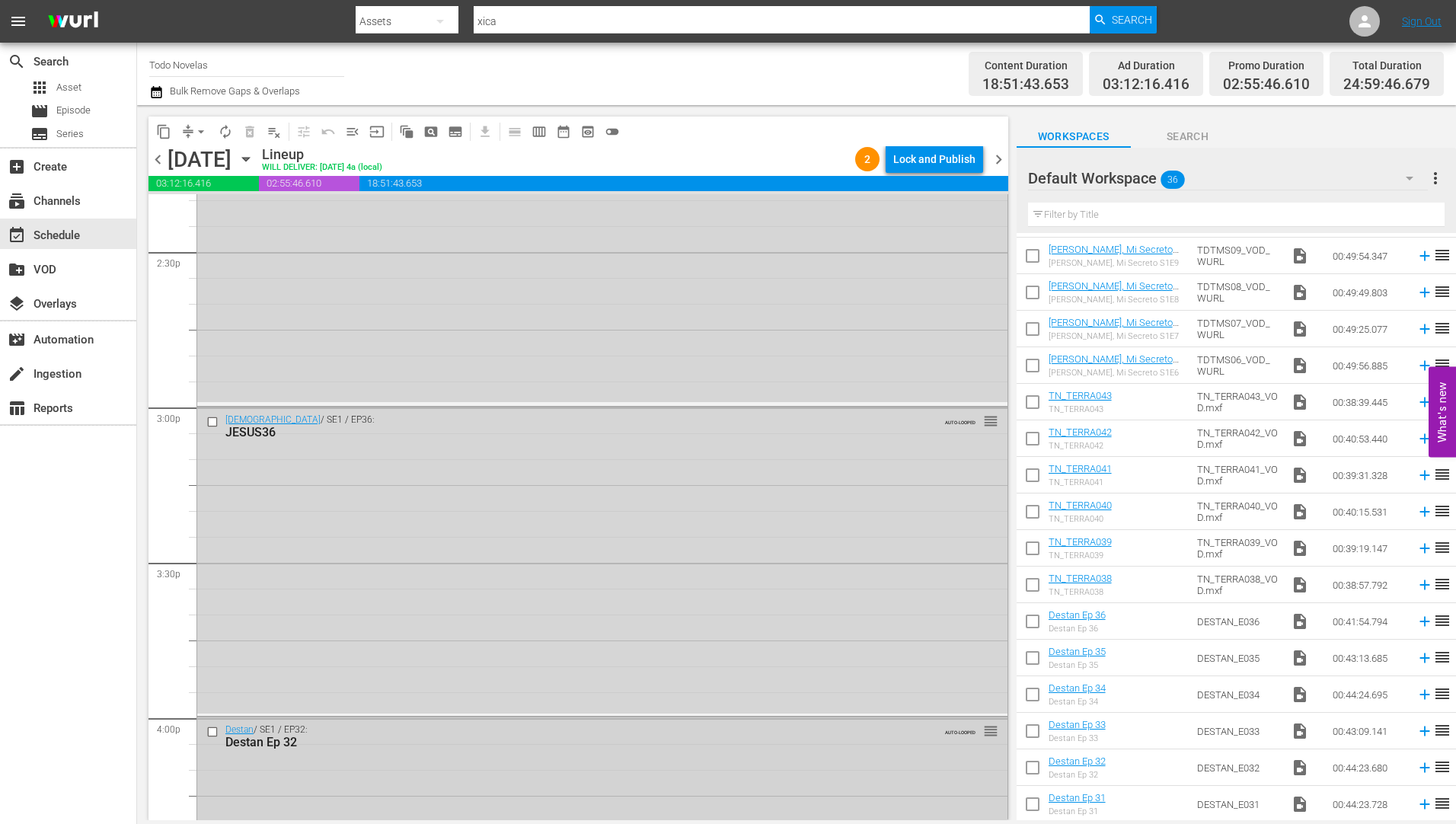
scroll to position [4795, 0]
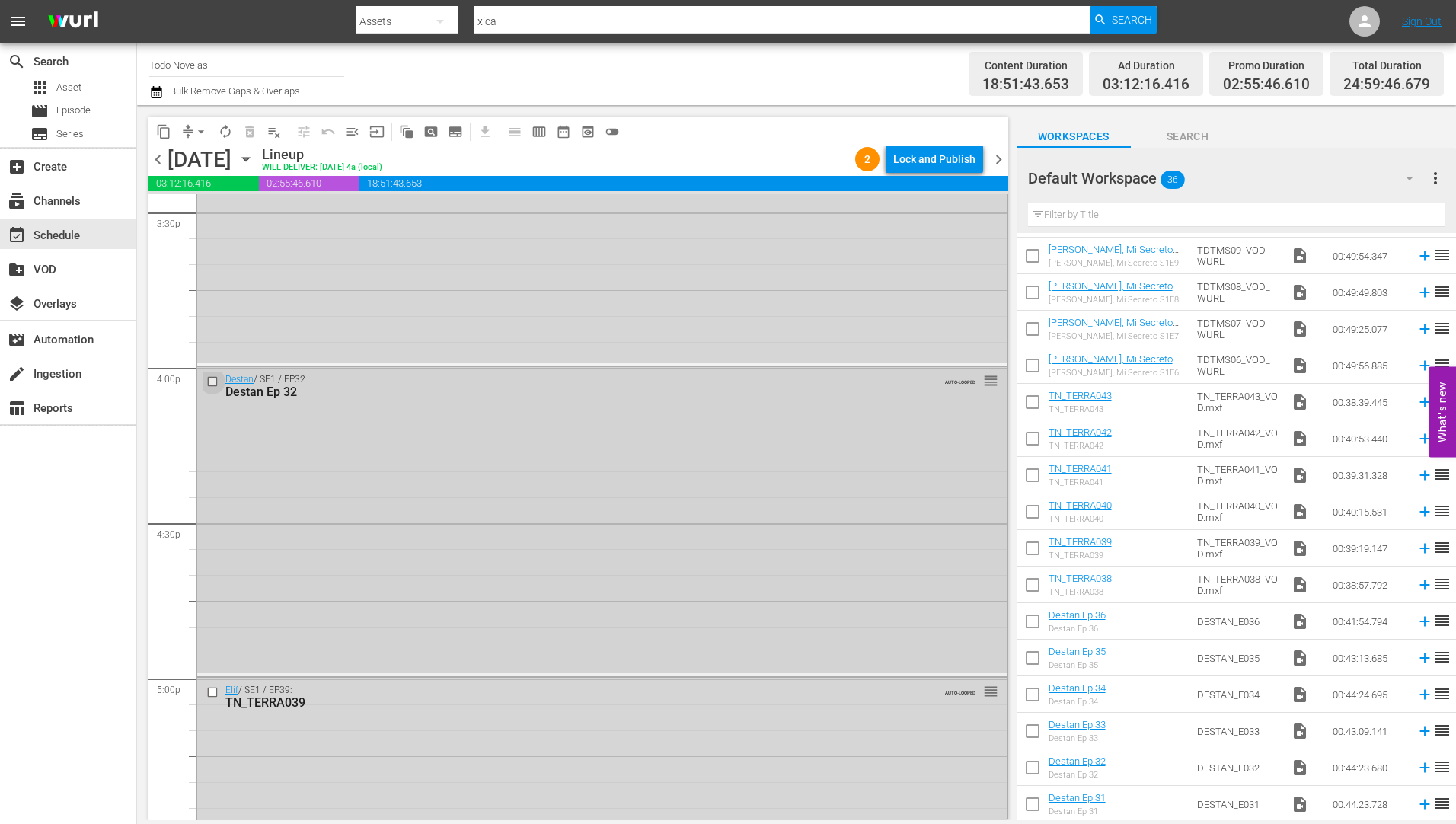
click at [211, 381] on input "checkbox" at bounding box center [214, 381] width 16 height 13
click at [209, 693] on input "checkbox" at bounding box center [214, 692] width 16 height 13
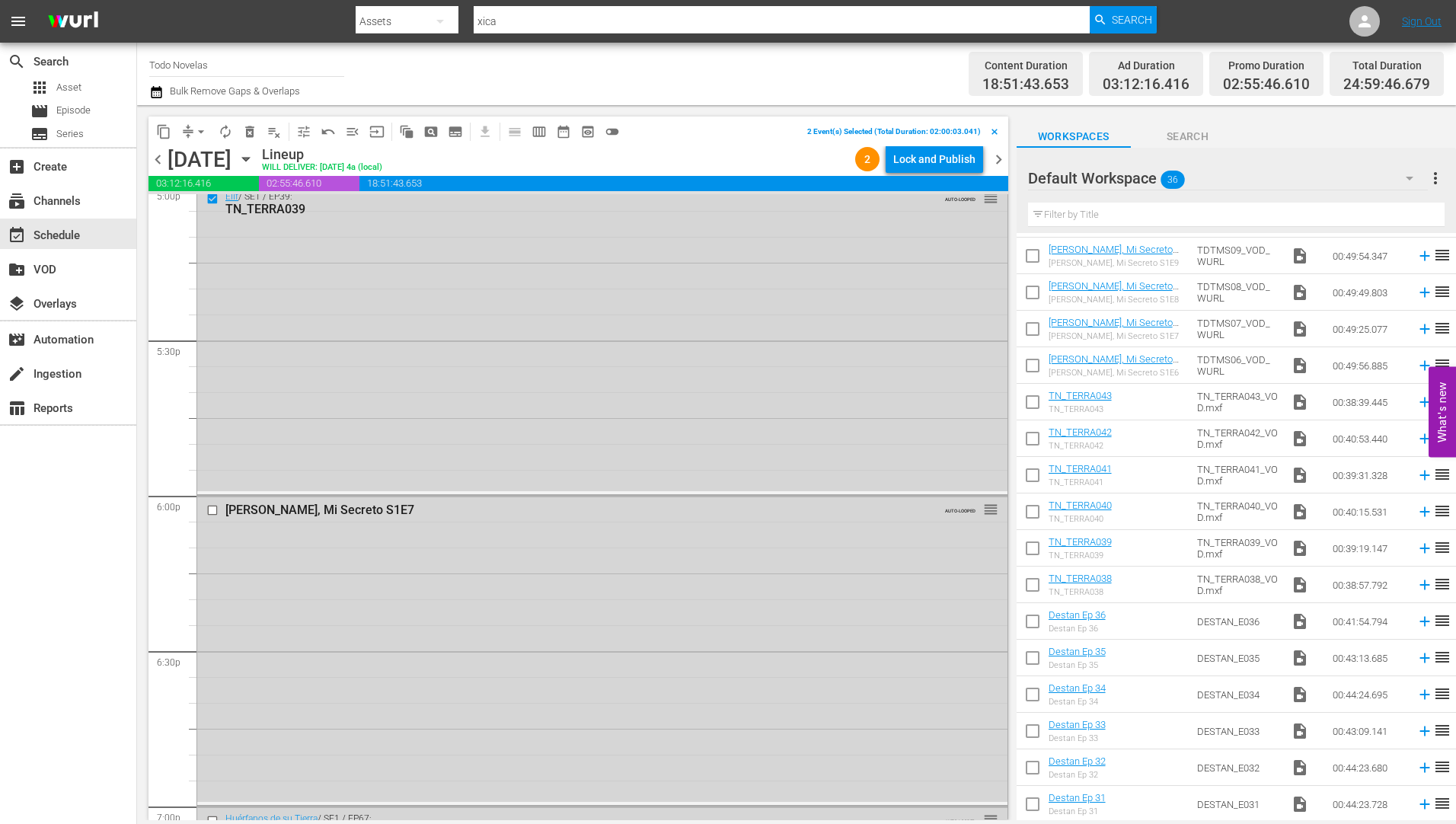
scroll to position [5466, 0]
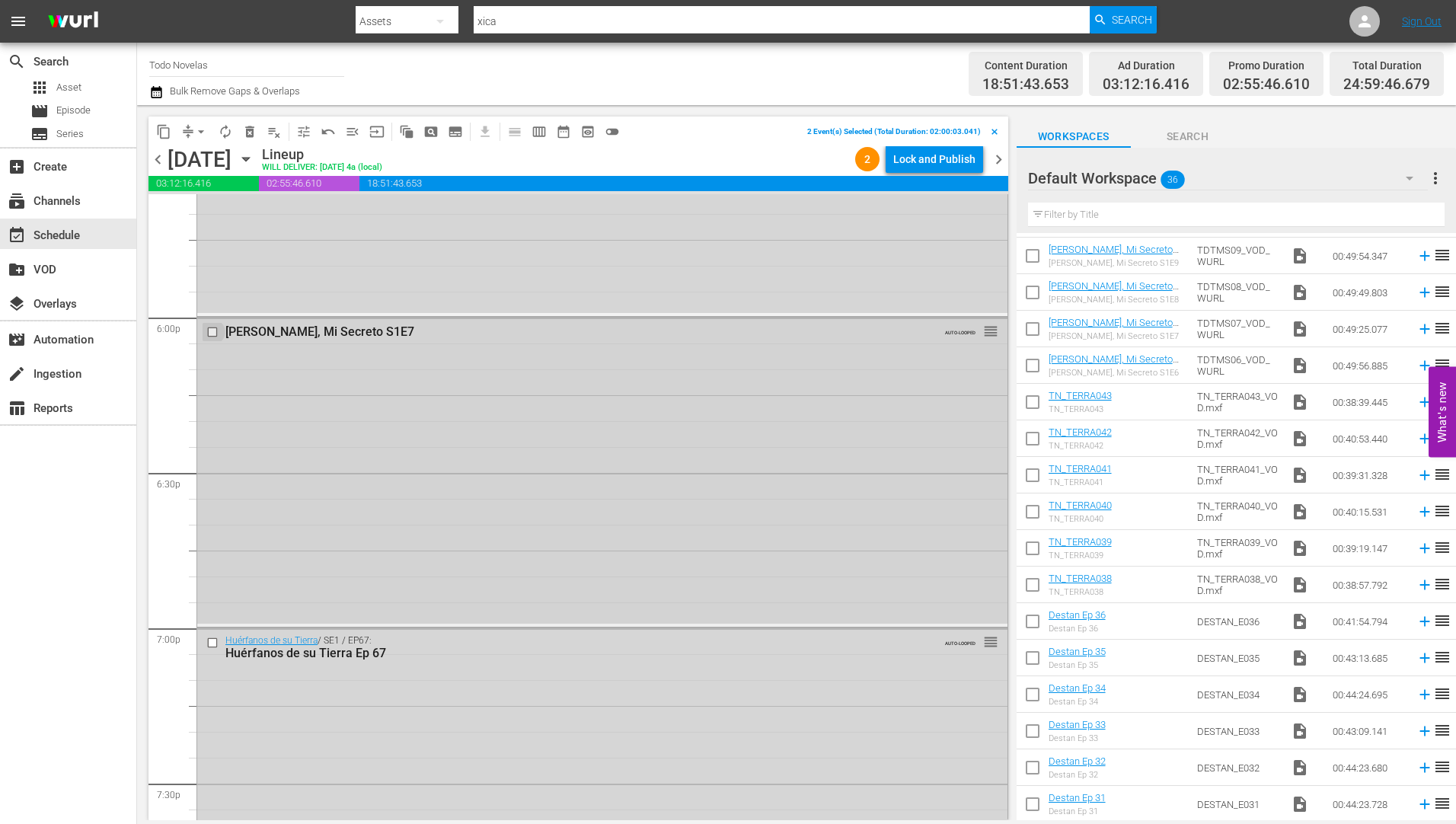
click at [210, 331] on input "checkbox" at bounding box center [214, 330] width 16 height 13
click at [211, 642] on input "checkbox" at bounding box center [214, 642] width 16 height 13
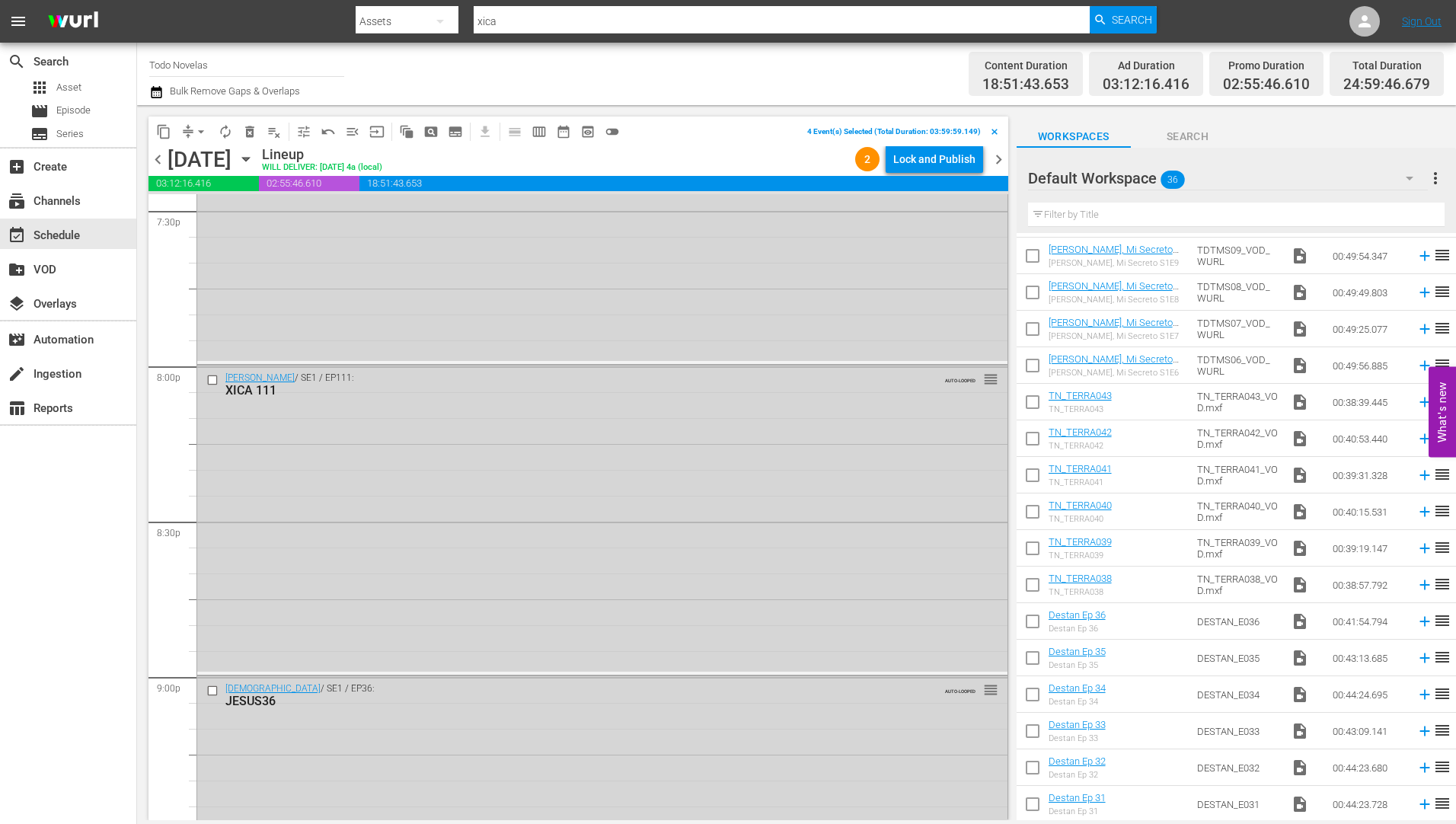
scroll to position [6147, 0]
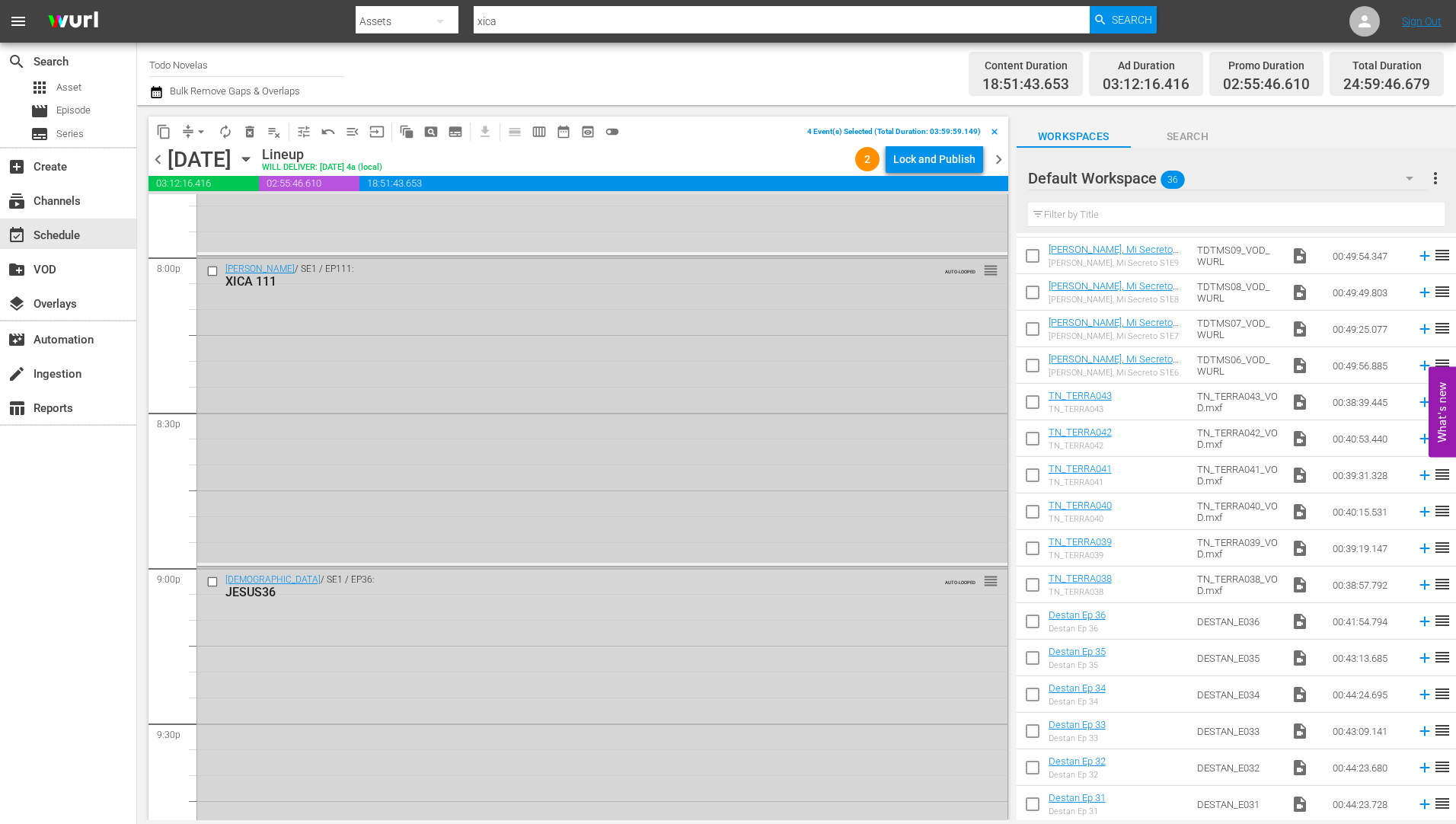
click at [211, 272] on input "checkbox" at bounding box center [214, 271] width 16 height 13
click at [211, 582] on input "checkbox" at bounding box center [214, 581] width 16 height 13
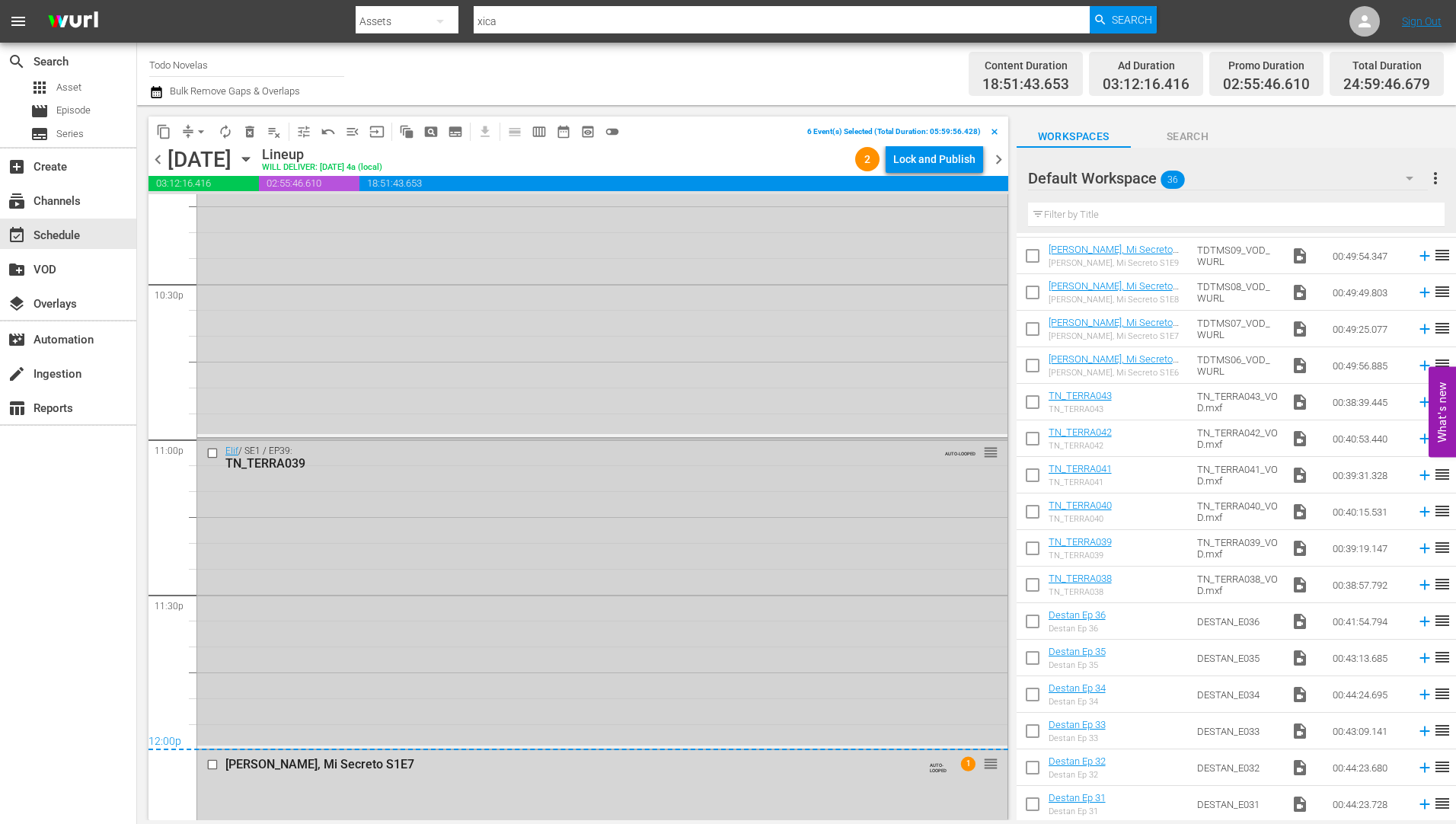
scroll to position [6868, 0]
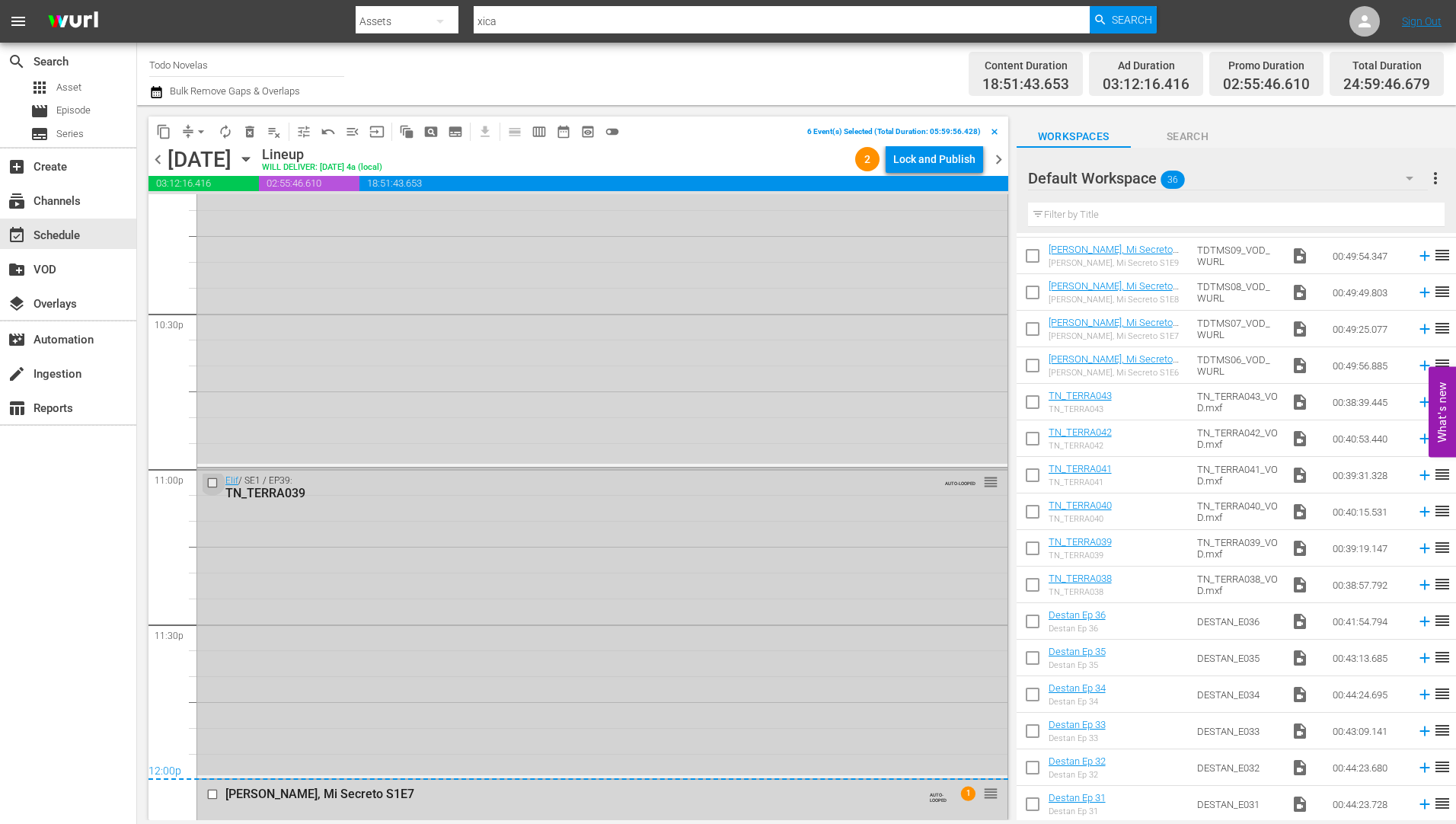
click at [214, 481] on input "checkbox" at bounding box center [214, 482] width 16 height 13
click at [215, 795] on input "checkbox" at bounding box center [214, 793] width 16 height 13
click at [261, 775] on div "Delete Event" at bounding box center [274, 779] width 120 height 21
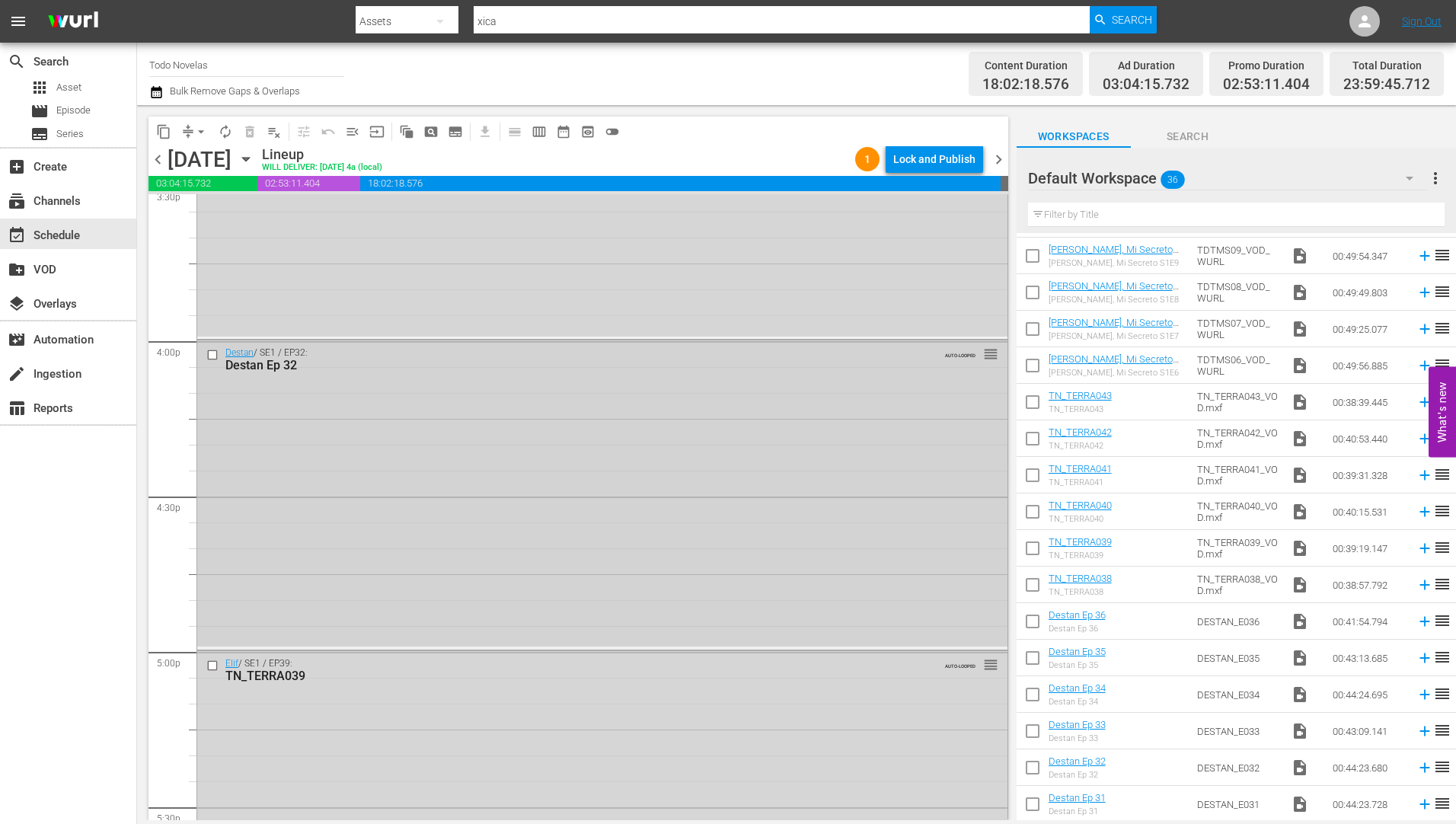
scroll to position [4795, 0]
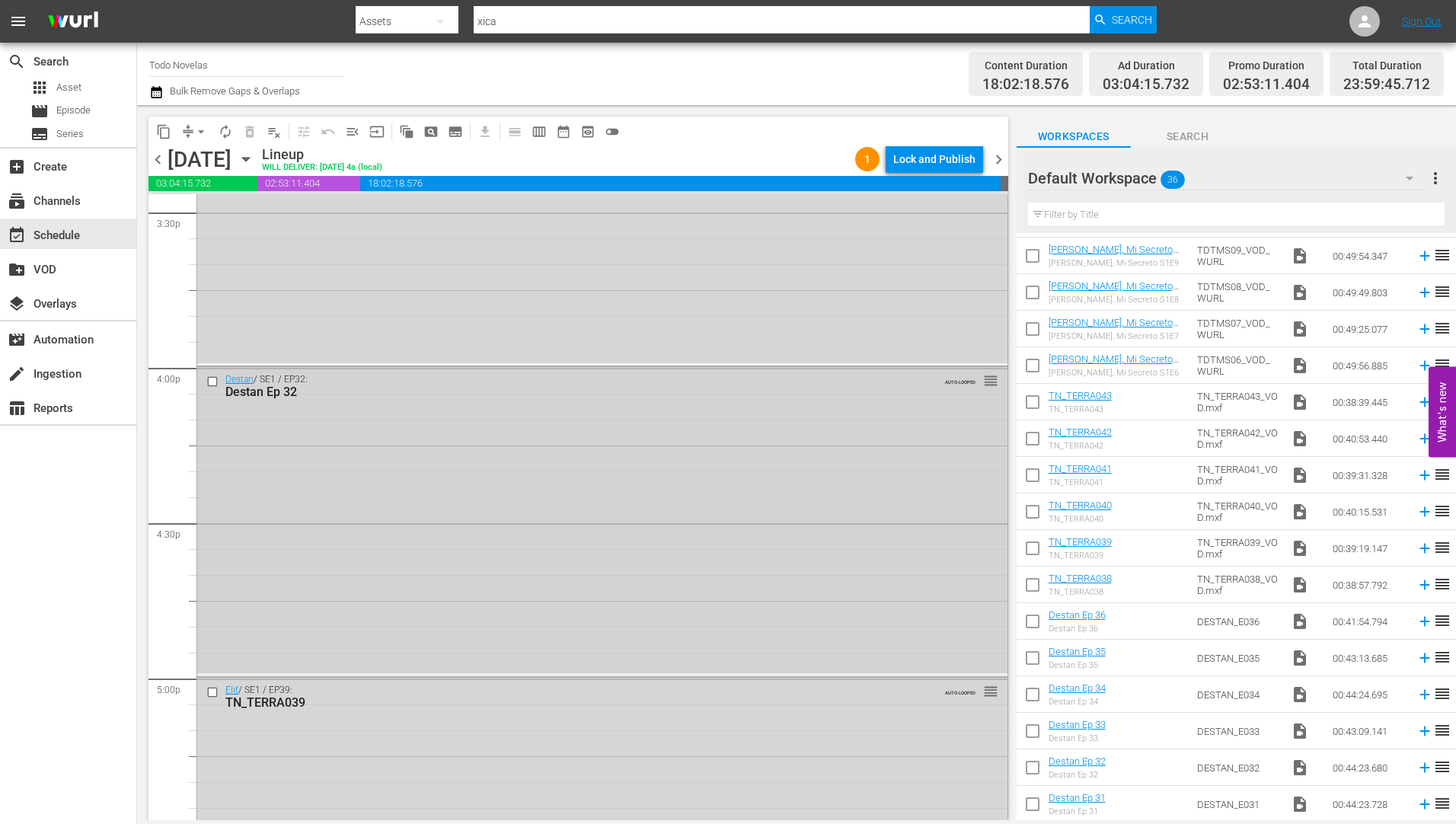
click at [209, 383] on input "checkbox" at bounding box center [214, 381] width 16 height 13
click at [210, 692] on input "checkbox" at bounding box center [214, 692] width 16 height 13
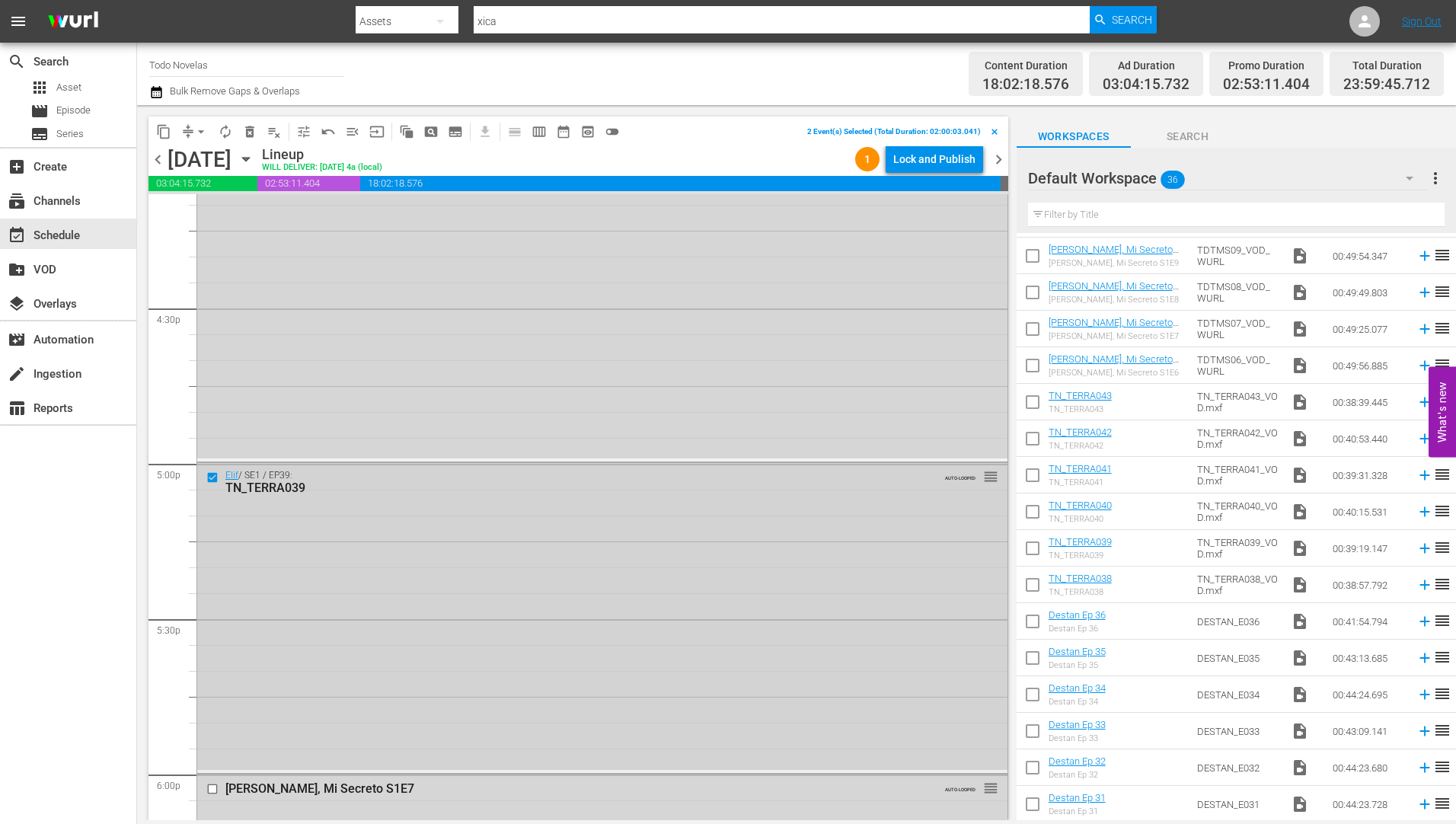
scroll to position [5176, 0]
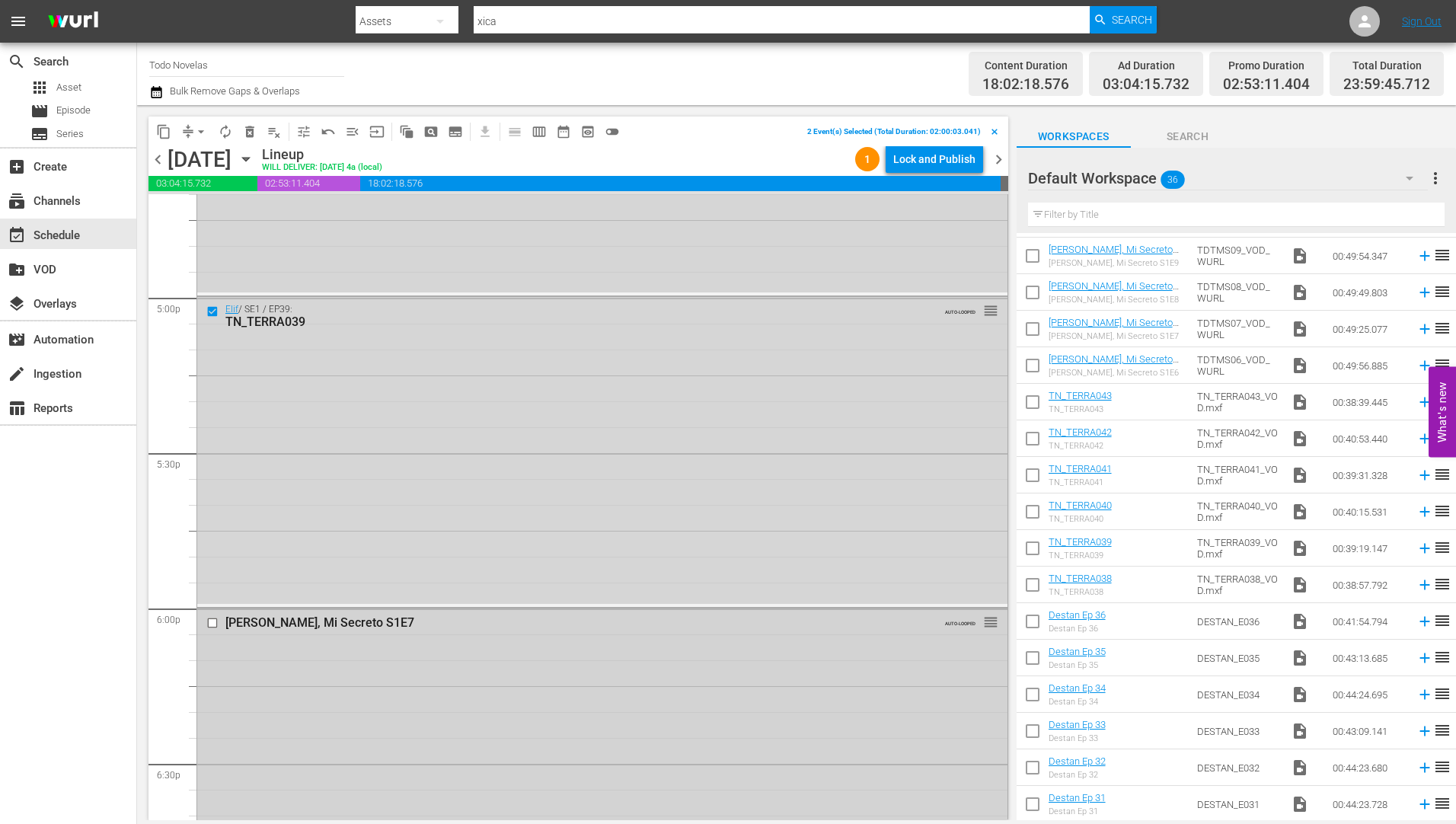
click at [211, 622] on input "checkbox" at bounding box center [214, 622] width 16 height 13
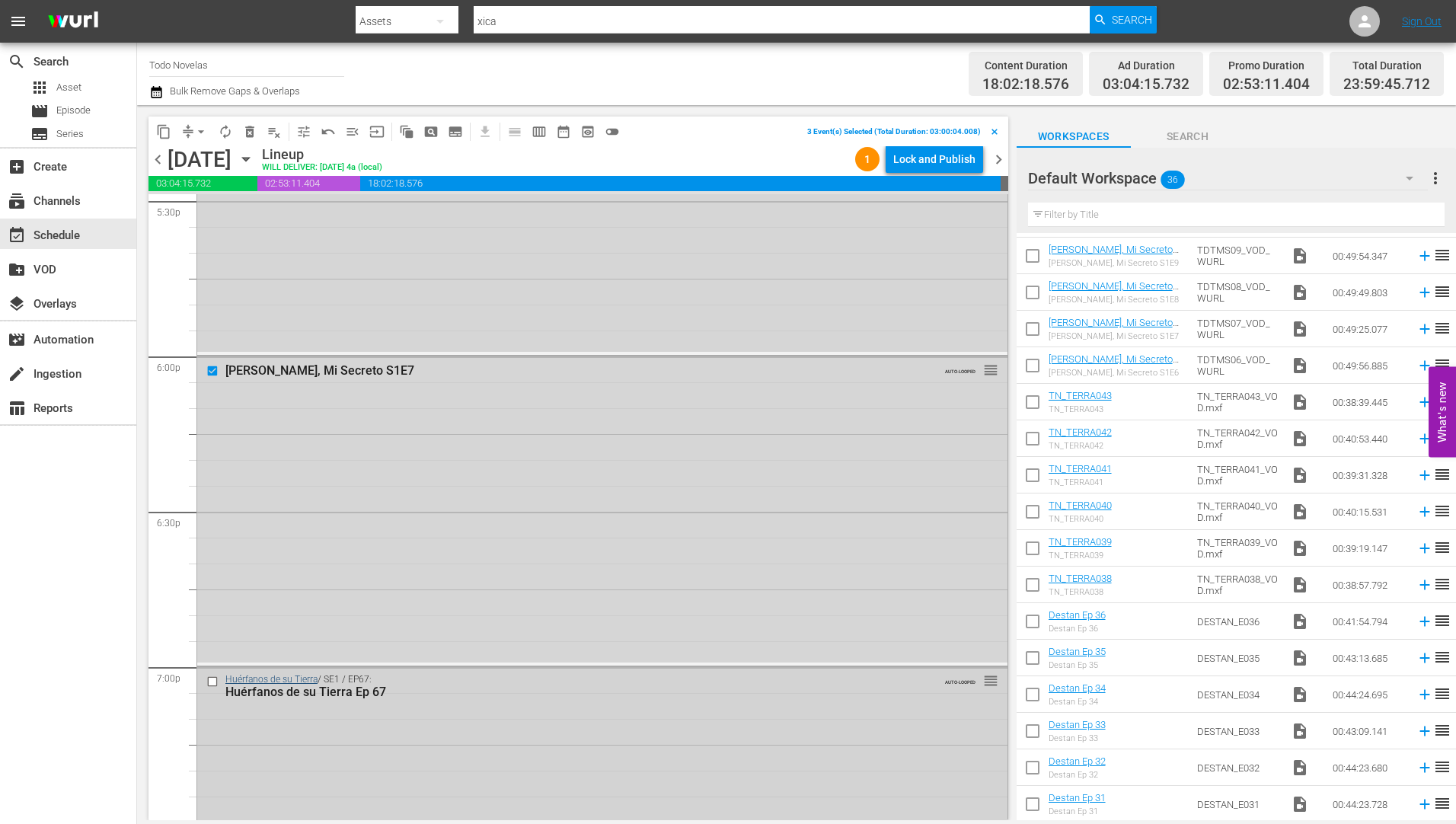
scroll to position [5480, 0]
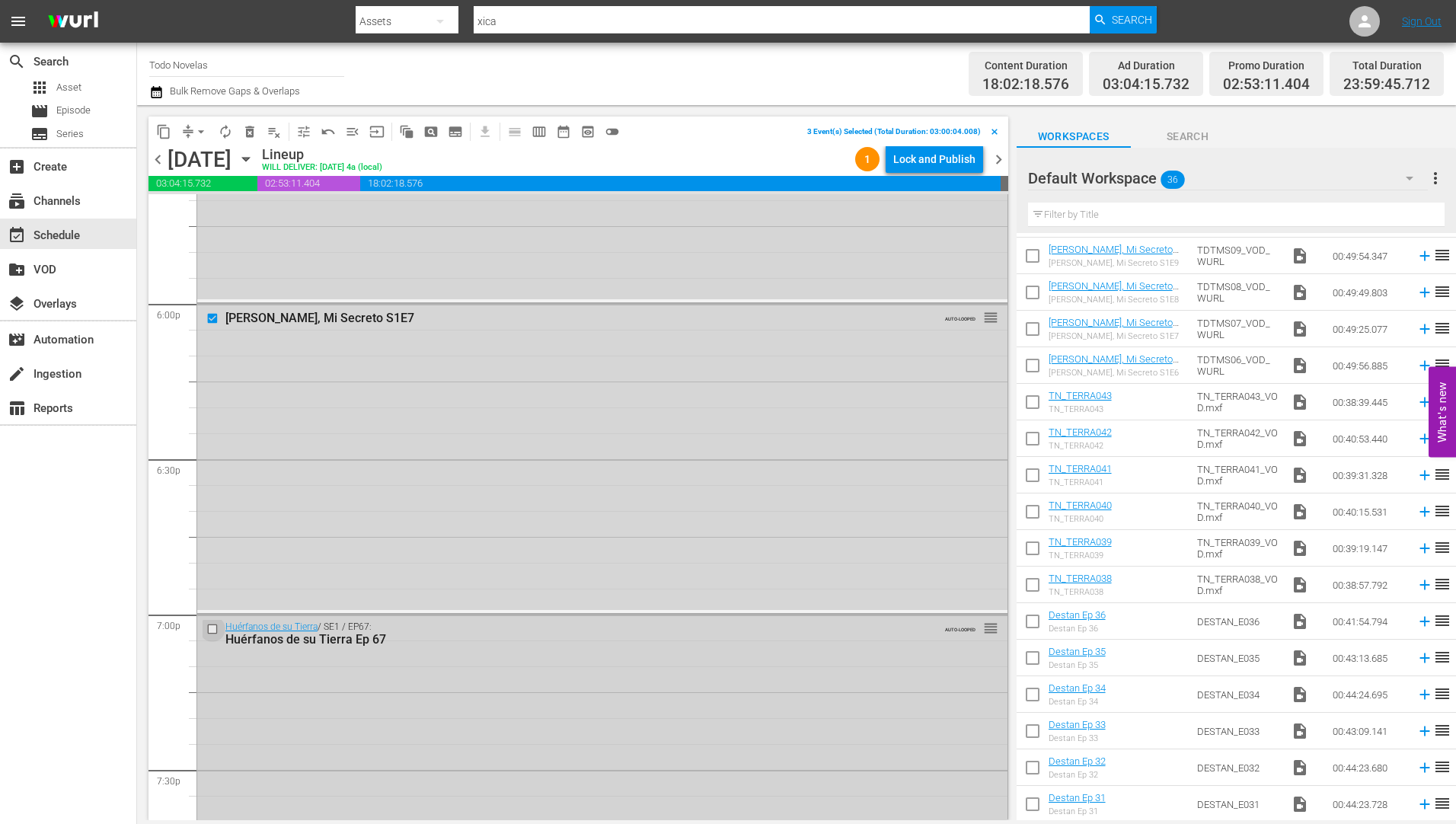
click at [211, 630] on input "checkbox" at bounding box center [214, 629] width 16 height 13
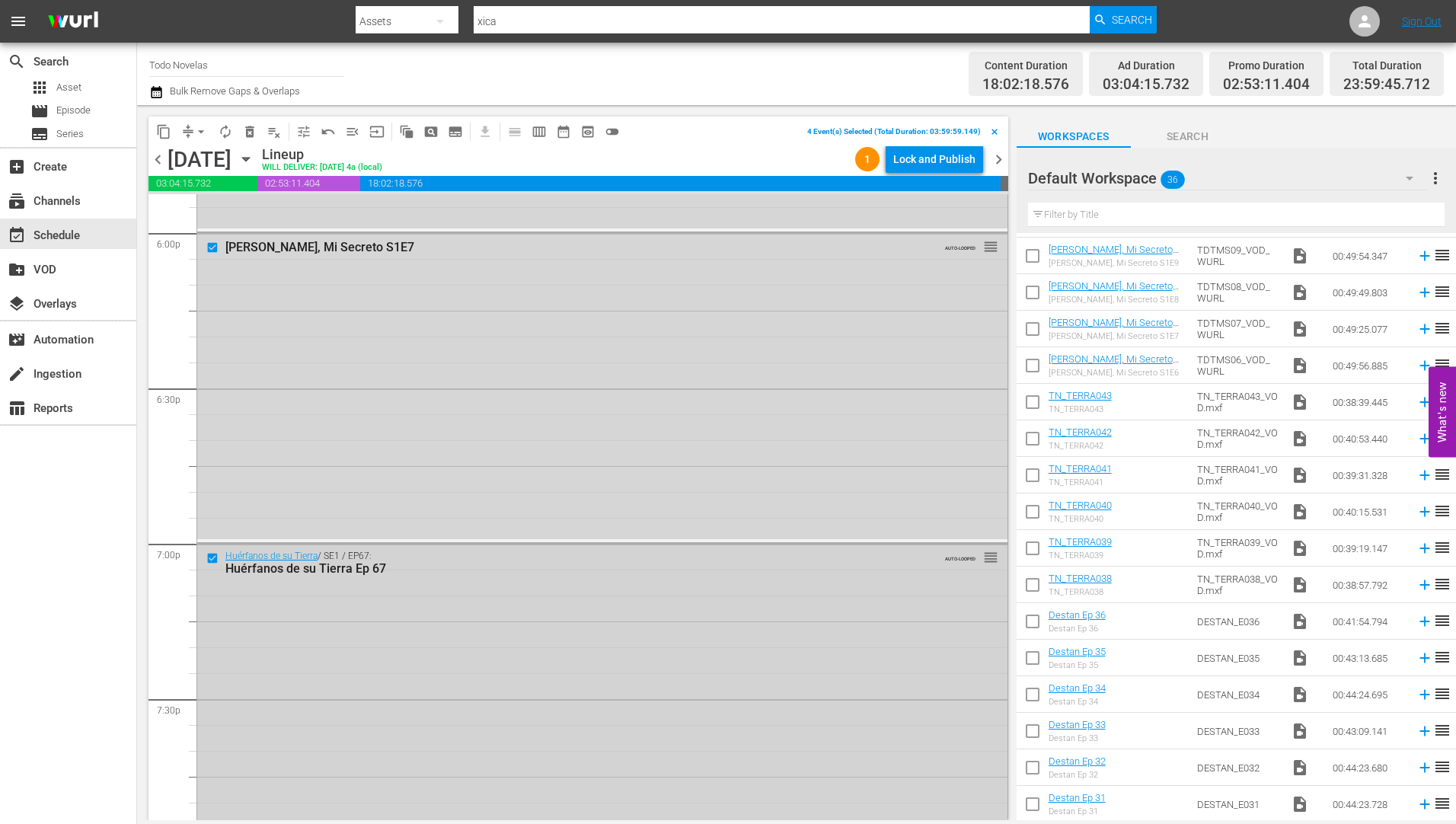
scroll to position [5785, 0]
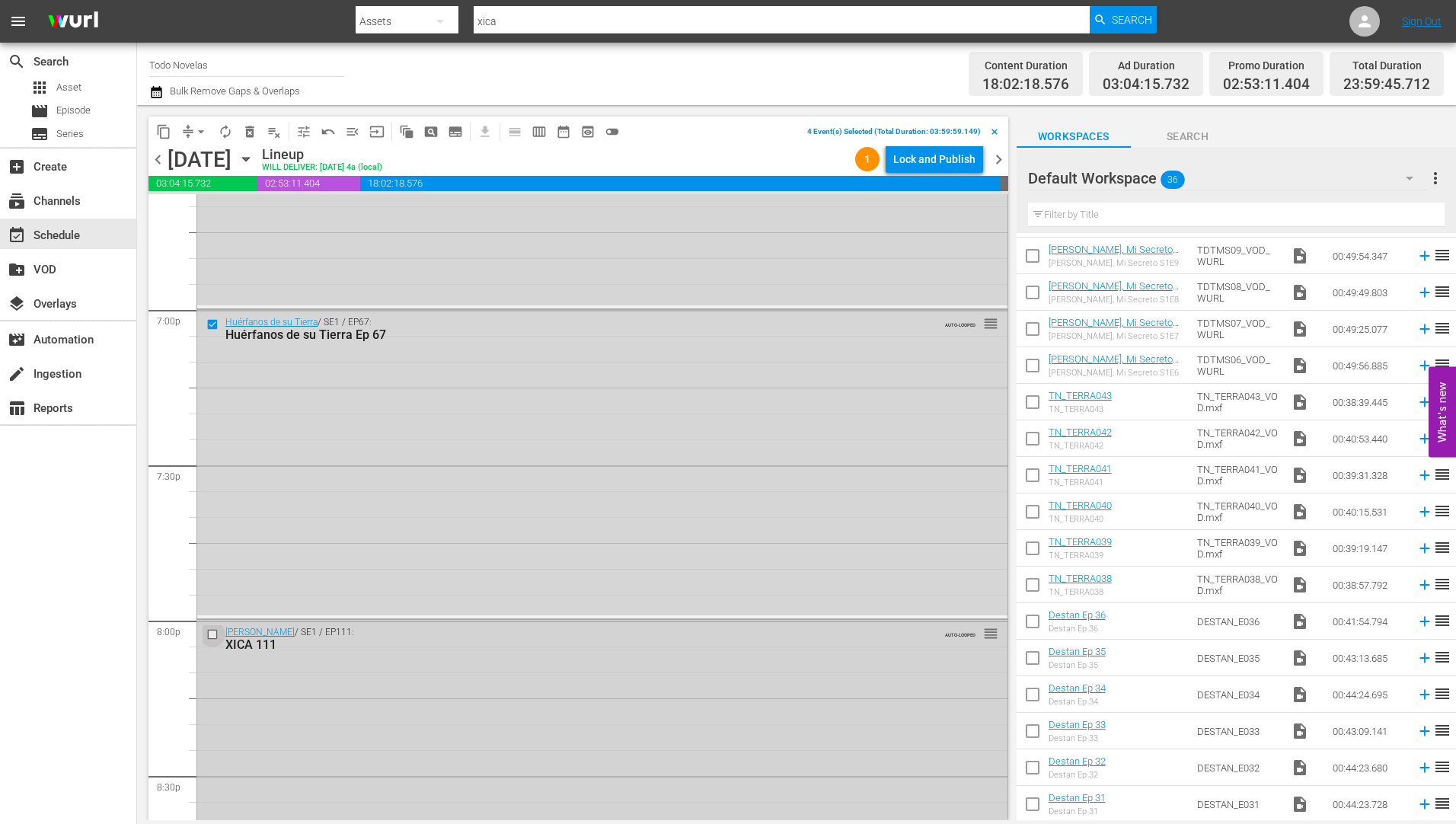
click at [208, 634] on input "checkbox" at bounding box center [214, 633] width 16 height 13
click at [210, 638] on input "checkbox" at bounding box center [214, 639] width 16 height 13
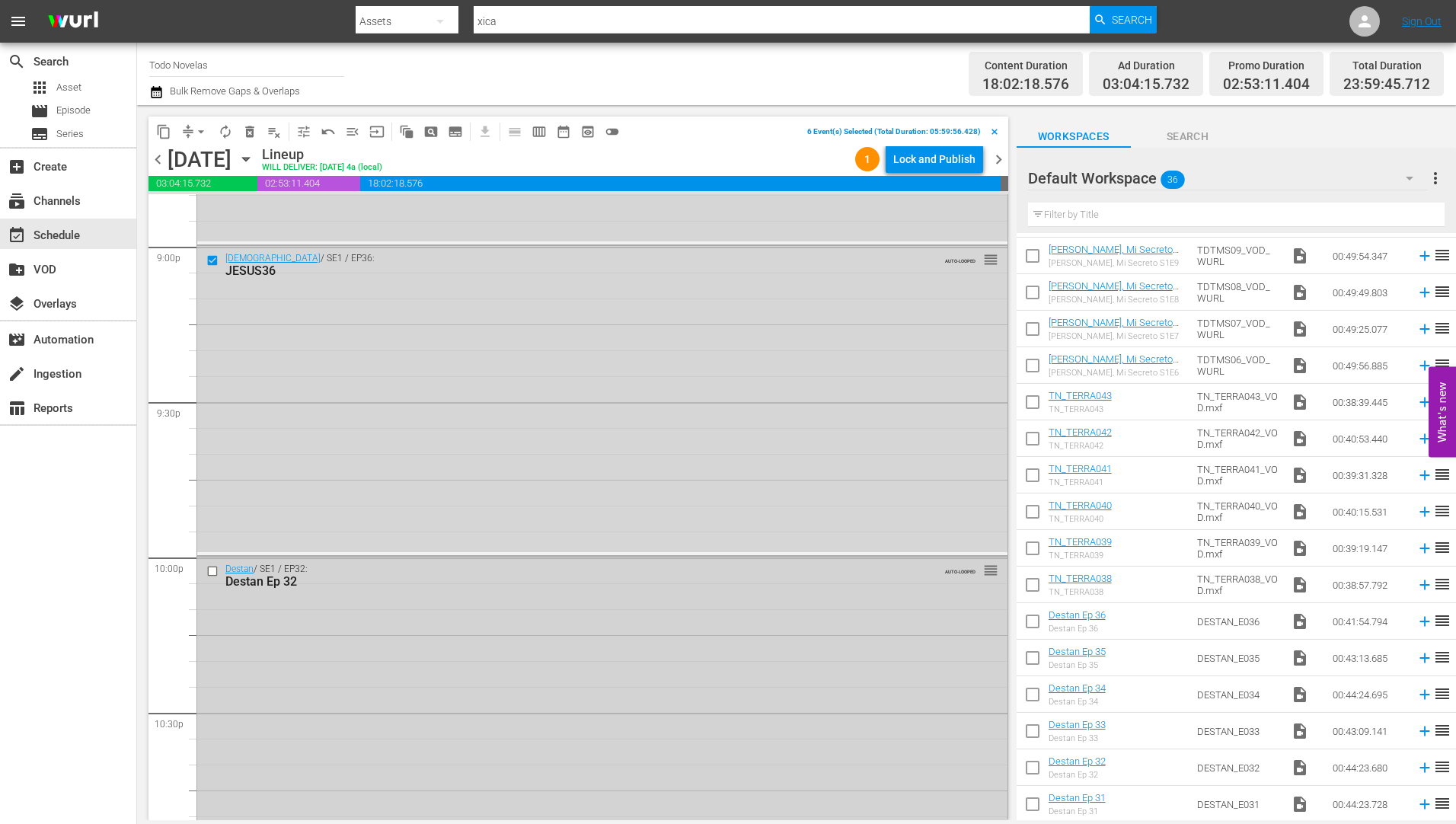
scroll to position [6470, 0]
click at [211, 570] on input "checkbox" at bounding box center [214, 570] width 16 height 13
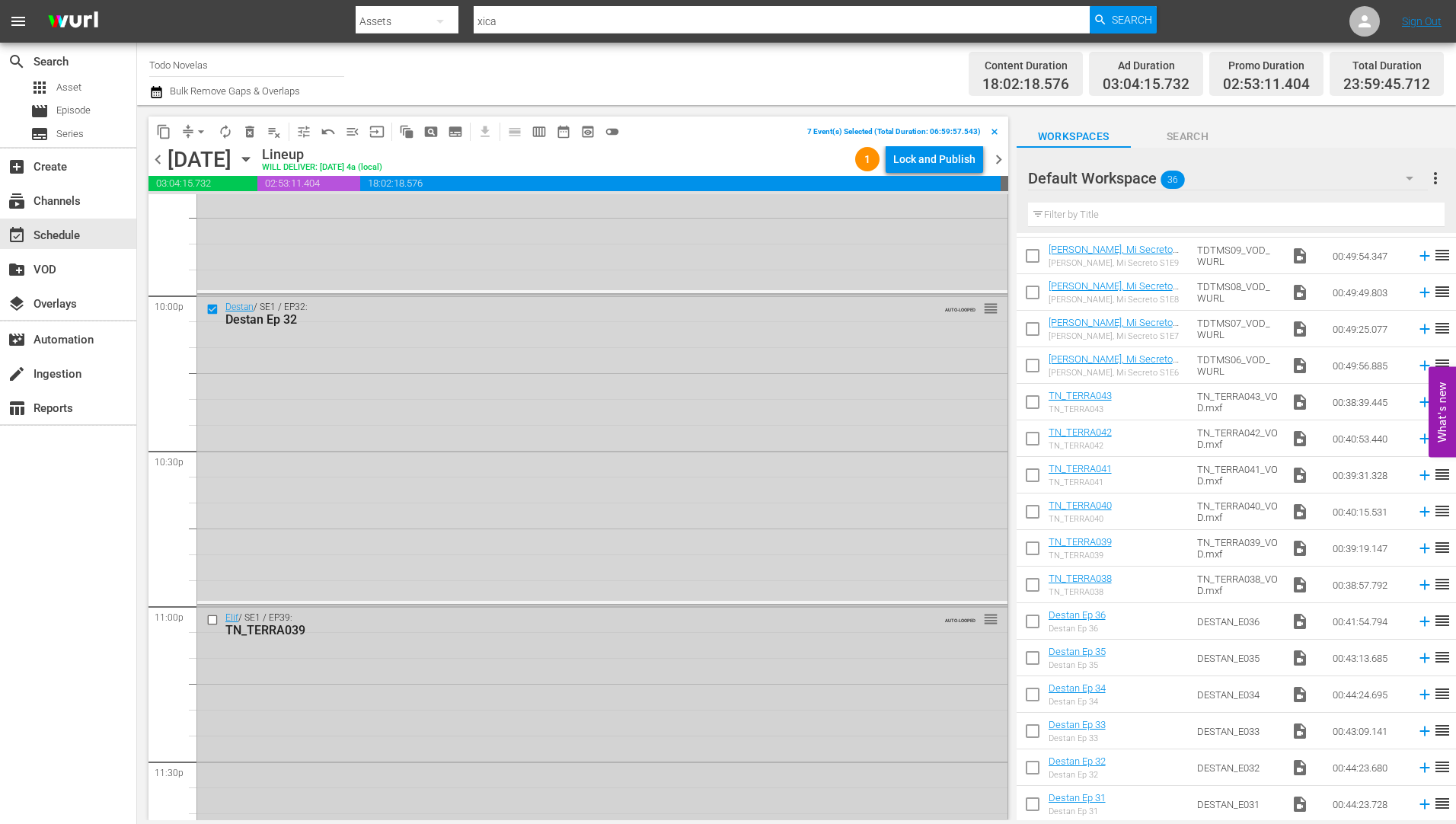
scroll to position [6774, 0]
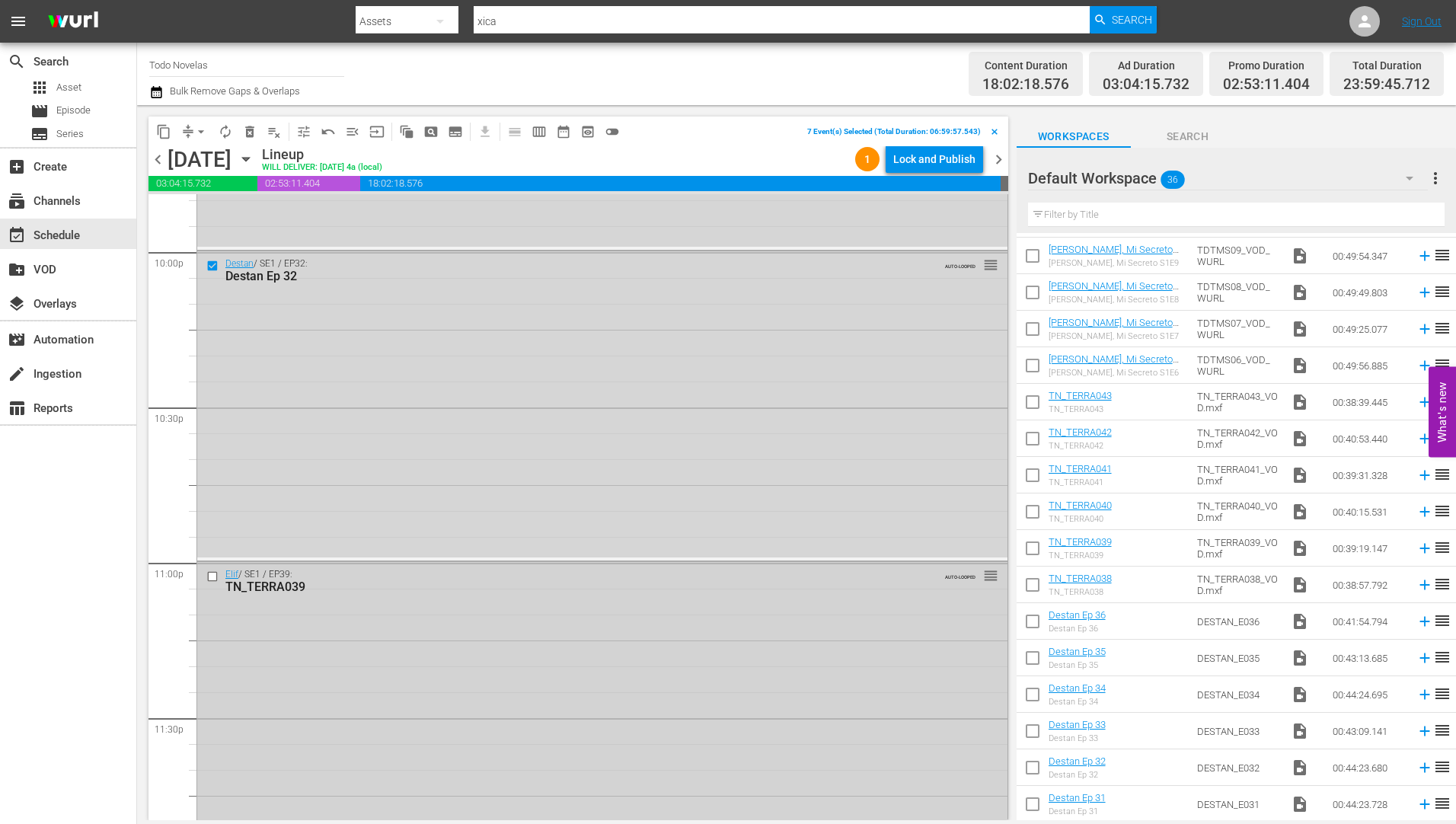
click at [211, 576] on input "checkbox" at bounding box center [214, 576] width 16 height 13
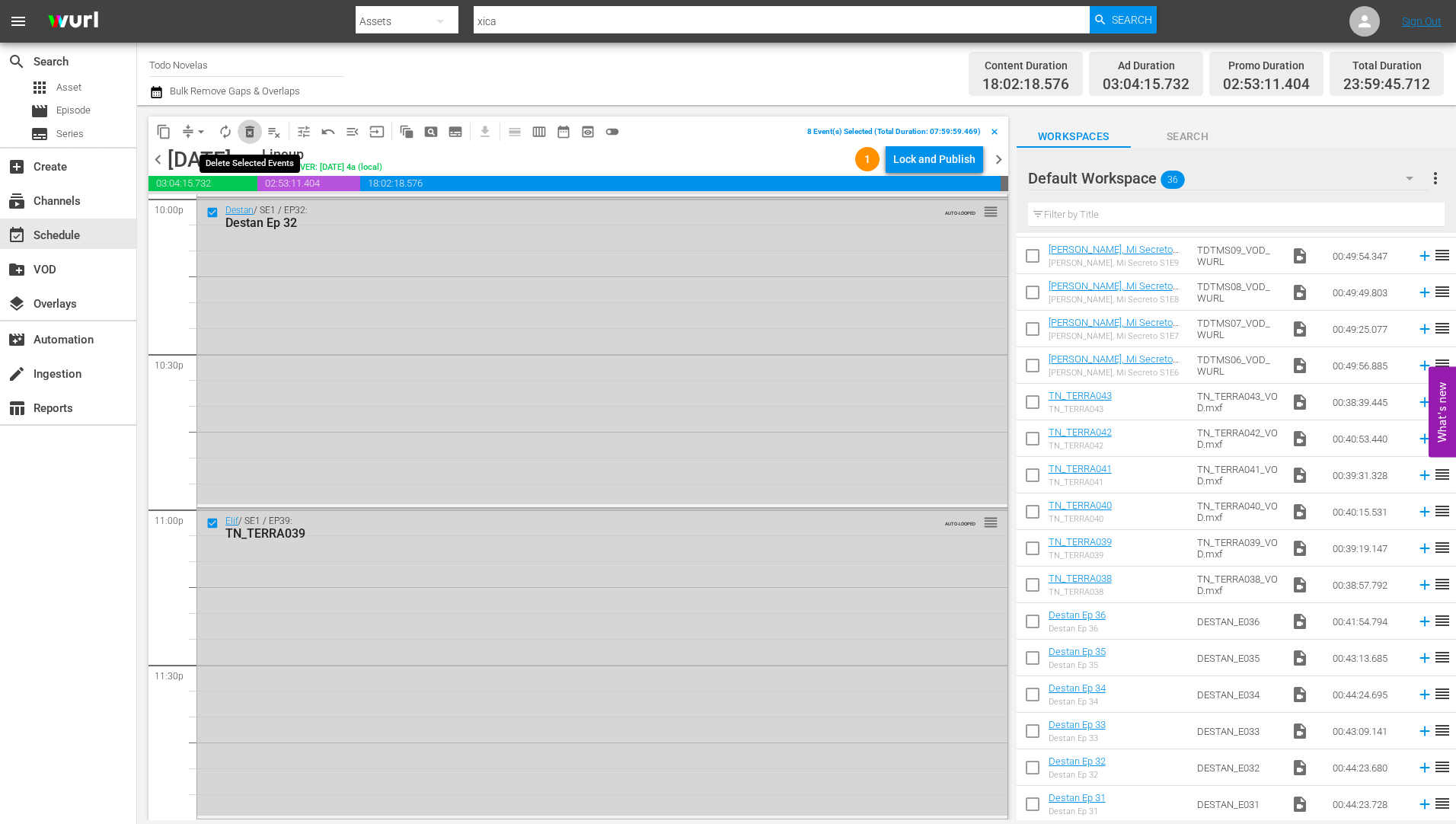
click at [251, 127] on span "delete_forever_outlined" at bounding box center [250, 132] width 16 height 16
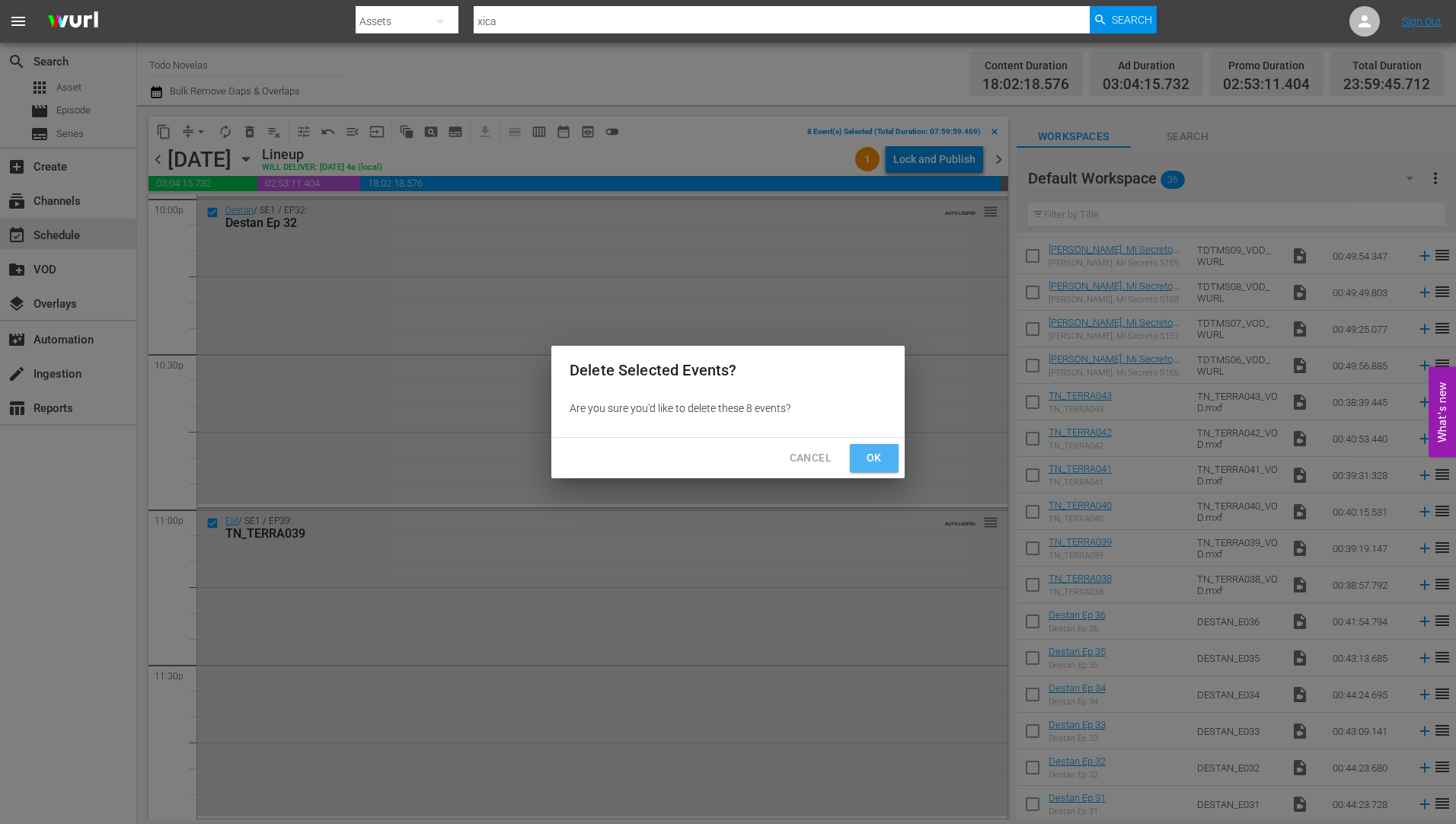
click at [873, 452] on span "Ok" at bounding box center [873, 457] width 24 height 19
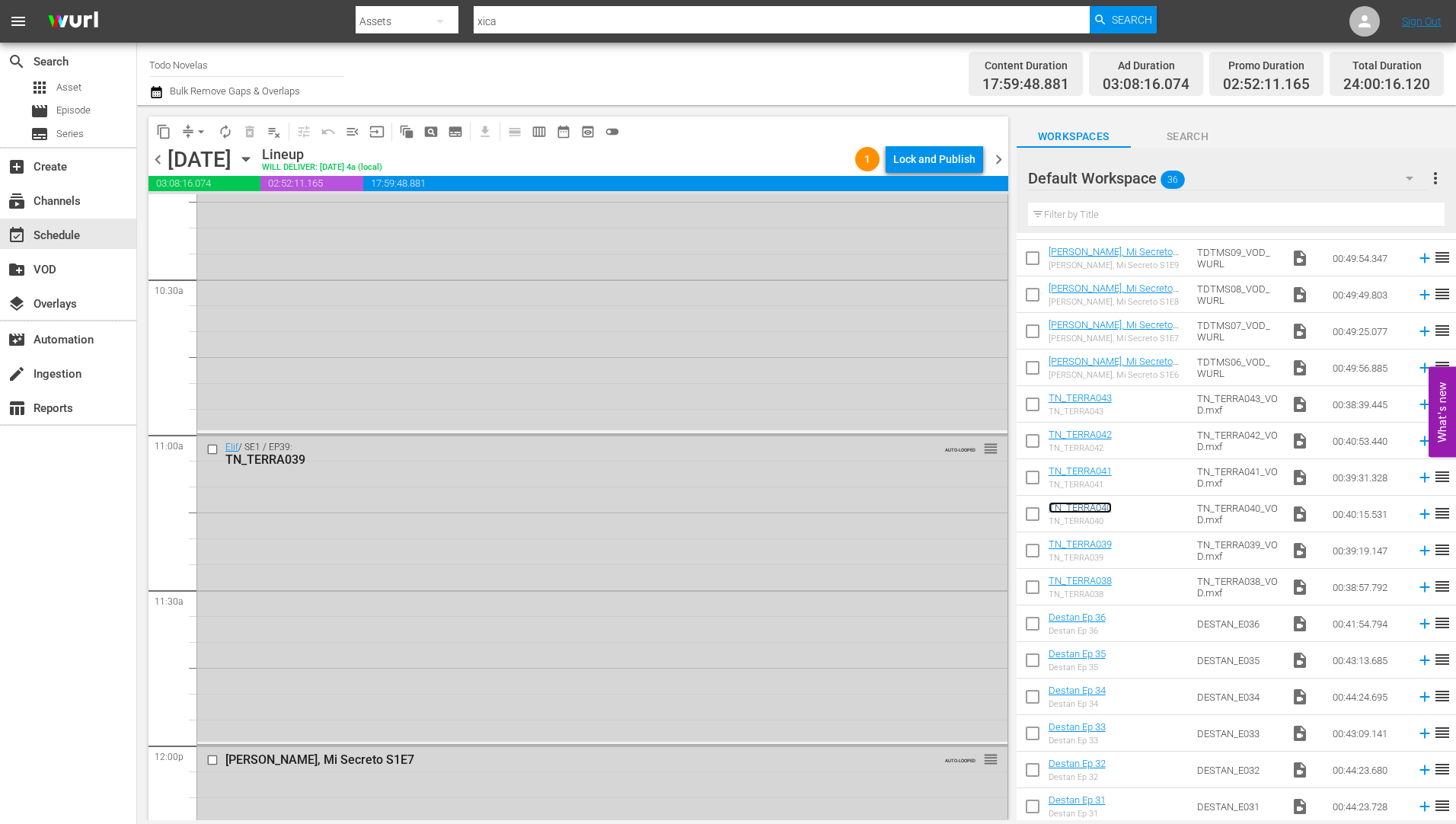
scroll to position [2718, 0]
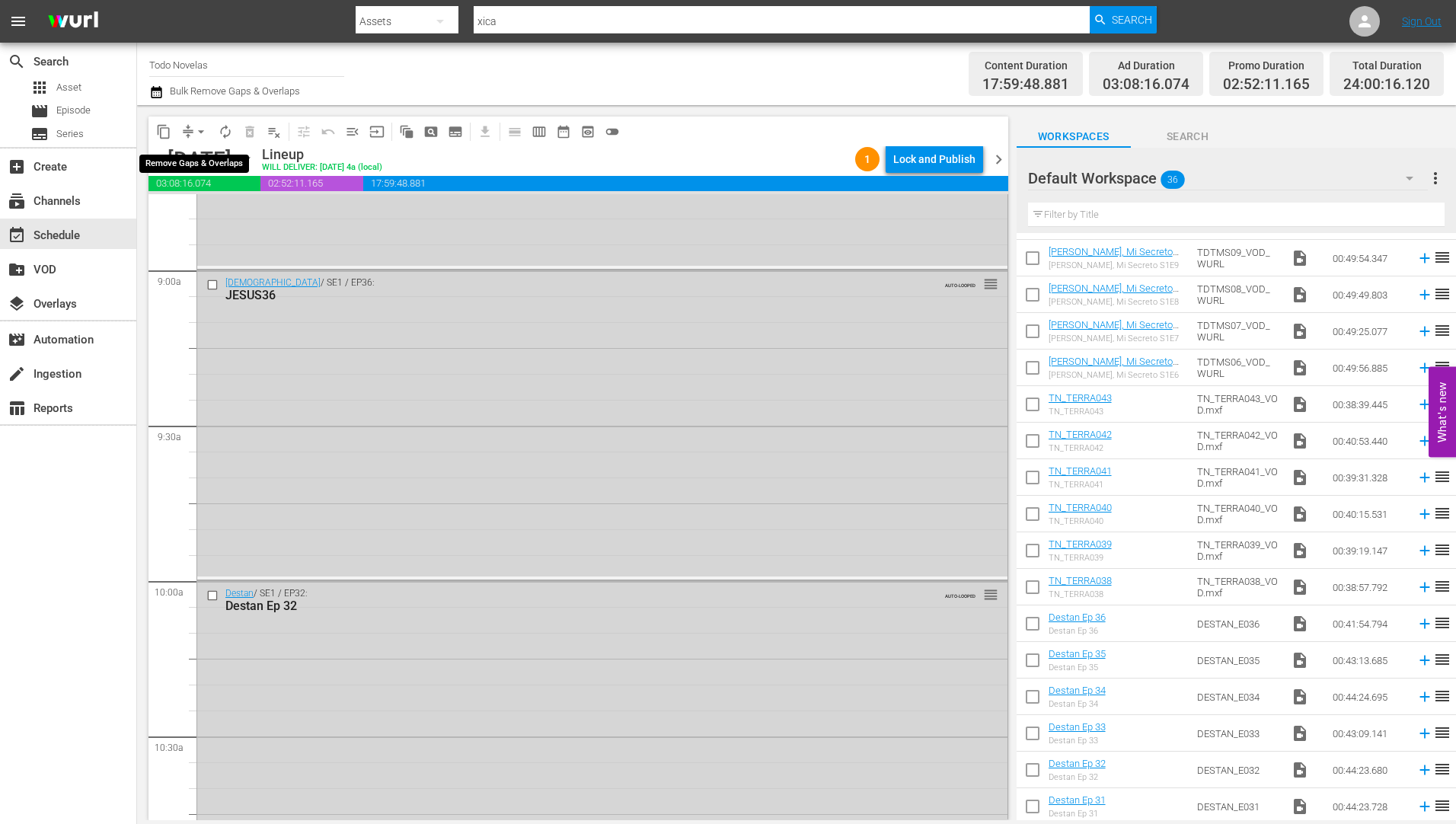
click at [200, 129] on span "arrow_drop_down" at bounding box center [201, 132] width 16 height 16
click at [201, 158] on li "Align to Midnight" at bounding box center [202, 162] width 160 height 25
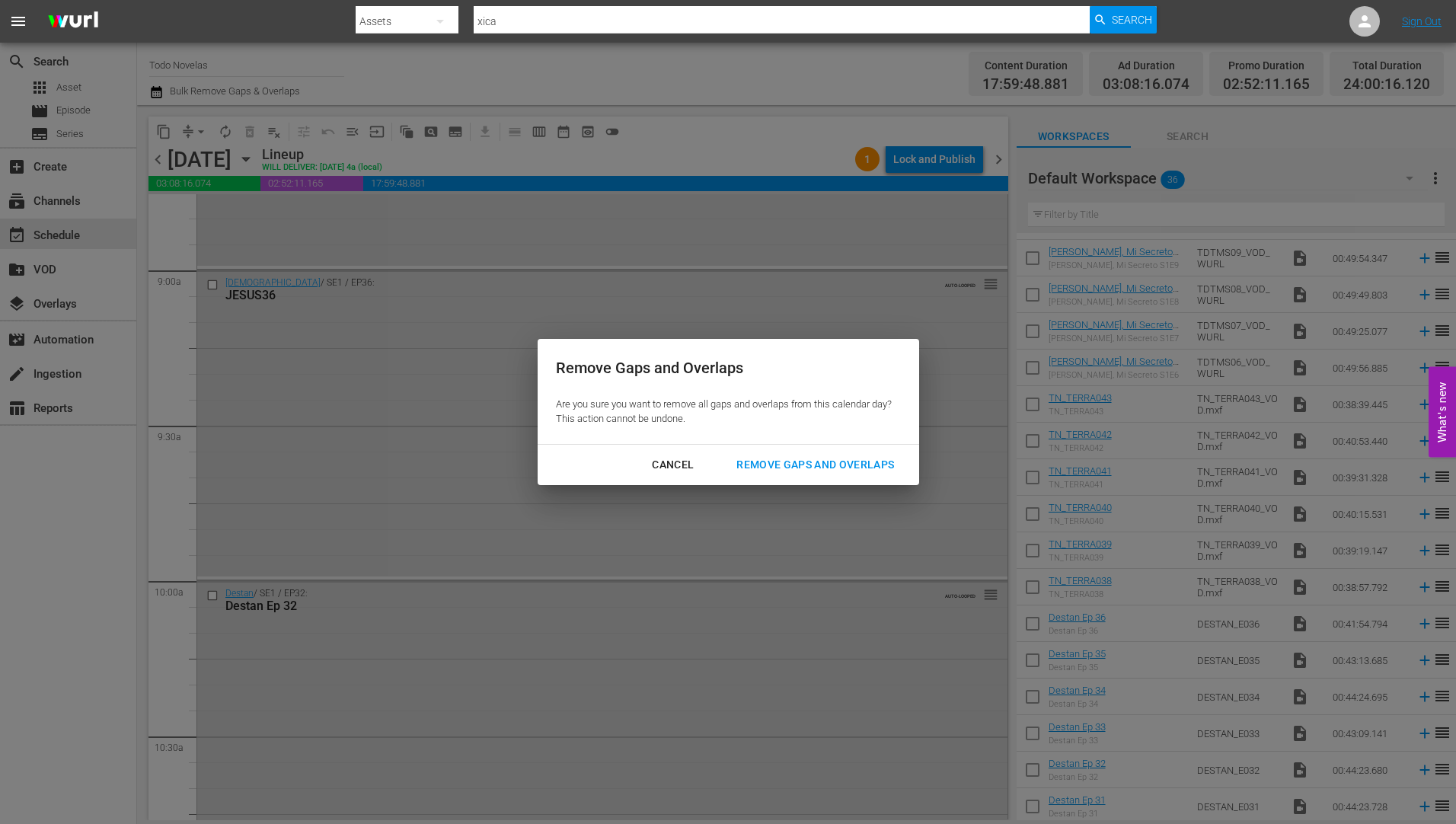
drag, startPoint x: 841, startPoint y: 459, endPoint x: 833, endPoint y: 461, distance: 8.2
click at [840, 459] on div "Remove Gaps and Overlaps" at bounding box center [816, 464] width 182 height 19
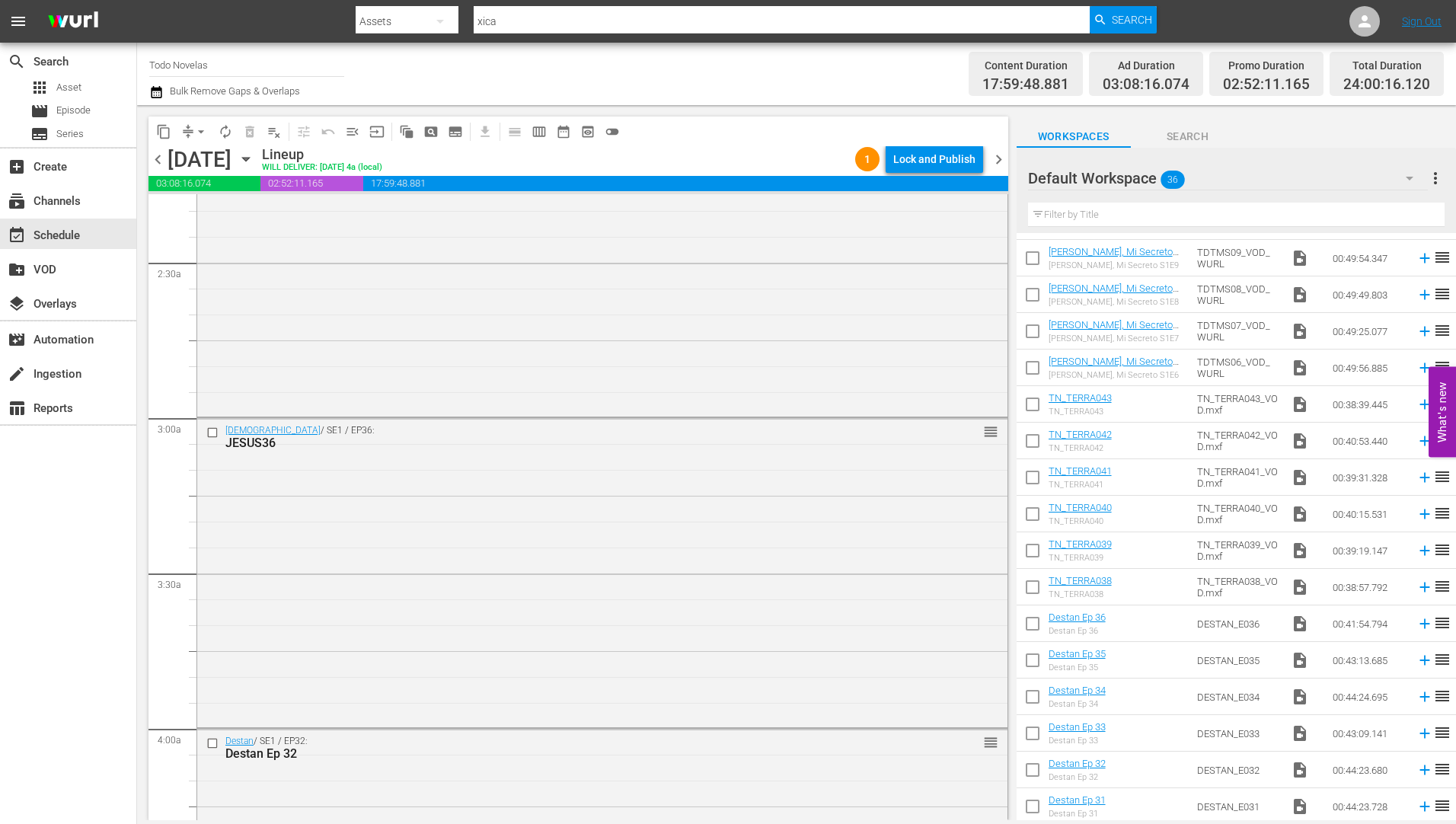
scroll to position [0, 0]
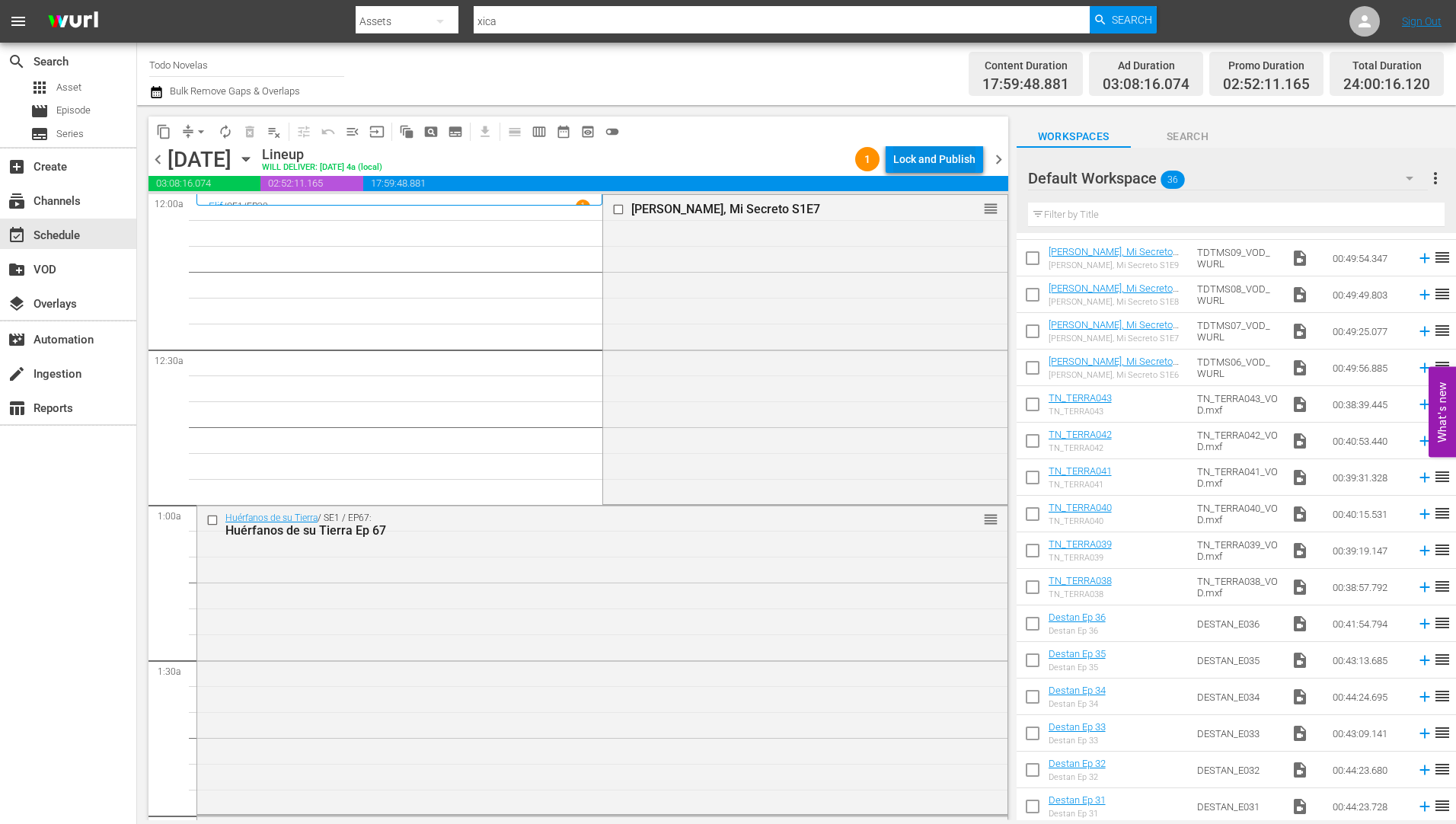
click at [918, 156] on div "Lock and Publish" at bounding box center [934, 159] width 82 height 27
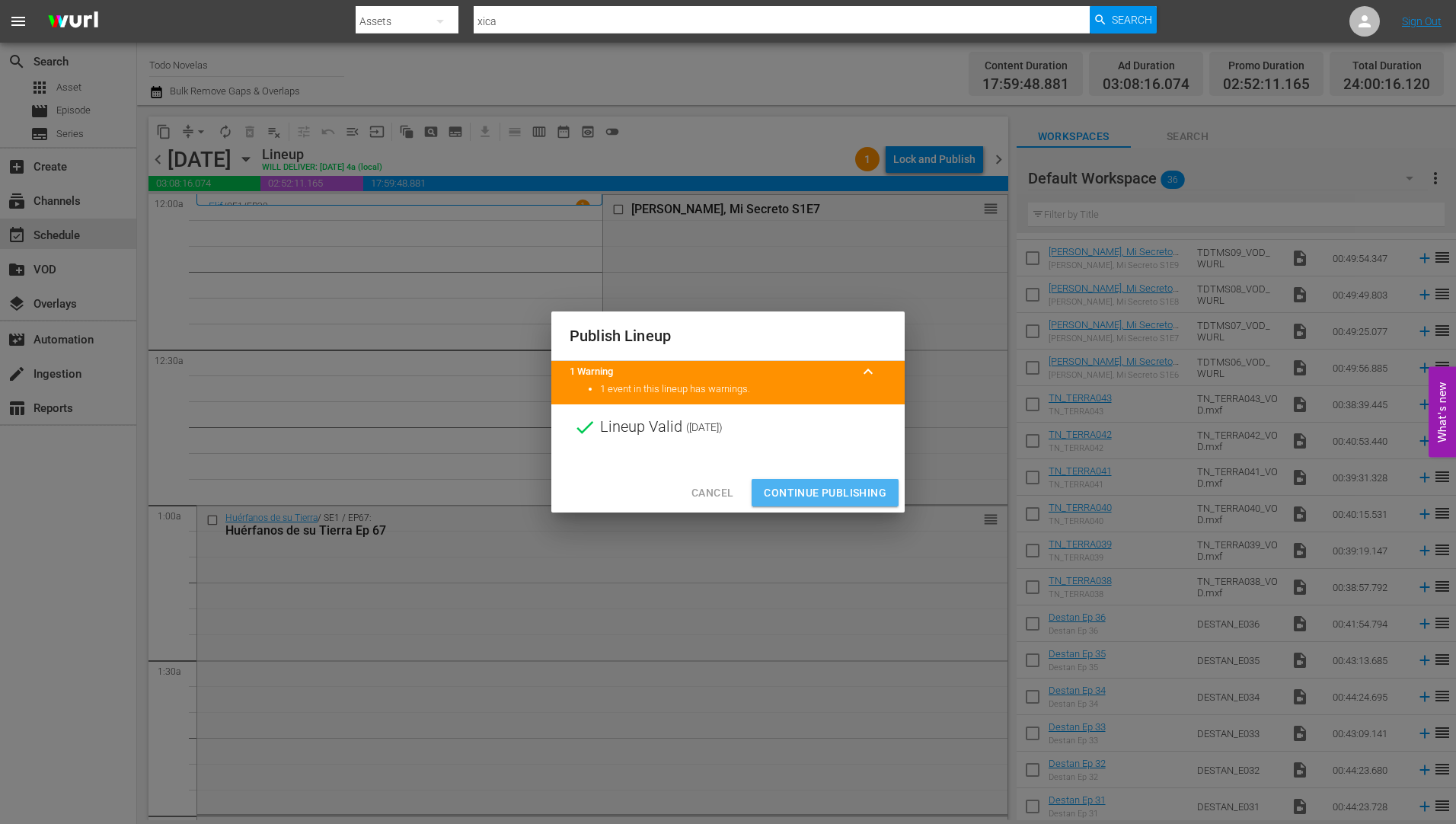
click at [845, 489] on span "Continue Publishing" at bounding box center [824, 492] width 122 height 19
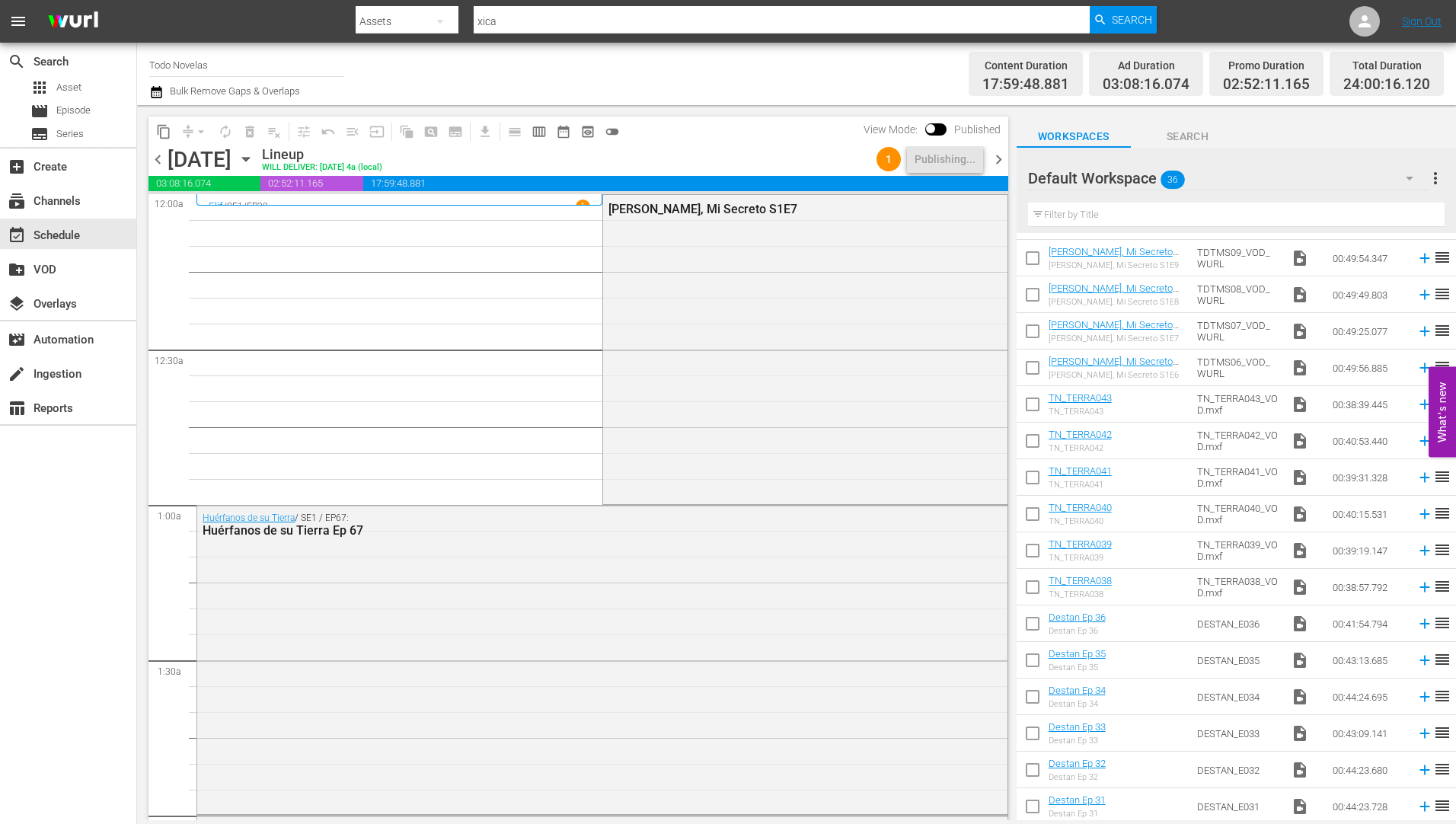
click at [254, 155] on icon "button" at bounding box center [245, 158] width 17 height 17
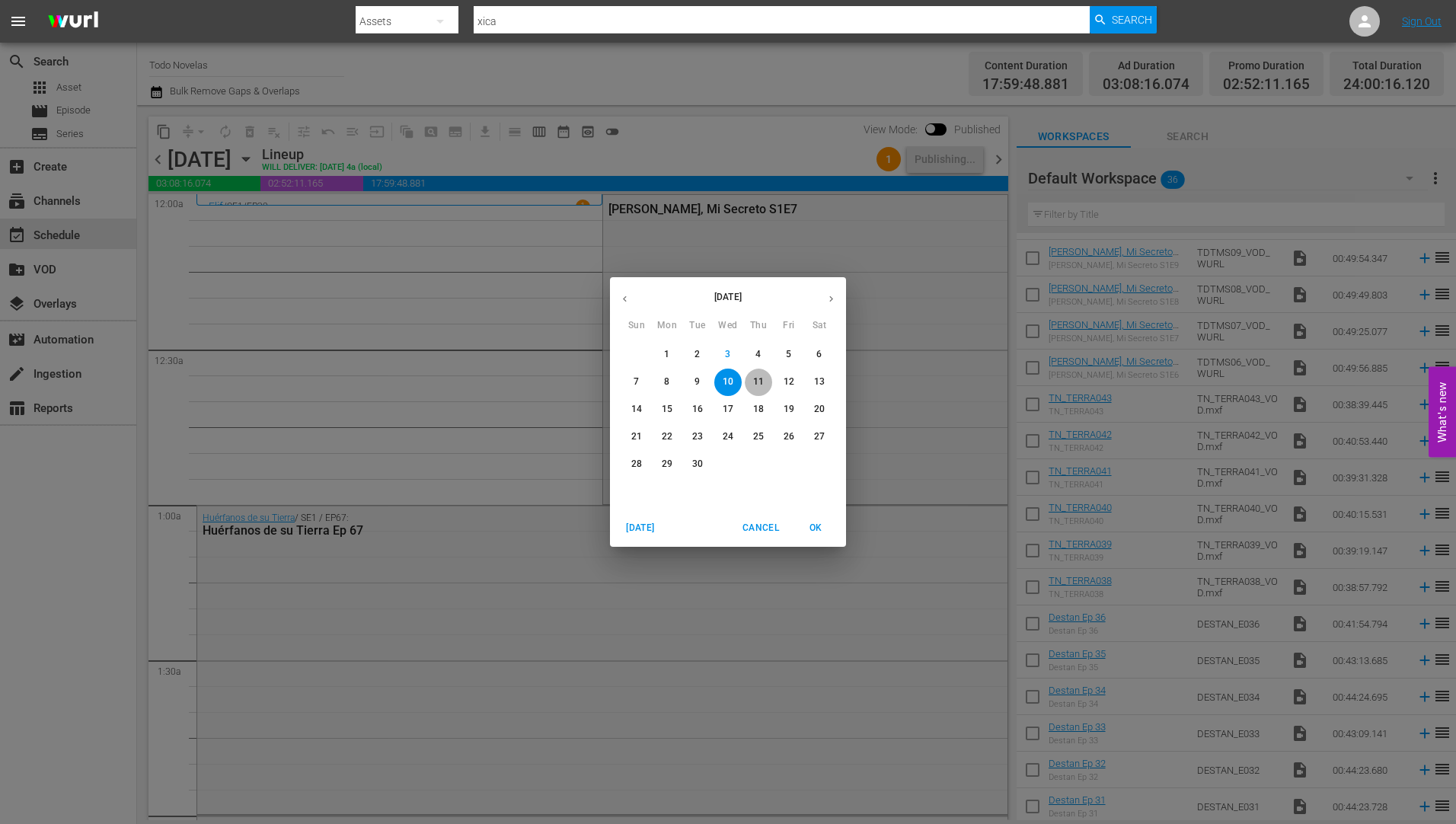
click at [759, 375] on p "11" at bounding box center [758, 381] width 11 height 13
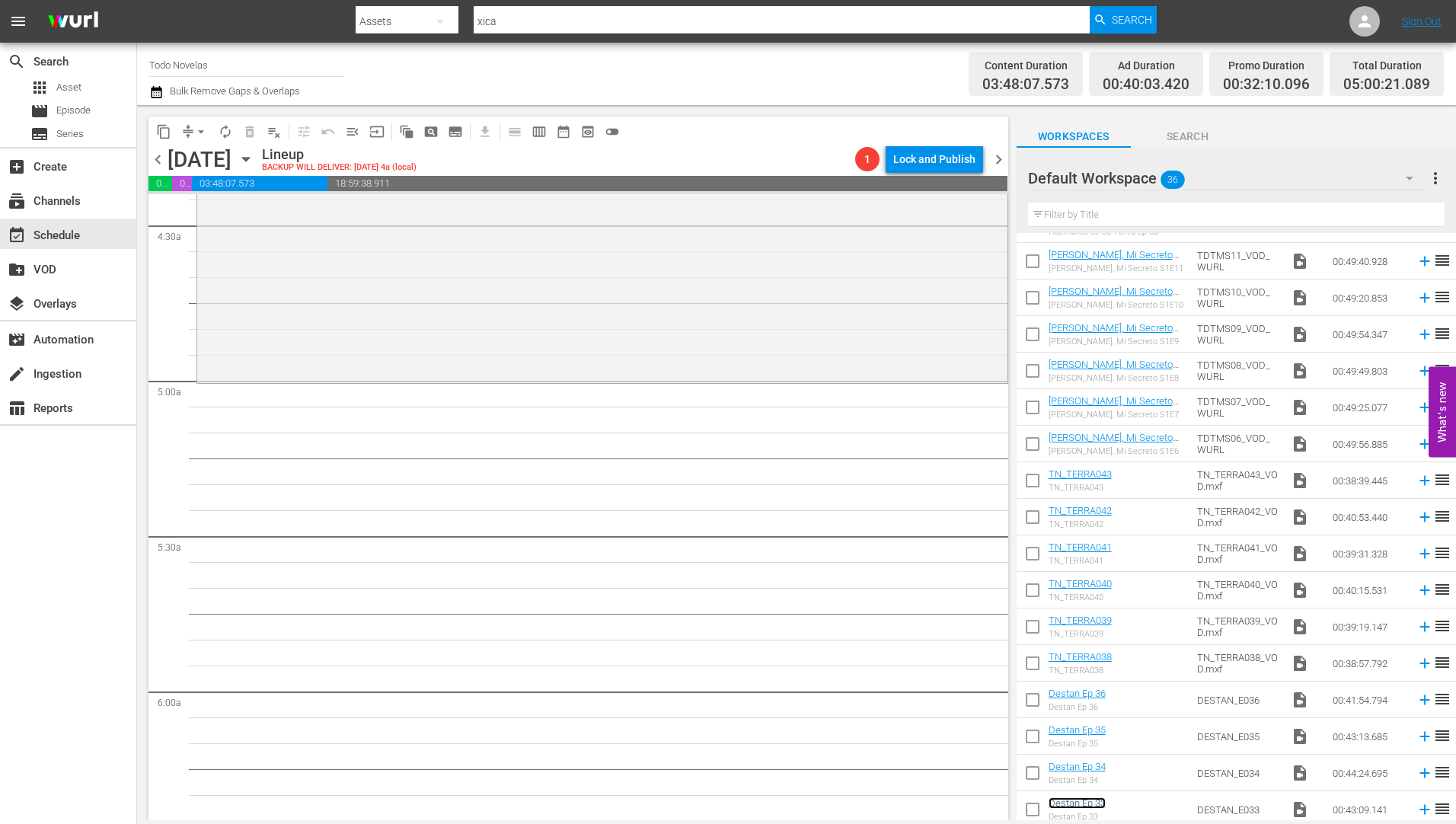
scroll to position [1370, 0]
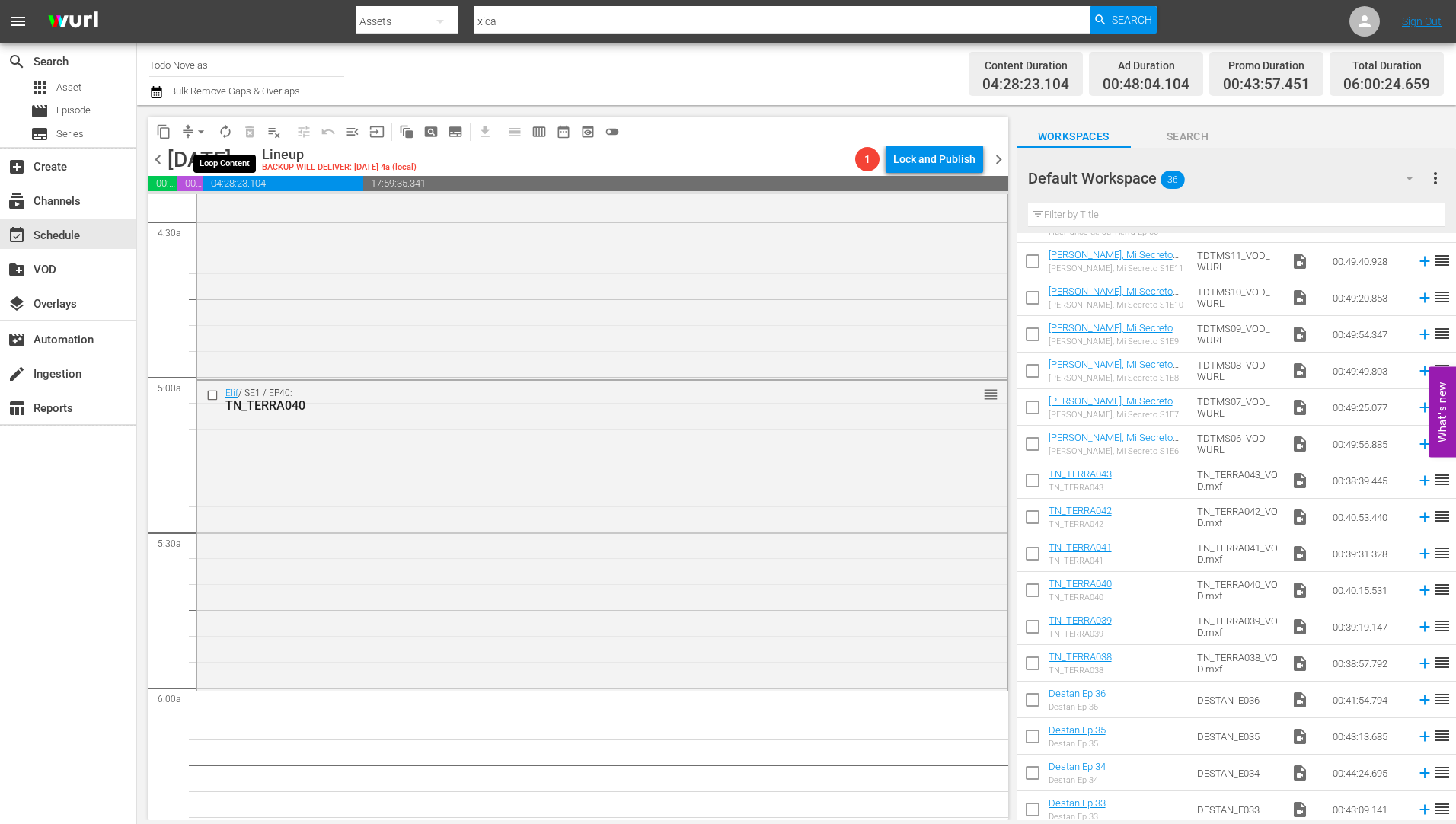
click at [226, 129] on span "autorenew_outlined" at bounding box center [226, 132] width 16 height 16
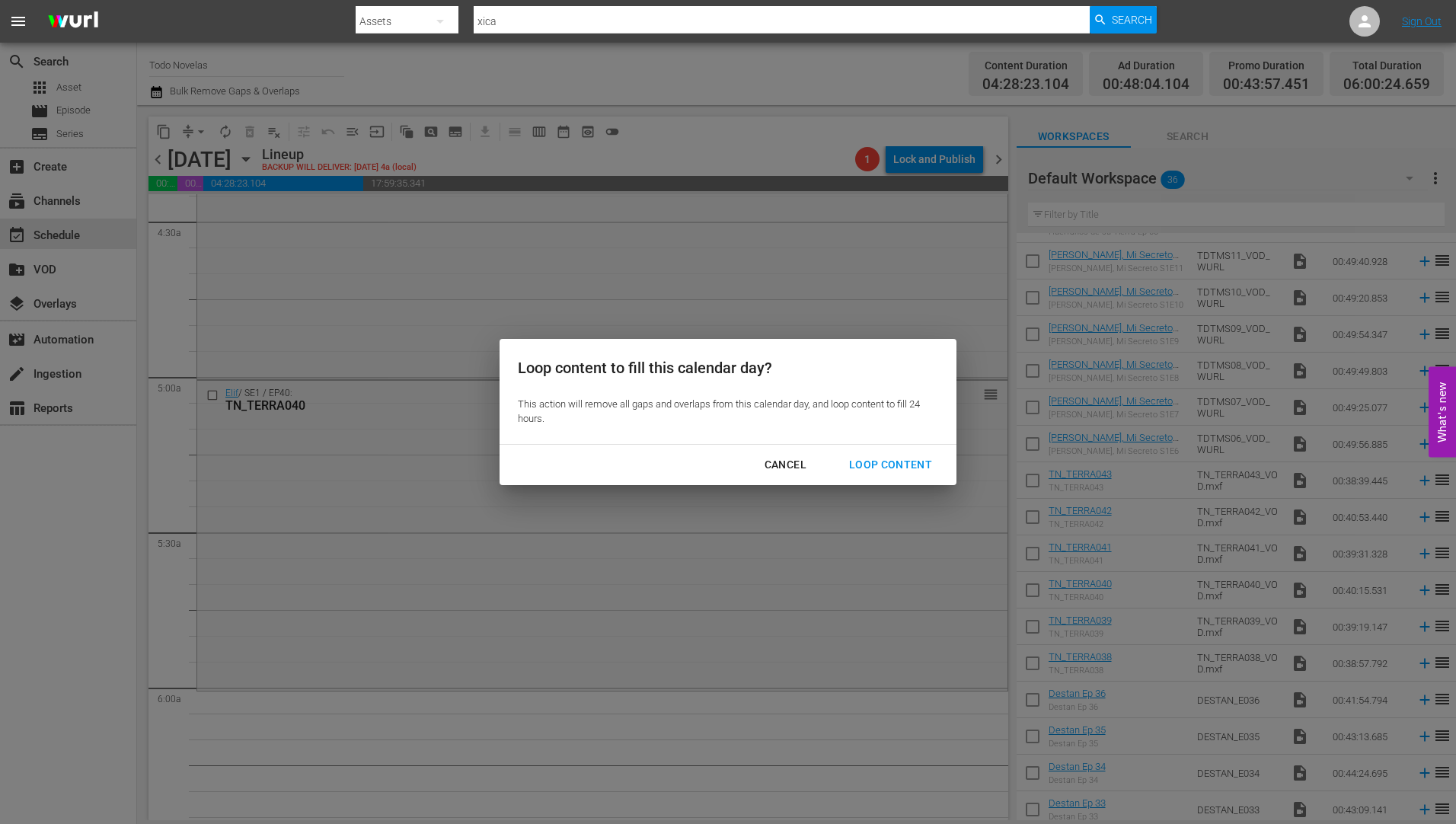
click at [907, 456] on div "Loop Content" at bounding box center [891, 464] width 108 height 19
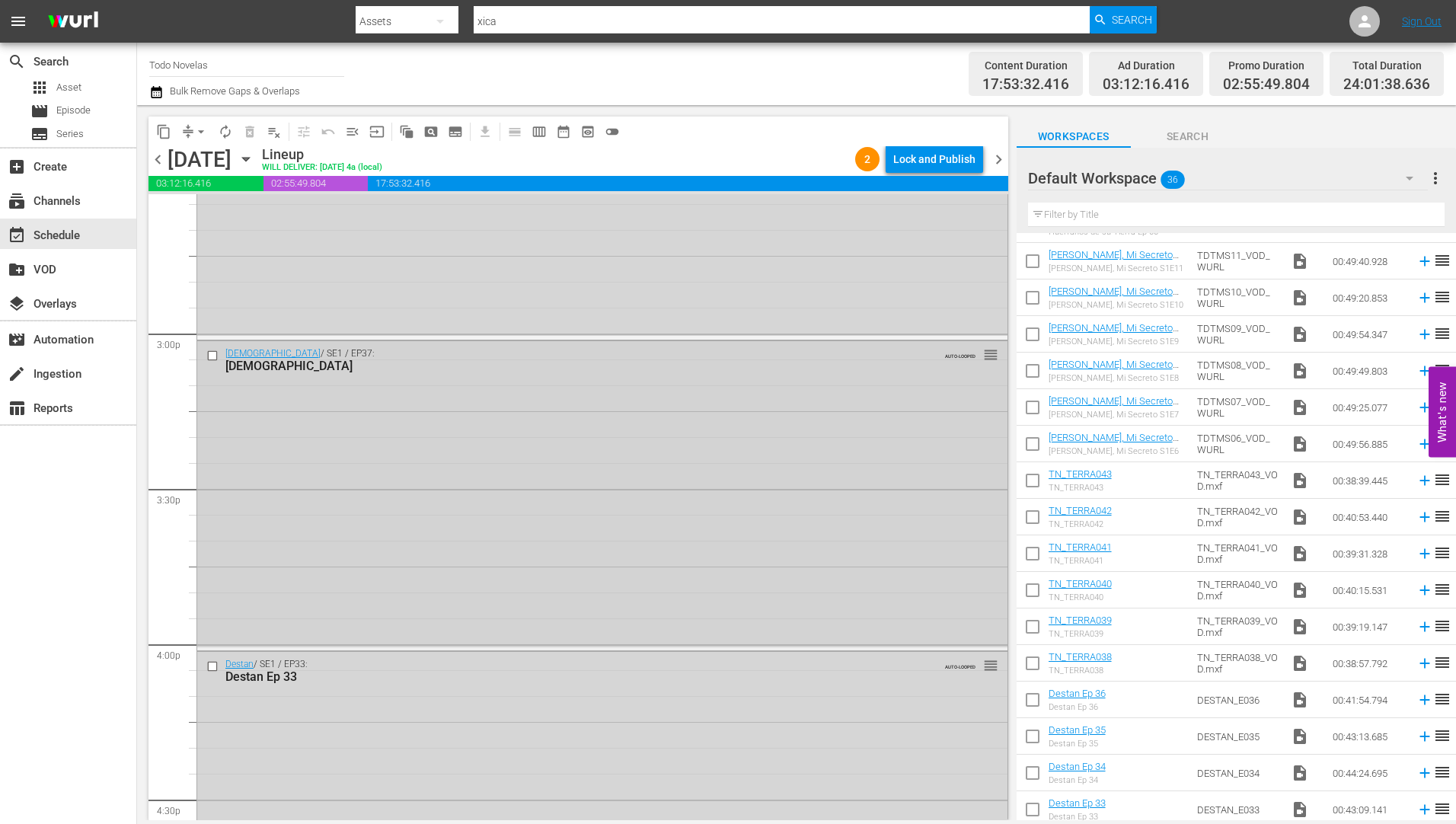
scroll to position [4719, 0]
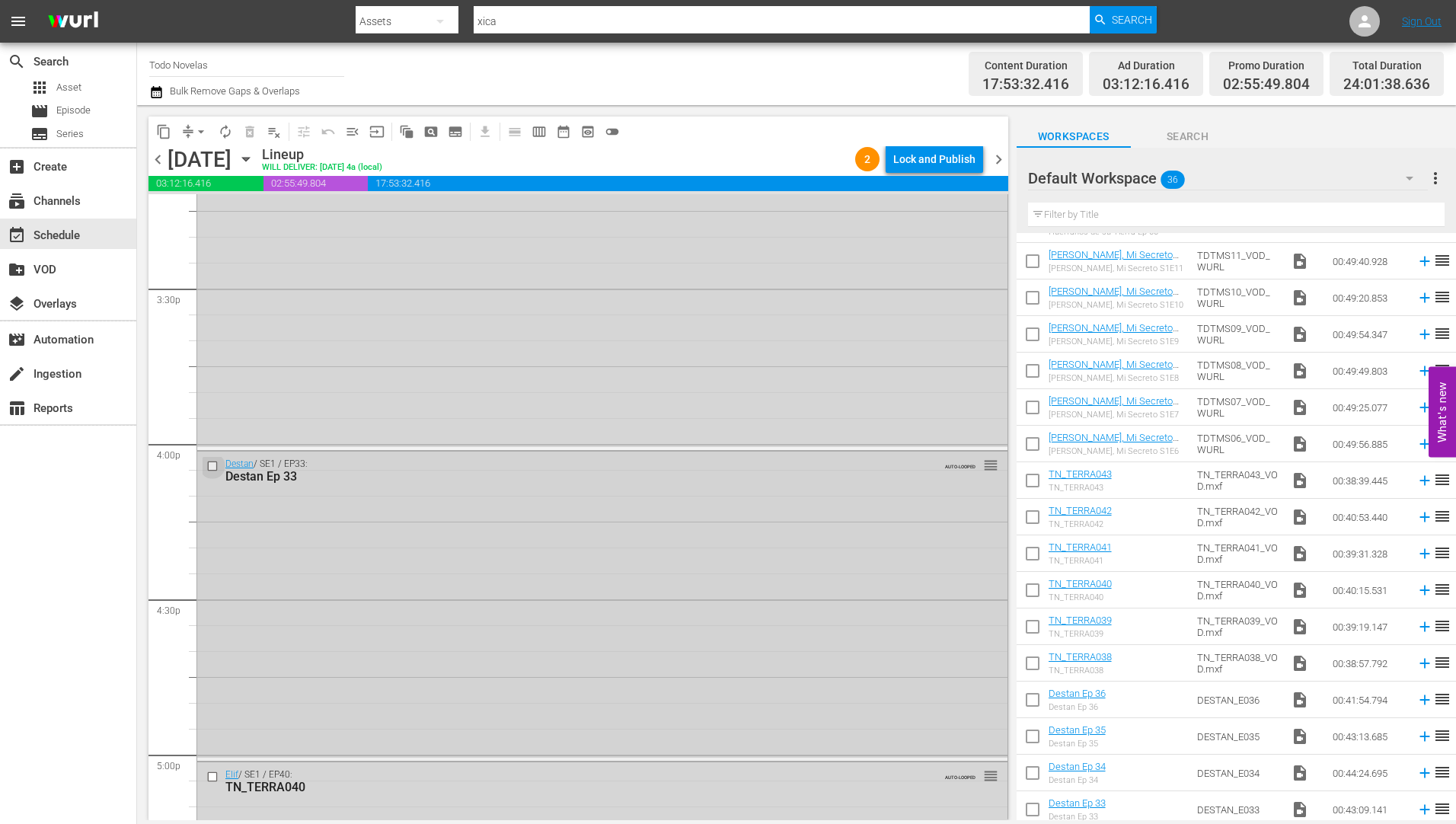
click at [213, 463] on input "checkbox" at bounding box center [214, 465] width 16 height 13
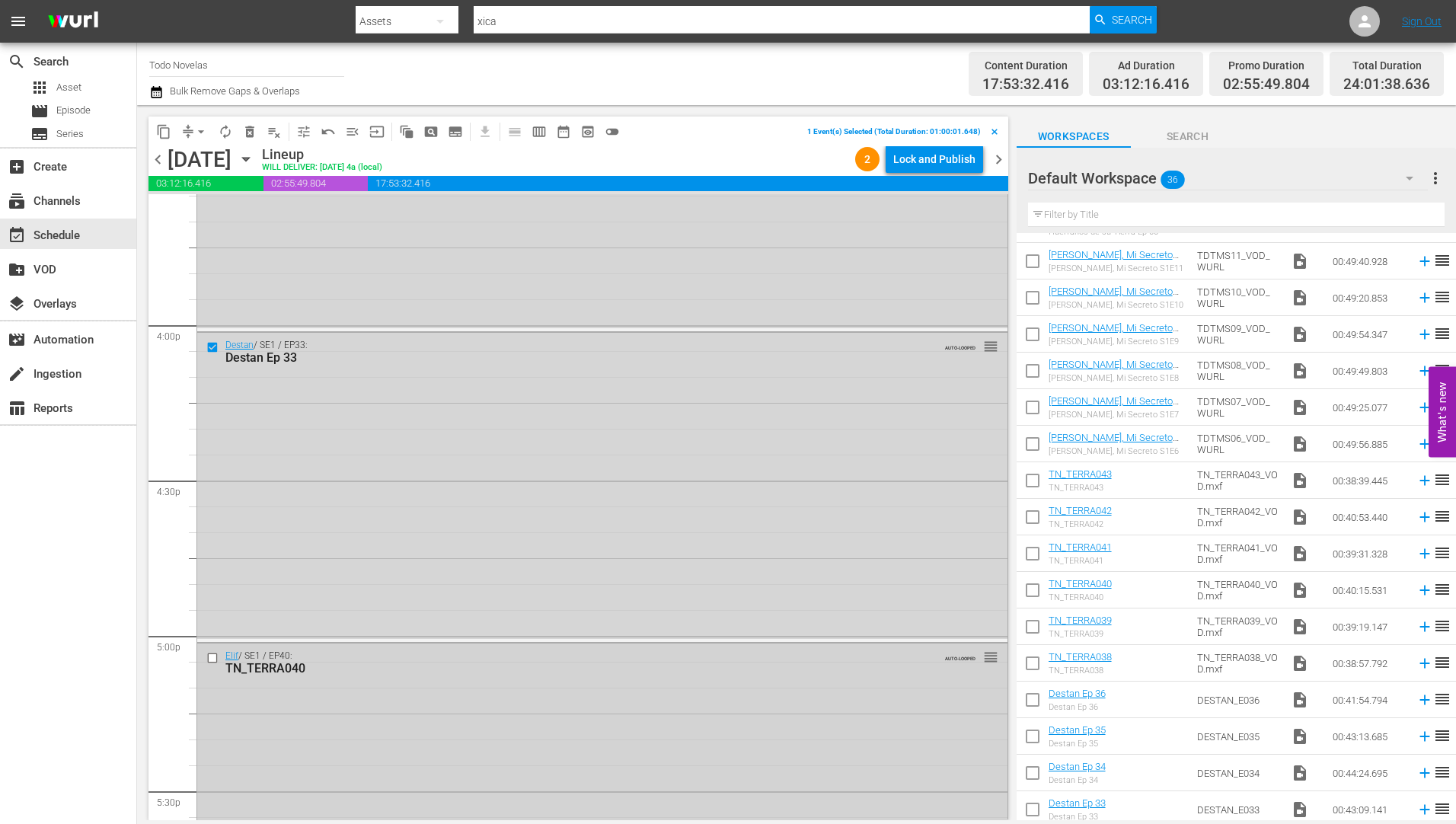
scroll to position [5023, 0]
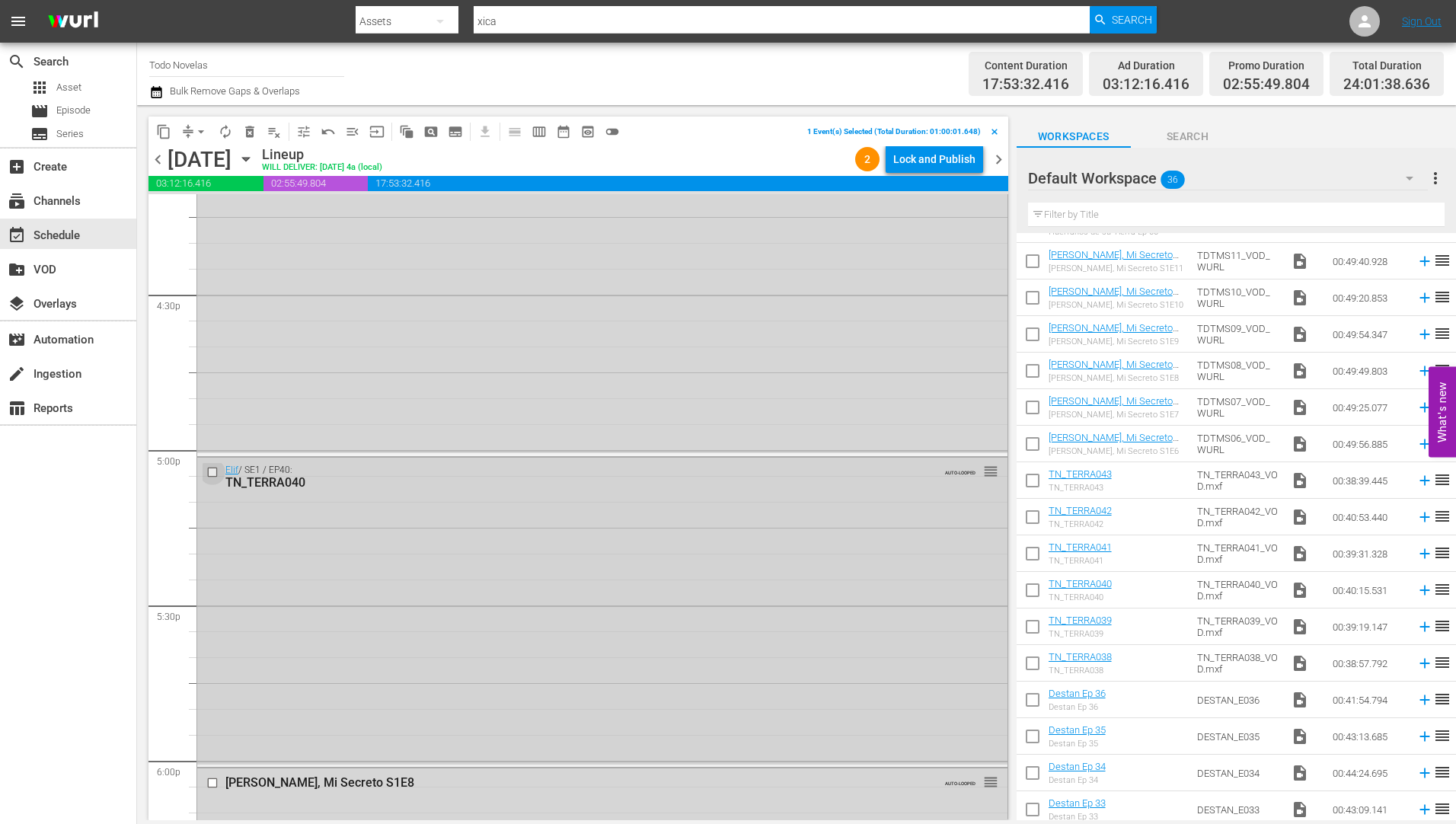
click at [211, 473] on input "checkbox" at bounding box center [214, 472] width 16 height 13
click at [214, 782] on input "checkbox" at bounding box center [214, 782] width 16 height 13
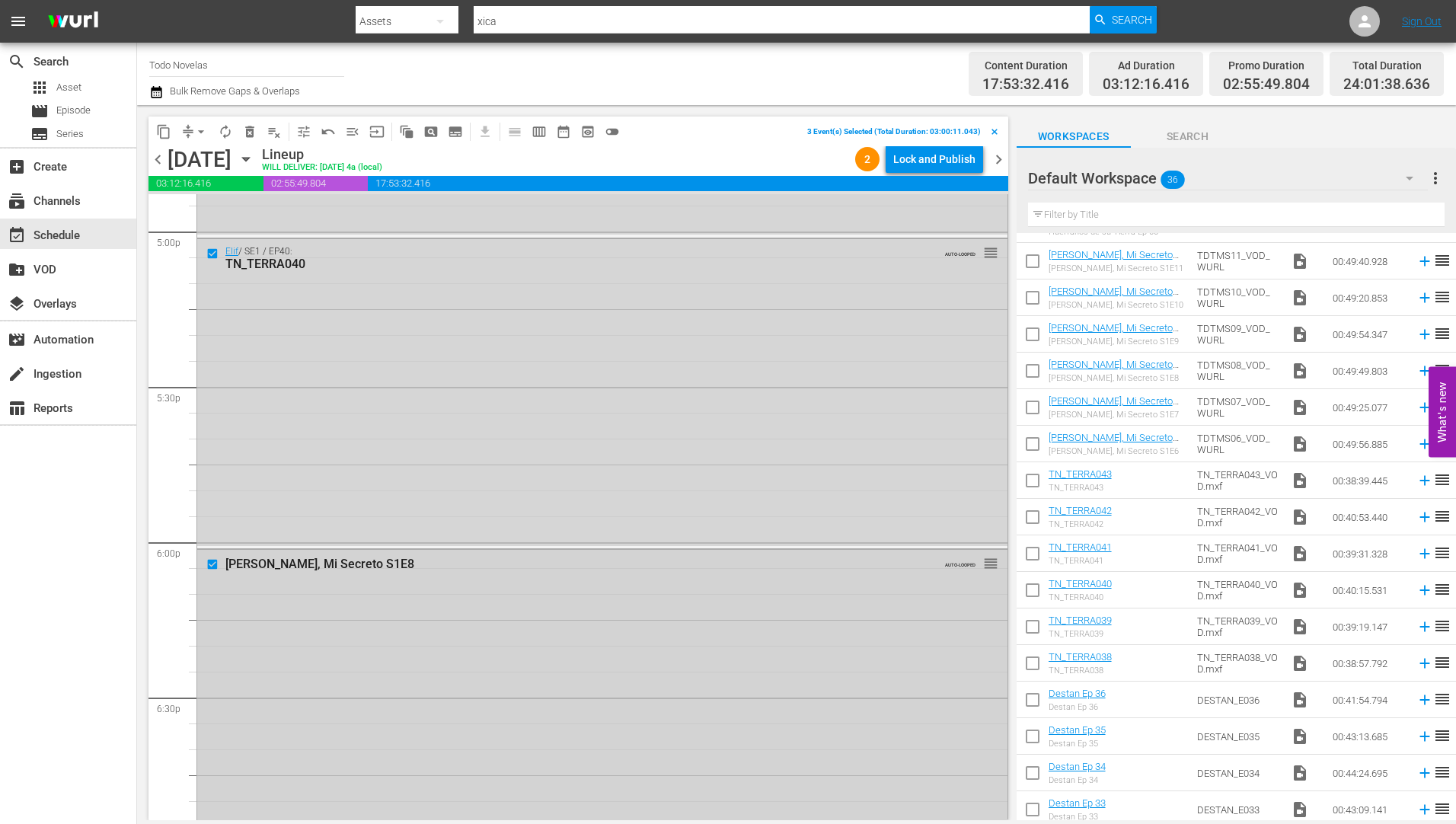
scroll to position [5328, 0]
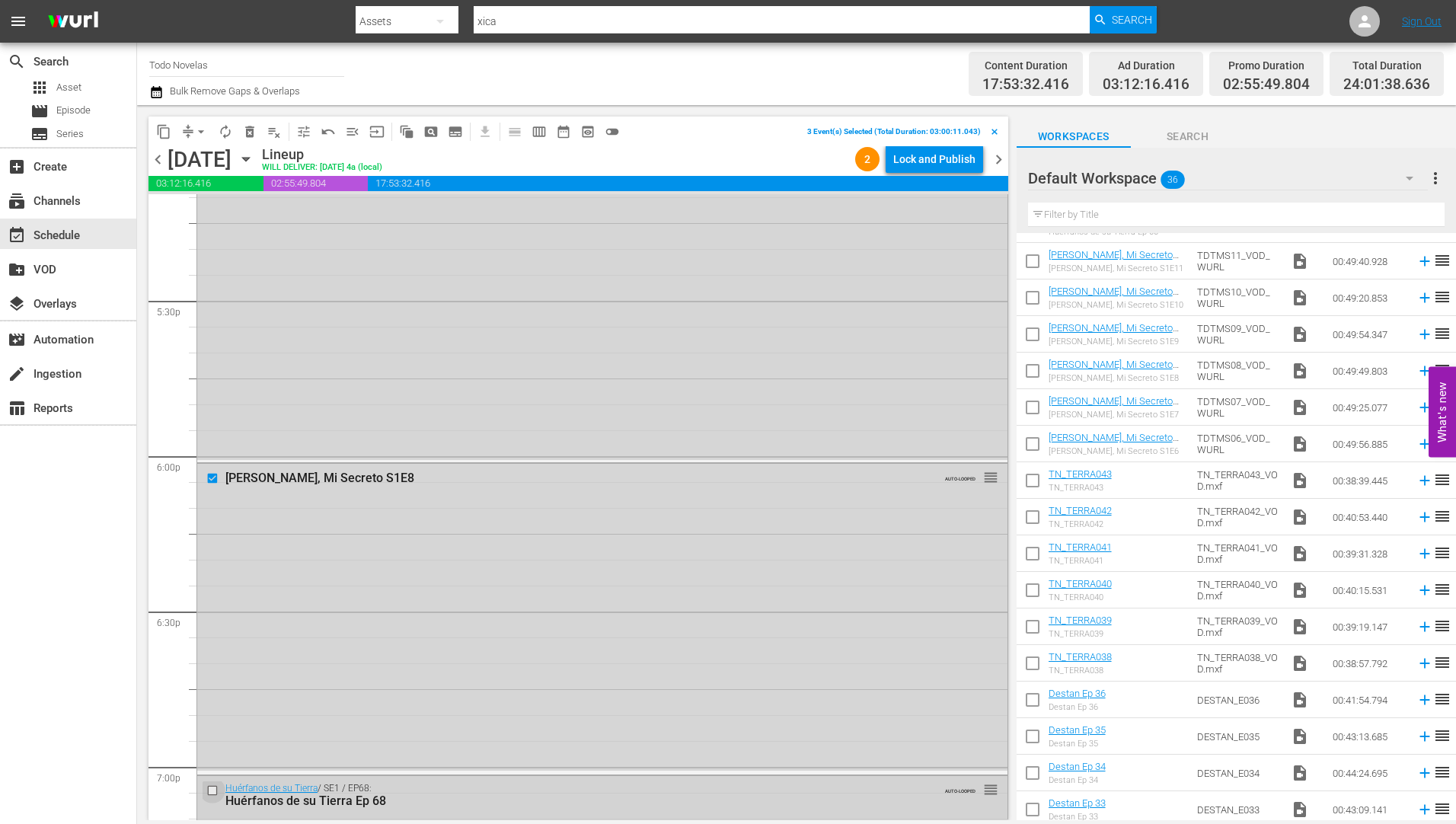
click at [211, 785] on input "checkbox" at bounding box center [214, 789] width 16 height 13
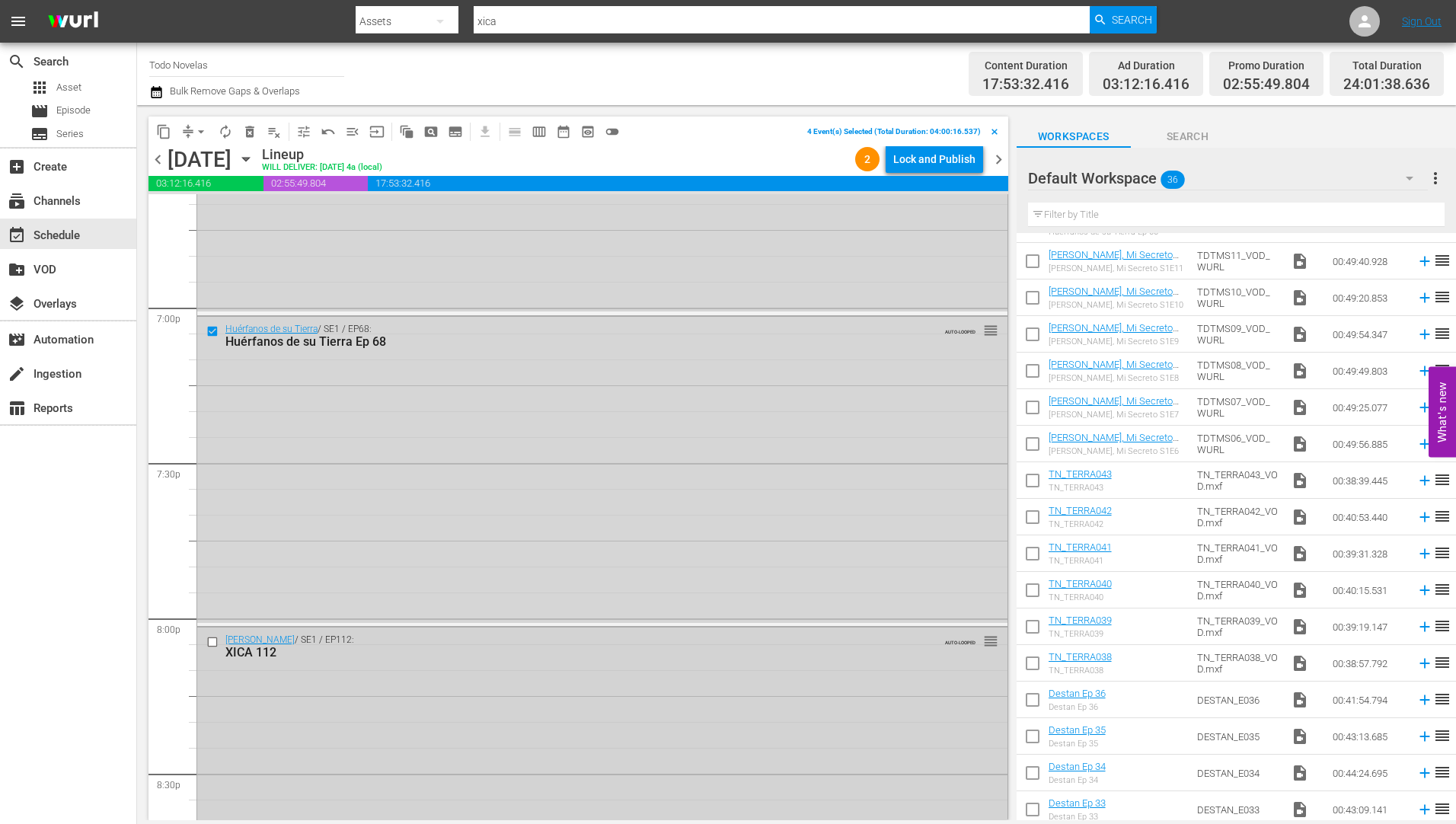
scroll to position [5937, 0]
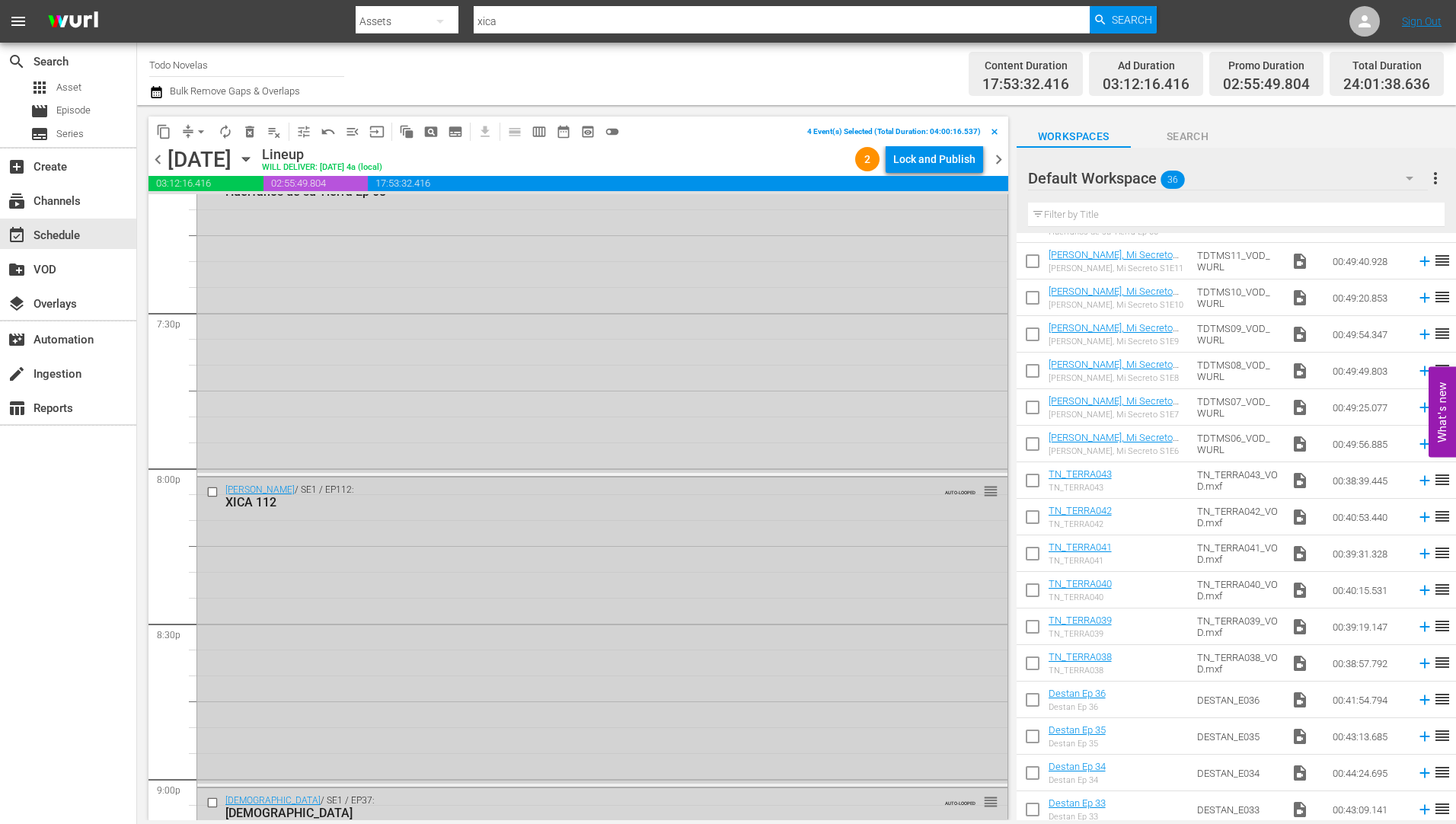
click at [208, 493] on input "checkbox" at bounding box center [214, 492] width 16 height 13
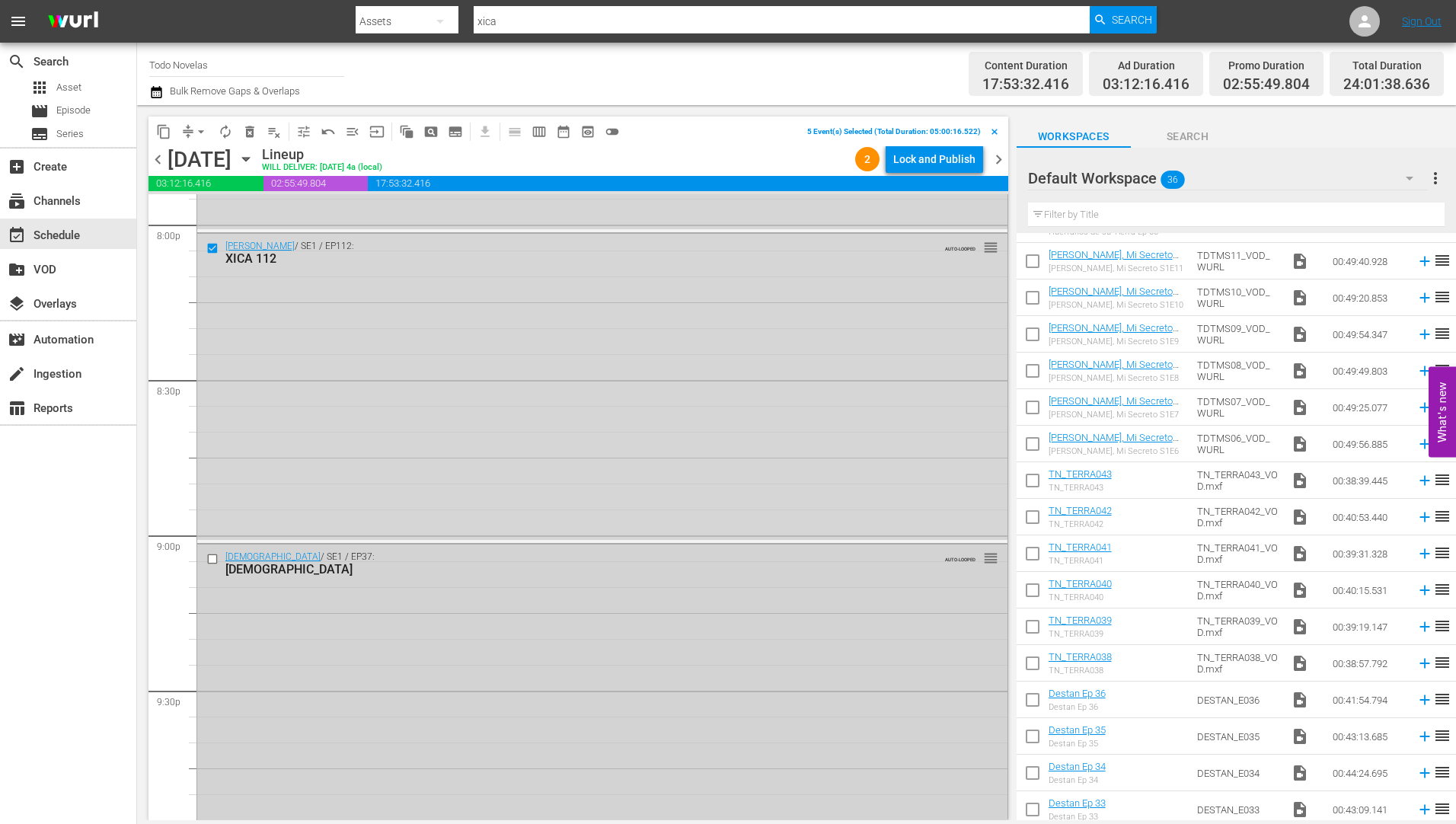
scroll to position [6241, 0]
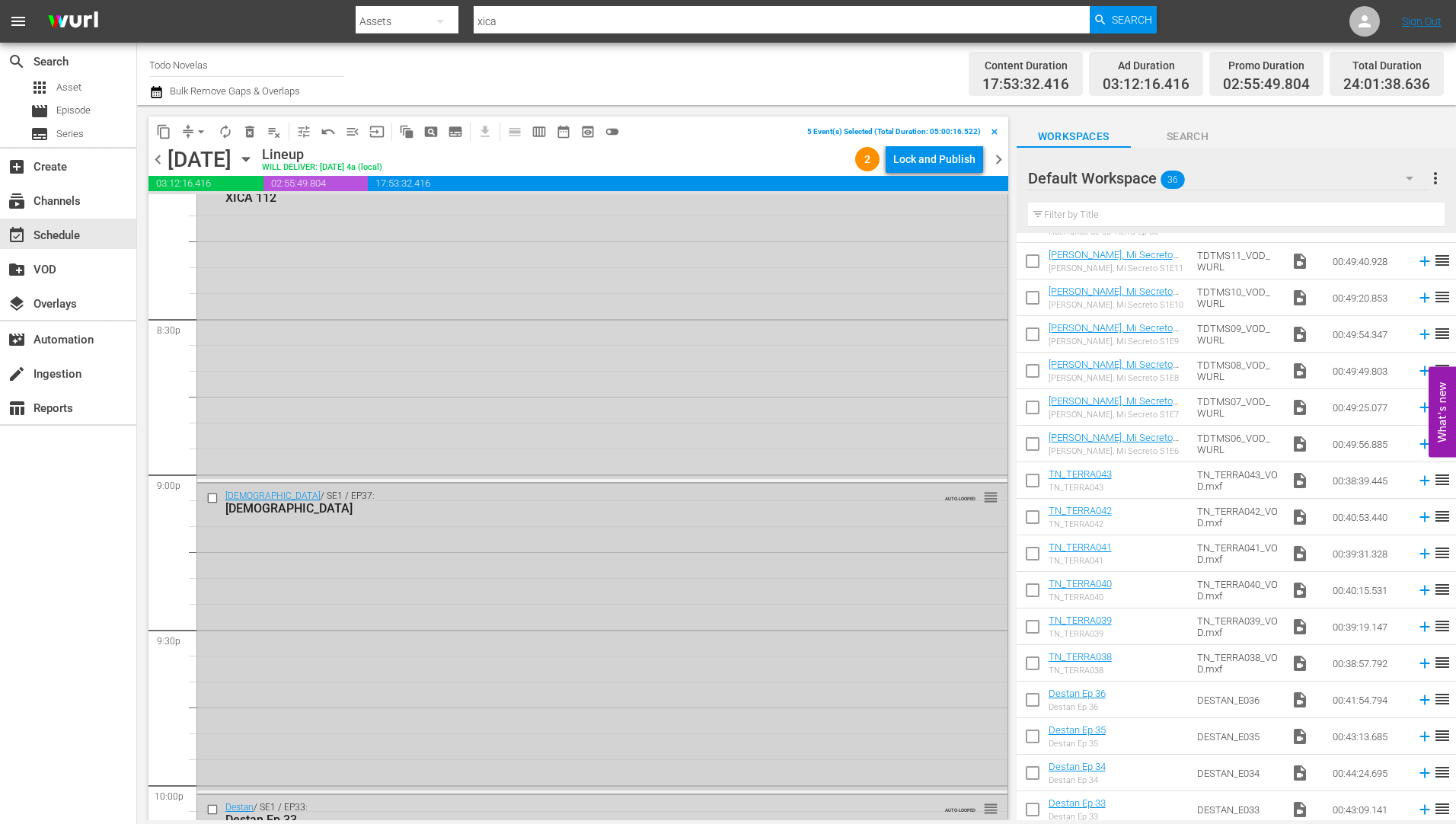
click at [209, 497] on input "checkbox" at bounding box center [214, 498] width 16 height 13
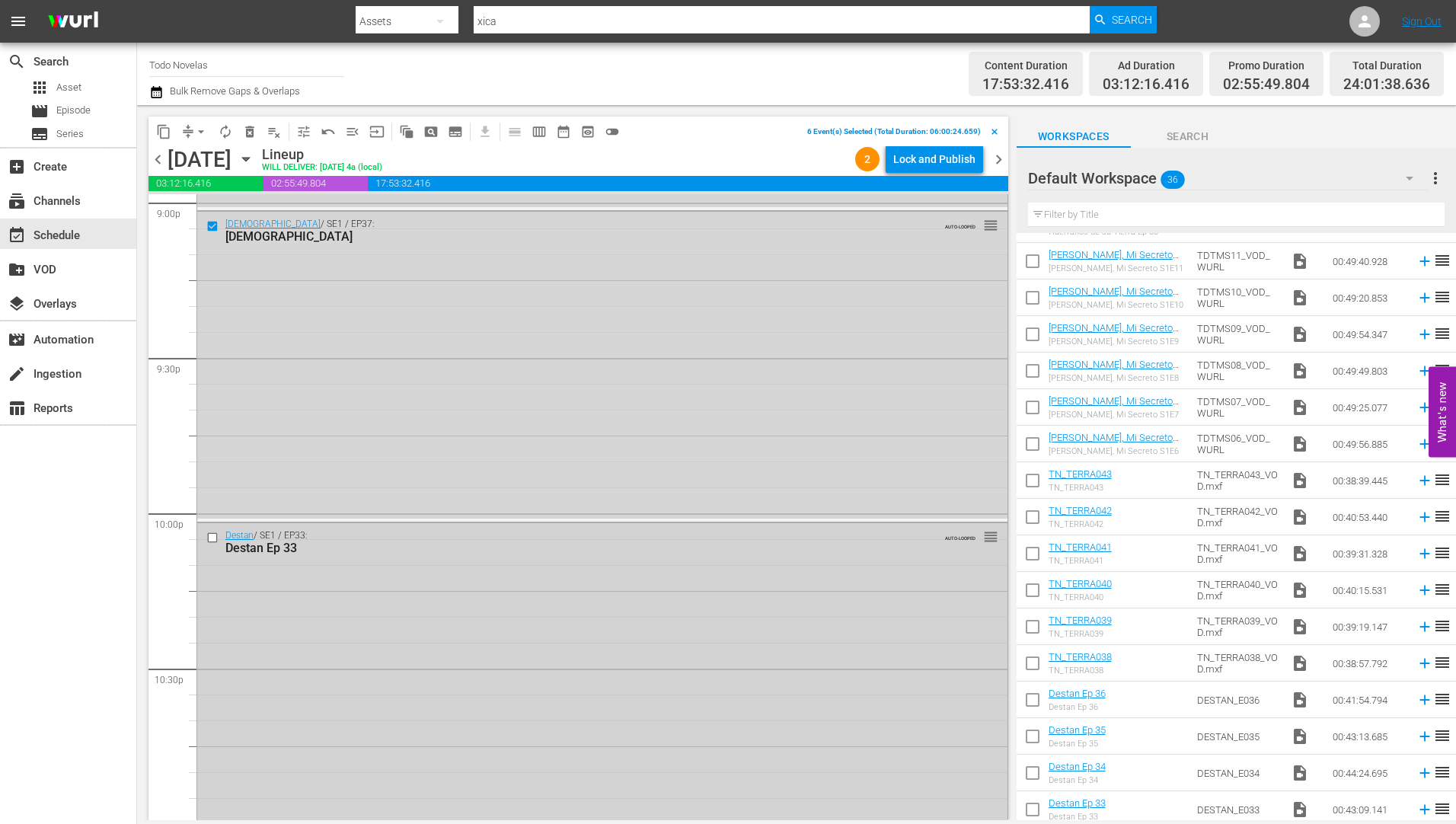
scroll to position [6545, 0]
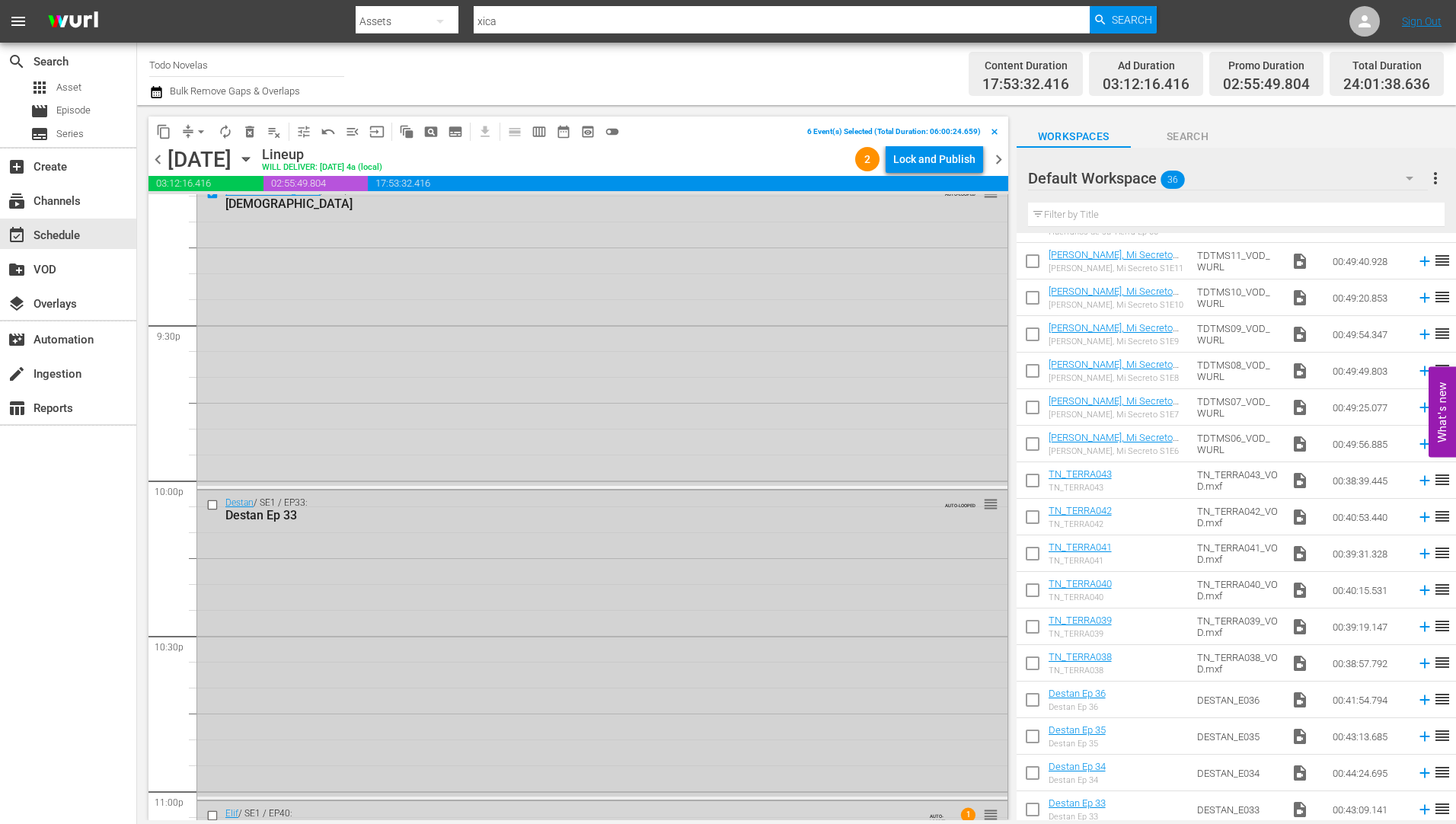
click at [212, 502] on input "checkbox" at bounding box center [214, 503] width 16 height 13
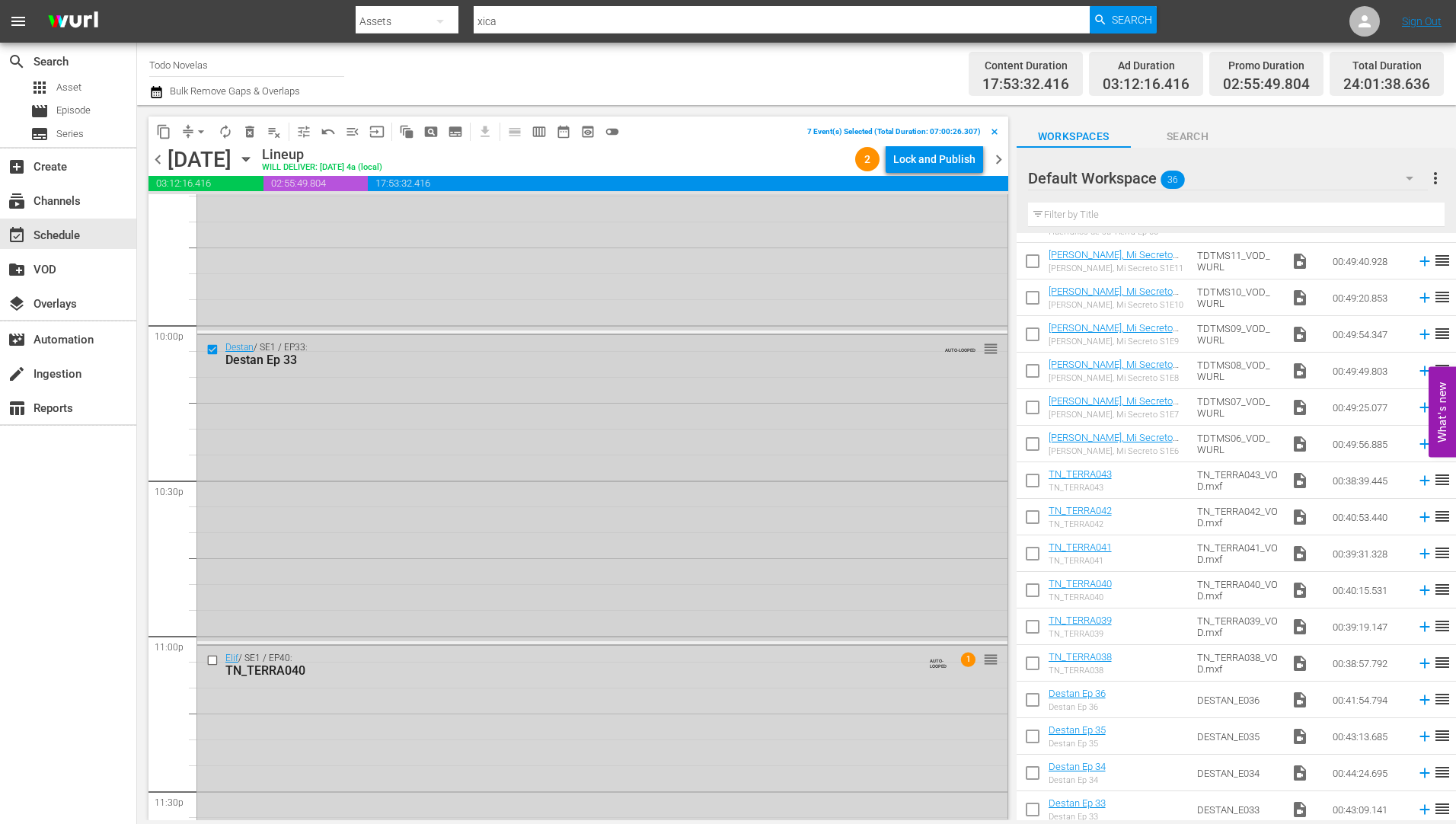
scroll to position [6774, 0]
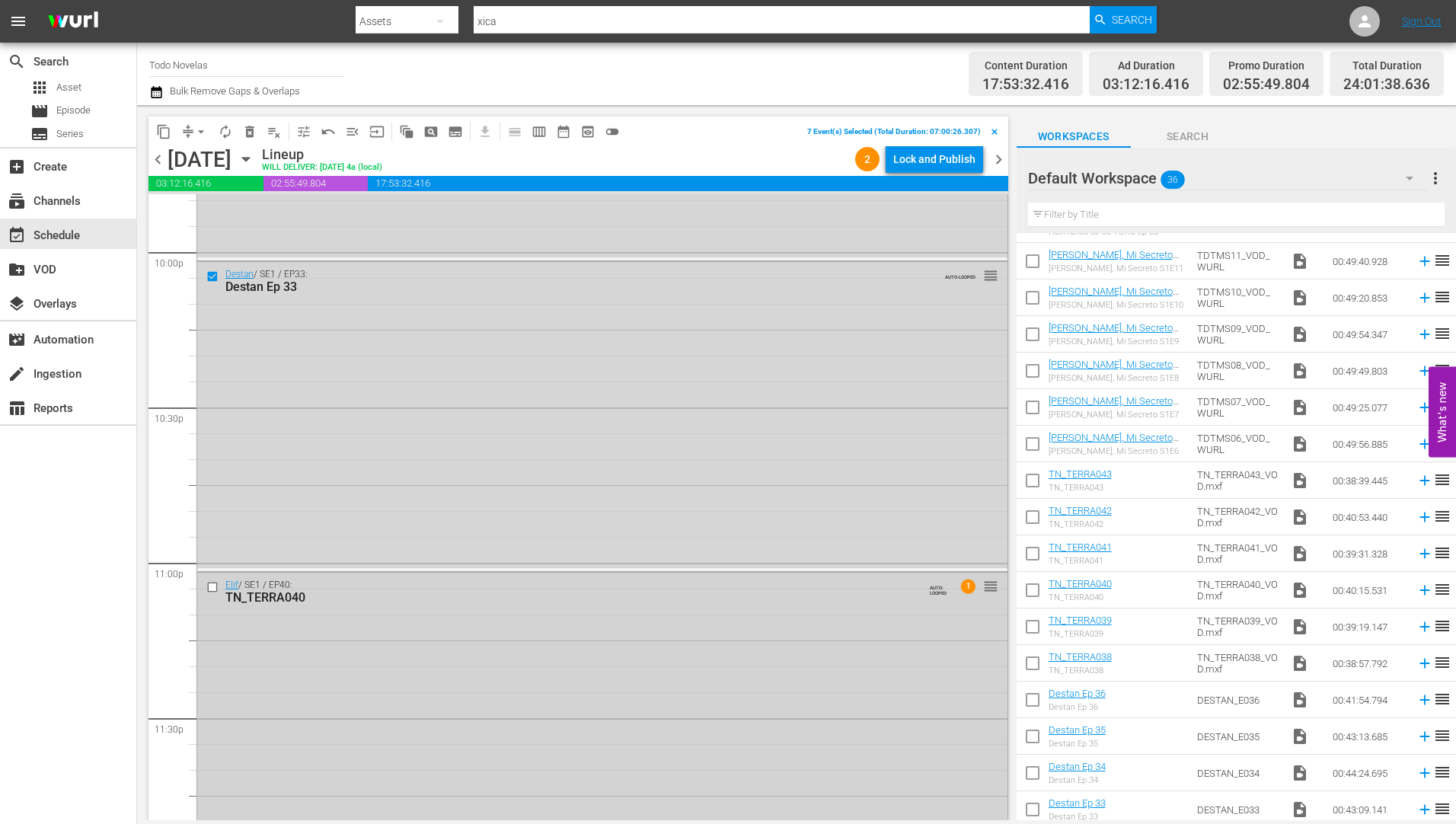
click at [211, 585] on input "checkbox" at bounding box center [214, 586] width 16 height 13
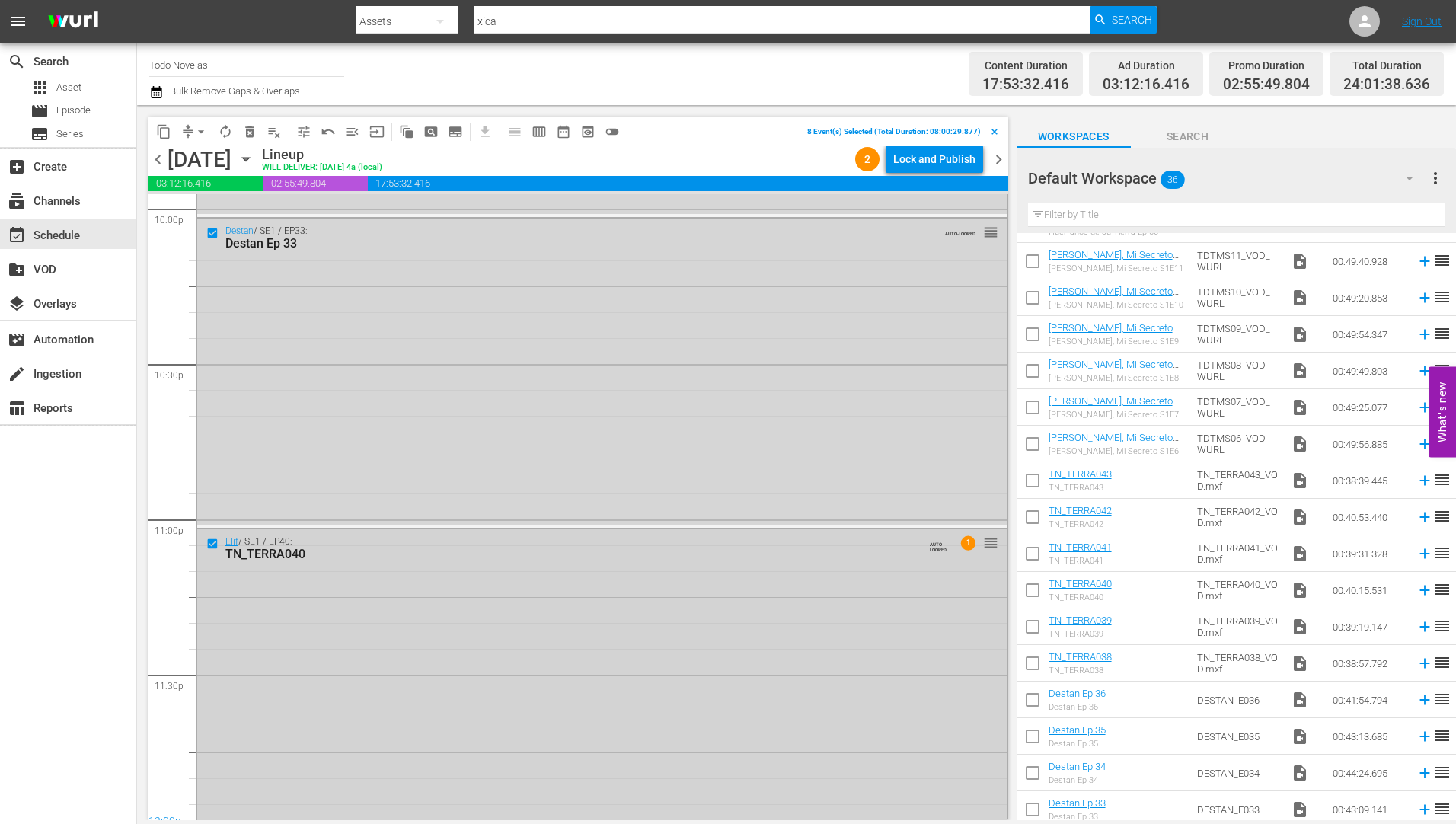
scroll to position [6836, 0]
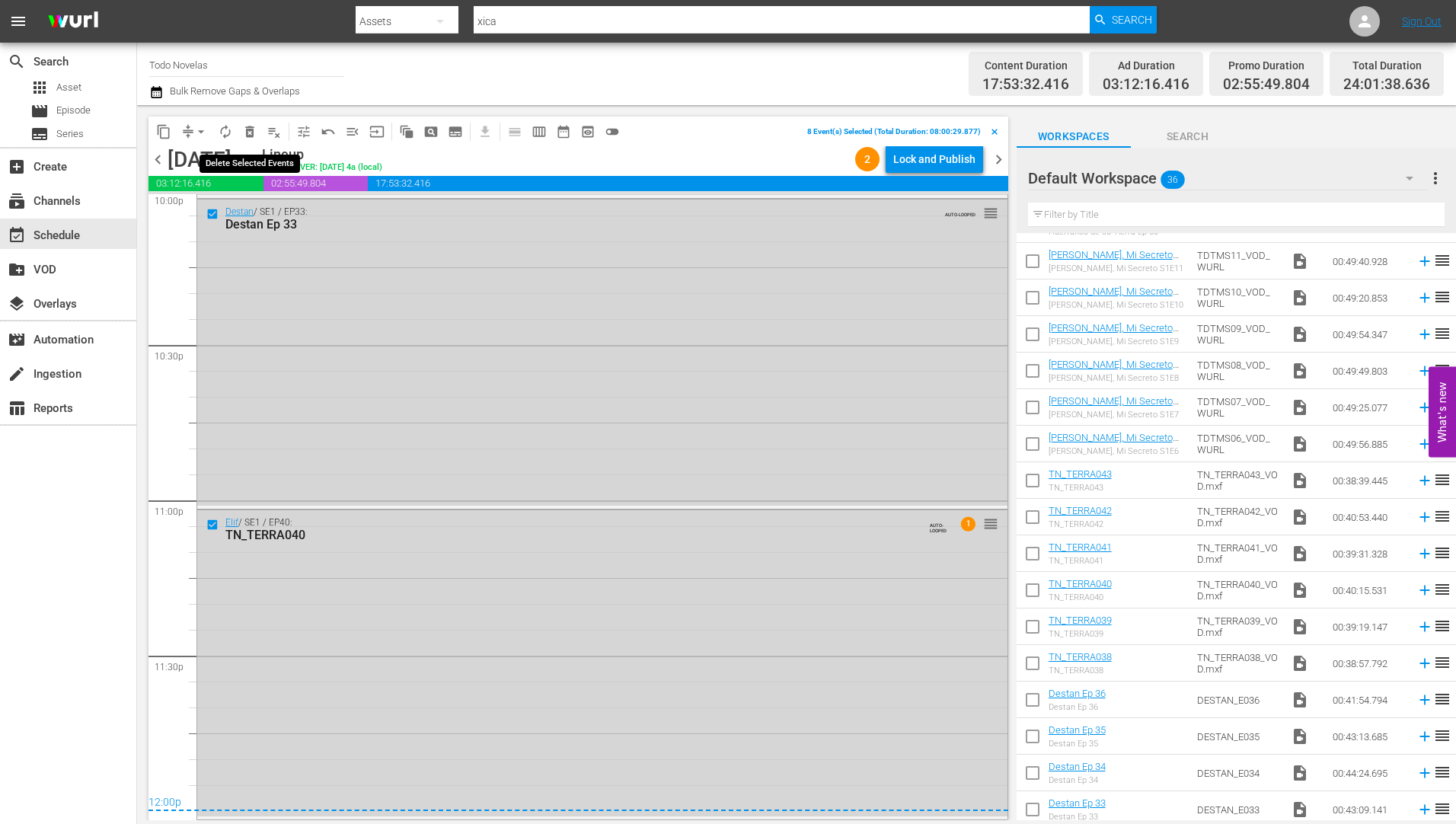
click at [252, 130] on span "delete_forever_outlined" at bounding box center [250, 132] width 16 height 16
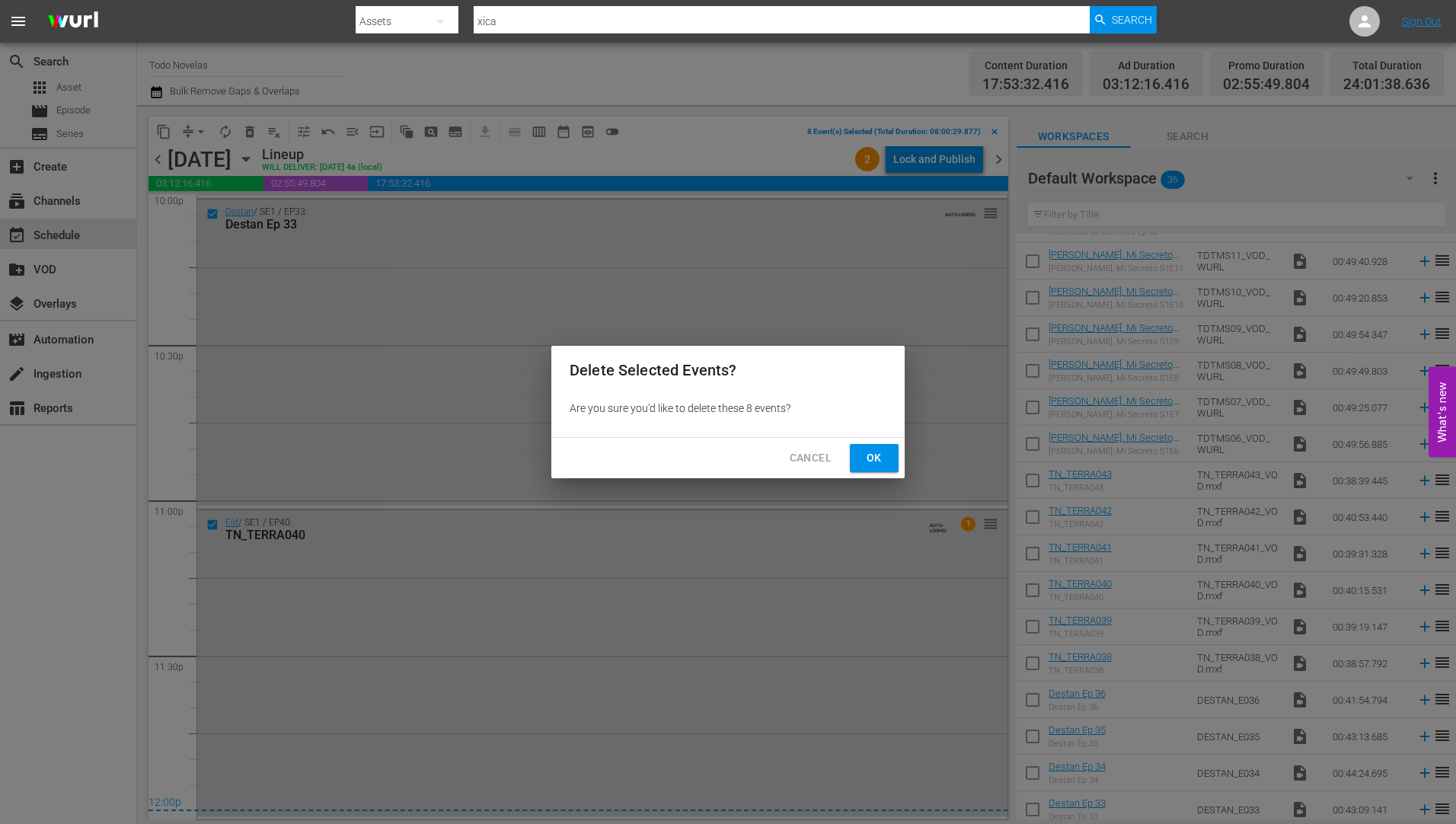
click at [877, 455] on span "Ok" at bounding box center [873, 457] width 24 height 19
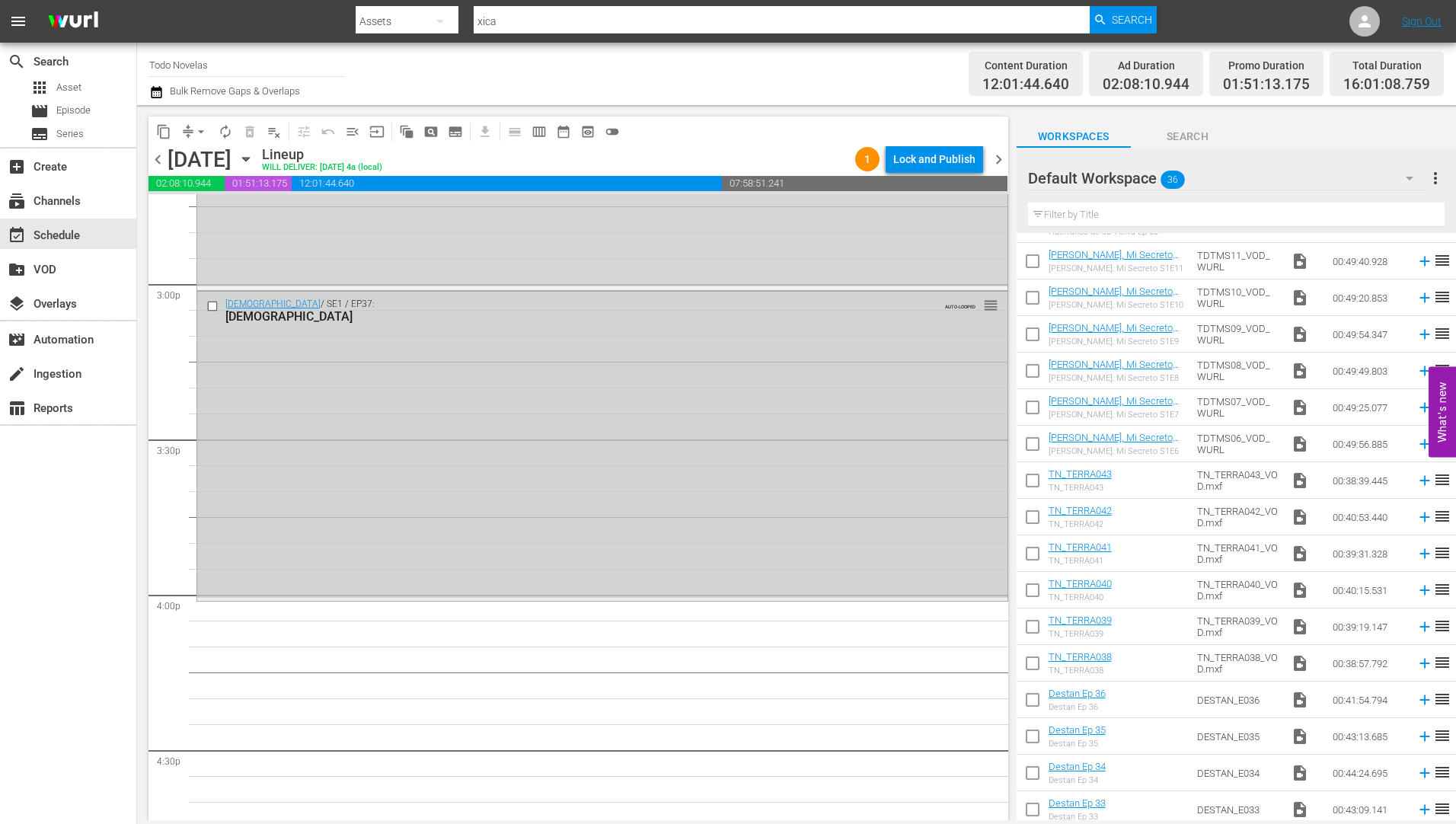
scroll to position [4696, 0]
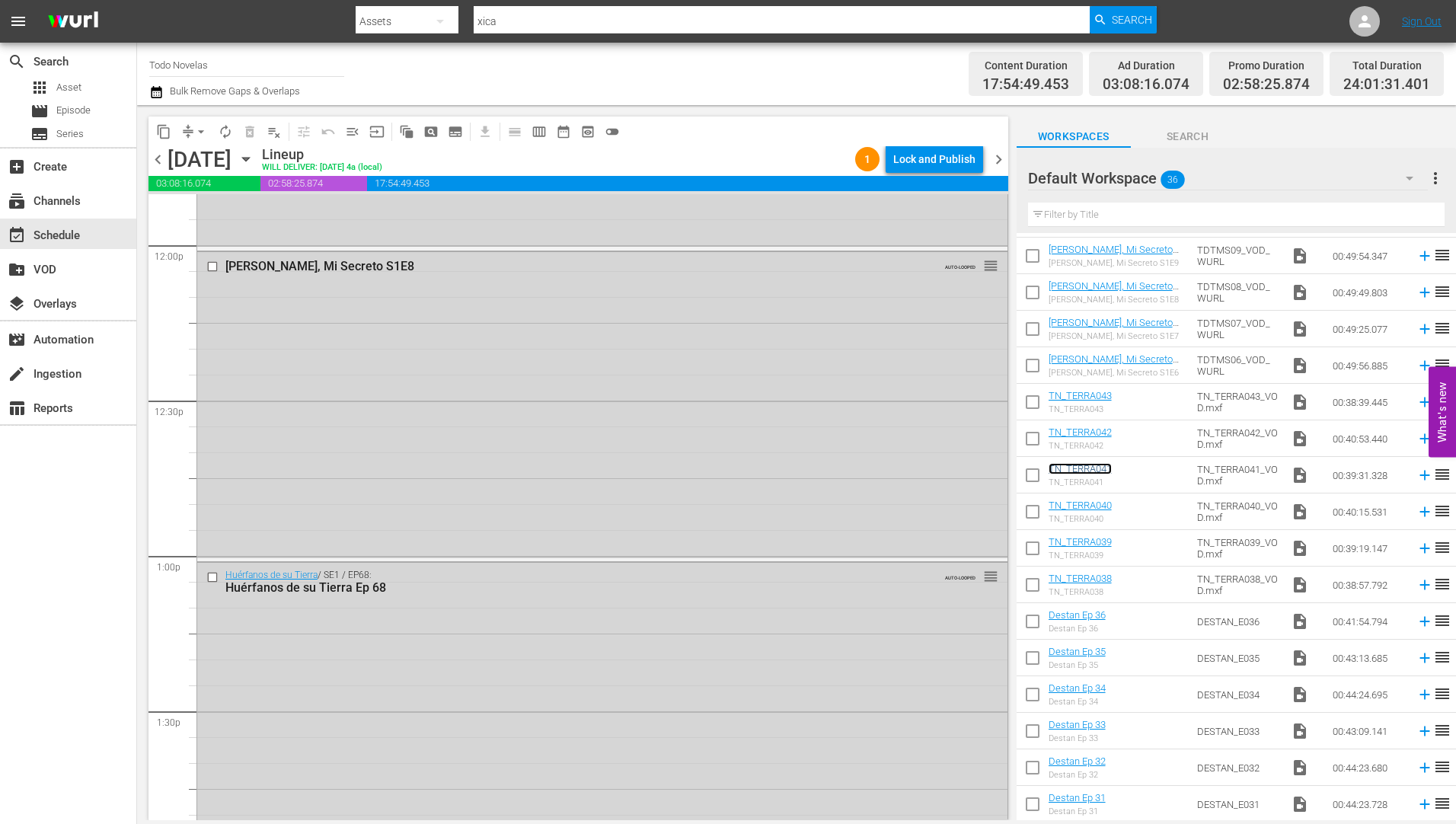
scroll to position [3410, 0]
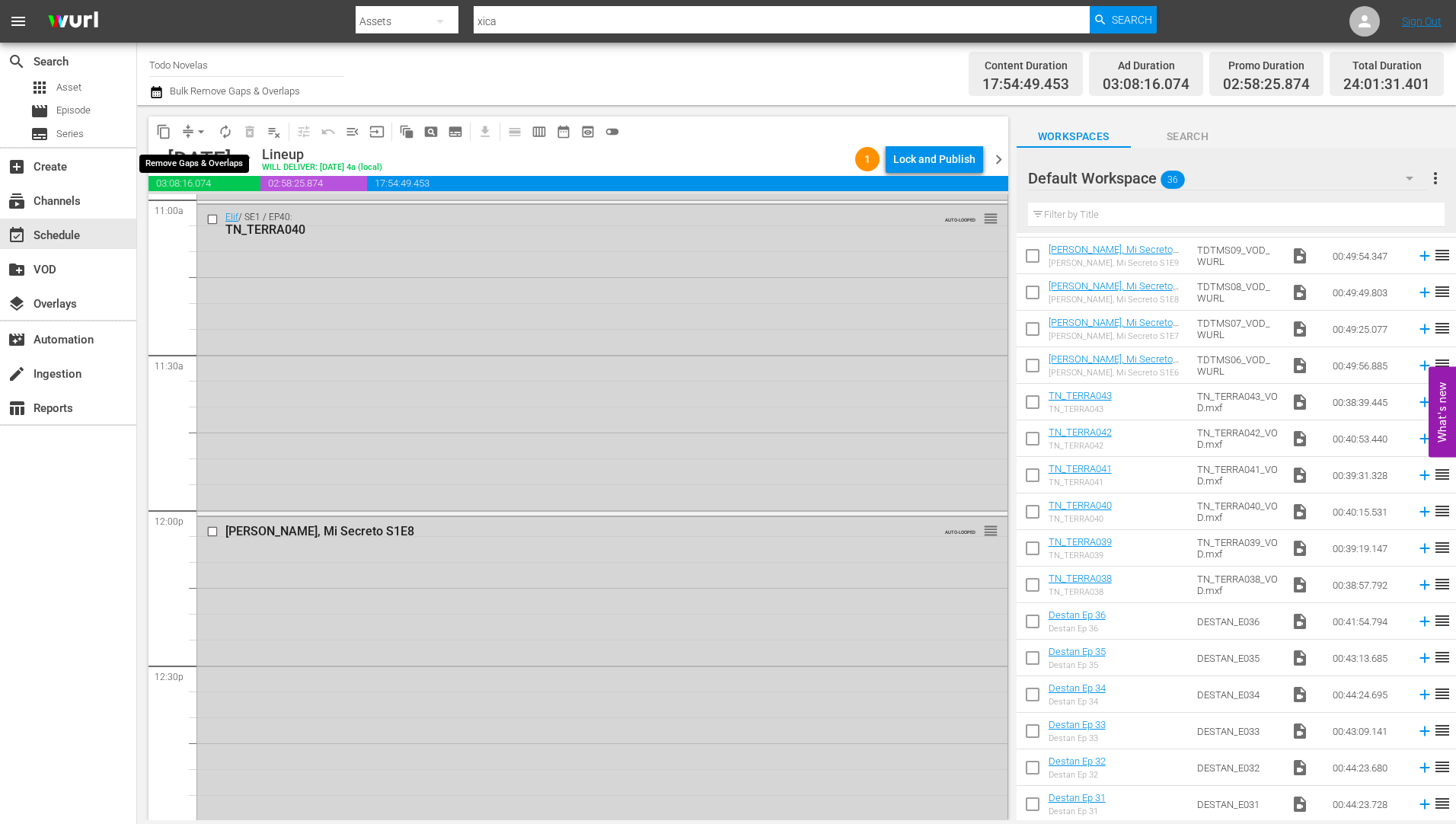
click at [201, 129] on span "arrow_drop_down" at bounding box center [201, 132] width 16 height 16
click at [199, 163] on li "Align to Midnight" at bounding box center [202, 162] width 160 height 25
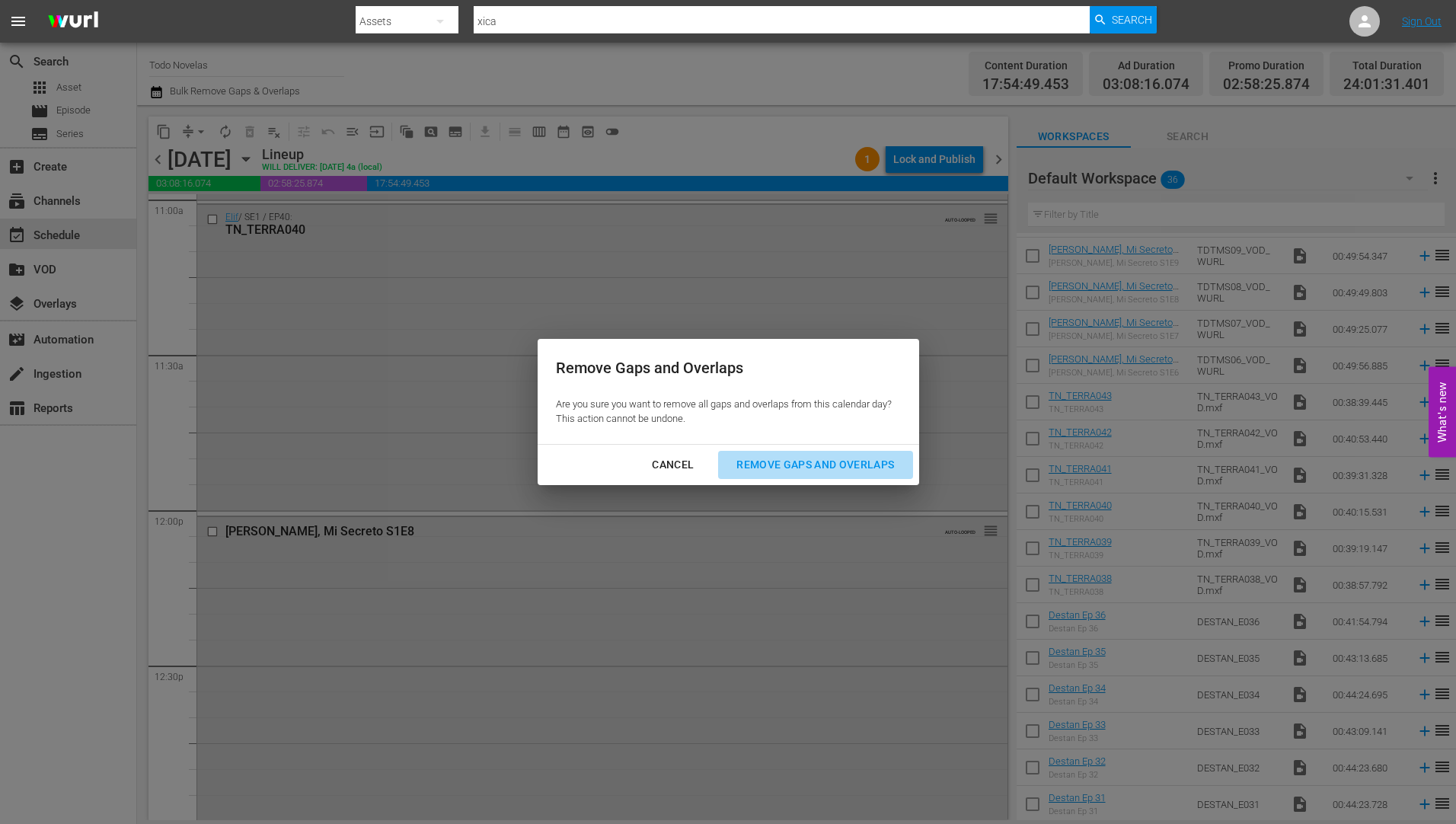
click at [810, 456] on div "Remove Gaps and Overlaps" at bounding box center [816, 464] width 182 height 19
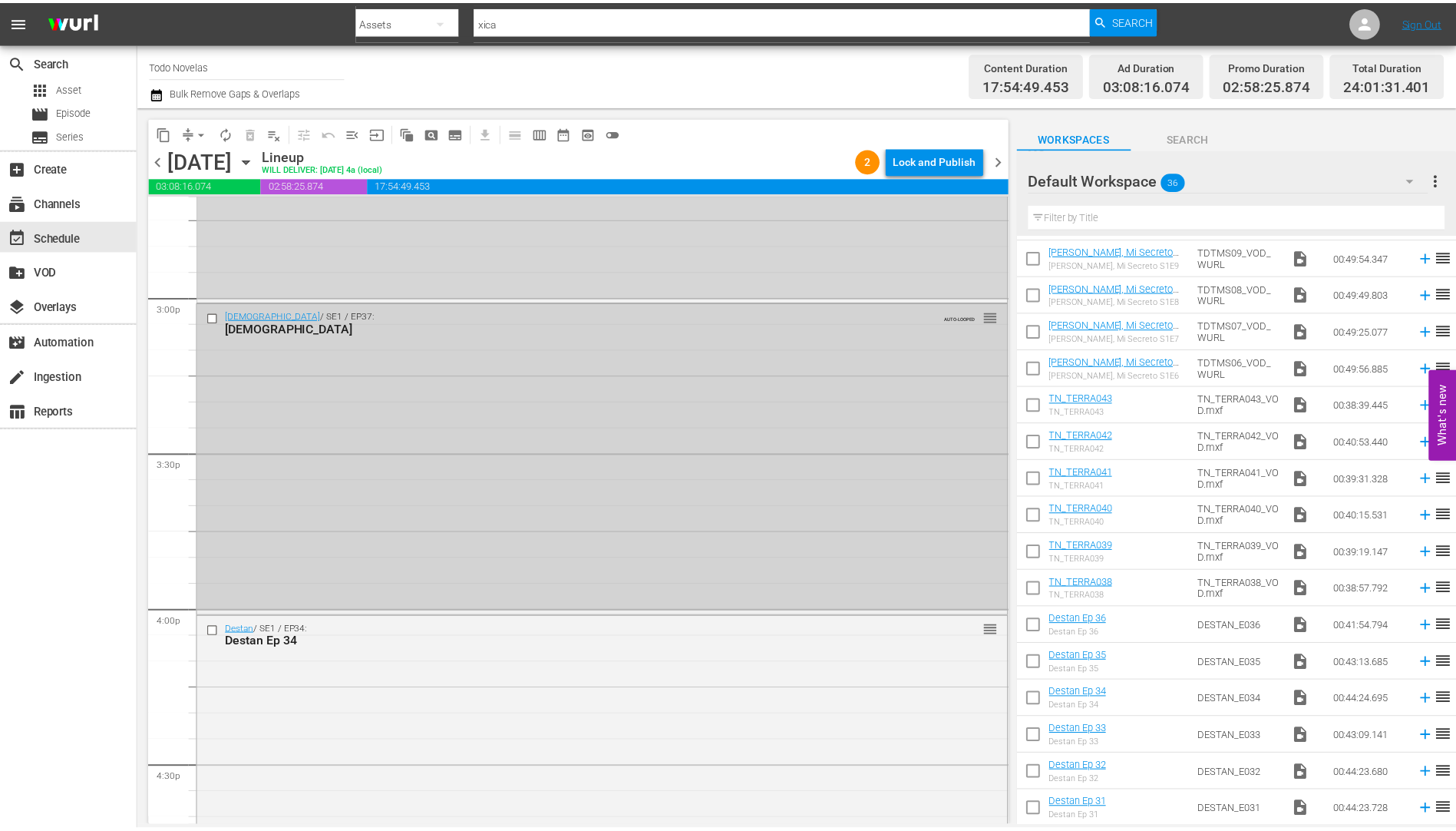
scroll to position [4591, 0]
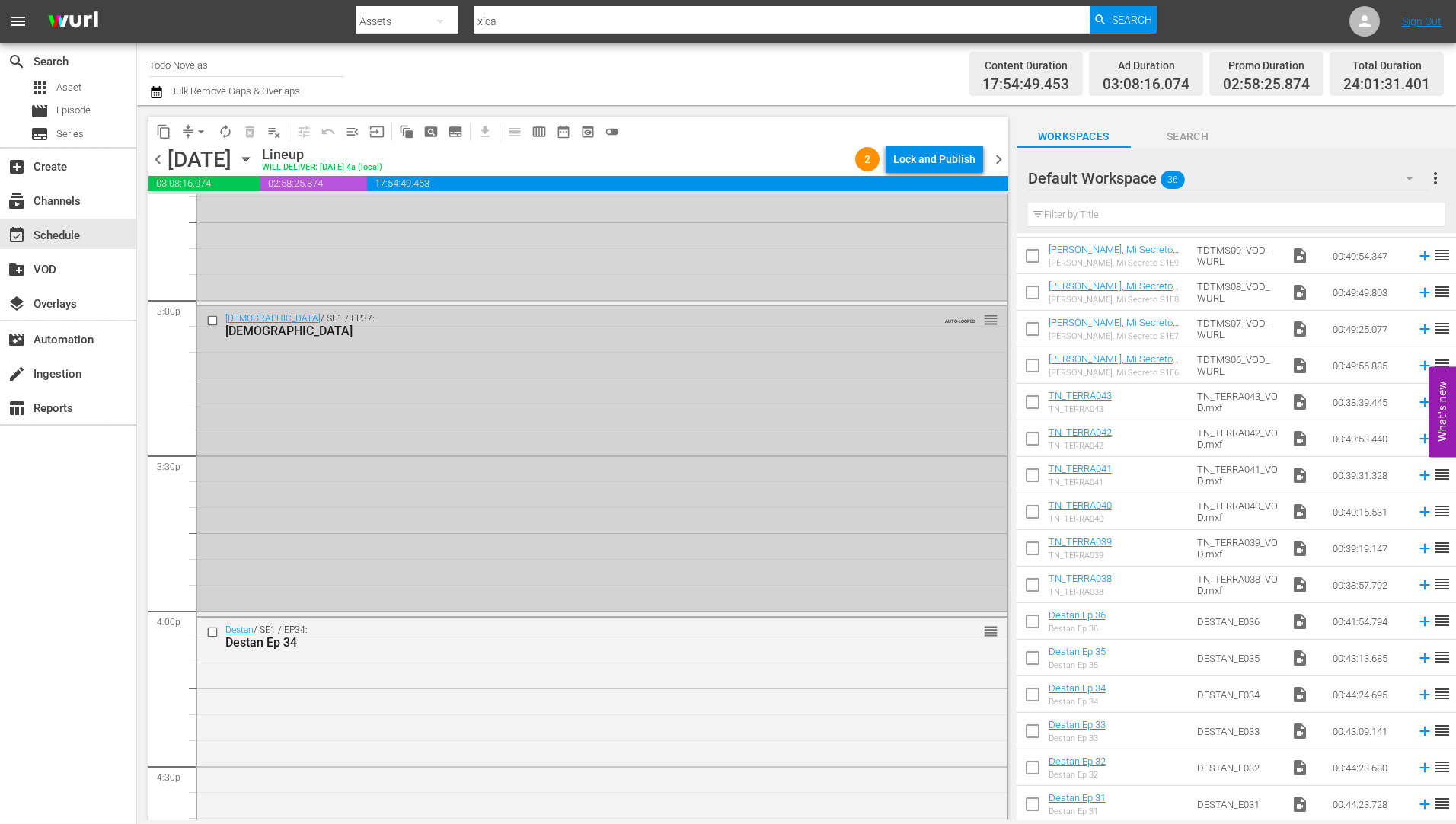
click at [263, 325] on div "[DEMOGRAPHIC_DATA]" at bounding box center [573, 330] width 696 height 15
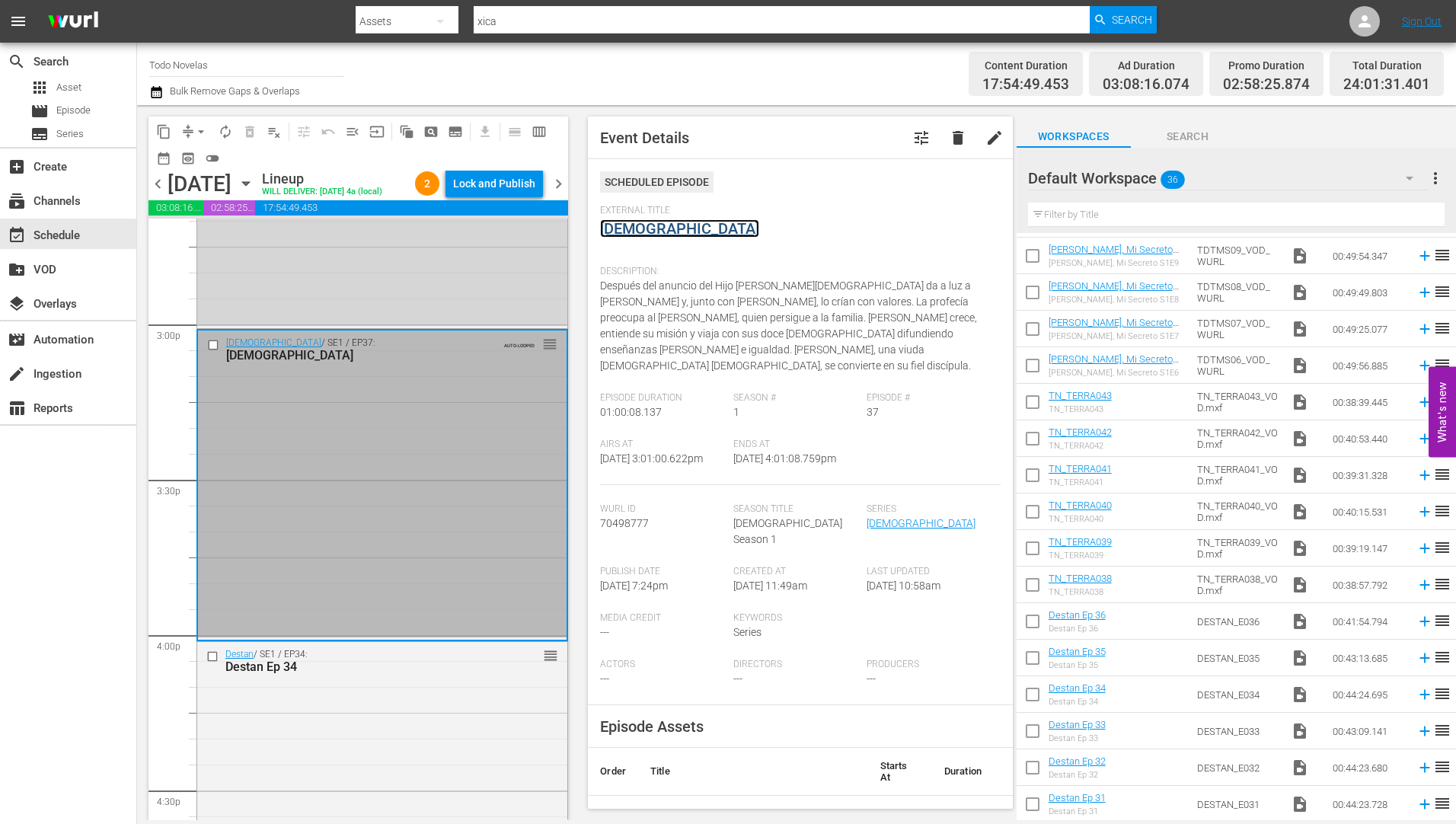
click at [624, 231] on link "[DEMOGRAPHIC_DATA]" at bounding box center [680, 228] width 159 height 19
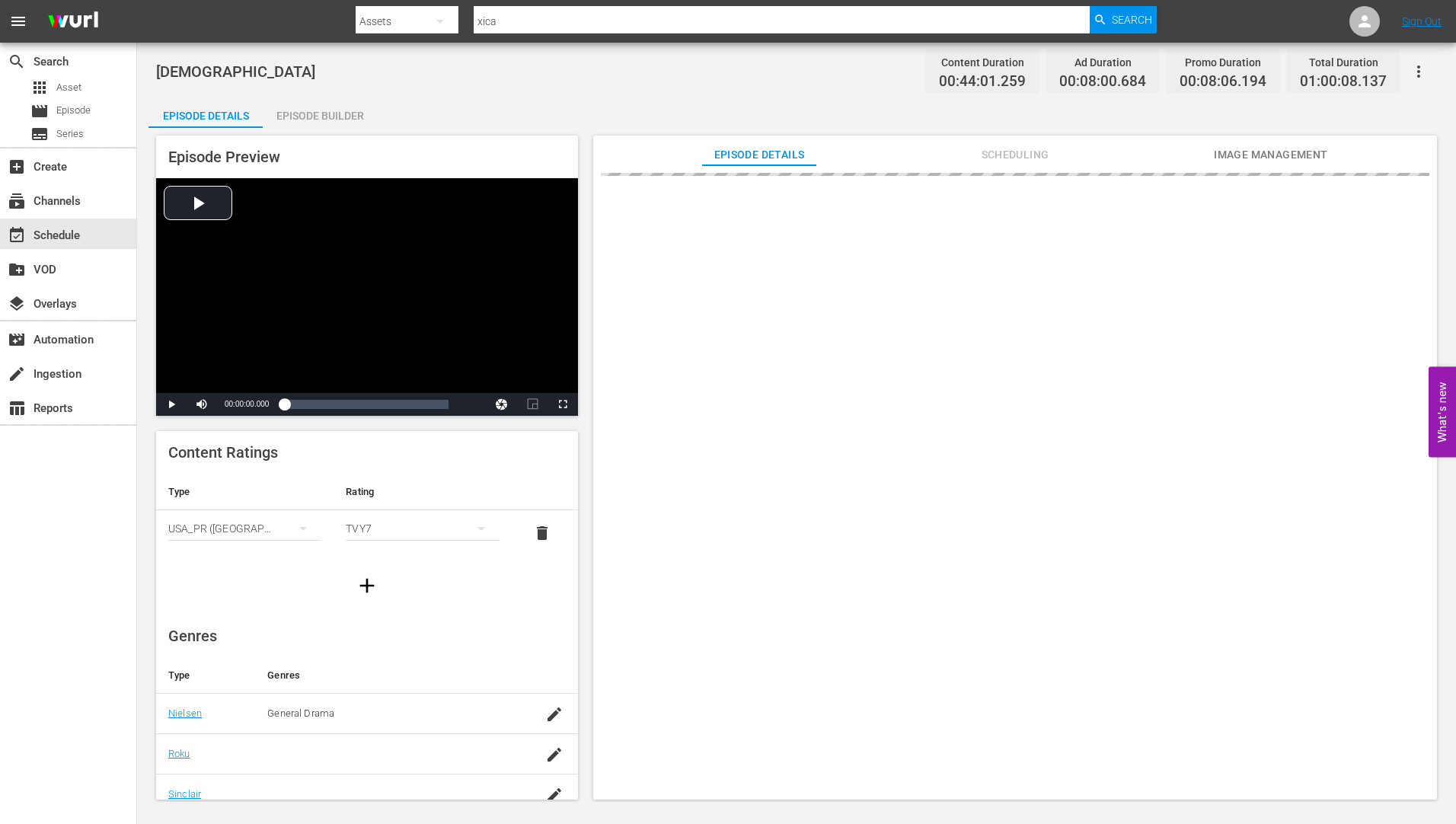
click at [338, 109] on div "Episode Builder" at bounding box center [320, 115] width 114 height 36
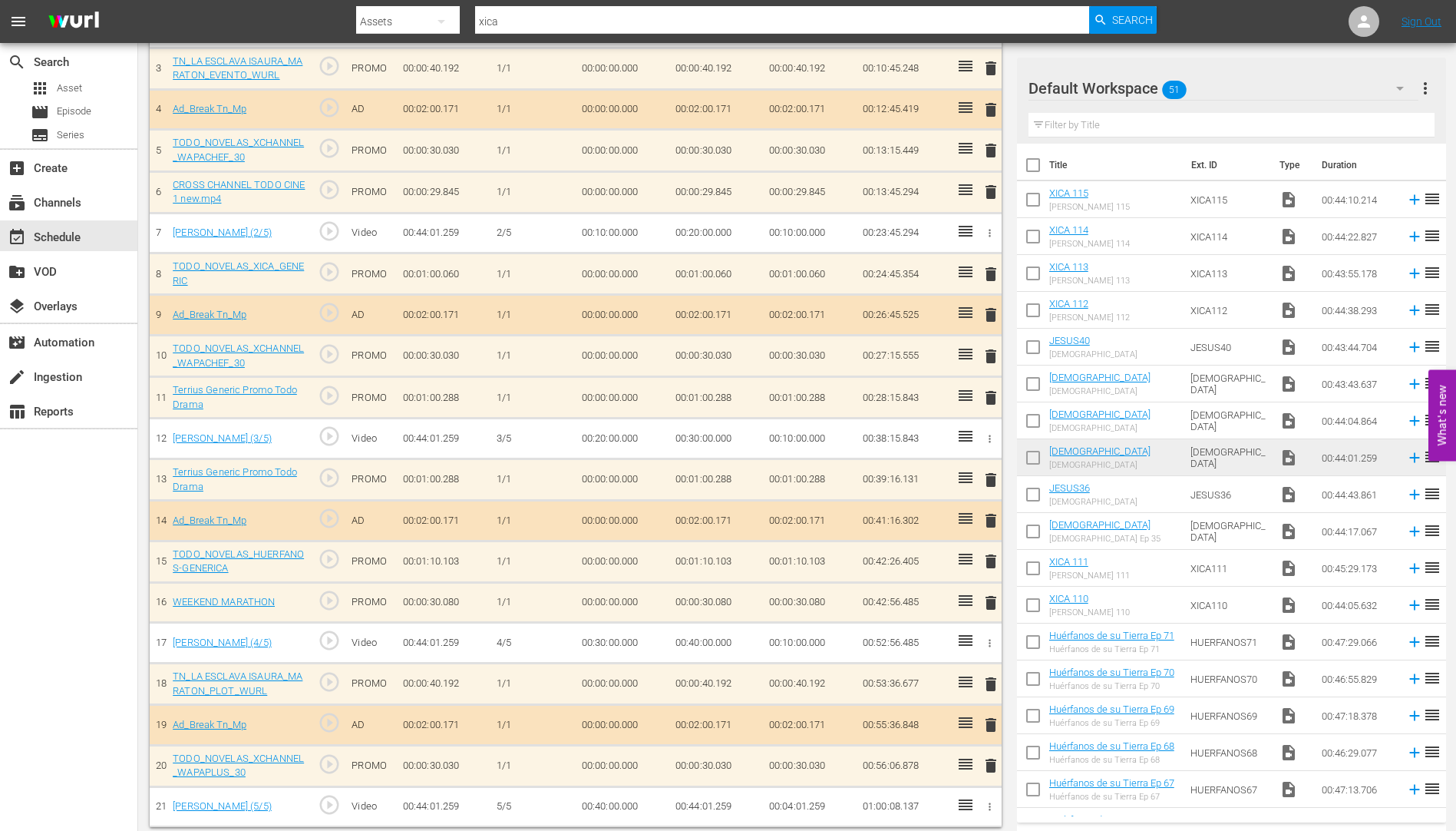
scroll to position [572, 0]
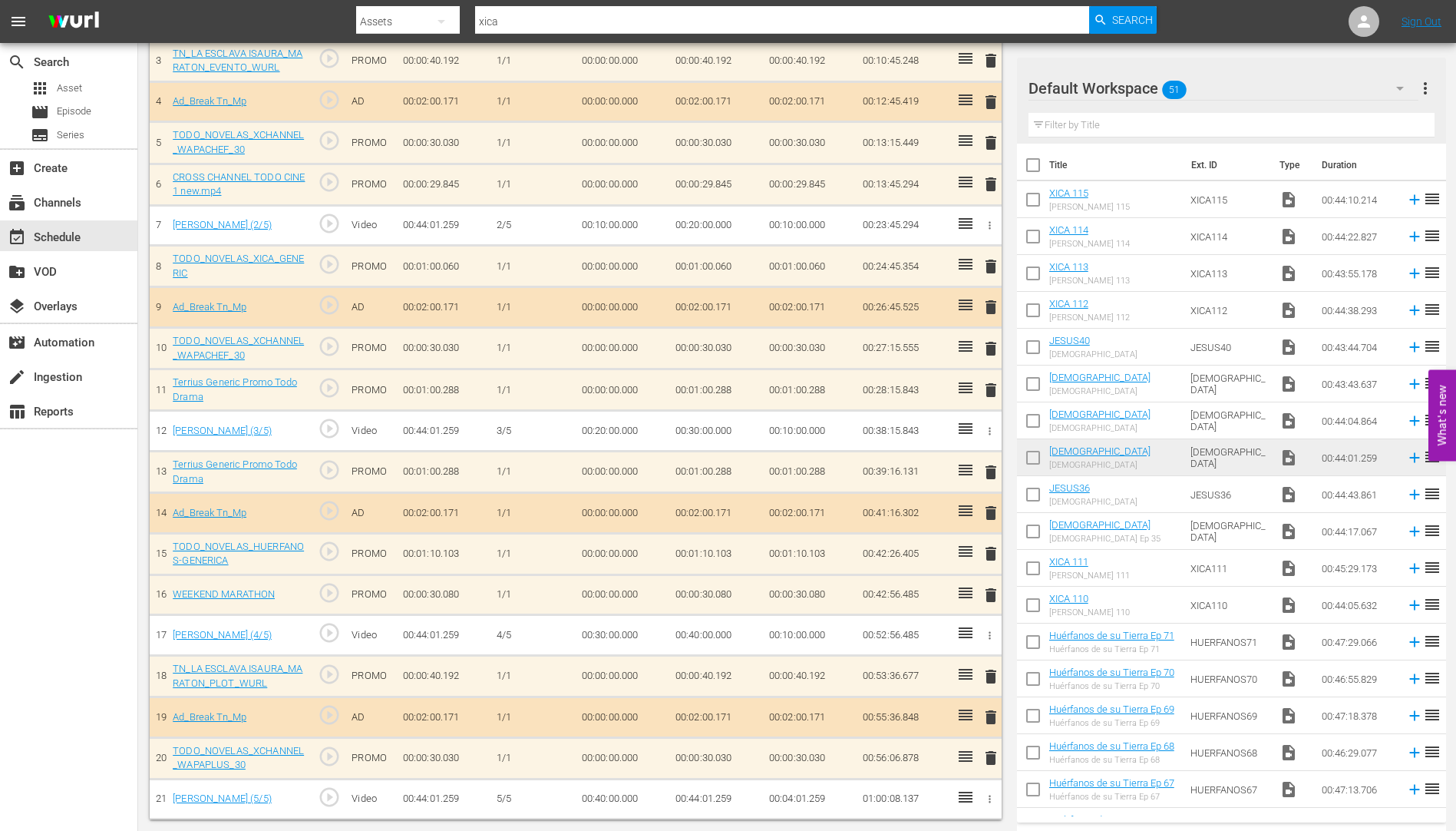
click at [990, 597] on span "delete" at bounding box center [991, 594] width 19 height 19
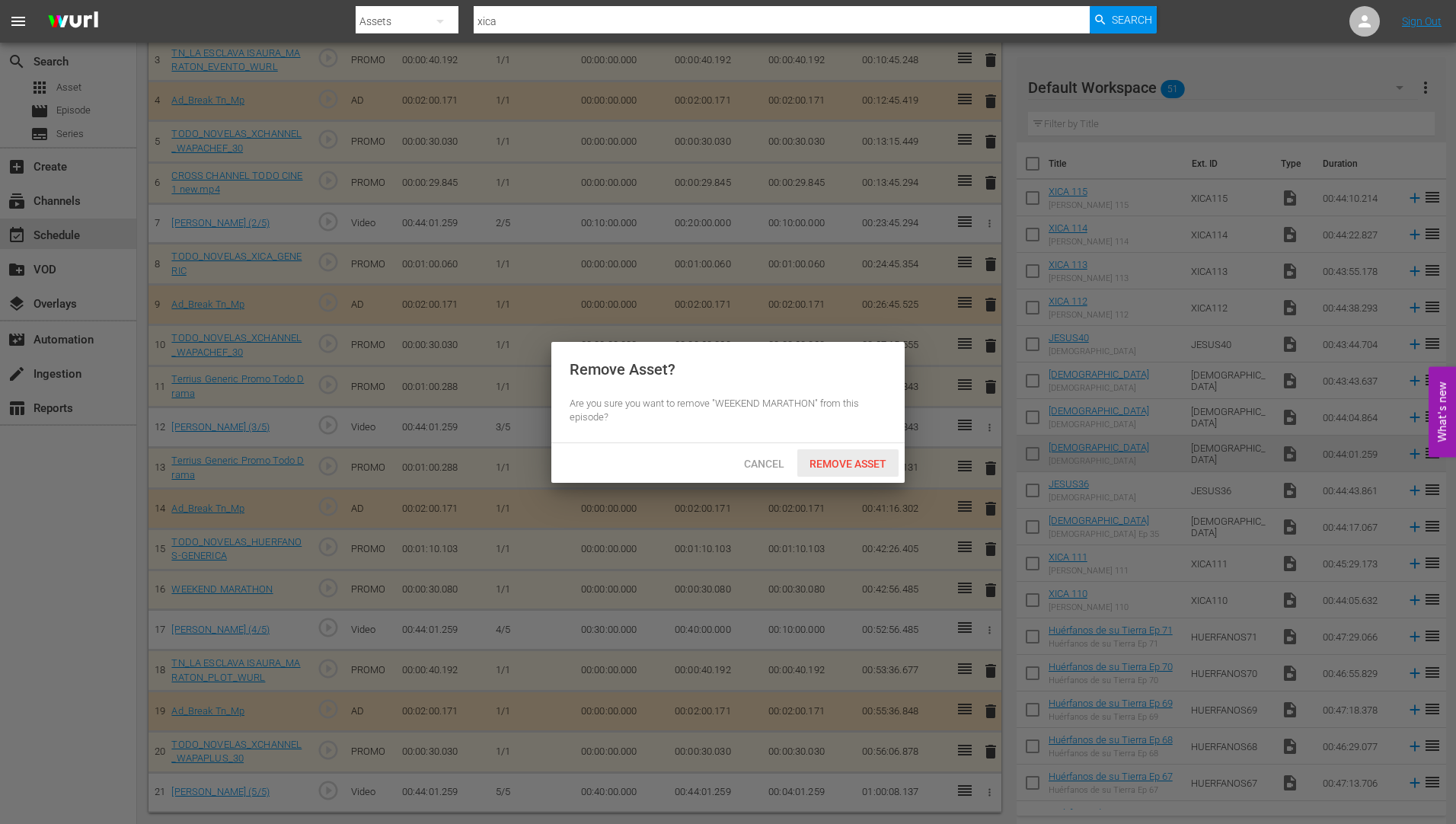
click at [845, 460] on span "Remove Asset" at bounding box center [848, 463] width 102 height 12
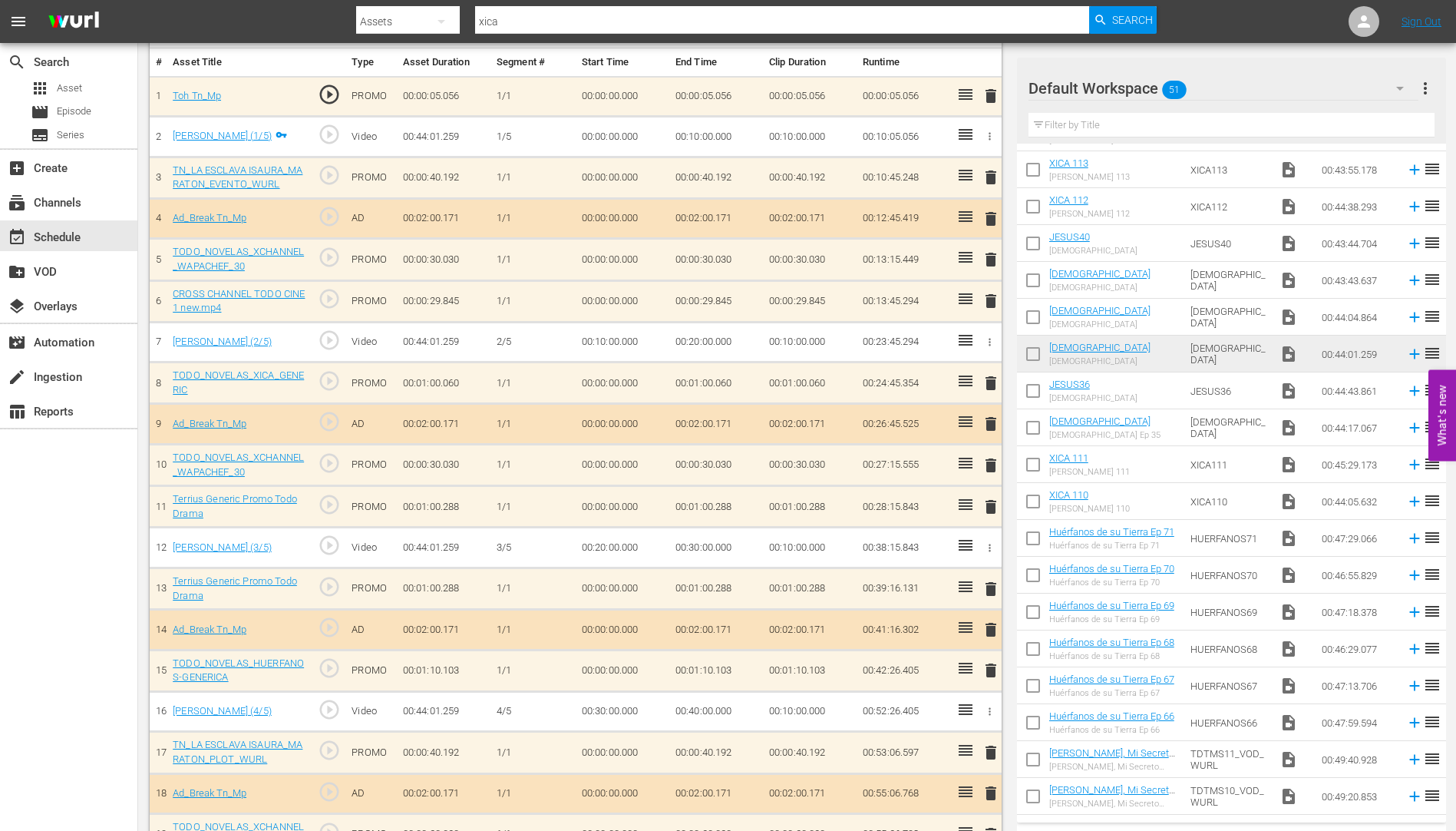
scroll to position [307, 0]
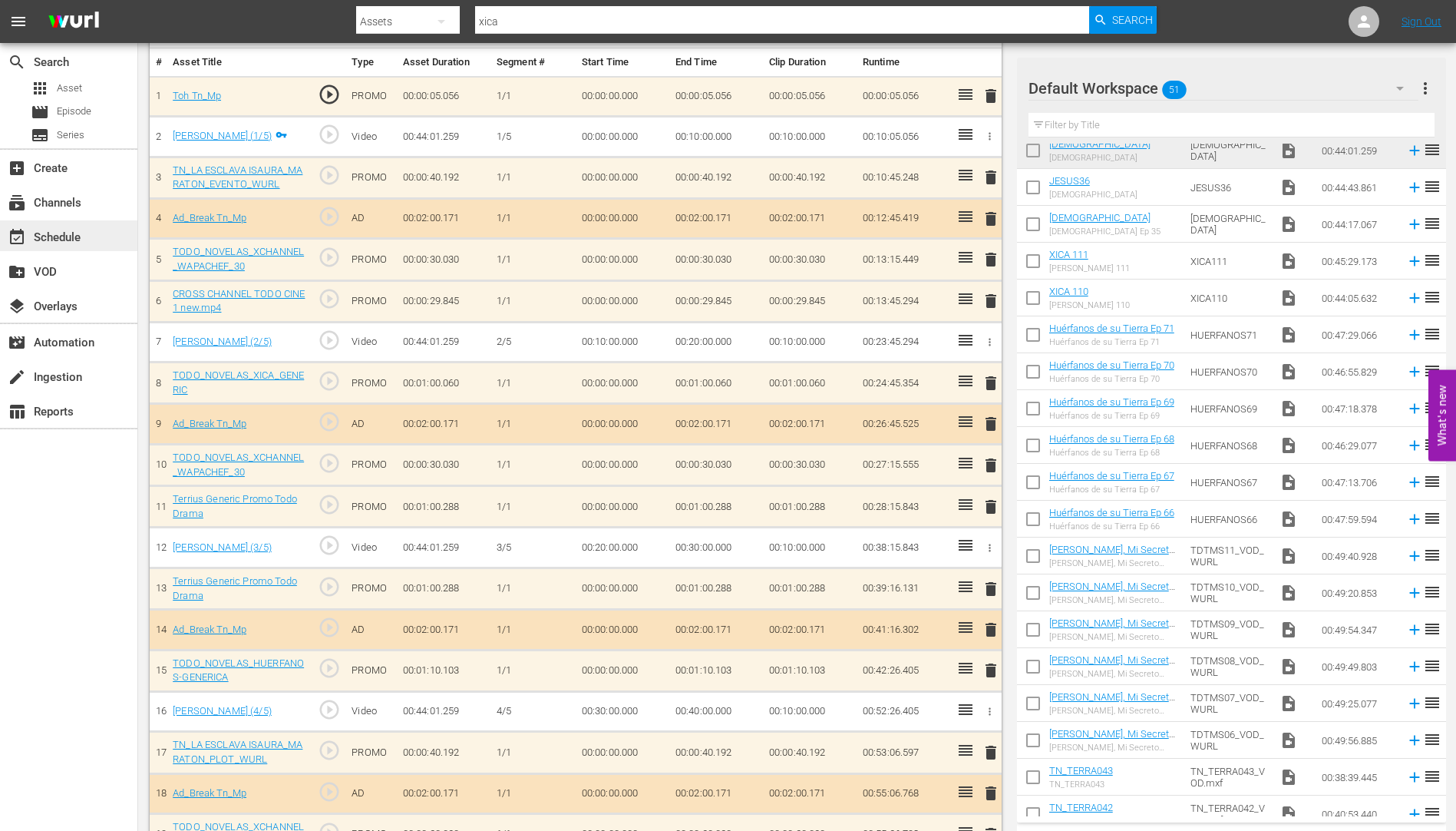
click at [50, 238] on div "event_available Schedule" at bounding box center [42, 235] width 86 height 14
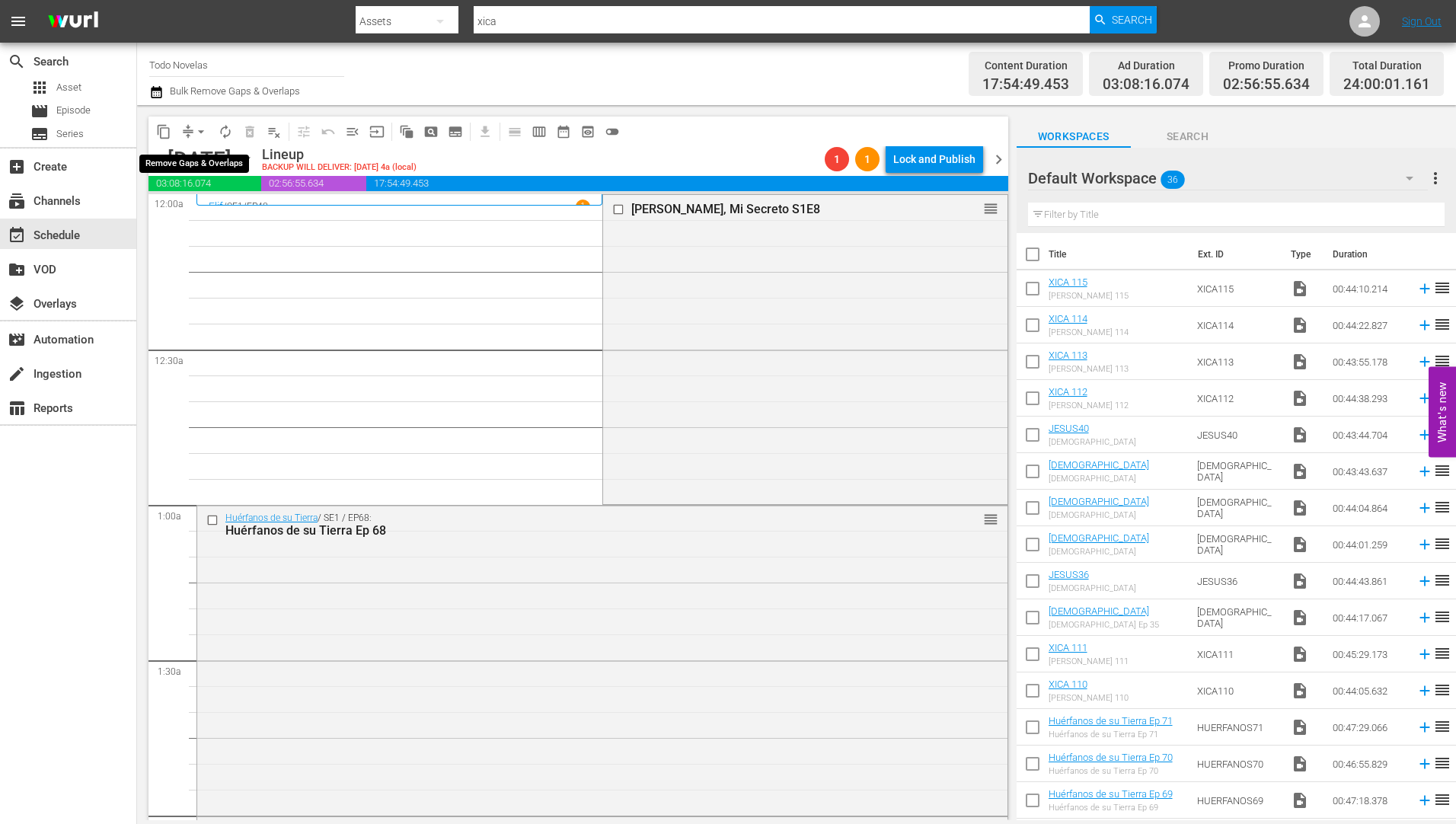
click at [201, 126] on span "arrow_drop_down" at bounding box center [201, 132] width 16 height 16
click at [201, 164] on li "Align to Midnight" at bounding box center [202, 162] width 160 height 25
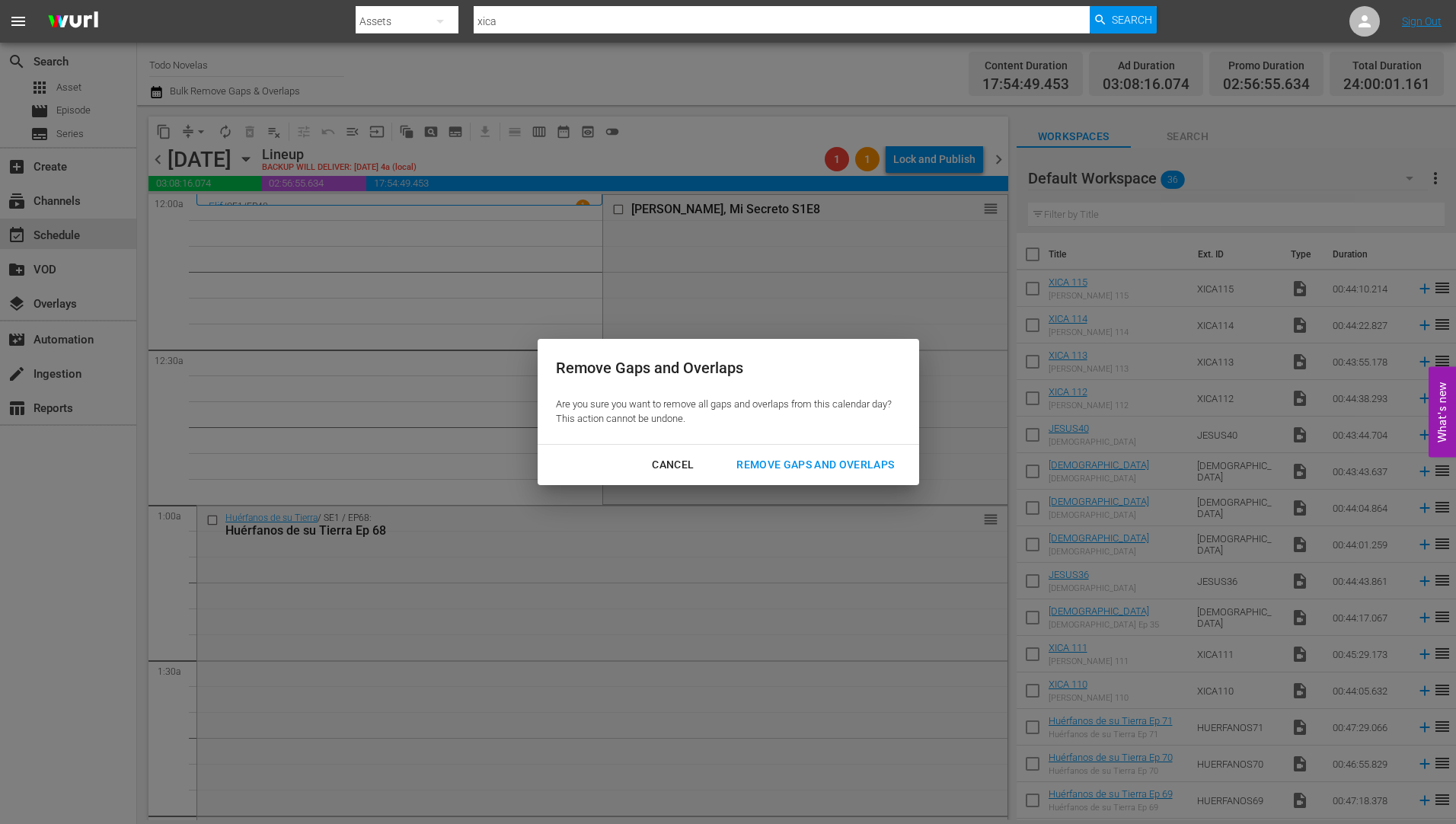
click at [816, 459] on div "Remove Gaps and Overlaps" at bounding box center [816, 464] width 182 height 19
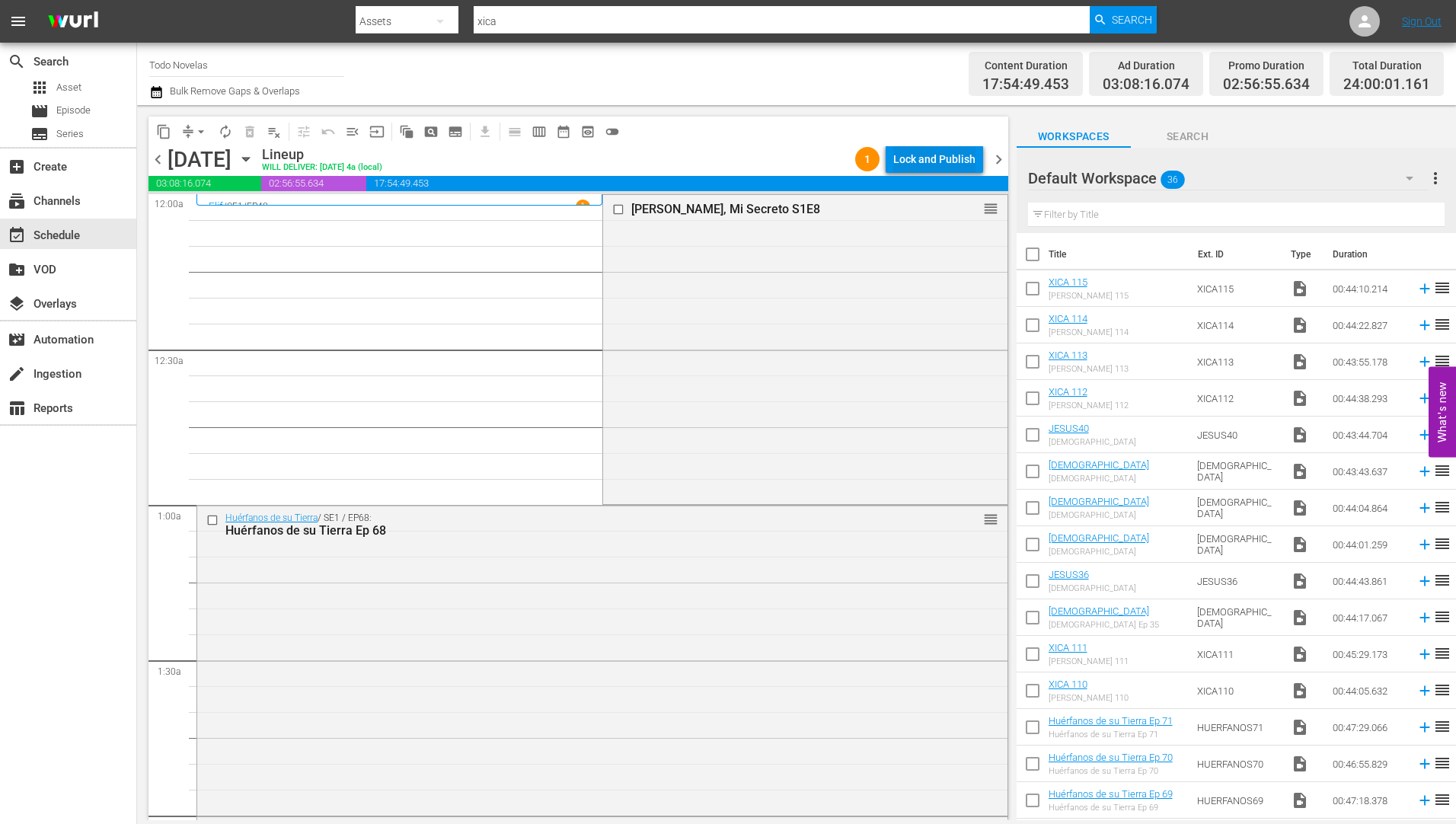
click at [940, 153] on div "Lock and Publish" at bounding box center [934, 159] width 82 height 27
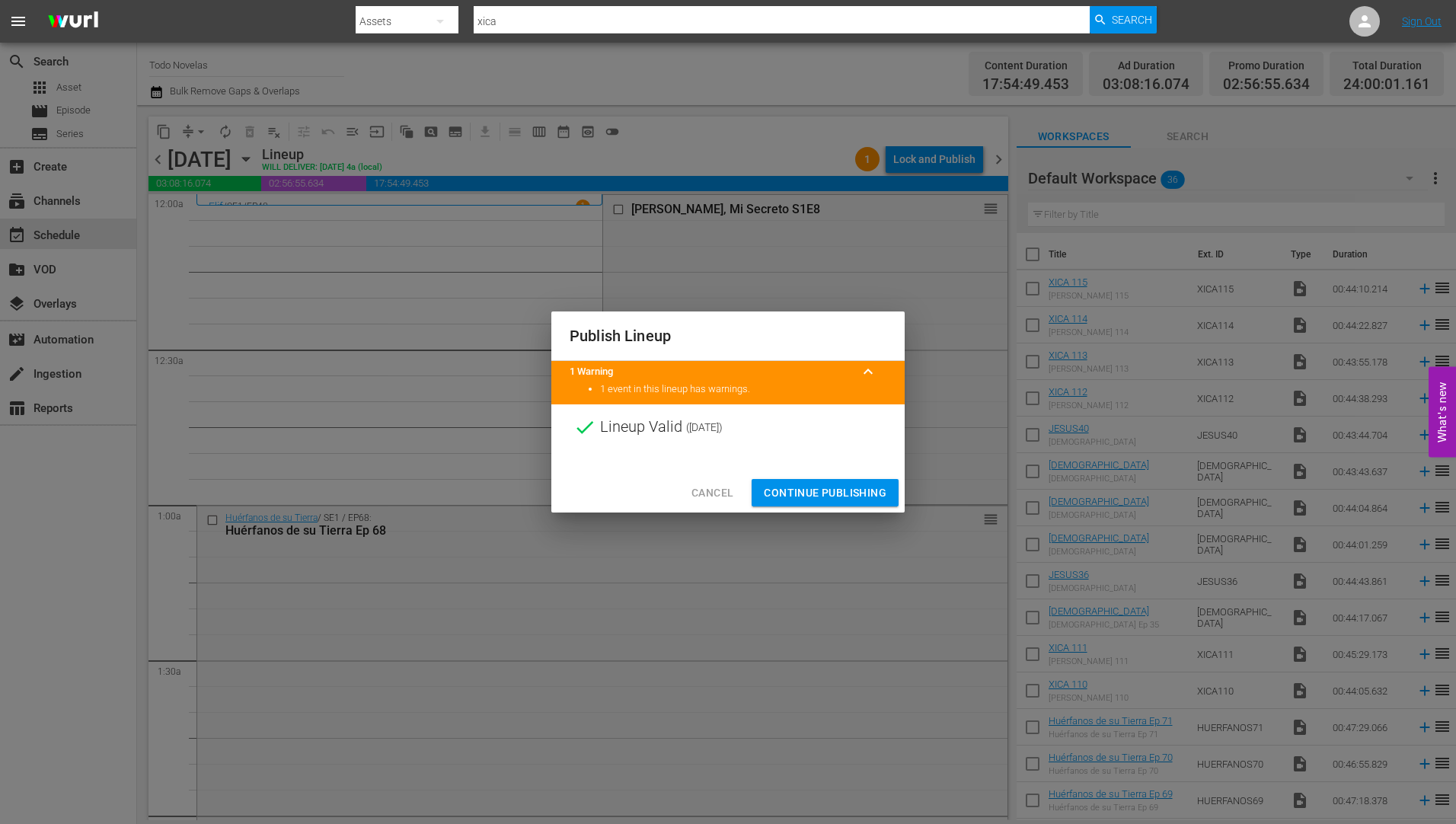
click at [822, 490] on span "Continue Publishing" at bounding box center [824, 492] width 122 height 19
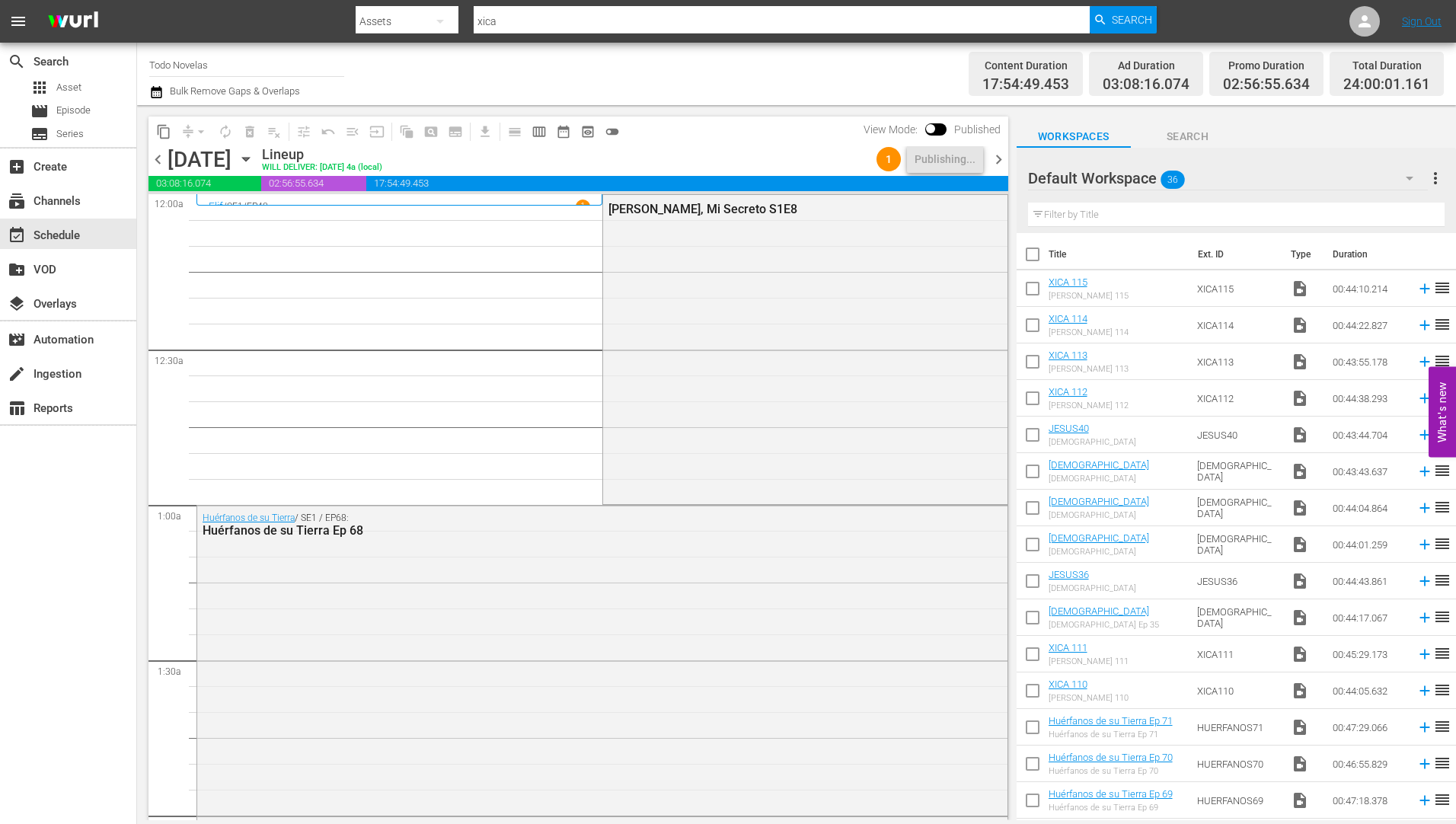
click at [254, 155] on icon "button" at bounding box center [245, 158] width 17 height 17
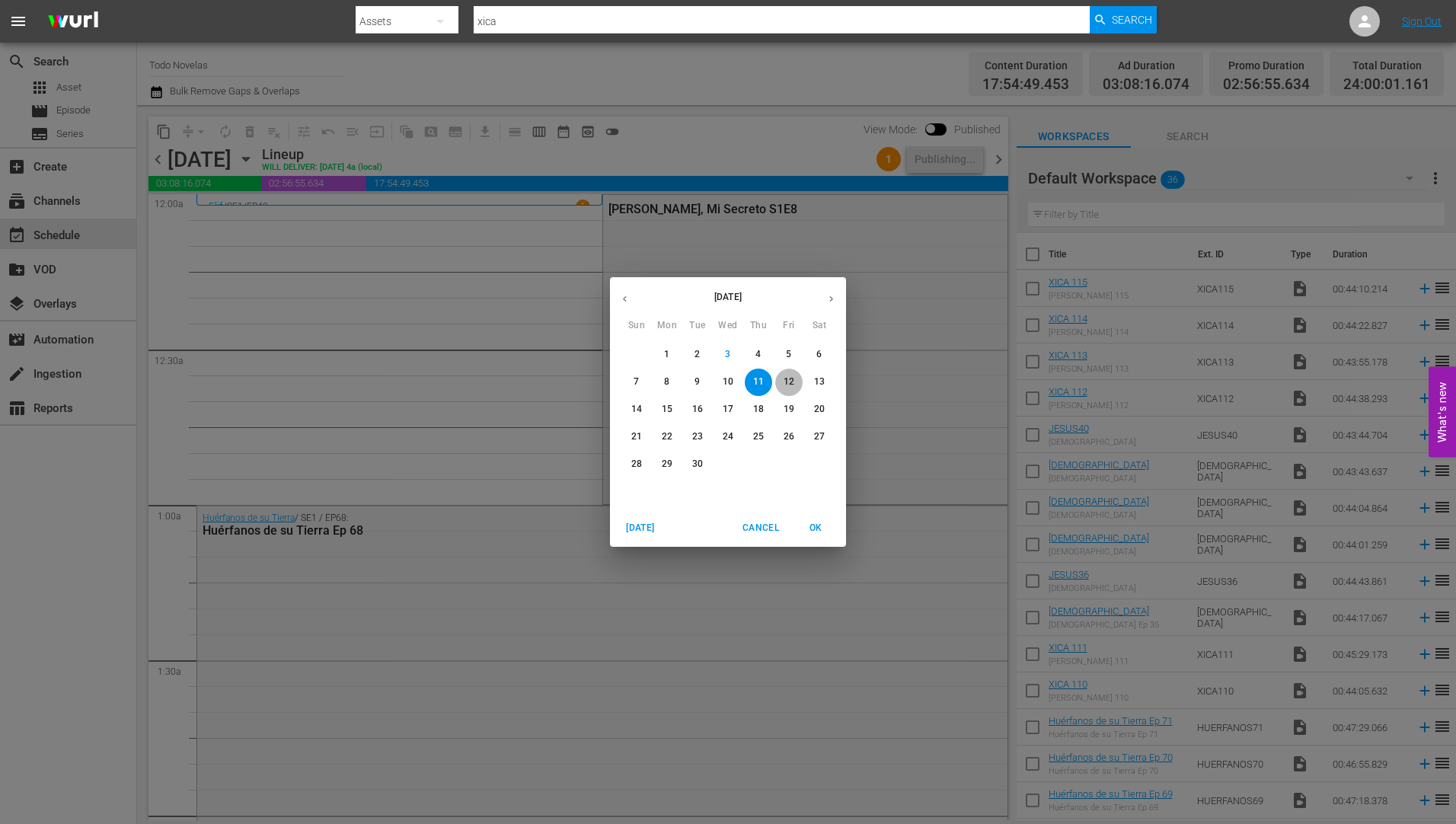
click at [786, 373] on button "12" at bounding box center [789, 382] width 27 height 27
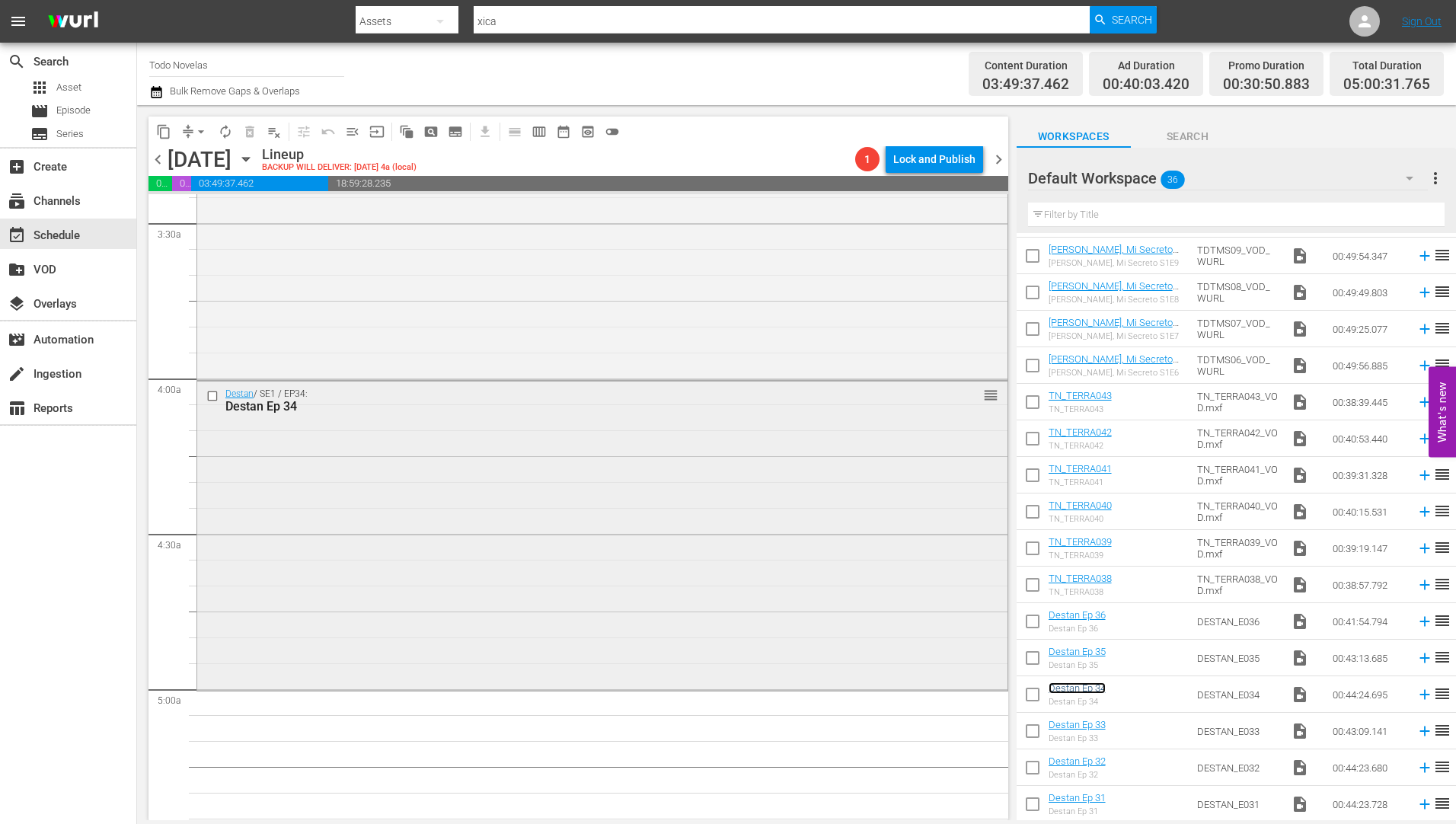
scroll to position [1294, 0]
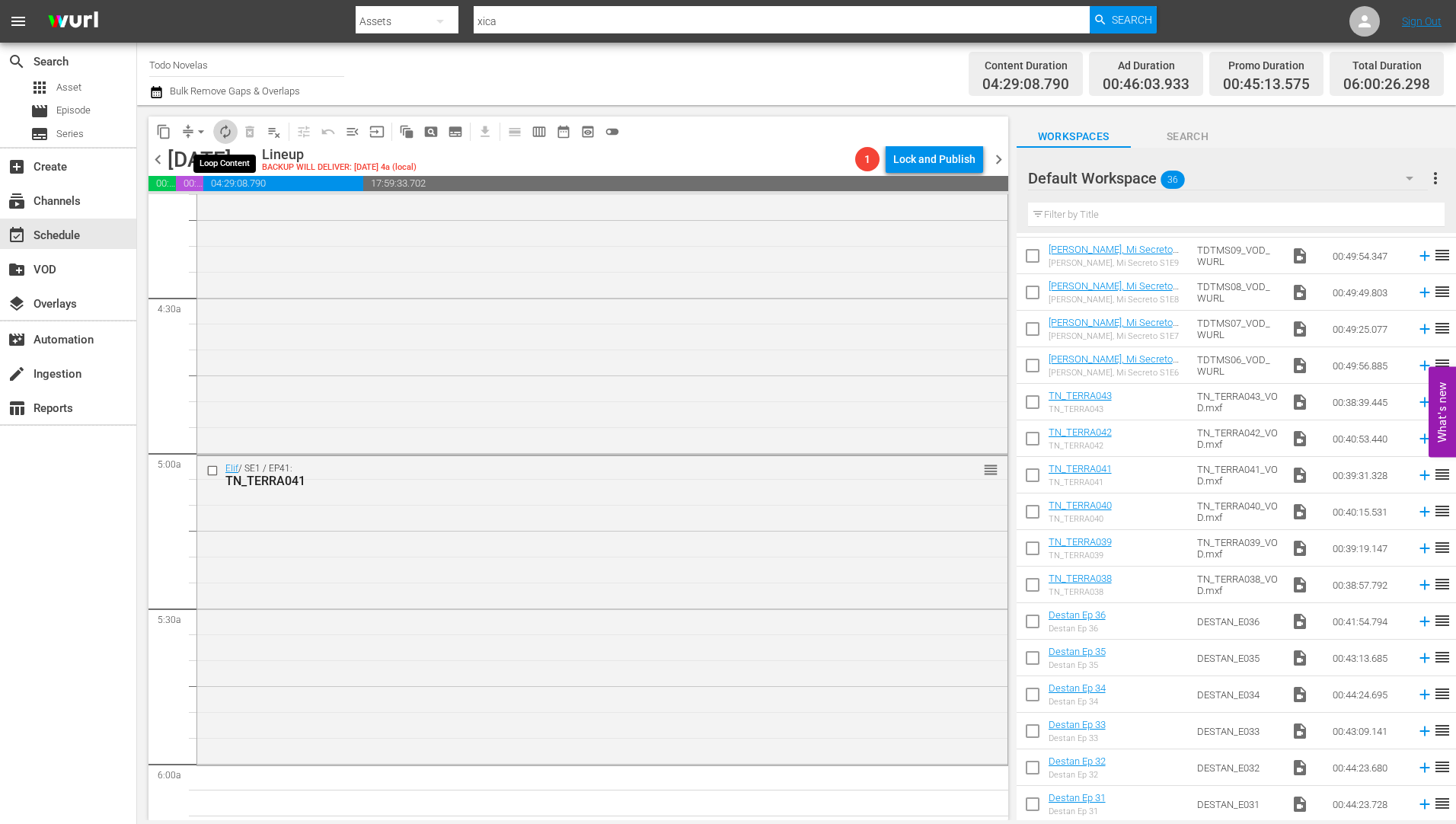
click at [226, 129] on span "autorenew_outlined" at bounding box center [226, 132] width 16 height 16
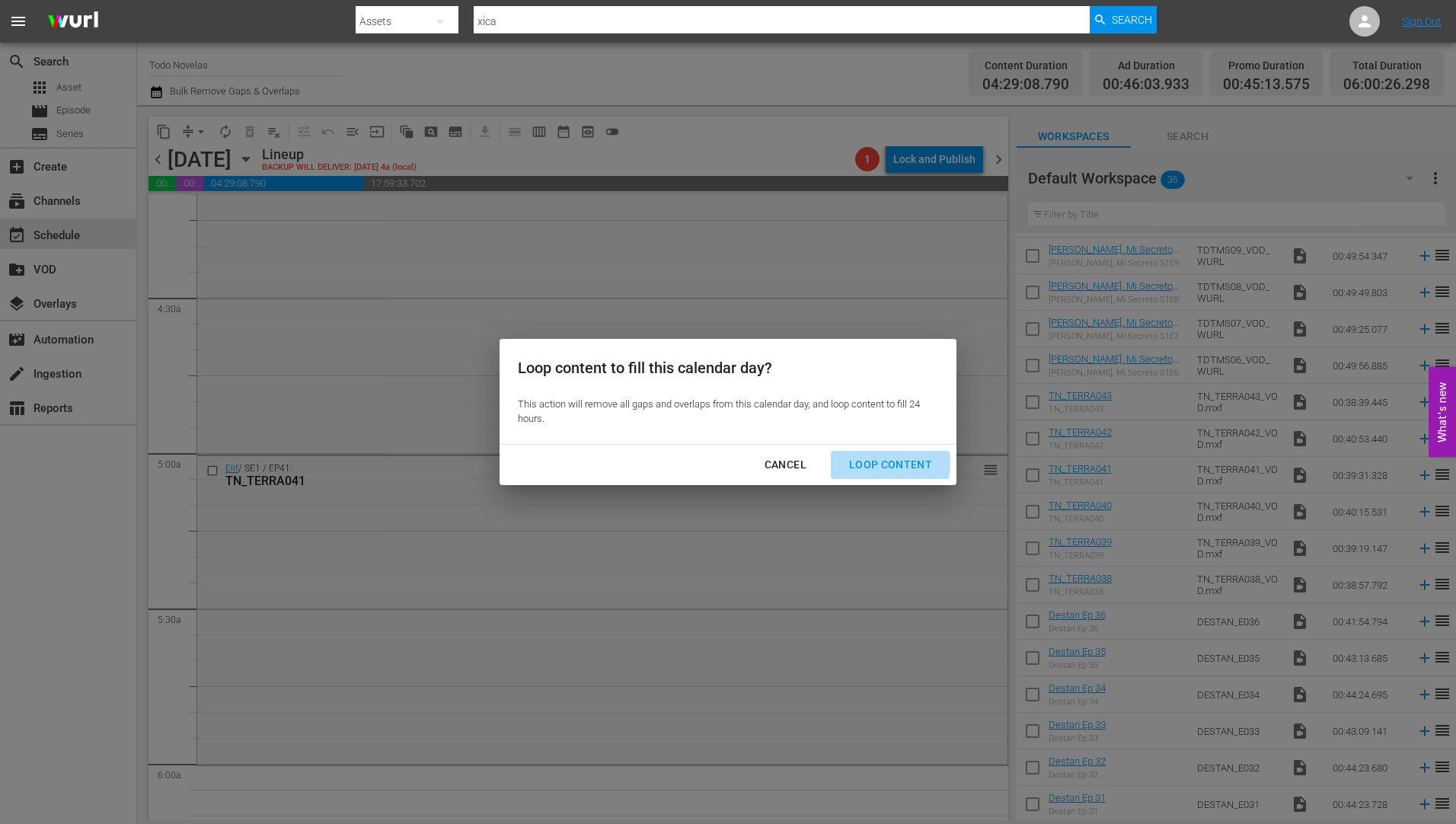
click at [868, 462] on div "Loop Content" at bounding box center [891, 464] width 108 height 19
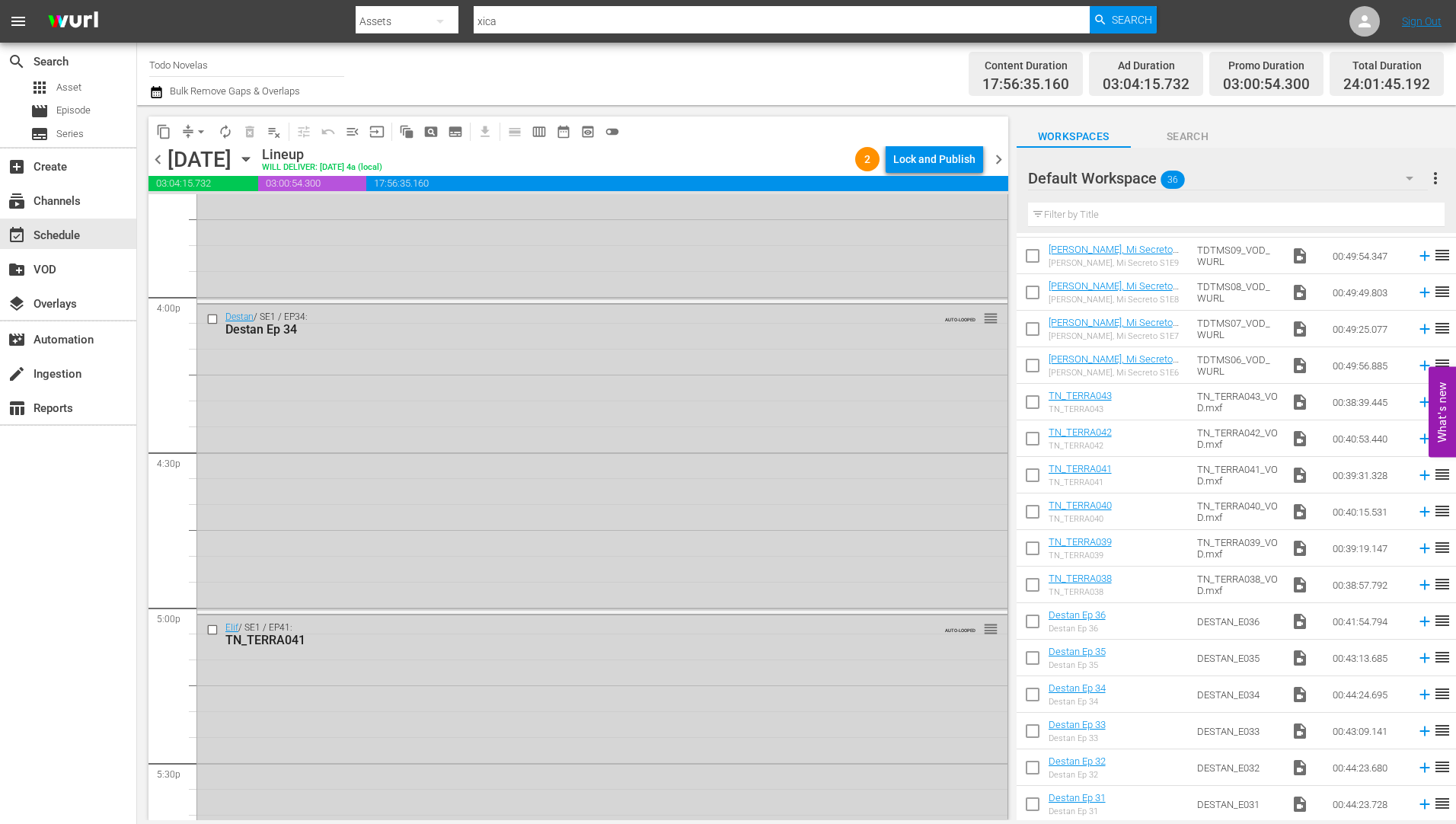
scroll to position [4871, 0]
click at [213, 309] on input "checkbox" at bounding box center [214, 313] width 16 height 13
click at [210, 624] on input "checkbox" at bounding box center [214, 624] width 16 height 13
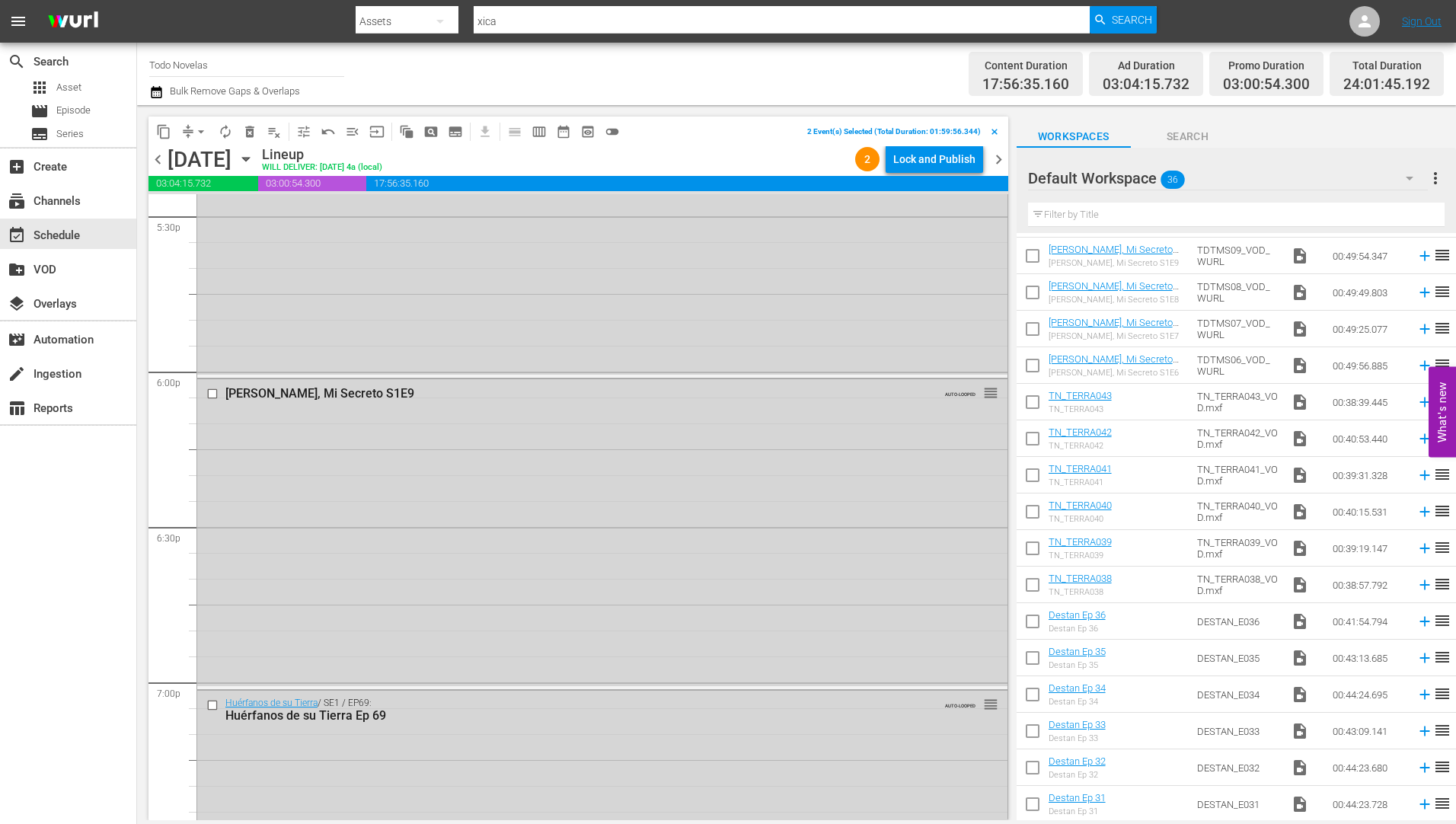
scroll to position [5431, 0]
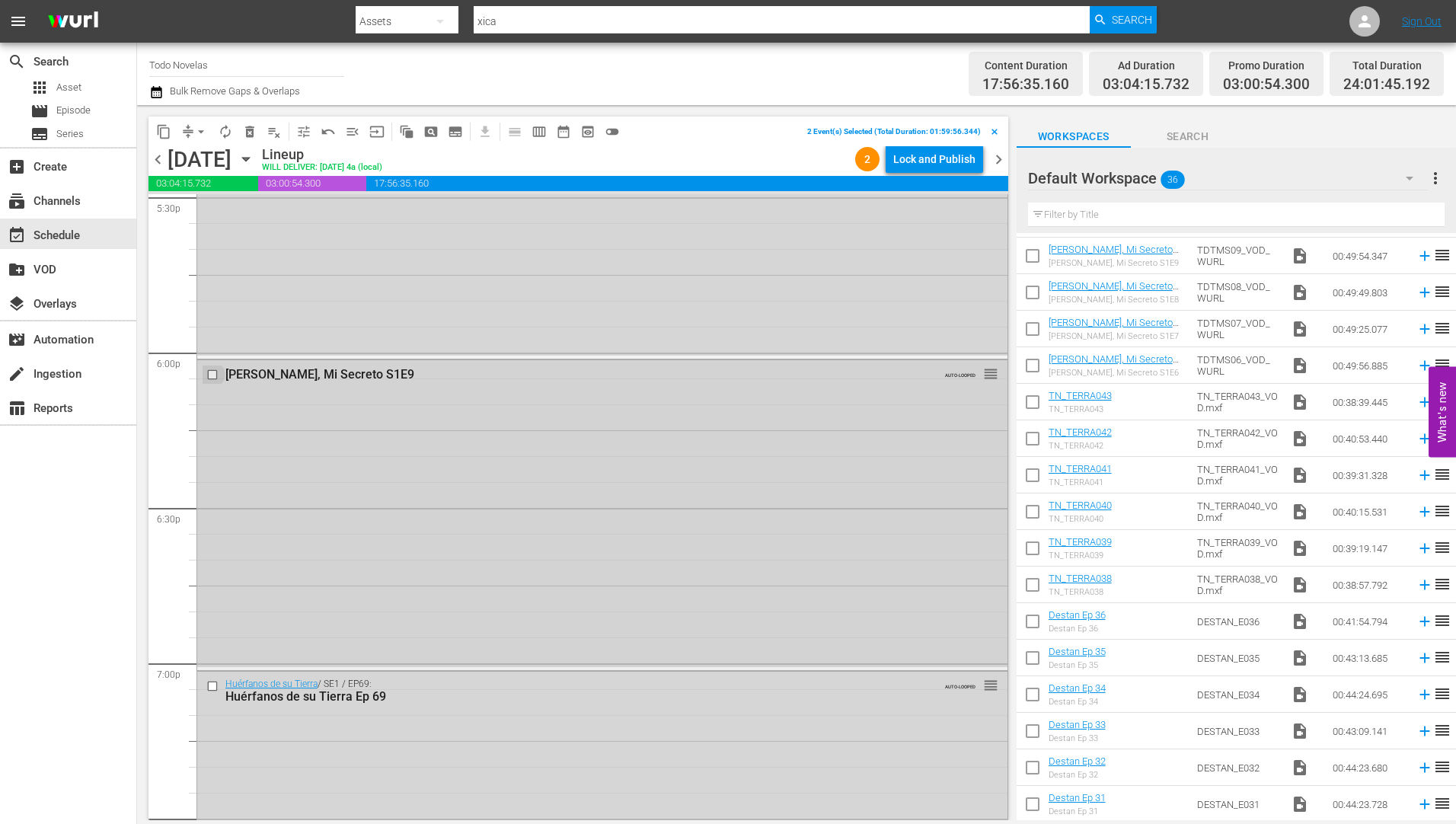
click at [213, 373] on input "checkbox" at bounding box center [214, 373] width 16 height 13
click at [215, 686] on input "checkbox" at bounding box center [214, 685] width 16 height 13
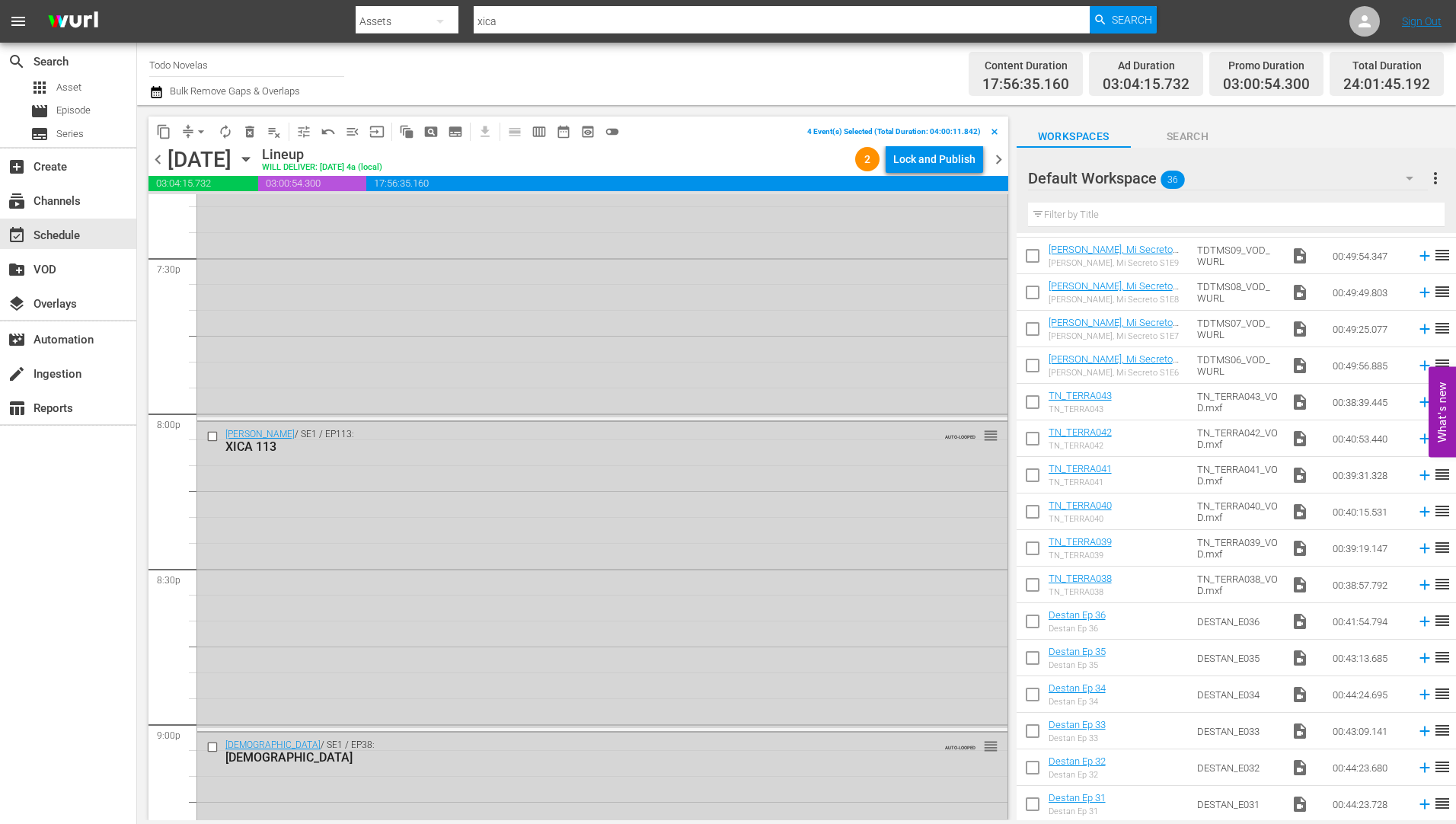
scroll to position [6001, 0]
click at [211, 428] on input "checkbox" at bounding box center [214, 427] width 16 height 13
click at [214, 738] on input "checkbox" at bounding box center [214, 737] width 16 height 13
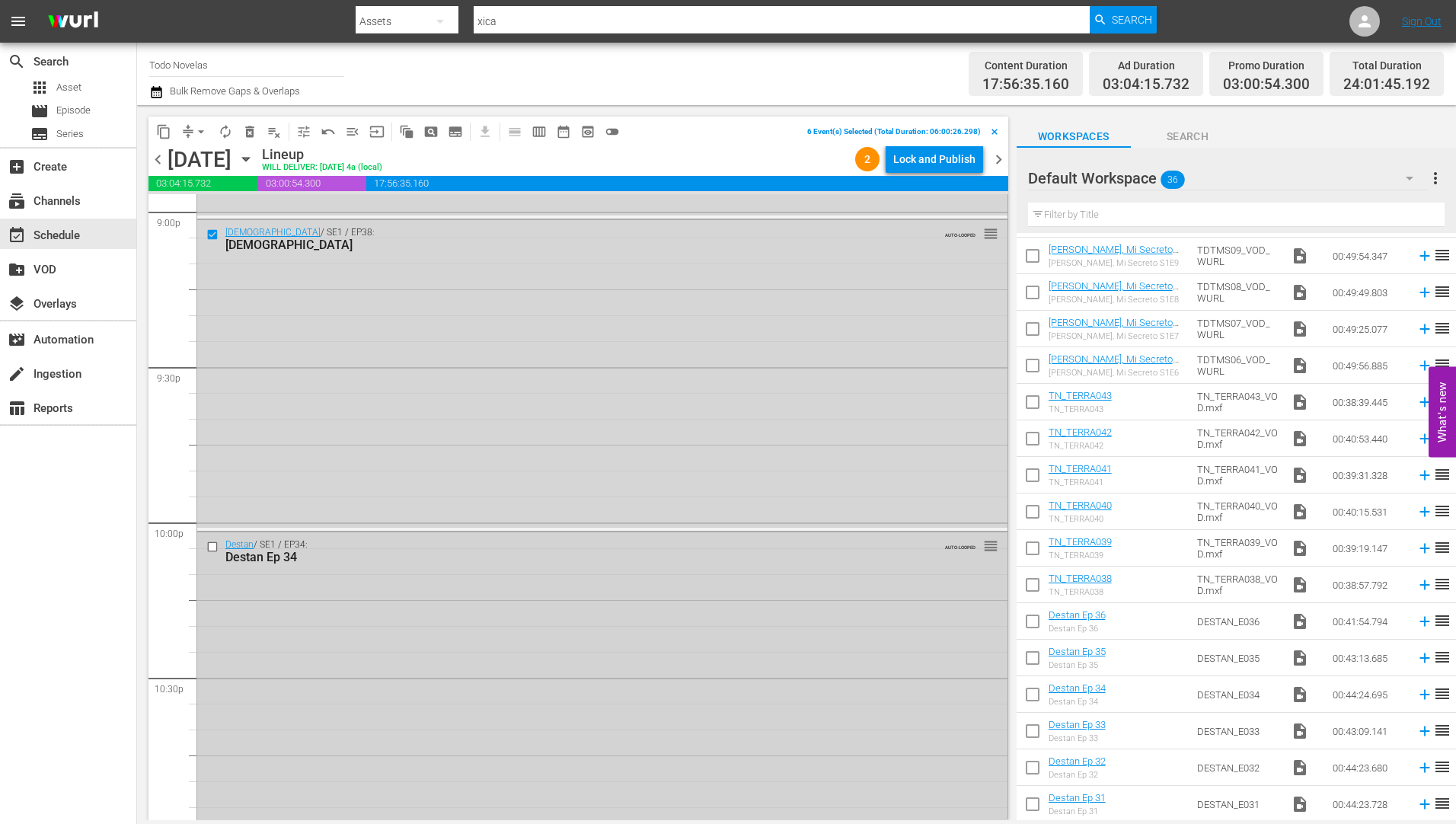
scroll to position [6485, 0]
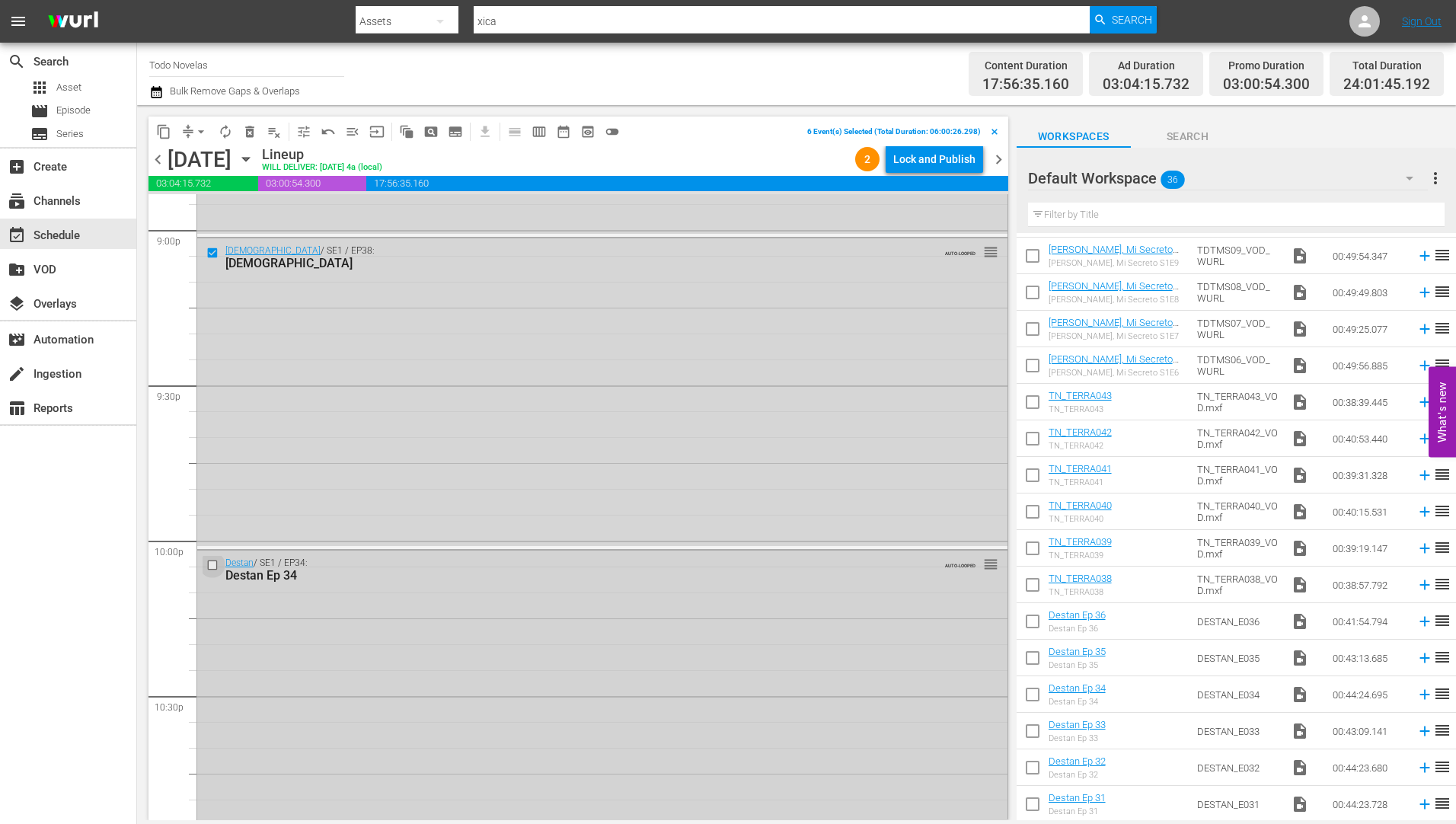
click at [209, 563] on input "checkbox" at bounding box center [214, 564] width 16 height 13
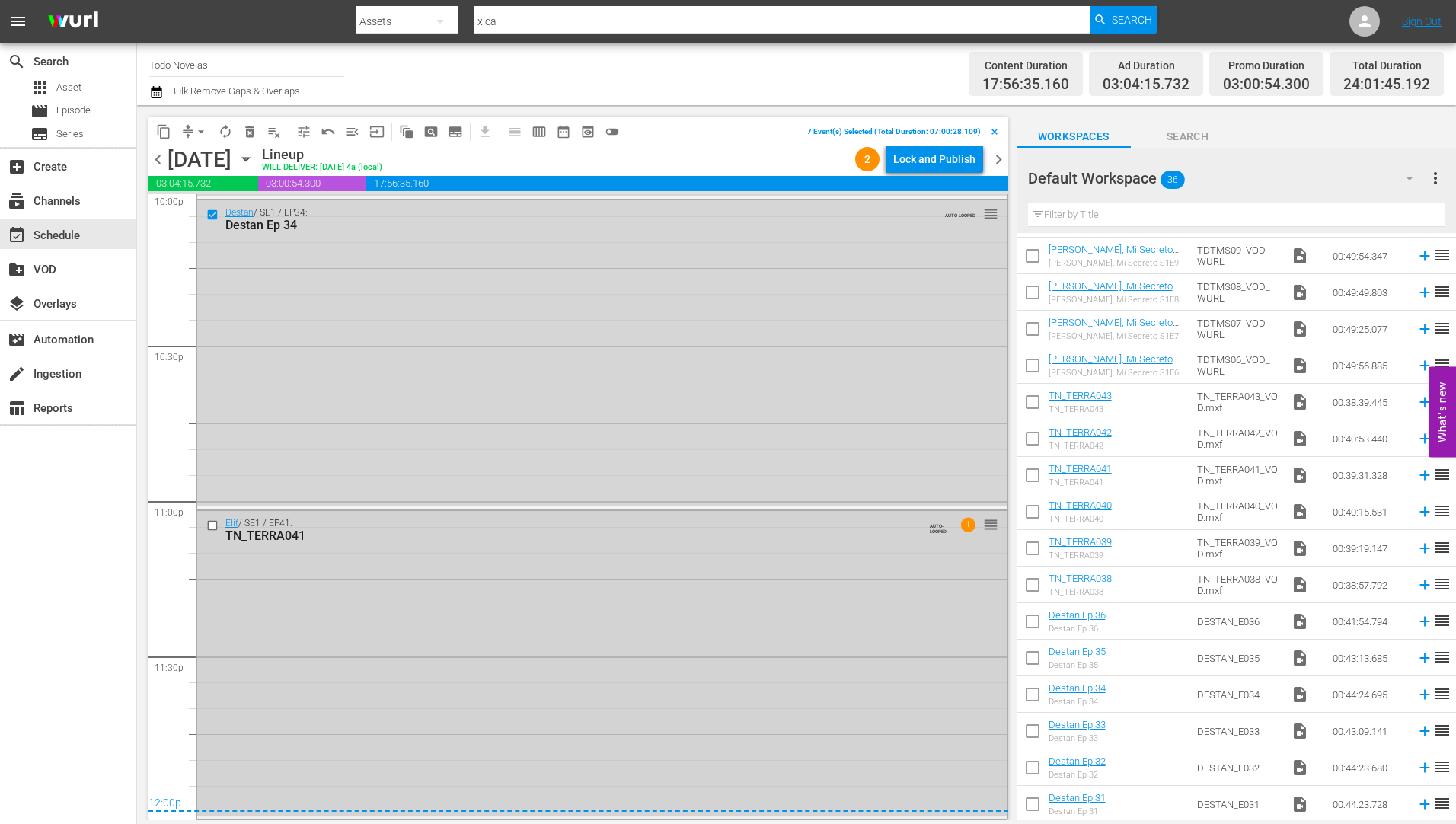
click at [212, 526] on input "checkbox" at bounding box center [214, 525] width 16 height 13
click at [243, 566] on div "Delete Event" at bounding box center [271, 566] width 120 height 21
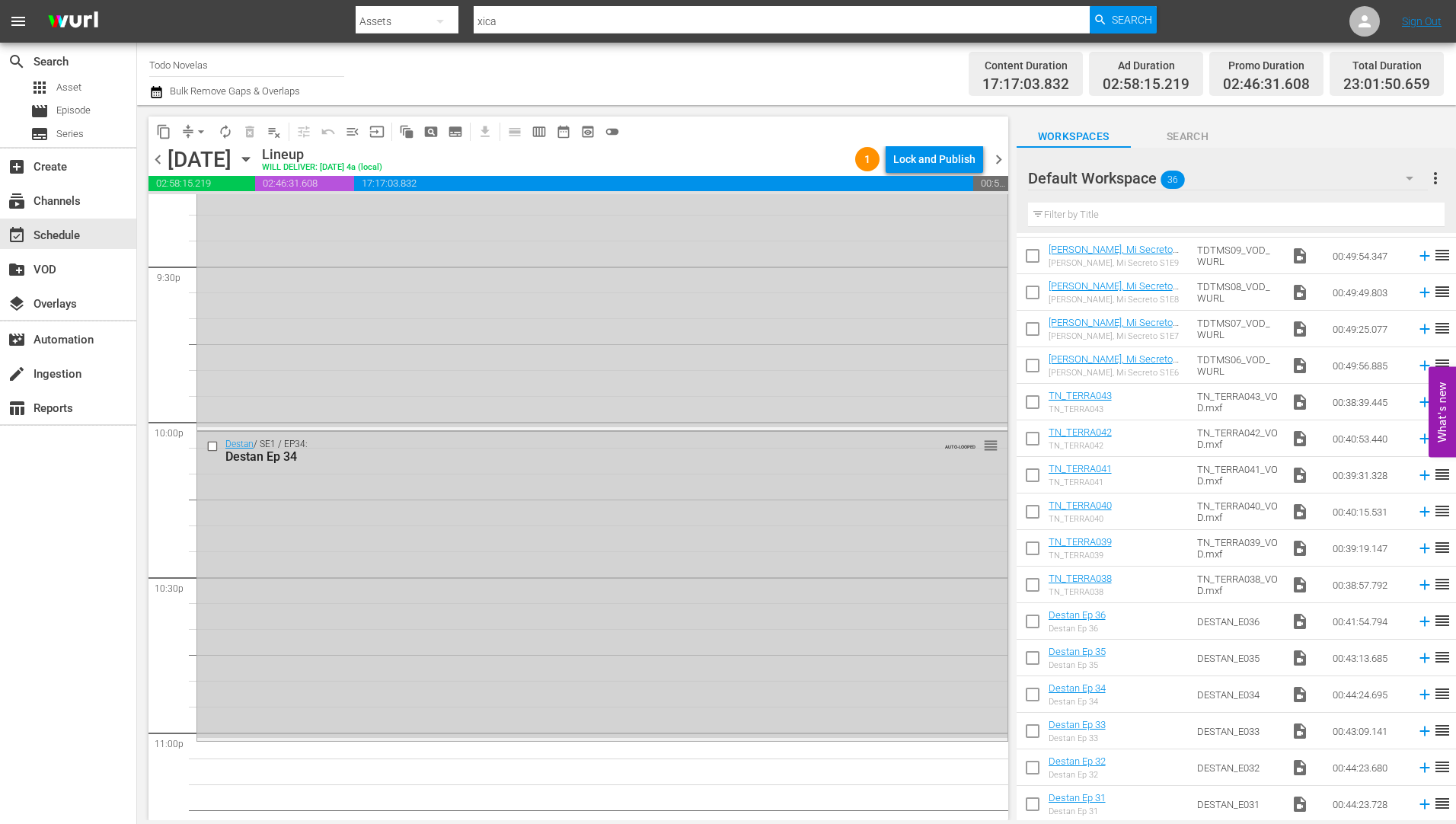
scroll to position [6523, 0]
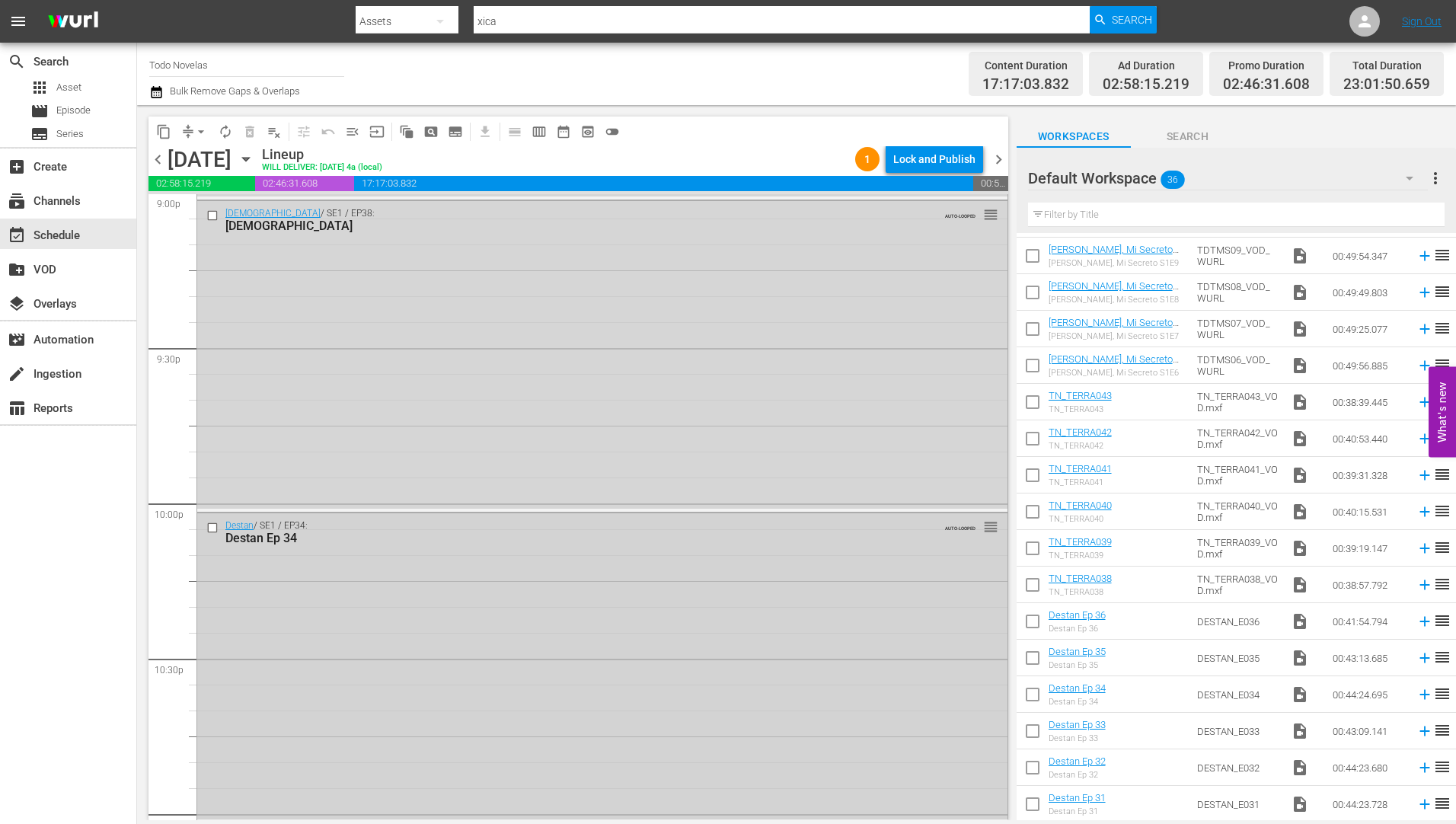
click at [208, 530] on input "checkbox" at bounding box center [214, 527] width 16 height 13
click at [213, 217] on input "checkbox" at bounding box center [214, 215] width 16 height 13
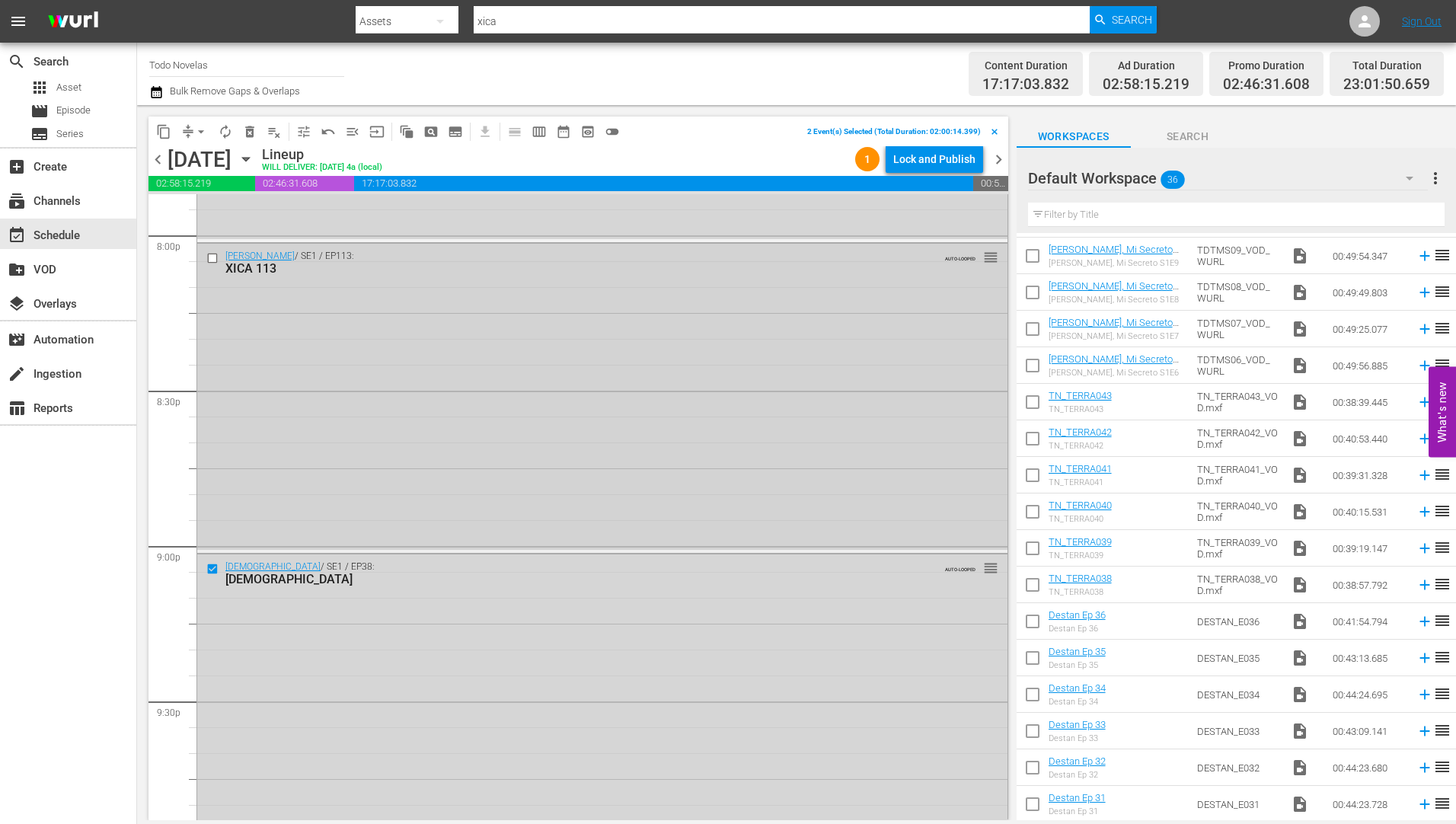
scroll to position [6142, 0]
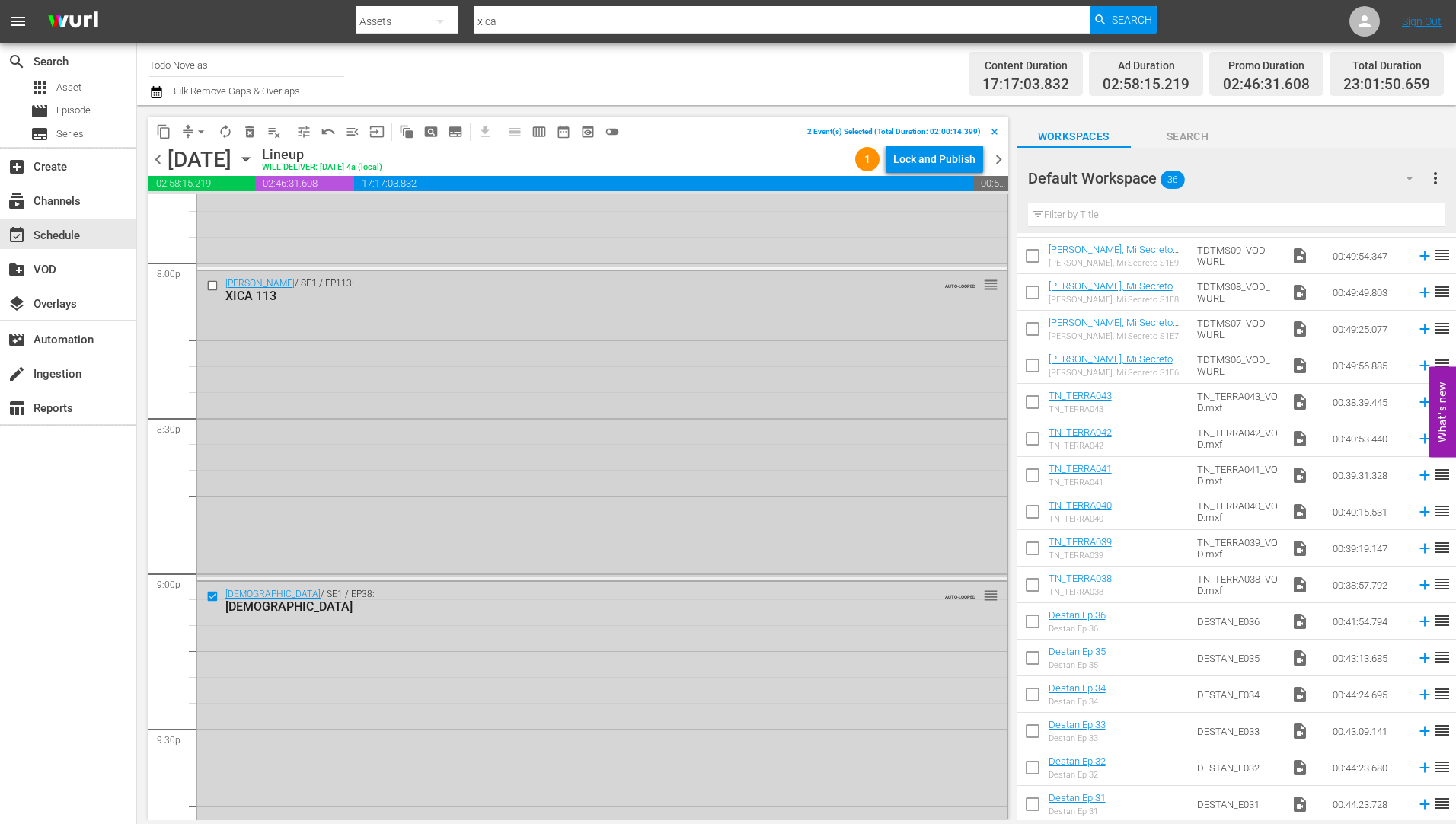
click at [214, 284] on input "checkbox" at bounding box center [214, 285] width 16 height 13
click at [207, 280] on input "checkbox" at bounding box center [214, 279] width 16 height 13
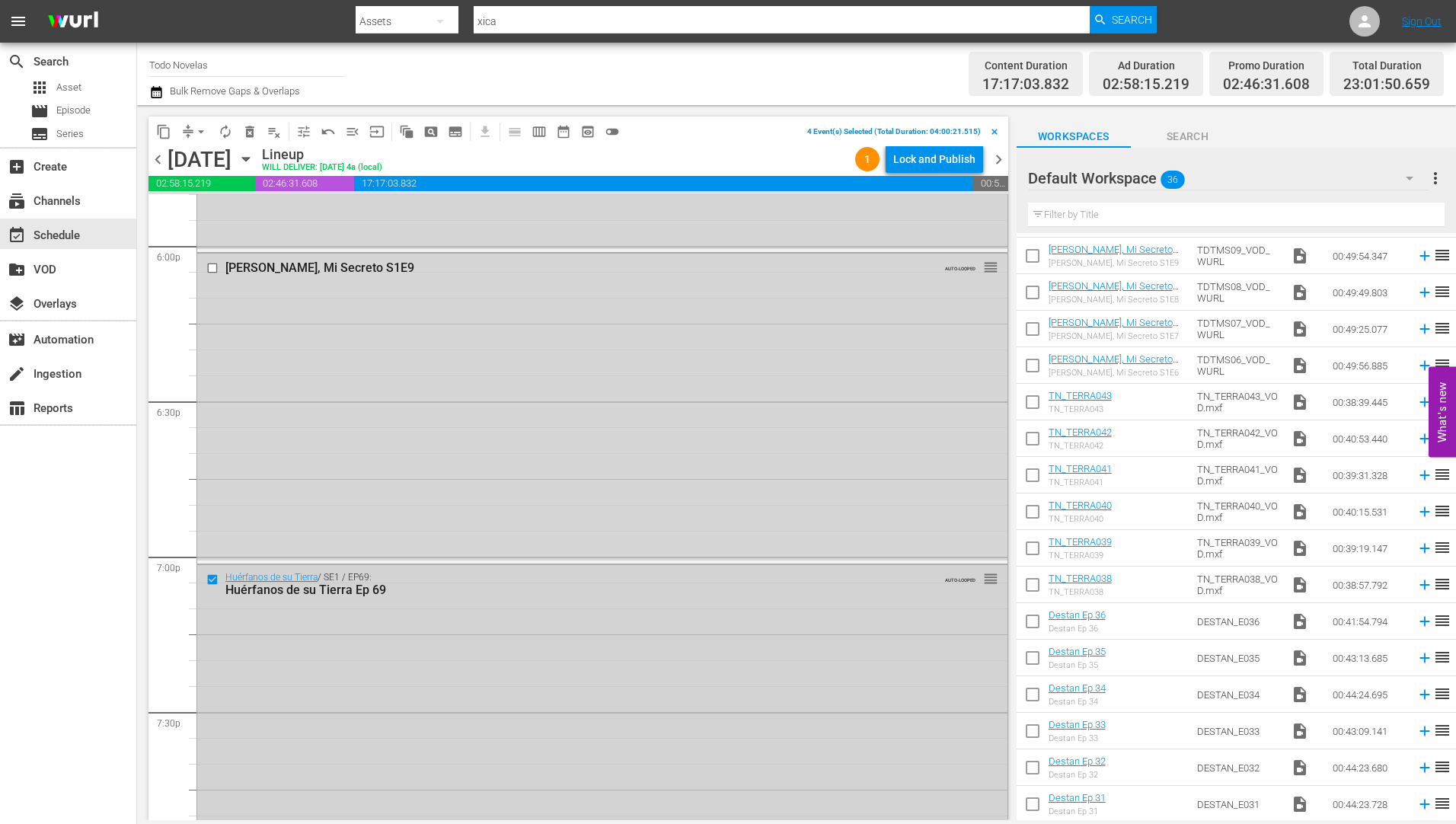
scroll to position [5533, 0]
click at [211, 274] on input "checkbox" at bounding box center [214, 272] width 16 height 13
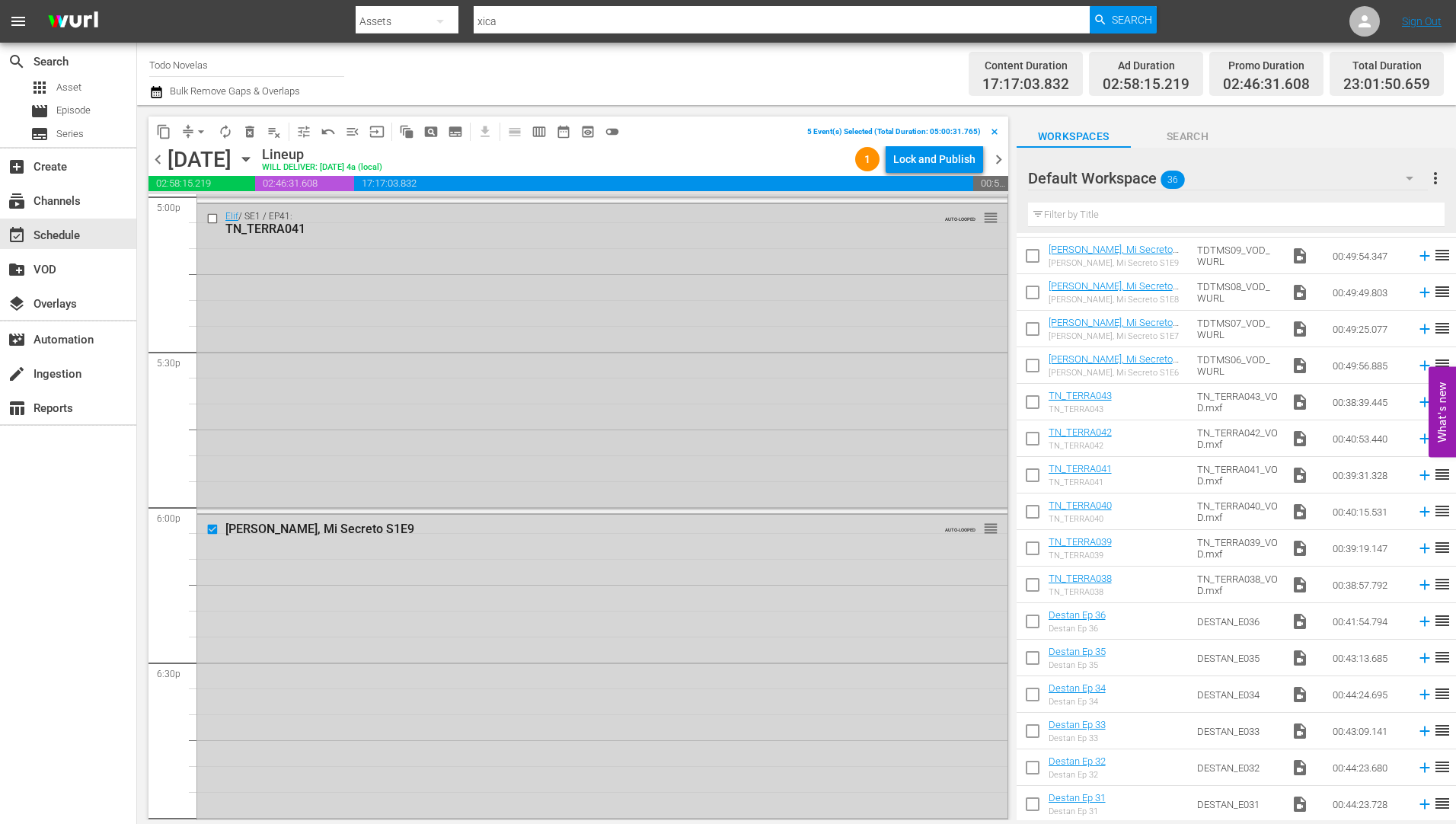
scroll to position [5228, 0]
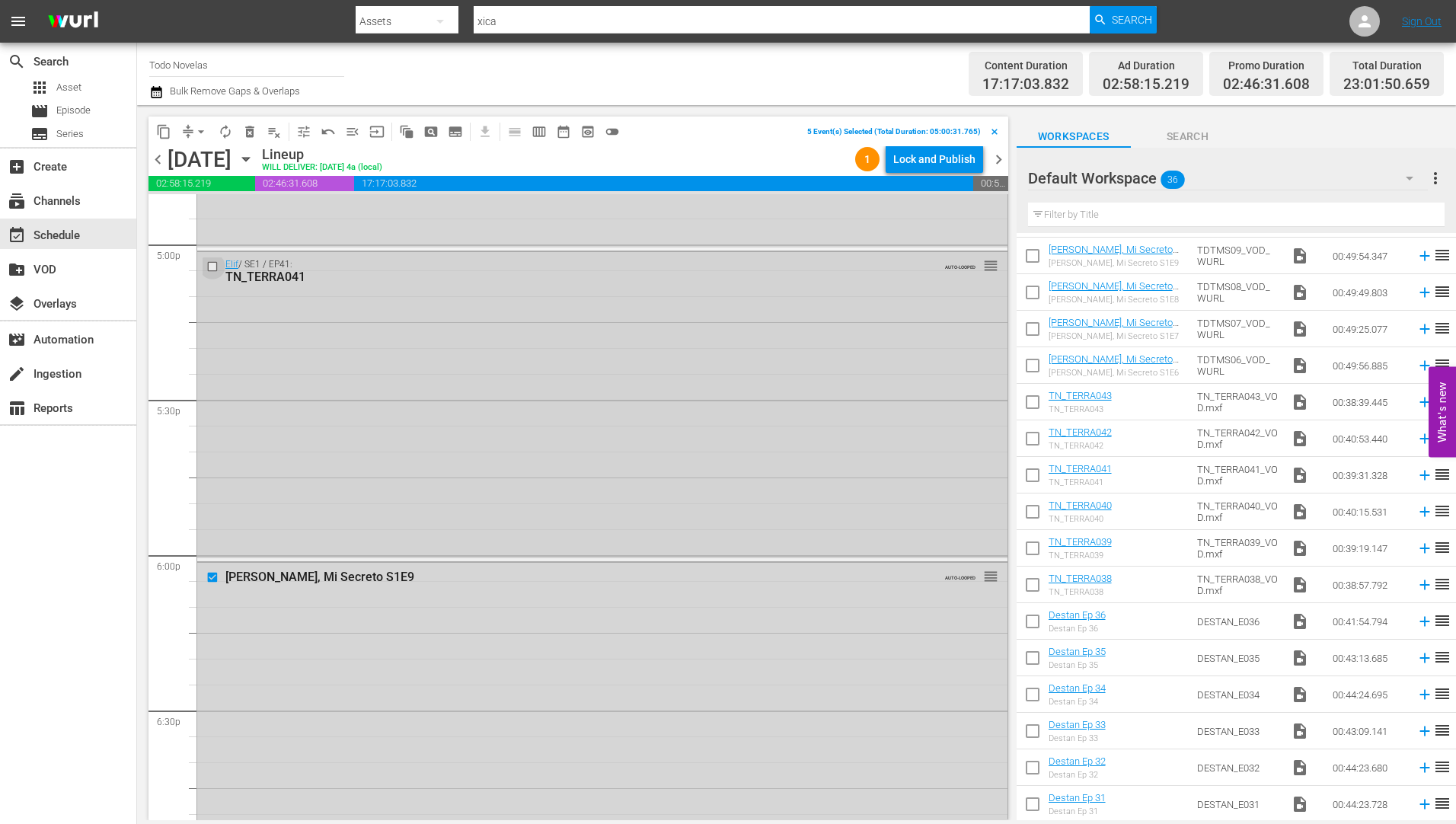
click at [212, 268] on input "checkbox" at bounding box center [214, 266] width 16 height 13
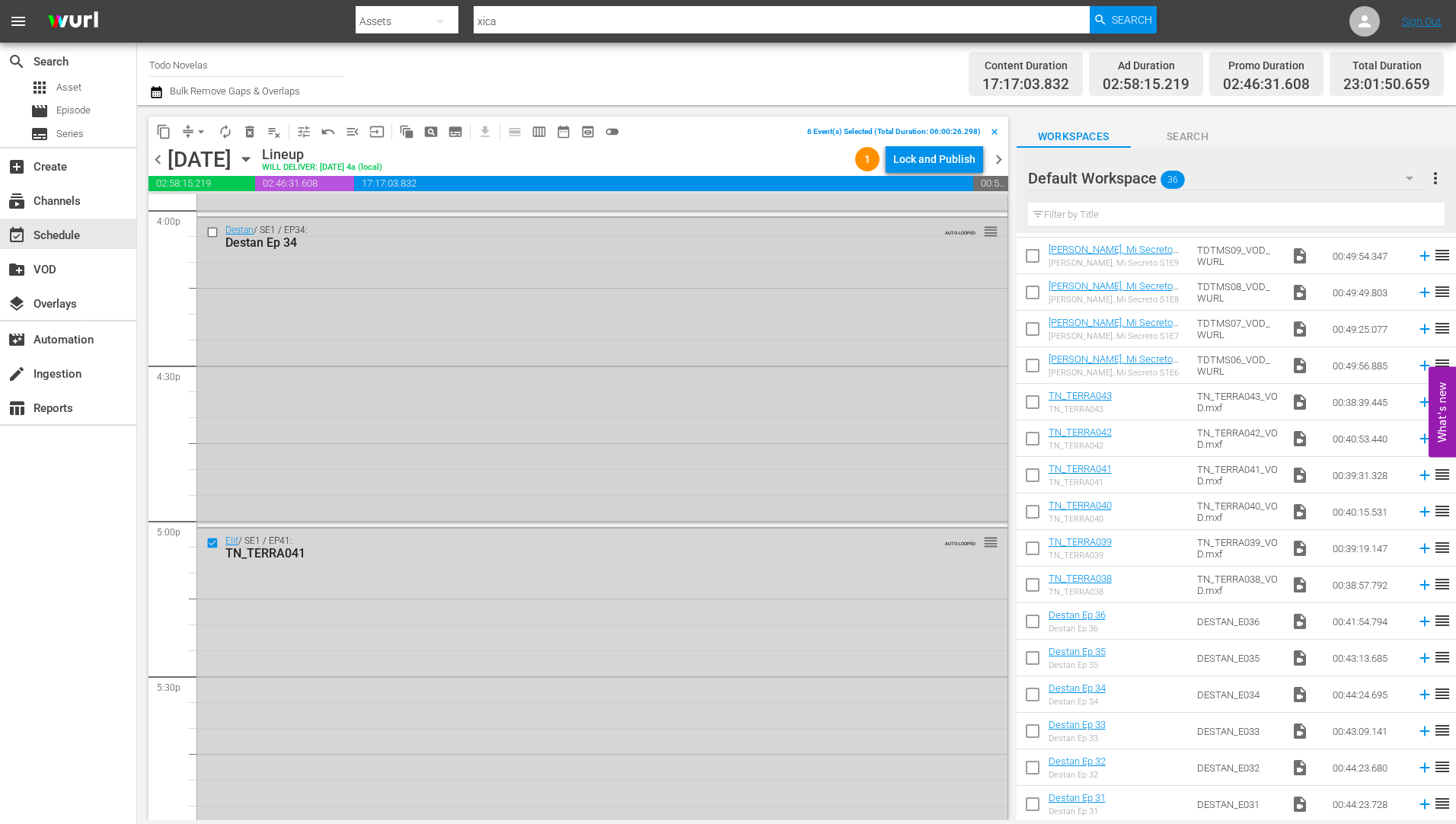
scroll to position [4848, 0]
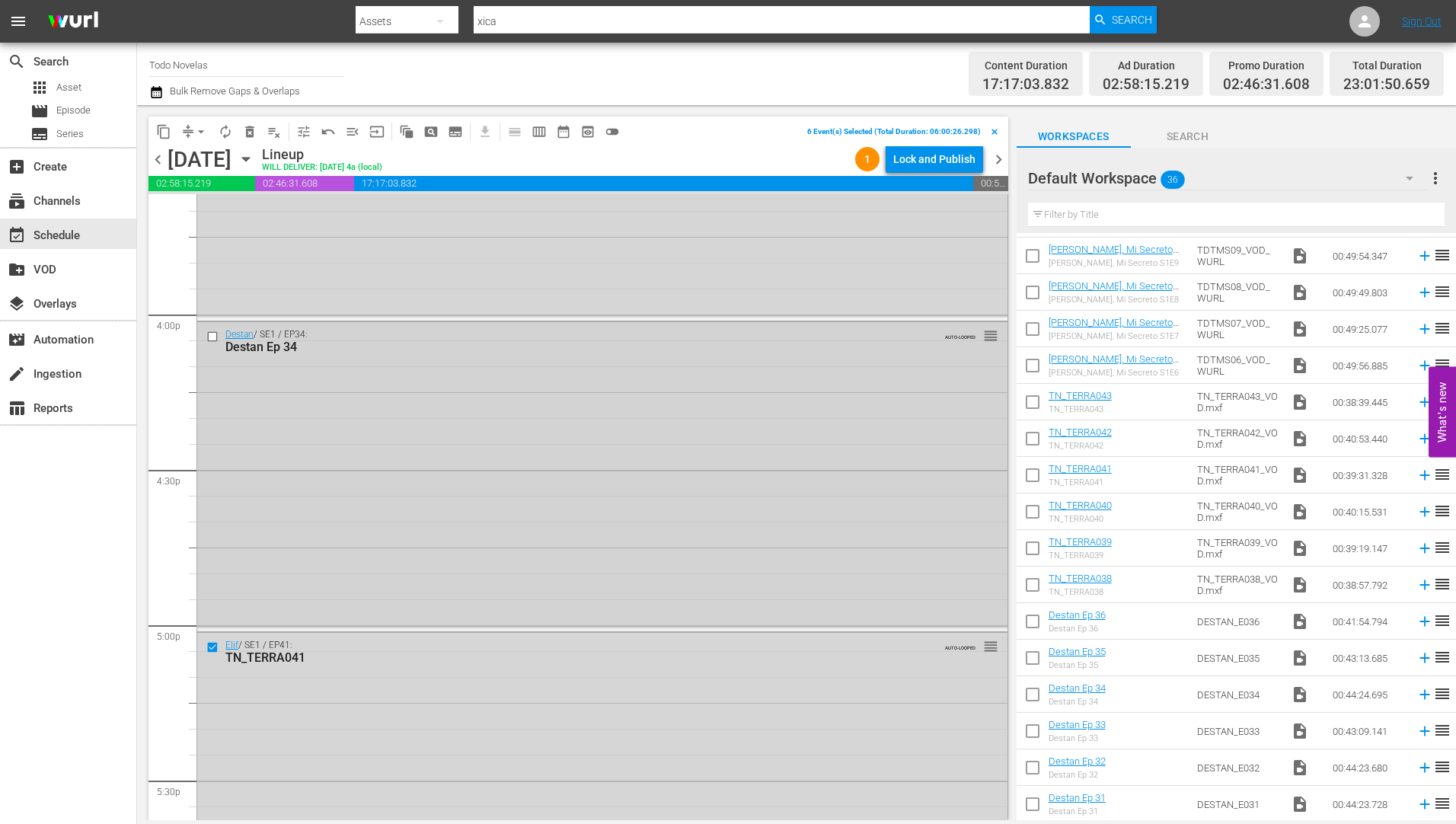
click at [209, 333] on input "checkbox" at bounding box center [214, 335] width 16 height 13
click at [246, 126] on span "delete_forever_outlined" at bounding box center [250, 132] width 16 height 16
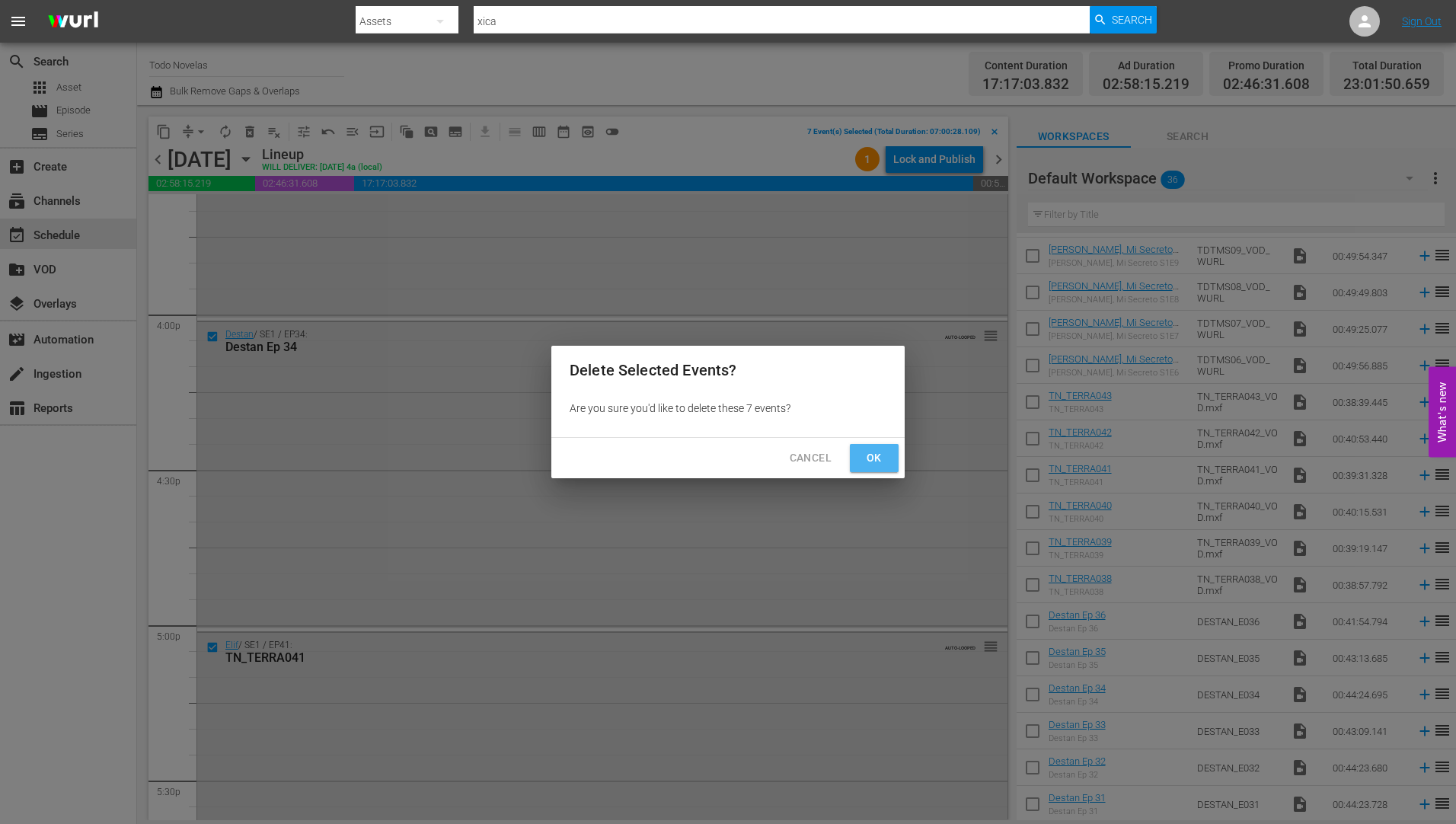
drag, startPoint x: 872, startPoint y: 451, endPoint x: 524, endPoint y: 487, distance: 349.9
click at [872, 452] on span "Ok" at bounding box center [873, 457] width 24 height 19
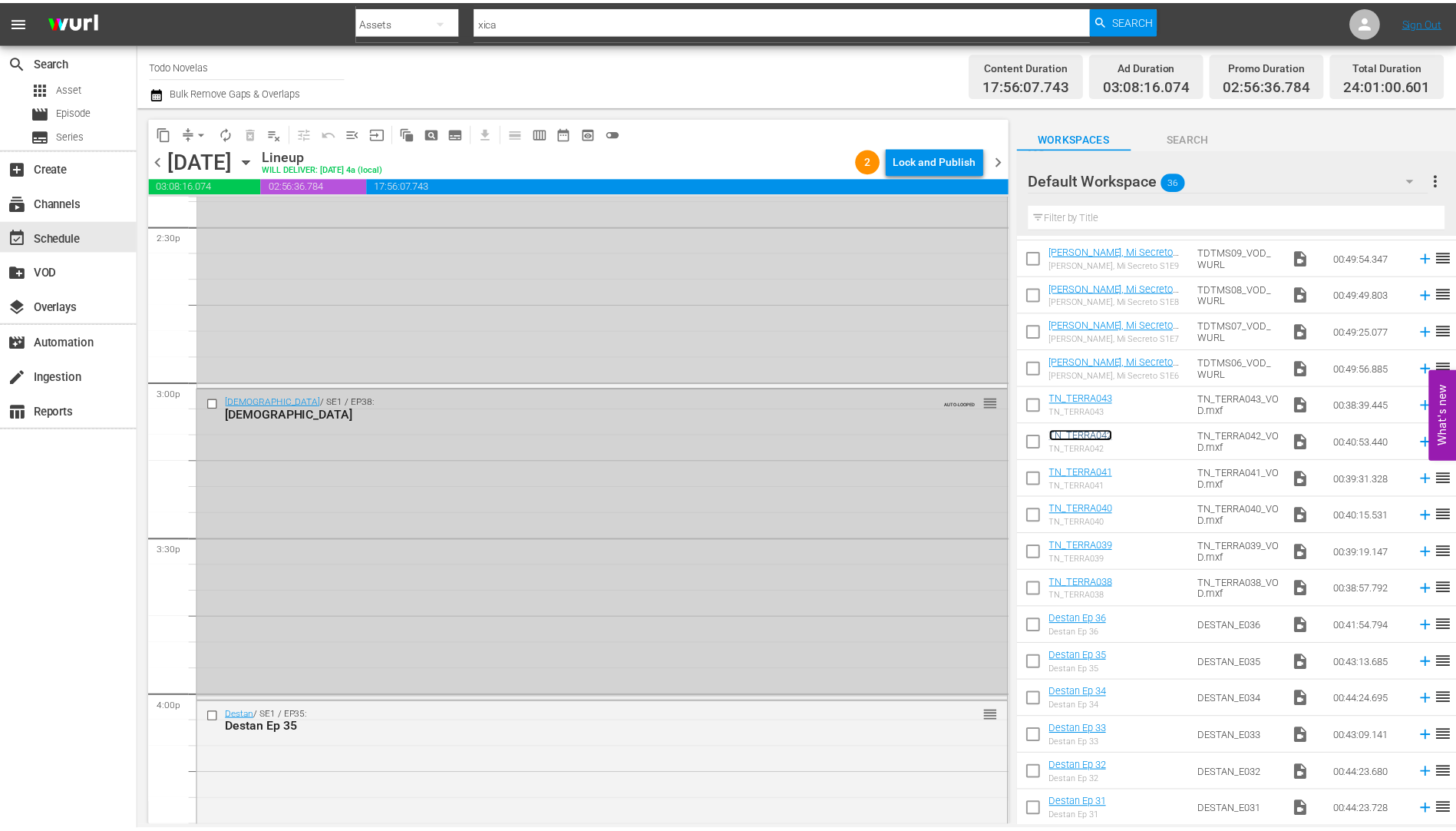
scroll to position [4894, 0]
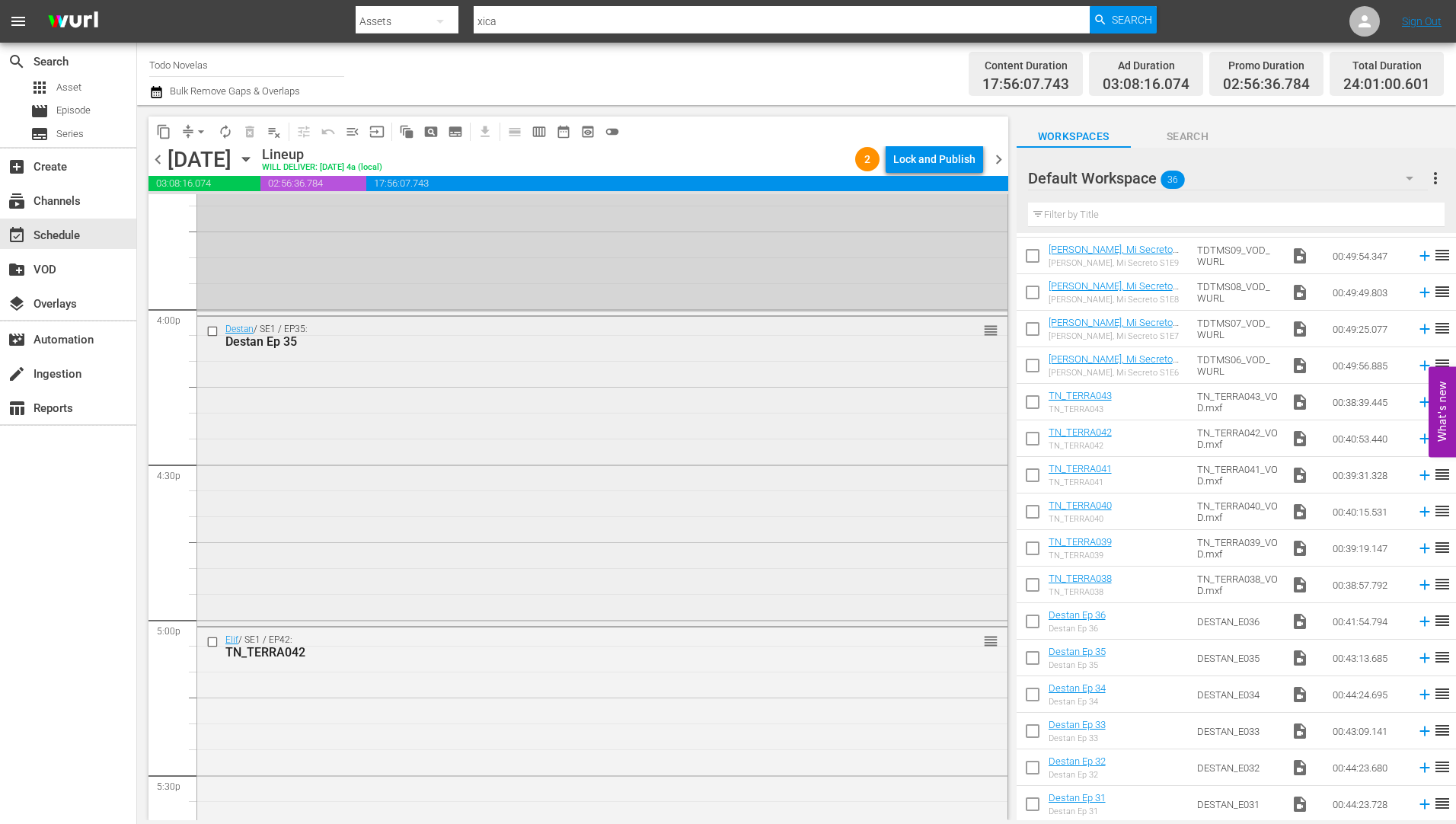
click at [255, 337] on div "Destan Ep 35" at bounding box center [573, 341] width 696 height 15
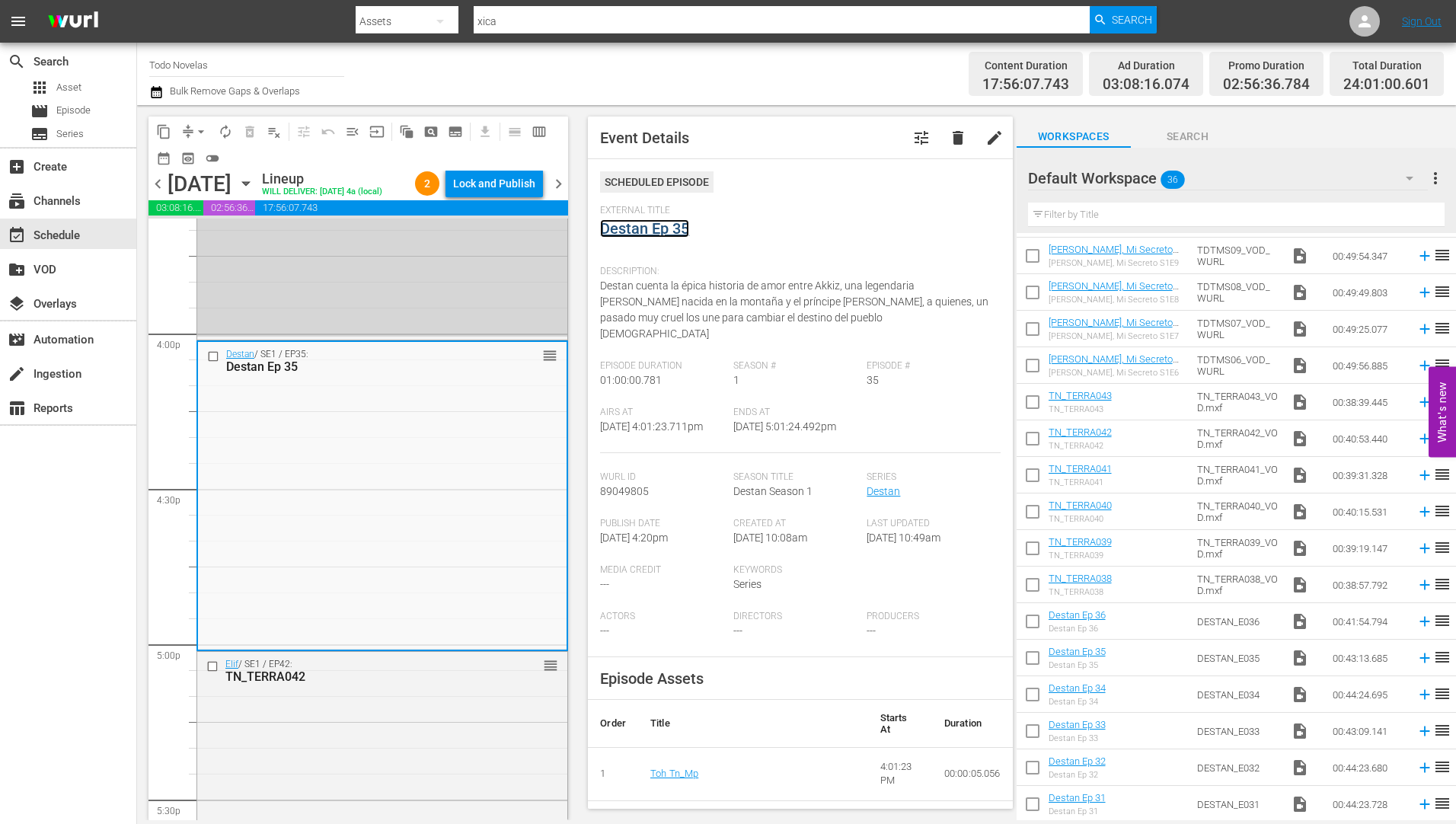
click at [633, 225] on link "Destan Ep 35" at bounding box center [644, 228] width 89 height 19
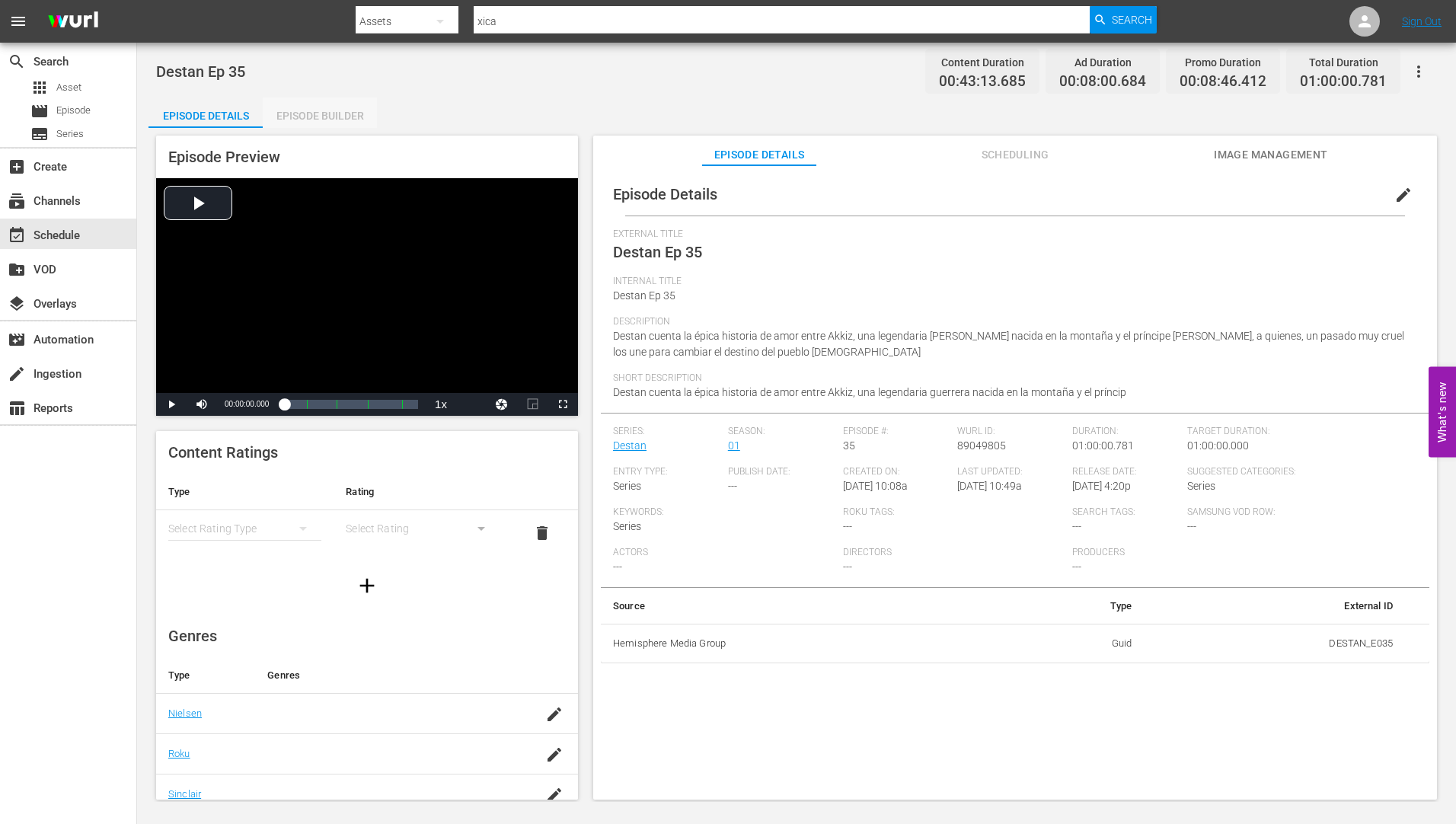
click at [335, 108] on div "Episode Builder" at bounding box center [320, 115] width 114 height 36
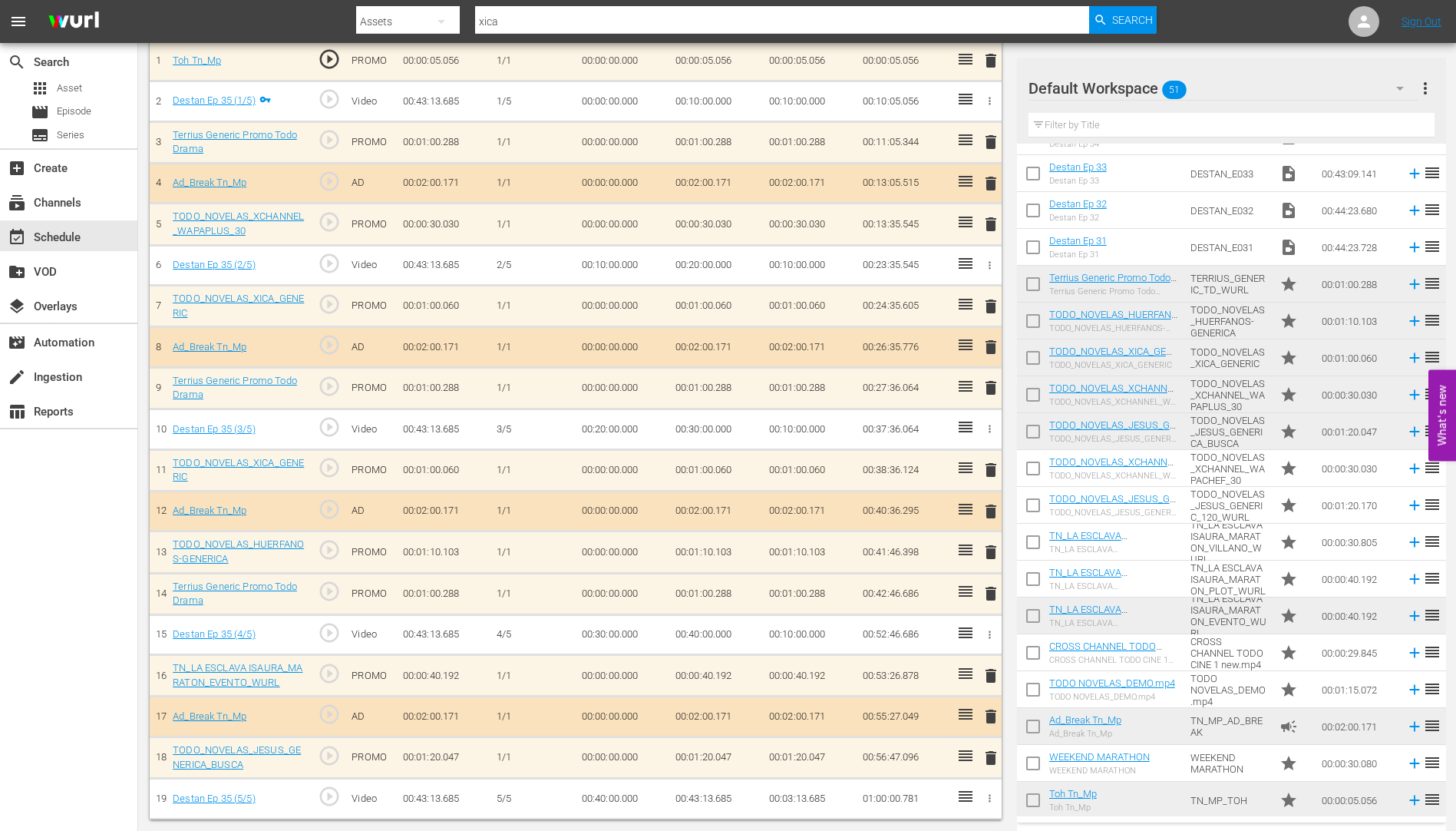
scroll to position [1244, 0]
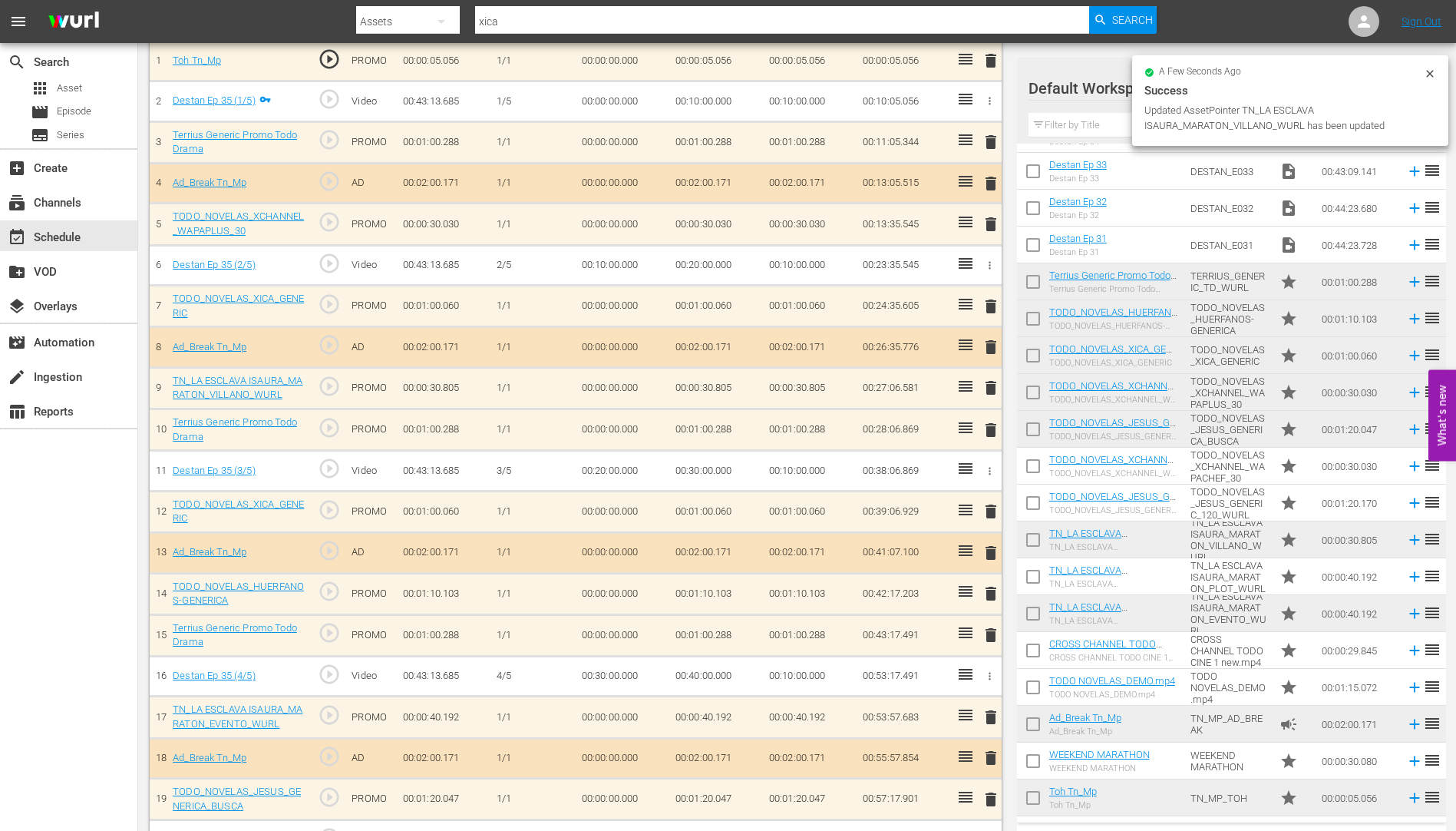
click at [992, 630] on span "delete" at bounding box center [991, 635] width 19 height 19
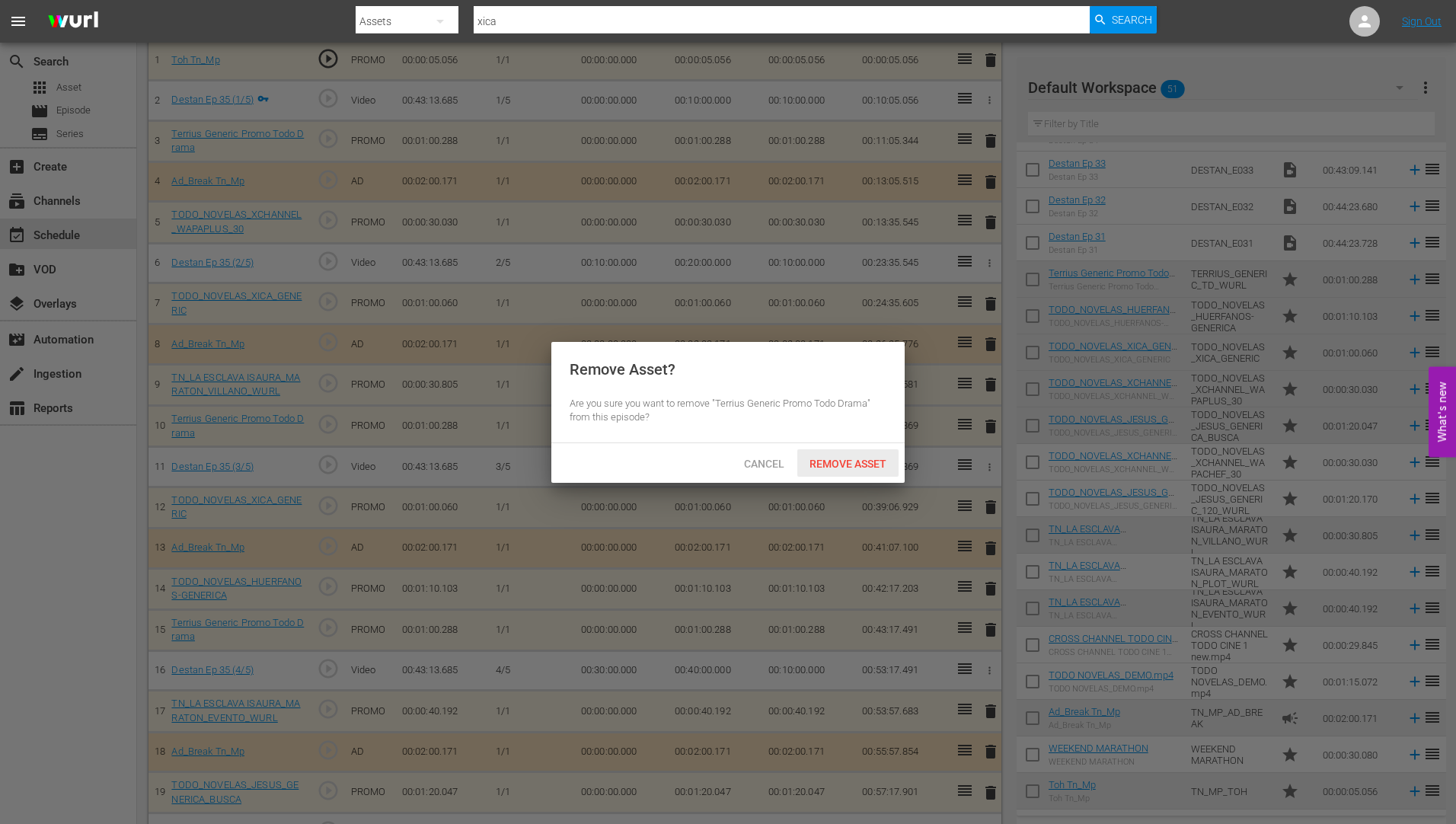
click at [863, 457] on span "Remove Asset" at bounding box center [848, 463] width 102 height 12
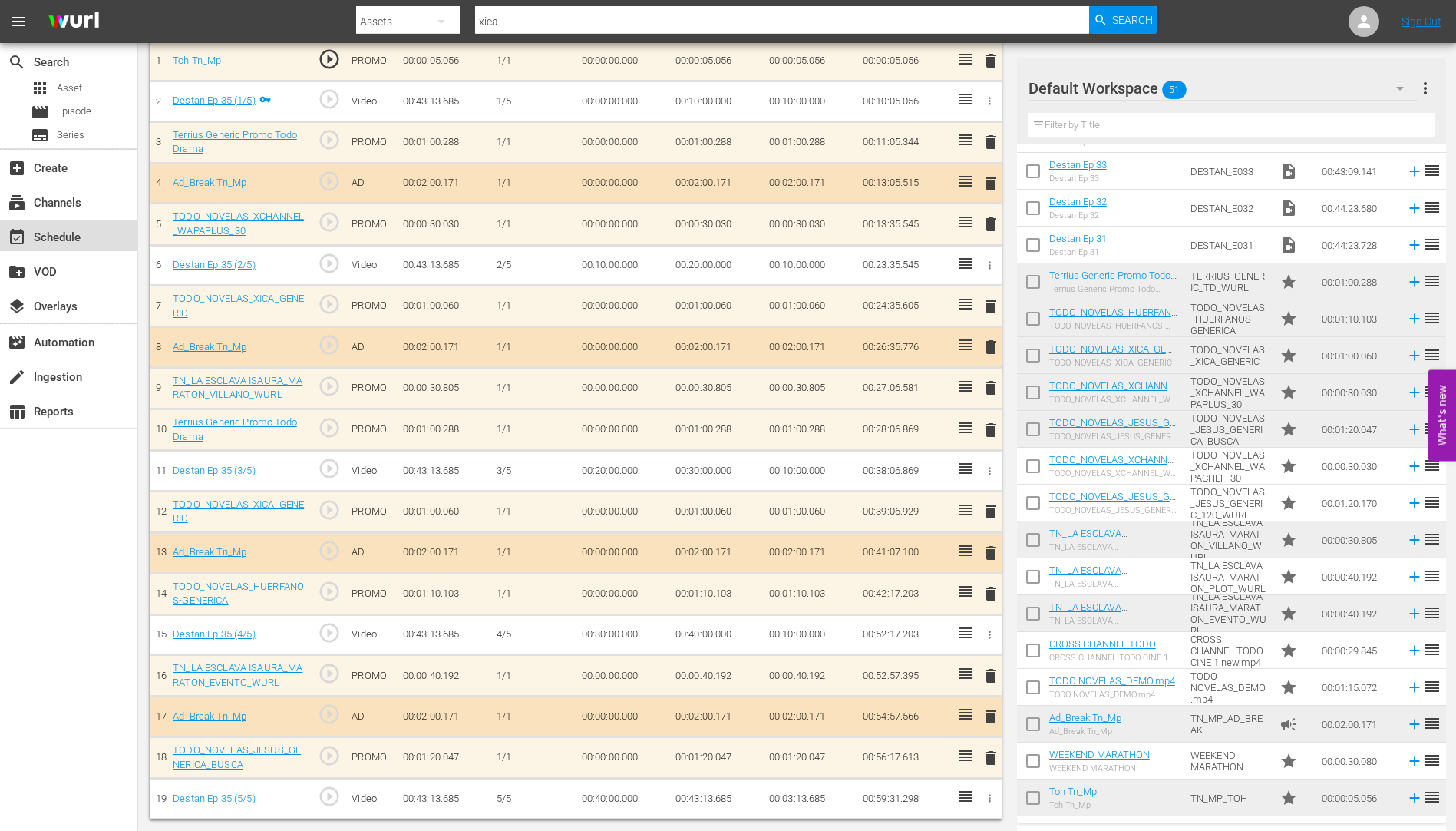
click at [67, 230] on div "event_available Schedule" at bounding box center [42, 235] width 86 height 14
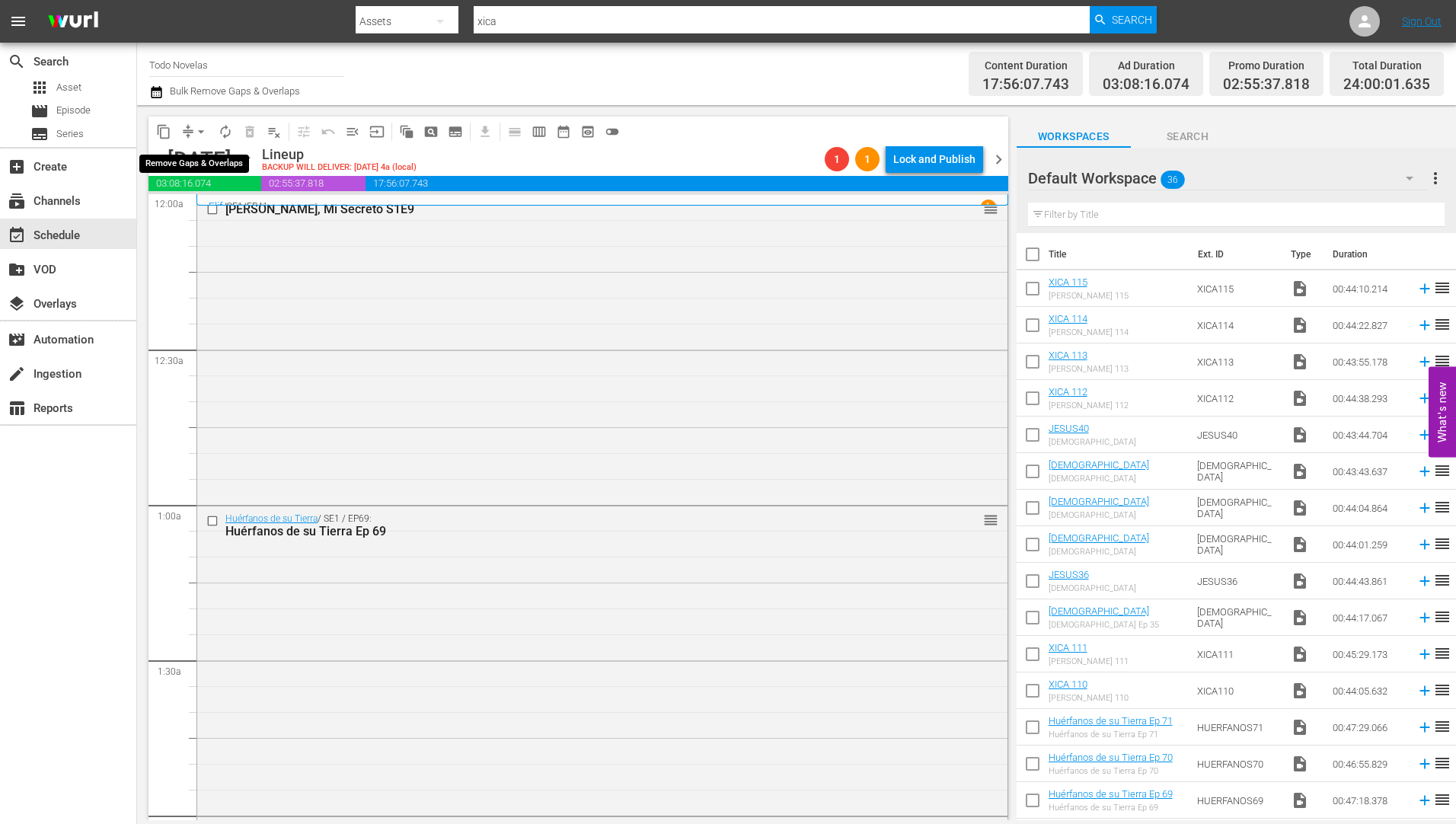
click at [198, 128] on span "arrow_drop_down" at bounding box center [201, 132] width 16 height 16
click at [183, 161] on li "Align to Midnight" at bounding box center [202, 162] width 160 height 25
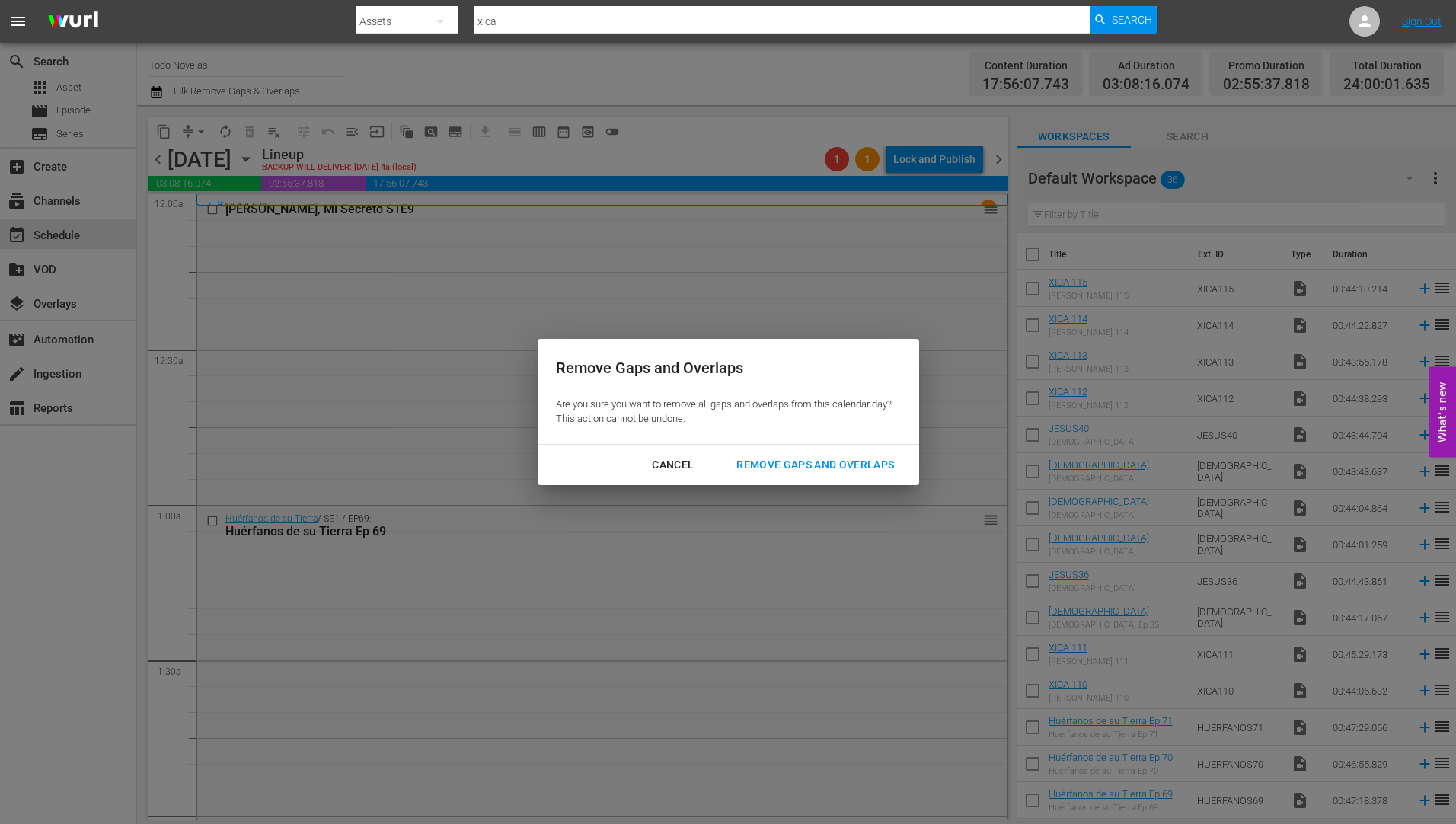
click at [861, 459] on div "Remove Gaps and Overlaps" at bounding box center [816, 464] width 182 height 19
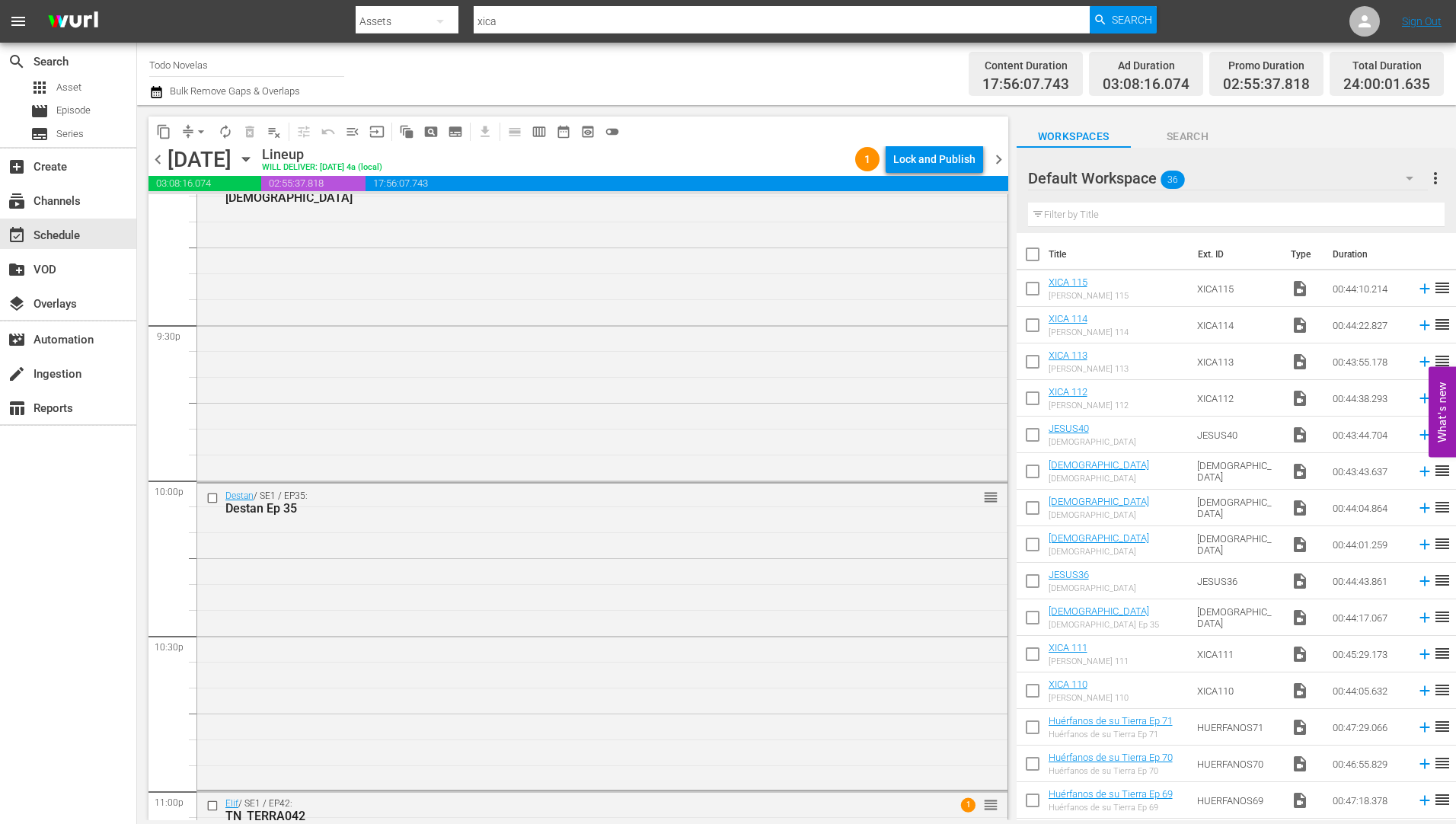
scroll to position [6828, 0]
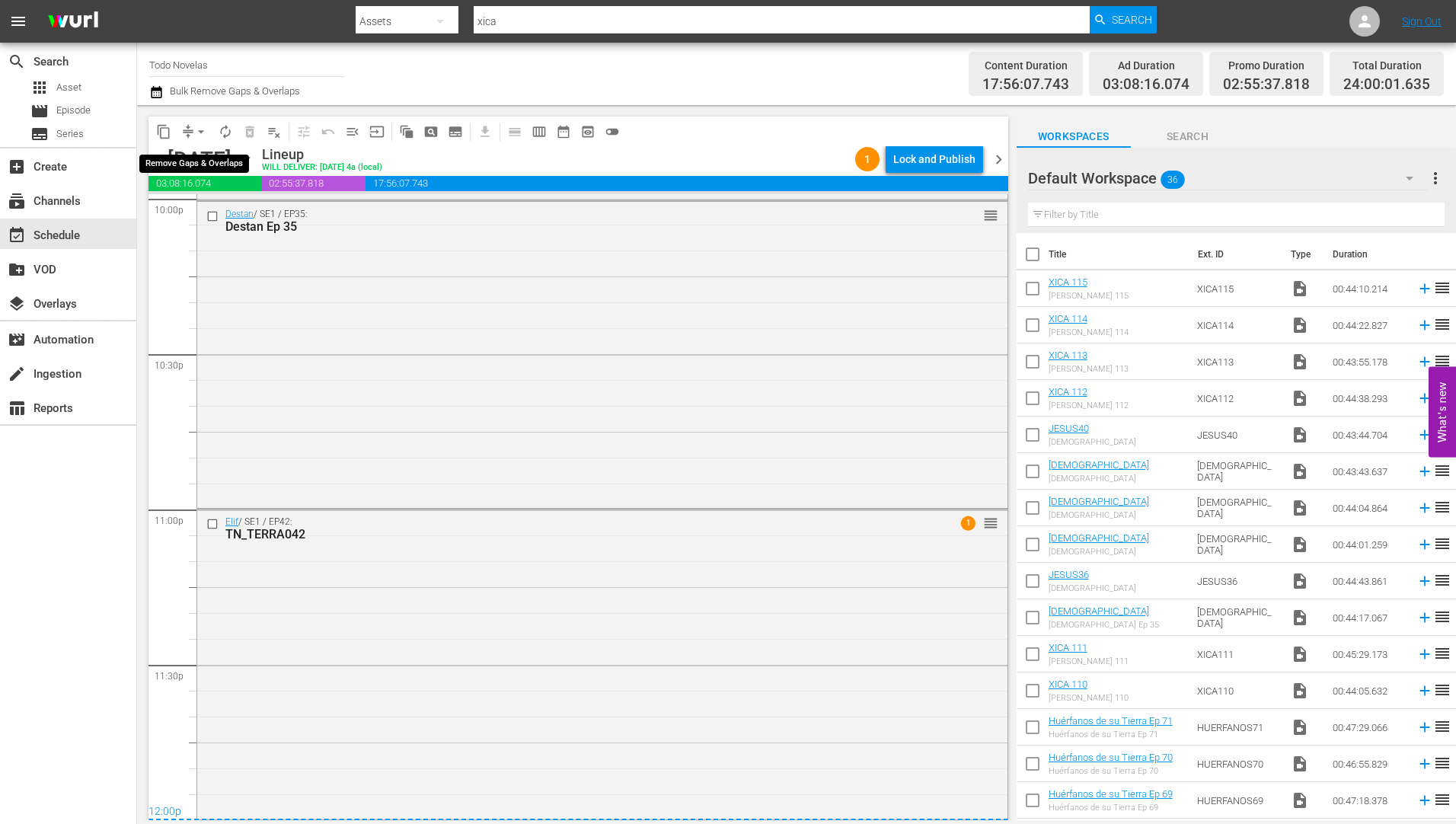
click at [199, 128] on span "arrow_drop_down" at bounding box center [201, 132] width 16 height 16
click at [185, 157] on li "Align to Midnight" at bounding box center [202, 162] width 160 height 25
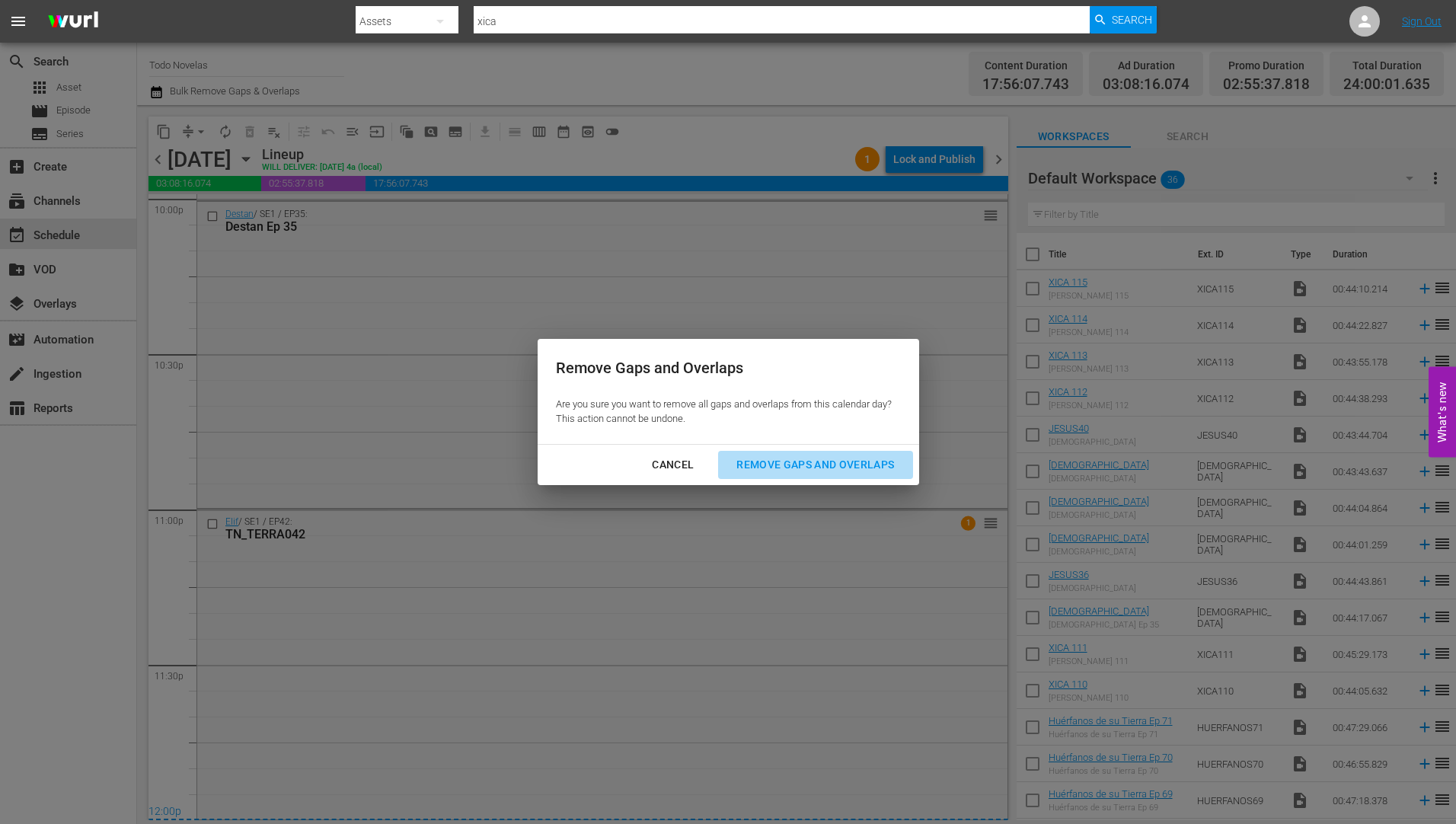
click at [800, 460] on div "Remove Gaps and Overlaps" at bounding box center [816, 464] width 182 height 19
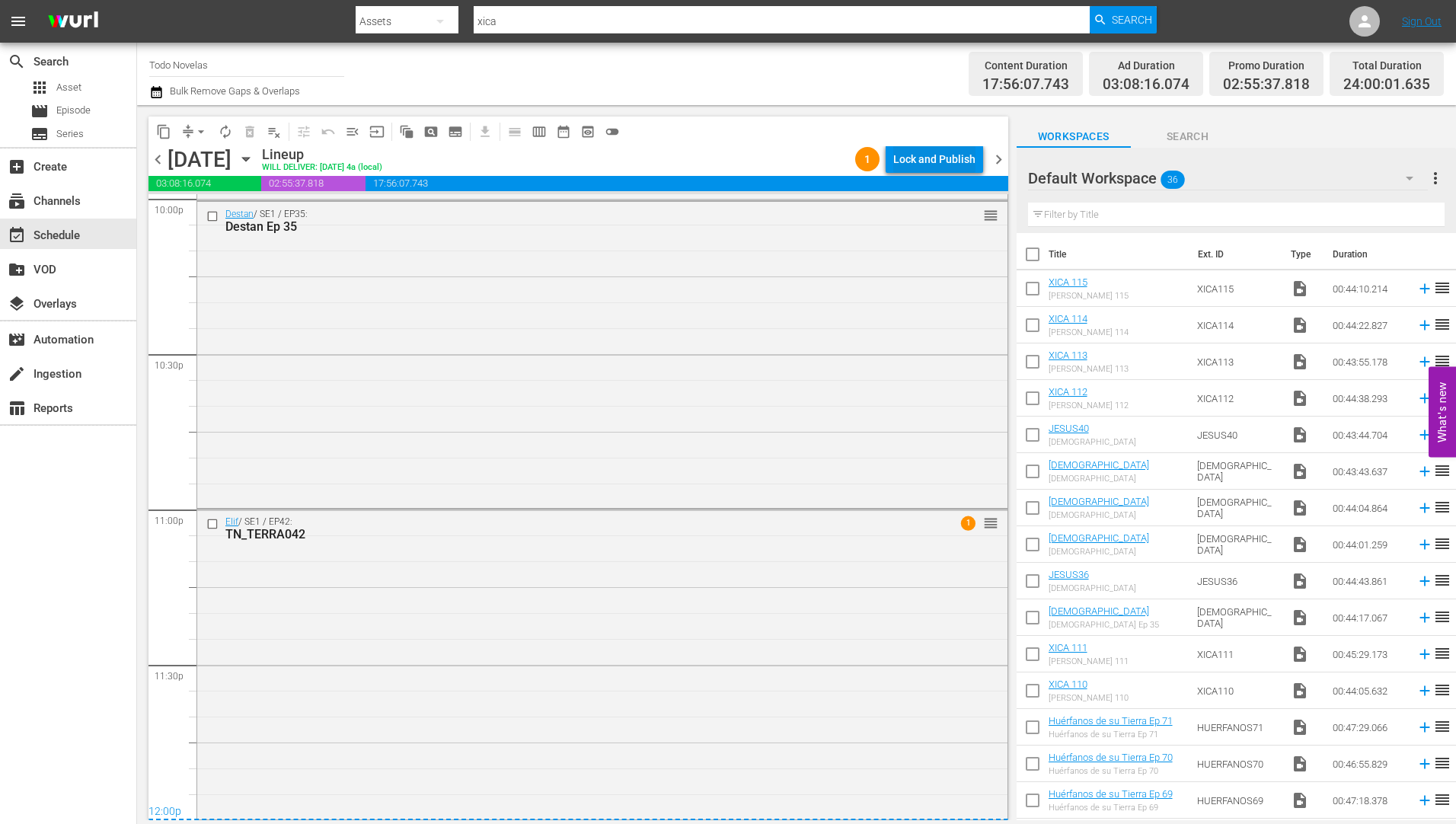
click at [927, 159] on div "Lock and Publish" at bounding box center [934, 159] width 82 height 27
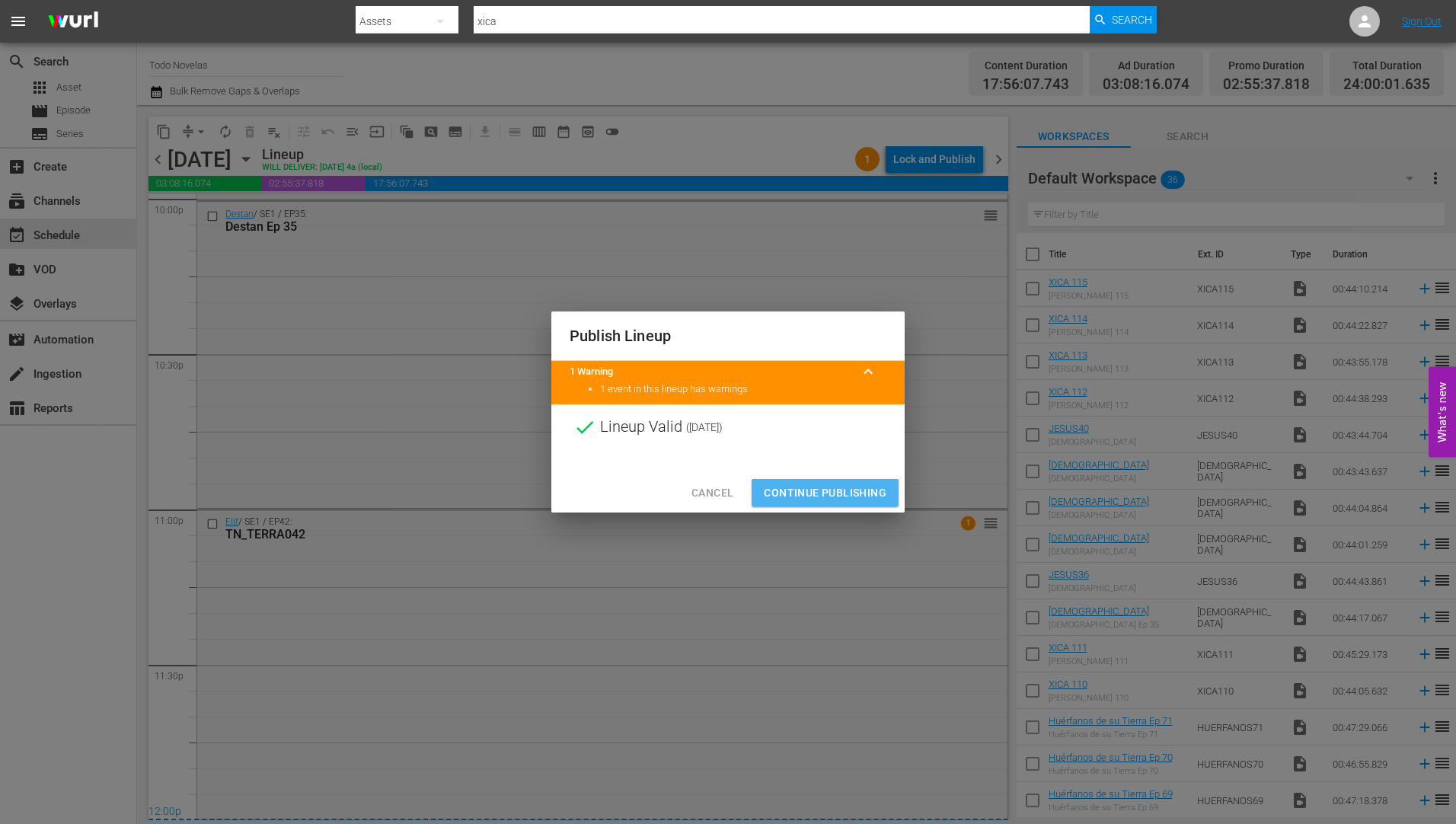
click at [838, 488] on span "Continue Publishing" at bounding box center [824, 492] width 122 height 19
